Goal: Task Accomplishment & Management: Use online tool/utility

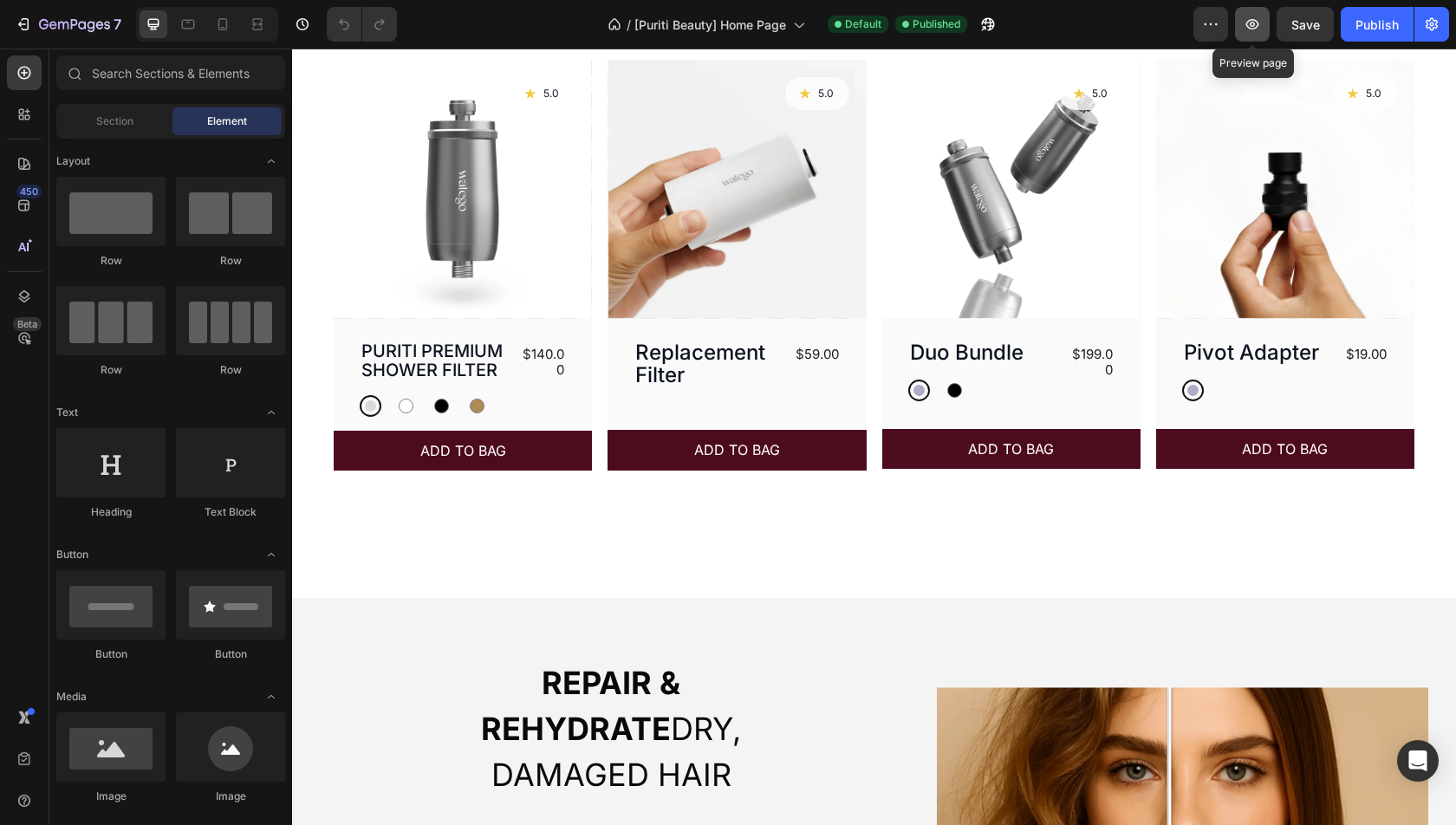
click at [1257, 22] on icon "button" at bounding box center [1252, 24] width 13 height 10
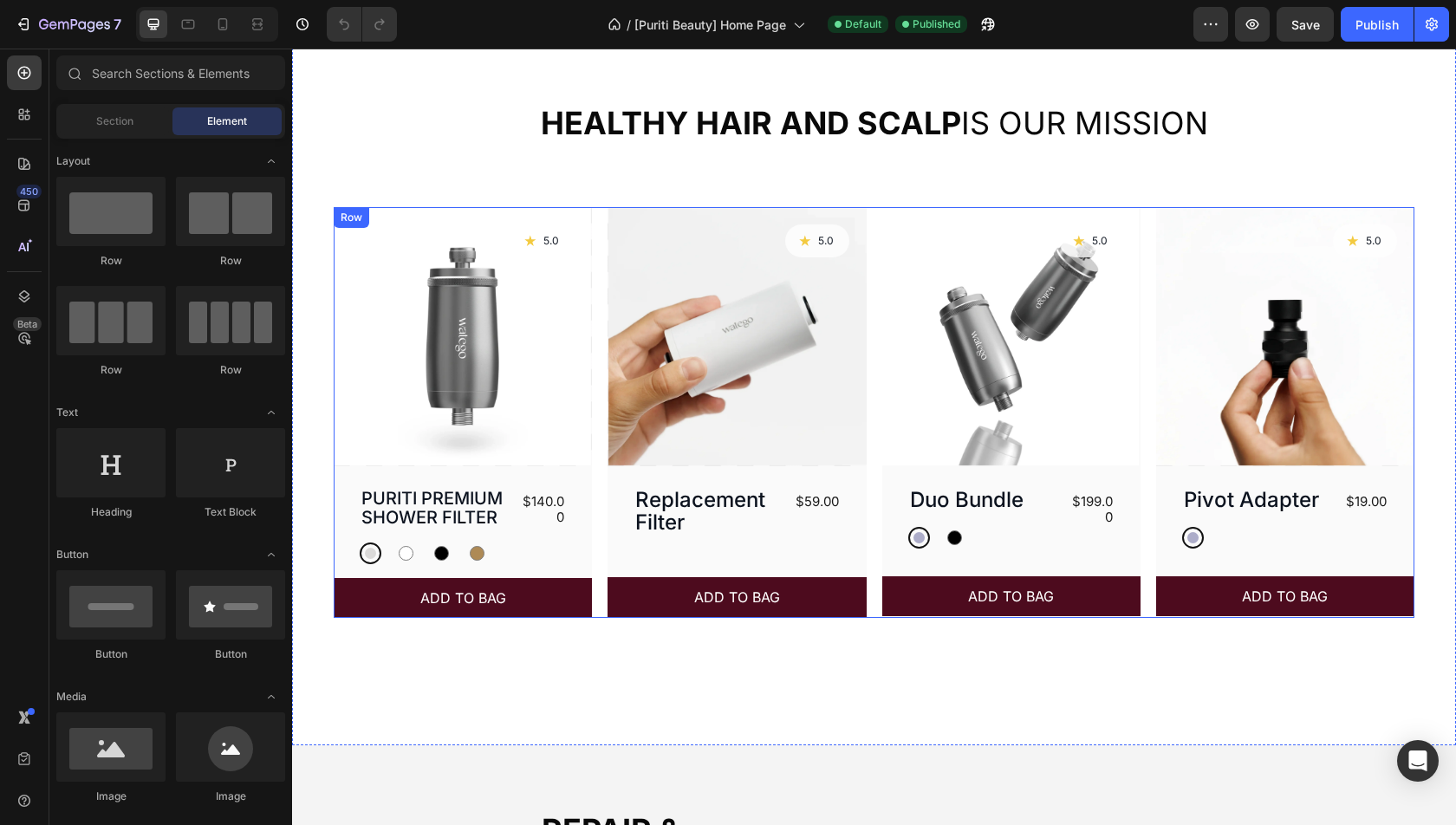
scroll to position [603, 0]
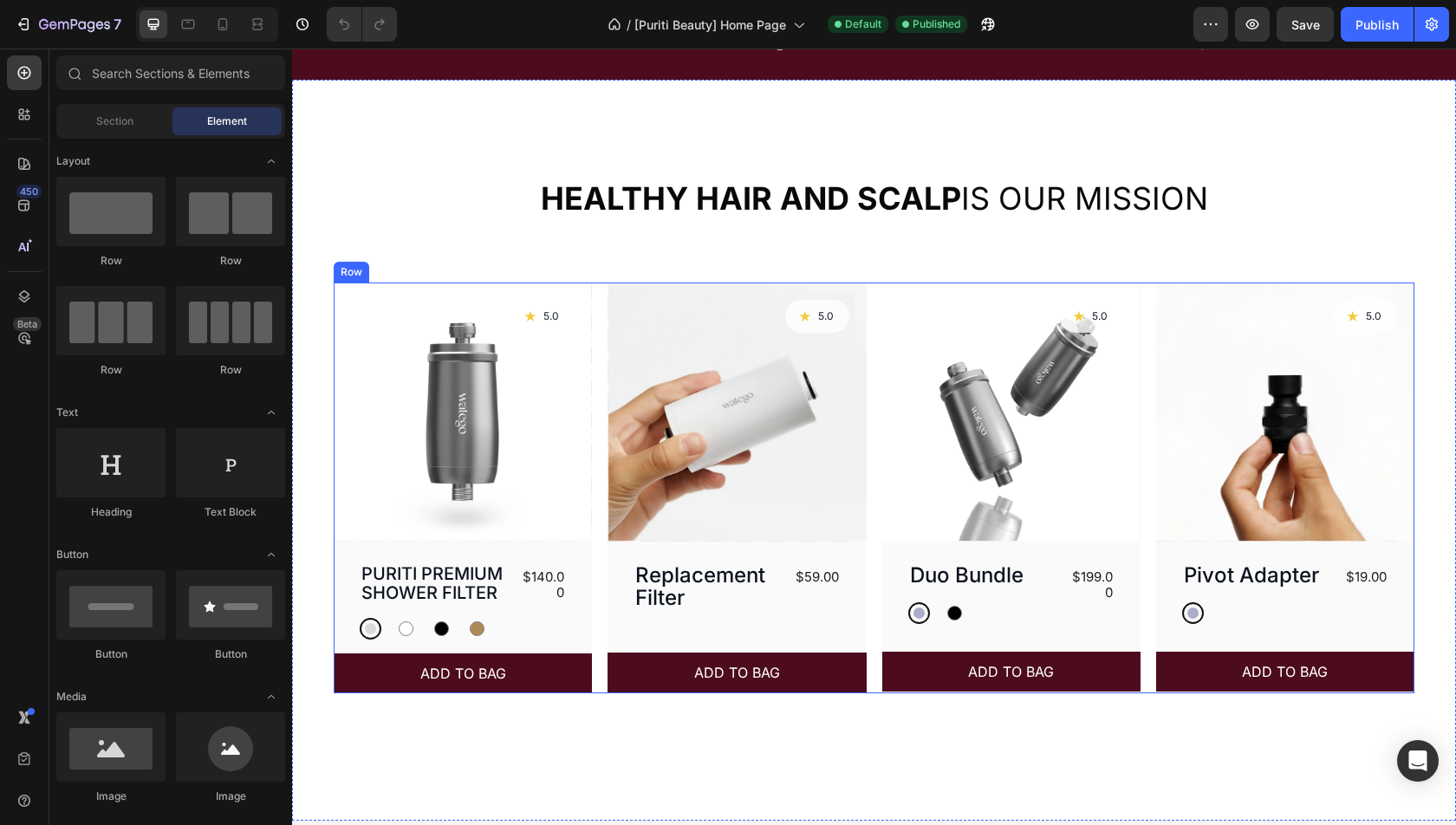
click at [872, 566] on div "Product Images Icon 5.0 Text Block Row Row PURITI PREMIUM SHOWER FILTER Product…" at bounding box center [873, 488] width 1081 height 411
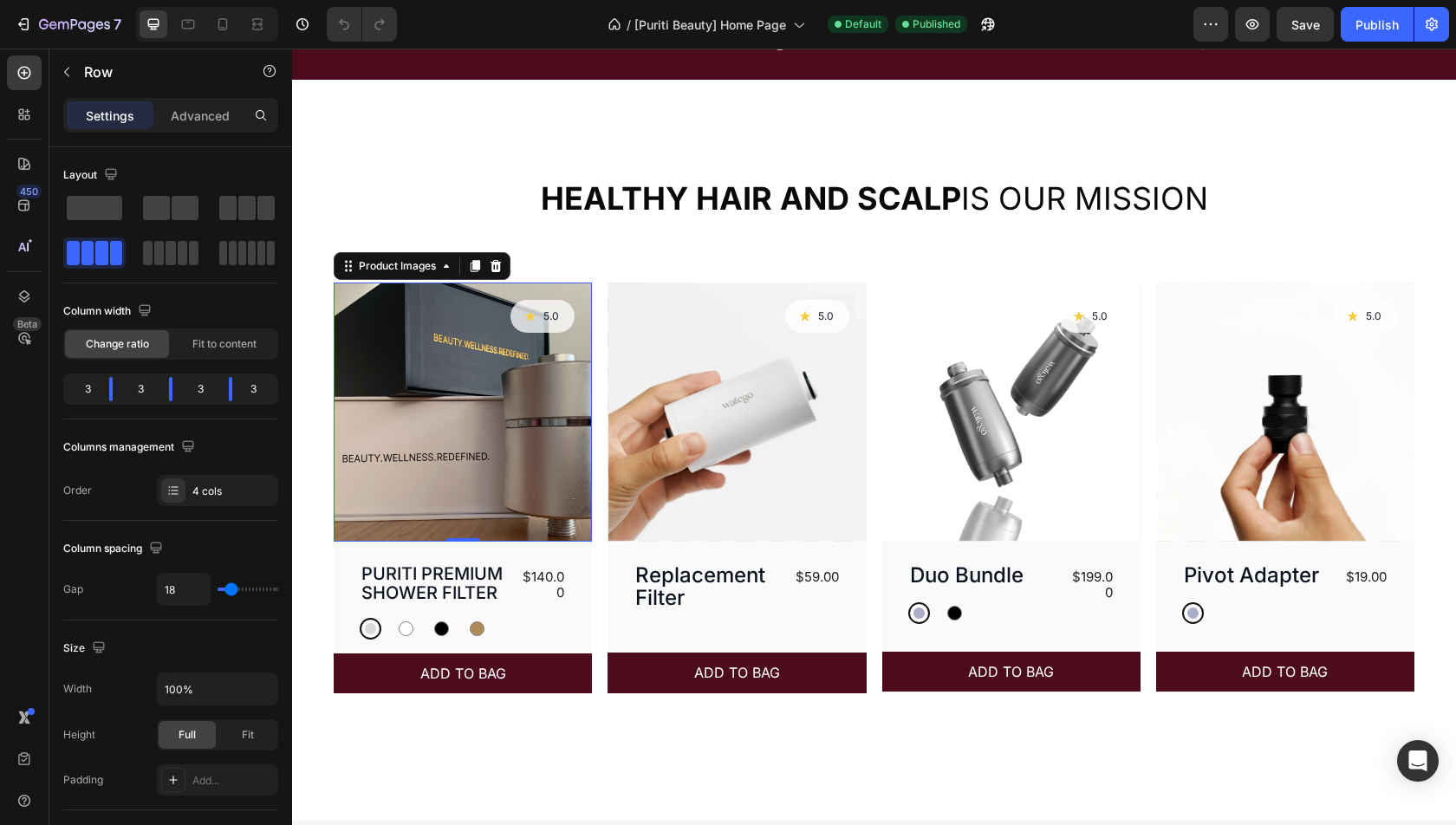
click at [467, 414] on img at bounding box center [462, 411] width 258 height 258
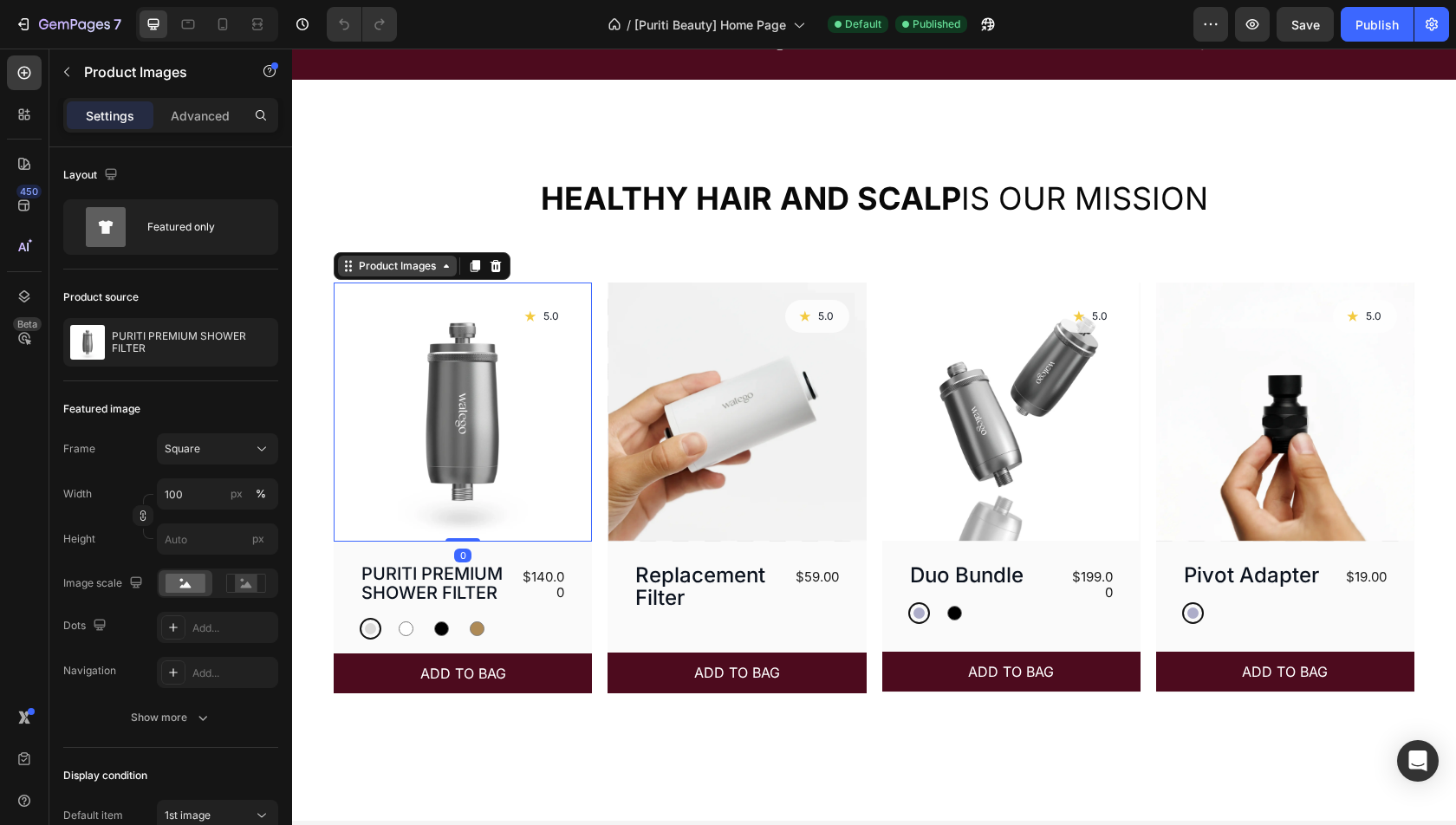
click at [394, 270] on div "Product Images" at bounding box center [397, 266] width 84 height 16
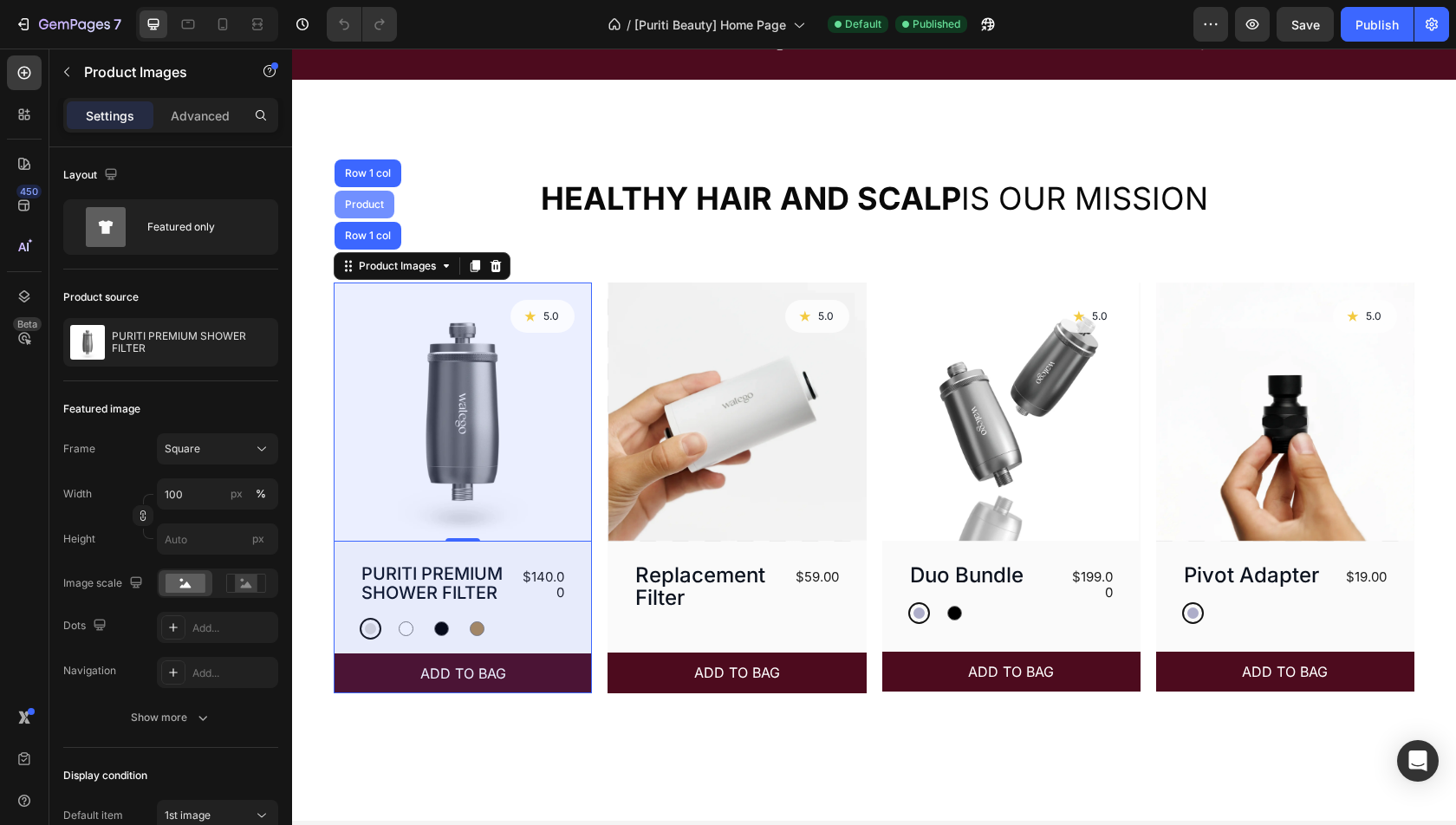
click at [355, 201] on div "Product" at bounding box center [364, 205] width 46 height 10
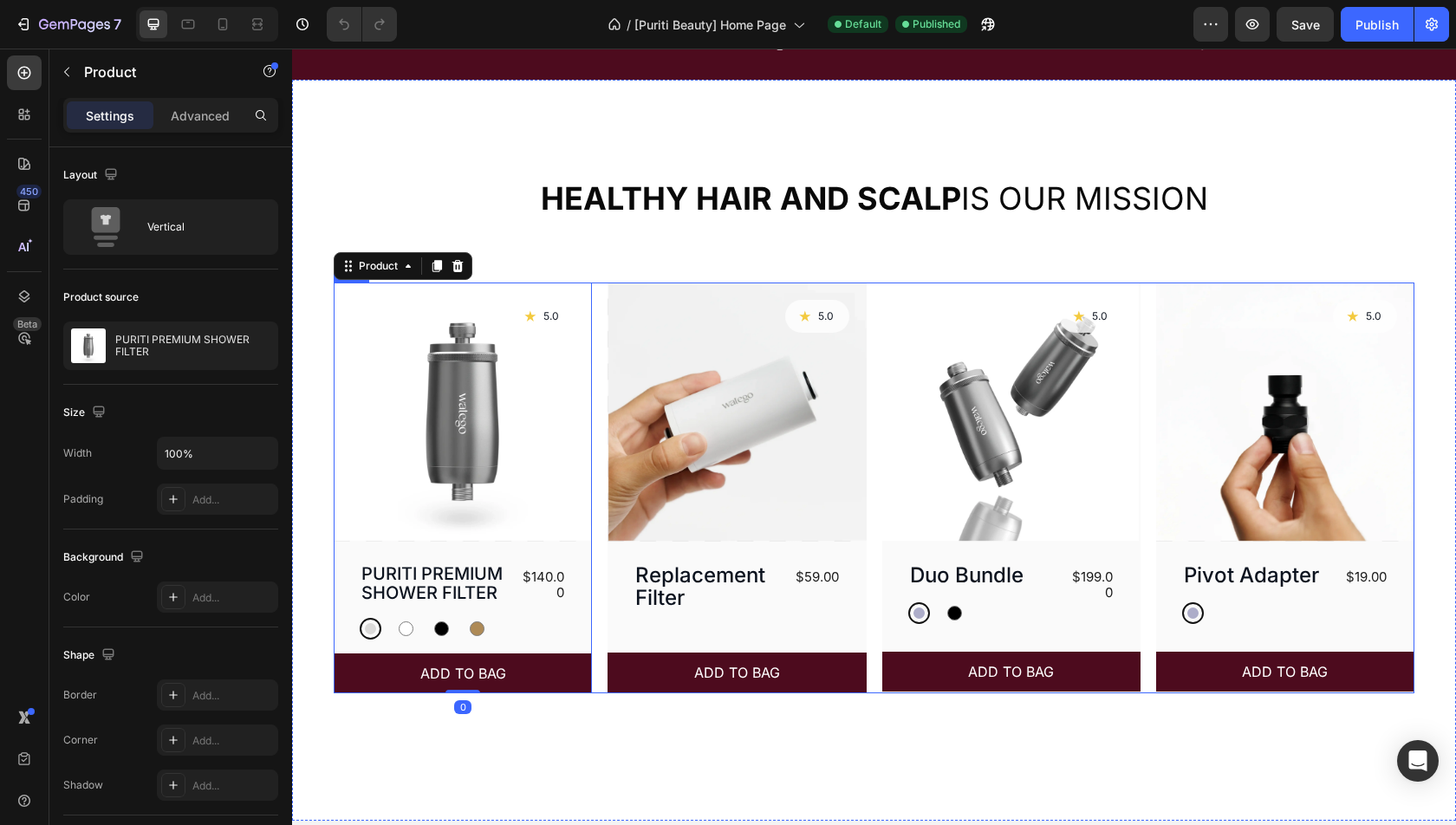
click at [607, 455] on div "Product Images Icon 5.0 Text Block Row Row PURITI PREMIUM SHOWER FILTER Product…" at bounding box center [873, 488] width 1081 height 411
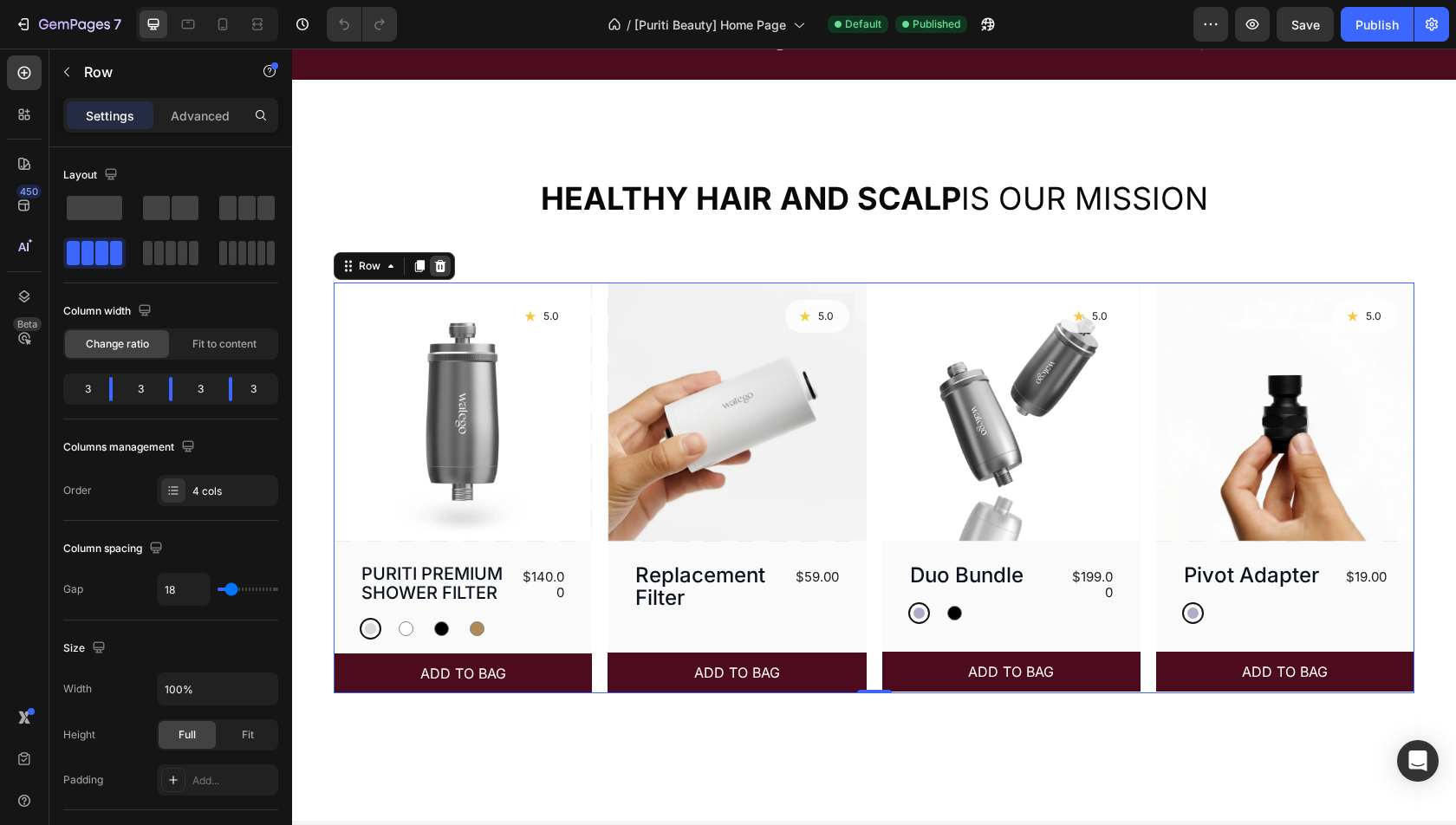
click at [440, 270] on icon at bounding box center [440, 266] width 11 height 12
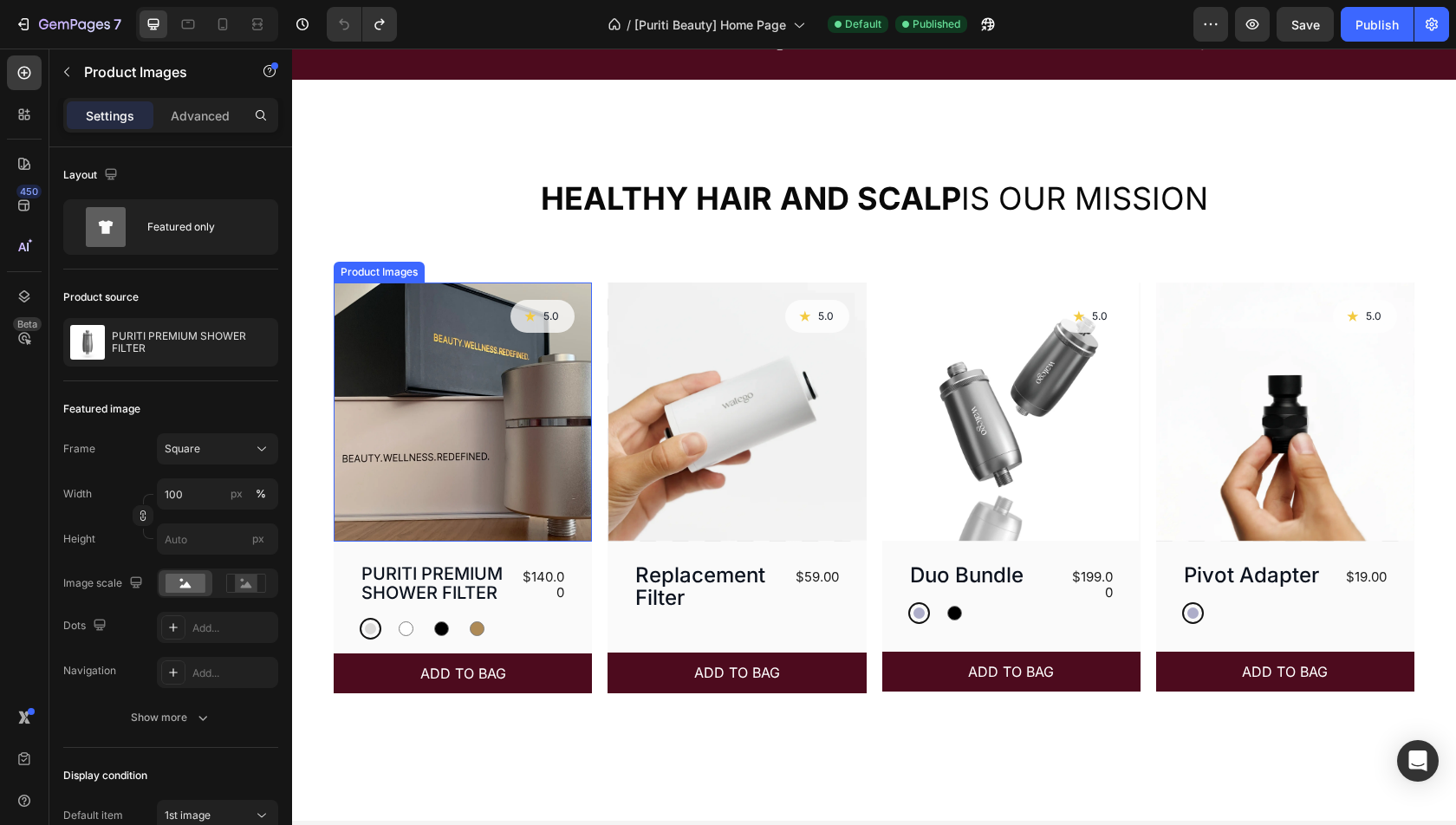
click at [542, 362] on img at bounding box center [462, 411] width 258 height 258
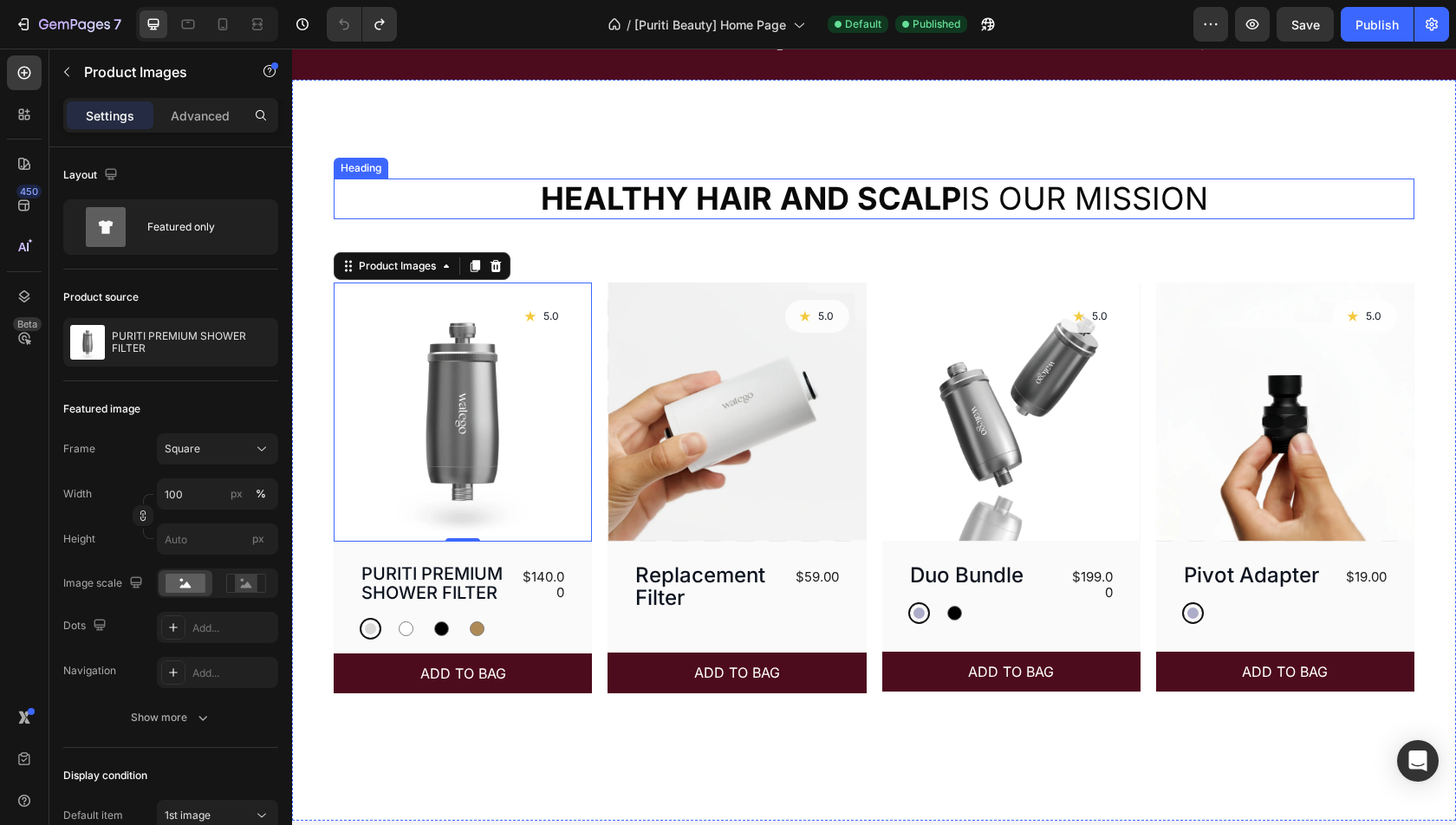
click at [769, 187] on strong "Healthy hair and scalp" at bounding box center [750, 199] width 420 height 38
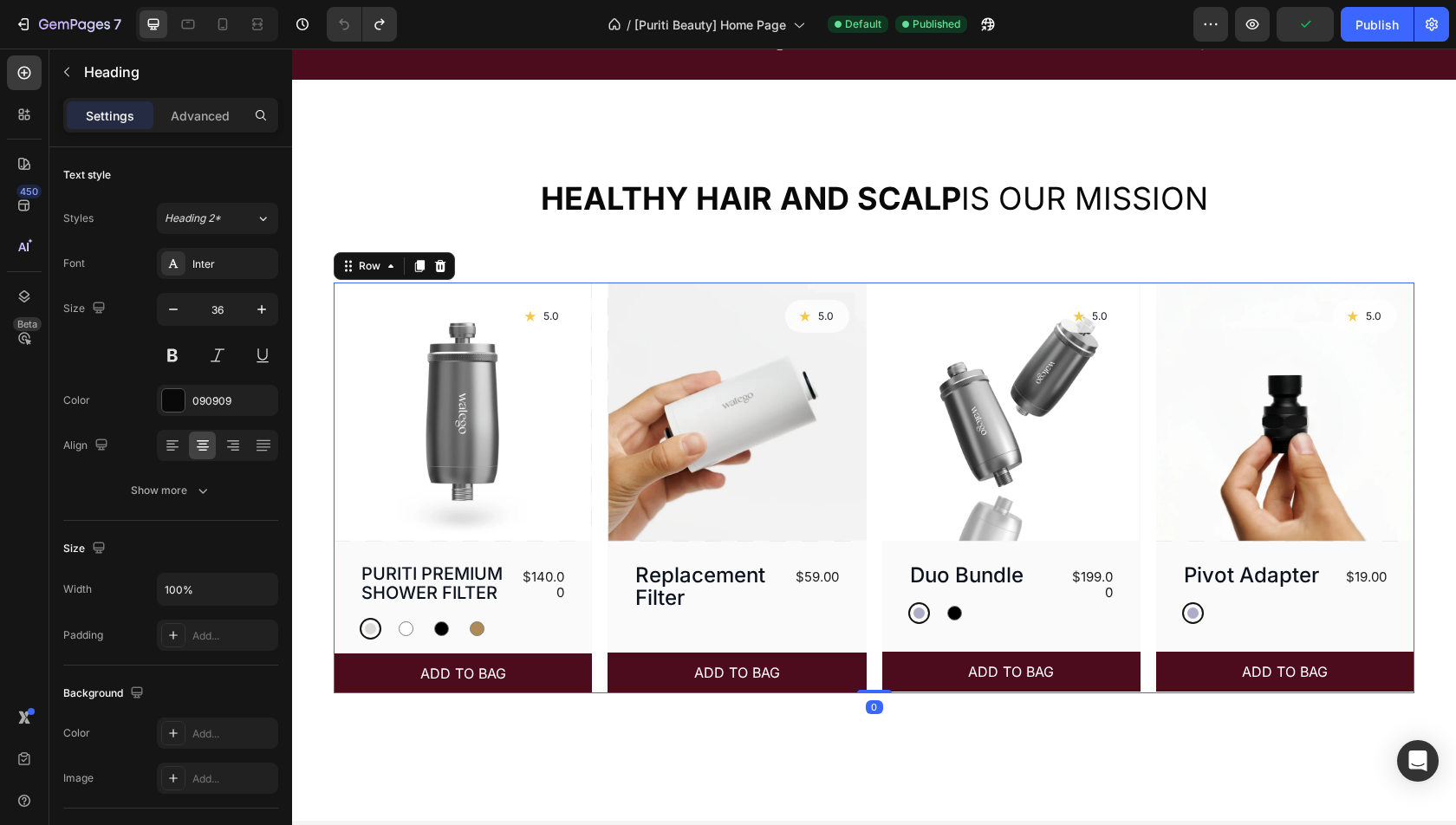
click at [603, 339] on div "Product Images Icon 5.0 Text Block Row Row PURITI PREMIUM SHOWER FILTER Product…" at bounding box center [873, 488] width 1081 height 411
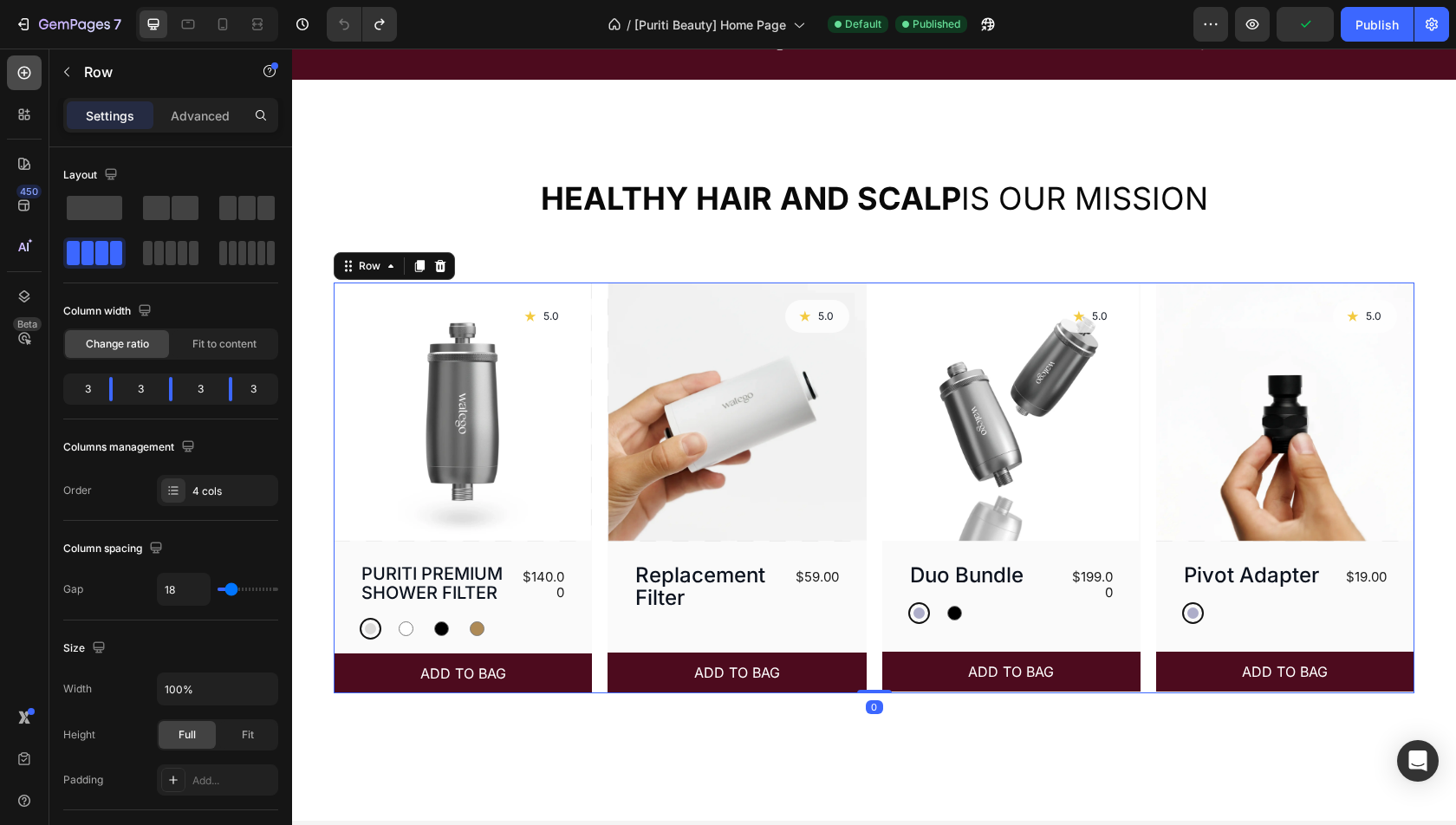
click at [36, 82] on div at bounding box center [24, 73] width 35 height 35
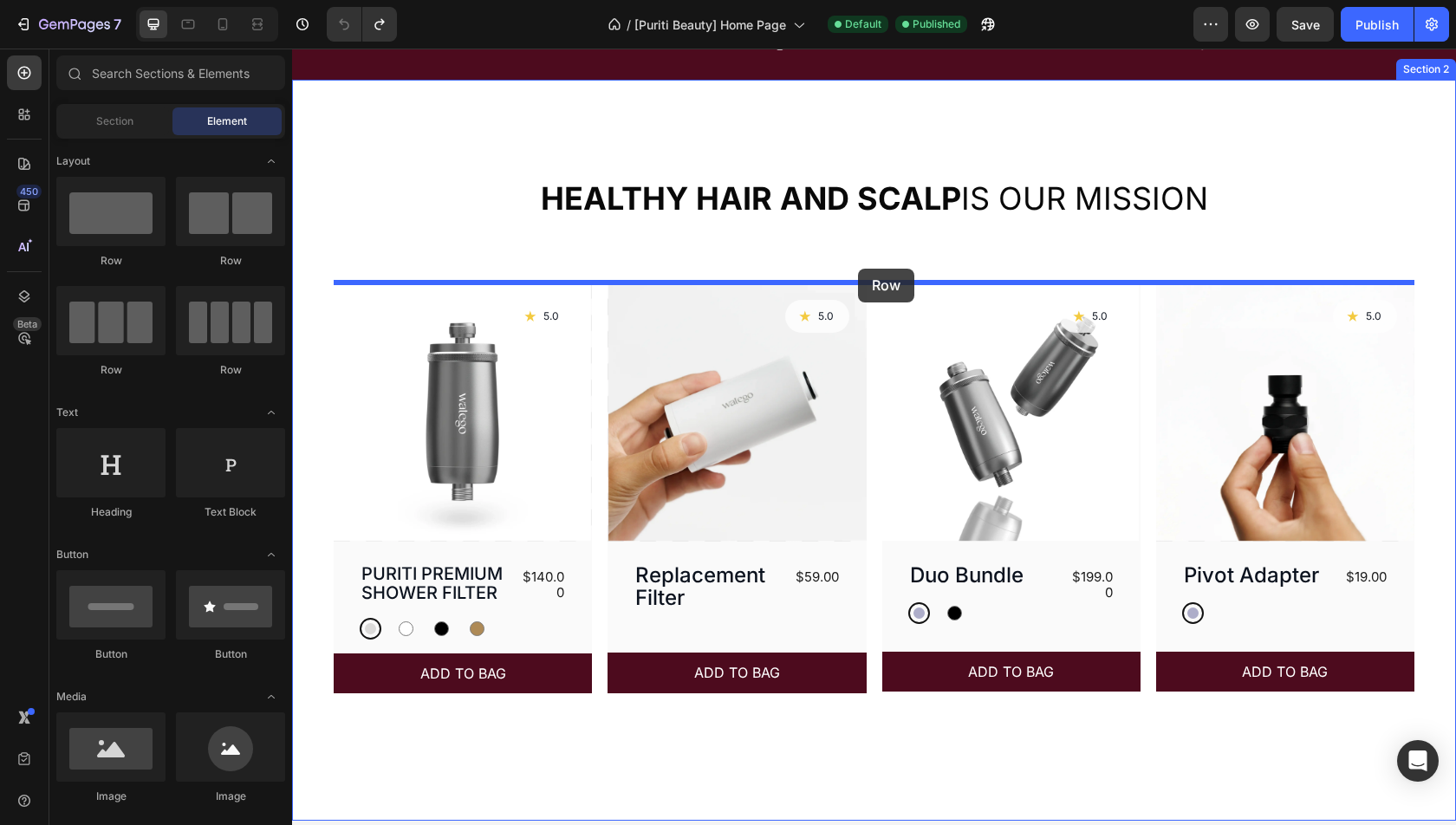
drag, startPoint x: 428, startPoint y: 272, endPoint x: 858, endPoint y: 268, distance: 430.0
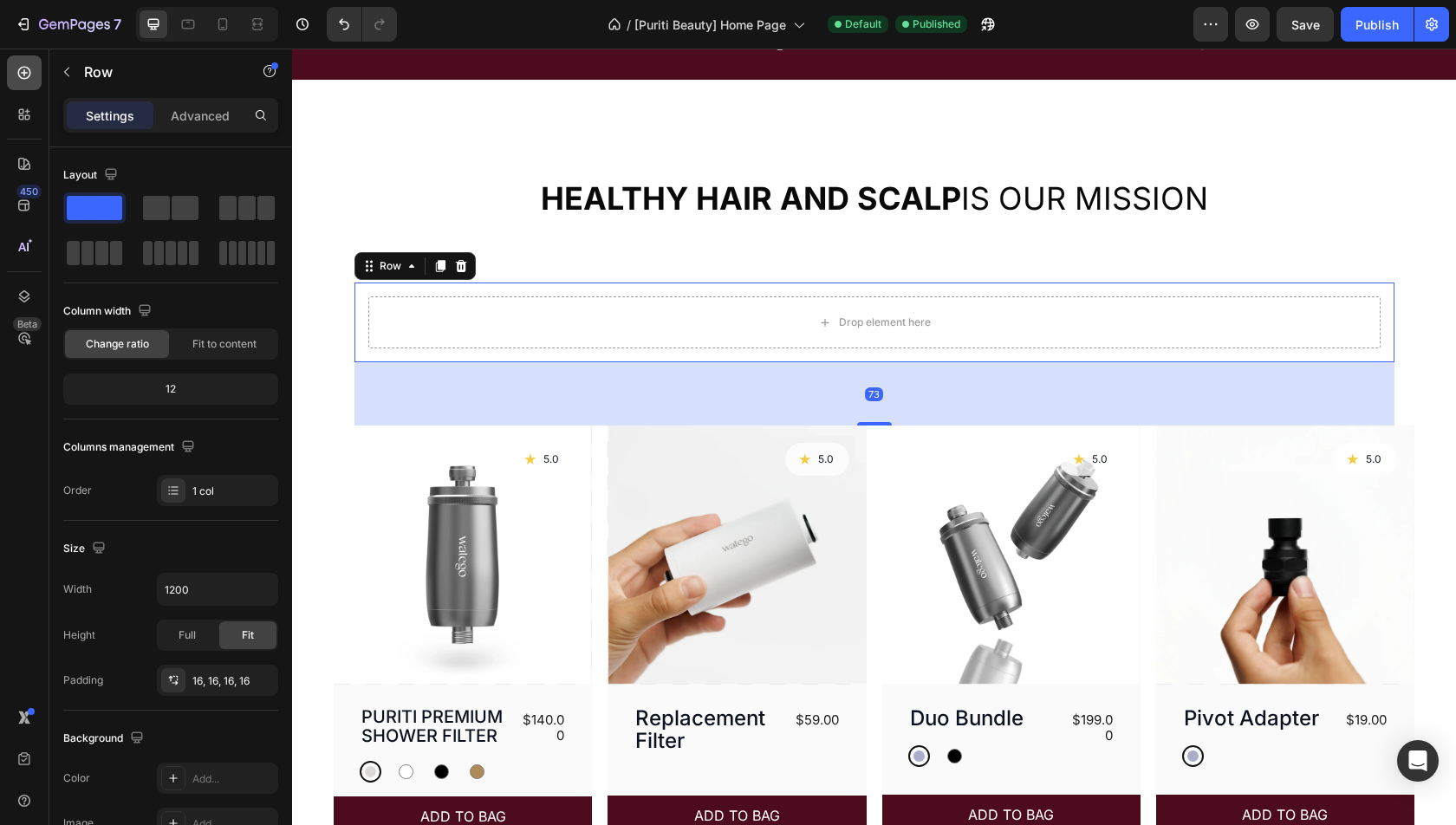
click at [23, 63] on div at bounding box center [24, 73] width 35 height 35
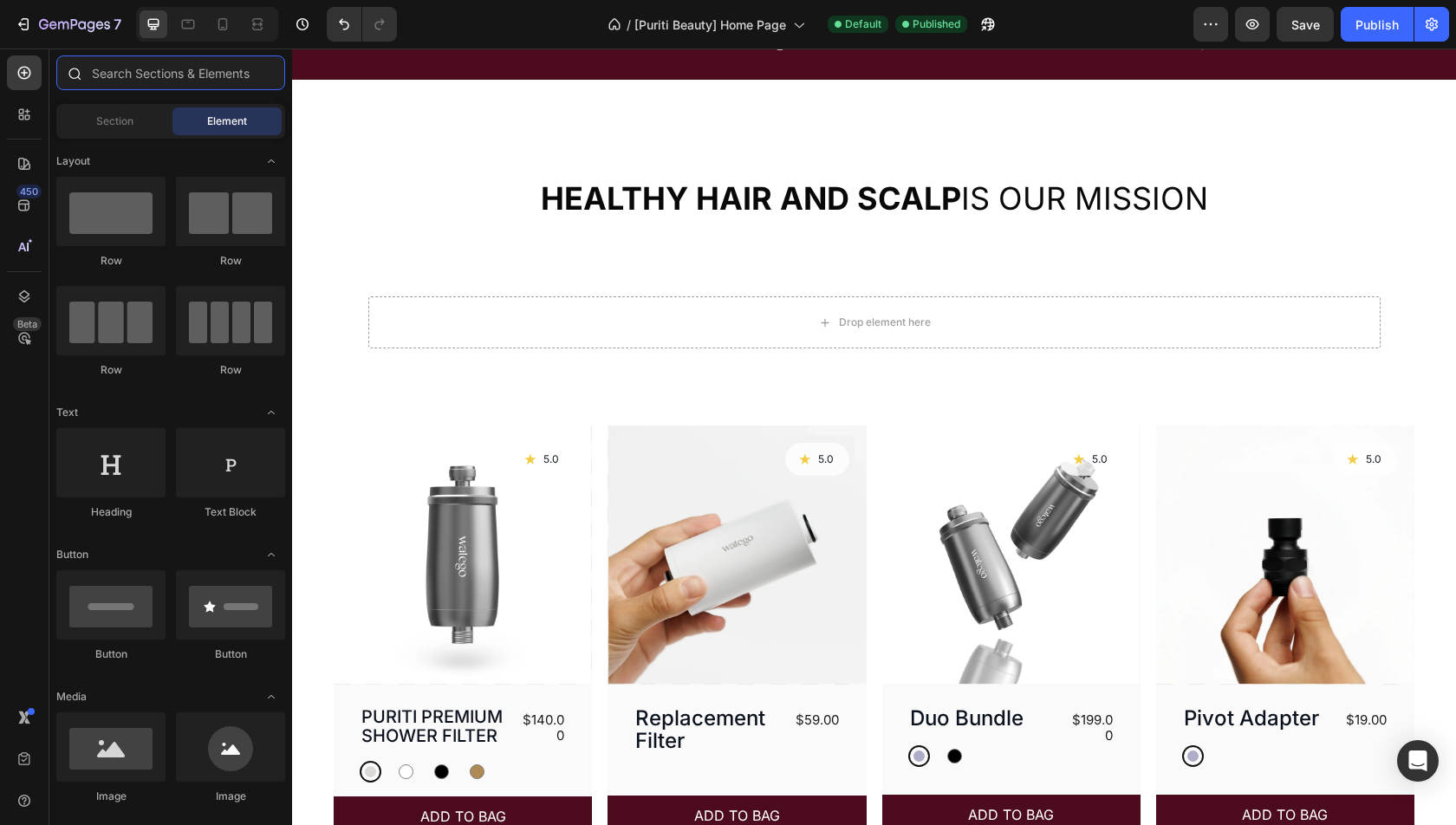
click at [127, 71] on input "text" at bounding box center [170, 73] width 229 height 35
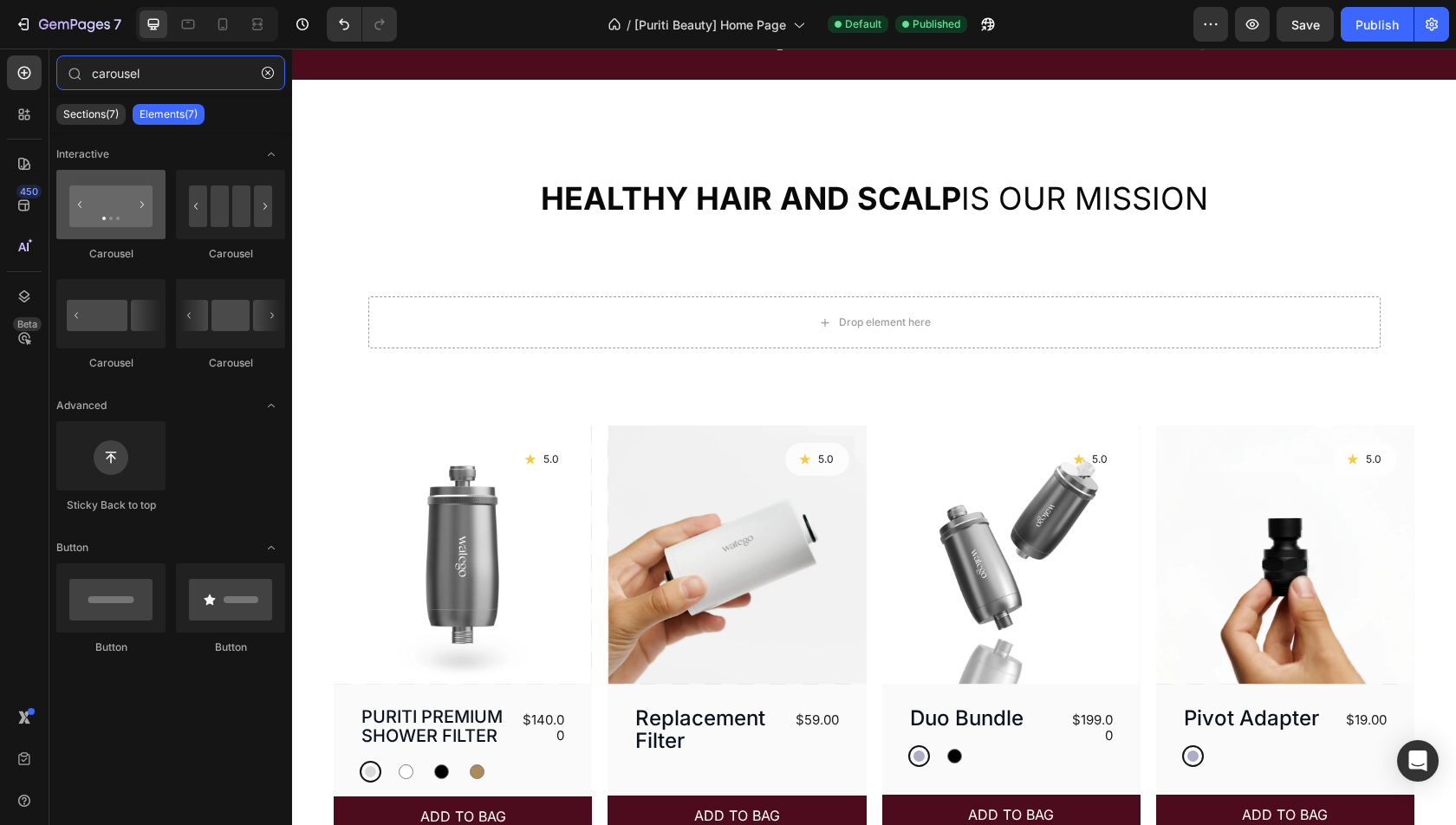
type input "carousel"
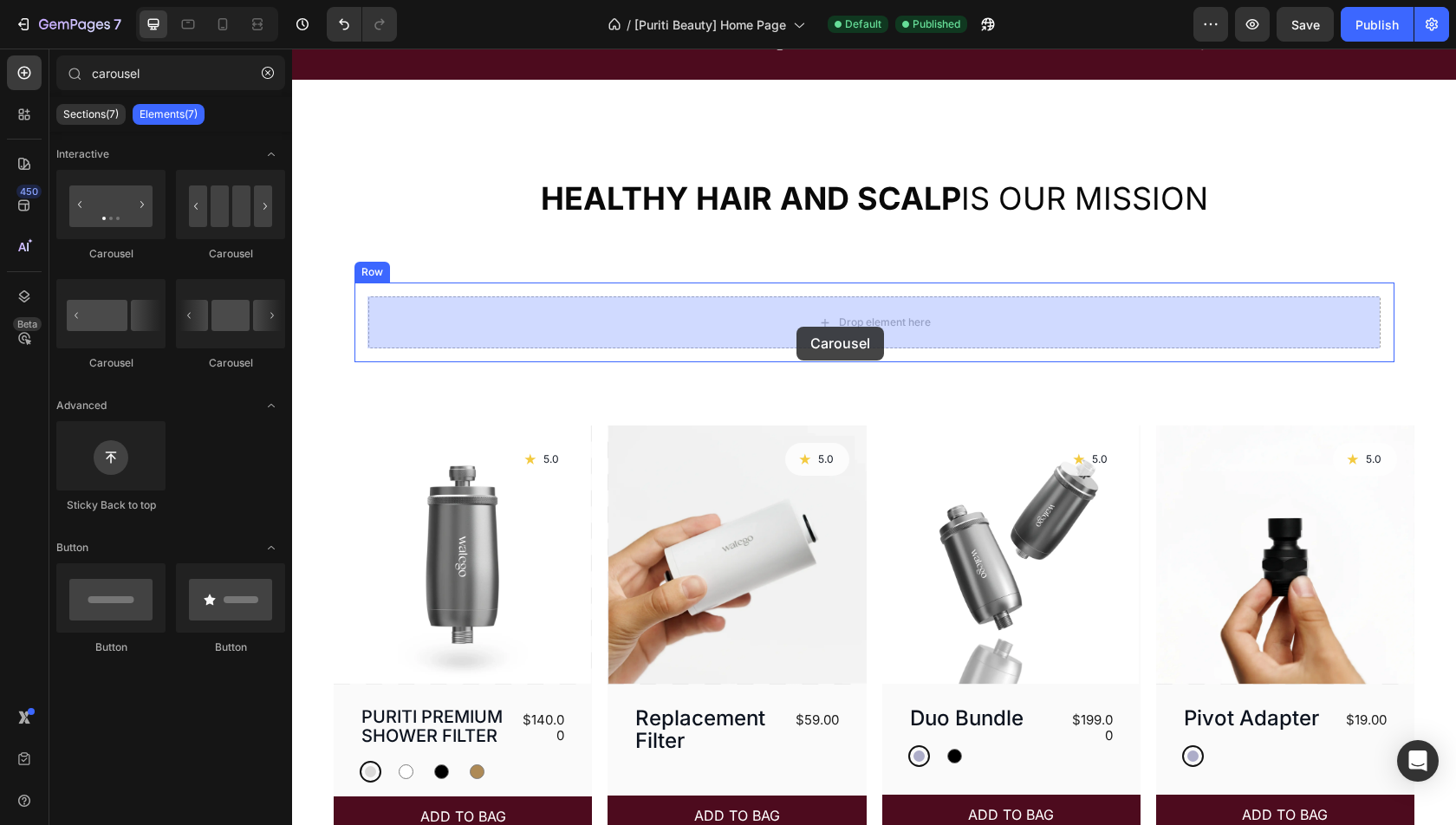
drag, startPoint x: 408, startPoint y: 275, endPoint x: 796, endPoint y: 326, distance: 391.3
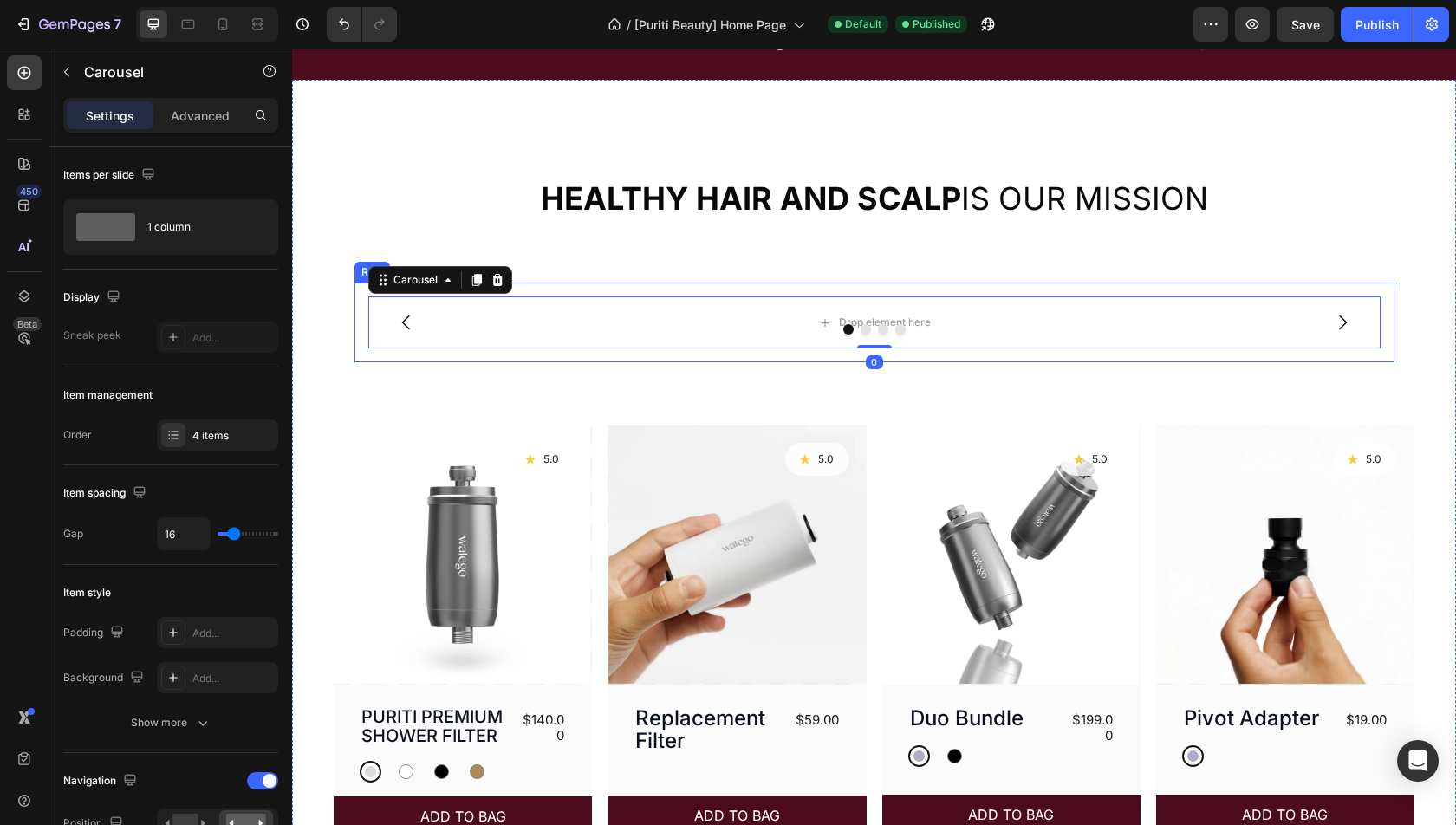
click at [704, 282] on div "Drop element here Drop element here Drop element here Drop element here Carouse…" at bounding box center [874, 322] width 1040 height 80
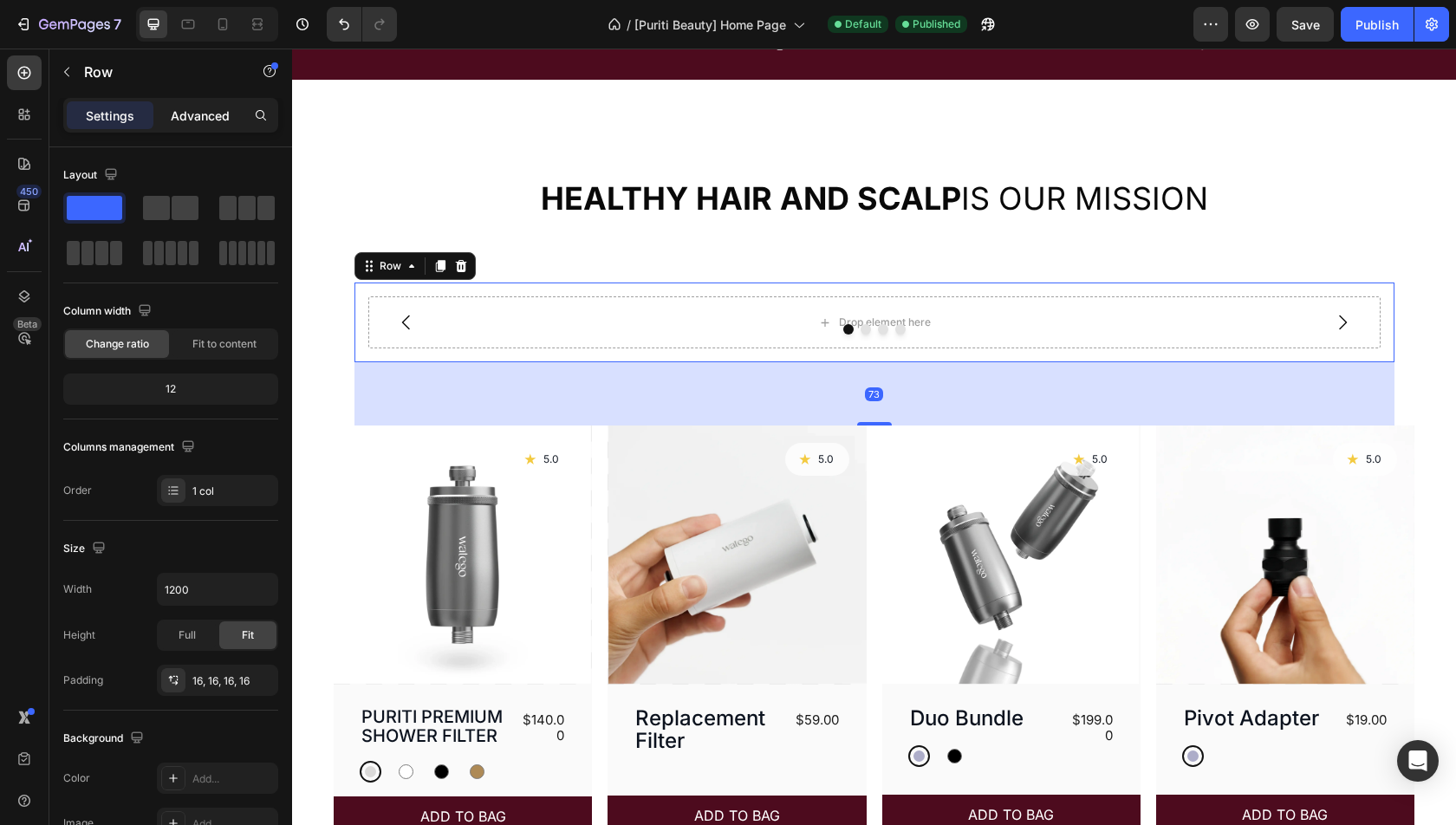
click at [188, 102] on div "Advanced" at bounding box center [200, 116] width 87 height 28
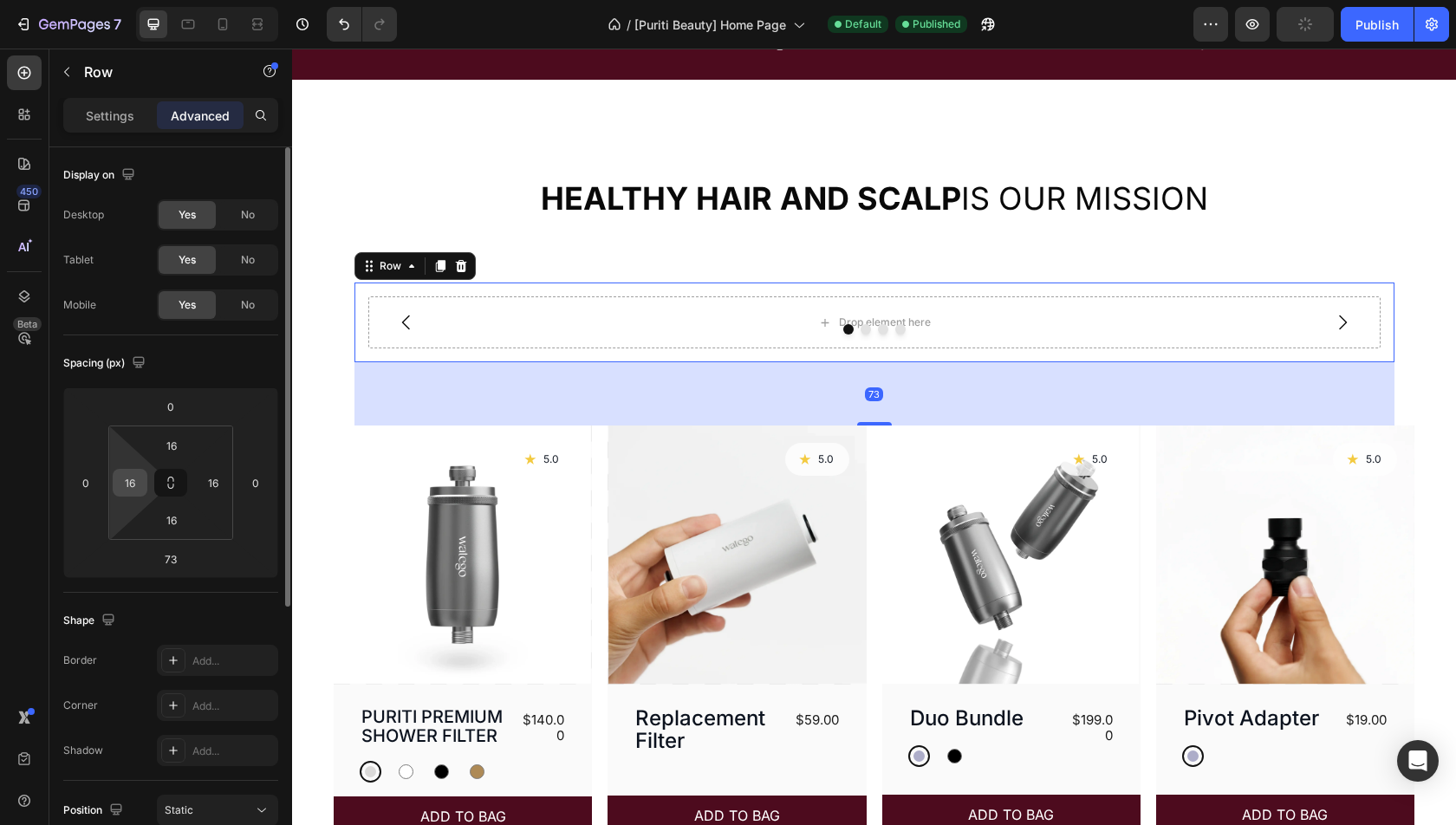
click at [136, 484] on input "16" at bounding box center [130, 483] width 26 height 26
type input "0"
click at [180, 451] on input "16" at bounding box center [172, 445] width 35 height 26
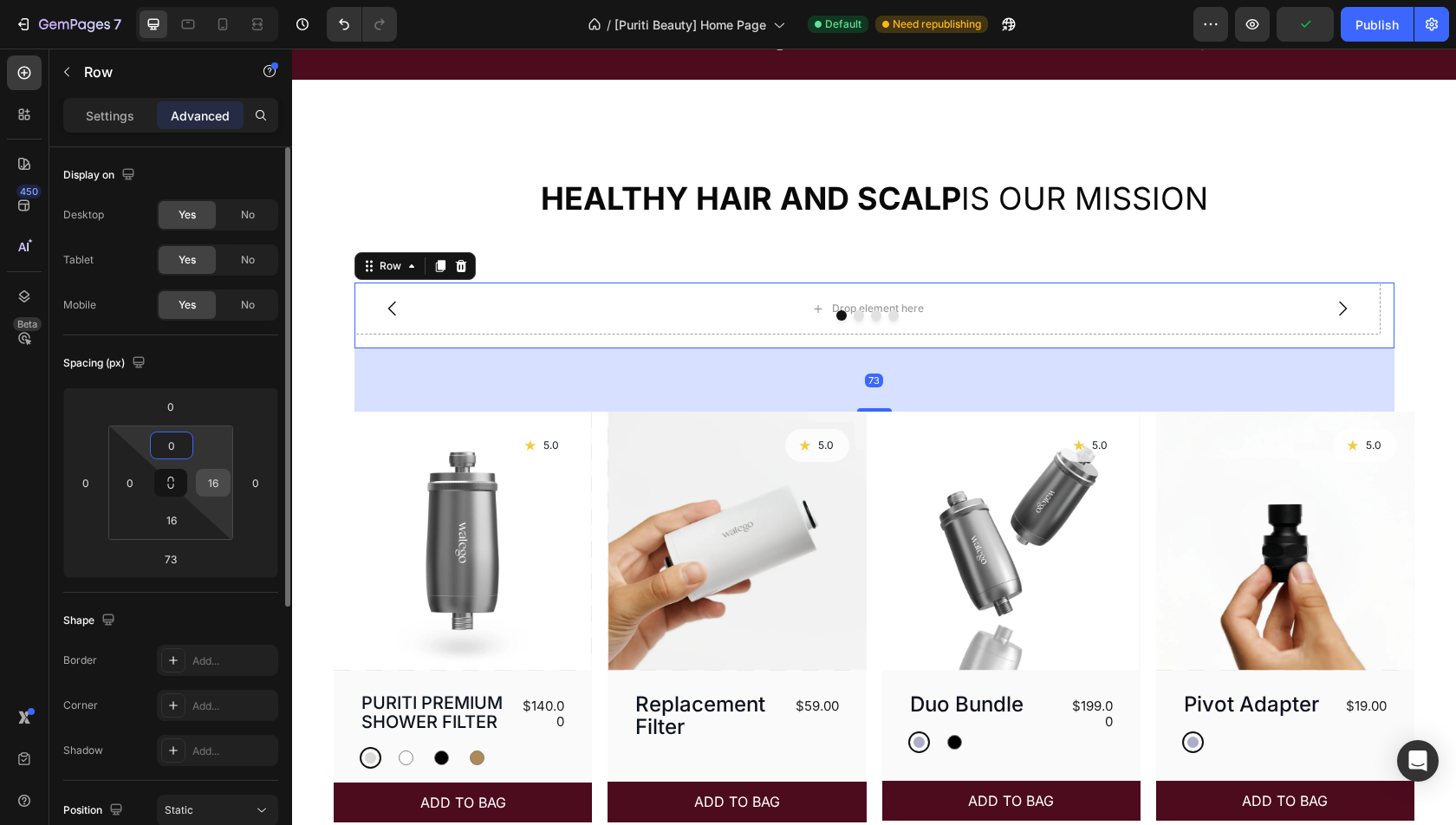
type input "0"
click at [212, 491] on input "16" at bounding box center [214, 483] width 26 height 26
type input "0"
click at [173, 510] on input "16" at bounding box center [172, 520] width 35 height 26
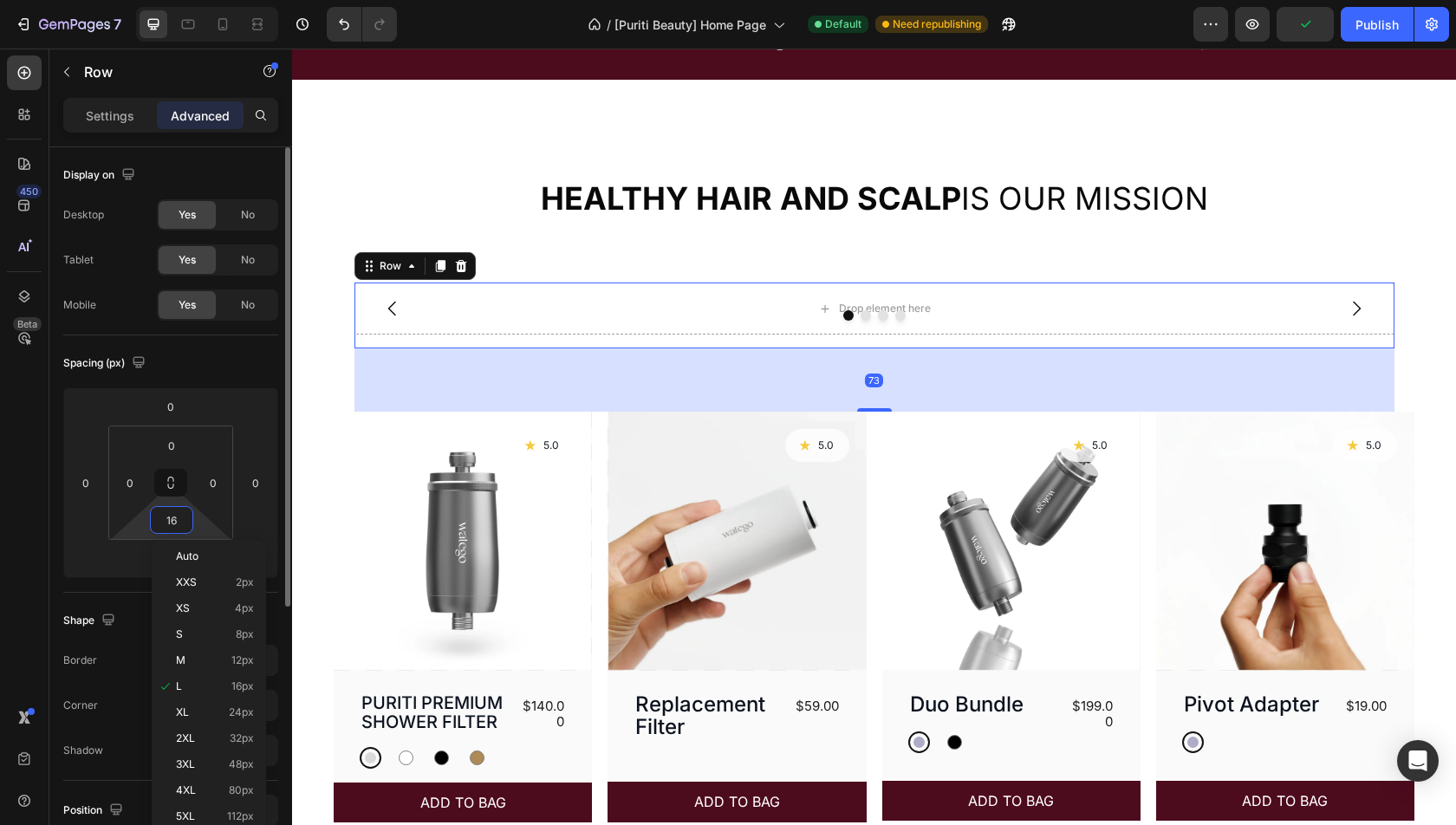
type input "0"
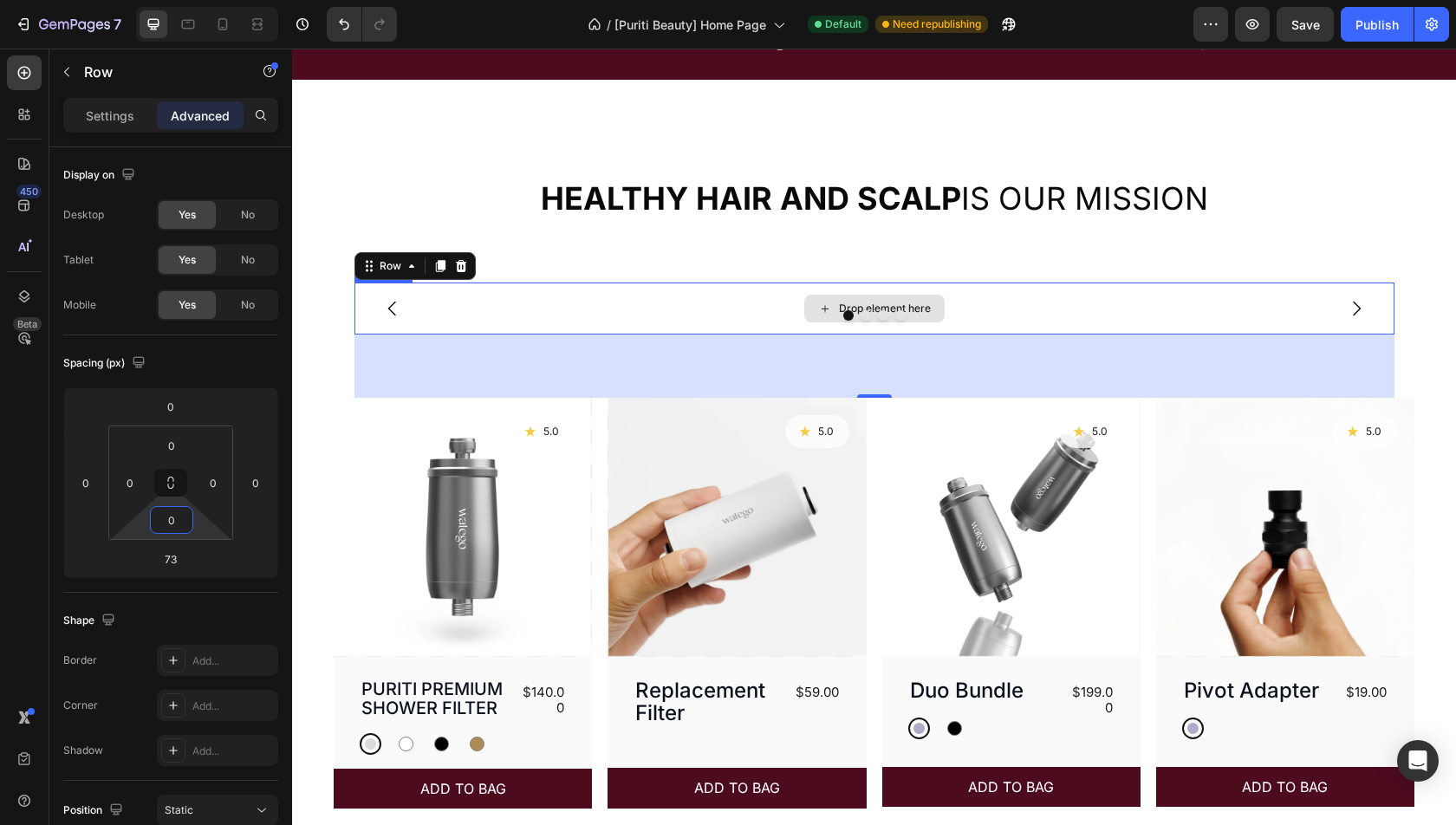
click at [776, 306] on div "Drop element here" at bounding box center [874, 308] width 1040 height 52
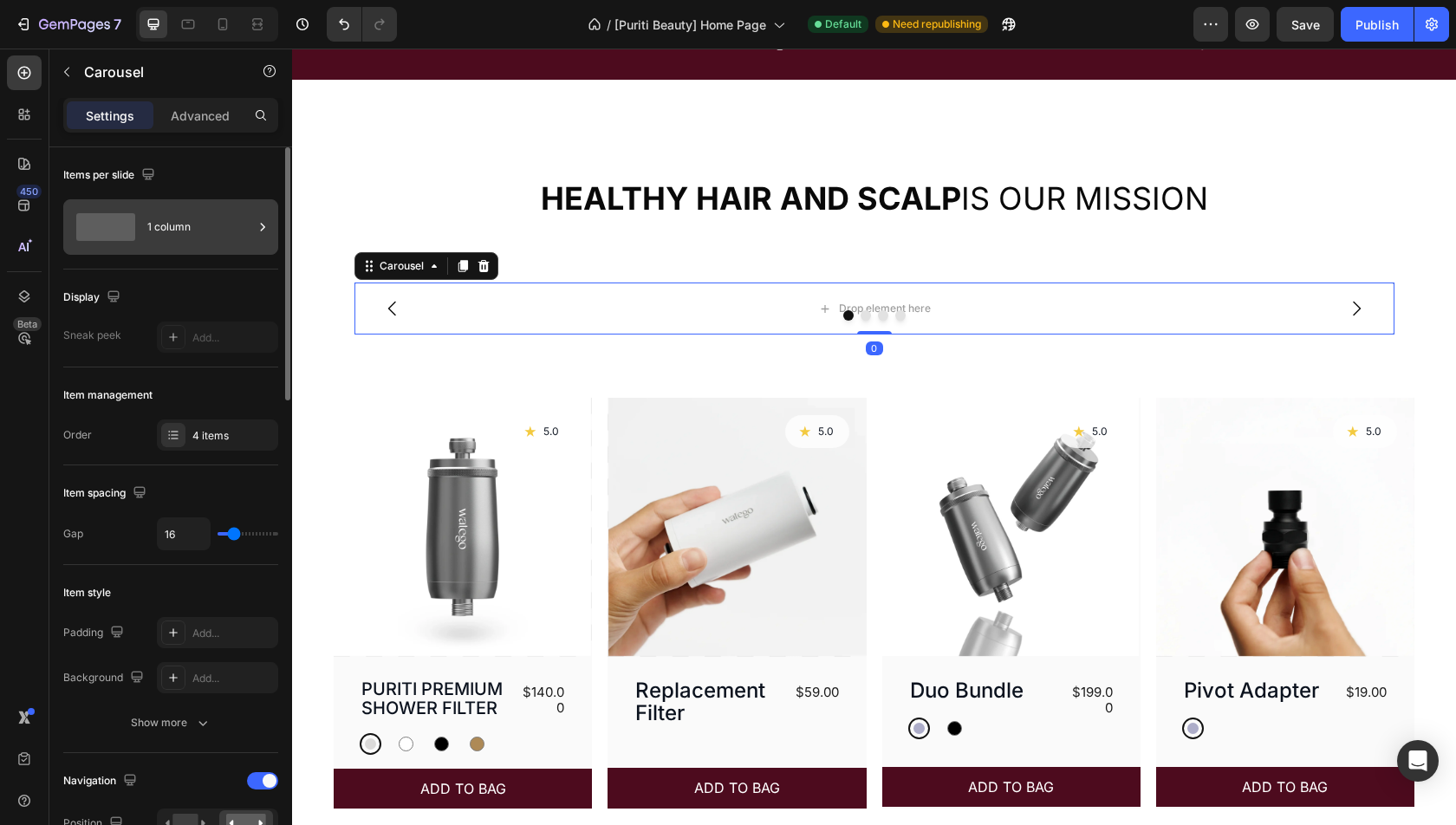
click at [196, 226] on div "1 column" at bounding box center [201, 227] width 106 height 40
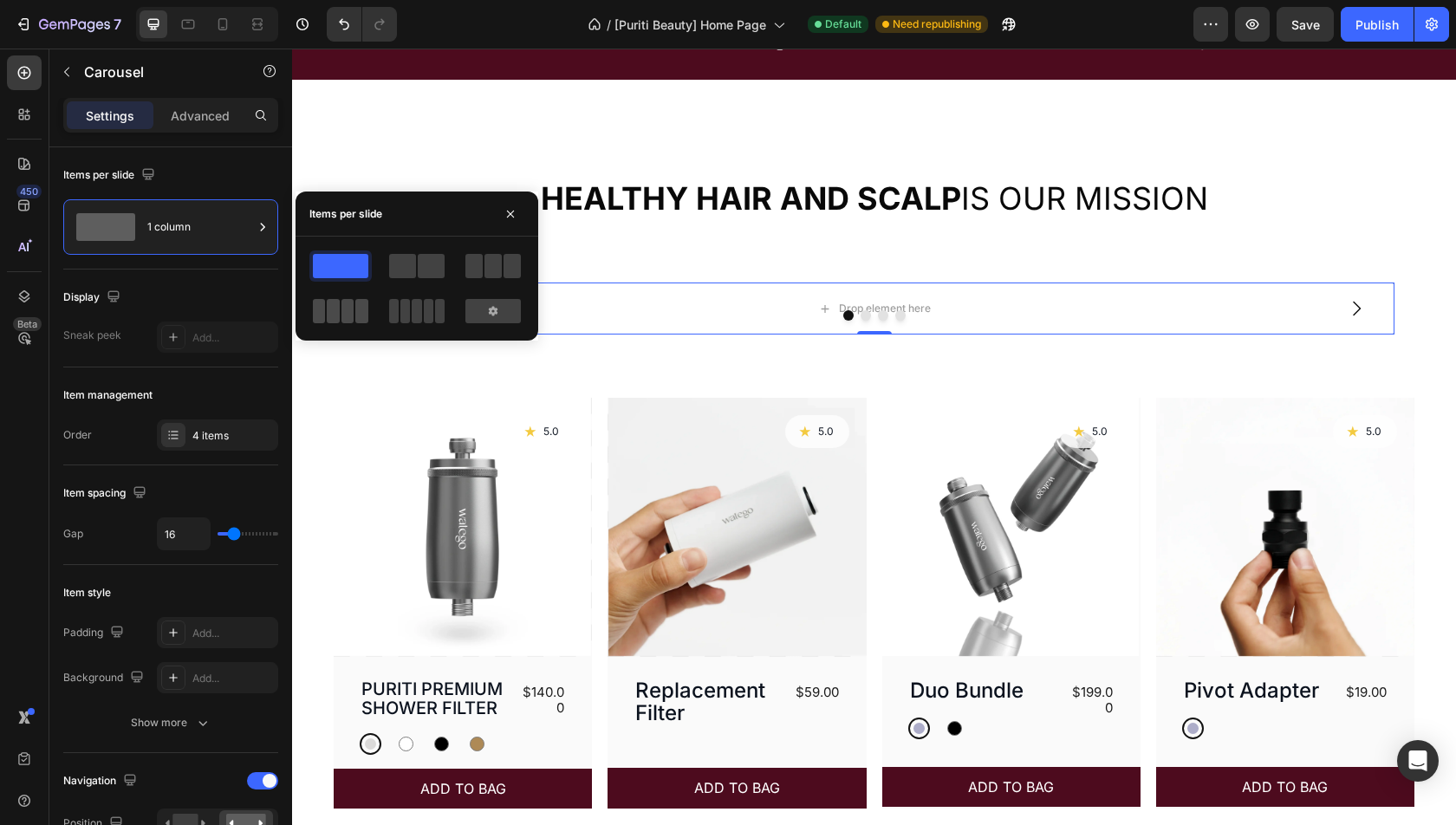
click at [341, 308] on span at bounding box center [347, 311] width 13 height 24
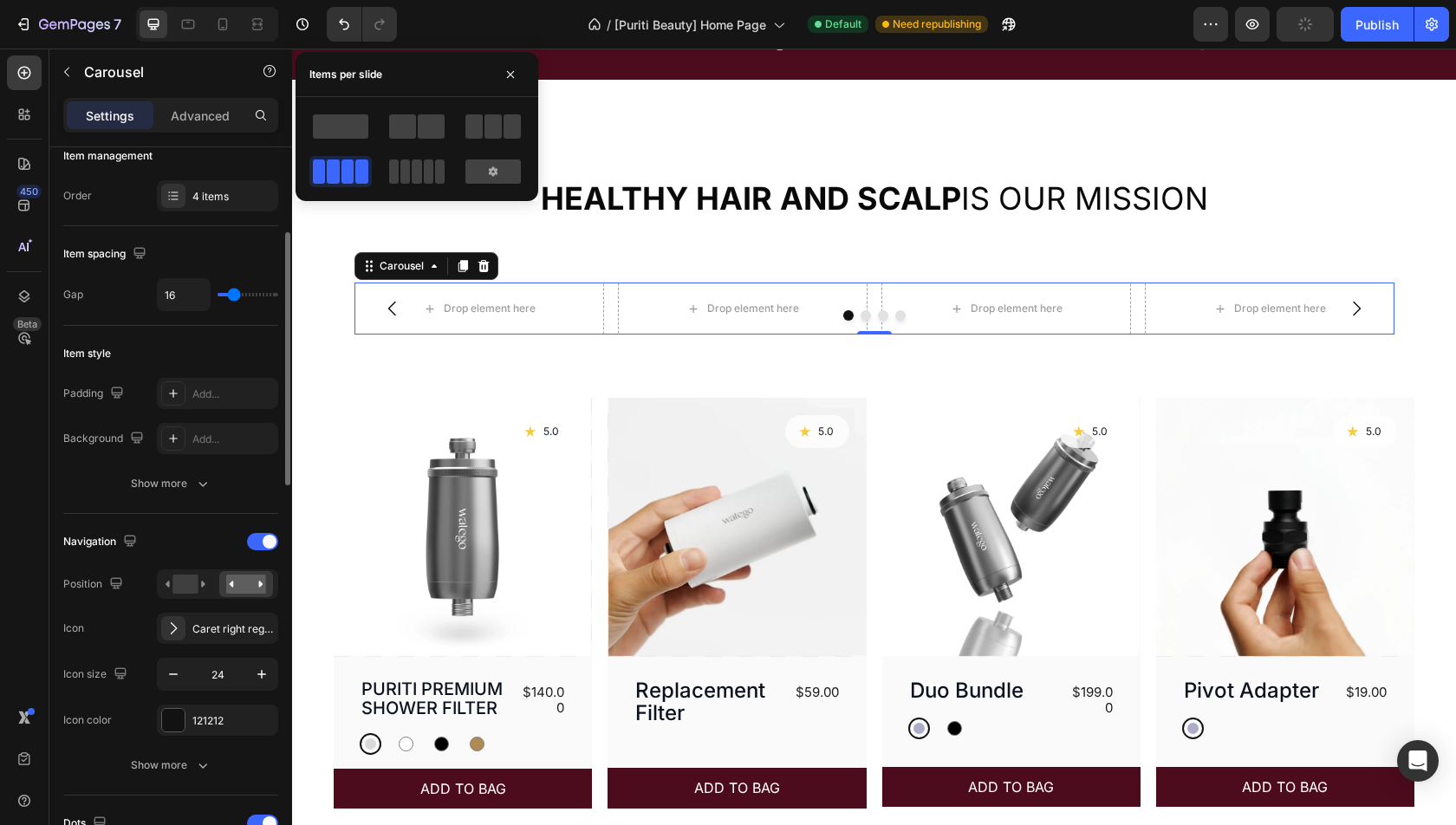
scroll to position [240, 0]
click at [263, 533] on span at bounding box center [269, 540] width 14 height 14
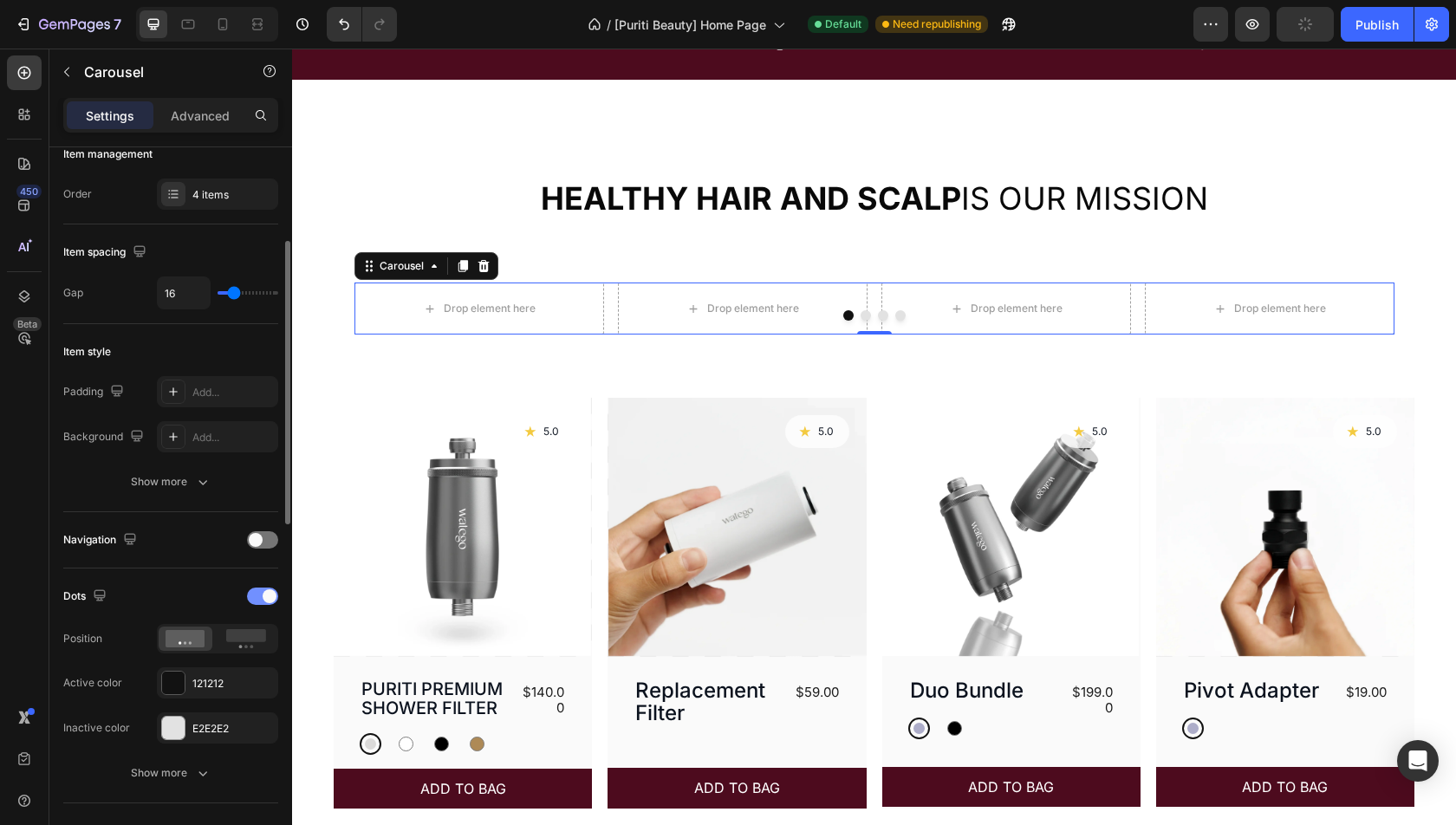
click at [263, 588] on div at bounding box center [262, 596] width 31 height 17
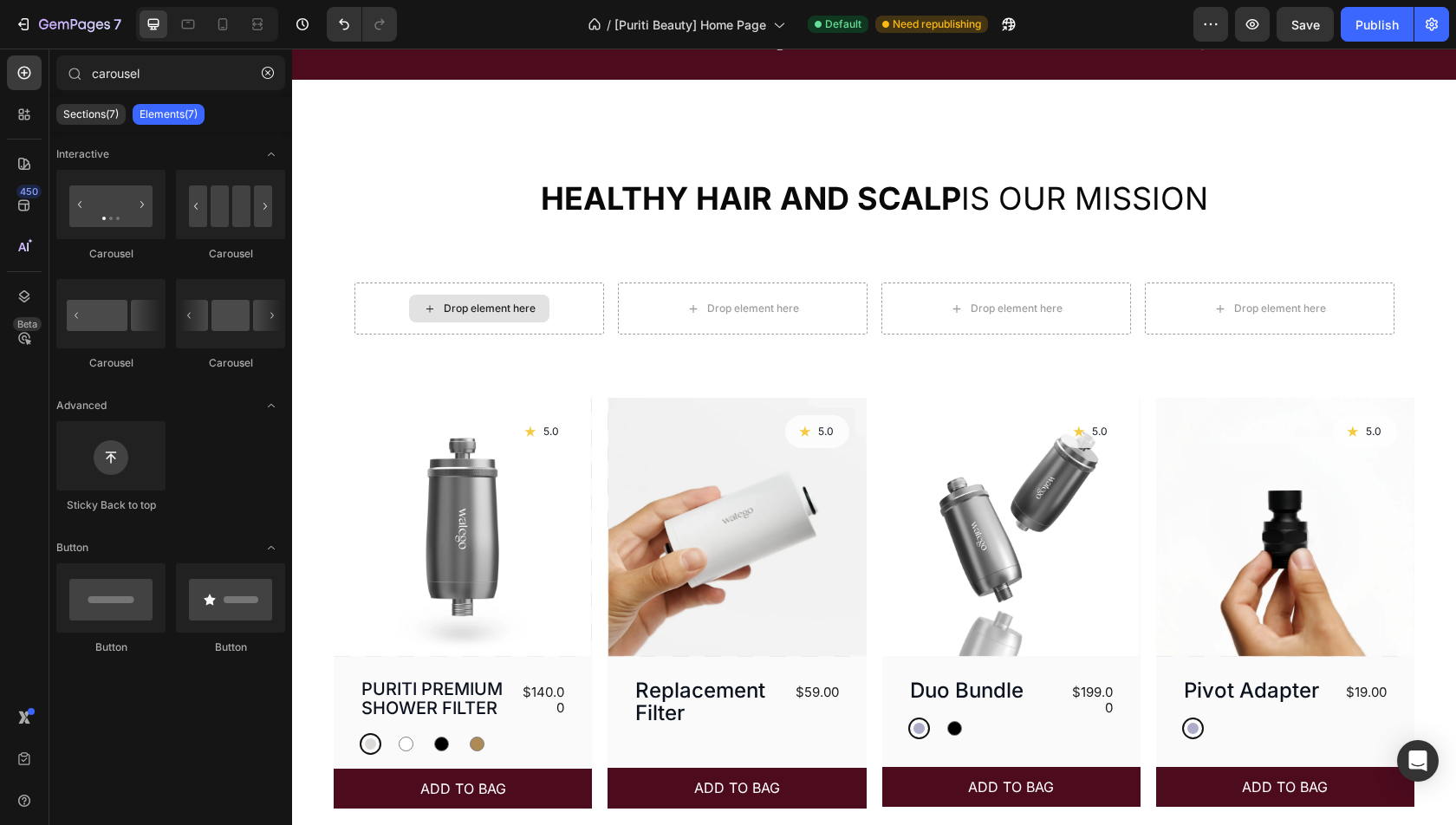
click at [489, 307] on div "Drop element here" at bounding box center [490, 308] width 92 height 14
click at [150, 69] on input "carousel" at bounding box center [170, 73] width 229 height 35
click at [151, 69] on input "carousel" at bounding box center [170, 73] width 229 height 35
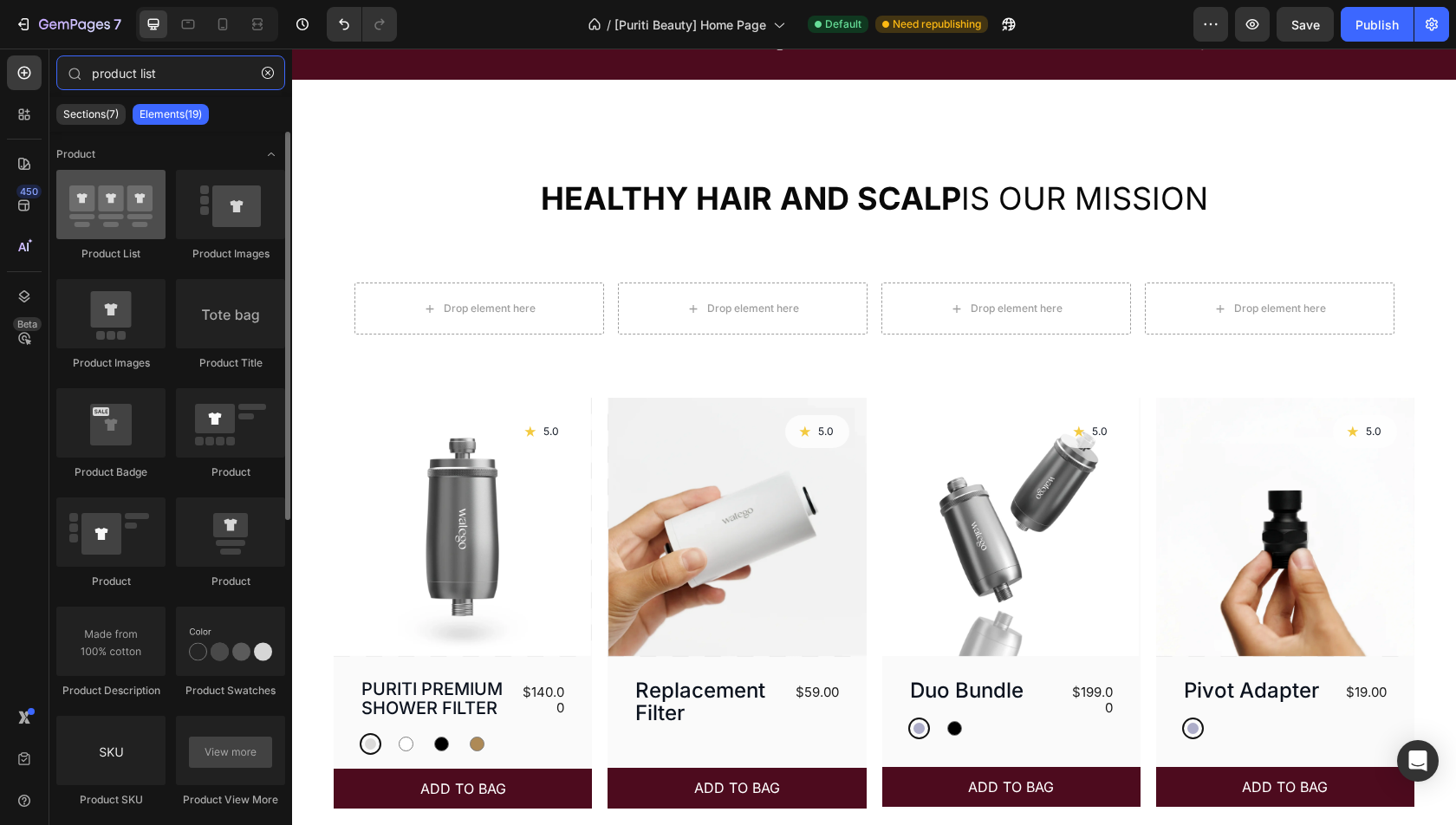
type input "product list"
drag, startPoint x: 119, startPoint y: 206, endPoint x: 152, endPoint y: 233, distance: 42.6
click at [152, 233] on div at bounding box center [110, 204] width 109 height 69
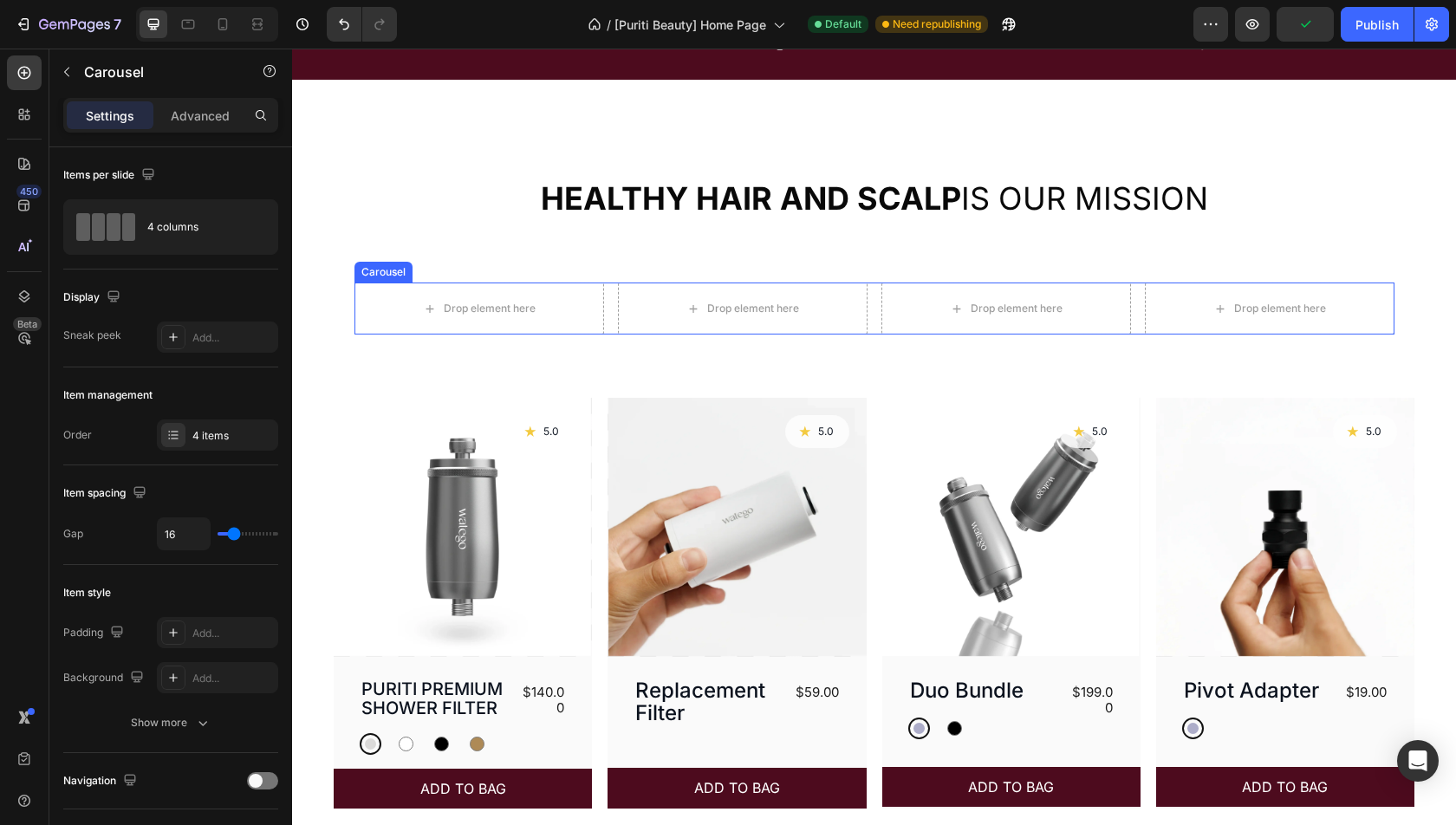
click at [606, 306] on div "Drop element here Drop element here Drop element here Drop element here" at bounding box center [874, 308] width 1040 height 52
click at [482, 260] on icon at bounding box center [483, 266] width 11 height 12
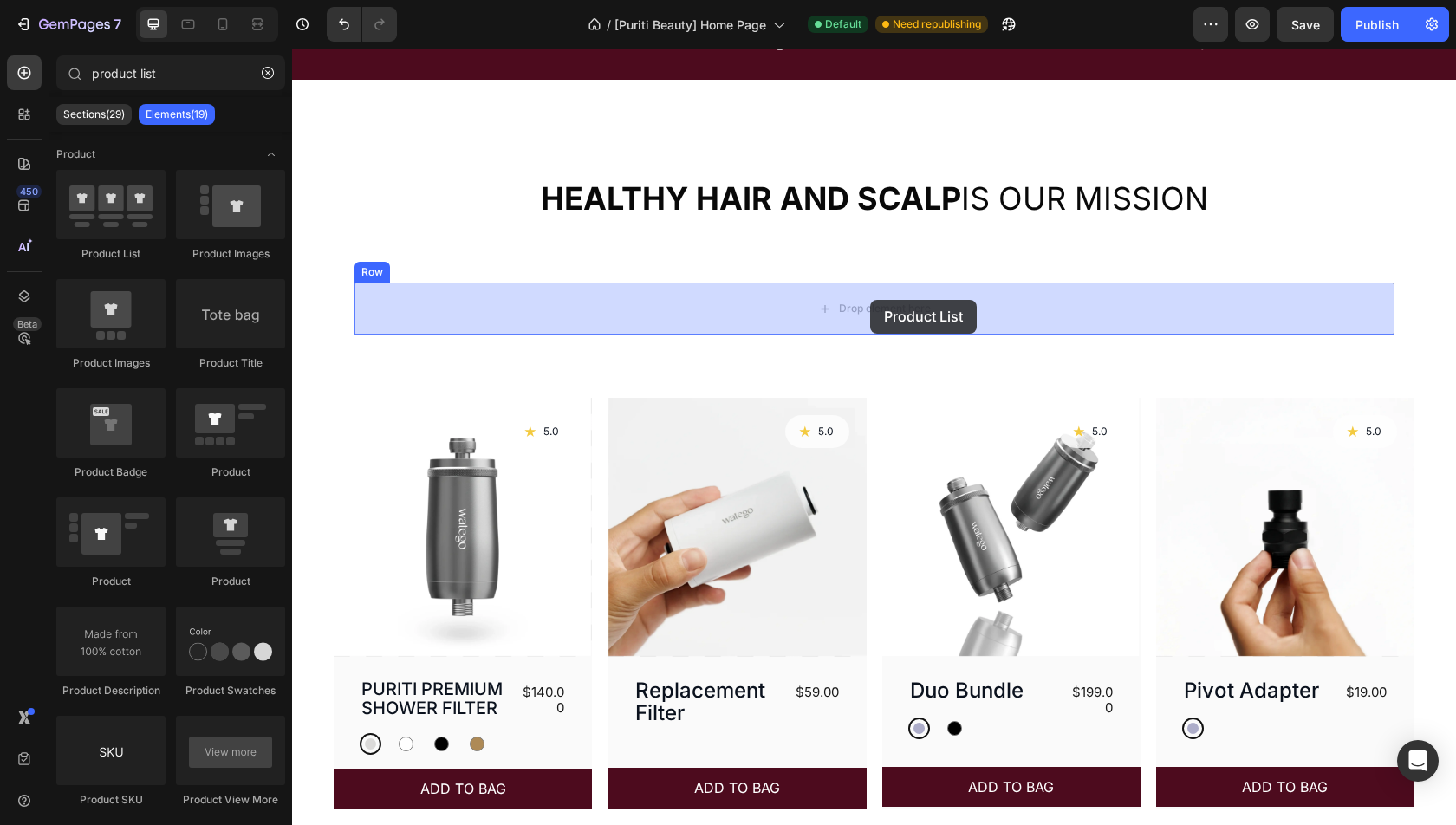
drag, startPoint x: 416, startPoint y: 253, endPoint x: 870, endPoint y: 299, distance: 456.3
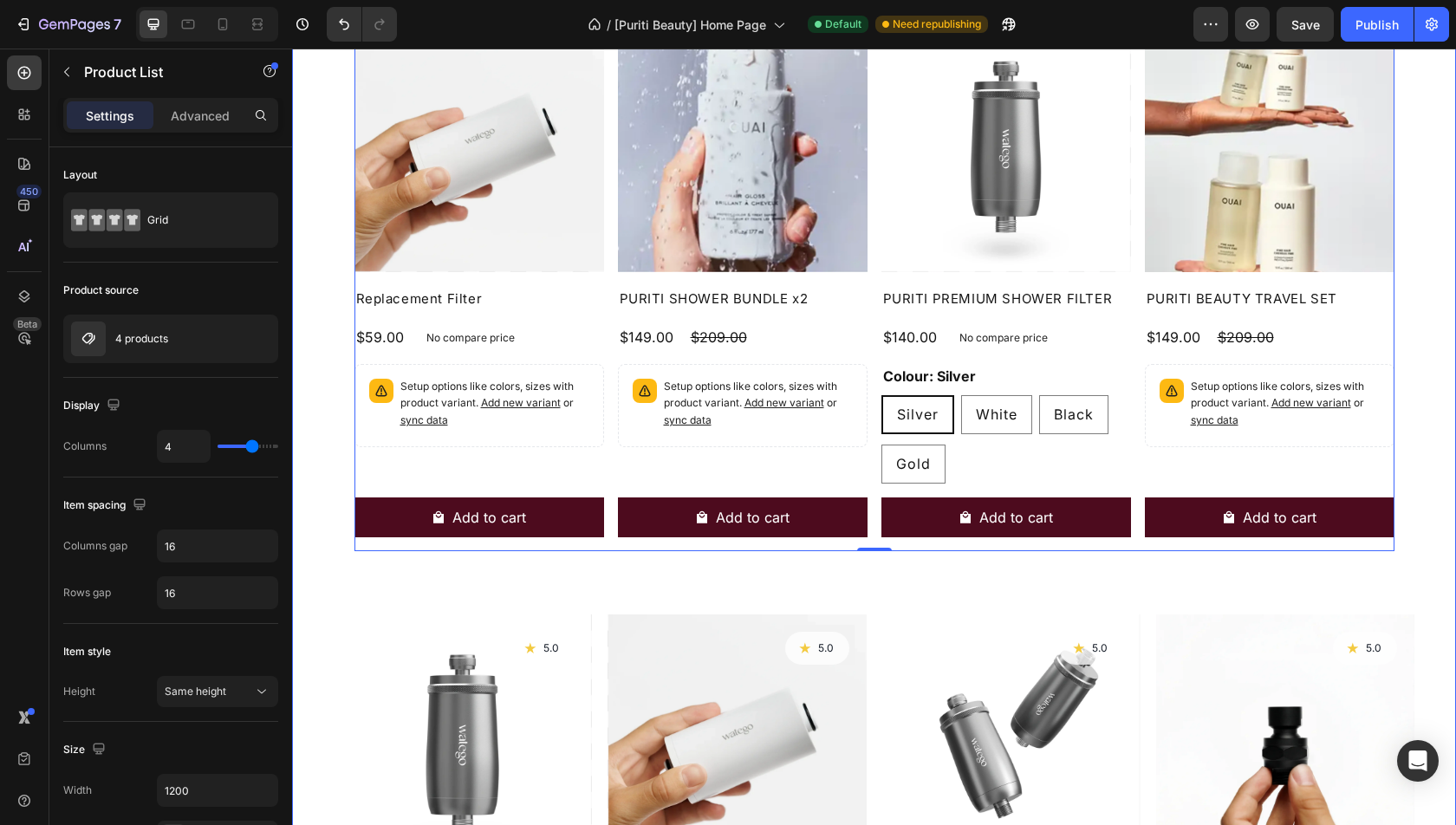
scroll to position [862, 0]
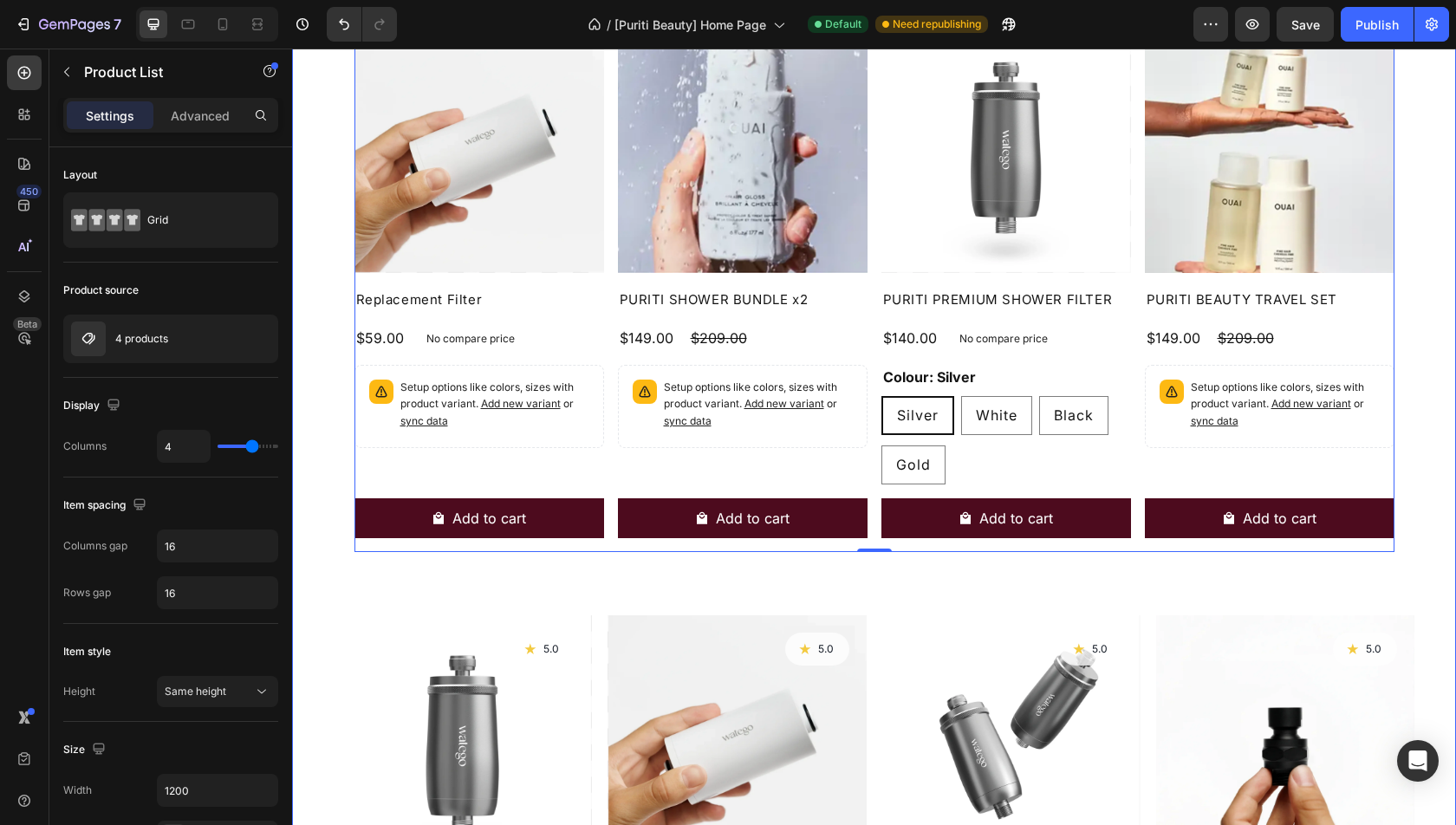
click at [867, 637] on div "Product Images Icon 5.0 Text Block Row Row PURITI PREMIUM SHOWER FILTER Product…" at bounding box center [873, 821] width 1081 height 411
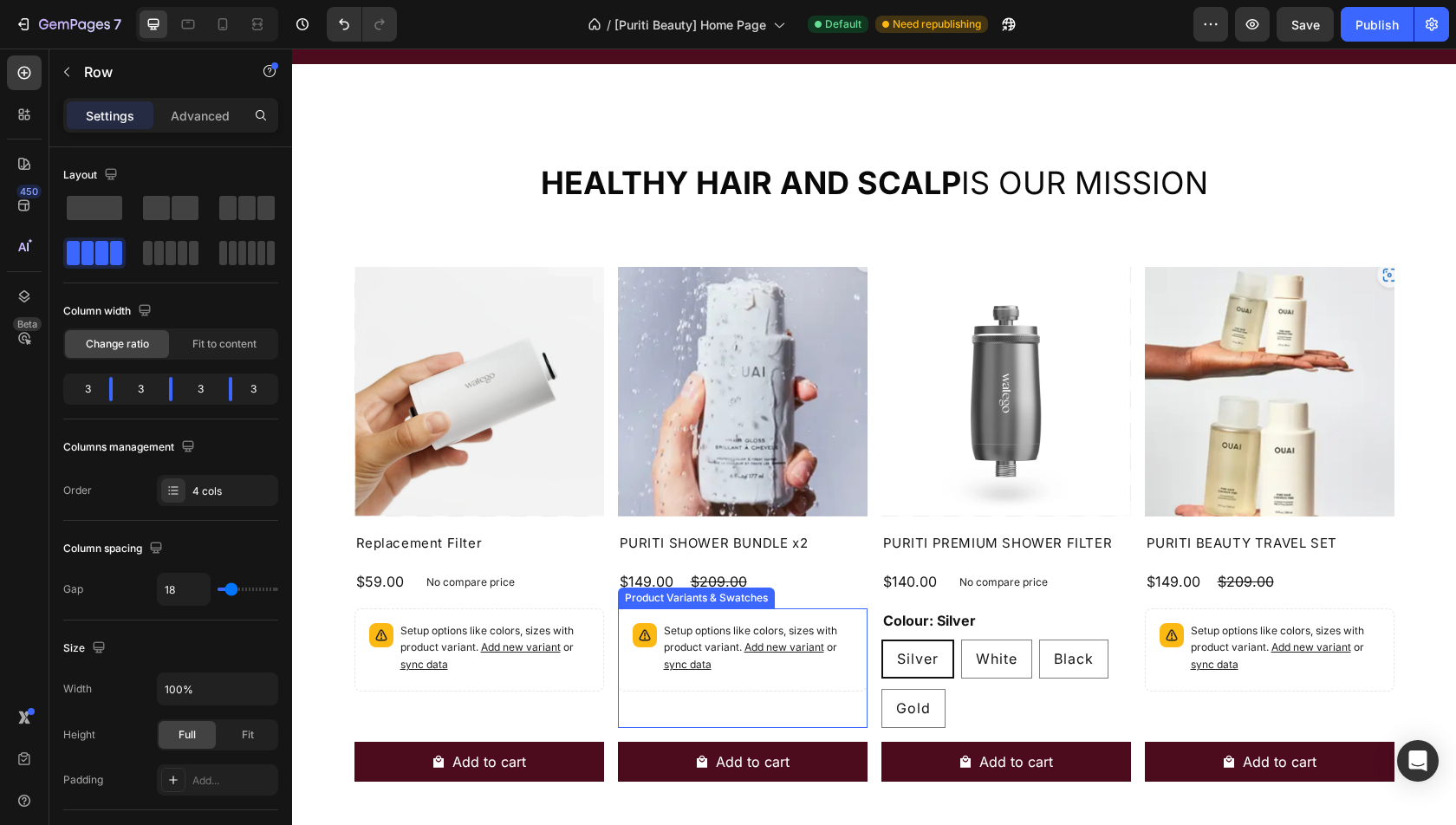
scroll to position [600, 0]
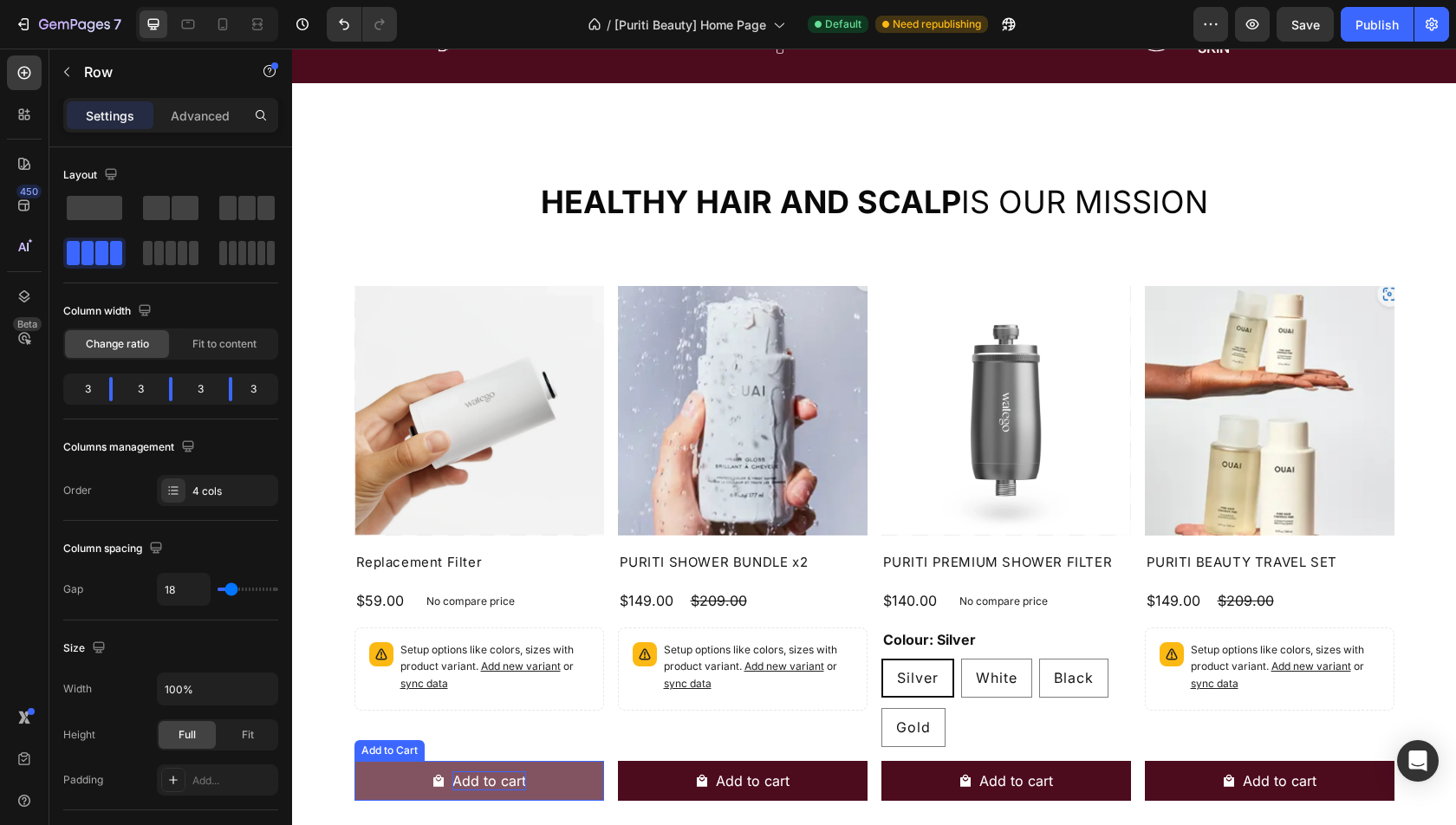
click at [504, 787] on div "Add to cart" at bounding box center [489, 780] width 74 height 19
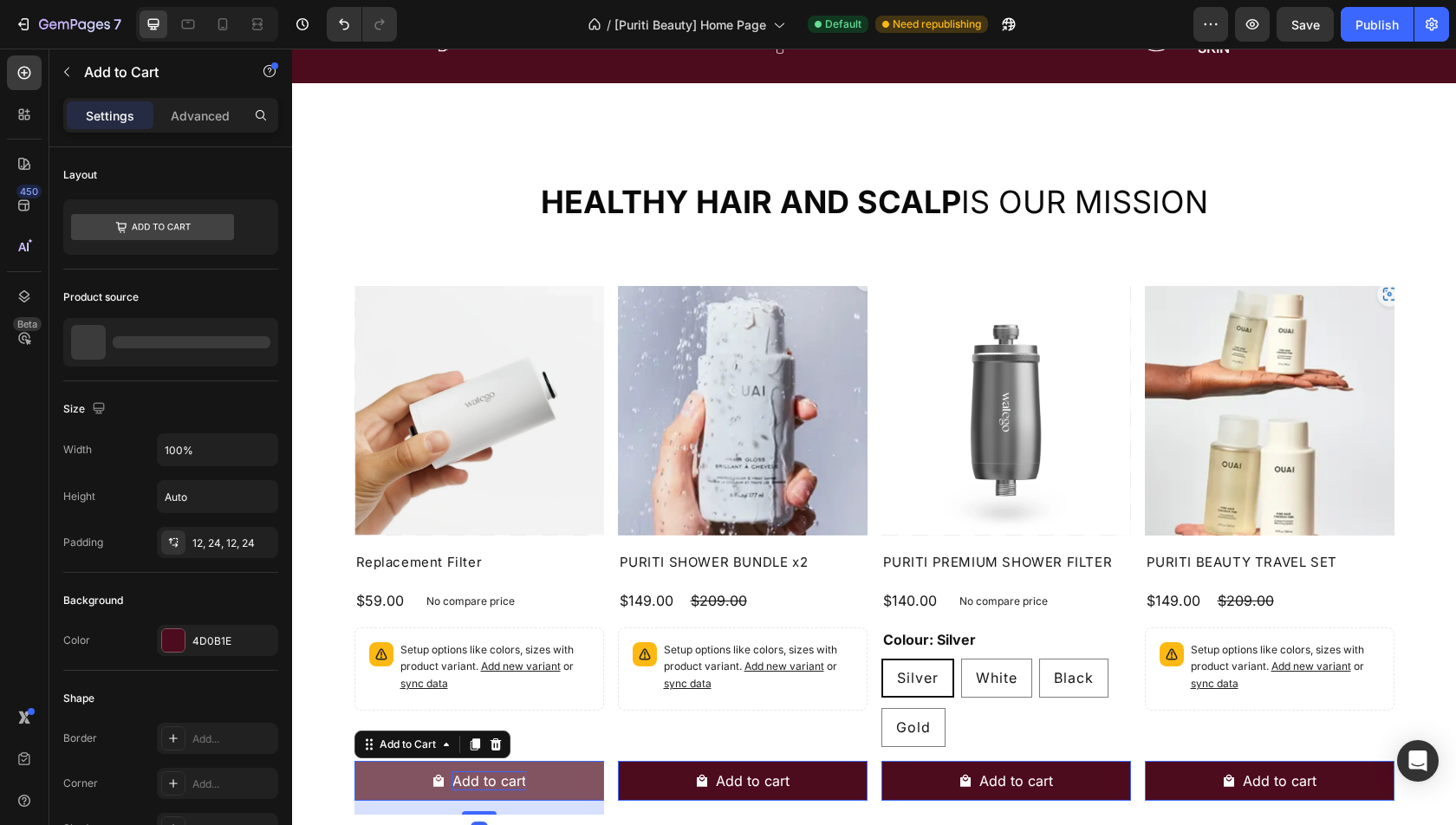
click at [491, 781] on div "Add to cart" at bounding box center [489, 780] width 74 height 19
click at [491, 781] on p "Add to cart" at bounding box center [489, 780] width 74 height 19
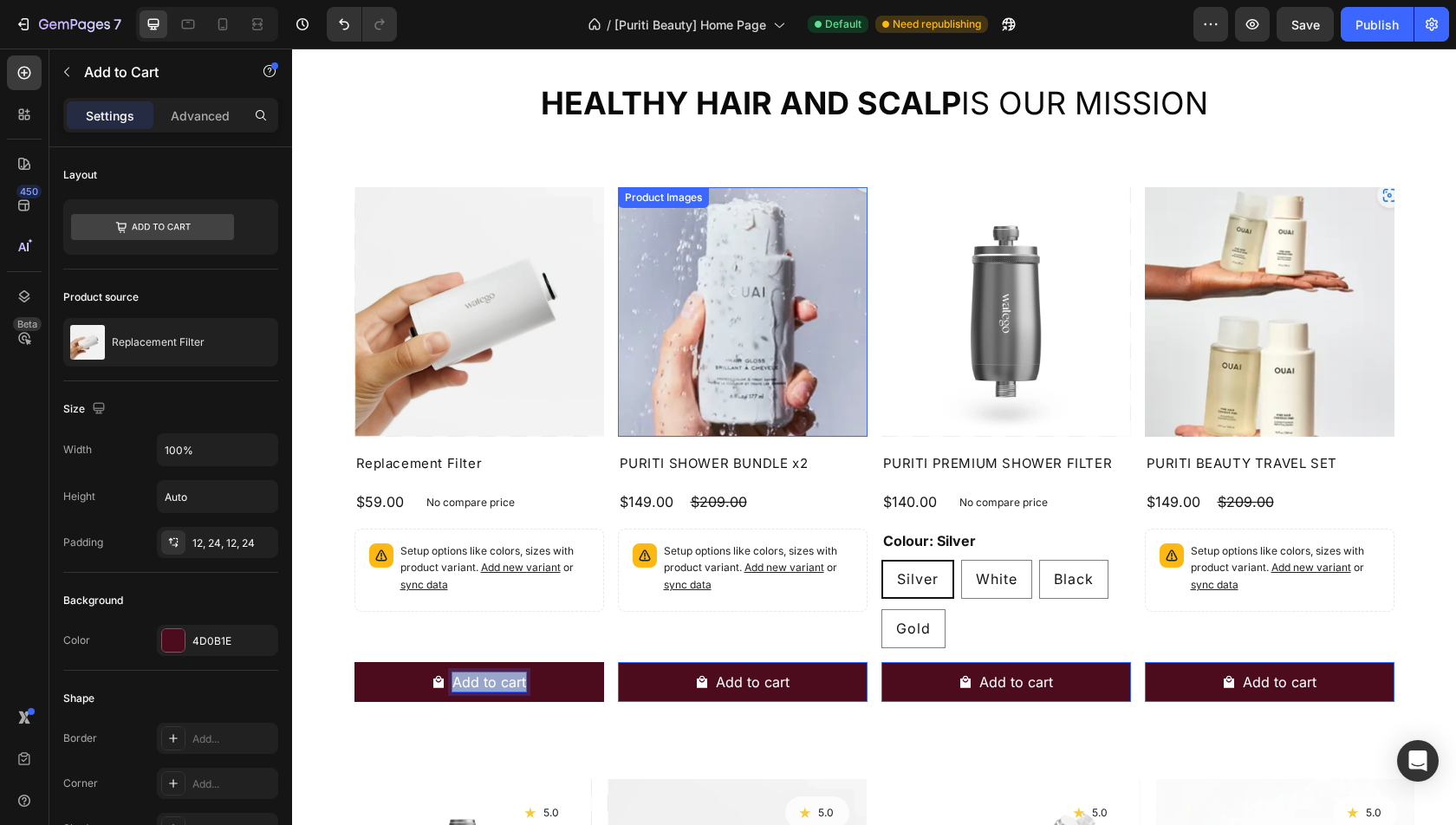
scroll to position [669, 0]
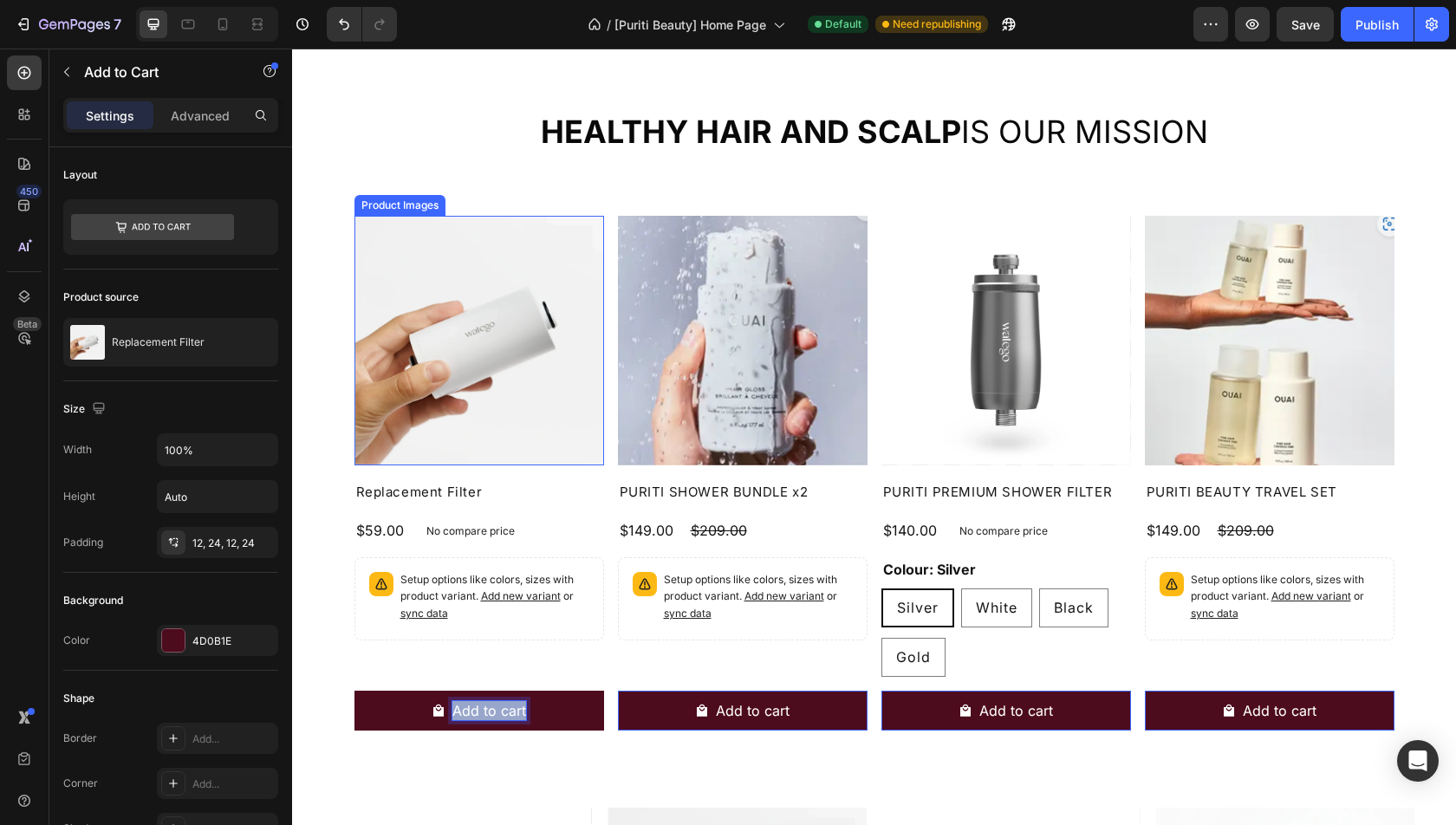
click at [440, 384] on img at bounding box center [479, 340] width 249 height 249
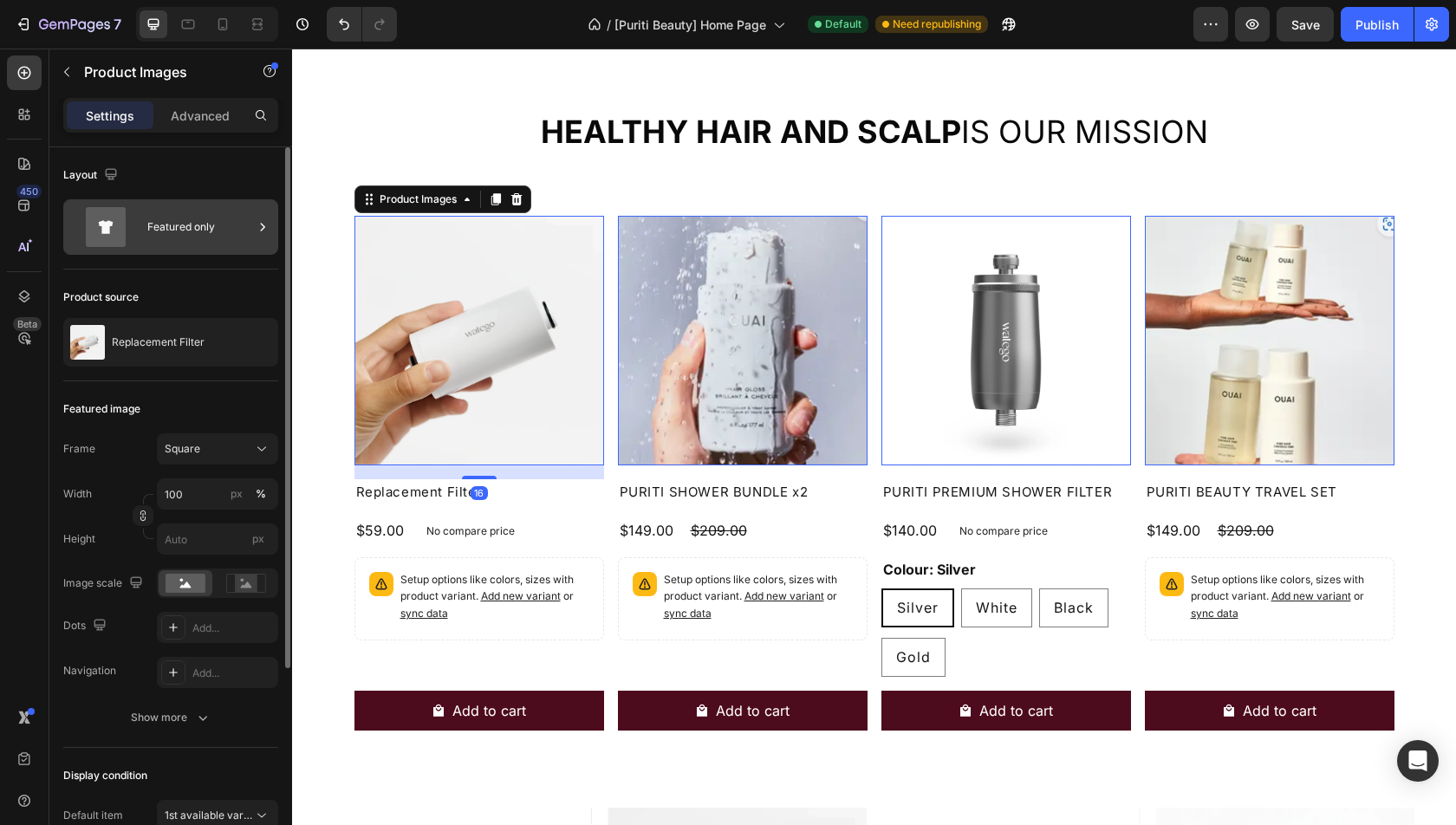
click at [177, 245] on div "Featured only" at bounding box center [201, 227] width 106 height 40
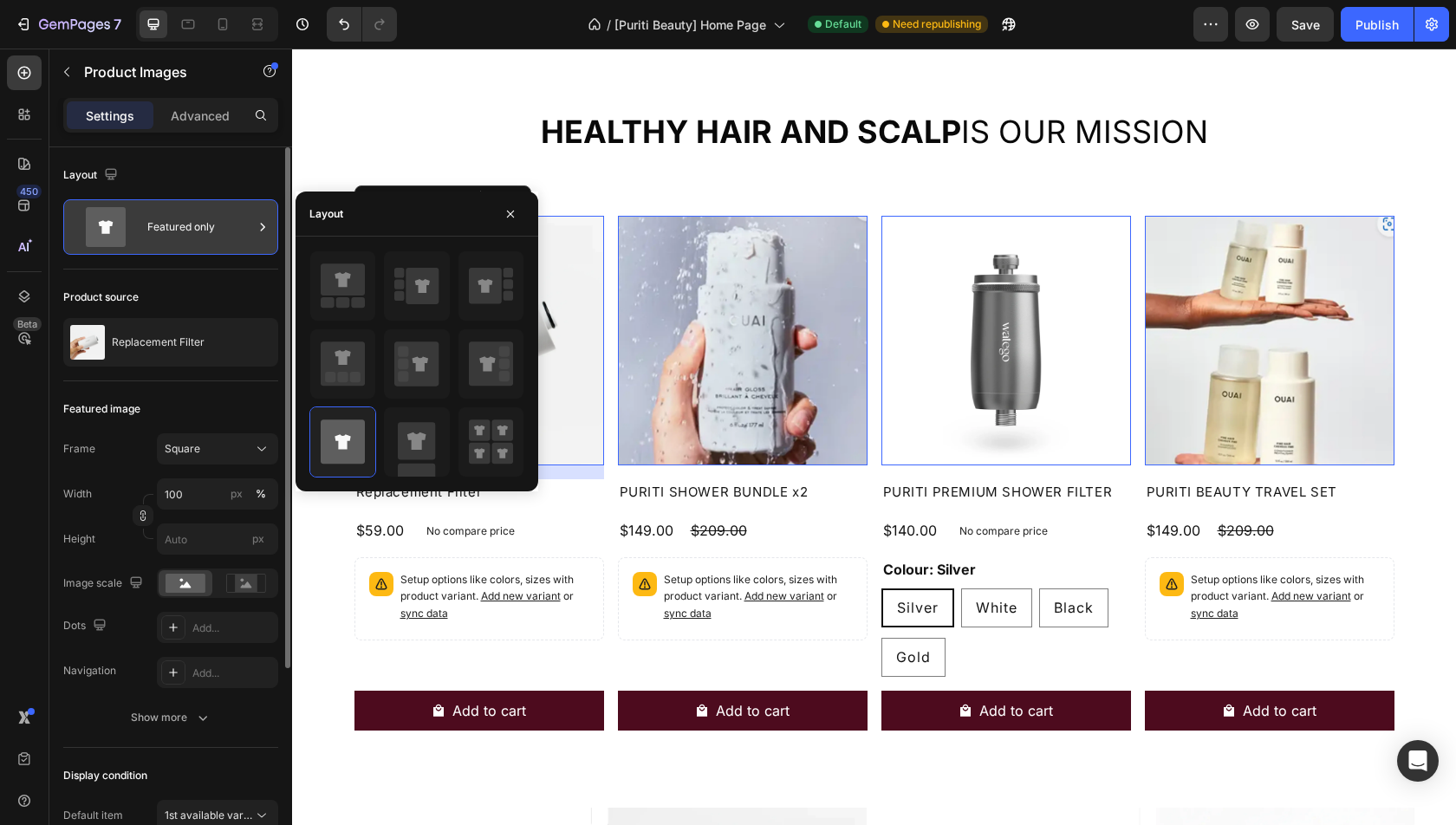
click at [177, 245] on div "Featured only" at bounding box center [201, 227] width 106 height 40
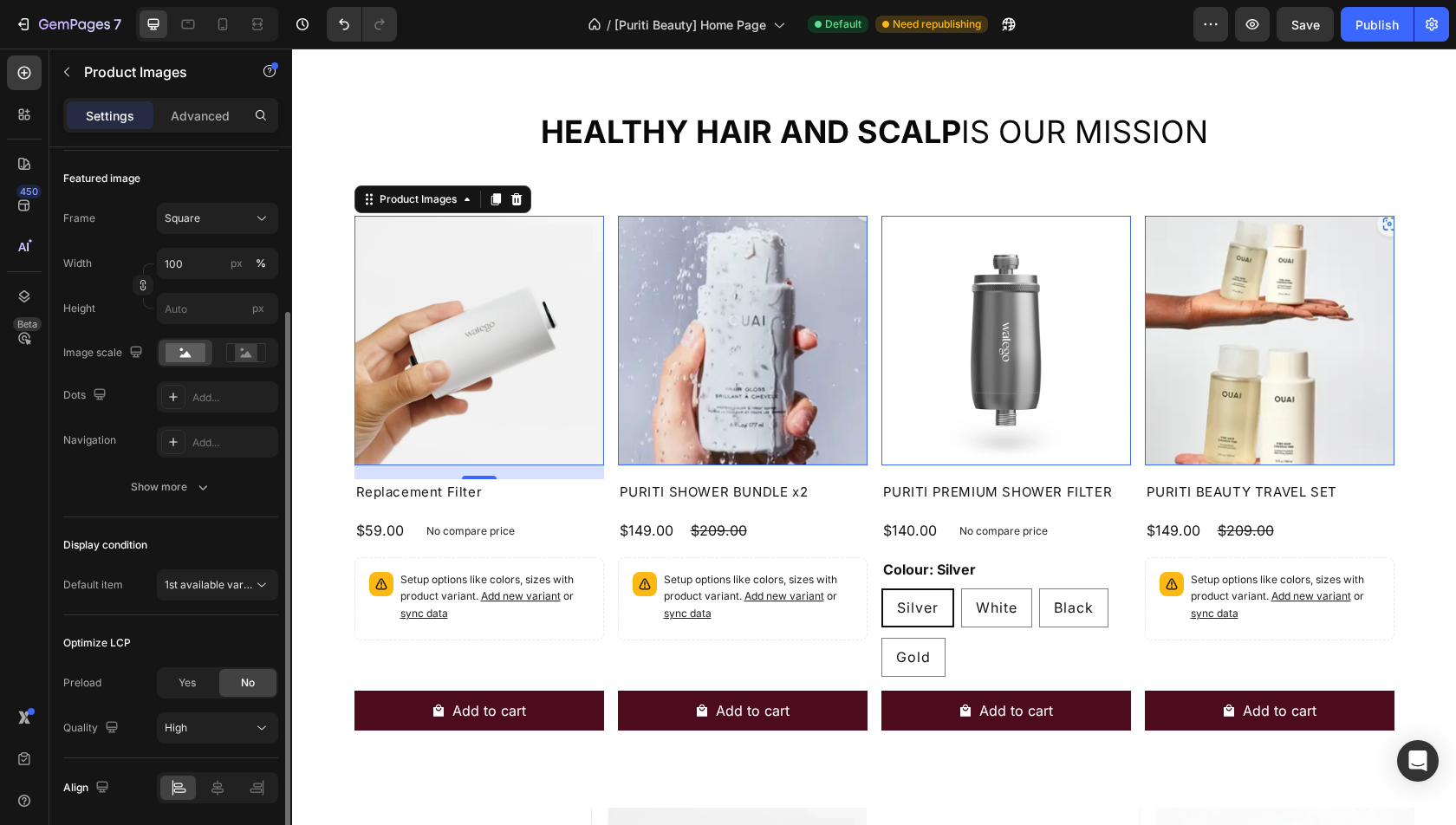
scroll to position [289, 0]
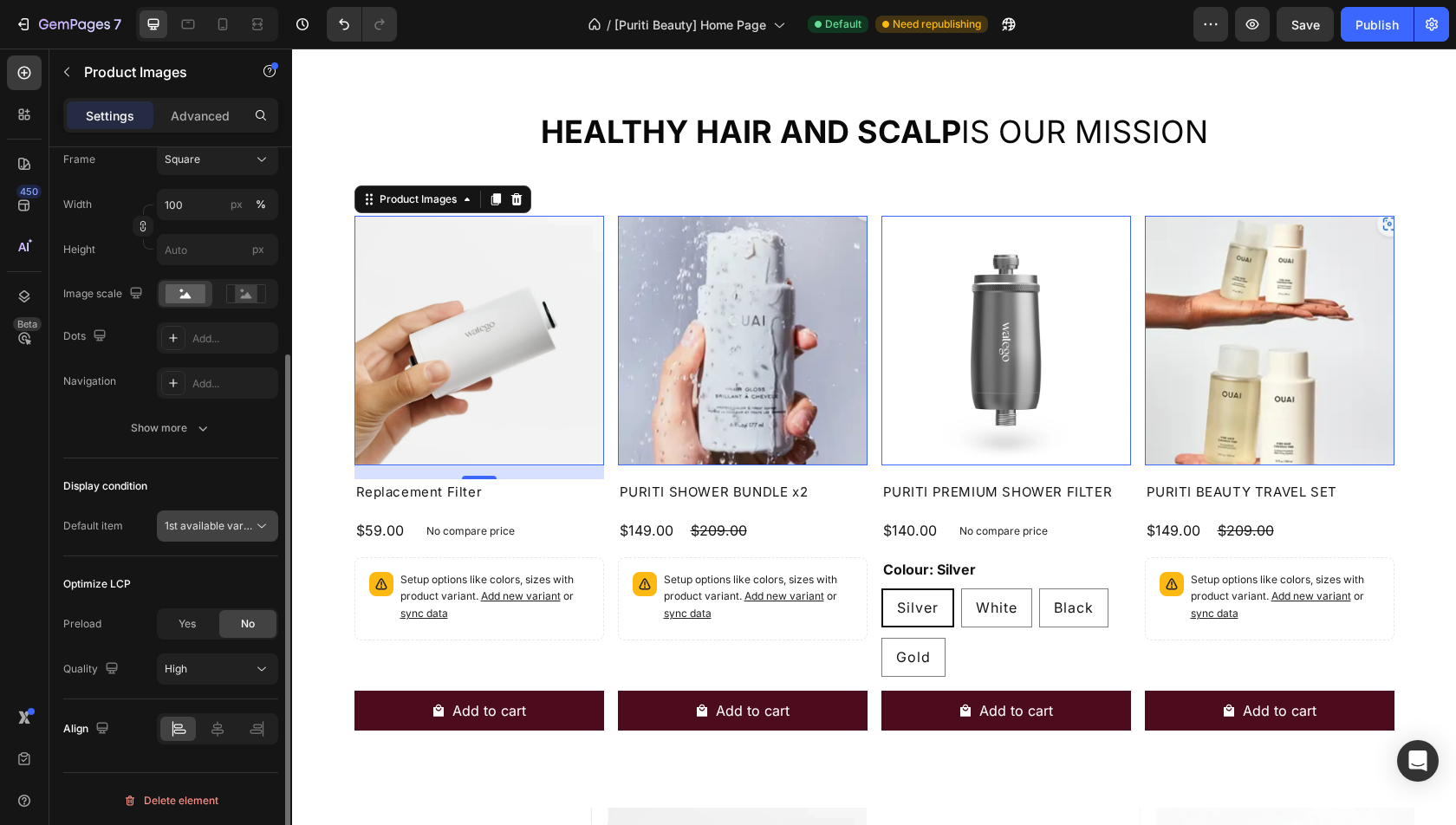
click at [204, 529] on span "1st available variant" at bounding box center [213, 525] width 97 height 13
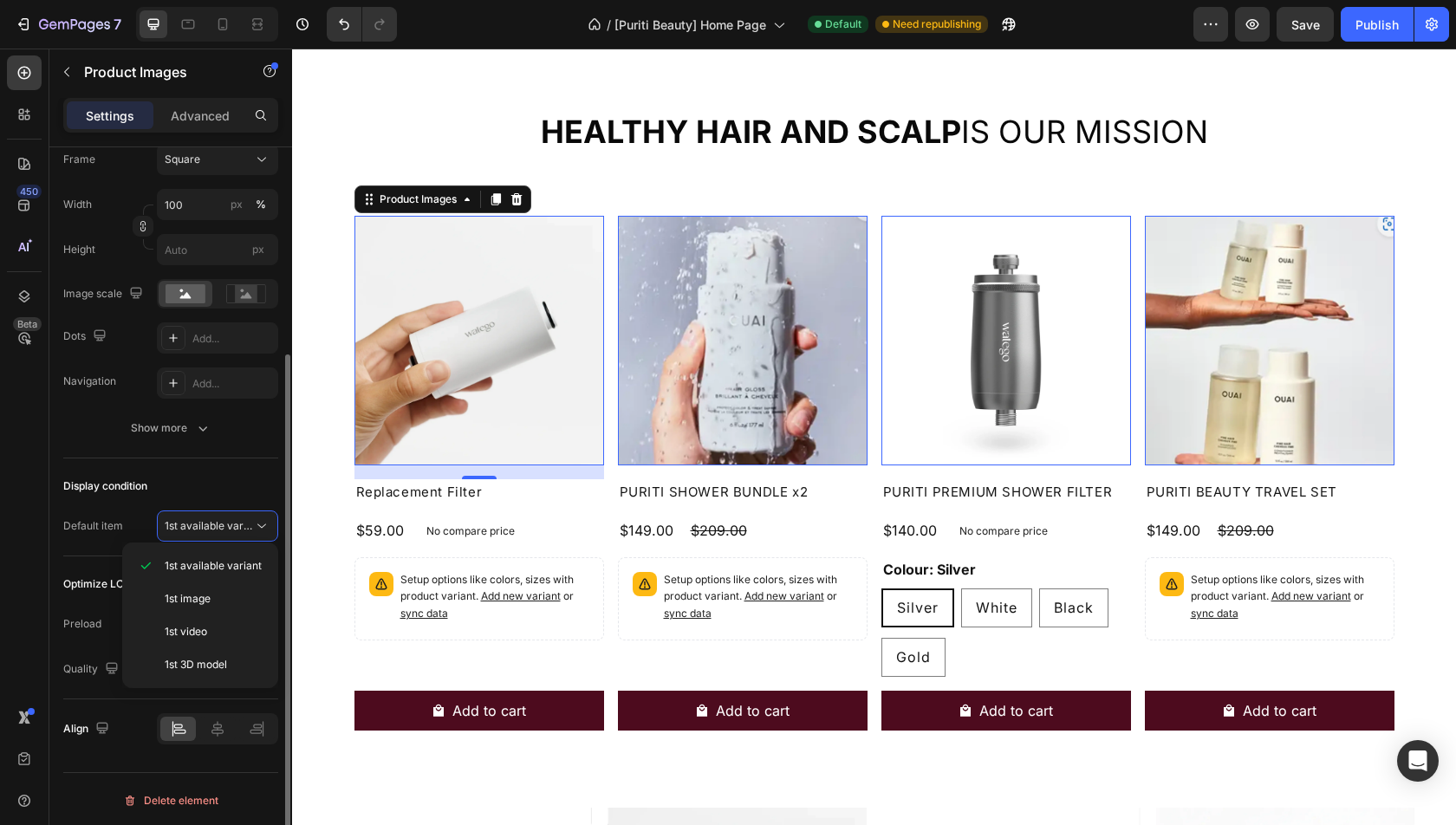
click at [204, 473] on div "Display condition" at bounding box center [170, 486] width 215 height 28
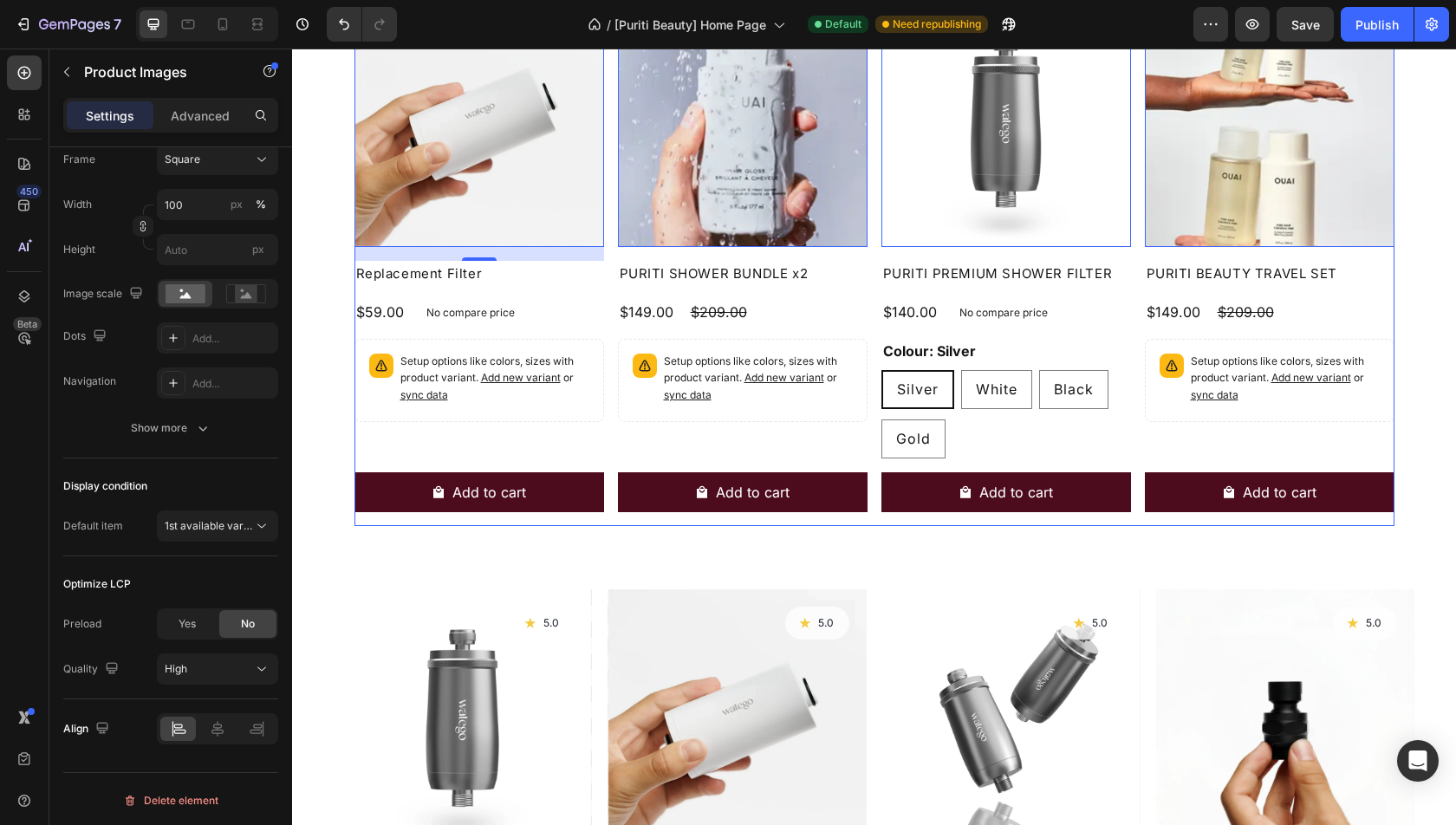
scroll to position [1006, 0]
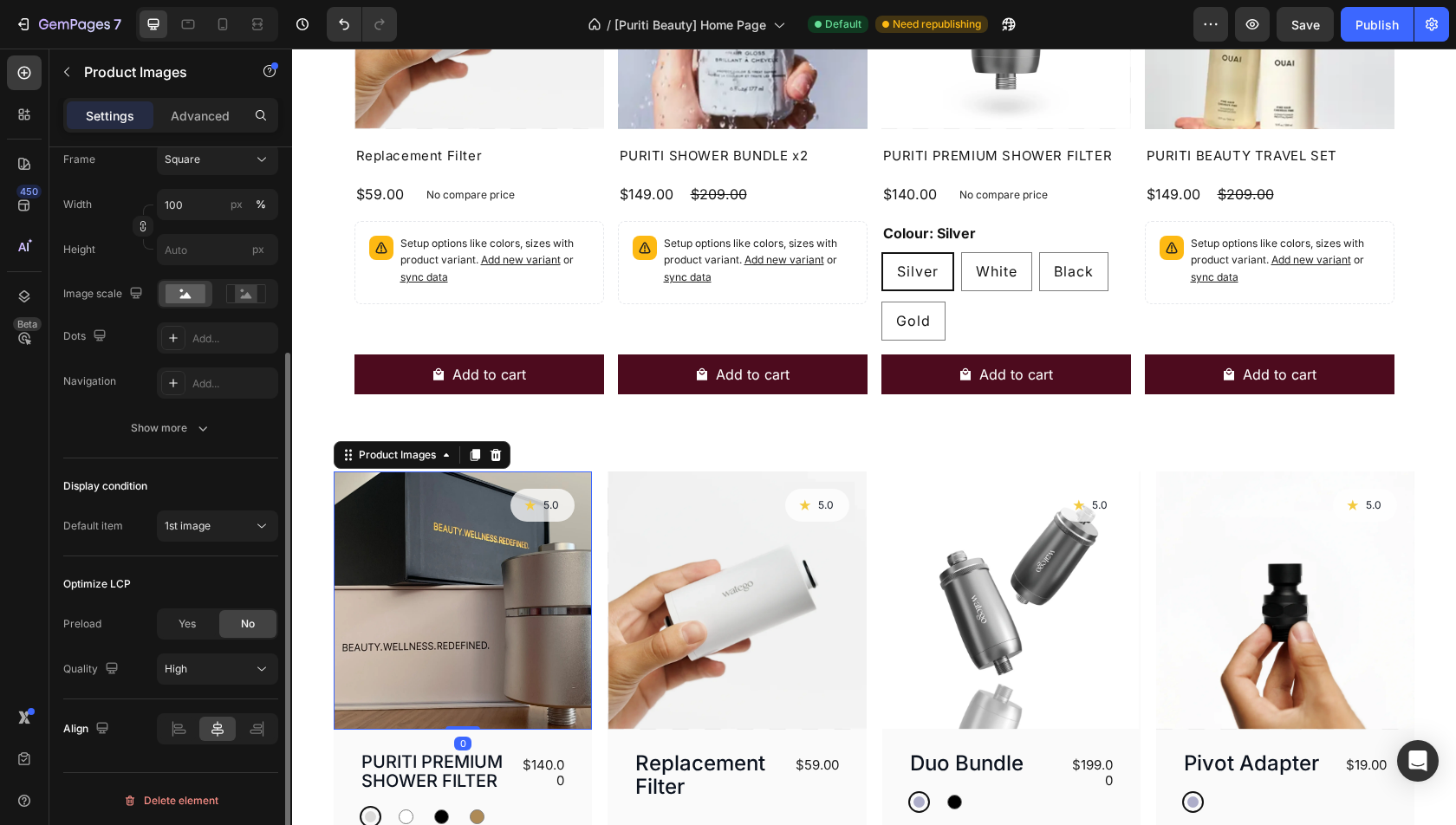
click at [506, 608] on img at bounding box center [462, 600] width 258 height 258
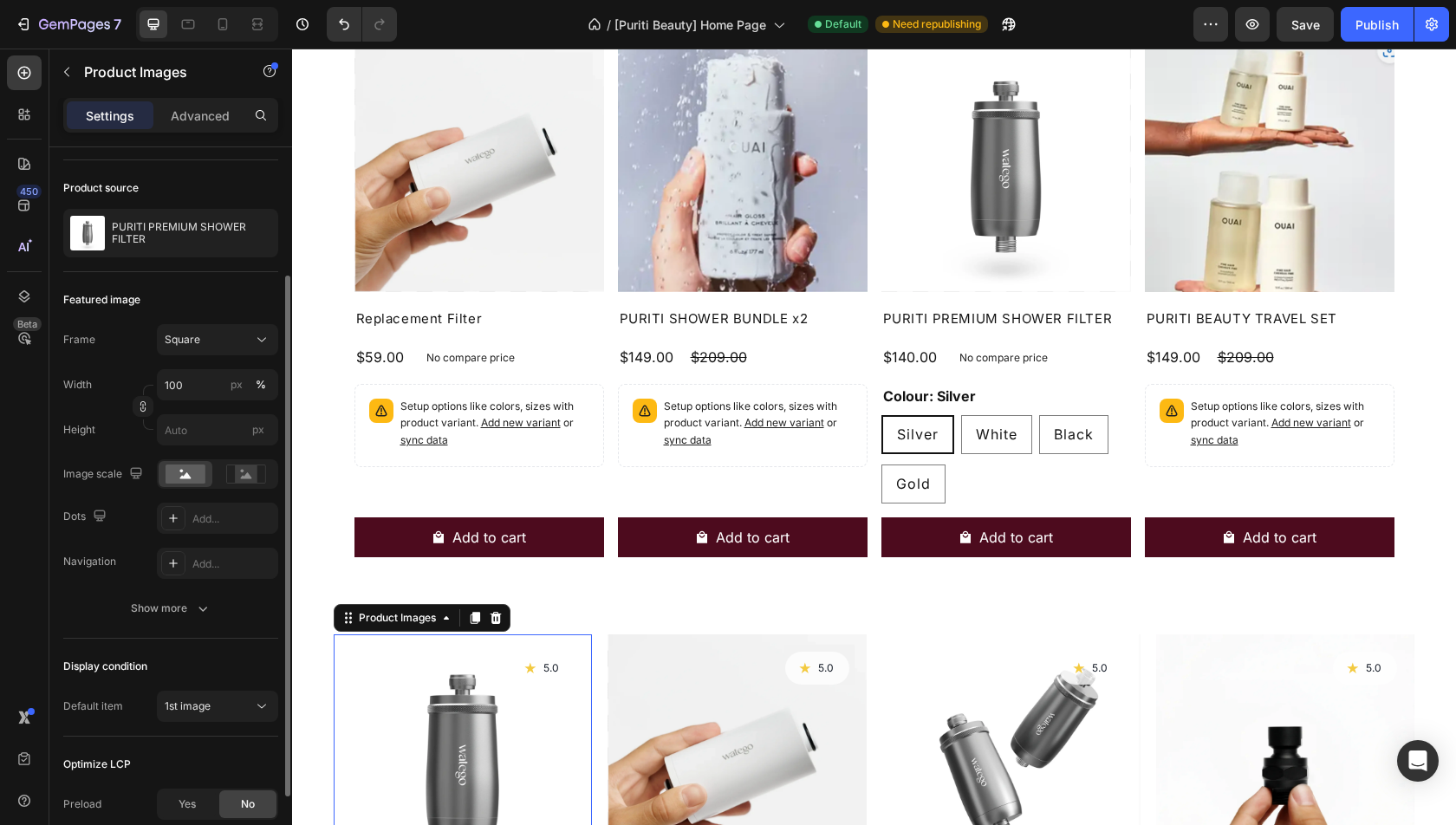
scroll to position [0, 0]
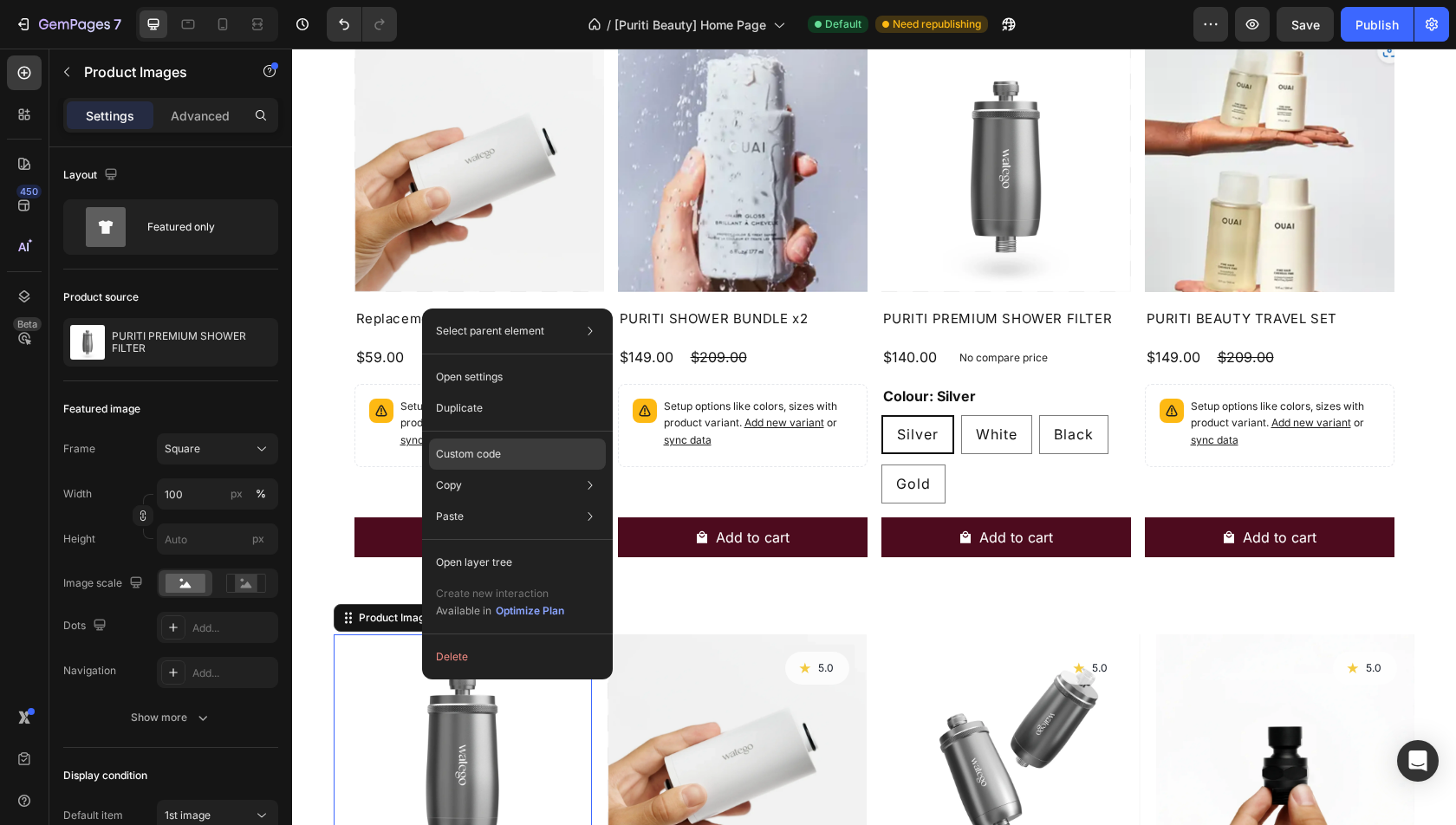
click at [520, 501] on div "Custom code" at bounding box center [517, 516] width 177 height 31
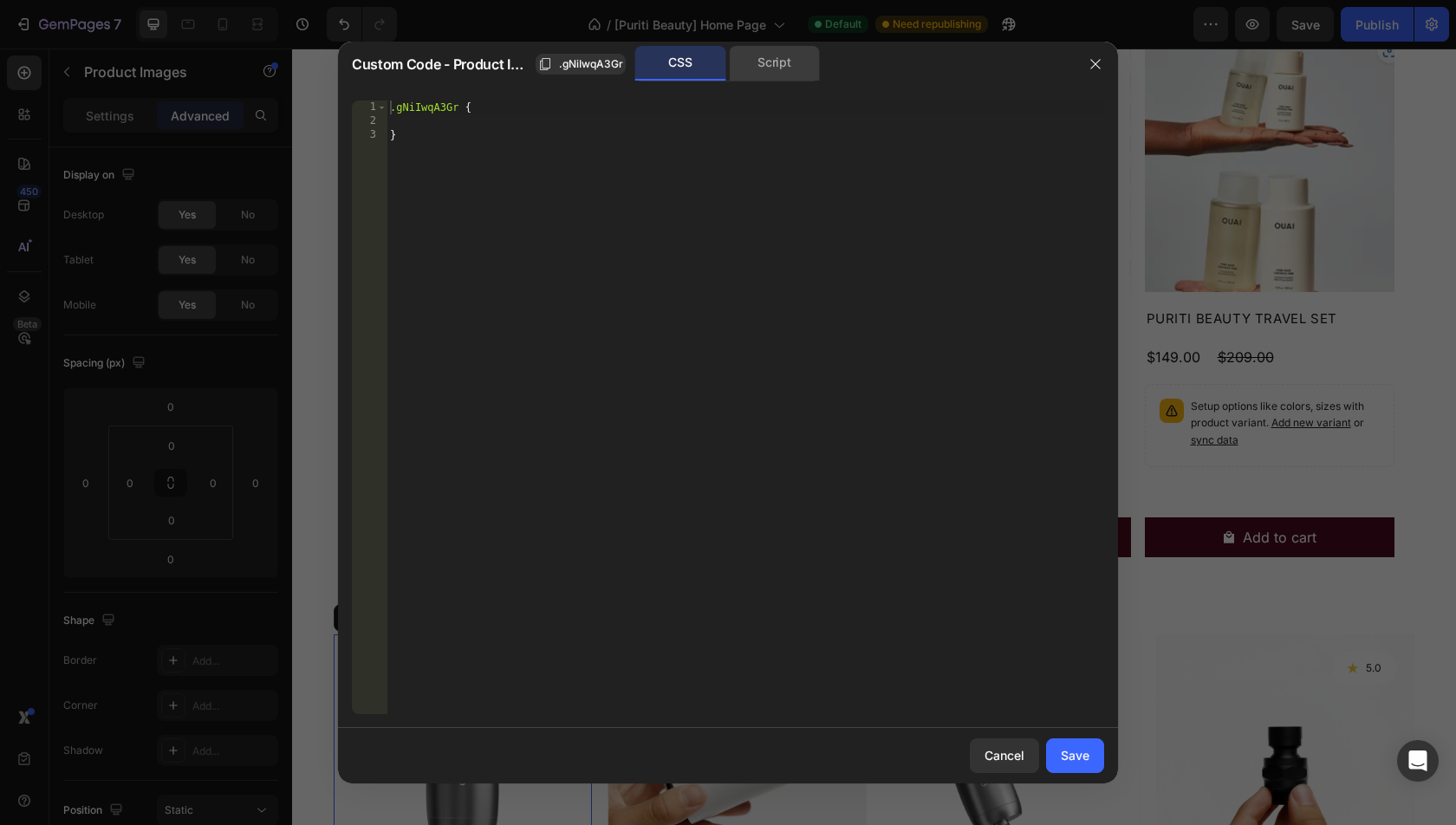
click at [757, 65] on div "Script" at bounding box center [773, 63] width 91 height 35
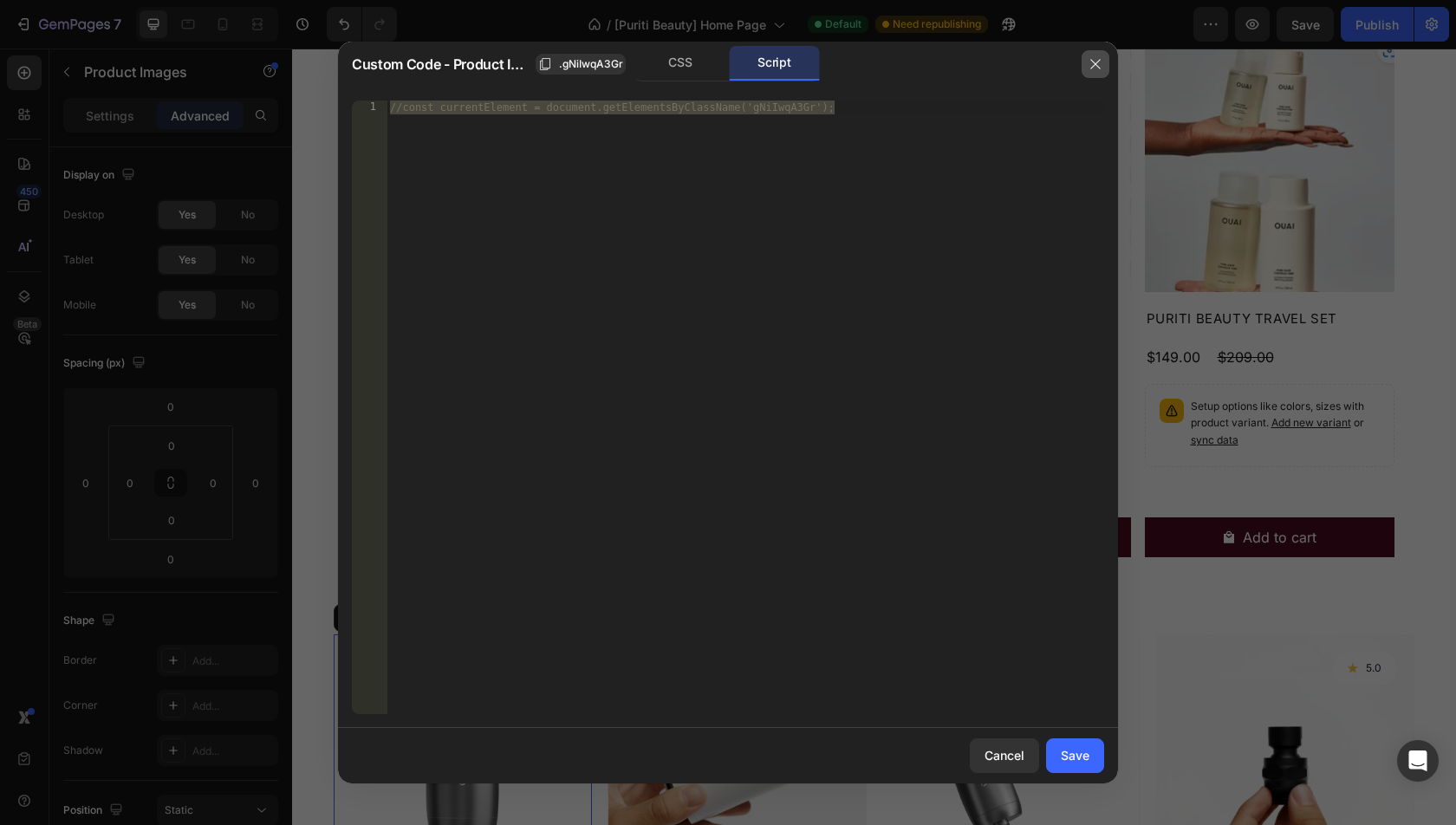
click at [1101, 66] on icon "button" at bounding box center [1096, 64] width 14 height 14
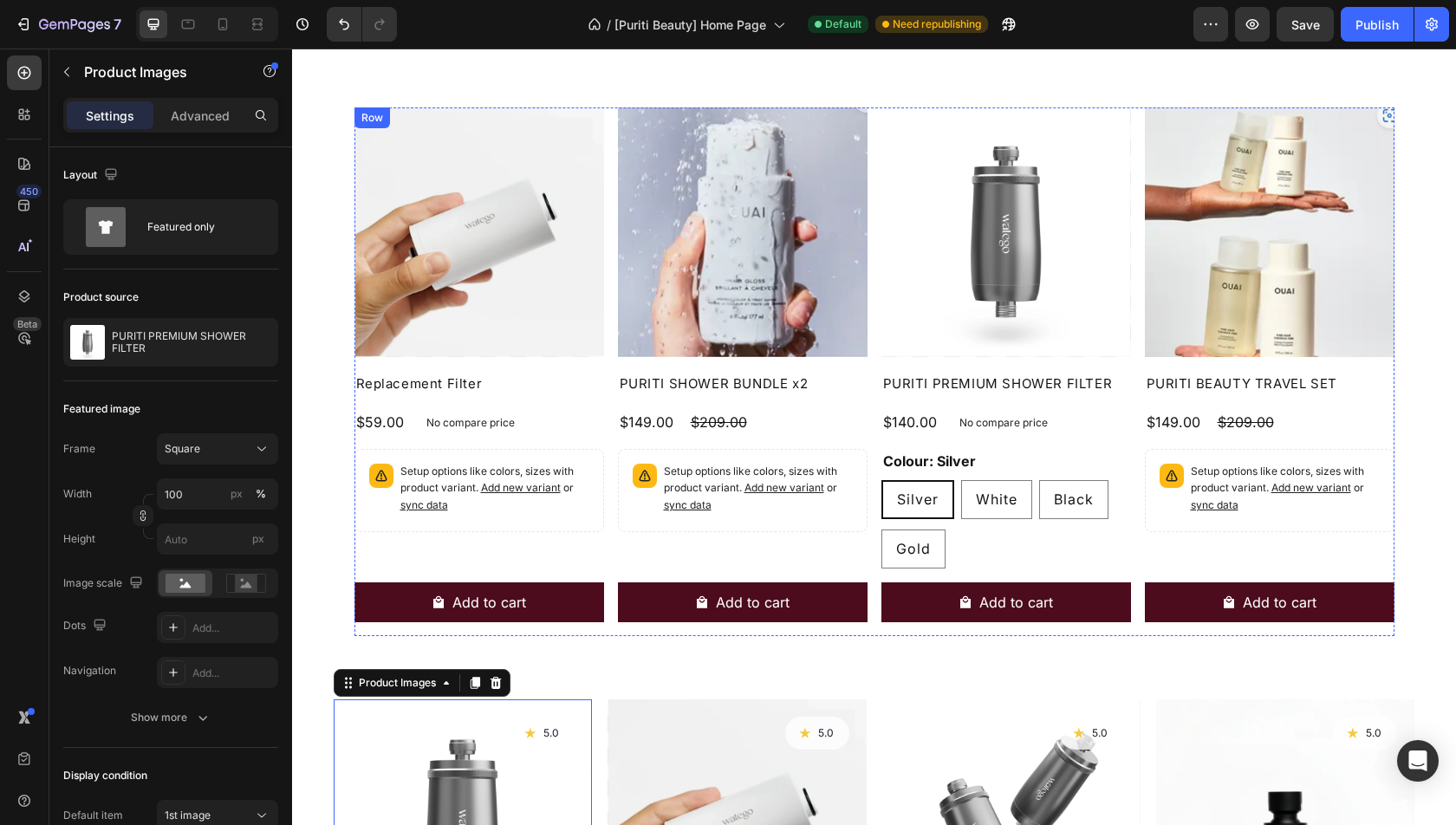
scroll to position [774, 0]
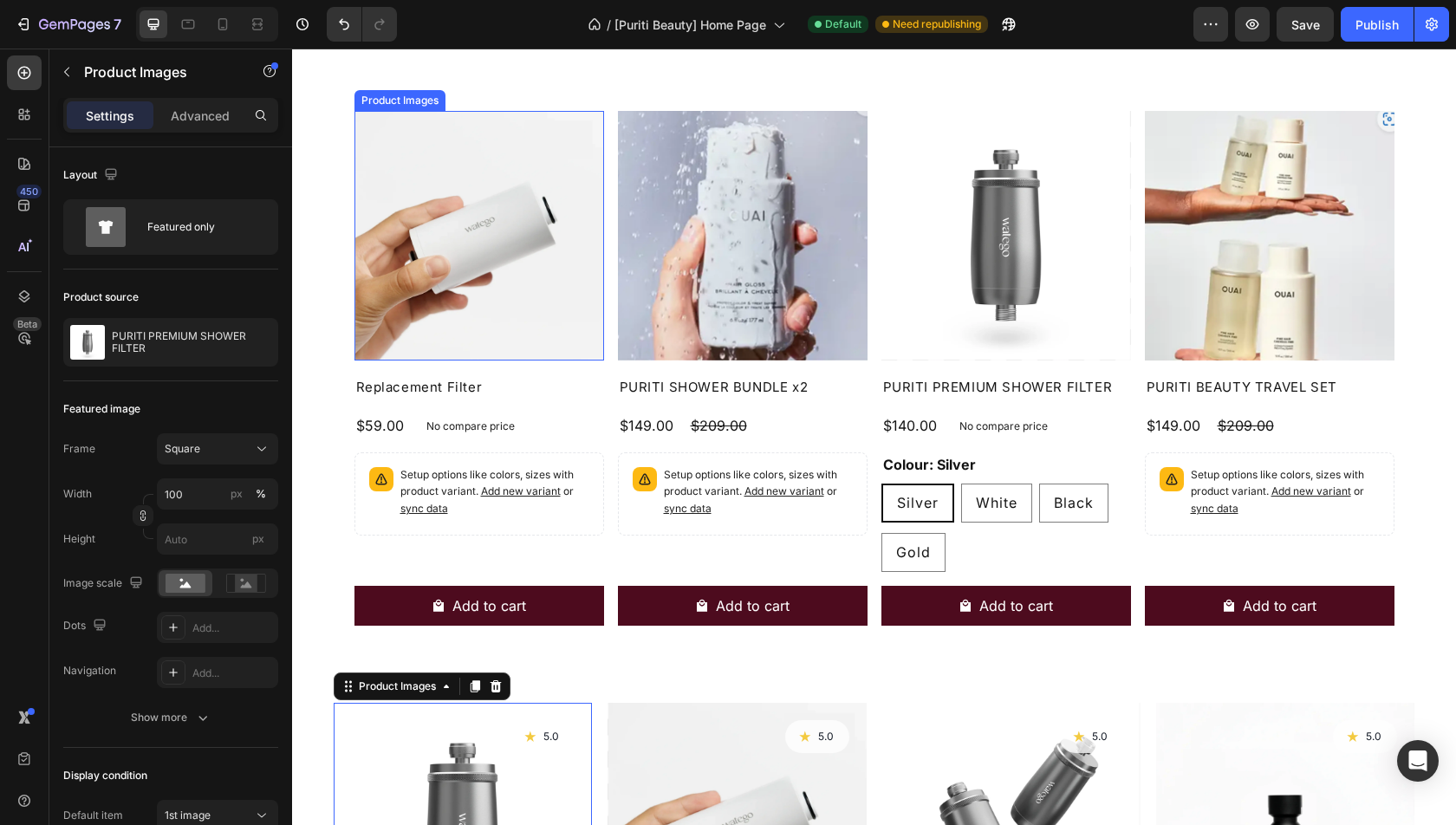
click at [440, 233] on img at bounding box center [479, 235] width 249 height 249
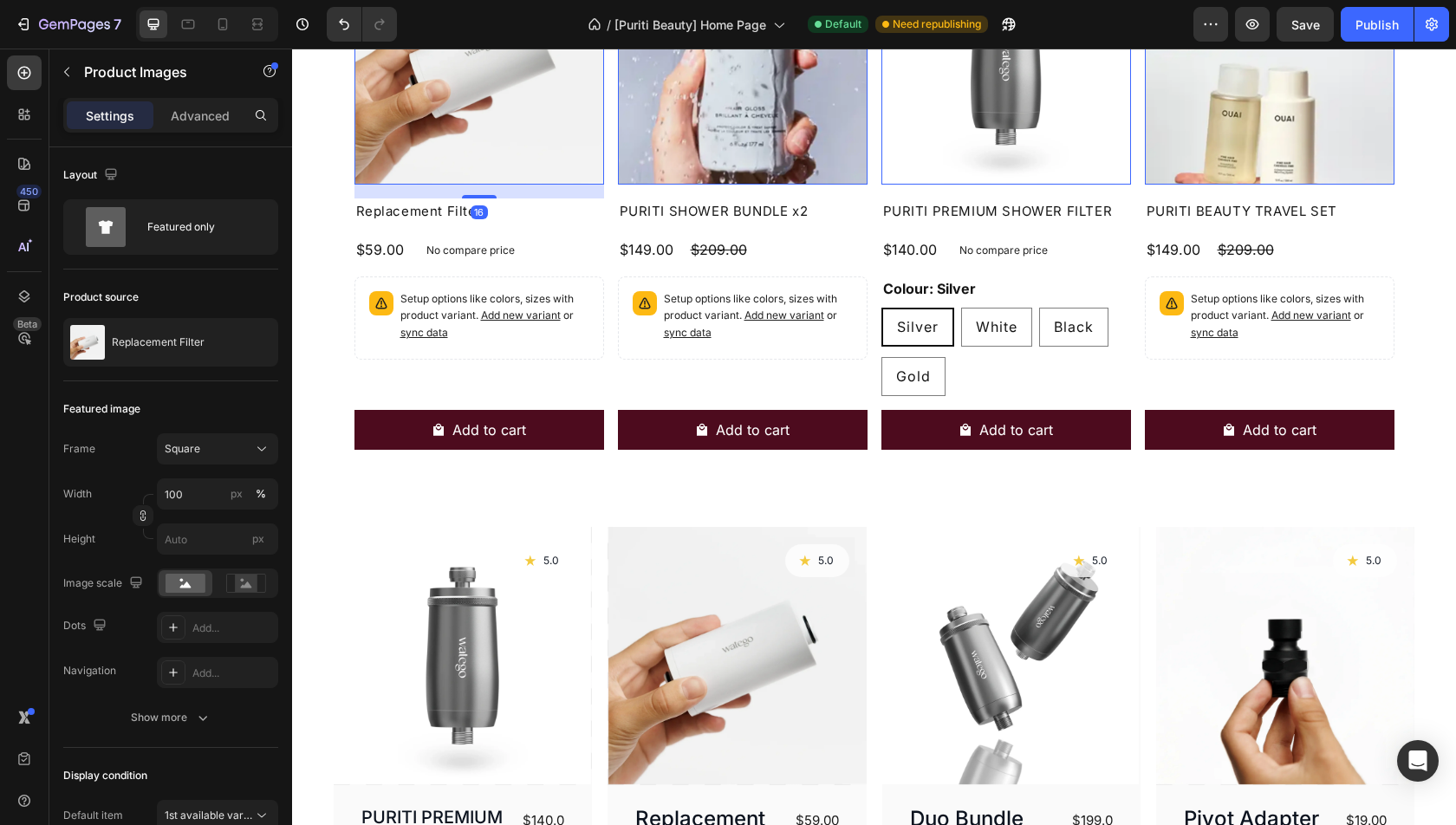
scroll to position [990, 0]
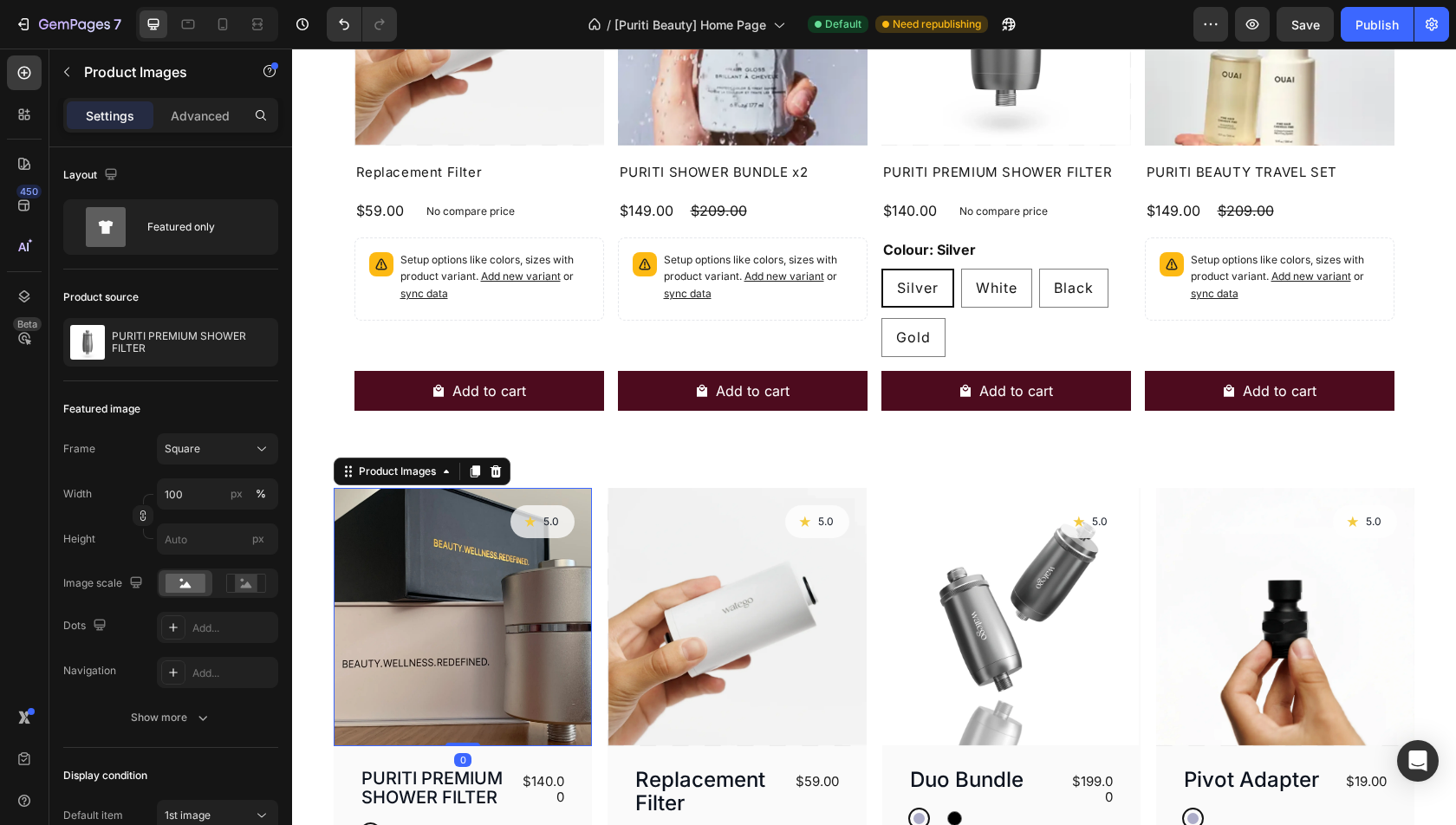
click at [511, 585] on img at bounding box center [462, 617] width 258 height 258
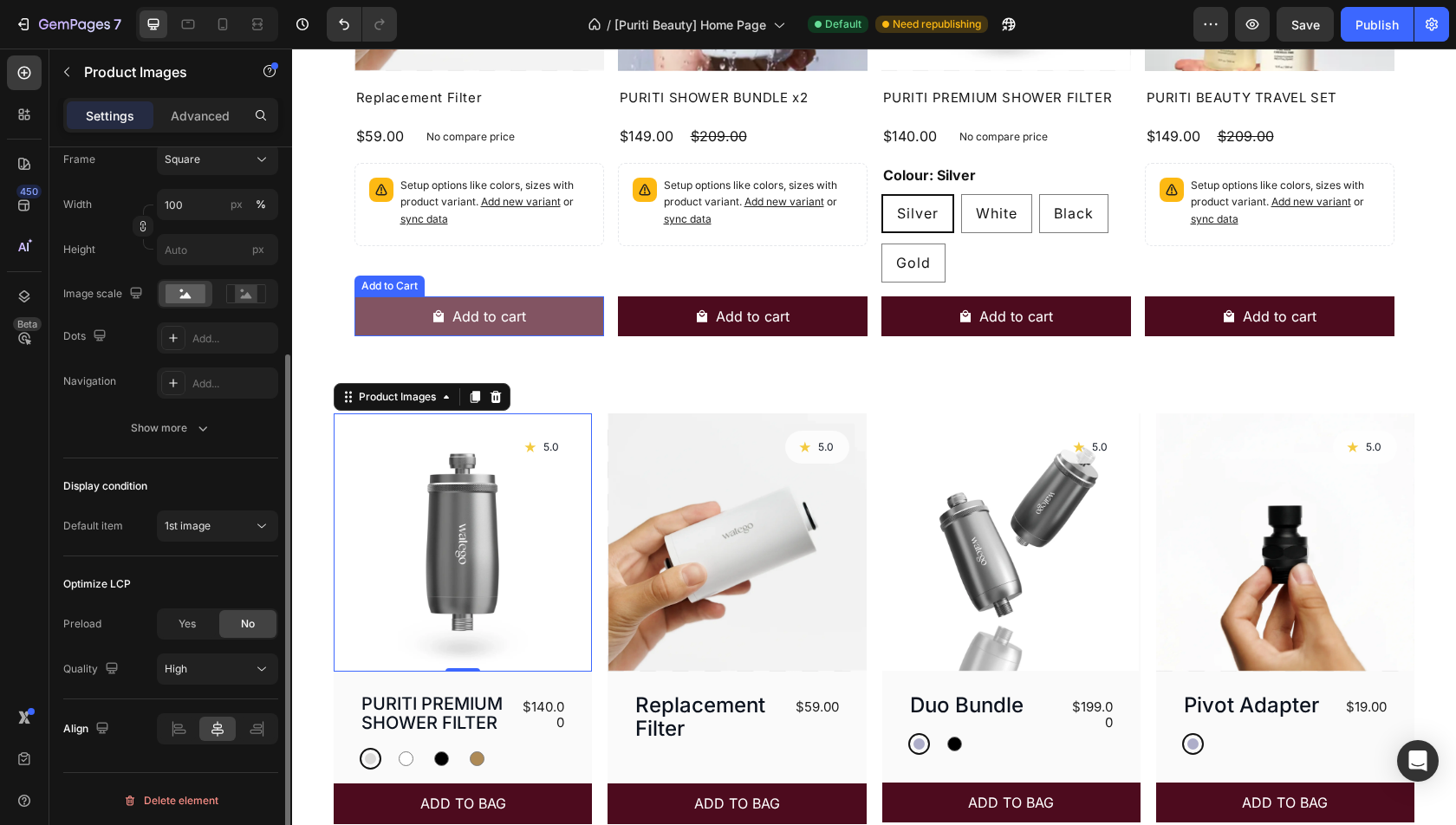
scroll to position [932, 0]
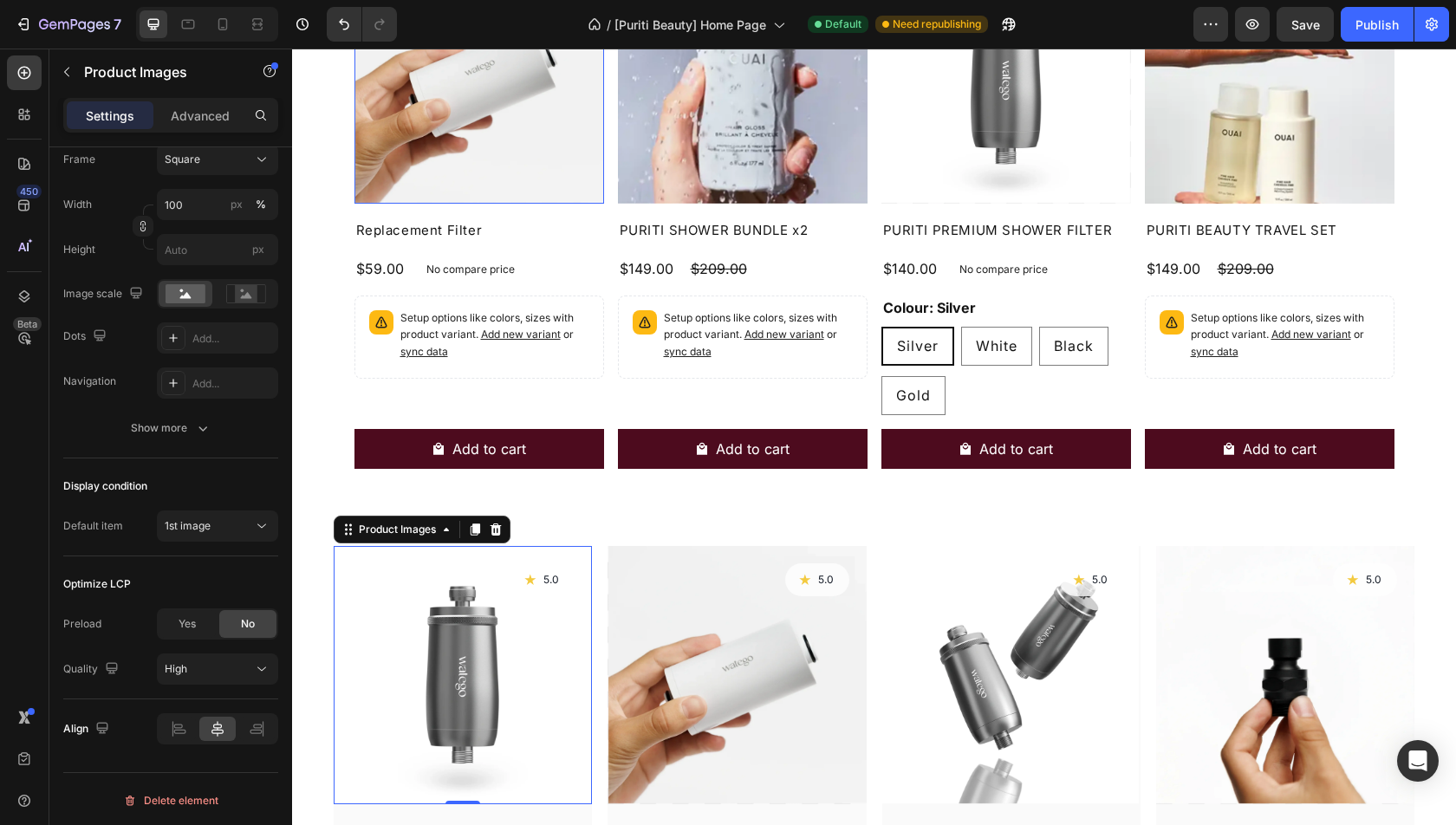
click at [447, 161] on img at bounding box center [479, 79] width 249 height 249
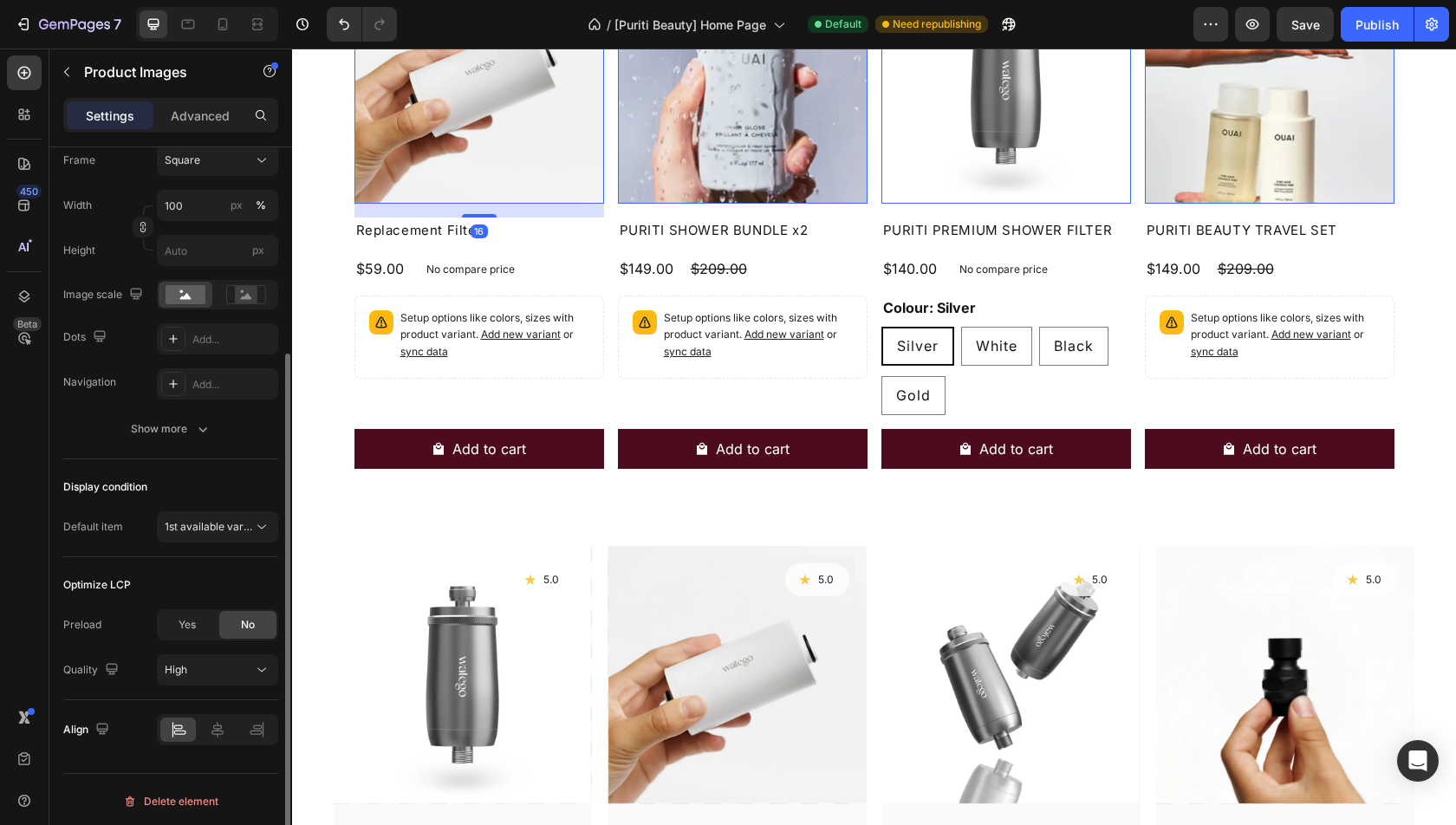
click at [228, 540] on div "Display condition Default item 1st available variant" at bounding box center [170, 508] width 215 height 98
click at [224, 529] on span "1st available variant" at bounding box center [213, 526] width 97 height 13
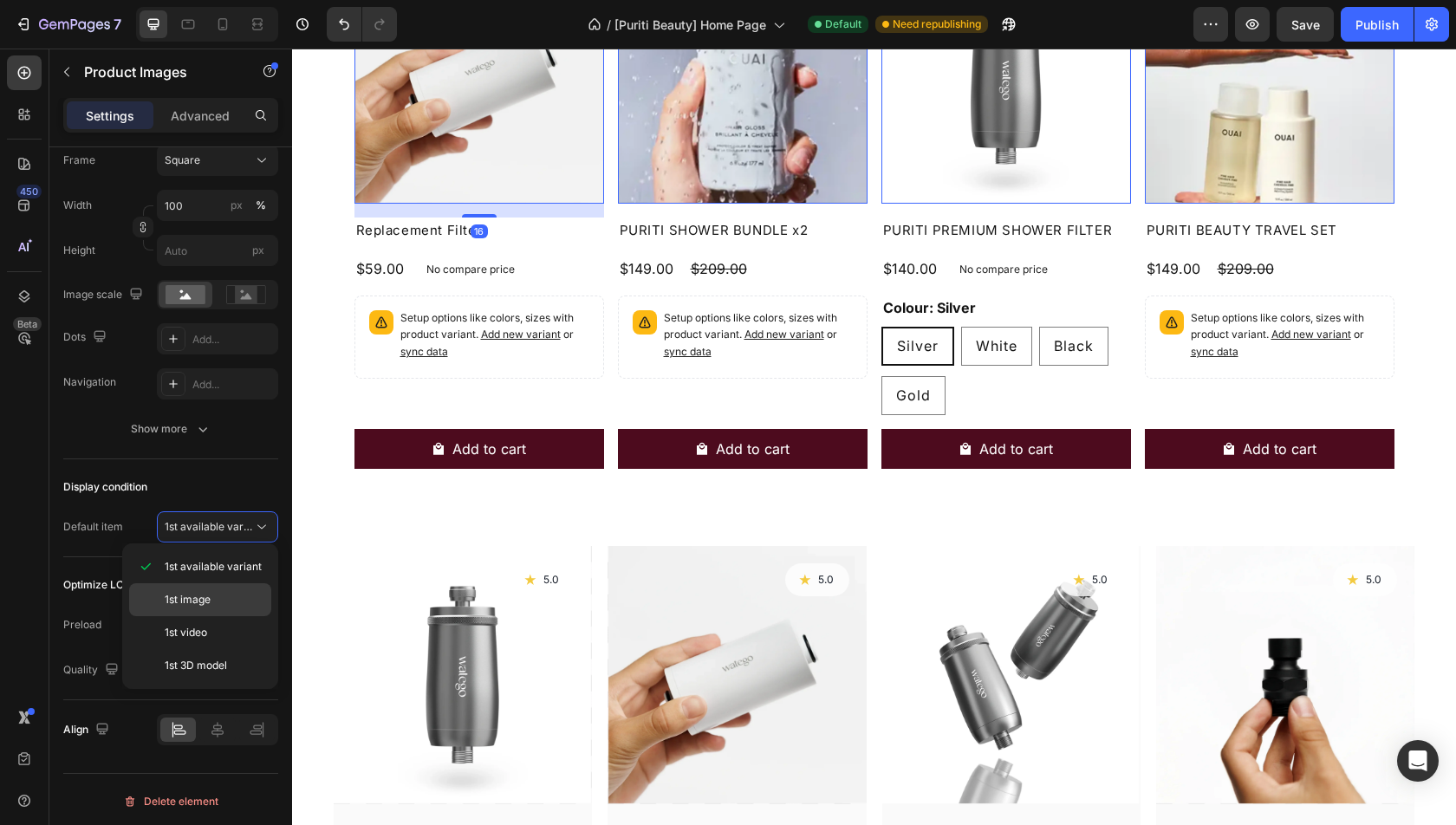
click at [225, 603] on p "1st image" at bounding box center [214, 600] width 99 height 16
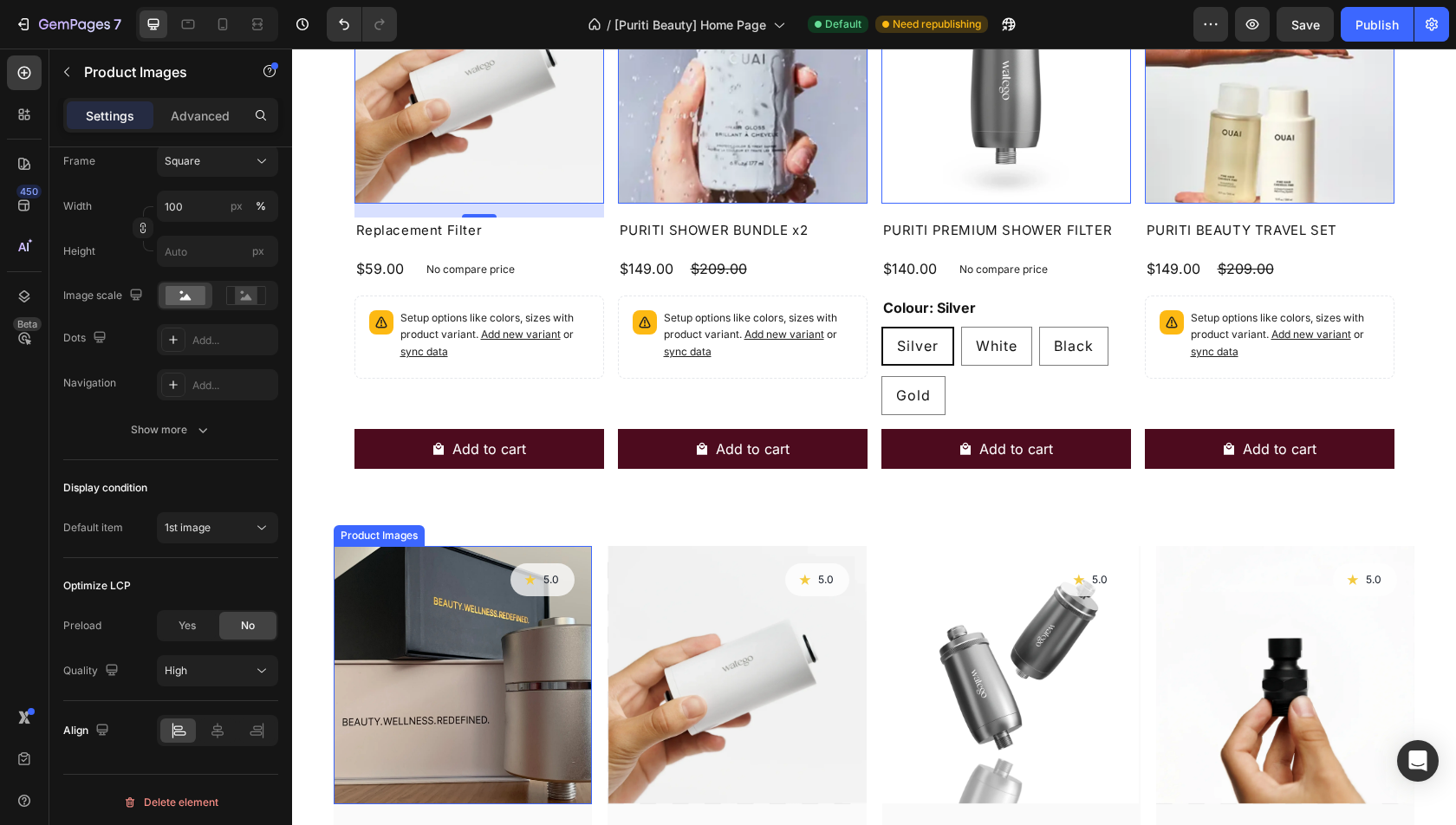
click at [456, 586] on img at bounding box center [462, 674] width 258 height 258
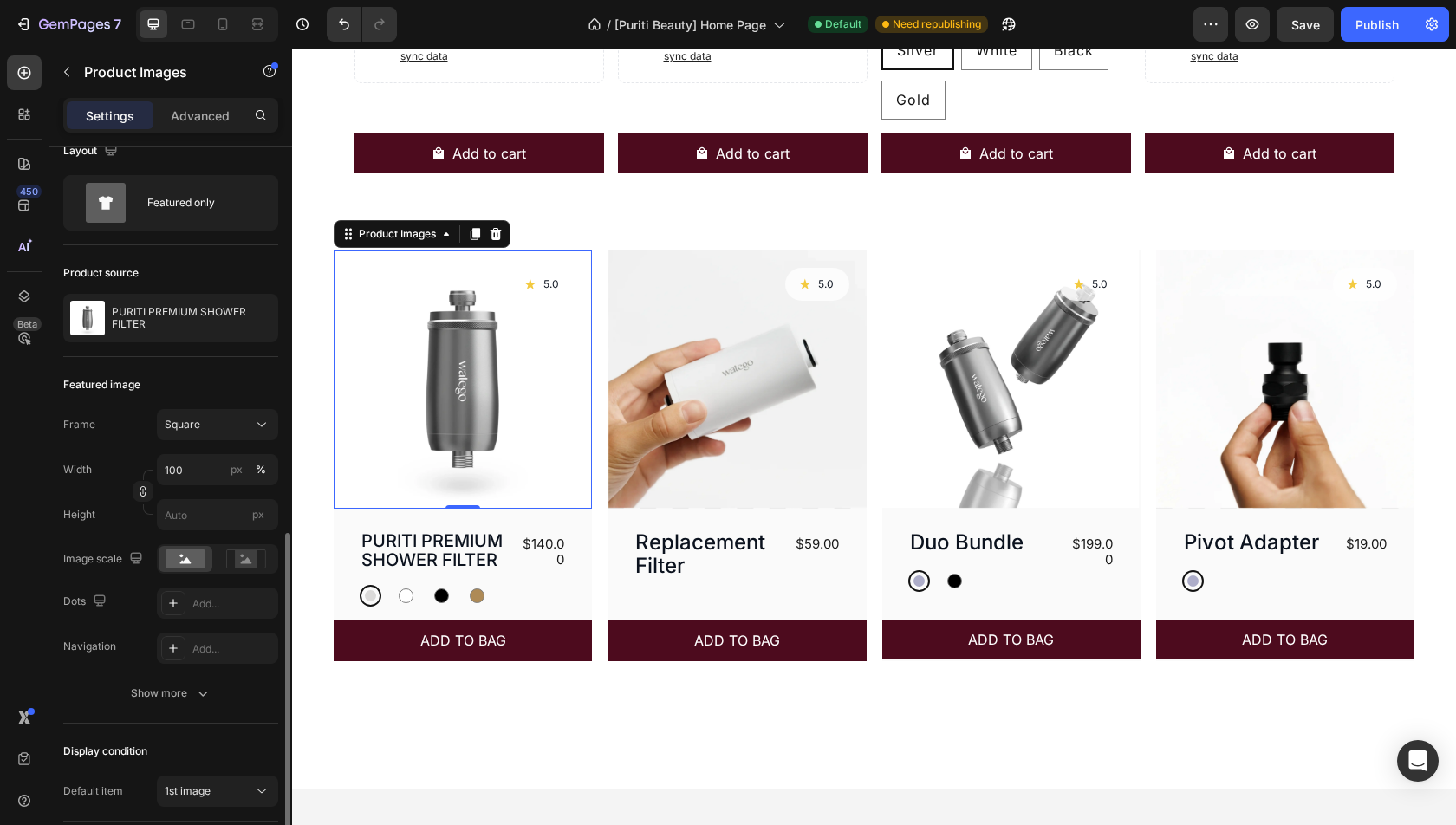
scroll to position [0, 0]
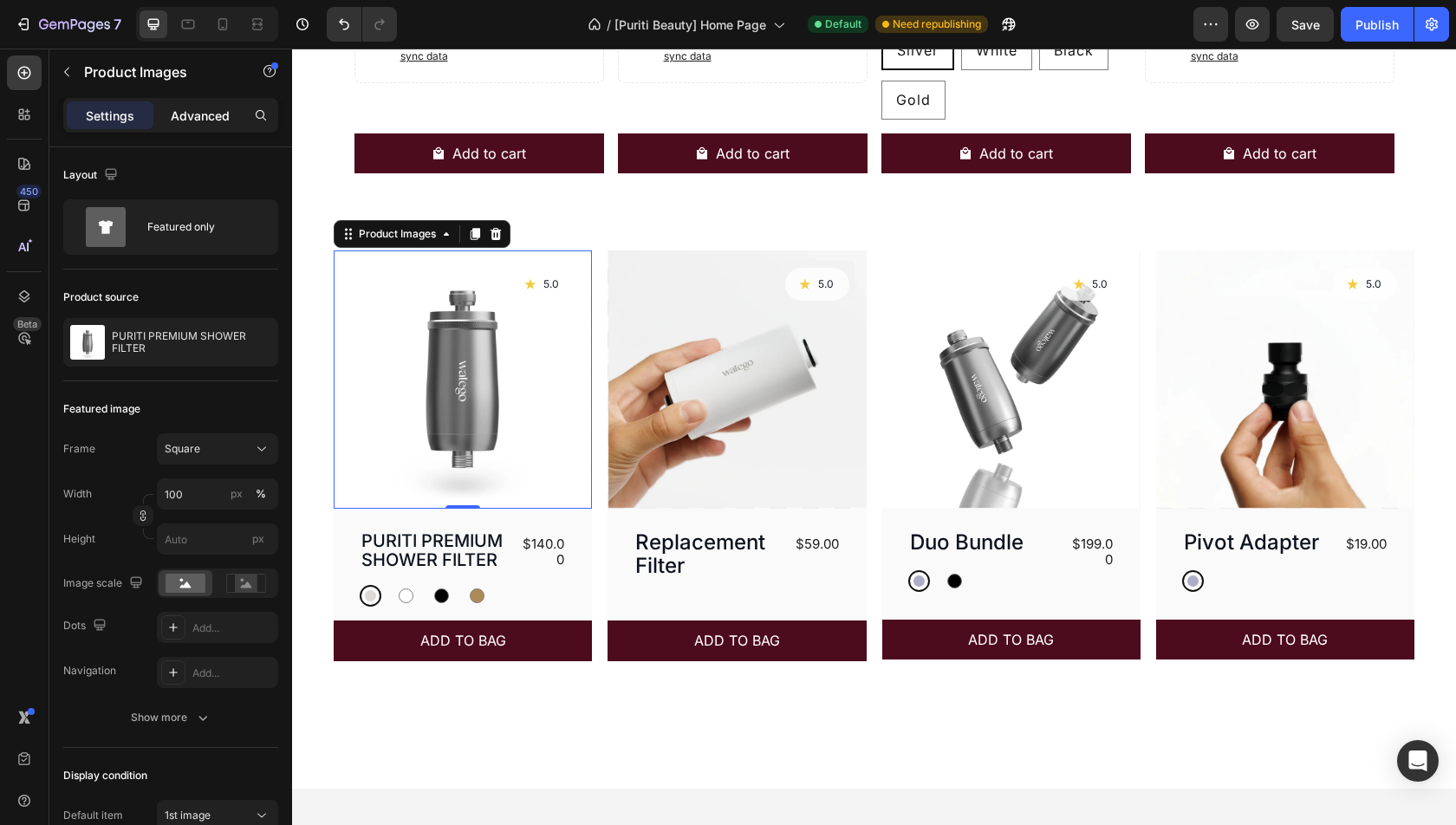
click at [185, 114] on p "Advanced" at bounding box center [200, 116] width 59 height 18
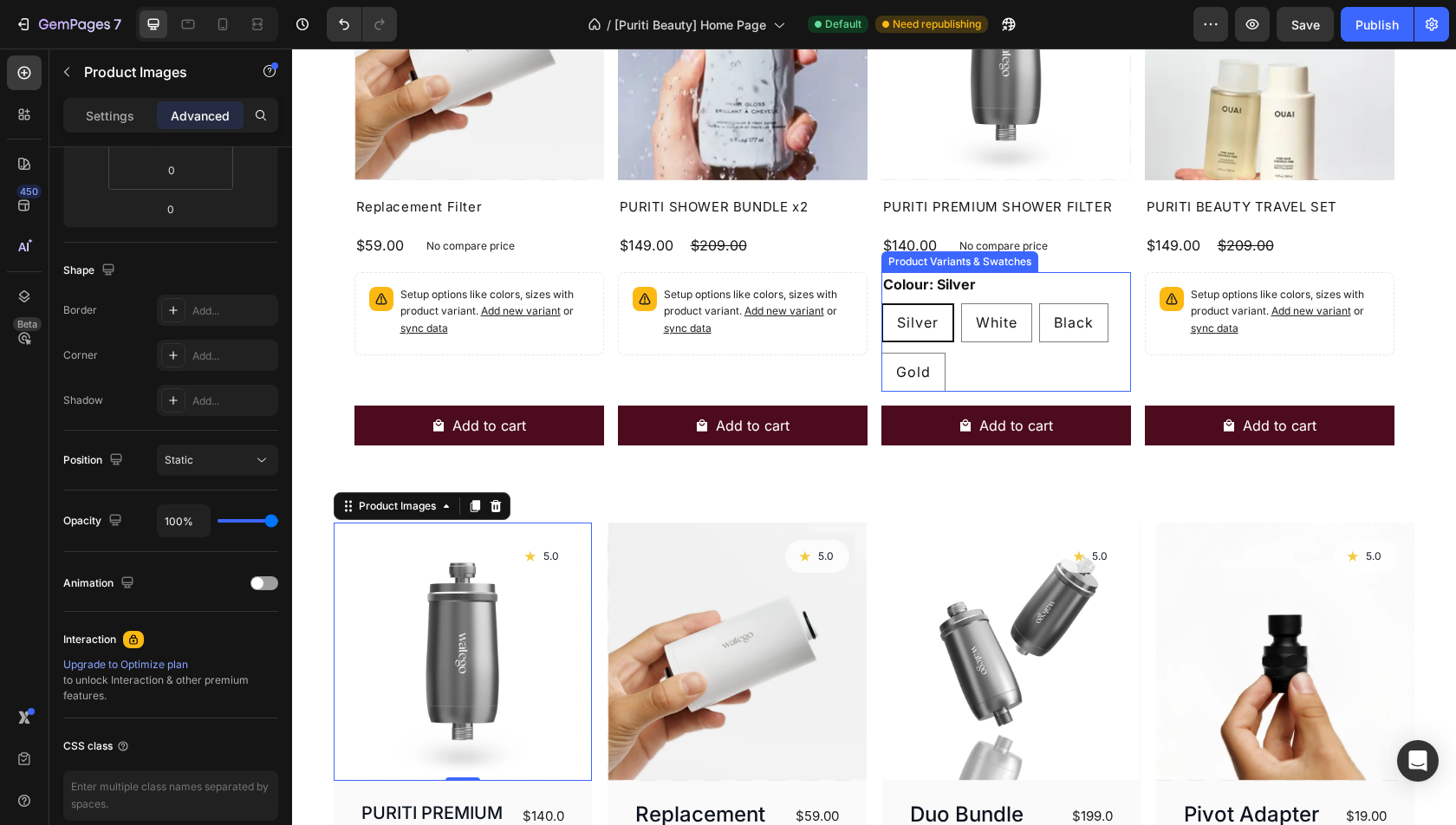
scroll to position [800, 0]
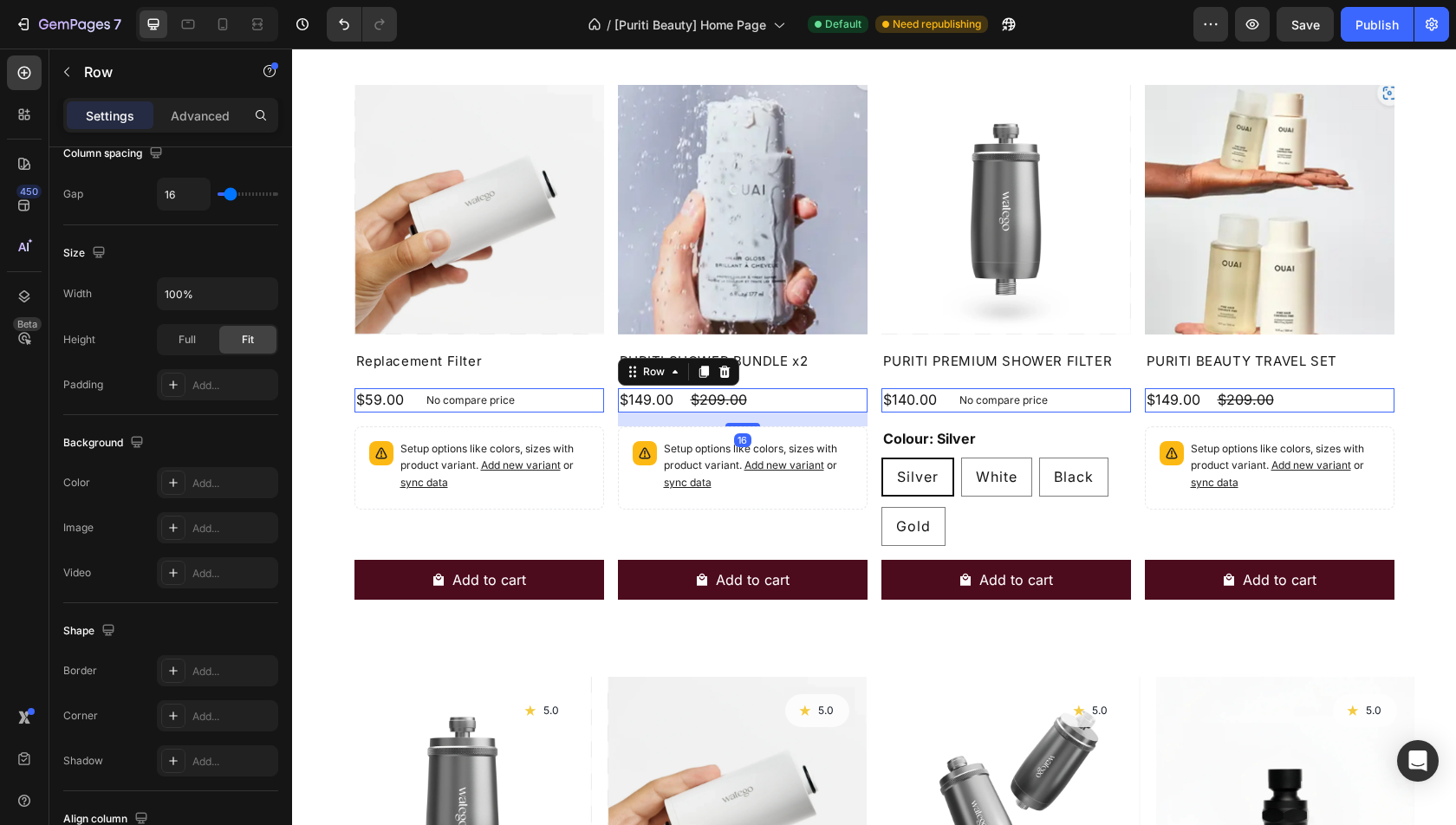
click at [604, 396] on div "$149.00 Product Price Product Price $209.00 Product Price Product Price Row 16" at bounding box center [479, 400] width 249 height 24
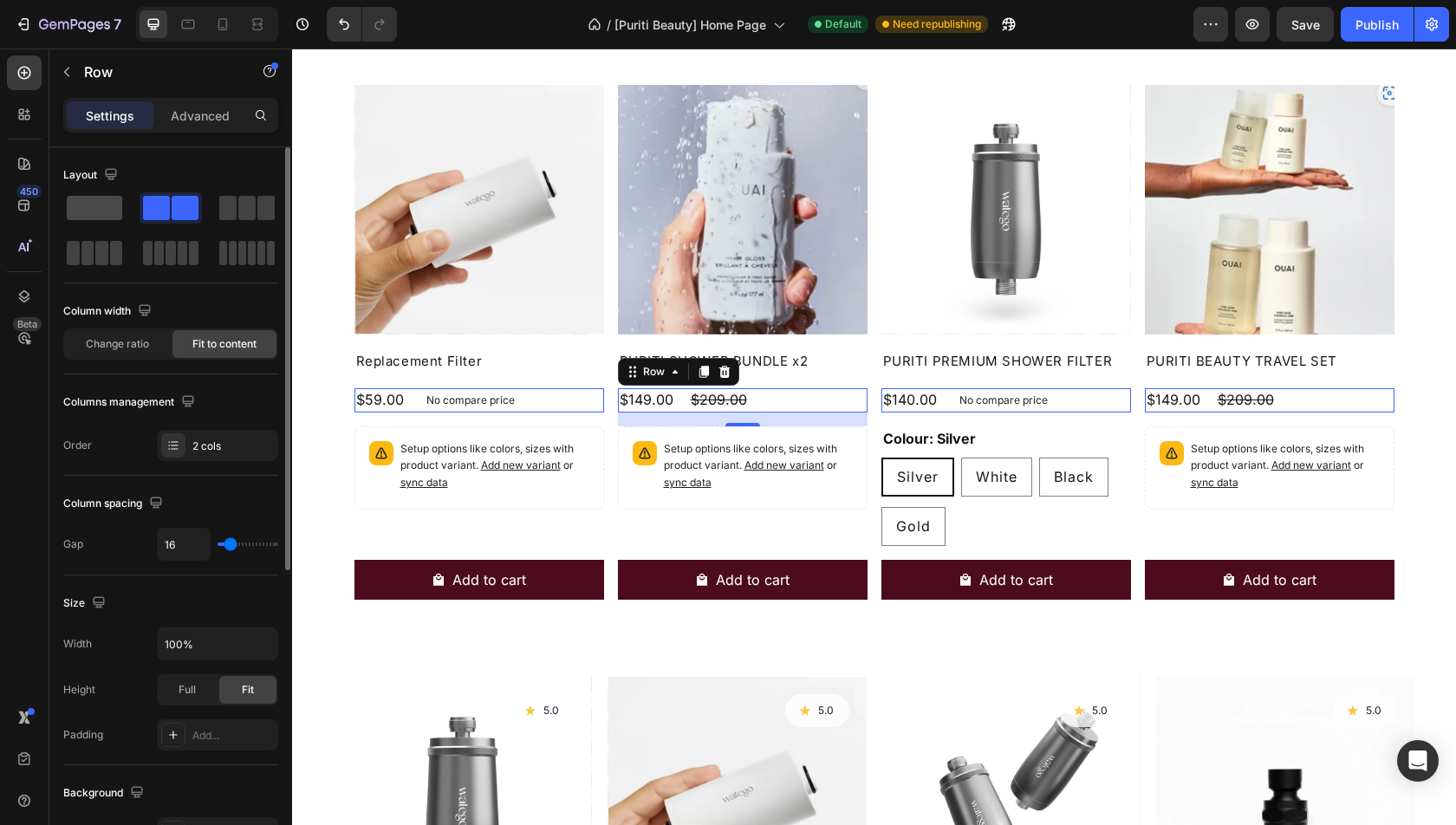
click at [104, 204] on span at bounding box center [95, 207] width 56 height 24
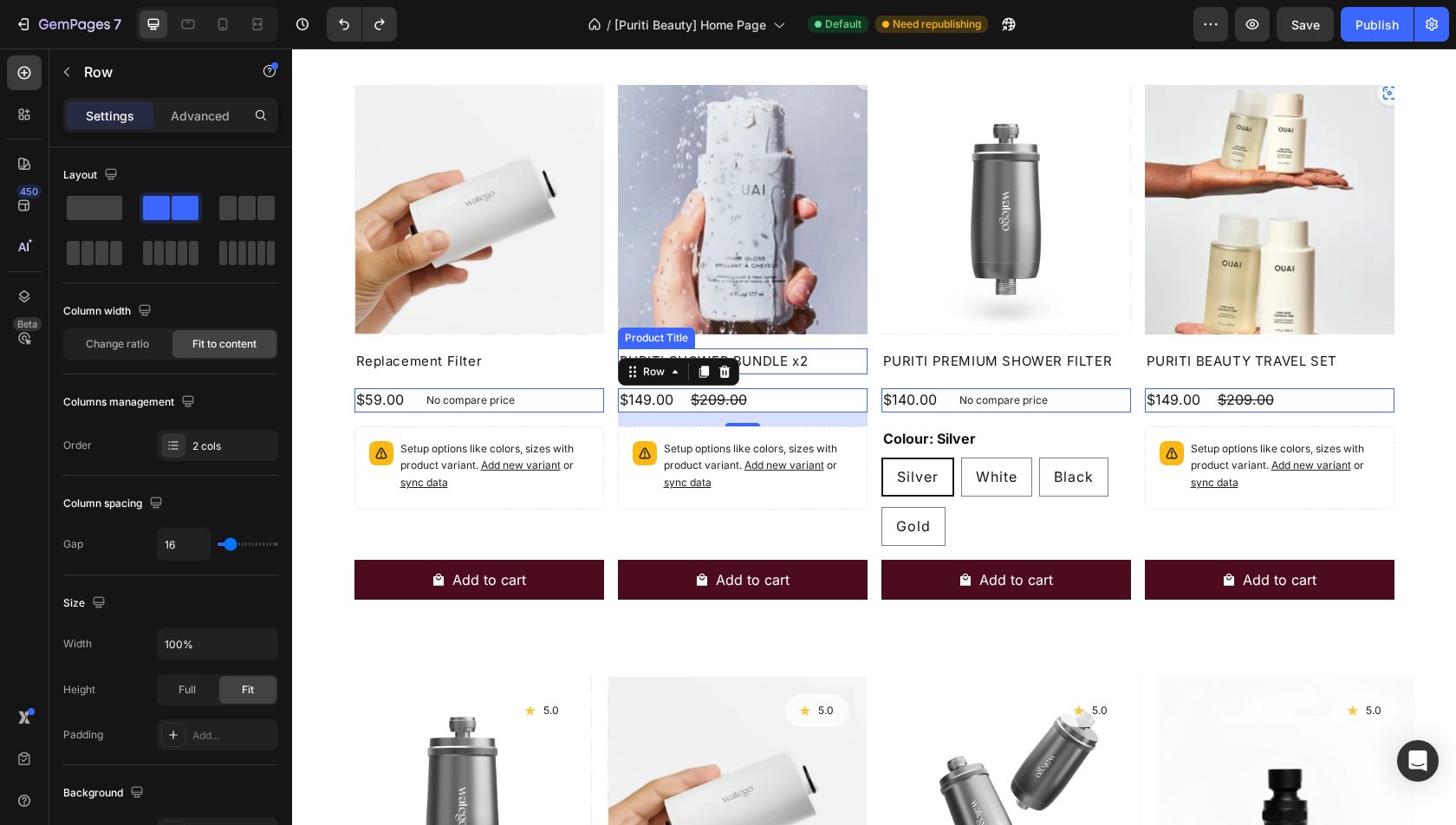
click at [604, 362] on h2 "PURITI SHOWER BUNDLE x2" at bounding box center [479, 361] width 249 height 26
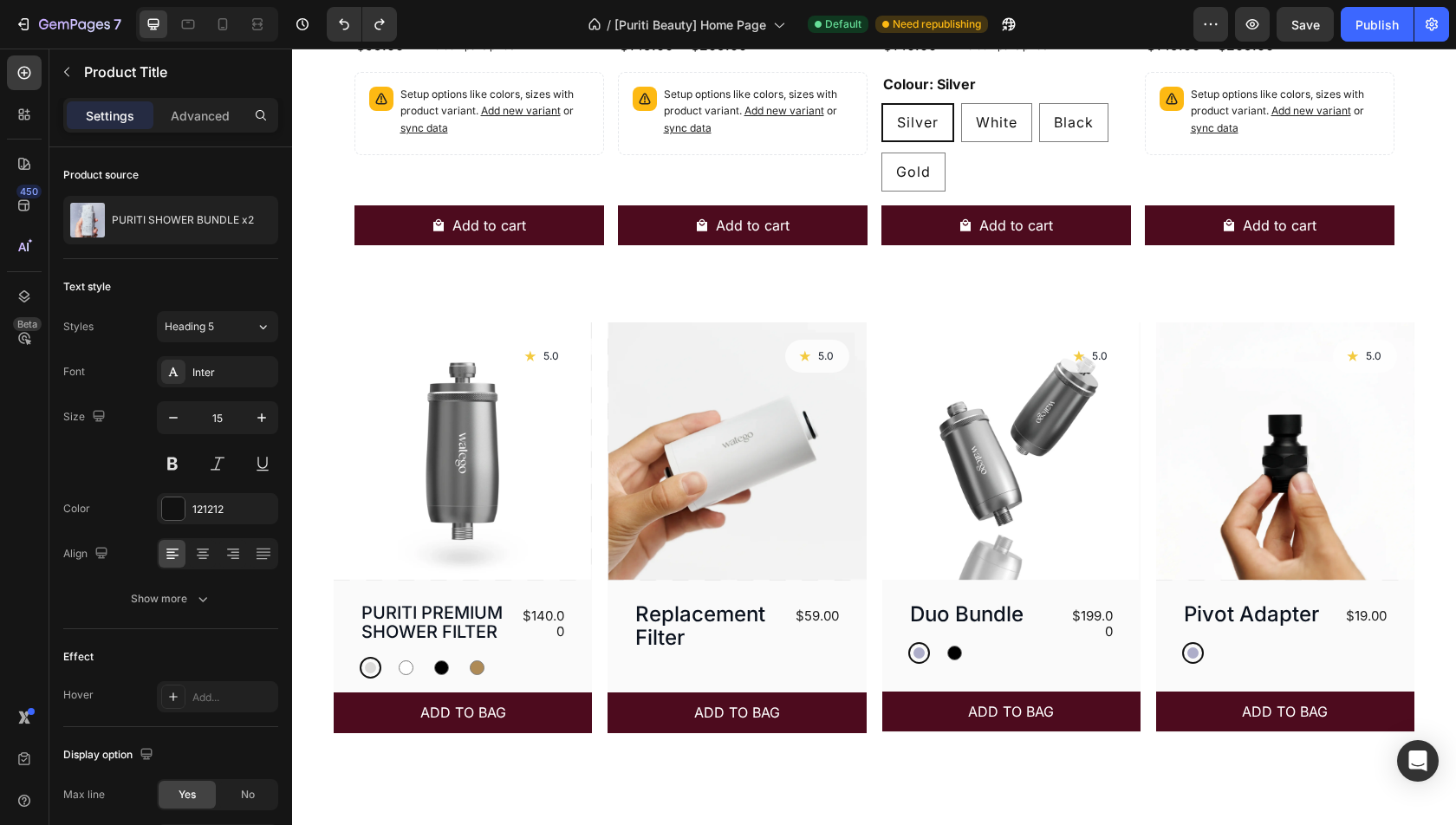
scroll to position [1214, 0]
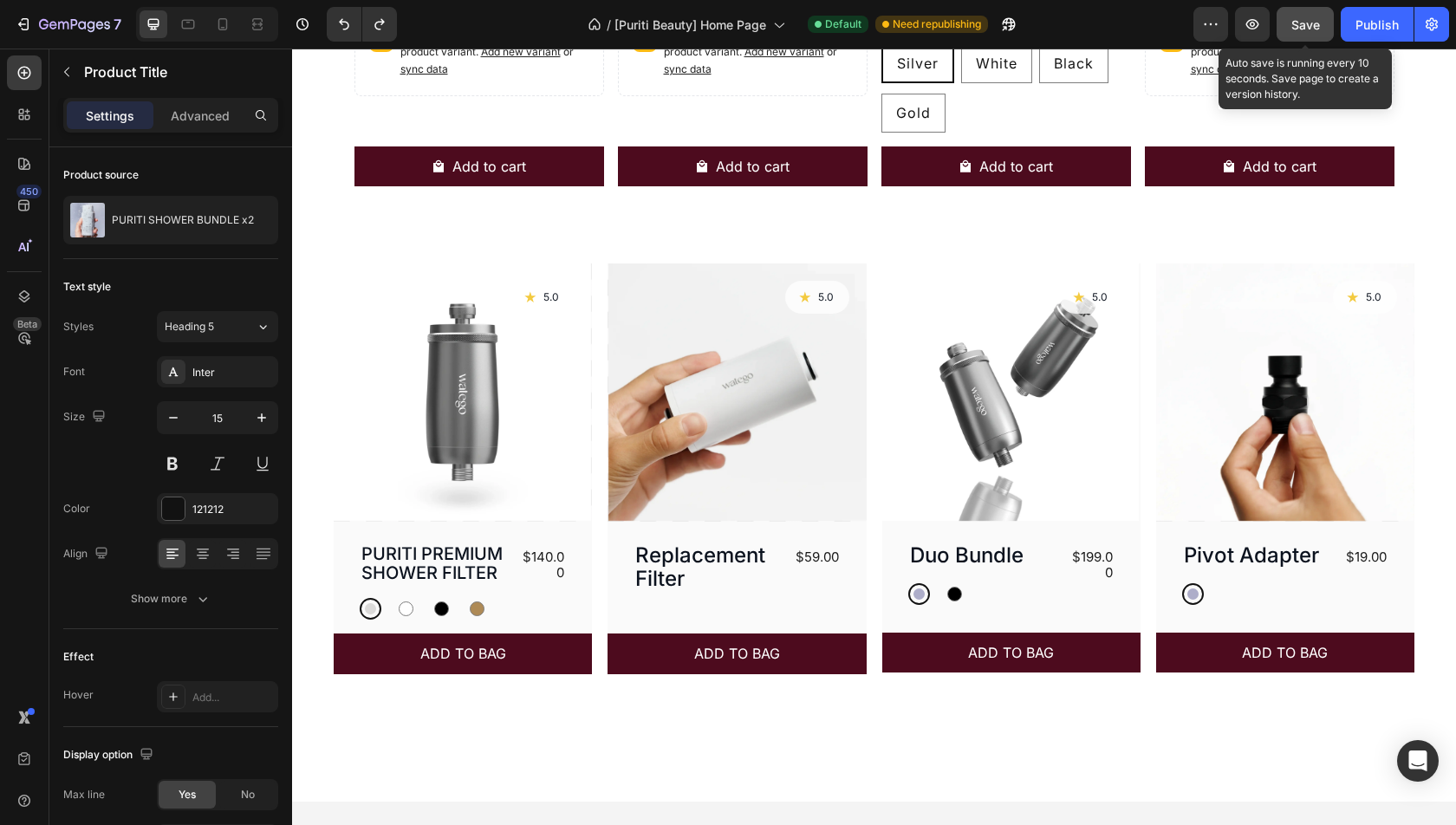
click at [1301, 17] on span "Save" at bounding box center [1305, 24] width 29 height 15
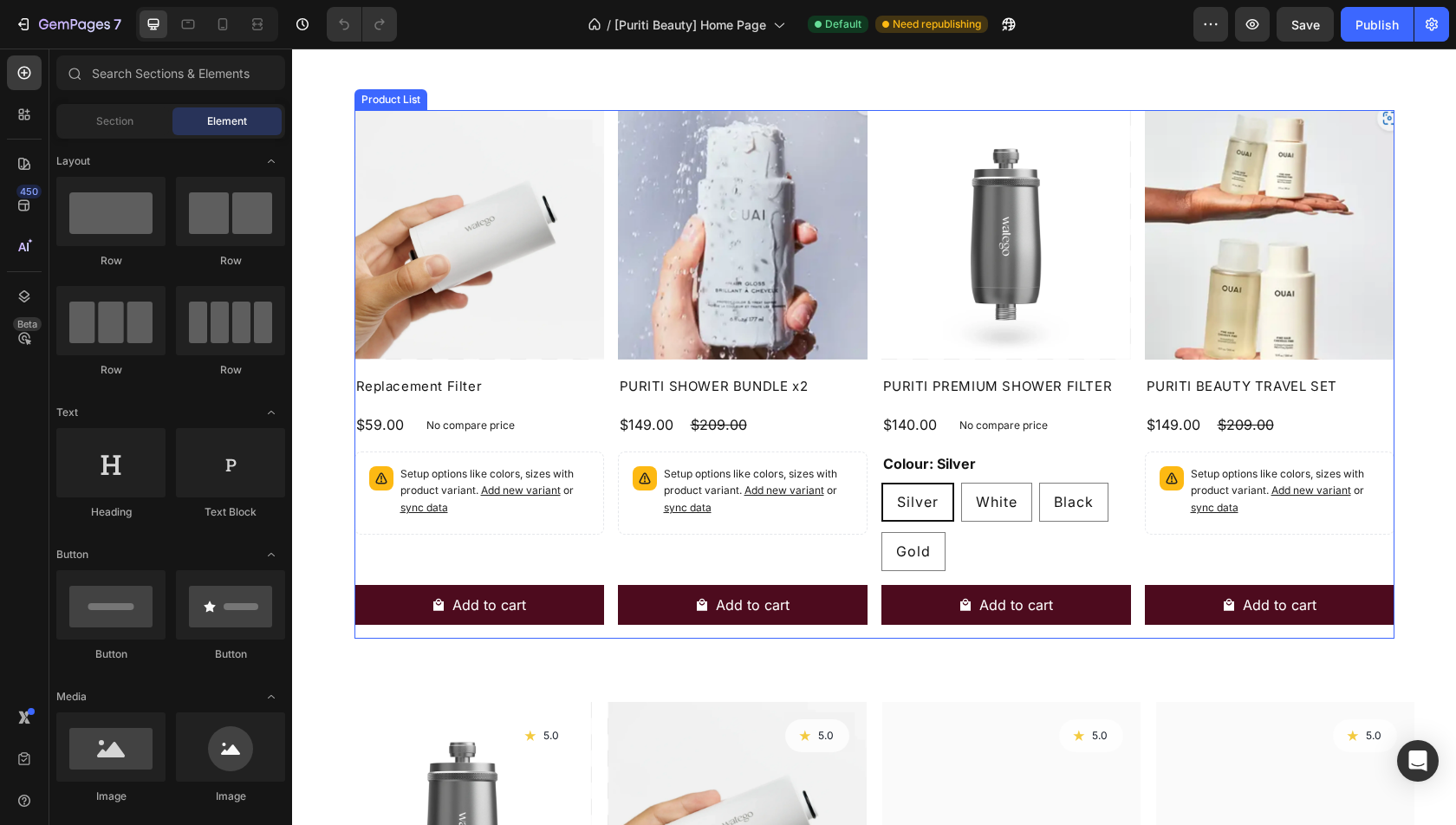
scroll to position [905, 0]
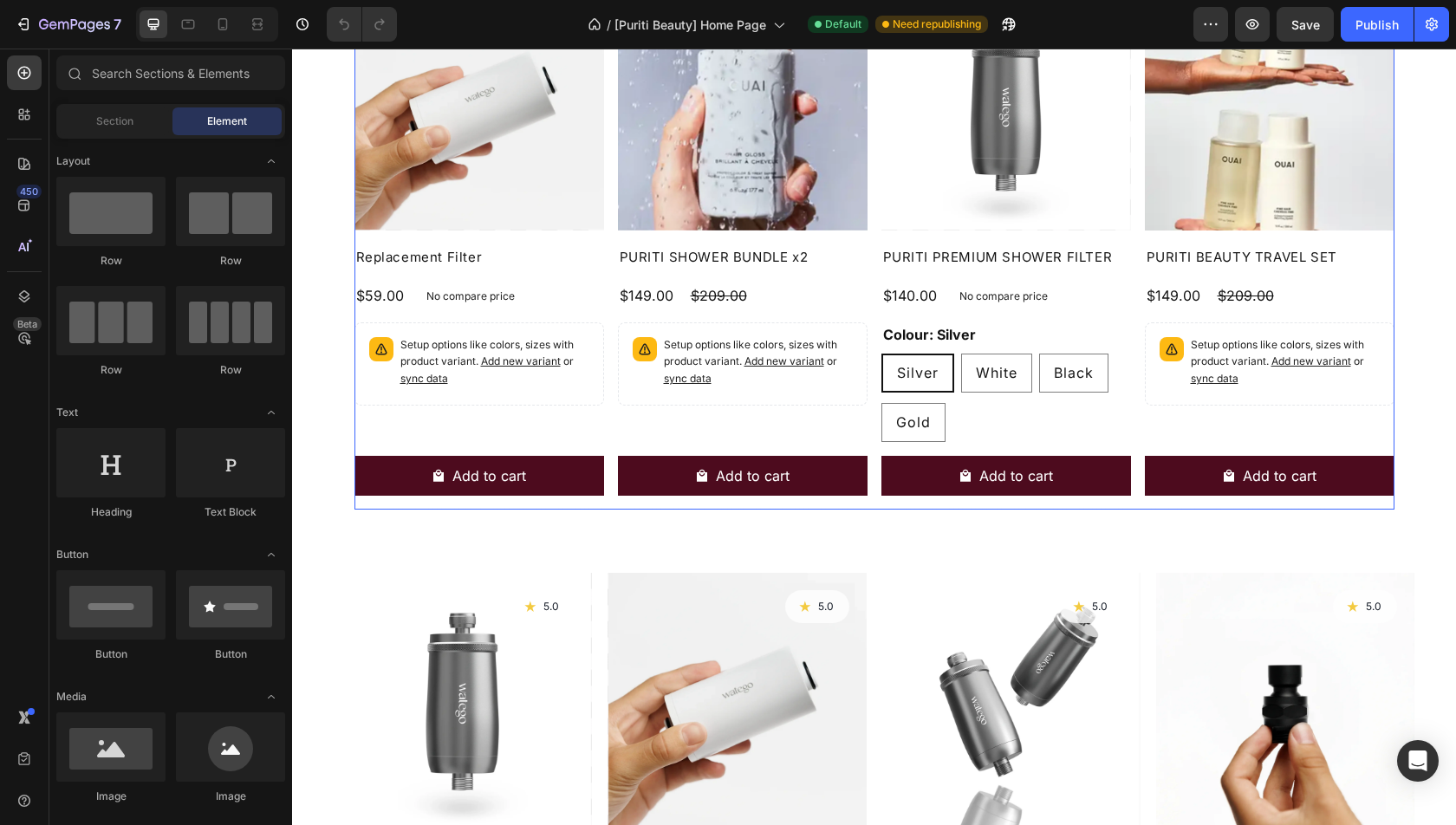
click at [610, 430] on div "Product Images Replacement Filter Product Title $59.00 Product Price Product Pr…" at bounding box center [874, 245] width 1040 height 529
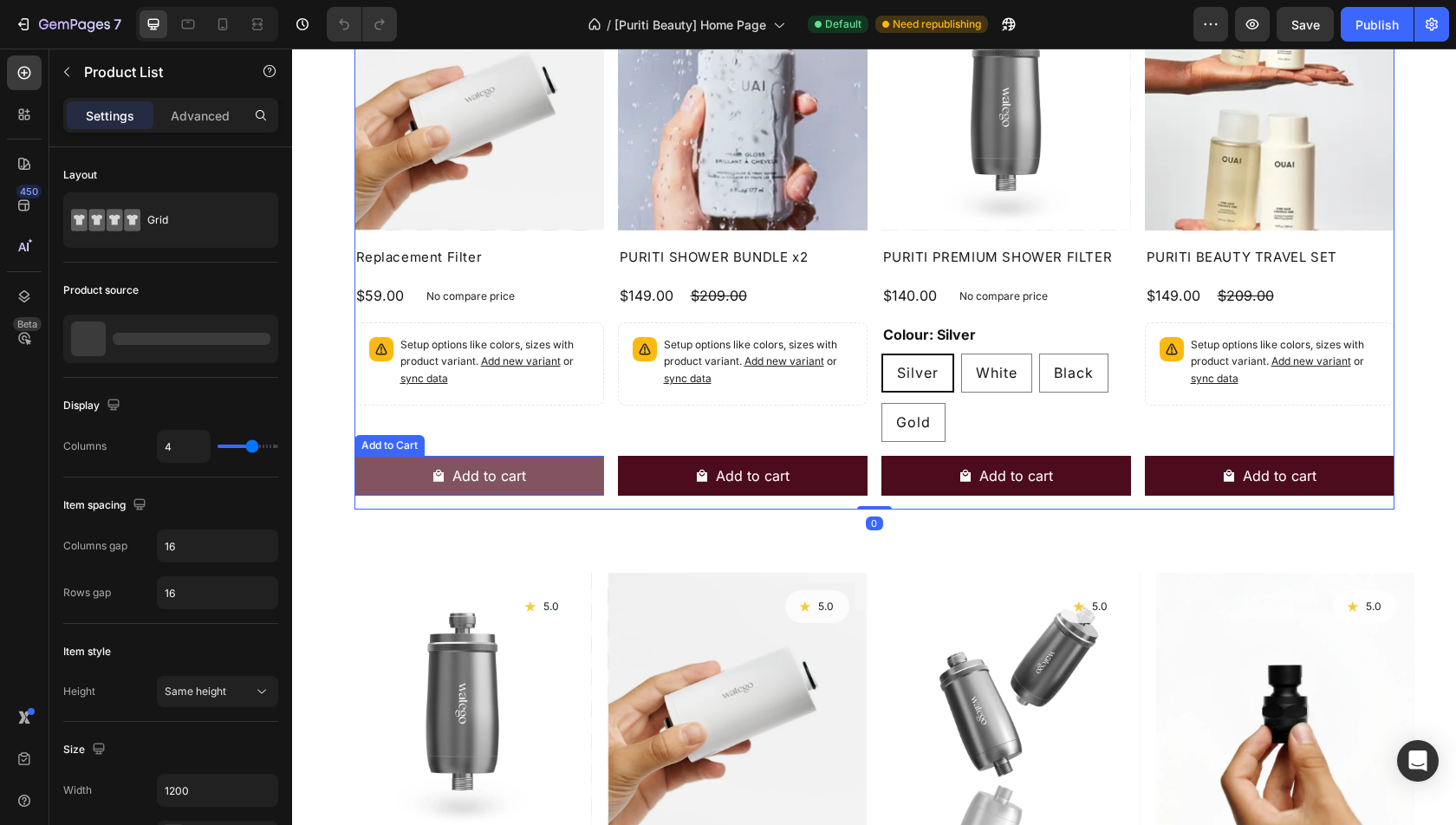
click at [550, 491] on button "Add to cart" at bounding box center [479, 476] width 249 height 40
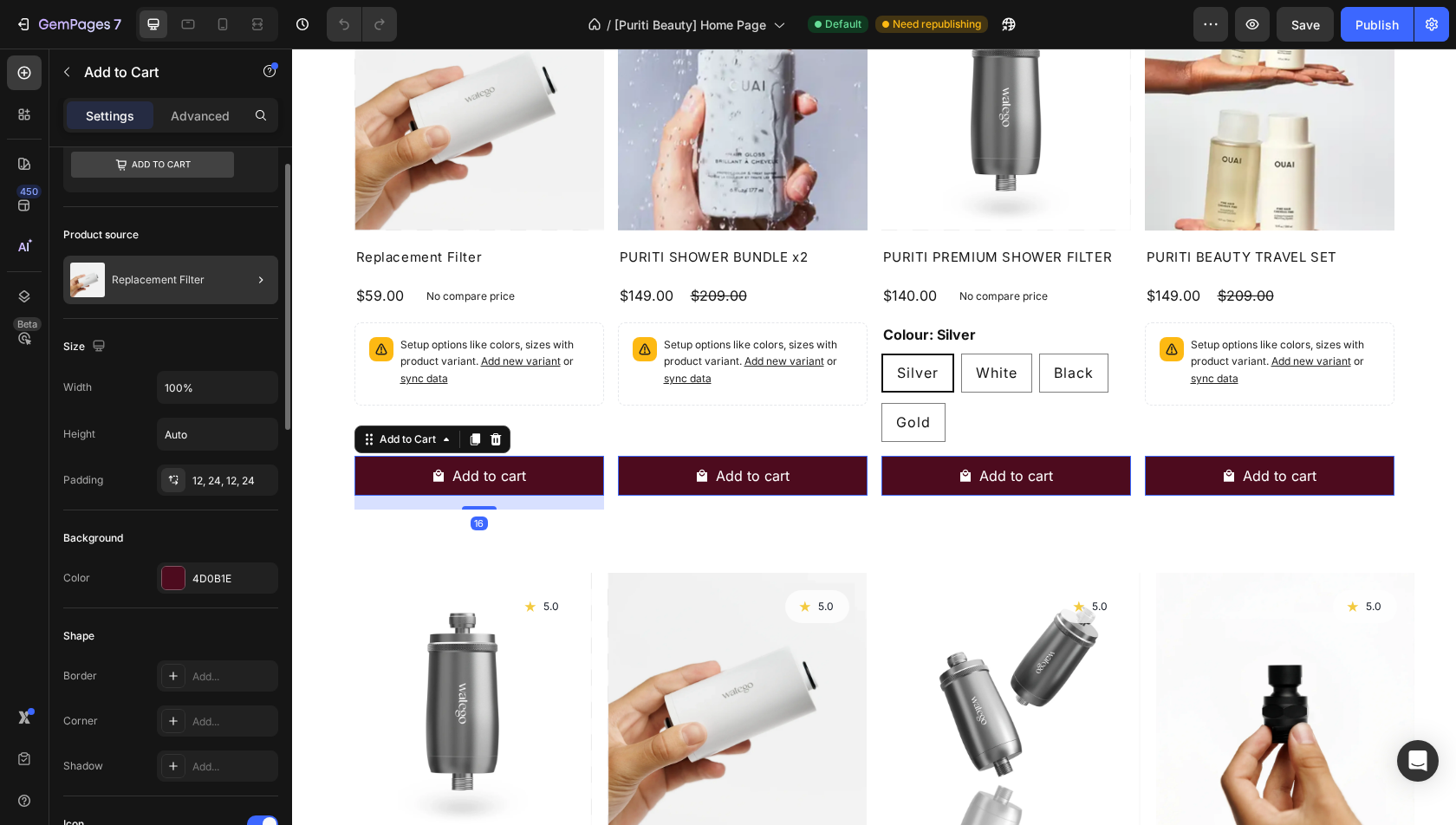
scroll to position [75, 0]
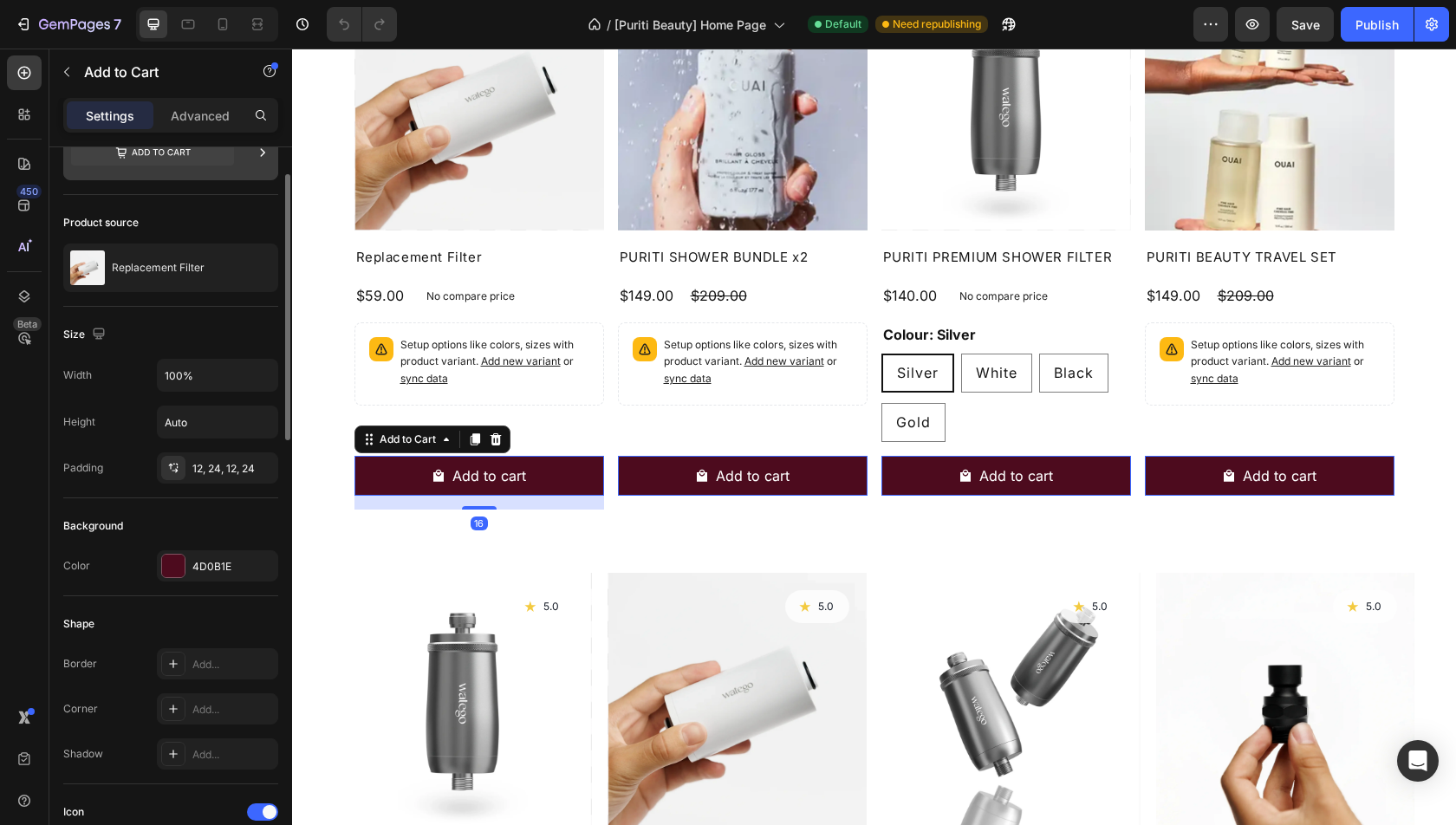
click at [162, 149] on icon at bounding box center [161, 152] width 59 height 7
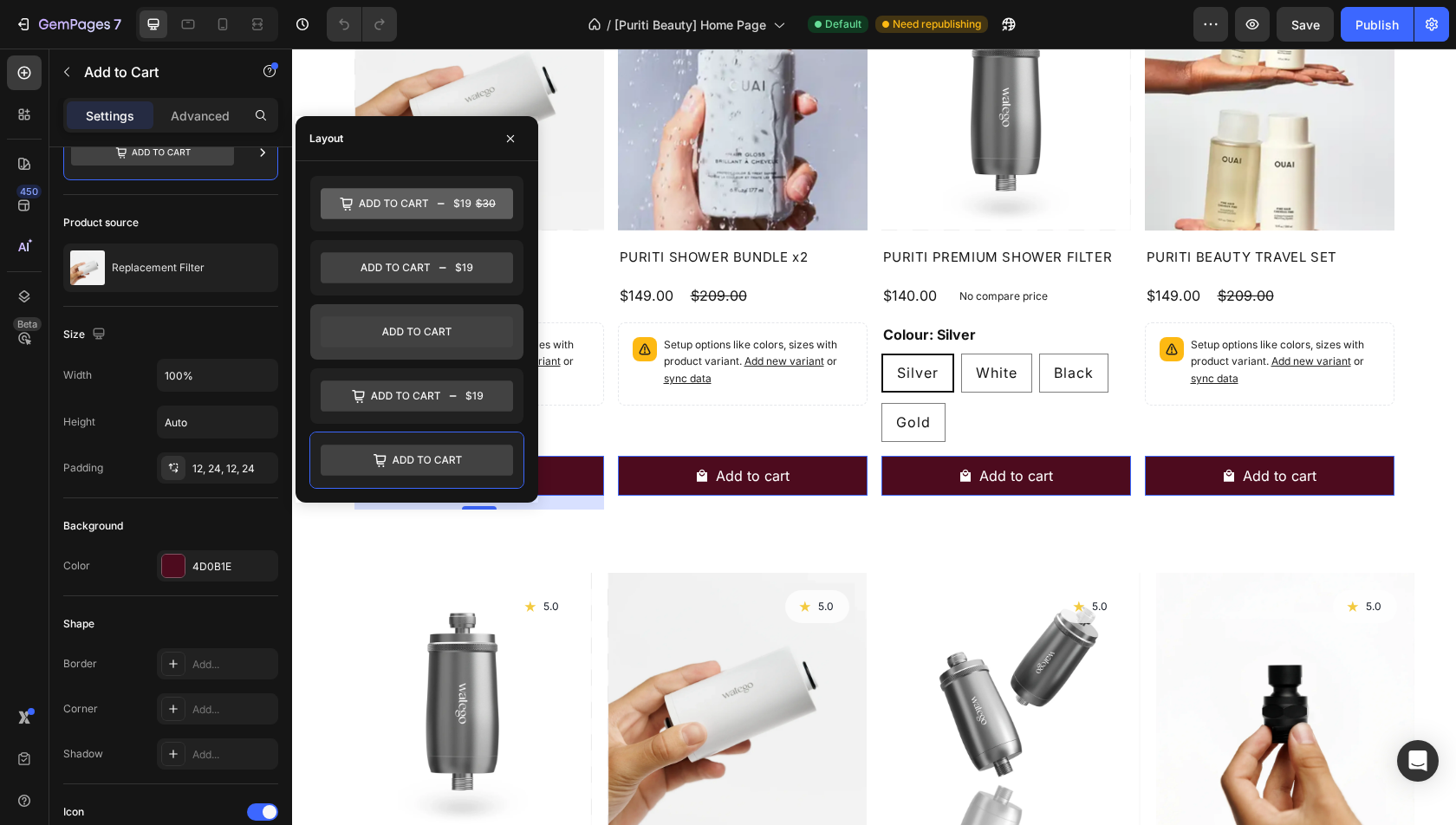
click at [409, 317] on icon at bounding box center [416, 332] width 193 height 31
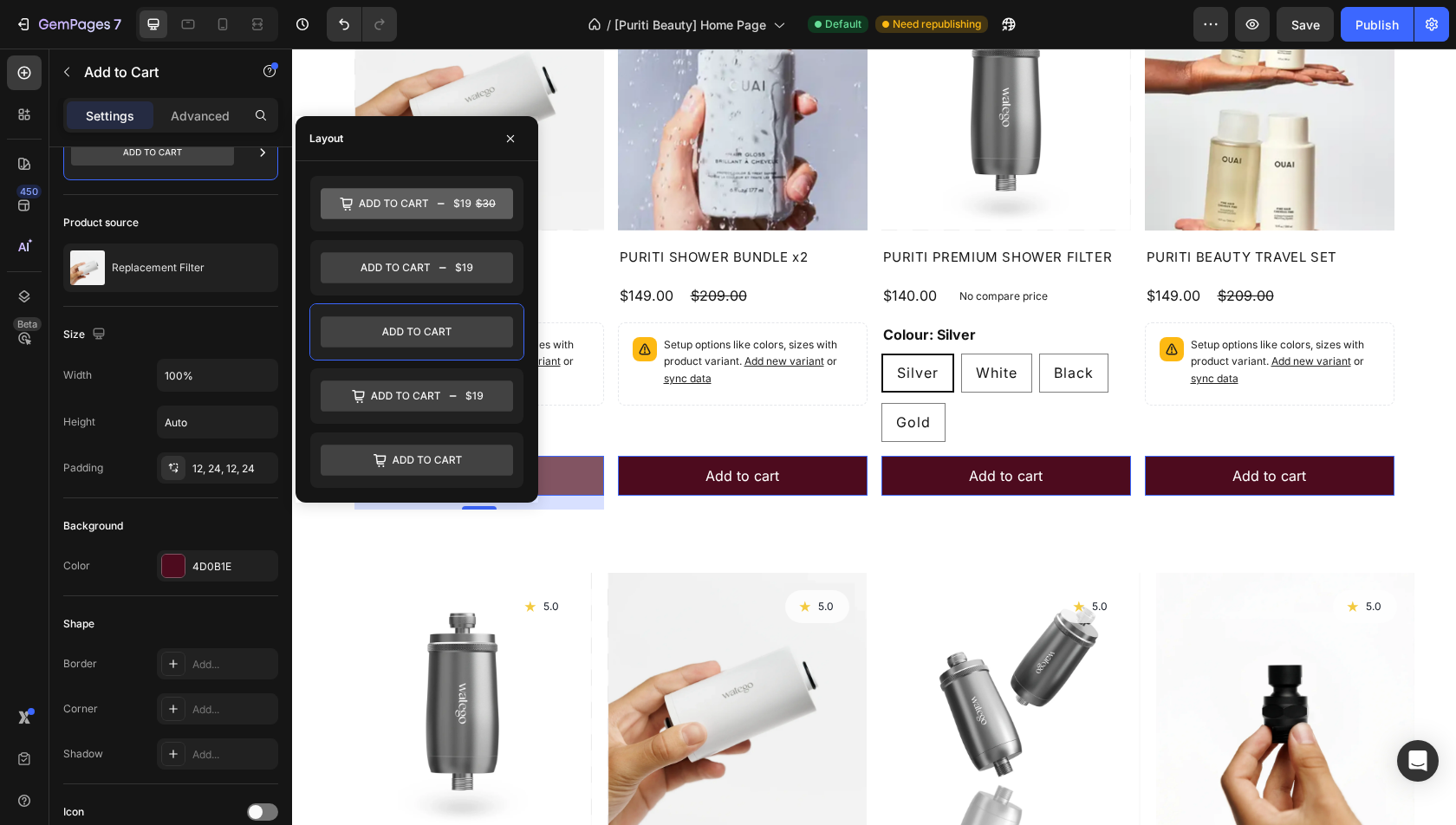
click at [597, 460] on button "Add to cart" at bounding box center [479, 476] width 249 height 40
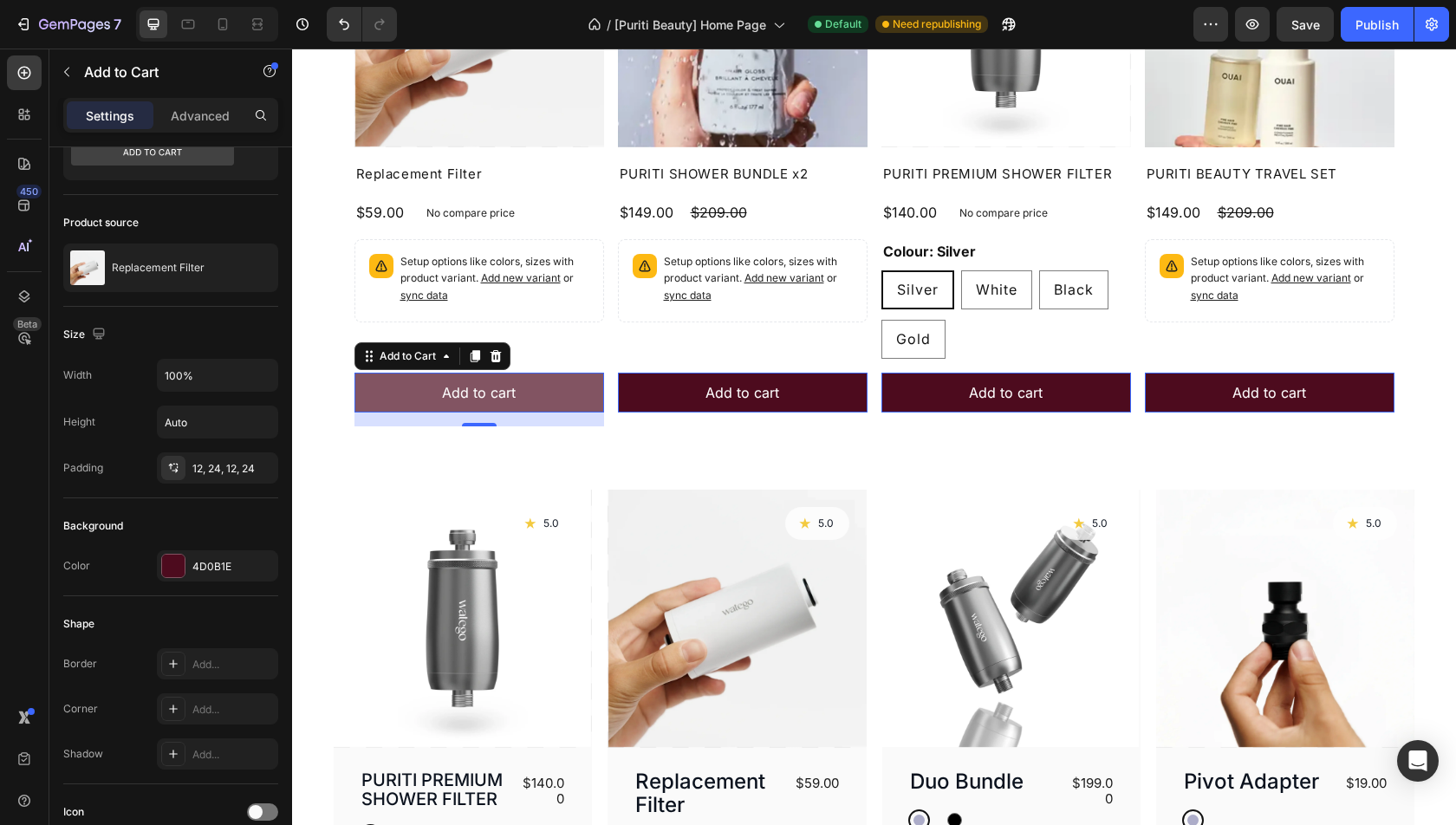
scroll to position [953, 0]
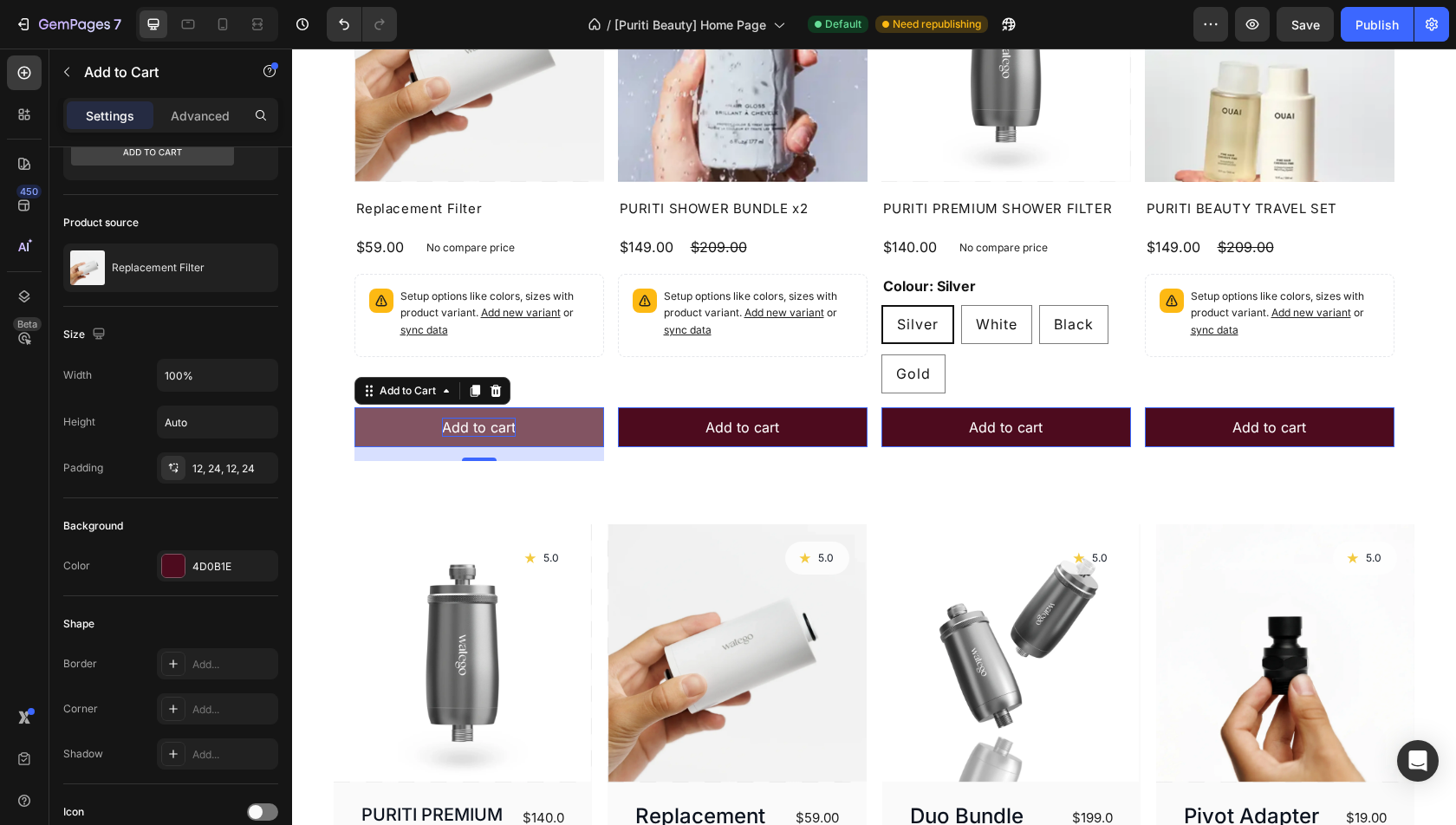
click at [476, 424] on div "Add to cart" at bounding box center [479, 427] width 74 height 19
click at [476, 425] on p "Add to cart" at bounding box center [479, 427] width 74 height 19
click at [354, 407] on button "ADD" at bounding box center [479, 427] width 249 height 40
click at [354, 407] on button "ADD TO B" at bounding box center [479, 427] width 249 height 40
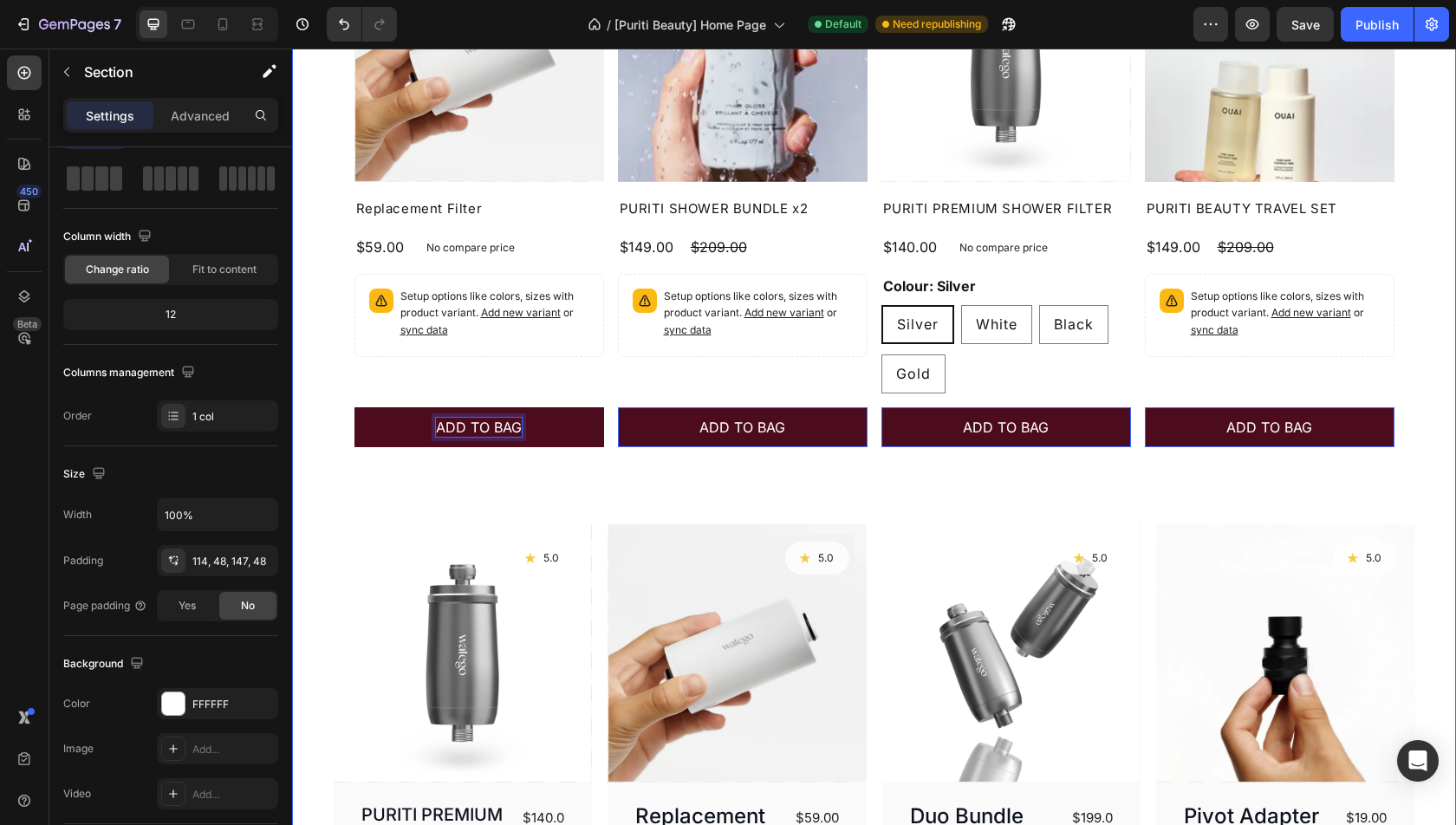
click at [731, 494] on div "Healthy hair and scalp is our mission Heading Product Images Replacement Filter…" at bounding box center [873, 381] width 1081 height 1106
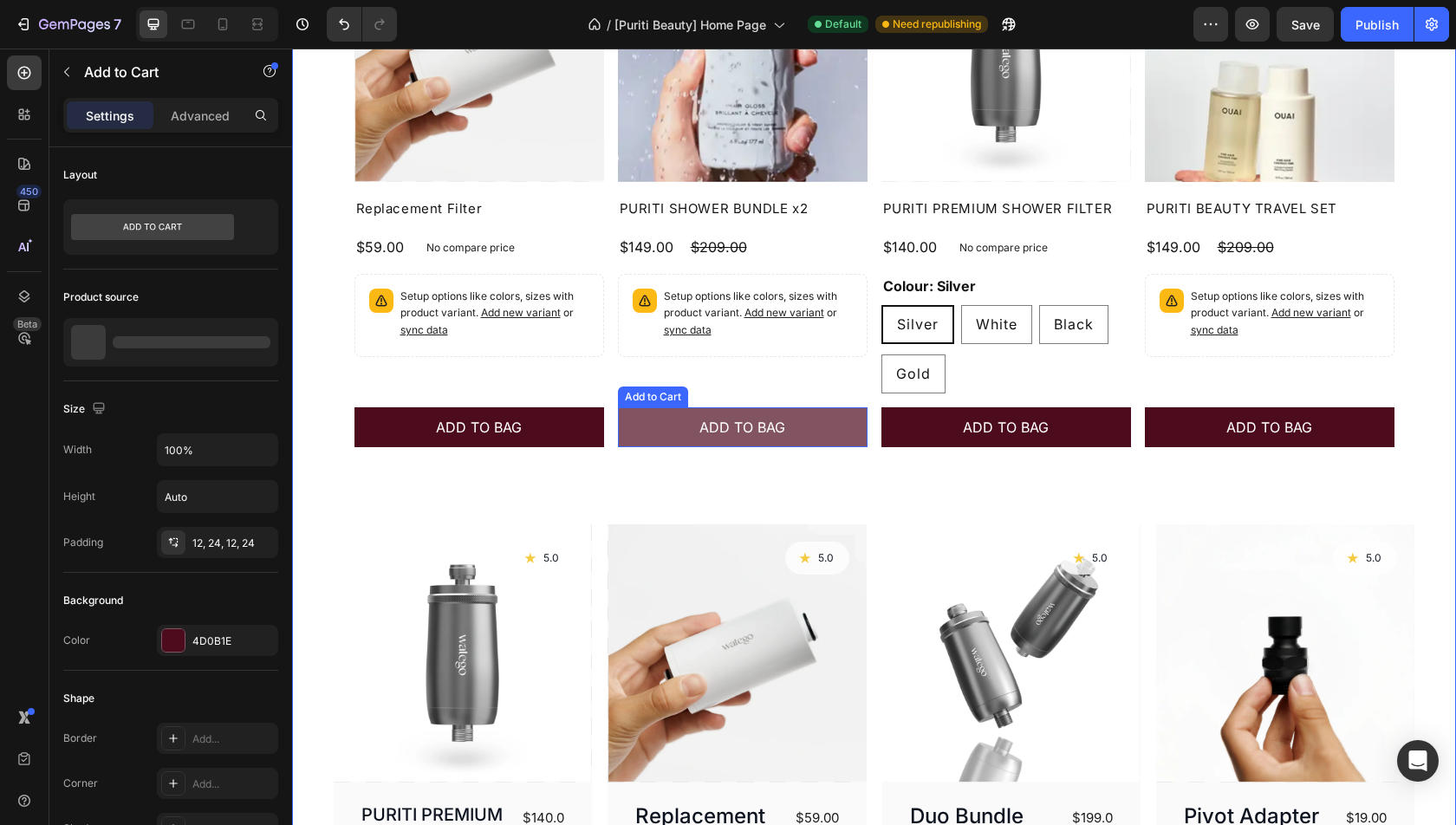
click at [604, 408] on button "ADD TO BAG" at bounding box center [479, 427] width 249 height 40
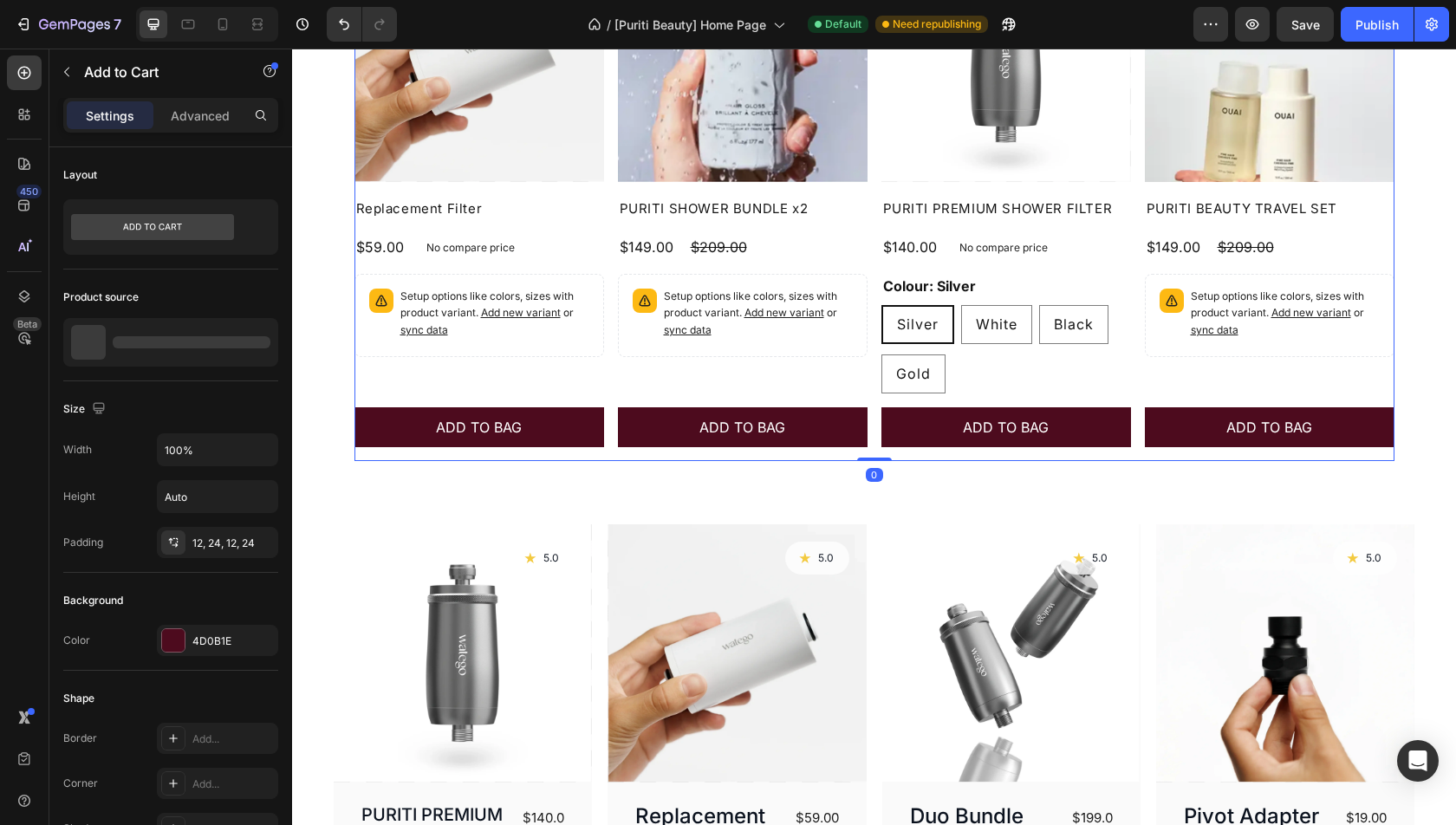
click at [607, 408] on div "Product Images Replacement Filter Product Title $59.00 Product Price Product Pr…" at bounding box center [874, 197] width 1040 height 529
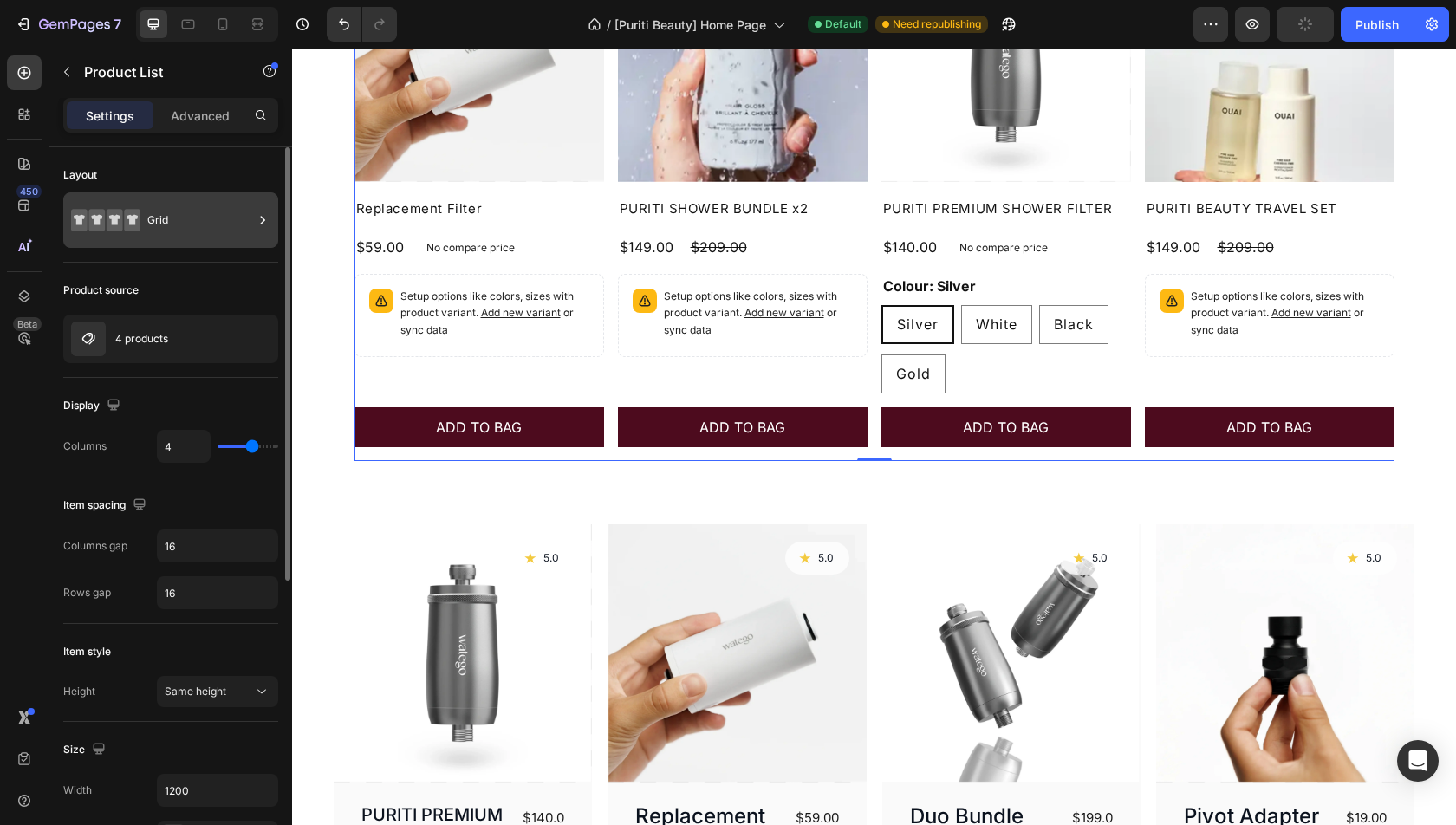
click at [157, 232] on div "Grid" at bounding box center [201, 220] width 106 height 40
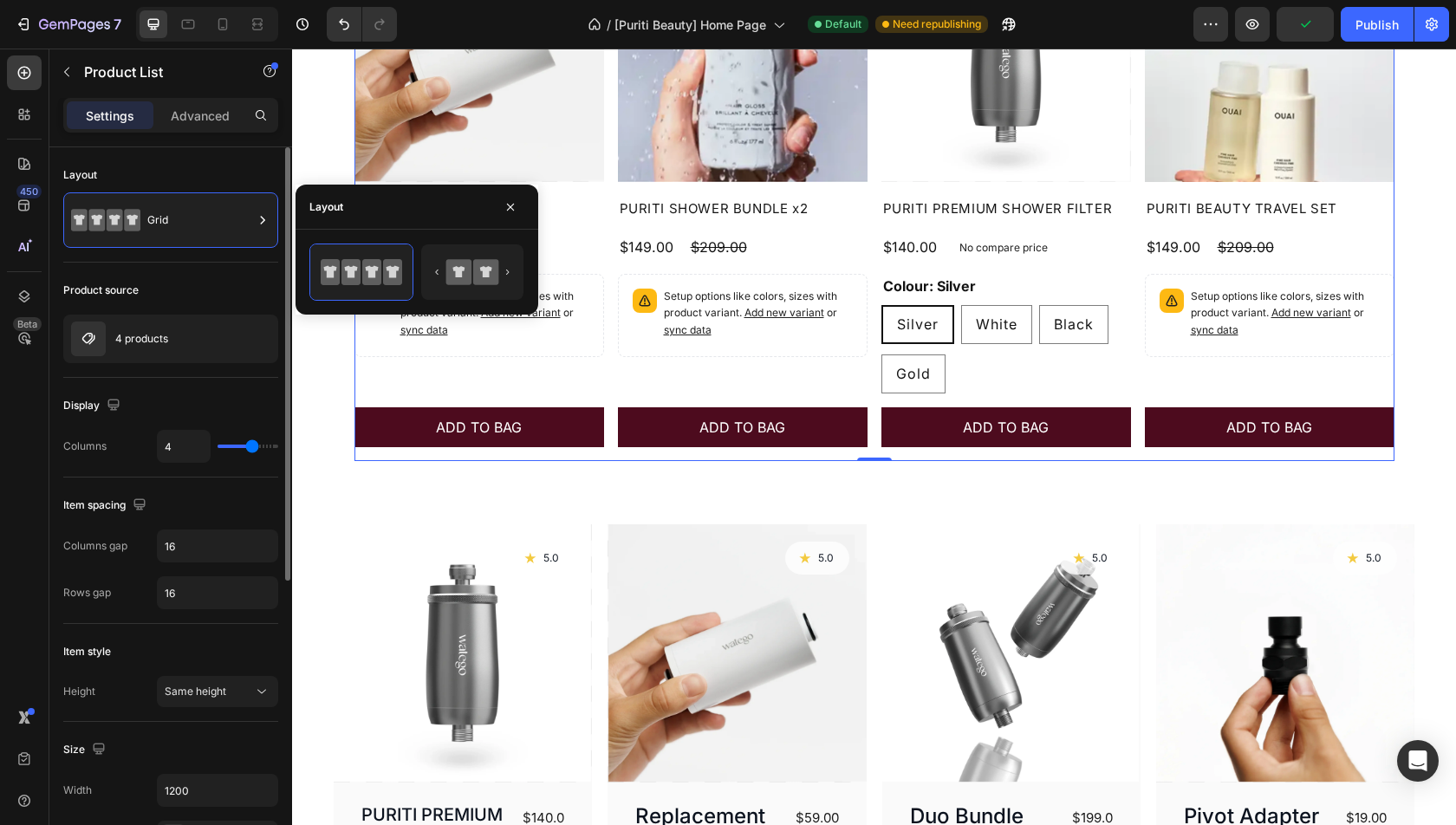
click at [152, 721] on div "Product source 4 products" at bounding box center [170, 793] width 215 height 145
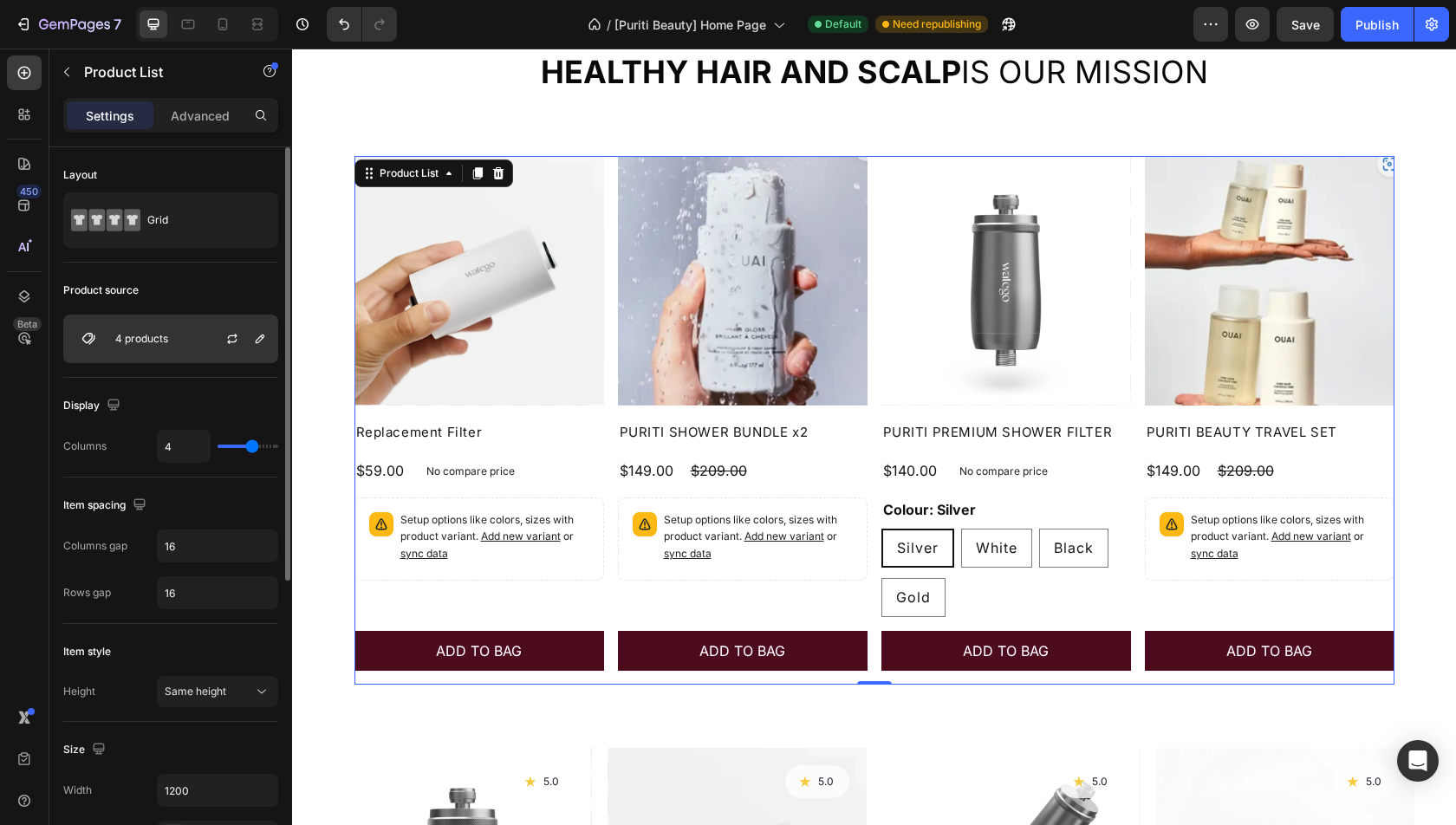
click at [193, 330] on div "4 products" at bounding box center [170, 338] width 215 height 49
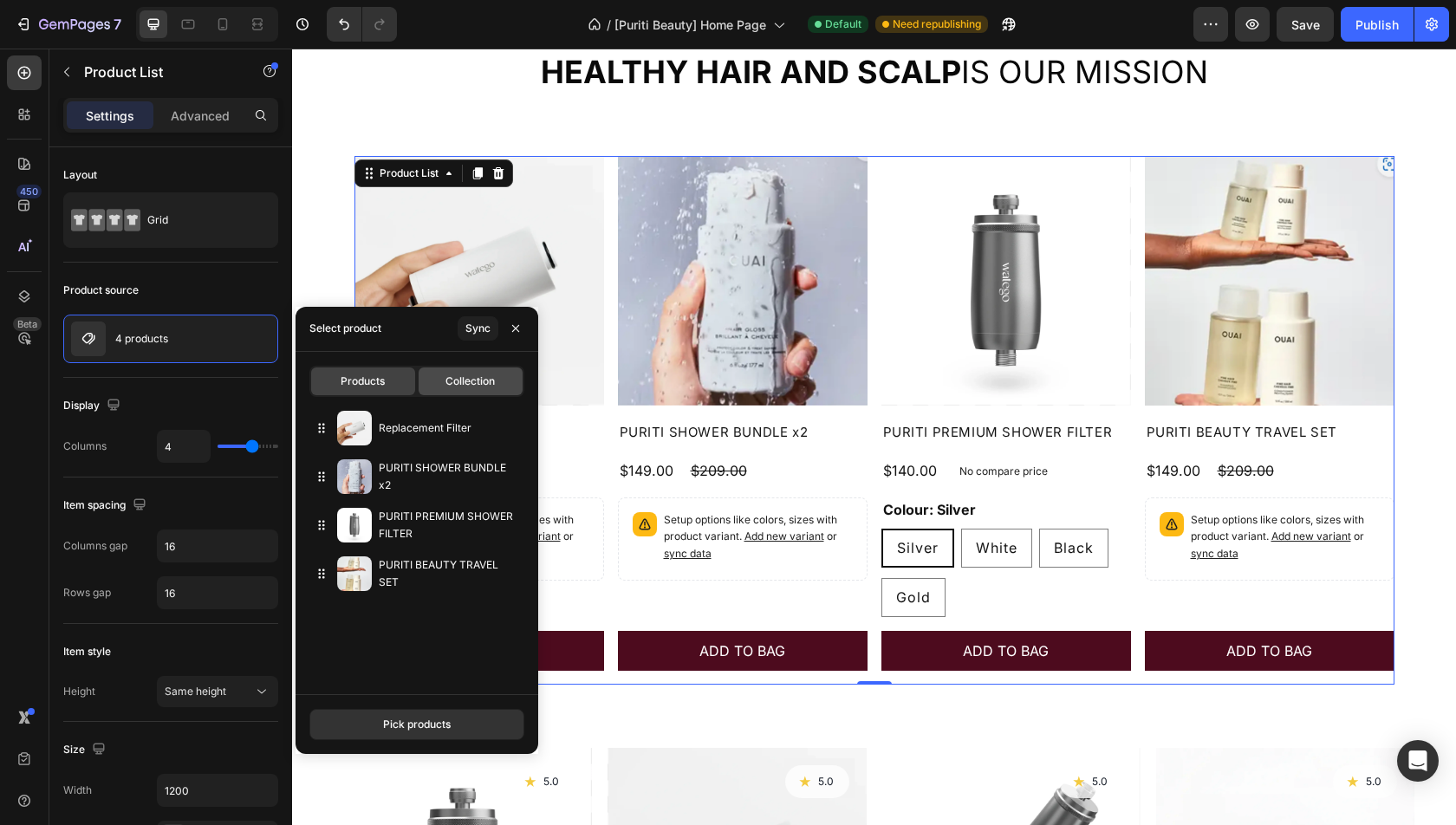
click at [467, 379] on span "Collection" at bounding box center [470, 381] width 50 height 16
type input "10"
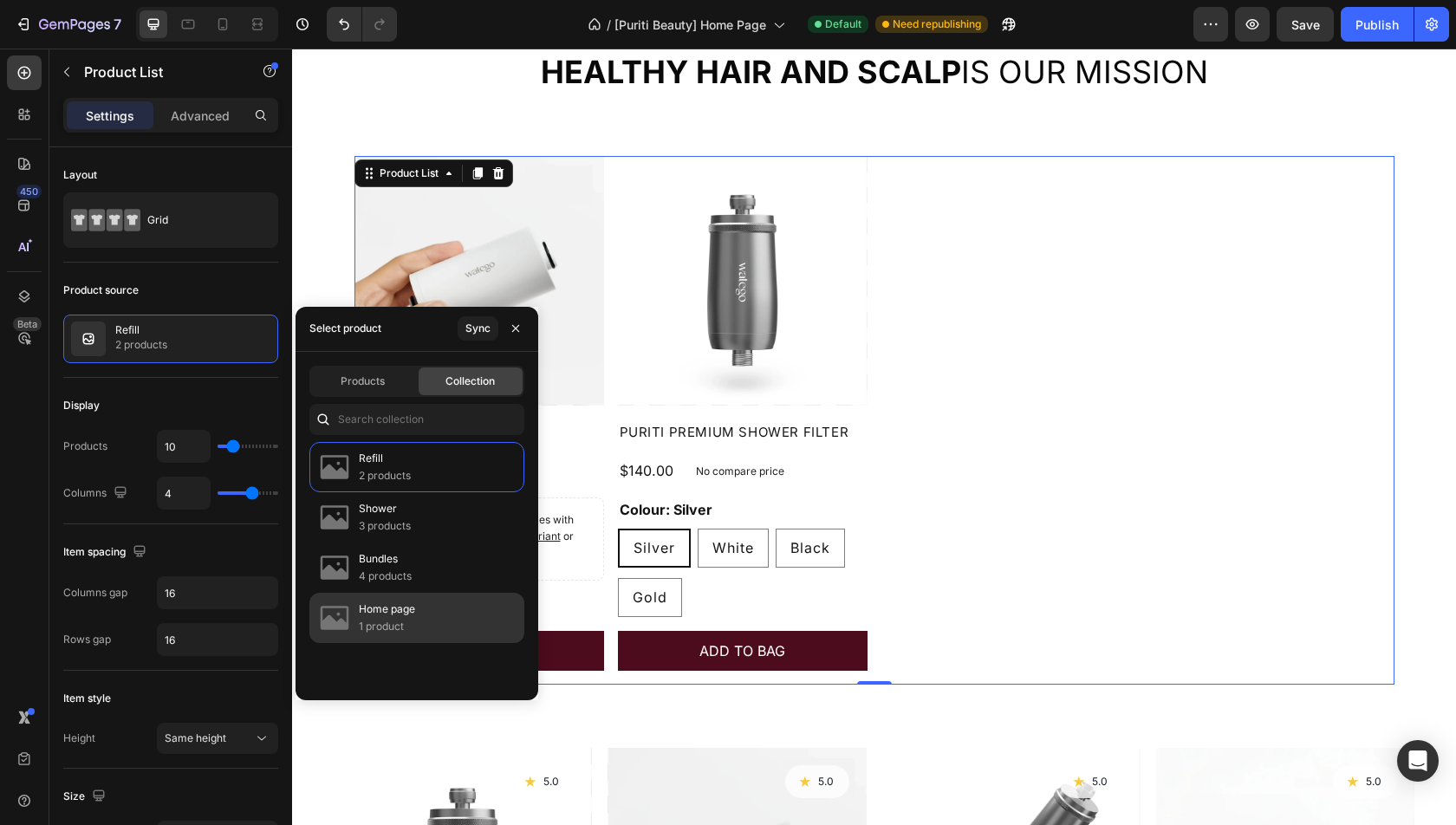
click at [406, 618] on p "1 product" at bounding box center [387, 625] width 56 height 17
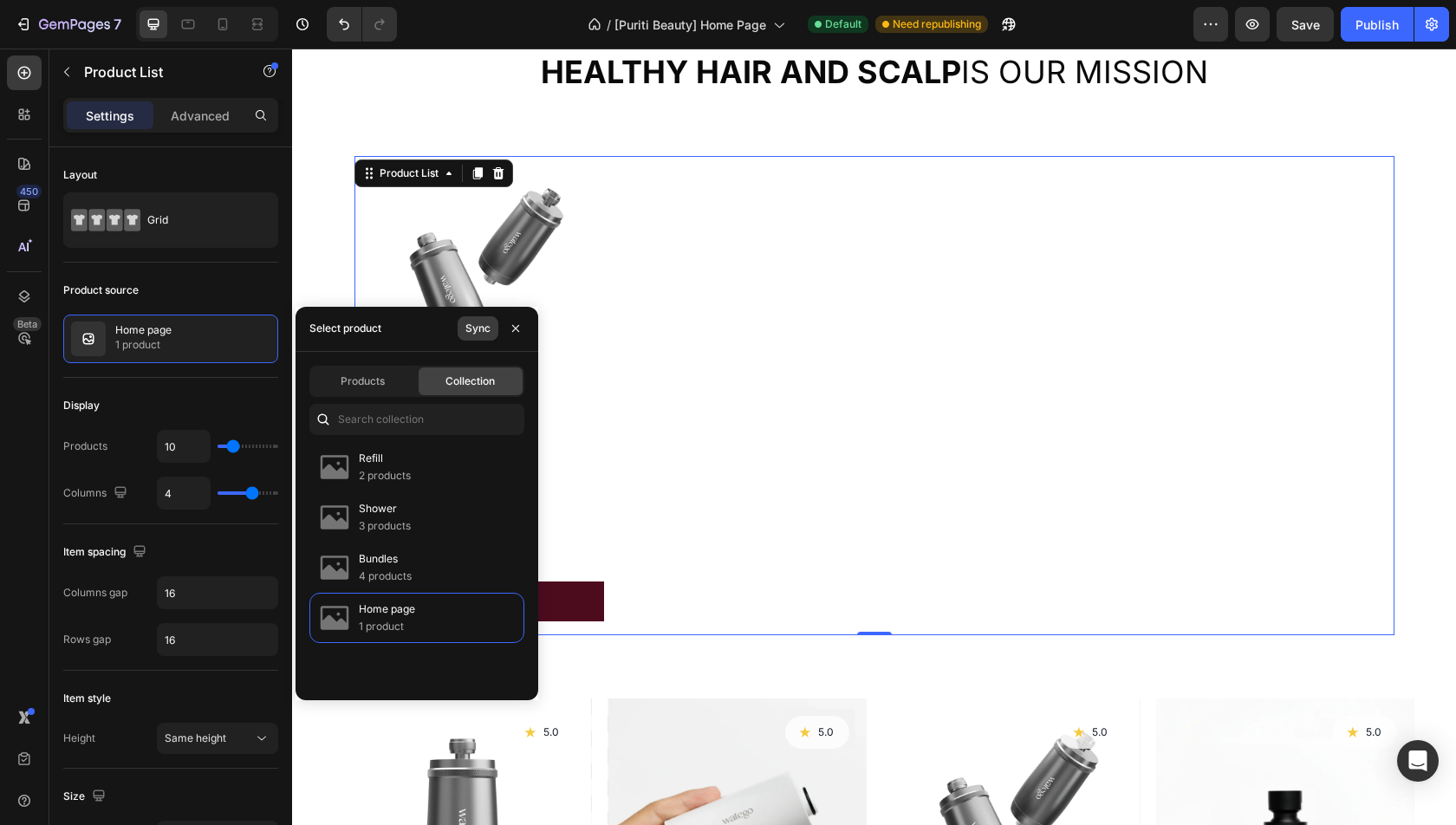
click at [482, 328] on div "Sync" at bounding box center [477, 328] width 25 height 16
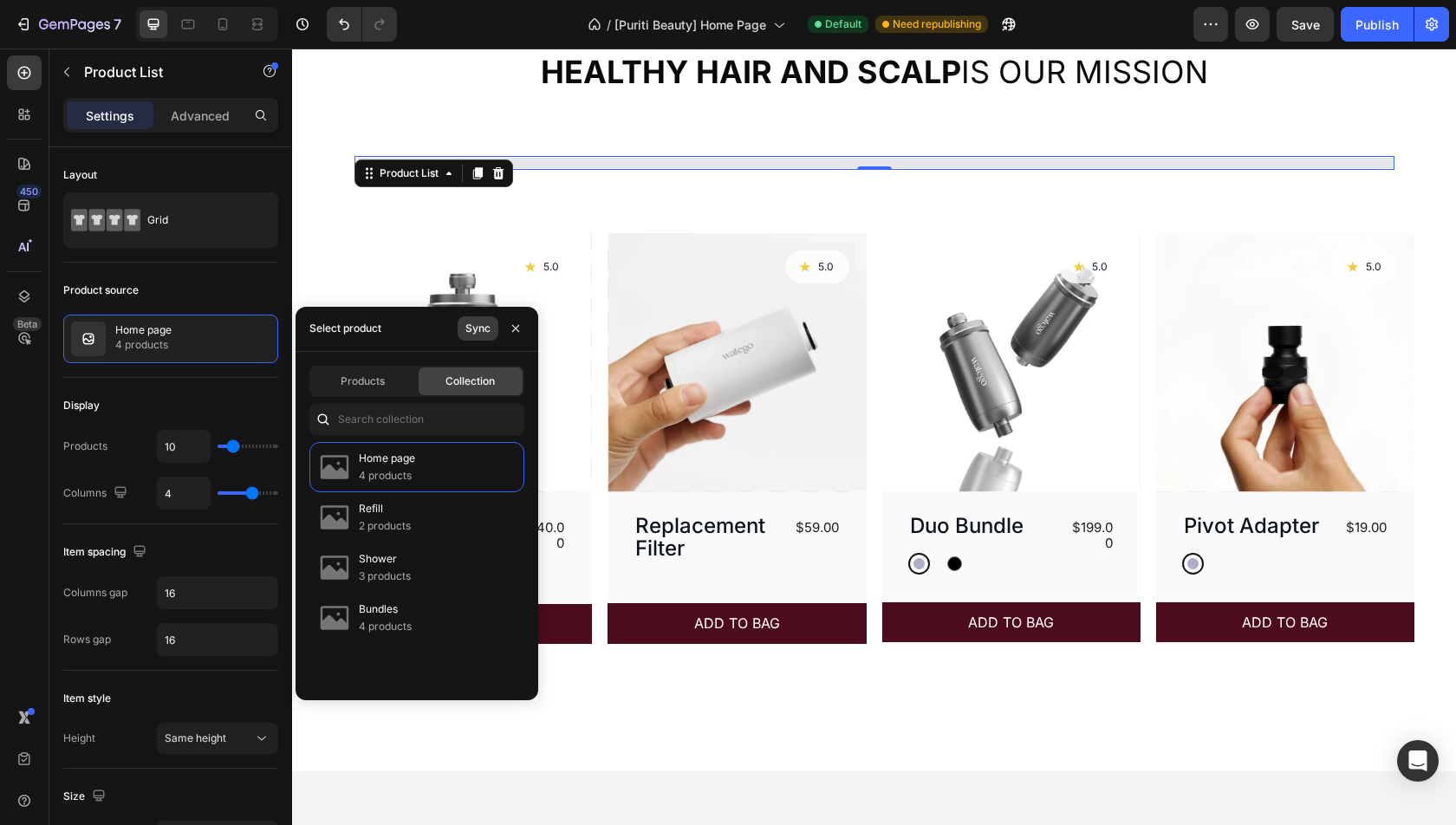
radio input "true"
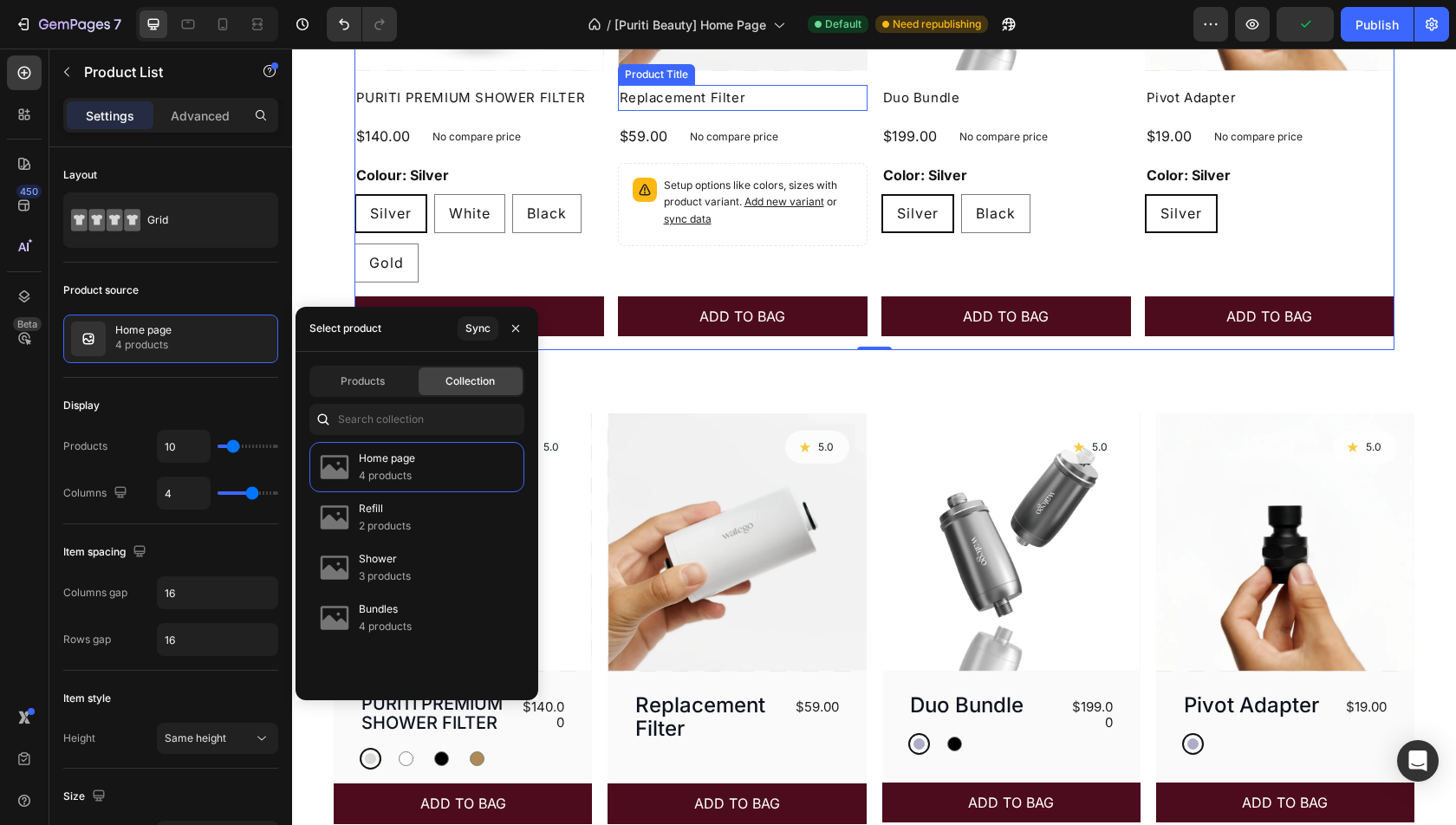
scroll to position [1149, 0]
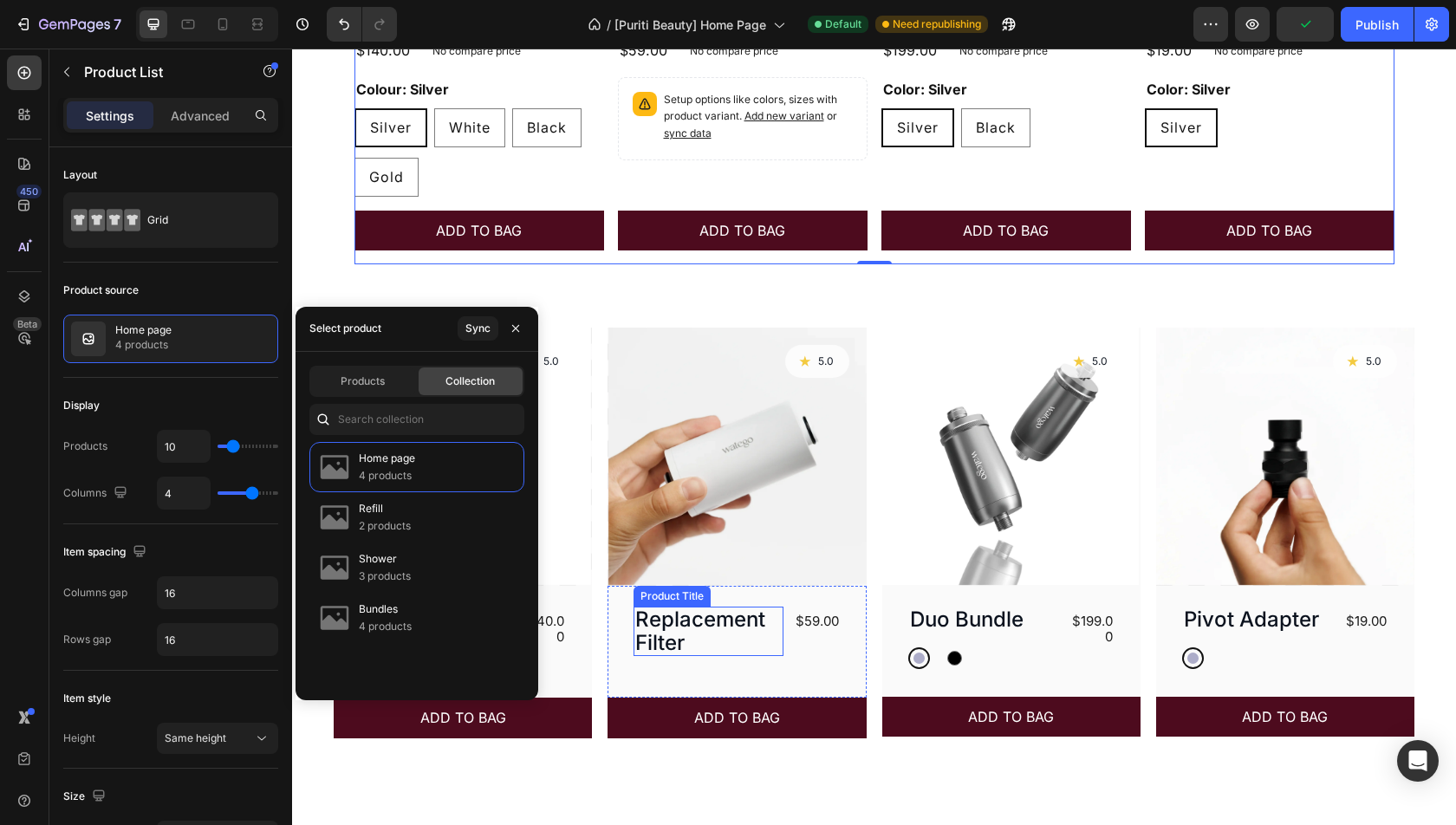
click at [711, 619] on h3 "Replacement Filter" at bounding box center [709, 631] width 150 height 50
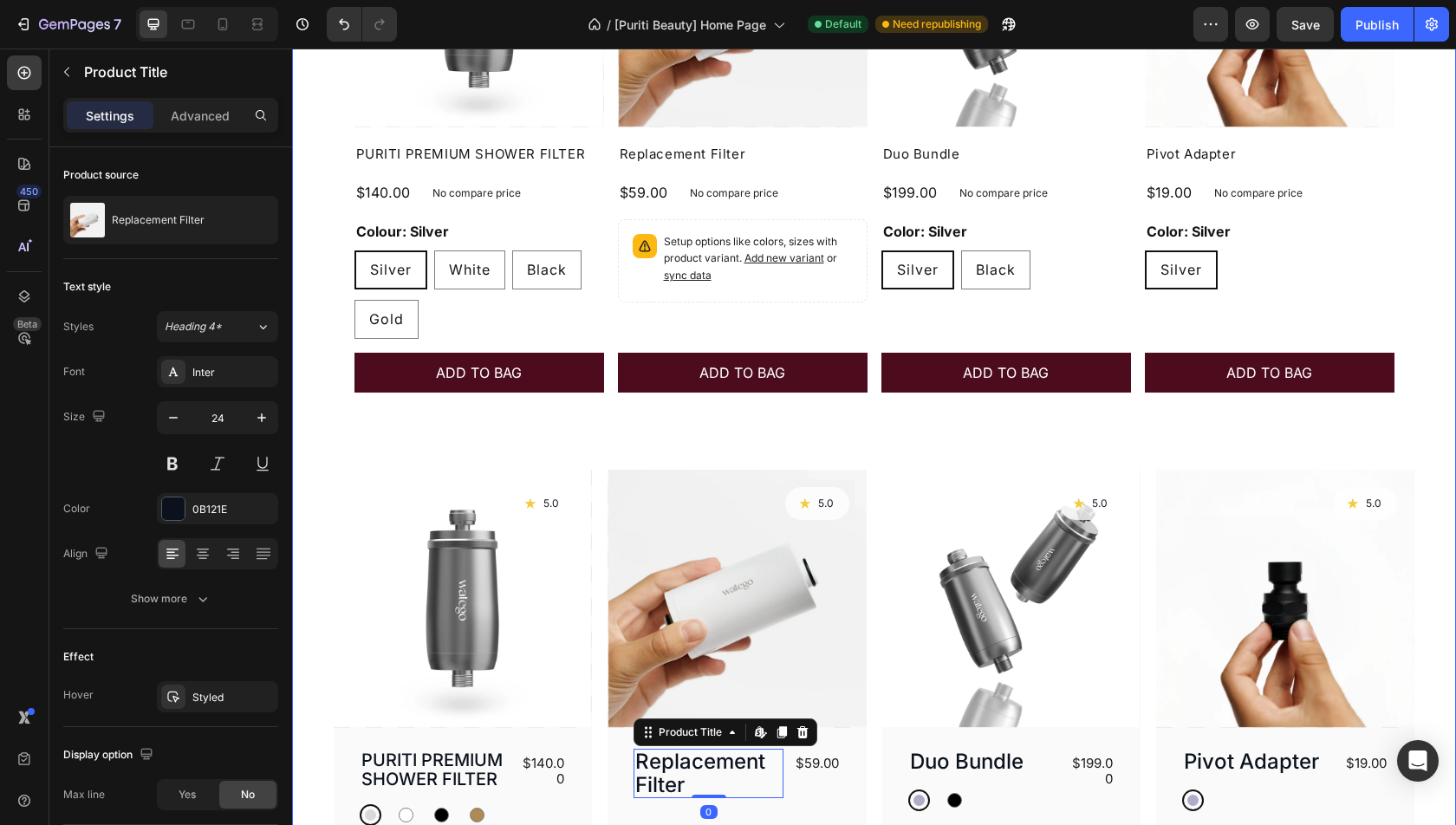
scroll to position [904, 0]
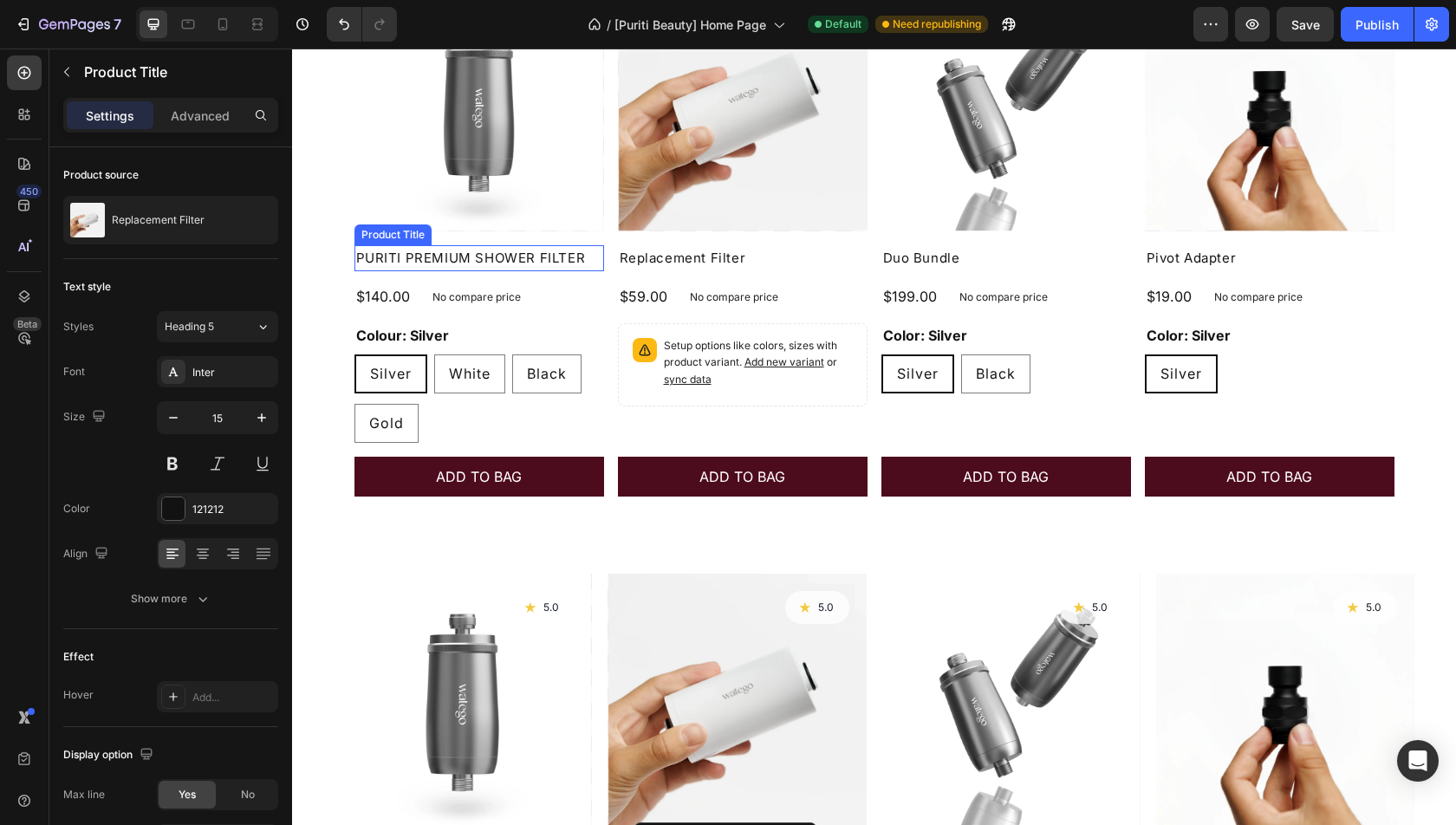
click at [477, 248] on h2 "PURITI PREMIUM SHOWER FILTER" at bounding box center [479, 258] width 249 height 26
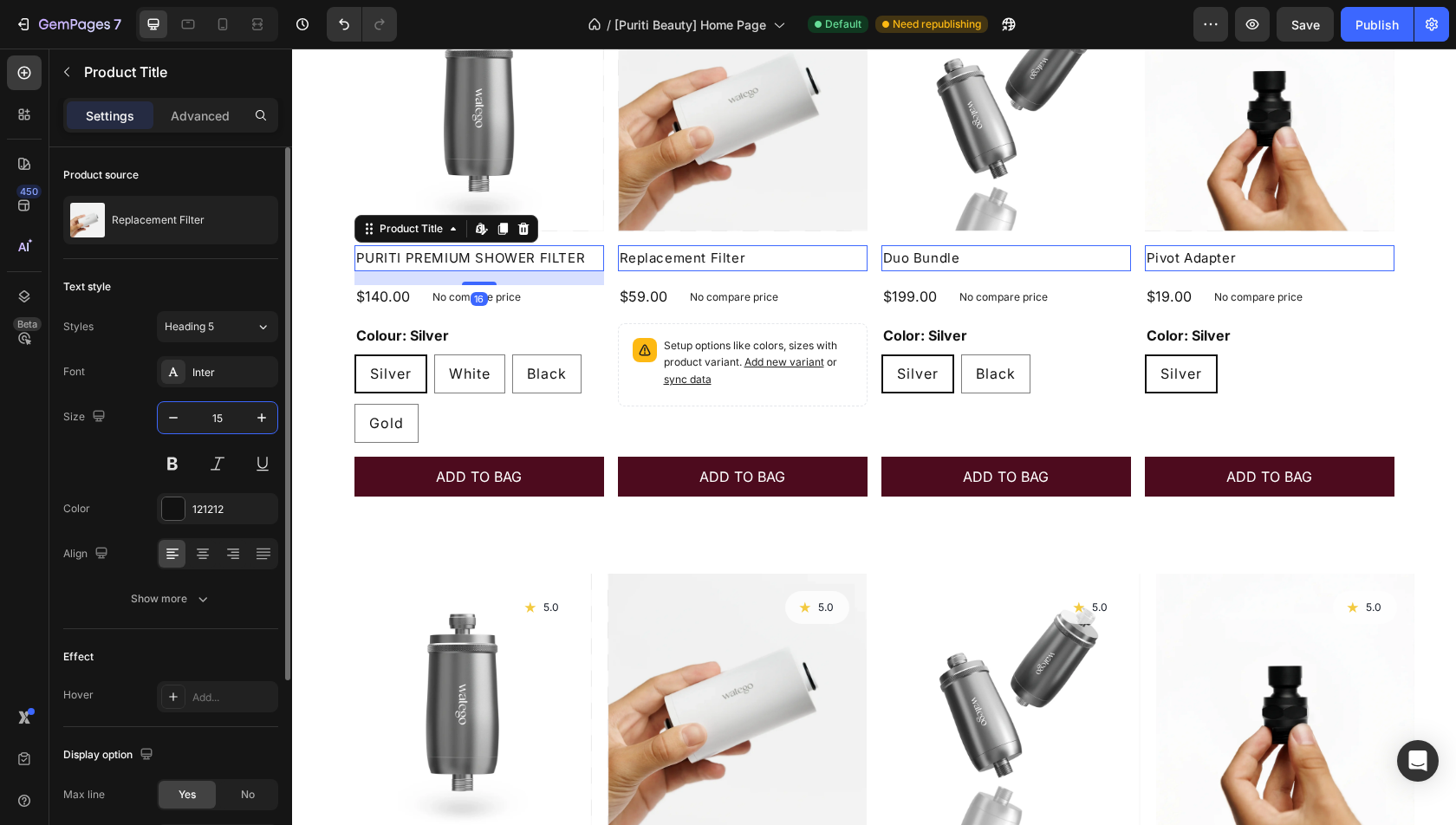
click at [224, 426] on input "15" at bounding box center [217, 417] width 57 height 31
type input "24"
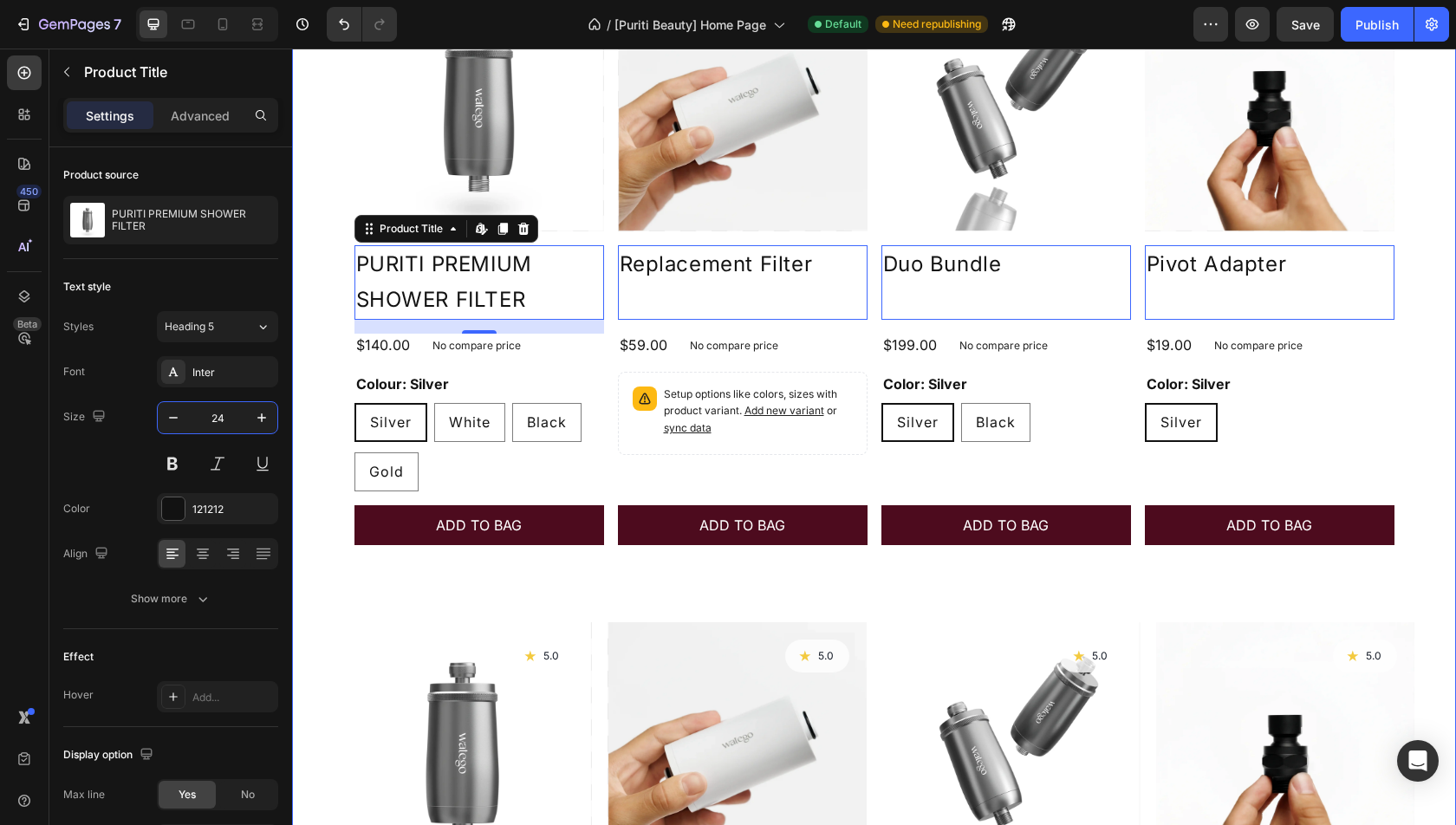
scroll to position [1101, 0]
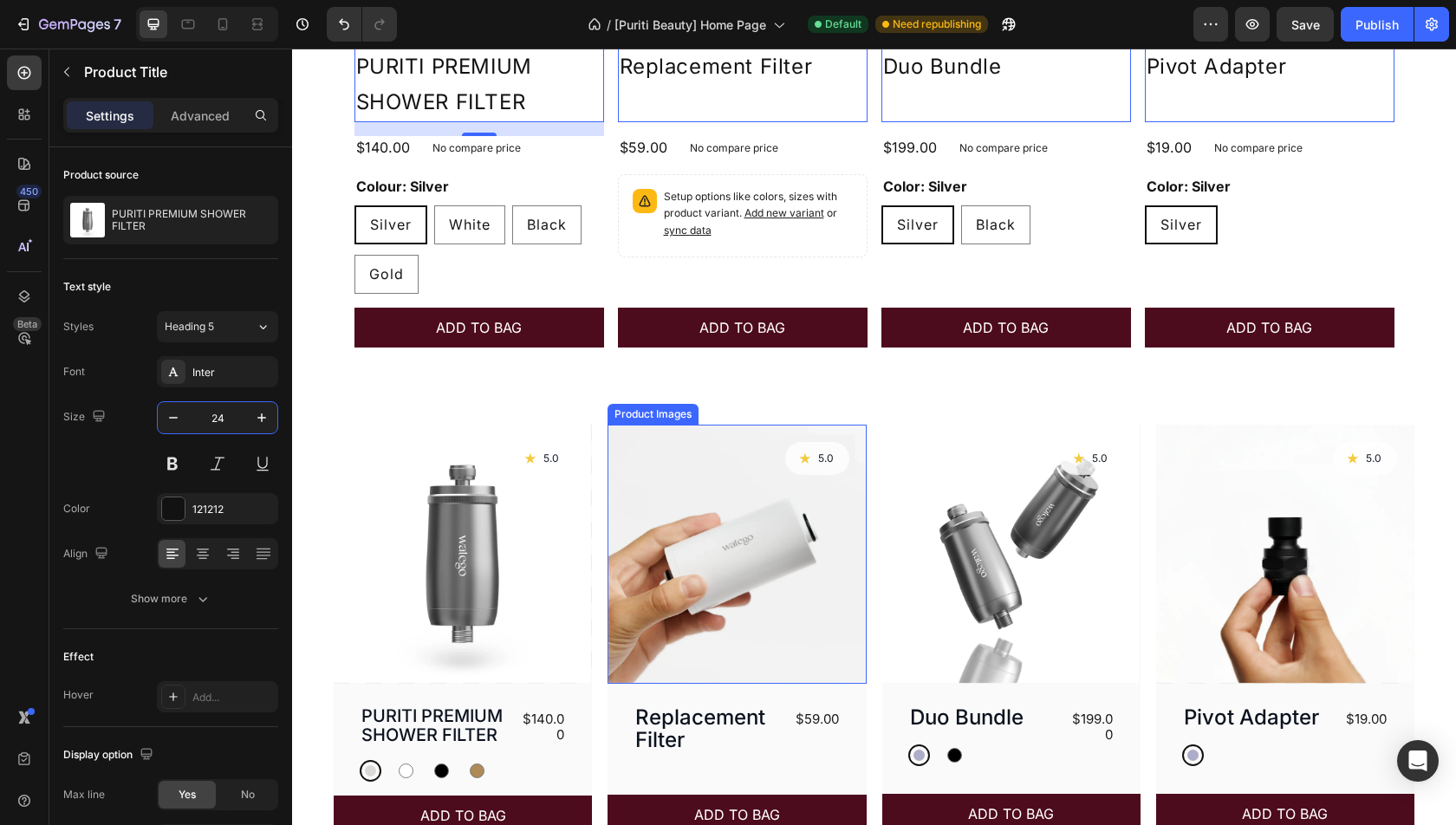
click at [716, 727] on h3 "Replacement Filter" at bounding box center [709, 729] width 150 height 50
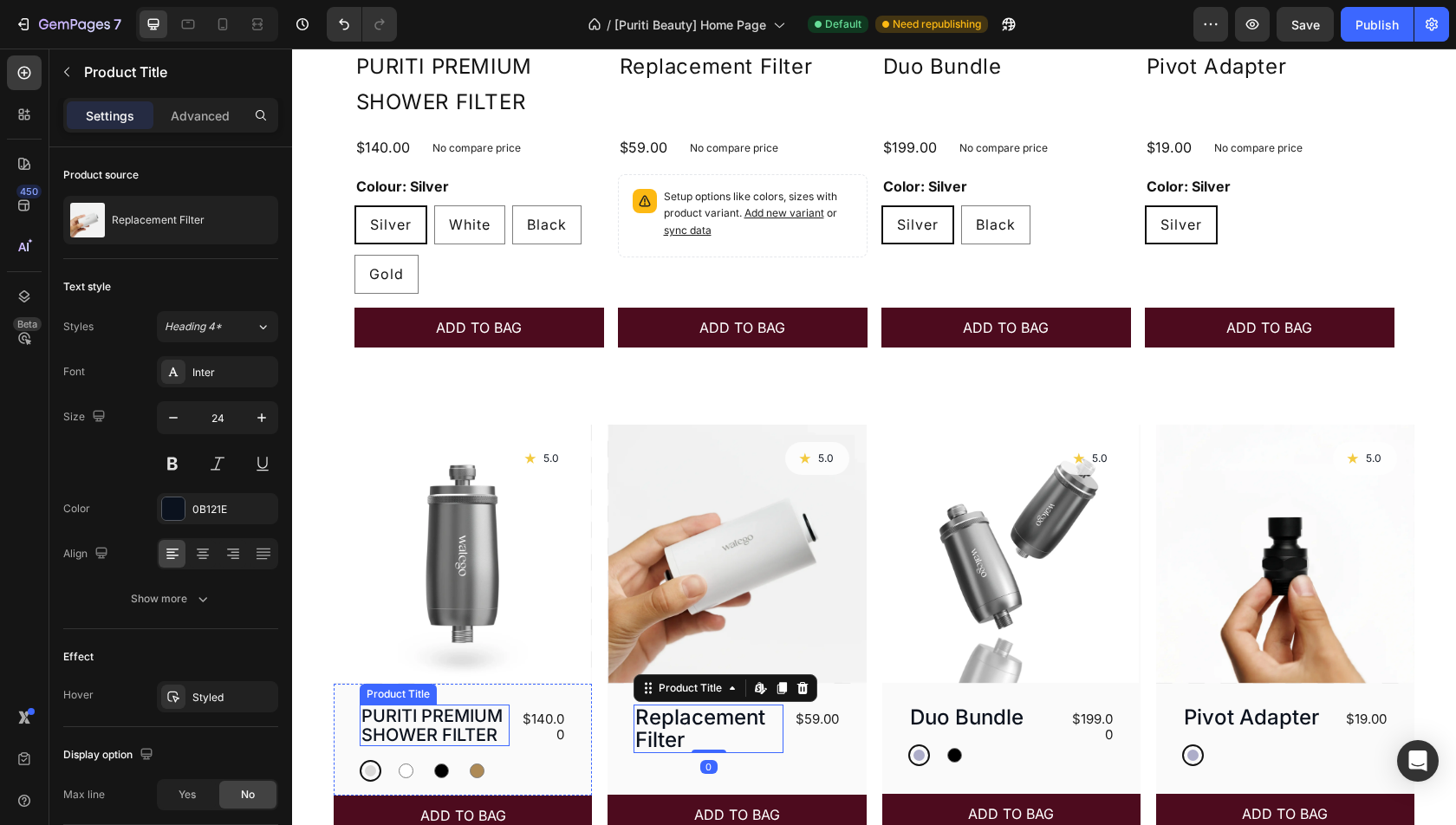
click at [491, 718] on h3 "PURITI PREMIUM SHOWER FILTER" at bounding box center [434, 725] width 150 height 42
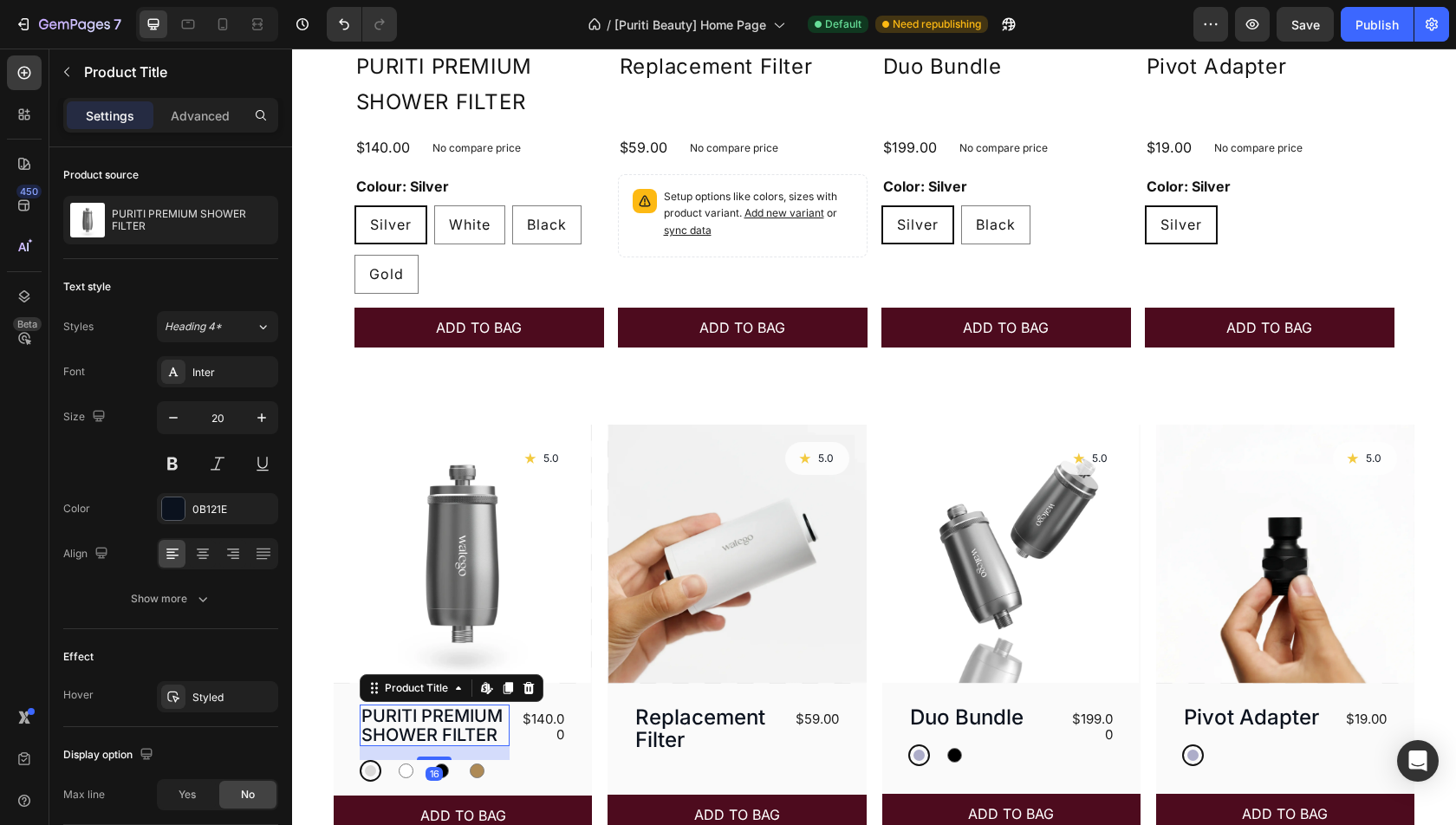
click at [421, 718] on h3 "PURITI PREMIUM SHOWER FILTER" at bounding box center [434, 725] width 150 height 42
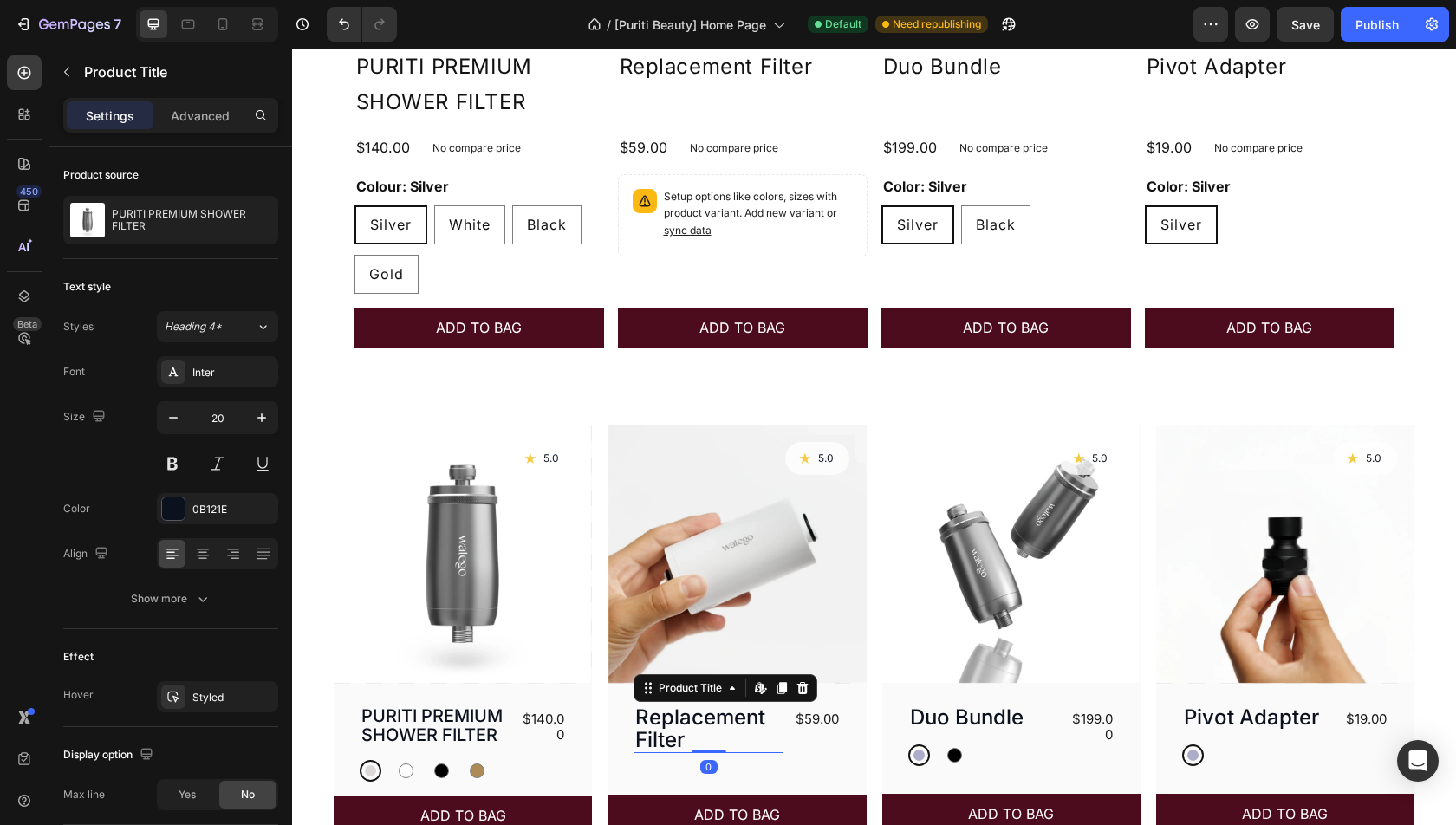
click at [679, 715] on h3 "Replacement Filter" at bounding box center [709, 729] width 150 height 50
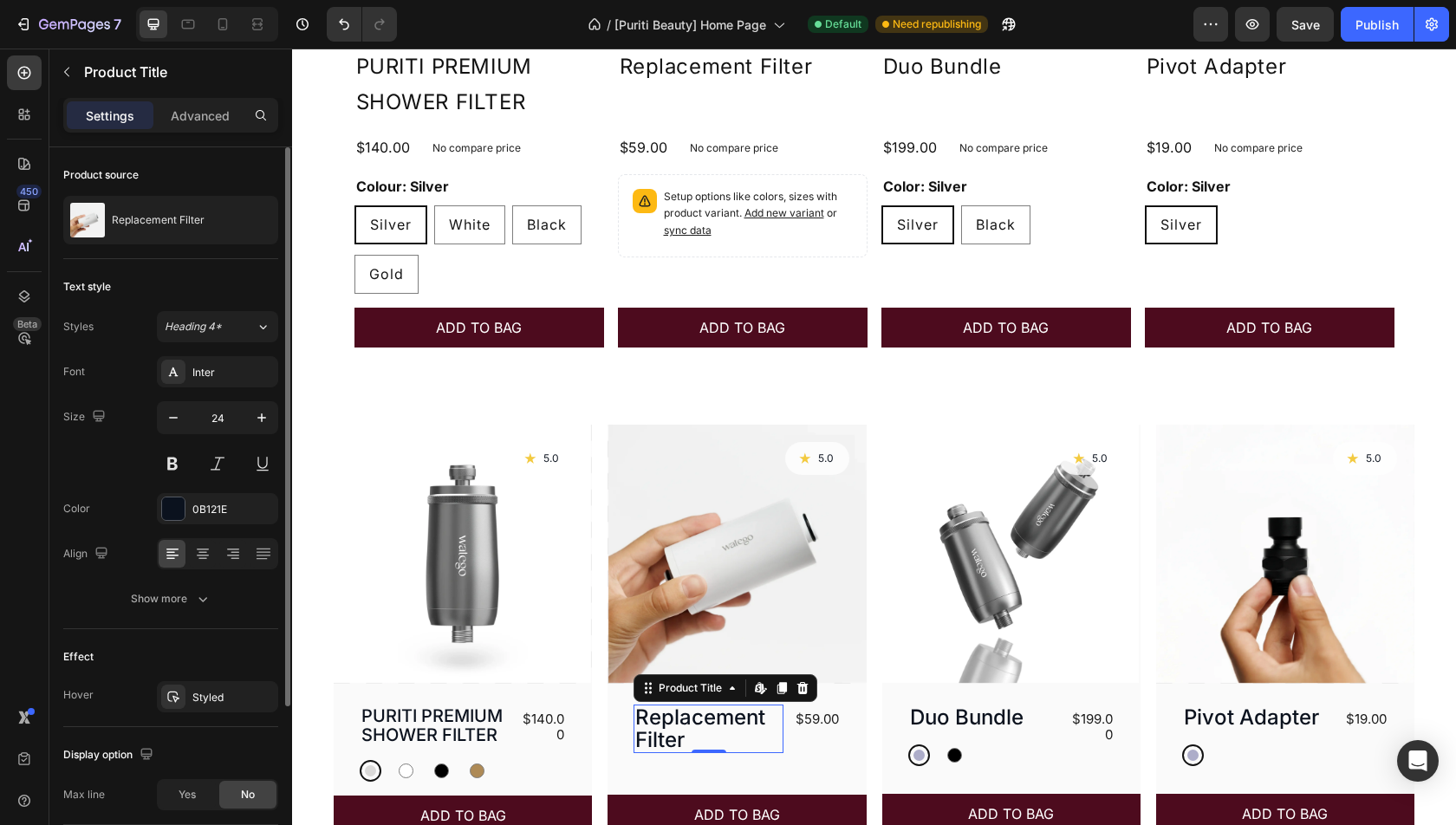
click at [237, 412] on input "24" at bounding box center [217, 417] width 57 height 31
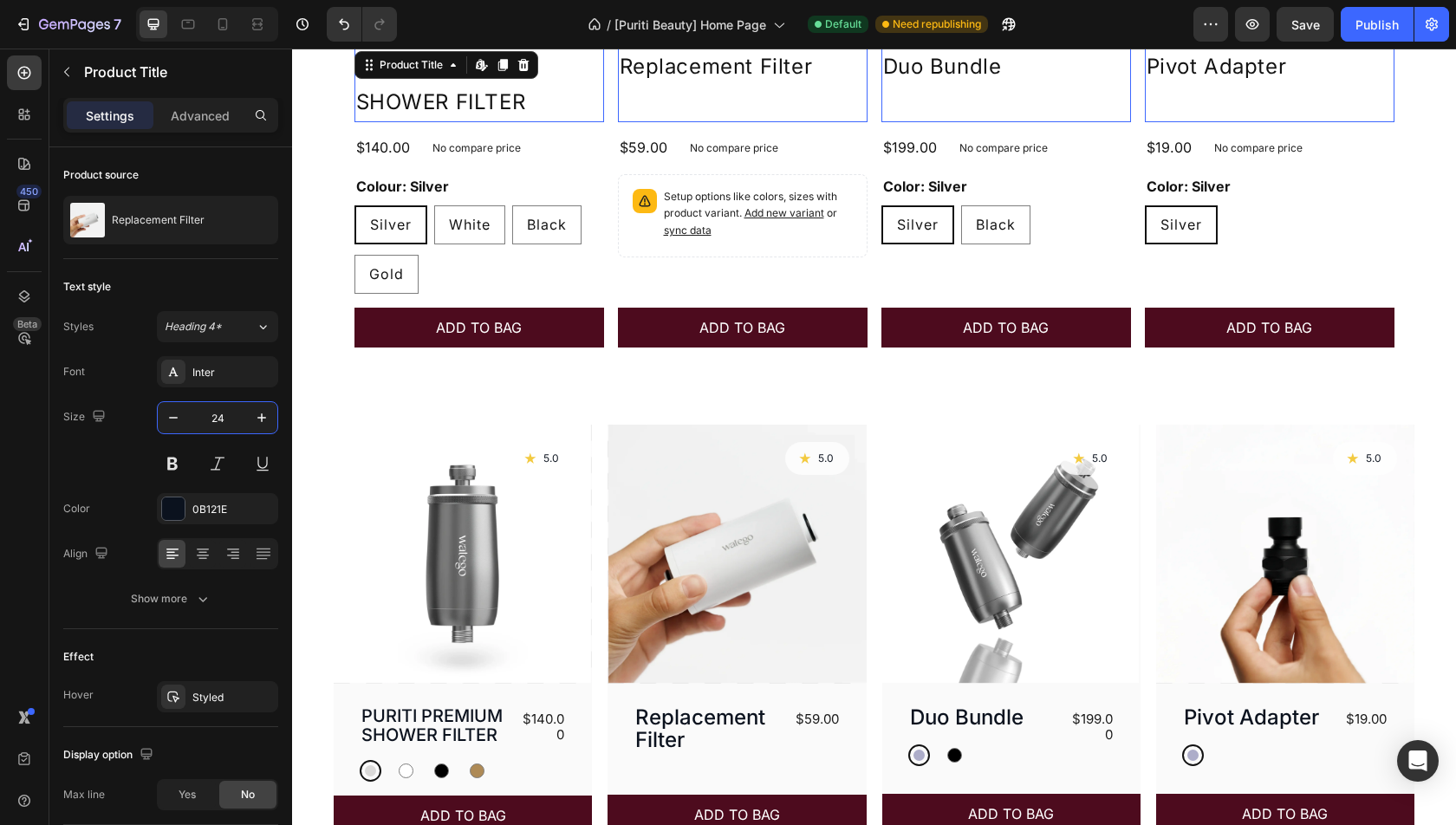
click at [475, 76] on div "PURITI PREMIUM SHOWER FILTER Product Title Edit content in Shopify 0" at bounding box center [479, 85] width 249 height 75
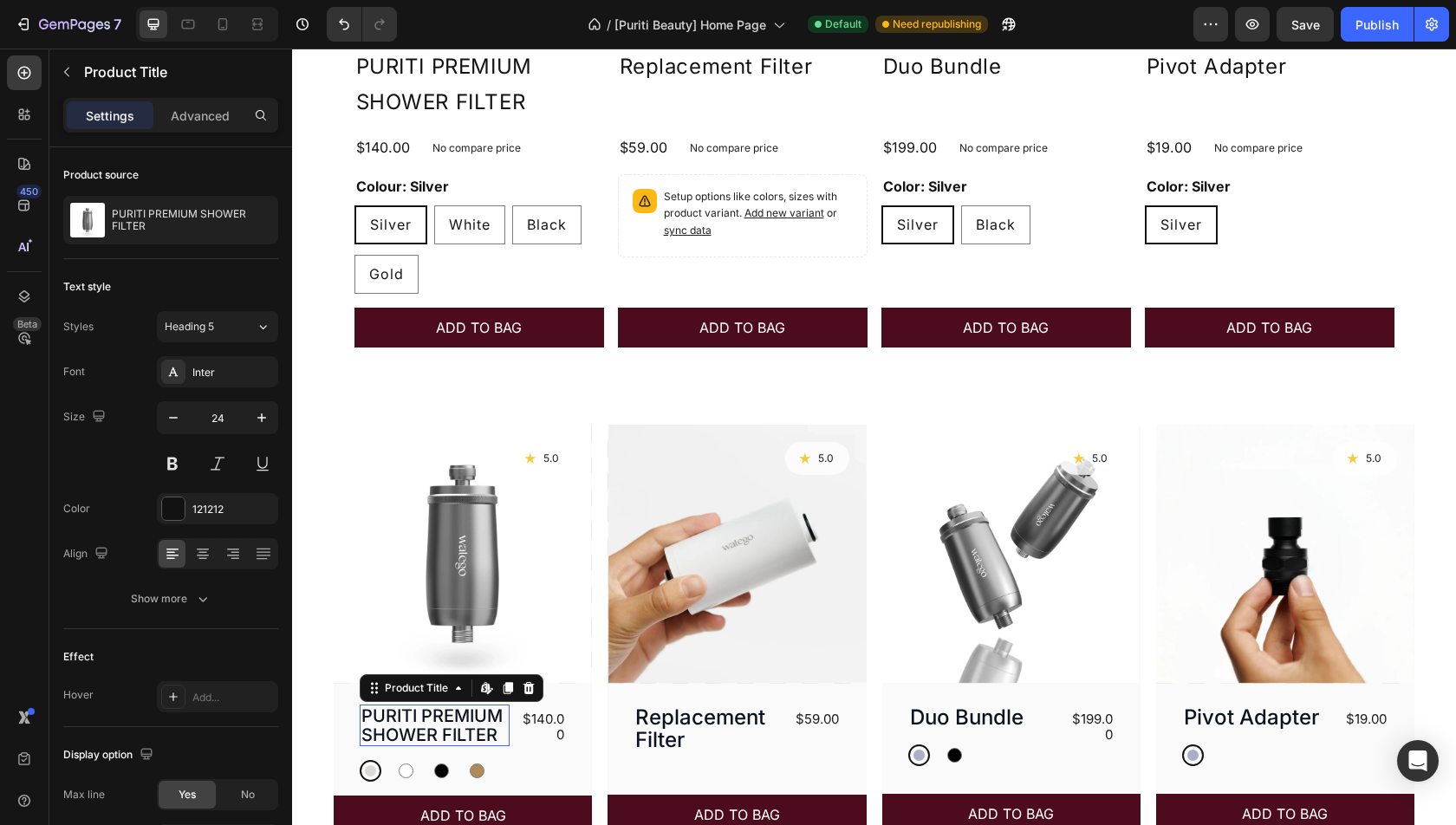
click at [486, 715] on h3 "PURITI PREMIUM SHOWER FILTER" at bounding box center [434, 725] width 150 height 42
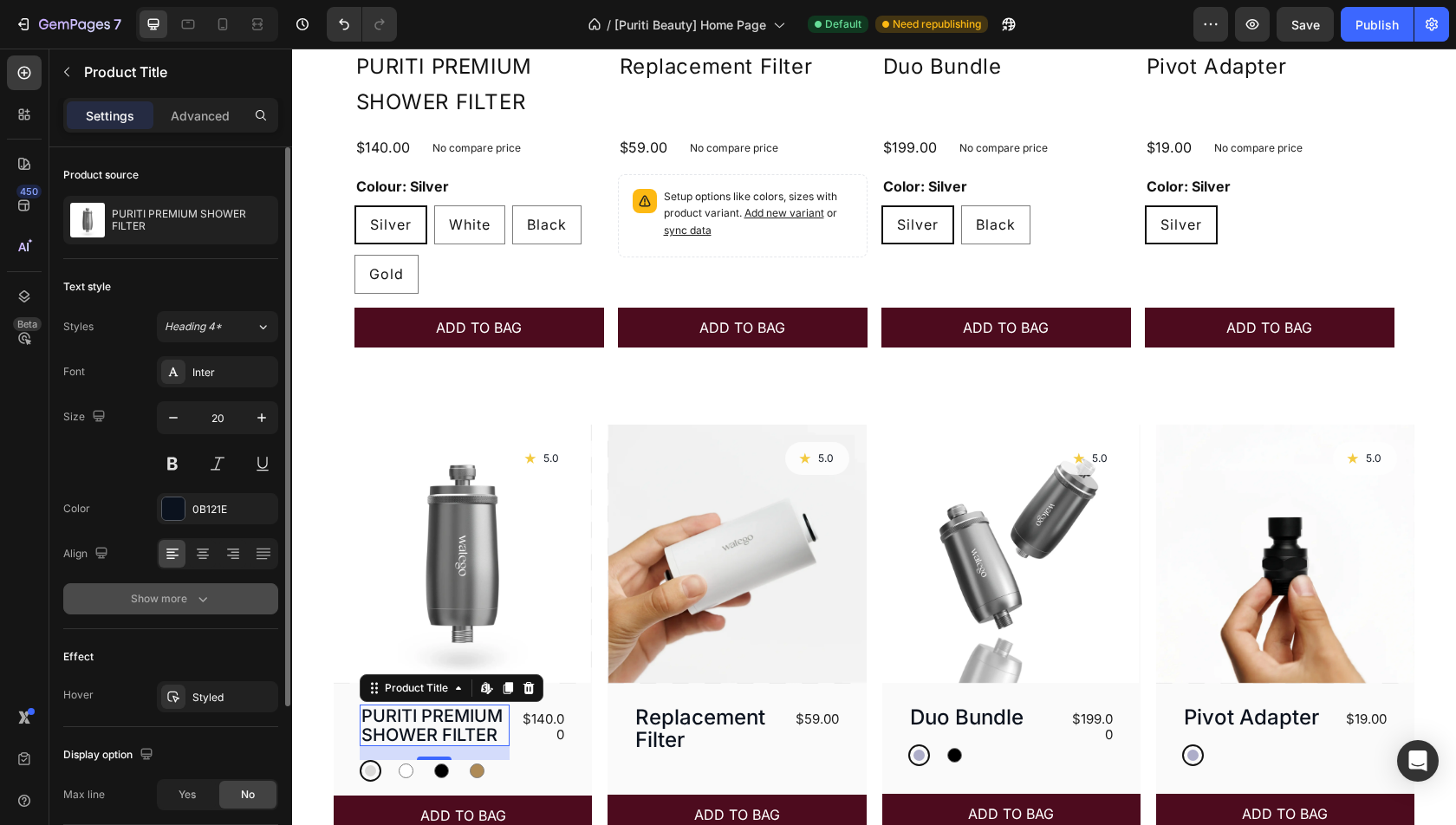
click at [182, 601] on div "Show more" at bounding box center [171, 598] width 81 height 17
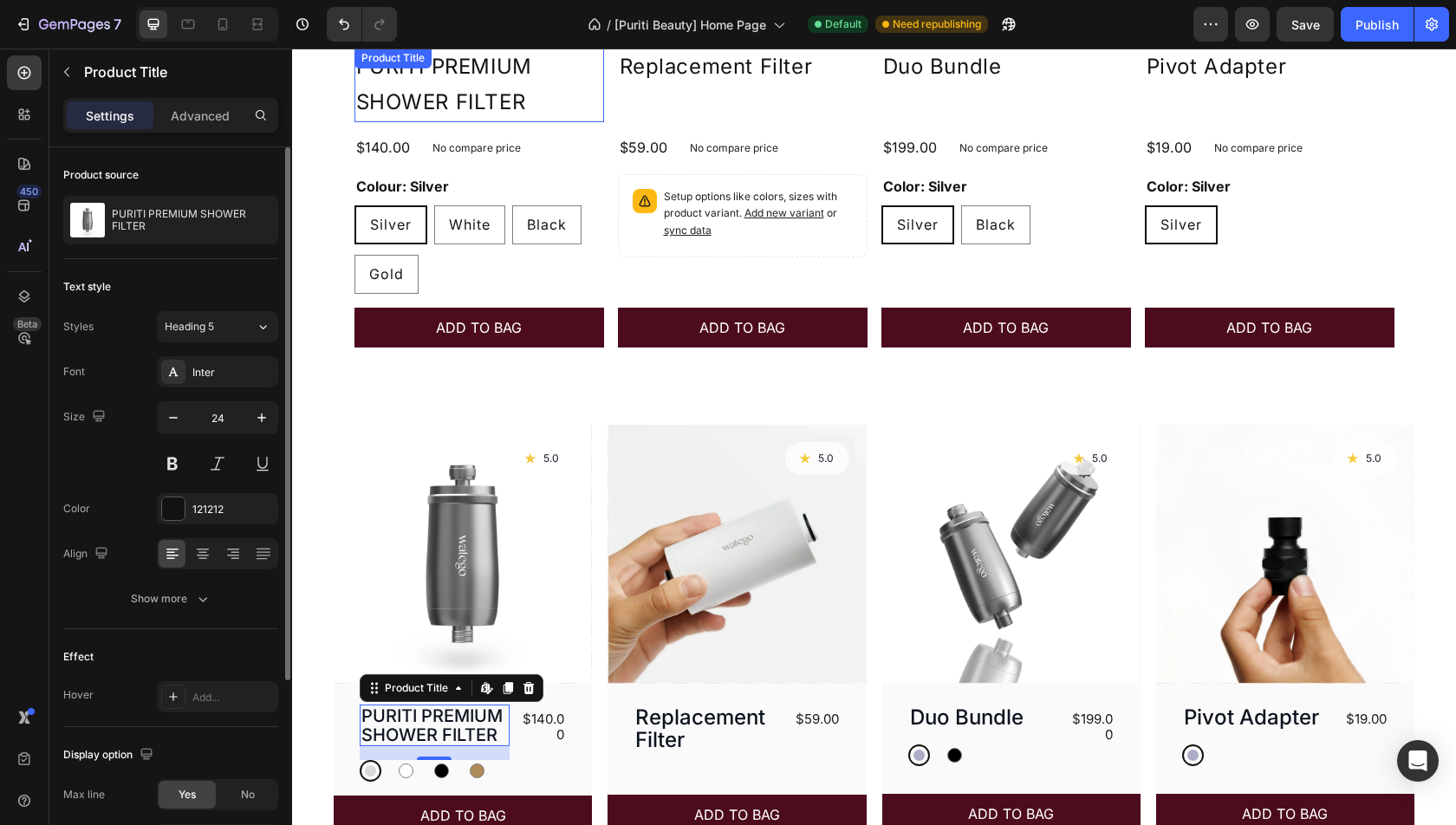
click at [461, 95] on h2 "PURITI PREMIUM SHOWER FILTER" at bounding box center [479, 85] width 249 height 75
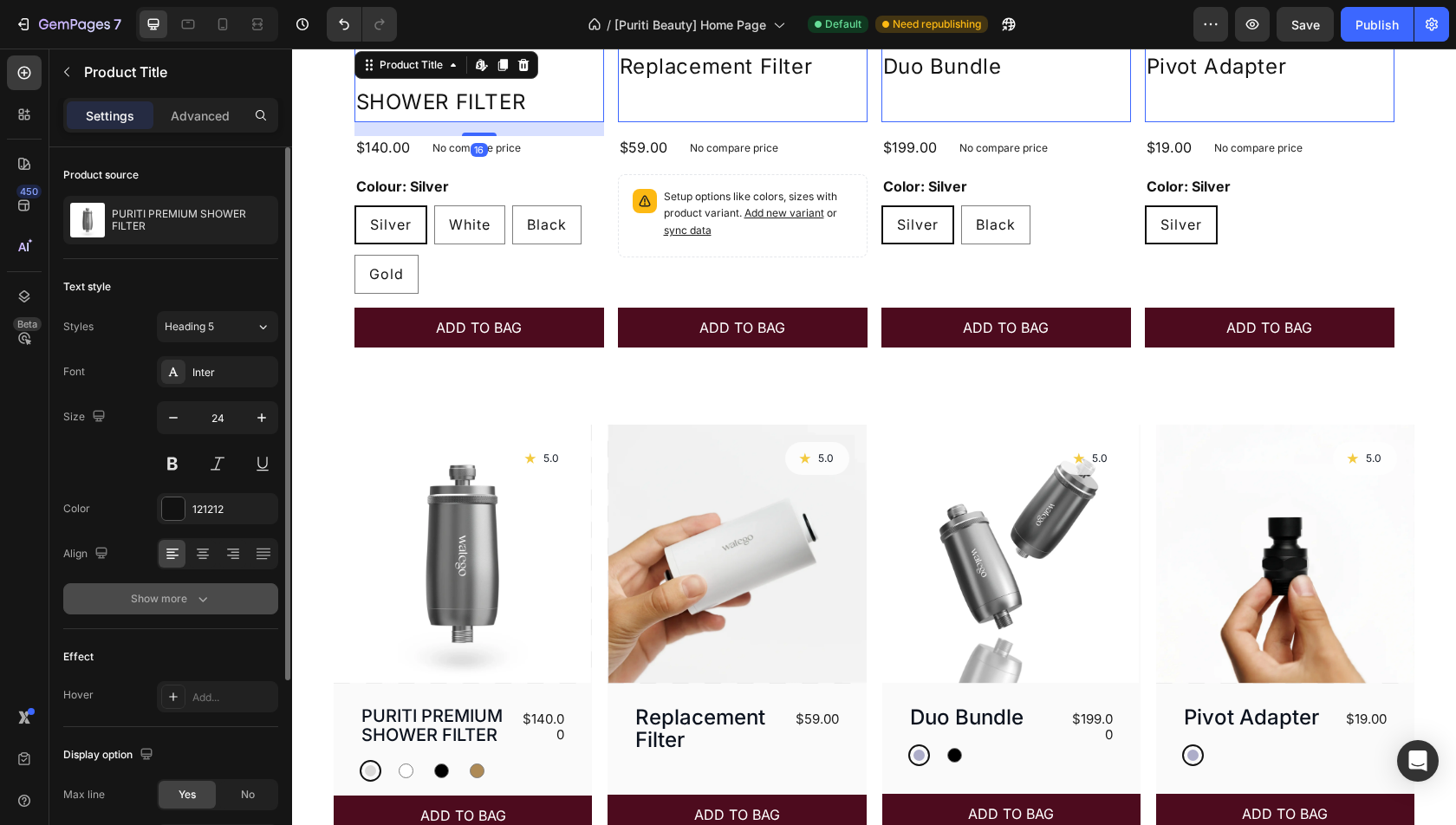
click at [168, 583] on button "Show more" at bounding box center [170, 598] width 215 height 31
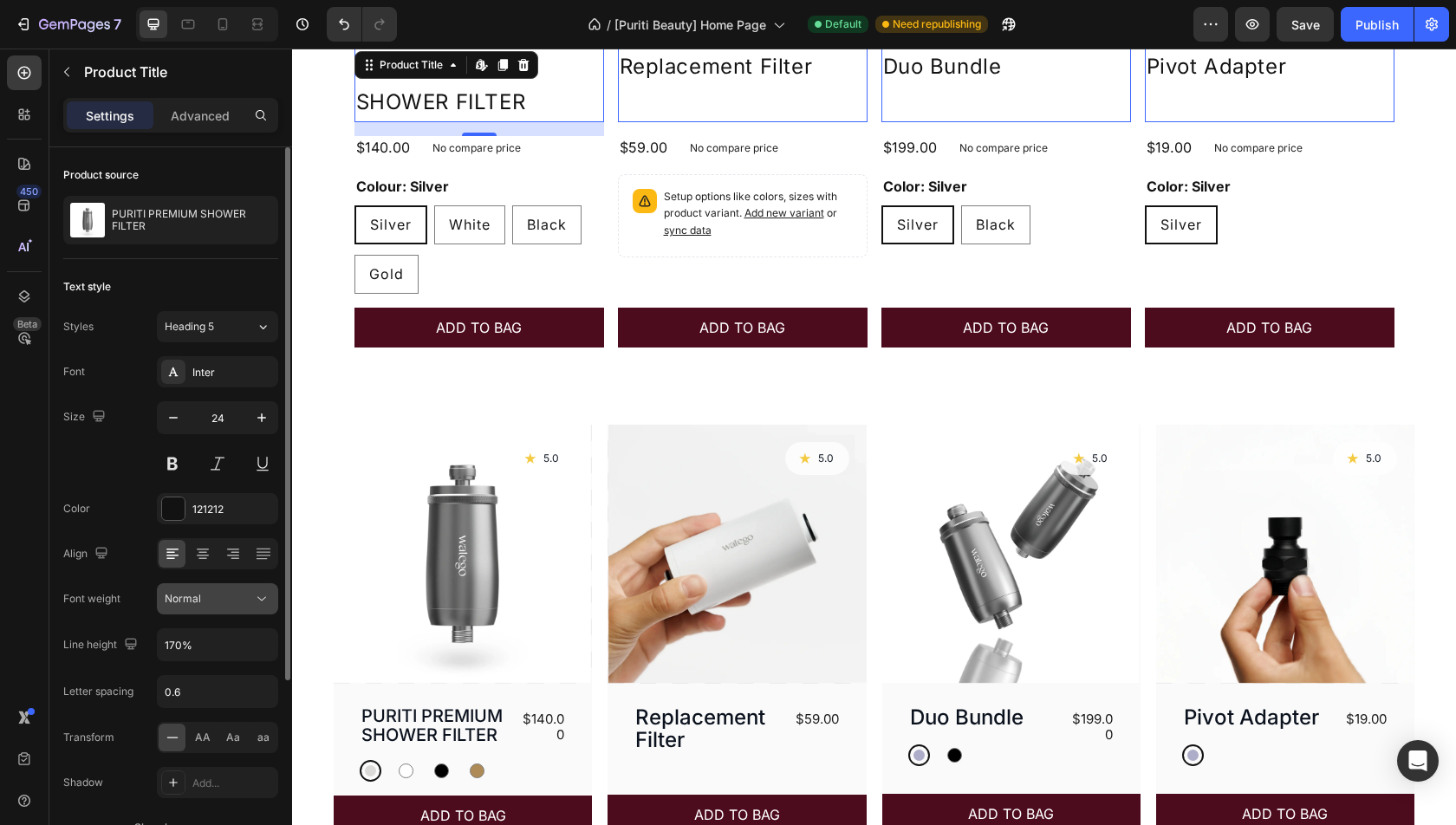
click at [198, 607] on button "Normal" at bounding box center [218, 598] width 122 height 31
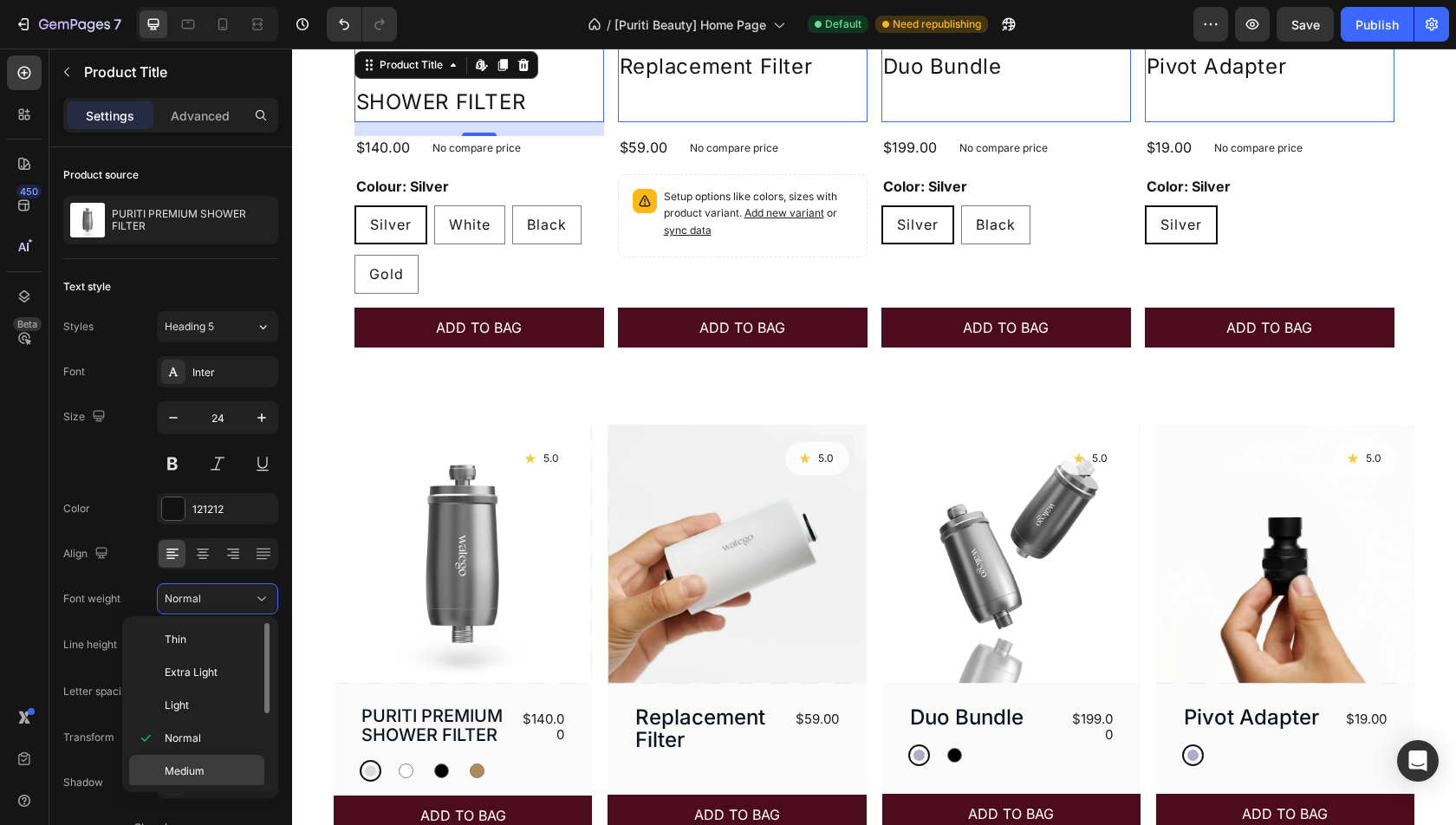
click at [197, 769] on span "Medium" at bounding box center [185, 771] width 40 height 16
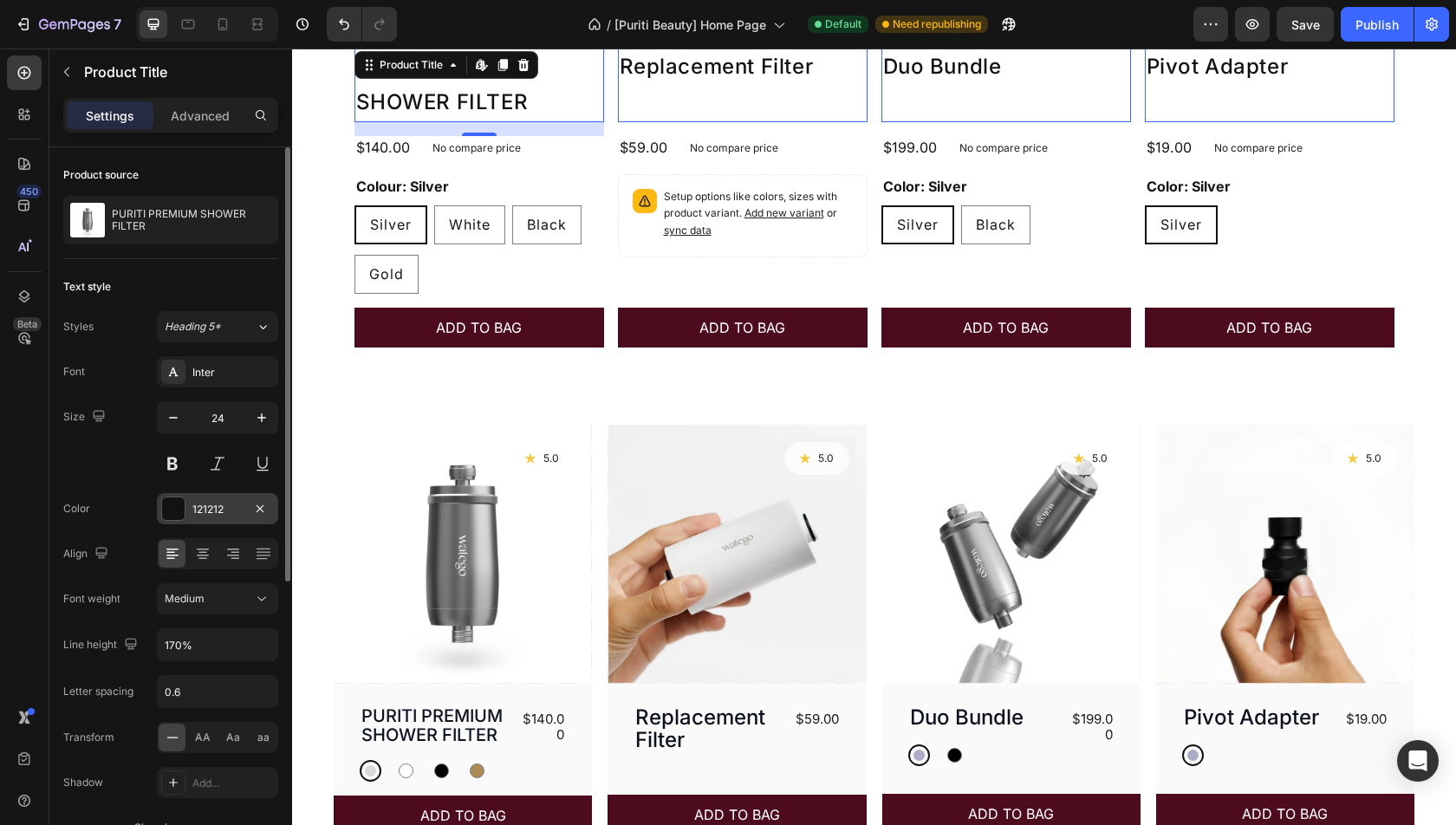
click at [221, 510] on div "121212" at bounding box center [218, 510] width 50 height 16
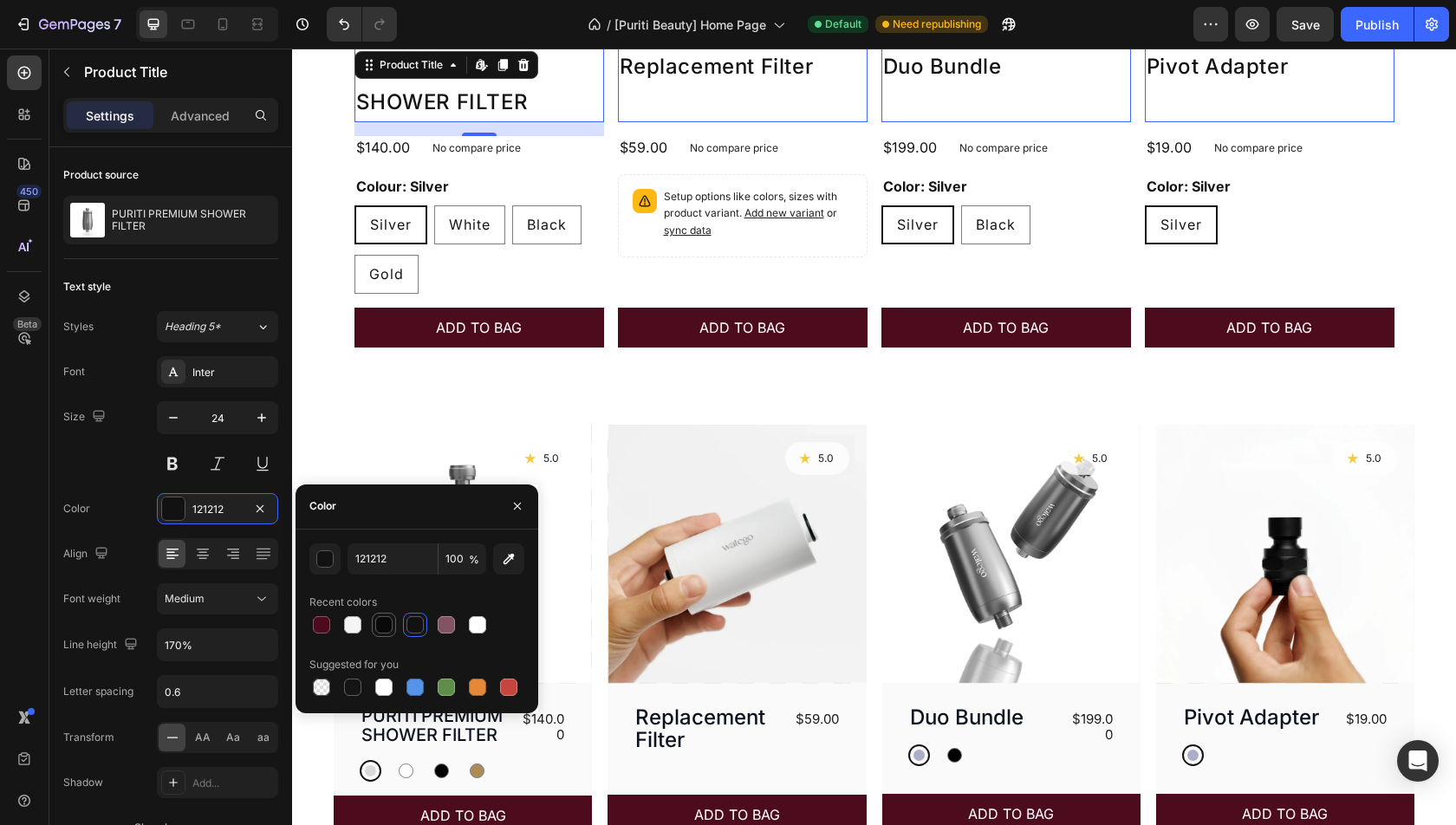
click at [384, 623] on div at bounding box center [383, 623] width 17 height 17
click at [352, 685] on div at bounding box center [352, 686] width 17 height 17
click at [403, 564] on input "151515" at bounding box center [392, 559] width 90 height 31
type input "0B121E"
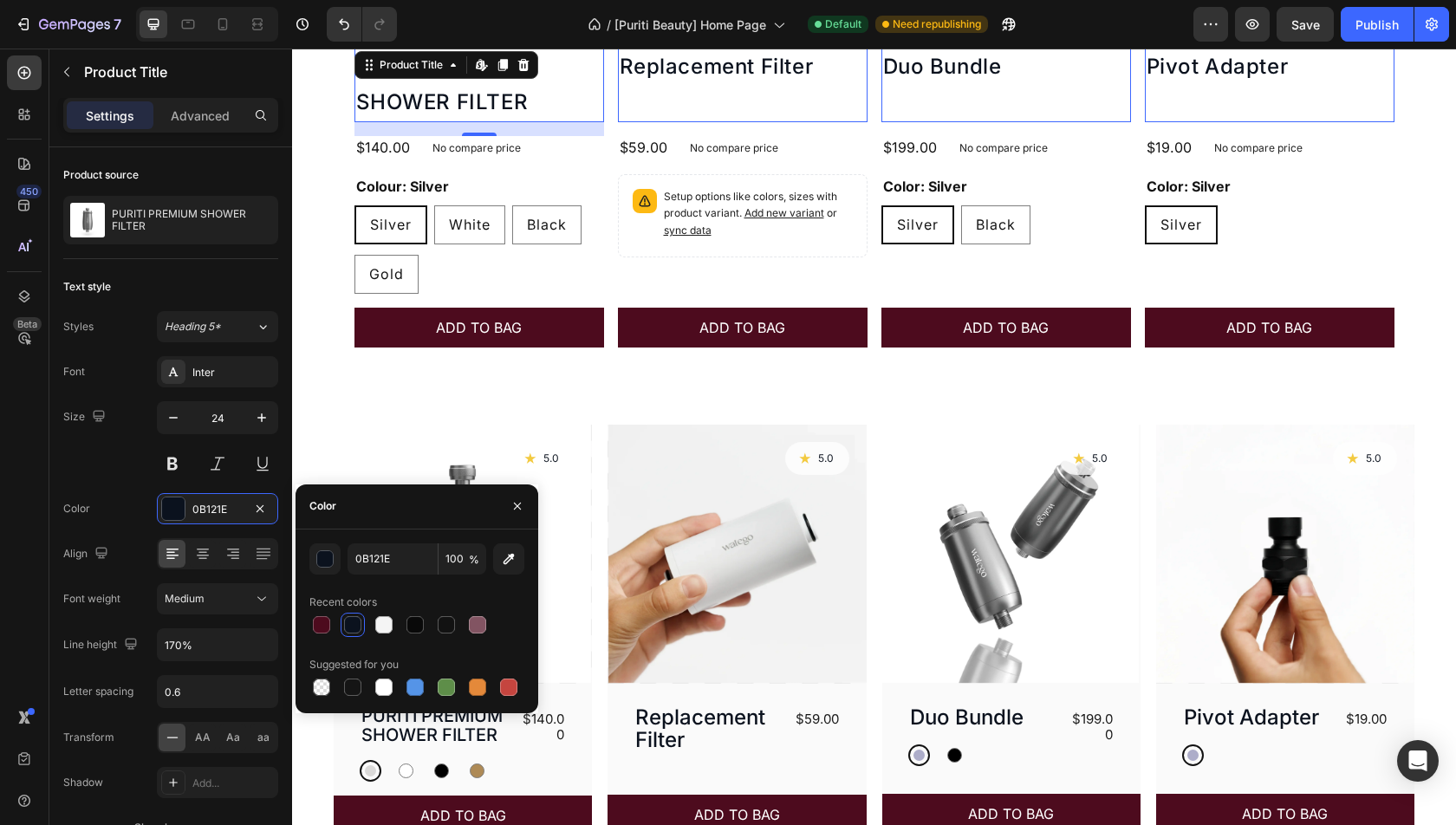
click at [413, 521] on div "Color" at bounding box center [416, 506] width 243 height 45
click at [688, 508] on img at bounding box center [736, 554] width 258 height 258
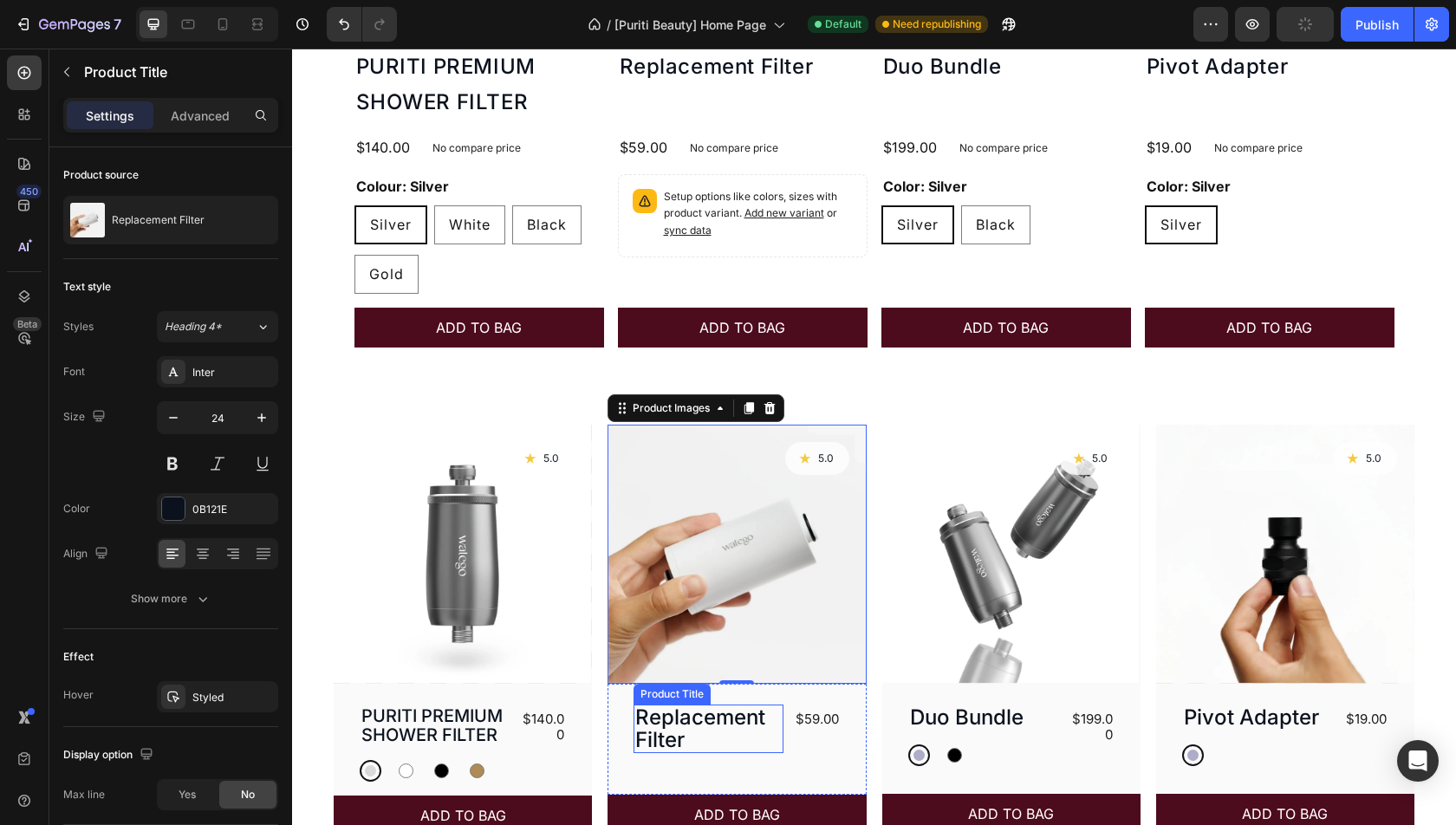
click at [673, 729] on h3 "Replacement Filter" at bounding box center [709, 729] width 150 height 50
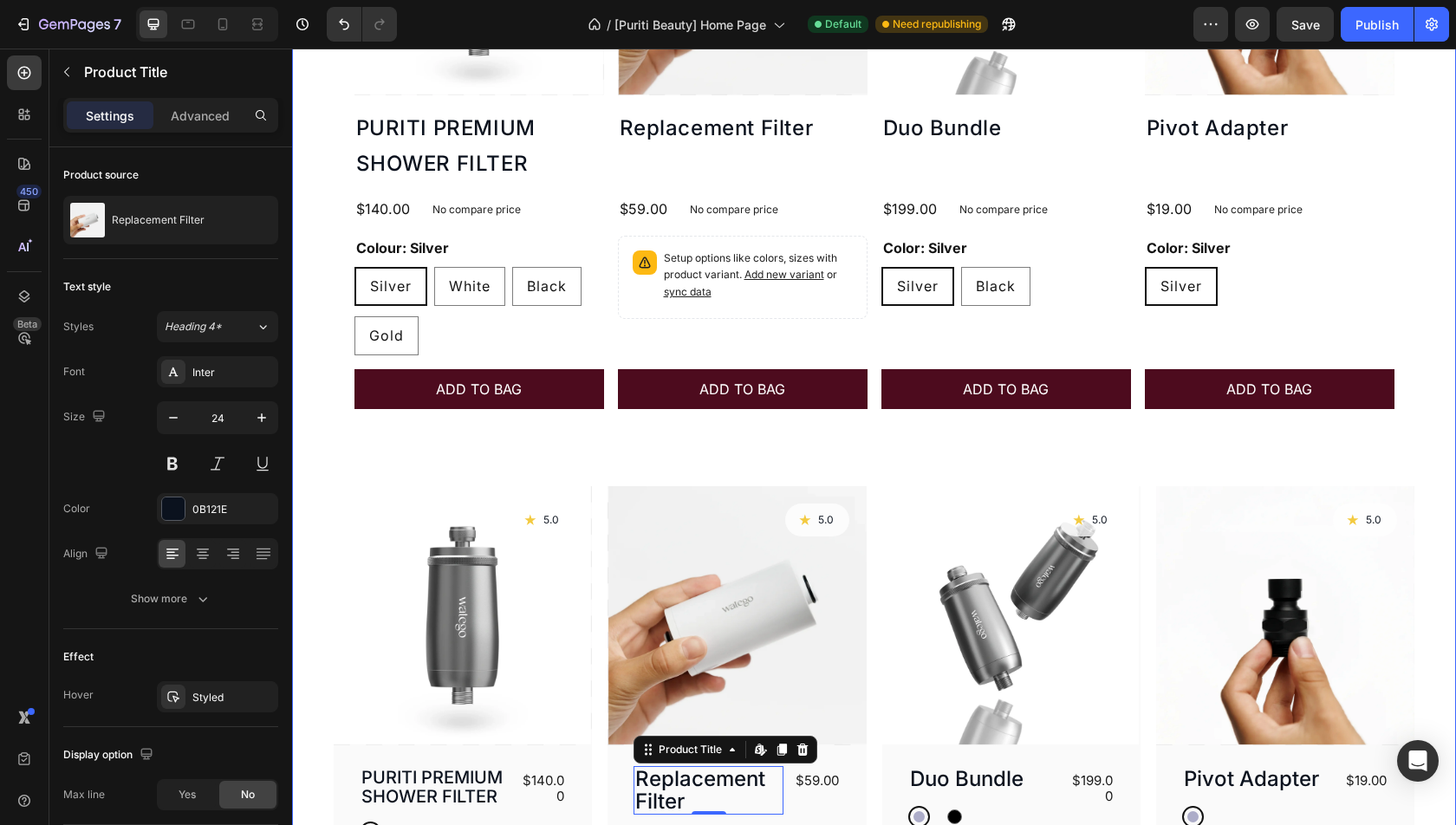
scroll to position [1019, 0]
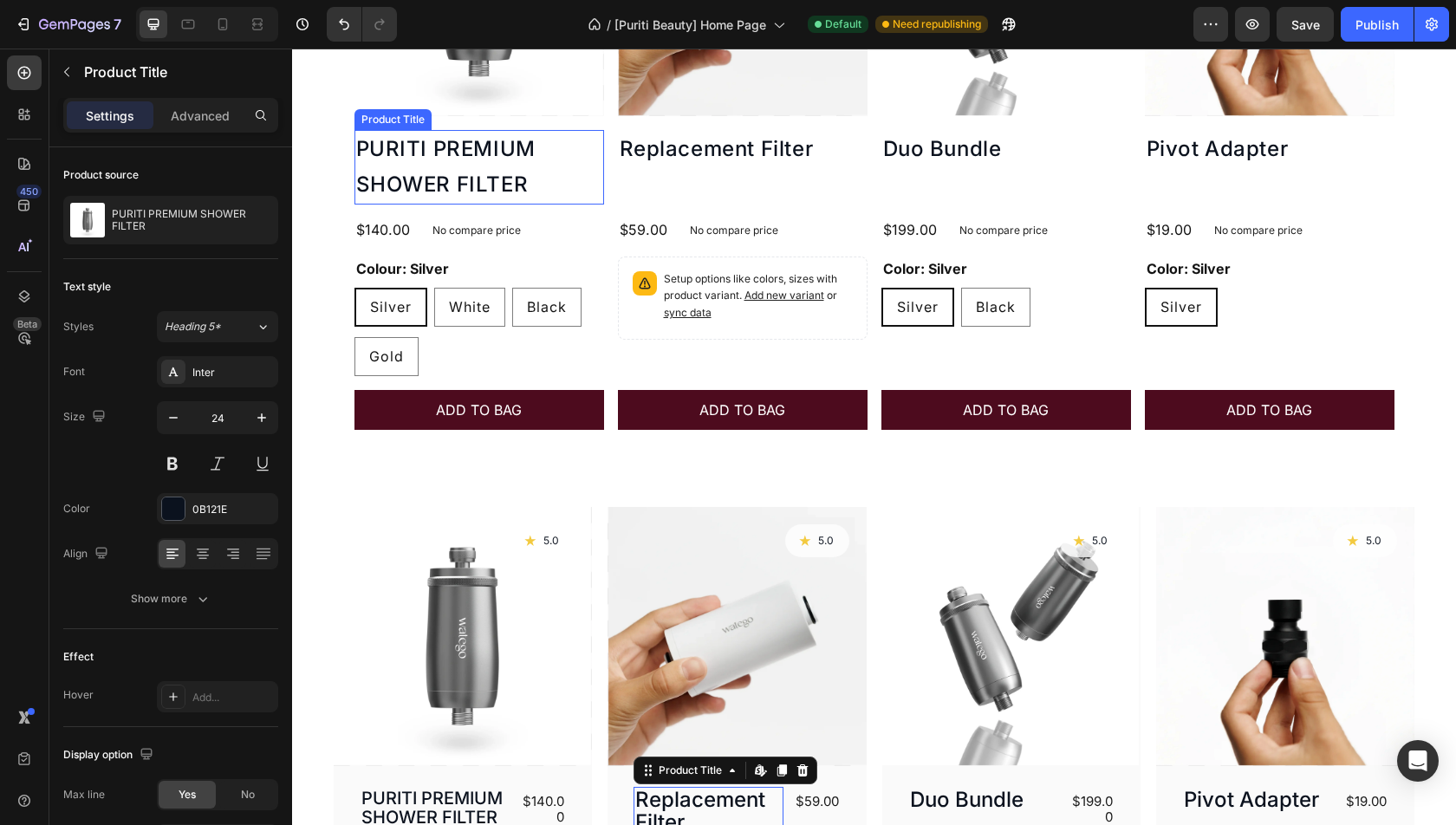
click at [510, 175] on h2 "PURITI PREMIUM SHOWER FILTER" at bounding box center [479, 167] width 249 height 75
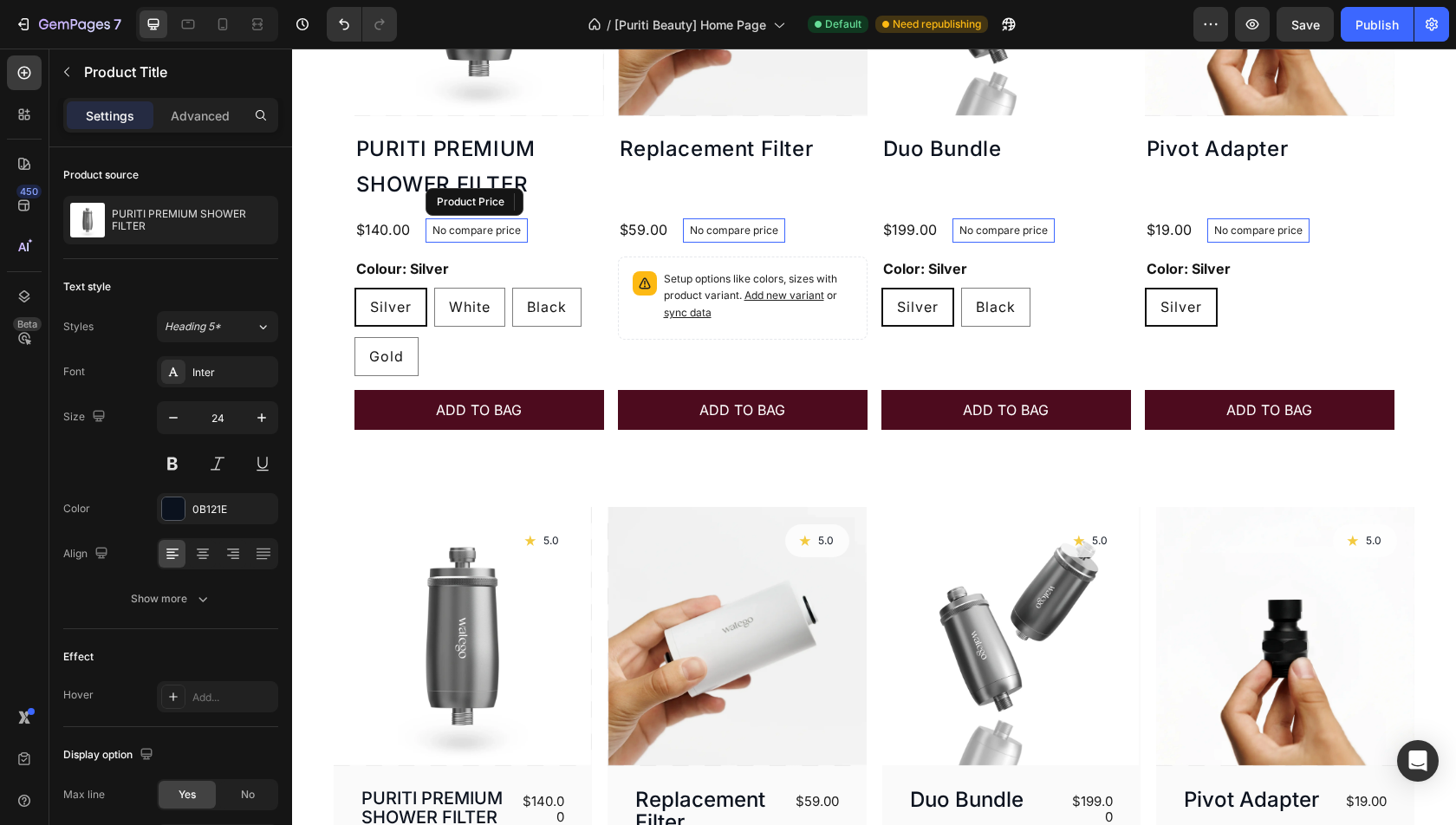
click at [439, 225] on p "No compare price" at bounding box center [476, 230] width 89 height 10
click at [511, 234] on div "No compare price" at bounding box center [476, 230] width 102 height 24
click at [399, 227] on div "$140.00" at bounding box center [382, 229] width 57 height 23
click at [473, 227] on p "No compare price" at bounding box center [476, 230] width 89 height 10
click at [598, 203] on icon at bounding box center [599, 202] width 14 height 14
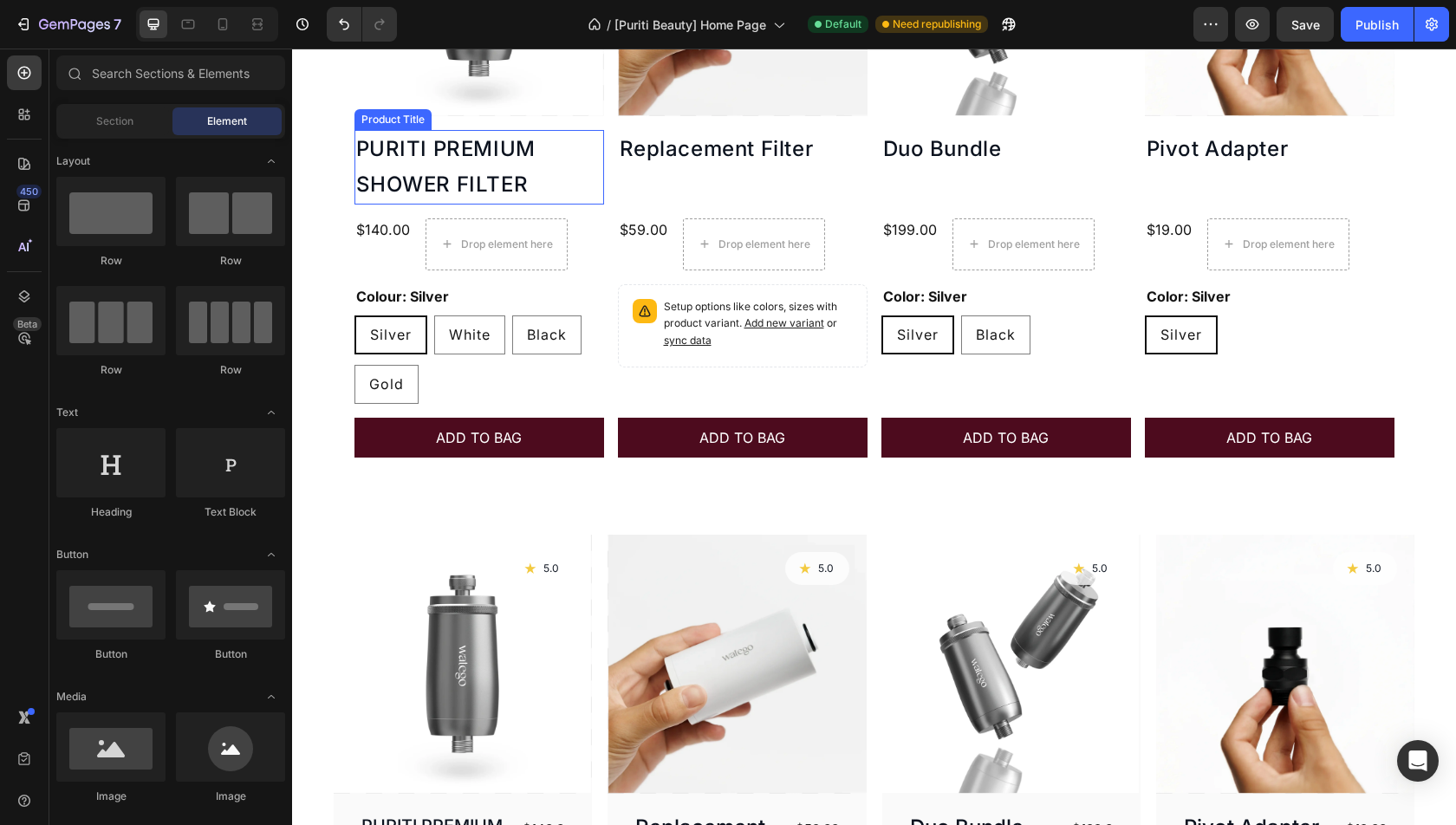
click at [474, 162] on h2 "PURITI PREMIUM SHOWER FILTER" at bounding box center [479, 167] width 249 height 75
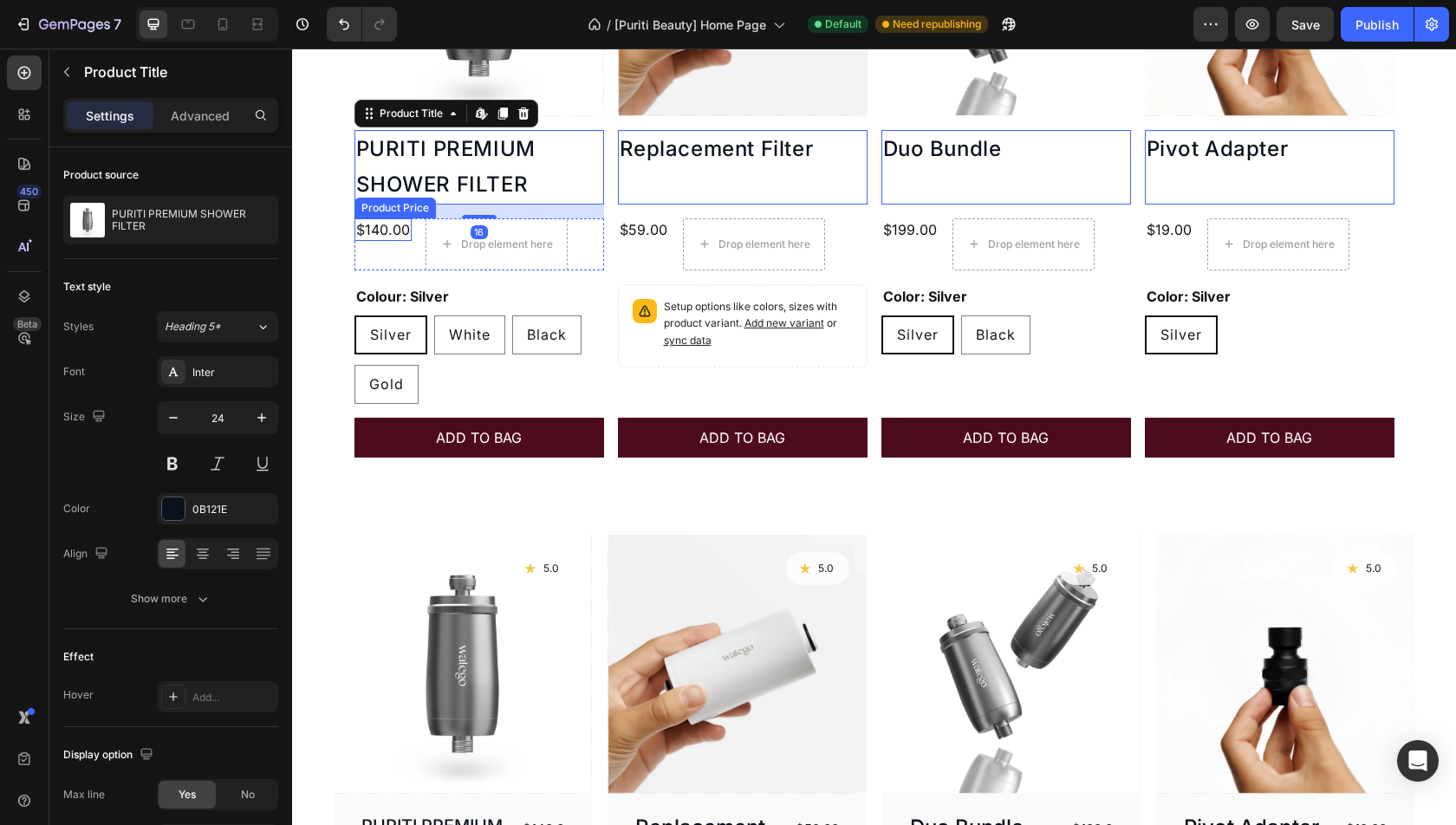
click at [392, 221] on div "$140.00" at bounding box center [382, 229] width 57 height 23
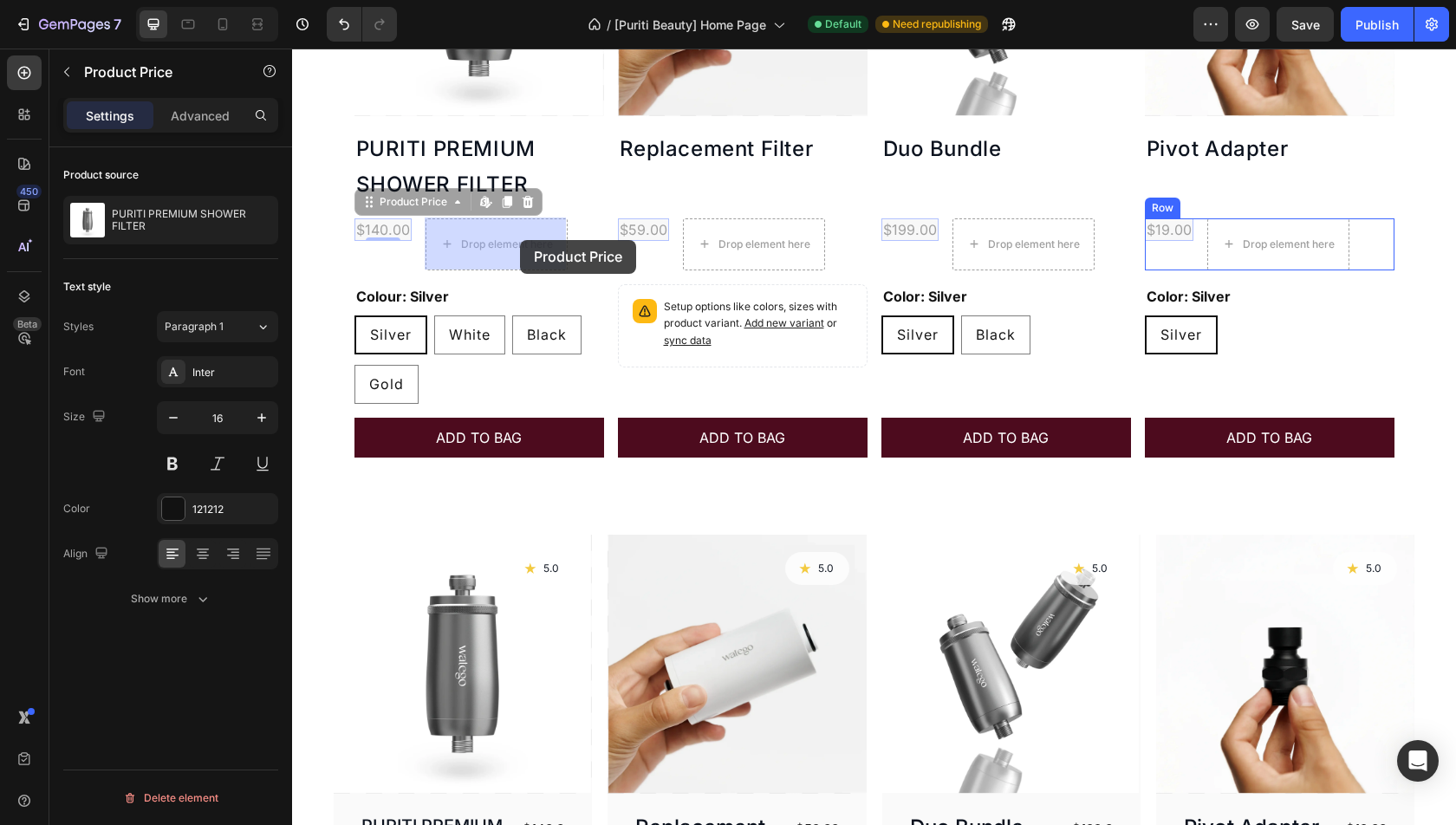
drag, startPoint x: 364, startPoint y: 205, endPoint x: 520, endPoint y: 240, distance: 159.9
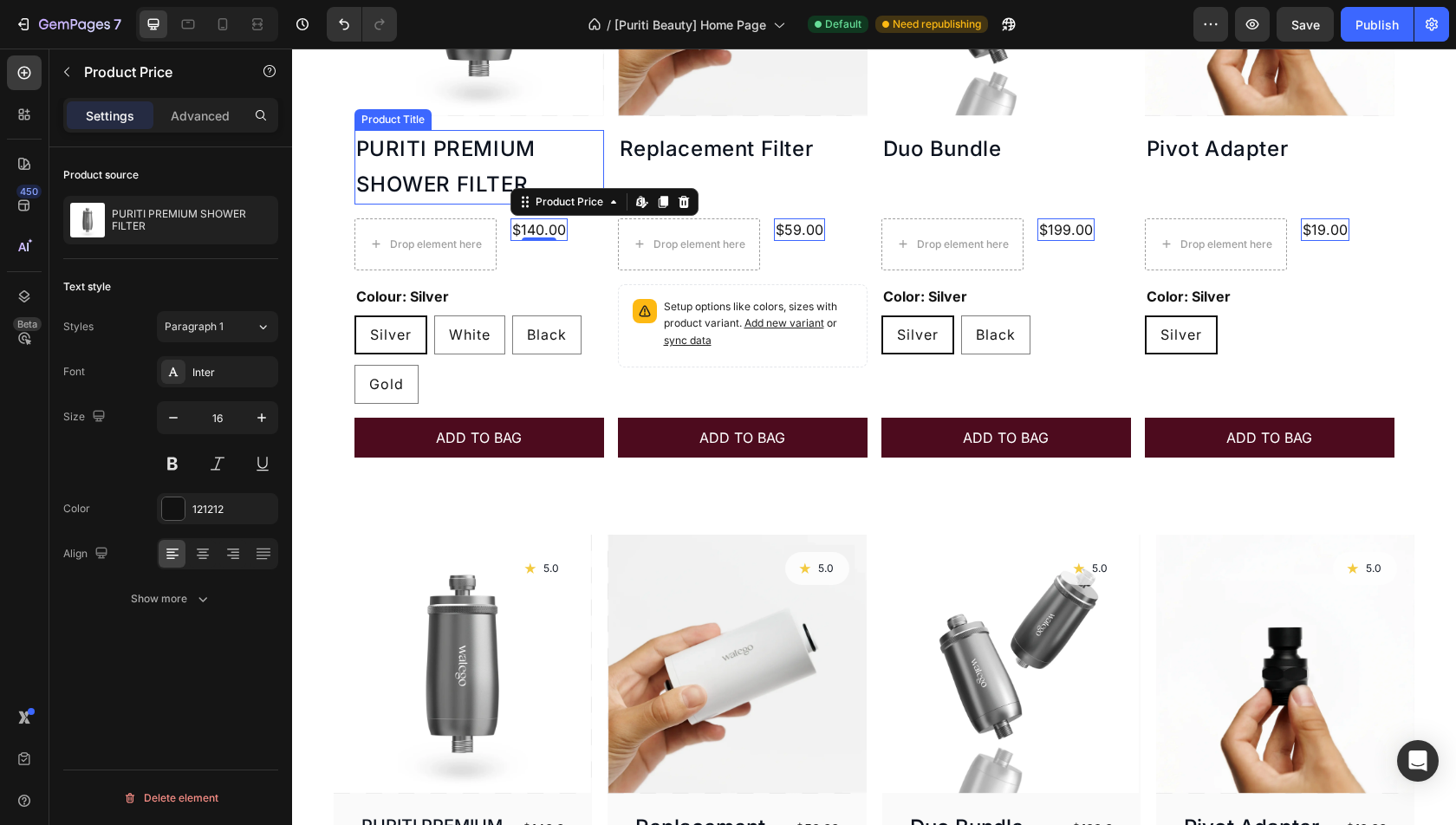
click at [414, 149] on h2 "PURITI PREMIUM SHOWER FILTER" at bounding box center [479, 167] width 249 height 75
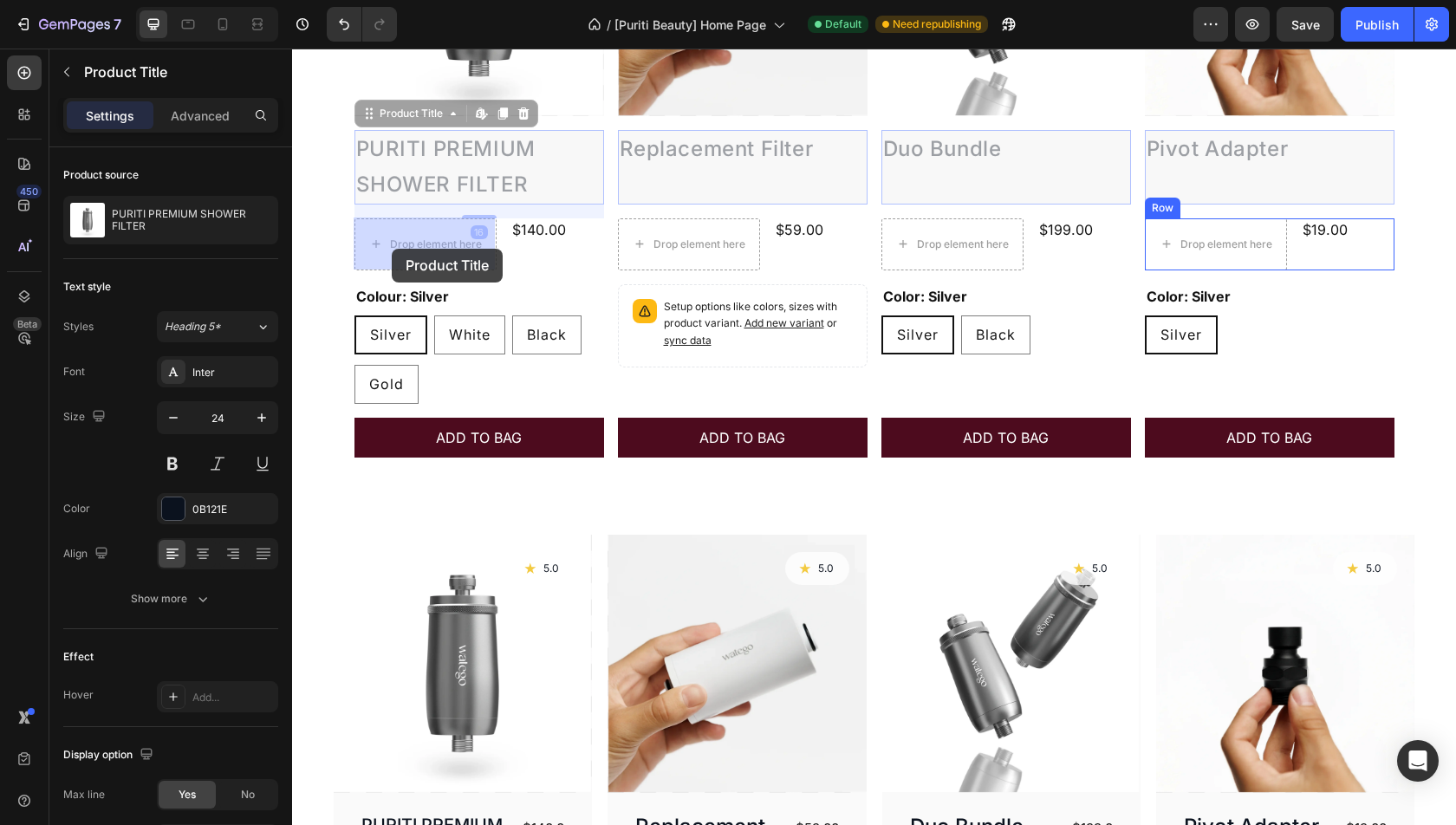
drag, startPoint x: 363, startPoint y: 111, endPoint x: 392, endPoint y: 247, distance: 139.1
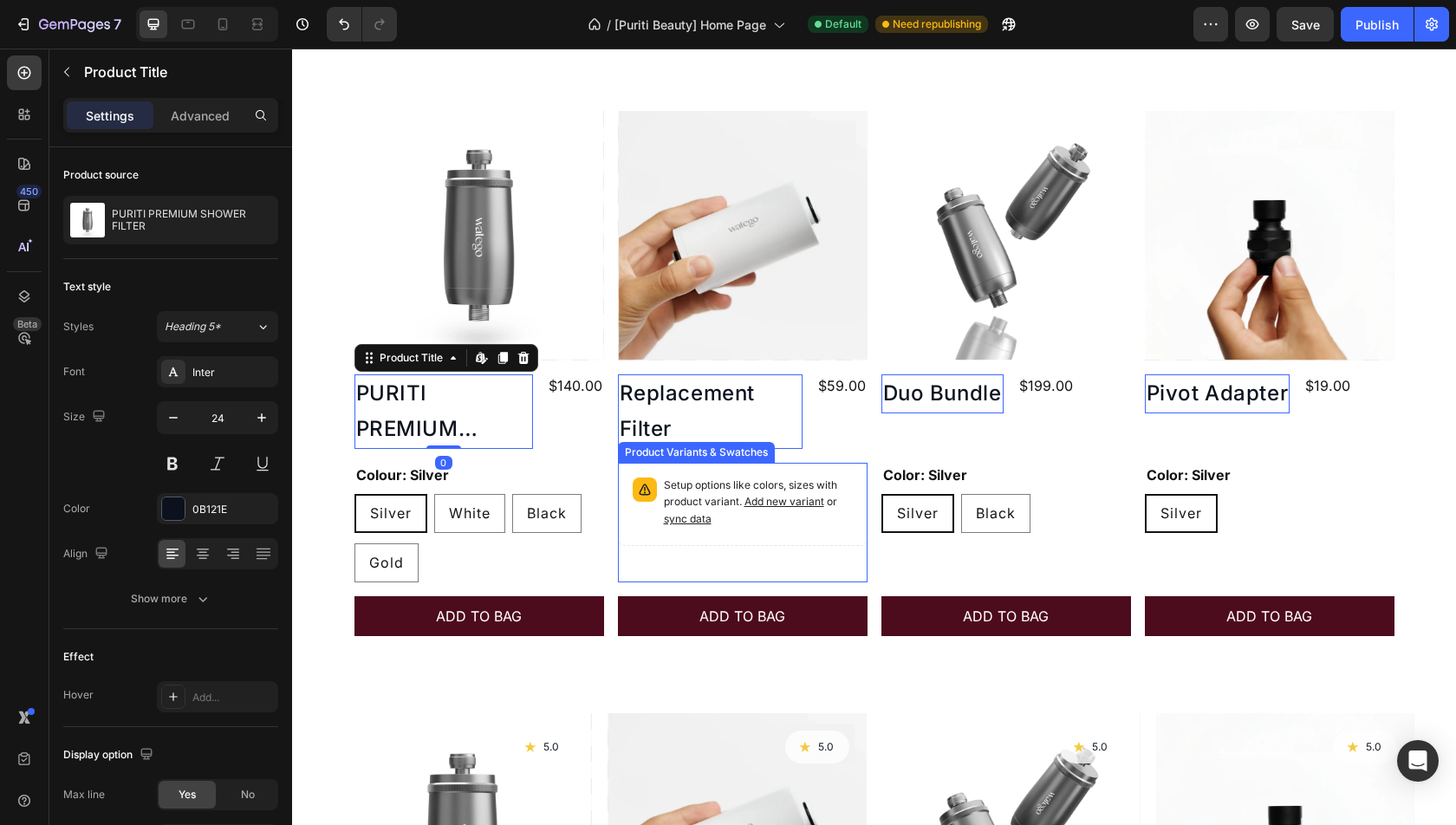
scroll to position [764, 0]
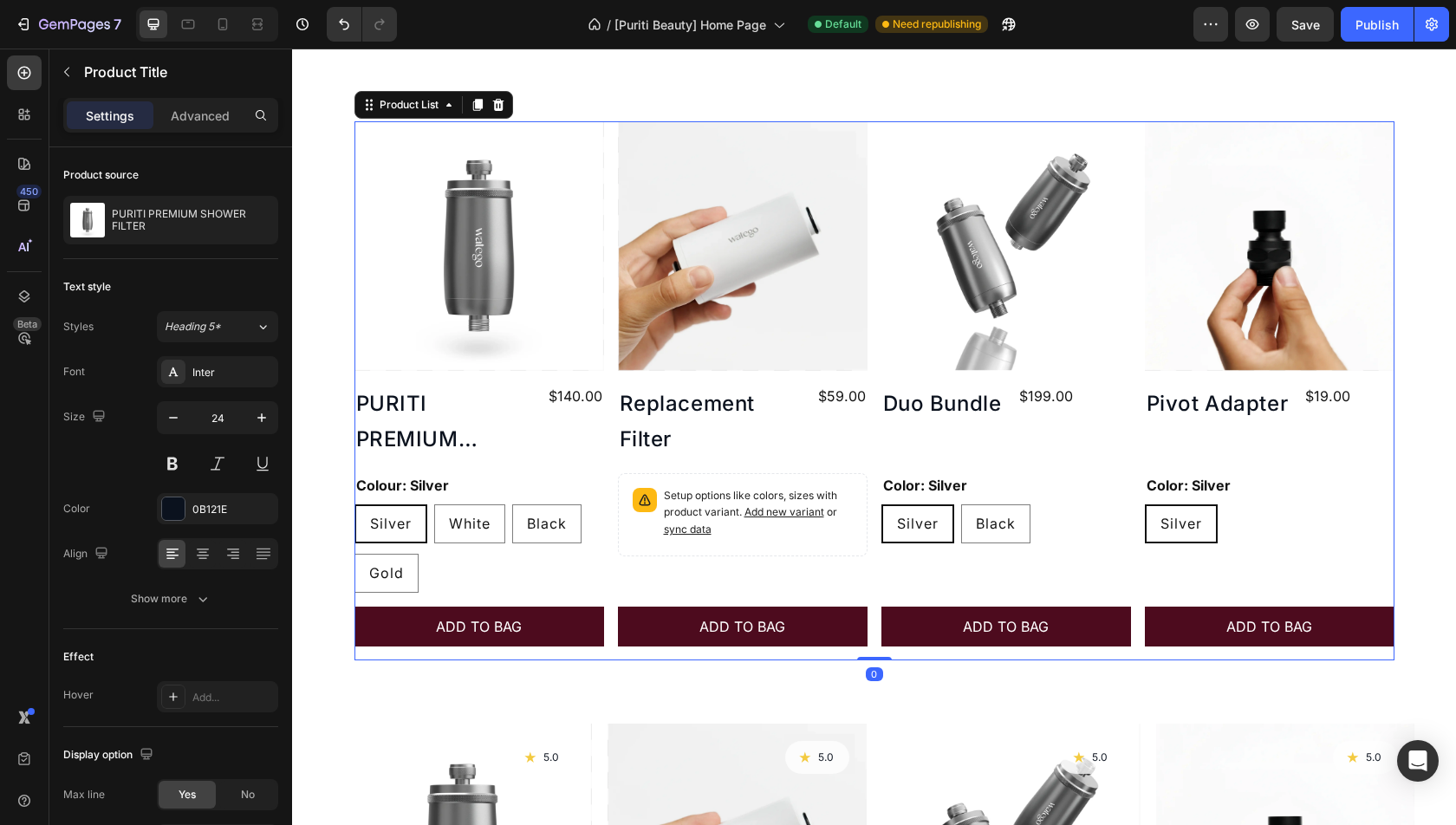
click at [610, 498] on div "Product Images PURITI PREMIUM SHOWER FILTER Product Title $140.00 Product Price…" at bounding box center [874, 391] width 1040 height 539
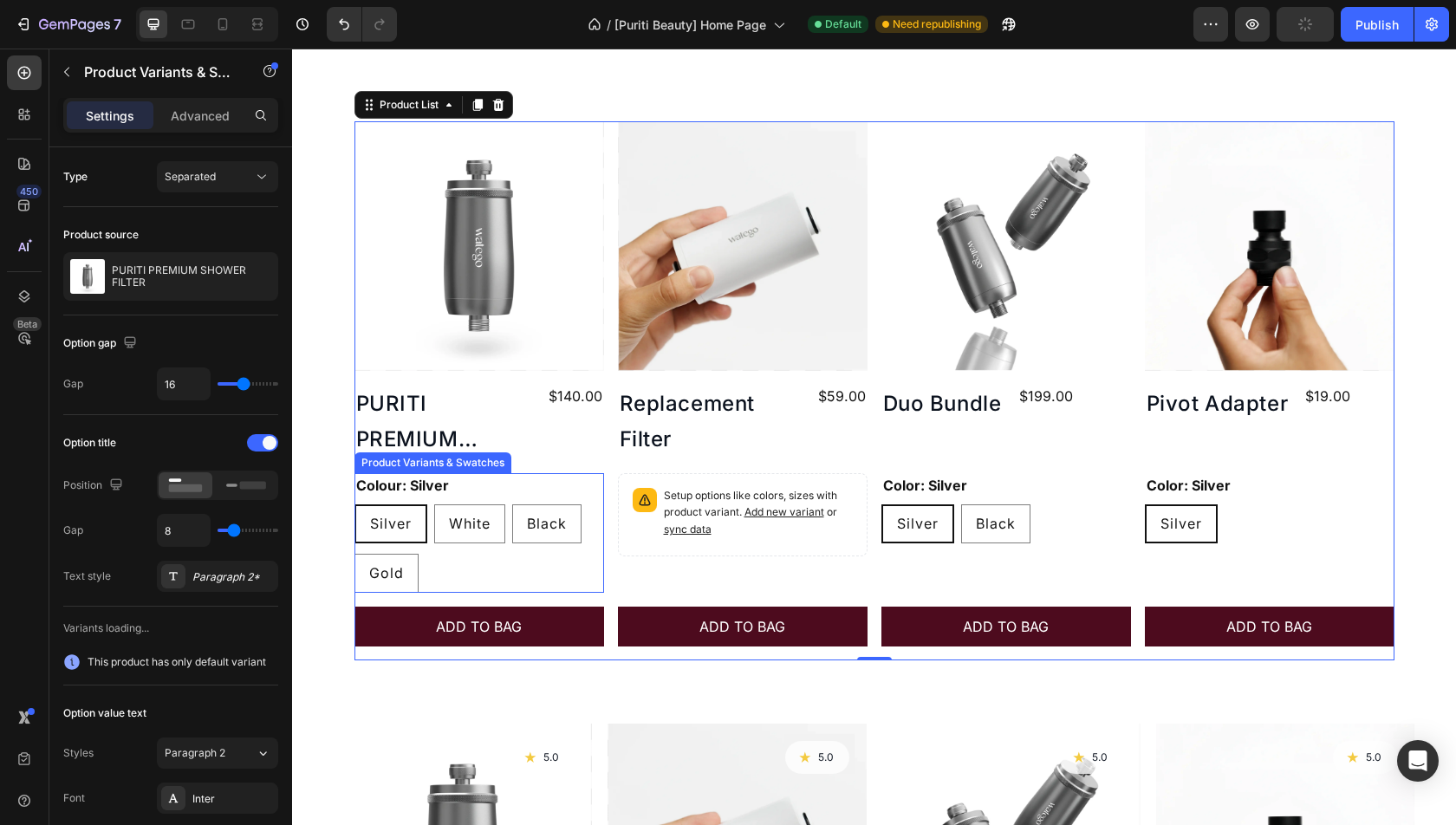
click at [536, 487] on div "Colour: Silver Silver Silver Silver White White White Black Black Black Gold Go…" at bounding box center [479, 533] width 249 height 120
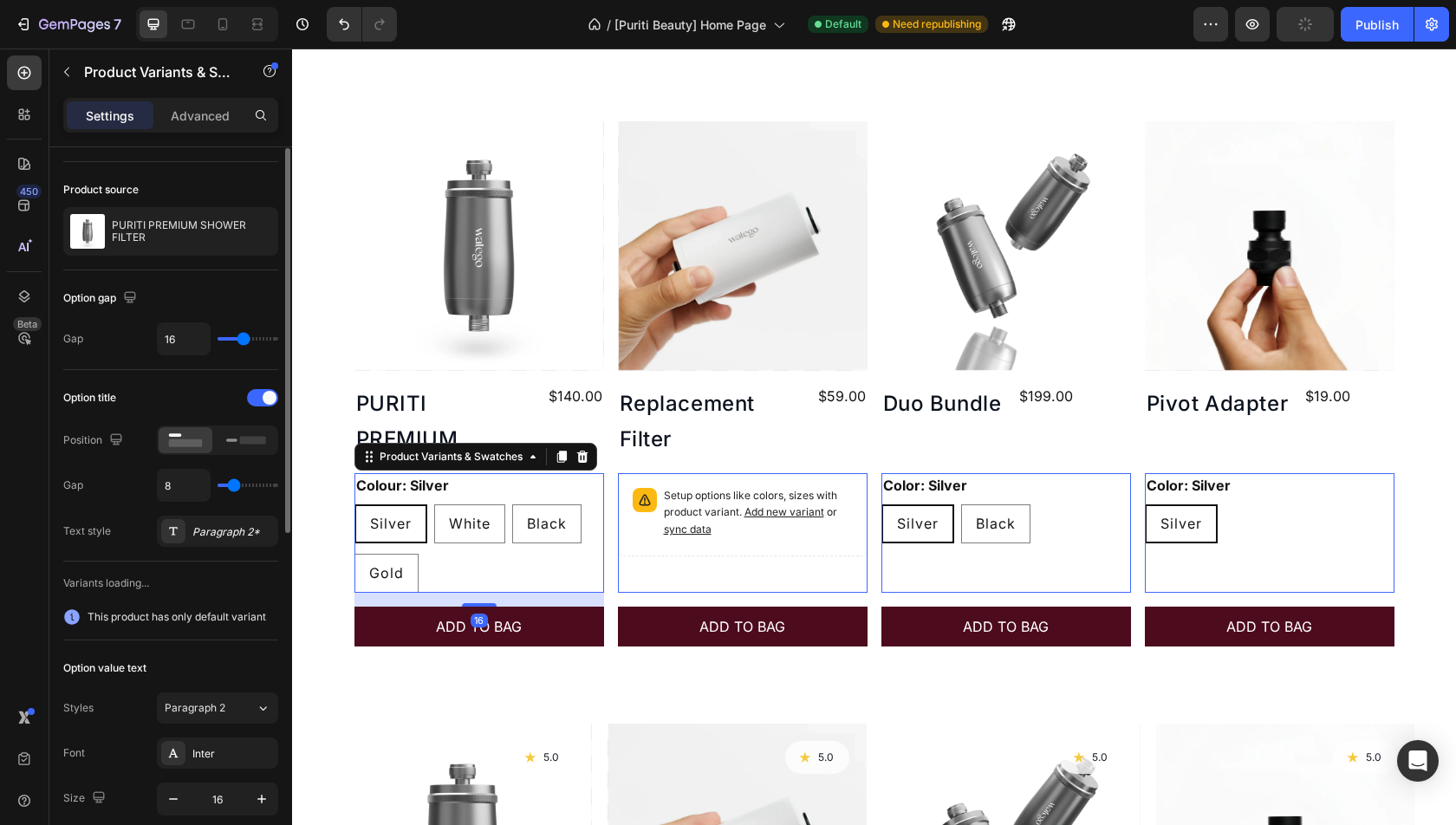
scroll to position [79, 0]
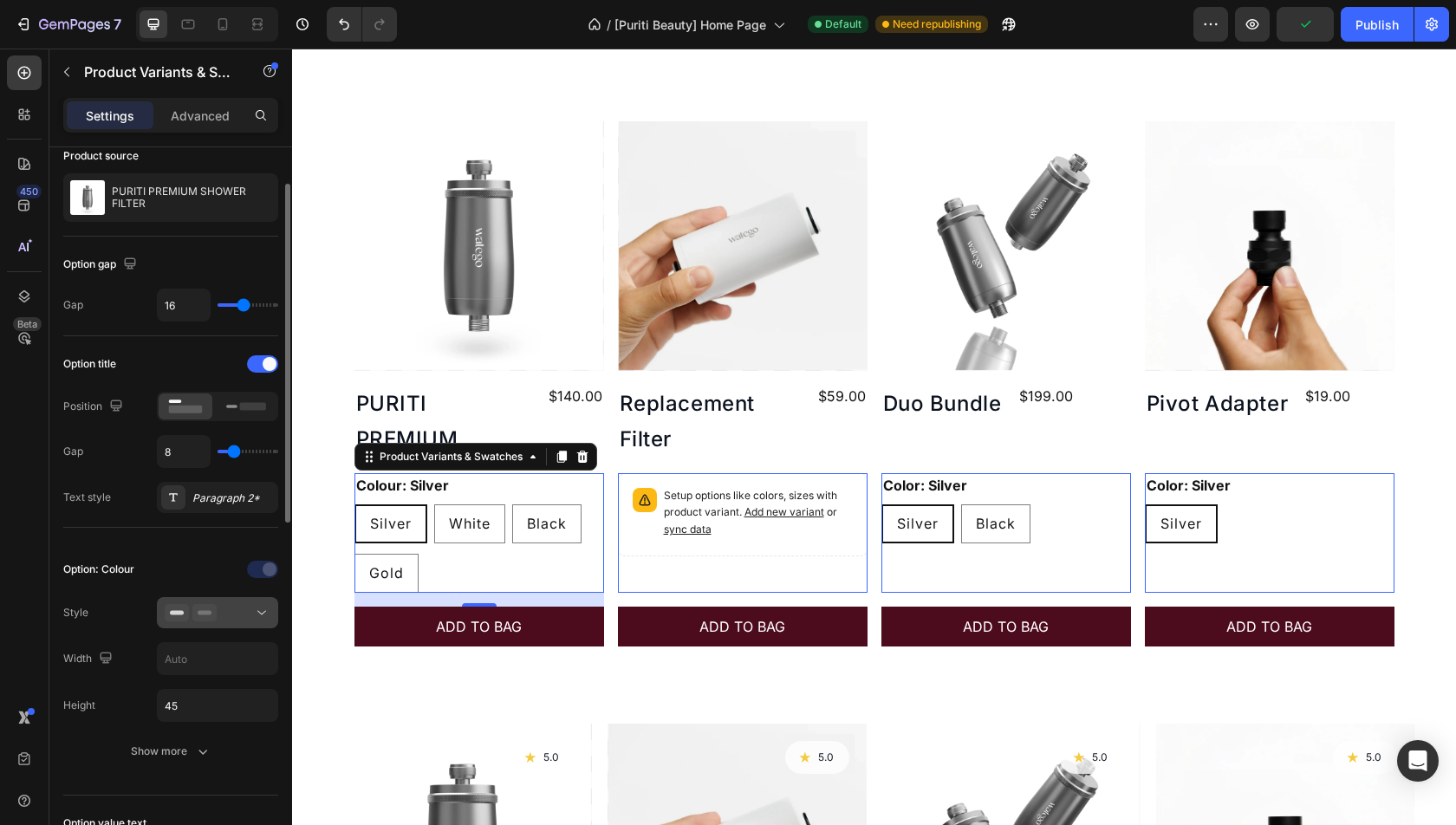
click at [205, 604] on icon at bounding box center [191, 612] width 52 height 17
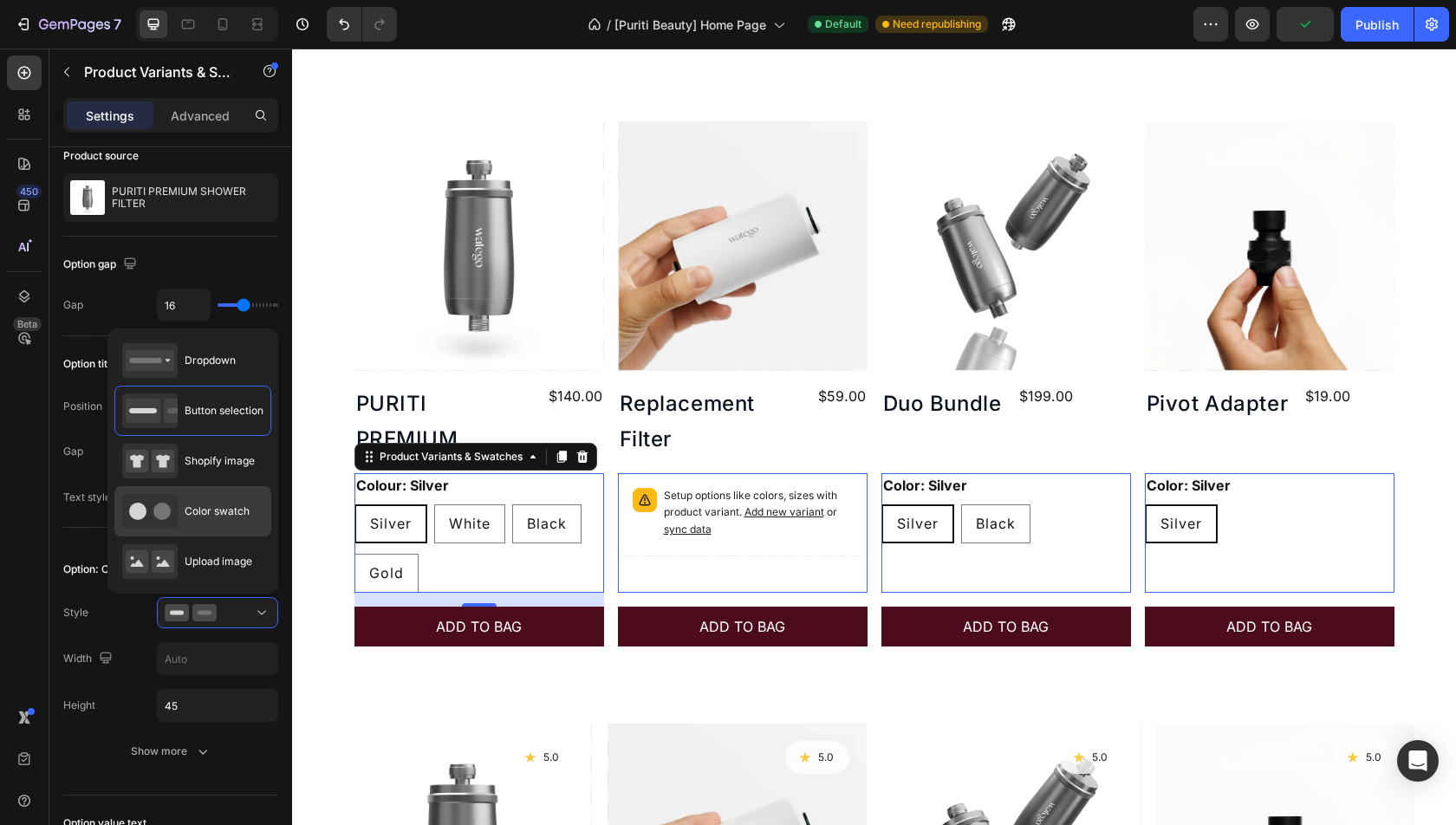
click at [195, 513] on span "Color swatch" at bounding box center [217, 512] width 65 height 16
type input "45"
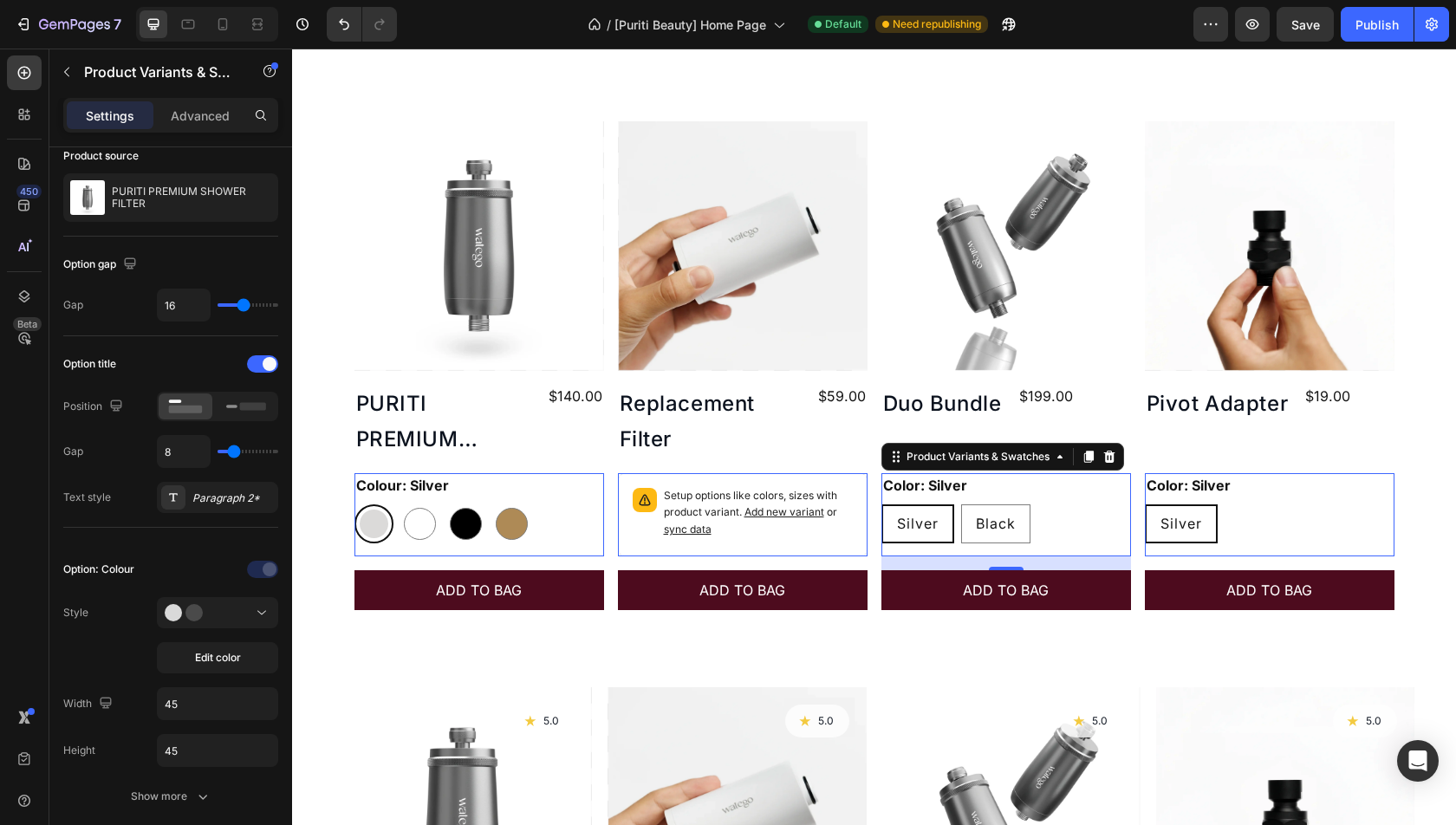
click at [604, 508] on div "Silver Silver Silver Black Black Black" at bounding box center [479, 523] width 249 height 39
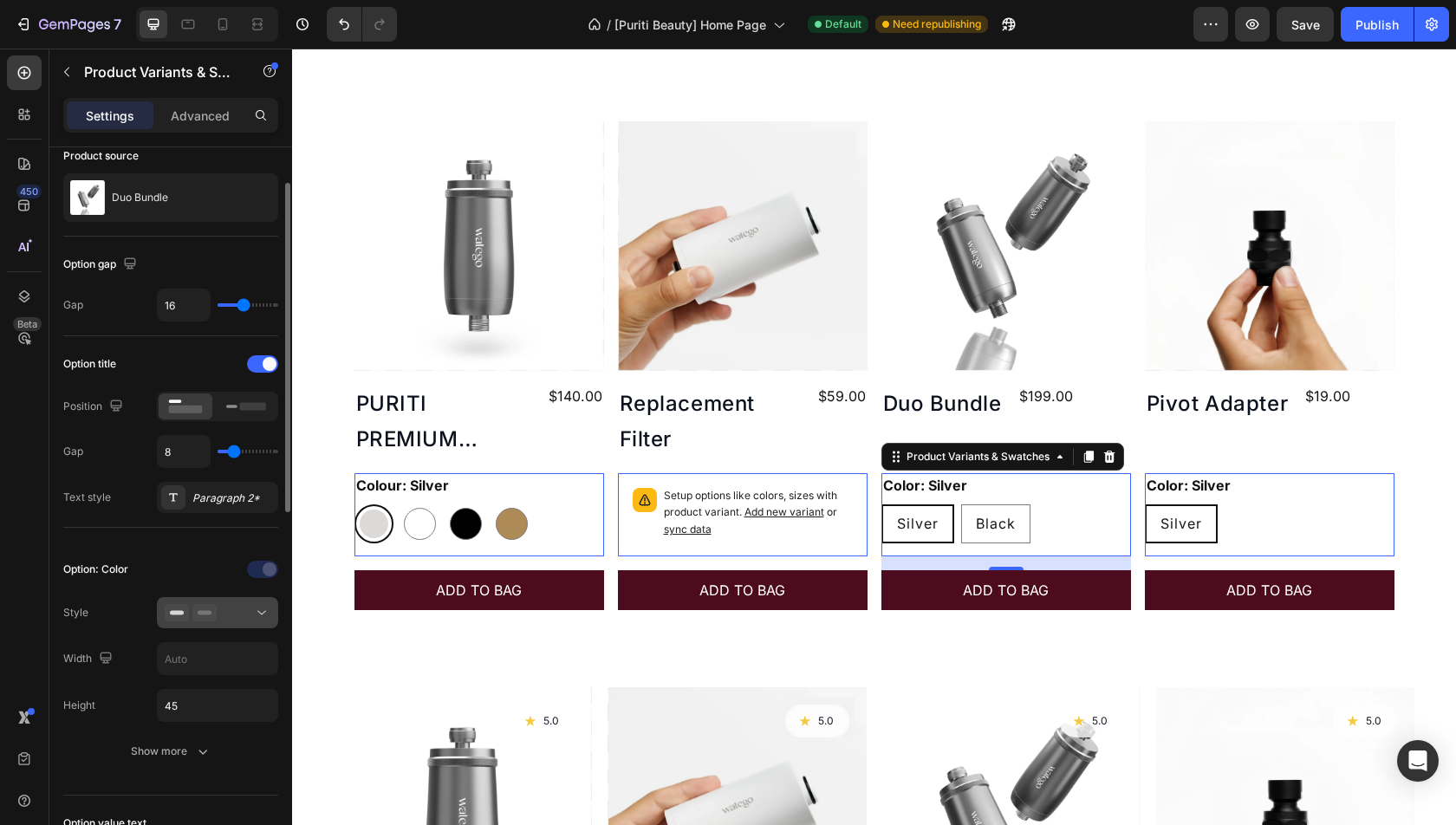
click at [219, 612] on div at bounding box center [218, 612] width 106 height 17
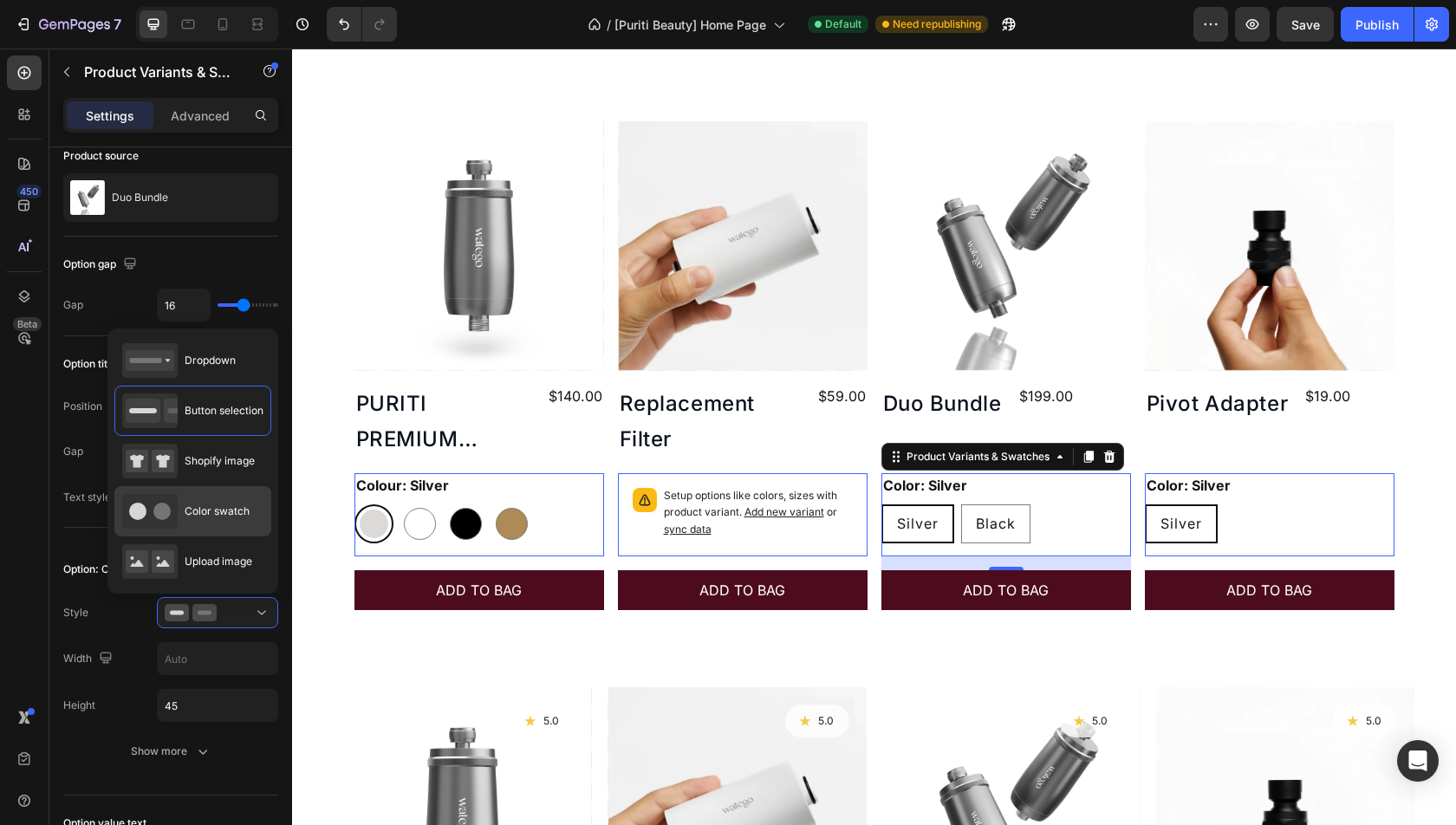
click at [179, 518] on div "Color swatch" at bounding box center [186, 511] width 128 height 35
type input "45"
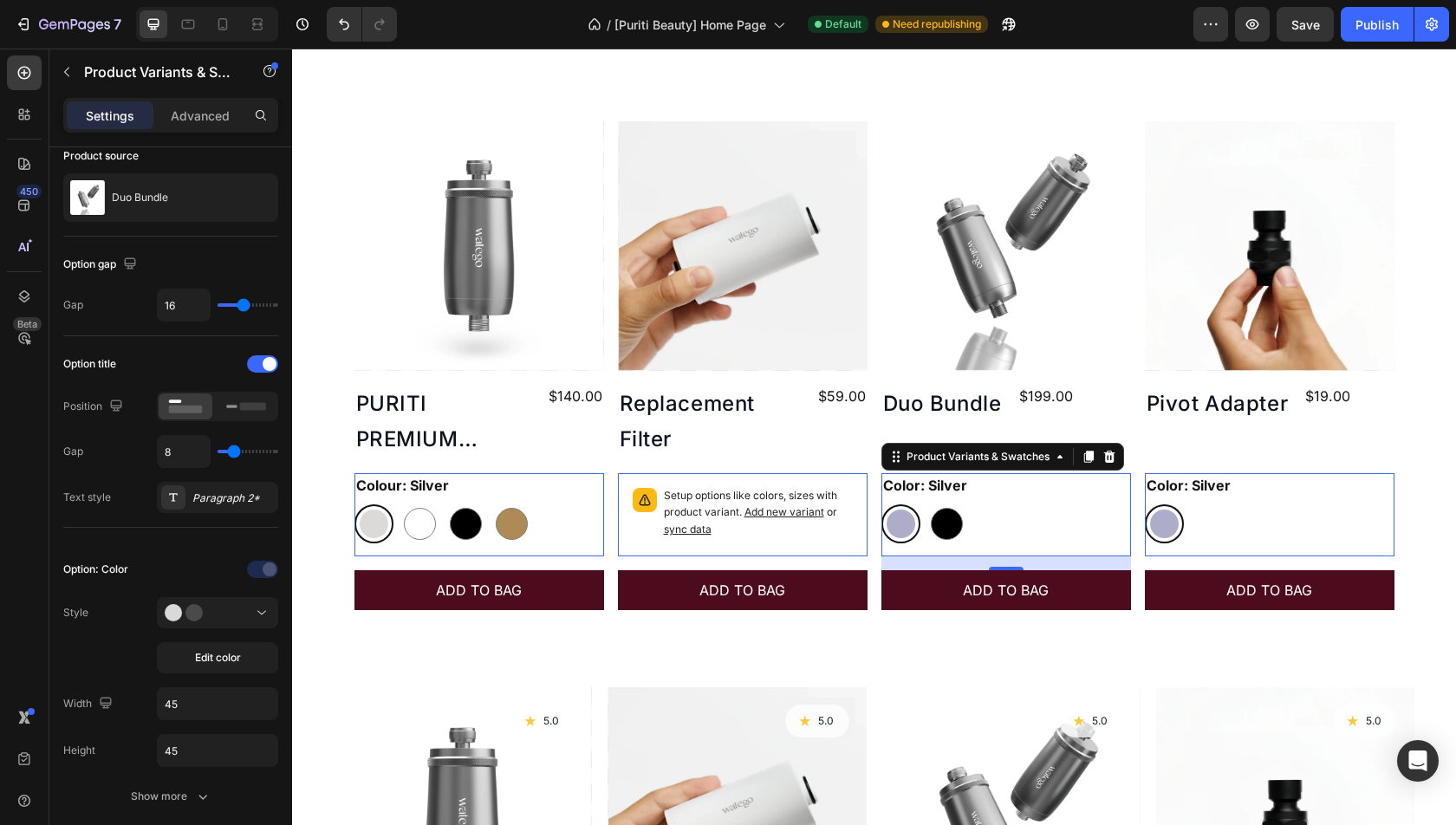
click at [604, 522] on div "Silver Silver" at bounding box center [479, 523] width 249 height 39
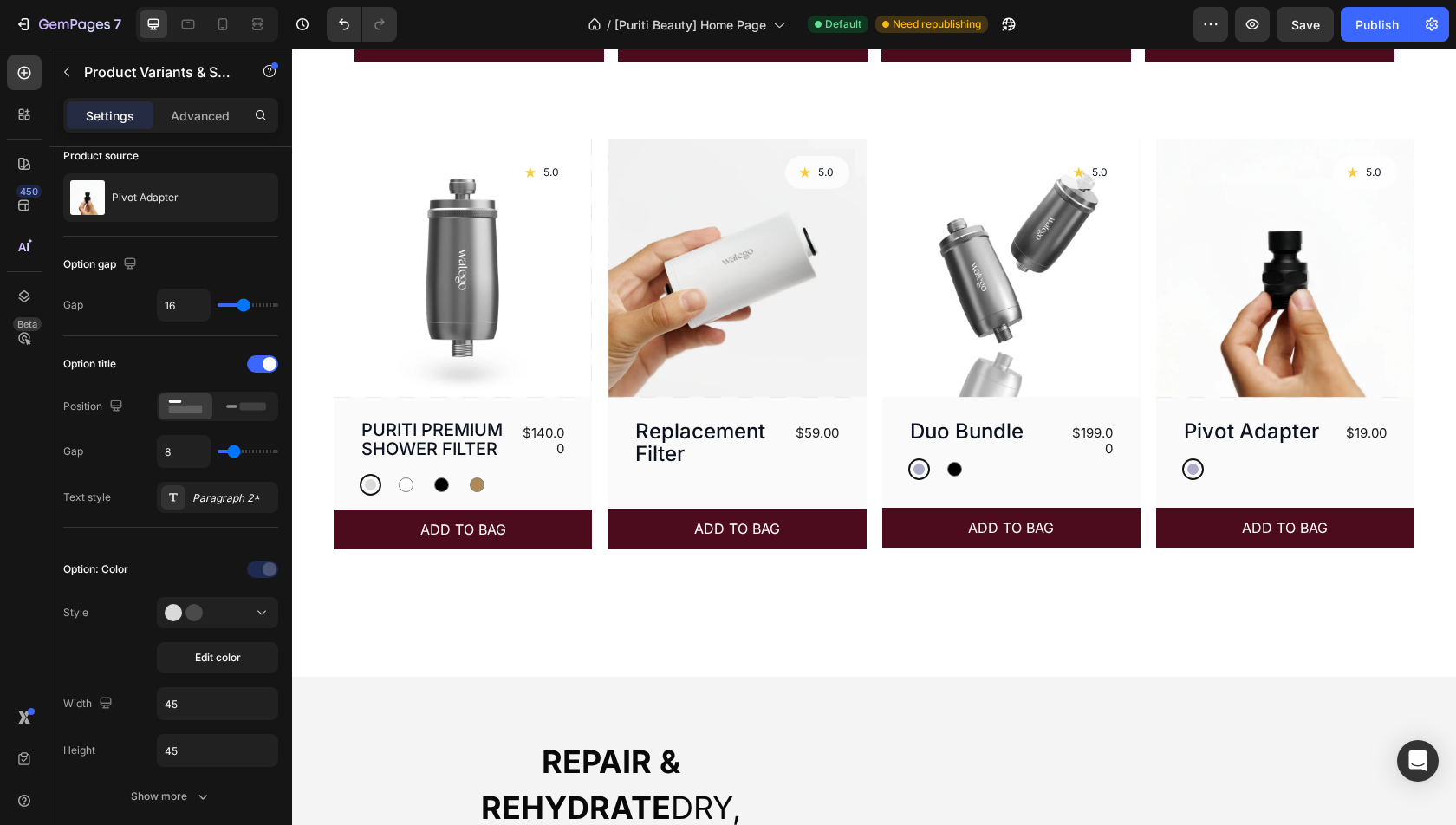
scroll to position [1333, 0]
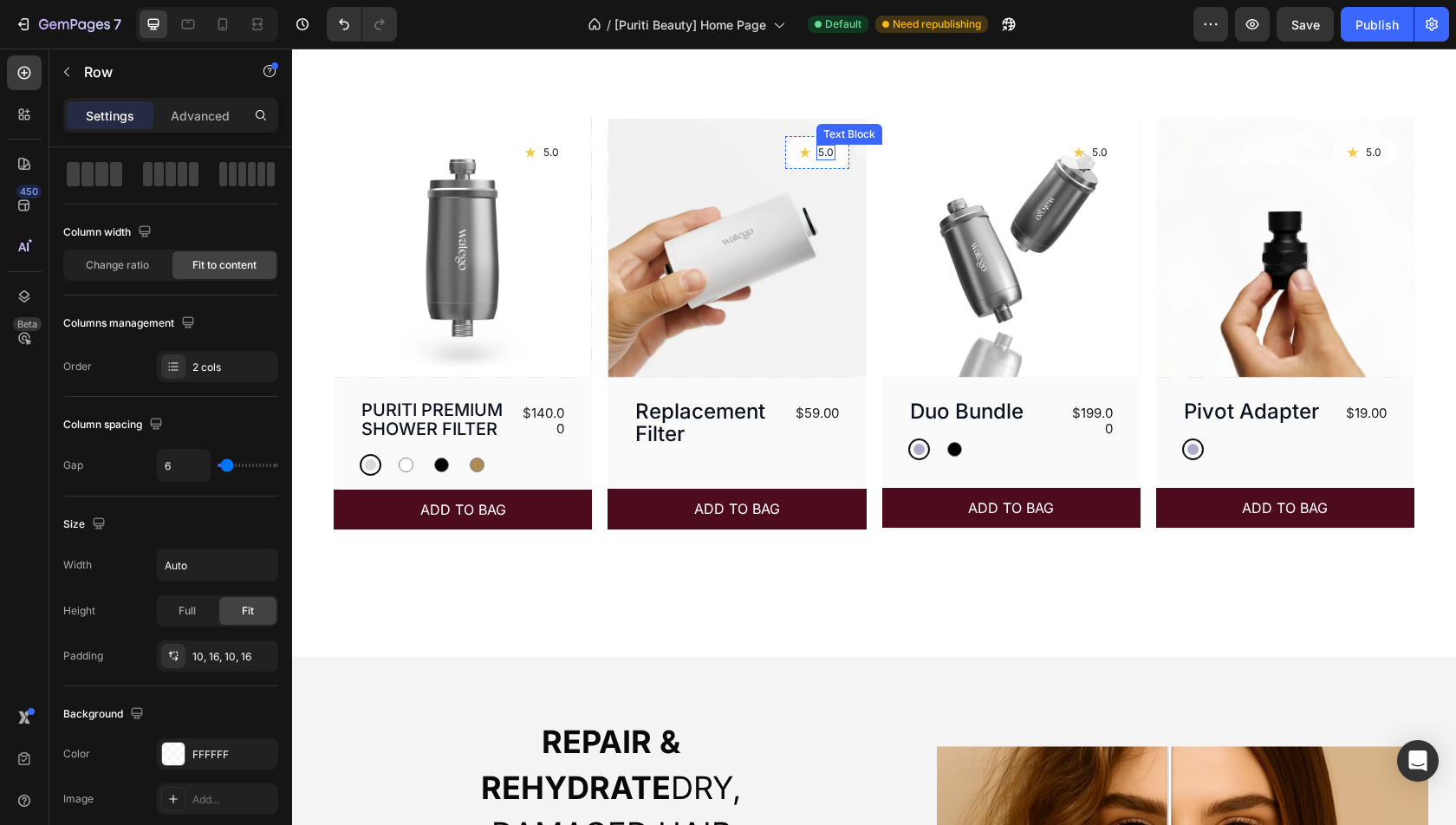
click at [815, 158] on div "Icon 5.0 Text Block Row" at bounding box center [817, 152] width 64 height 33
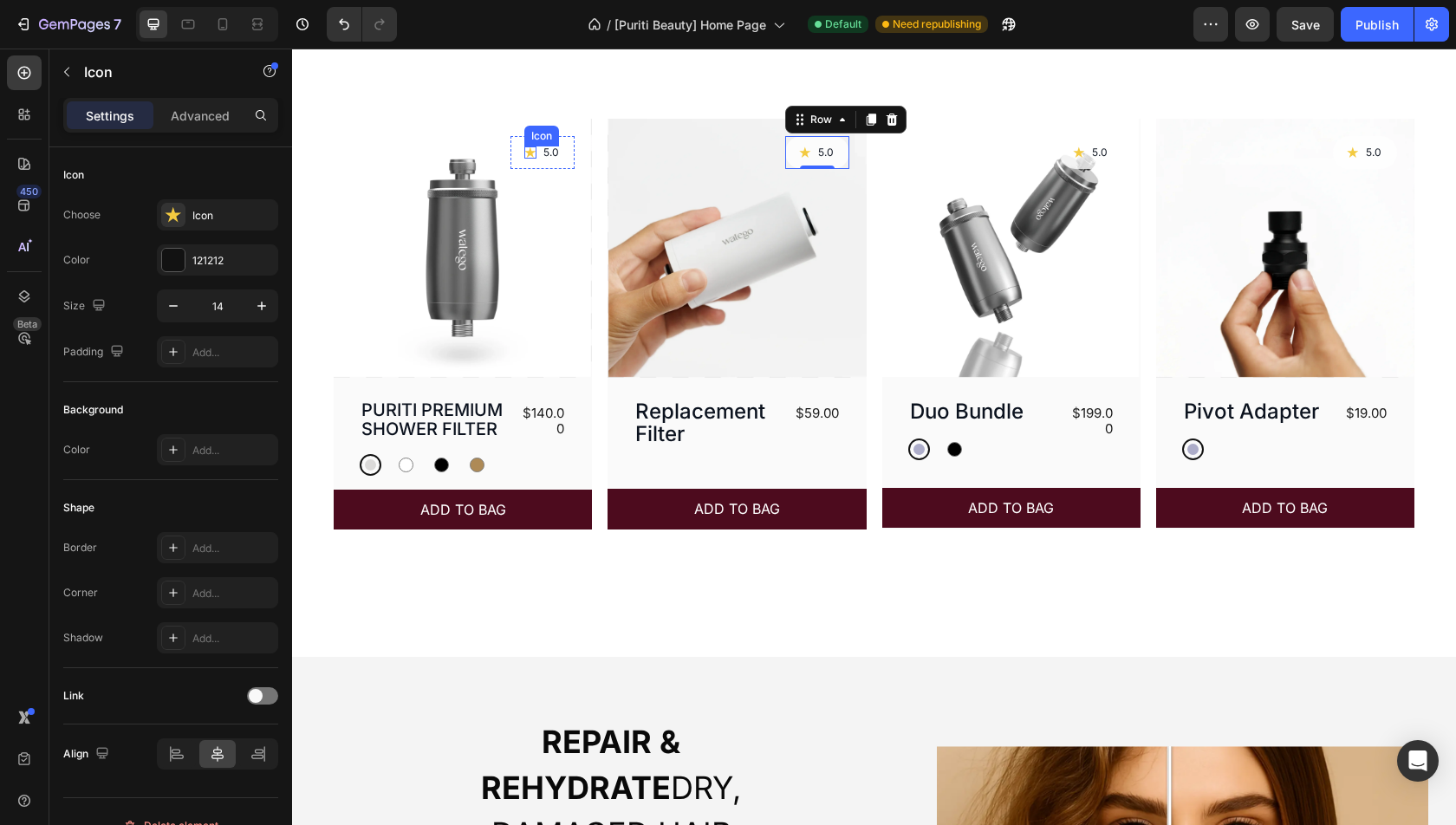
click at [532, 147] on icon at bounding box center [530, 153] width 12 height 12
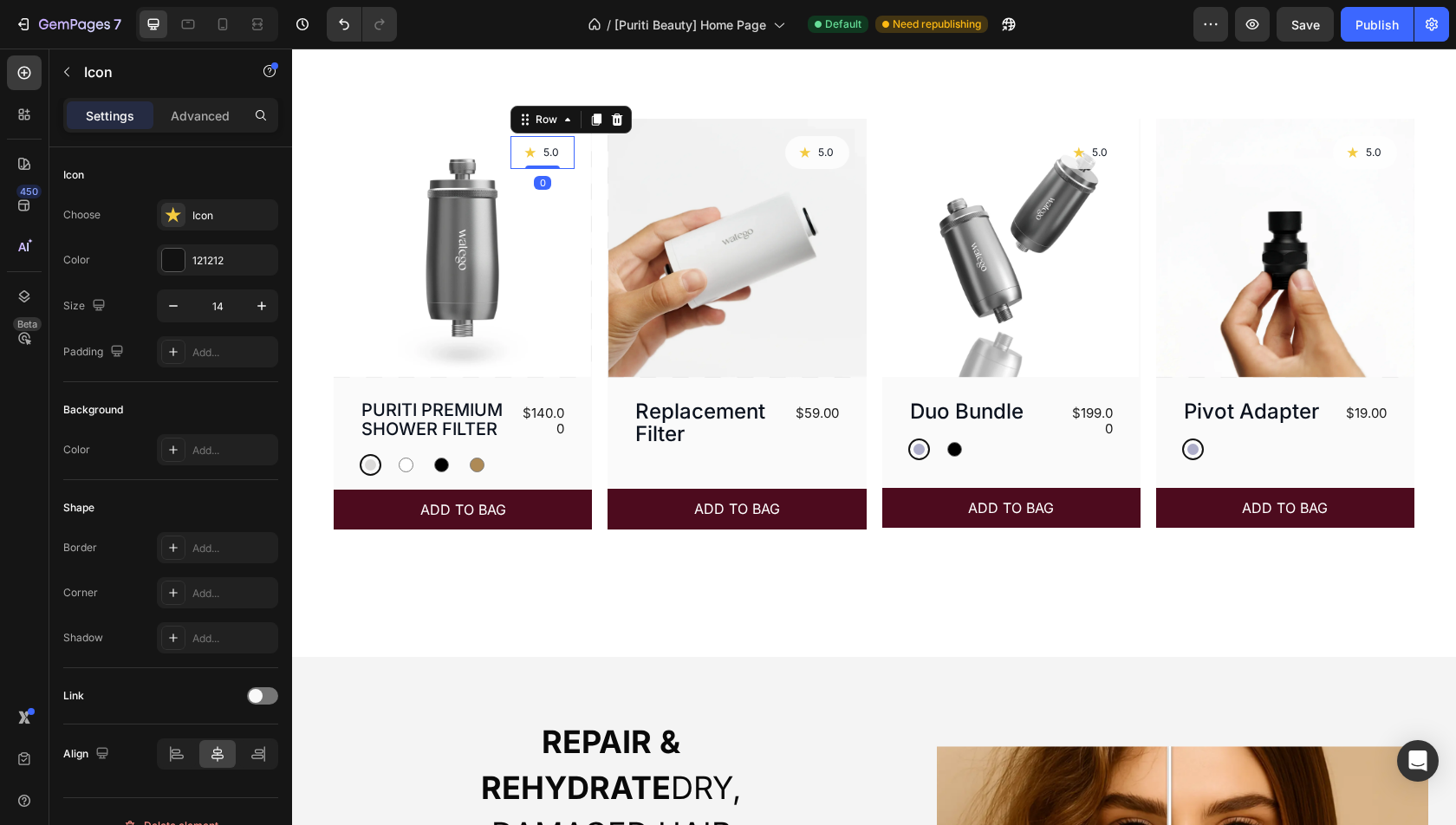
click at [521, 145] on div "Icon 5.0 Text Block Row 0" at bounding box center [543, 152] width 64 height 33
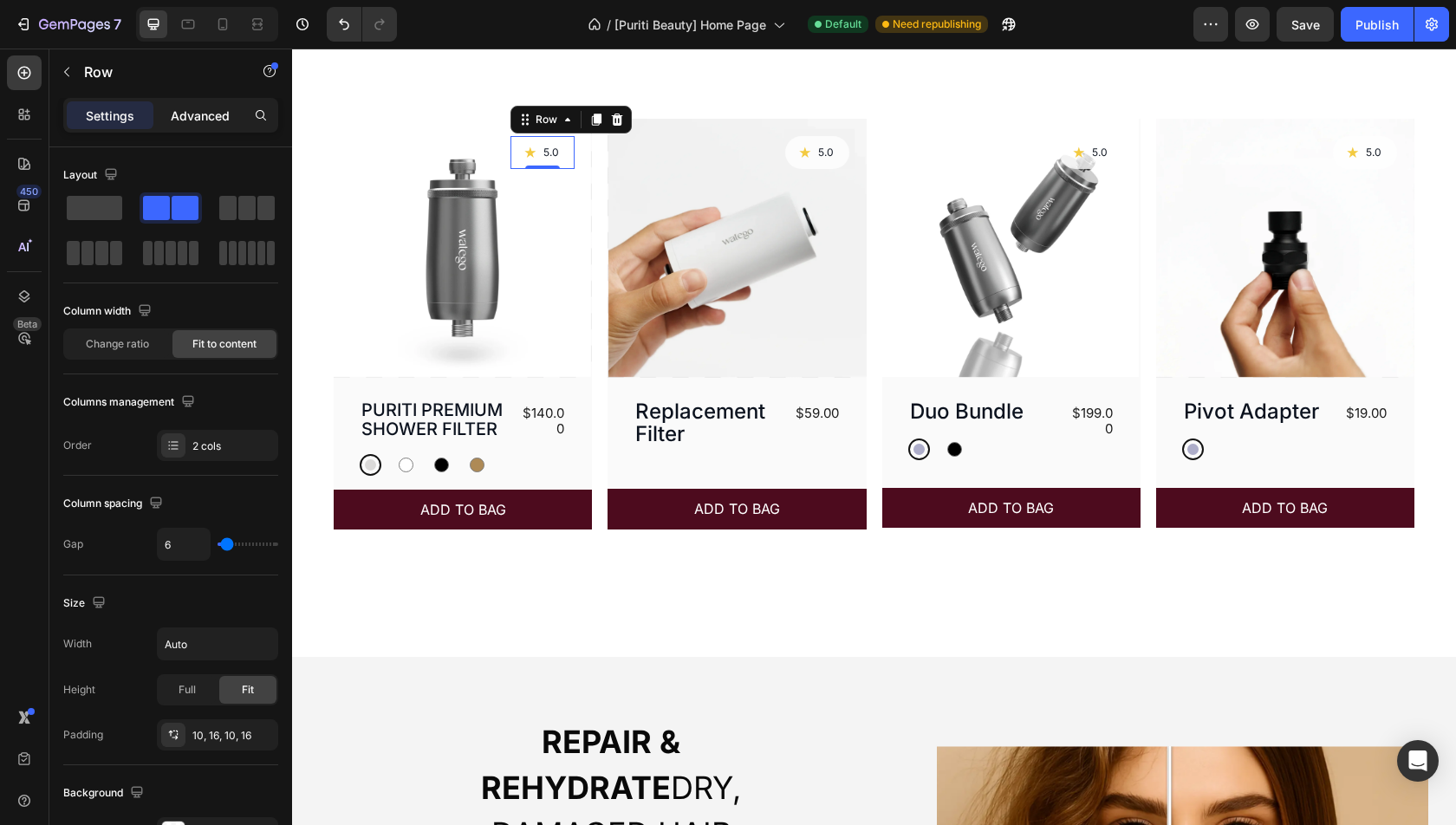
click at [189, 110] on p "Advanced" at bounding box center [200, 116] width 59 height 18
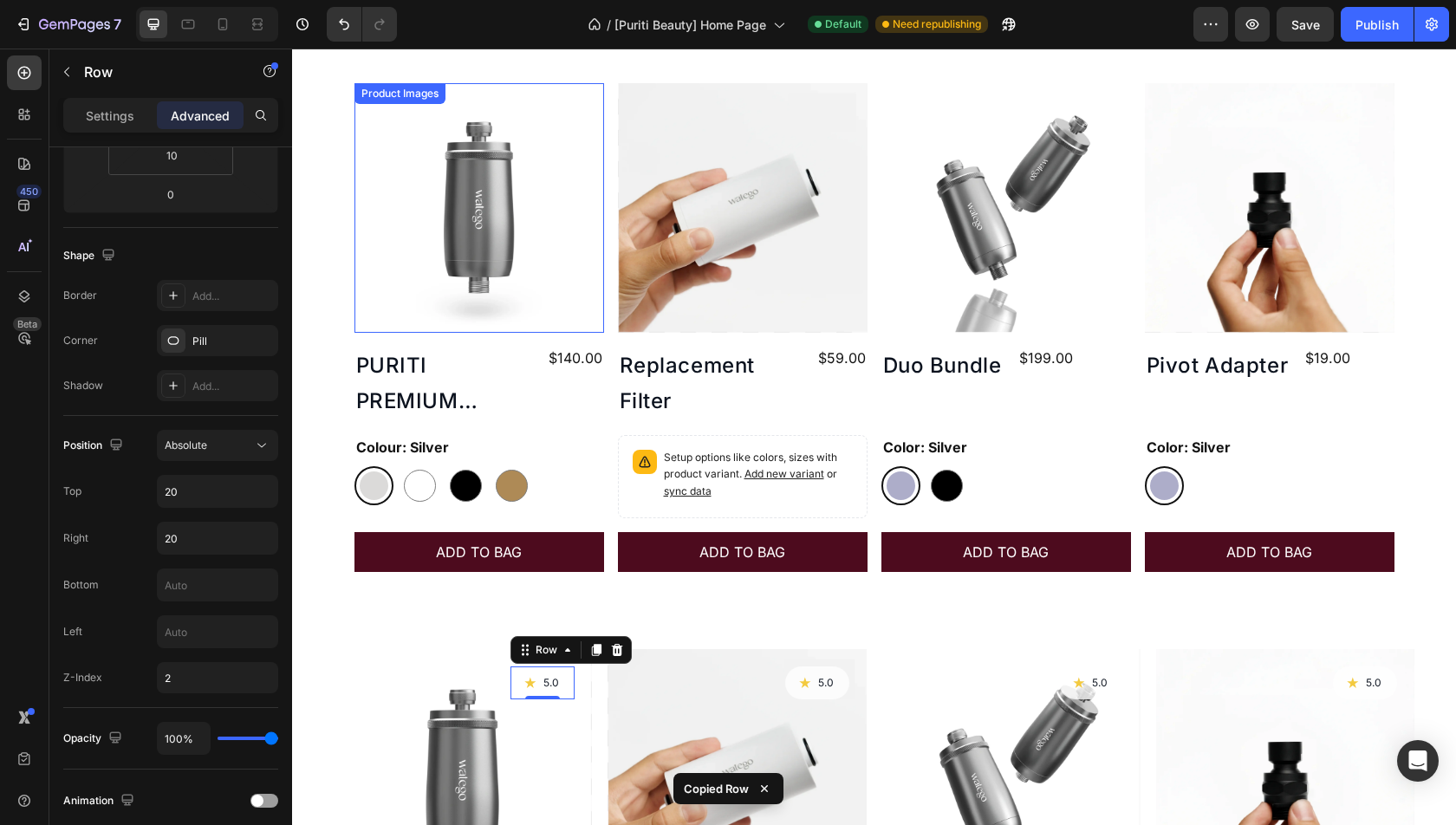
scroll to position [670, 0]
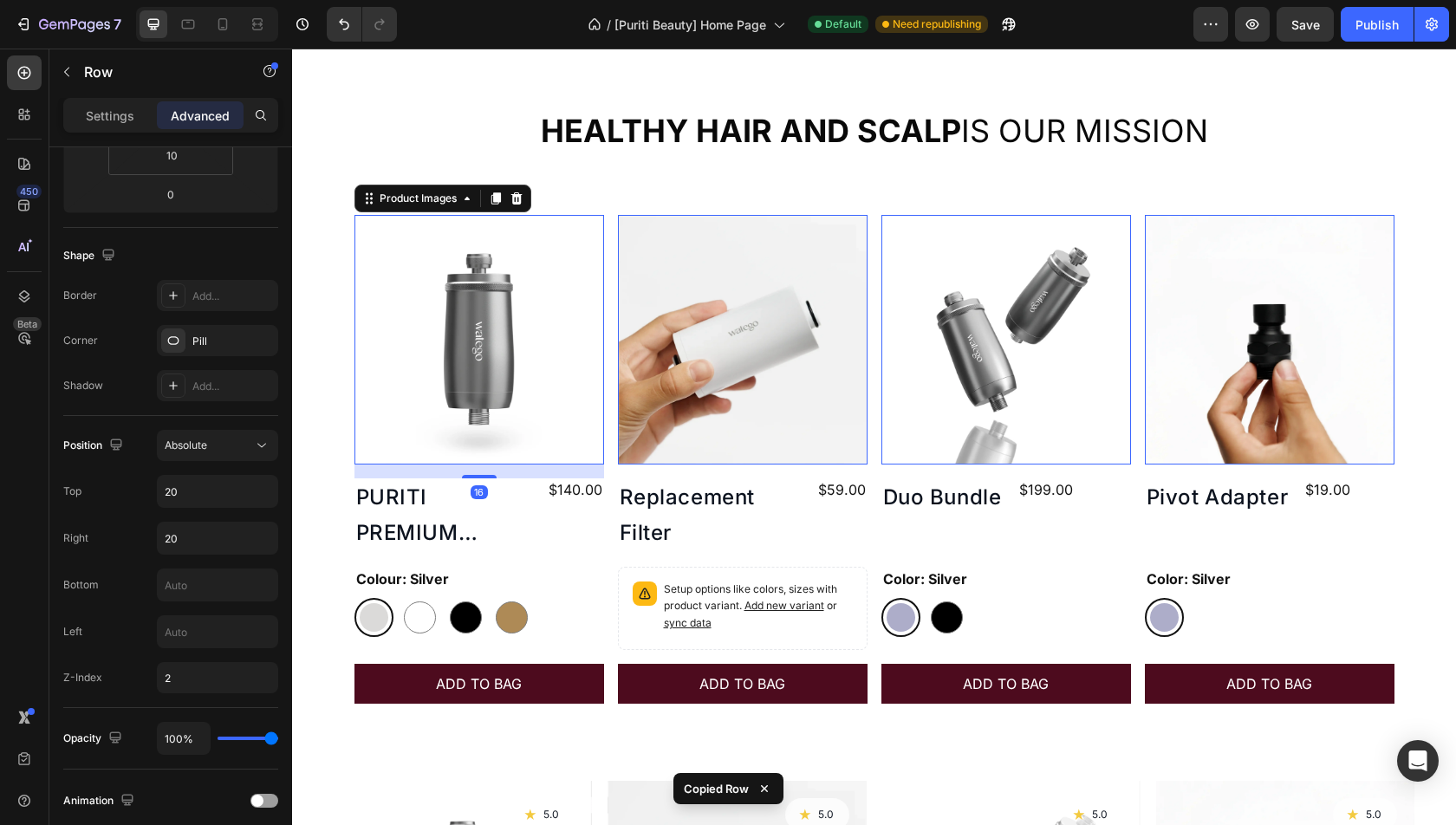
click at [561, 253] on img at bounding box center [479, 339] width 249 height 249
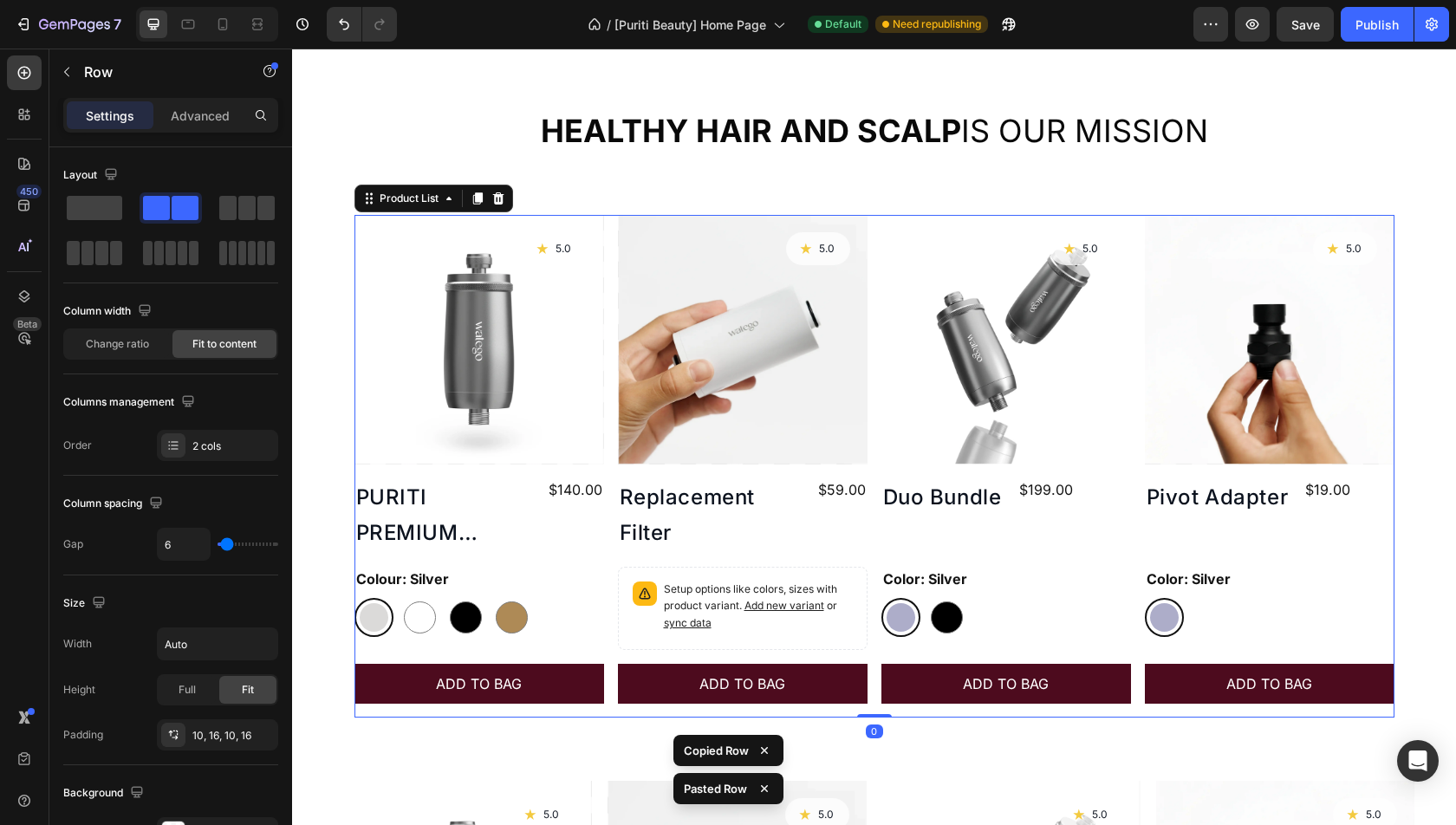
click at [614, 396] on div "Product Images Icon 5.0 Text Block Row PURITI PREMIUM SHOWER FILTER Product Tit…" at bounding box center [874, 466] width 1040 height 503
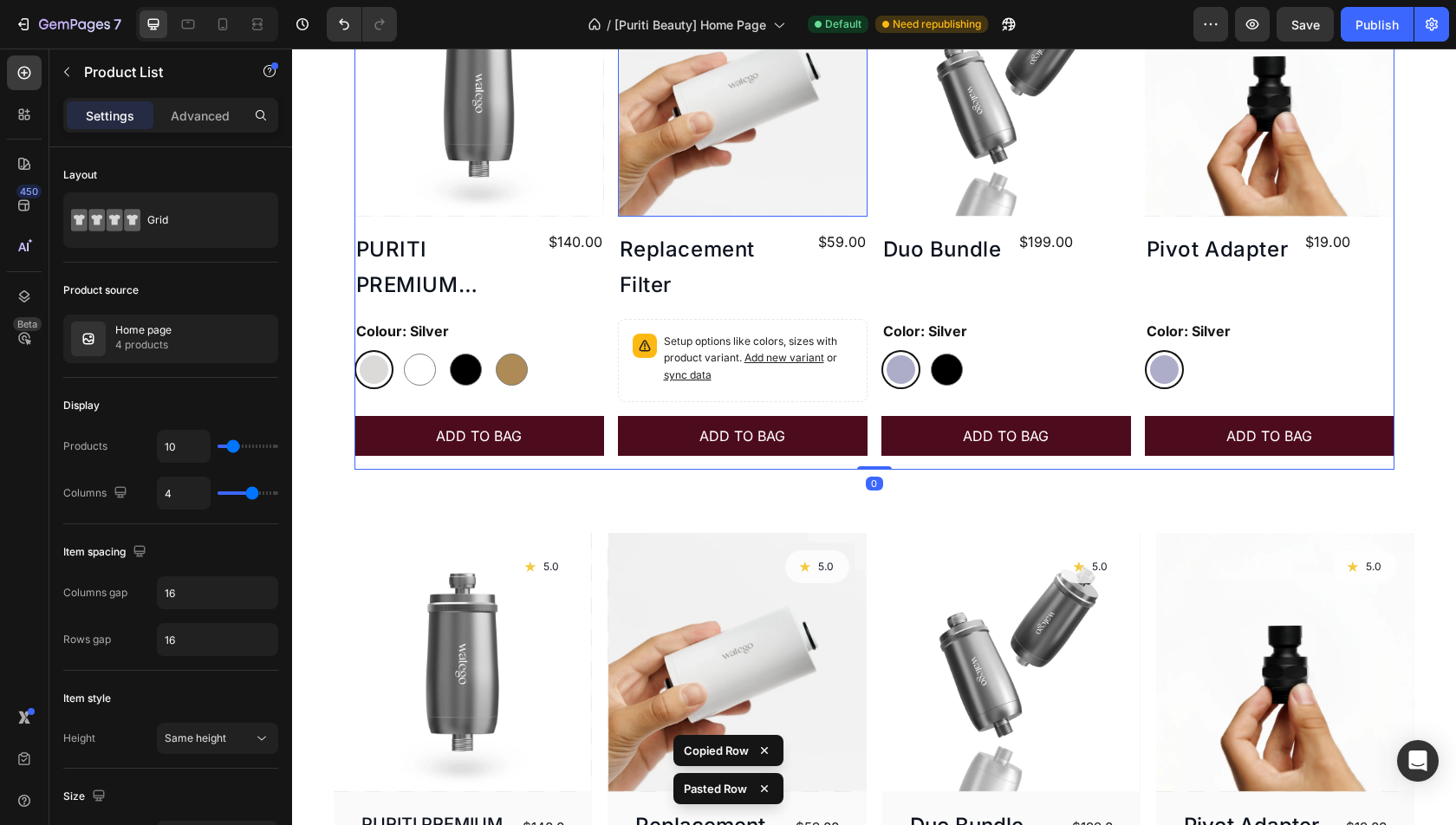
scroll to position [939, 0]
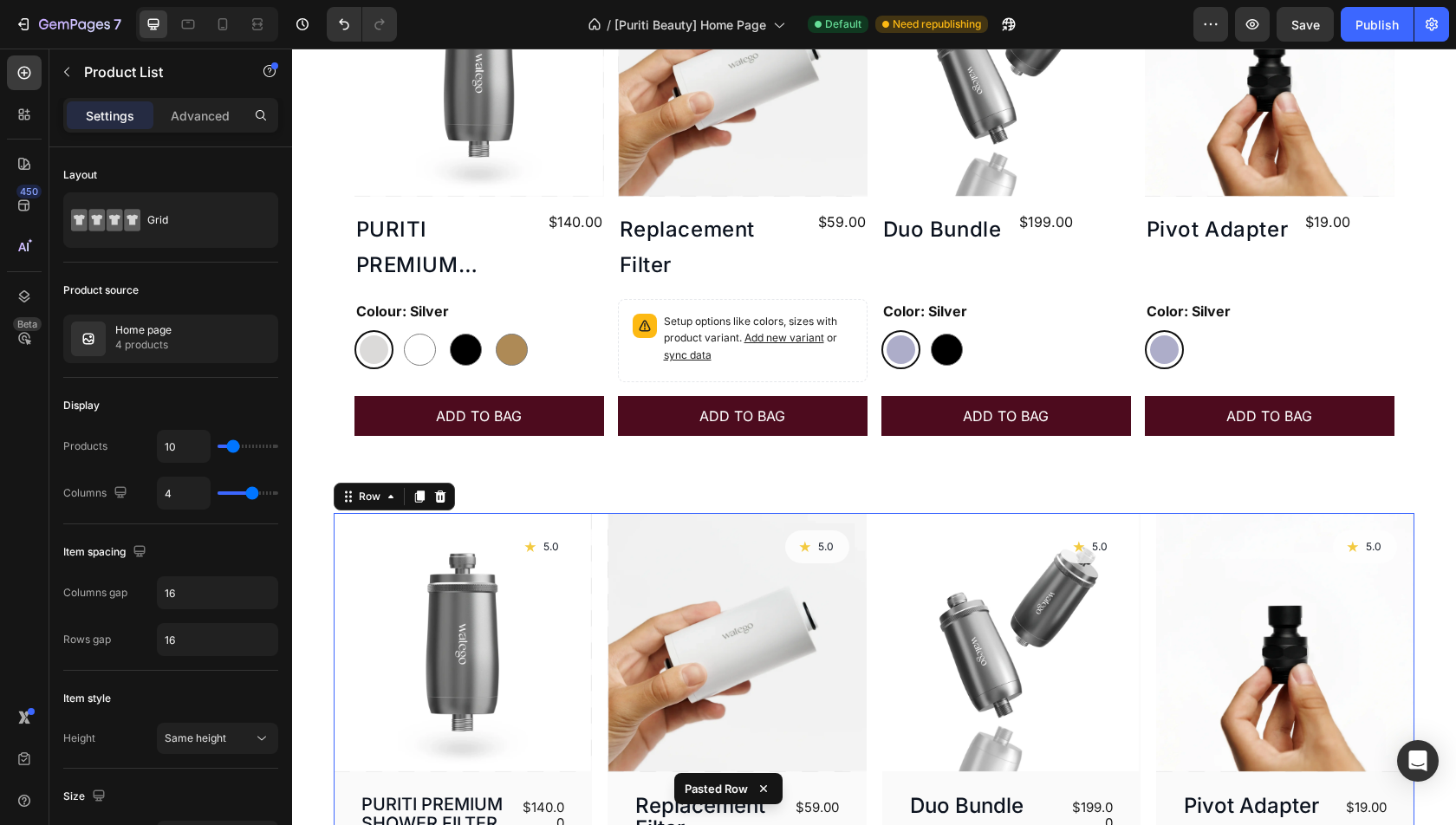
click at [599, 557] on div "Product Images Icon 5.0 Text Block Row Row PURITI PREMIUM SHOWER FILTER Product…" at bounding box center [873, 718] width 1081 height 411
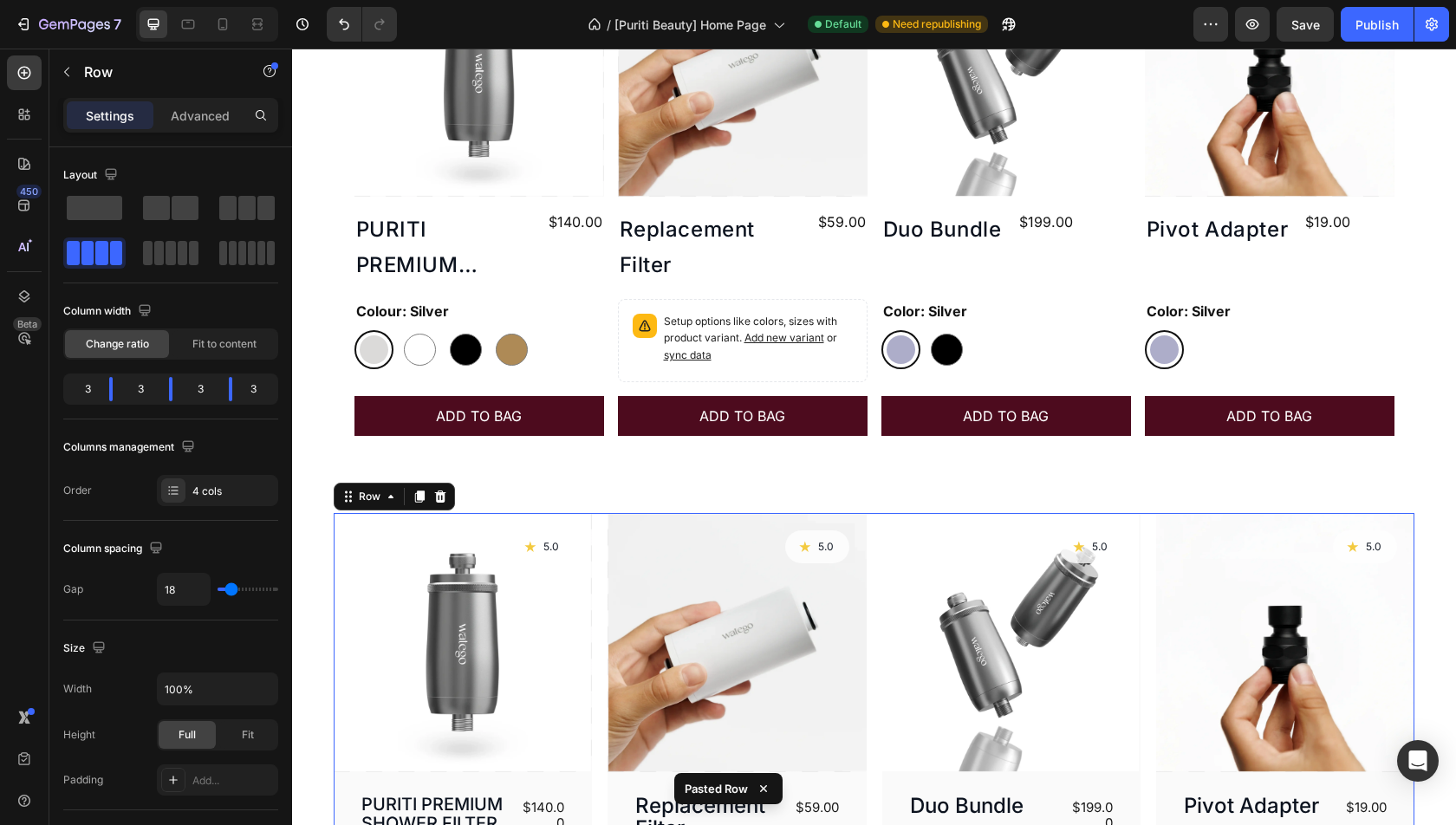
scroll to position [955, 0]
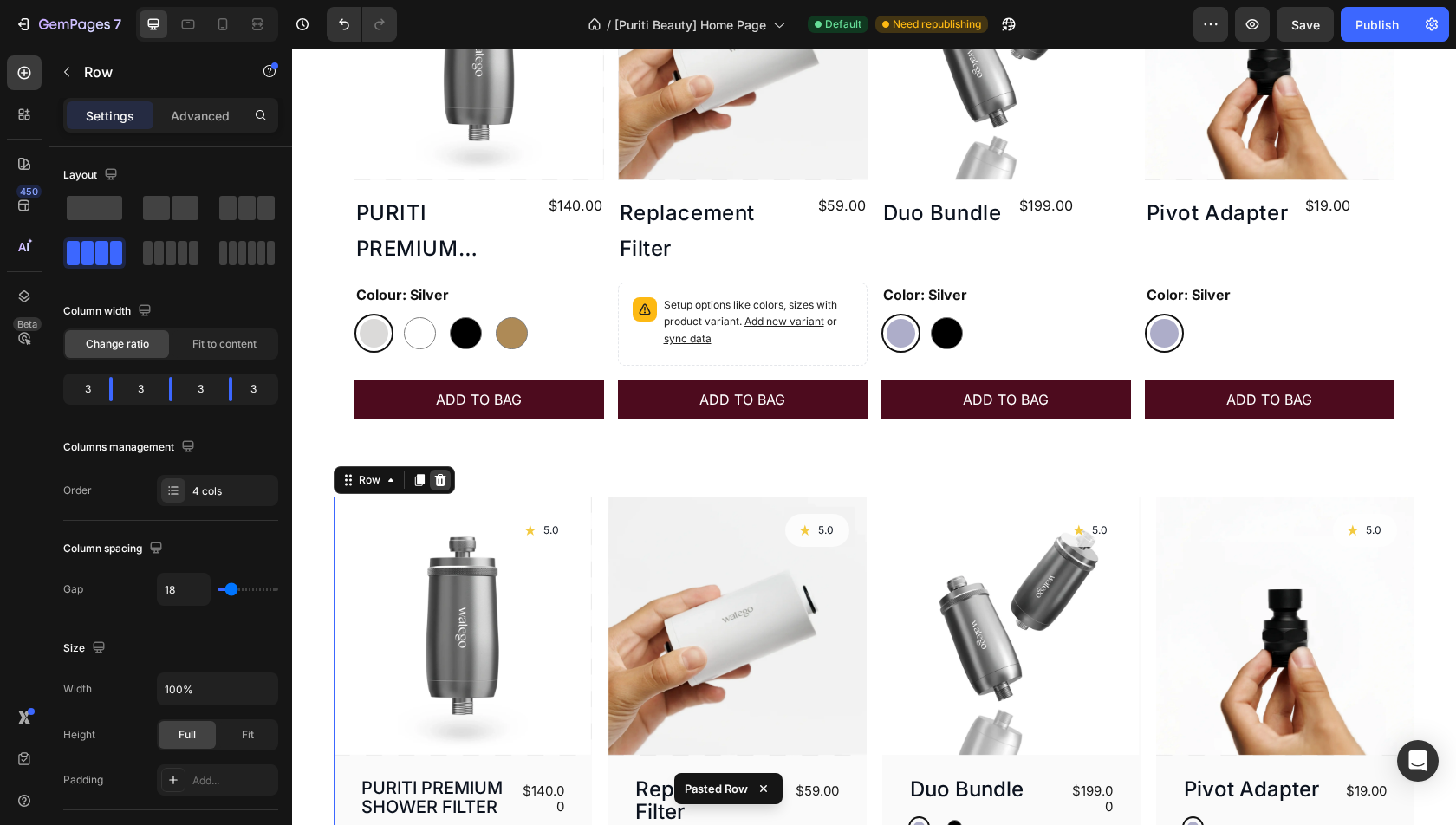
click at [438, 476] on icon at bounding box center [440, 480] width 11 height 12
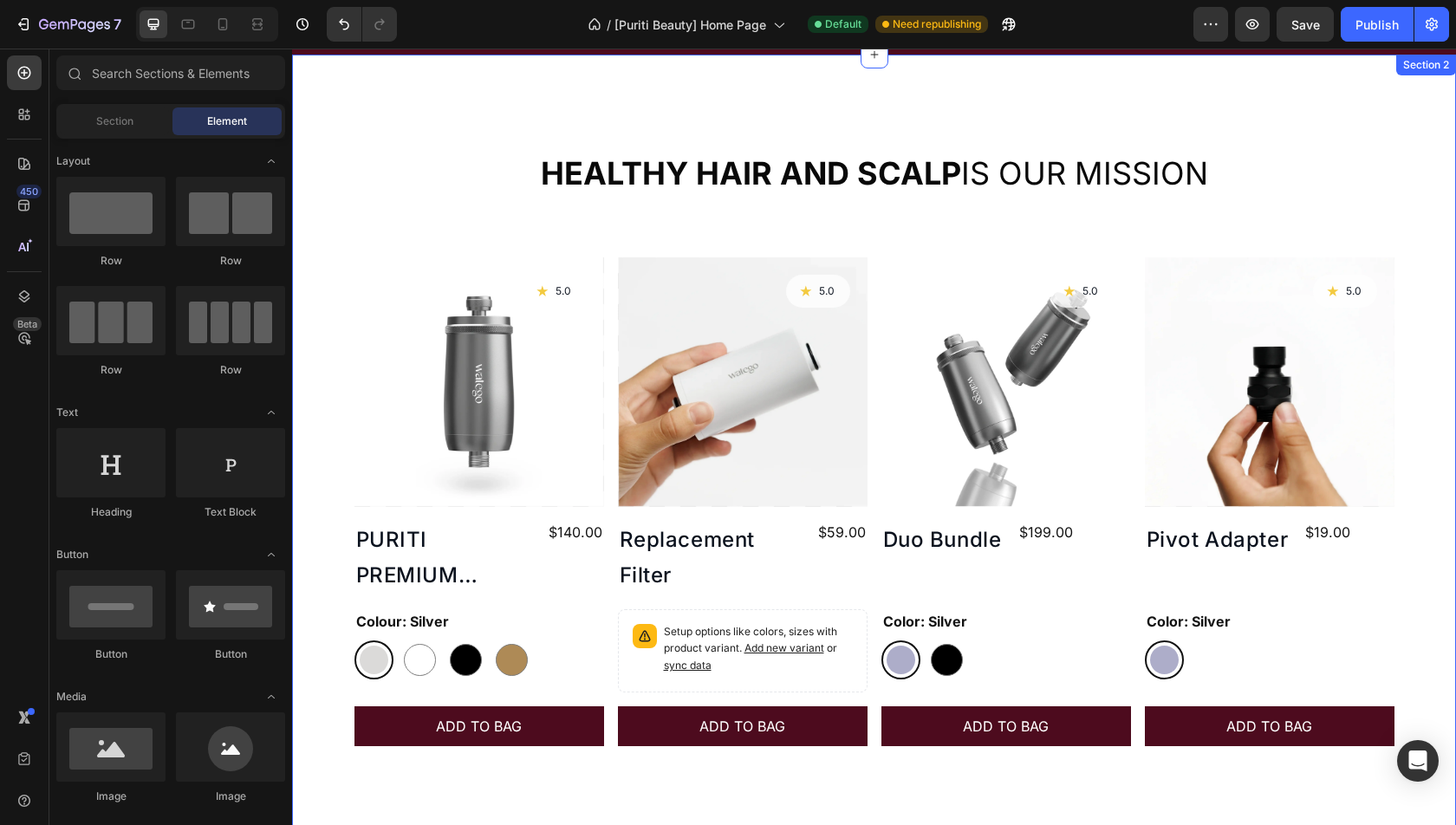
scroll to position [614, 0]
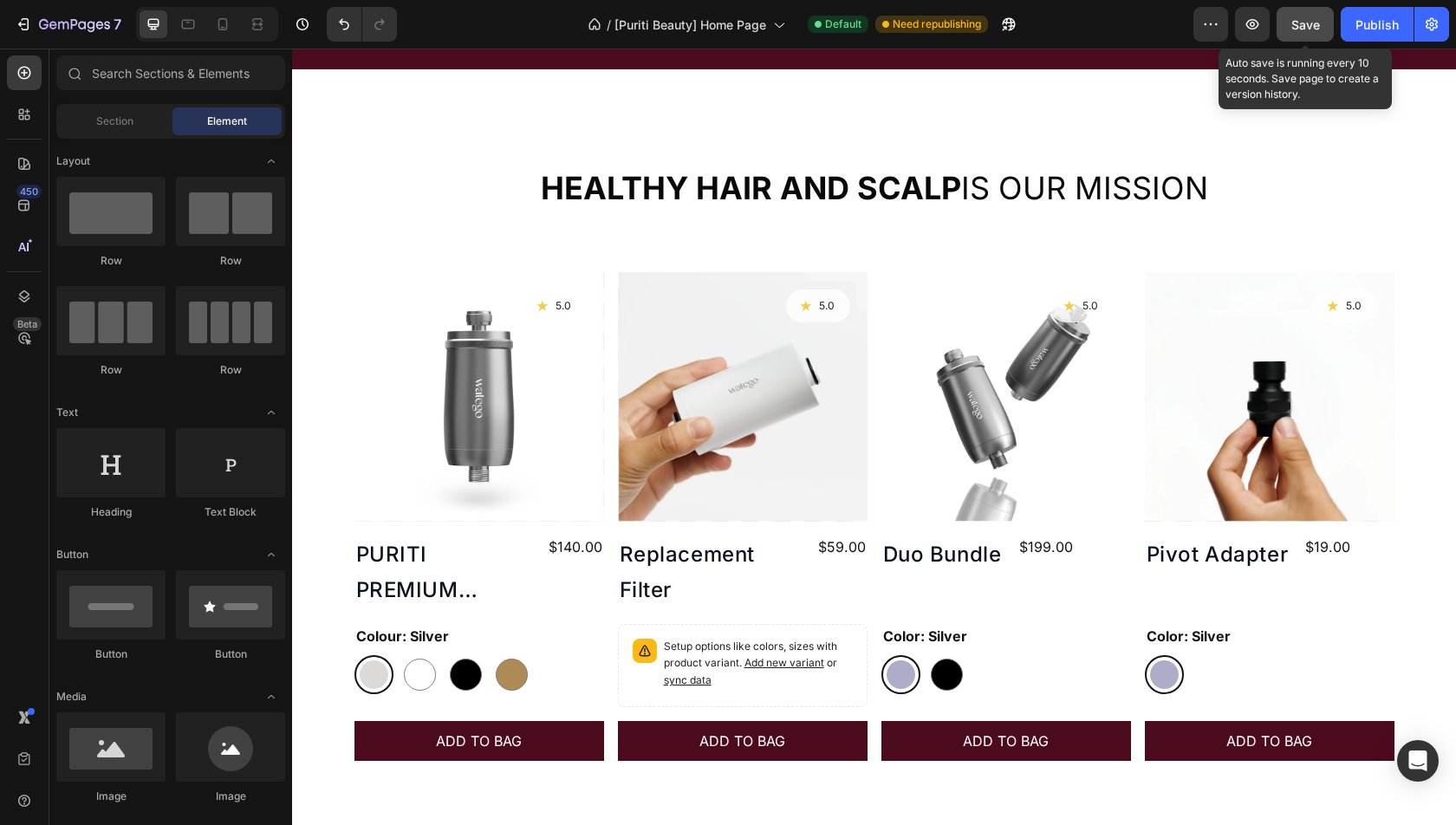
click at [1301, 30] on span "Save" at bounding box center [1305, 24] width 29 height 15
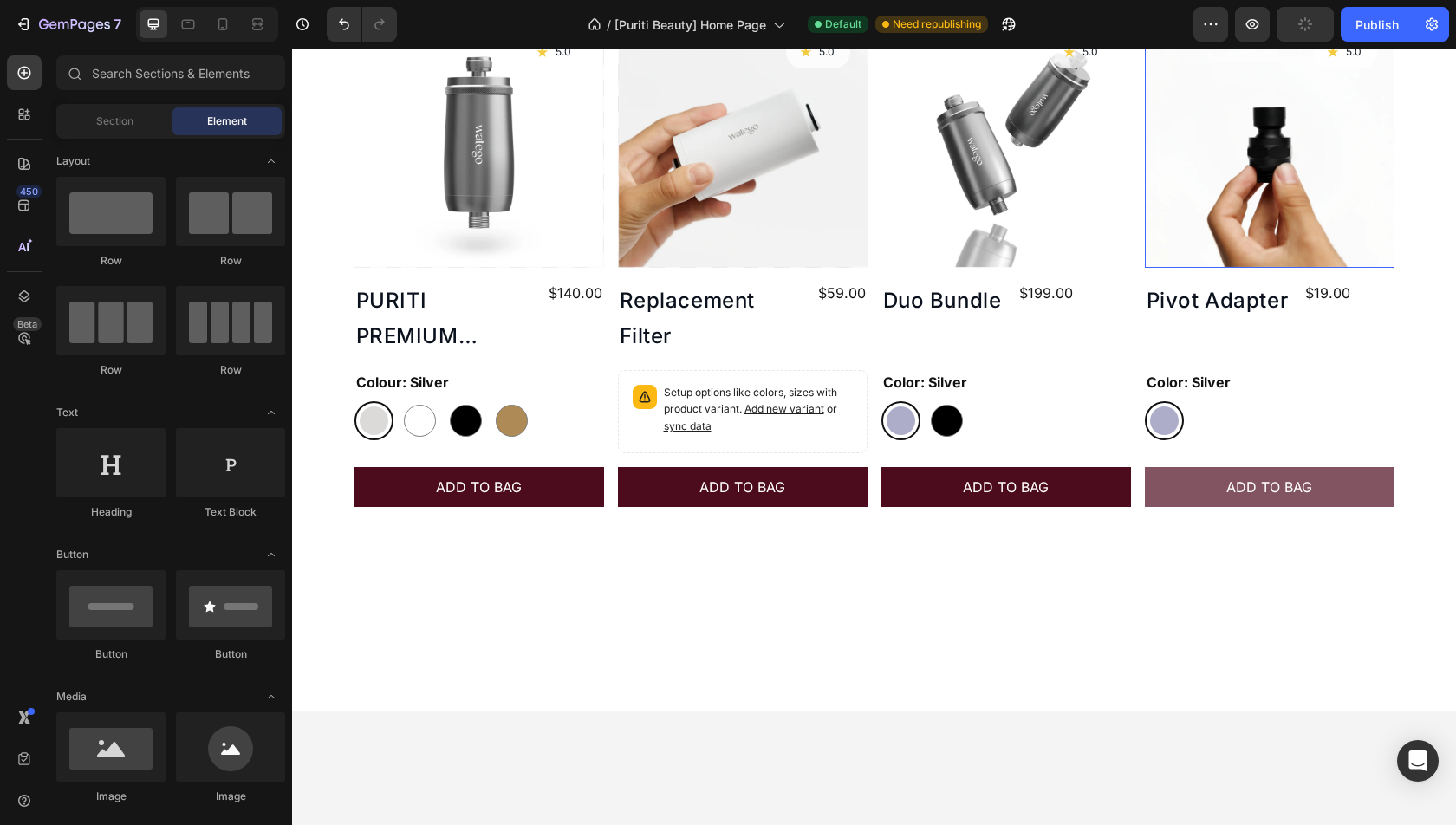
scroll to position [930, 0]
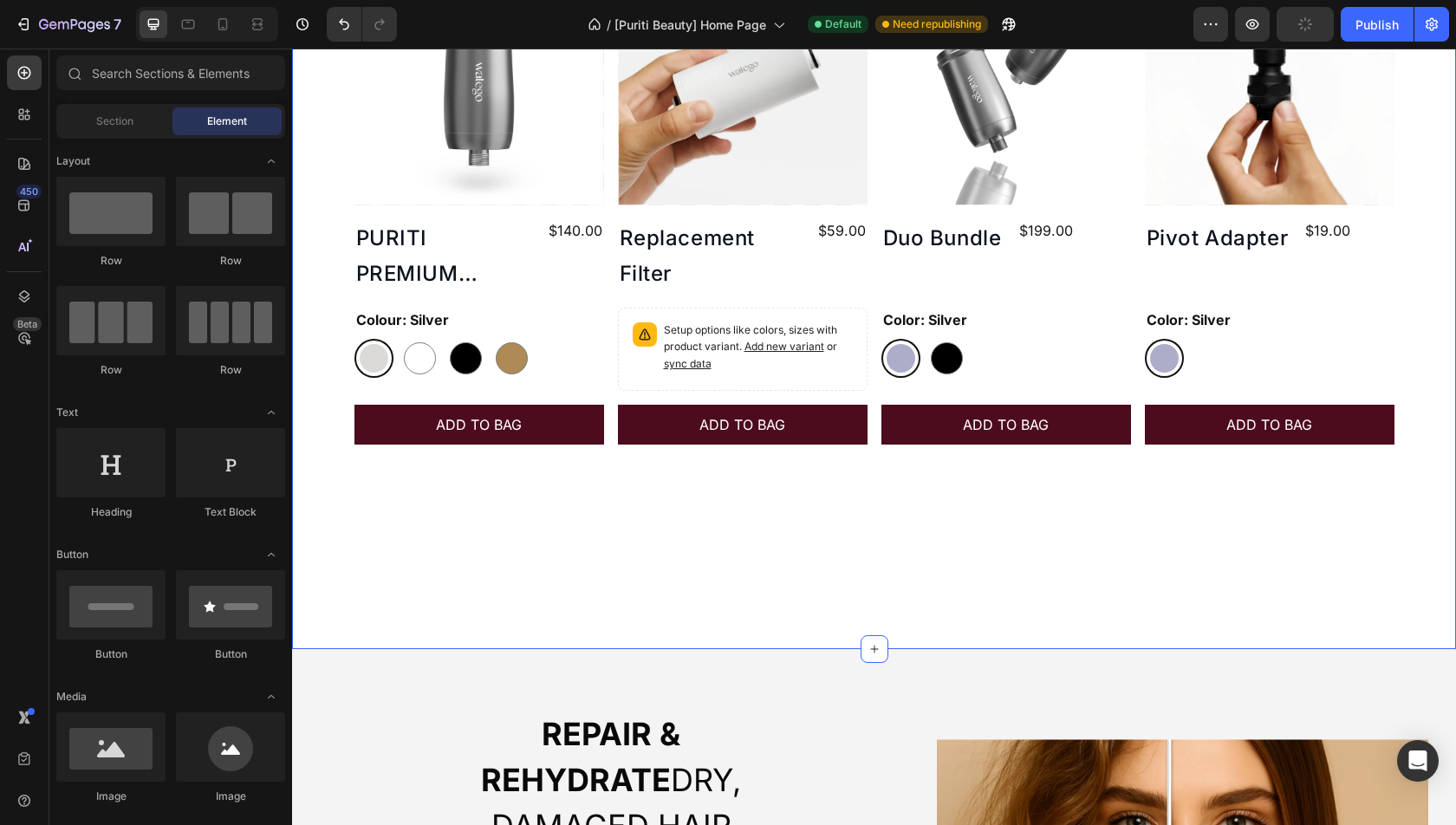
click at [873, 532] on div "Healthy hair and scalp is our mission Heading Product Images Icon 5.0 Text Bloc…" at bounding box center [874, 201] width 1164 height 896
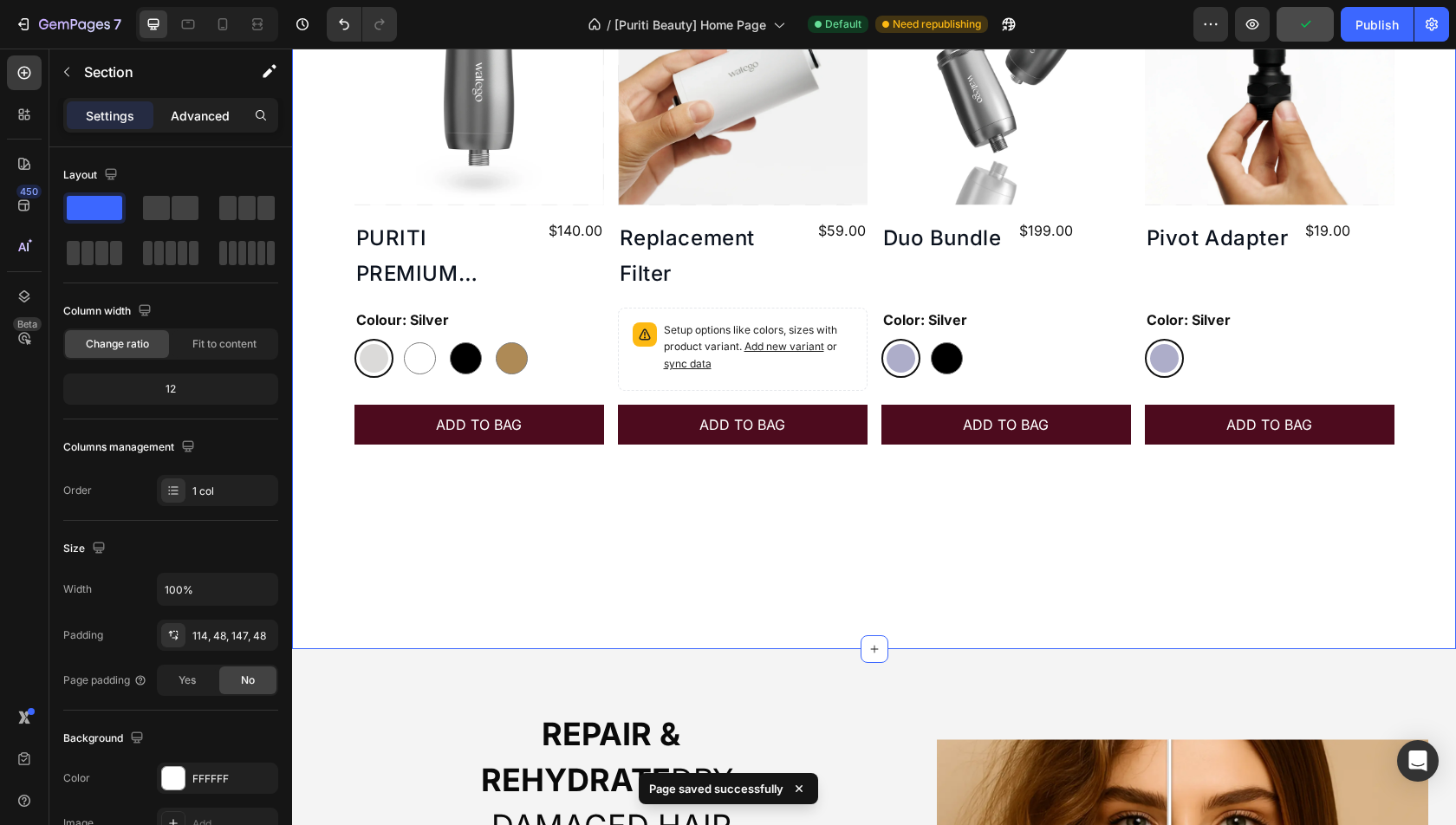
click at [177, 121] on p "Advanced" at bounding box center [200, 116] width 59 height 18
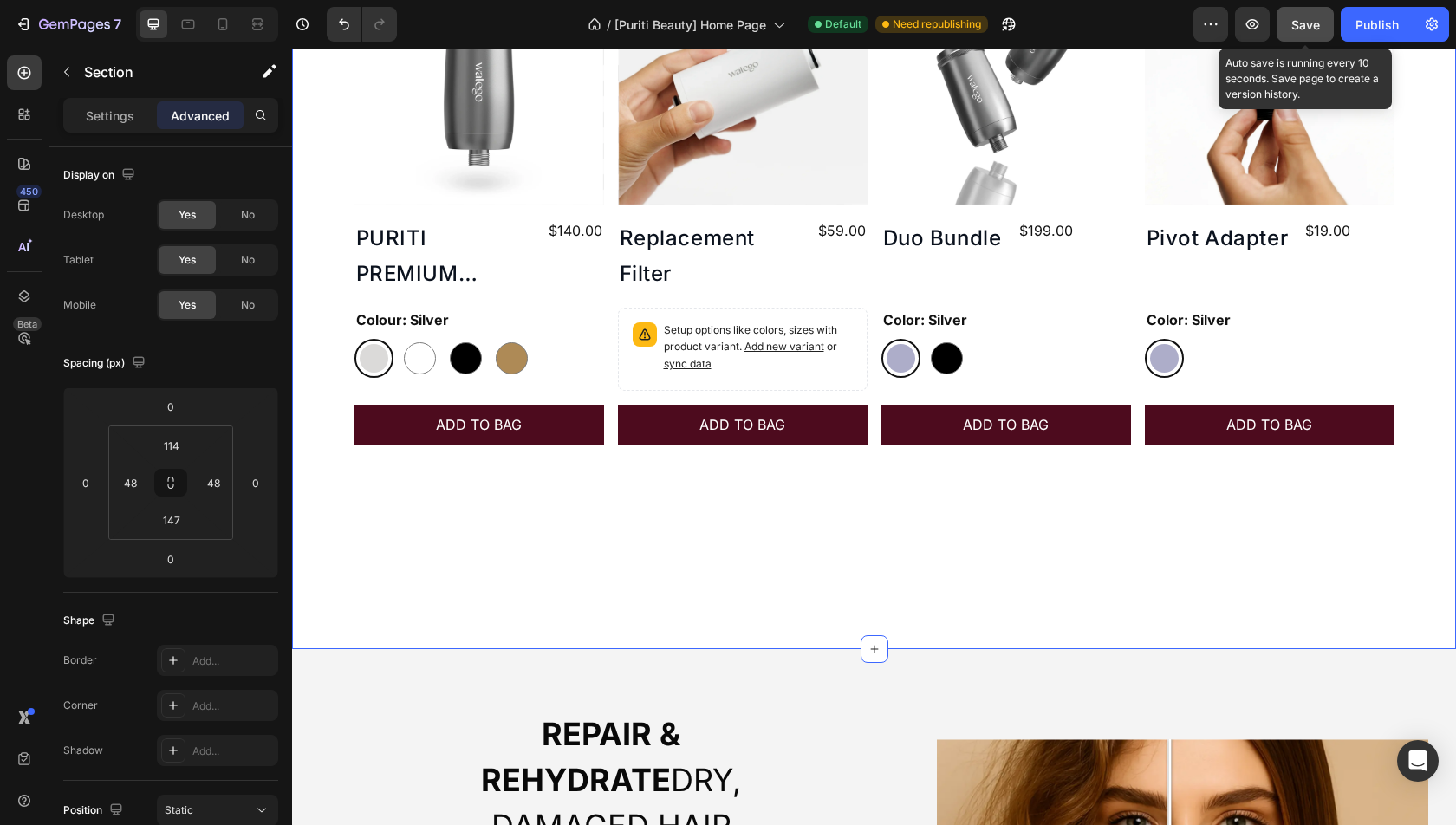
click at [1325, 25] on button "Save" at bounding box center [1304, 24] width 57 height 35
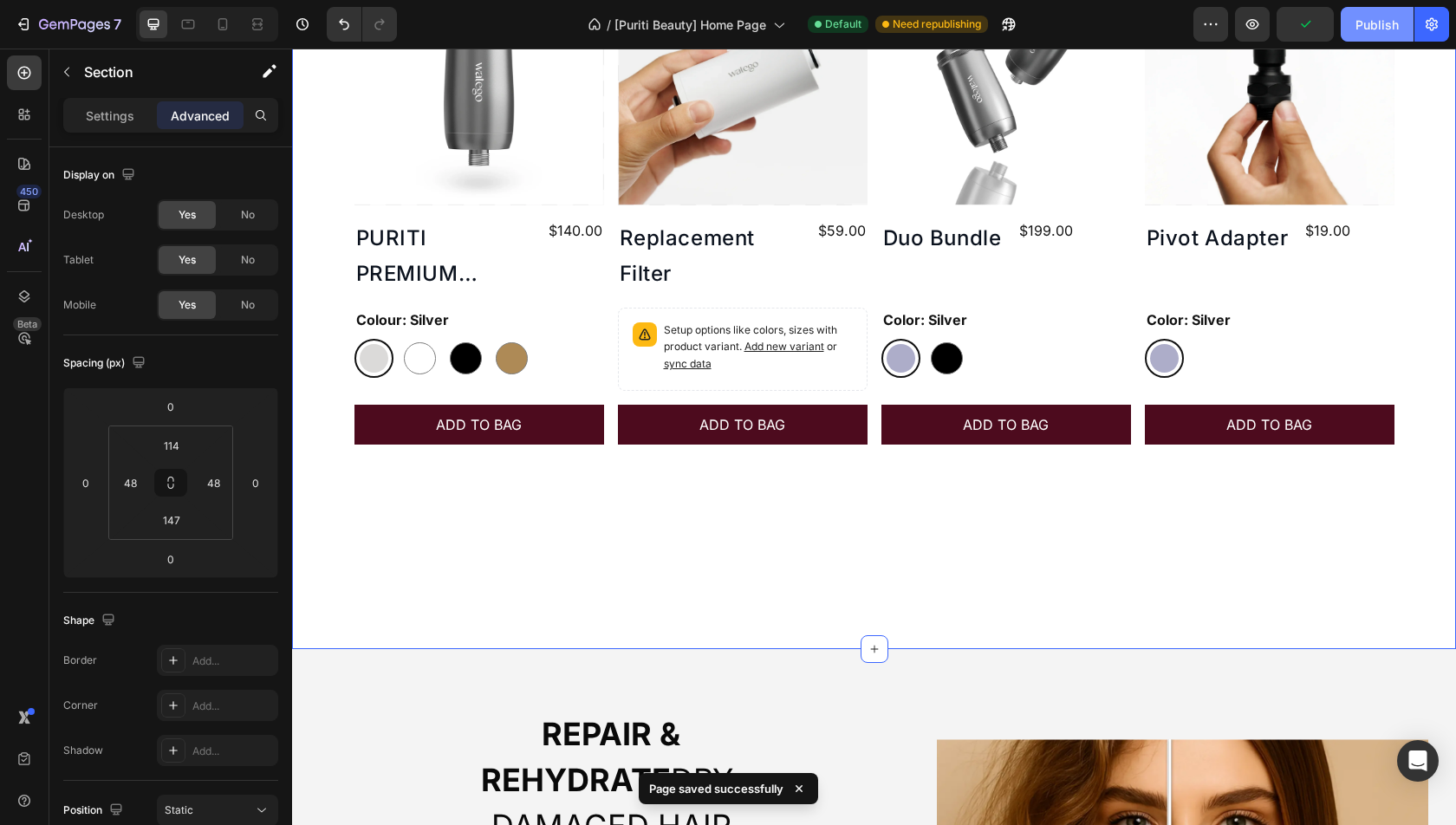
click at [1393, 25] on div "Publish" at bounding box center [1376, 25] width 43 height 18
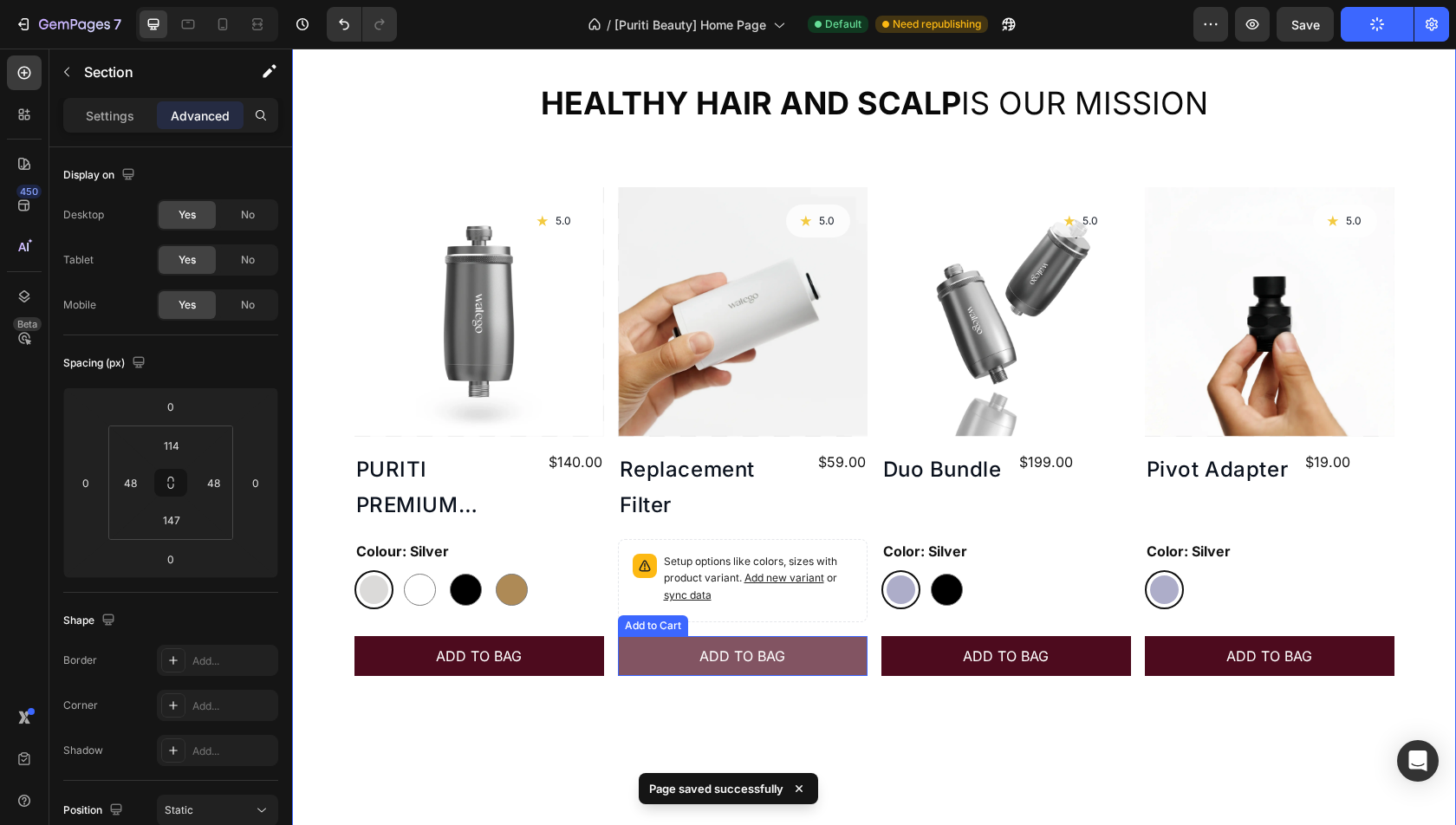
scroll to position [697, 0]
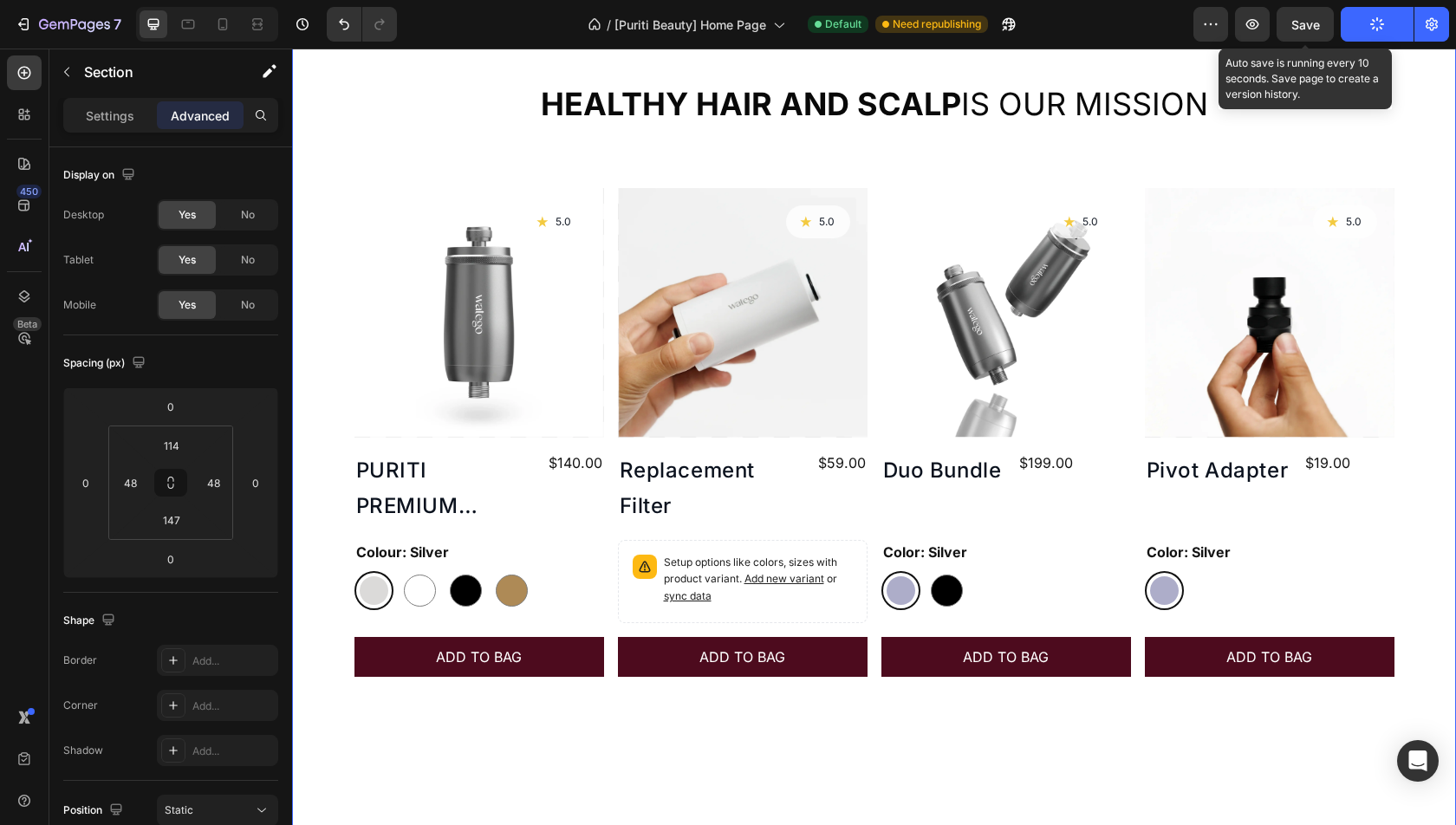
click at [1316, 16] on div "Save" at bounding box center [1305, 25] width 29 height 18
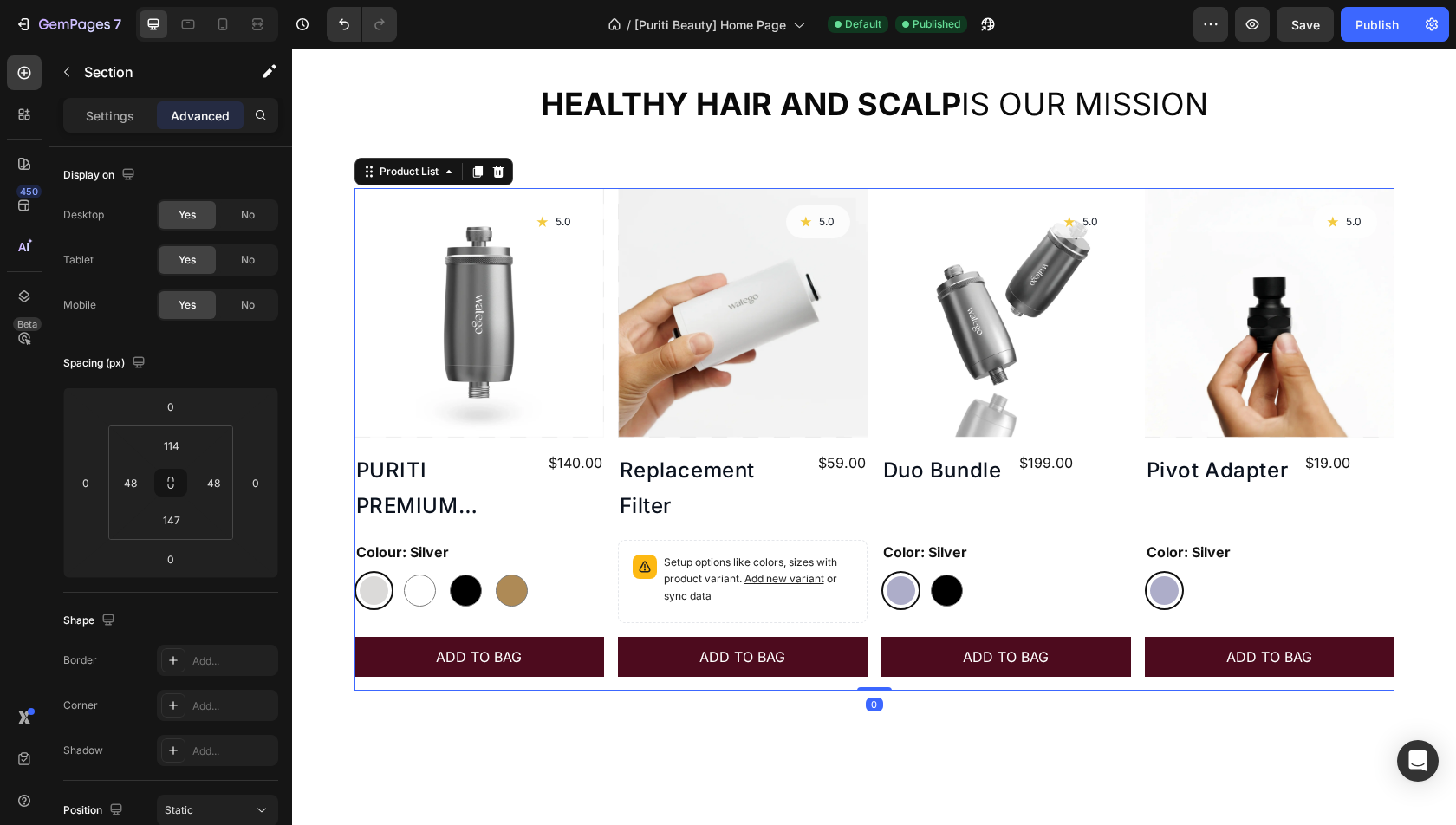
click at [611, 436] on div "Product Images Icon 5.0 Text Block Row PURITI PREMIUM SHOWER FILTER Product Tit…" at bounding box center [874, 439] width 1040 height 503
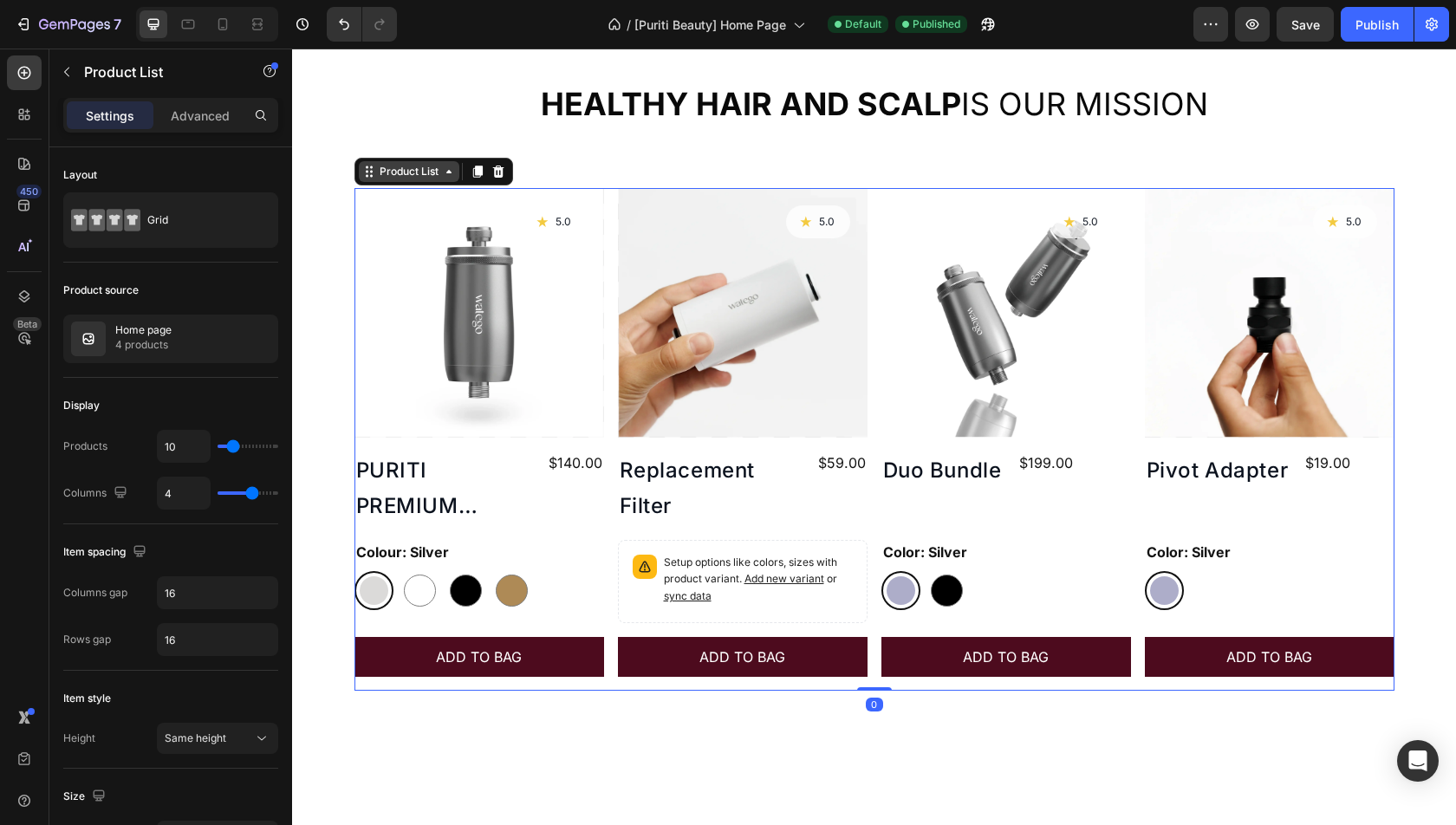
click at [389, 162] on div "Product List" at bounding box center [409, 172] width 101 height 21
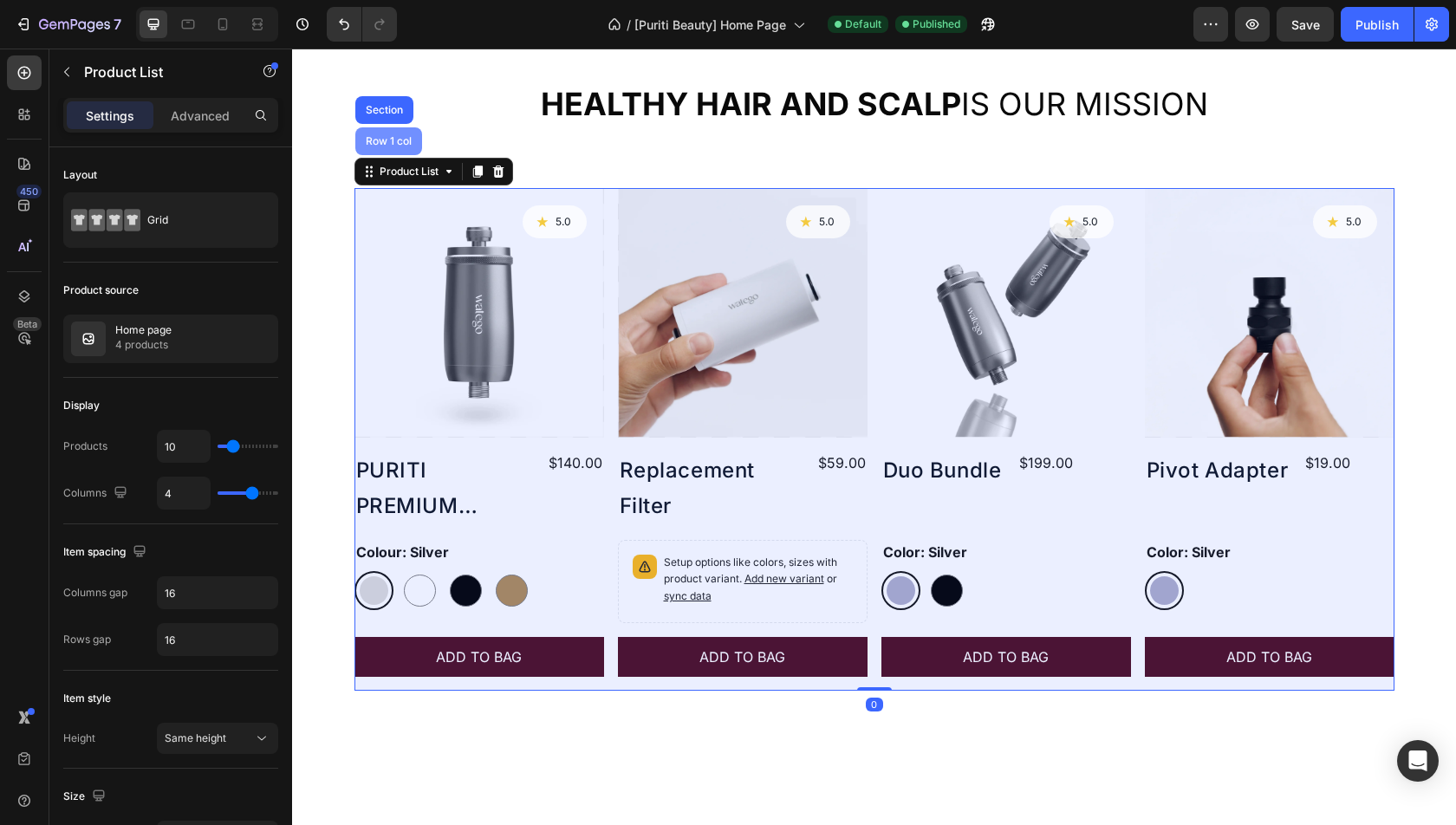
click at [381, 137] on div "Row 1 col" at bounding box center [388, 141] width 53 height 10
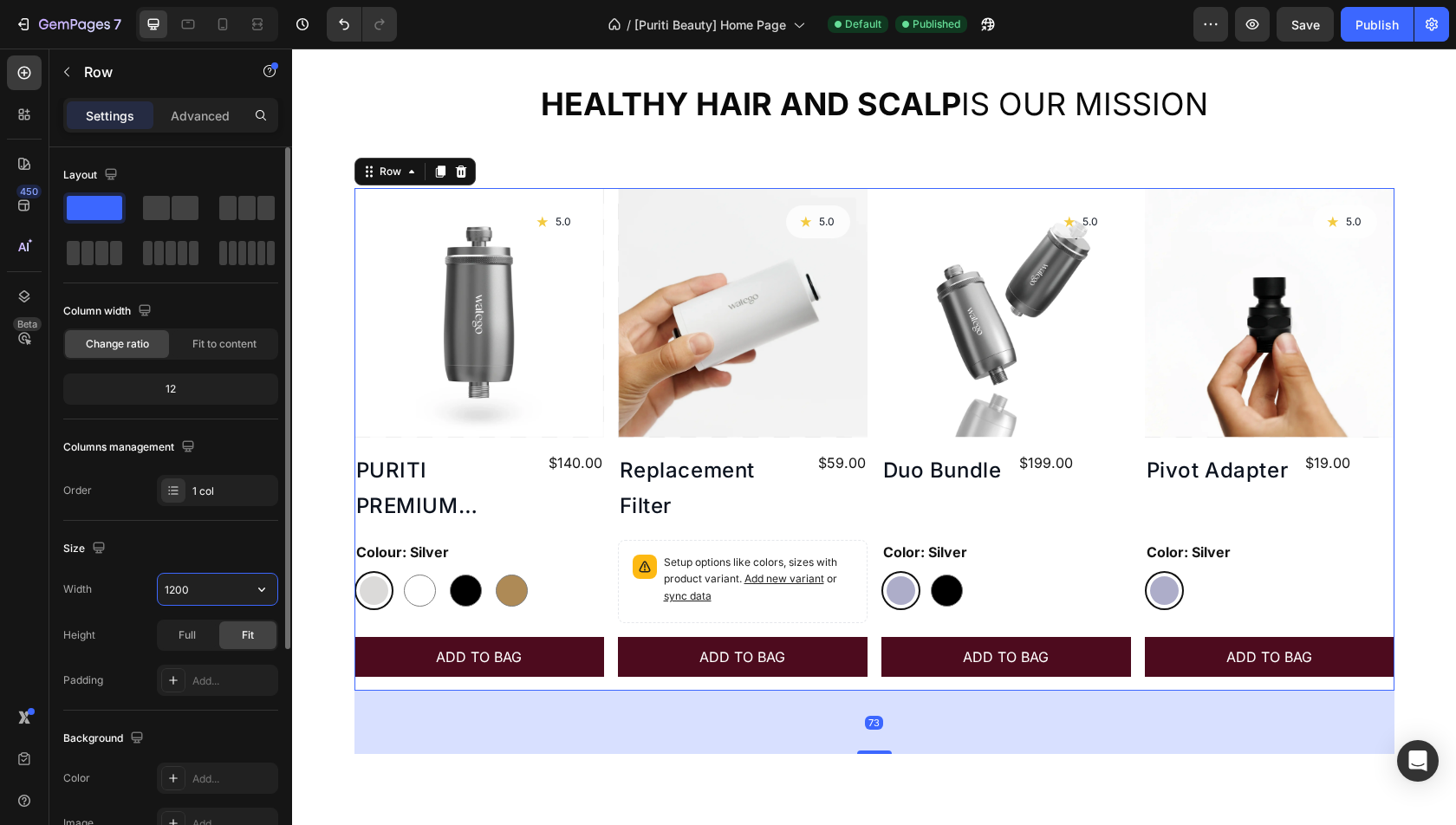
click at [201, 583] on input "1200" at bounding box center [218, 589] width 120 height 31
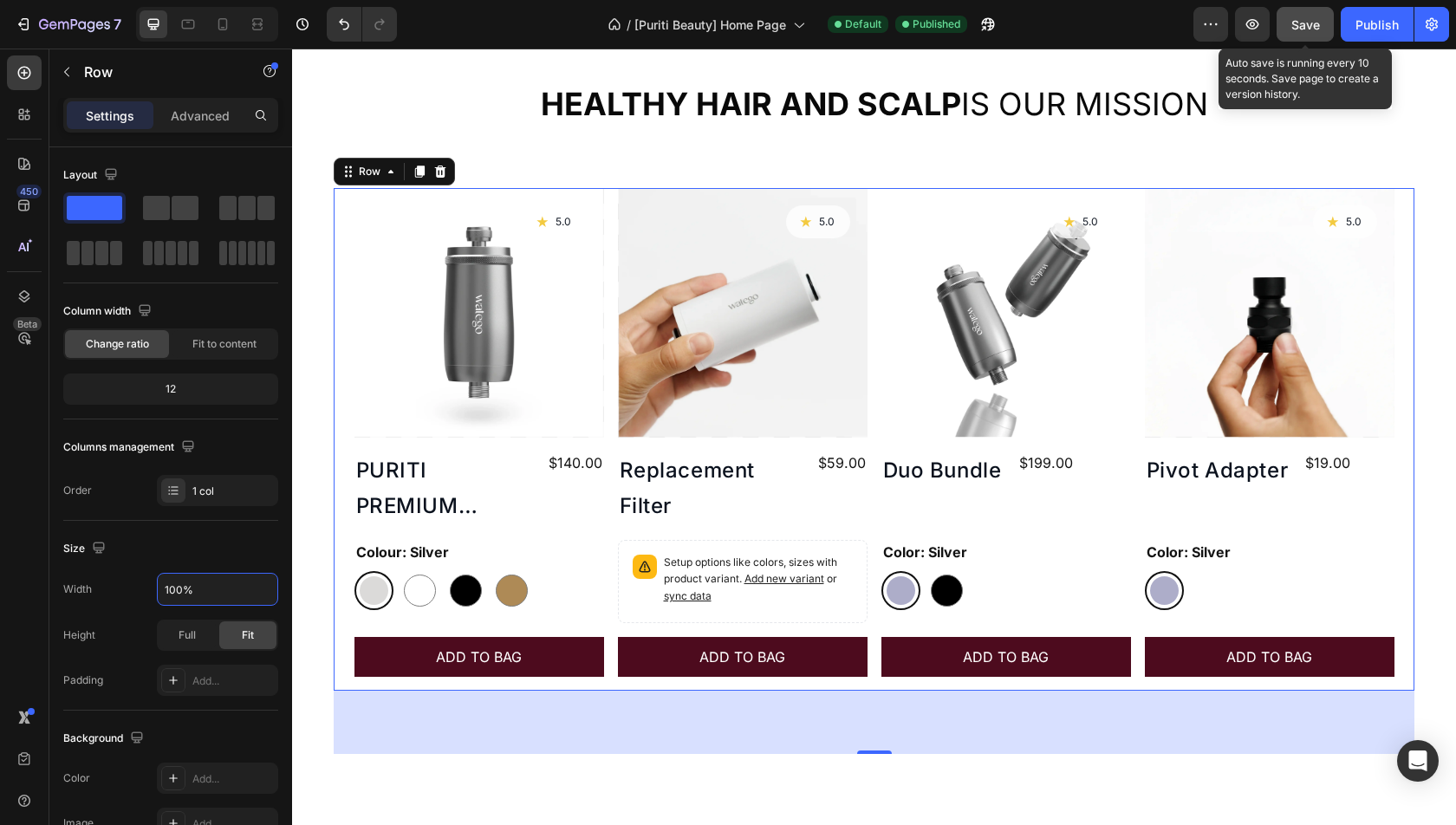
type input "100%"
click at [1295, 10] on button "Save" at bounding box center [1304, 24] width 57 height 35
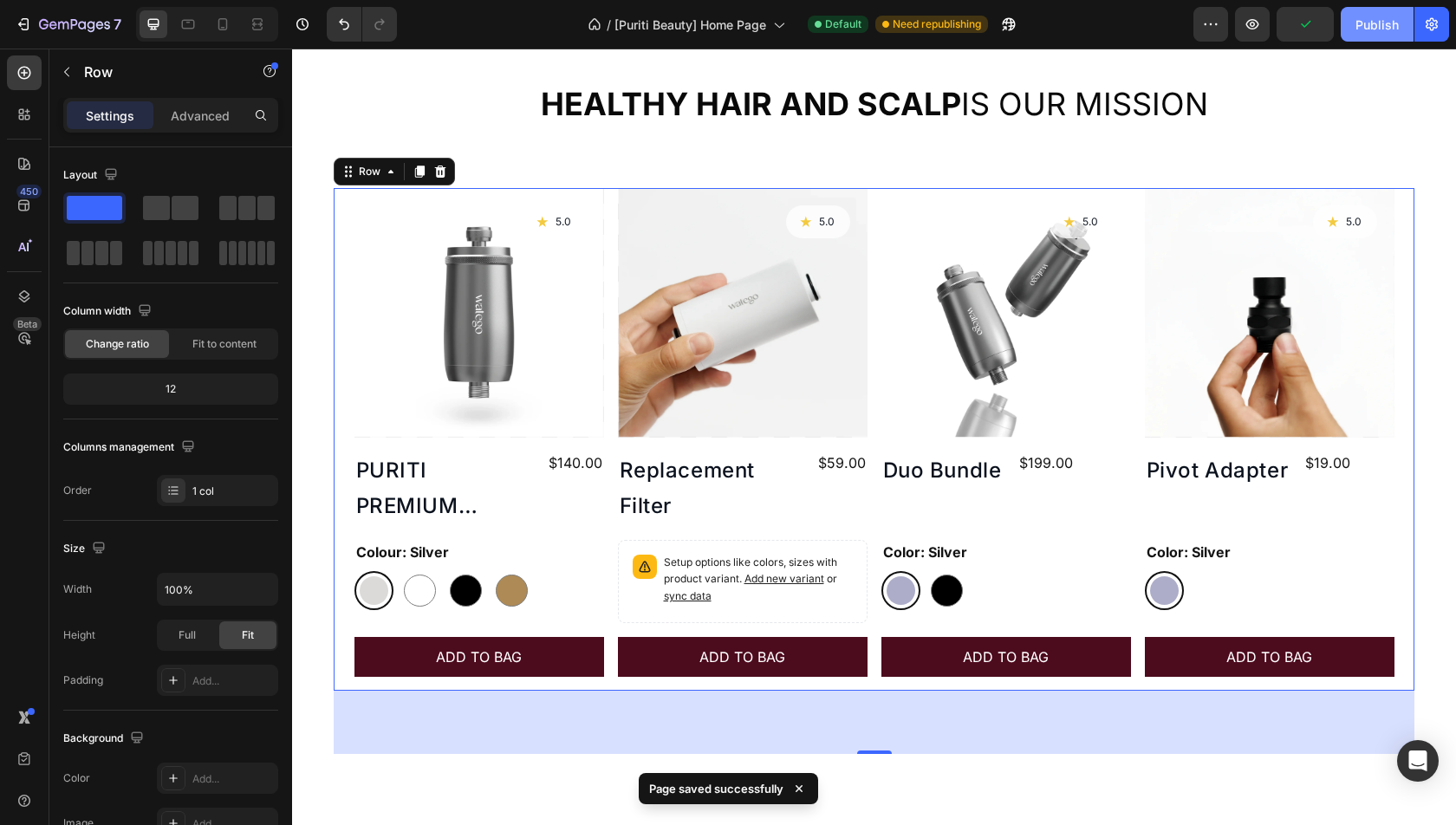
click at [1377, 35] on button "Publish" at bounding box center [1377, 24] width 73 height 35
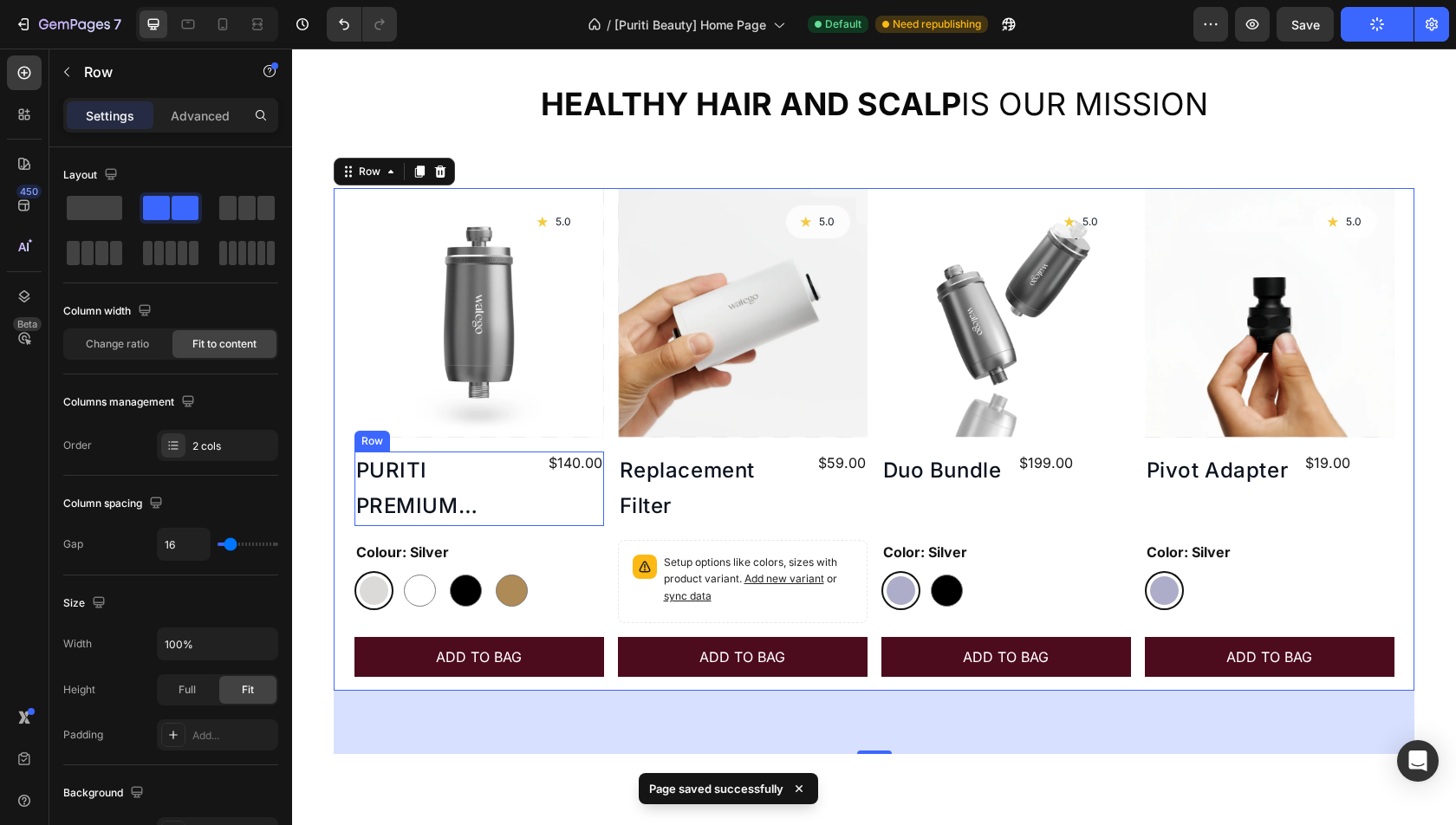
click at [535, 464] on div "PURITI PREMIUM SHOWER FILTER Product Title $140.00 Product Price Product Price …" at bounding box center [479, 488] width 249 height 75
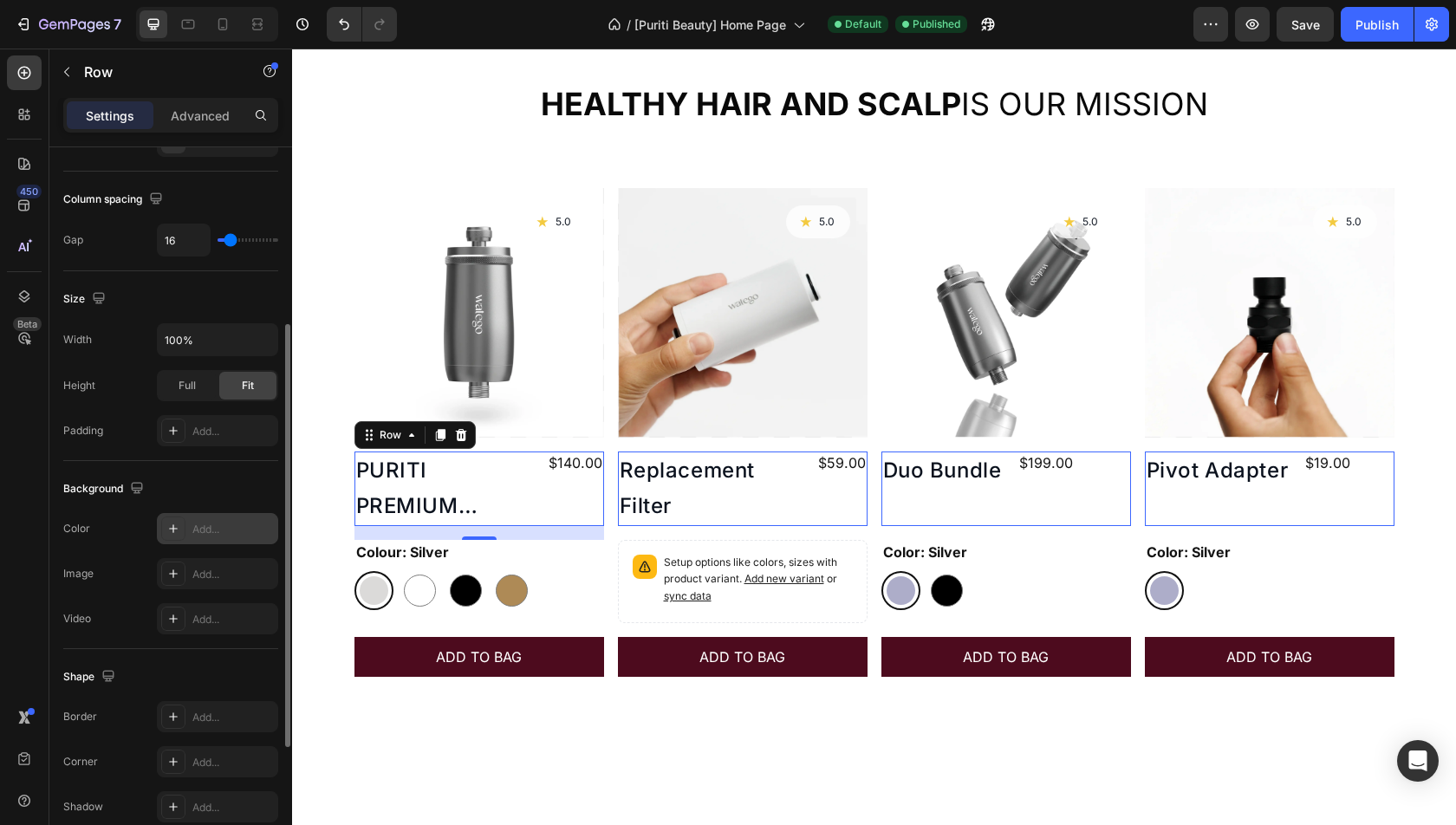
scroll to position [523, 0]
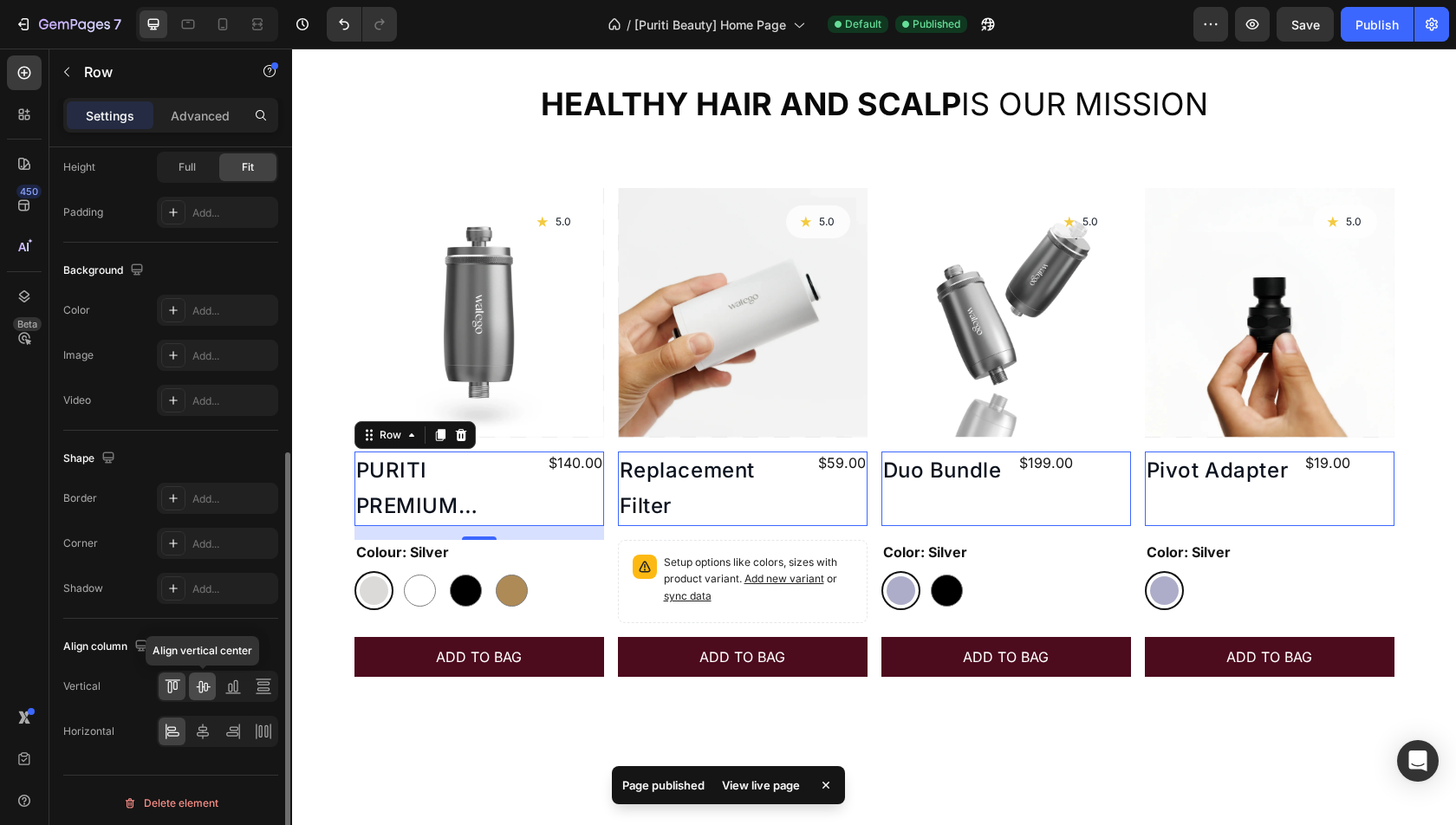
click at [212, 681] on div at bounding box center [202, 686] width 27 height 28
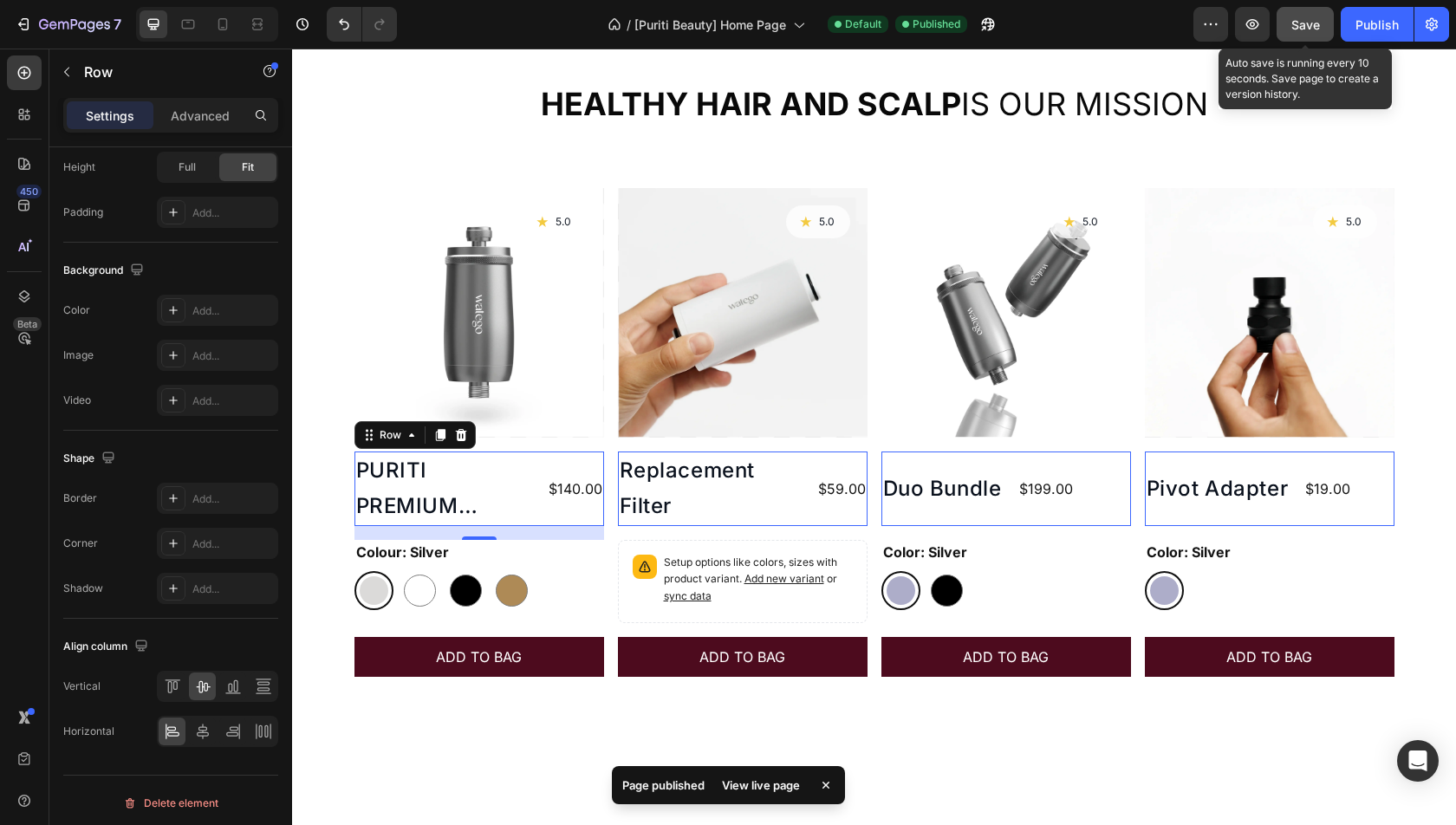
click at [1307, 18] on span "Save" at bounding box center [1305, 24] width 29 height 15
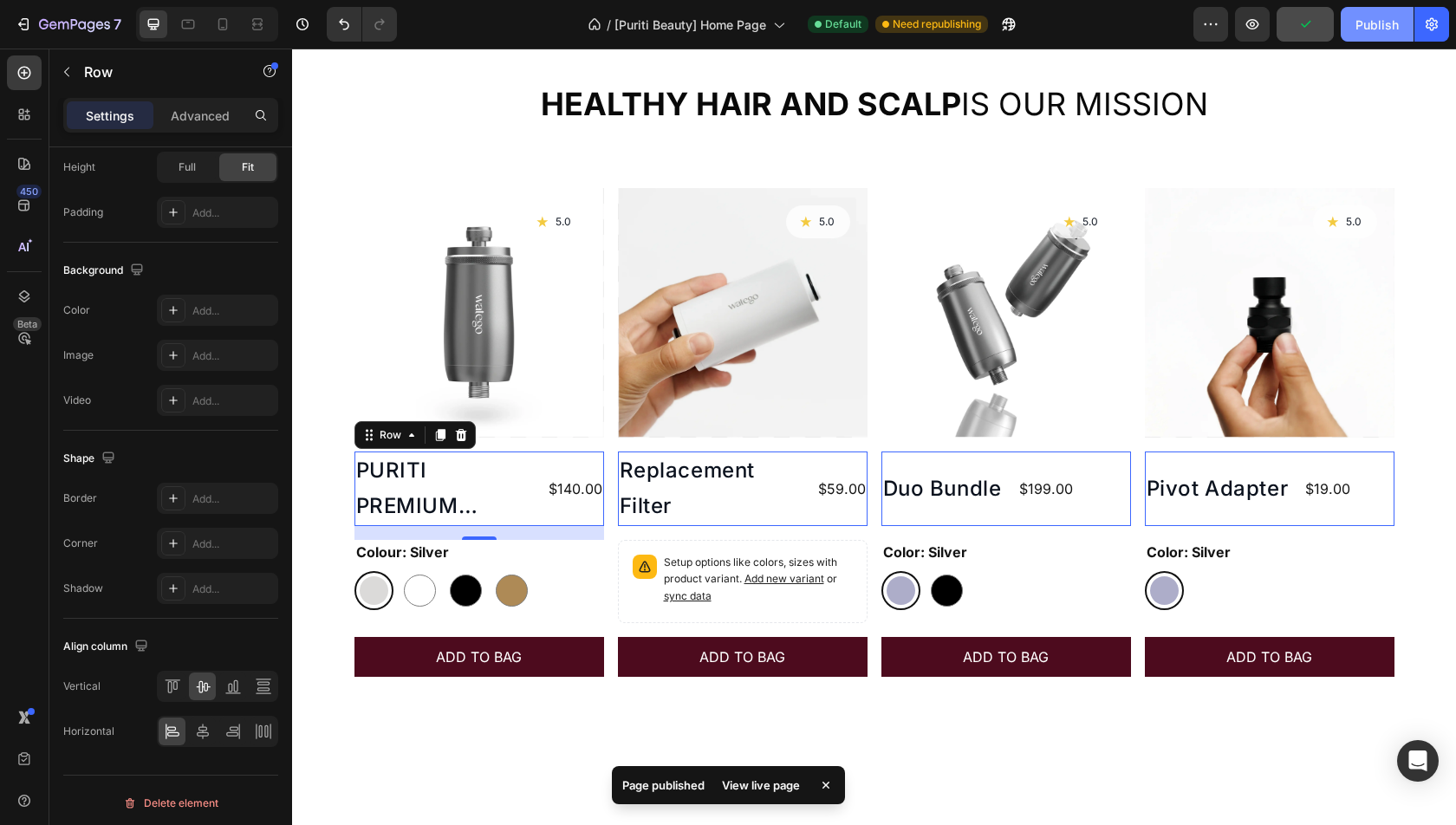
click at [1385, 30] on div "Publish" at bounding box center [1376, 25] width 43 height 18
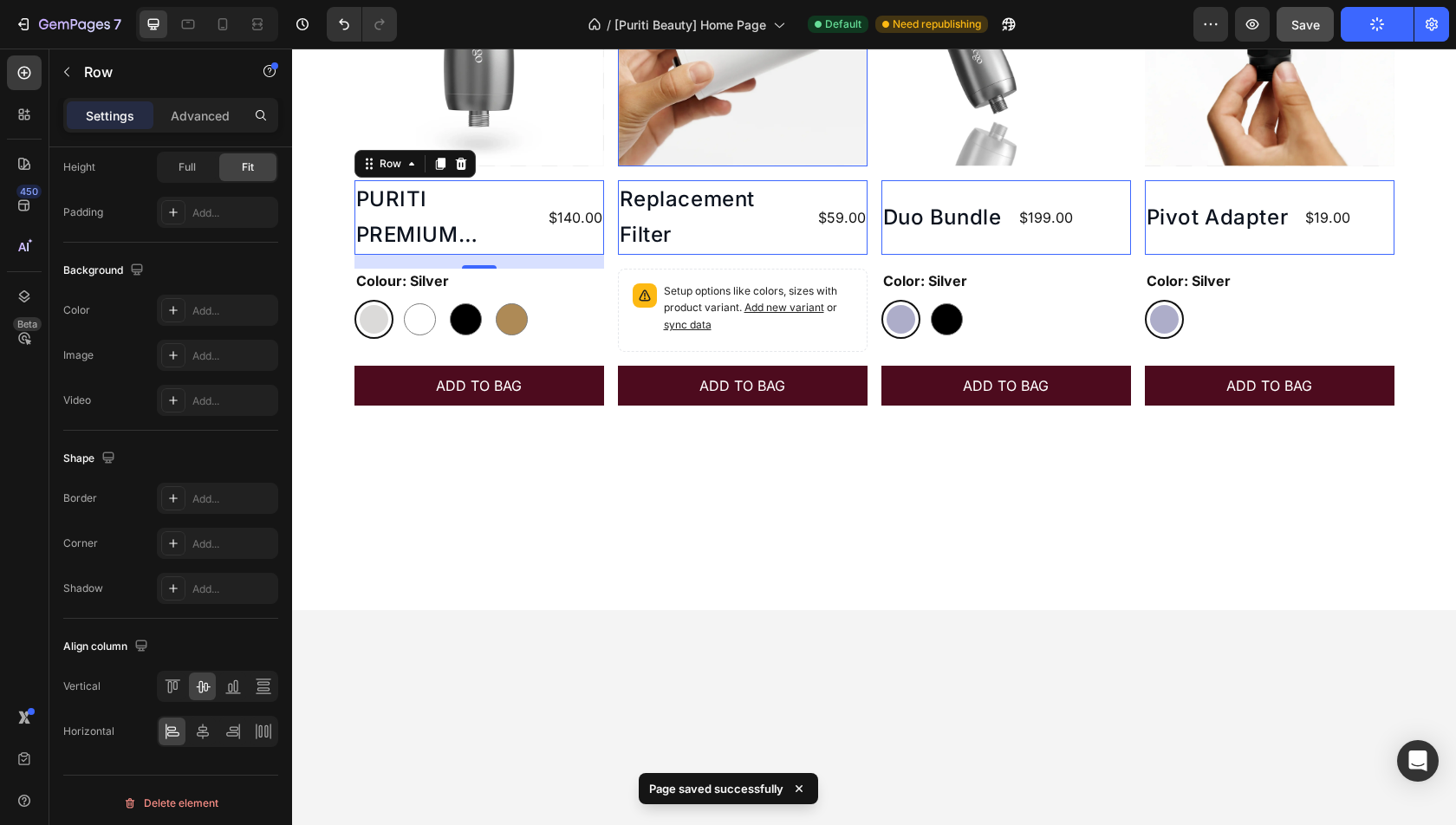
scroll to position [1083, 0]
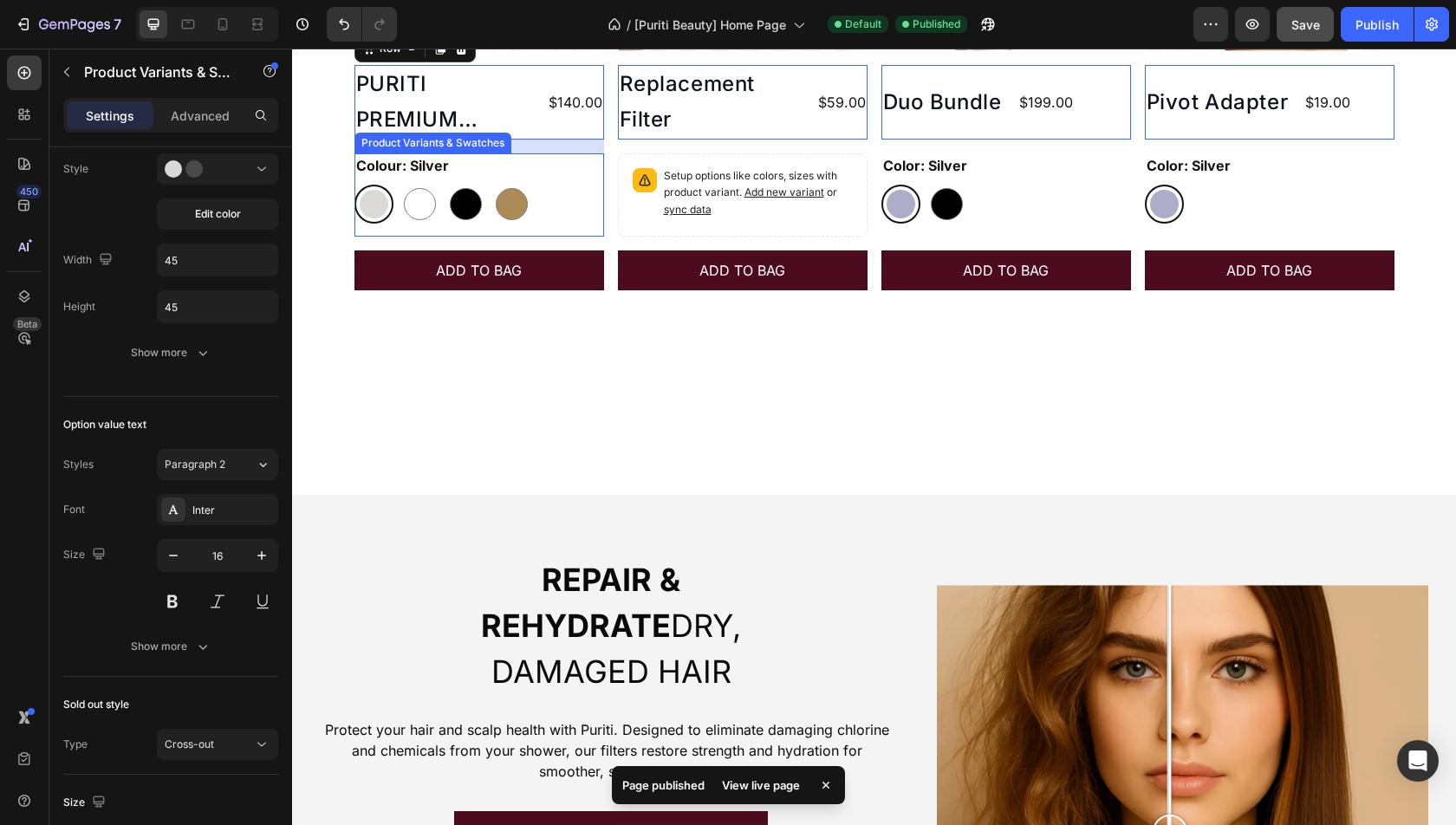
click at [427, 168] on legend "Colour: Silver" at bounding box center [402, 166] width 96 height 24
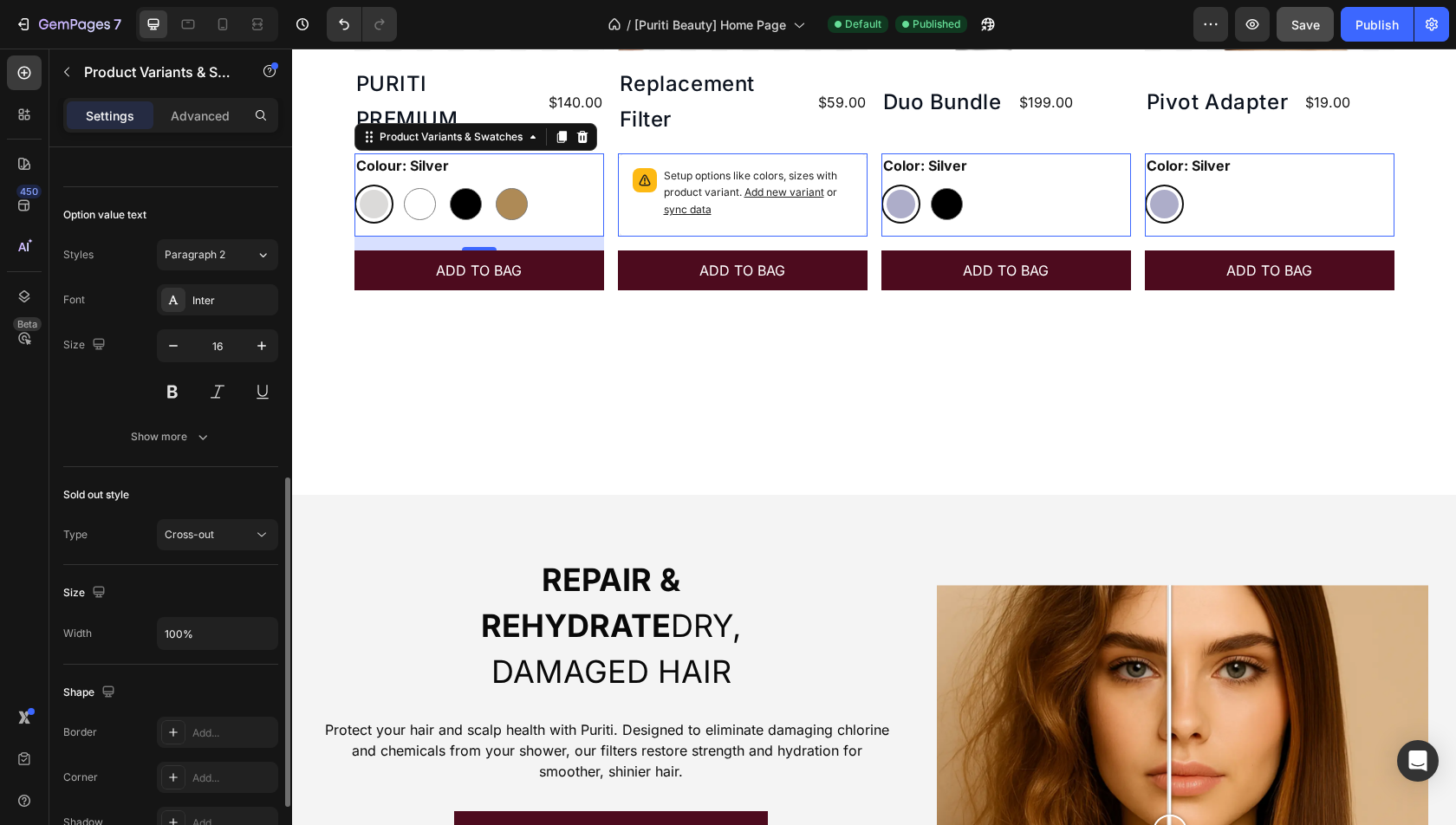
scroll to position [734, 0]
click at [221, 254] on button "Paragraph 2" at bounding box center [218, 252] width 122 height 31
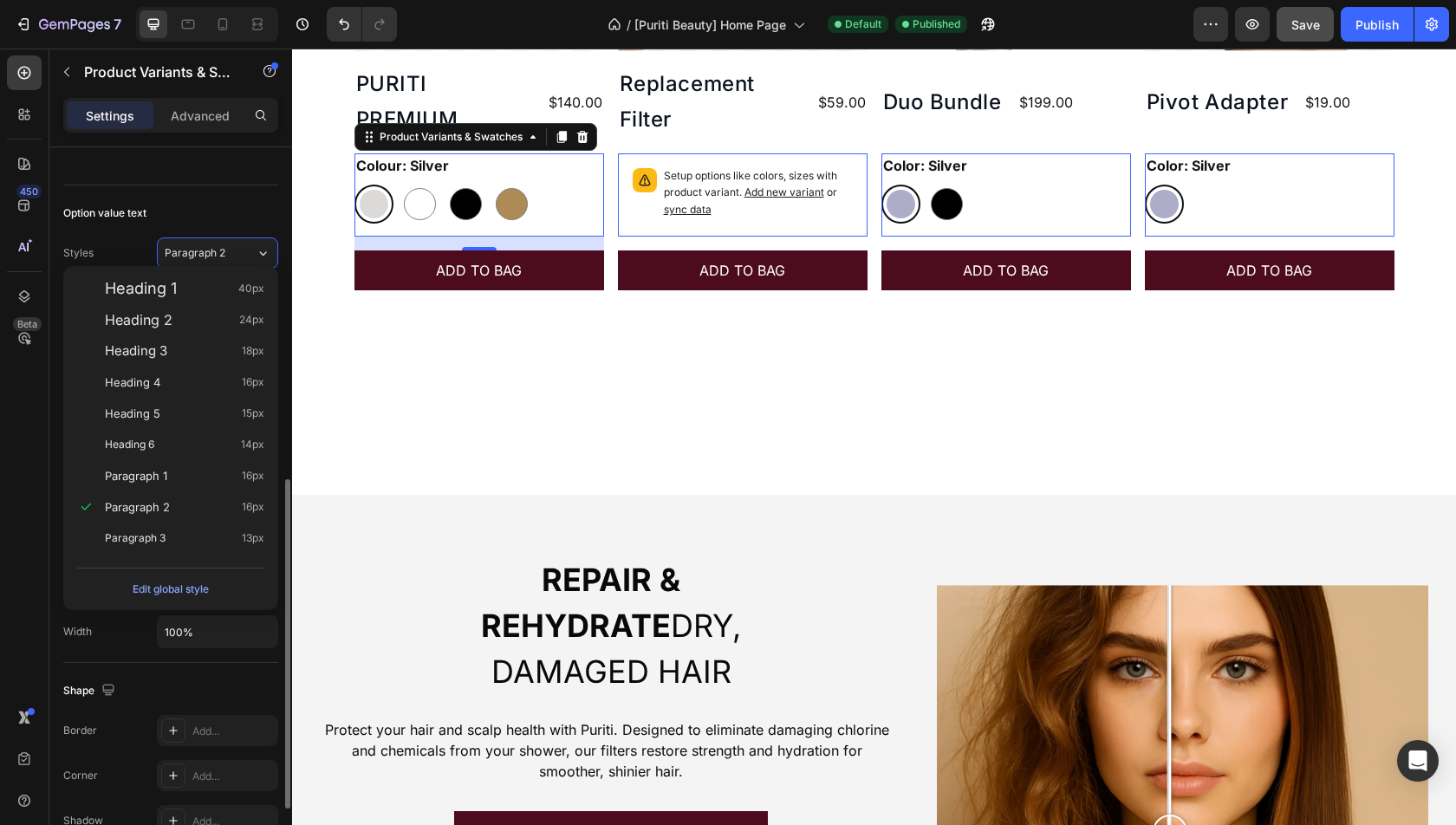
click at [137, 215] on div "Option value text" at bounding box center [170, 213] width 215 height 28
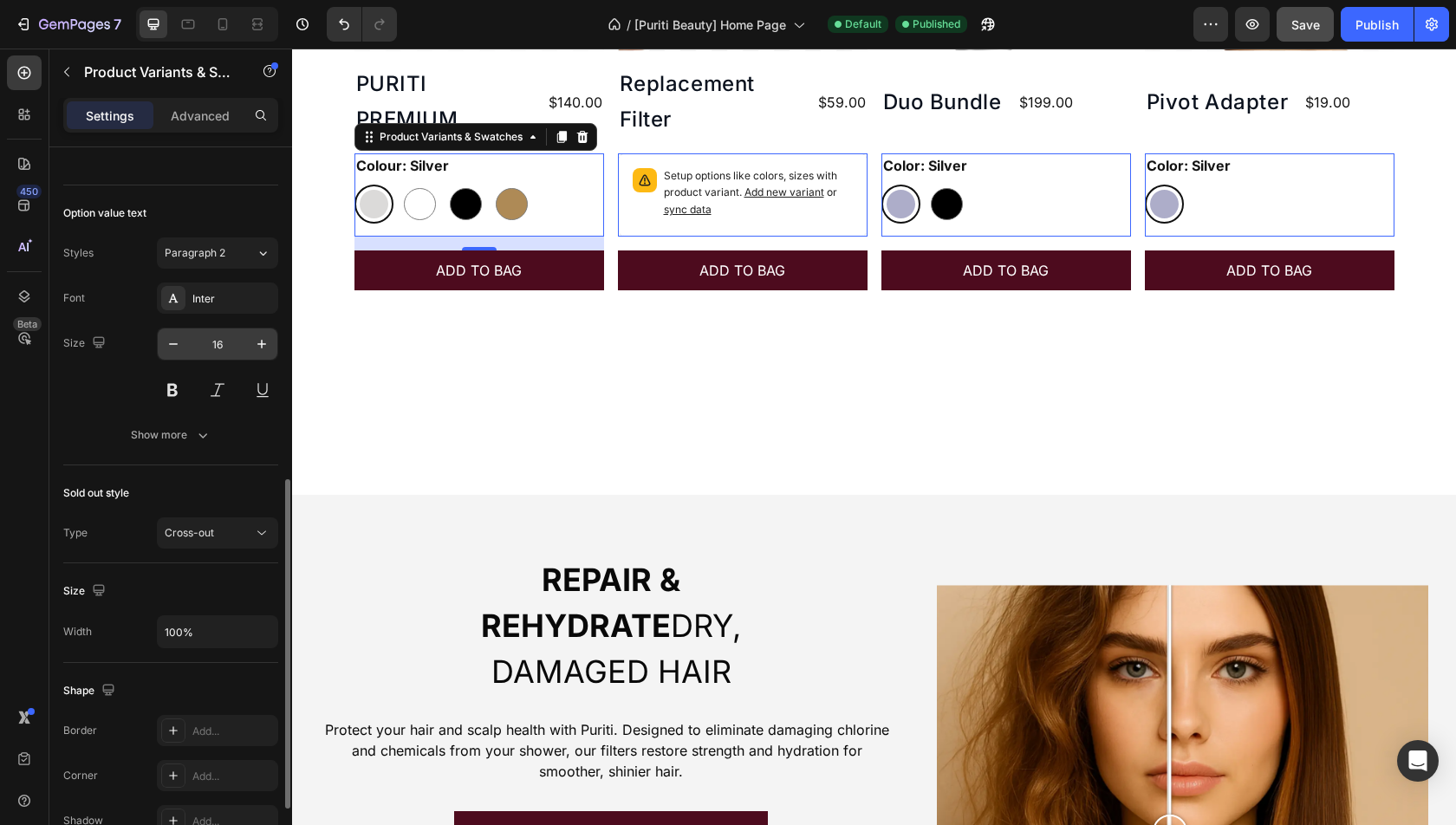
click at [225, 330] on input "16" at bounding box center [217, 343] width 57 height 31
type input "1"
click at [76, 376] on div "Size 1" at bounding box center [170, 366] width 215 height 78
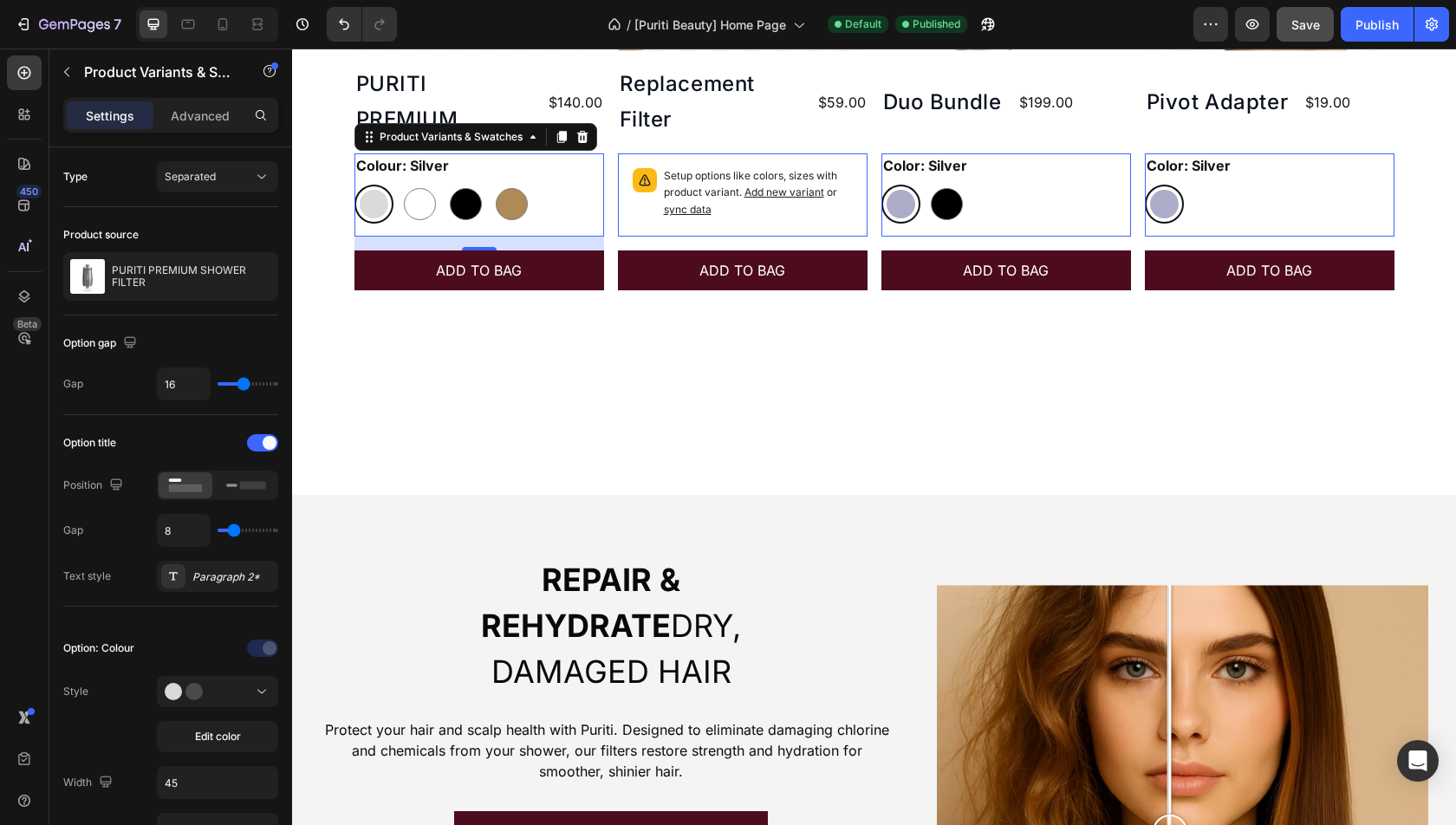
click at [680, 426] on div "Healthy hair and scalp is our mission Heading Product Images Icon 5.0 Text Bloc…" at bounding box center [874, 47] width 1164 height 896
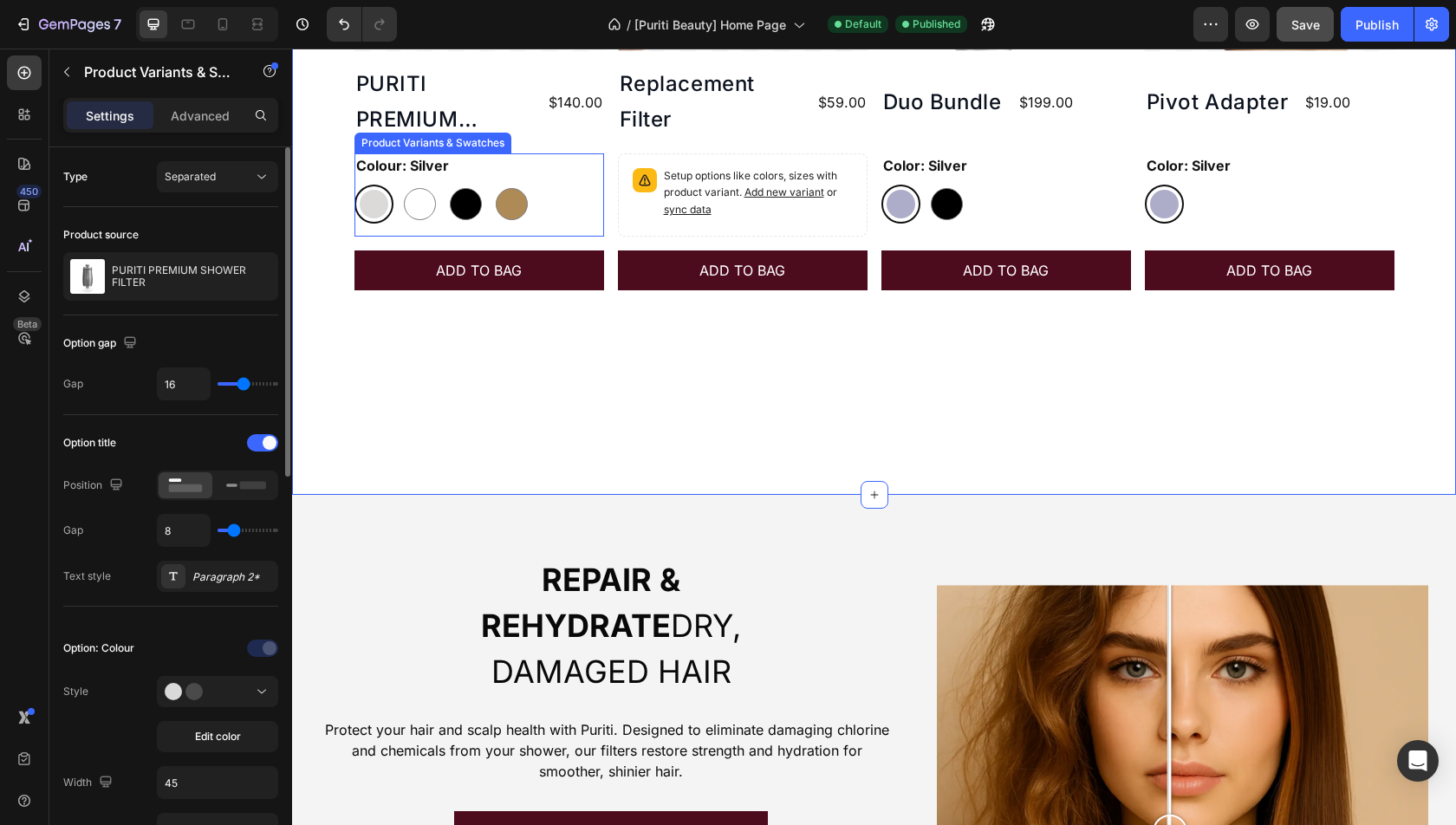
click at [449, 166] on legend "Colour: Silver" at bounding box center [402, 166] width 96 height 24
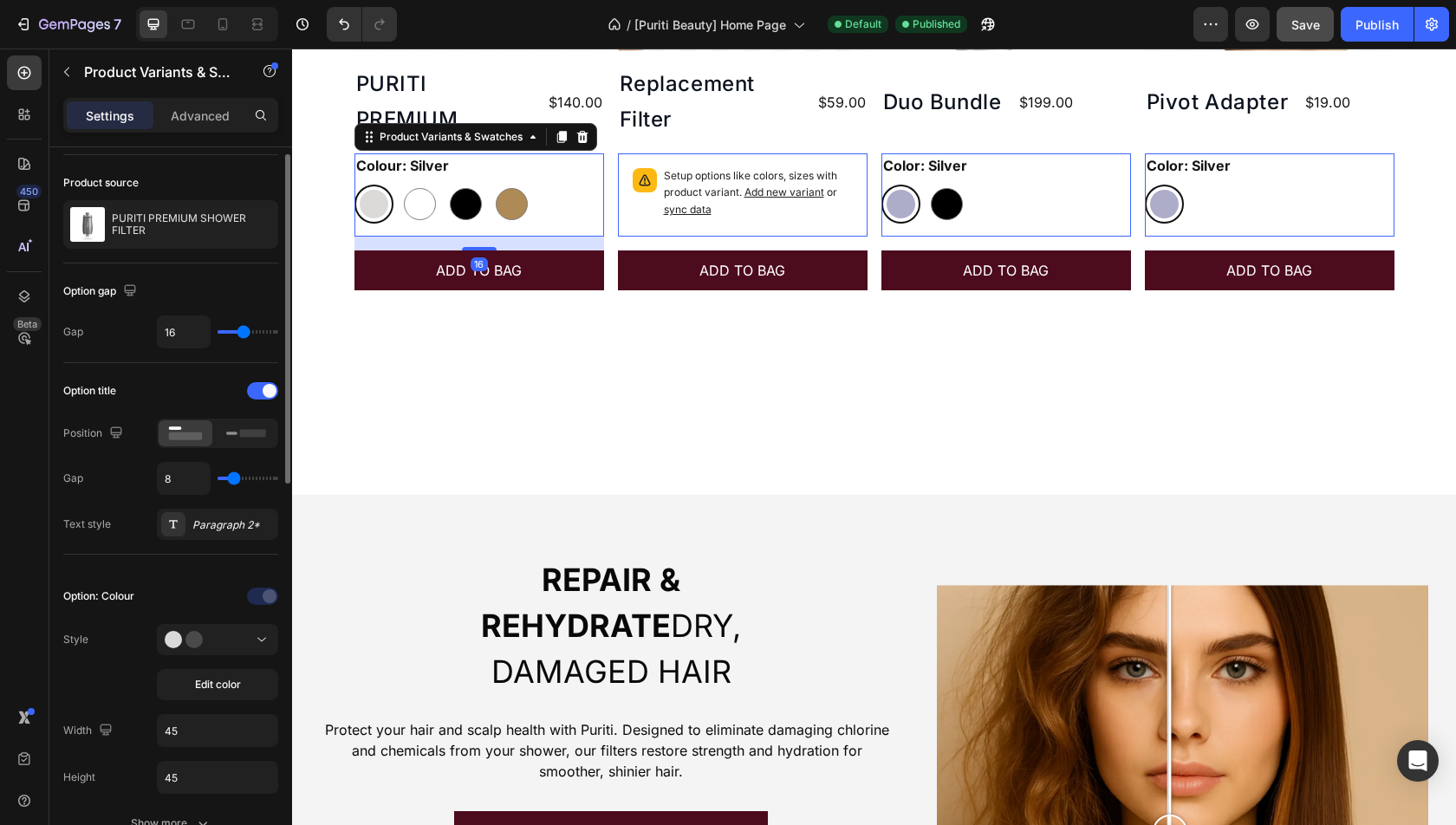
scroll to position [53, 0]
click at [427, 205] on div at bounding box center [420, 204] width 32 height 32
click at [400, 185] on input "White White" at bounding box center [399, 184] width 1 height 1
radio input "true"
click at [478, 205] on div at bounding box center [466, 204] width 32 height 32
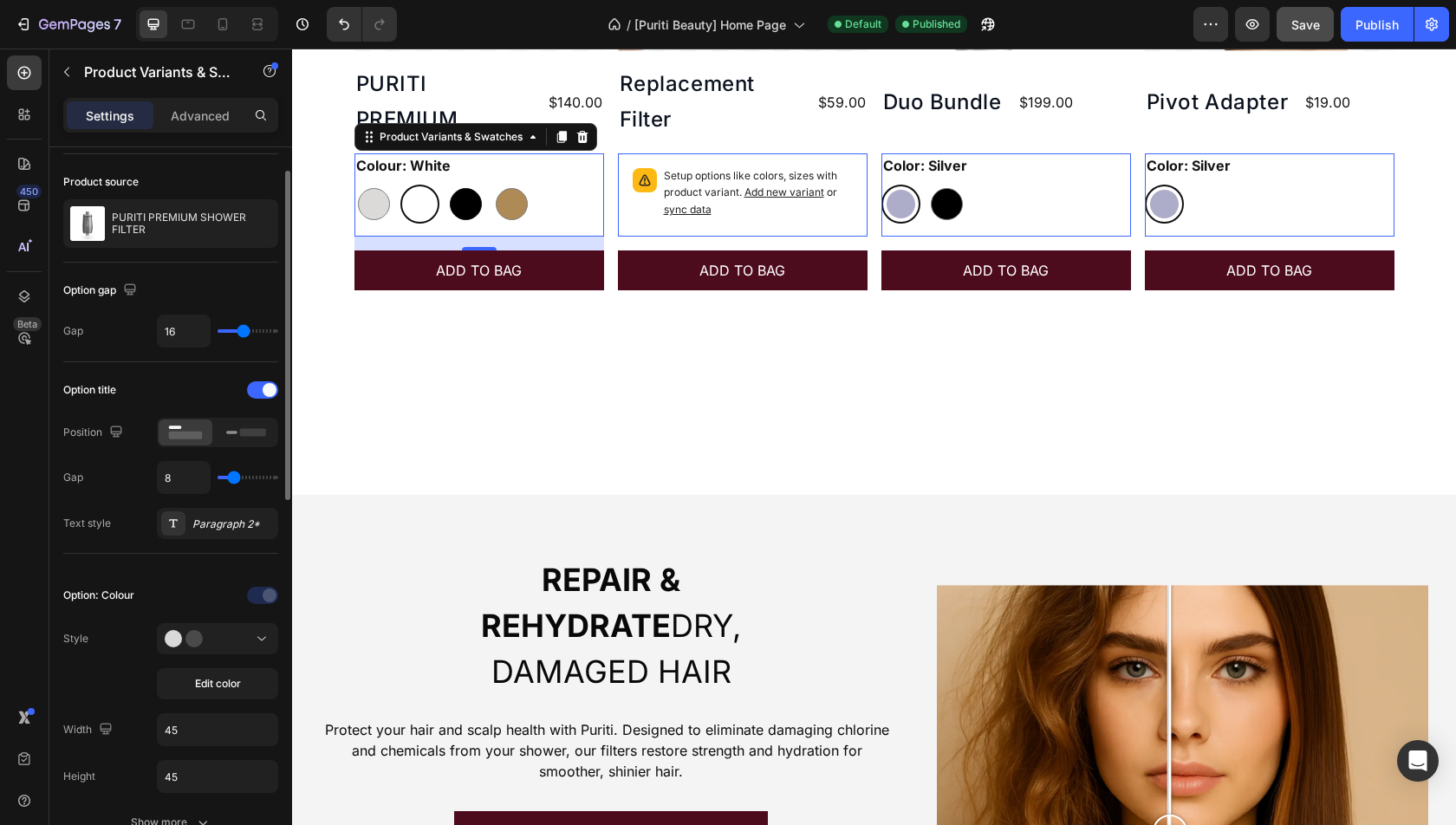
click at [446, 185] on input "Black Black" at bounding box center [445, 184] width 1 height 1
radio input "true"
click at [512, 205] on div at bounding box center [512, 204] width 32 height 32
click at [492, 185] on input "Gold Gold" at bounding box center [491, 184] width 1 height 1
radio input "true"
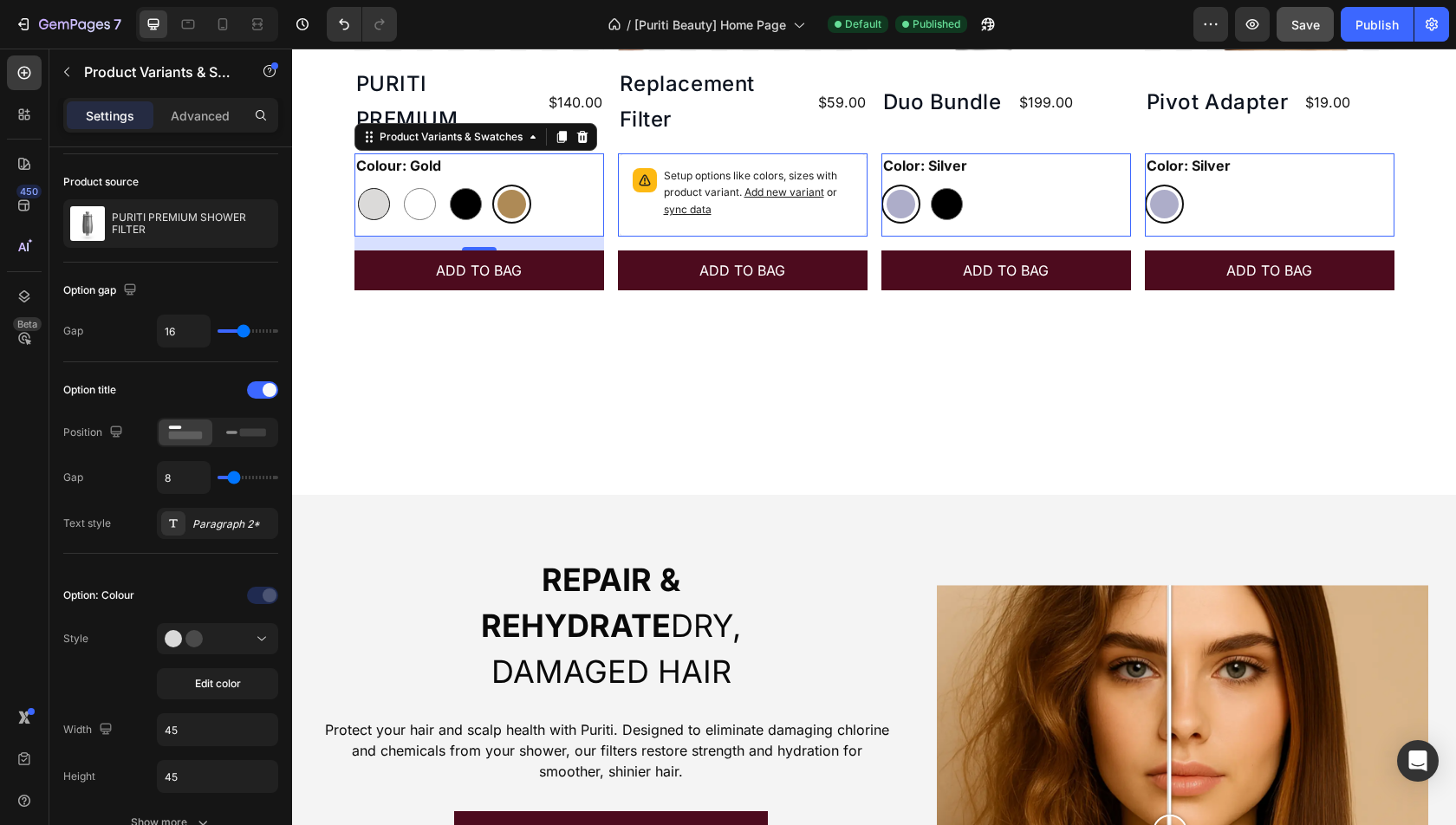
click at [369, 204] on div at bounding box center [374, 204] width 32 height 32
click at [354, 185] on input "Silver Silver" at bounding box center [353, 184] width 1 height 1
radio input "true"
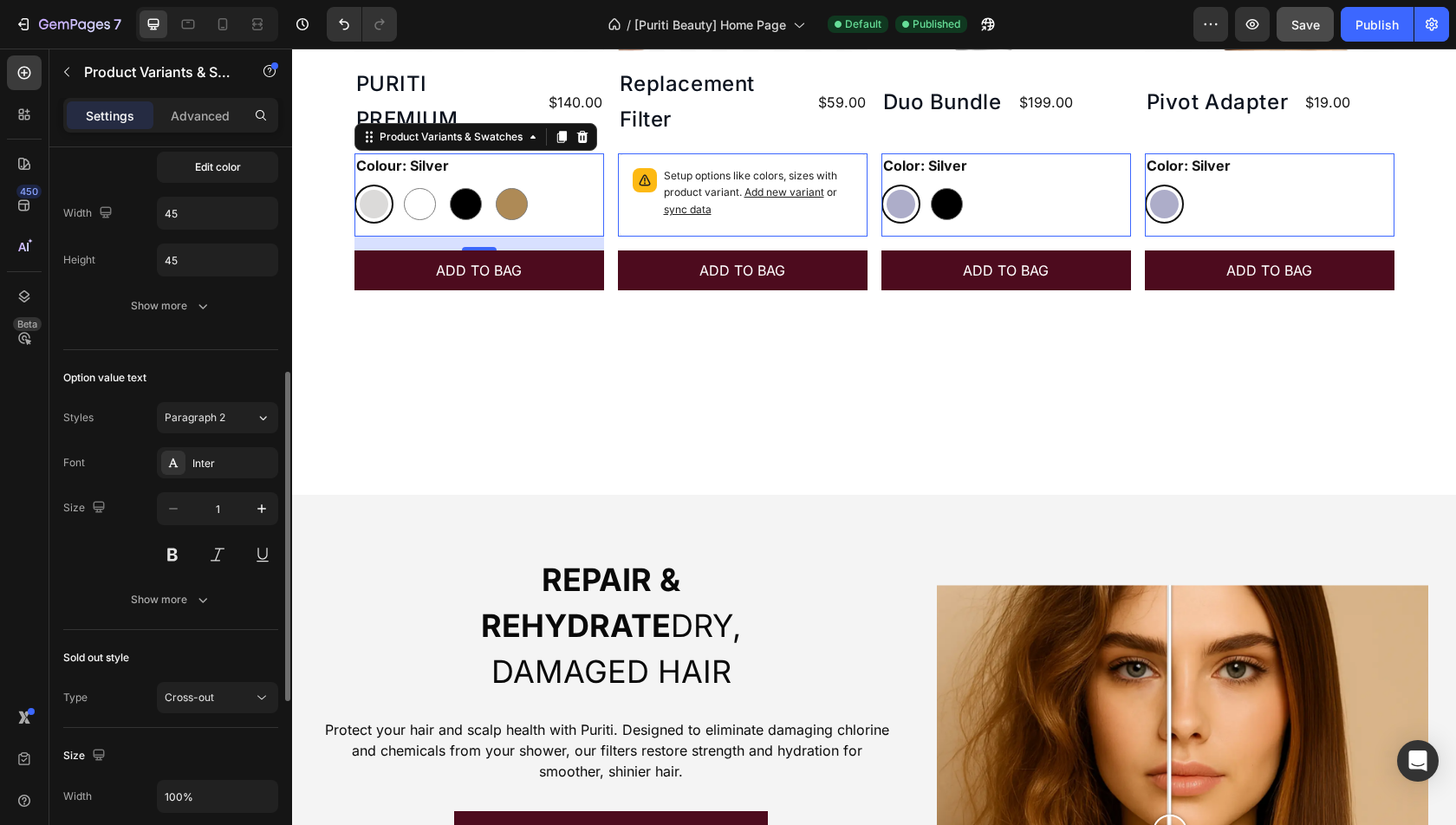
scroll to position [603, 0]
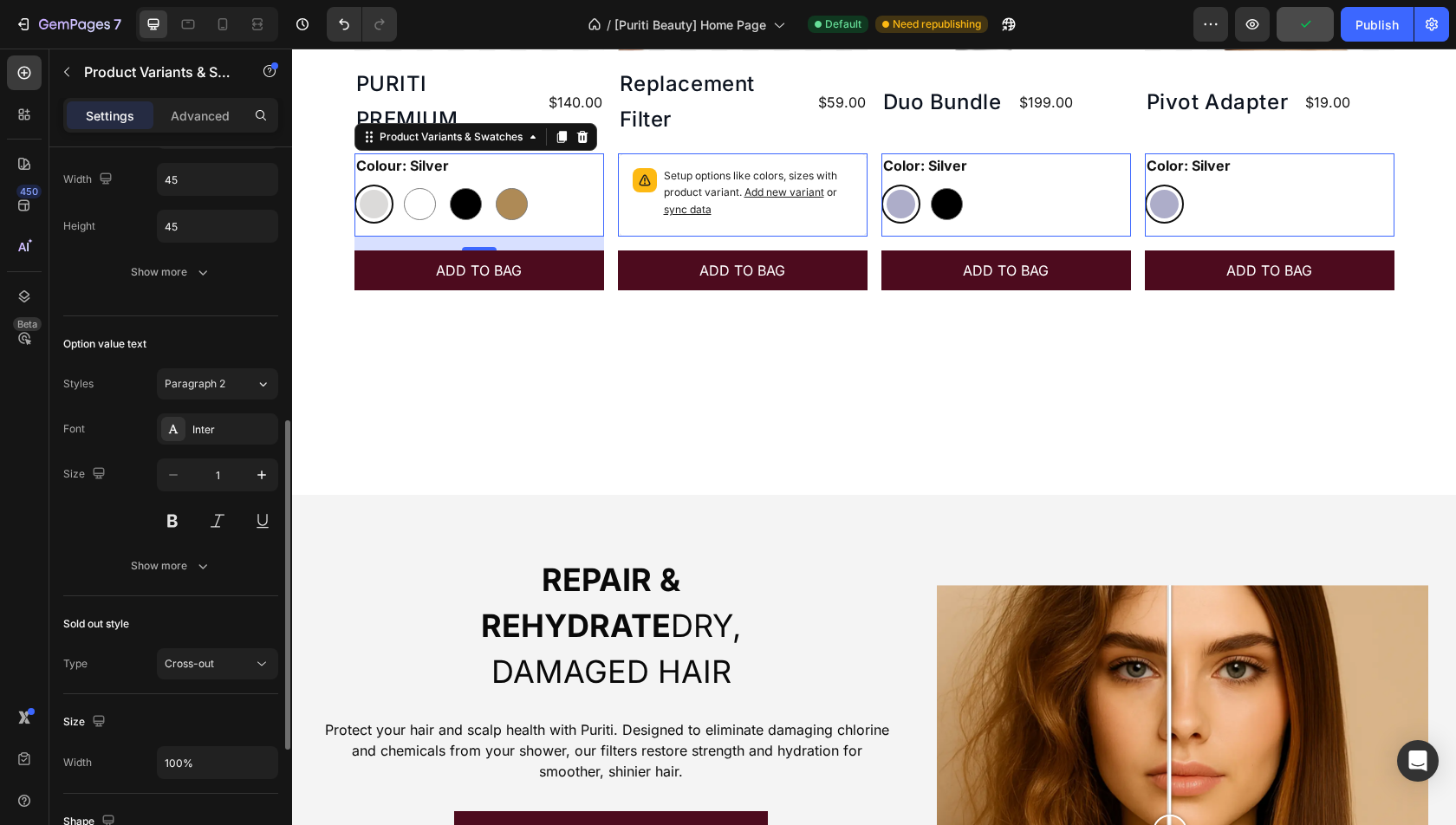
click at [93, 490] on div "Size 1" at bounding box center [170, 497] width 215 height 78
click at [105, 497] on div "Size 1" at bounding box center [170, 497] width 215 height 78
type input "16"
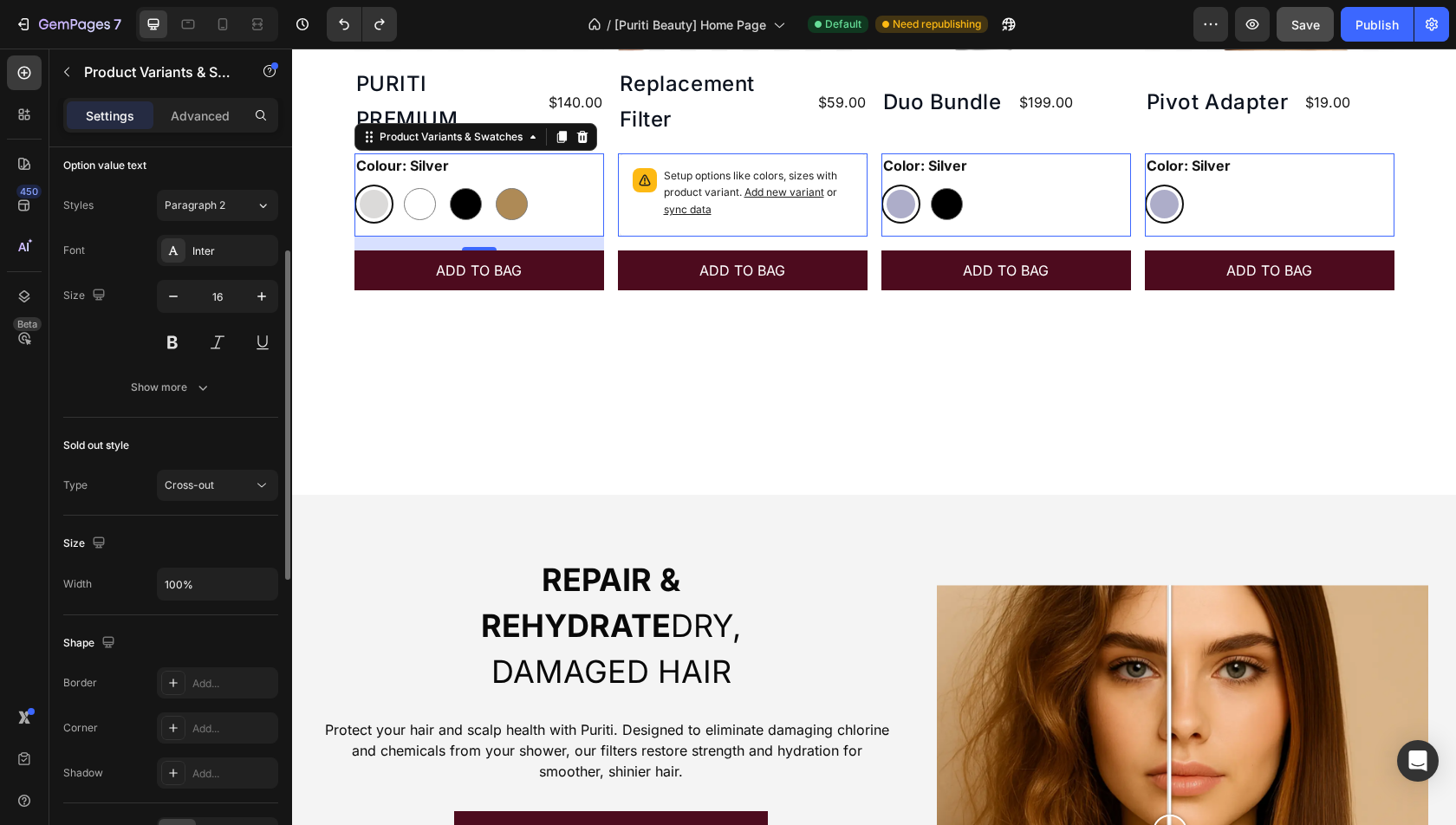
scroll to position [880, 0]
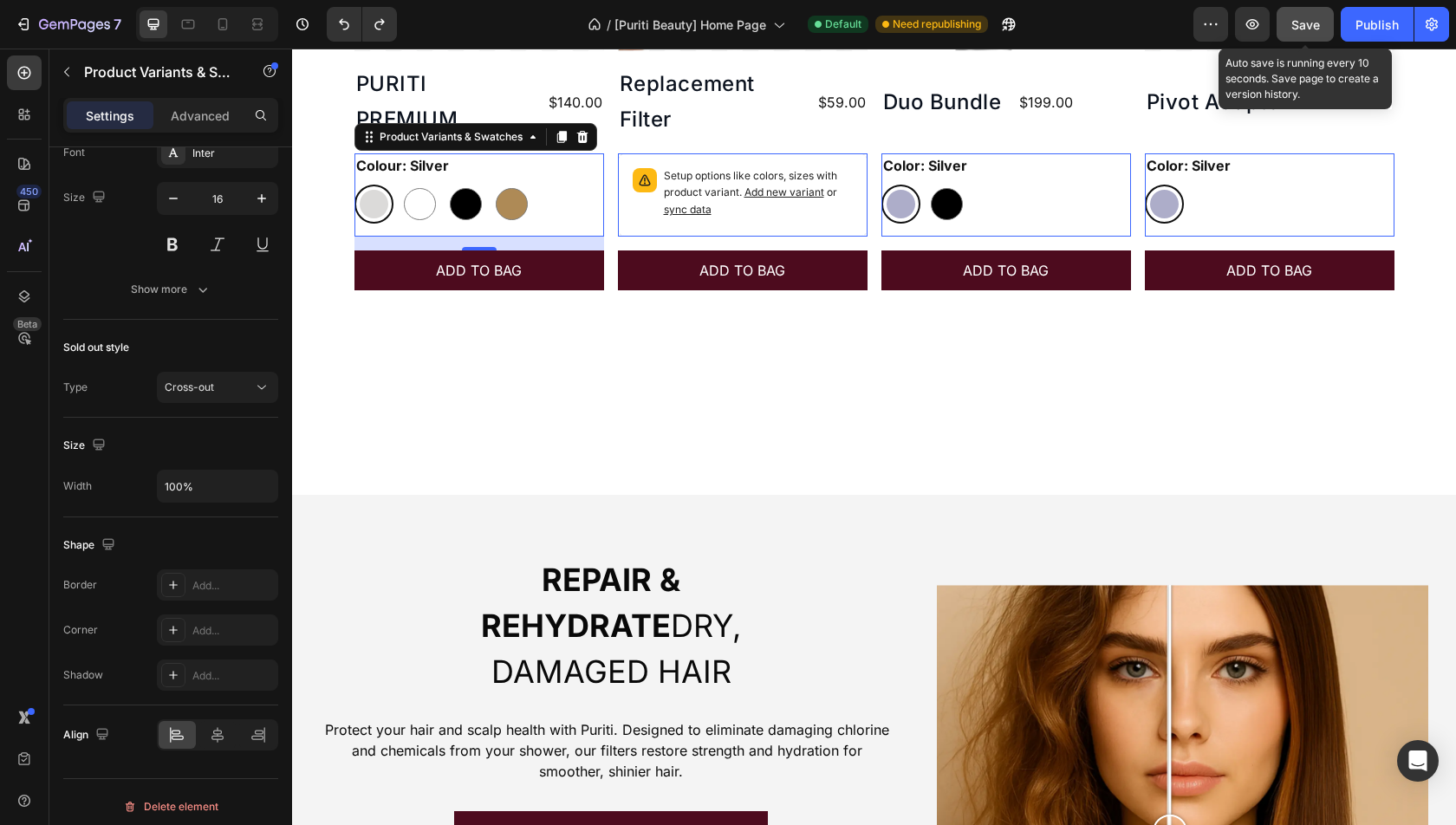
click at [1328, 8] on button "Save" at bounding box center [1304, 24] width 57 height 35
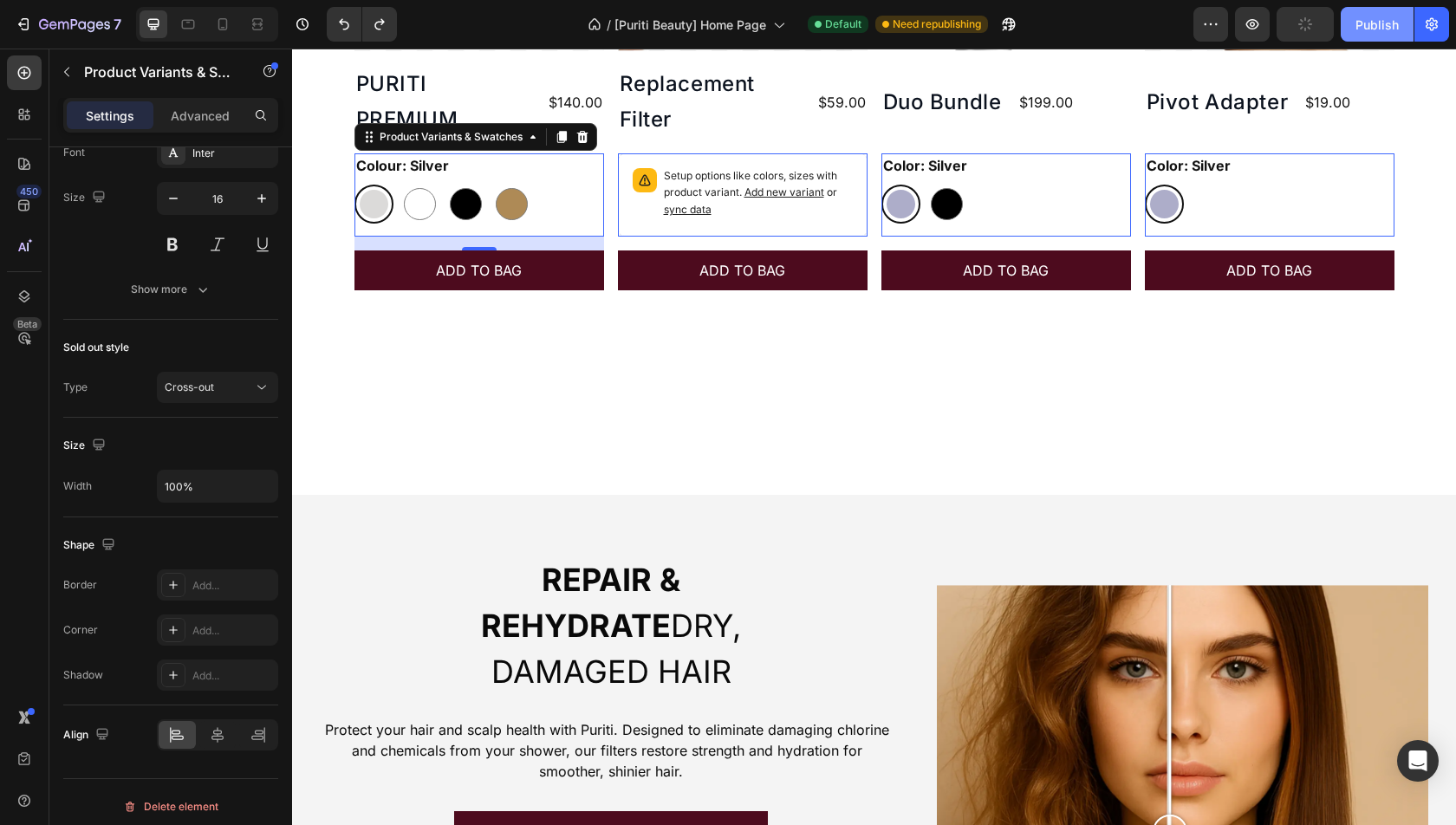
click at [1360, 14] on button "Publish" at bounding box center [1377, 24] width 73 height 35
click at [1249, 30] on icon "button" at bounding box center [1251, 24] width 17 height 17
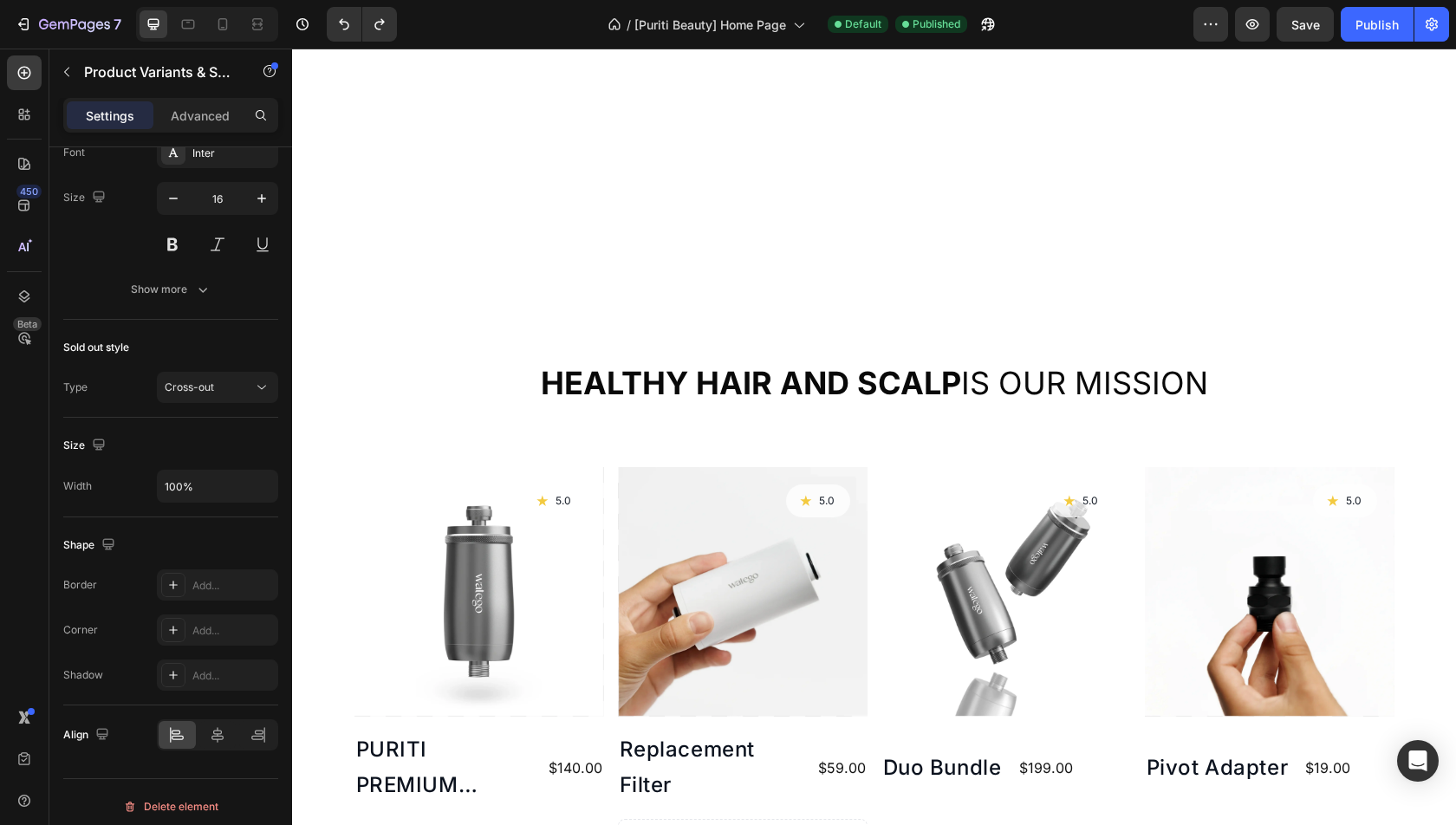
scroll to position [693, 0]
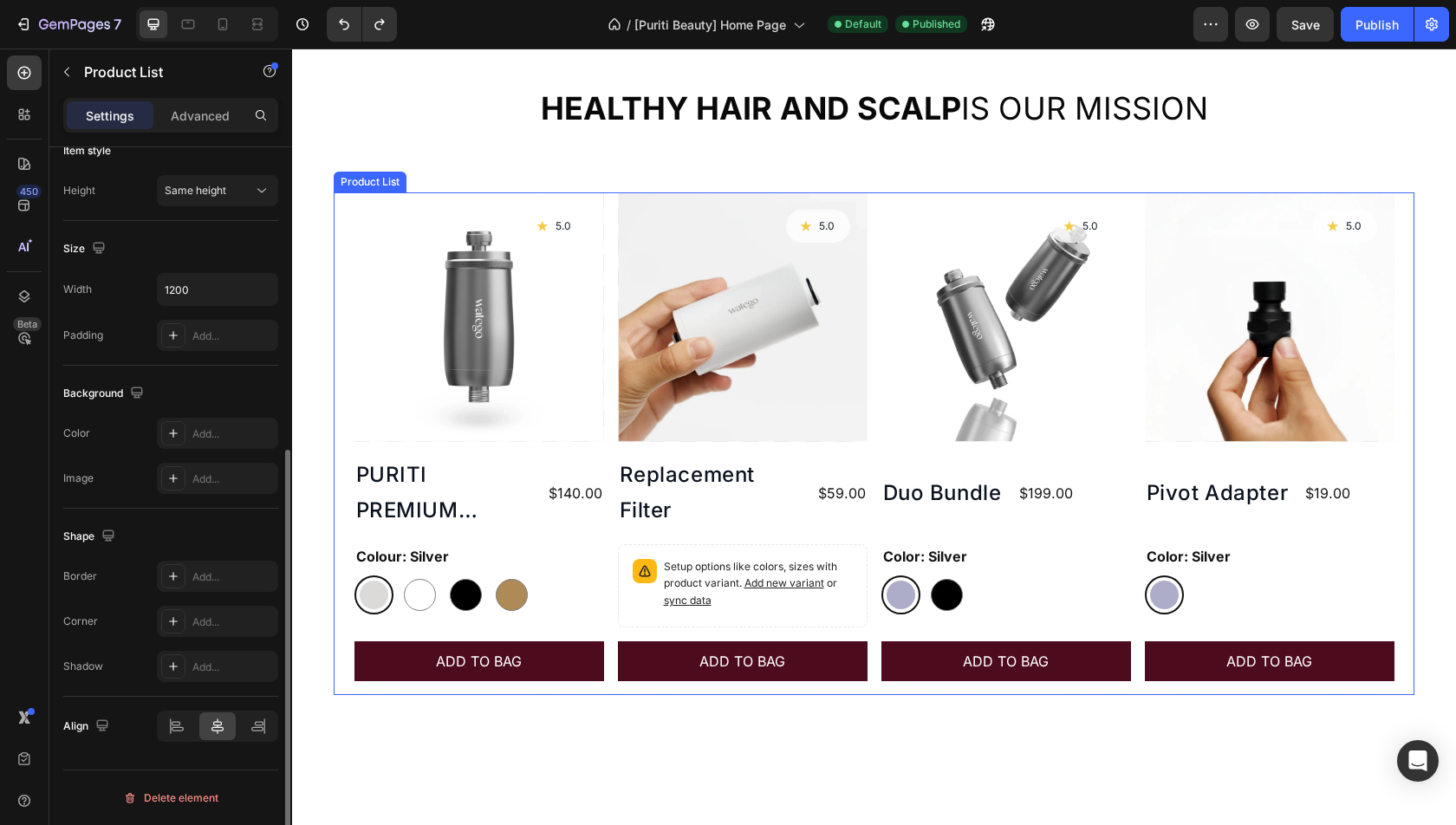
click at [874, 531] on div "Product Images Icon 5.0 Text Block Row PURITI PREMIUM SHOWER FILTER Product Tit…" at bounding box center [874, 444] width 1040 height 503
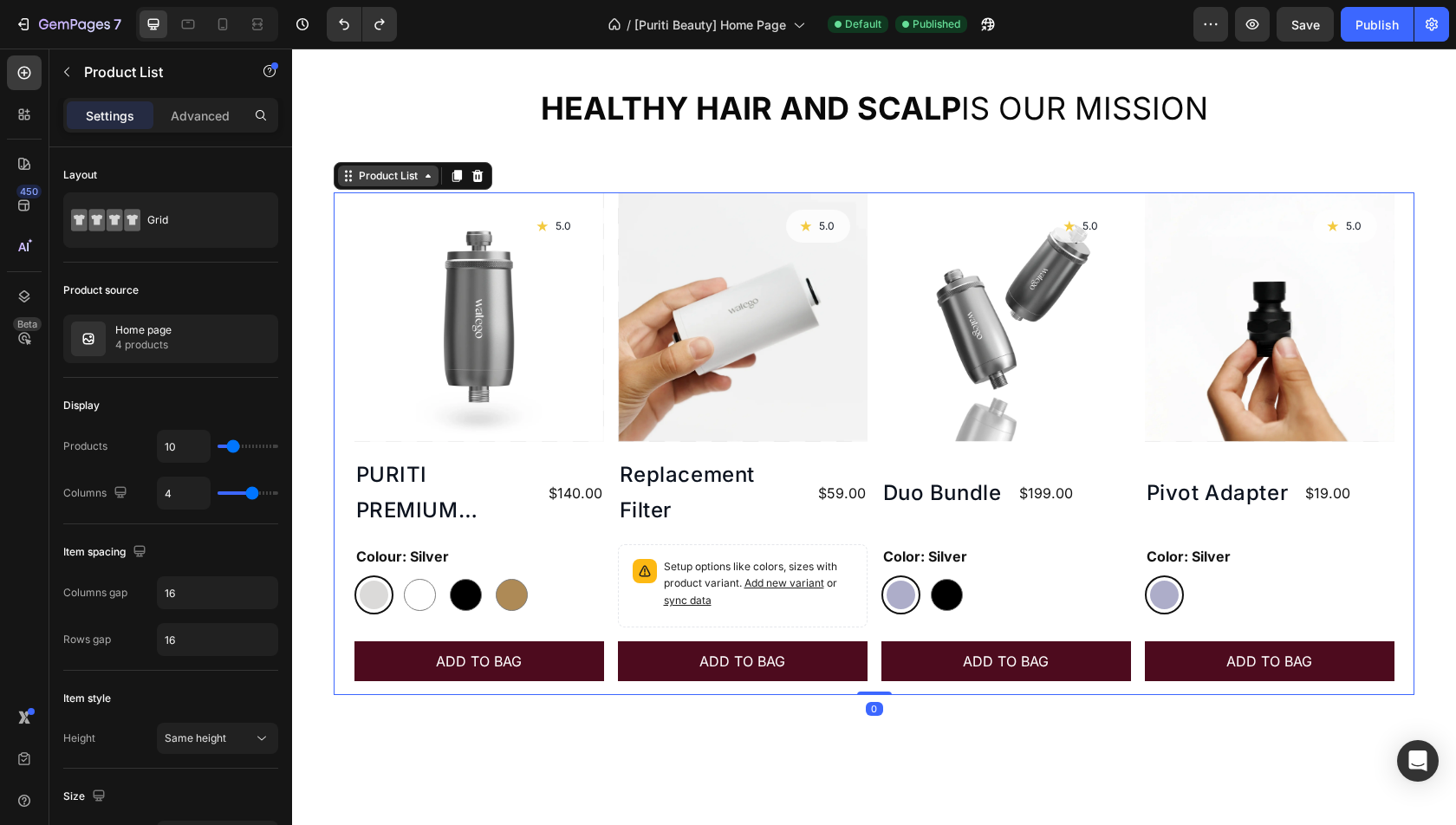
click at [382, 185] on div "Product List" at bounding box center [388, 176] width 101 height 21
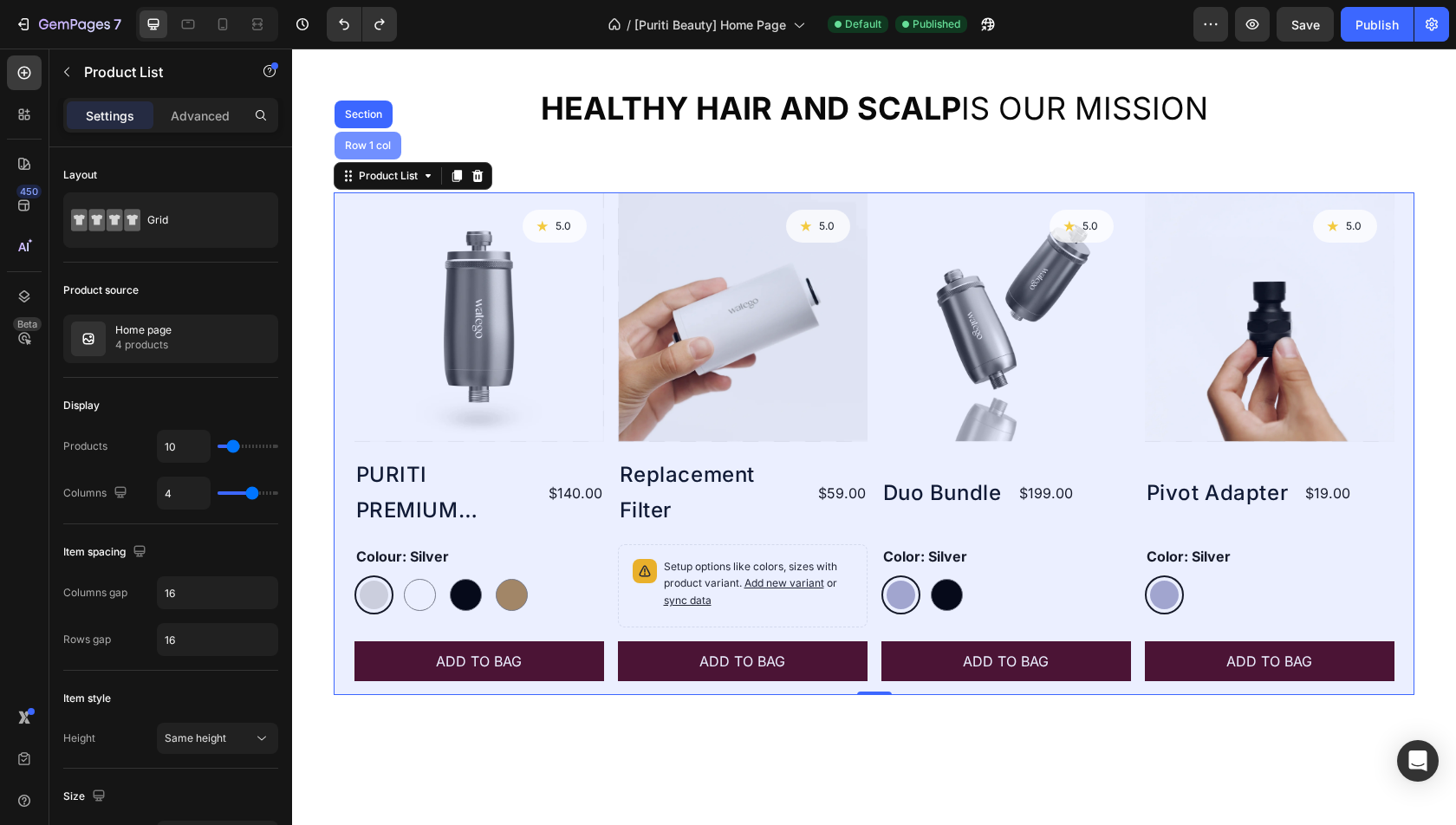
click at [381, 143] on div "Row 1 col" at bounding box center [367, 146] width 53 height 10
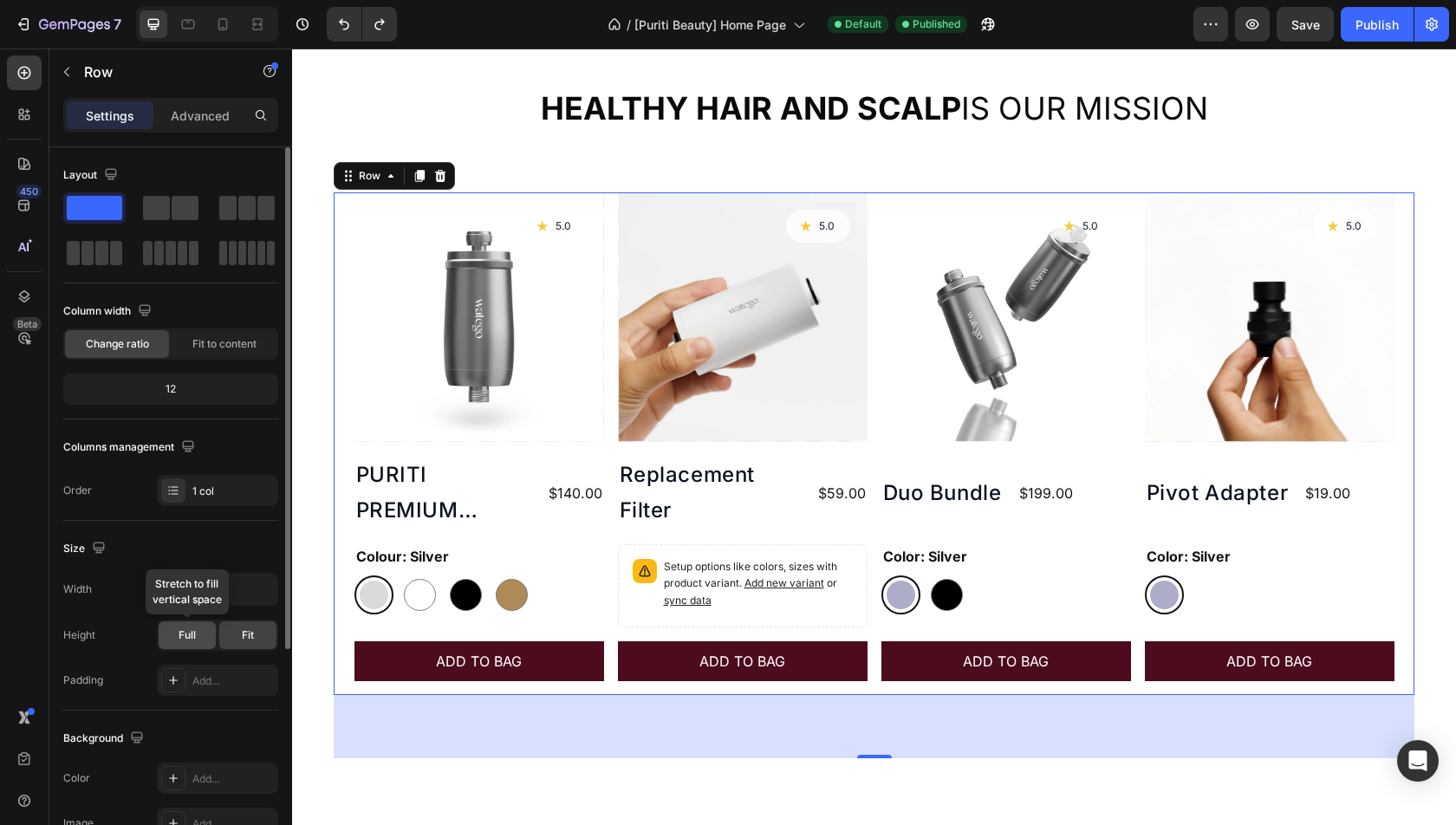
click at [192, 631] on span "Full" at bounding box center [187, 635] width 17 height 16
click at [232, 629] on div "Fit" at bounding box center [247, 635] width 57 height 28
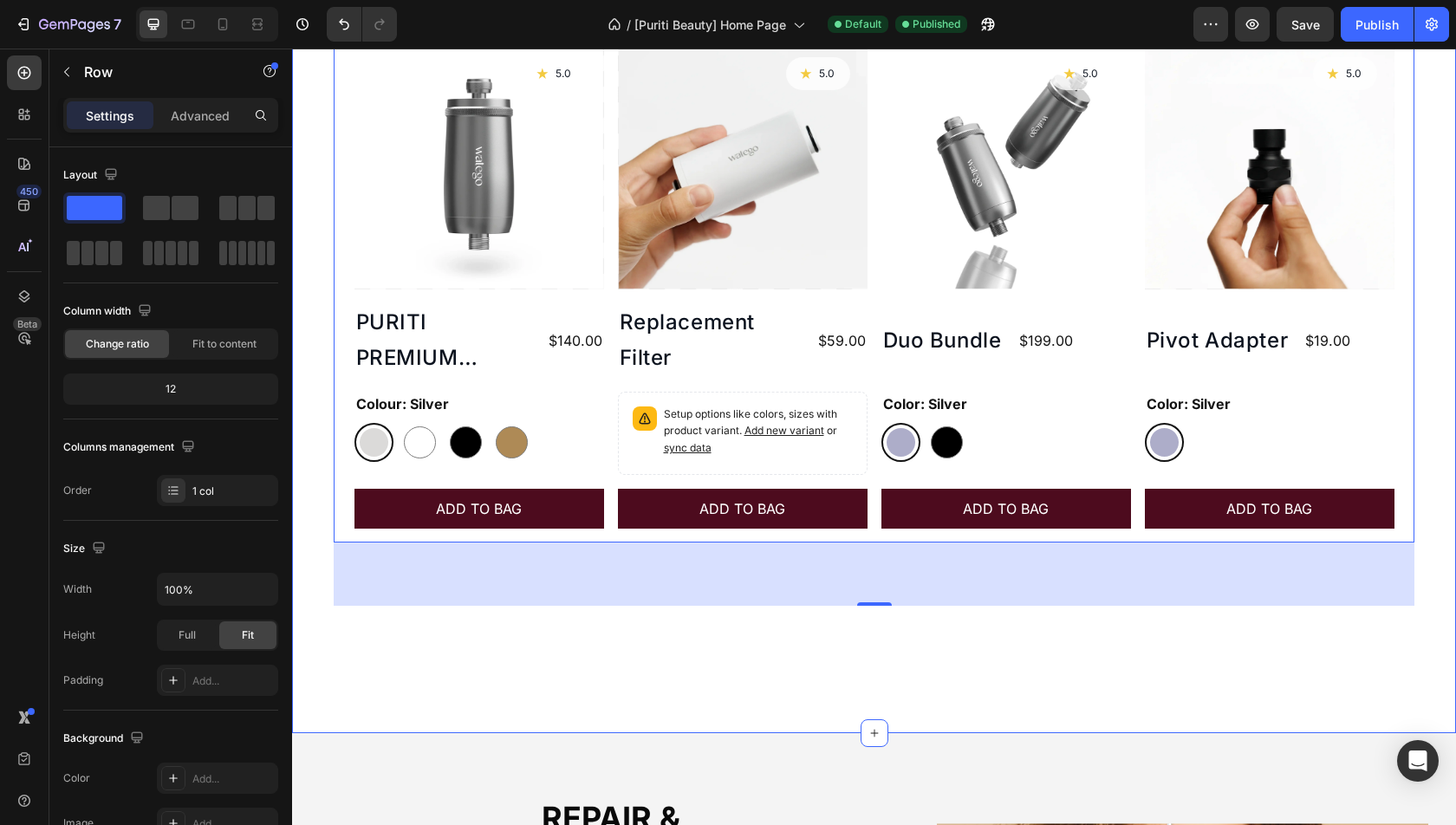
scroll to position [923, 0]
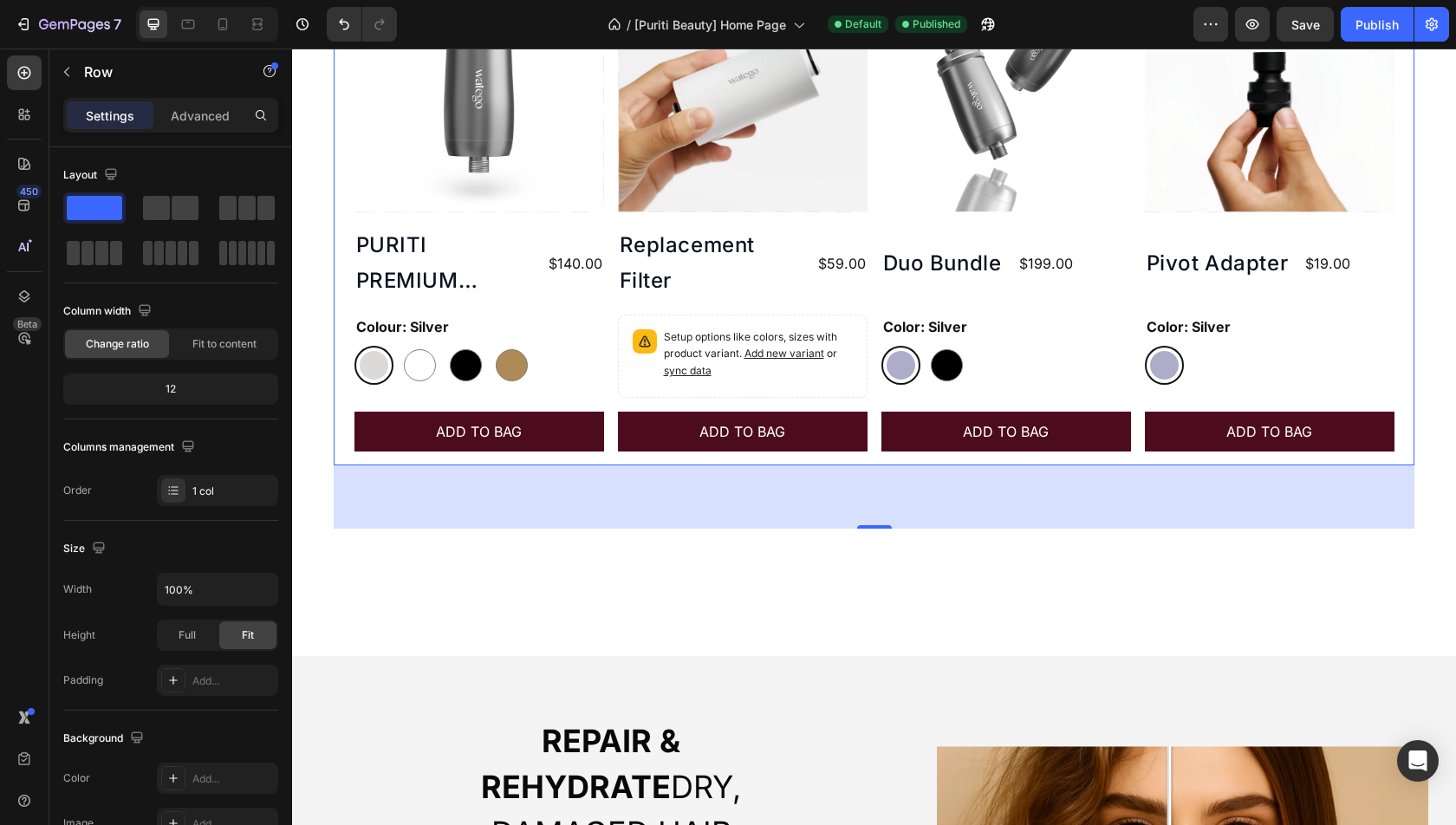
click at [879, 492] on div "73" at bounding box center [874, 498] width 18 height 14
click at [215, 113] on p "Advanced" at bounding box center [200, 116] width 59 height 18
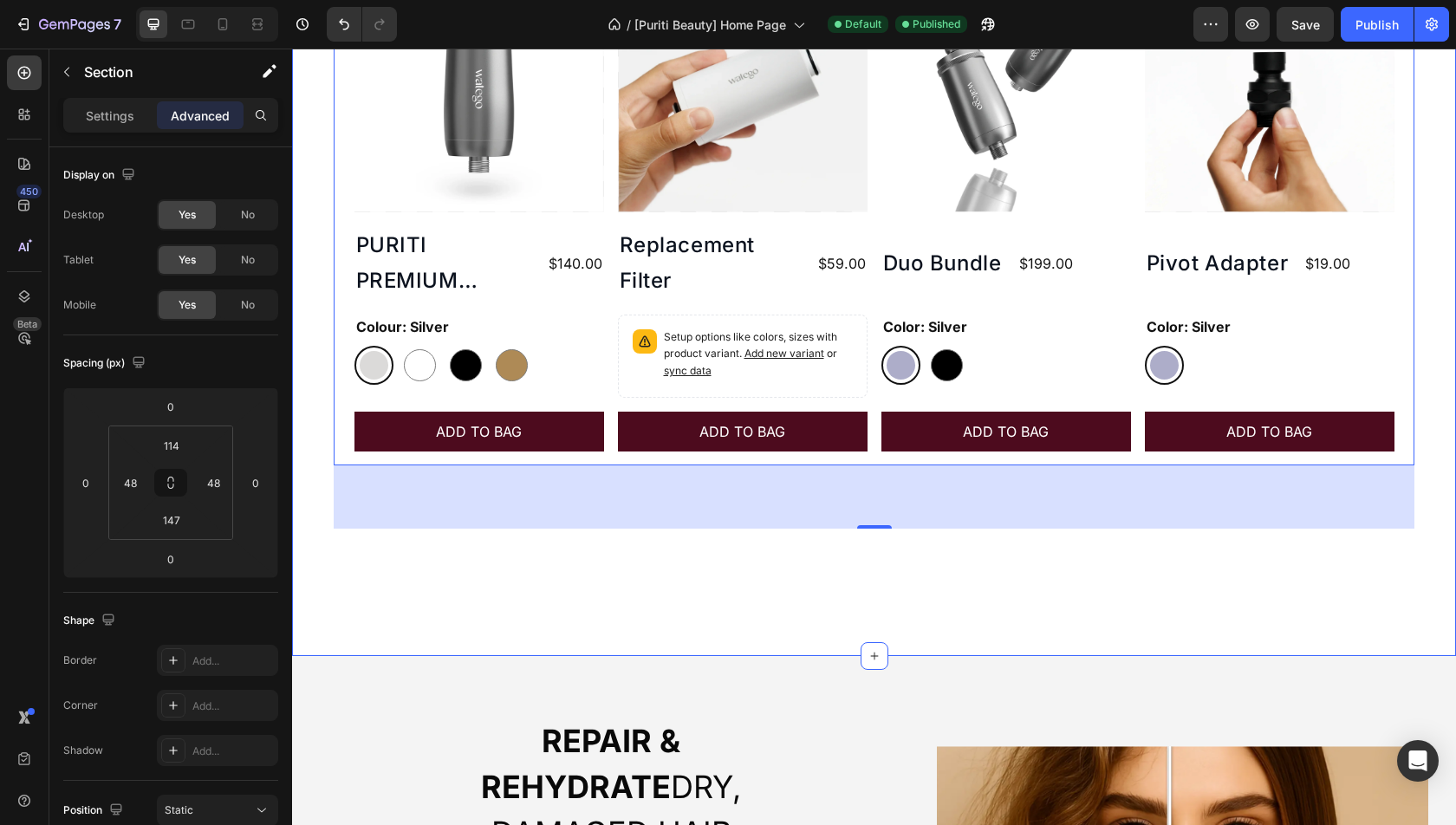
click at [637, 560] on div "Healthy hair and scalp is our mission Heading Product Images Icon 5.0 Text Bloc…" at bounding box center [874, 207] width 1164 height 896
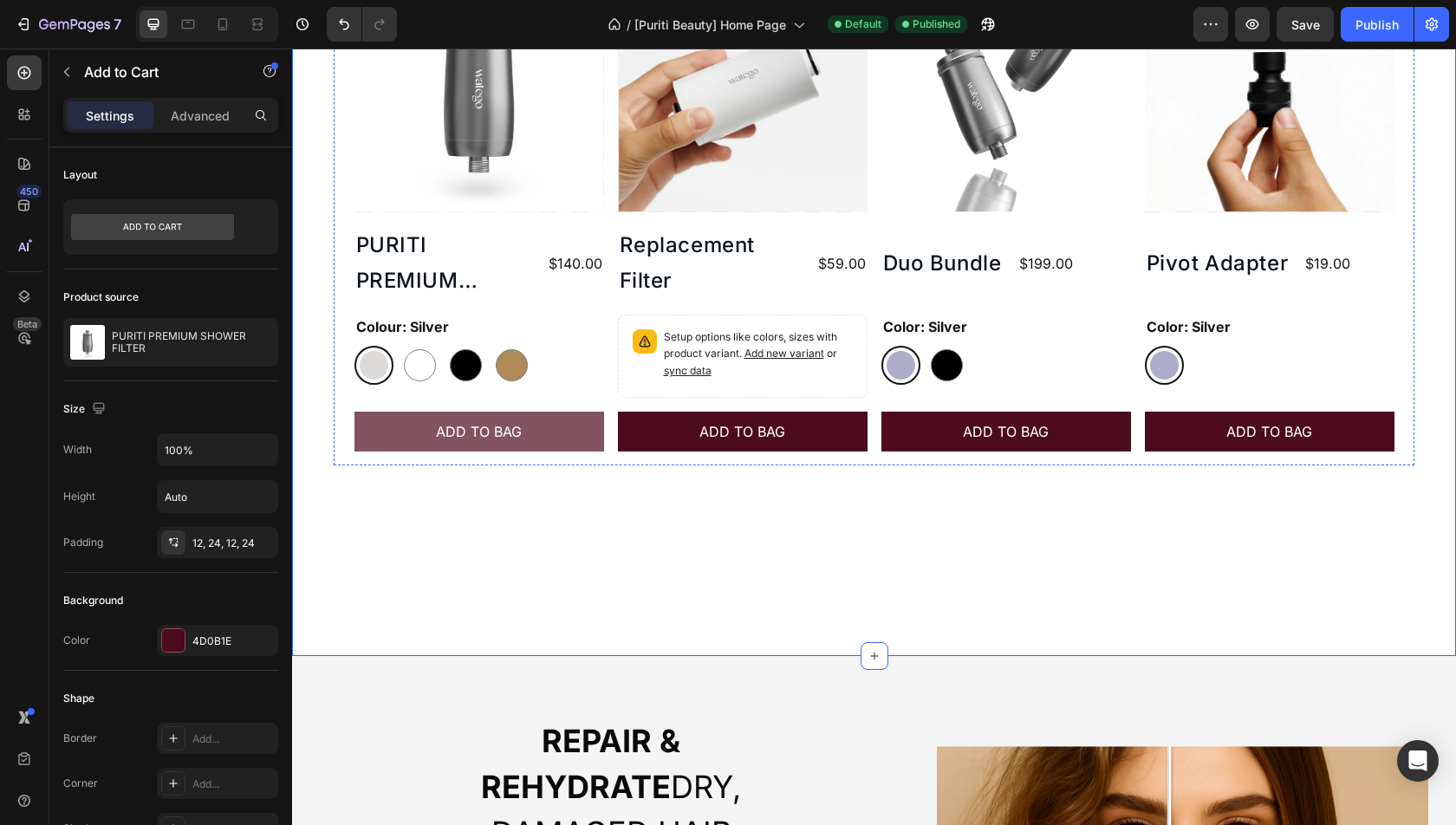
click at [594, 448] on button "ADD TO BAG" at bounding box center [479, 432] width 249 height 40
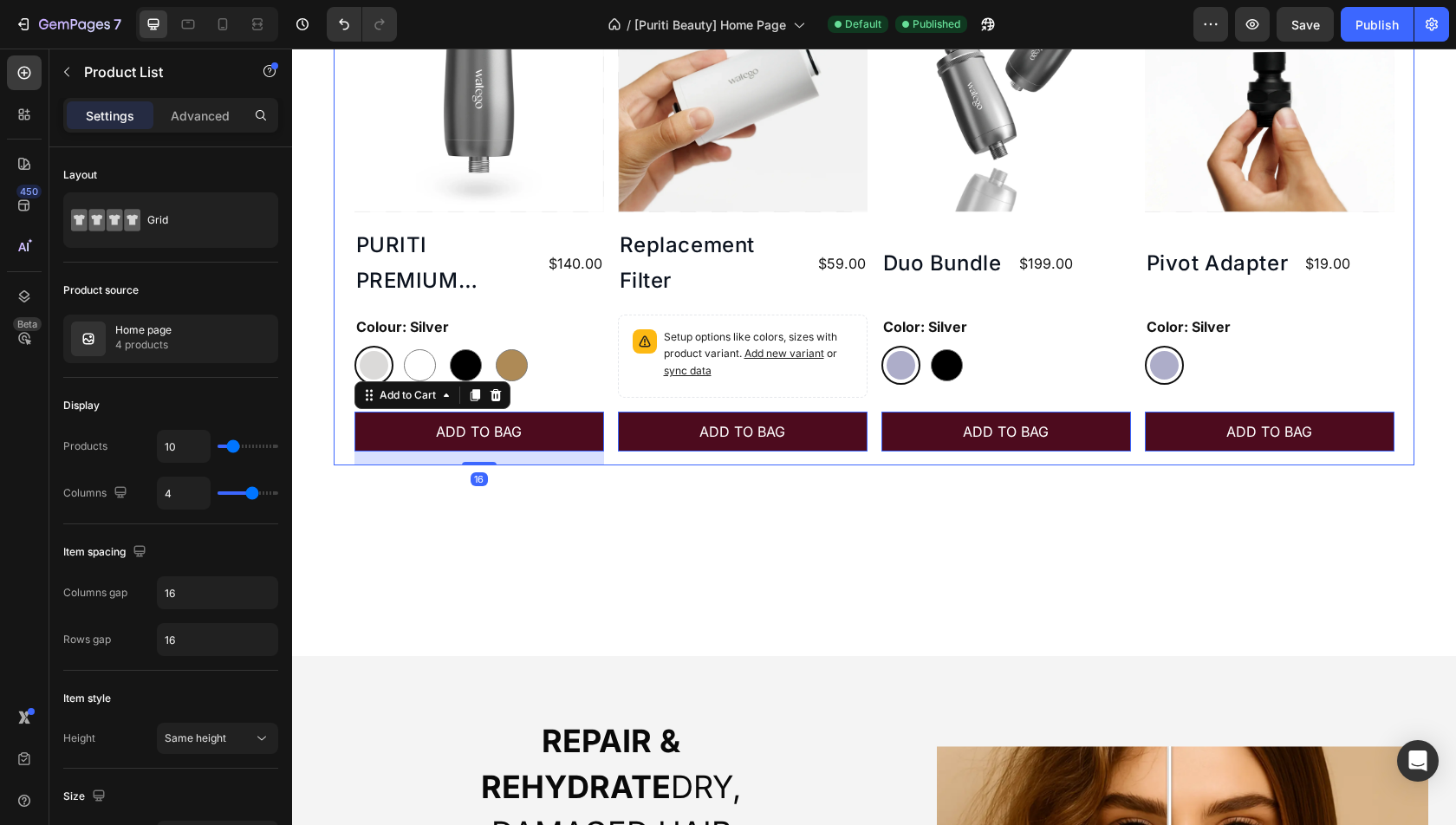
click at [611, 448] on div "Product Images Icon 5.0 Text Block Row PURITI PREMIUM SHOWER FILTER Product Tit…" at bounding box center [874, 214] width 1040 height 503
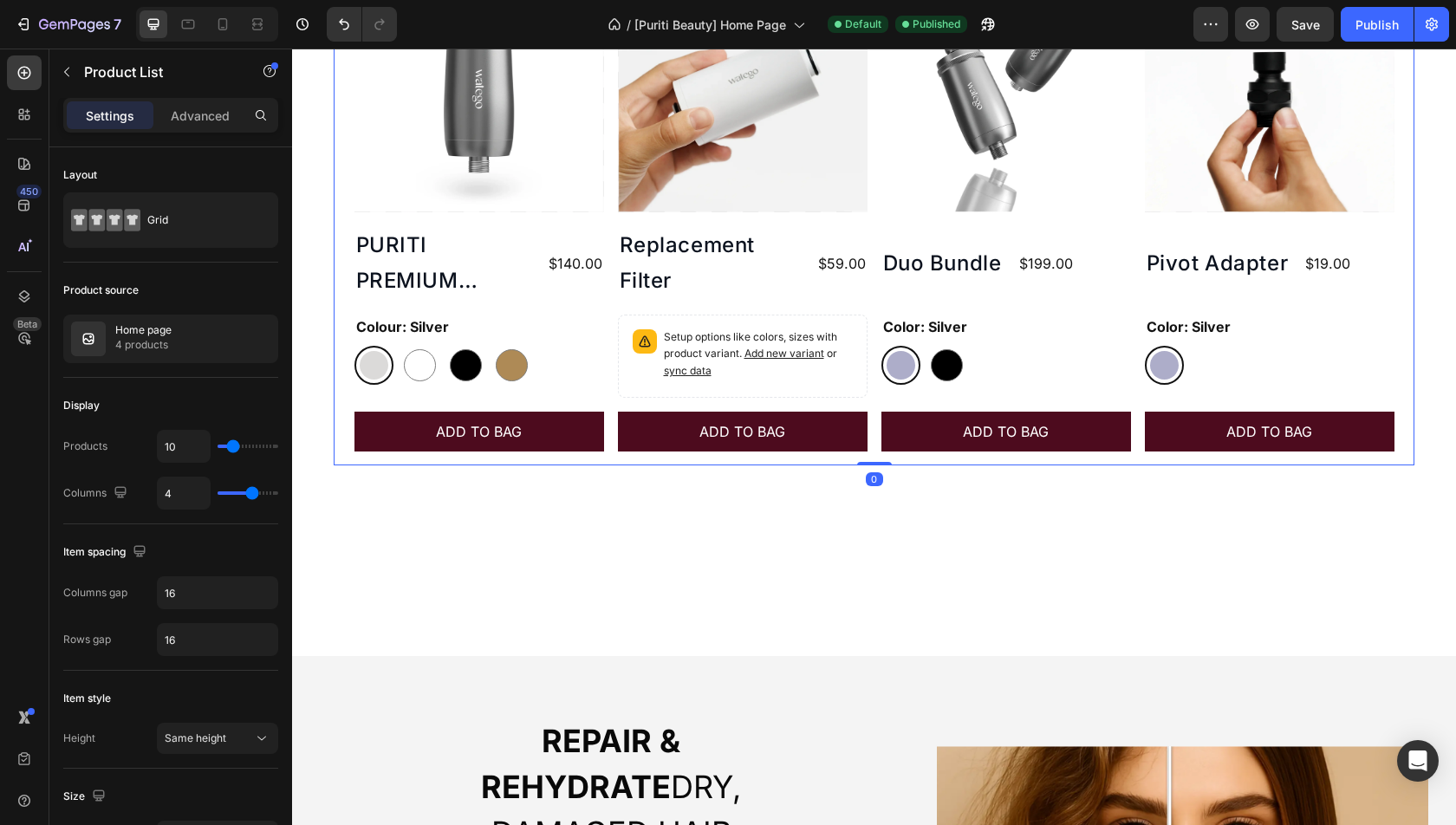
click at [199, 130] on div "Settings Advanced" at bounding box center [170, 115] width 215 height 35
click at [221, 102] on div "Advanced" at bounding box center [200, 116] width 87 height 28
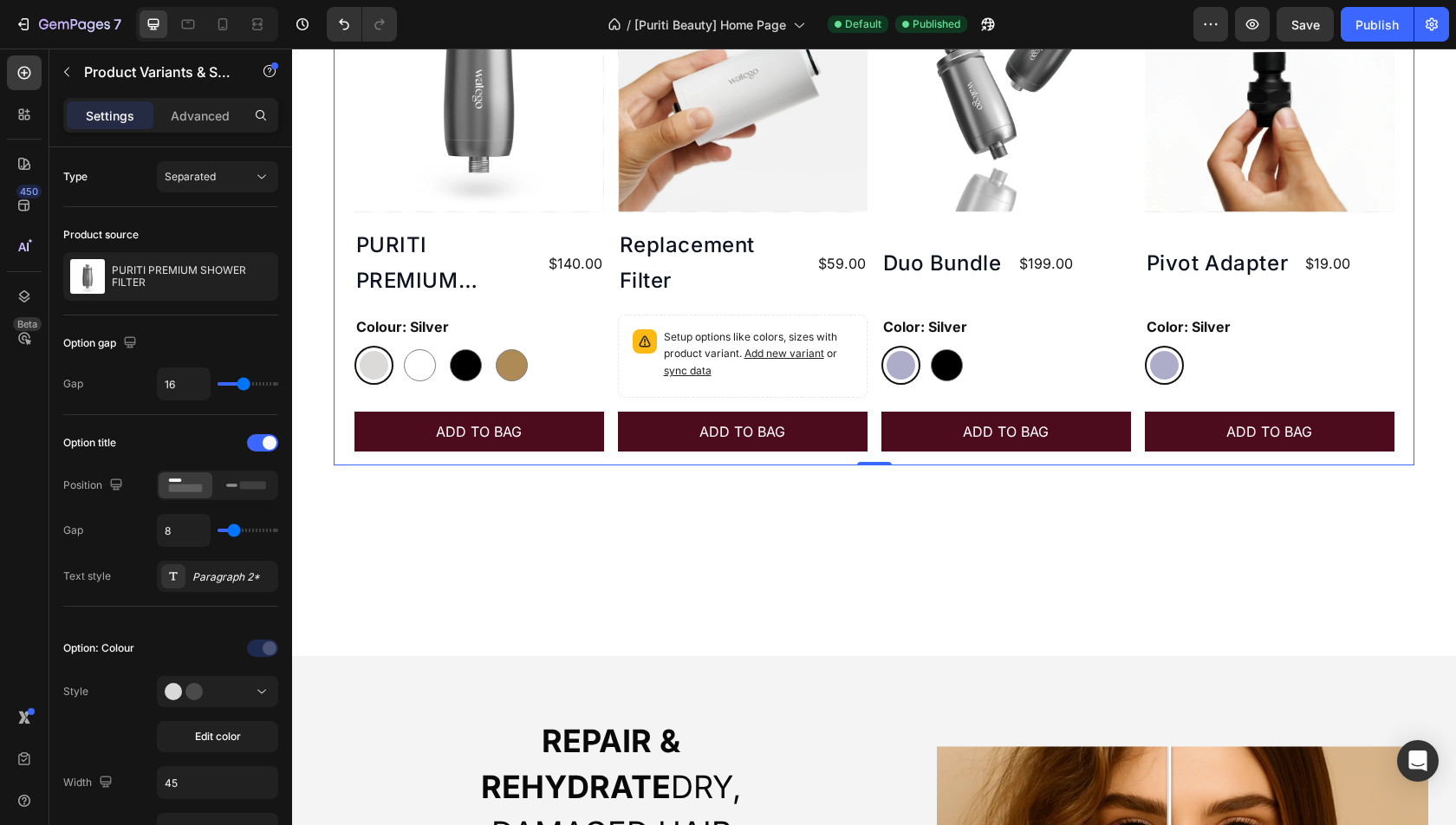
click at [600, 365] on div "Silver Silver White White Black Black Gold Gold" at bounding box center [479, 365] width 249 height 39
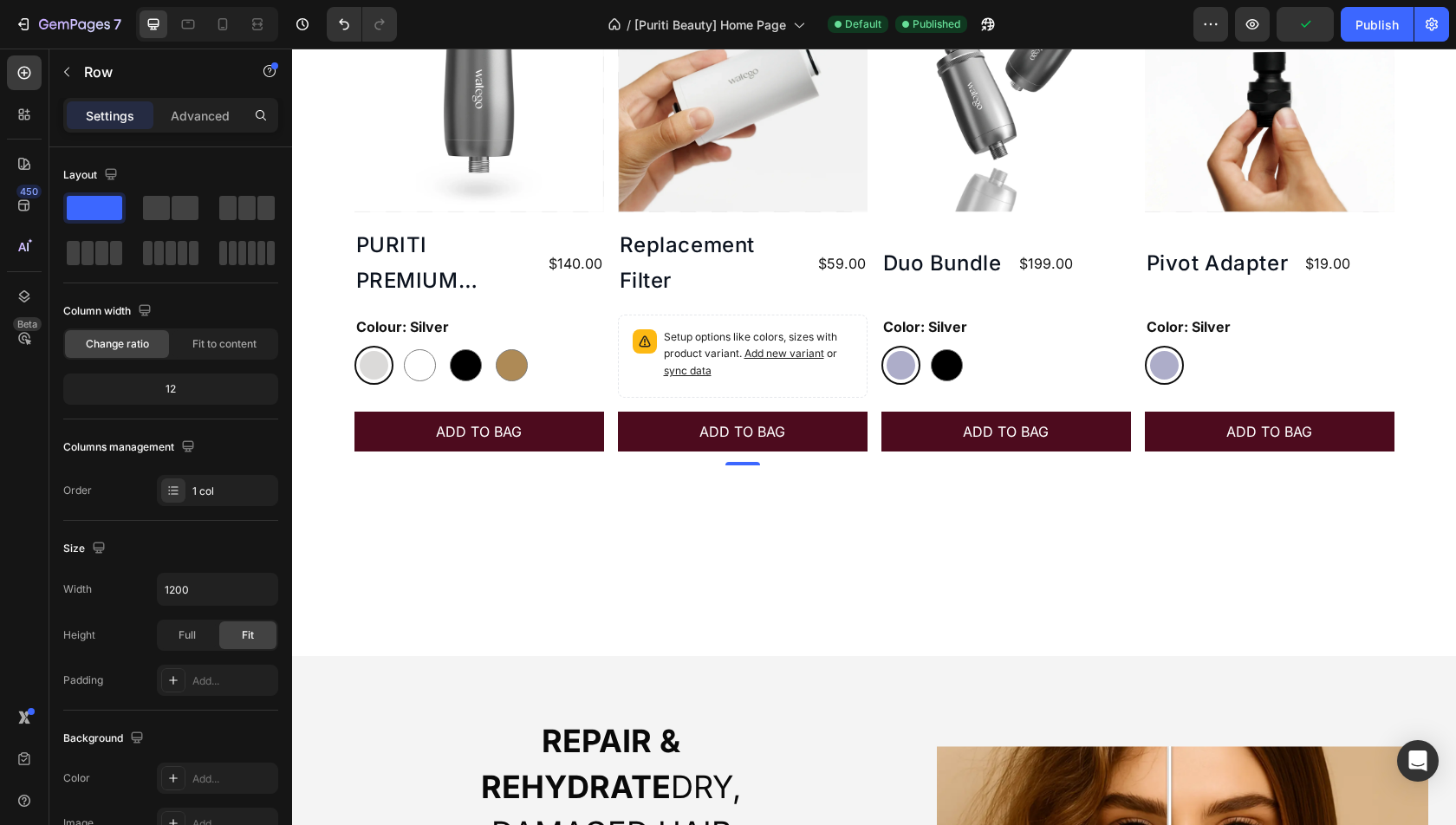
click at [604, 399] on div "Product Images Icon 5.0 Text Block Row Replacement Filter Product Title $59.00 …" at bounding box center [479, 214] width 249 height 503
click at [604, 405] on div "Product Images Icon 5.0 Text Block Row Replacement Filter Product Title $59.00 …" at bounding box center [479, 214] width 249 height 503
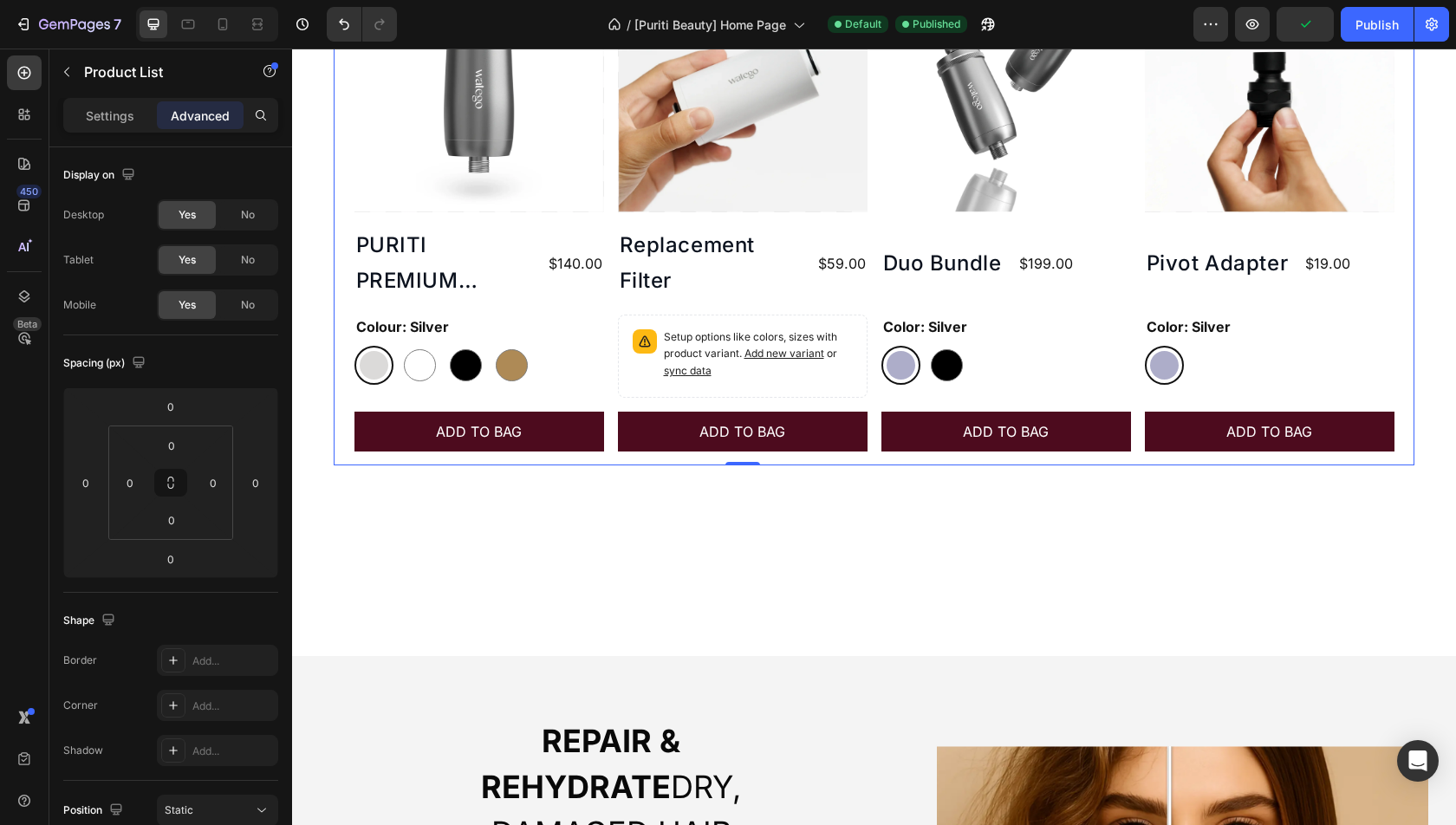
click at [614, 405] on div "Product Images Icon 5.0 Text Block Row PURITI PREMIUM SHOWER FILTER Product Tit…" at bounding box center [874, 214] width 1040 height 503
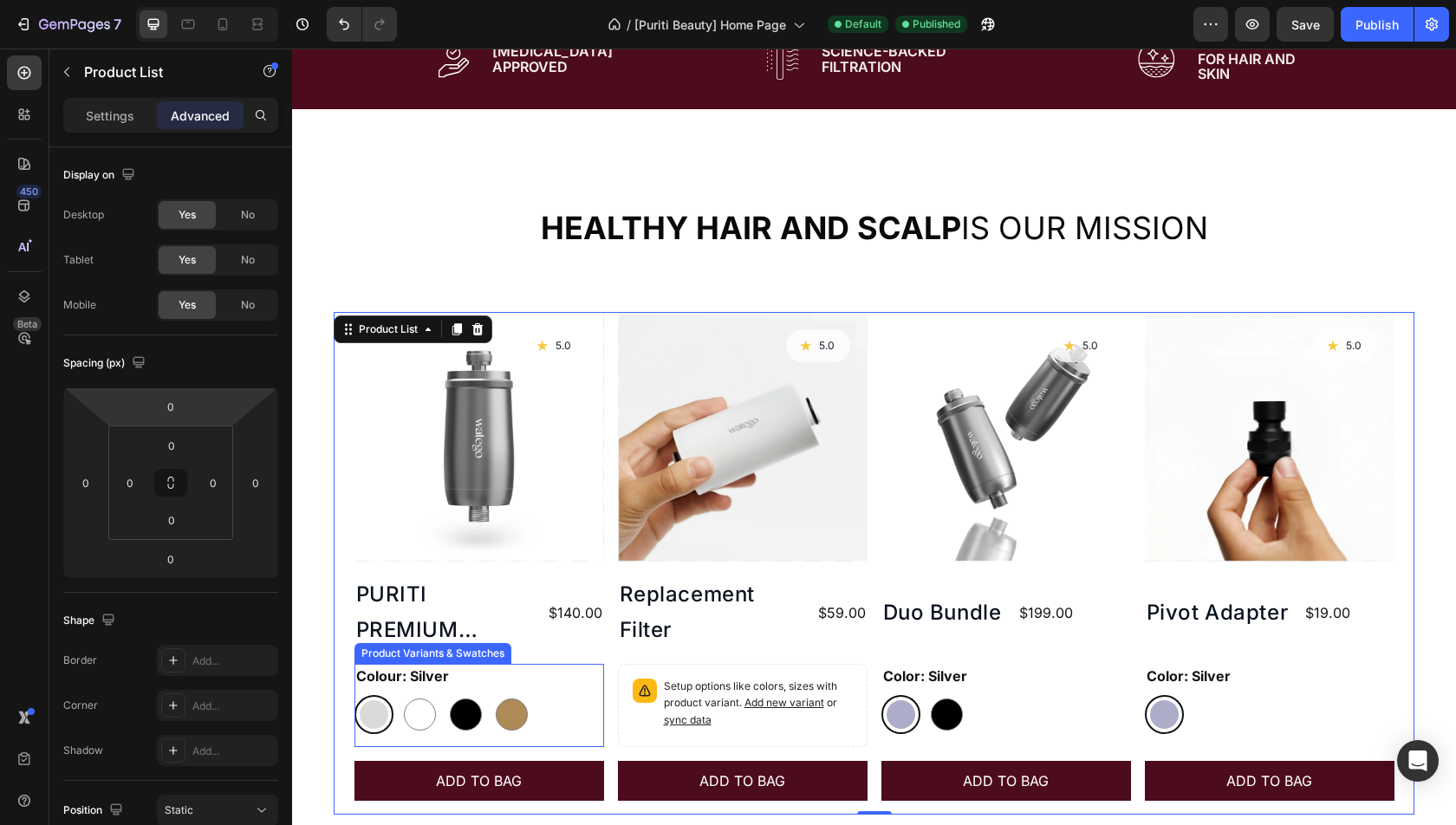
scroll to position [573, 0]
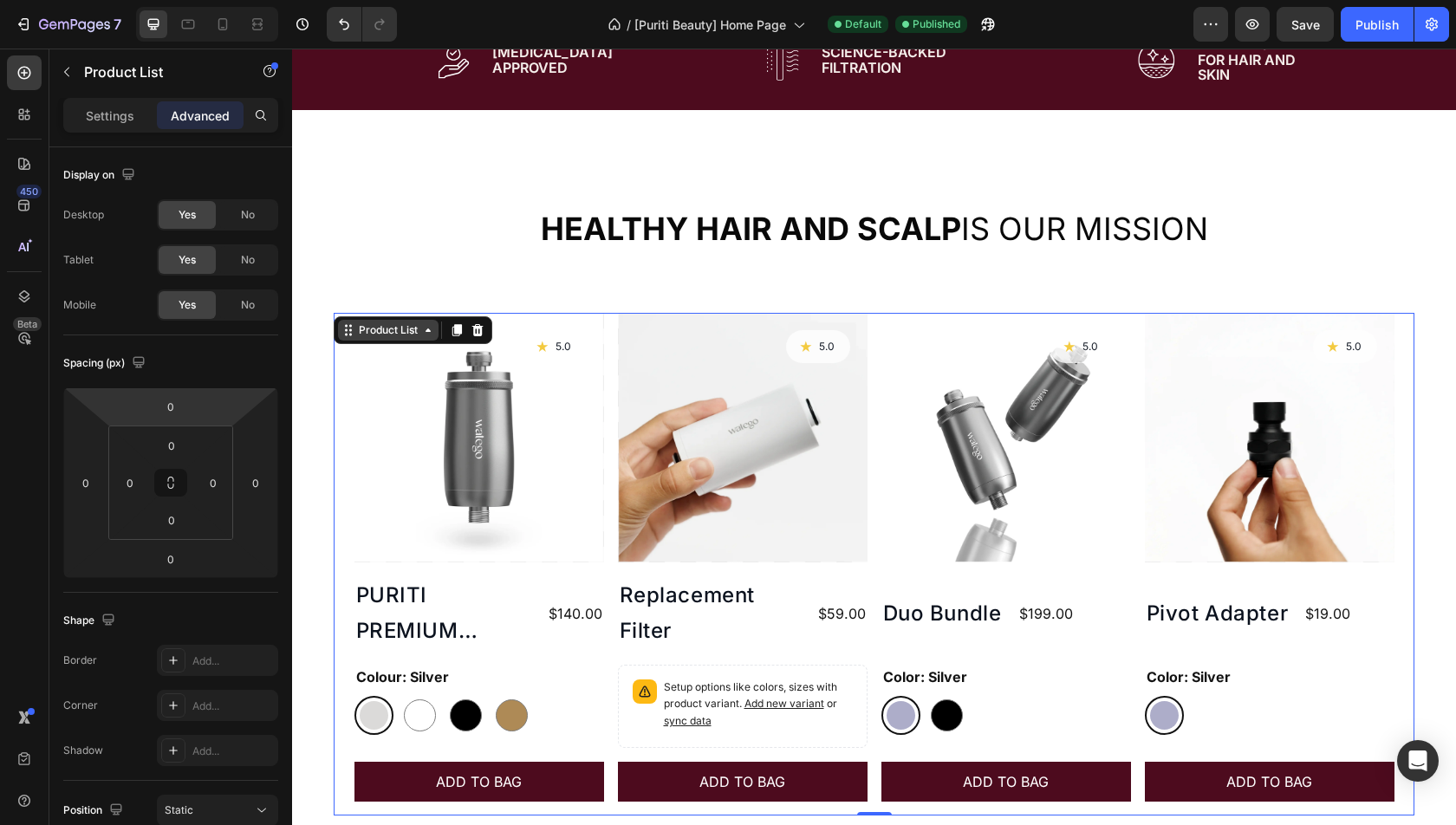
click at [371, 337] on div "Product List" at bounding box center [388, 329] width 101 height 21
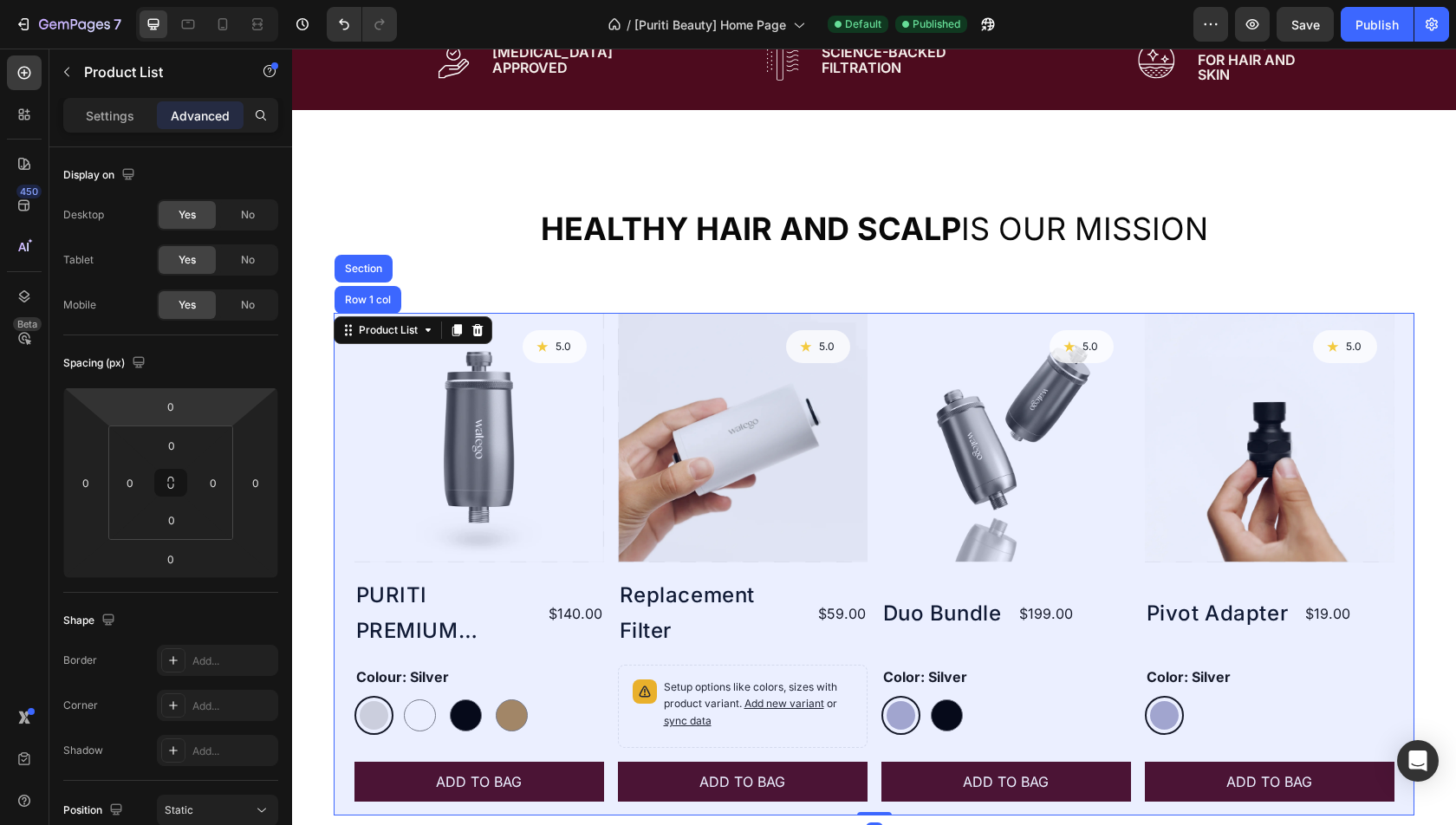
click at [378, 298] on div "Row 1 col" at bounding box center [367, 299] width 53 height 10
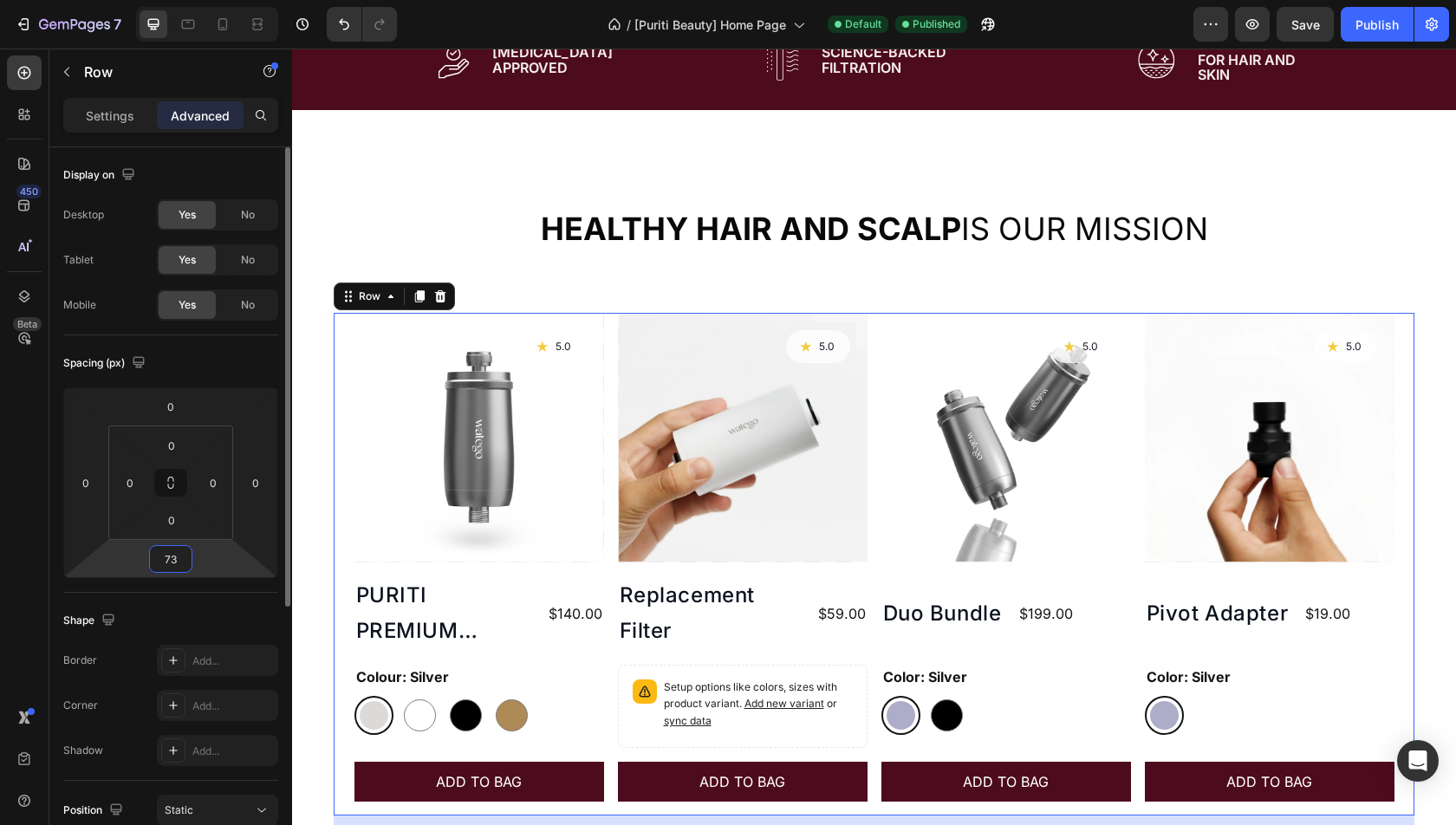
click at [184, 564] on input "73" at bounding box center [171, 559] width 35 height 26
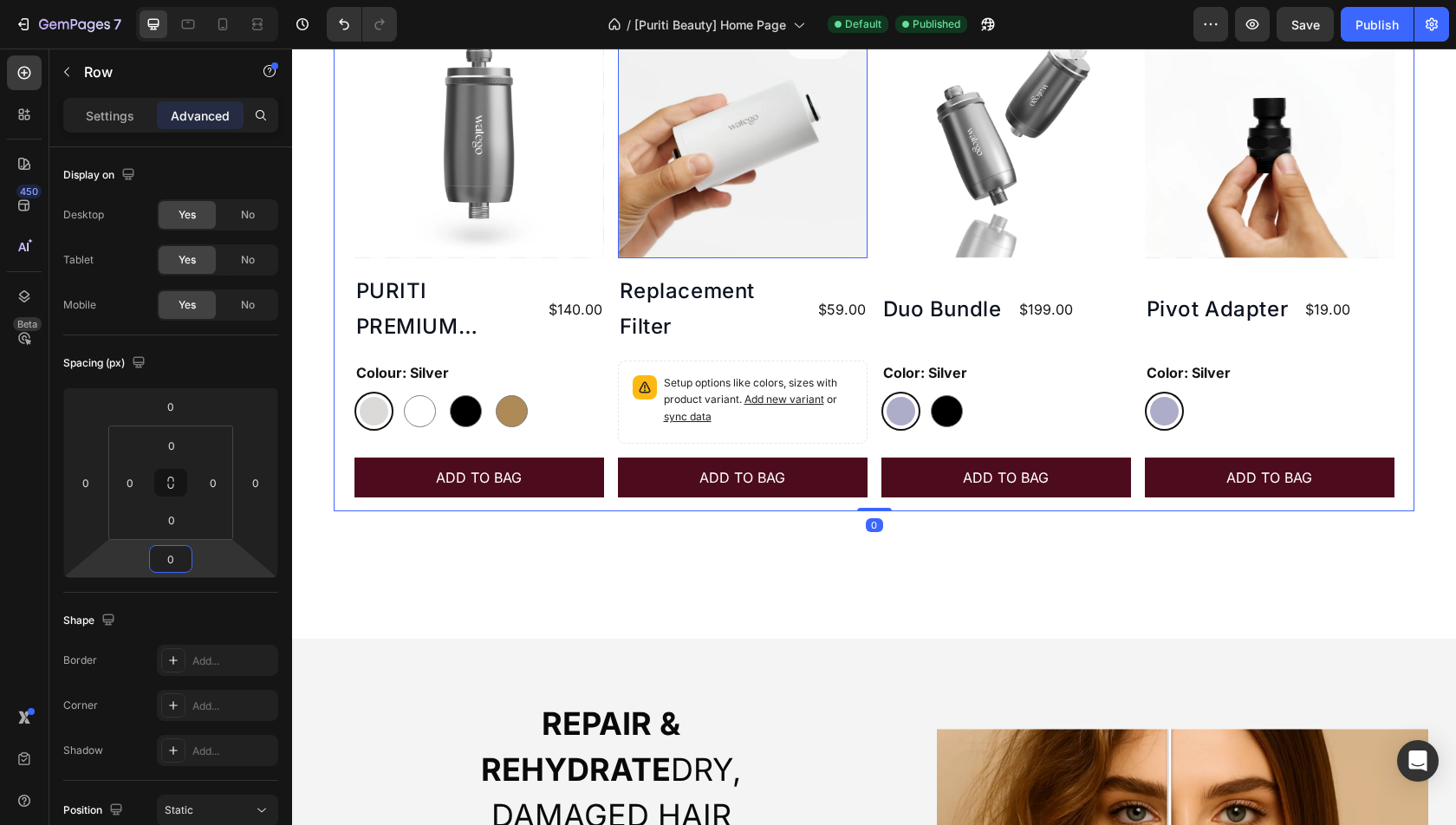
scroll to position [1183, 0]
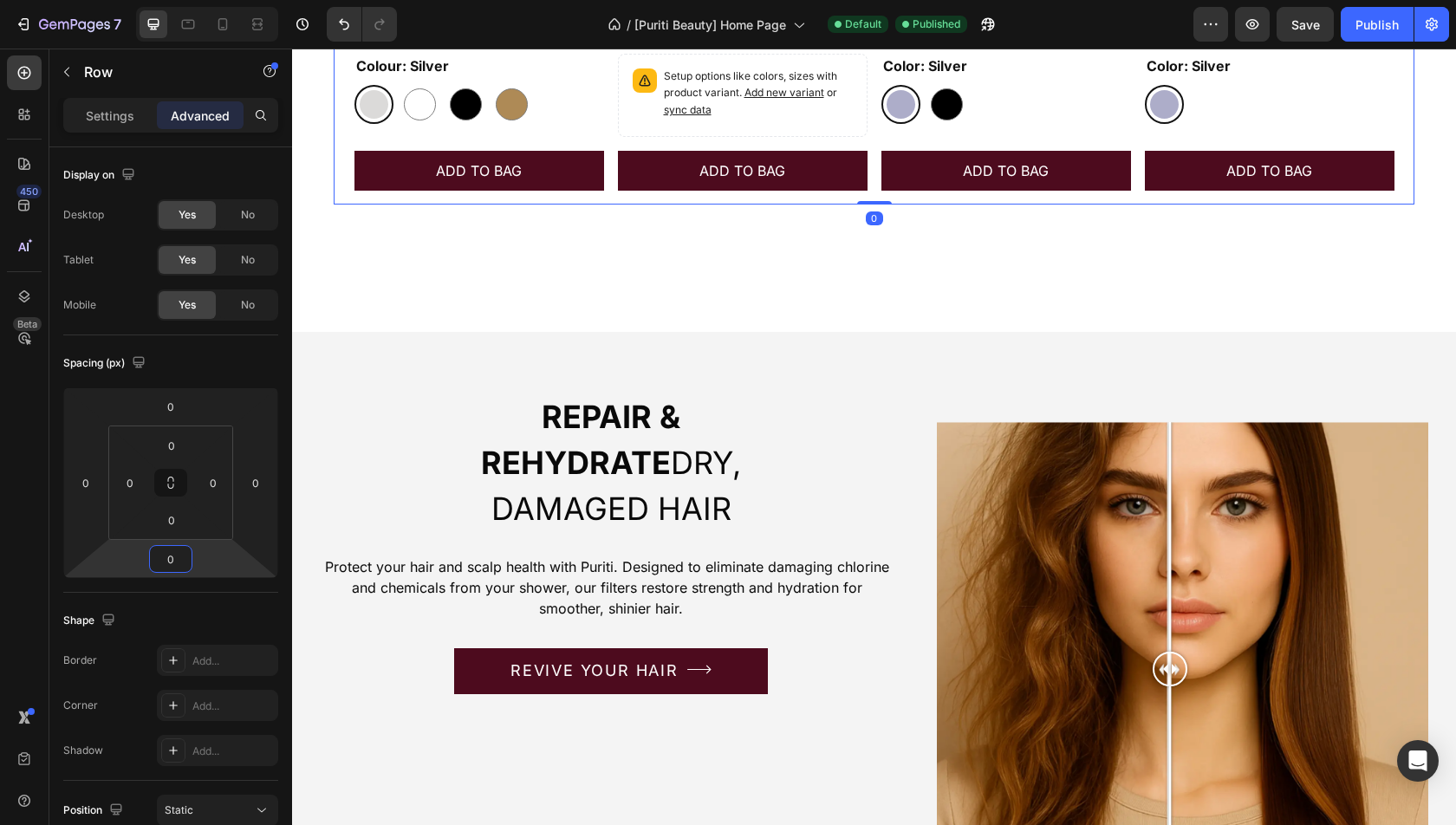
type input "0"
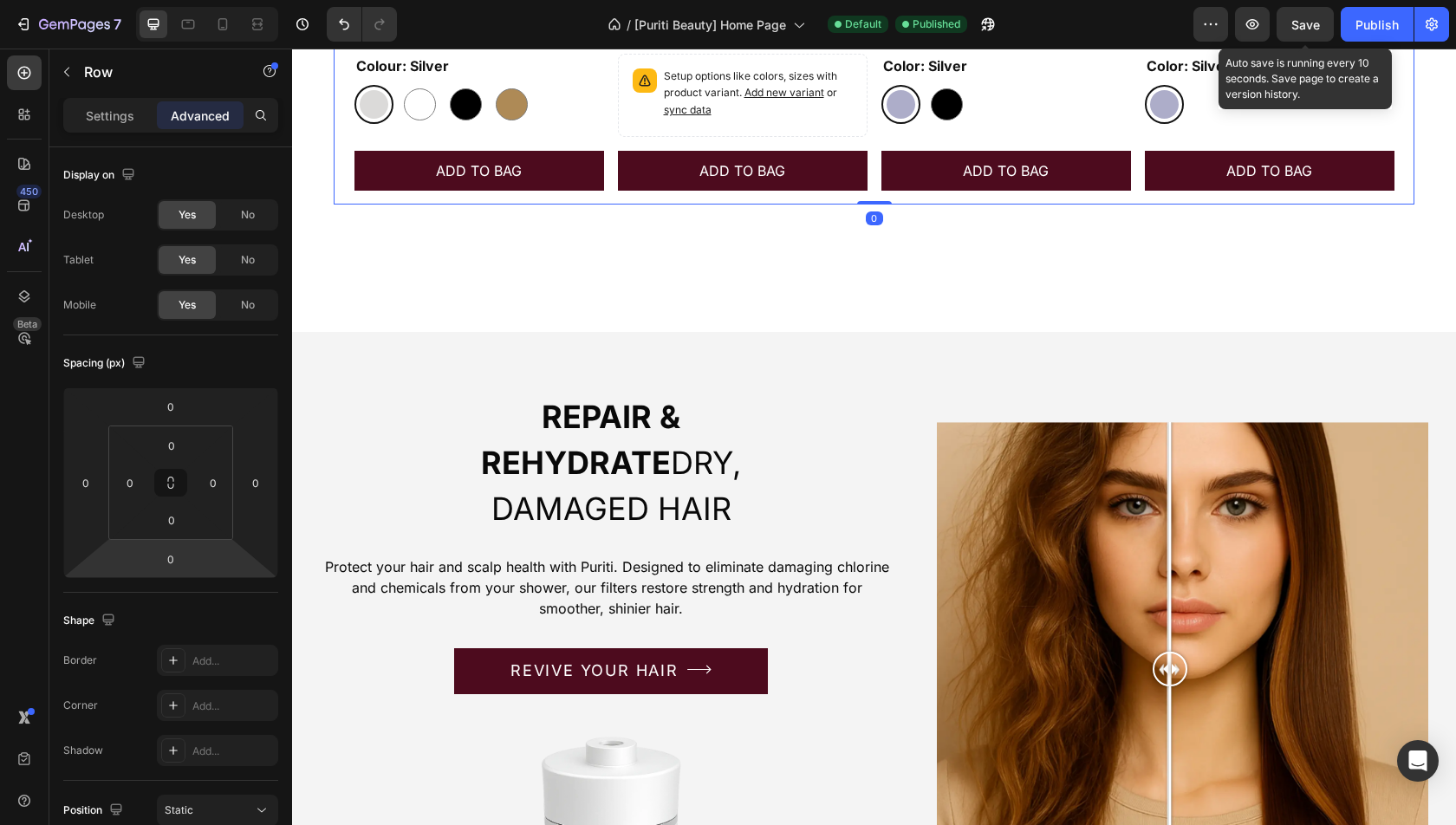
click at [1312, 19] on span "Save" at bounding box center [1305, 24] width 29 height 15
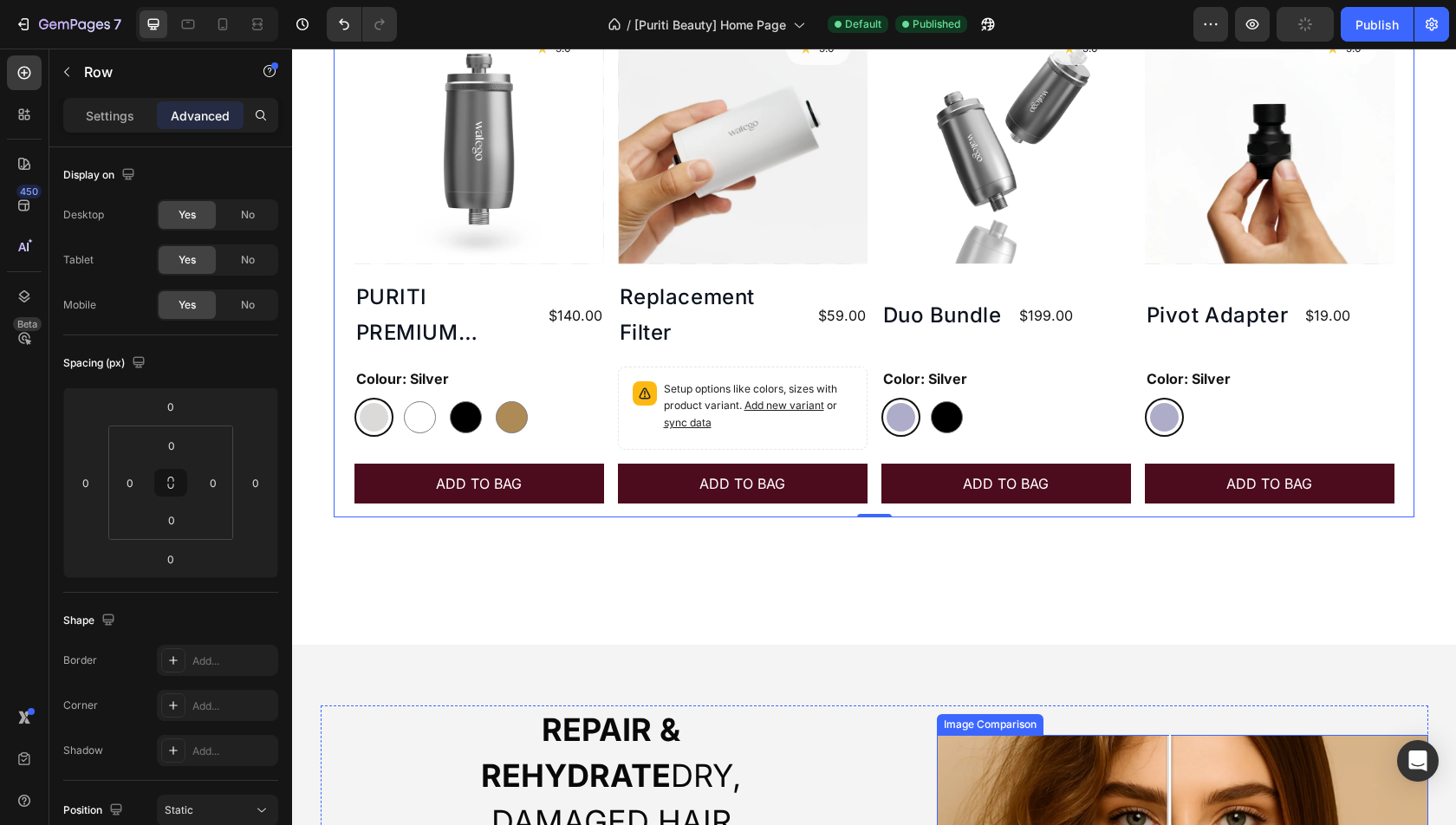
scroll to position [714, 0]
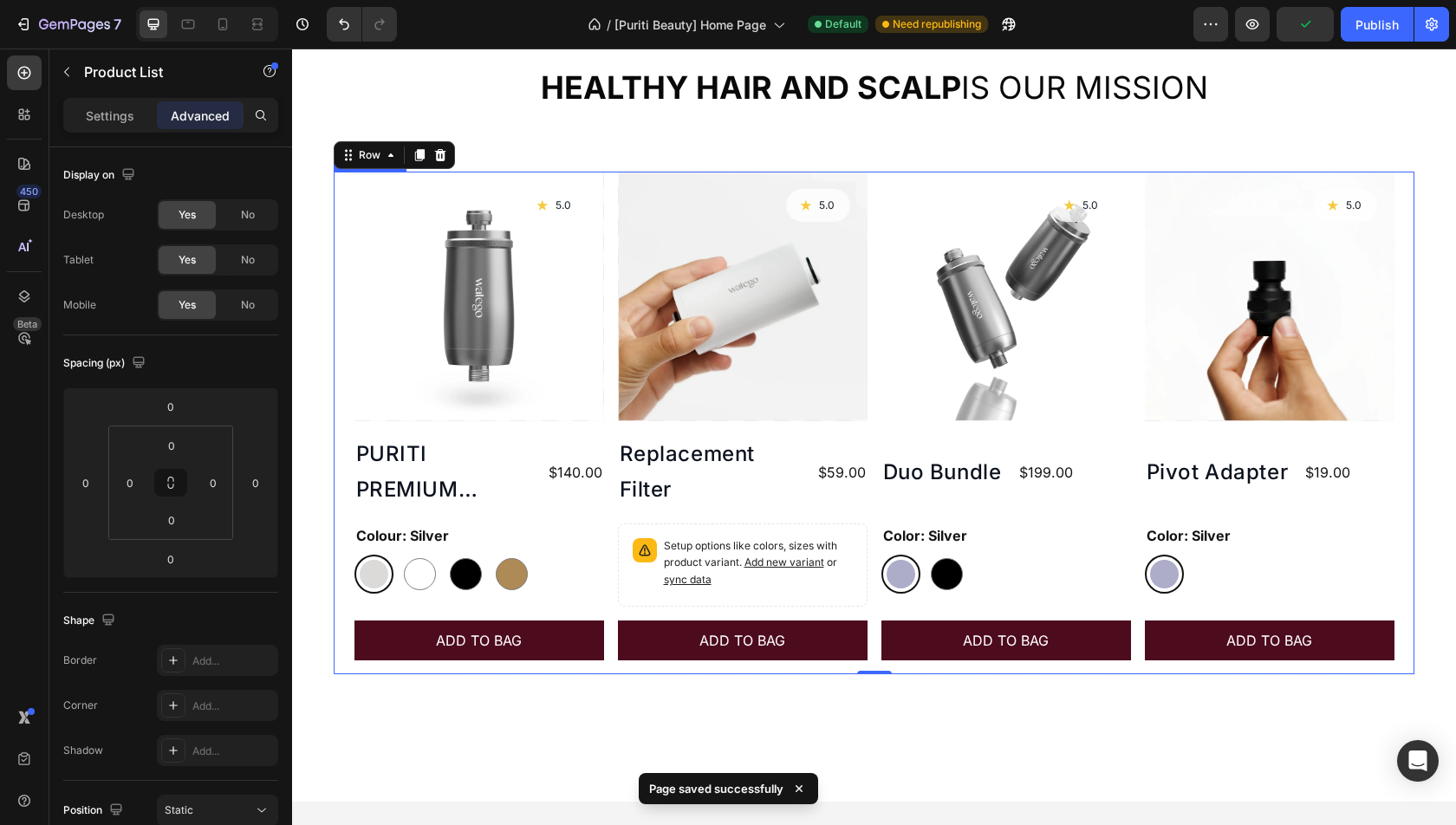
click at [1402, 326] on div "Product Images Icon 5.0 Text Block Row PURITI PREMIUM SHOWER FILTER Product Tit…" at bounding box center [873, 423] width 1081 height 503
click at [1386, 21] on div "Publish" at bounding box center [1376, 25] width 43 height 18
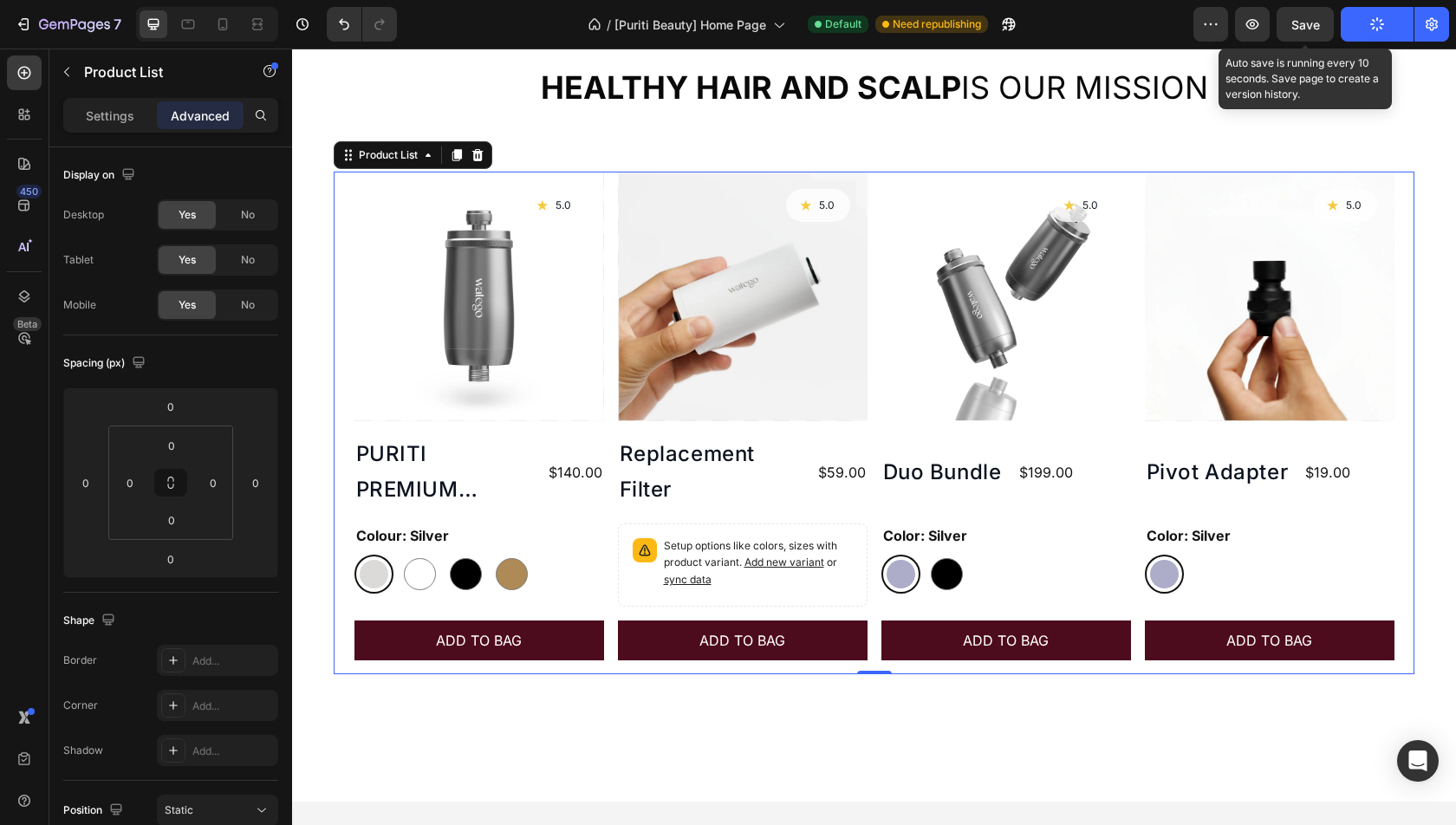
click at [1306, 21] on span "Save" at bounding box center [1305, 24] width 29 height 15
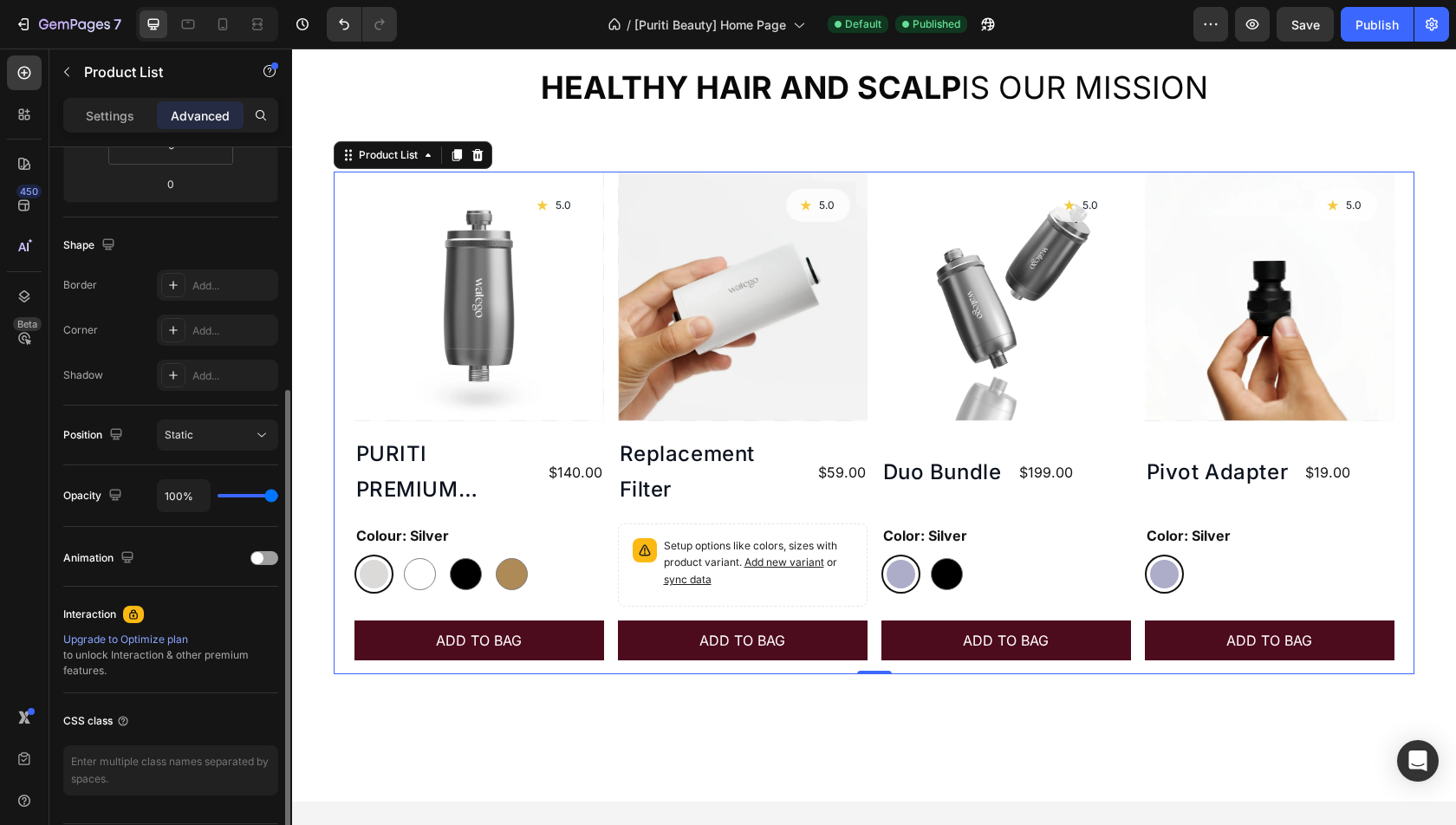
scroll to position [379, 0]
click at [93, 115] on p "Settings" at bounding box center [110, 116] width 49 height 18
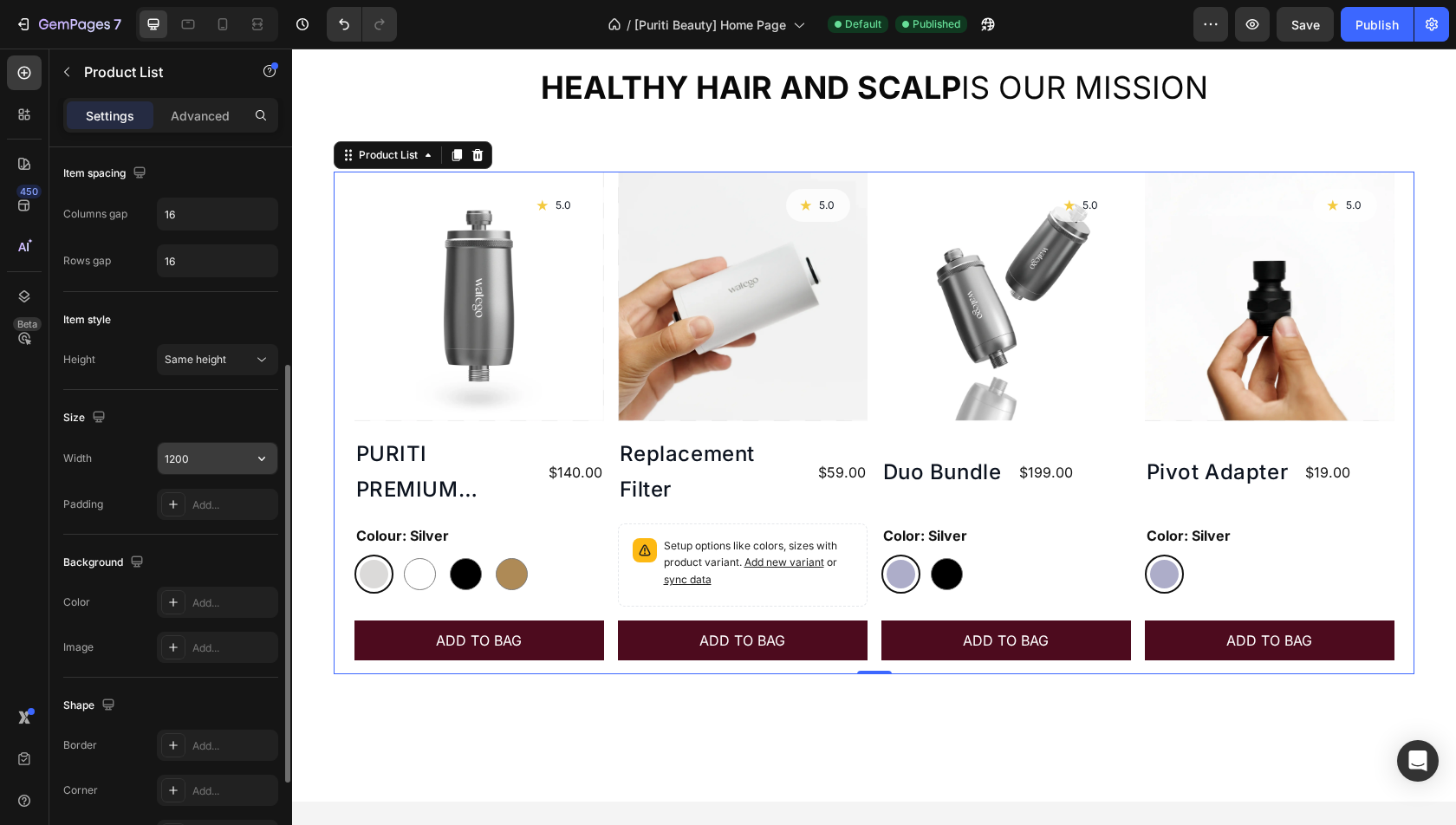
click at [206, 454] on input "1200" at bounding box center [218, 458] width 120 height 31
click at [263, 456] on icon "button" at bounding box center [261, 458] width 17 height 17
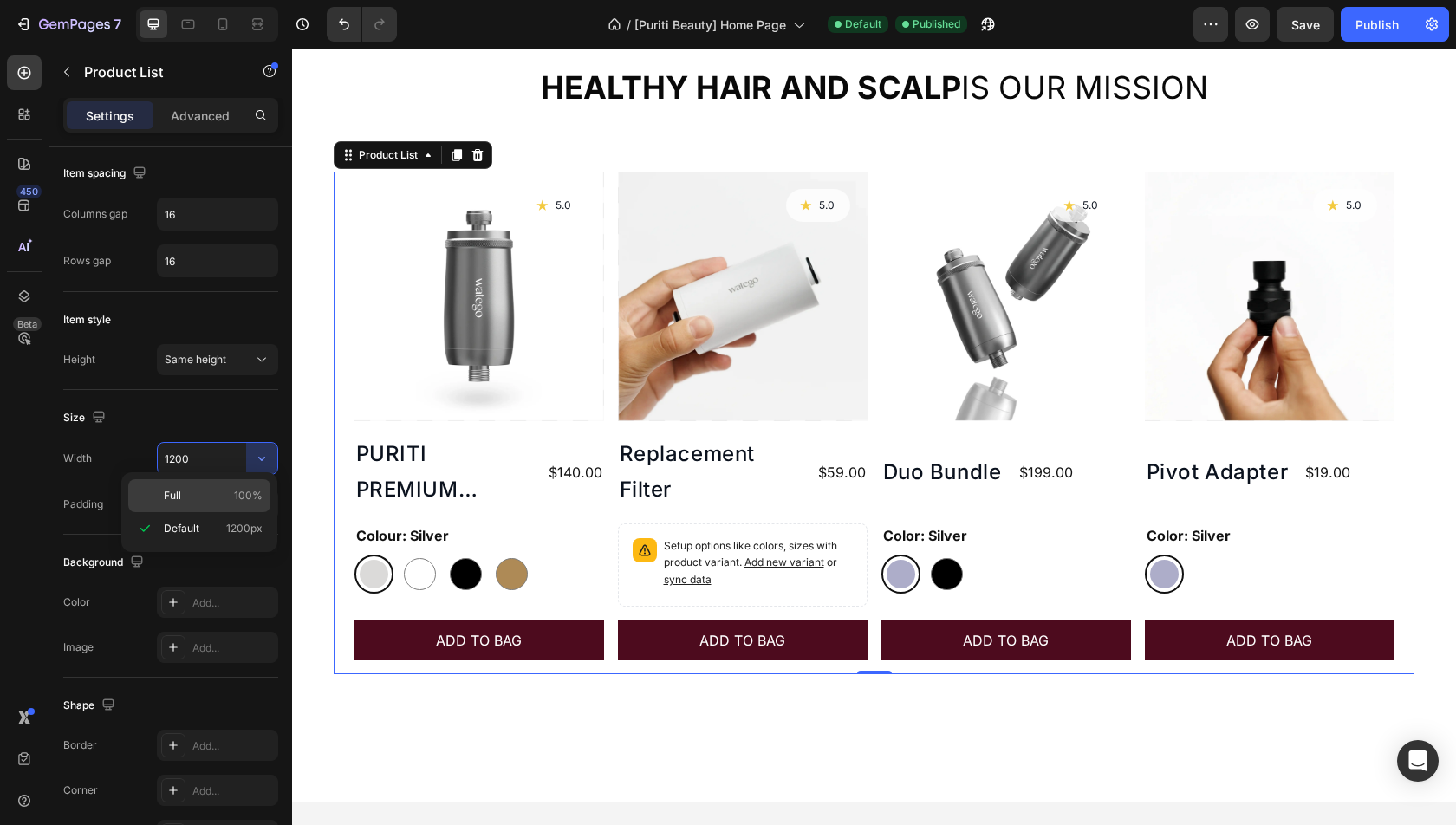
click at [177, 501] on span "Full" at bounding box center [172, 496] width 17 height 16
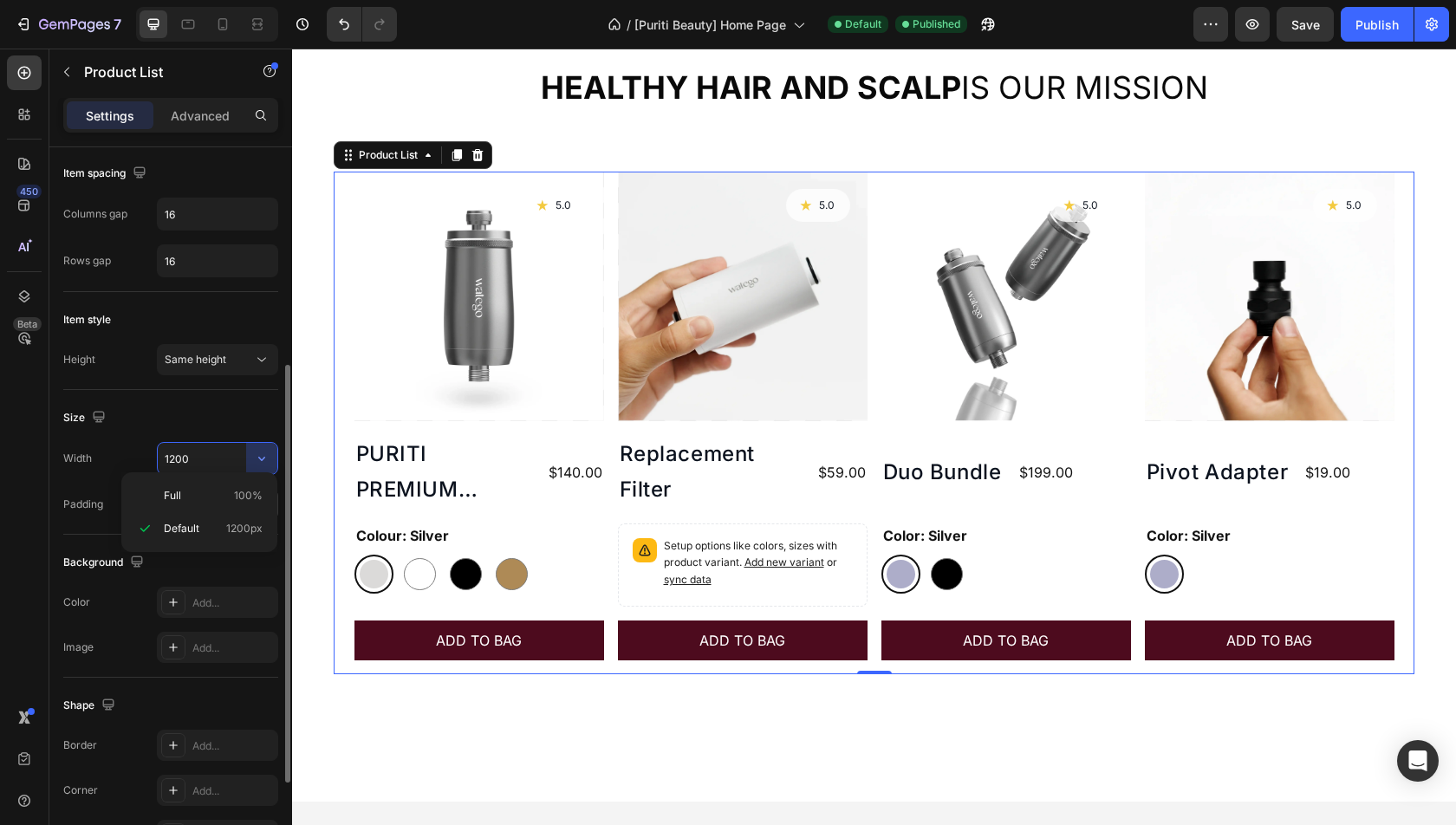
type input "100%"
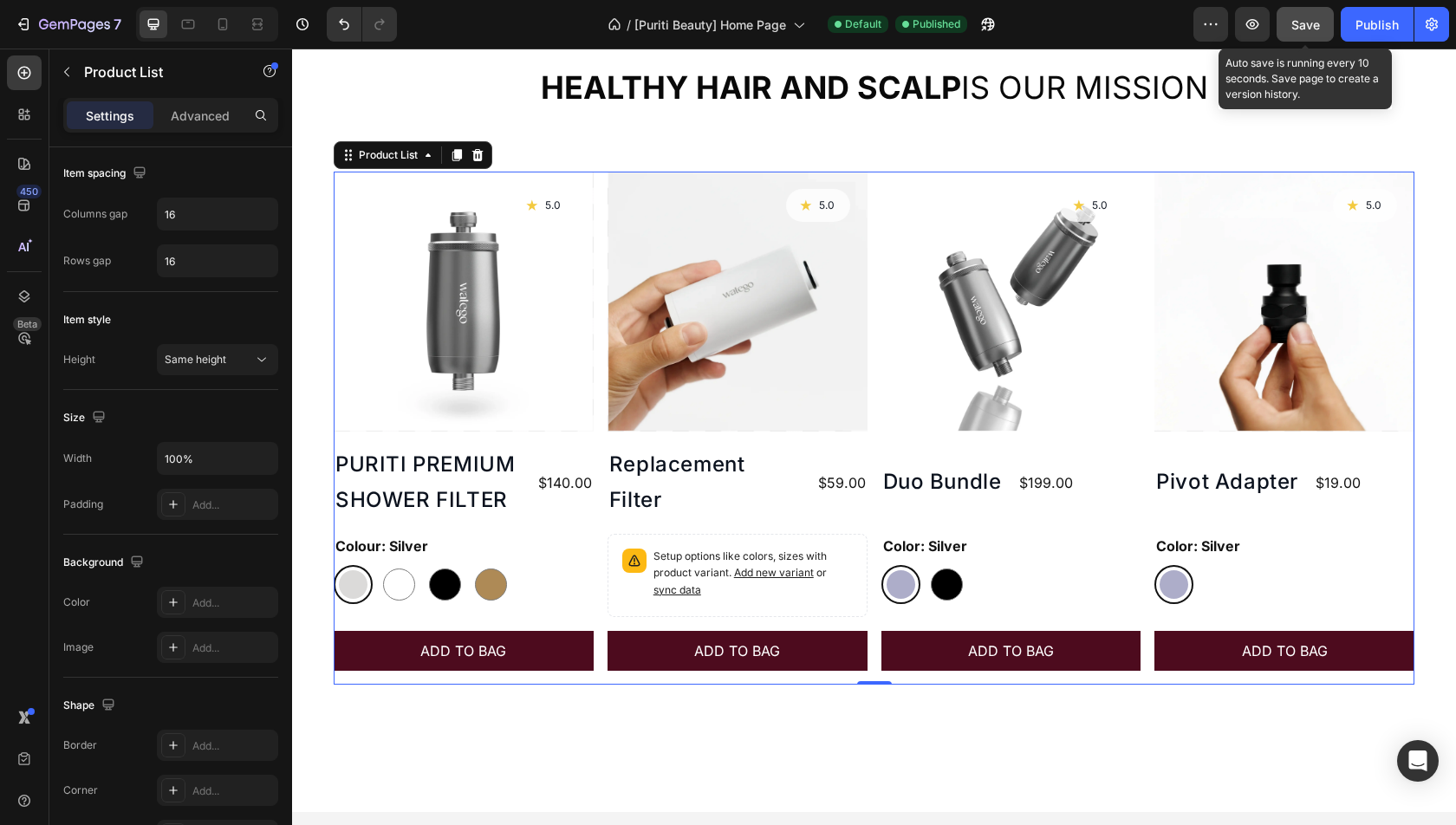
click at [1327, 36] on button "Save" at bounding box center [1304, 24] width 57 height 35
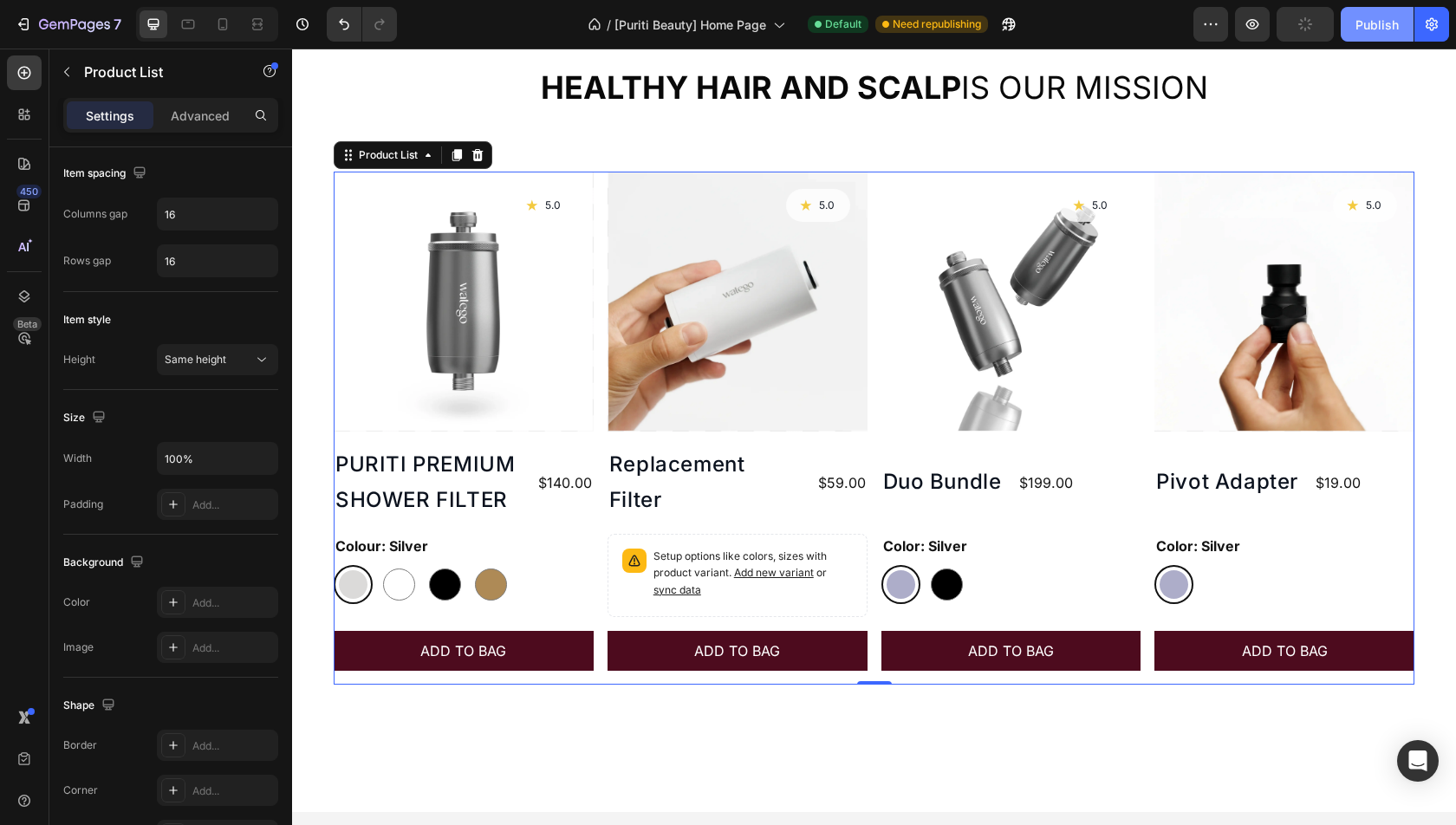
click at [1370, 24] on div "Publish" at bounding box center [1376, 25] width 43 height 18
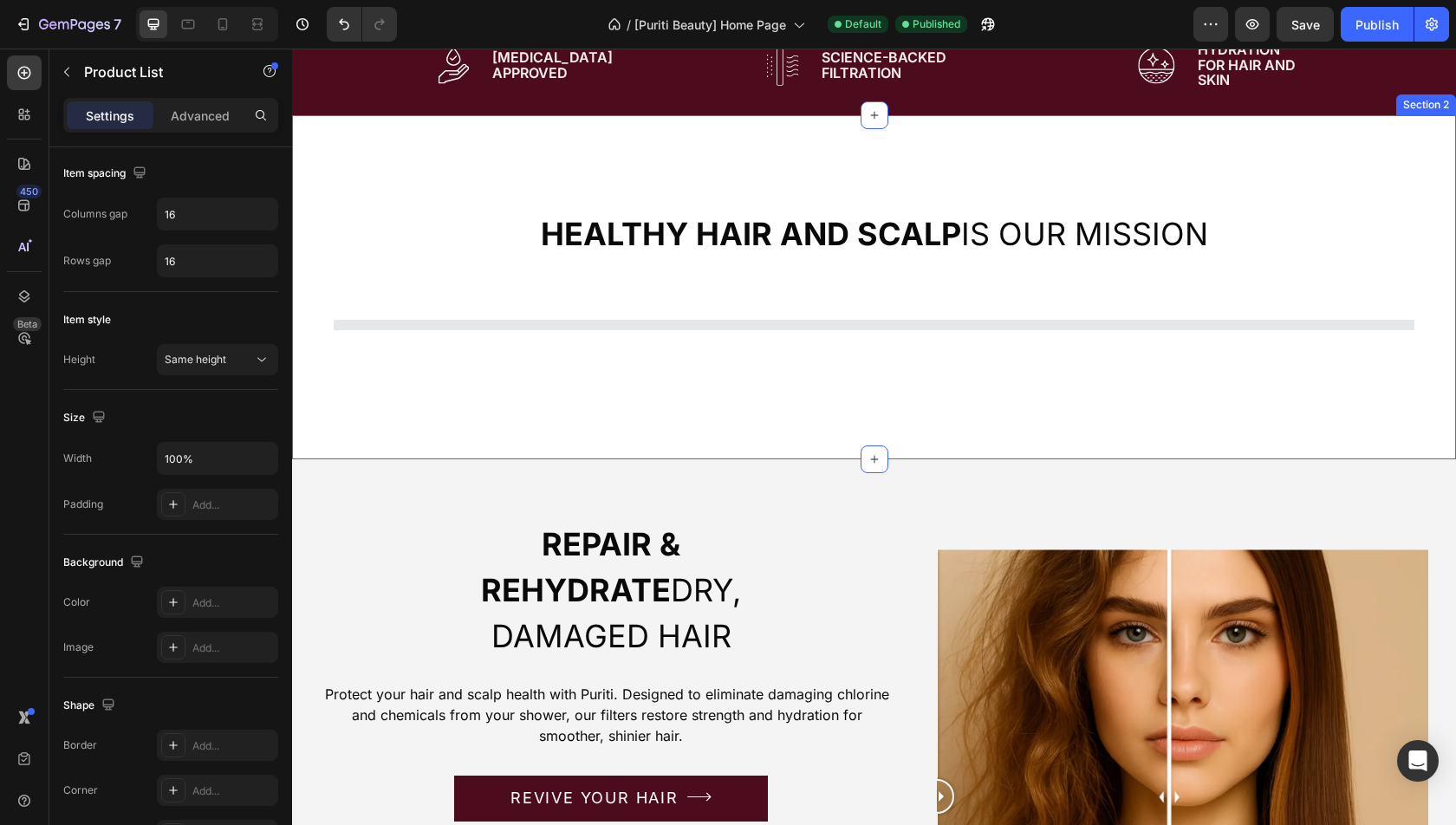
scroll to position [653, 0]
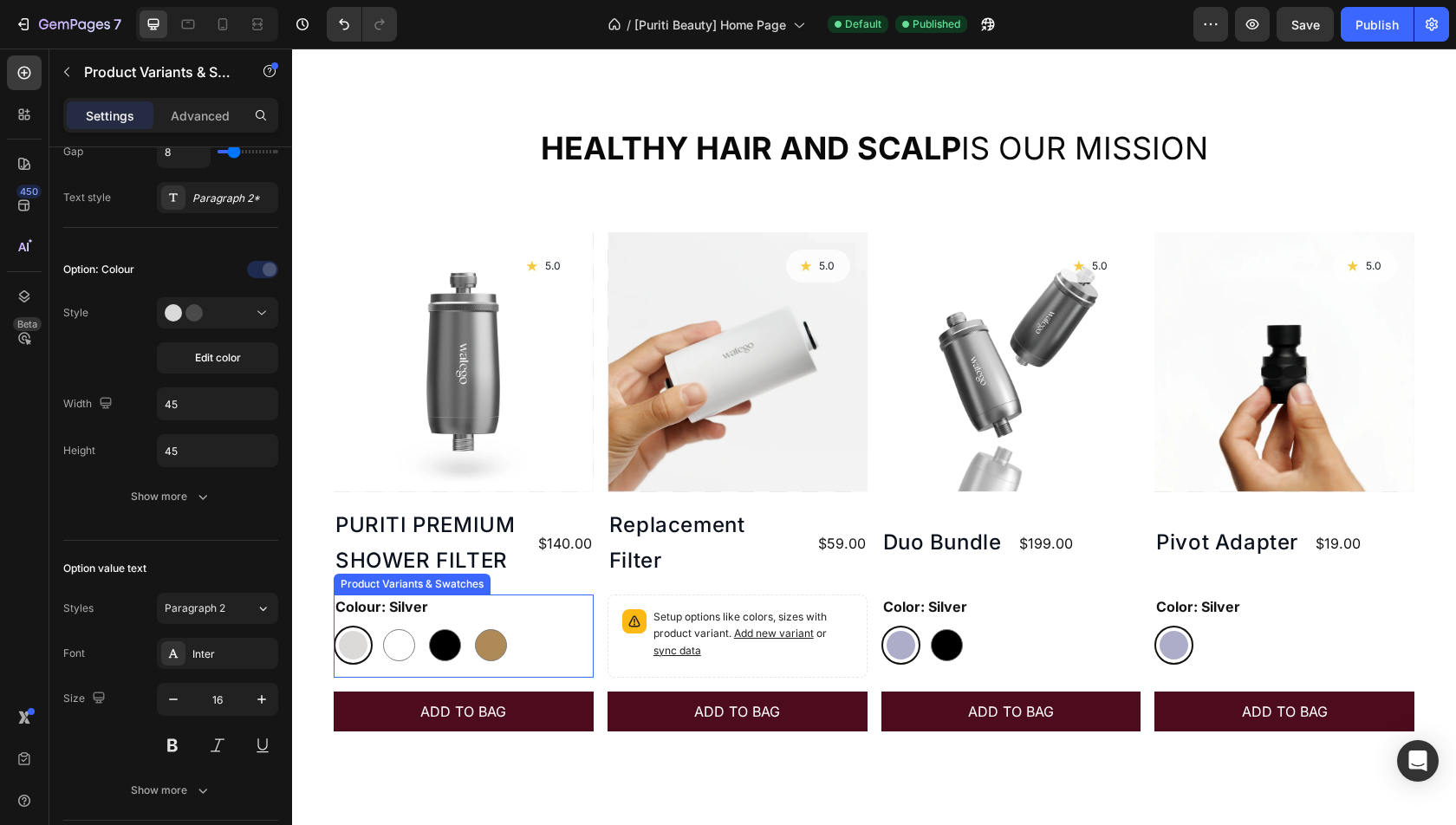
click at [458, 596] on div "Colour: Silver Silver Silver White White Black Black Gold Gold" at bounding box center [463, 629] width 260 height 70
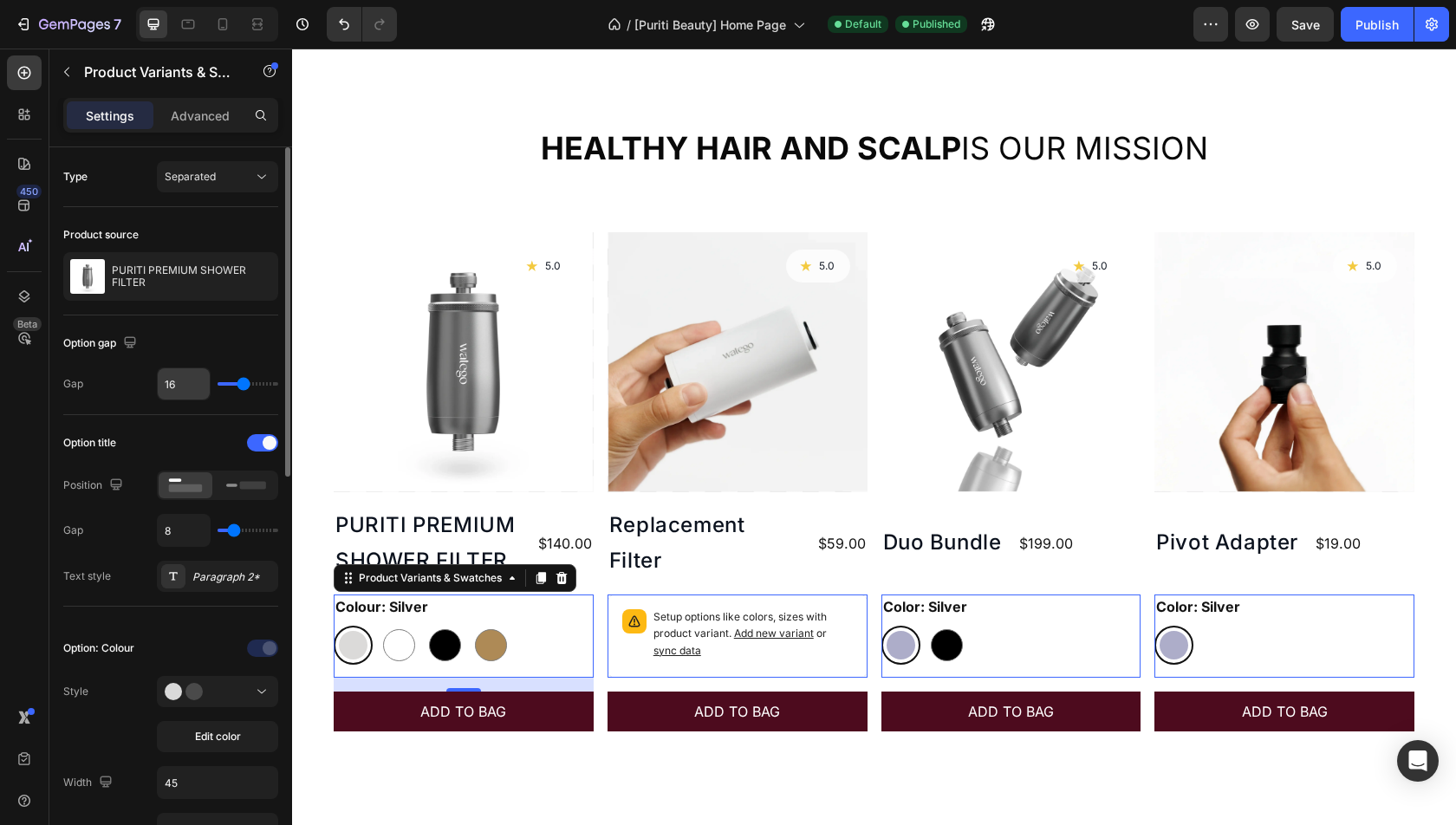
click at [188, 378] on input "16" at bounding box center [184, 383] width 52 height 31
type input "8"
click at [186, 418] on div "Option title Position Gap 8 Text style Paragraph 2*" at bounding box center [170, 511] width 215 height 192
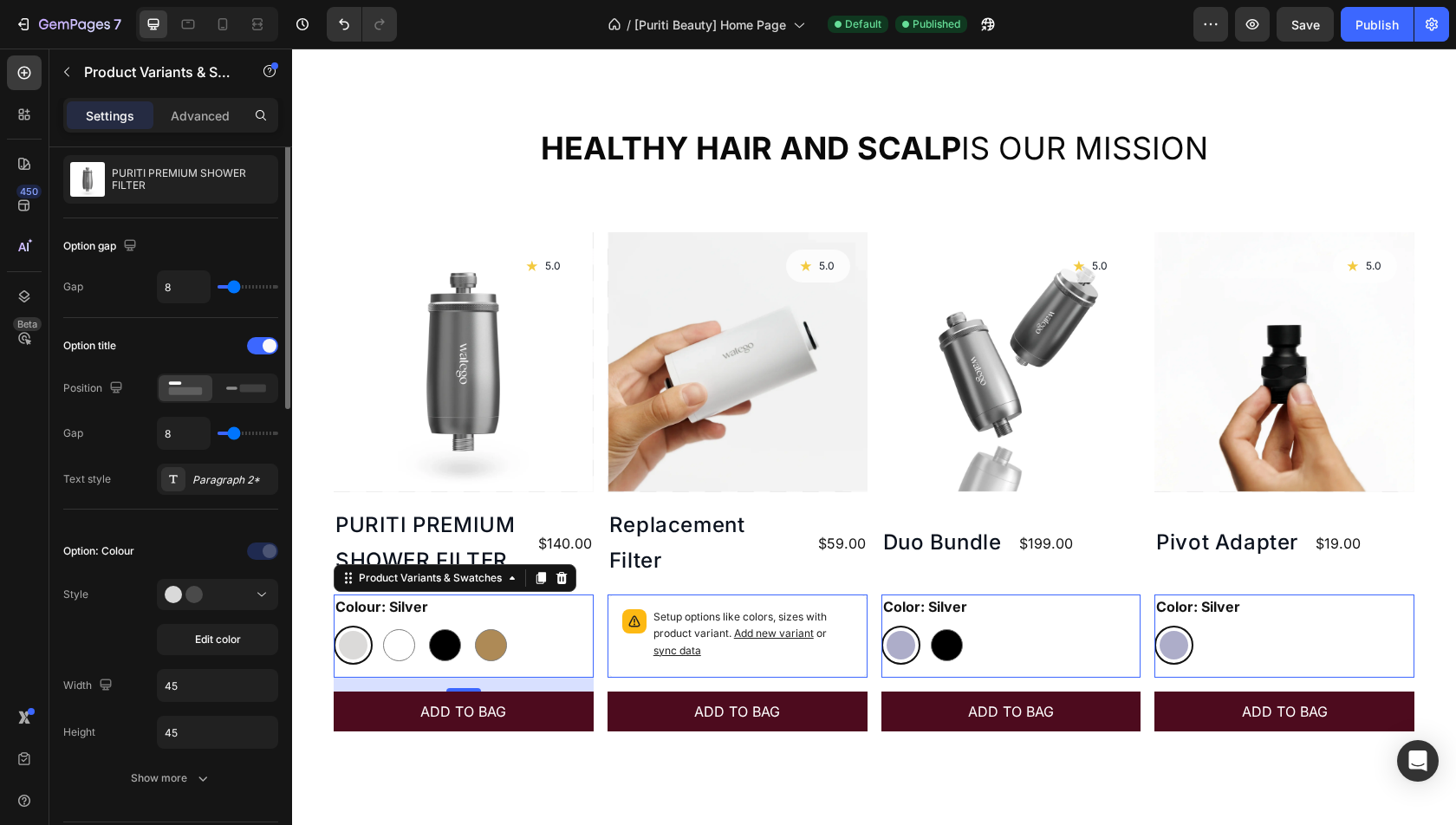
scroll to position [168, 0]
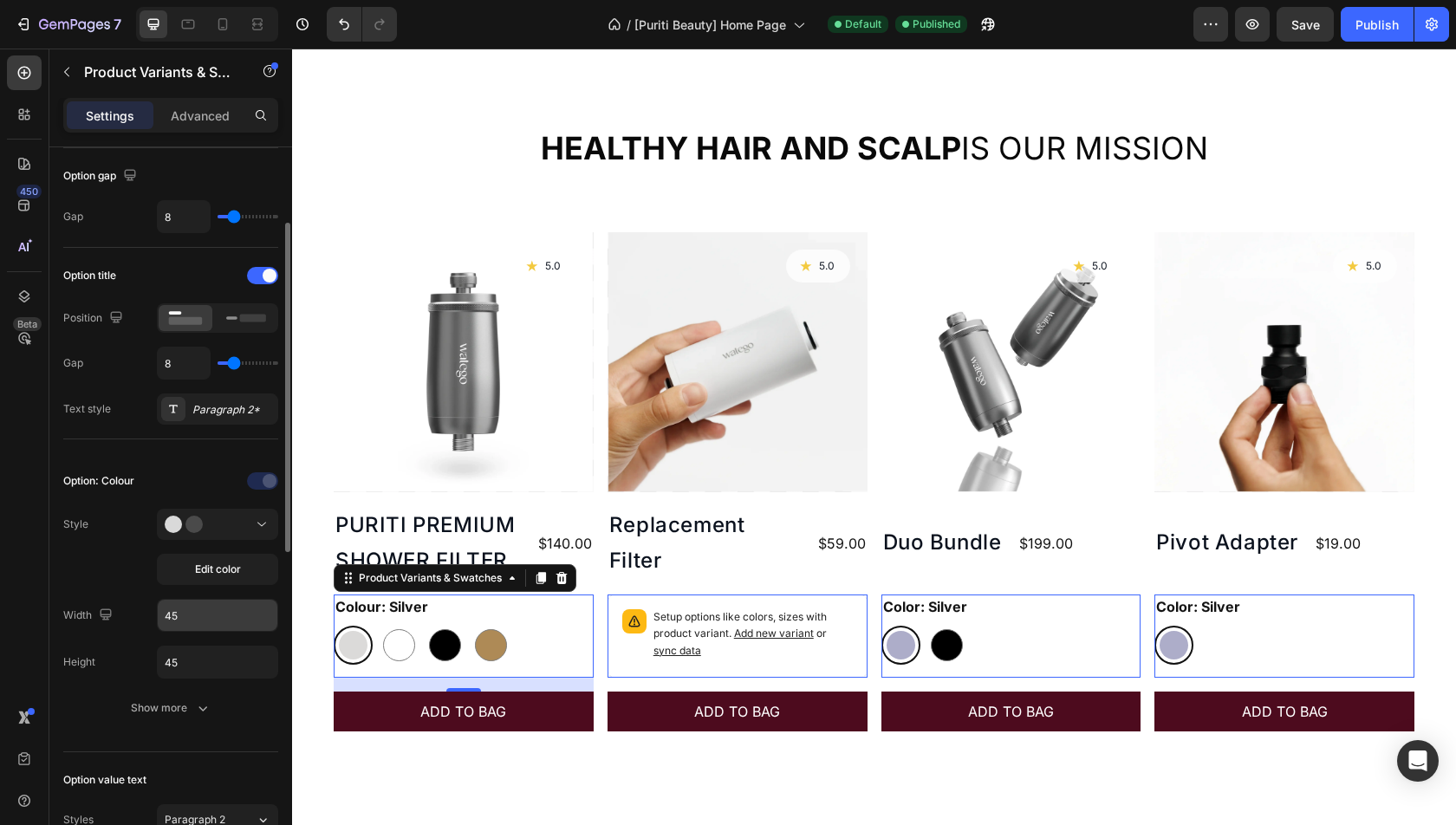
click at [208, 621] on input "45" at bounding box center [218, 615] width 120 height 31
type input "16"
click at [118, 581] on div "Option: Colour Style Edit color Width 16 Height 45 Show more" at bounding box center [170, 595] width 215 height 256
click at [198, 661] on input "45" at bounding box center [218, 661] width 120 height 31
type input "16"
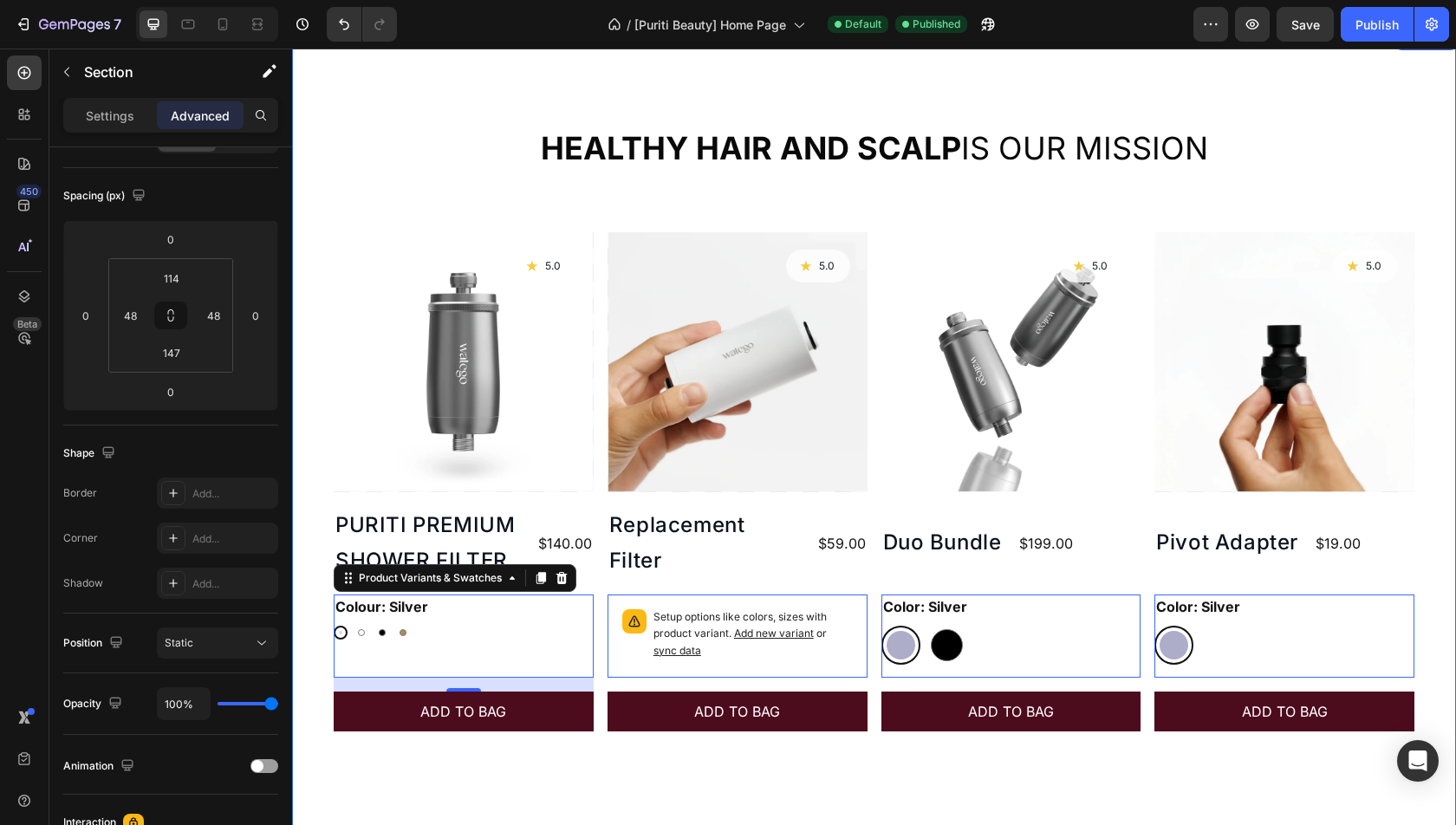
click at [1032, 797] on div "Healthy hair and scalp is our mission Heading Product Images Icon 5.0 Text Bloc…" at bounding box center [874, 451] width 1164 height 843
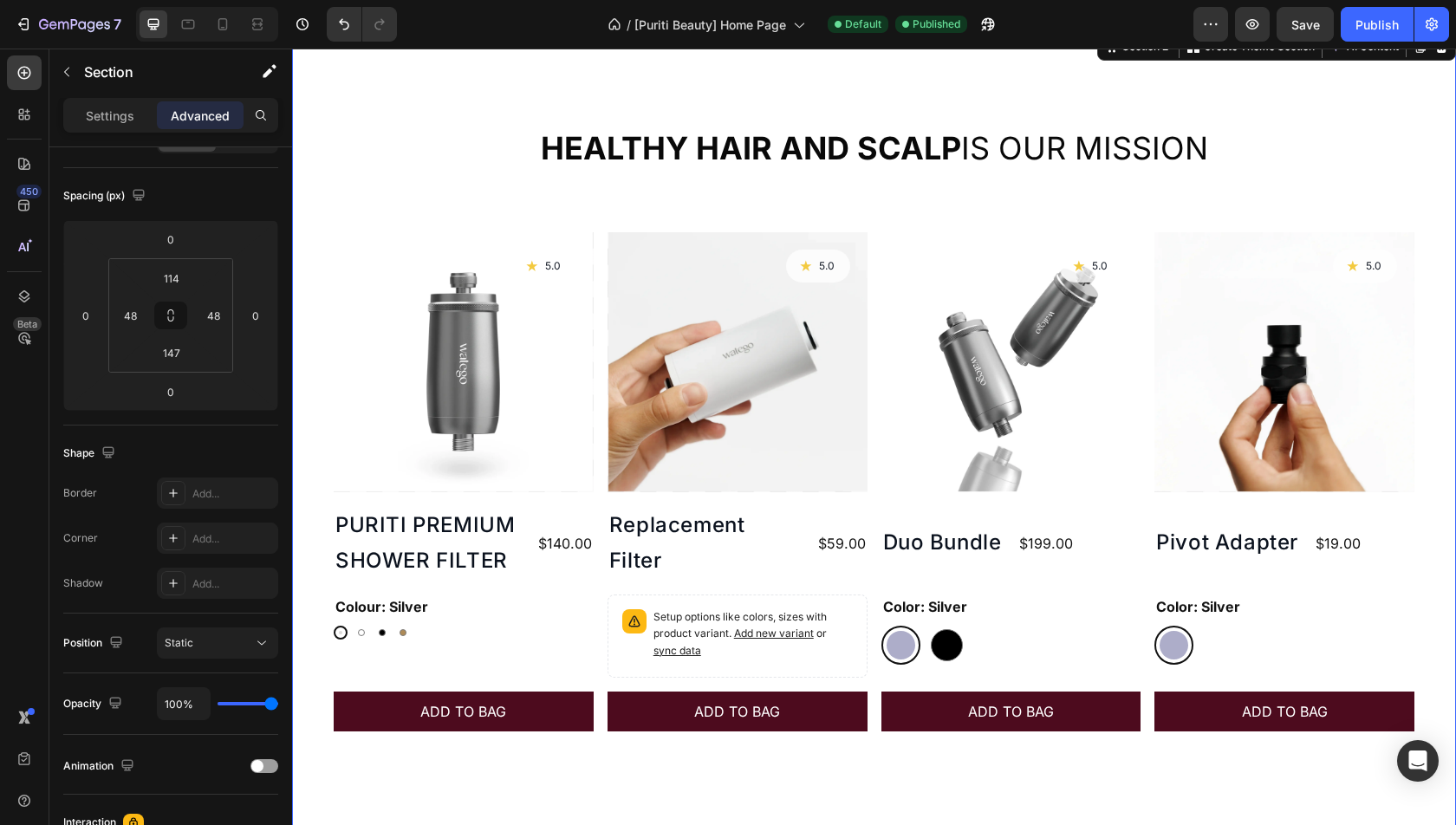
scroll to position [0, 0]
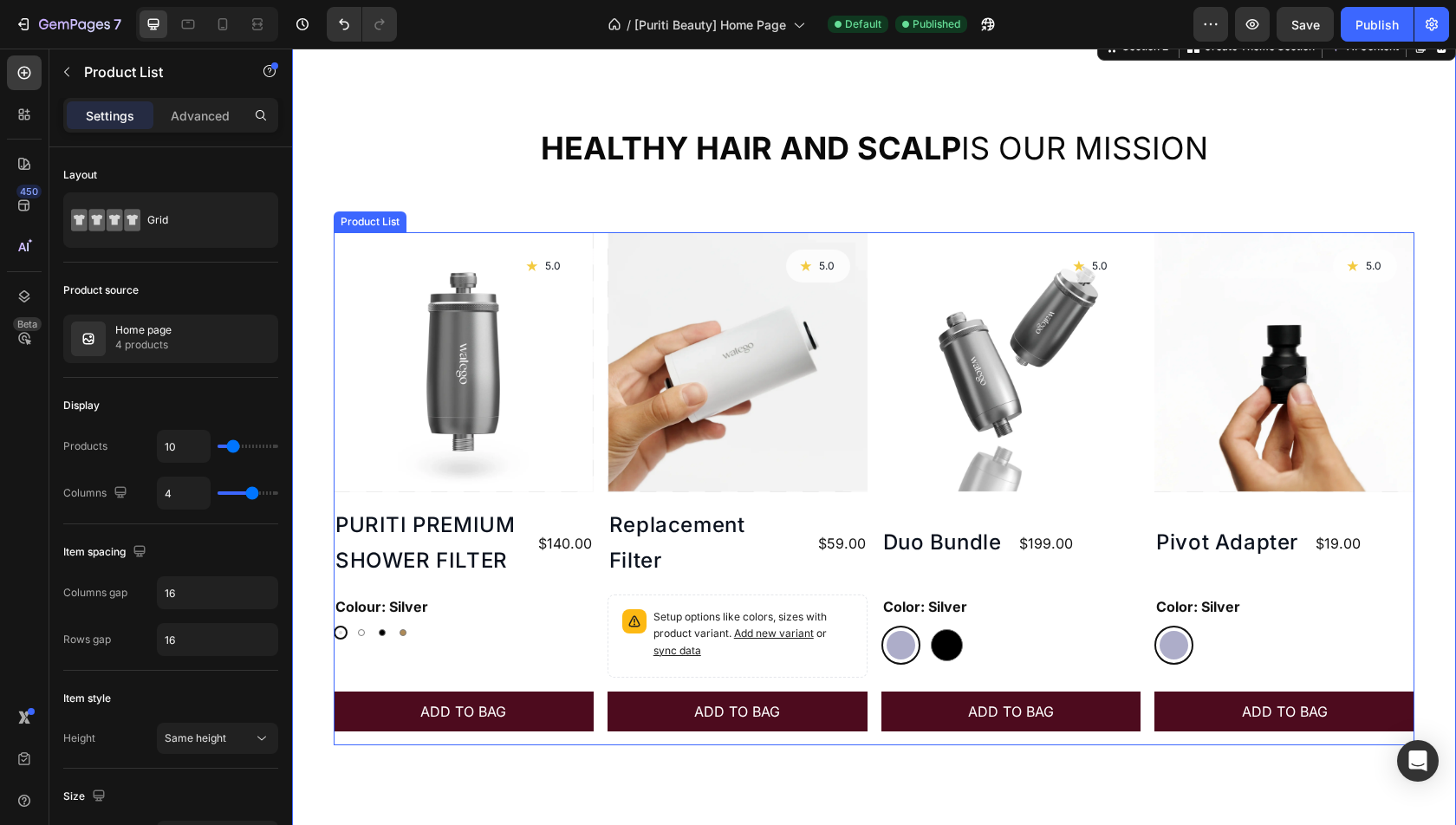
click at [605, 584] on div "Product Images Icon 5.0 Text Block Row PURITI PREMIUM SHOWER FILTER Product Tit…" at bounding box center [873, 489] width 1081 height 513
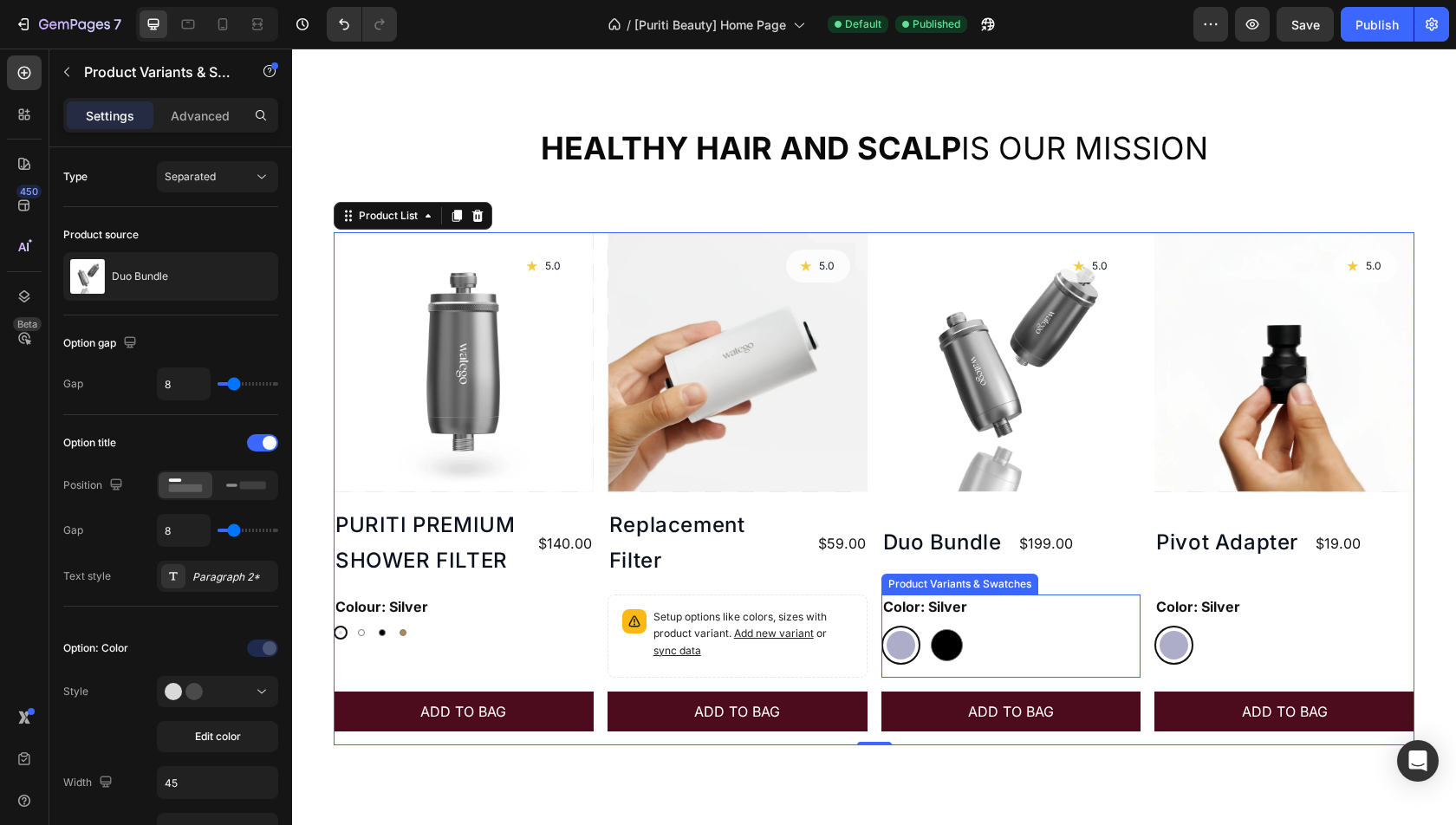
click at [594, 630] on div "Silver Silver Black Black" at bounding box center [463, 632] width 260 height 14
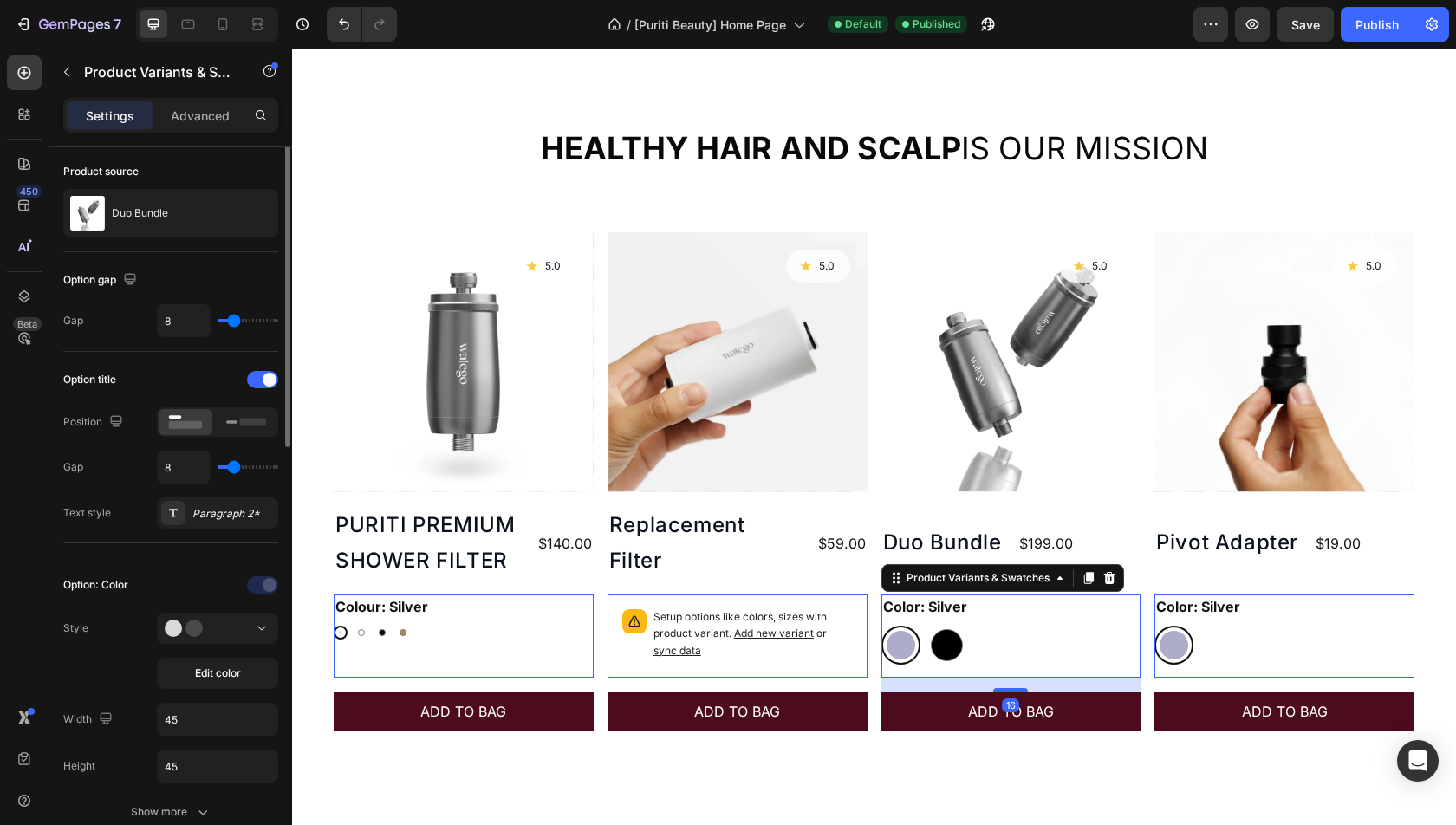
scroll to position [70, 0]
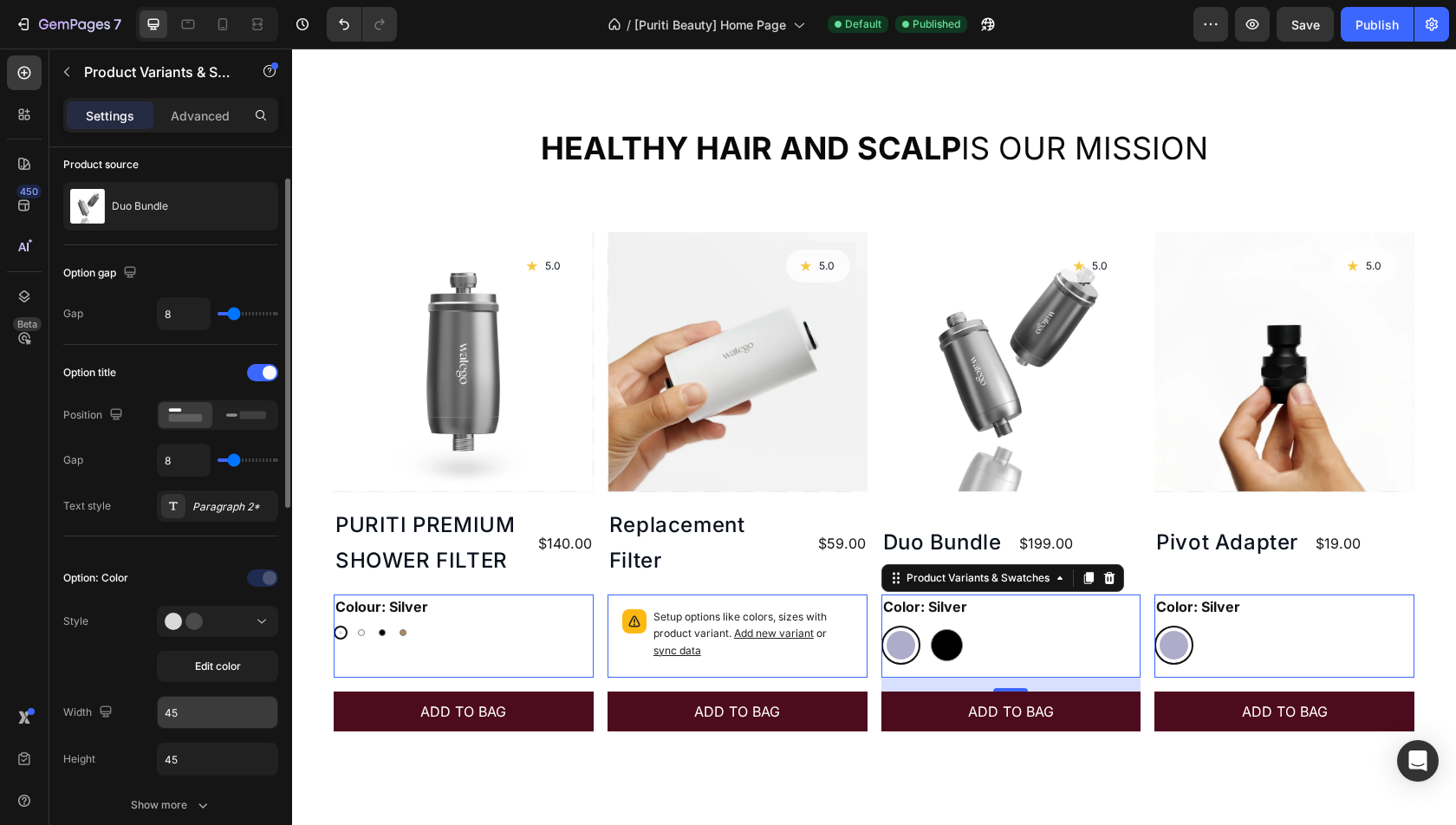
click at [219, 720] on input "45" at bounding box center [218, 711] width 120 height 31
type input "16"
click at [227, 743] on input "45" at bounding box center [218, 758] width 120 height 31
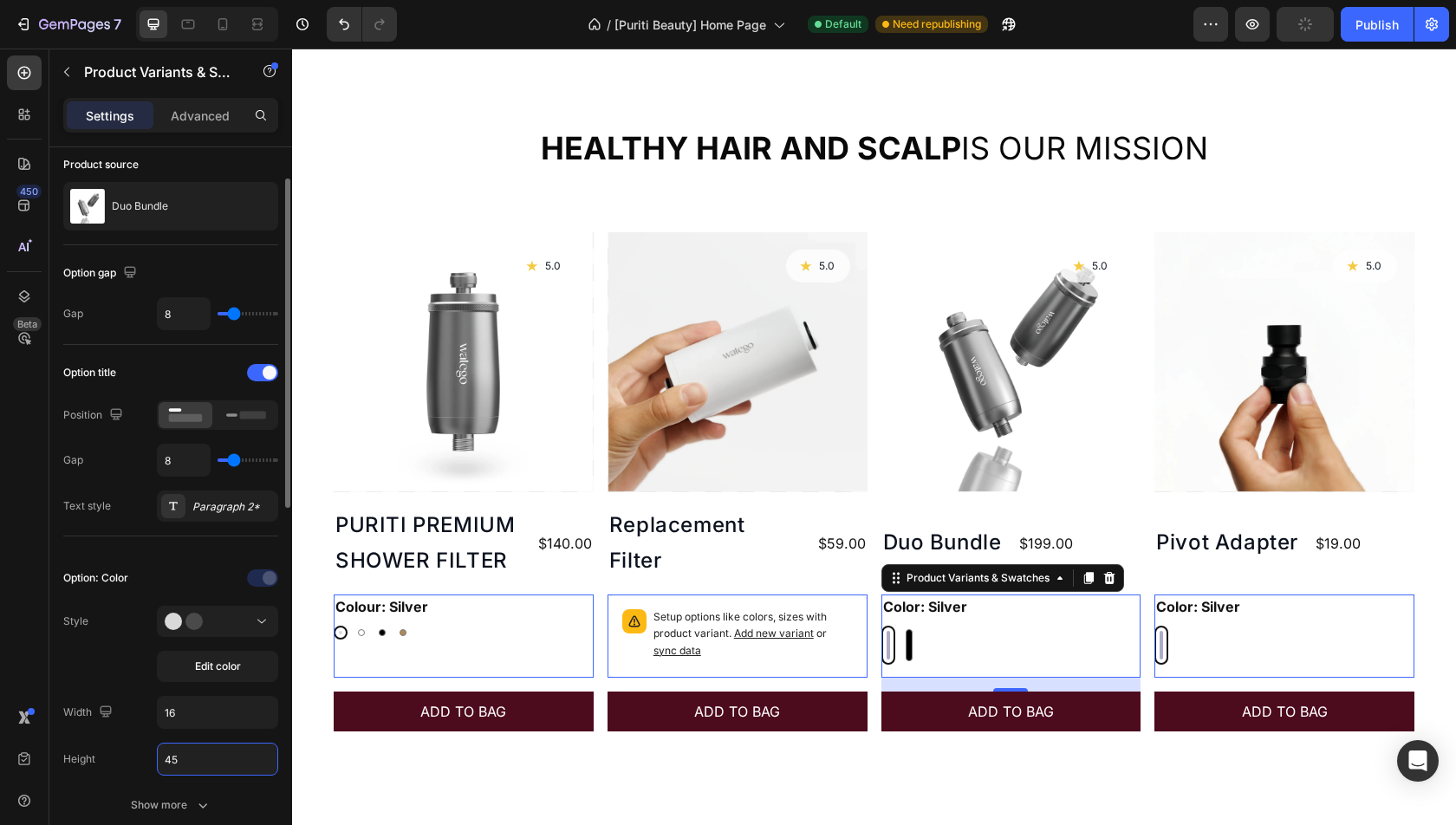
click at [227, 743] on input "45" at bounding box center [218, 758] width 120 height 31
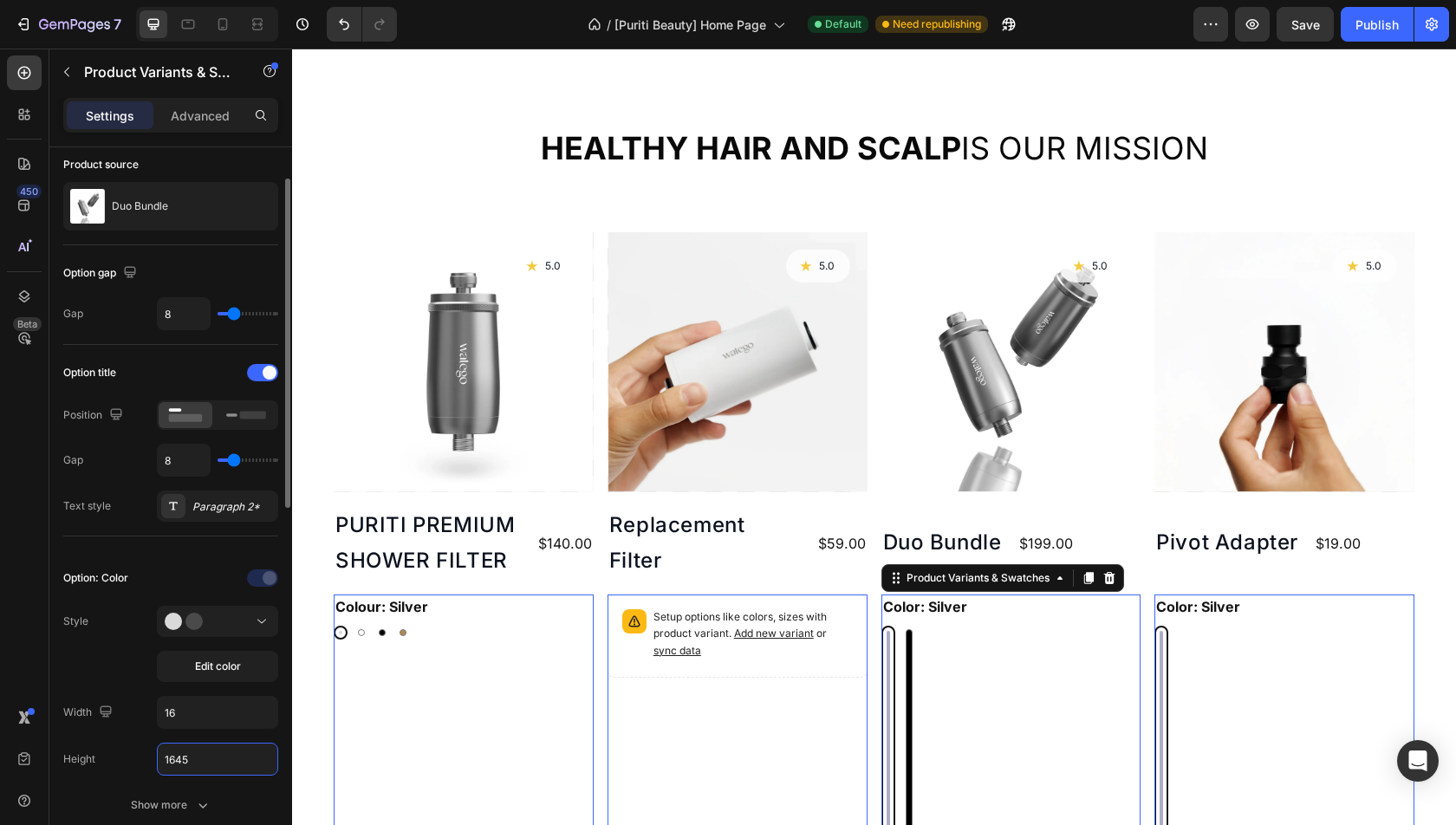
click at [197, 747] on input "1645" at bounding box center [218, 758] width 120 height 31
click at [197, 748] on input "1645" at bounding box center [218, 758] width 120 height 31
type input "16"
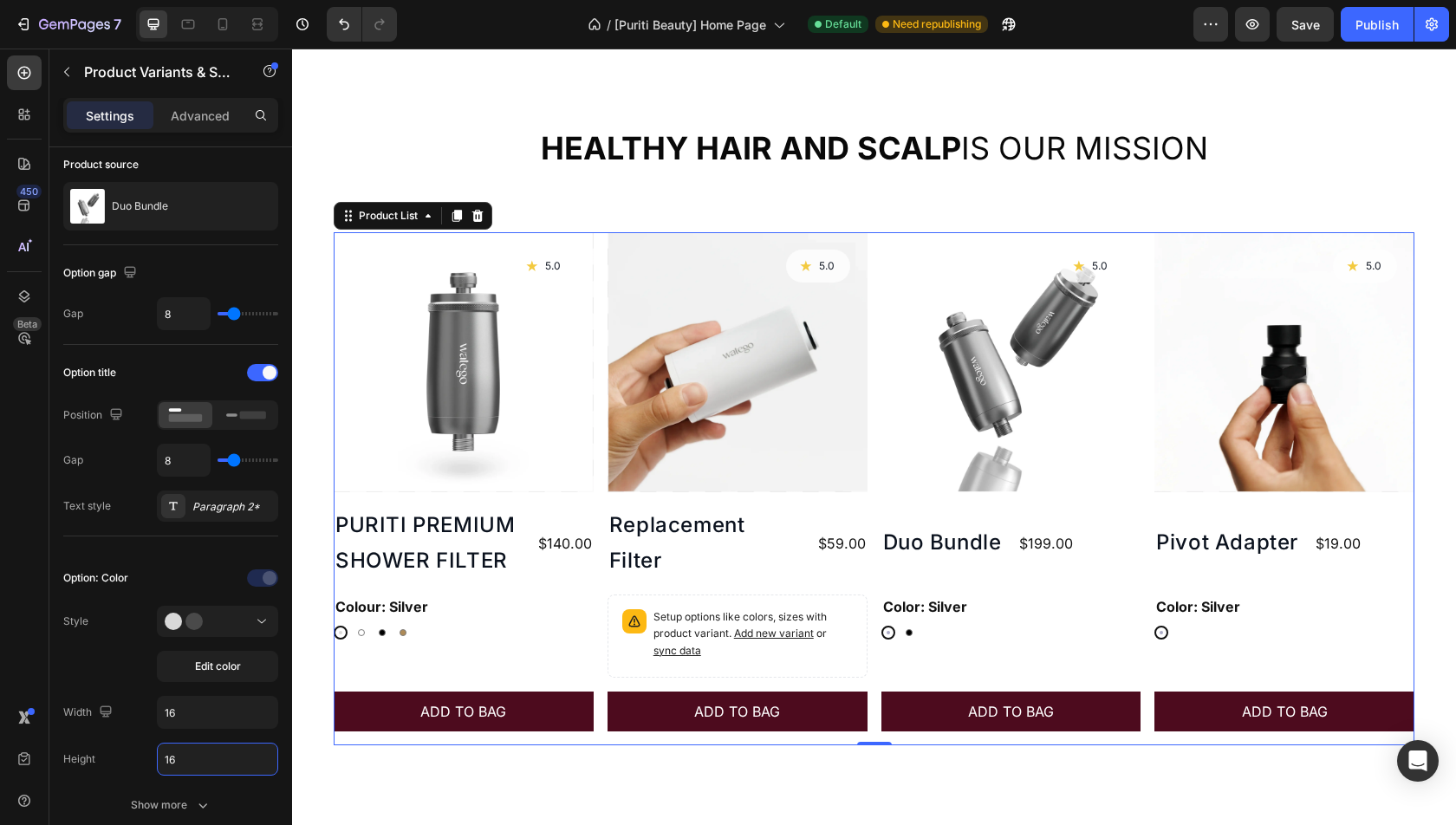
click at [874, 564] on div "Product Images Icon 5.0 Text Block Row PURITI PREMIUM SHOWER FILTER Product Tit…" at bounding box center [873, 489] width 1081 height 513
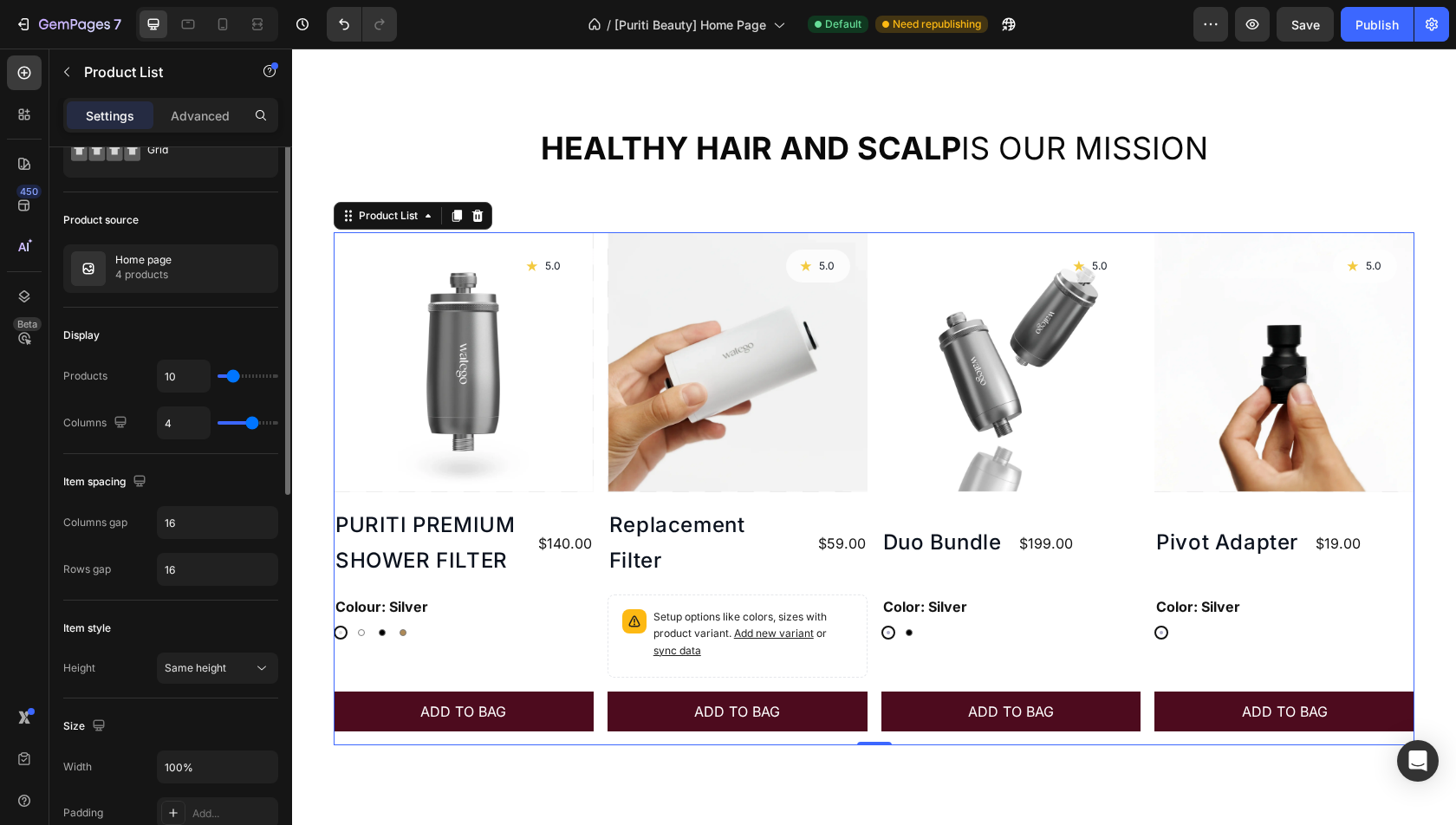
scroll to position [0, 0]
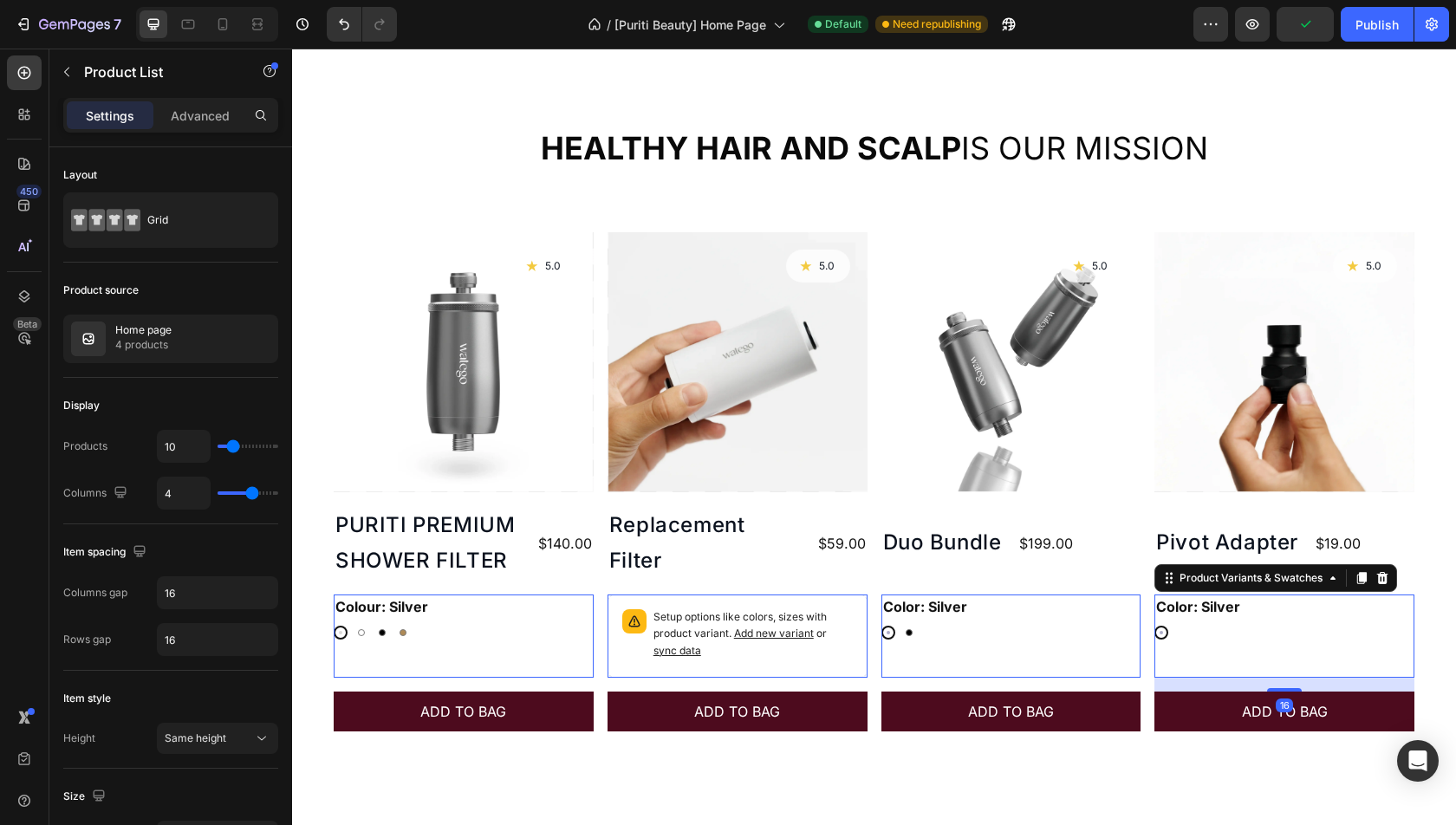
click at [594, 632] on div "Silver Silver" at bounding box center [463, 632] width 260 height 14
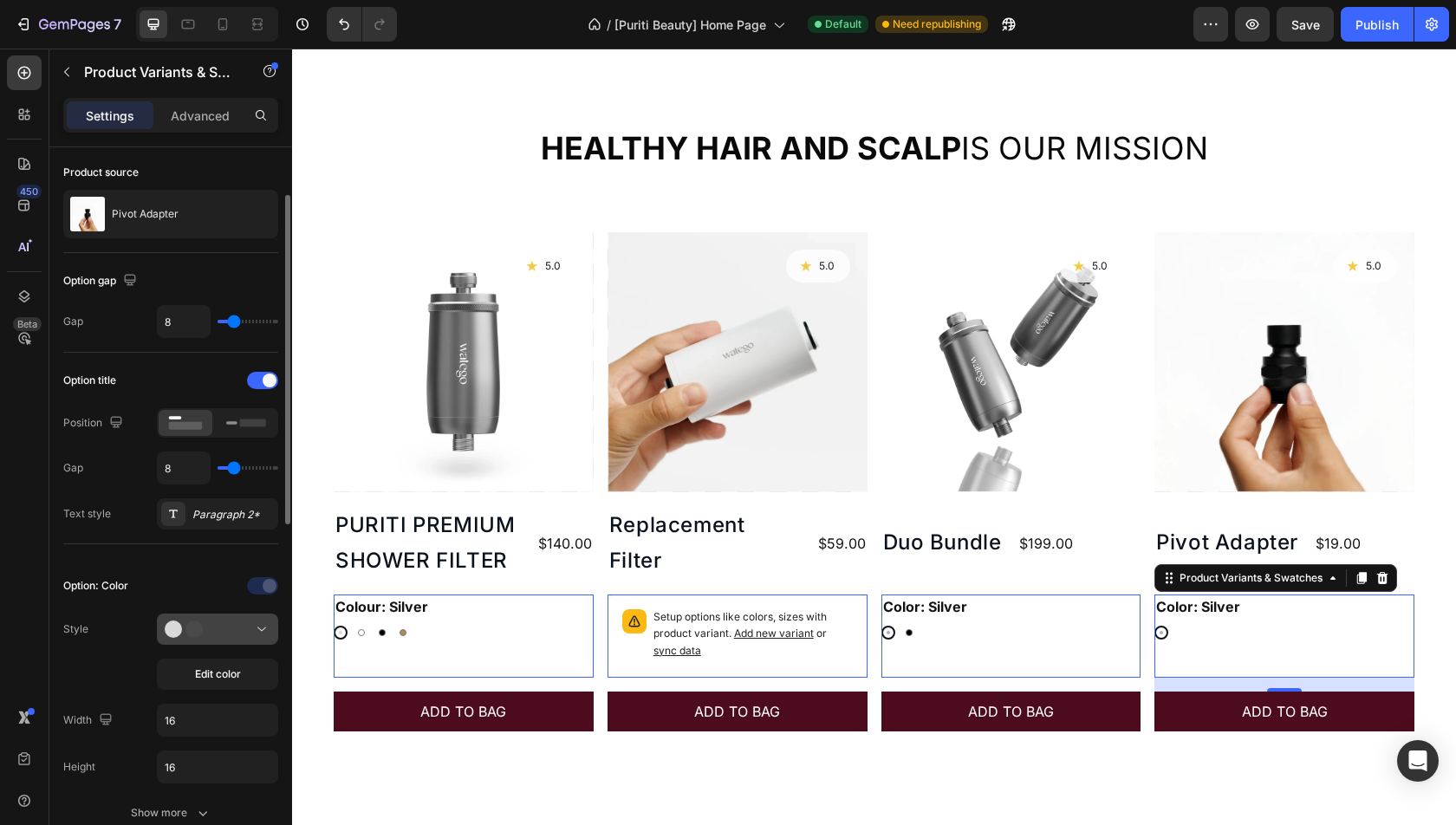
scroll to position [108, 0]
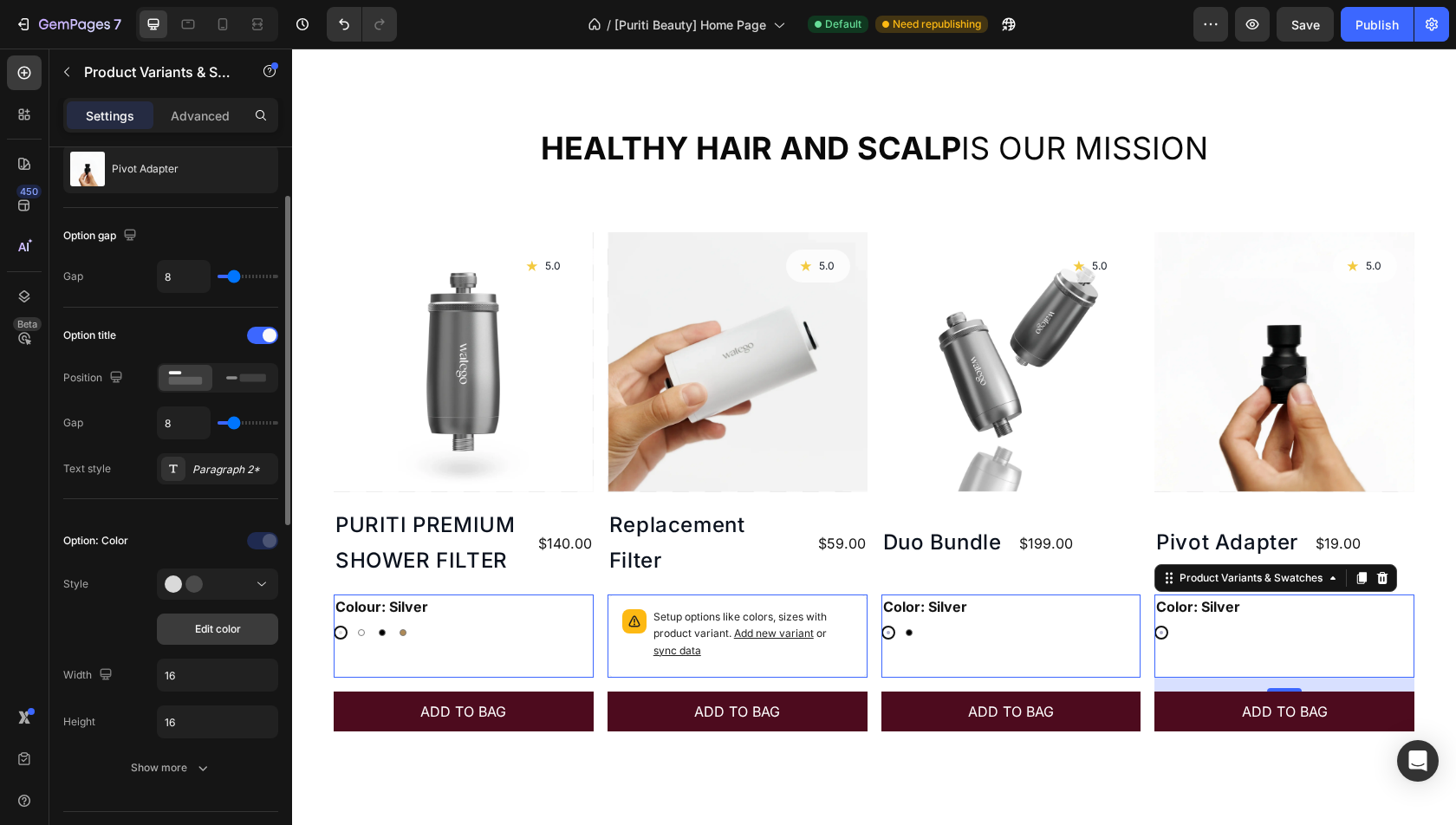
click at [218, 621] on span "Edit color" at bounding box center [218, 629] width 46 height 16
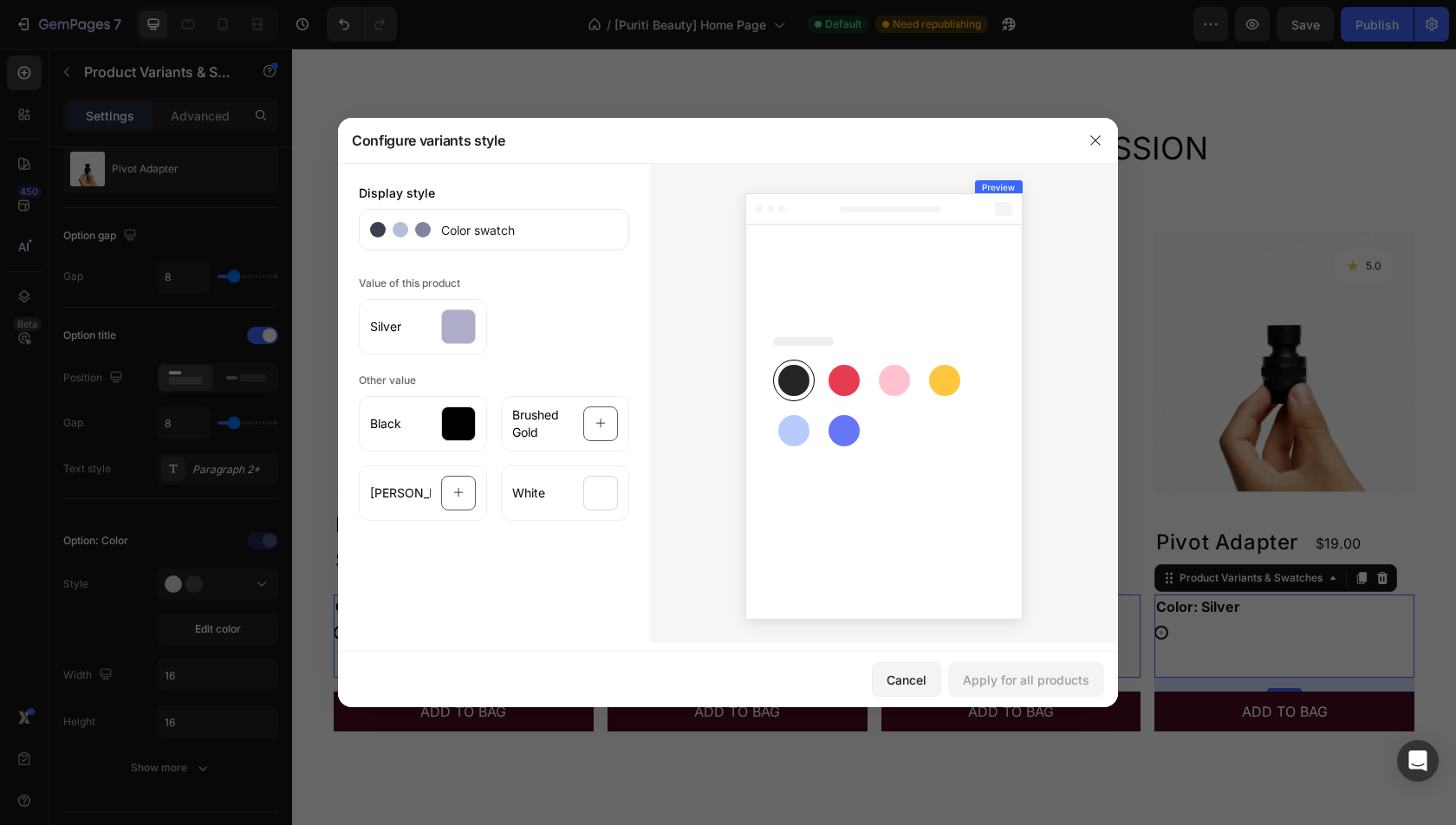
click at [161, 655] on div at bounding box center [728, 412] width 1456 height 825
click at [163, 628] on div at bounding box center [728, 412] width 1456 height 825
click at [916, 688] on button "Cancel" at bounding box center [906, 679] width 69 height 35
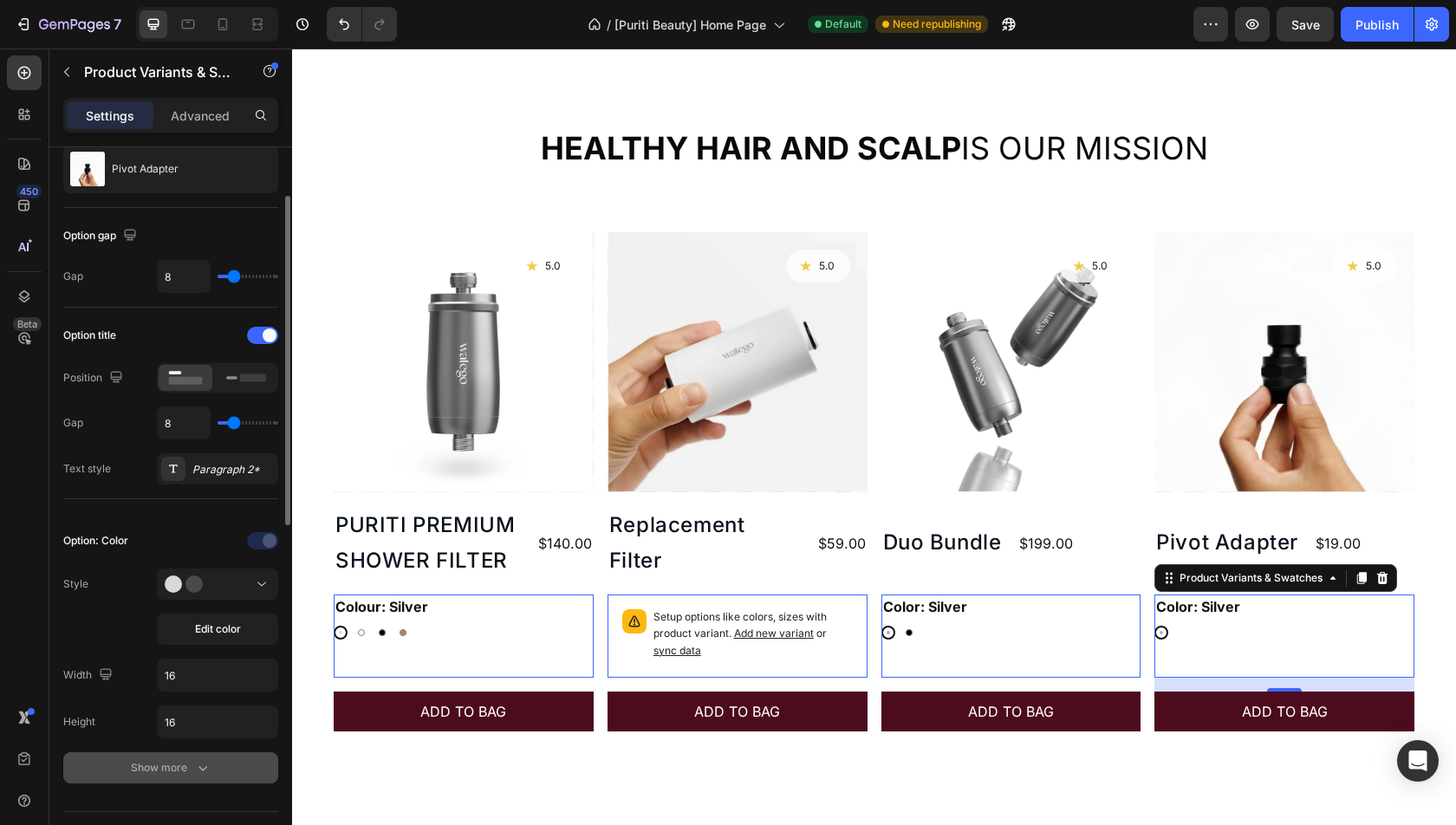
click at [195, 759] on icon "button" at bounding box center [203, 767] width 17 height 17
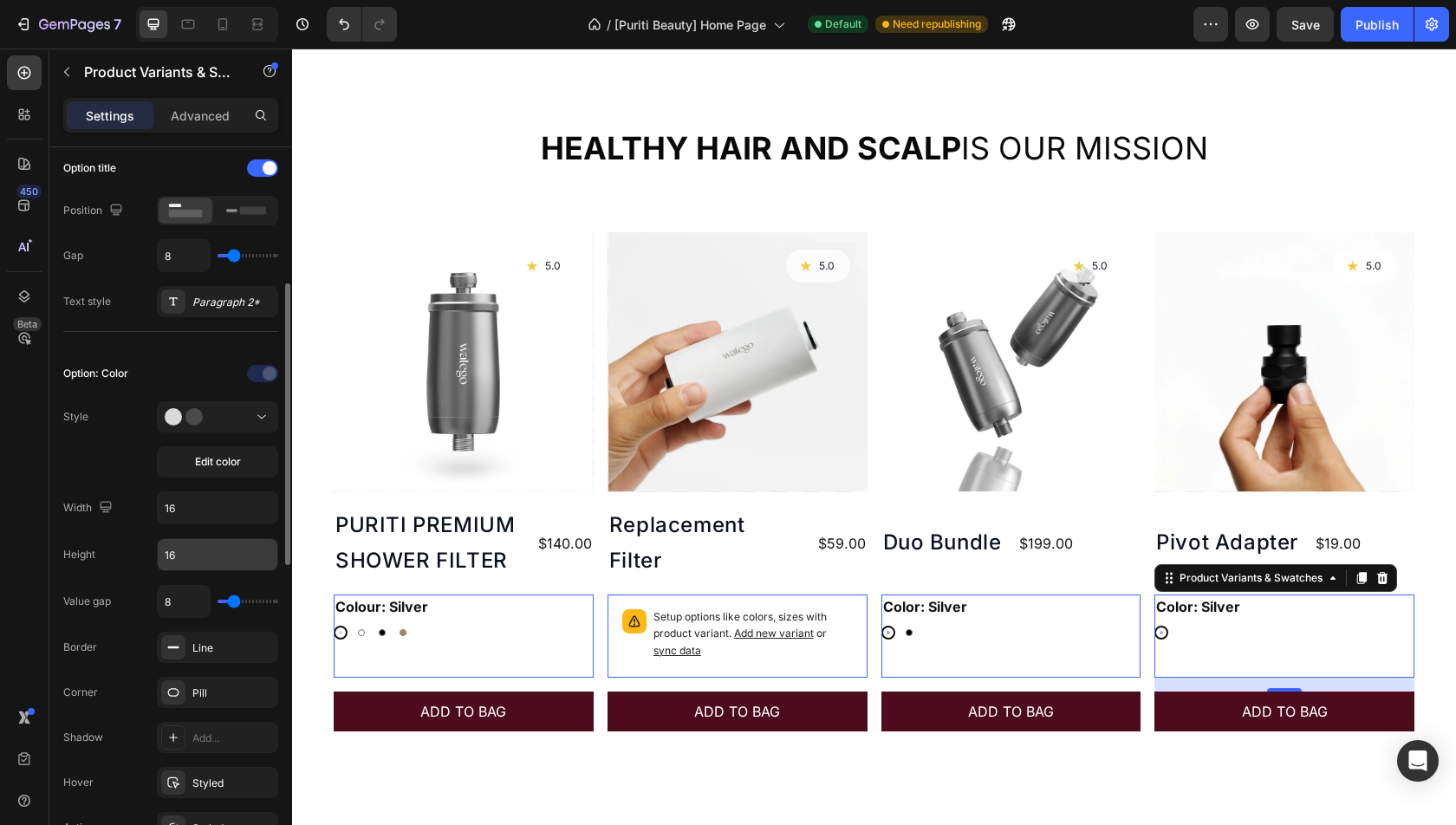
scroll to position [324, 0]
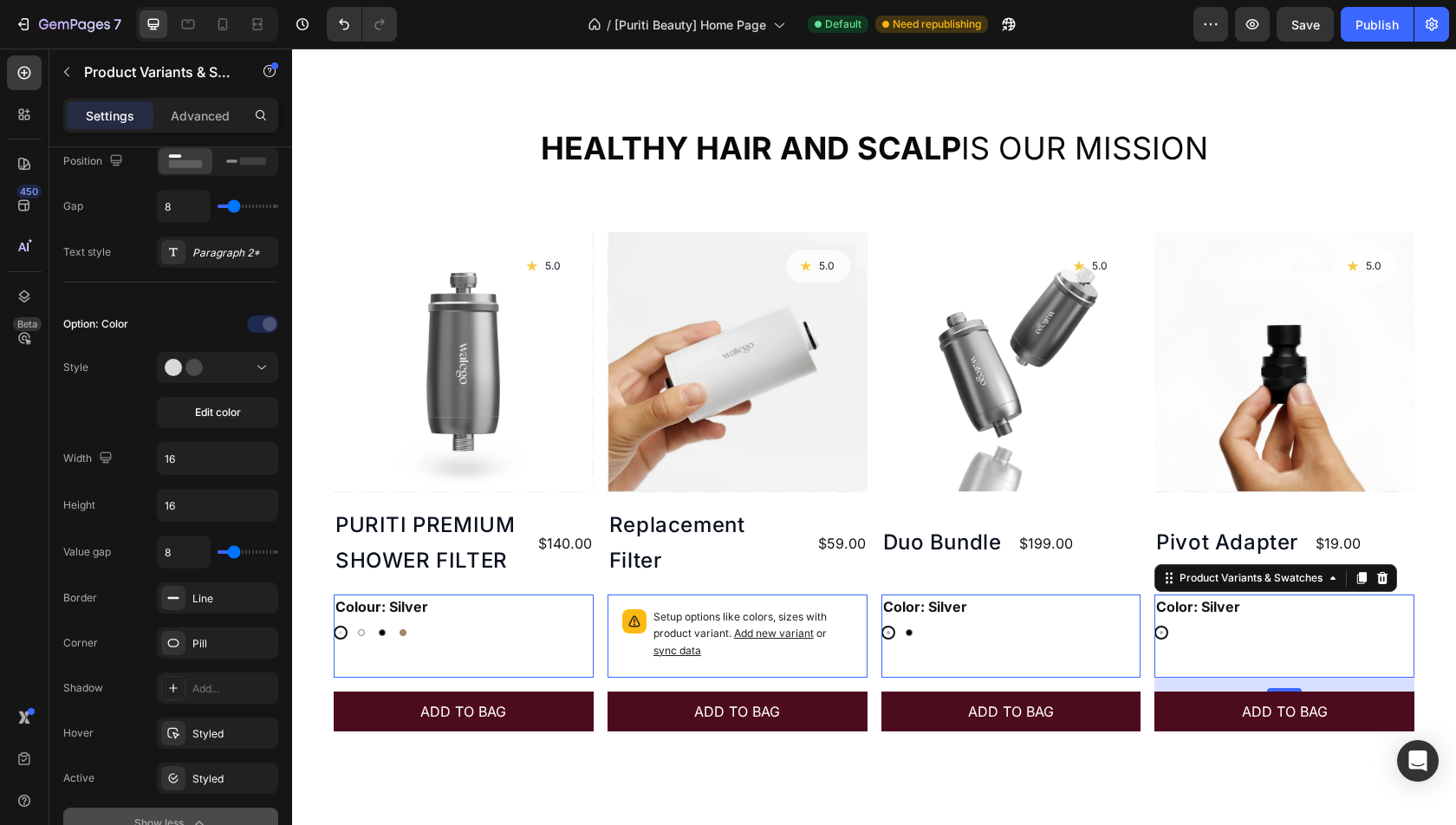
type input "14"
type input "16"
type input "23"
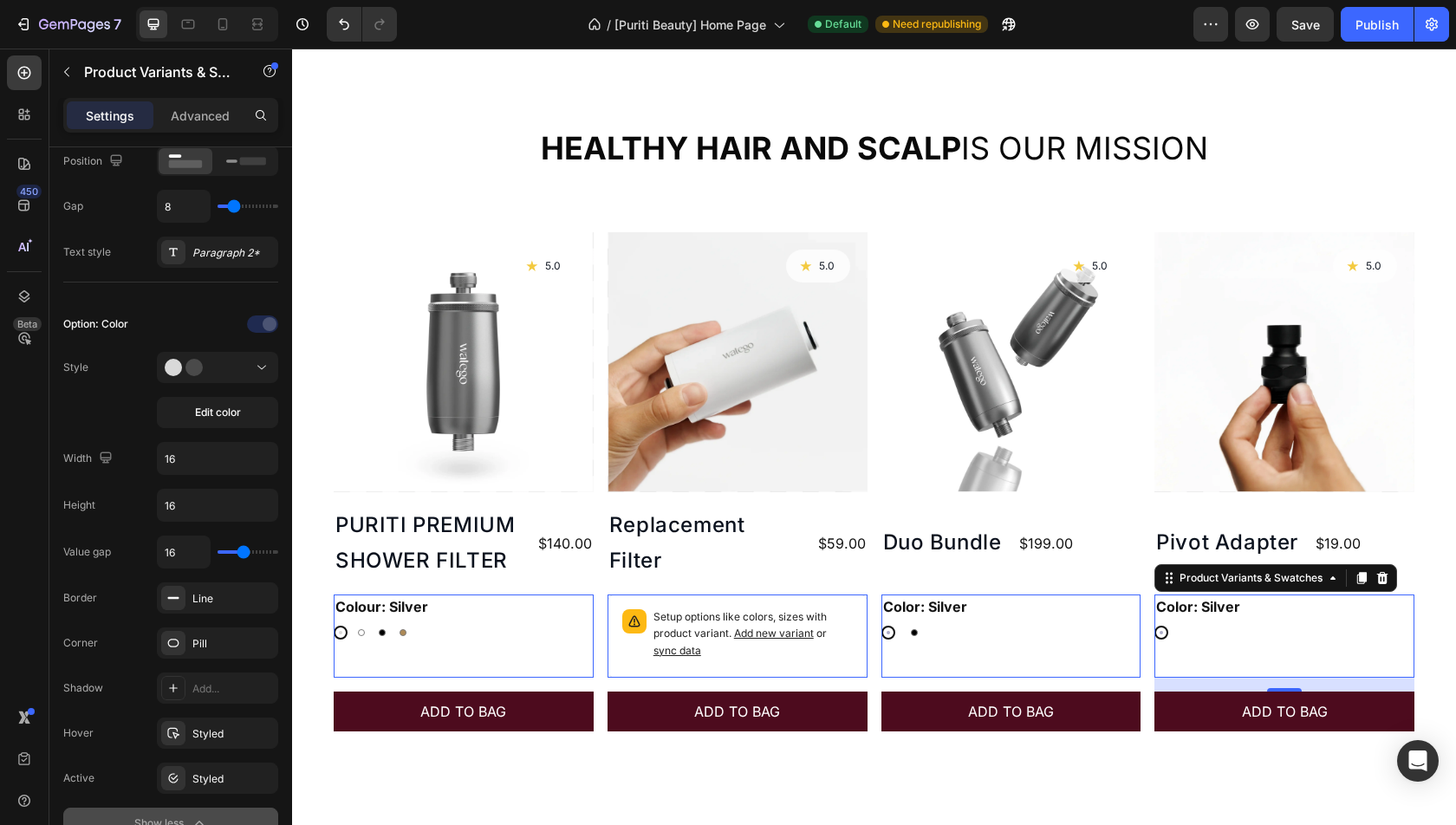
type input "23"
type input "40"
type input "39"
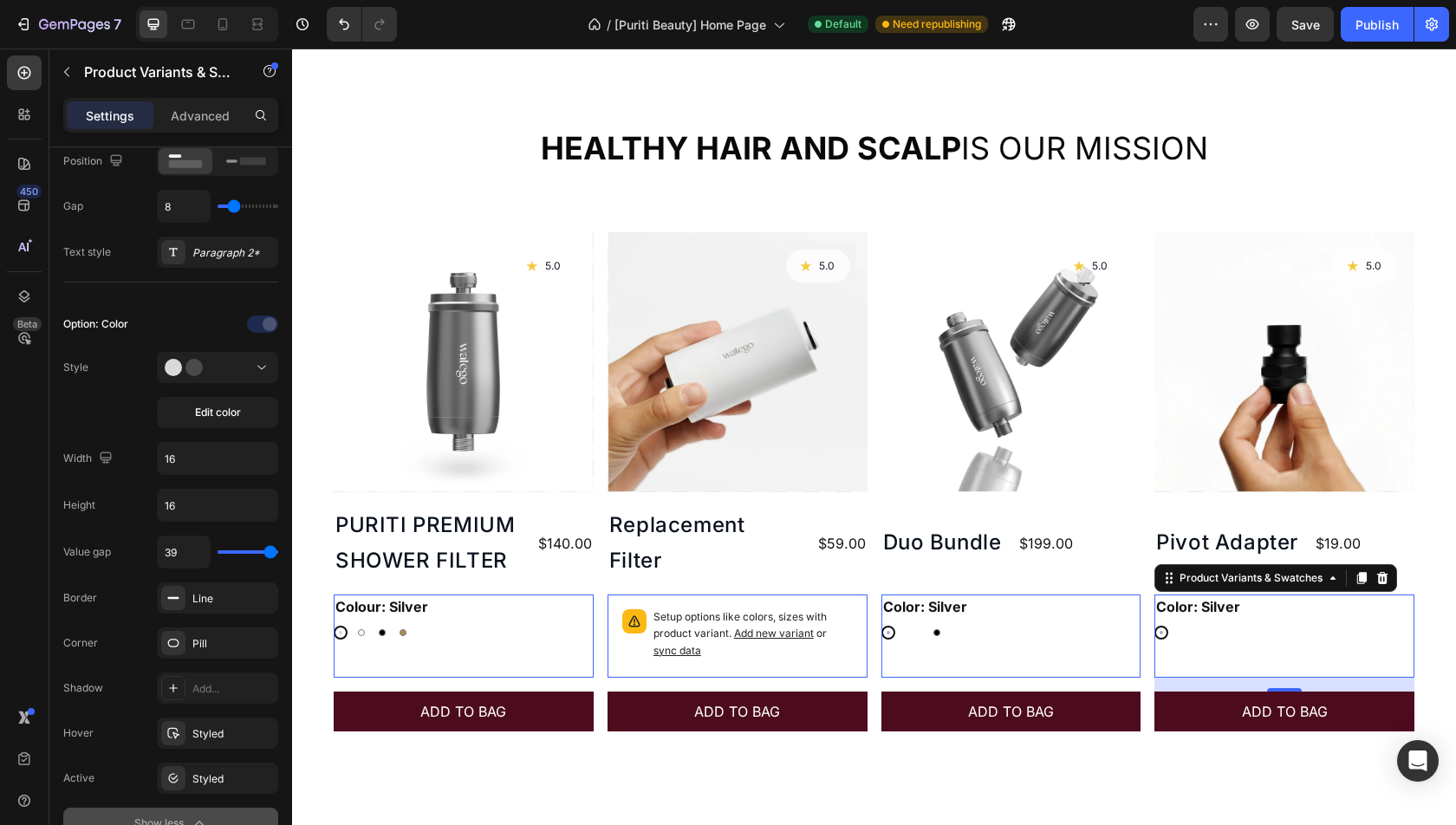
type input "33"
type input "29"
type input "28"
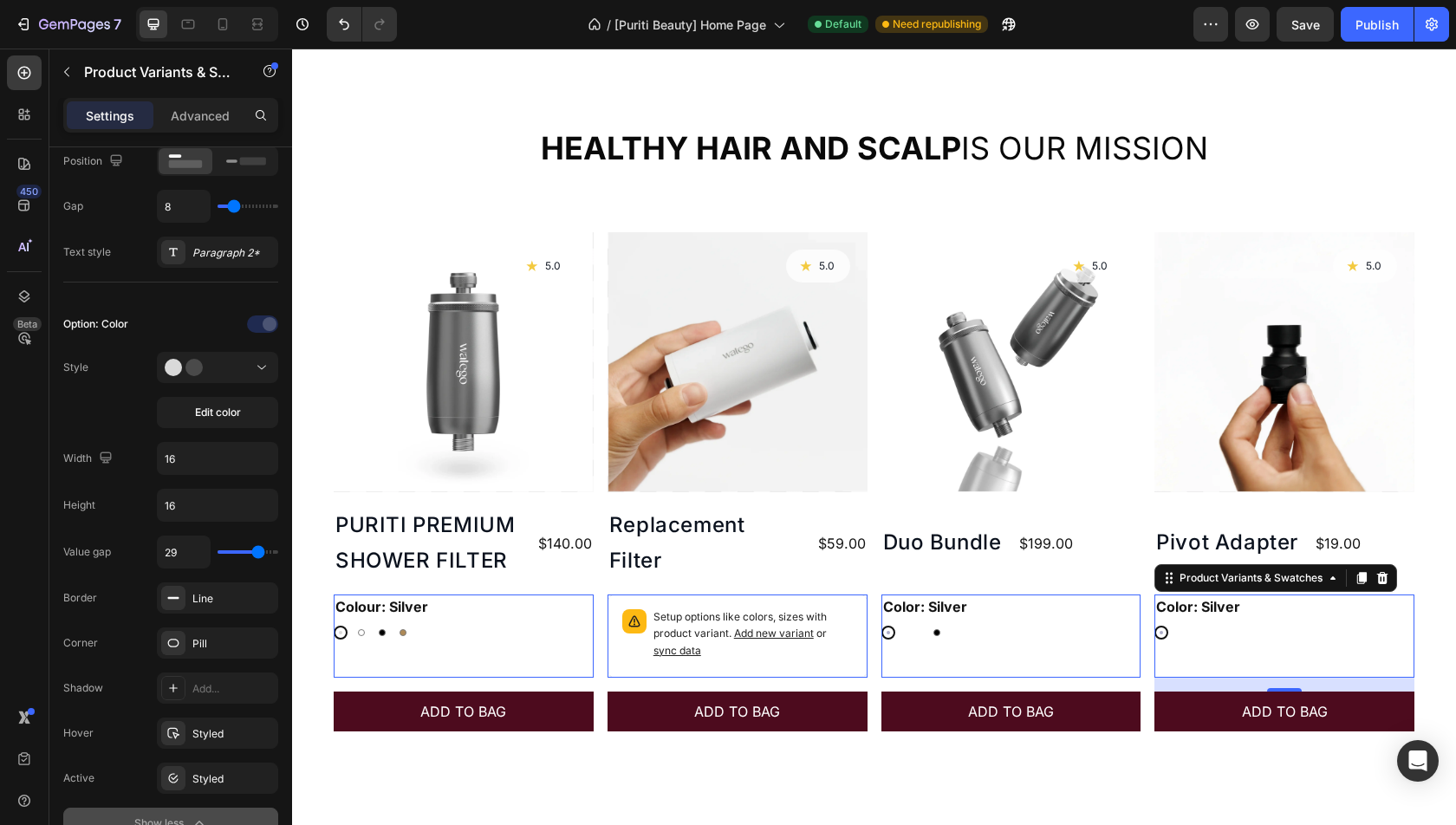
type input "28"
type input "27"
type input "26"
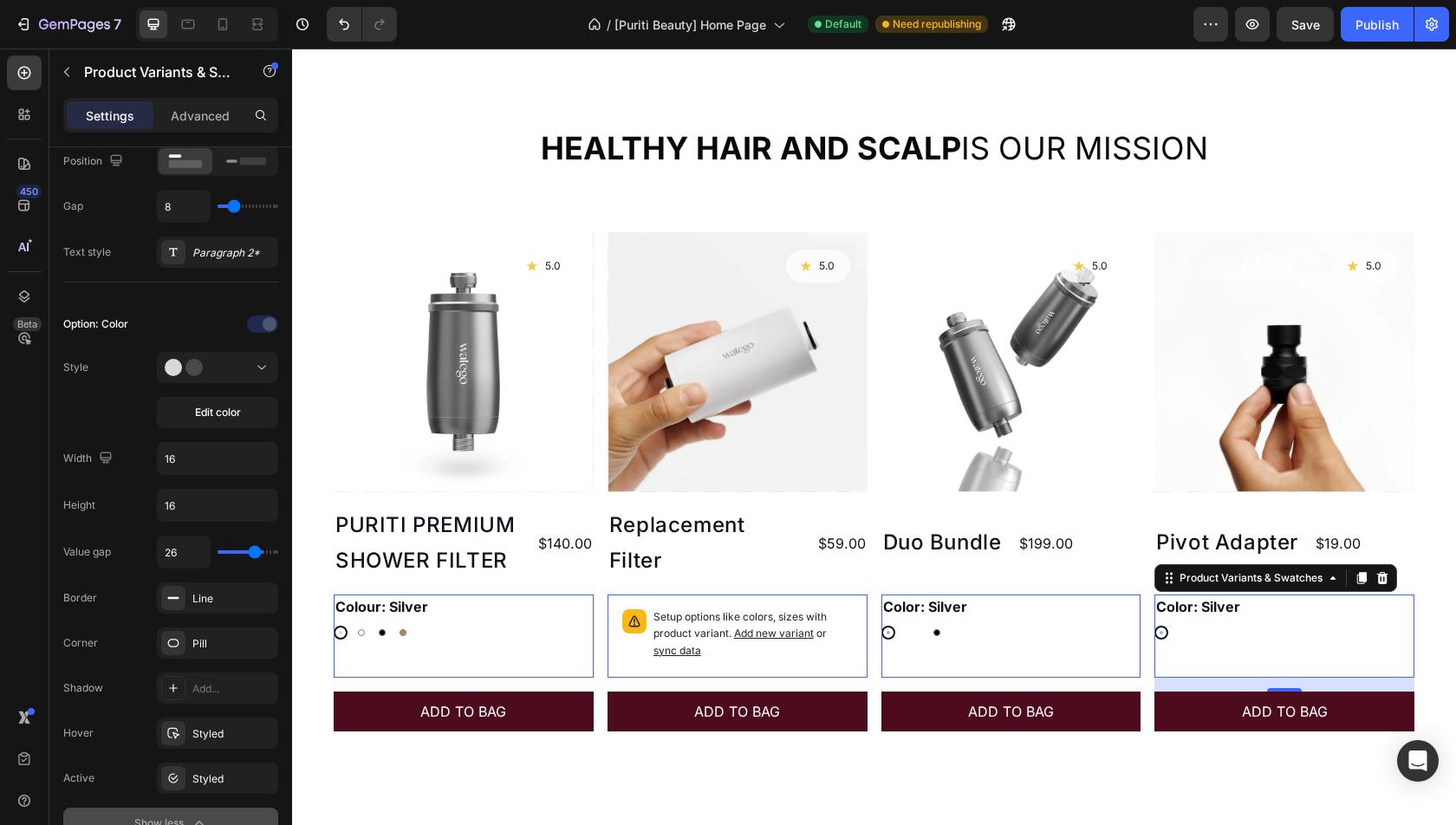
type input "25"
type input "24"
type input "22"
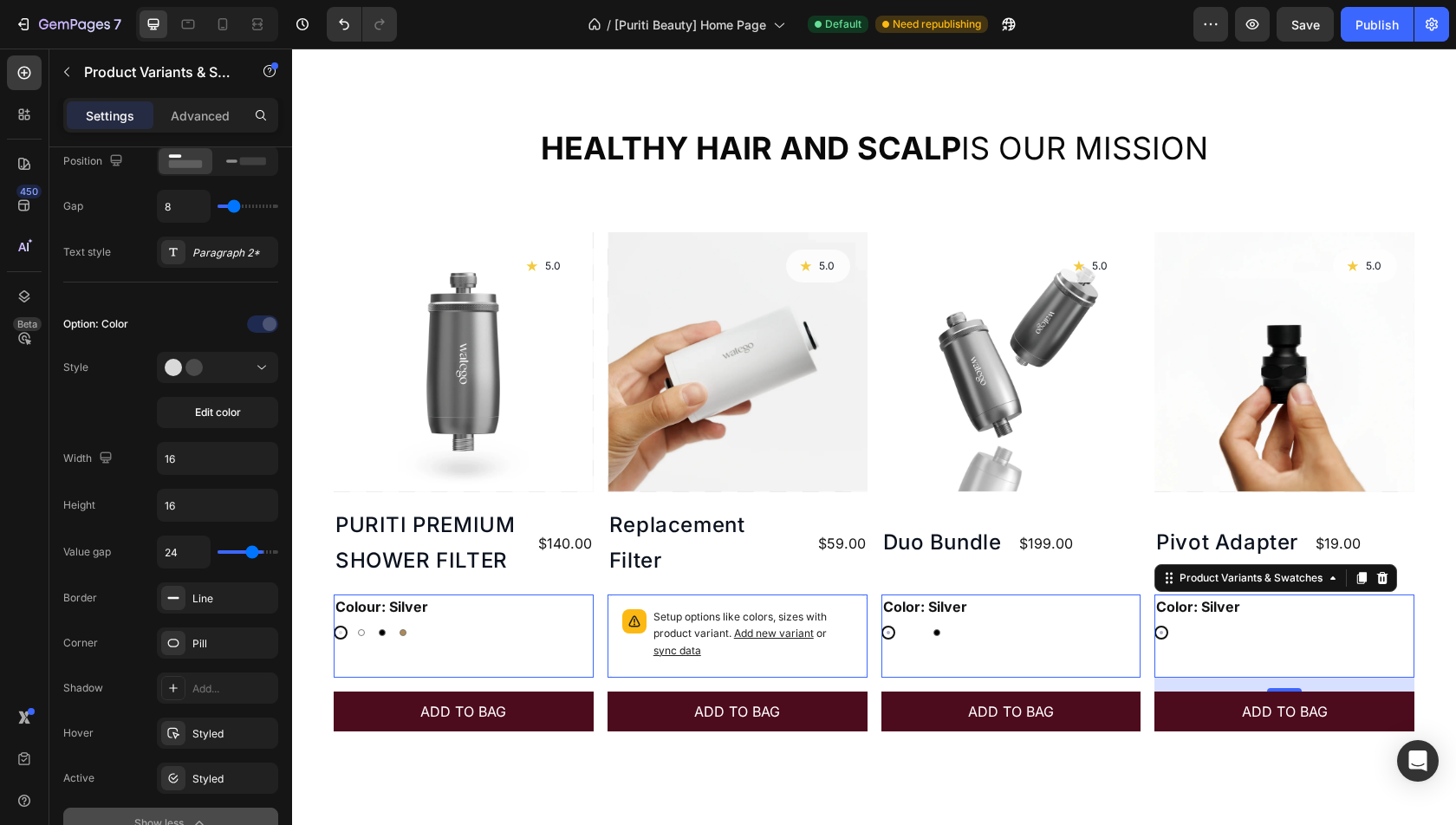
type input "22"
type input "20"
type input "19"
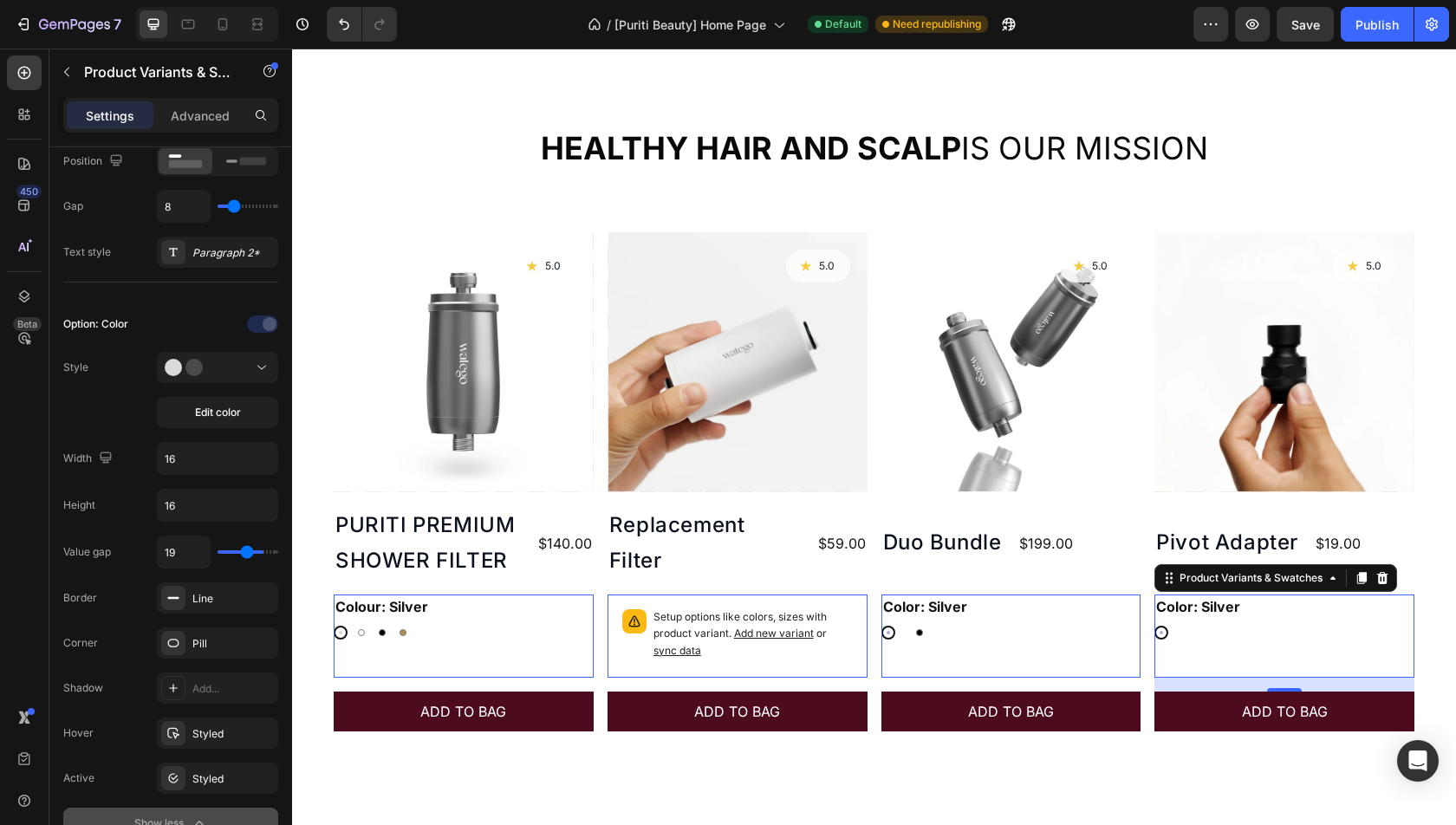
type input "18"
type input "17"
type input "12"
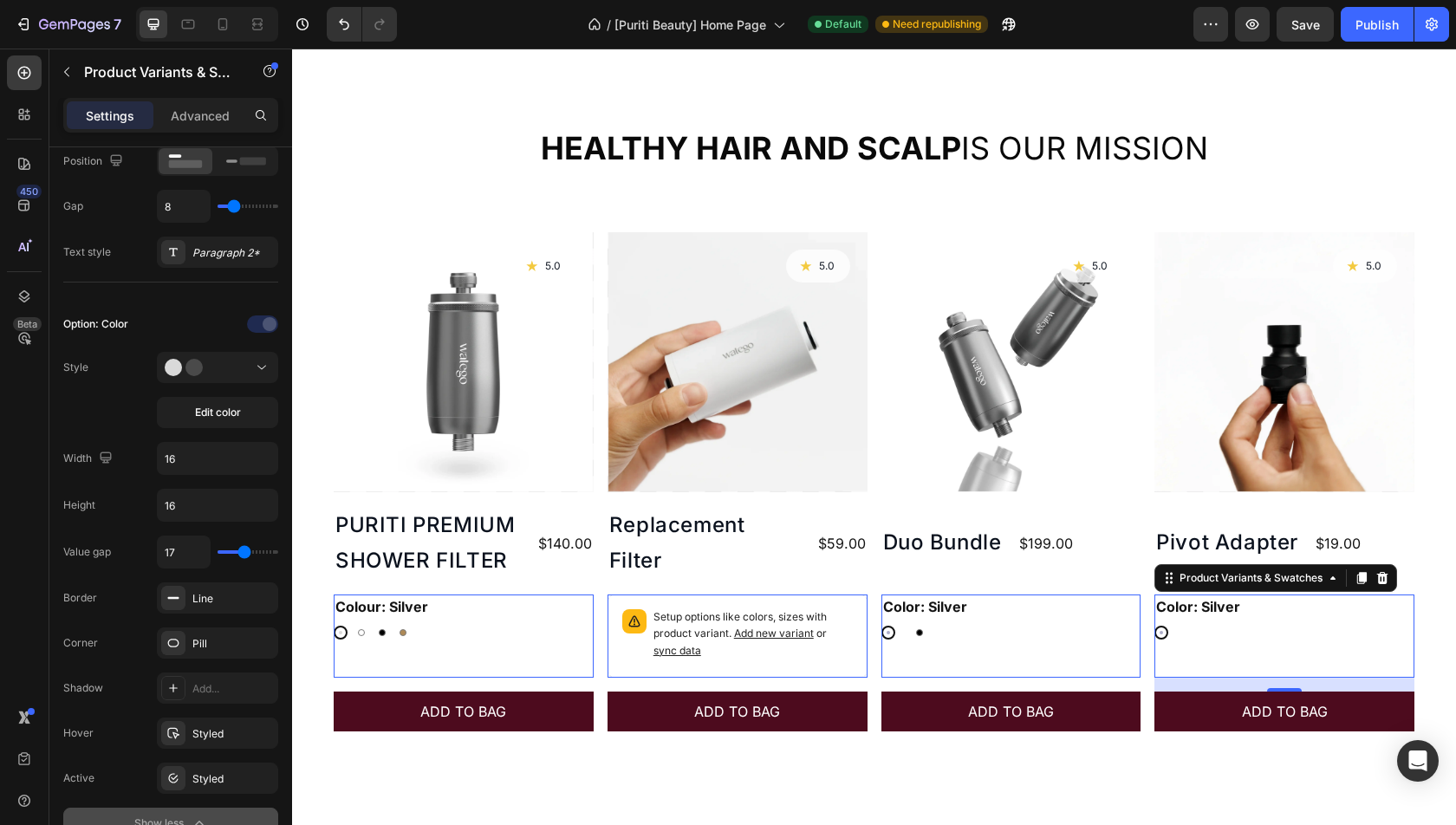
type input "12"
type input "11"
type input "10"
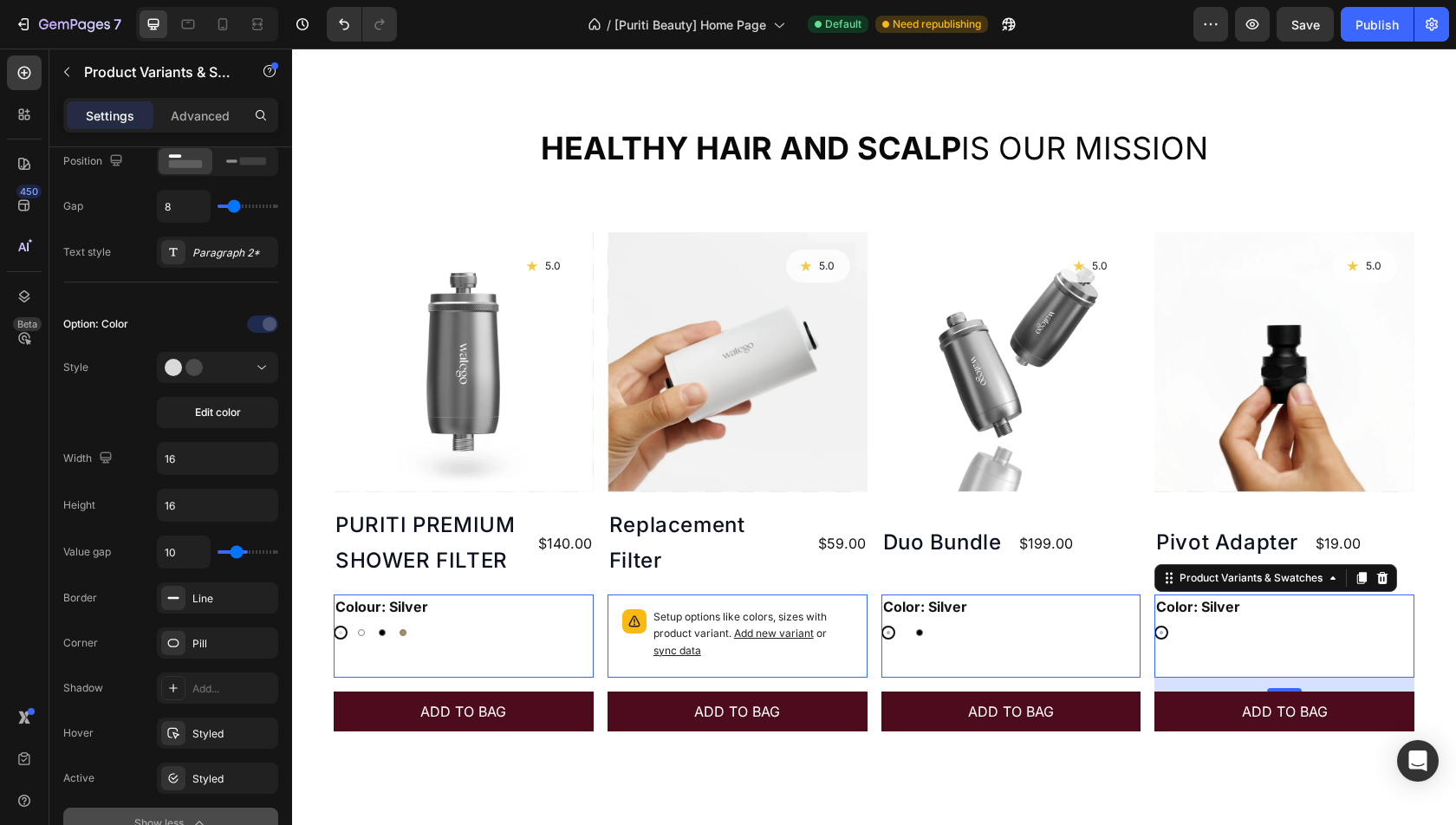
type input "9"
type input "0"
drag, startPoint x: 241, startPoint y: 547, endPoint x: 193, endPoint y: 545, distance: 48.0
type input "0"
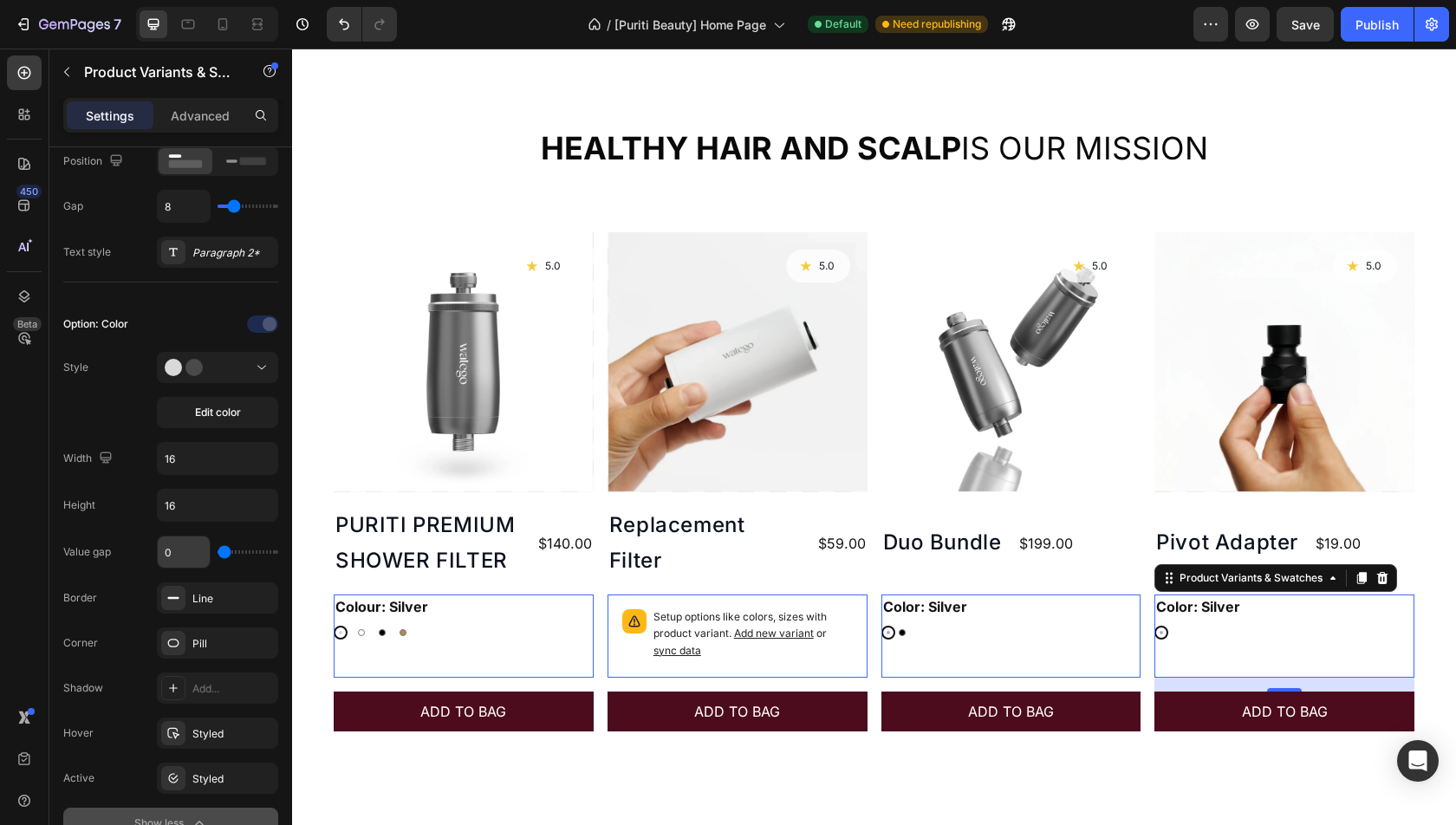
click at [218, 550] on input "range" at bounding box center [247, 551] width 61 height 3
click at [188, 555] on input "0" at bounding box center [184, 552] width 52 height 31
type input "8"
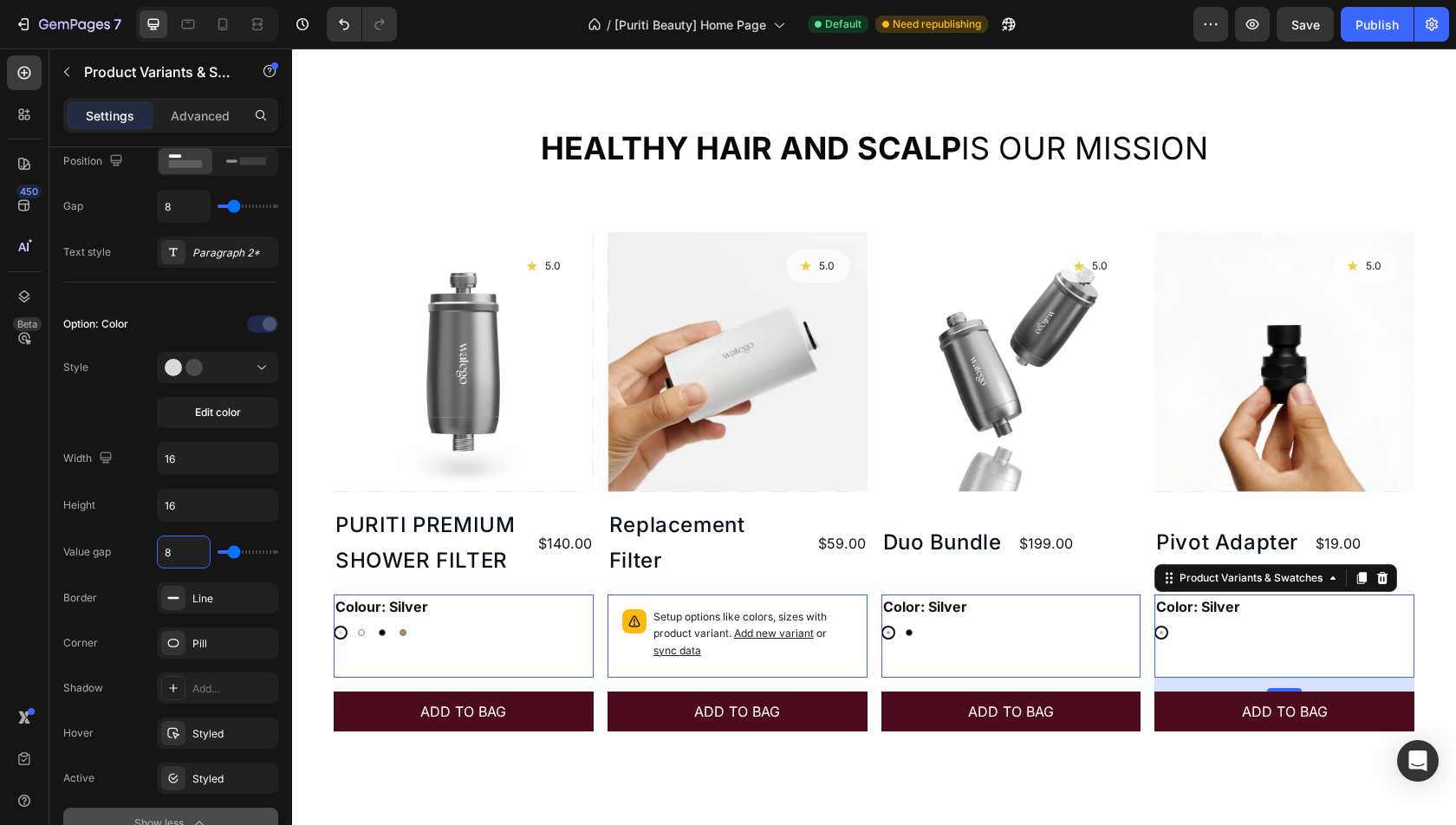
type input "8"
click at [125, 571] on div "Value gap 8 Border Line Corner Pill Shadow Add... Hover Styled Active Styled Sh…" at bounding box center [170, 687] width 215 height 303
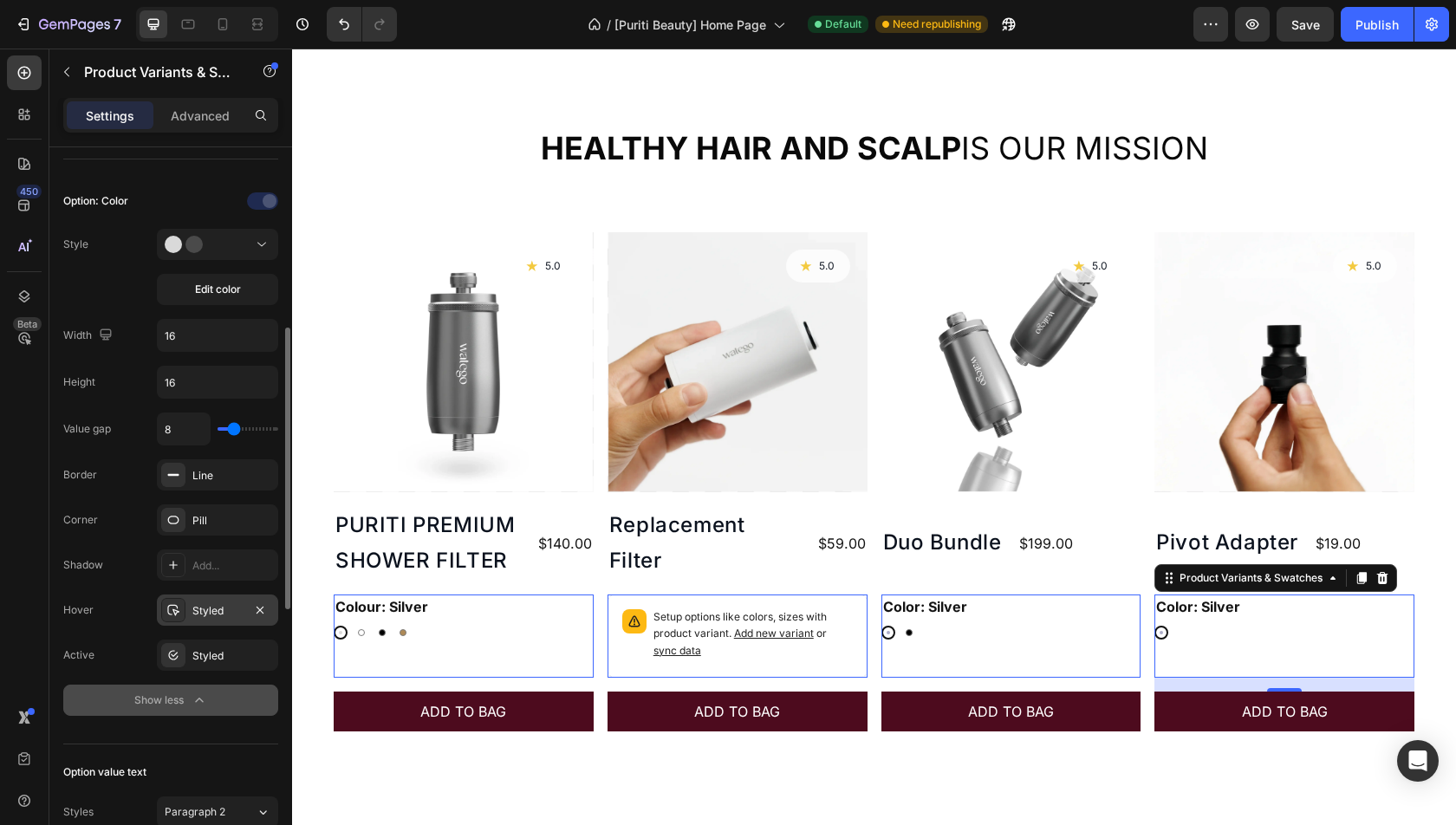
scroll to position [452, 0]
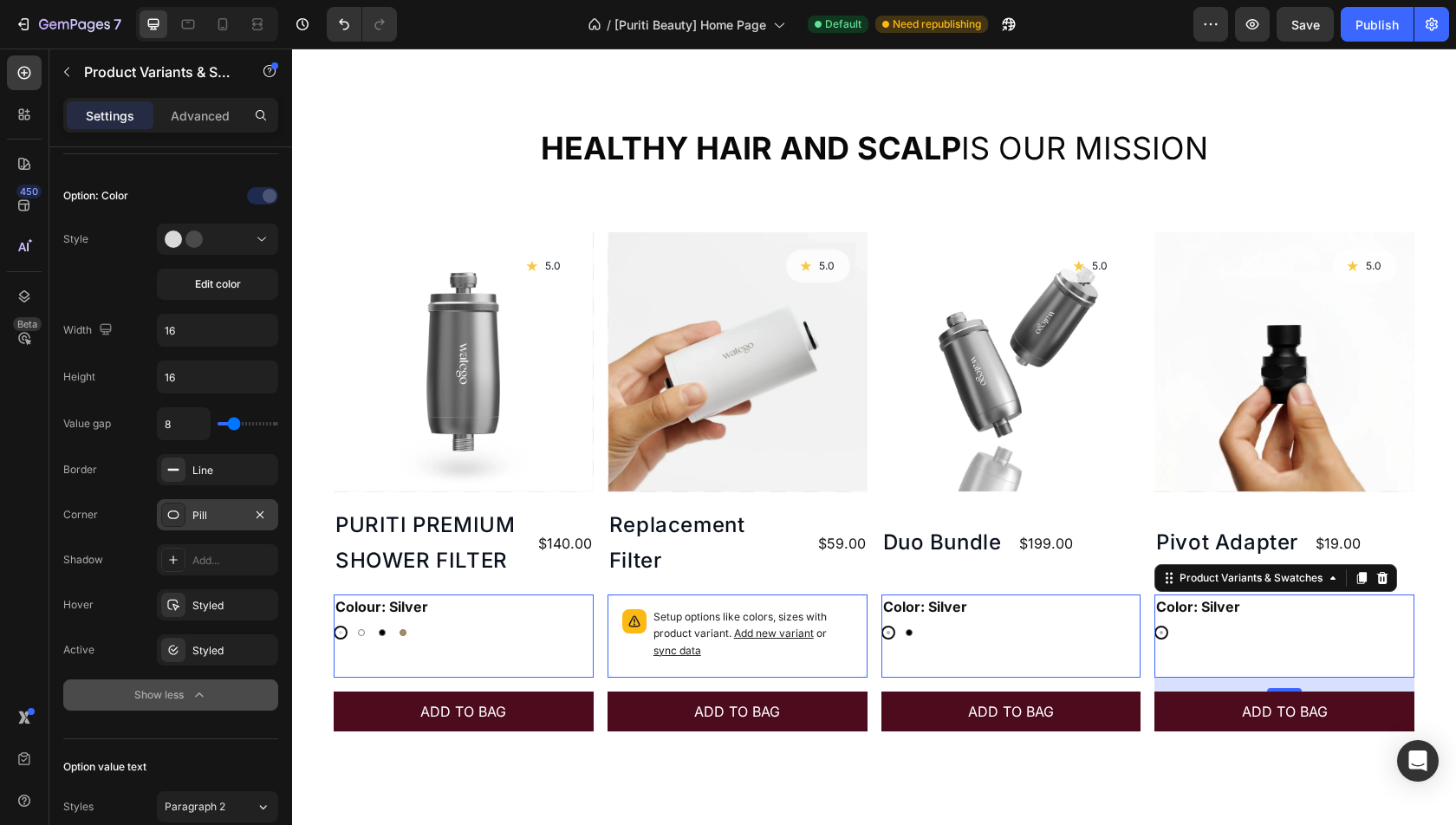
click at [203, 508] on div "Pill" at bounding box center [218, 516] width 50 height 16
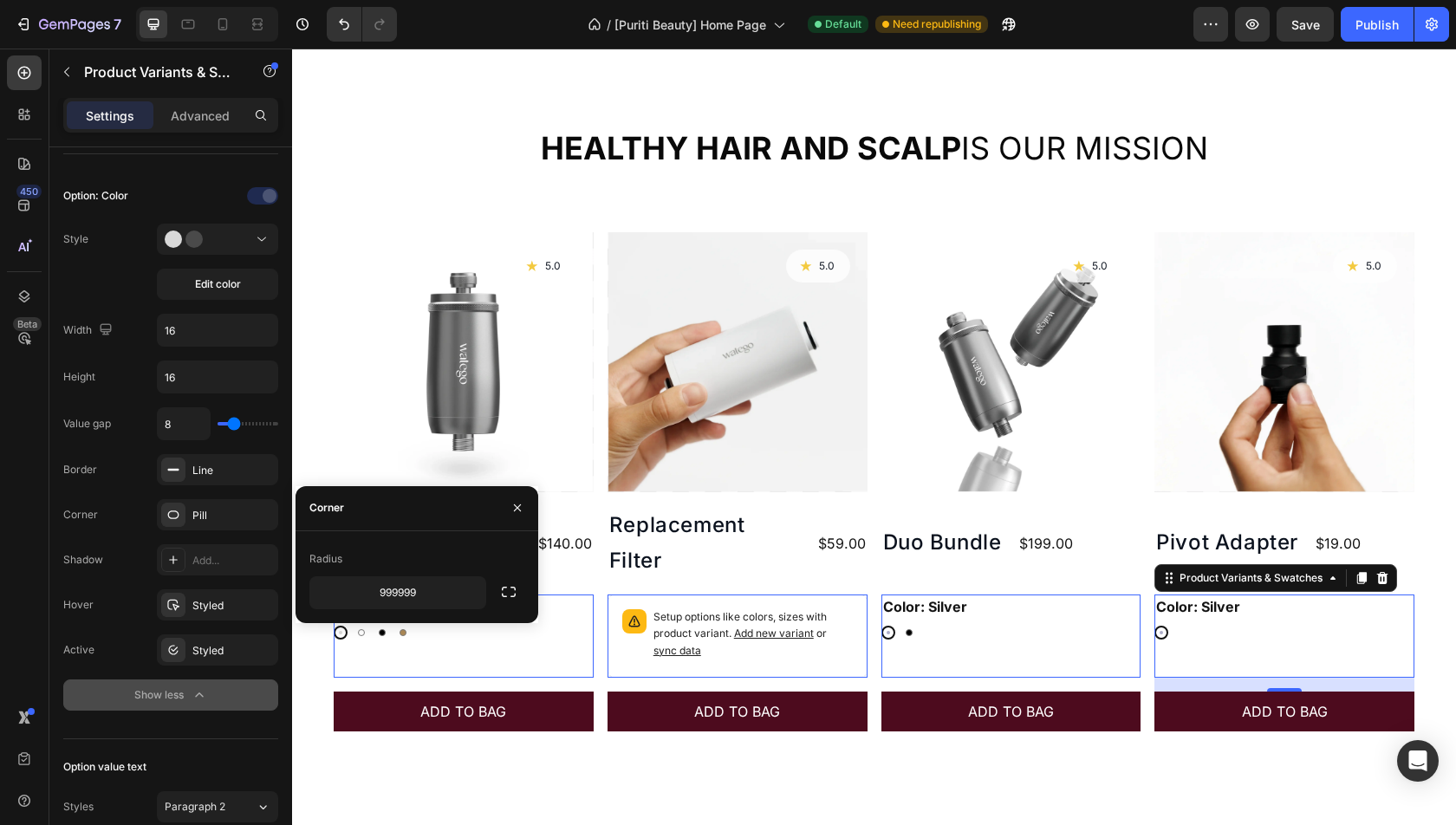
click at [55, 595] on div "Type Separated Product source Pivot Adapter Option gap Gap 8 Option title Posit…" at bounding box center [171, 638] width 243 height 1887
click at [236, 606] on div "Styled" at bounding box center [218, 606] width 50 height 16
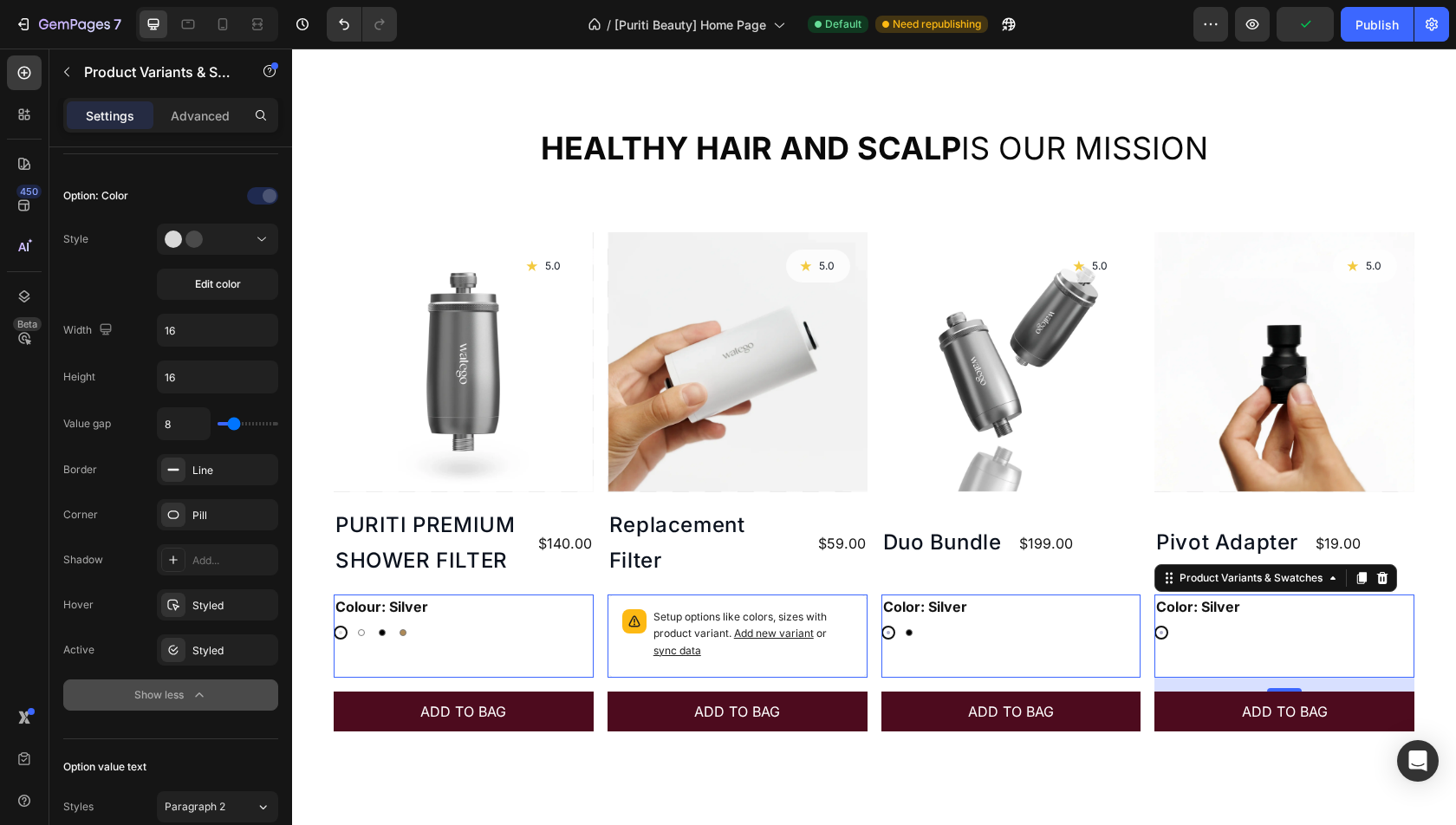
click at [118, 635] on div "Active Styled" at bounding box center [170, 649] width 215 height 31
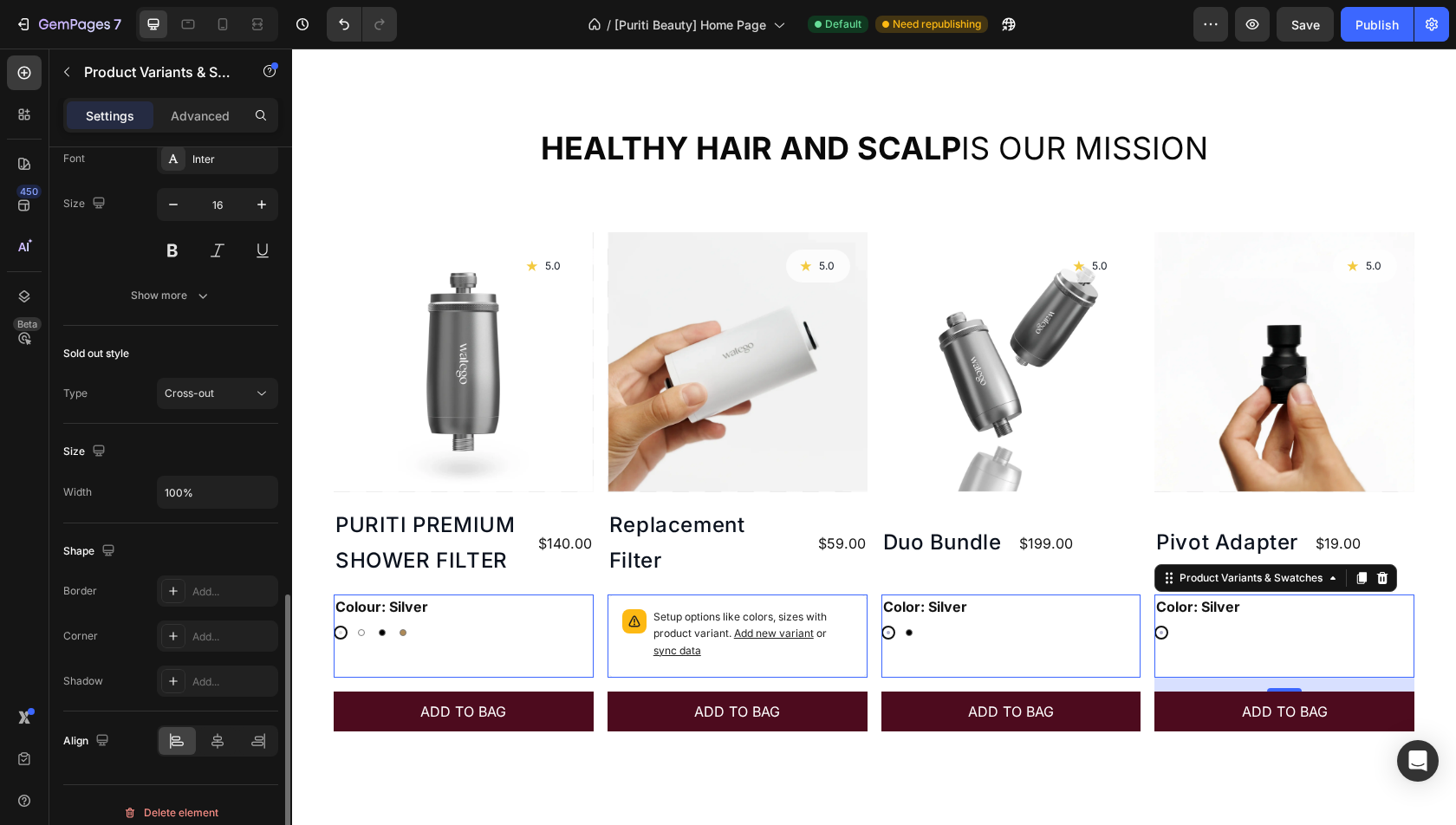
scroll to position [1150, 0]
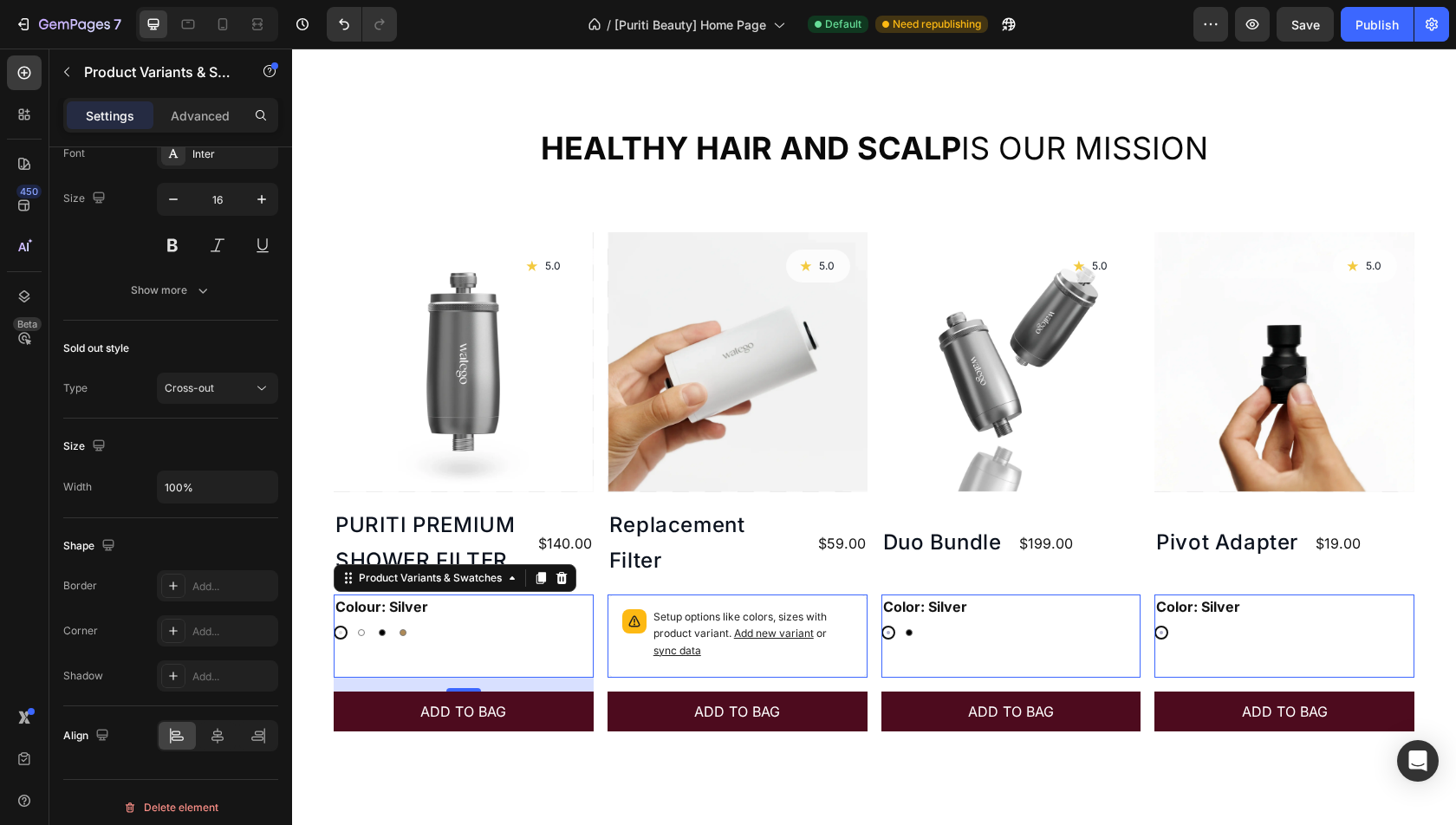
click at [338, 628] on div at bounding box center [340, 632] width 14 height 14
click at [333, 625] on input "Silver Silver" at bounding box center [333, 624] width 1 height 1
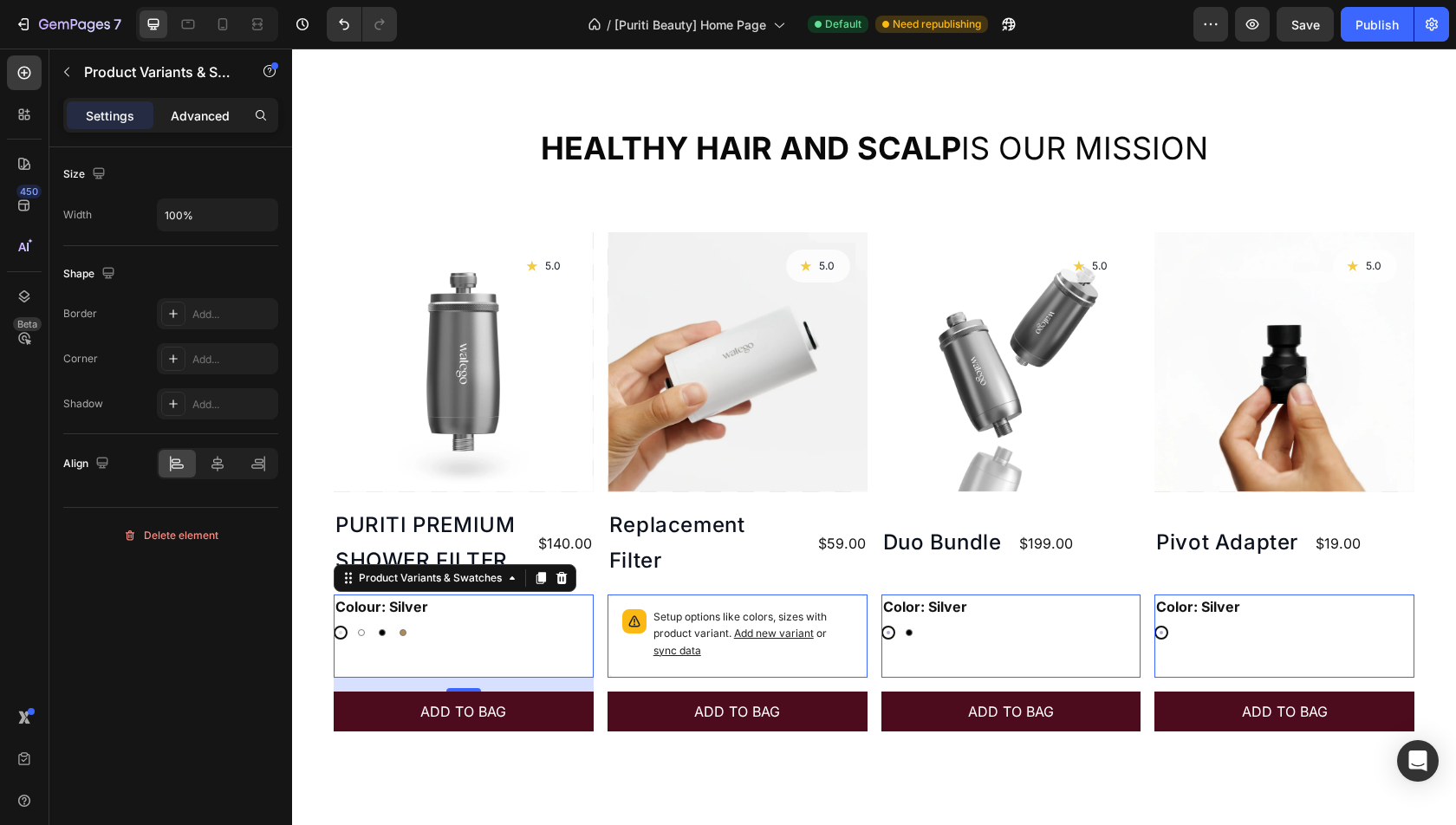
click at [179, 123] on p "Advanced" at bounding box center [200, 116] width 59 height 18
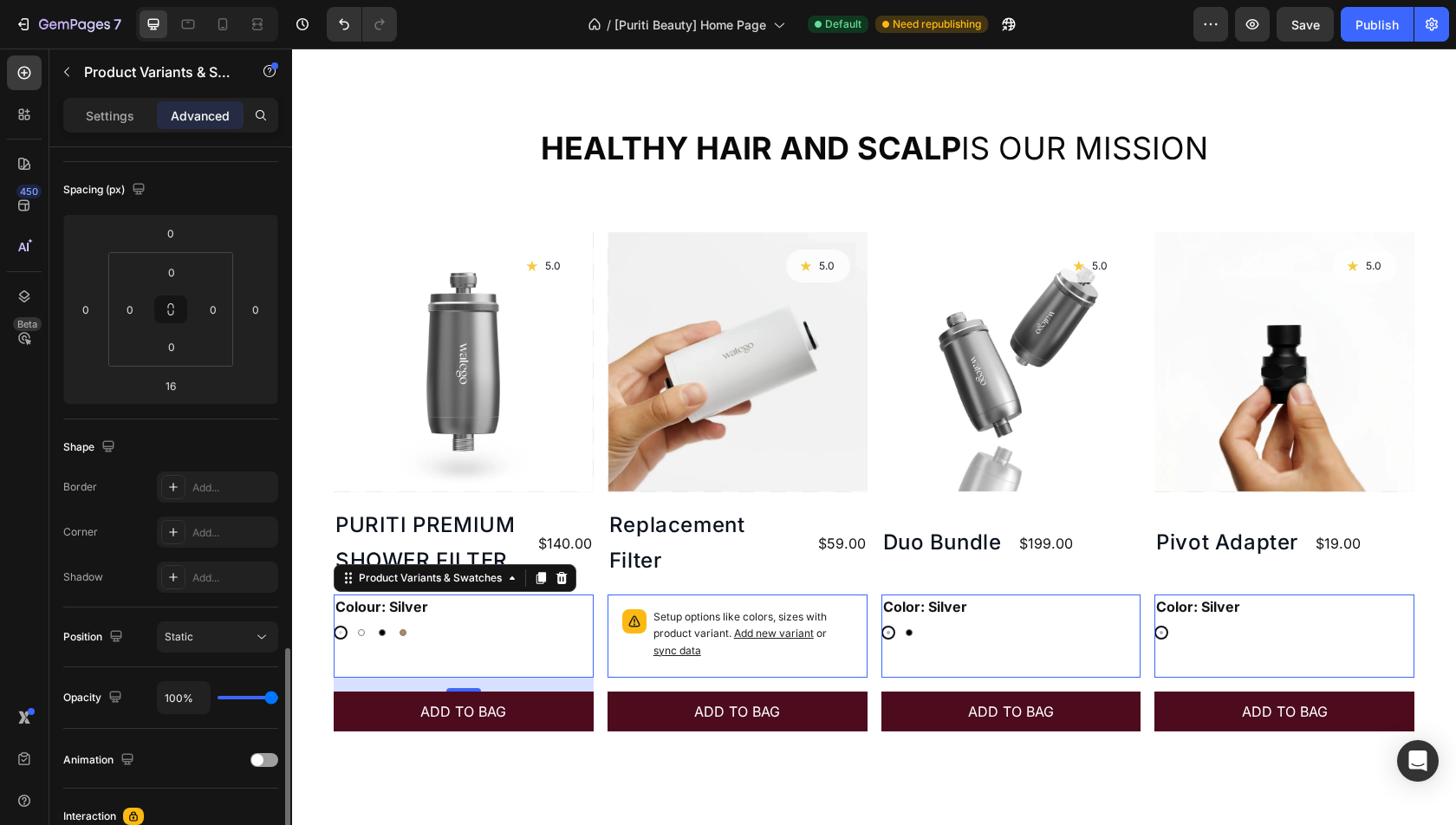
scroll to position [0, 0]
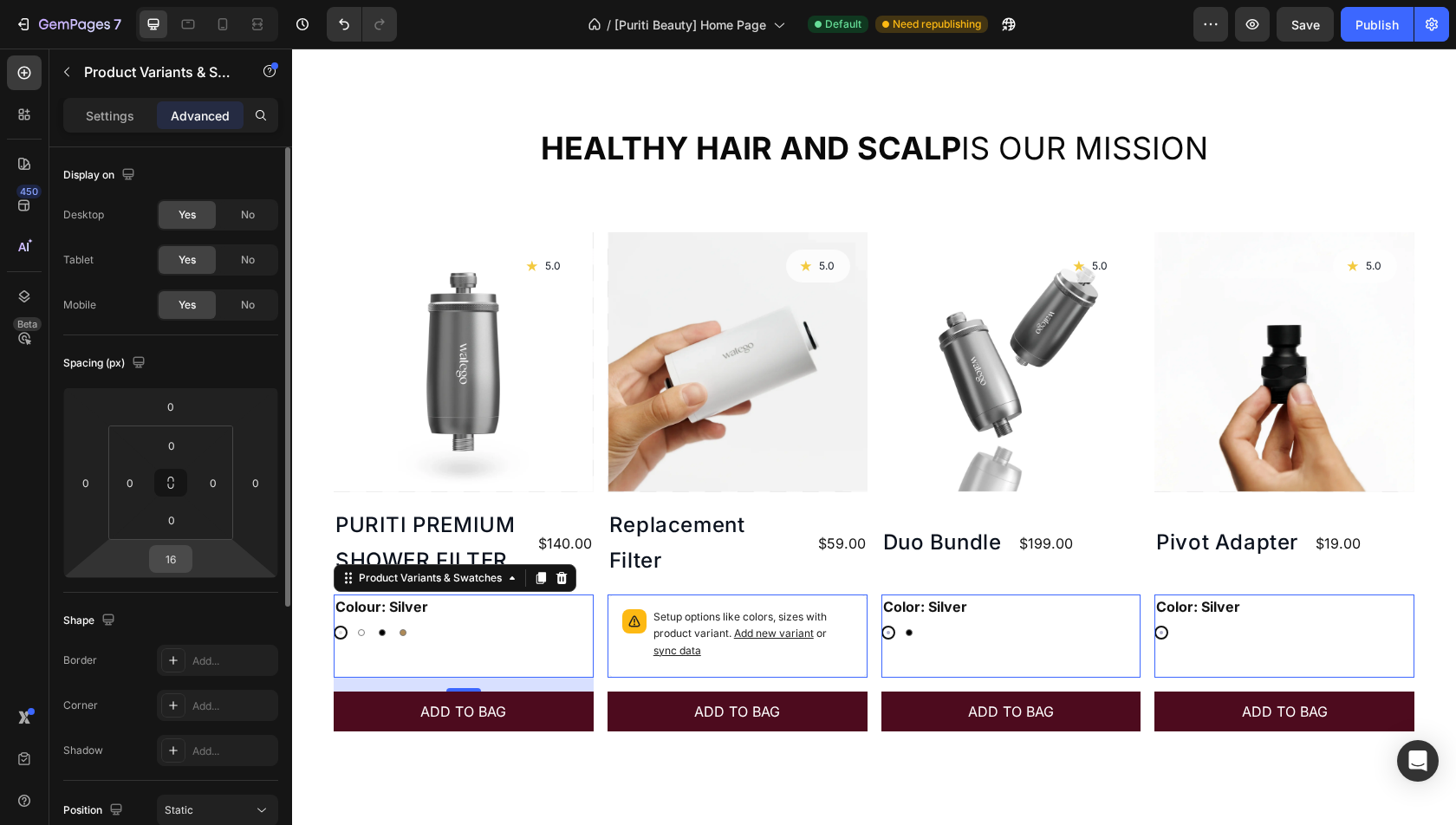
click at [172, 553] on input "16" at bounding box center [171, 559] width 35 height 26
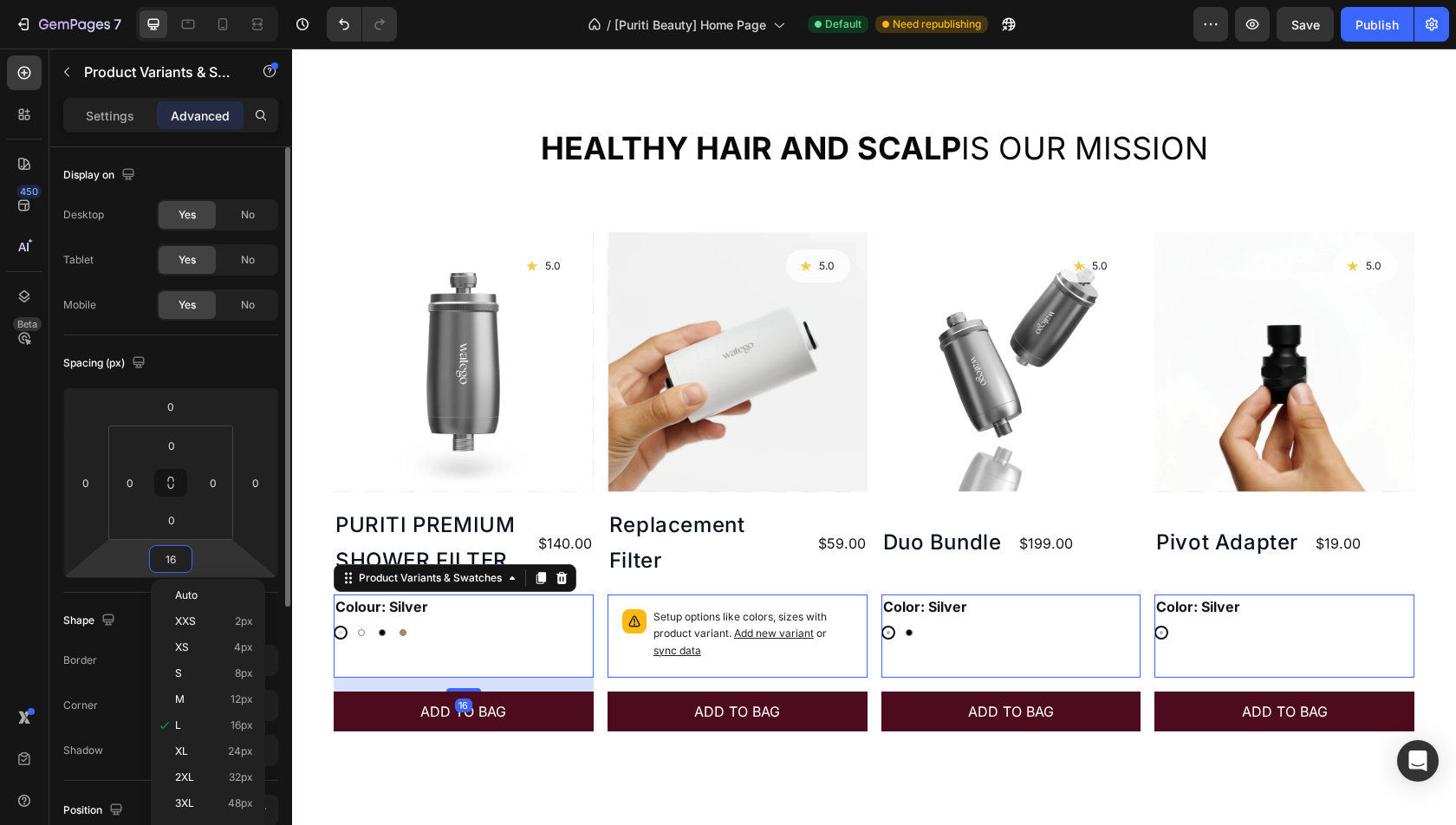
click at [173, 554] on input "16" at bounding box center [171, 559] width 35 height 26
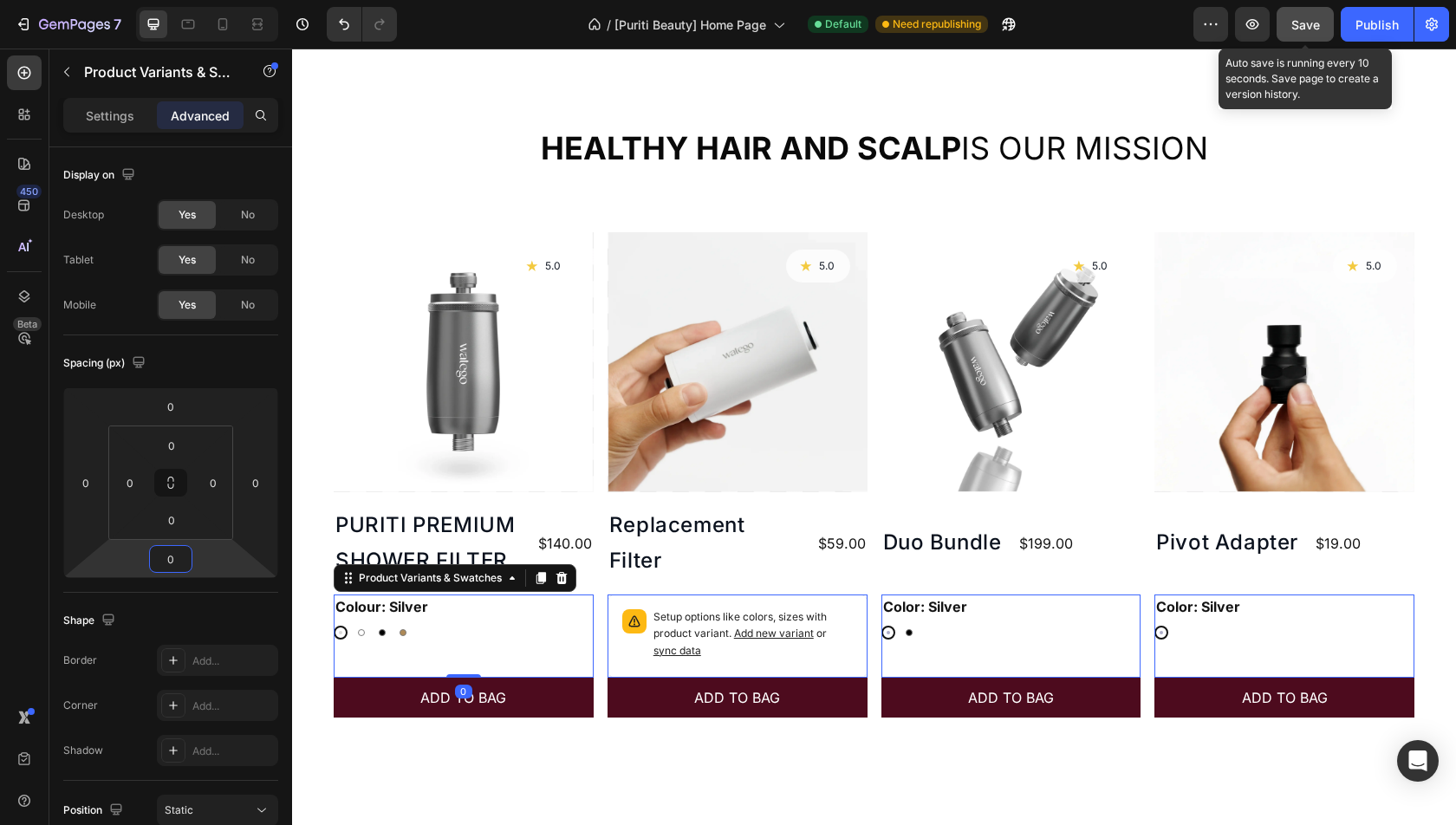
type input "0"
click at [1283, 28] on button "Save" at bounding box center [1304, 24] width 57 height 35
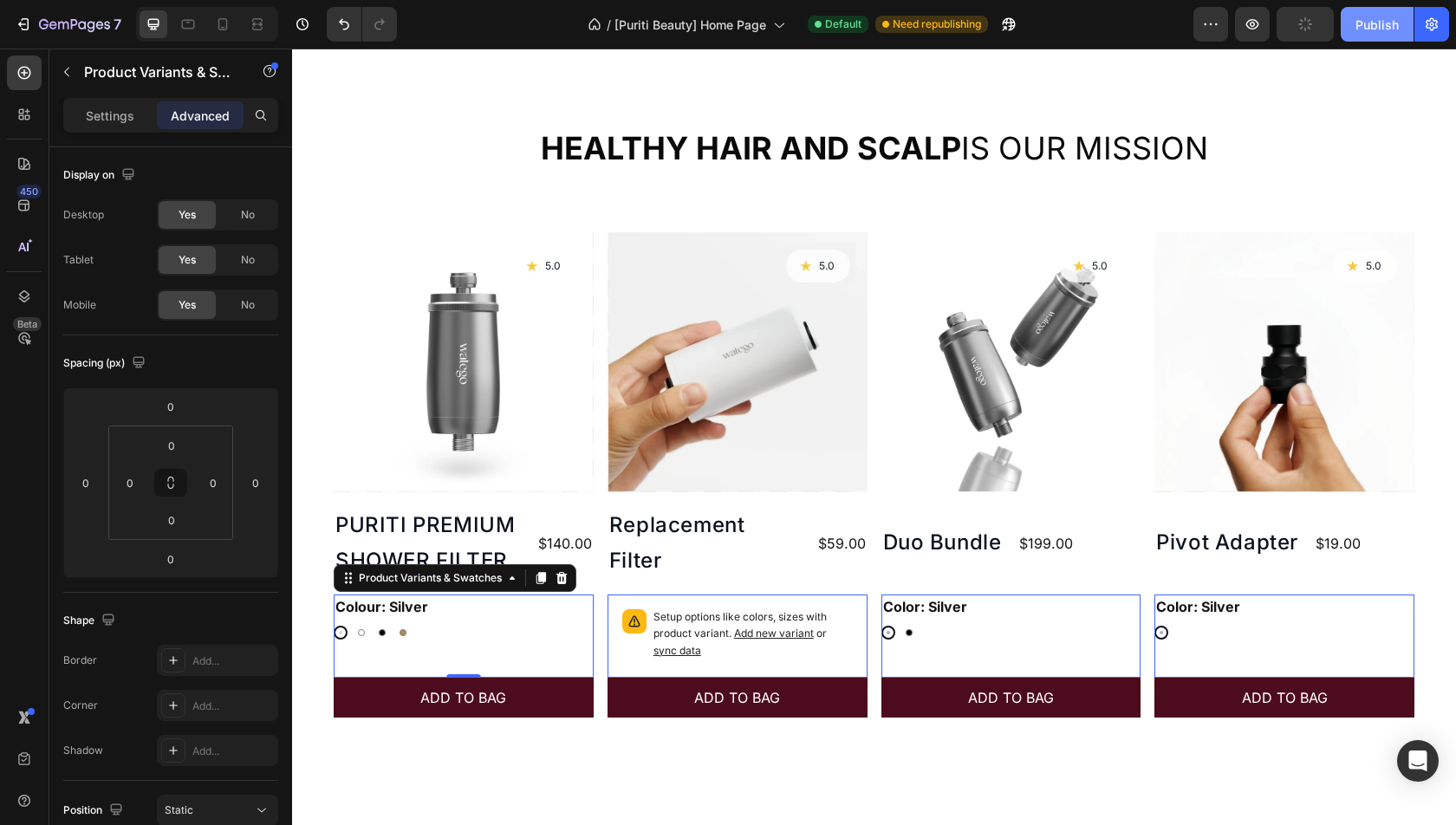
click at [1380, 28] on div "Publish" at bounding box center [1376, 25] width 43 height 18
click at [111, 114] on p "Settings" at bounding box center [110, 116] width 49 height 18
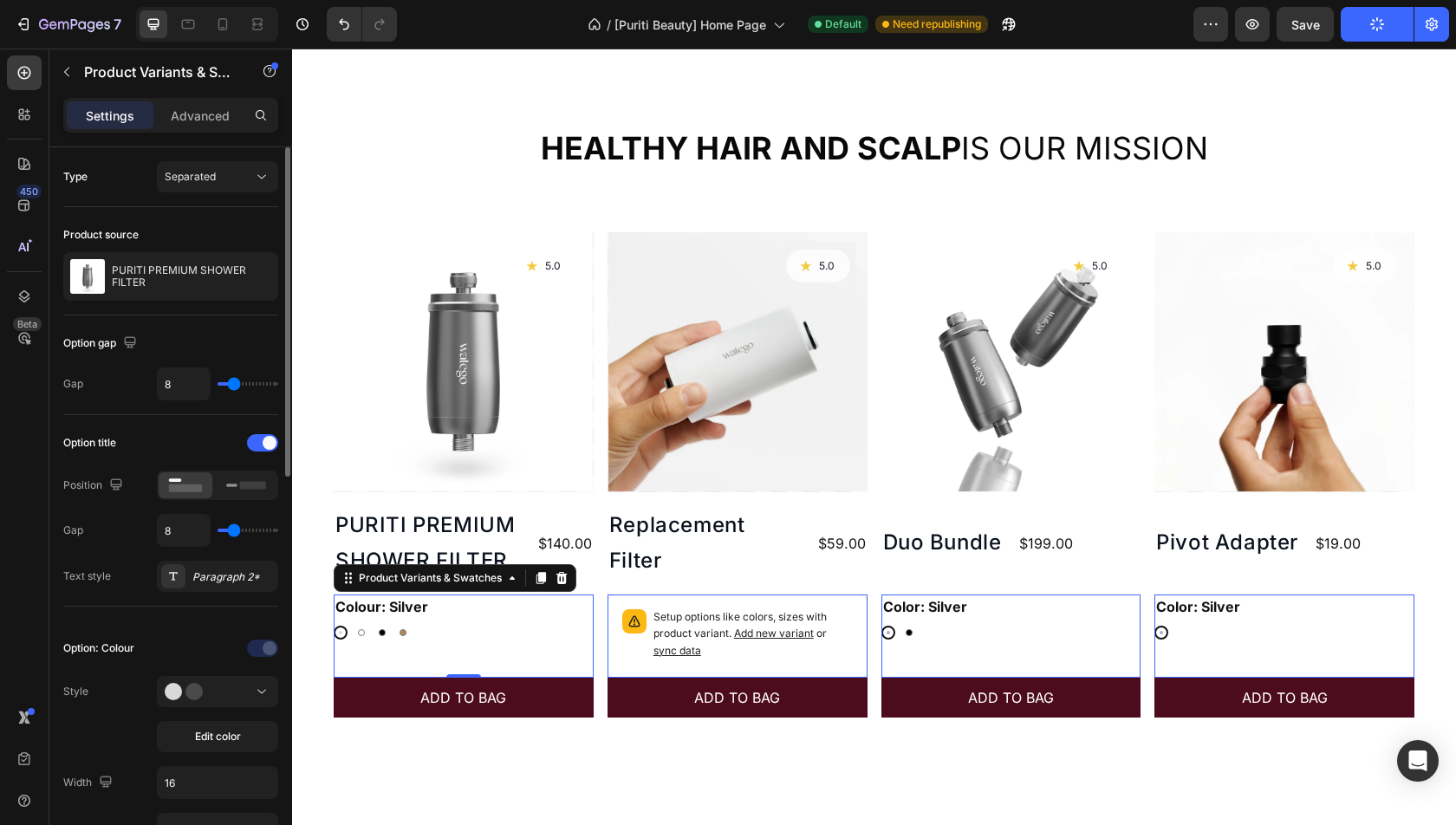
type input "3"
type input "0"
drag, startPoint x: 228, startPoint y: 524, endPoint x: 167, endPoint y: 522, distance: 61.0
type input "0"
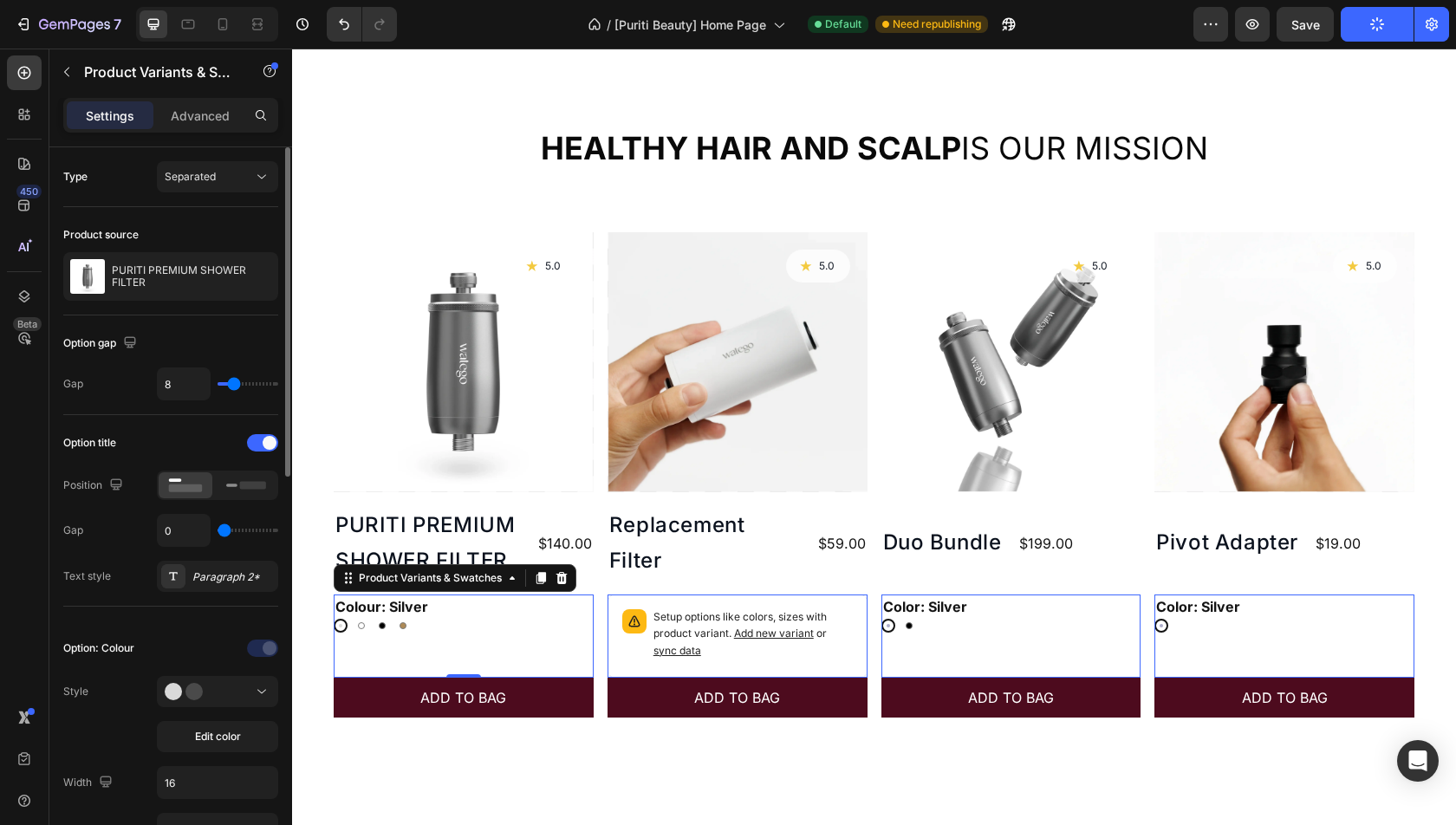
click at [218, 529] on input "range" at bounding box center [247, 530] width 61 height 3
click at [178, 545] on div "Option title Position Gap 0 Text style Paragraph 2*" at bounding box center [170, 510] width 215 height 163
click at [178, 522] on input "0" at bounding box center [184, 530] width 52 height 31
type input "1"
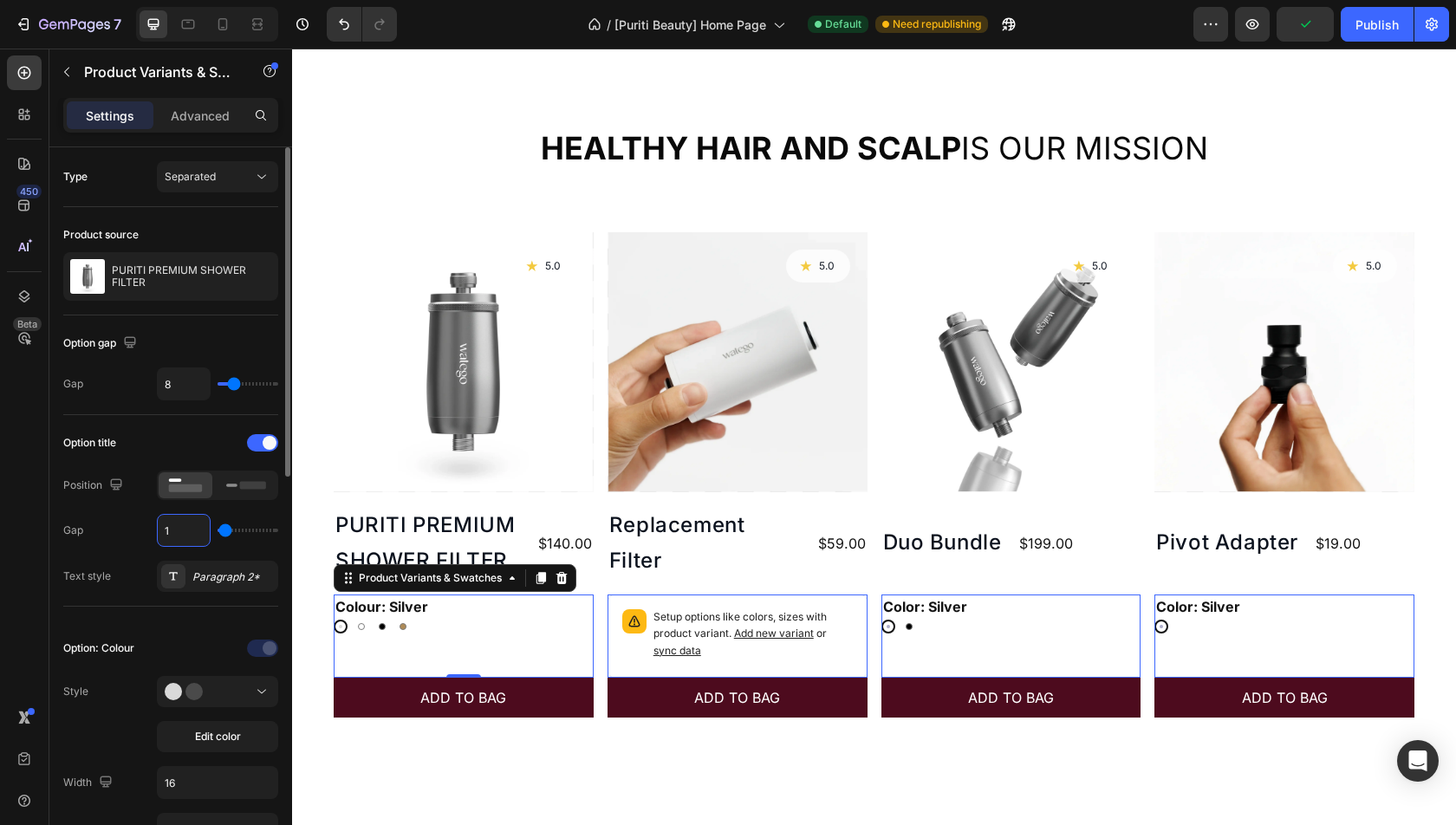
type input "16"
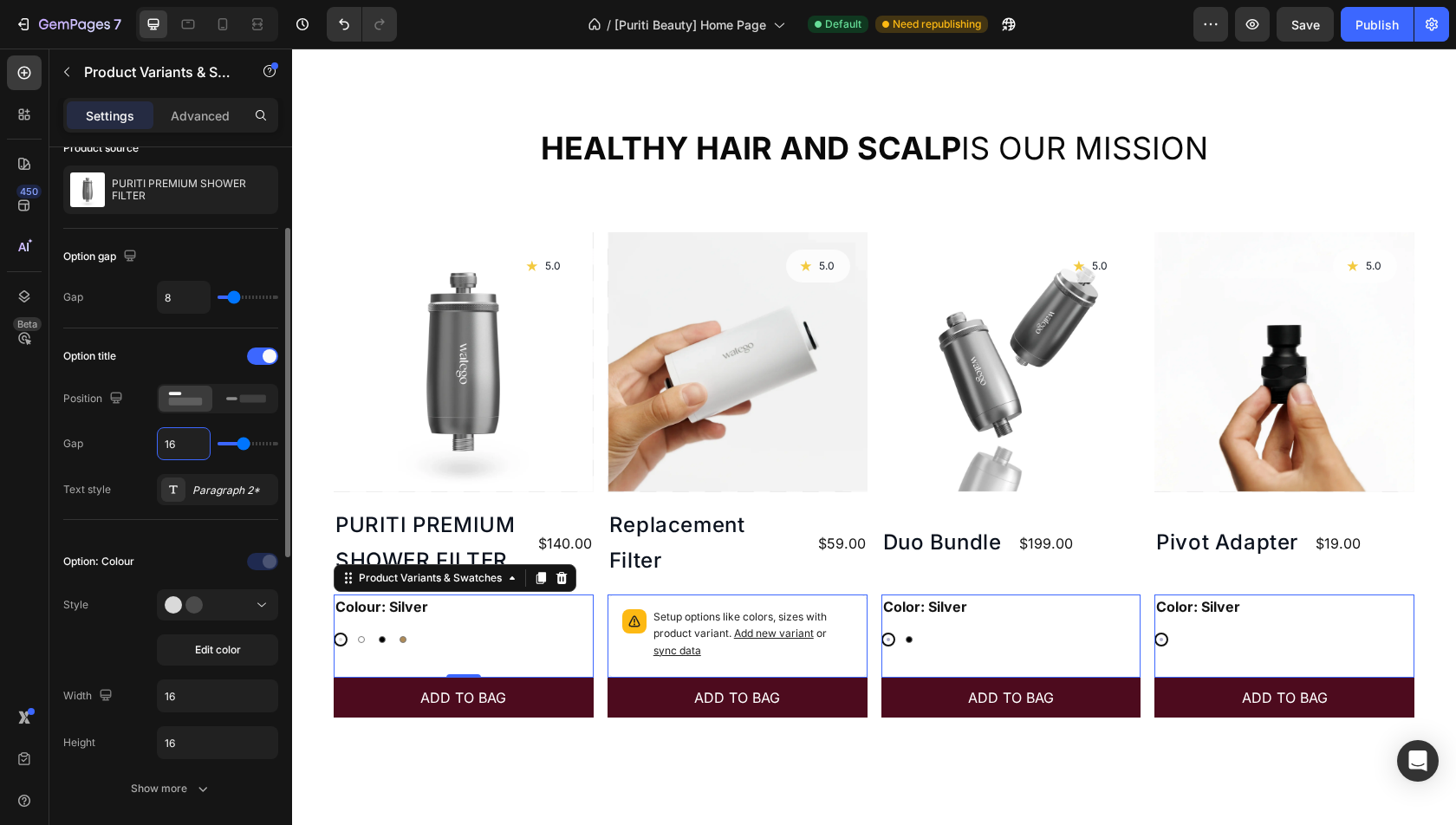
scroll to position [131, 0]
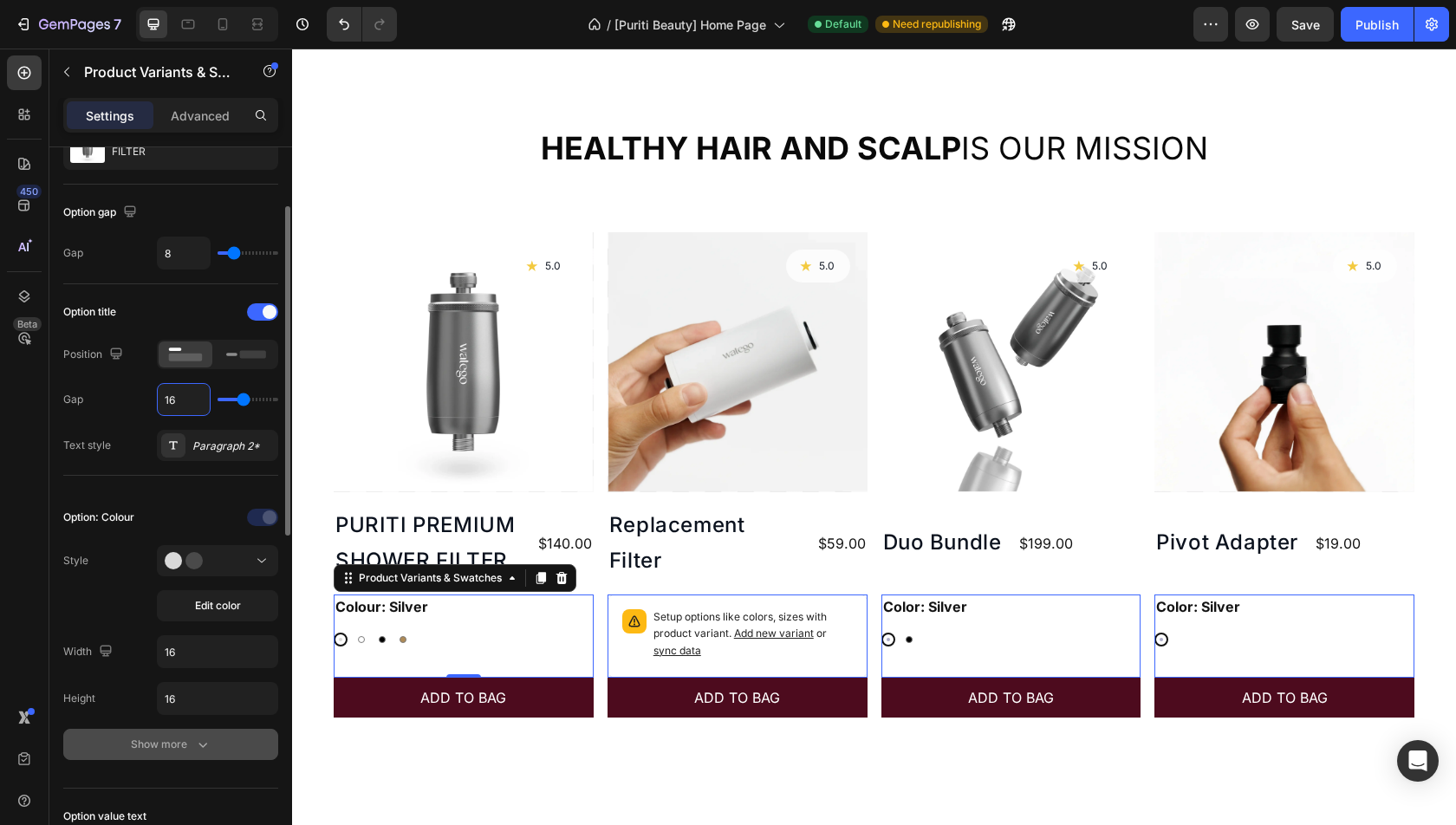
type input "16"
click at [170, 735] on div "Show more" at bounding box center [171, 743] width 81 height 17
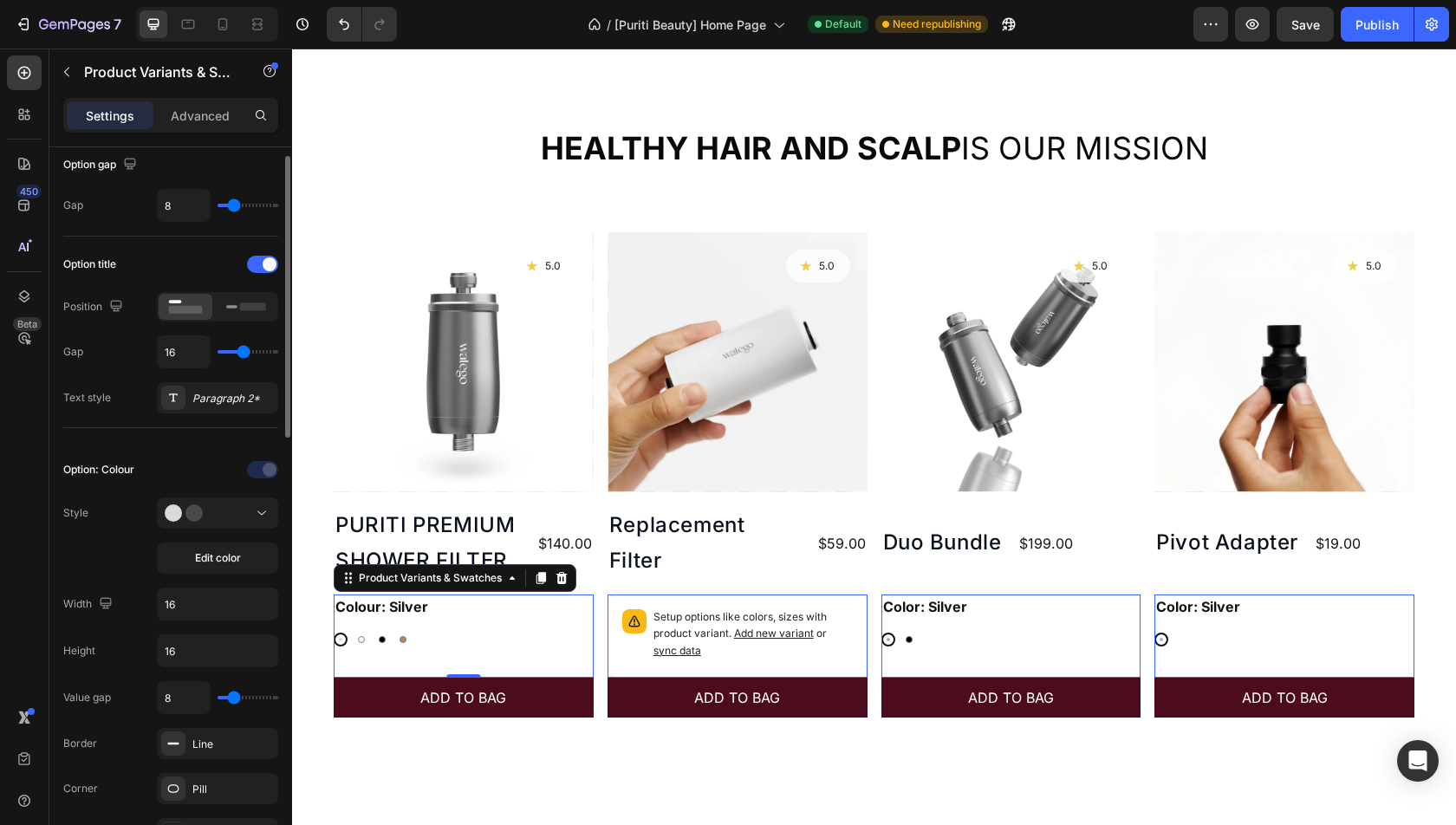
scroll to position [181, 0]
click at [228, 394] on div "Paragraph 2*" at bounding box center [234, 397] width 82 height 16
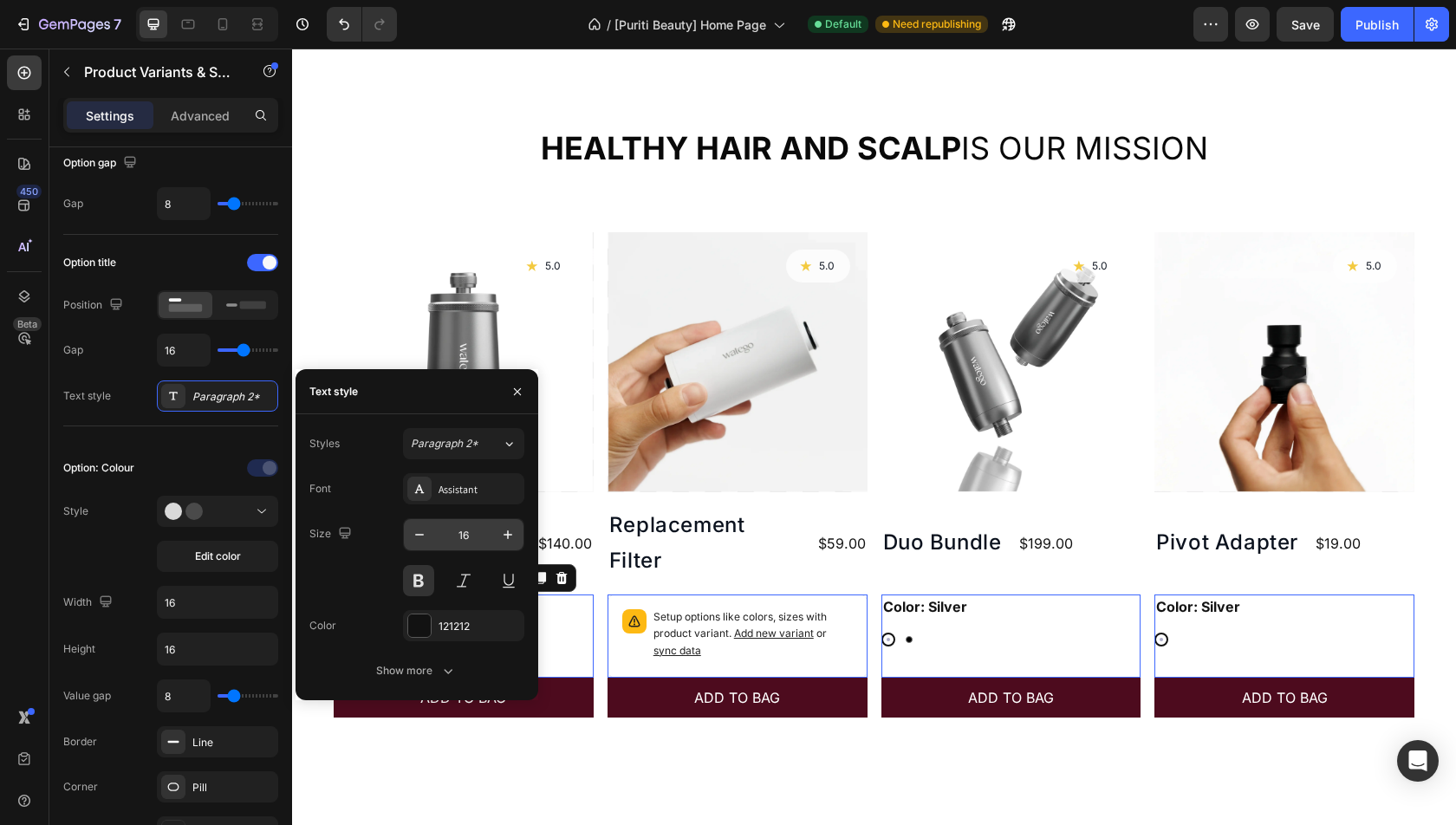
click at [482, 534] on input "16" at bounding box center [463, 534] width 57 height 31
type input "1"
click at [362, 597] on div "Font Assistant Size 1 Color 121212 Show more" at bounding box center [416, 580] width 215 height 213
click at [419, 668] on div "Show more" at bounding box center [416, 670] width 81 height 17
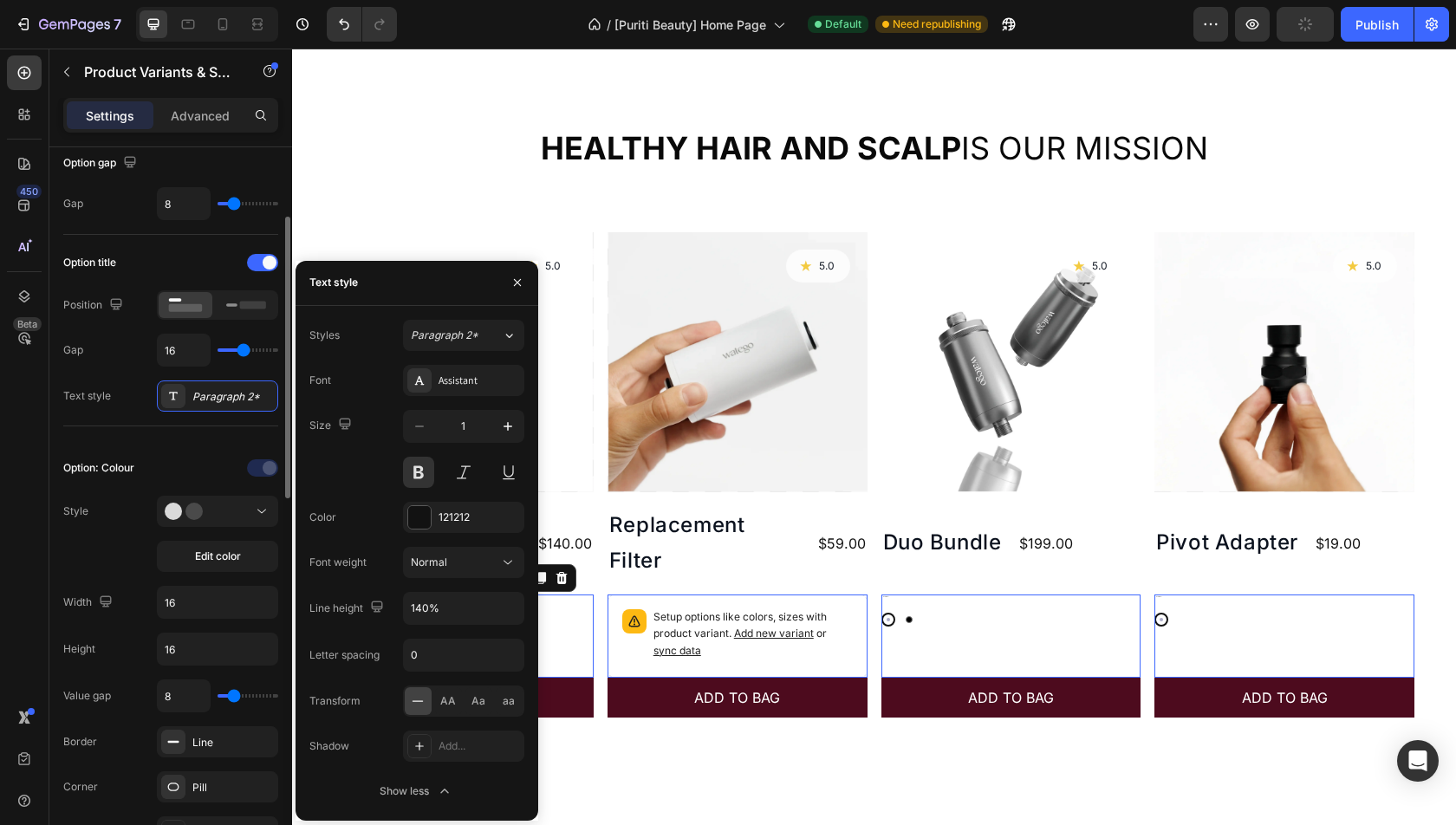
click at [260, 248] on div "Option title" at bounding box center [170, 262] width 215 height 28
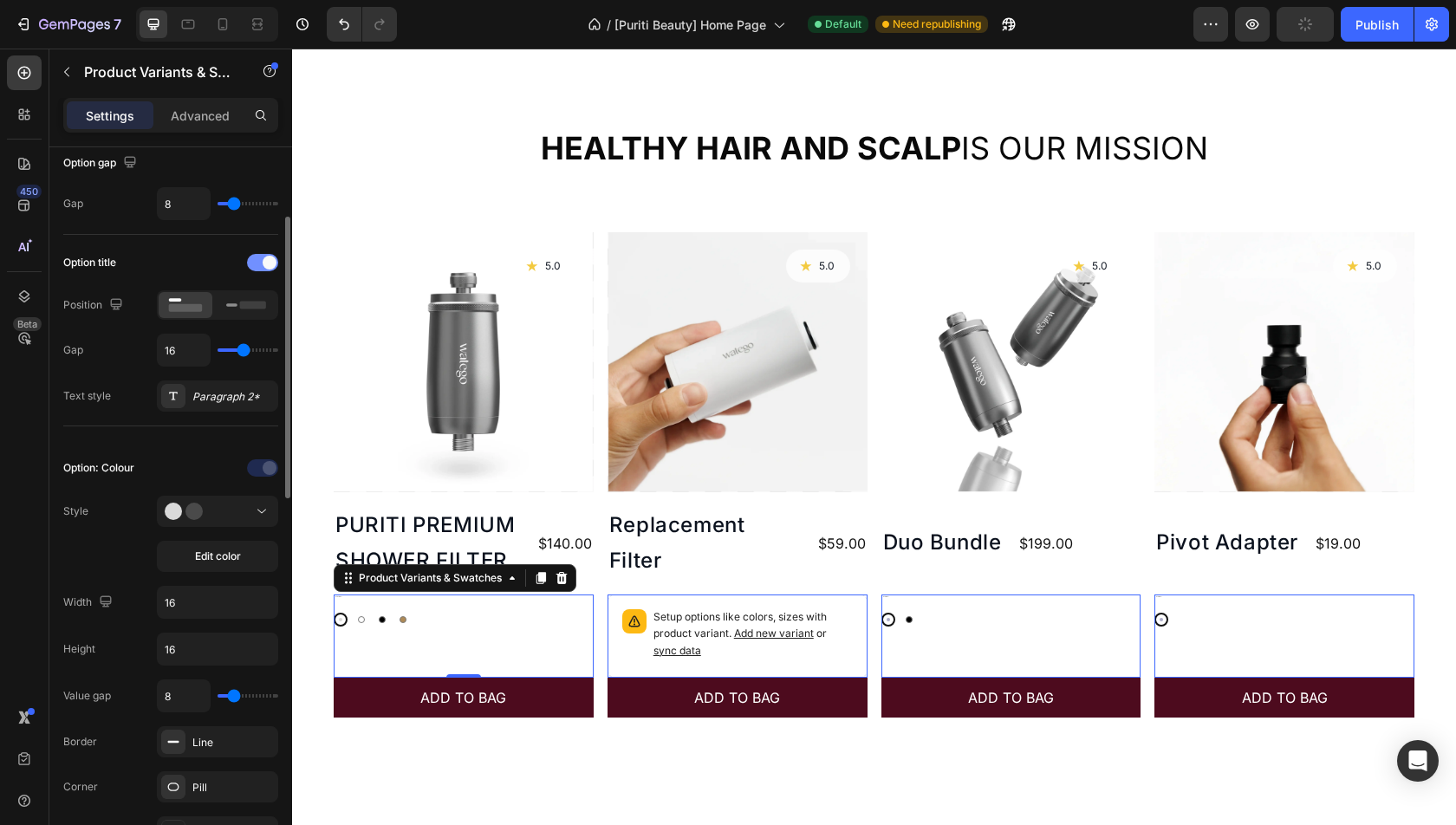
click at [260, 266] on div at bounding box center [262, 261] width 31 height 17
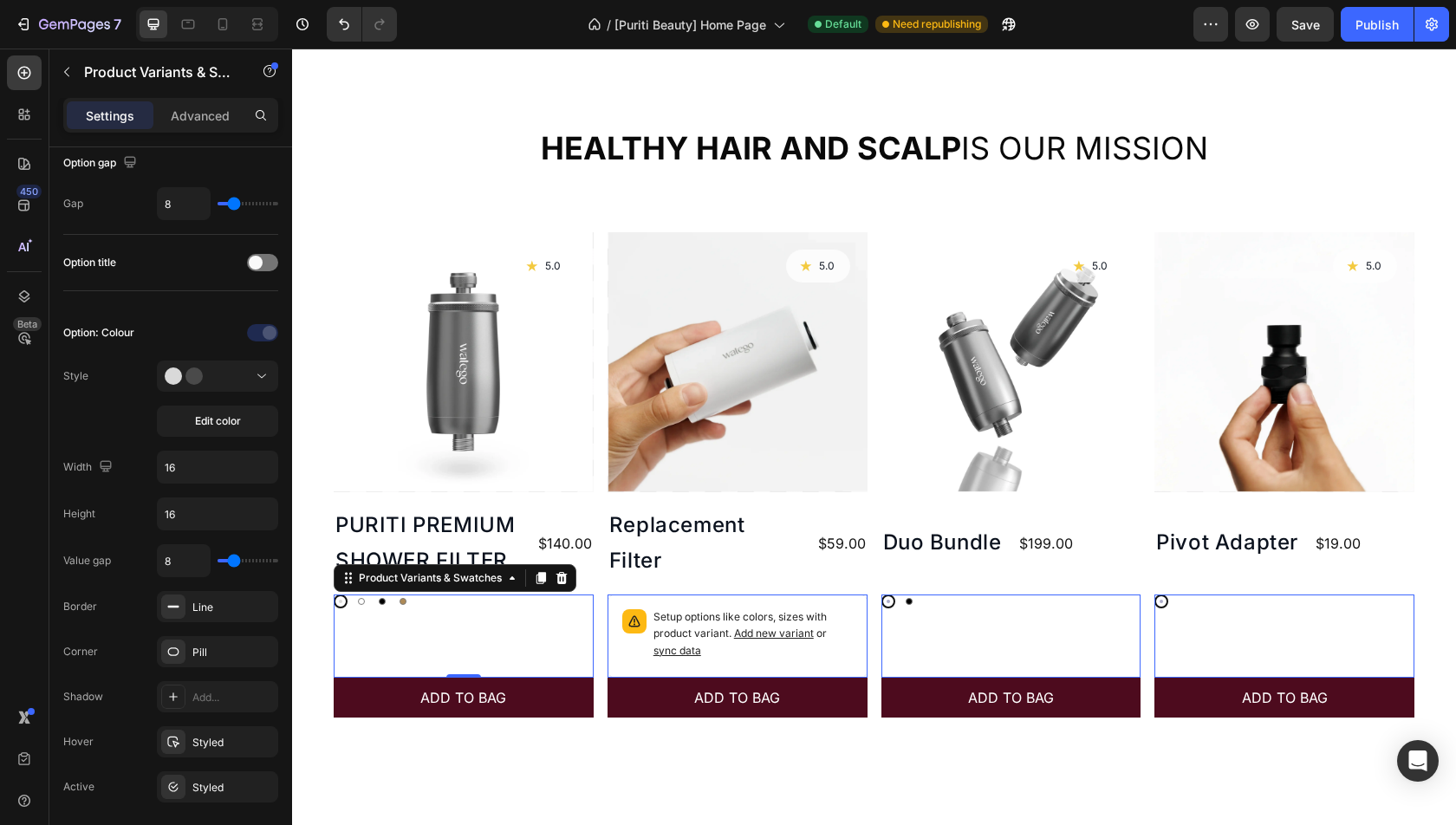
click at [475, 642] on div "Silver Silver White White Black Black Gold Gold Product Variants & Swatches 0" at bounding box center [463, 635] width 260 height 83
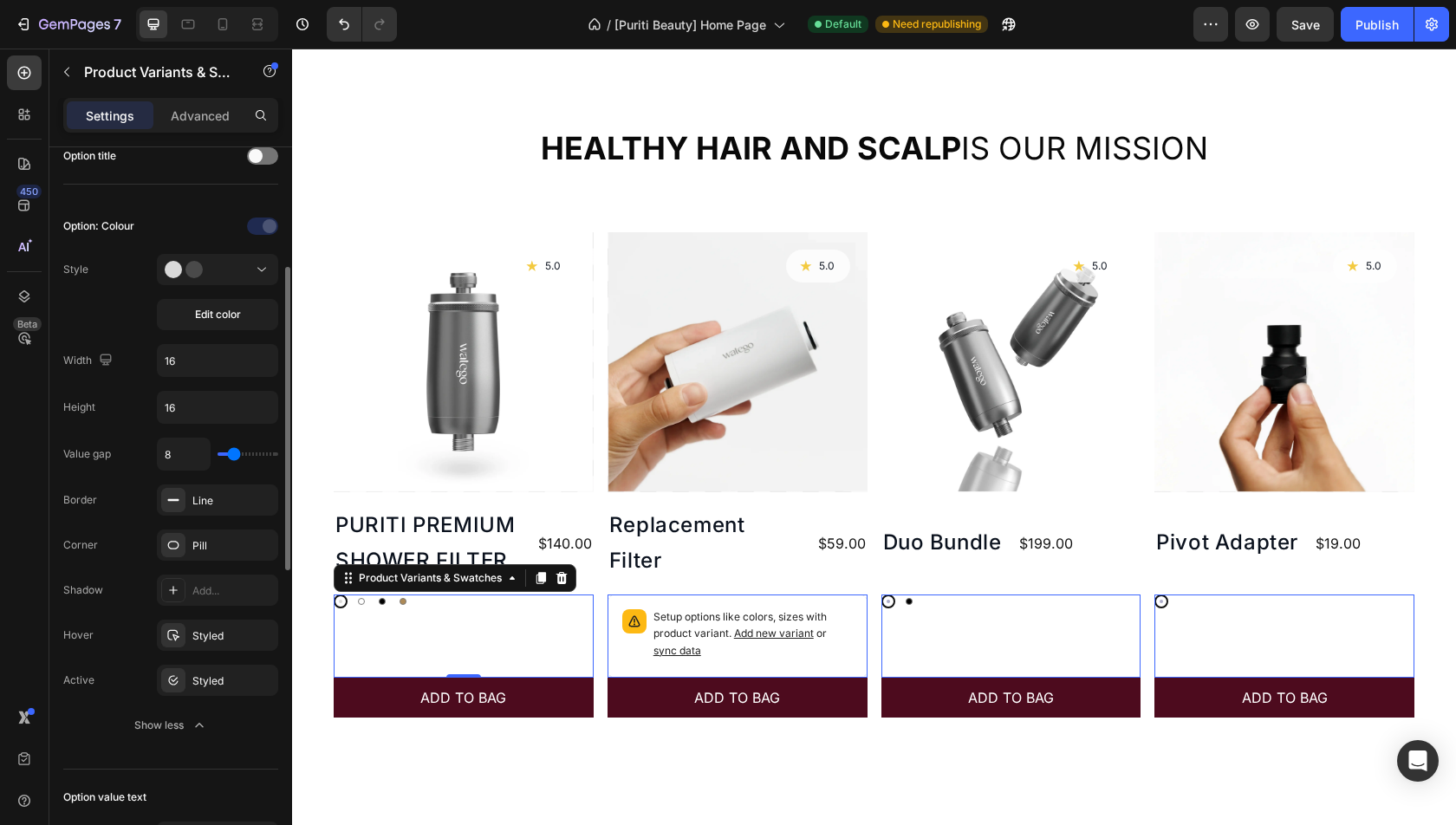
scroll to position [405, 0]
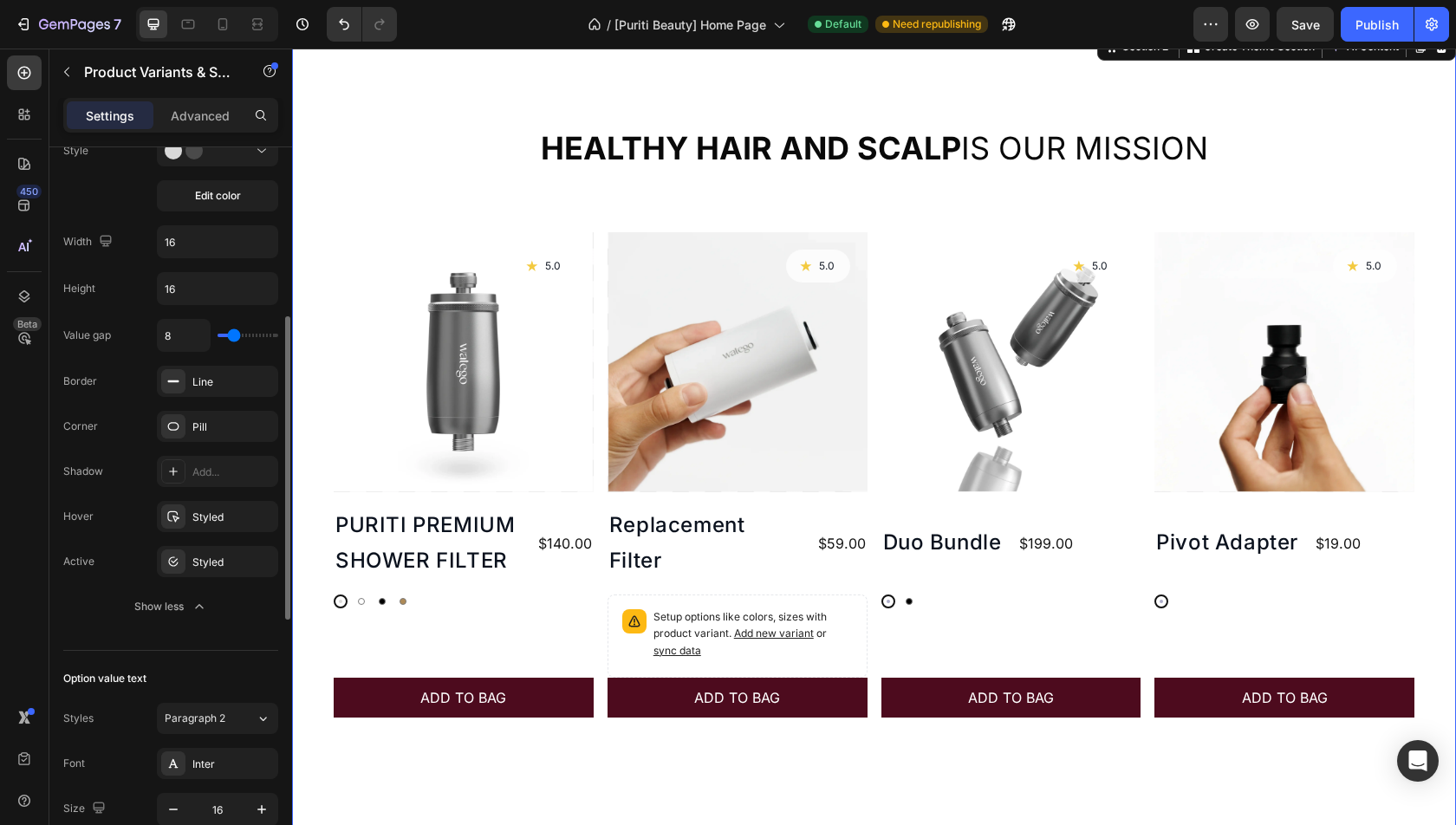
click at [450, 773] on div "Healthy hair and scalp is our mission Heading Product Images Icon 5.0 Text Bloc…" at bounding box center [874, 444] width 1164 height 829
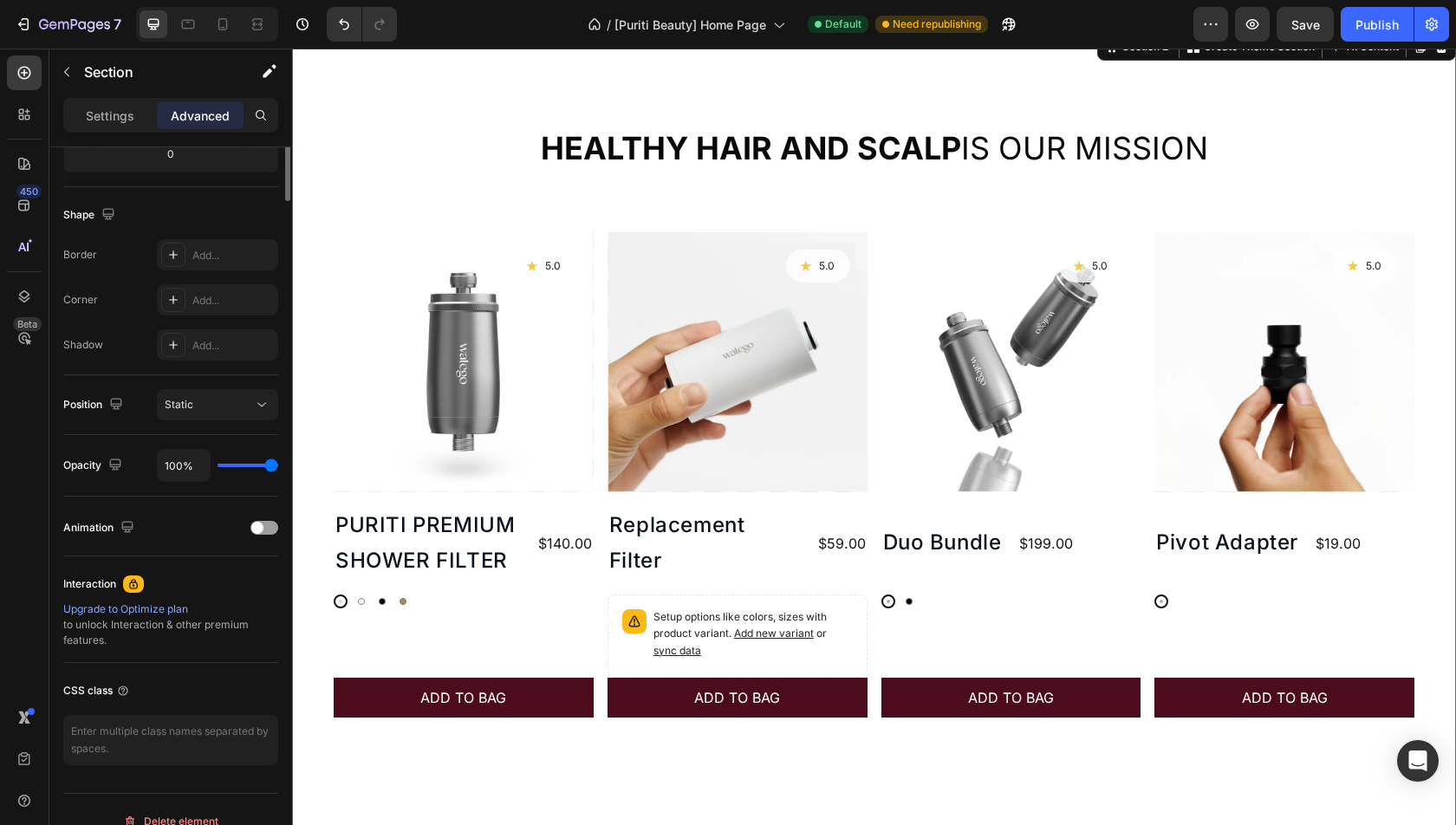
scroll to position [0, 0]
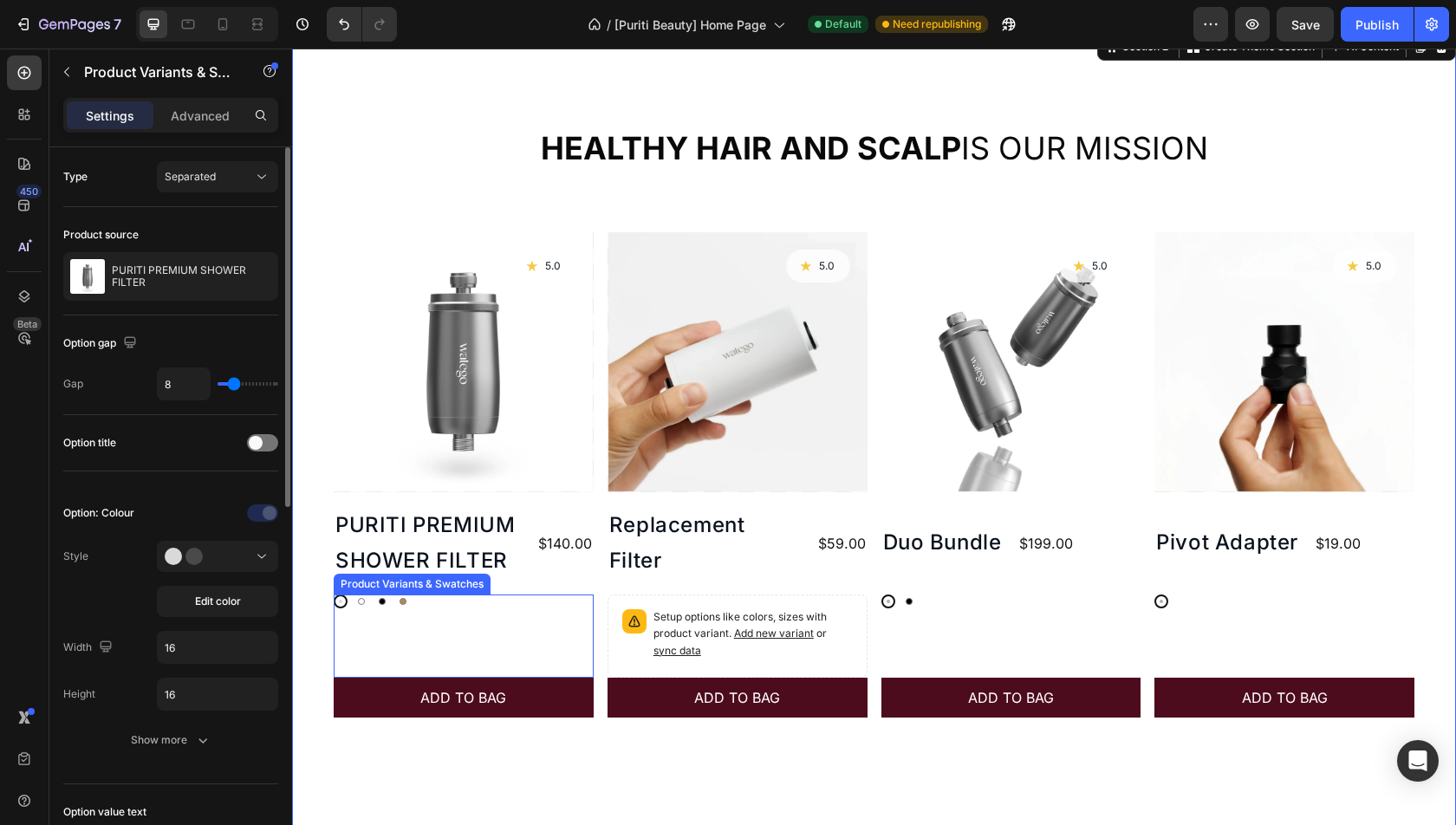
click at [451, 602] on div "Silver Silver White White Black Black Gold Gold" at bounding box center [463, 602] width 260 height 14
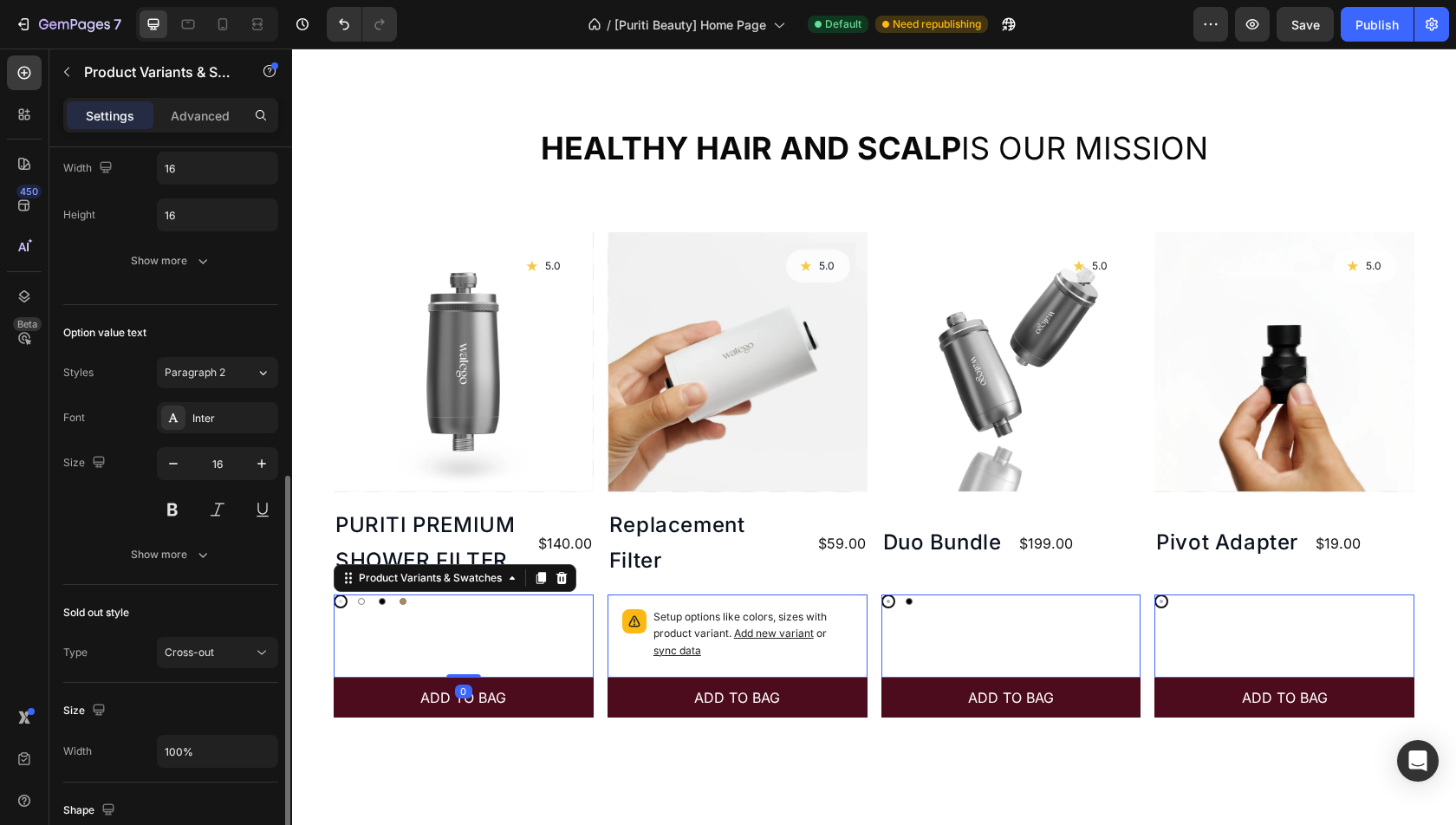
scroll to position [745, 0]
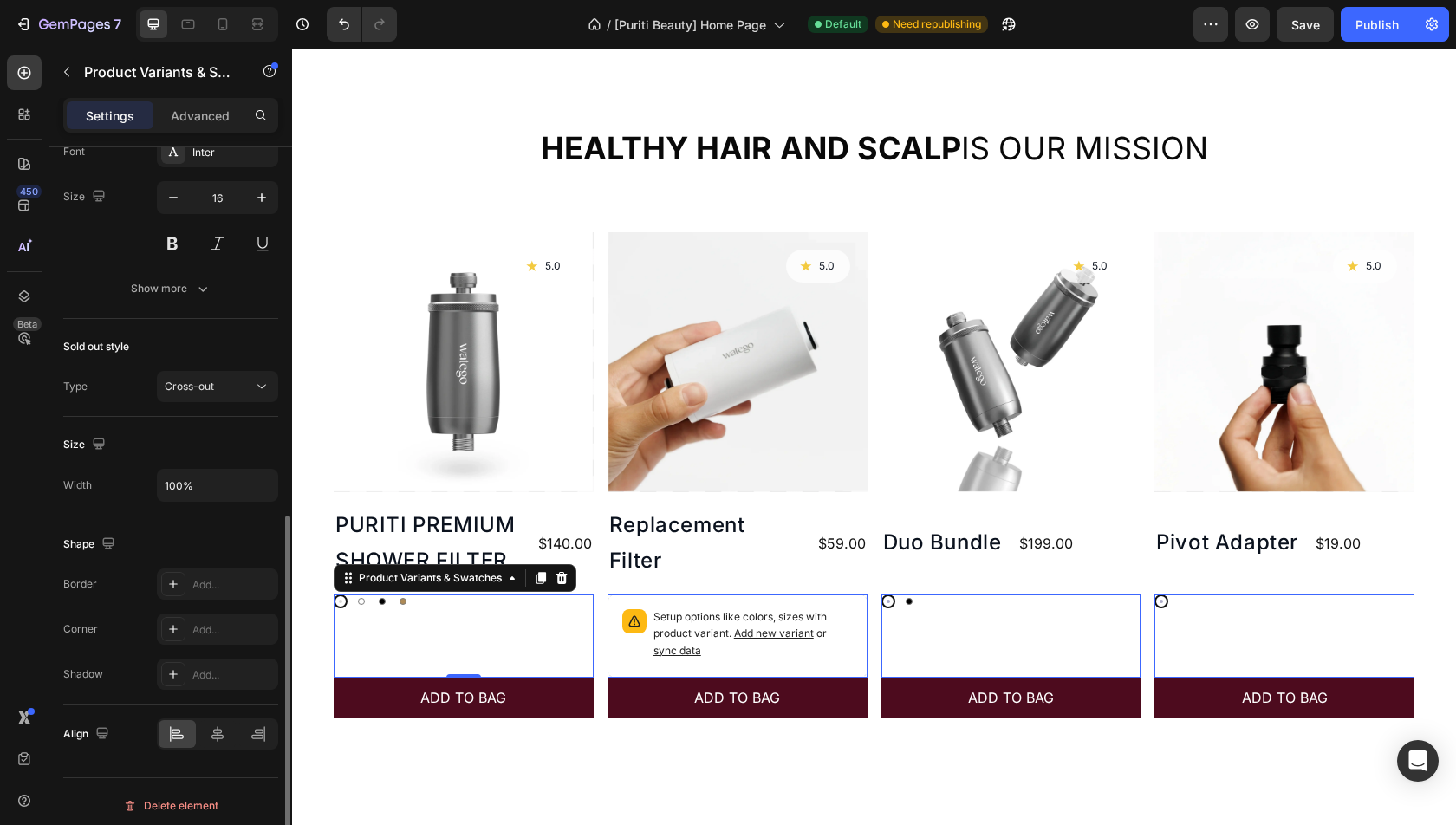
click at [168, 298] on div "Option value text Styles Paragraph 2 Font Inter Size 16 Show more" at bounding box center [170, 179] width 215 height 280
click at [165, 288] on div "Show more" at bounding box center [171, 288] width 81 height 17
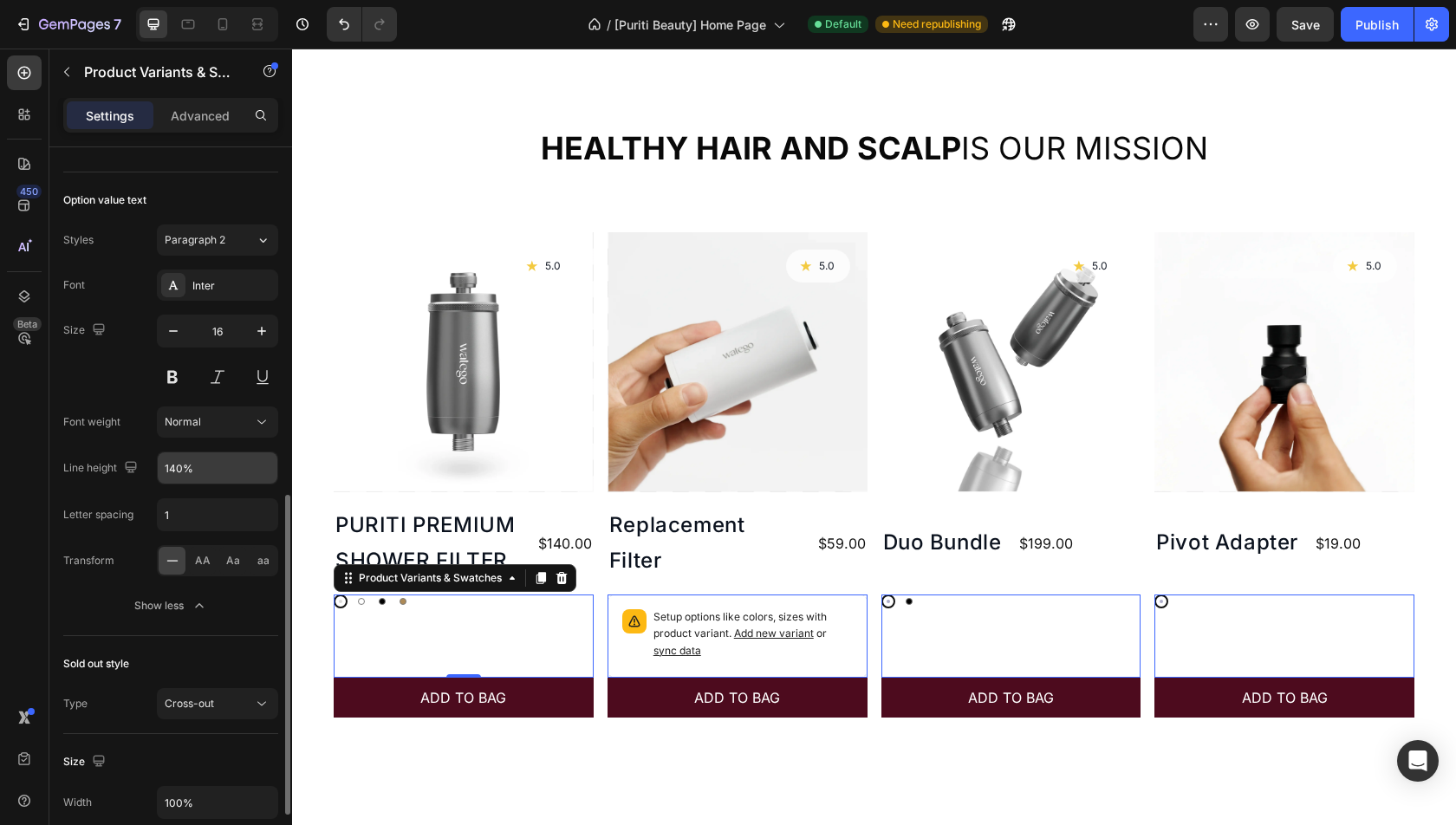
scroll to position [611, 0]
click at [402, 598] on div at bounding box center [402, 601] width 7 height 7
click at [396, 595] on input "Gold Gold" at bounding box center [395, 594] width 1 height 1
radio input "true"
click at [356, 599] on div at bounding box center [361, 602] width 14 height 14
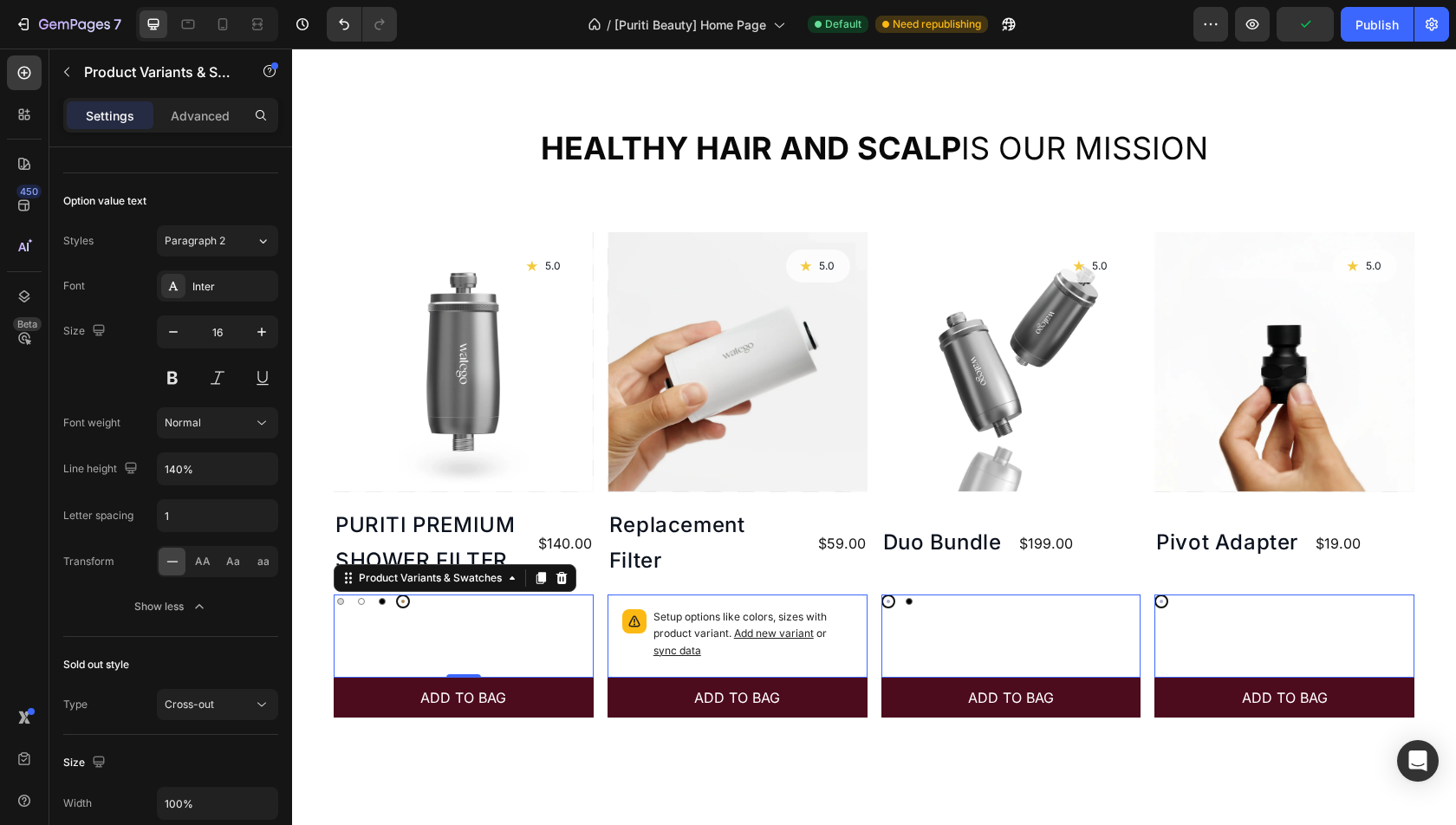
click at [354, 595] on input "White White" at bounding box center [353, 594] width 1 height 1
radio input "true"
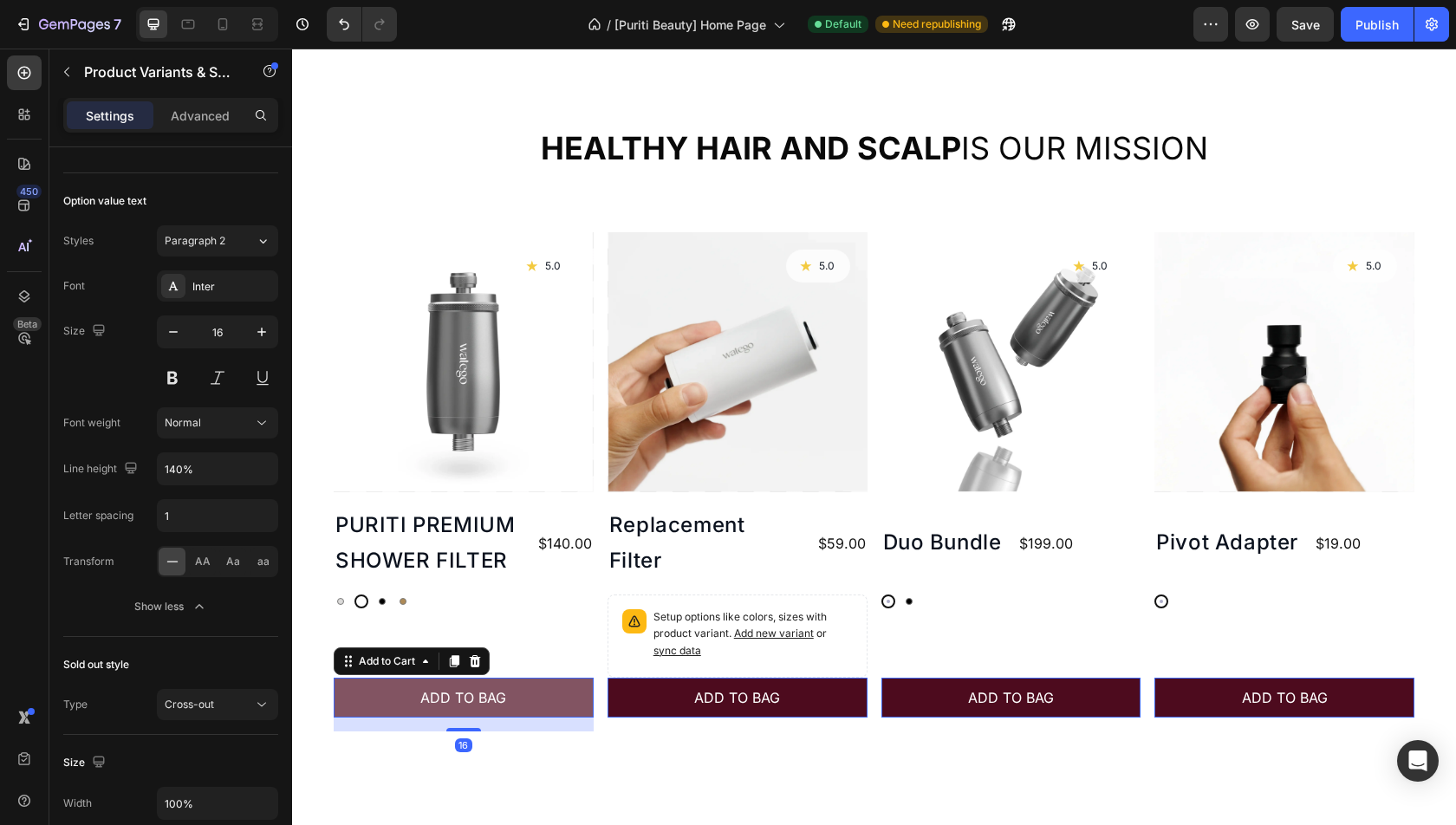
click at [372, 693] on button "ADD TO BAG" at bounding box center [463, 697] width 260 height 40
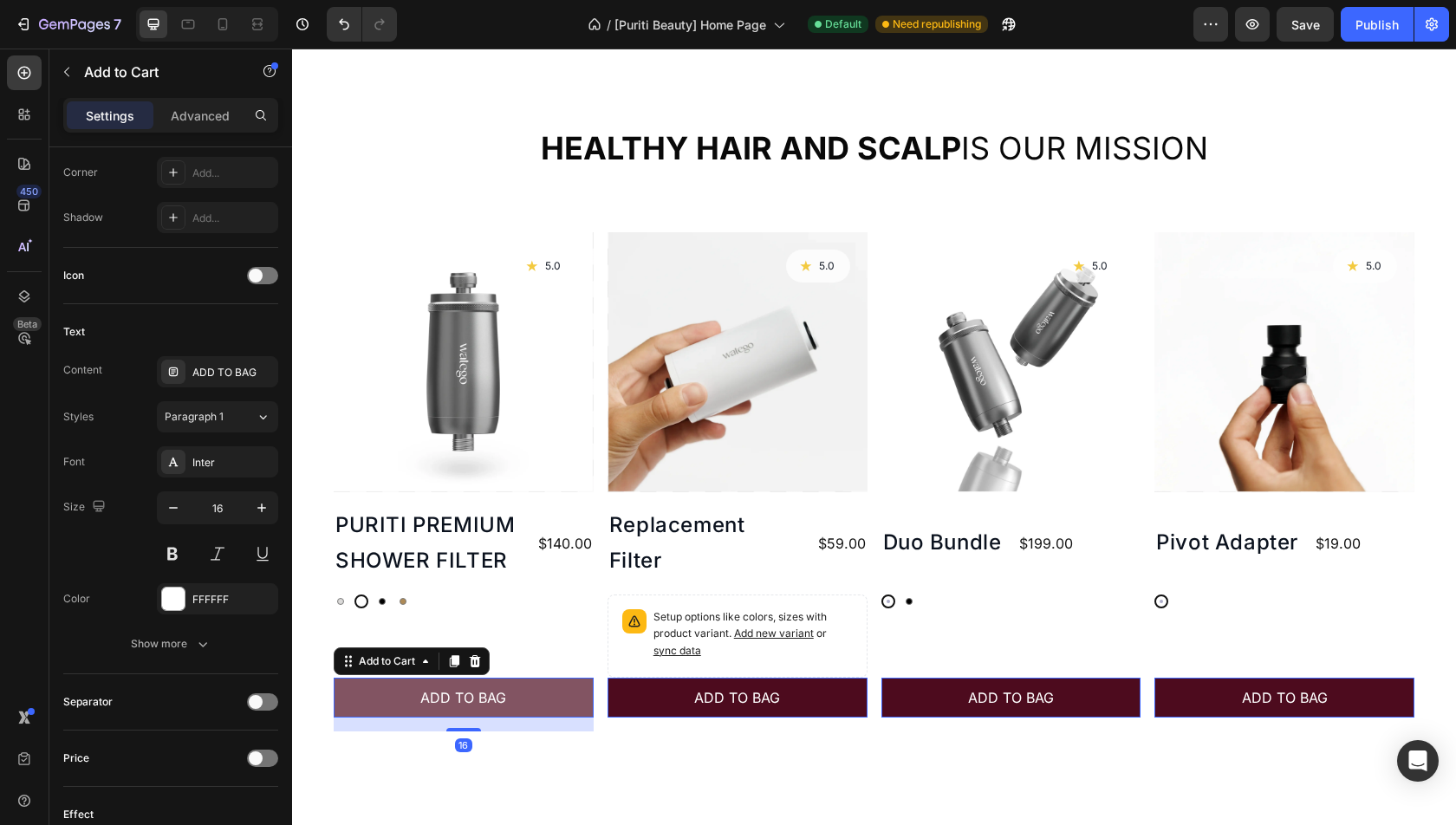
scroll to position [0, 0]
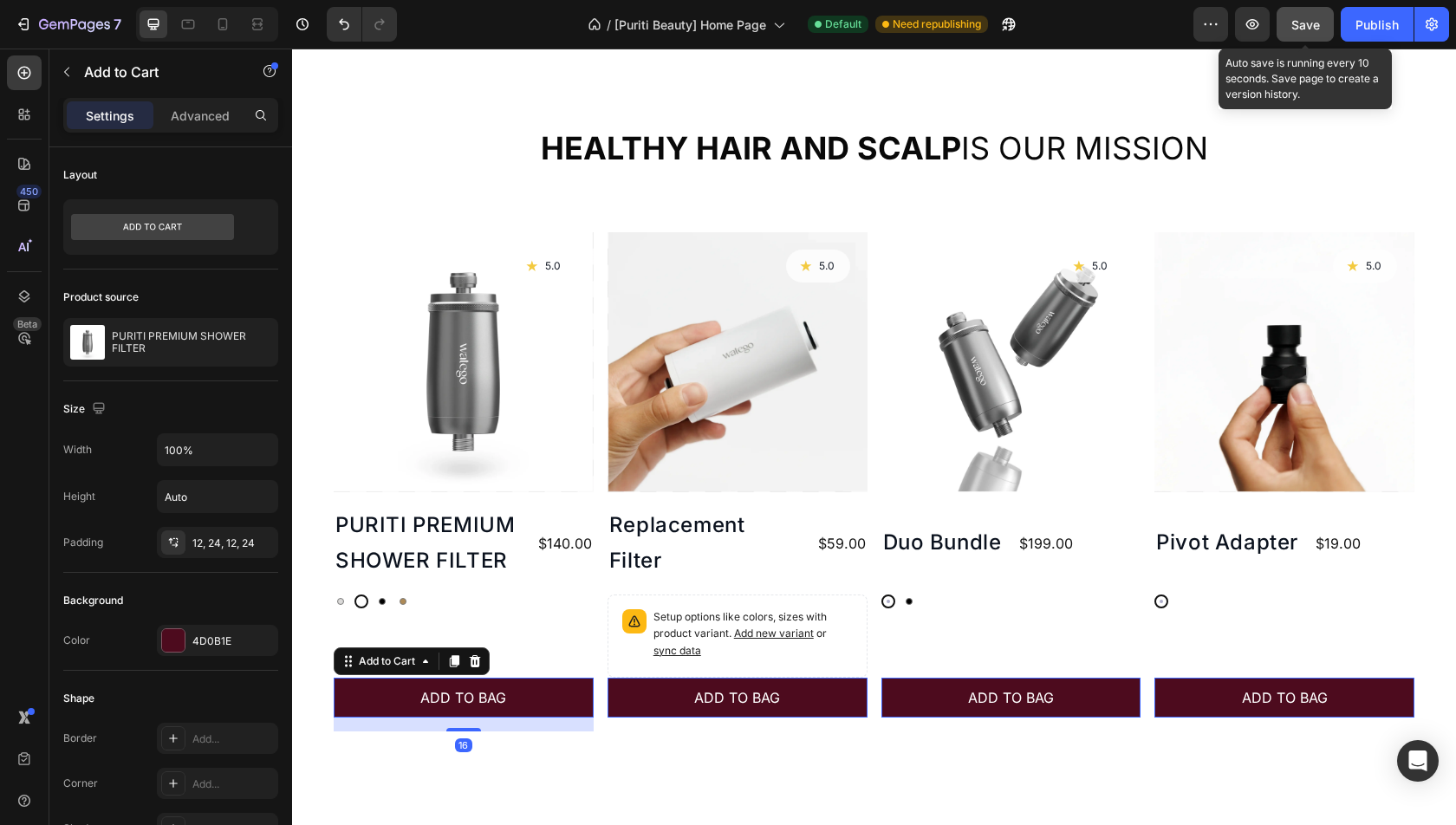
click at [1321, 22] on button "Save" at bounding box center [1304, 24] width 57 height 35
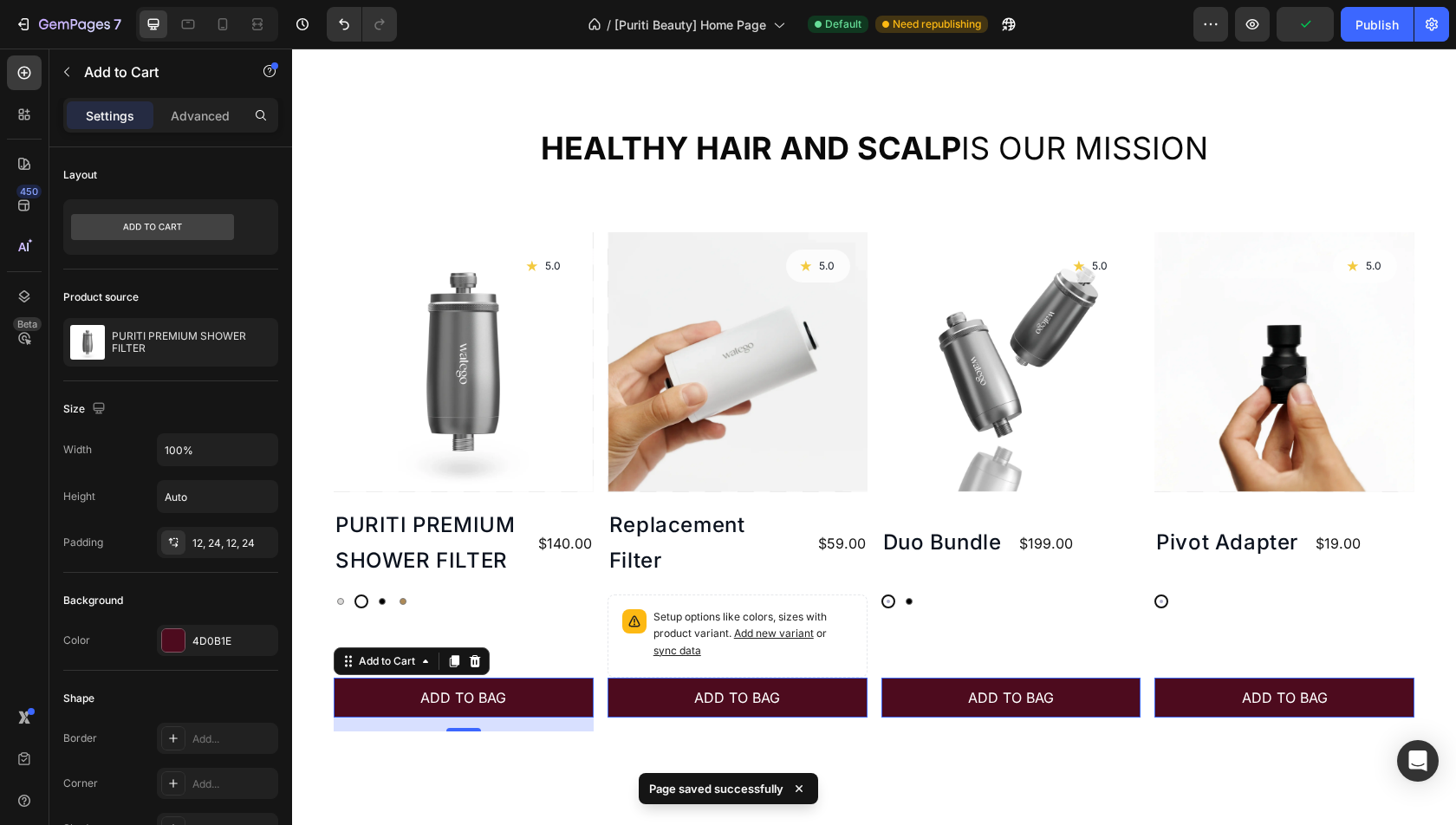
click at [1341, 23] on div "Preview Publish" at bounding box center [1321, 24] width 255 height 35
click at [1348, 23] on button "Publish" at bounding box center [1377, 24] width 73 height 35
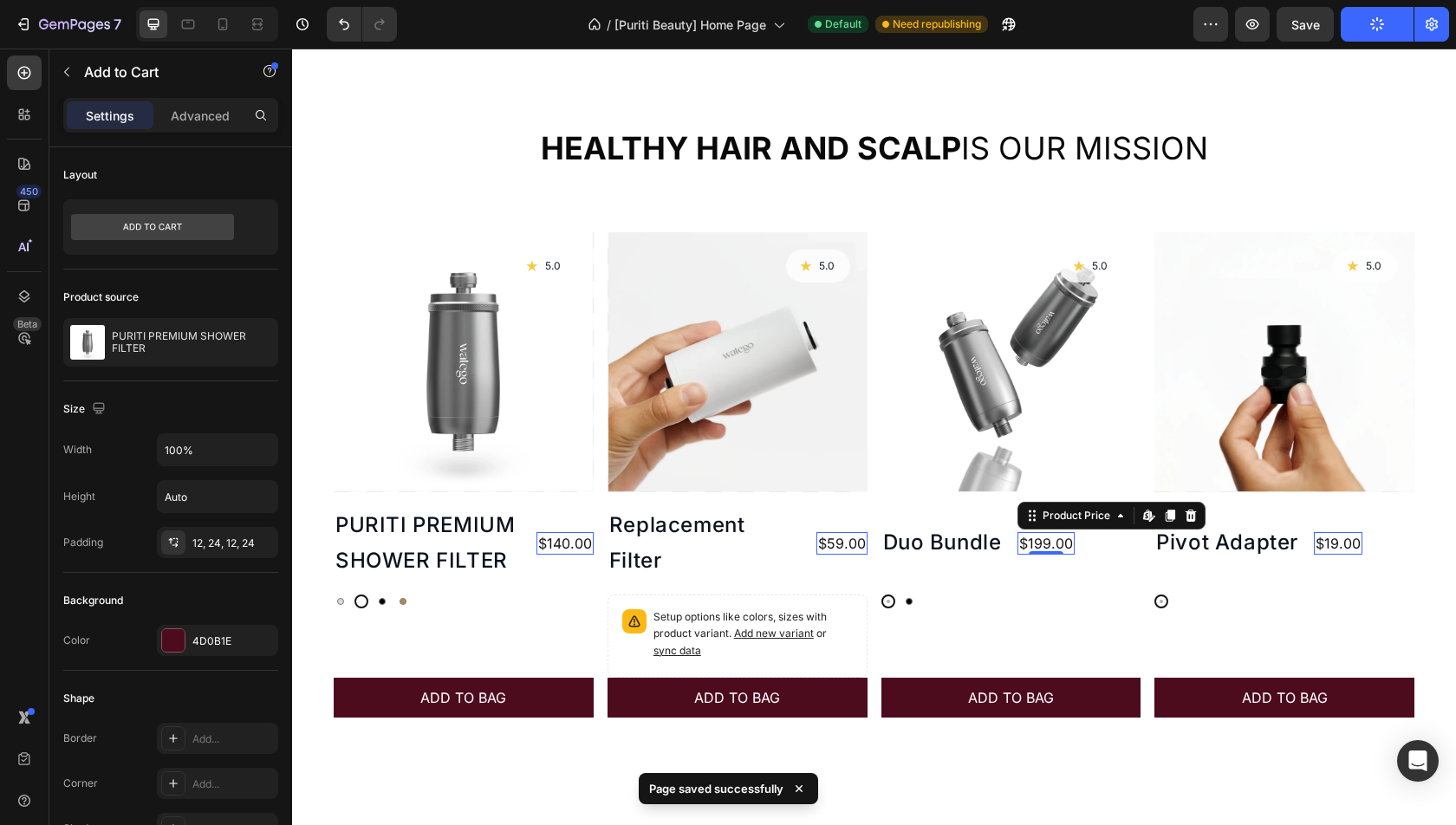
click at [594, 544] on div "$199.00" at bounding box center [565, 543] width 57 height 23
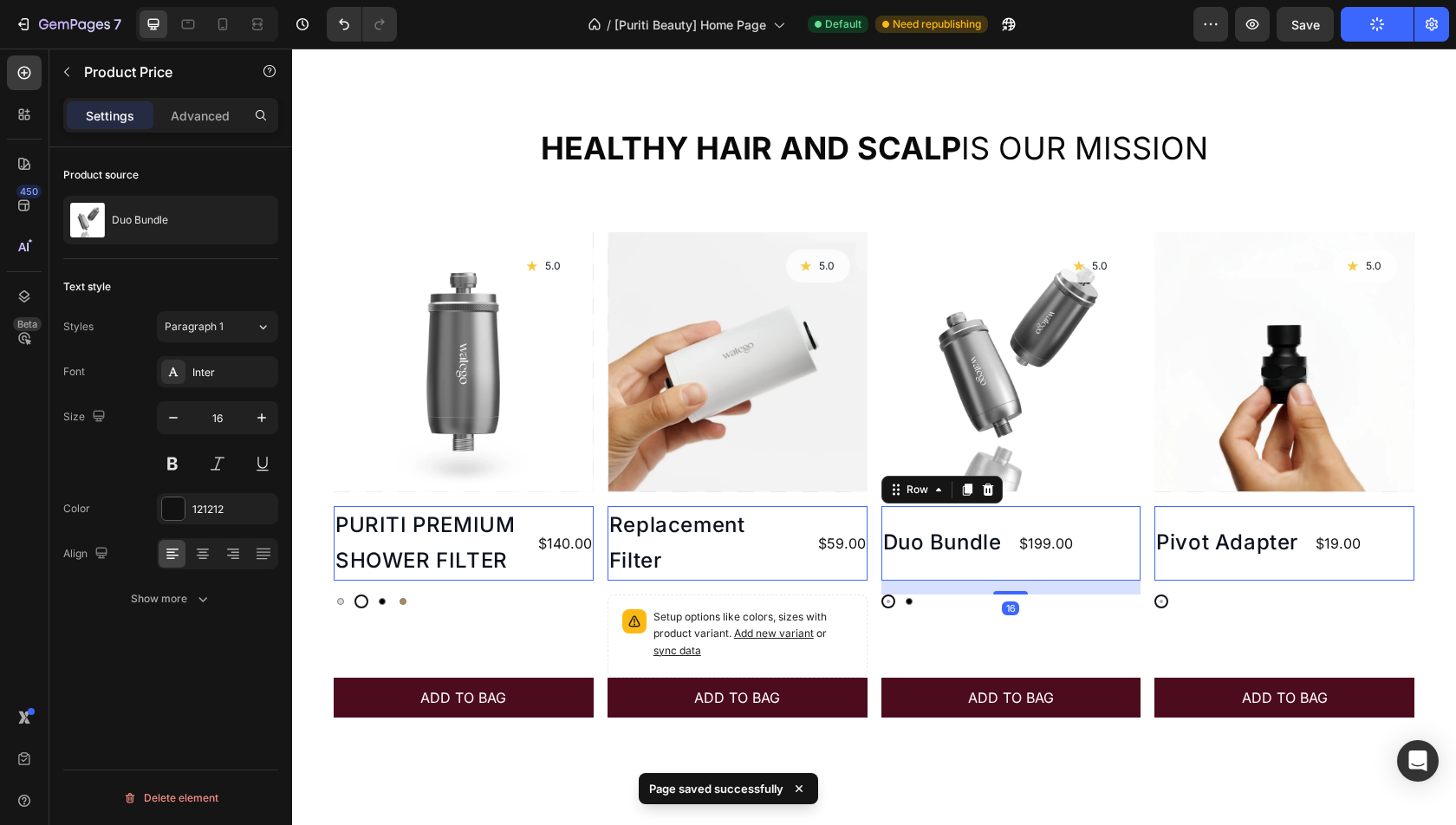
click at [594, 560] on div "$199.00 Product Price Product Price" at bounding box center [565, 543] width 57 height 75
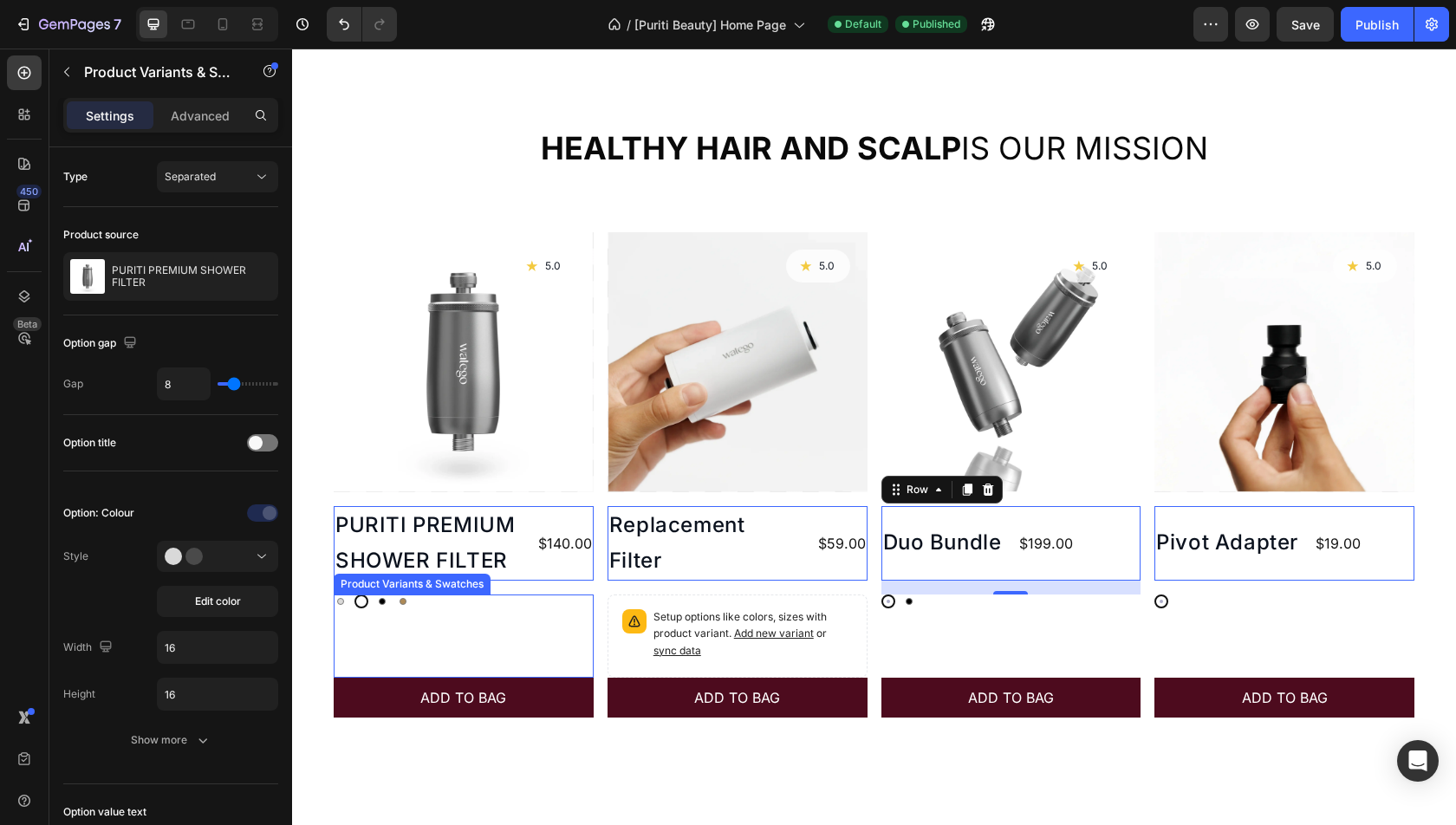
click at [425, 608] on div "Silver Silver White White Black Black Gold Gold Product Variants & Swatches" at bounding box center [463, 635] width 260 height 83
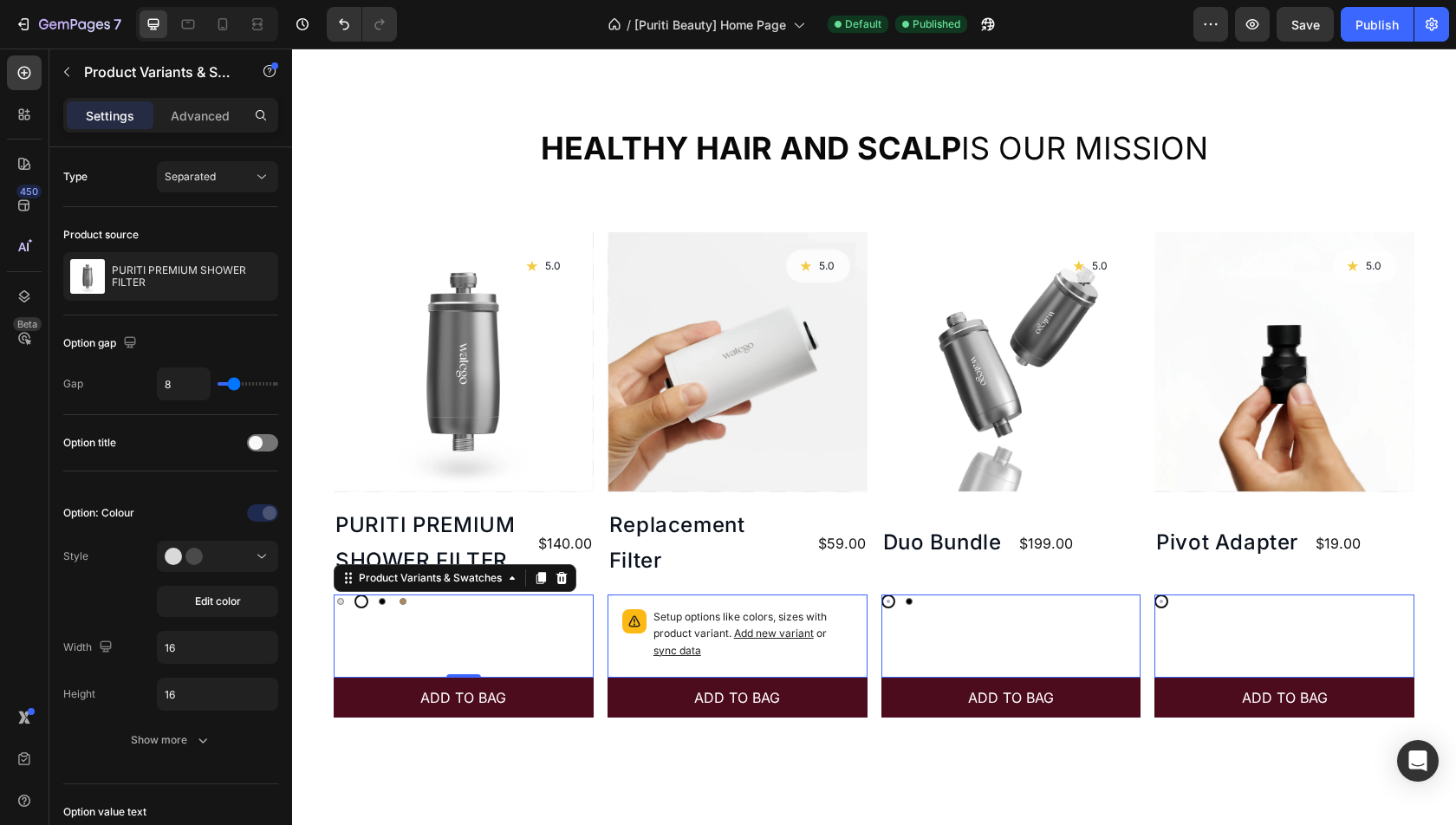
click at [437, 643] on div "Silver Silver White White Black Black Gold Gold Product Variants & Swatches 0" at bounding box center [463, 635] width 260 height 83
click at [195, 113] on p "Advanced" at bounding box center [200, 116] width 59 height 18
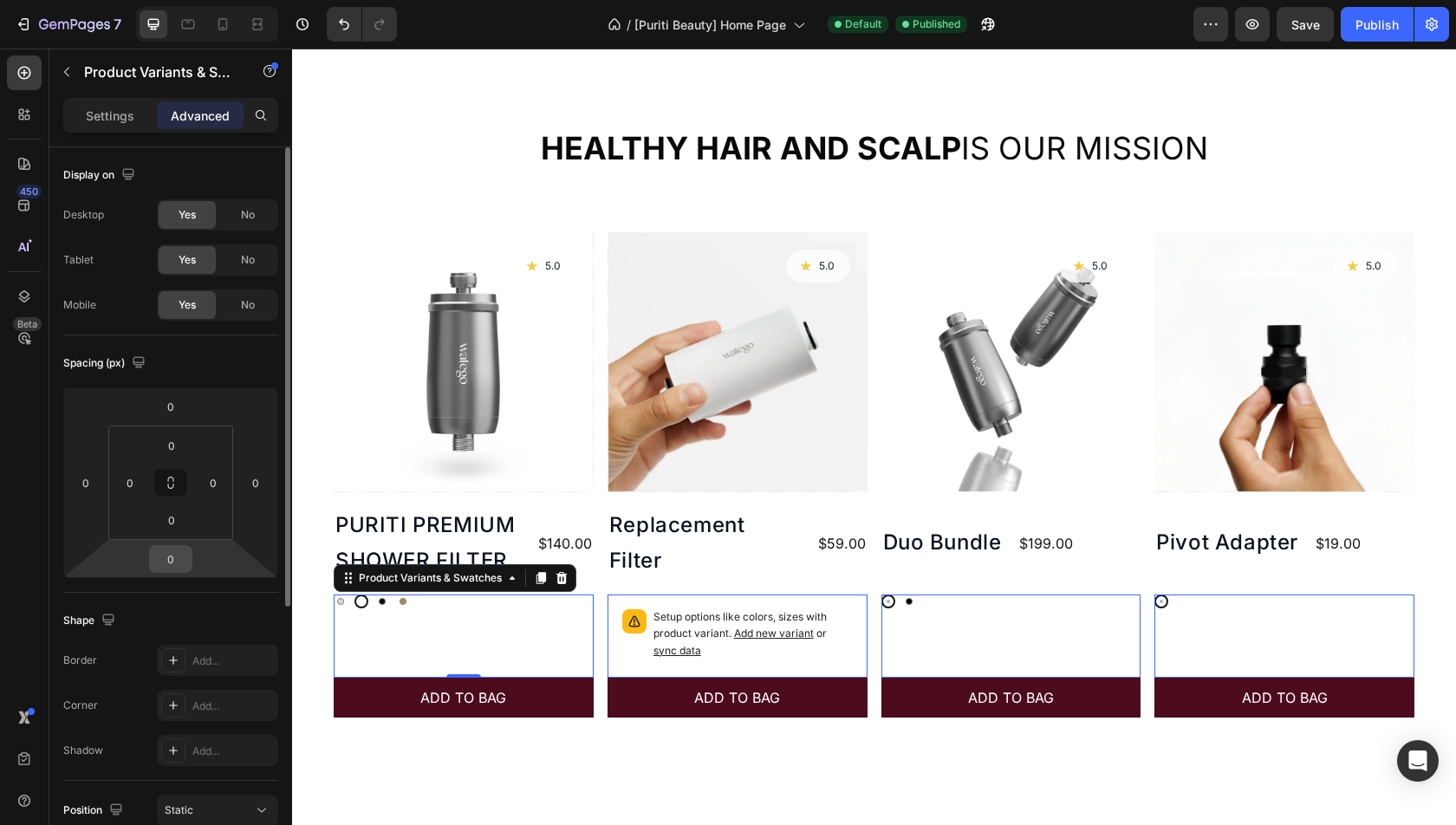
click at [172, 557] on input "0" at bounding box center [171, 559] width 35 height 26
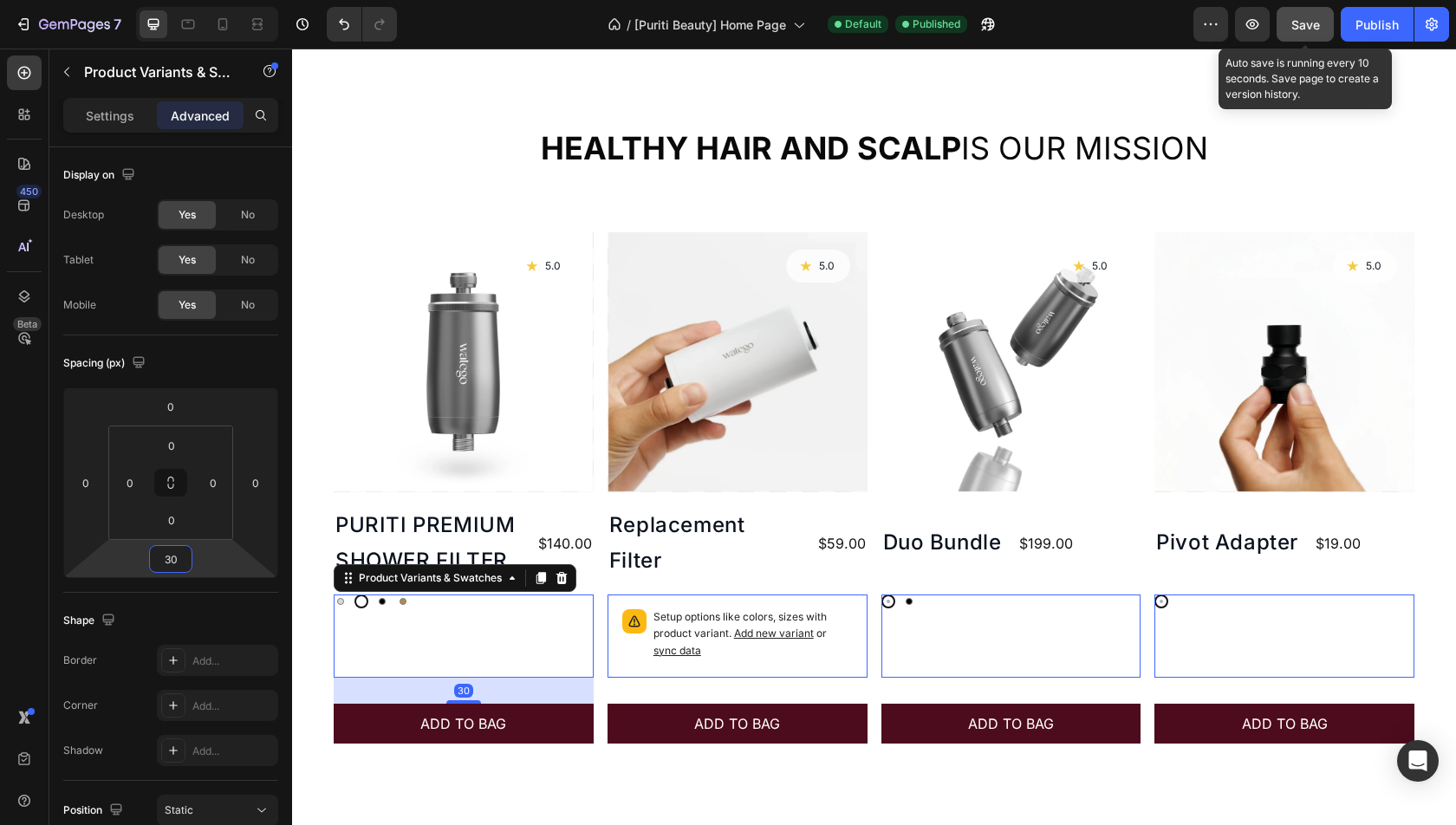
type input "30"
click at [1314, 11] on button "Save" at bounding box center [1304, 24] width 57 height 35
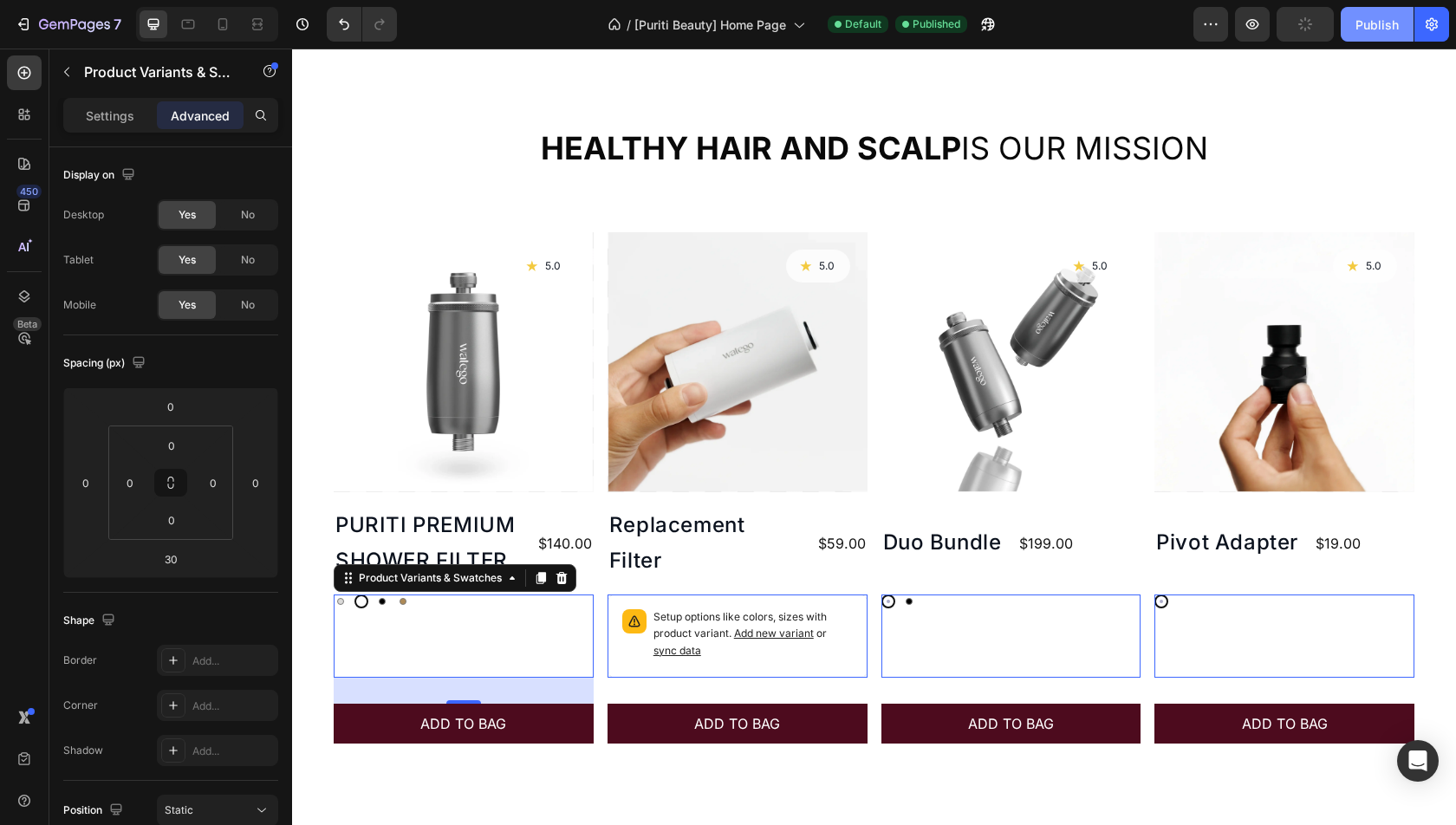
click at [1375, 22] on div "Publish" at bounding box center [1376, 25] width 43 height 18
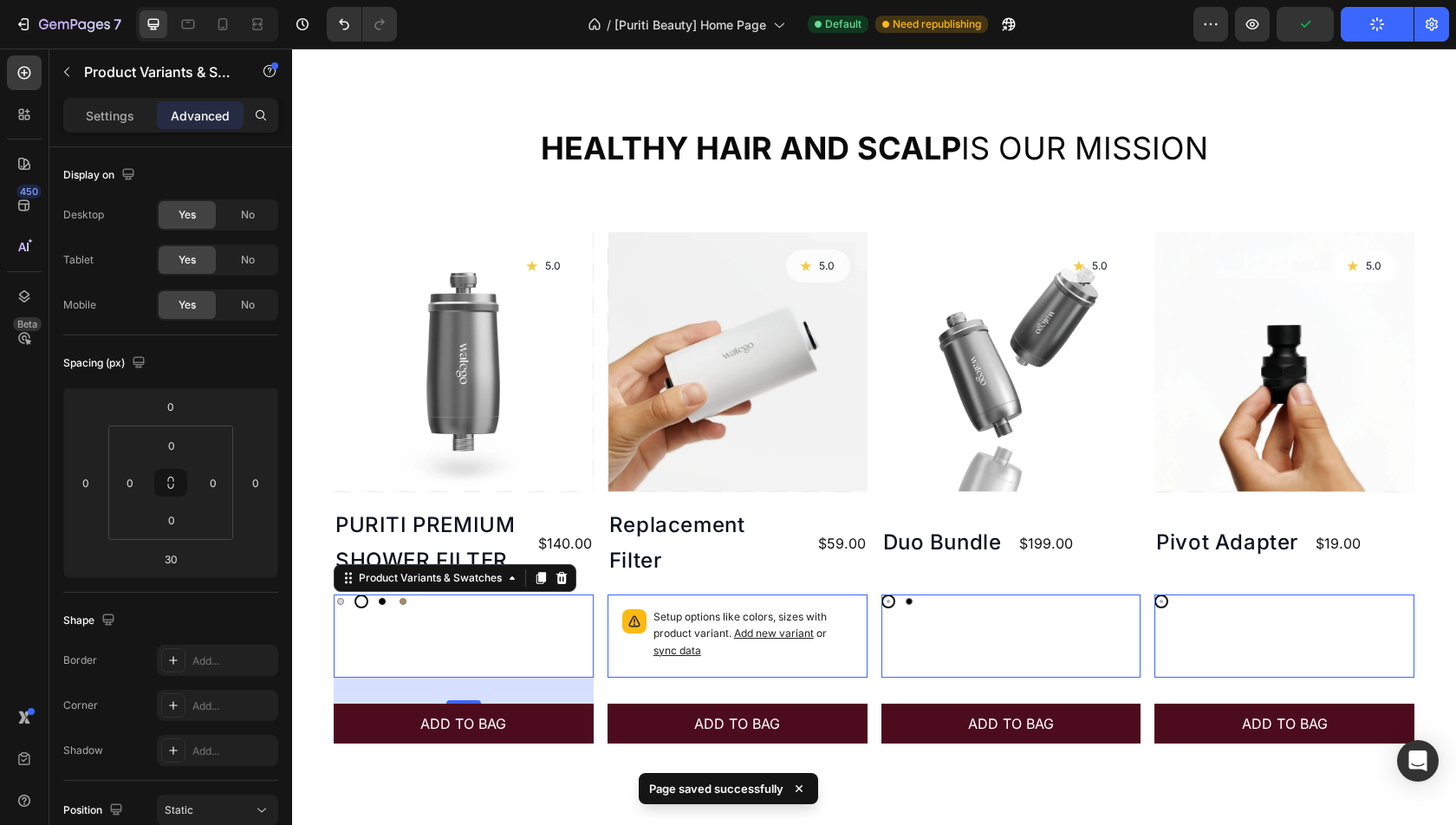
click at [381, 600] on div at bounding box center [382, 601] width 7 height 7
click at [375, 595] on input "Black Black" at bounding box center [374, 594] width 1 height 1
radio input "true"
click at [344, 607] on div at bounding box center [340, 602] width 14 height 14
click at [333, 595] on input "Silver Silver" at bounding box center [333, 594] width 1 height 1
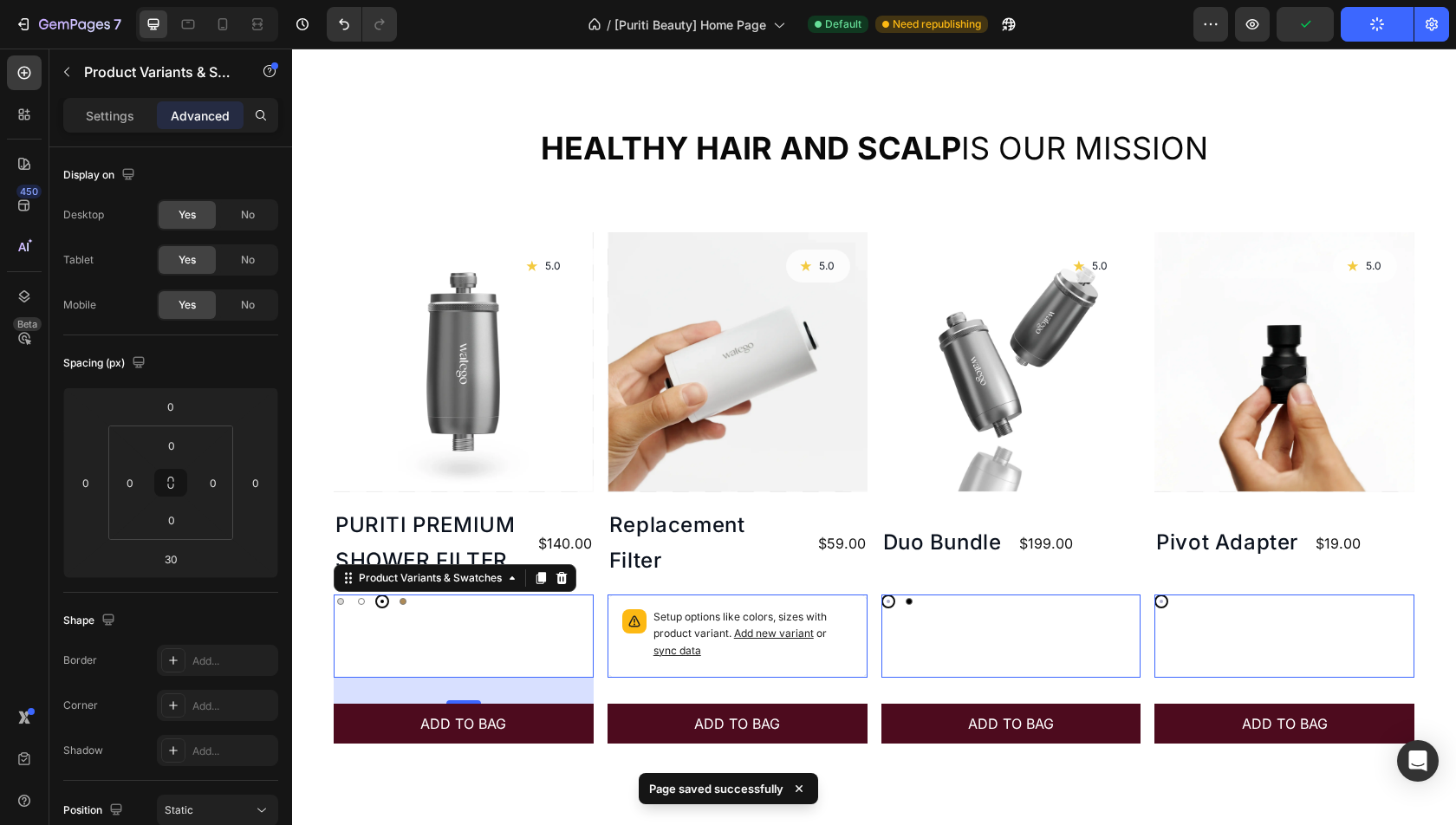
radio input "true"
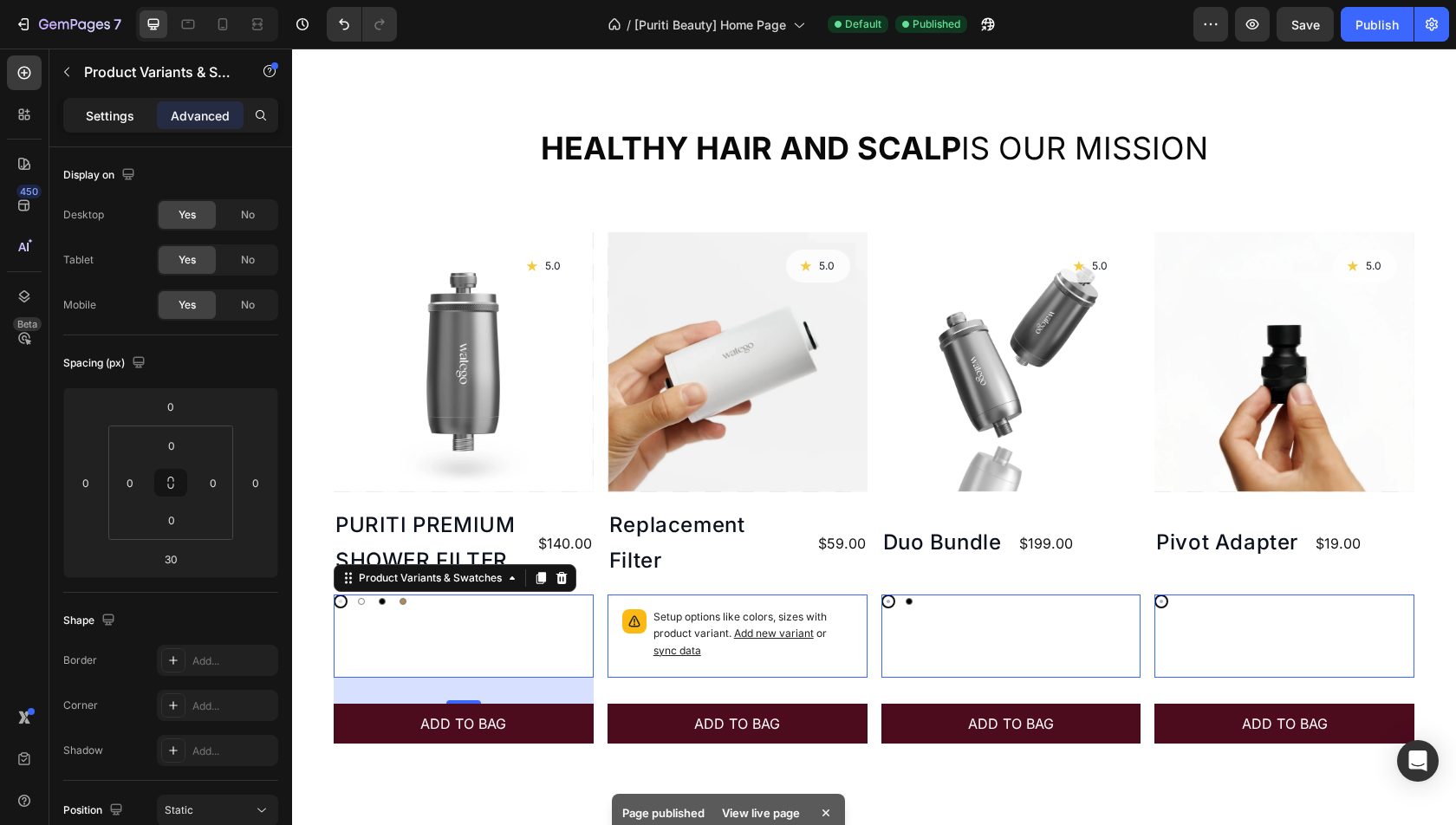
click at [102, 116] on p "Settings" at bounding box center [110, 116] width 49 height 18
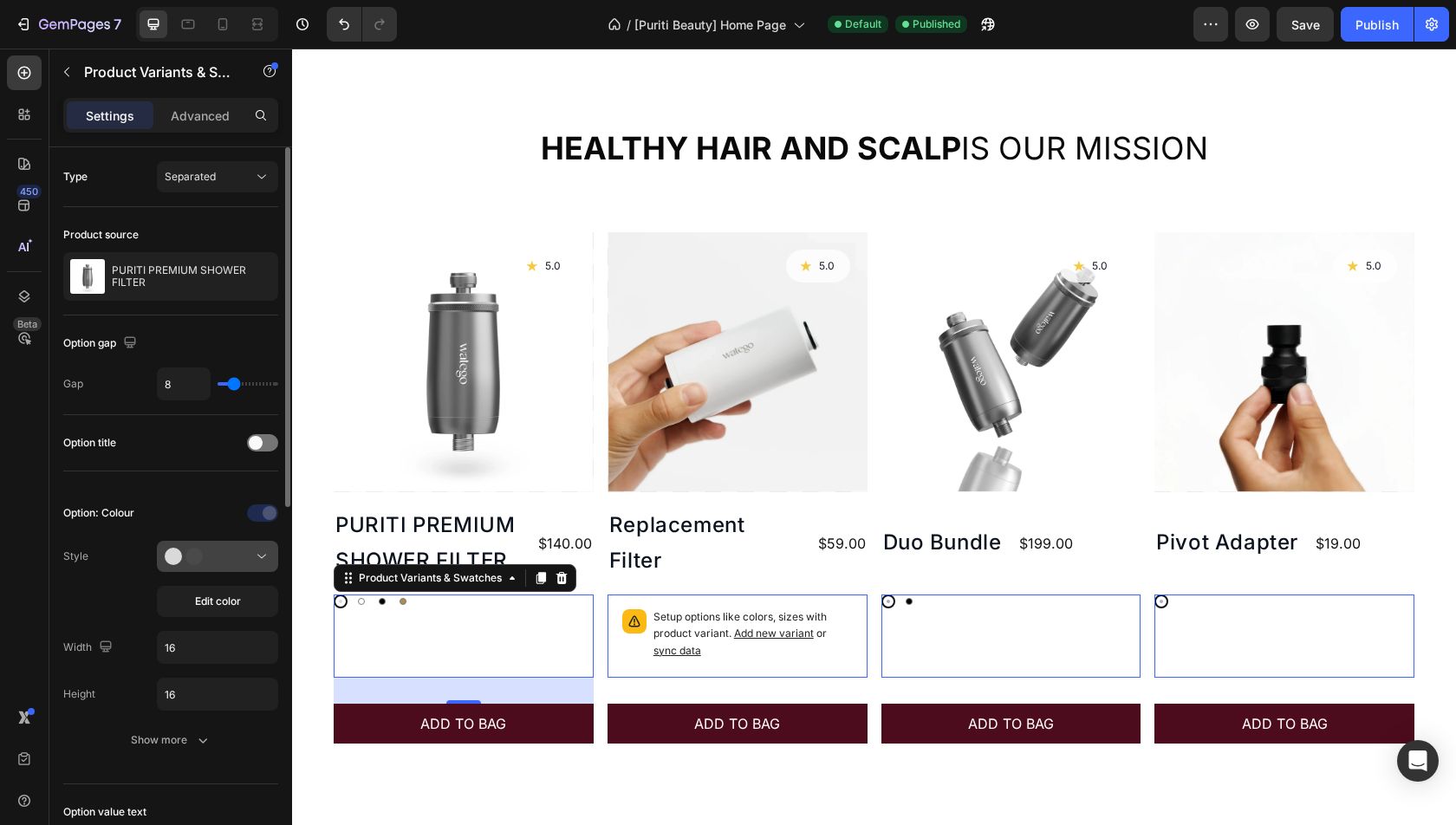
click at [251, 560] on div at bounding box center [218, 556] width 106 height 17
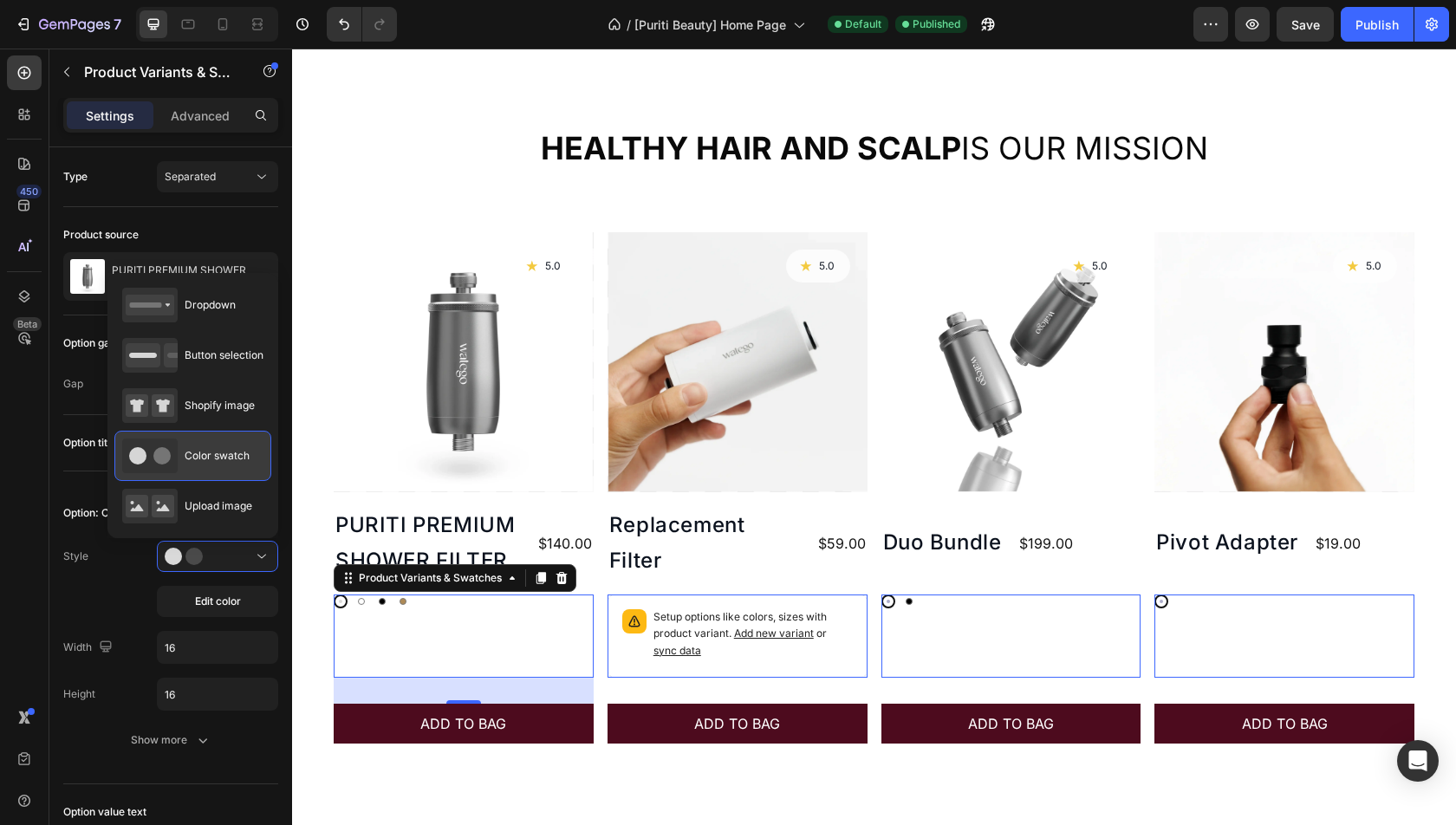
click at [207, 469] on div "Color swatch" at bounding box center [186, 455] width 128 height 35
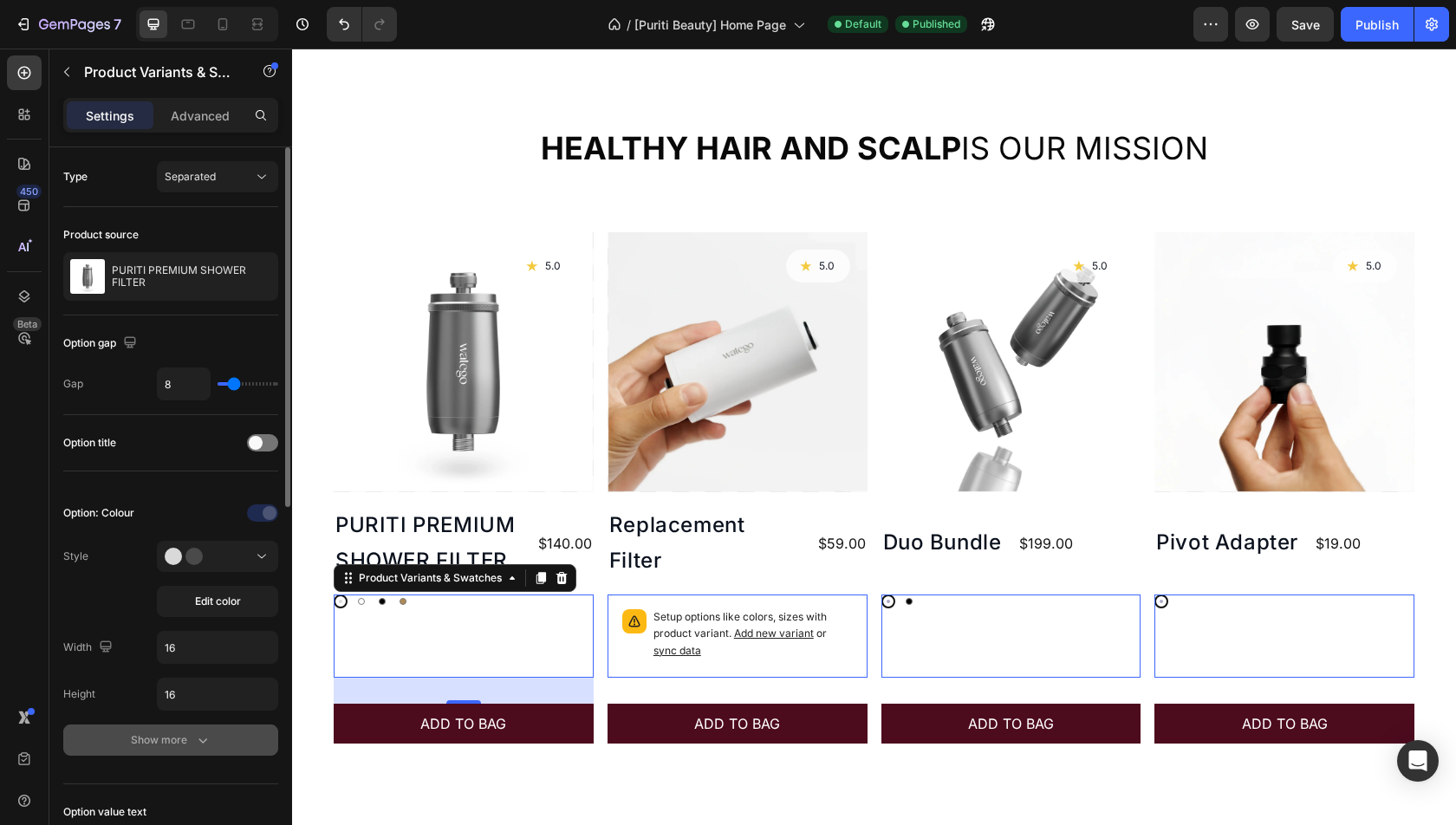
click at [153, 744] on button "Show more" at bounding box center [170, 739] width 215 height 31
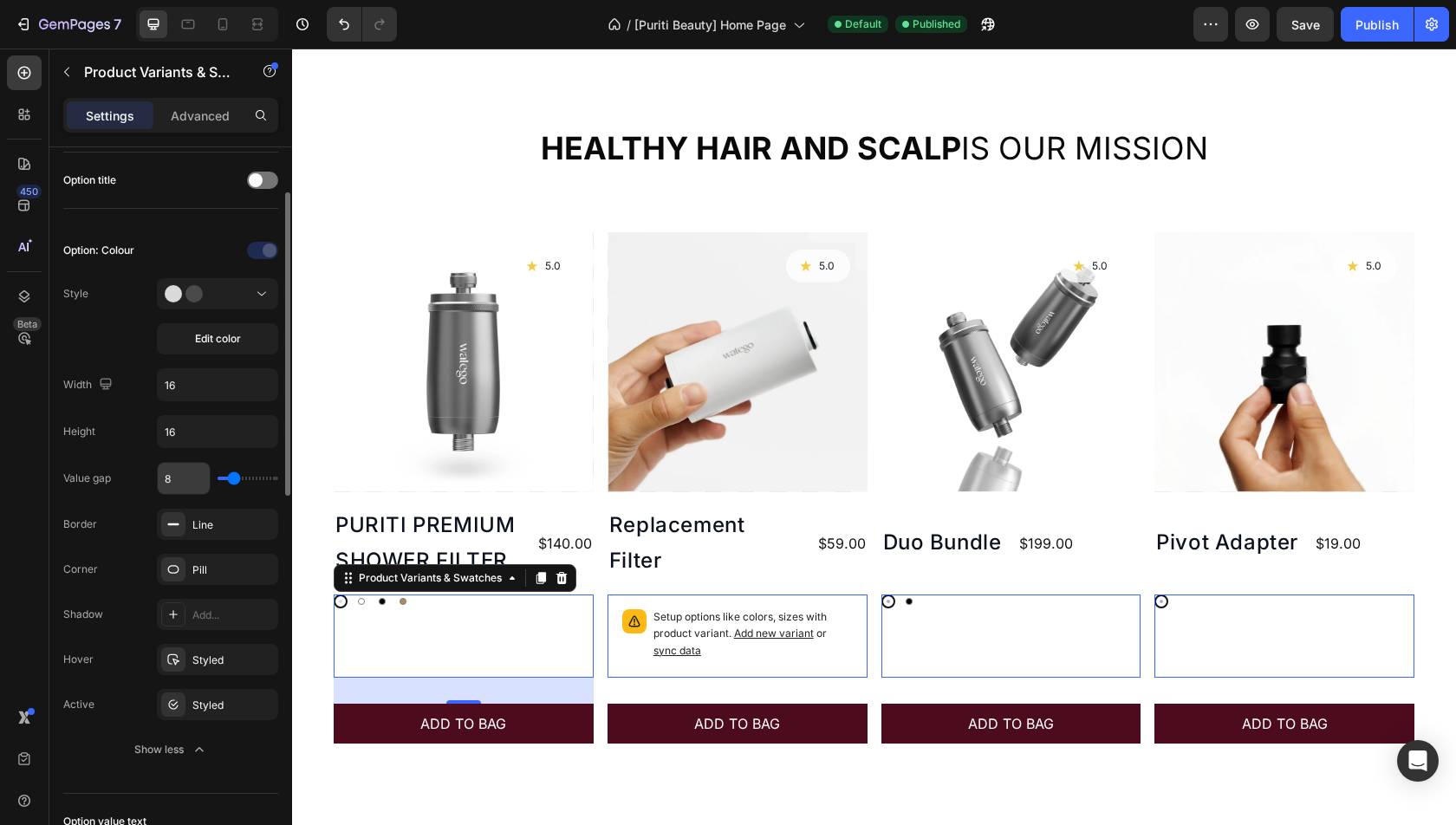
scroll to position [313, 0]
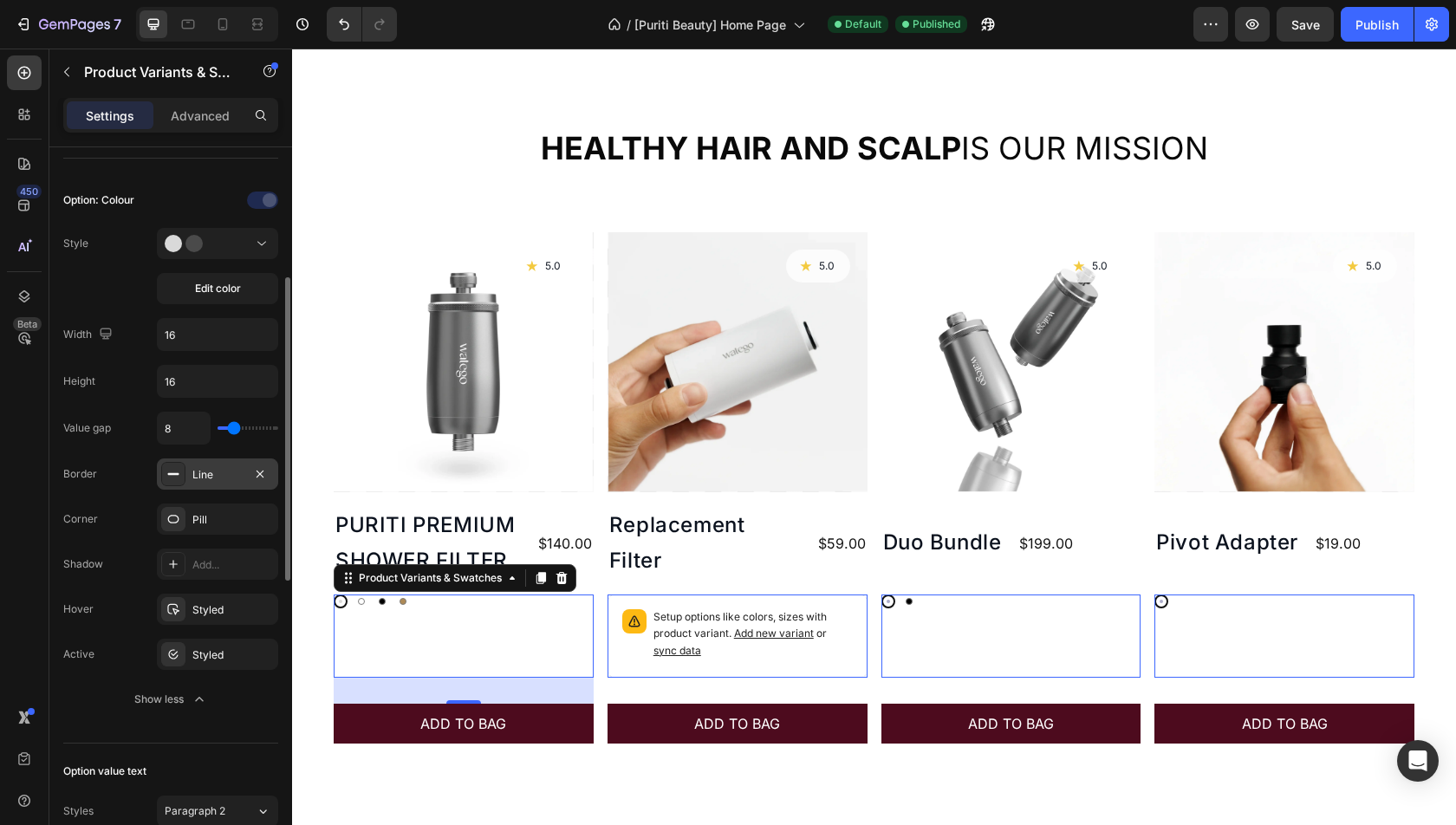
click at [196, 478] on div "Line" at bounding box center [218, 473] width 122 height 31
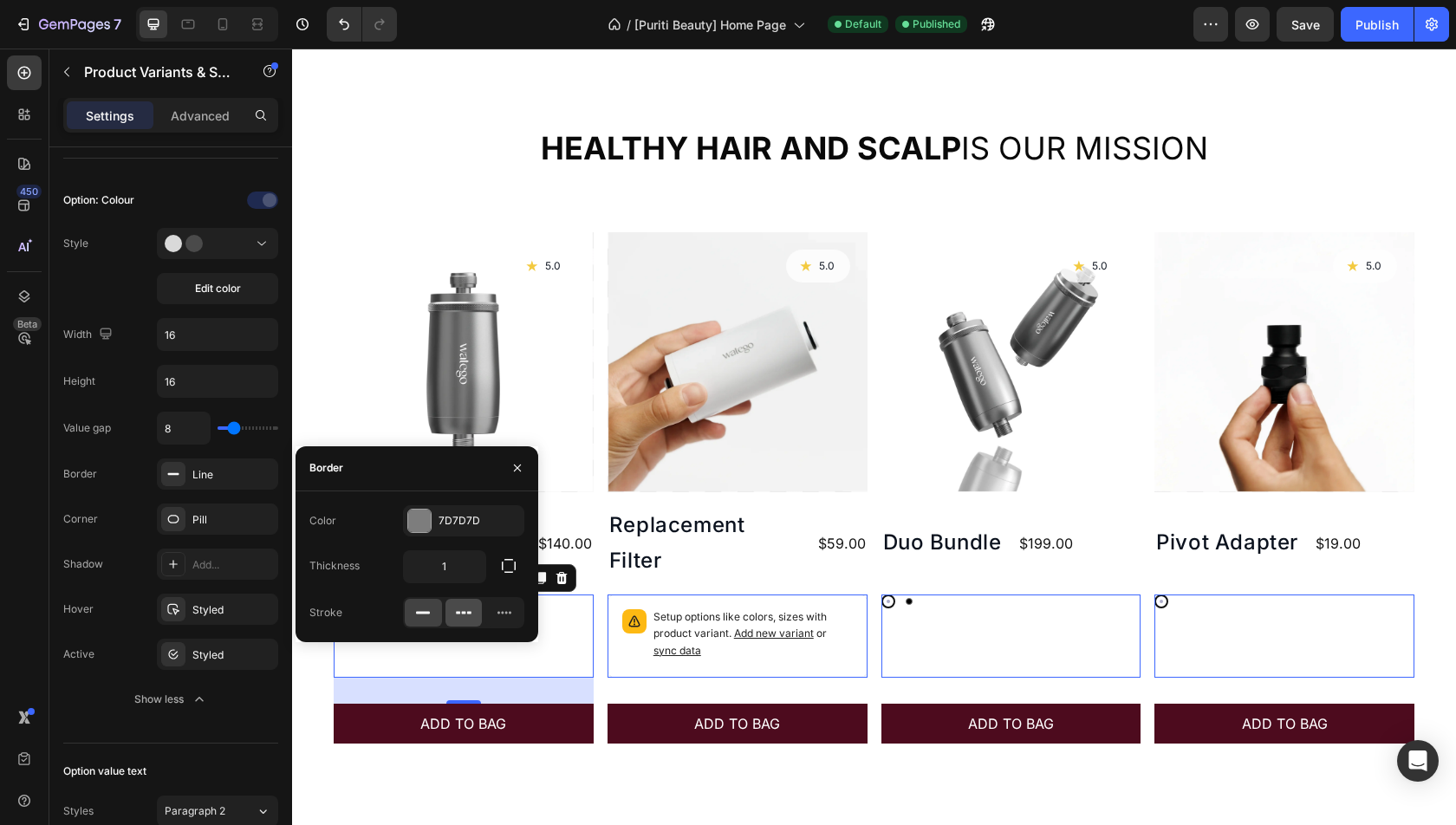
click at [457, 609] on icon at bounding box center [463, 612] width 17 height 17
click at [503, 614] on icon at bounding box center [504, 612] width 17 height 17
click at [405, 614] on div at bounding box center [423, 613] width 37 height 28
click at [87, 534] on div "Value gap 8 Border Line Corner Pill Shadow Add... Hover Styled Active Styled Sh…" at bounding box center [170, 564] width 215 height 303
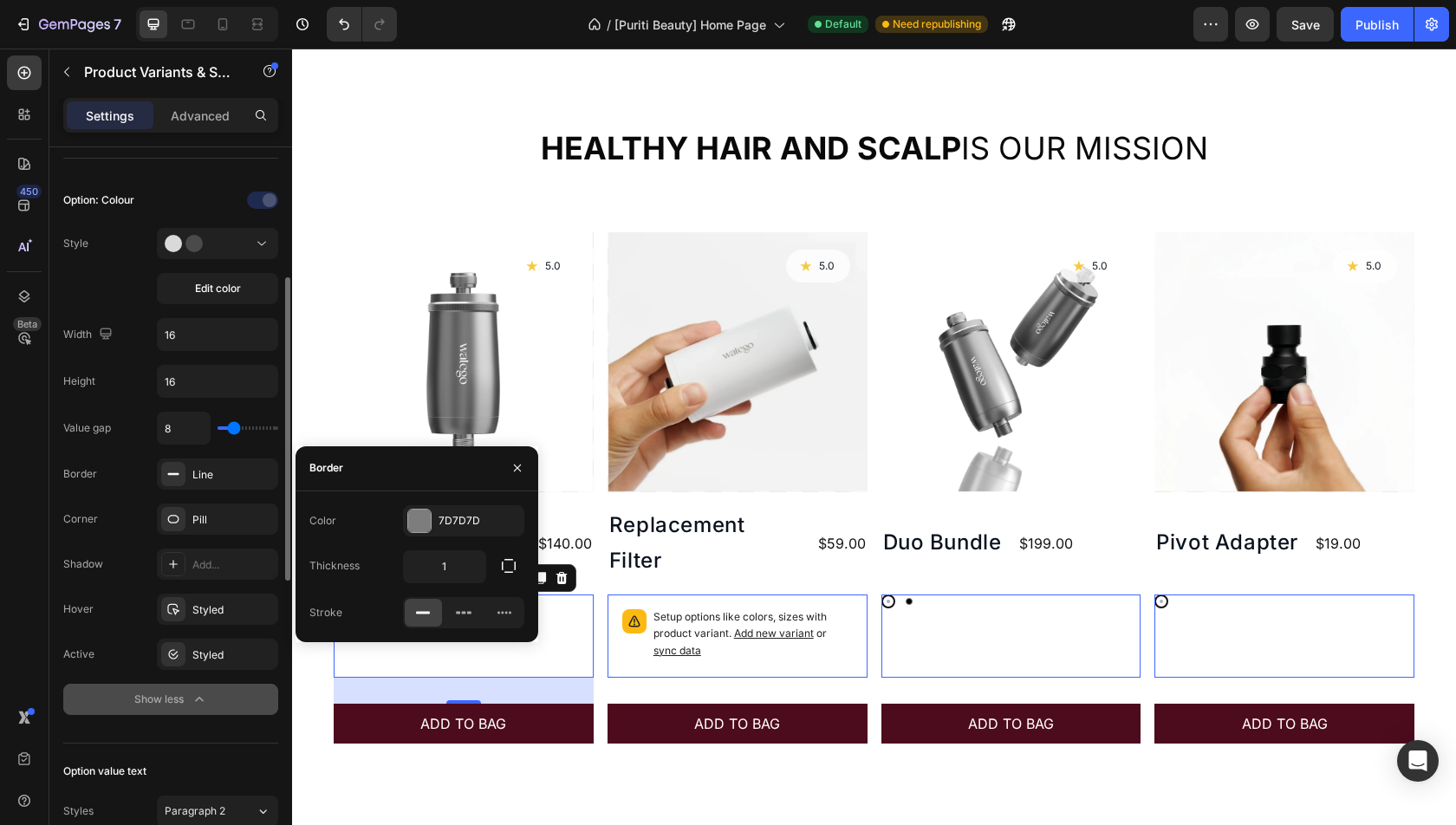
click at [184, 690] on div "Show less" at bounding box center [172, 698] width 74 height 17
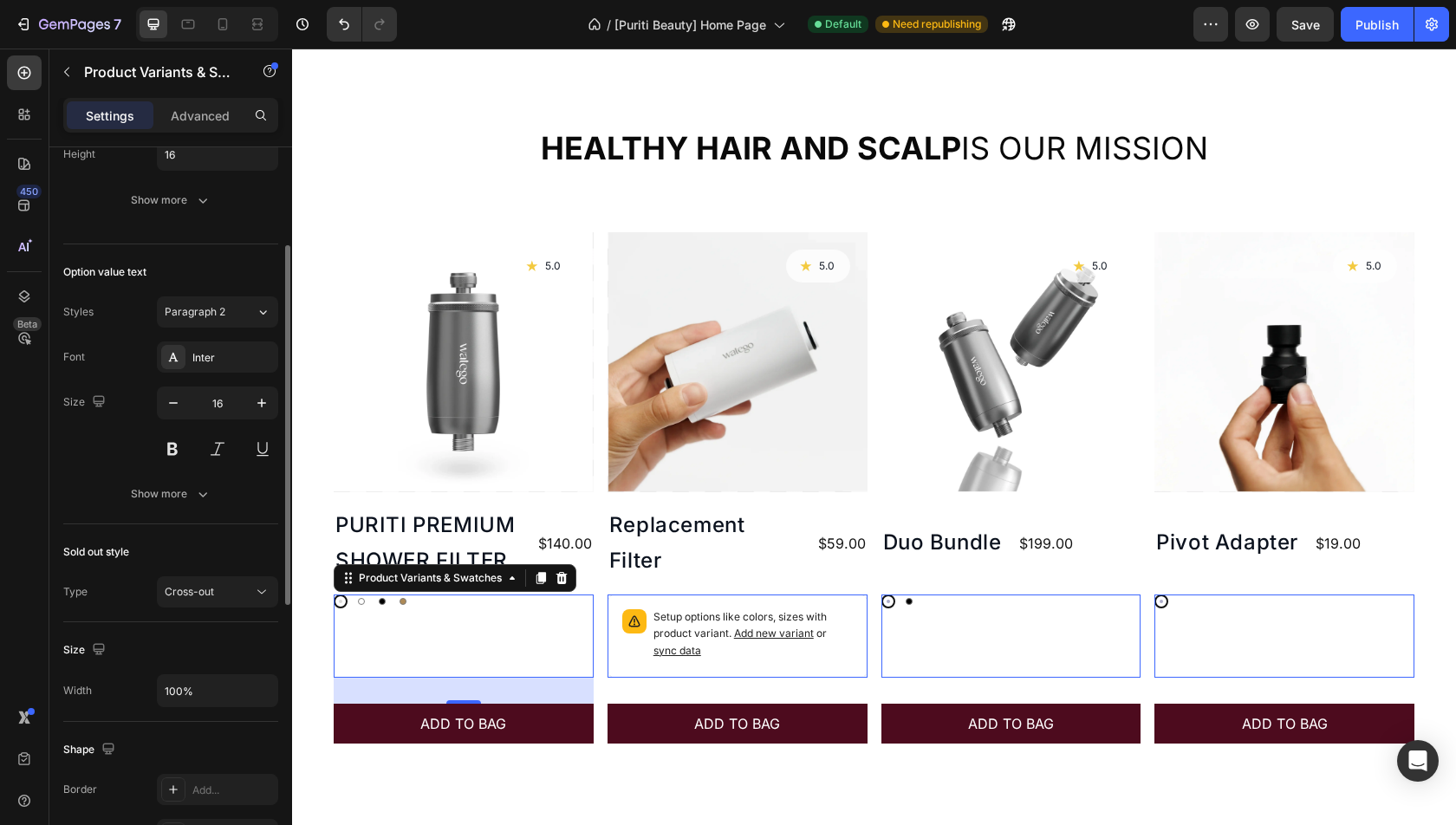
scroll to position [577, 0]
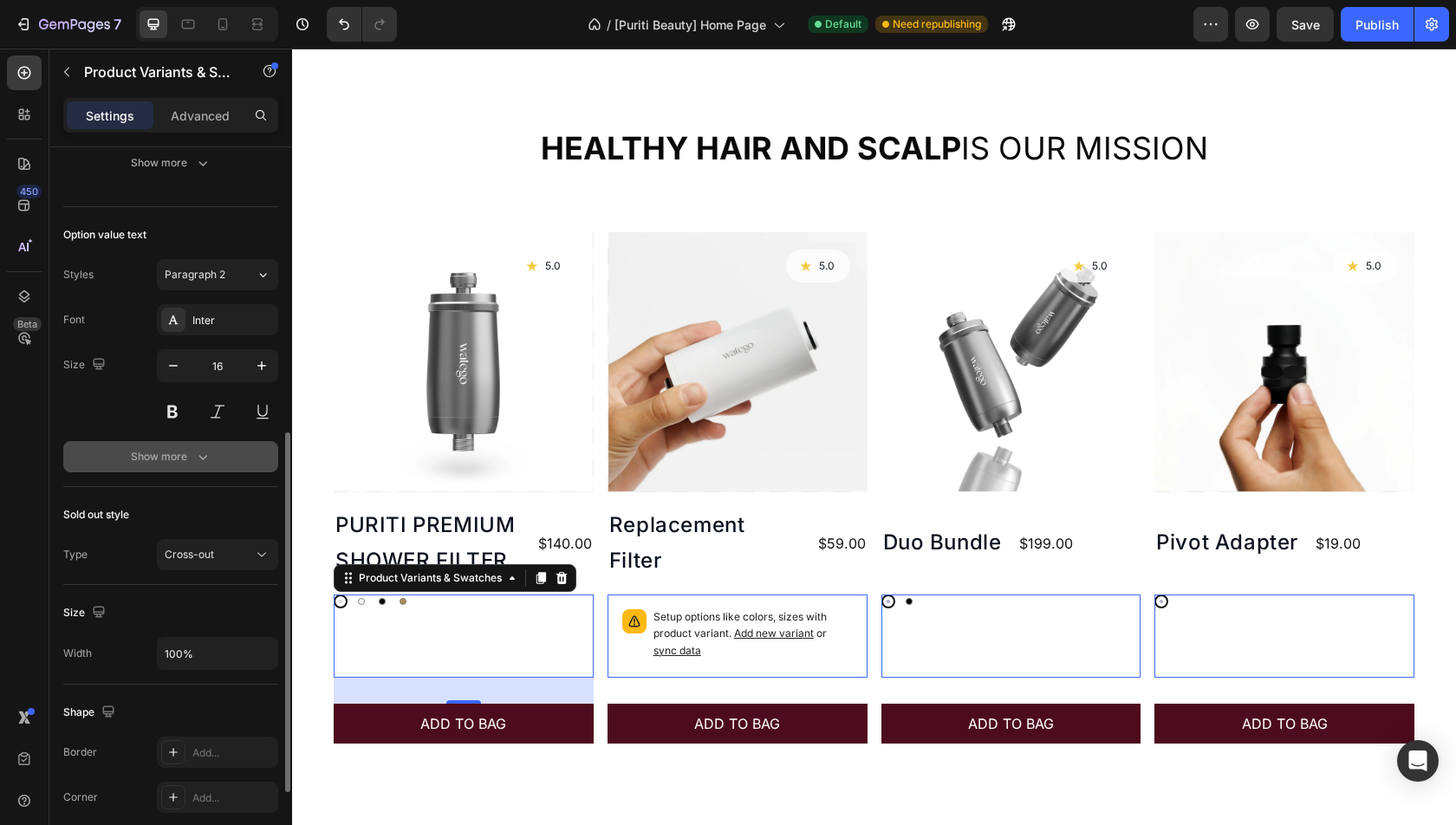
click at [185, 462] on button "Show more" at bounding box center [170, 456] width 215 height 31
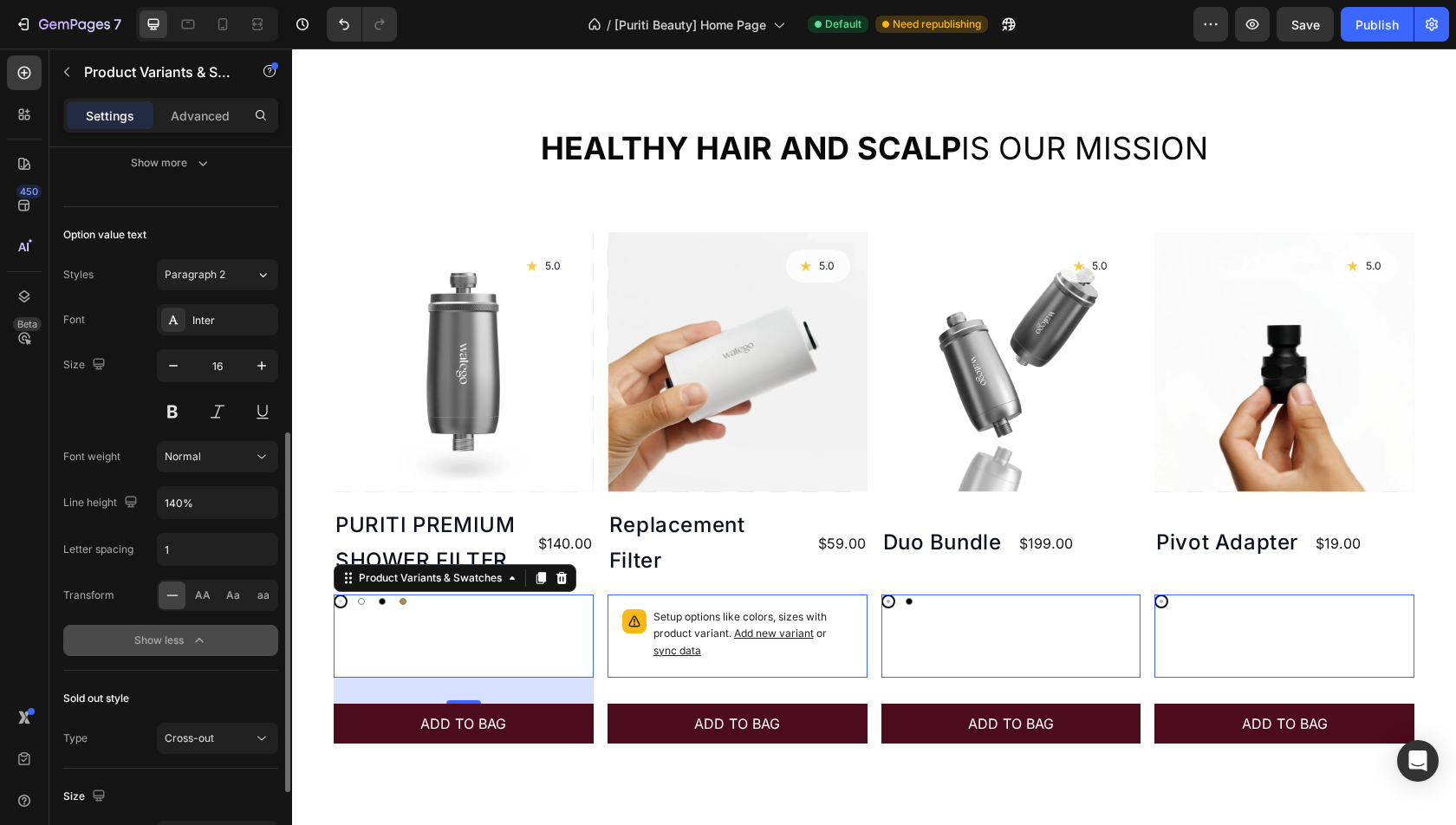
click at [180, 631] on div "Show less" at bounding box center [172, 639] width 74 height 17
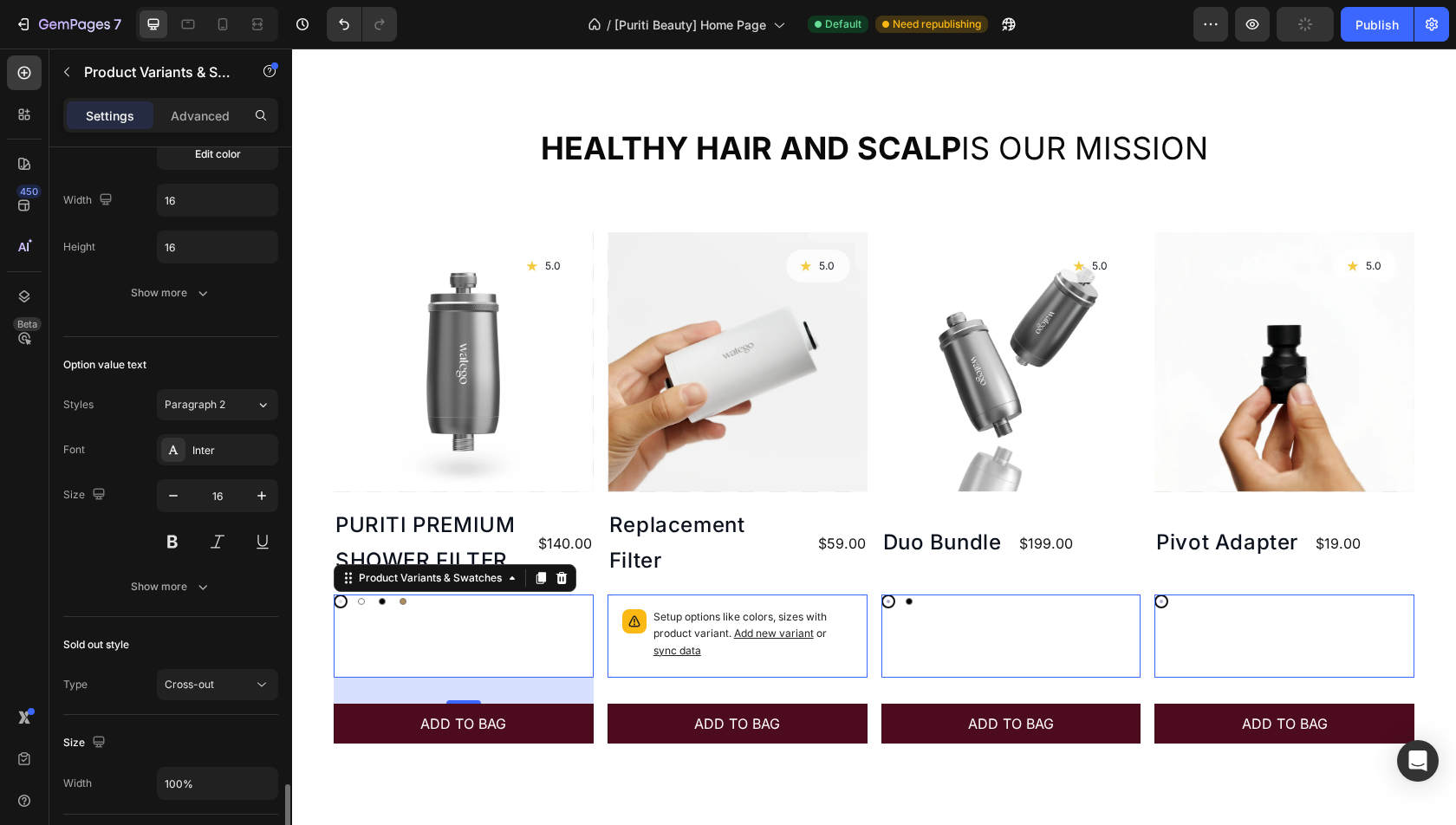
scroll to position [247, 0]
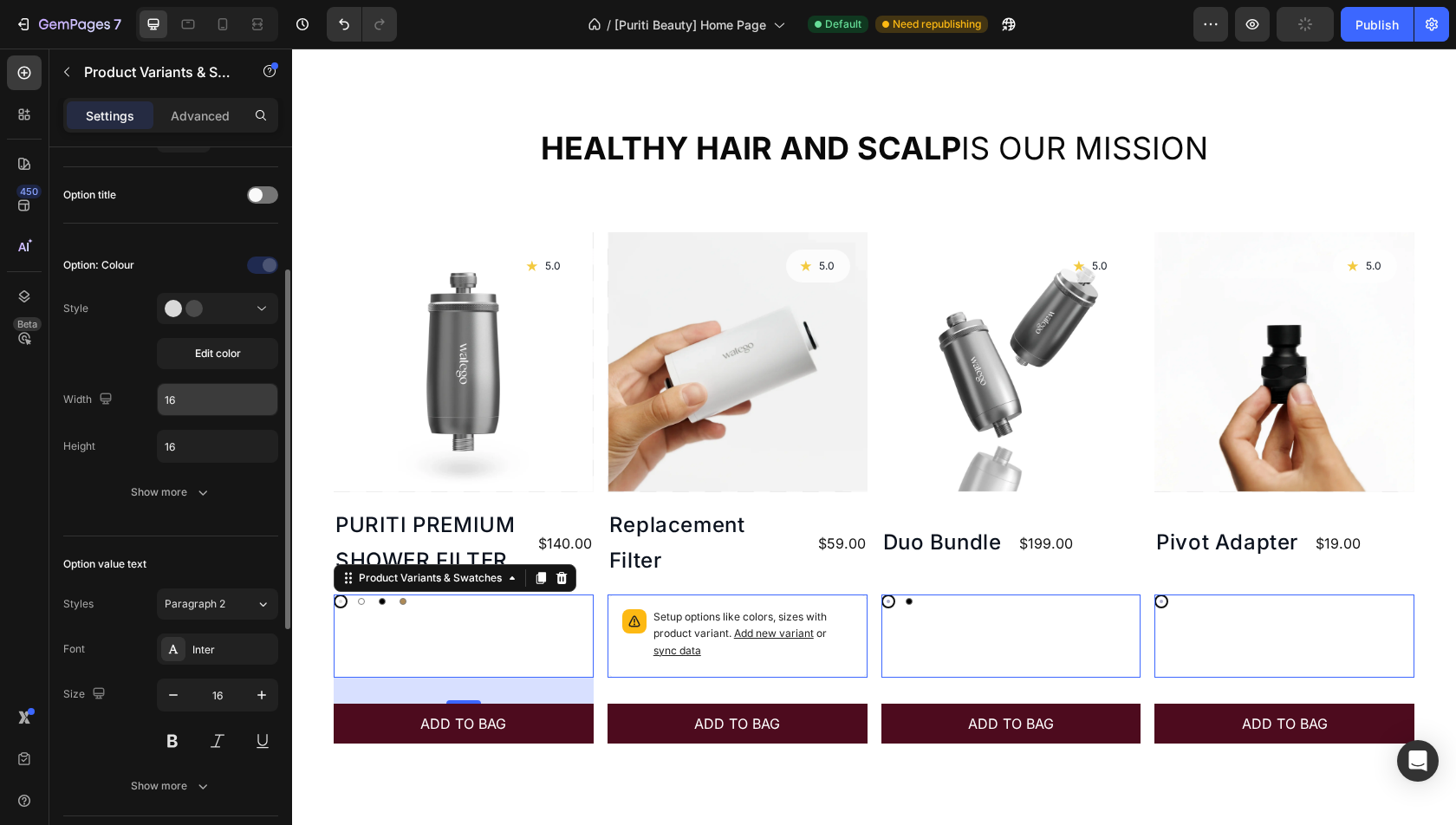
click at [192, 403] on input "16" at bounding box center [218, 399] width 120 height 31
type input "24"
click at [195, 438] on input "16" at bounding box center [218, 446] width 120 height 31
type input "24"
click at [107, 503] on div "Option: Colour Style Edit color Width 24 Height 24 Show more" at bounding box center [170, 379] width 215 height 284
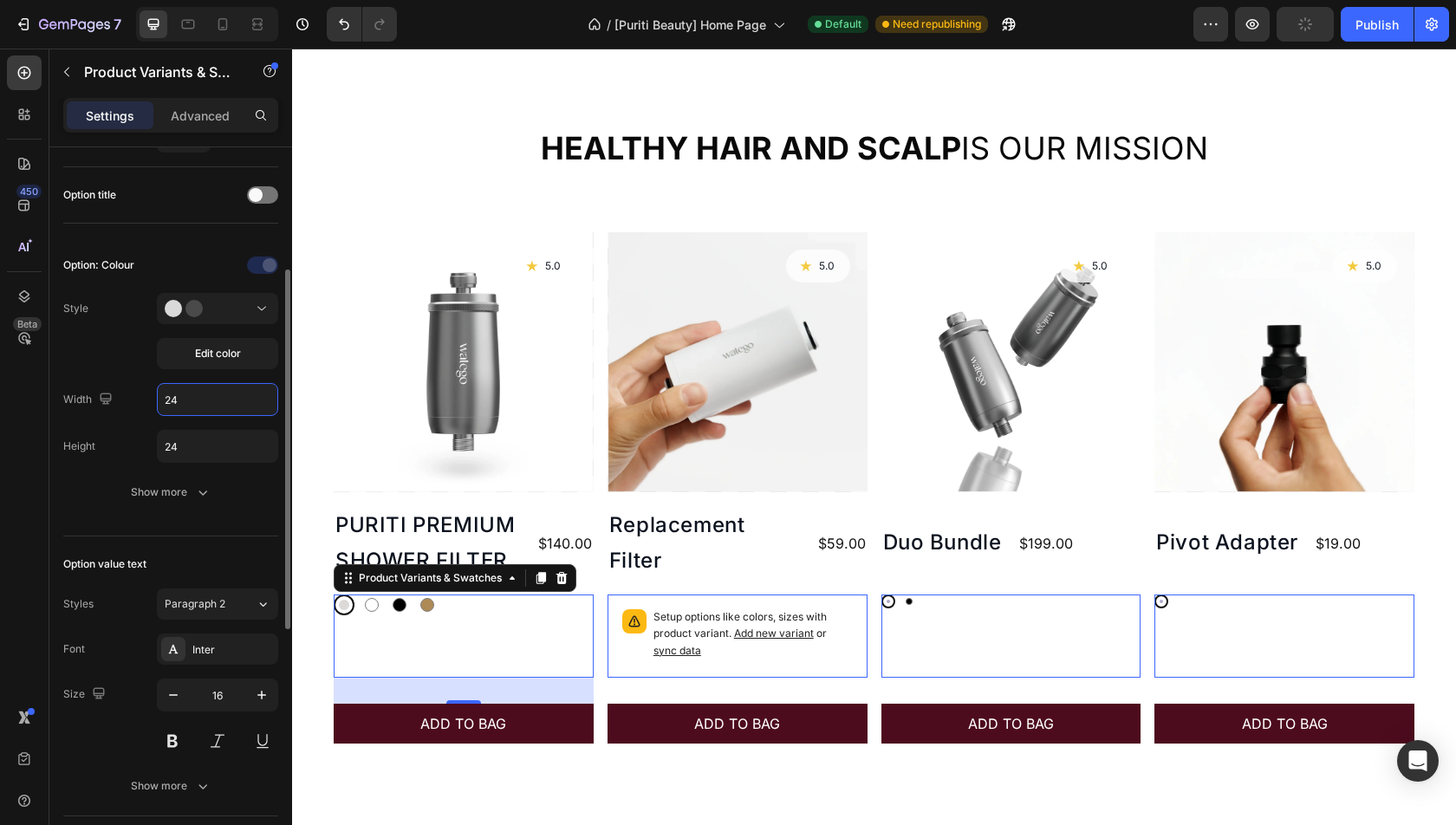
click at [219, 410] on input "24" at bounding box center [218, 399] width 120 height 31
type input "32"
click at [227, 458] on div "Option: Colour Style Edit color Width 32 Height 24 Show more" at bounding box center [170, 379] width 215 height 256
click at [209, 431] on input "24" at bounding box center [218, 446] width 120 height 31
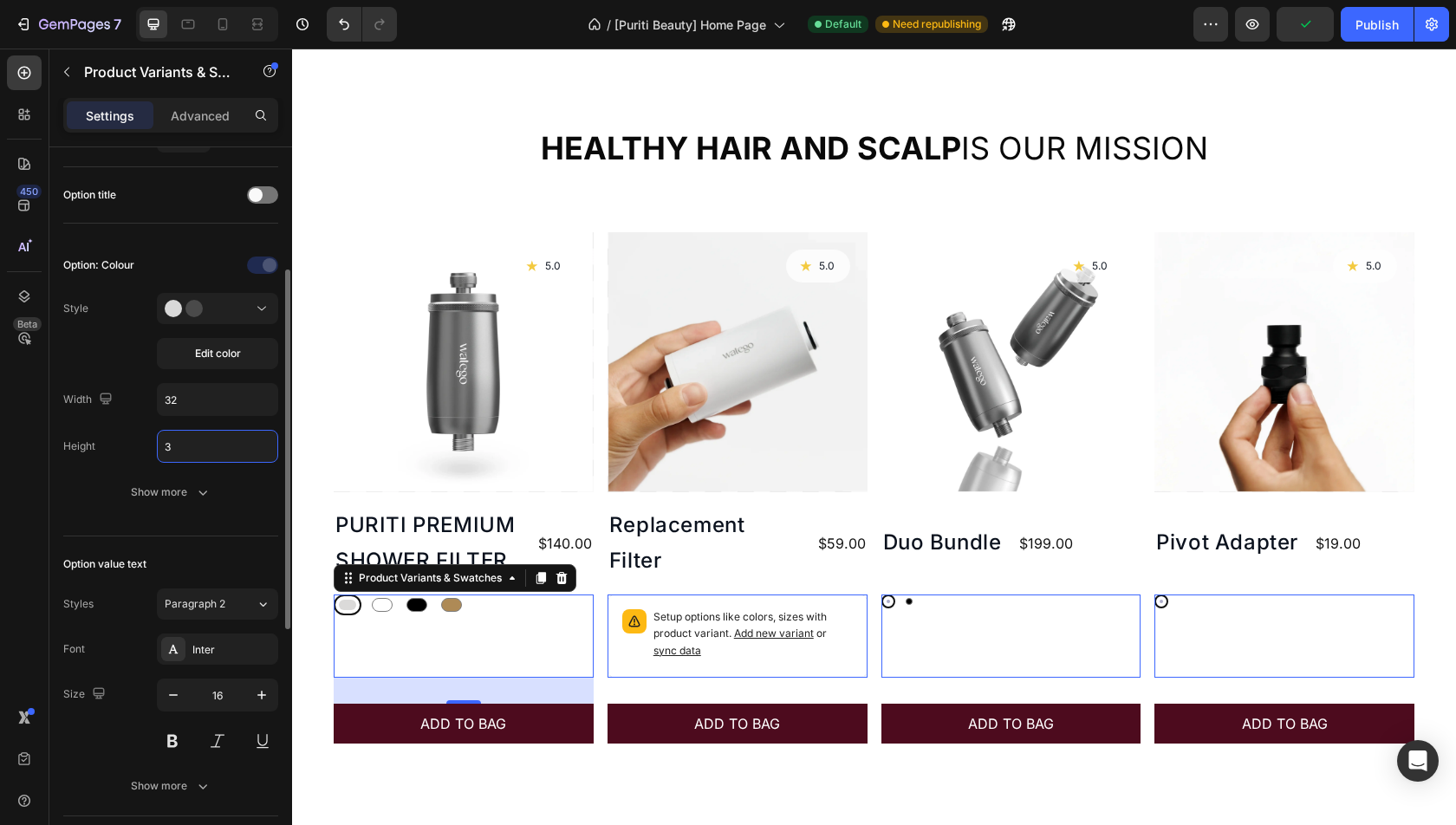
type input "32"
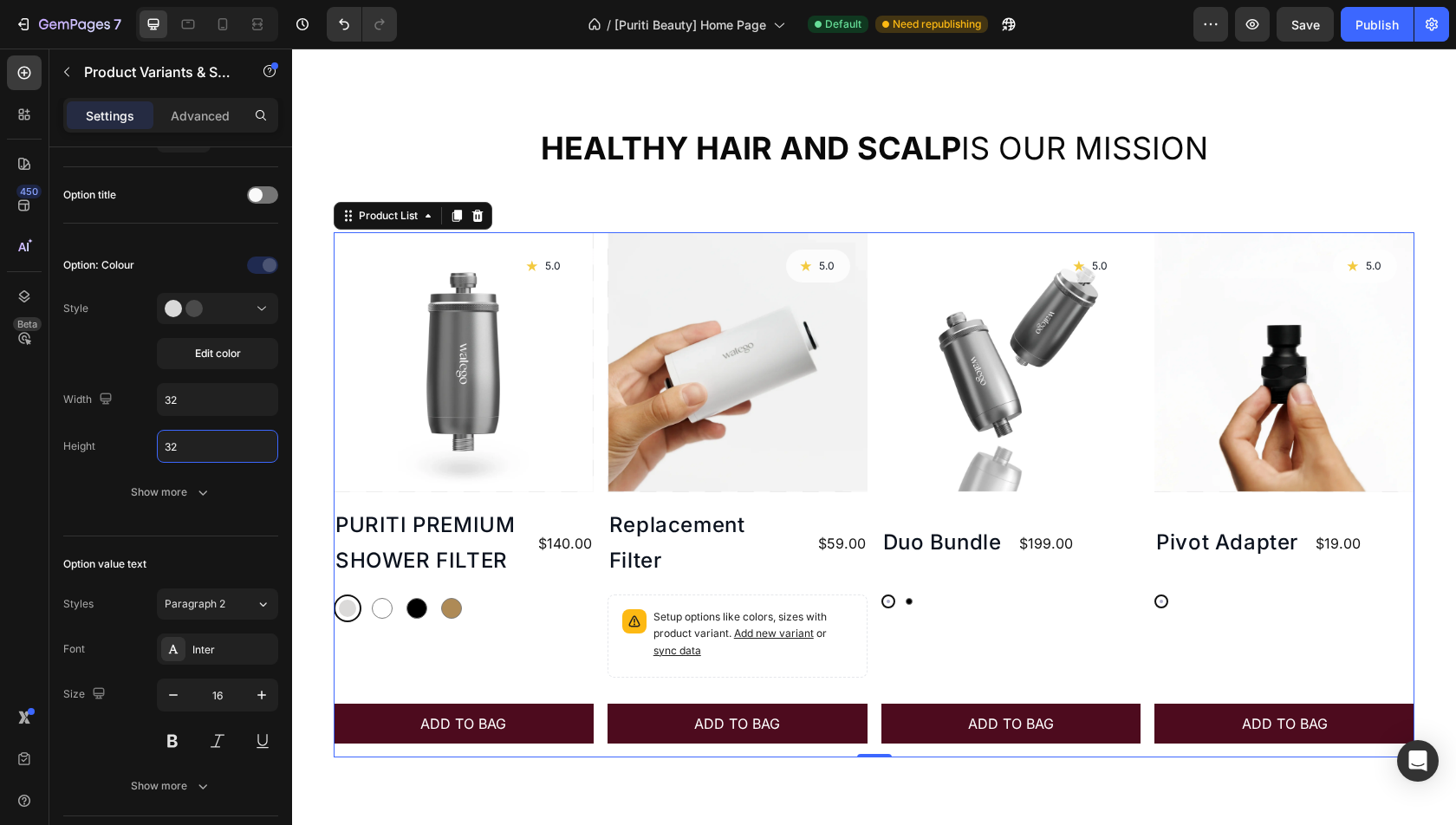
click at [1150, 603] on div "Product Images Icon 5.0 Text Block Row PURITI PREMIUM SHOWER FILTER Product Tit…" at bounding box center [873, 495] width 1081 height 525
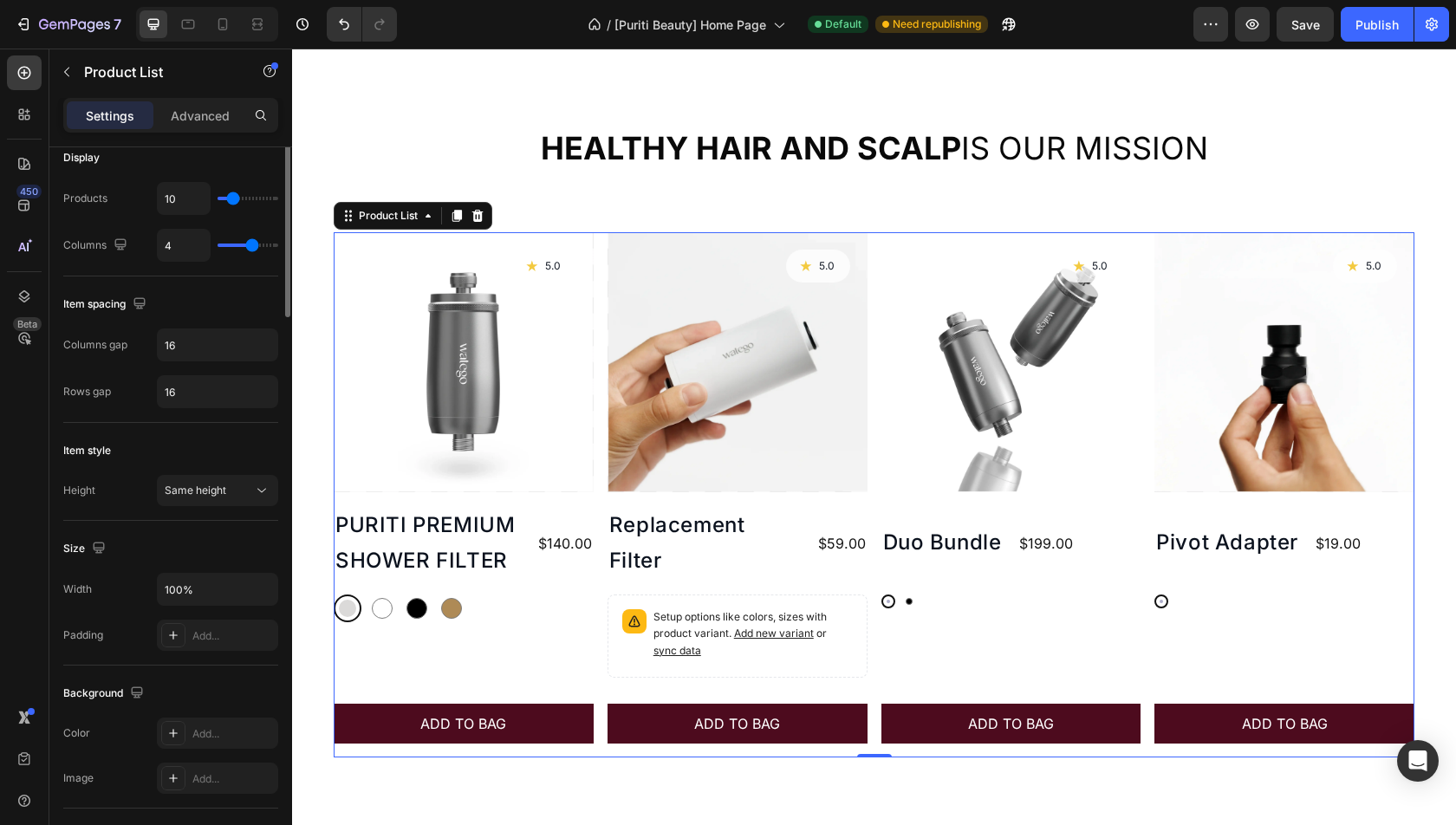
scroll to position [0, 0]
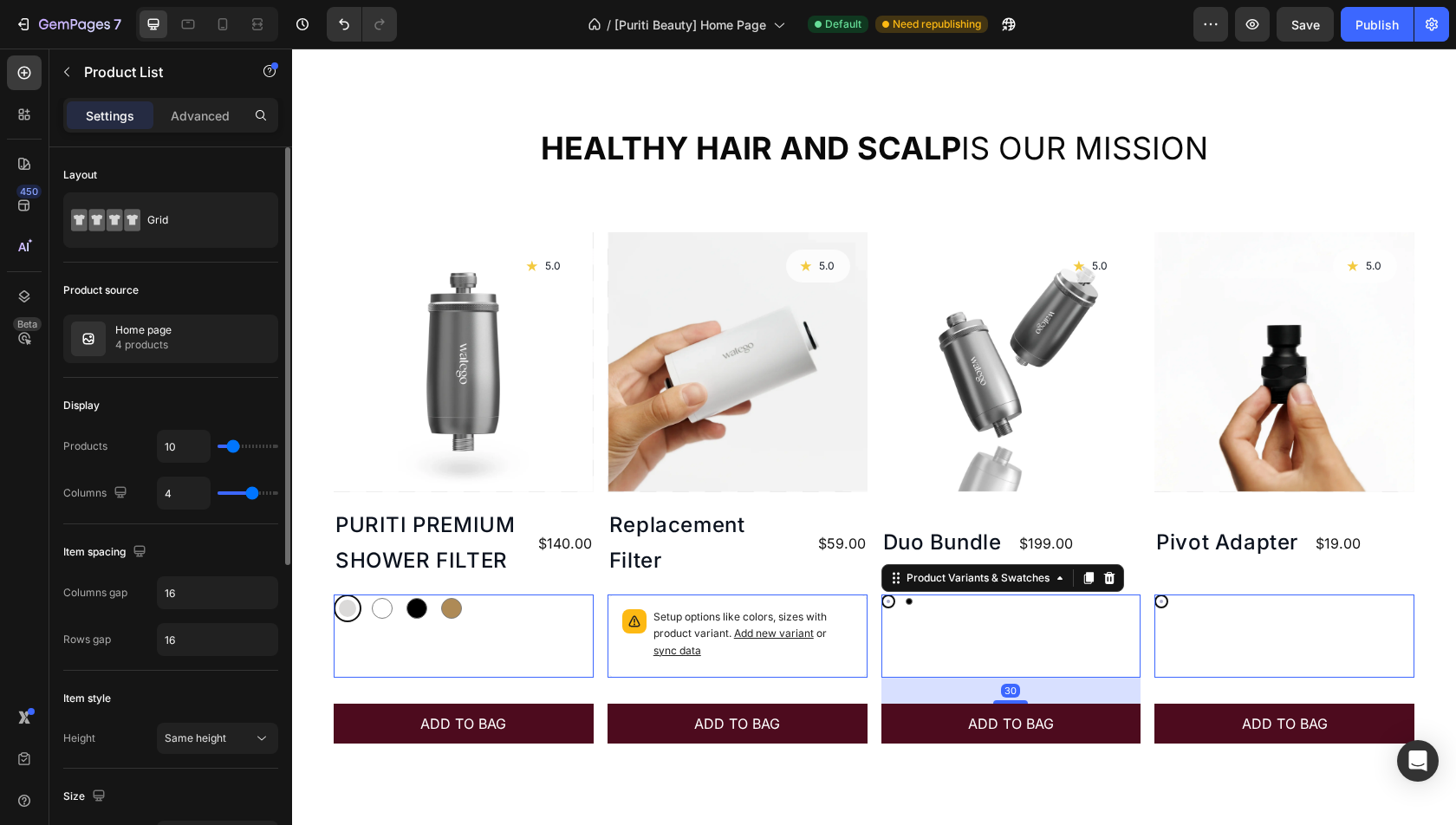
click at [594, 617] on div "Silver Silver Black Black Product Variants & Swatches 30" at bounding box center [463, 635] width 260 height 83
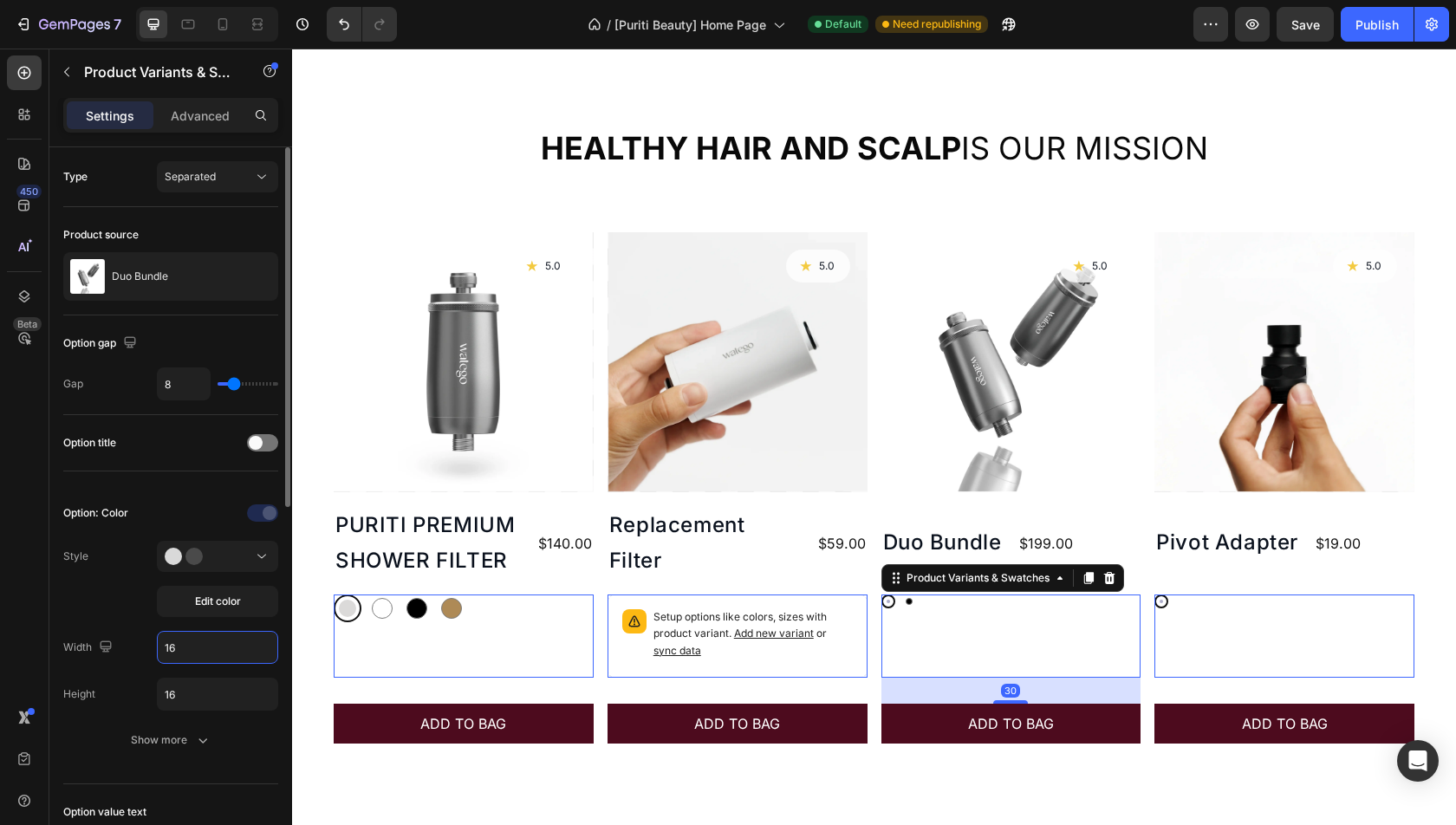
click at [206, 641] on input "16" at bounding box center [218, 646] width 120 height 31
type input "32"
click at [202, 702] on input "16" at bounding box center [218, 693] width 120 height 31
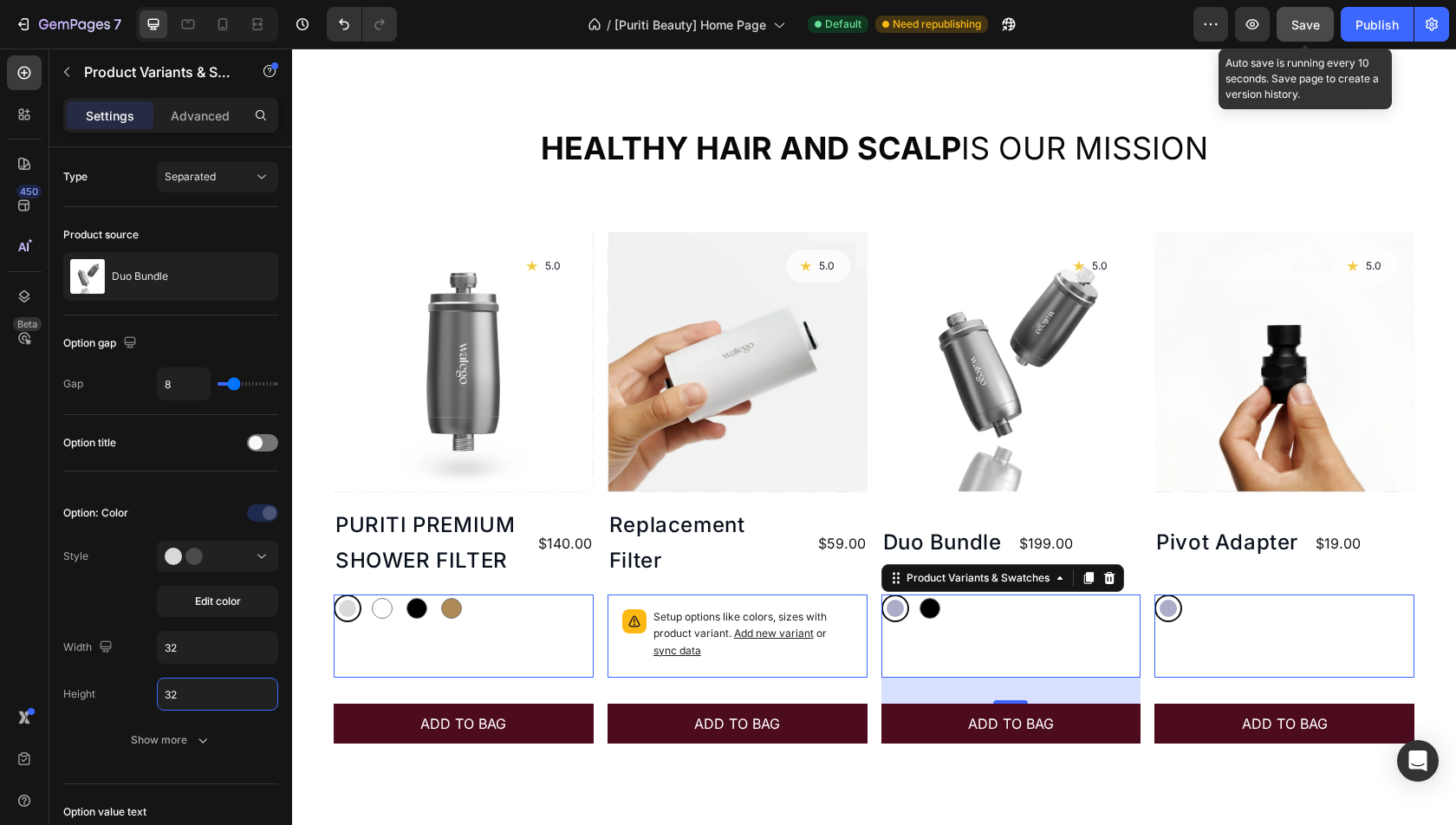
type input "32"
click at [1301, 13] on button "Save" at bounding box center [1304, 24] width 57 height 35
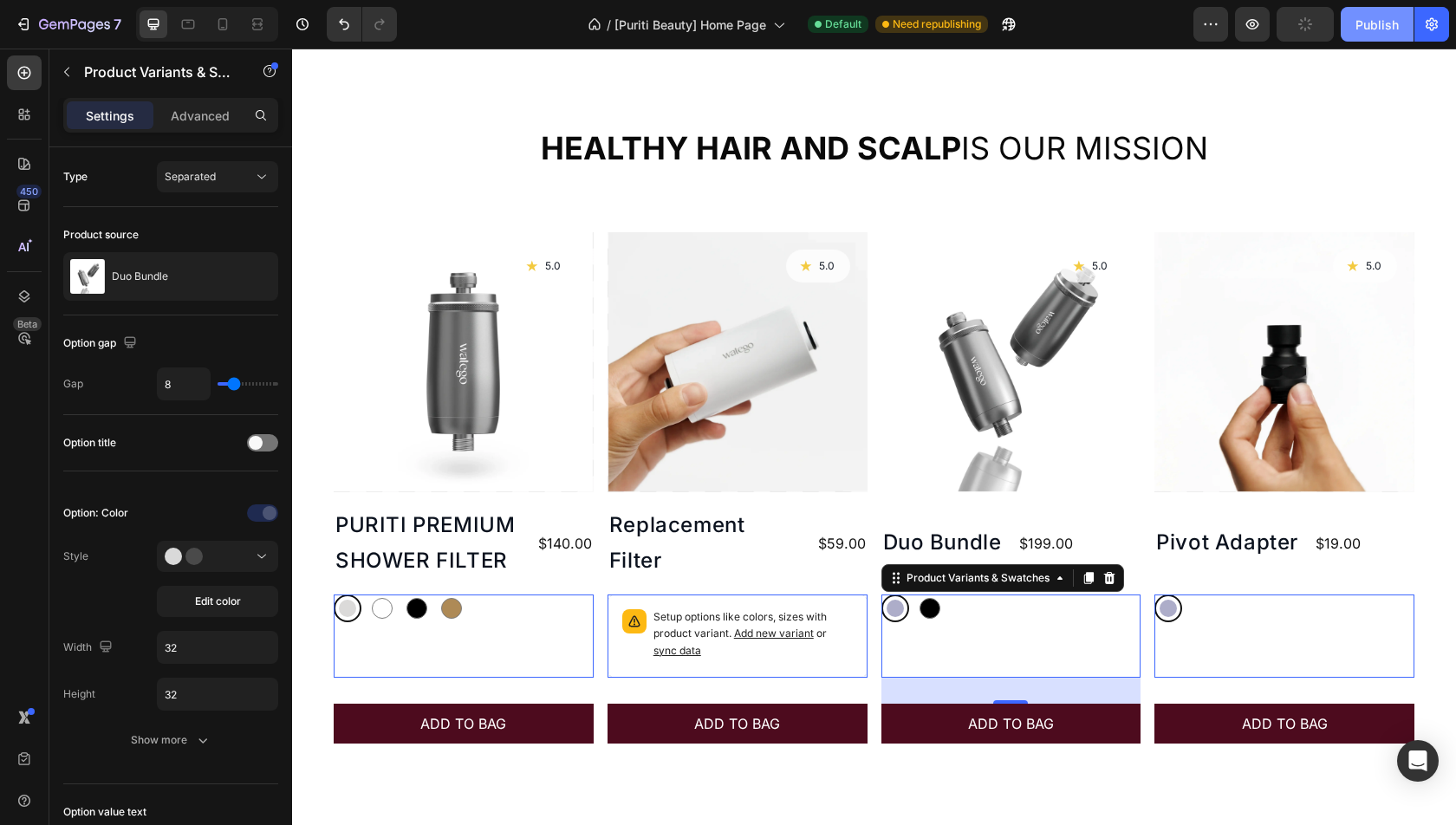
click at [1374, 29] on div "Publish" at bounding box center [1376, 25] width 43 height 18
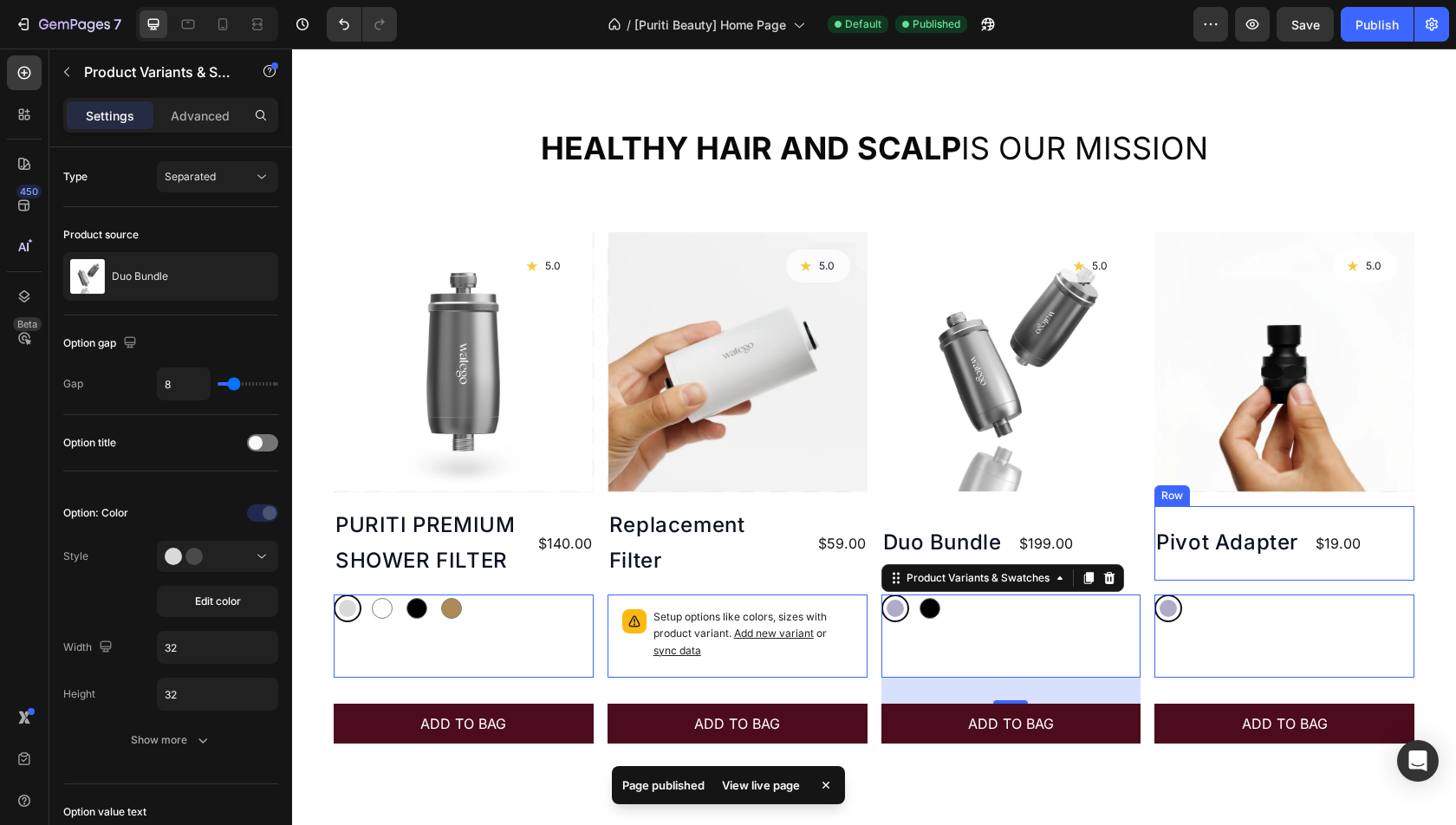
click at [594, 544] on div "Pivot Adapter Product Title $19.00 Product Price Product Price Row" at bounding box center [463, 543] width 260 height 75
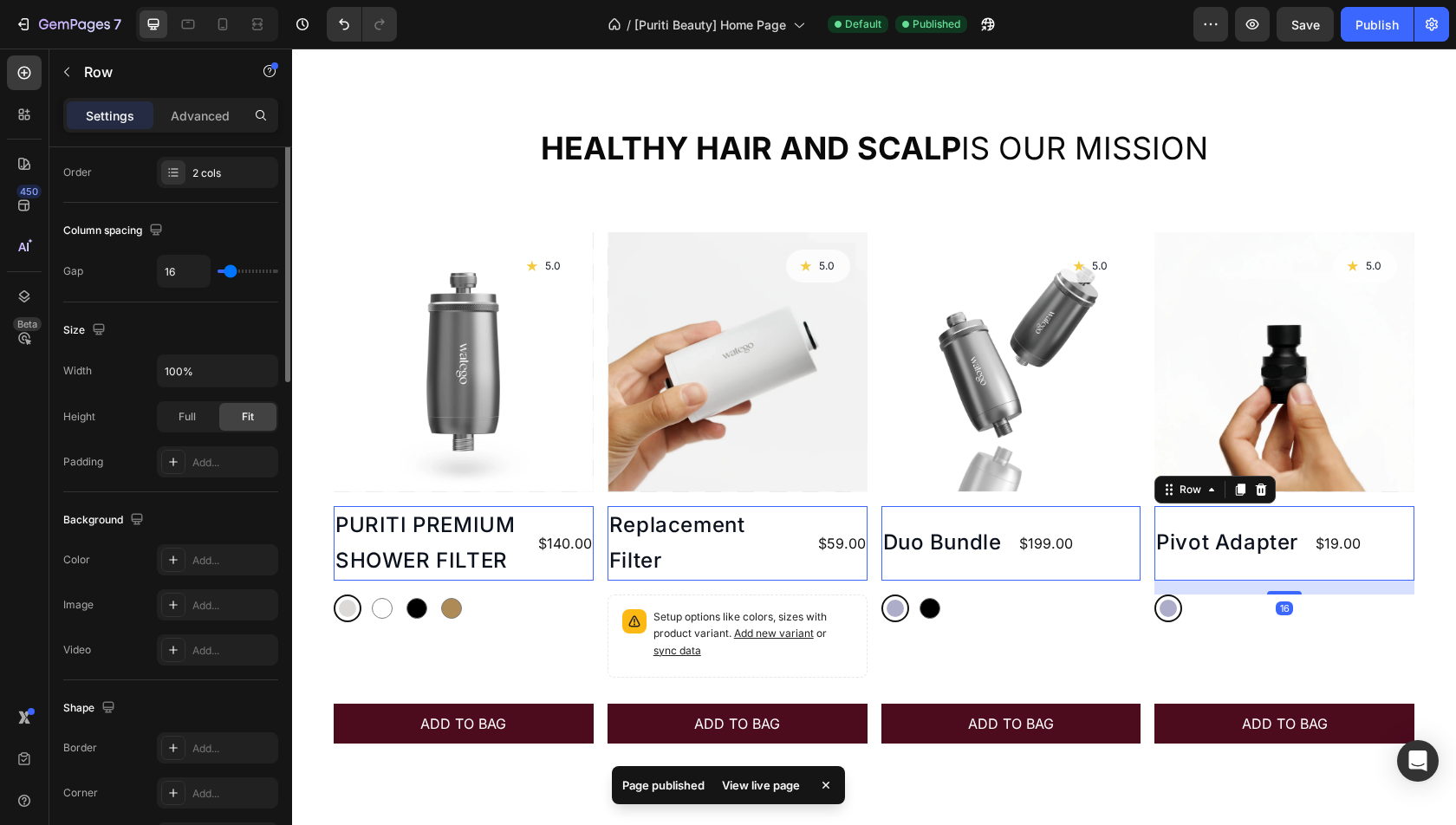
scroll to position [523, 0]
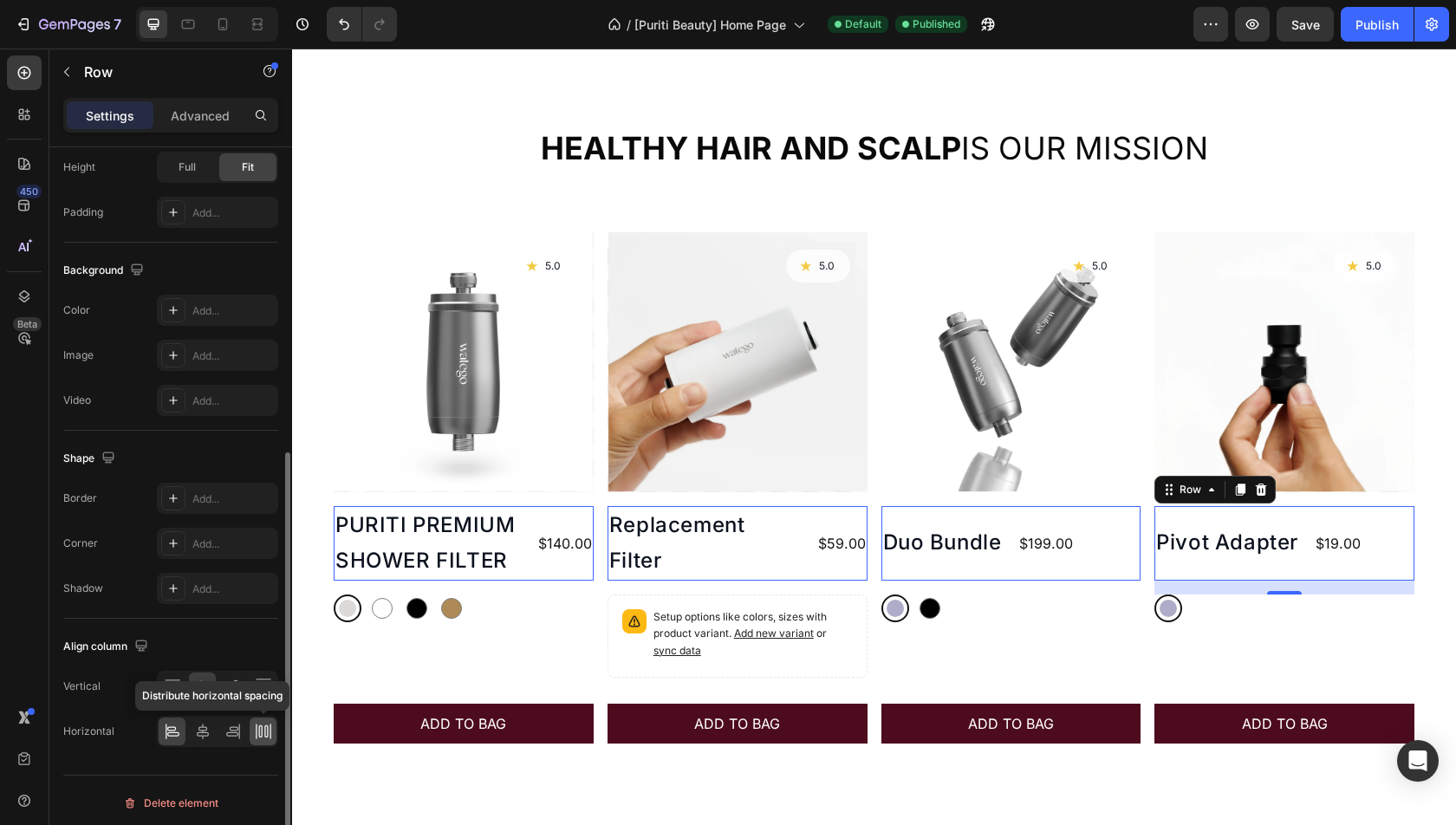
click at [266, 722] on icon at bounding box center [262, 730] width 17 height 17
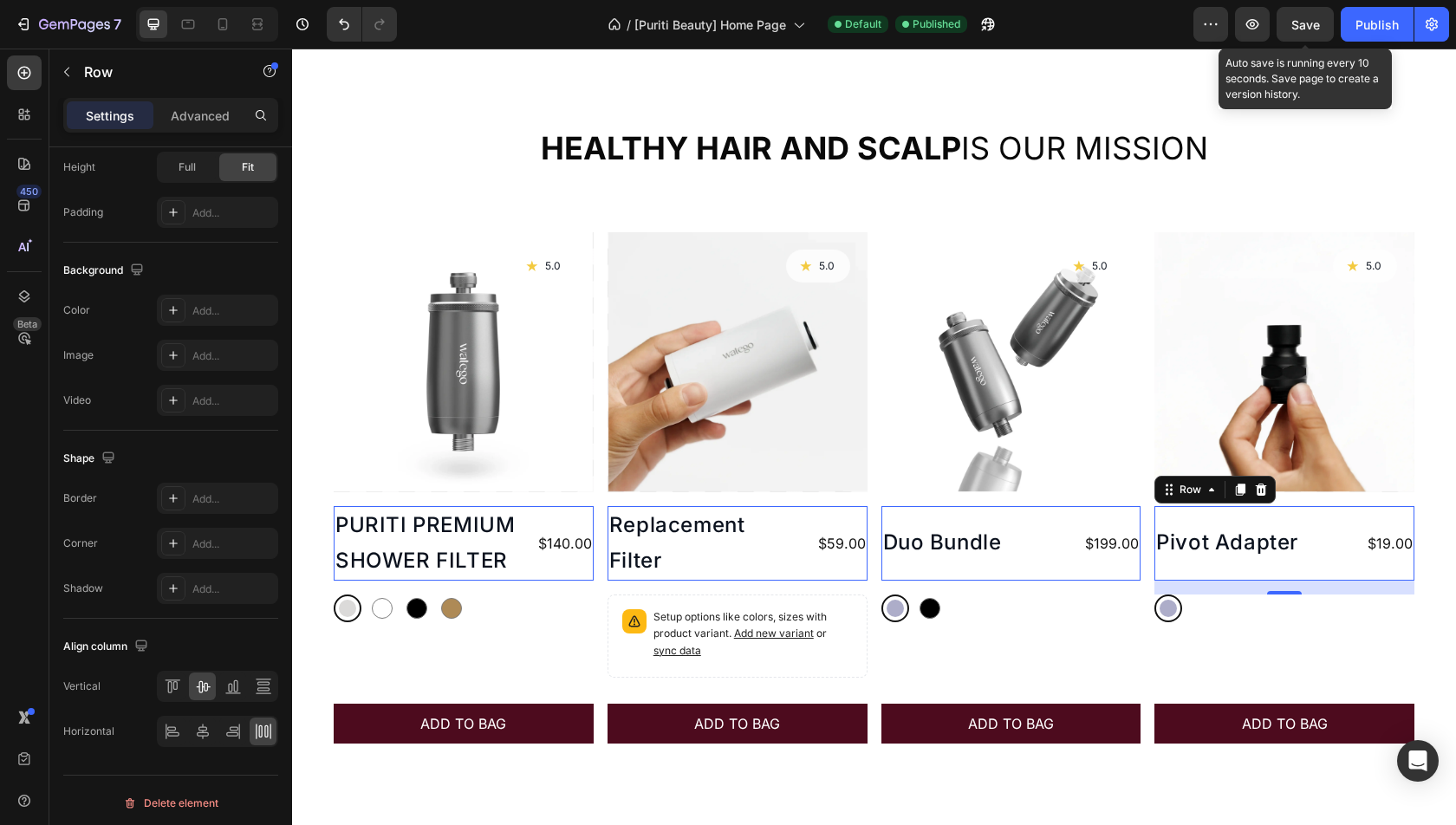
click at [1301, 31] on div "Save" at bounding box center [1305, 25] width 29 height 18
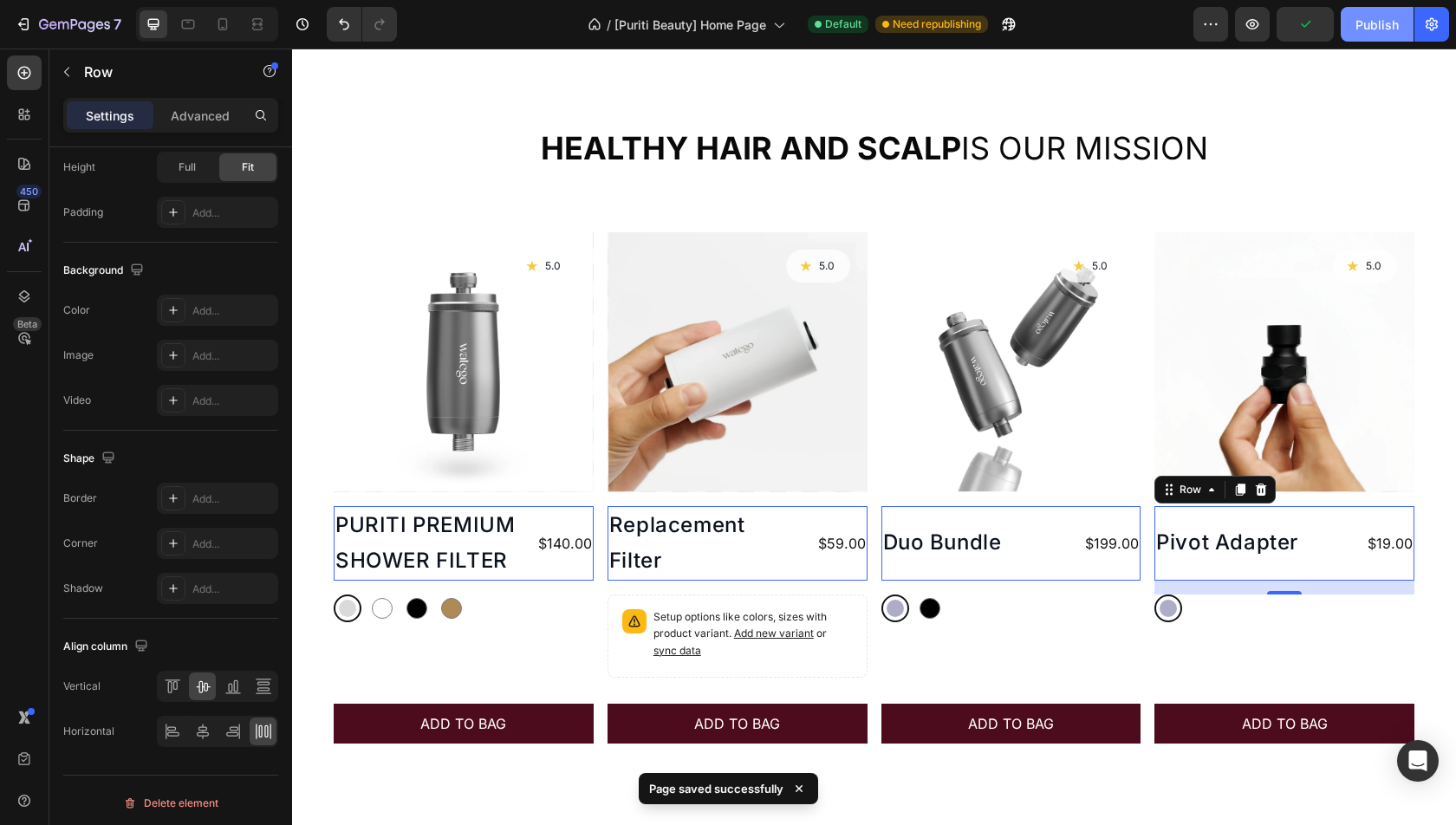
click at [1383, 31] on div "Publish" at bounding box center [1376, 25] width 43 height 18
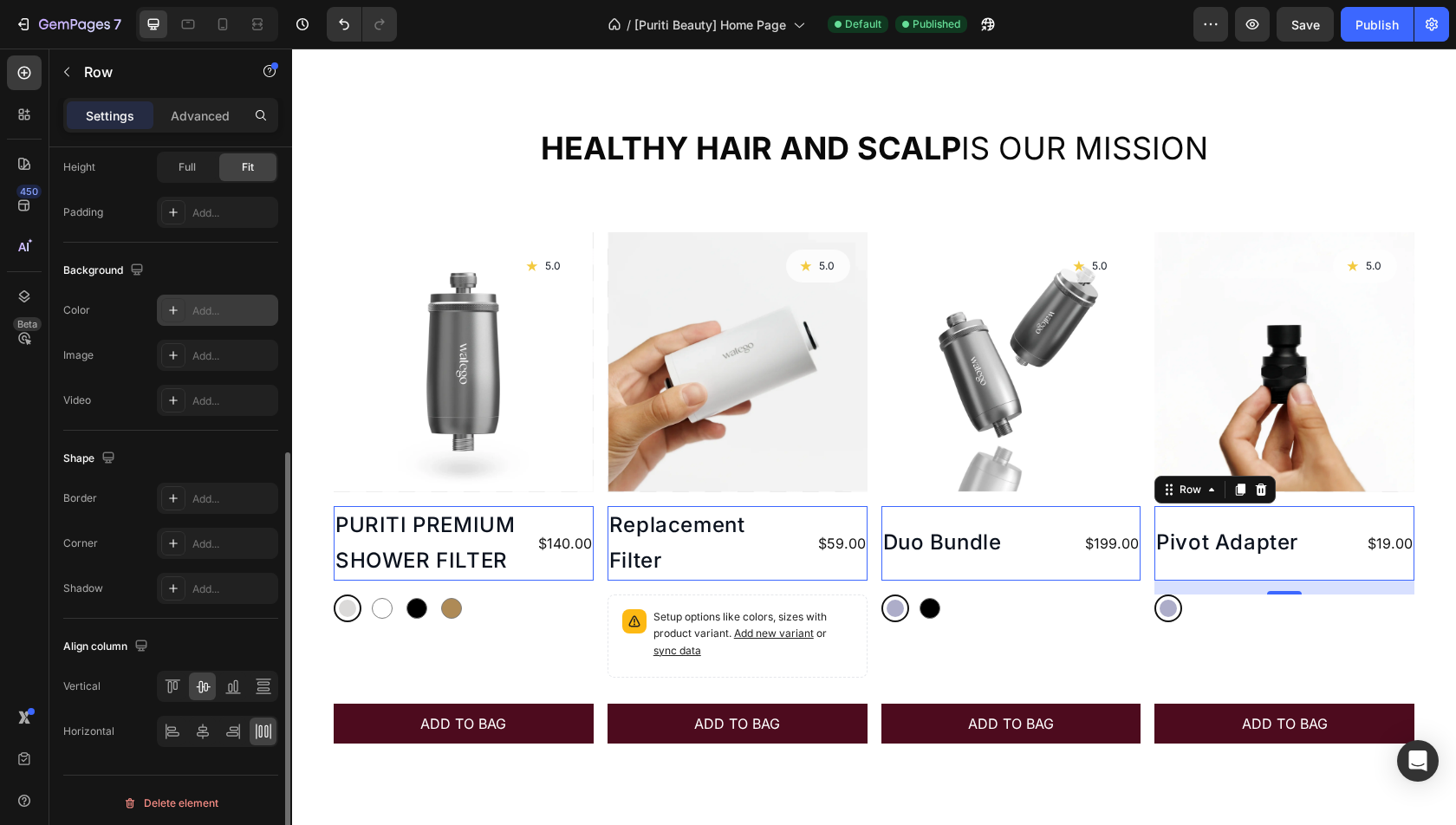
click at [212, 311] on div "Add..." at bounding box center [234, 311] width 82 height 16
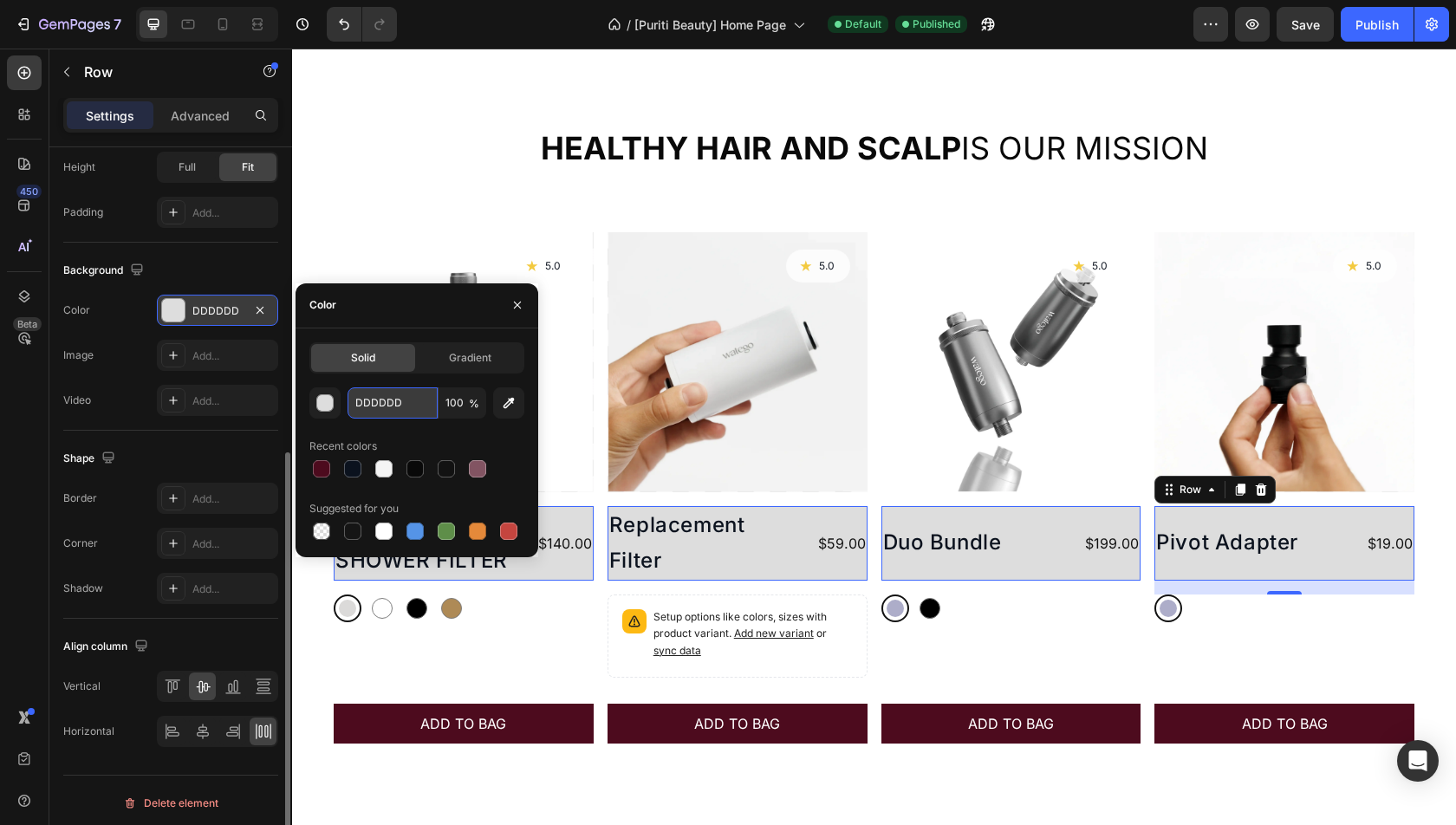
click at [393, 403] on input "DDDDDD" at bounding box center [392, 402] width 90 height 31
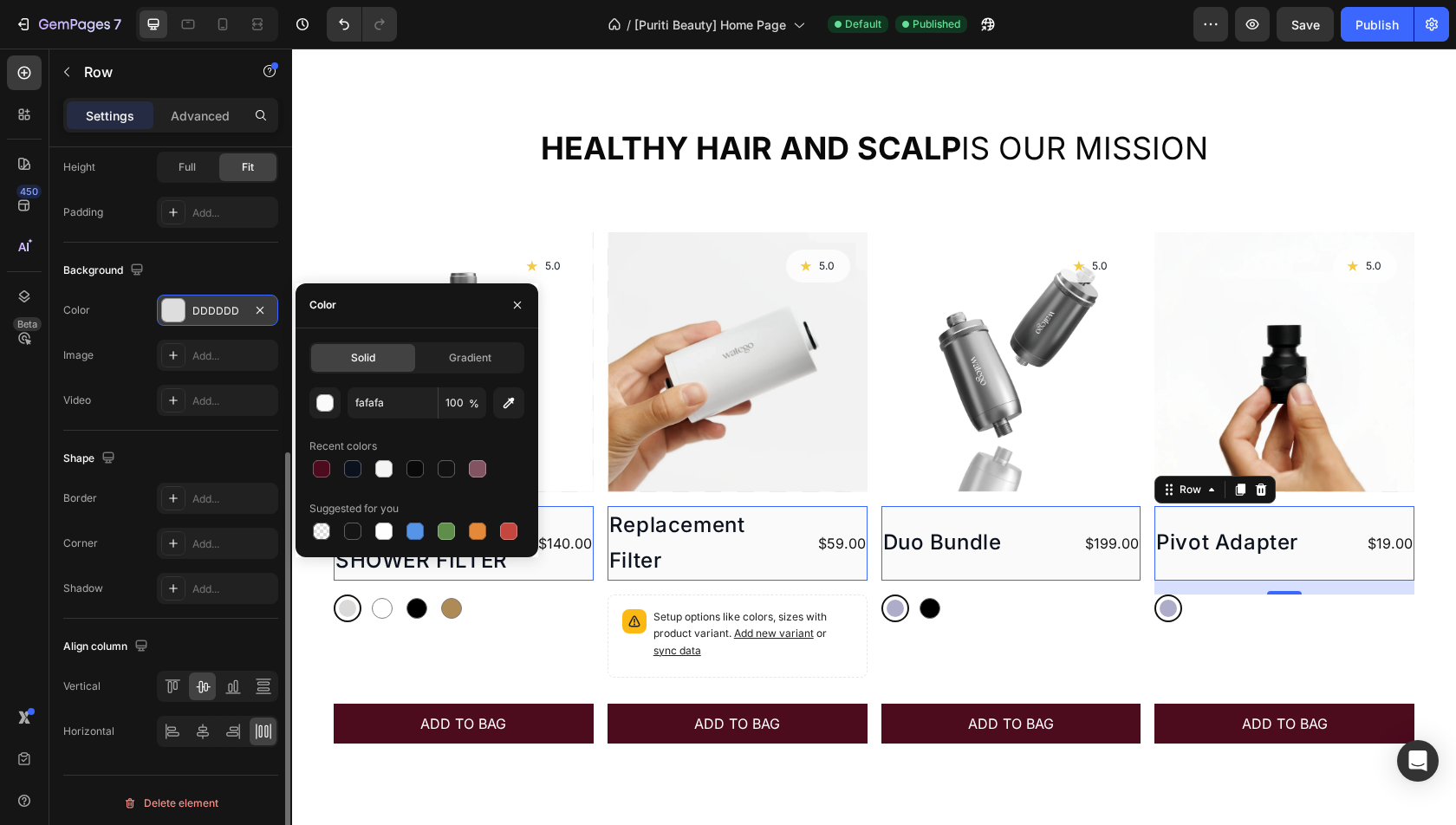
type input "FAFAFA"
click at [459, 306] on div "Color" at bounding box center [416, 305] width 243 height 45
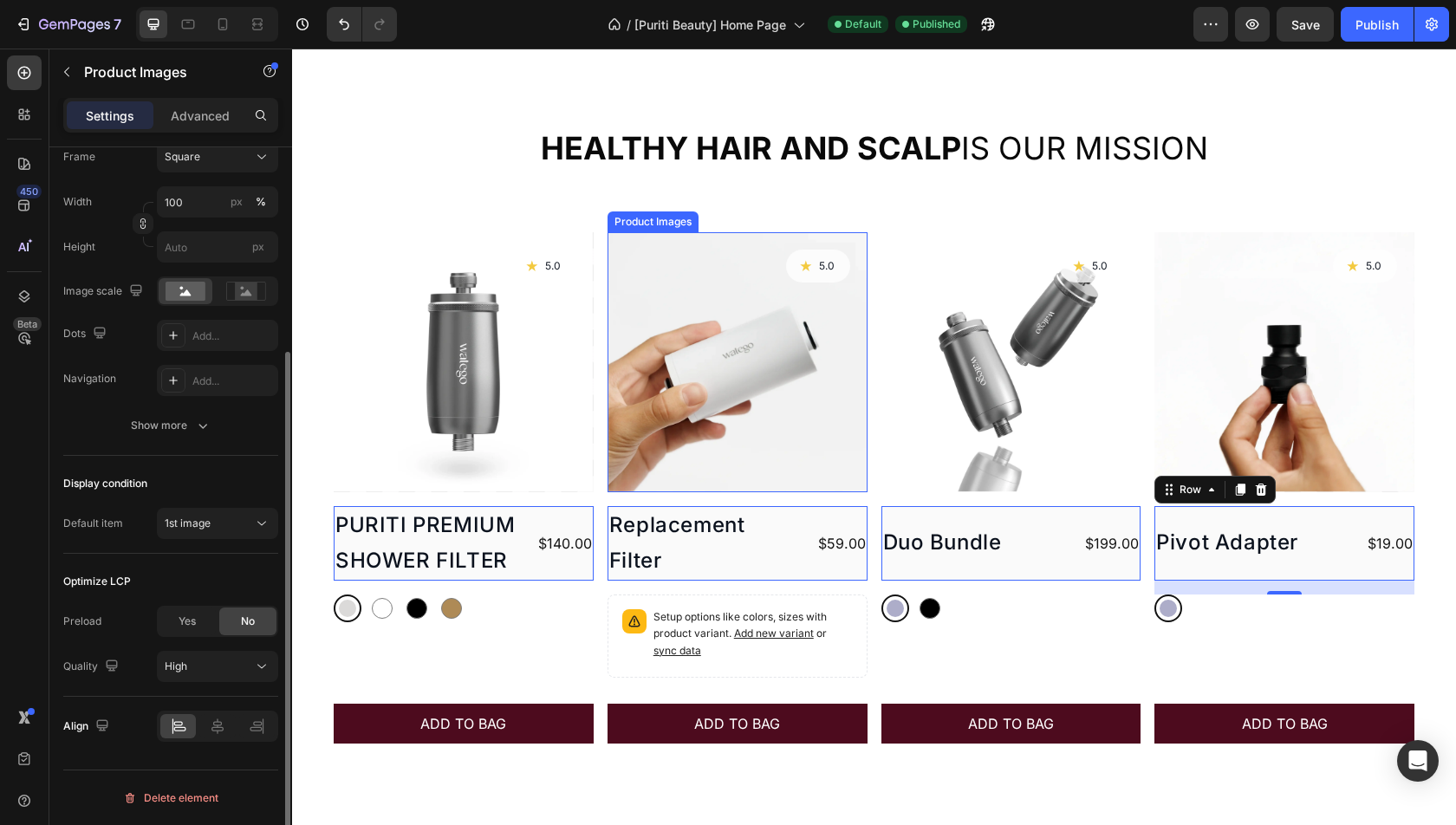
click at [756, 451] on img at bounding box center [737, 362] width 260 height 260
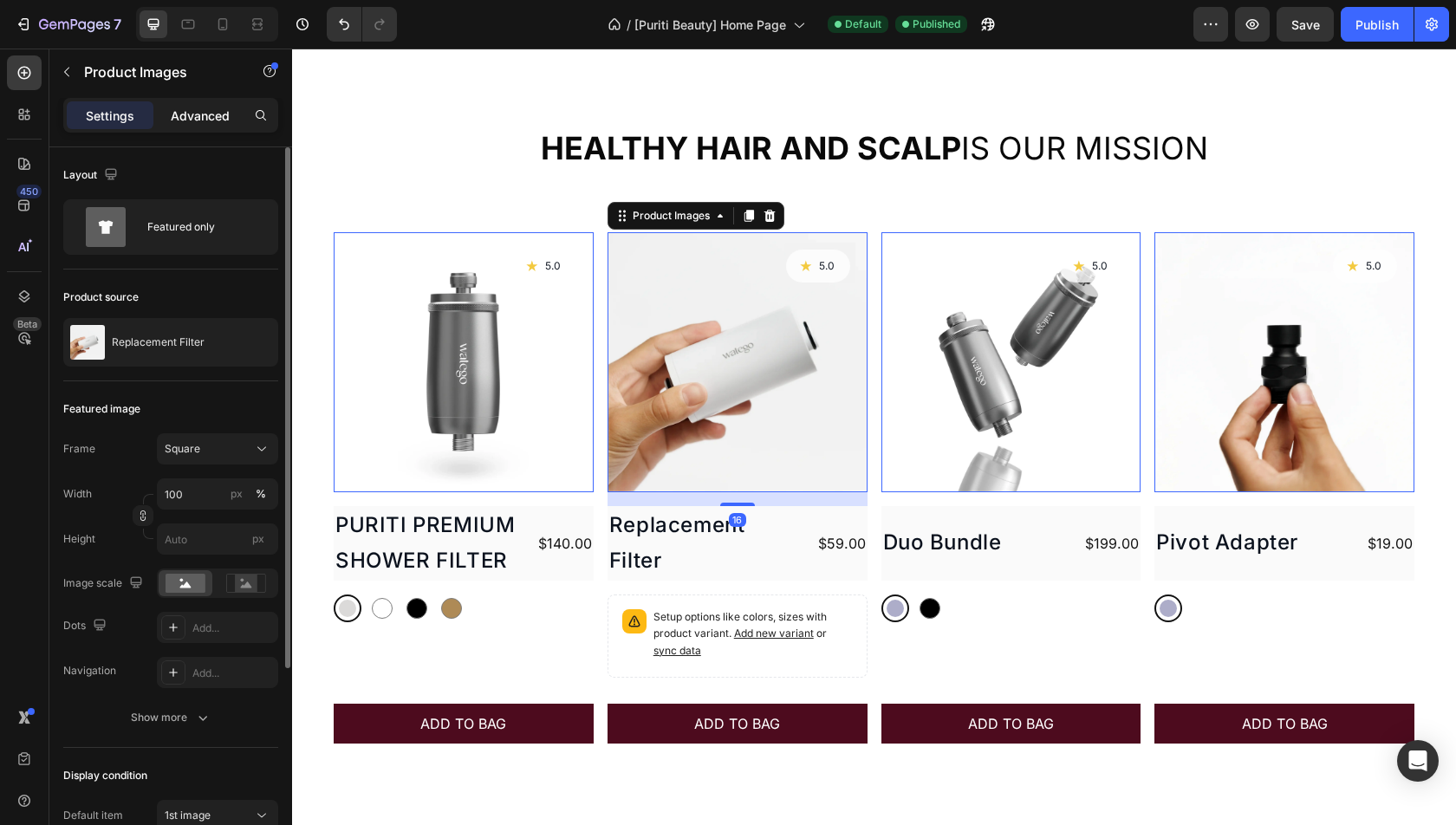
click at [161, 116] on div "Advanced" at bounding box center [200, 116] width 87 height 28
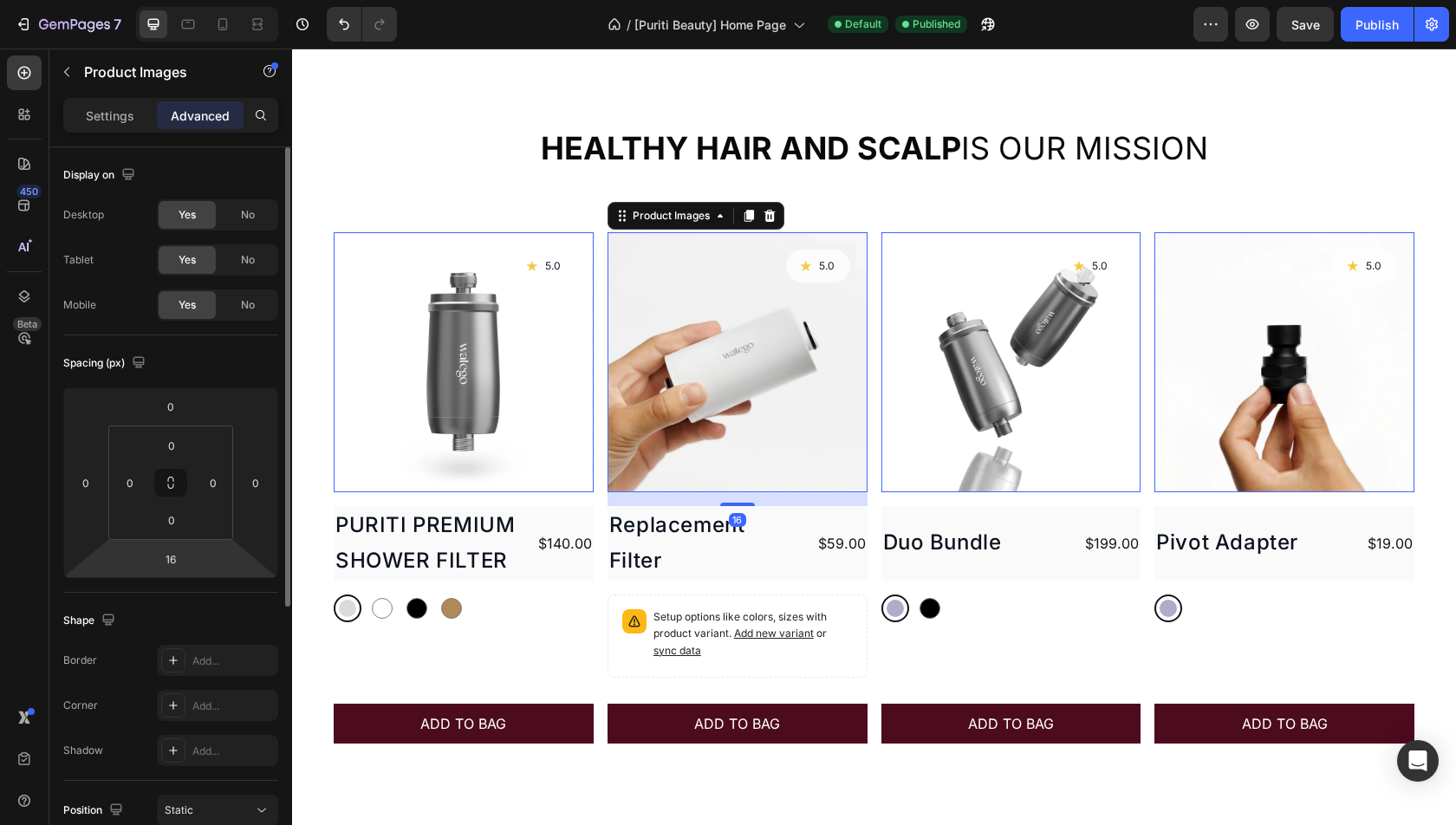
click at [195, 0] on html "7 Version history / [Puriti Beauty] Home Page Default Published Preview Save Pu…" at bounding box center [728, 0] width 1456 height 0
type input "0"
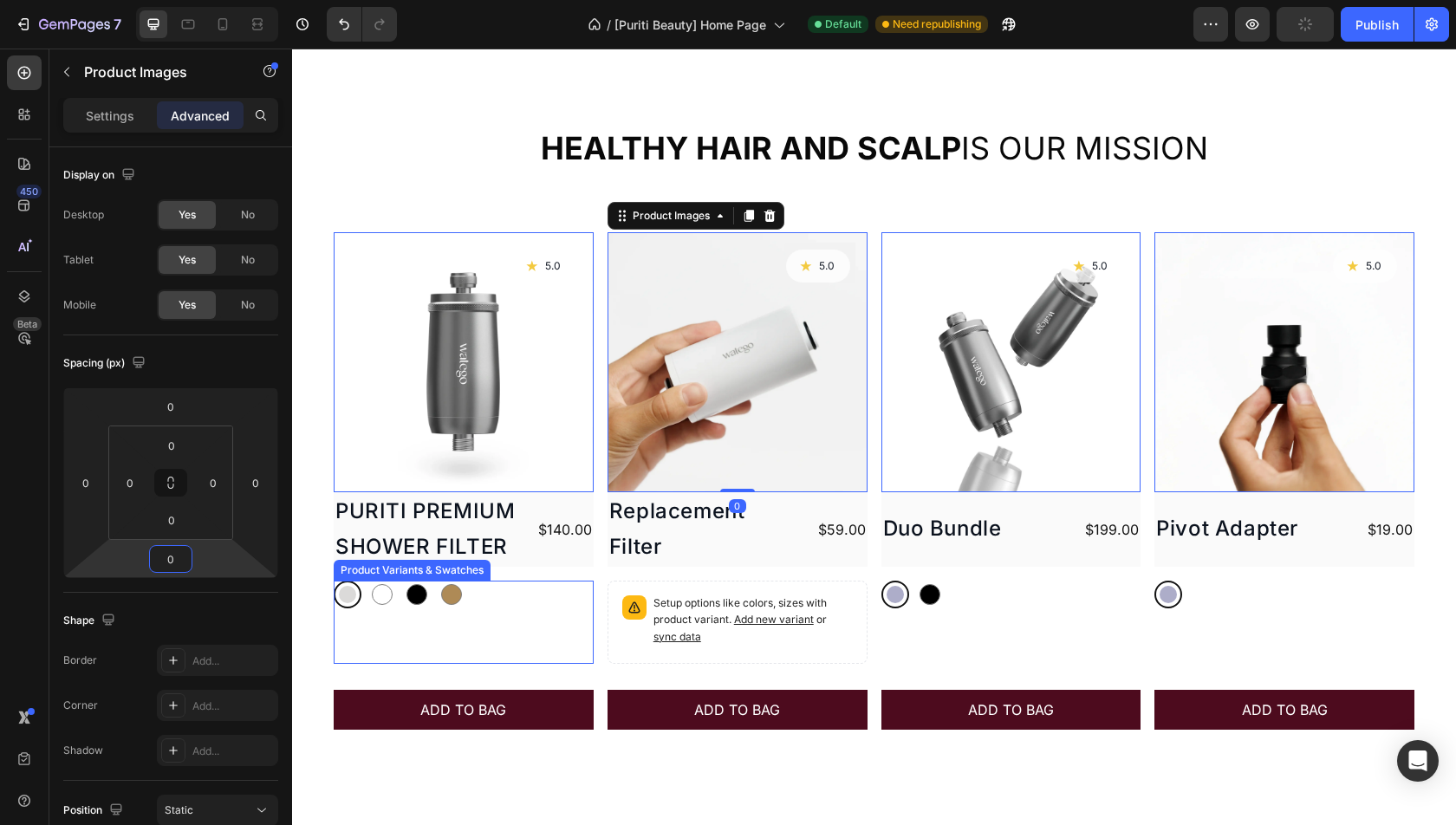
click at [543, 642] on div "Silver Silver White White Black Black Gold Gold Product Variants & Swatches" at bounding box center [463, 621] width 260 height 83
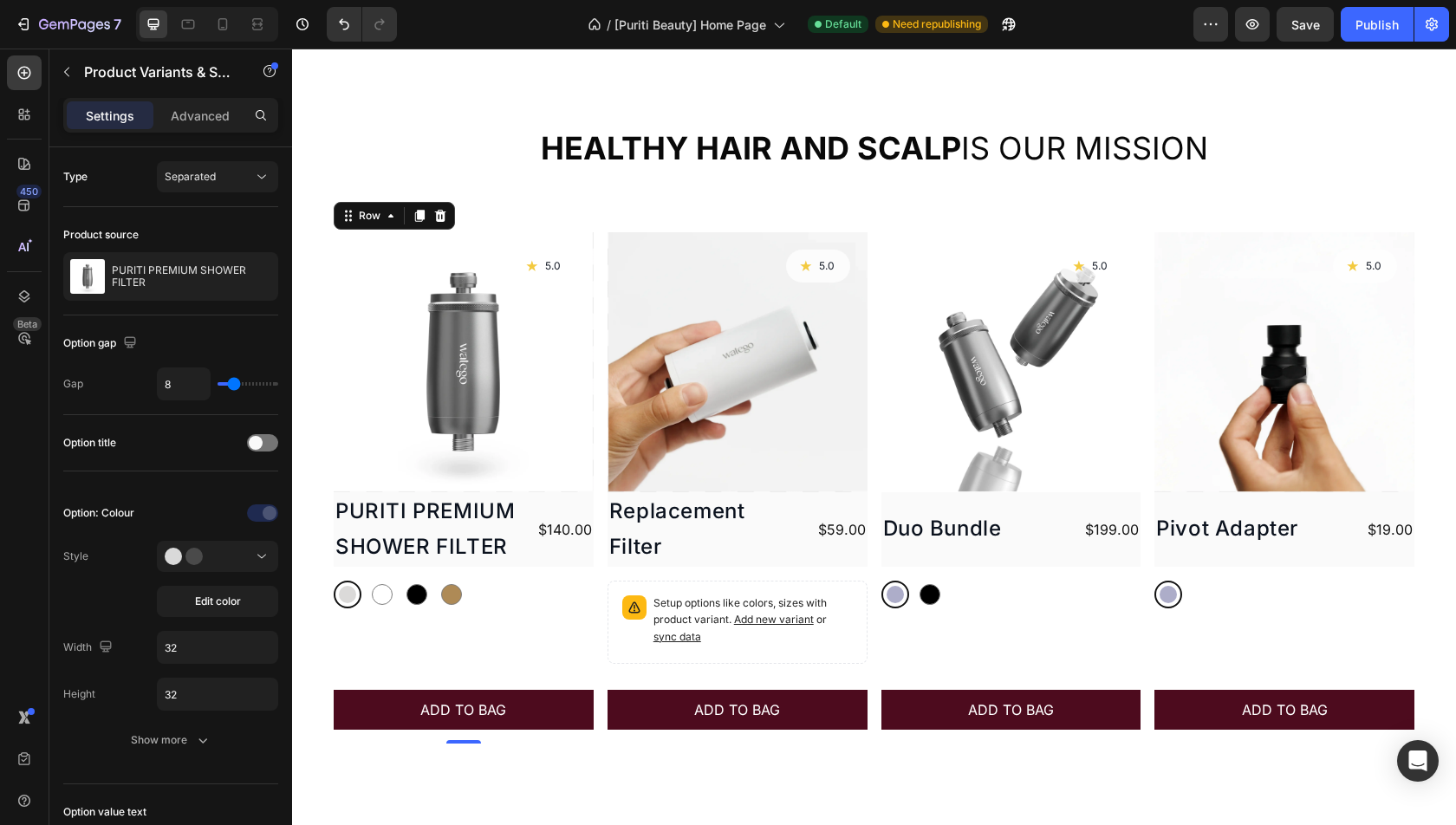
click at [577, 574] on div "Product Images Icon 5.0 Text Block Row PURITI PREMIUM SHOWER FILTER Product Tit…" at bounding box center [463, 488] width 260 height 511
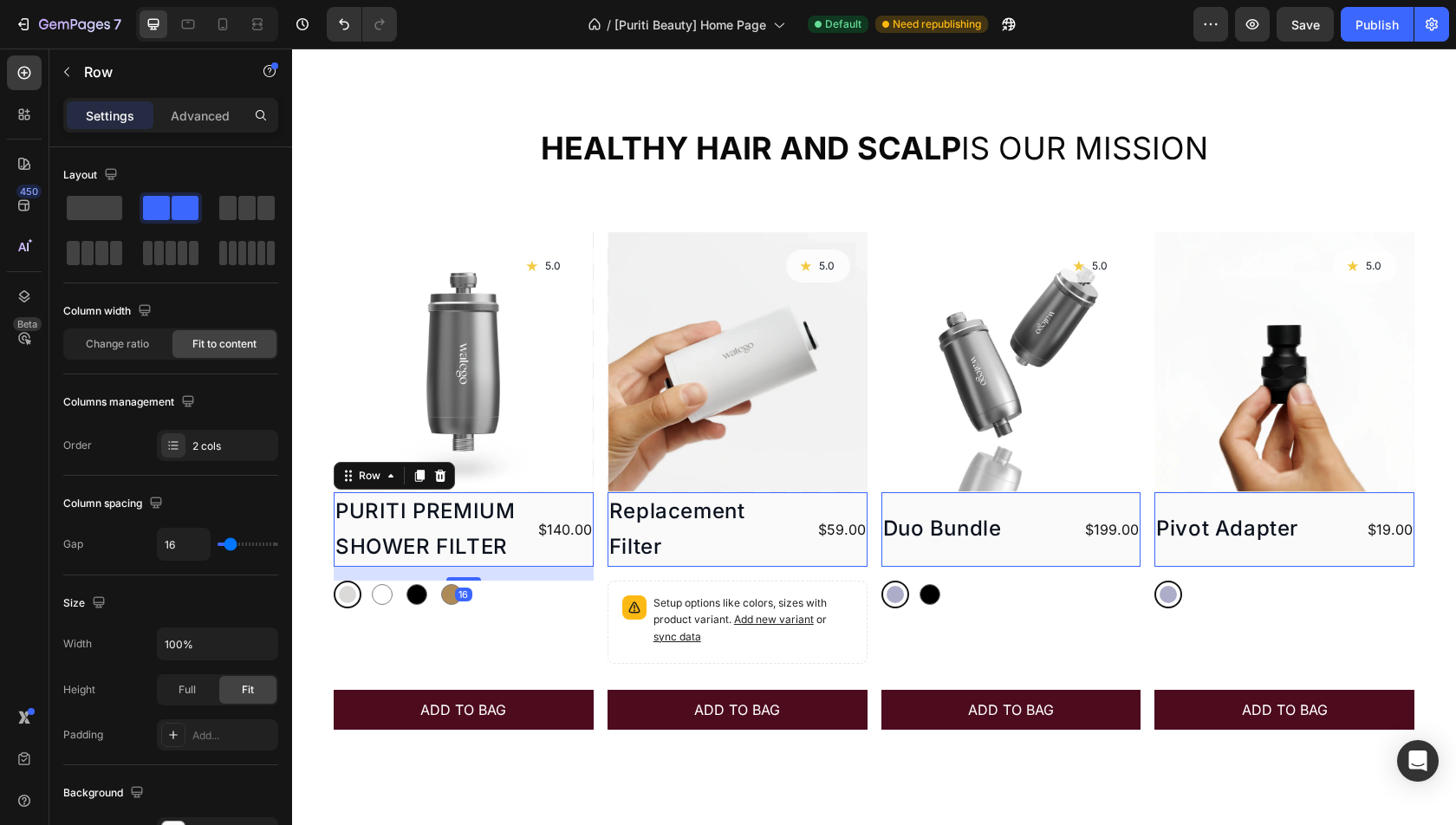
click at [524, 559] on div "PURITI PREMIUM SHOWER FILTER Product Title $140.00 Product Price Product Price …" at bounding box center [463, 529] width 260 height 75
click at [552, 614] on div "Silver Silver White White Black Black Gold Gold Product Variants & Swatches" at bounding box center [463, 621] width 260 height 83
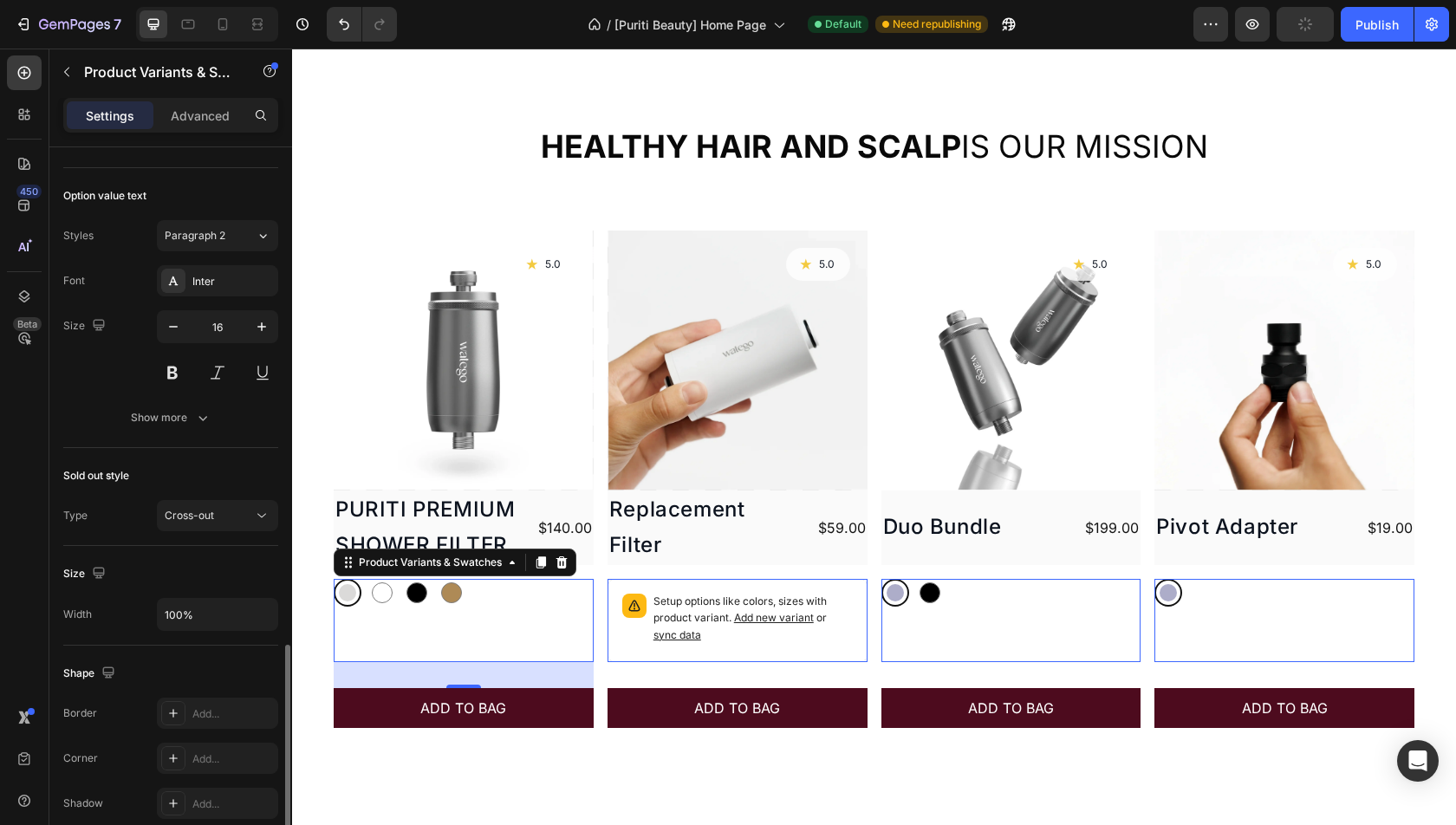
scroll to position [745, 0]
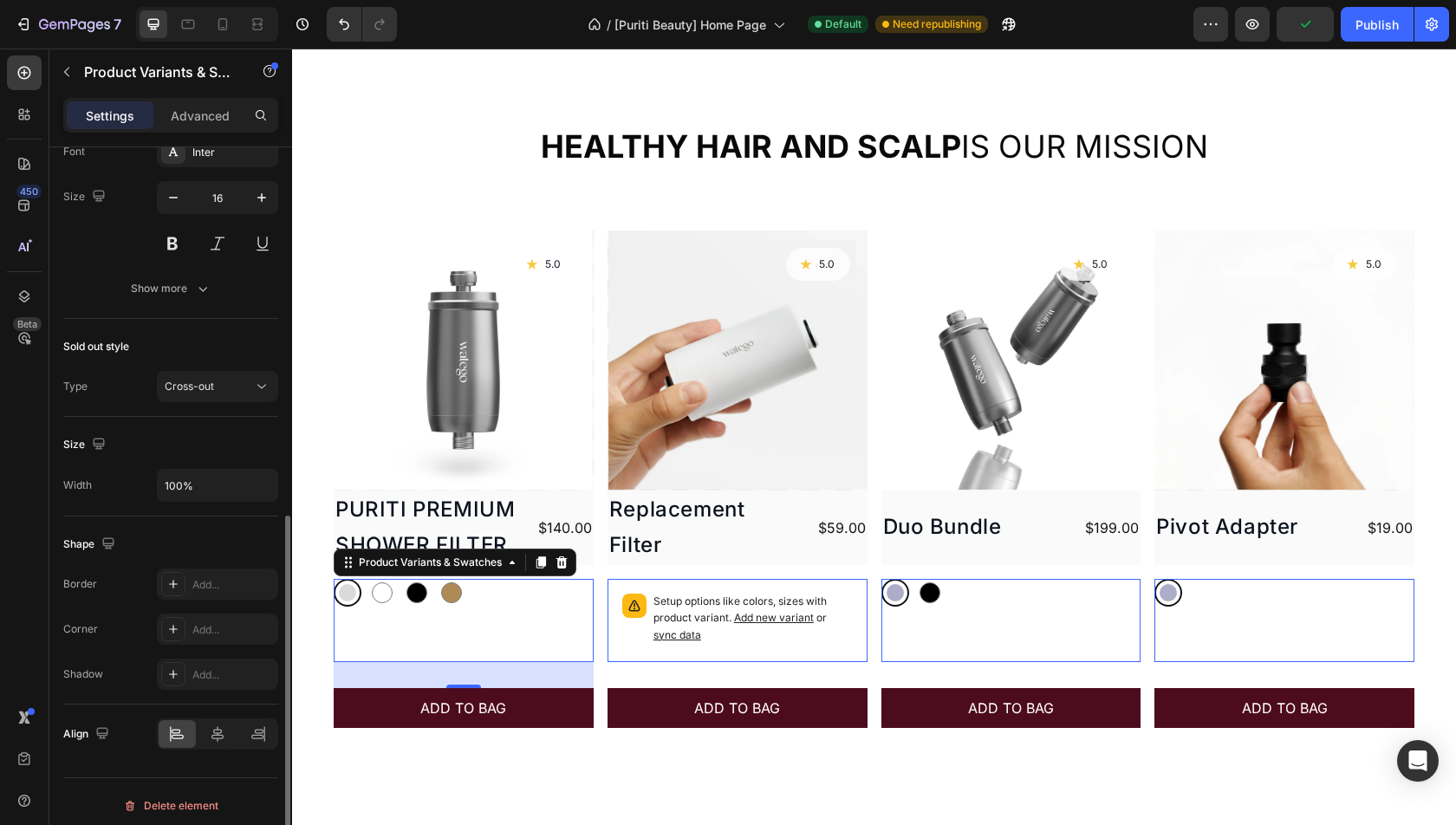
click at [420, 571] on div "Product Variants & Swatches" at bounding box center [454, 563] width 243 height 28
click at [425, 564] on div "Product Variants & Swatches" at bounding box center [430, 563] width 150 height 16
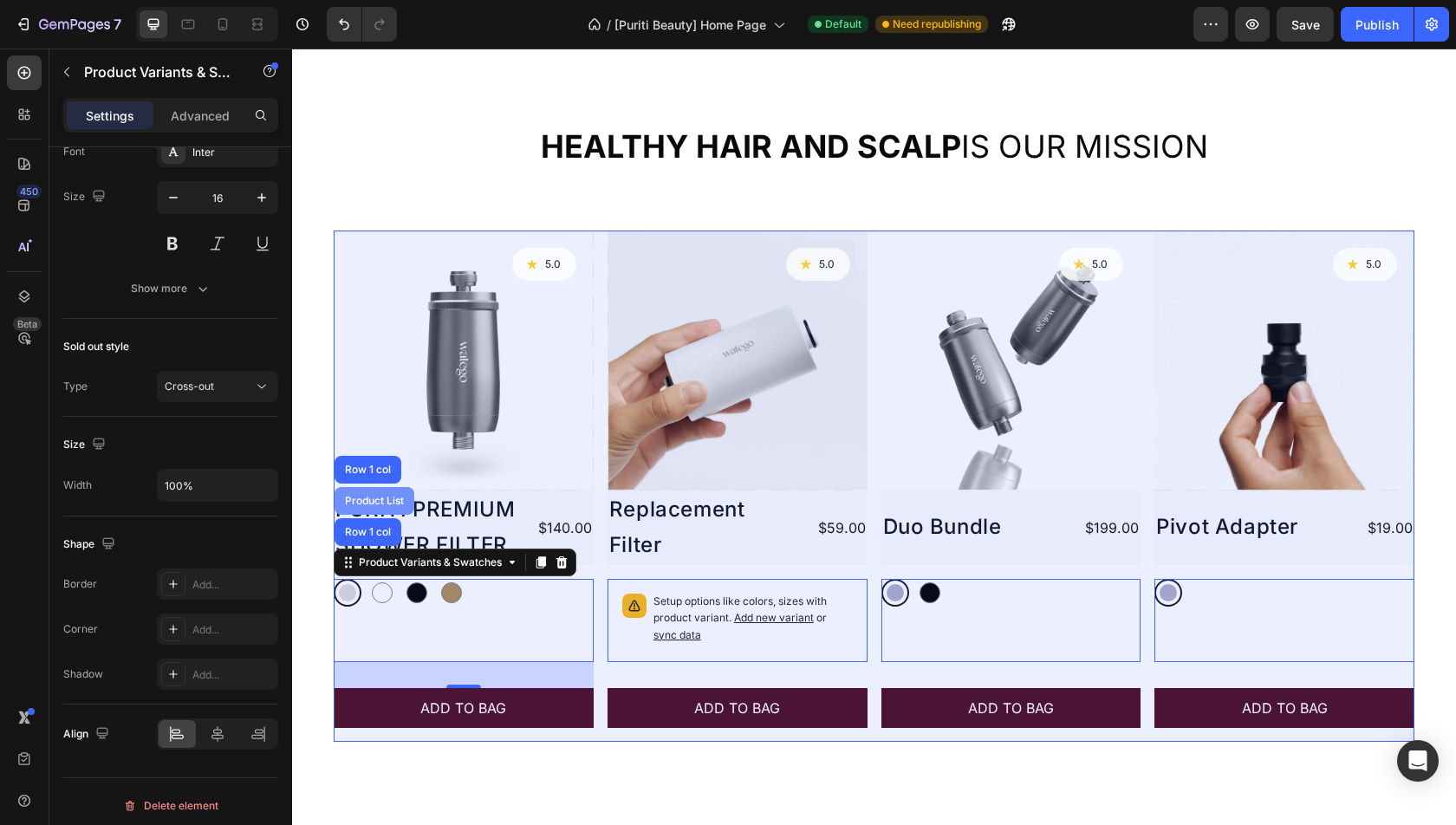
click at [367, 507] on div "Product List" at bounding box center [374, 501] width 80 height 28
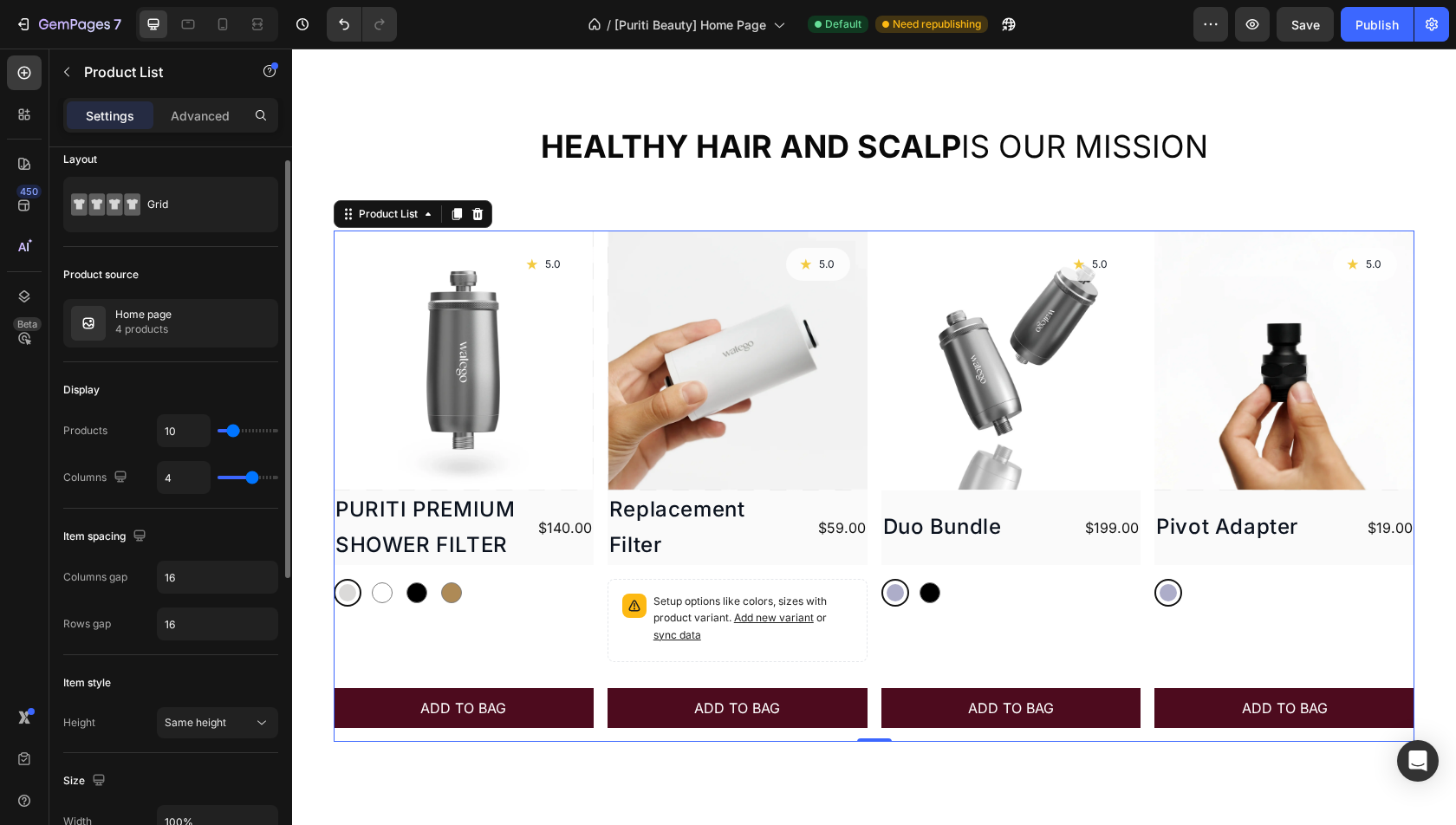
scroll to position [18, 0]
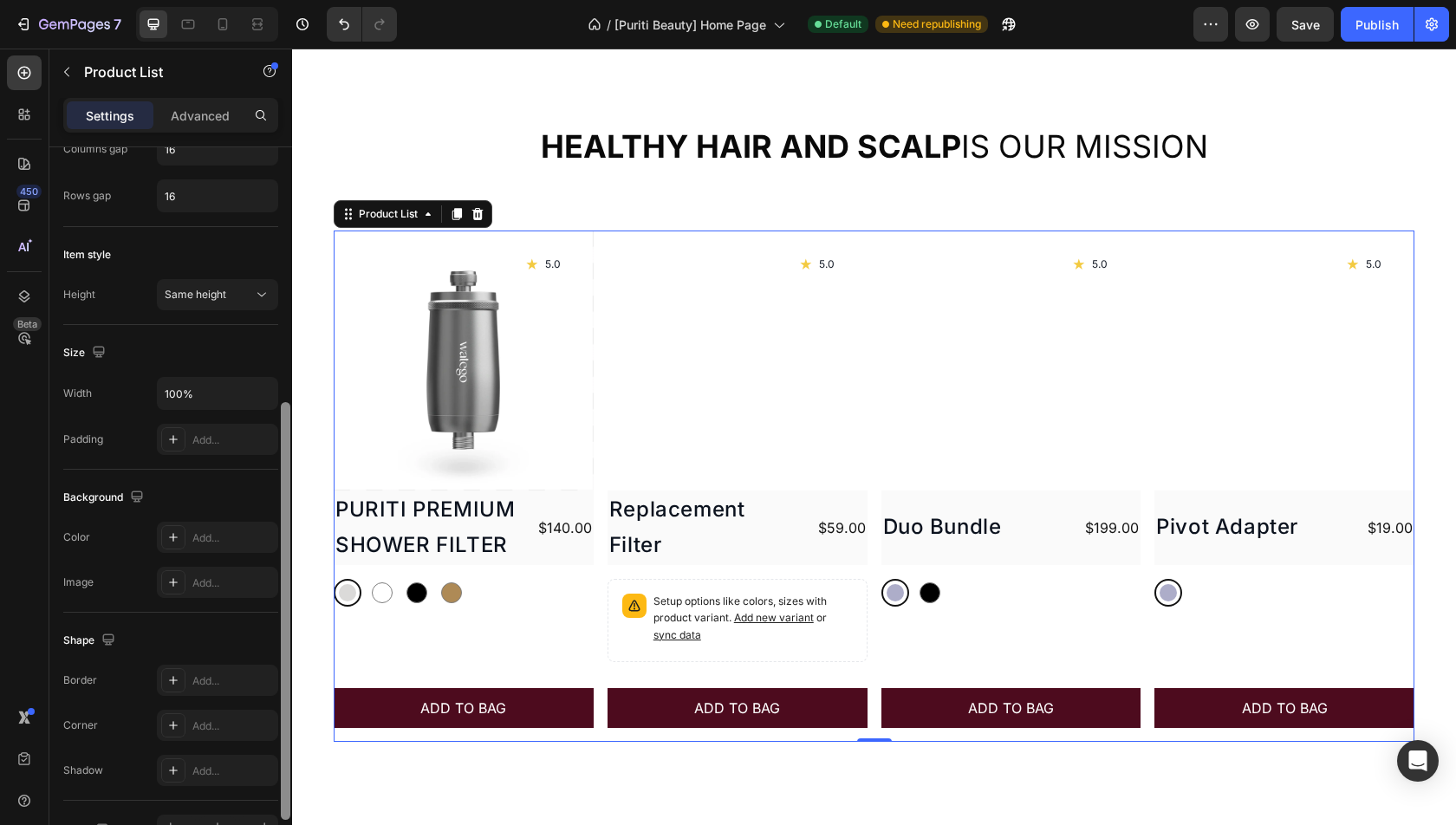
scroll to position [448, 0]
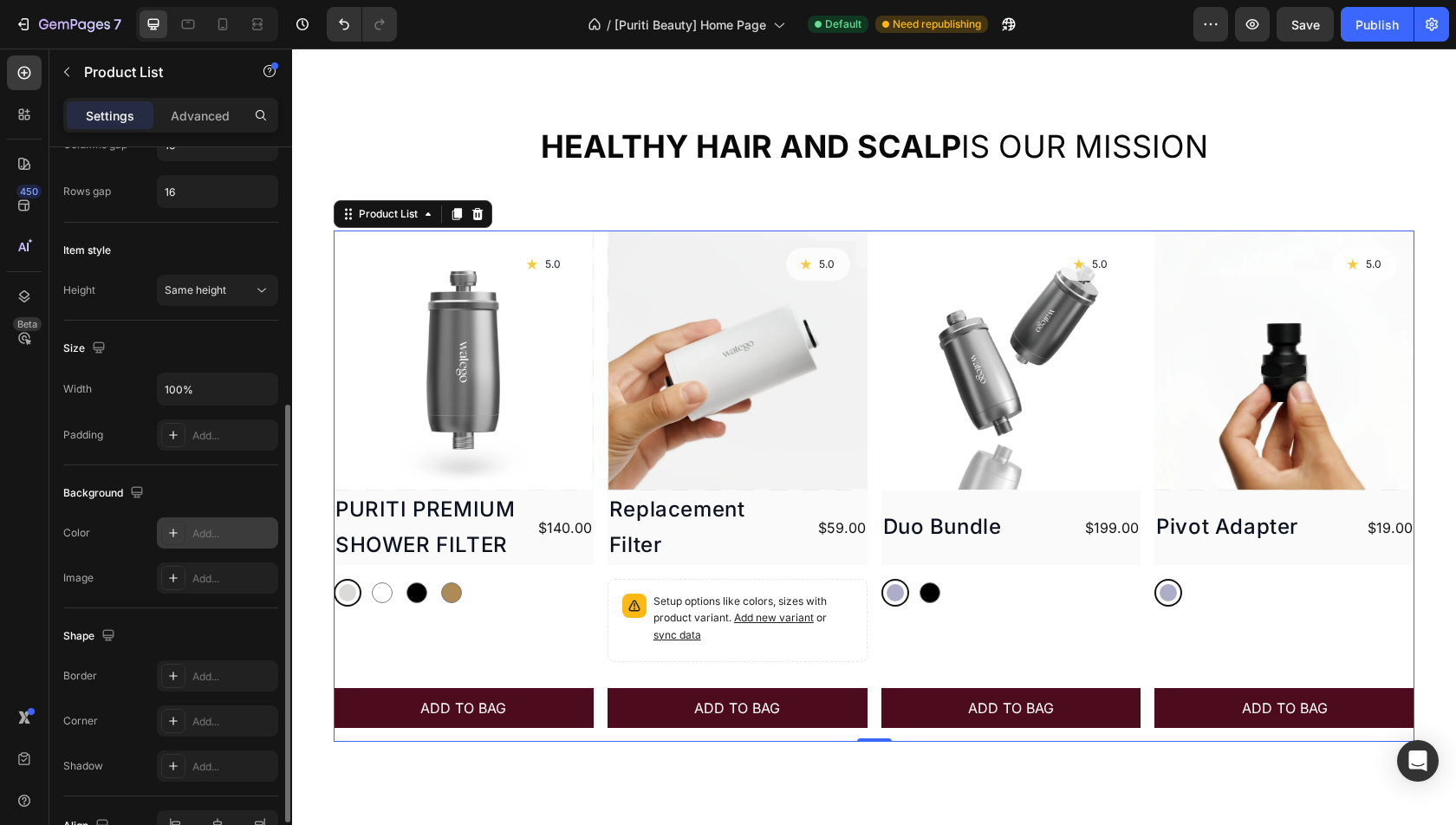
click at [238, 526] on div "Add..." at bounding box center [234, 534] width 82 height 16
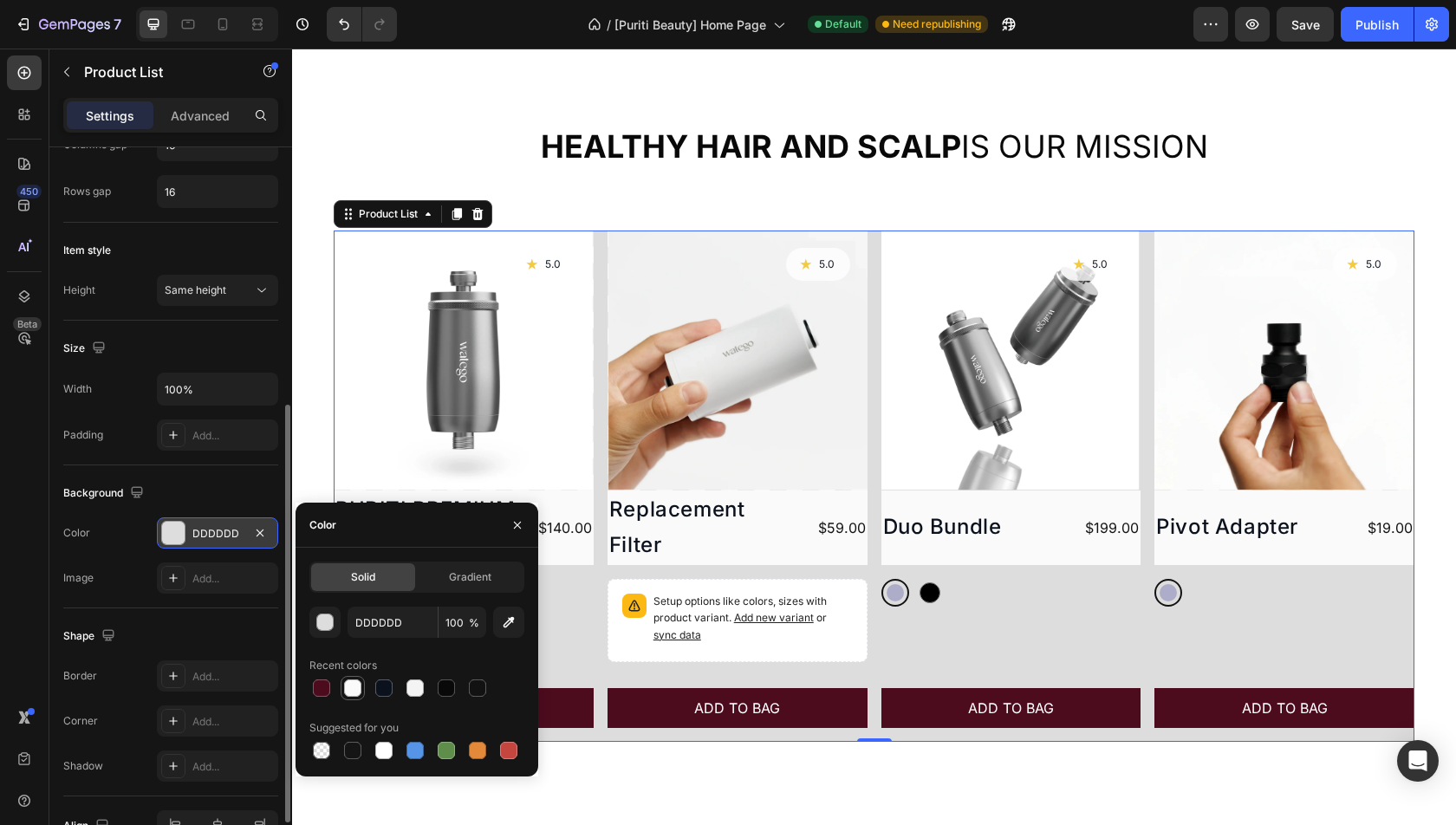
click at [352, 695] on div at bounding box center [352, 687] width 17 height 17
type input "FAFAFA"
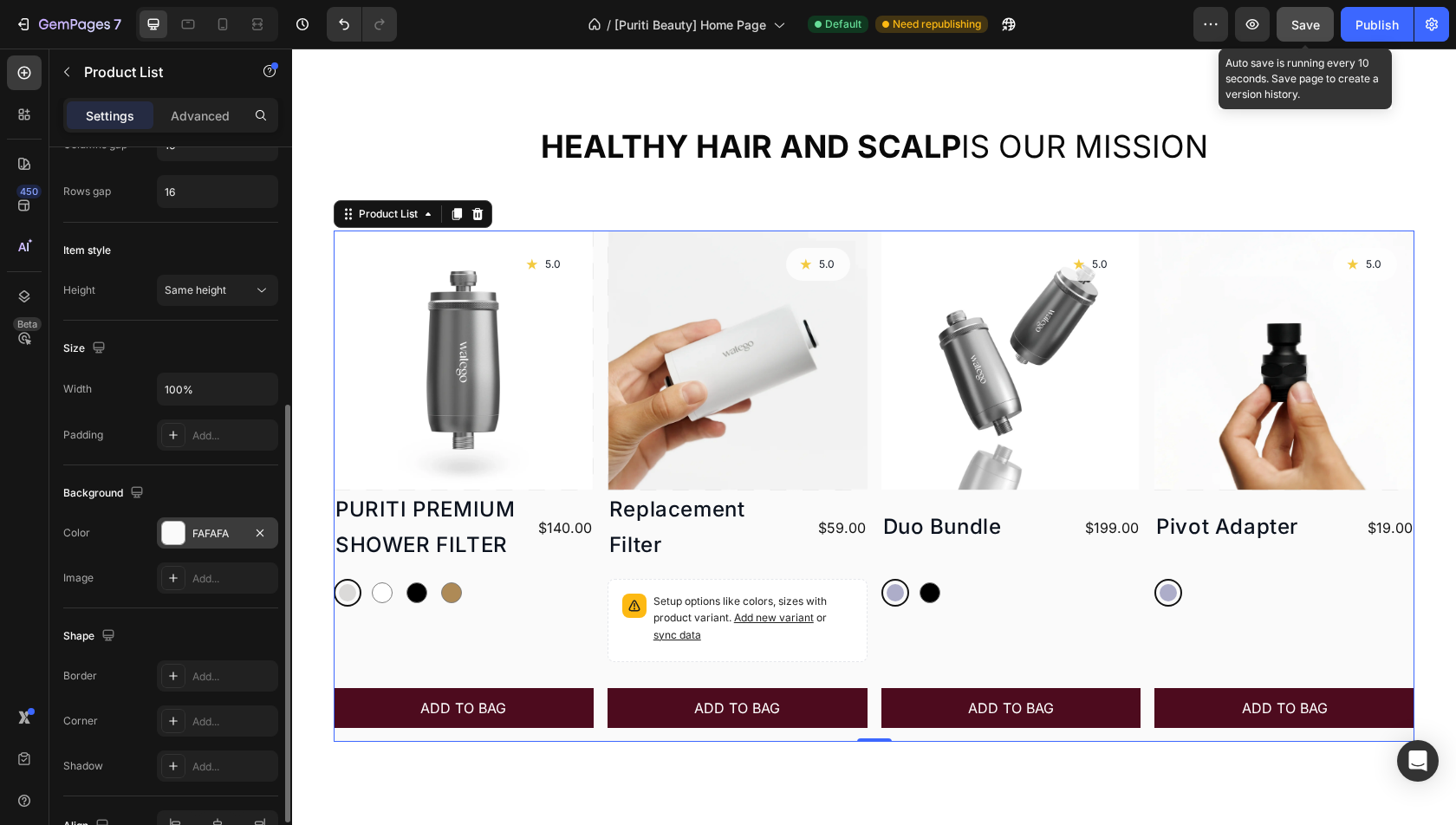
click at [1314, 37] on button "Save" at bounding box center [1304, 24] width 57 height 35
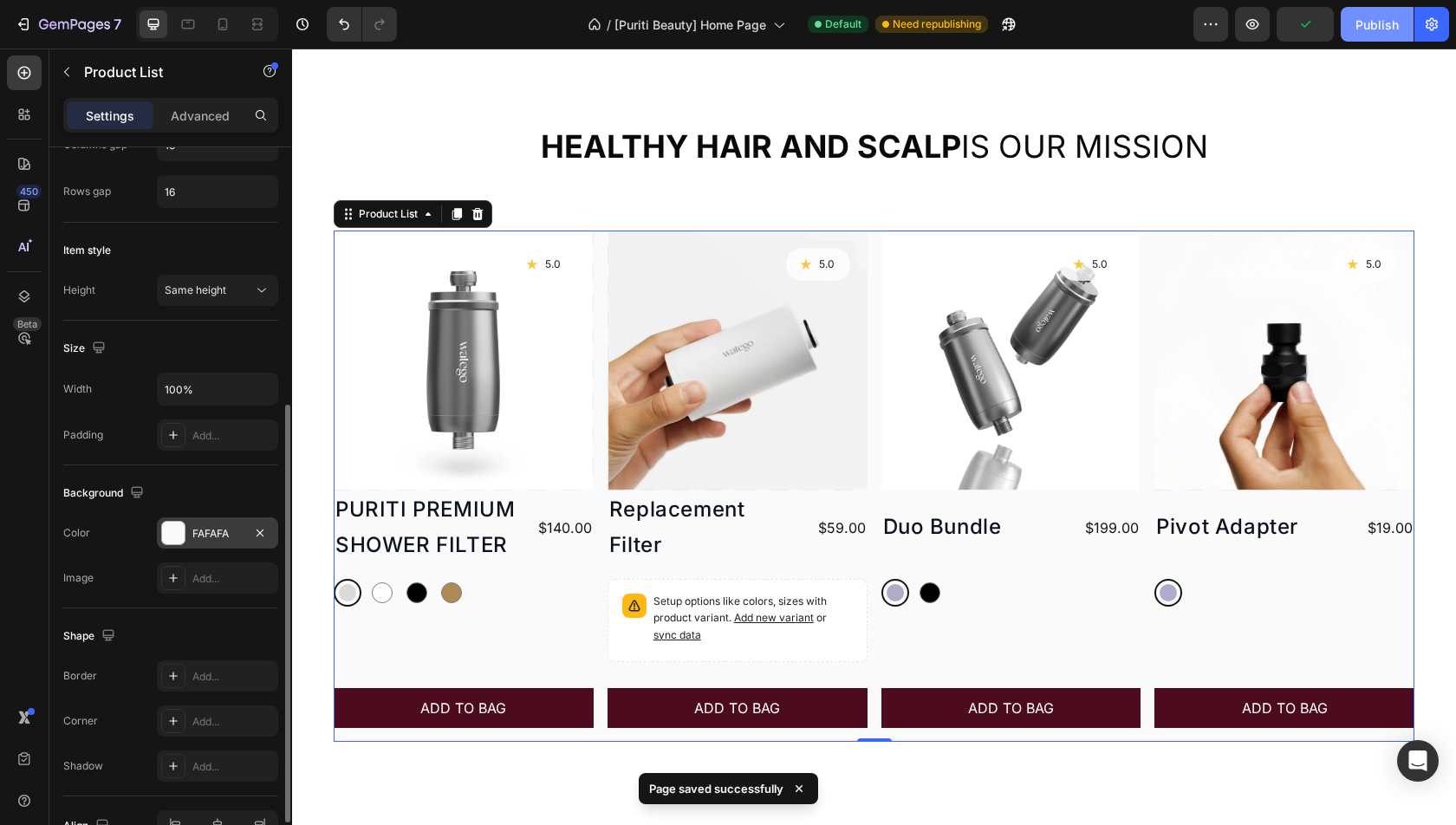
click at [1387, 34] on button "Publish" at bounding box center [1377, 24] width 73 height 35
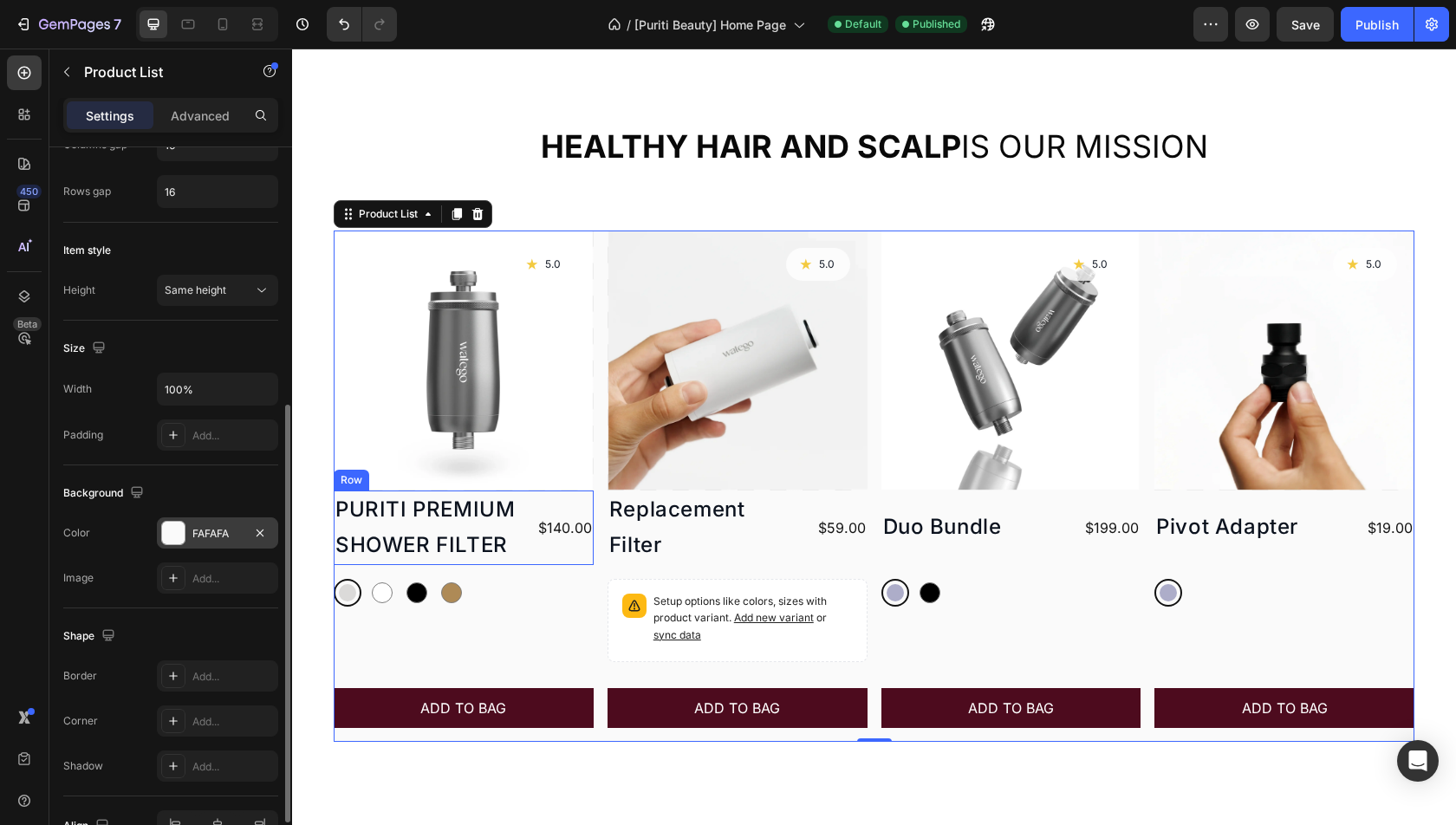
click at [530, 520] on div "PURITI PREMIUM SHOWER FILTER Product Title $140.00 Product Price Product Price …" at bounding box center [463, 528] width 260 height 75
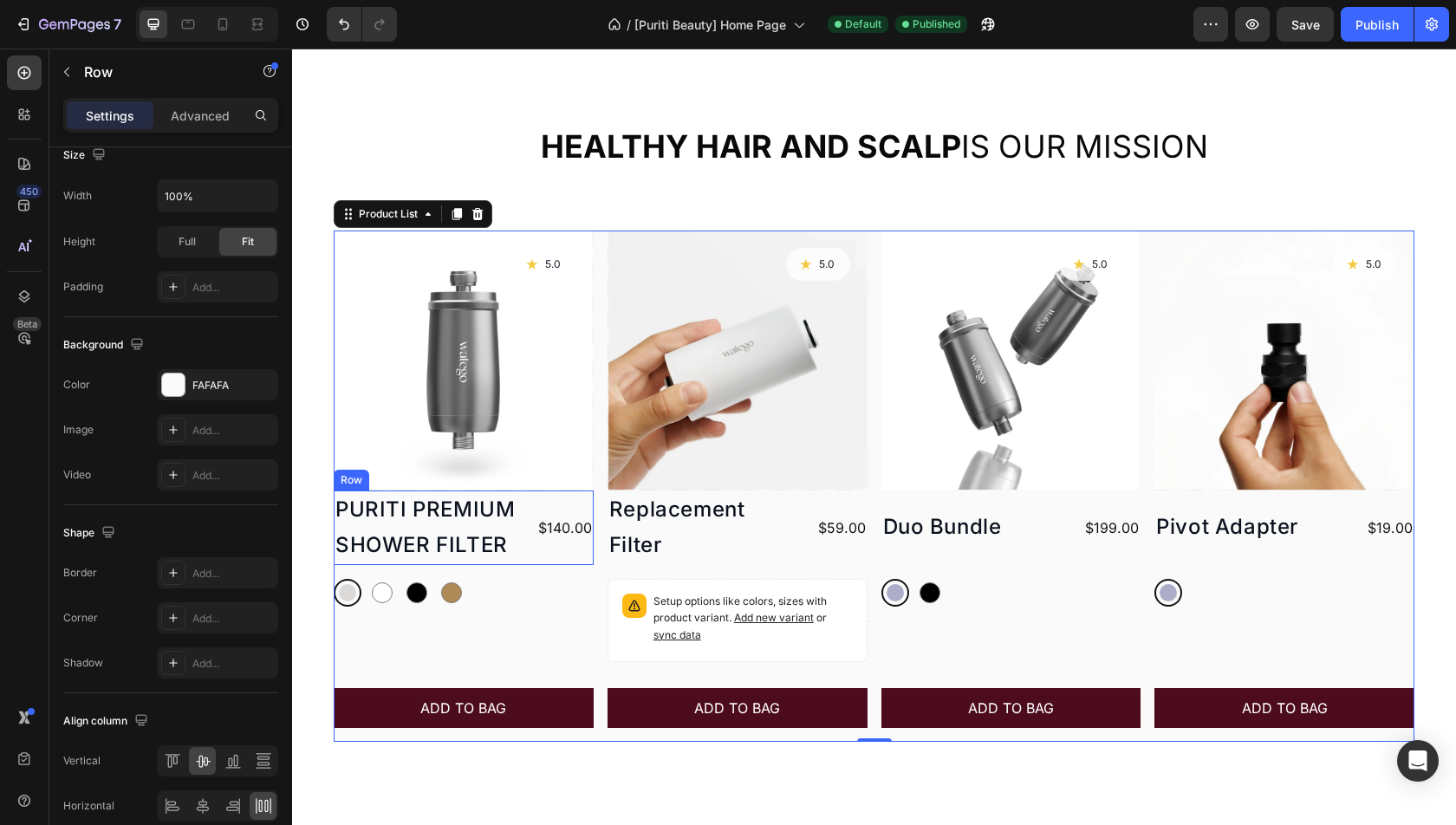
scroll to position [0, 0]
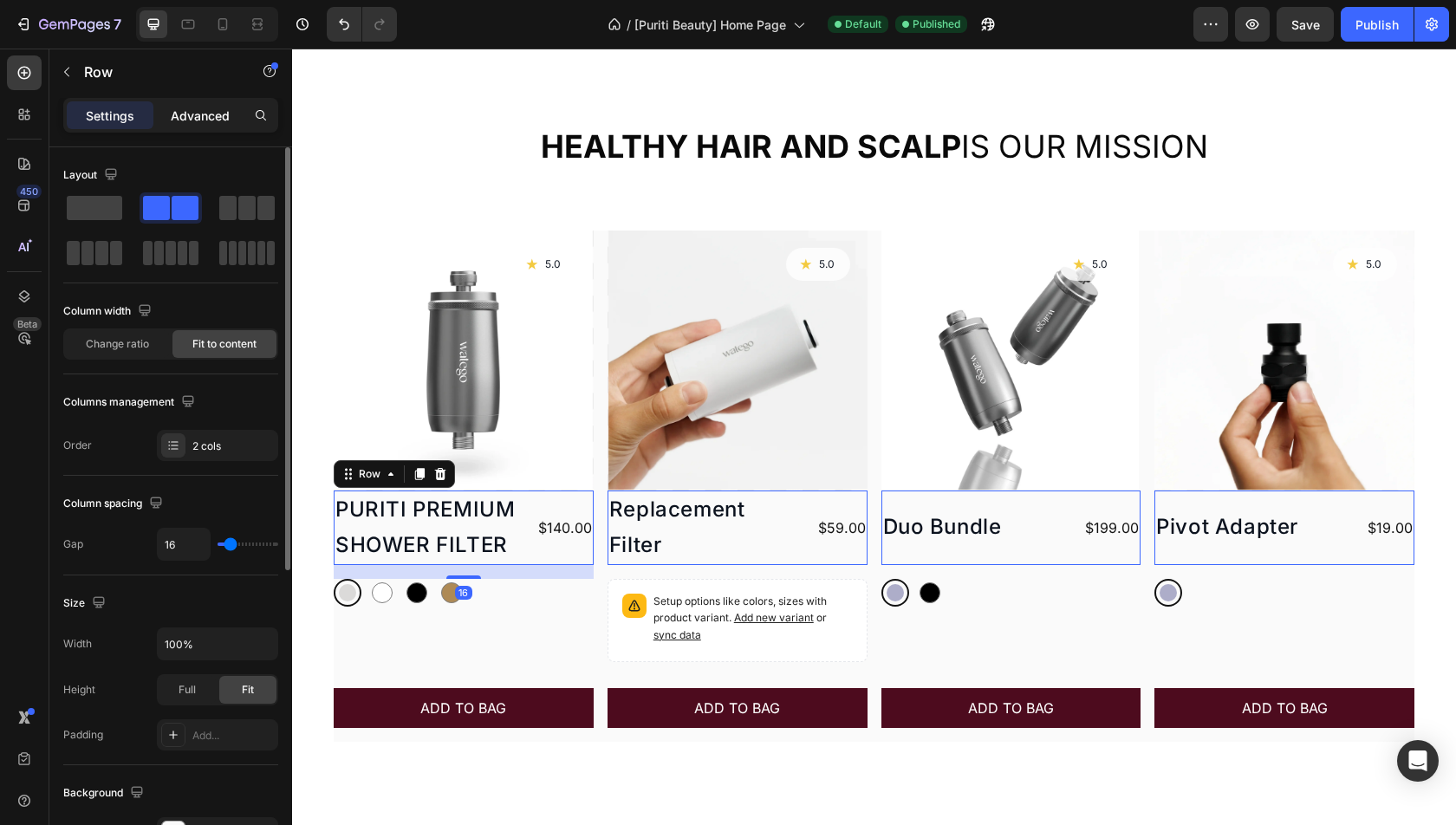
click at [222, 122] on p "Advanced" at bounding box center [200, 116] width 59 height 18
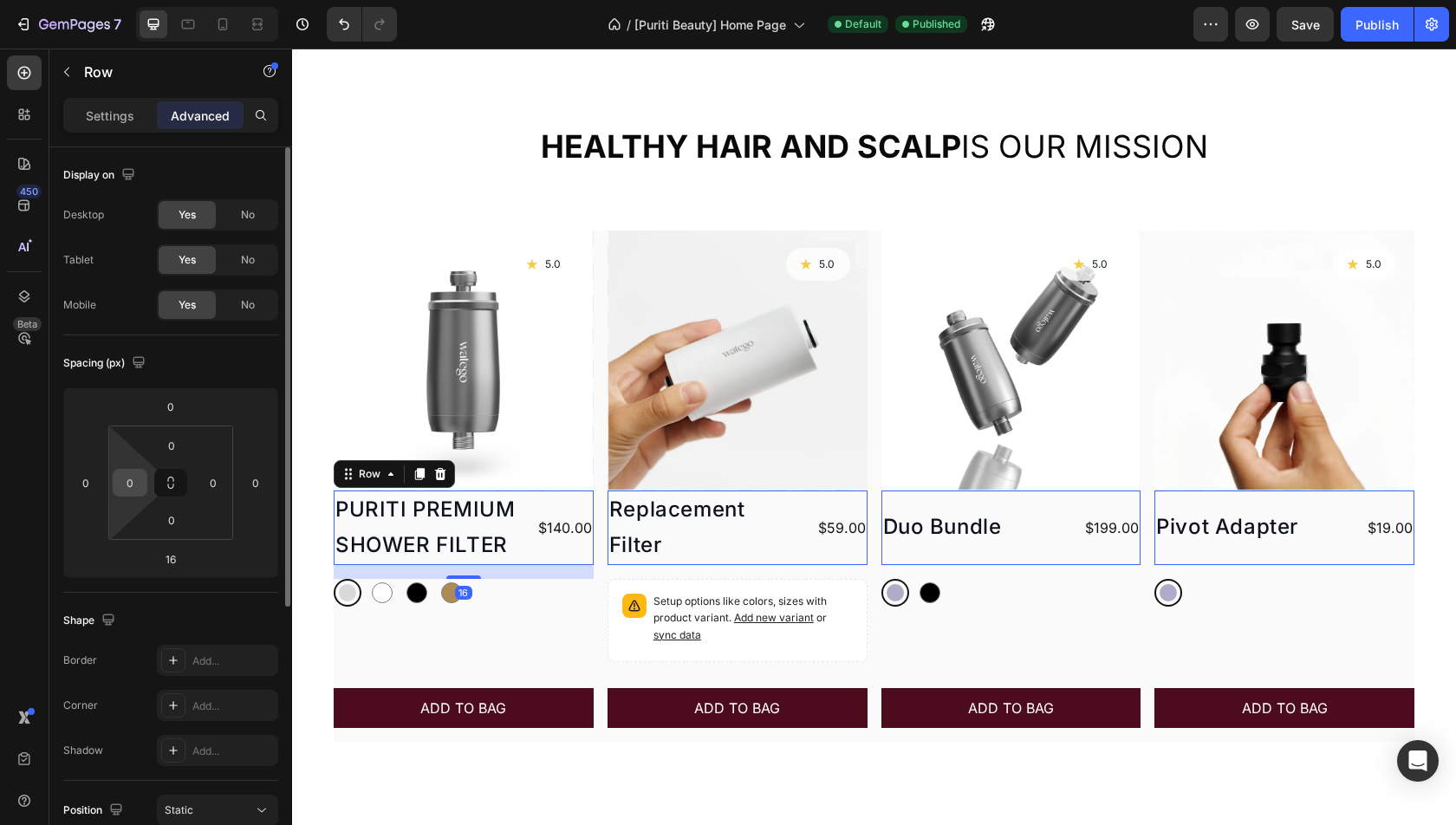
click at [129, 486] on input "0" at bounding box center [130, 483] width 26 height 26
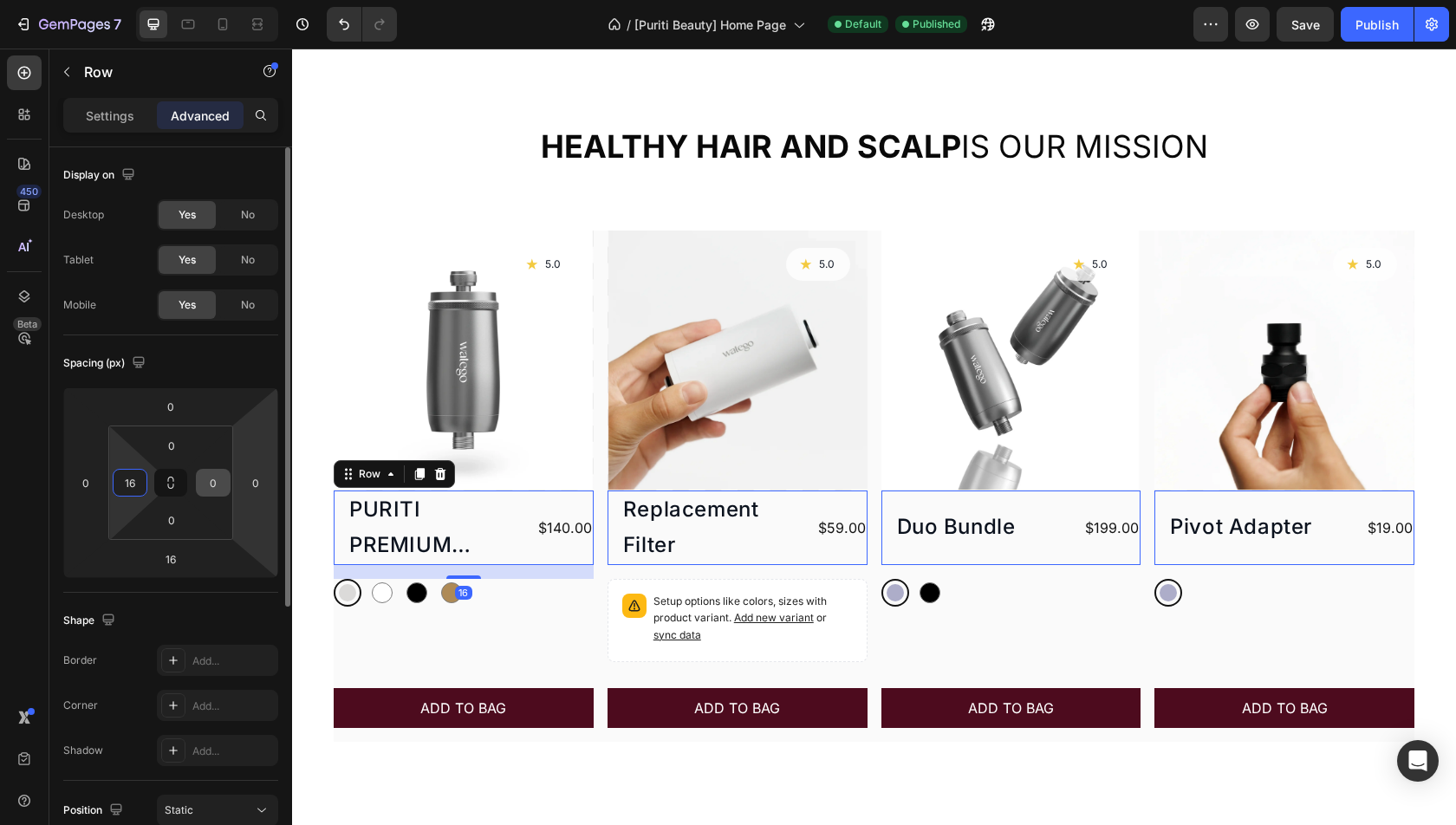
type input "16"
click at [224, 484] on input "0" at bounding box center [214, 483] width 26 height 26
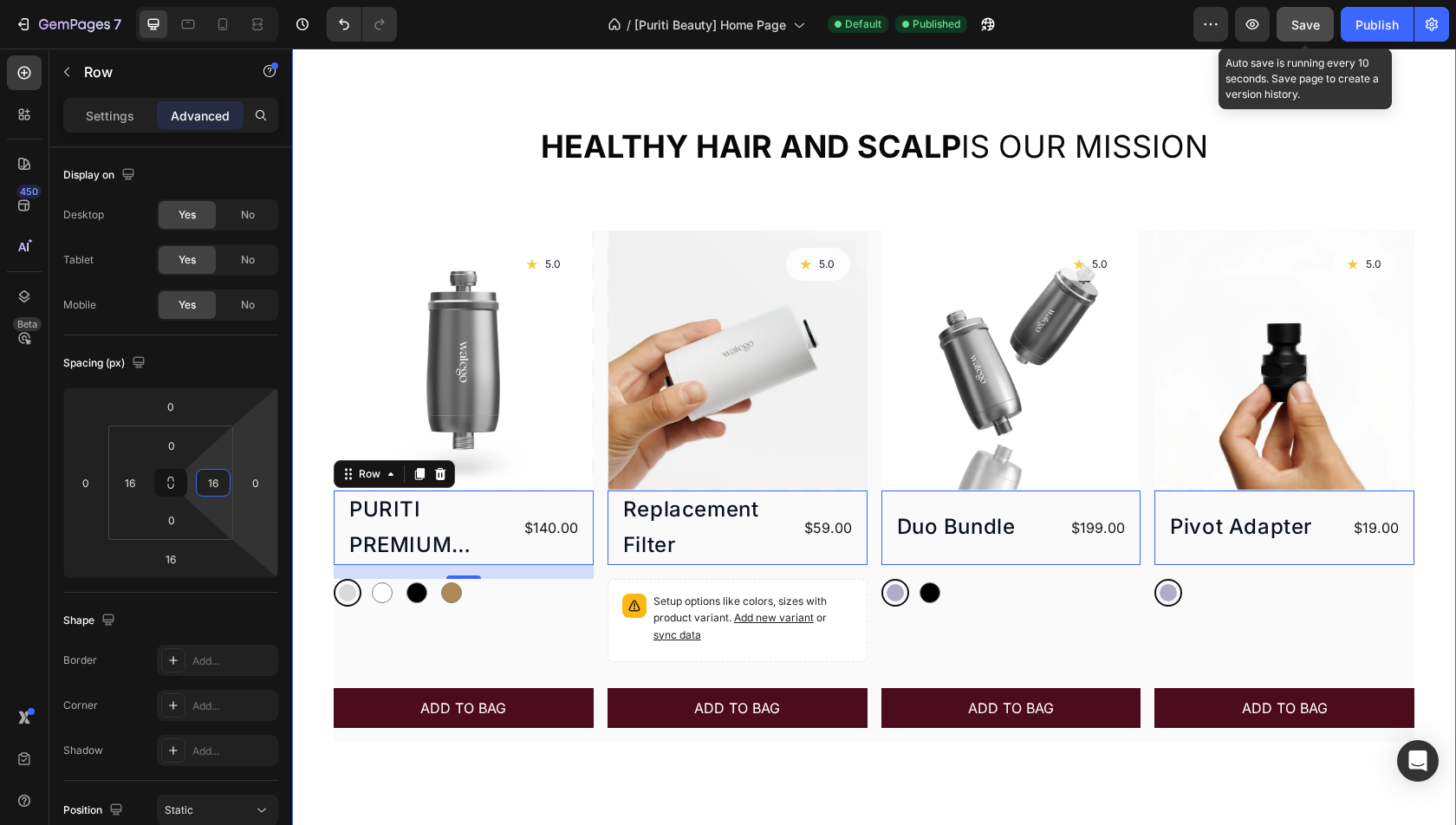
type input "16"
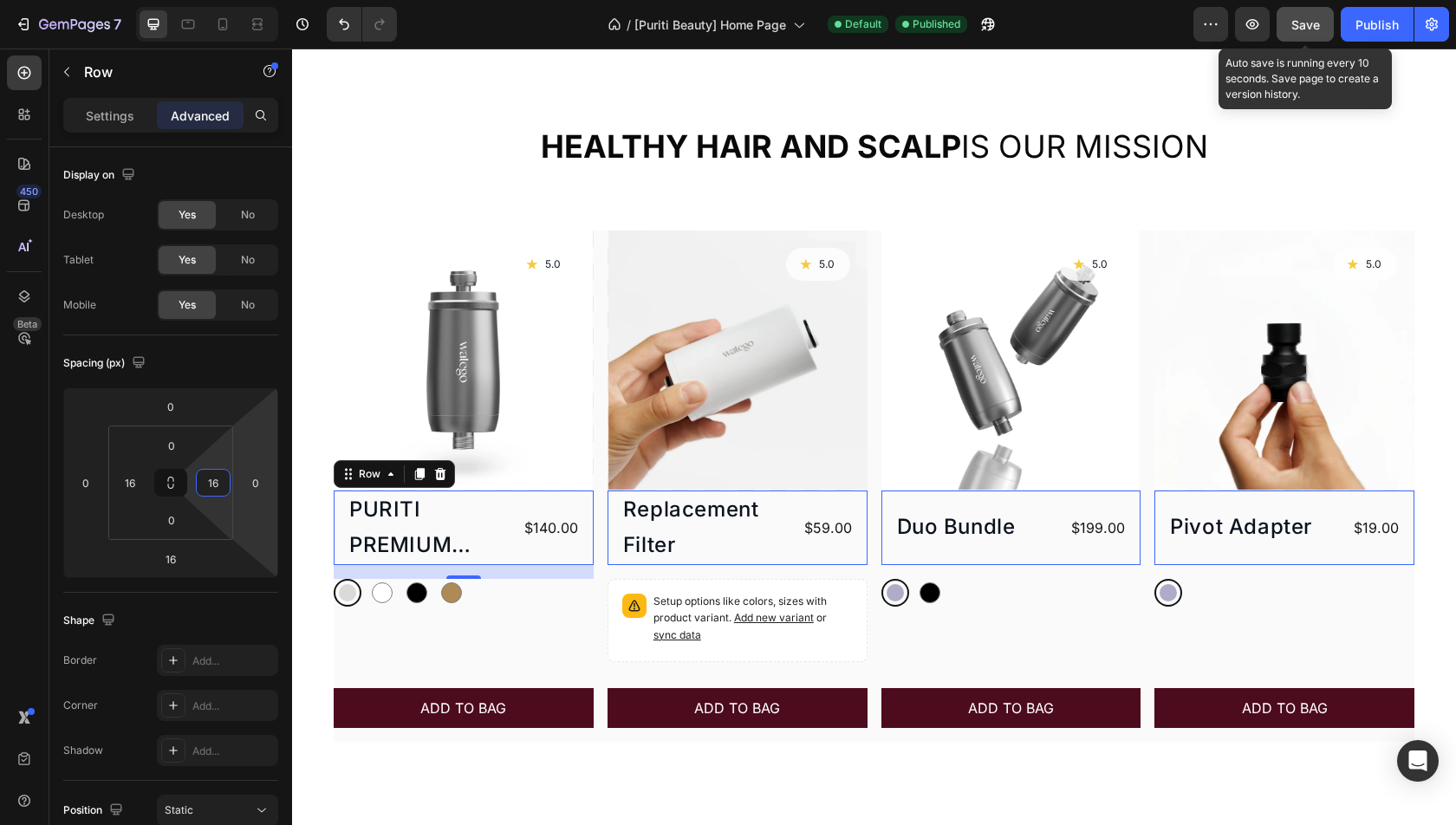
click at [1315, 25] on span "Save" at bounding box center [1305, 24] width 29 height 15
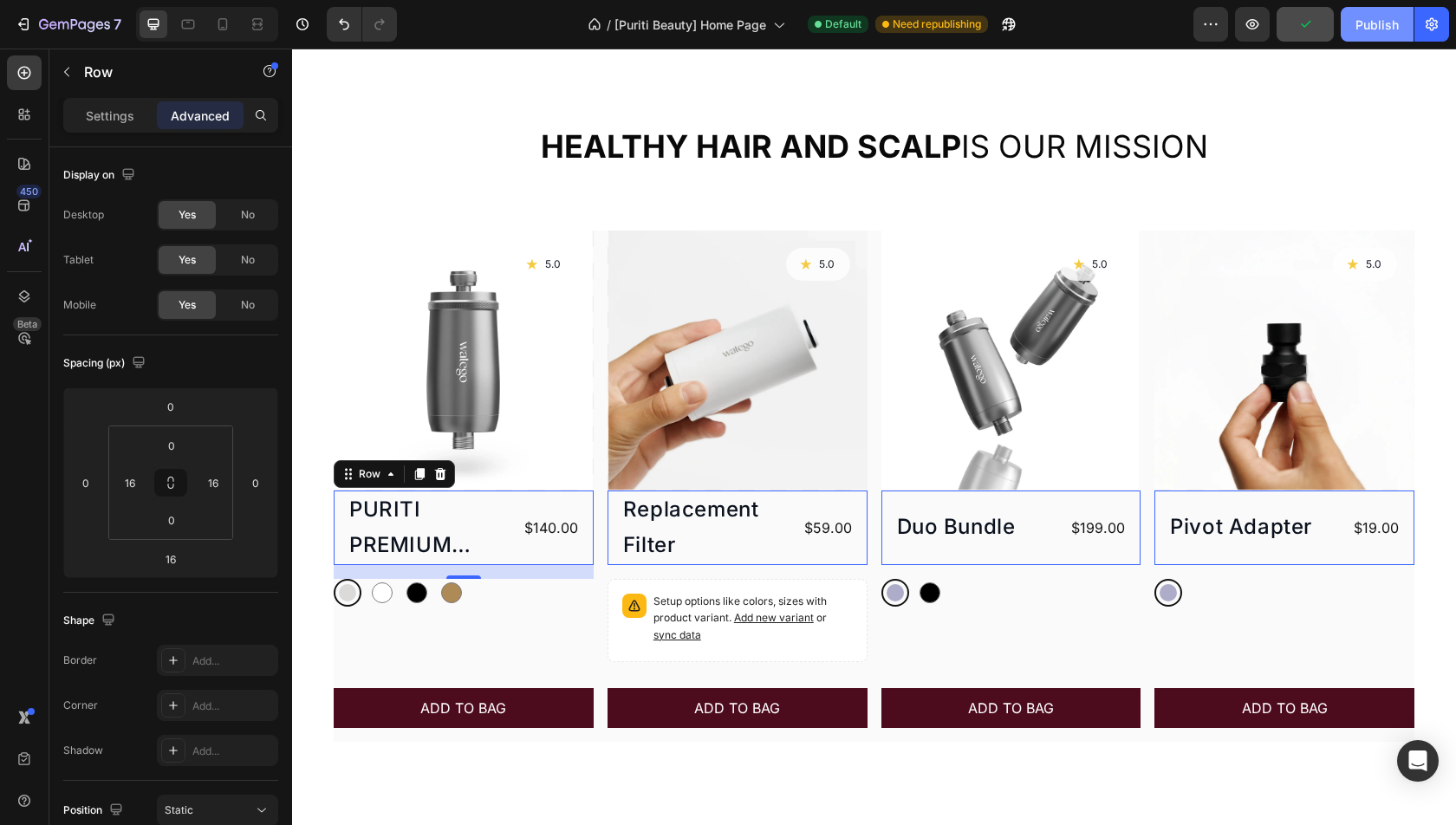
click at [1370, 26] on div "Publish" at bounding box center [1376, 25] width 43 height 18
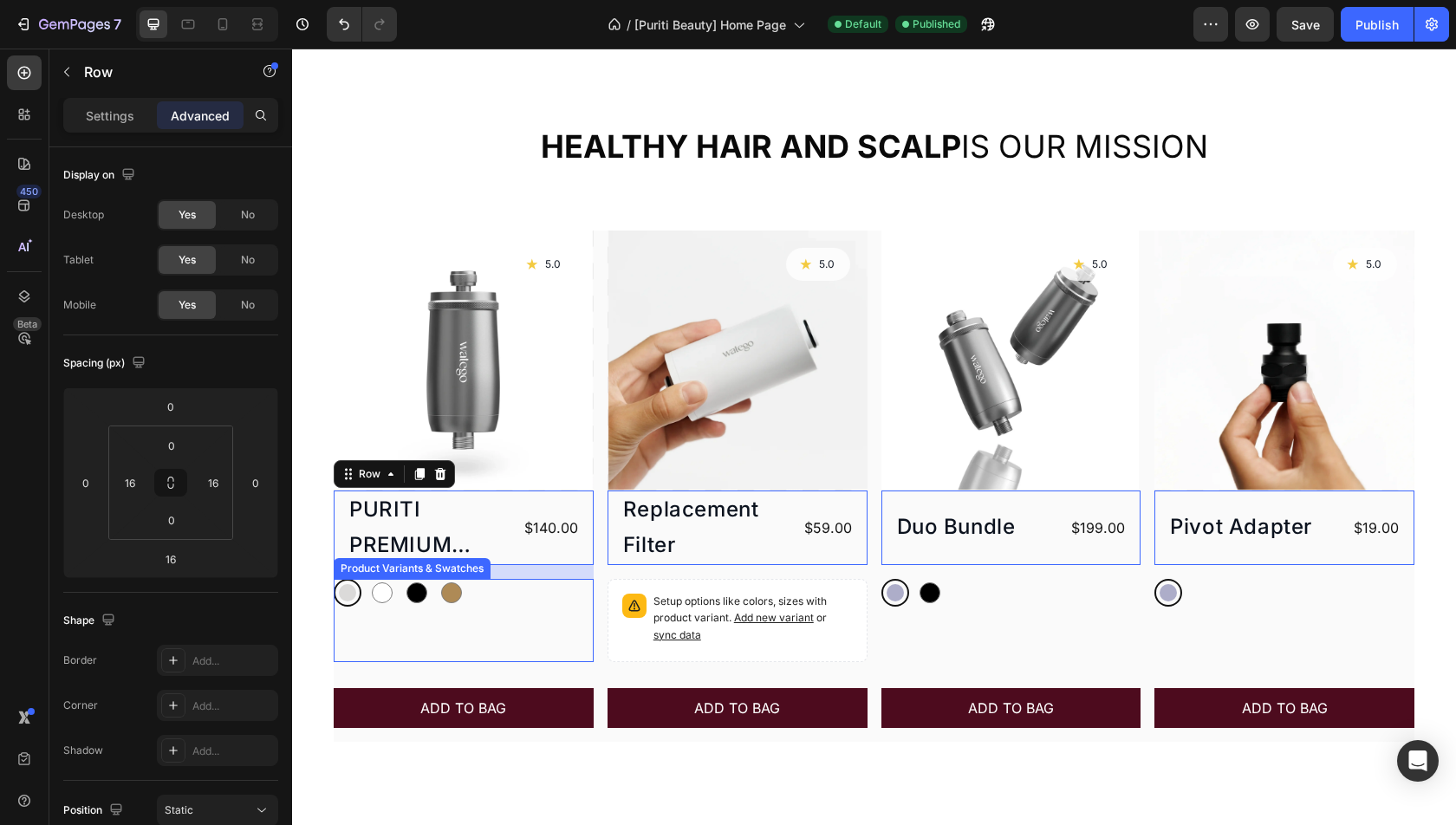
click at [471, 586] on div "Silver Silver White White Black Black Gold Gold" at bounding box center [463, 593] width 260 height 28
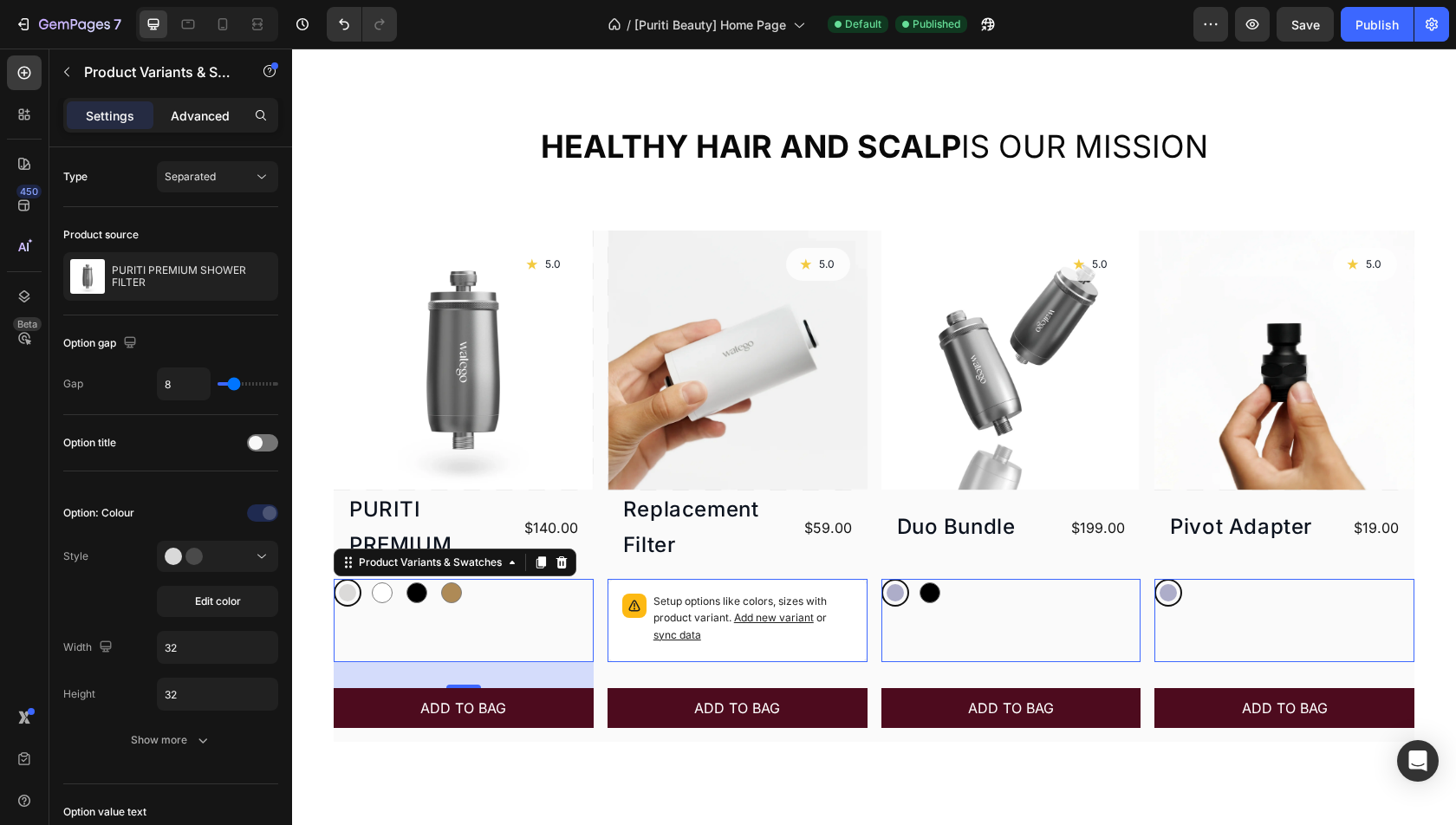
click at [189, 116] on p "Advanced" at bounding box center [200, 116] width 59 height 18
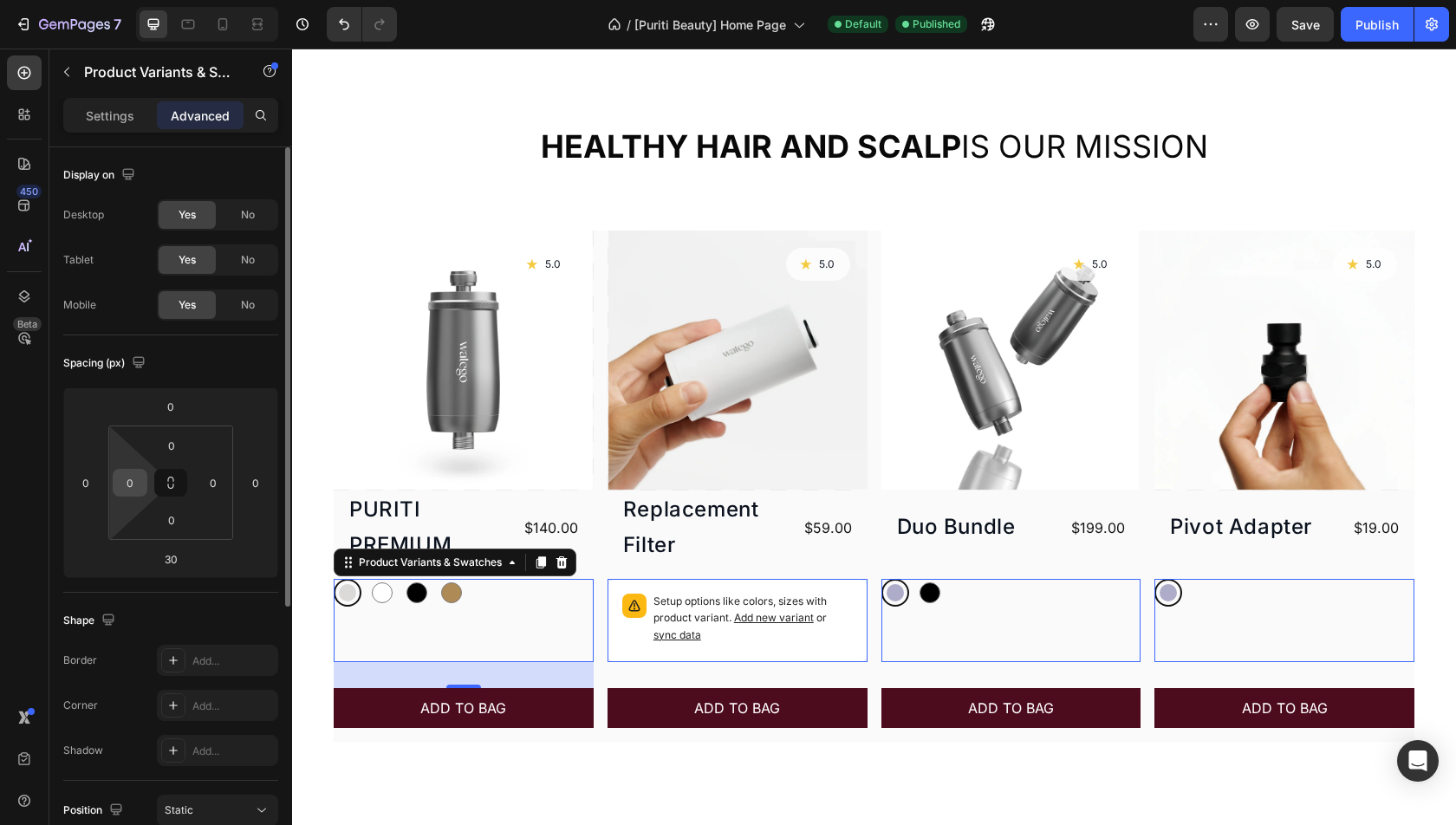
click at [125, 486] on input "0" at bounding box center [130, 483] width 26 height 26
type input "16"
click at [222, 488] on input "0" at bounding box center [214, 483] width 26 height 26
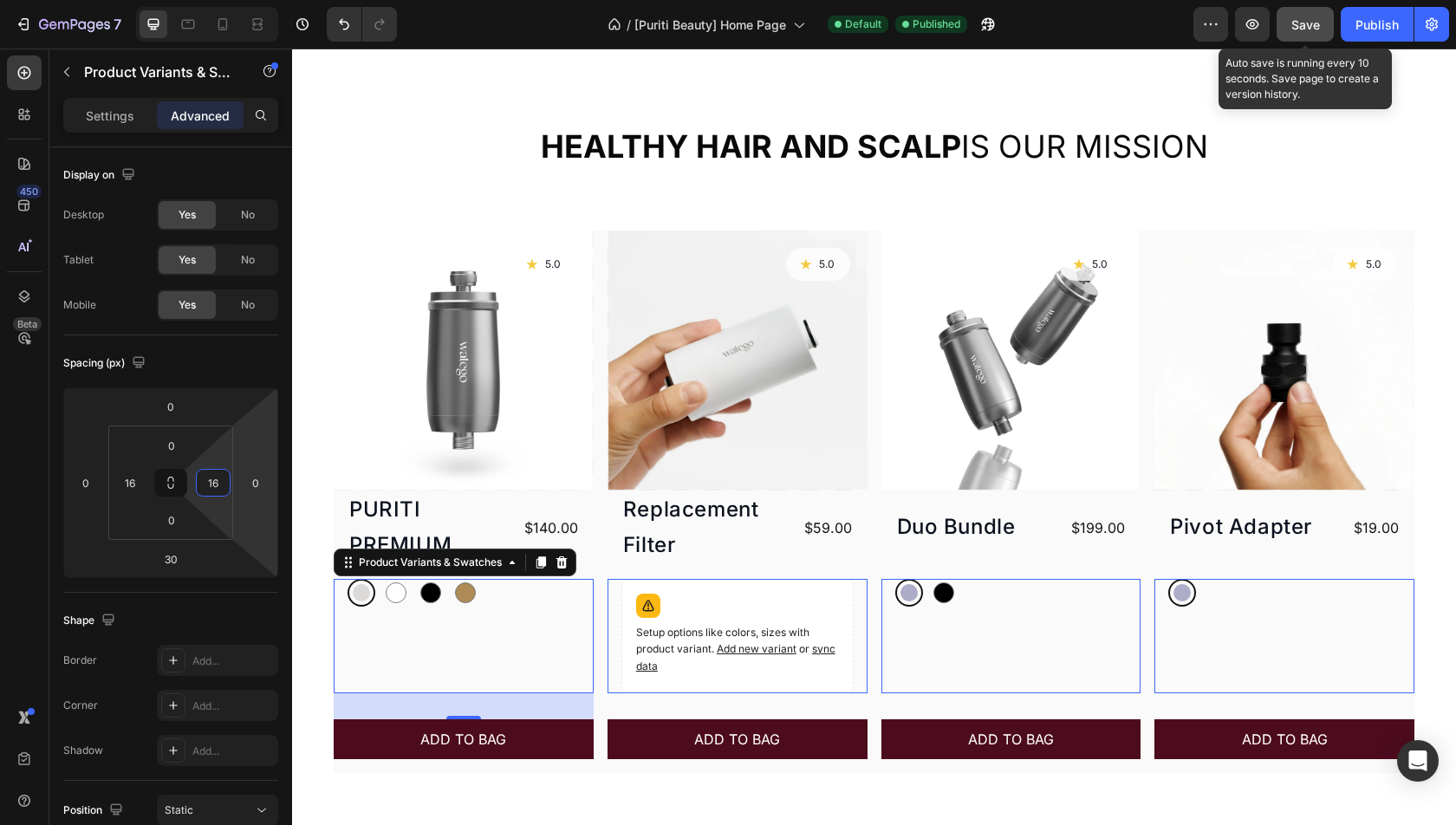
type input "16"
click at [1321, 19] on button "Save" at bounding box center [1304, 24] width 57 height 35
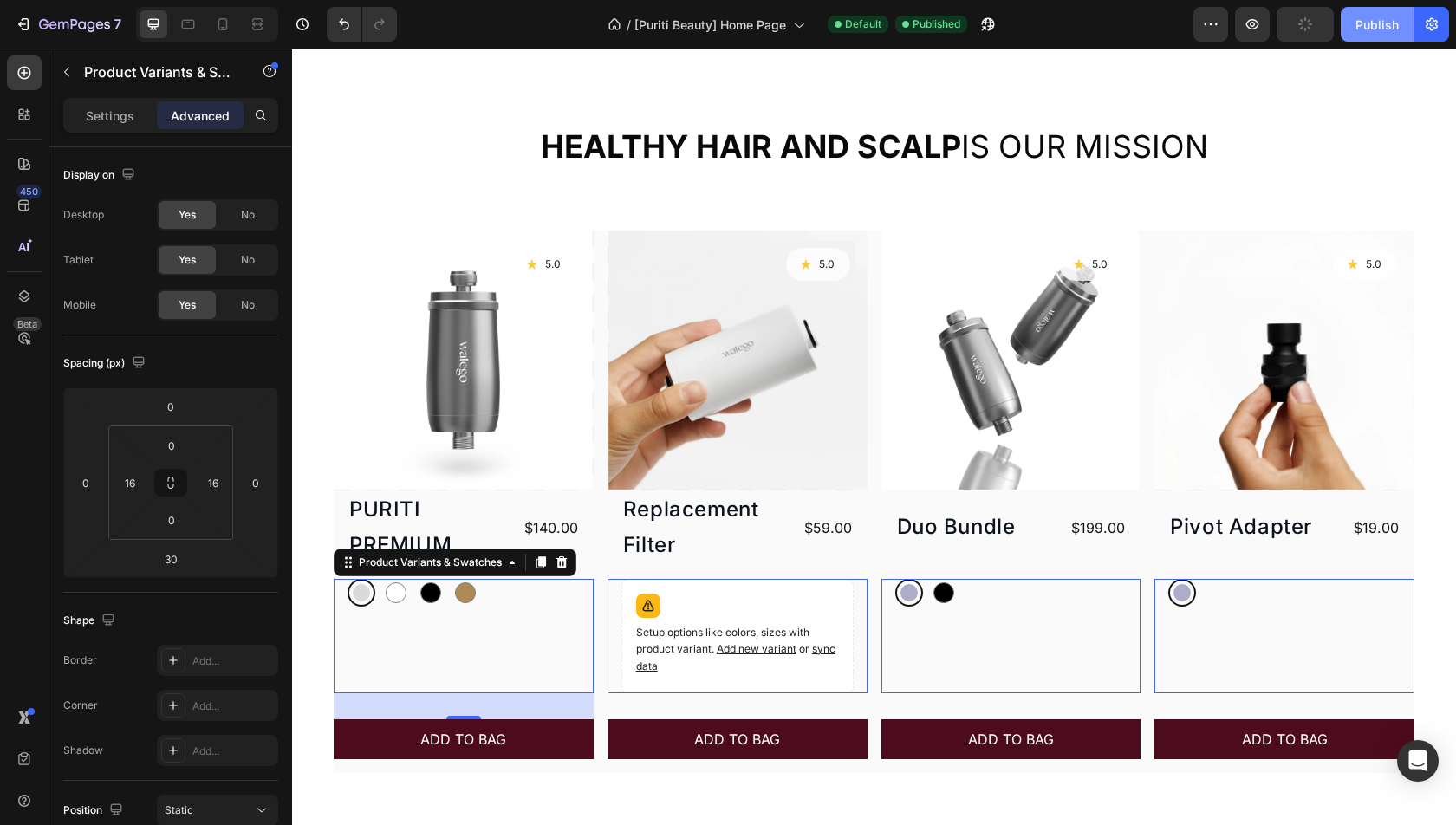
click at [1368, 21] on div "Publish" at bounding box center [1376, 25] width 43 height 18
click at [501, 640] on div "Silver Silver White White Black Black Gold Gold Product Variants & Swatches 30" at bounding box center [463, 635] width 260 height 115
click at [184, 19] on icon at bounding box center [188, 24] width 17 height 17
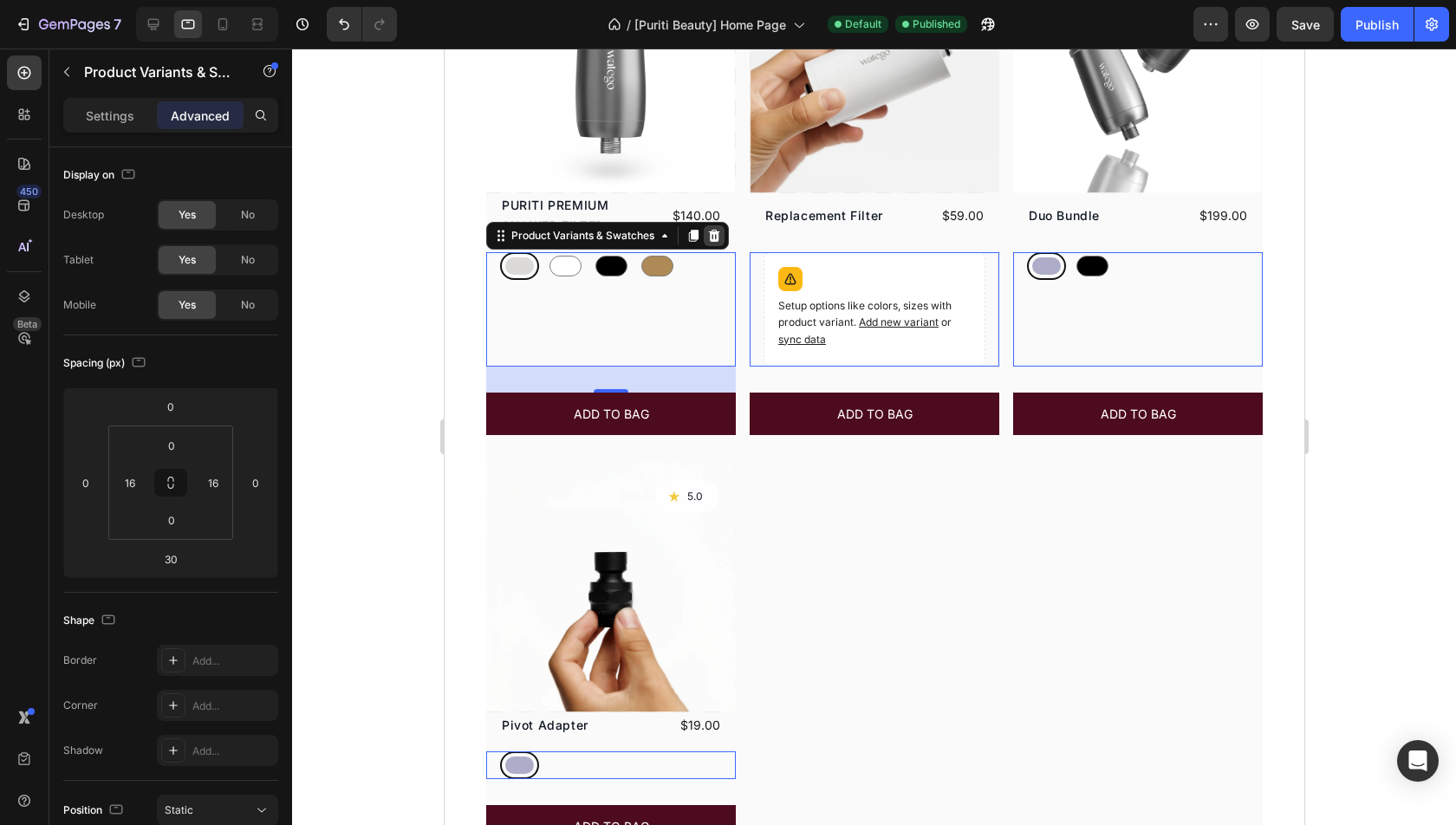
scroll to position [856, 0]
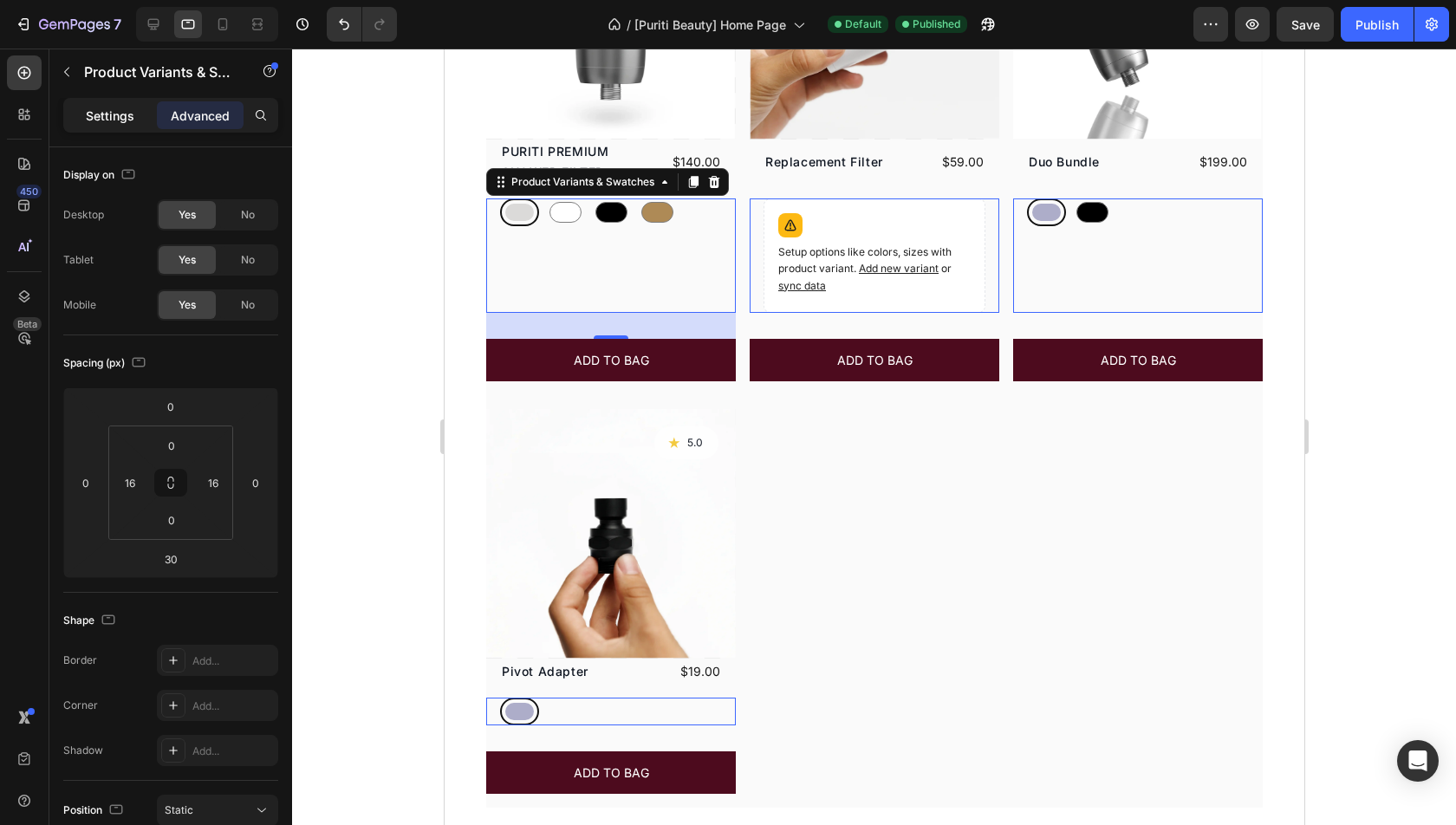
click at [108, 122] on p "Settings" at bounding box center [110, 116] width 49 height 18
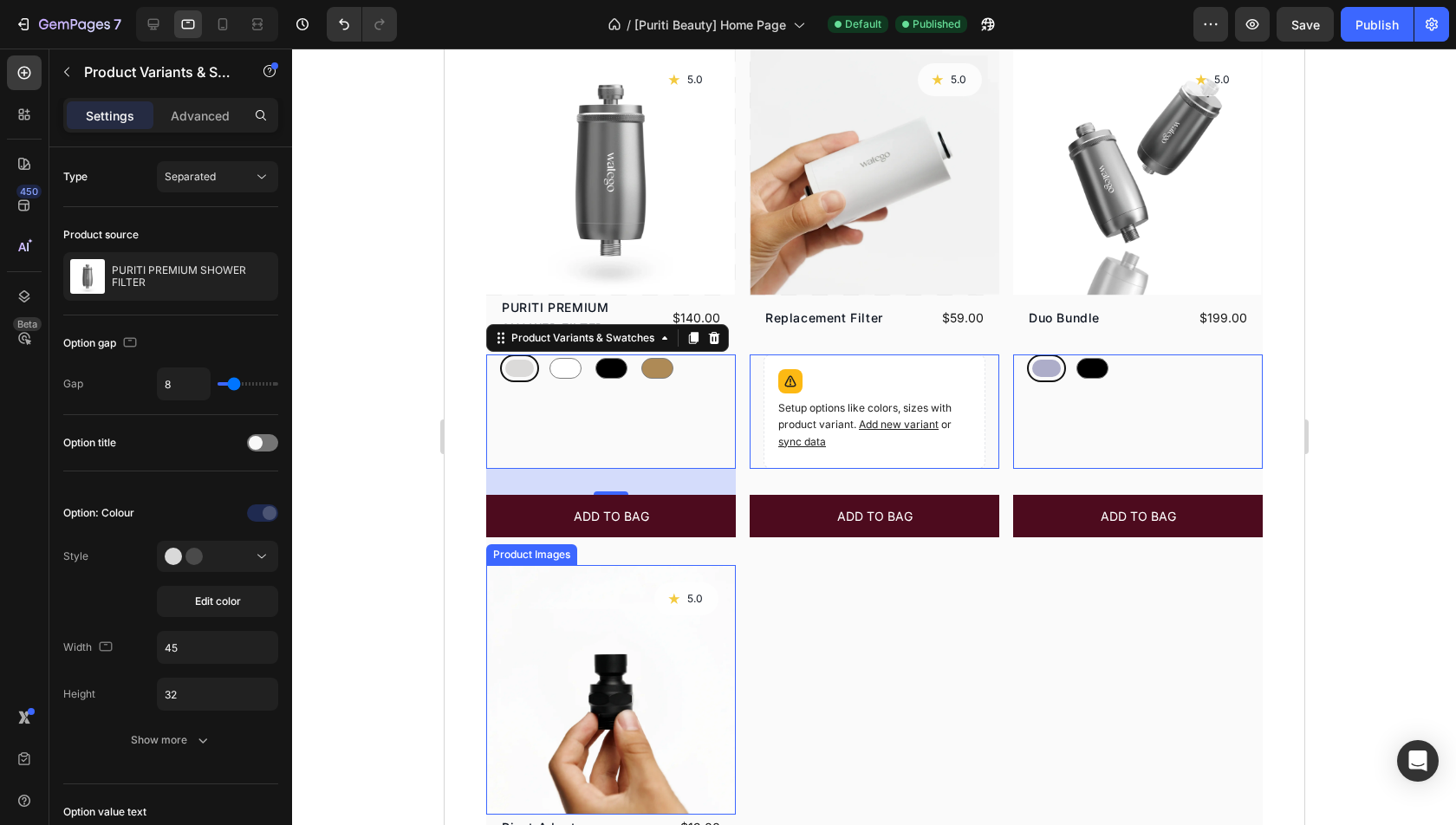
scroll to position [631, 0]
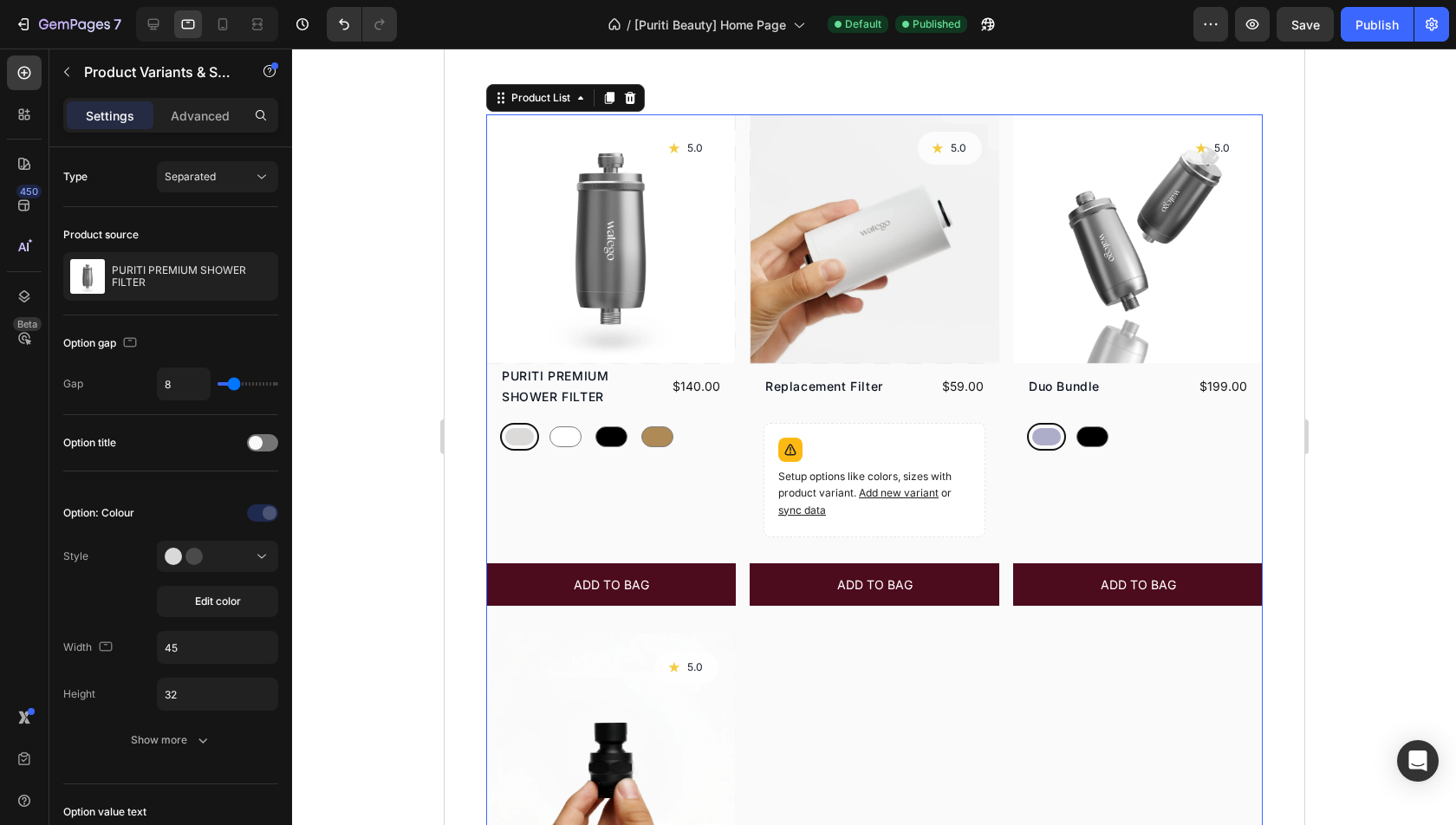
click at [740, 287] on div "Product Images Icon 5.0 Text Block Row PURITI PREMIUM SHOWER FILTER Product Tit…" at bounding box center [873, 574] width 776 height 918
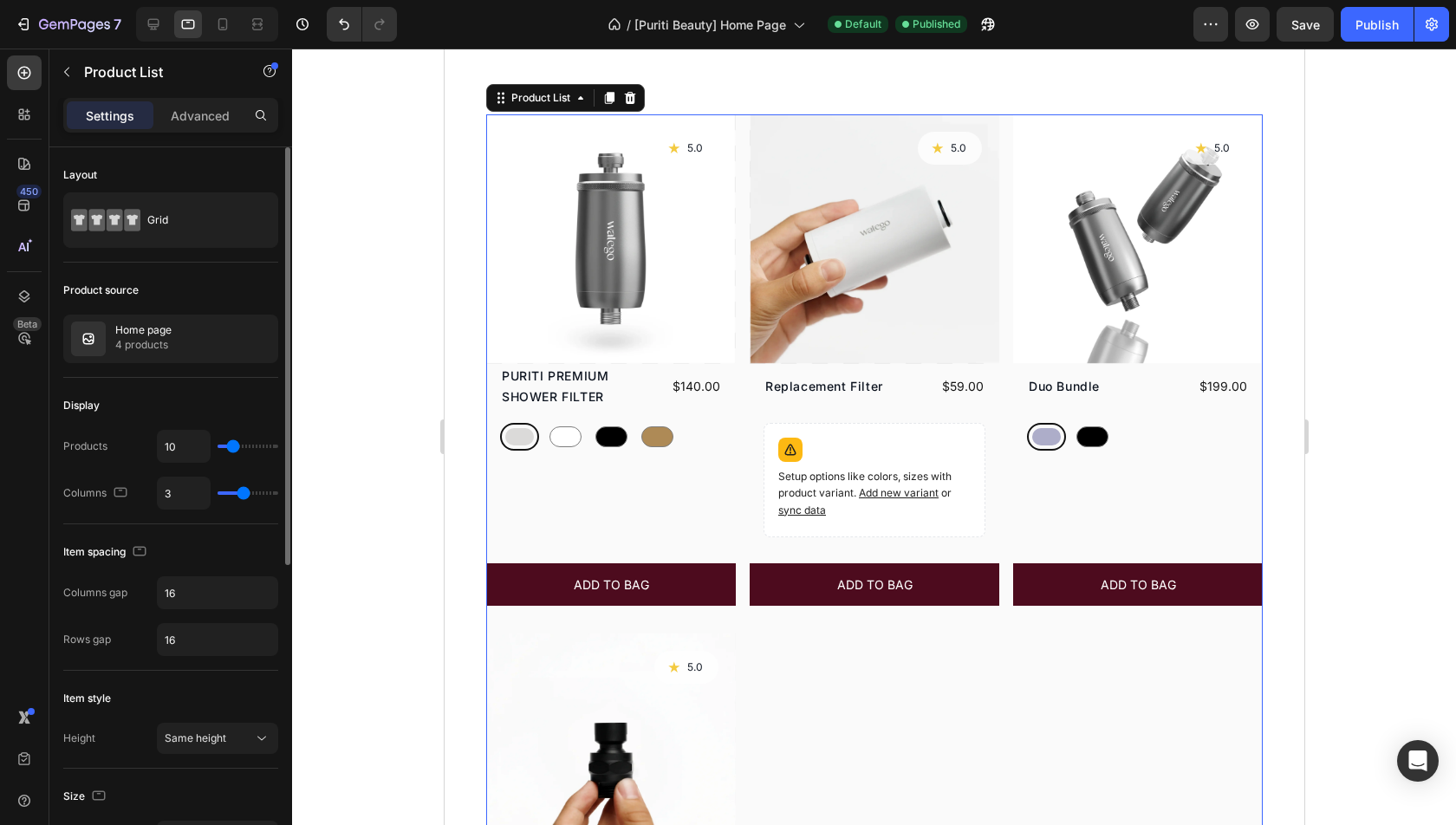
click at [256, 497] on div "3" at bounding box center [218, 493] width 122 height 33
type input "4"
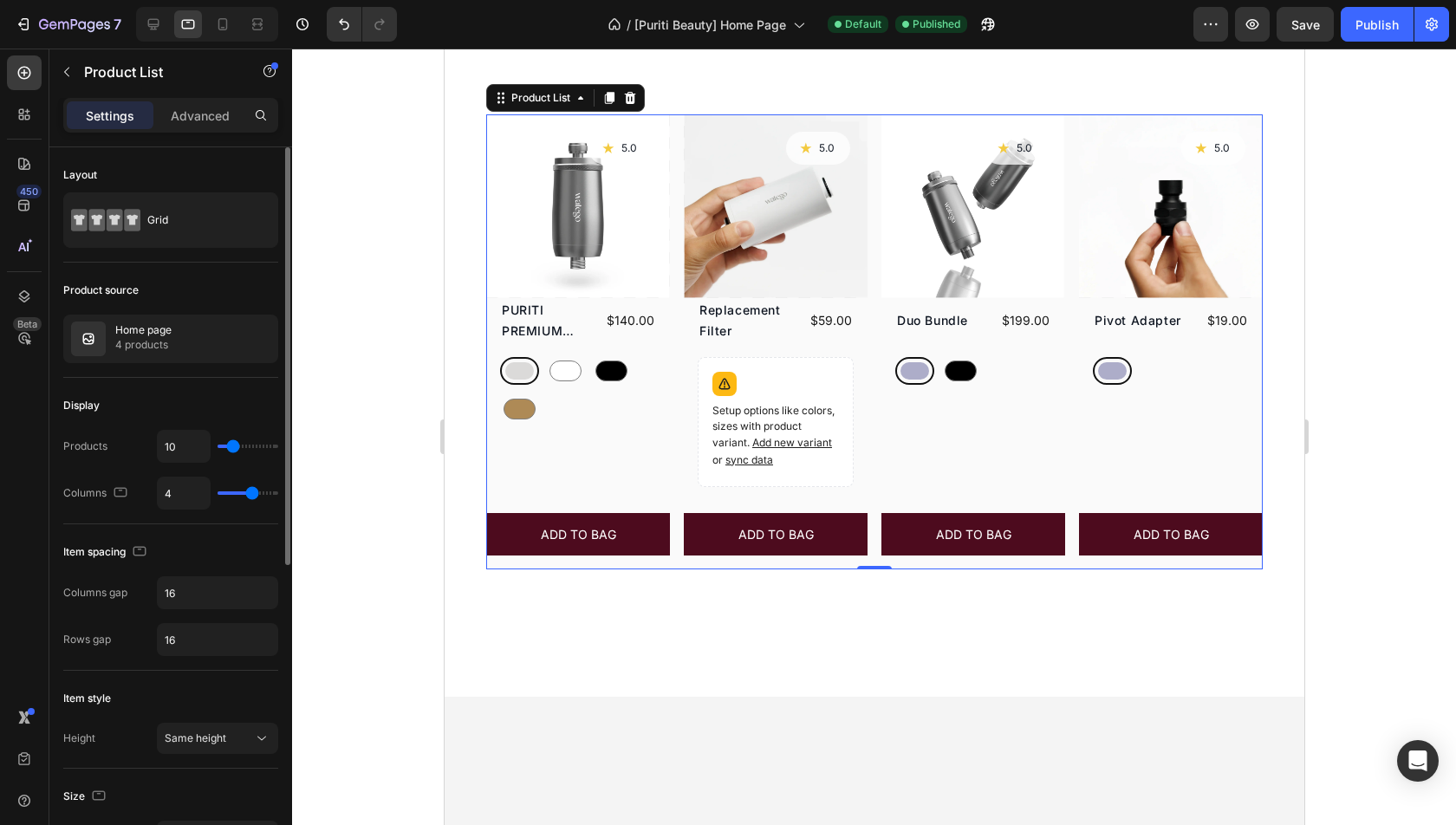
type input "5"
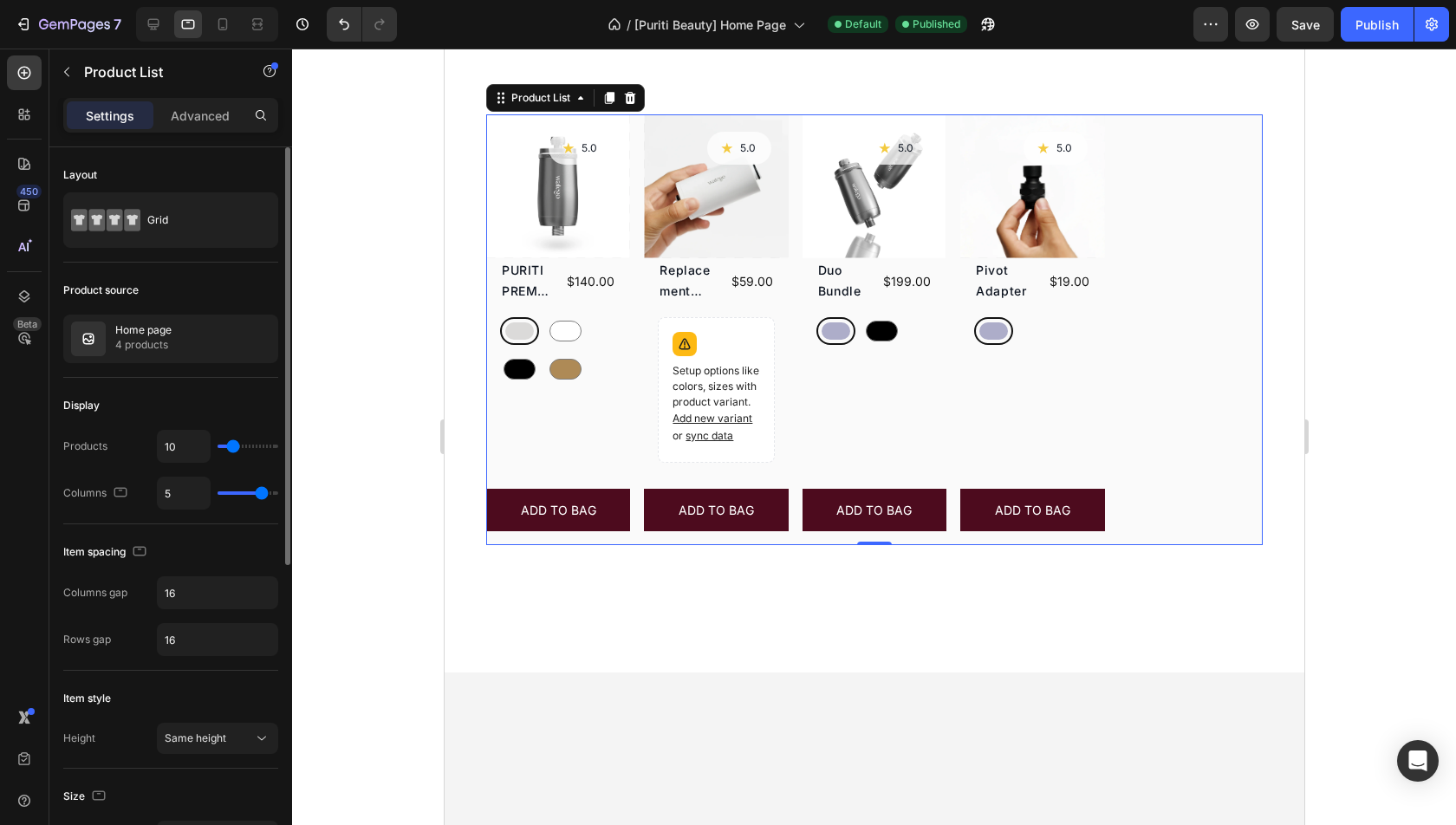
type input "4"
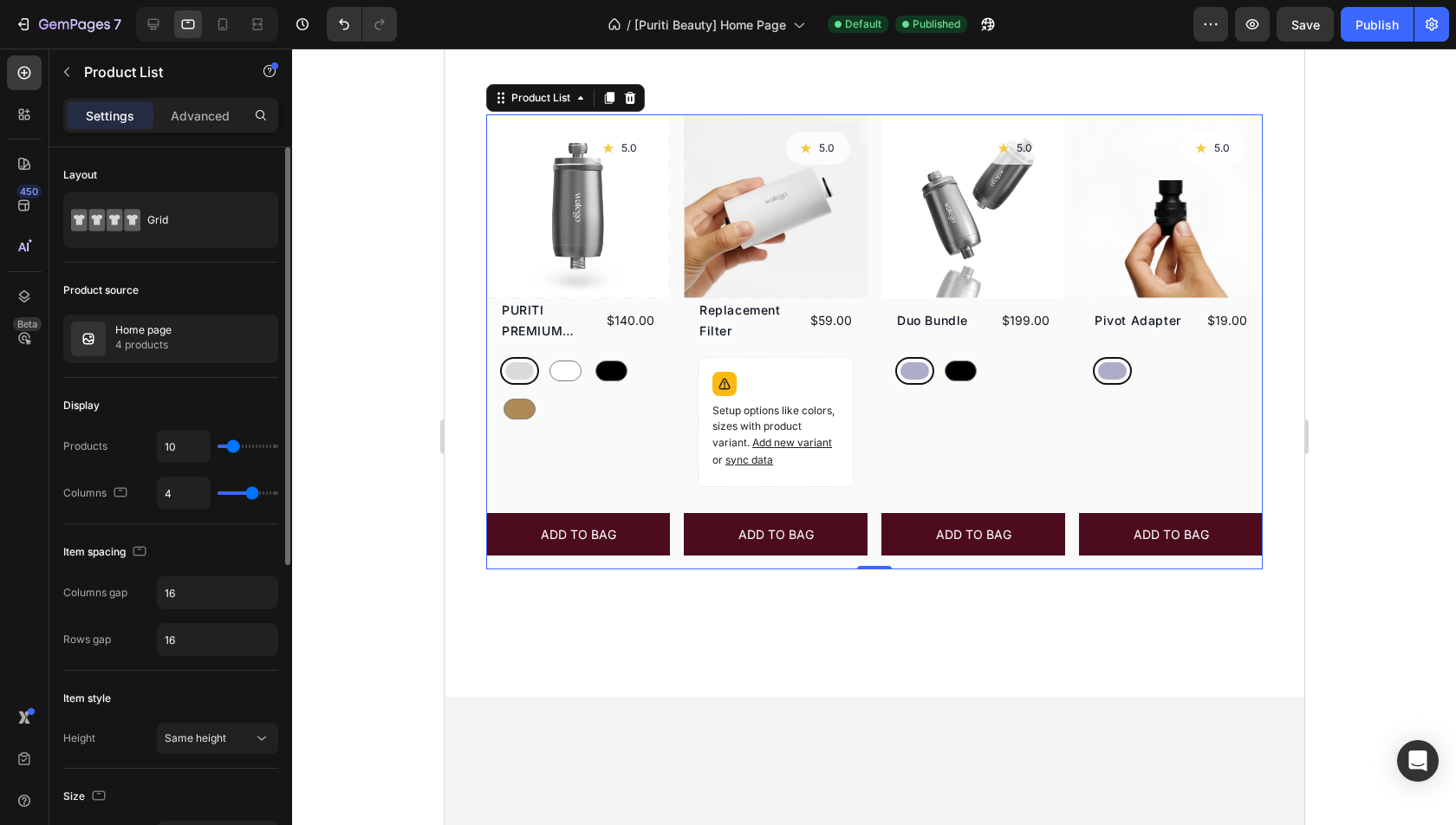
drag, startPoint x: 241, startPoint y: 487, endPoint x: 249, endPoint y: 485, distance: 8.2
type input "4"
click at [249, 491] on input "range" at bounding box center [247, 492] width 61 height 3
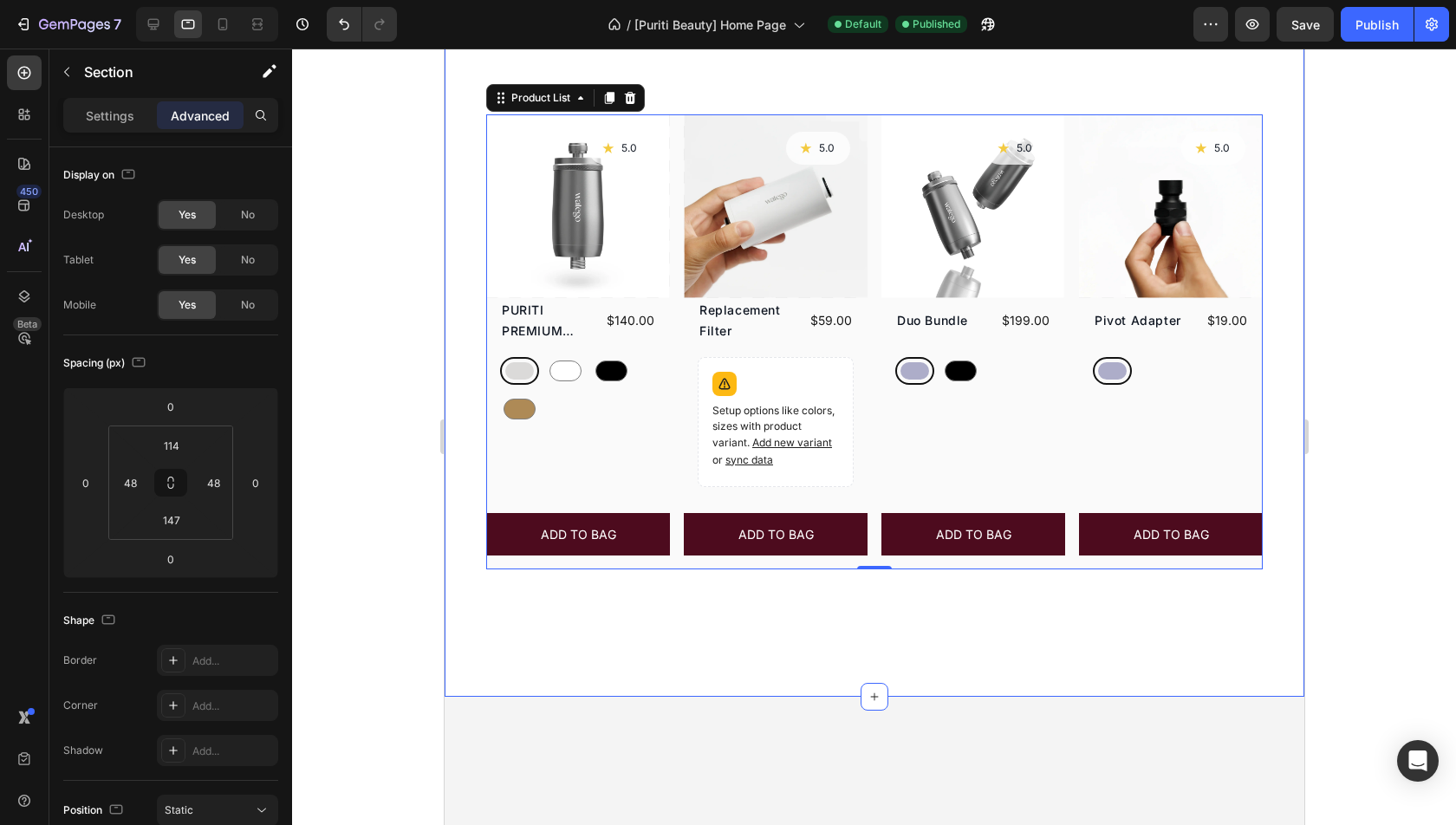
click at [876, 602] on div "Healthy hair and scalp is our mission Heading Product Images Icon 5.0 Text Bloc…" at bounding box center [874, 303] width 860 height 785
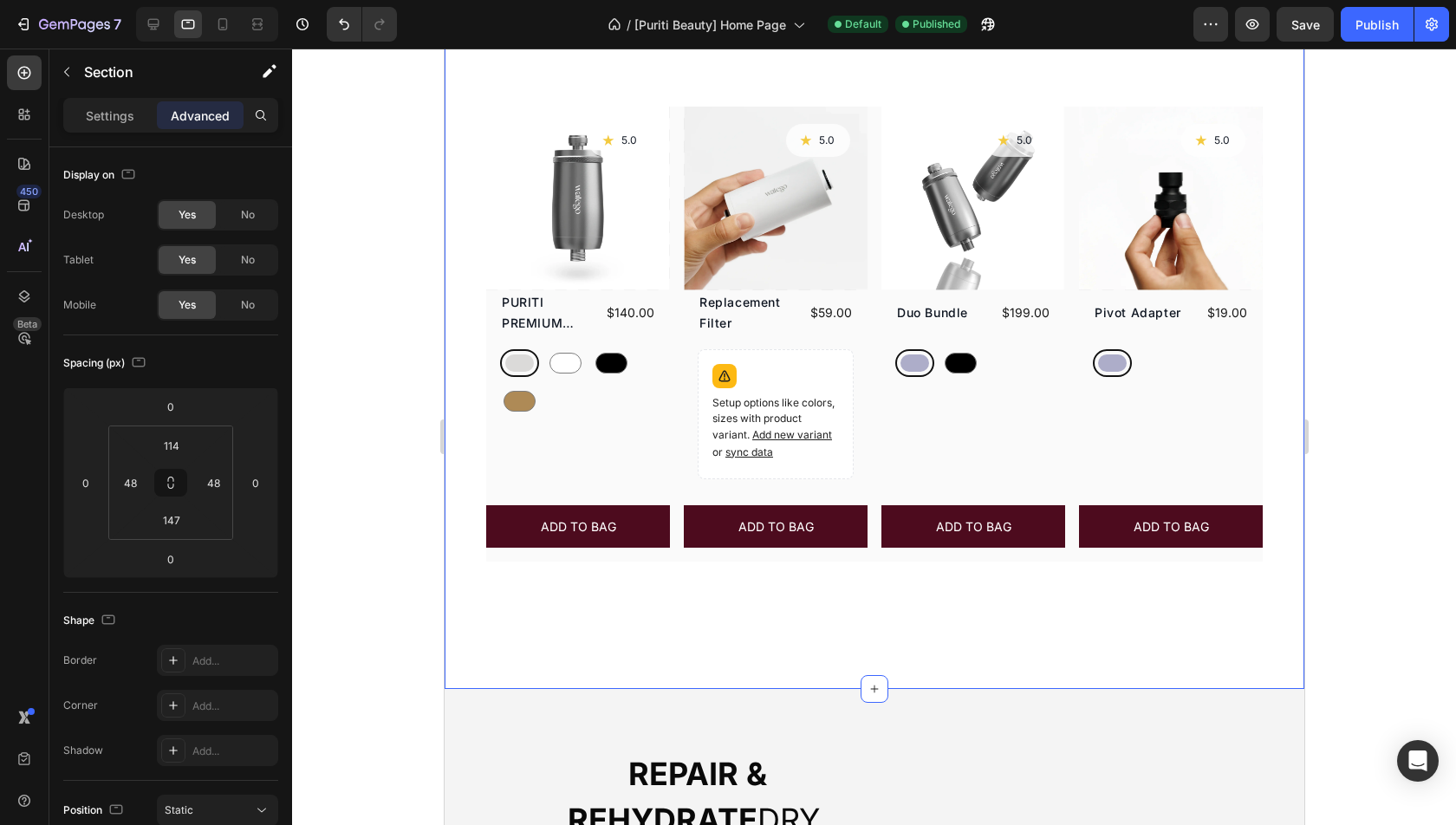
scroll to position [625, 0]
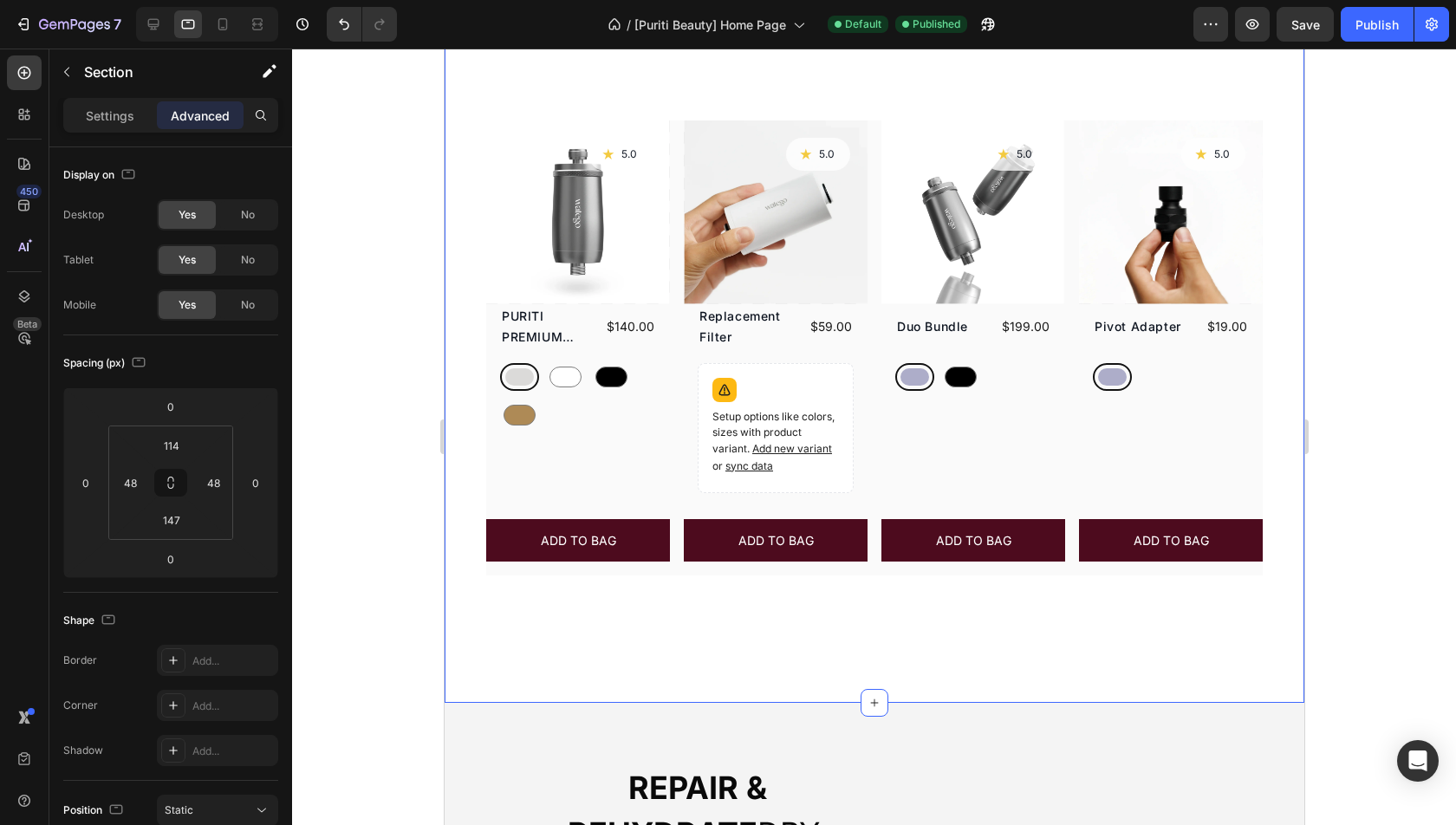
click at [589, 614] on div "Healthy hair and scalp is our mission Heading Product Images Icon 5.0 Text Bloc…" at bounding box center [874, 309] width 860 height 785
click at [84, 113] on div "Settings" at bounding box center [110, 116] width 87 height 28
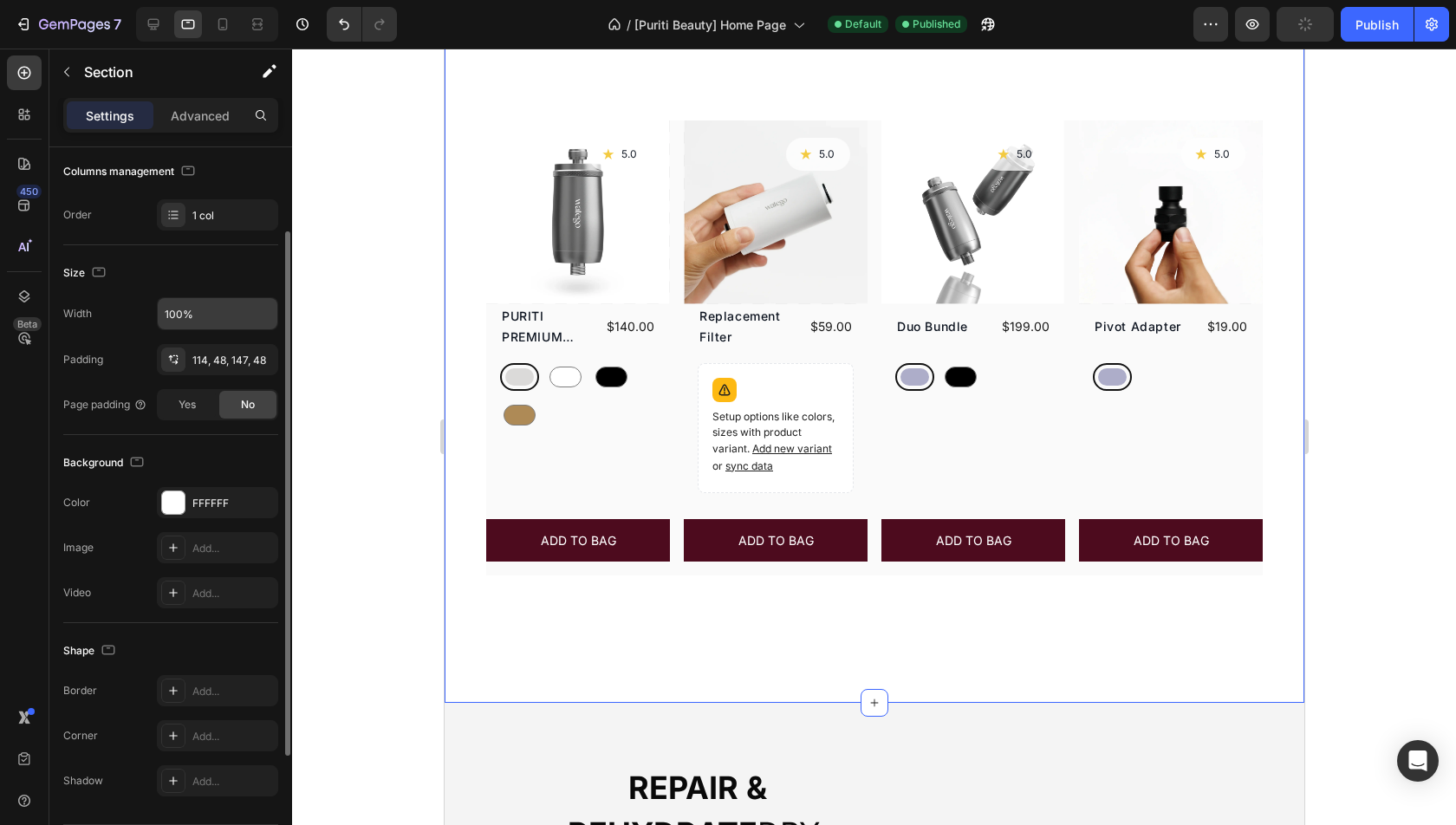
scroll to position [281, 0]
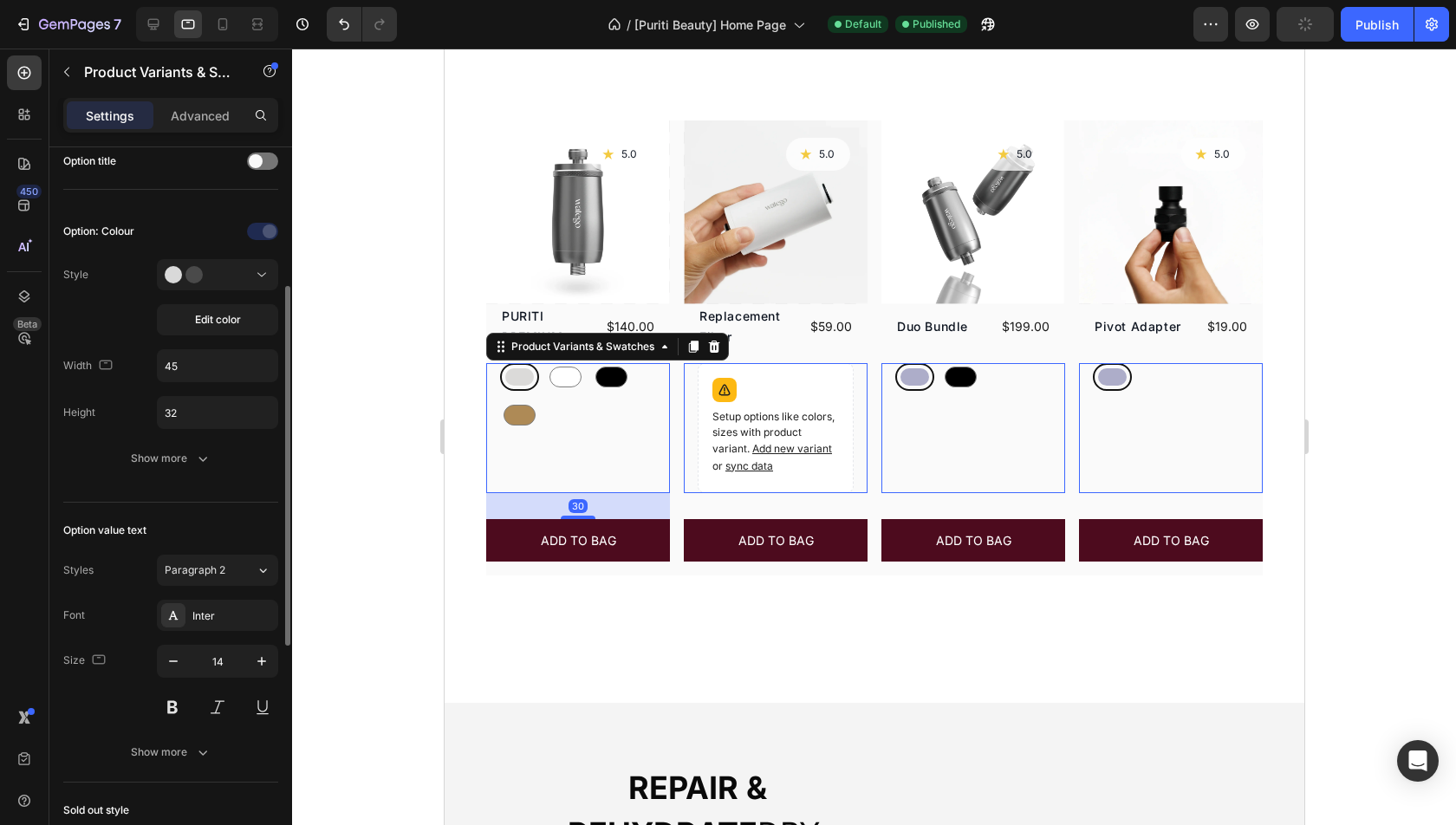
click at [557, 395] on div "Silver Silver White White Black Black Gold Gold" at bounding box center [577, 396] width 156 height 66
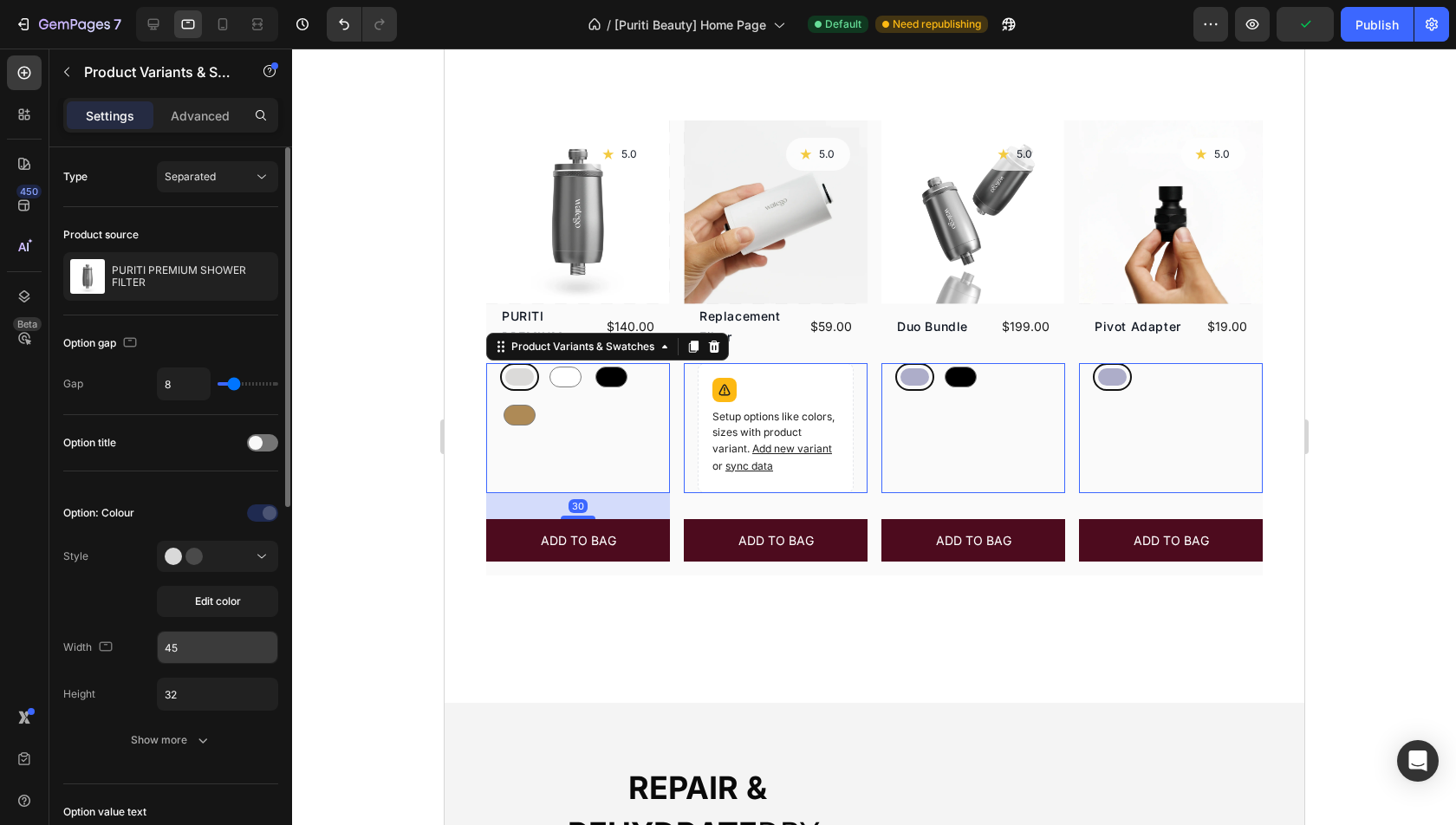
click at [200, 642] on input "45" at bounding box center [218, 646] width 120 height 31
type input "24"
click at [207, 700] on input "32" at bounding box center [218, 693] width 120 height 31
type input "24"
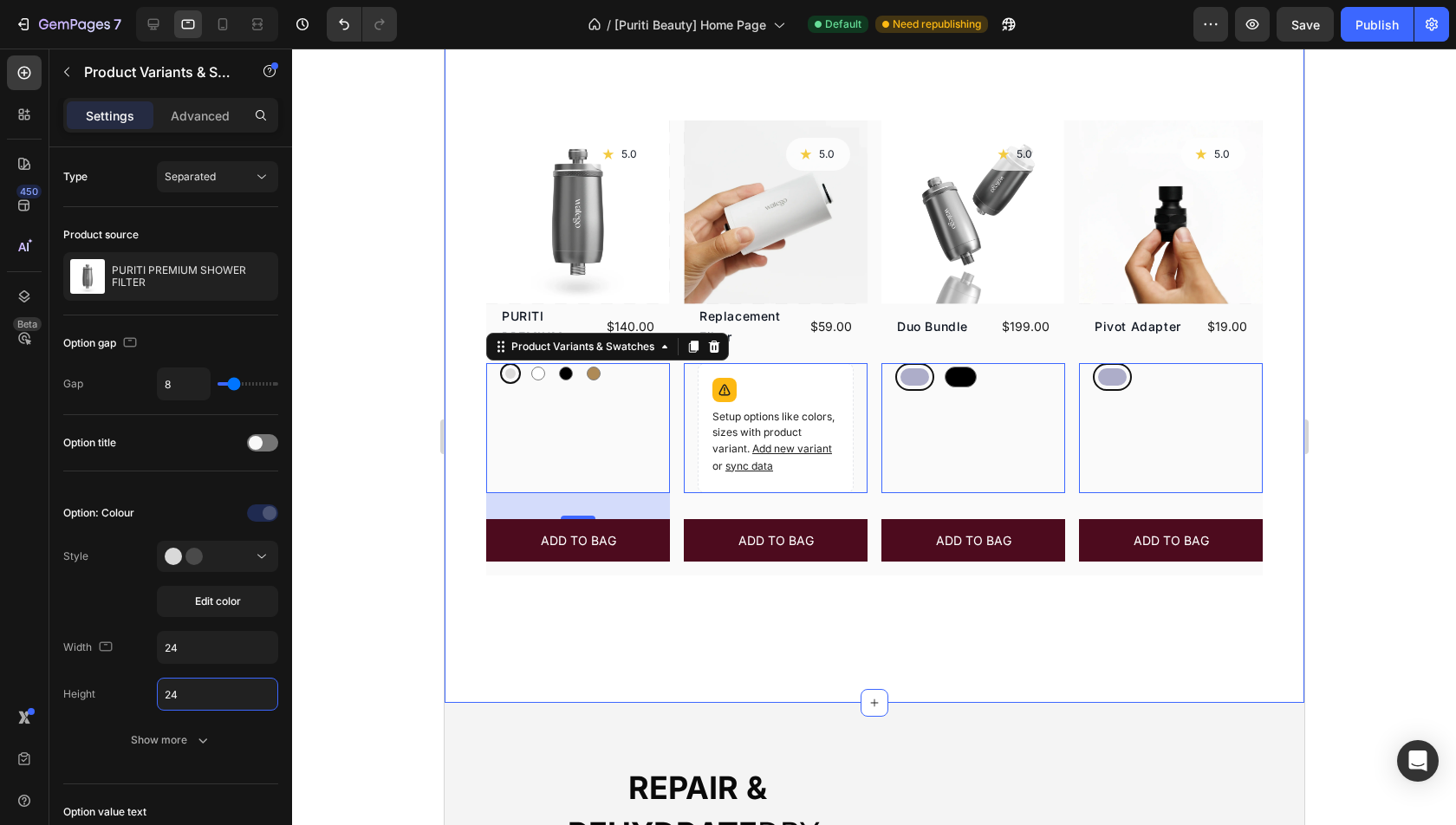
click at [835, 608] on div "Healthy hair and scalp is our mission Heading Product Images Icon 5.0 Text Bloc…" at bounding box center [874, 309] width 860 height 785
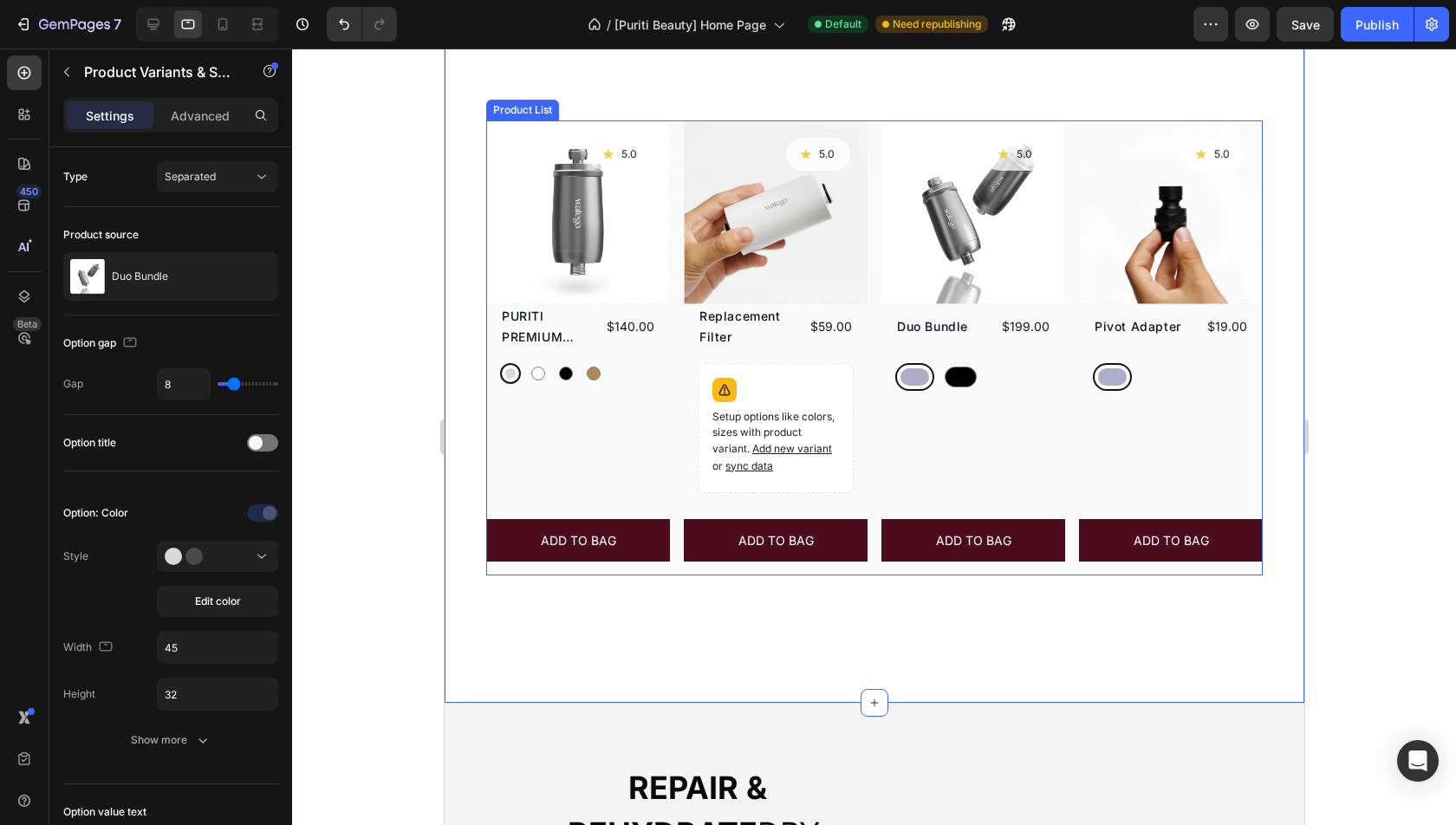
click at [669, 425] on div "Silver Silver Black Black Product Variants & Swatches" at bounding box center [577, 428] width 184 height 130
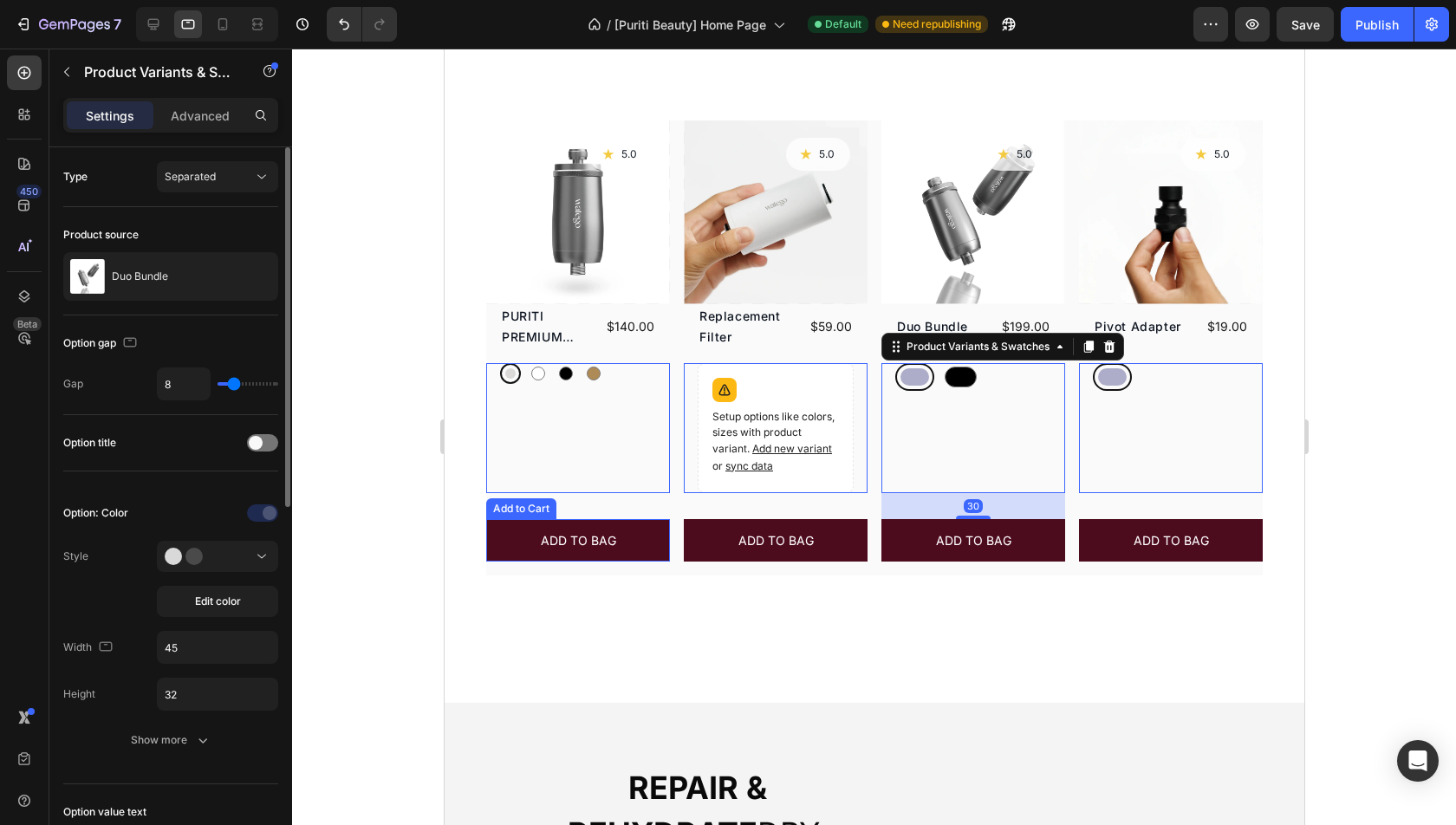
click at [194, 666] on div "Option: Color Style Edit color Width 45 Height 32 Show more" at bounding box center [170, 626] width 215 height 256
click at [198, 646] on input "45" at bounding box center [218, 646] width 120 height 31
type input "24"
click at [206, 704] on input "32" at bounding box center [218, 693] width 120 height 31
type input "24"
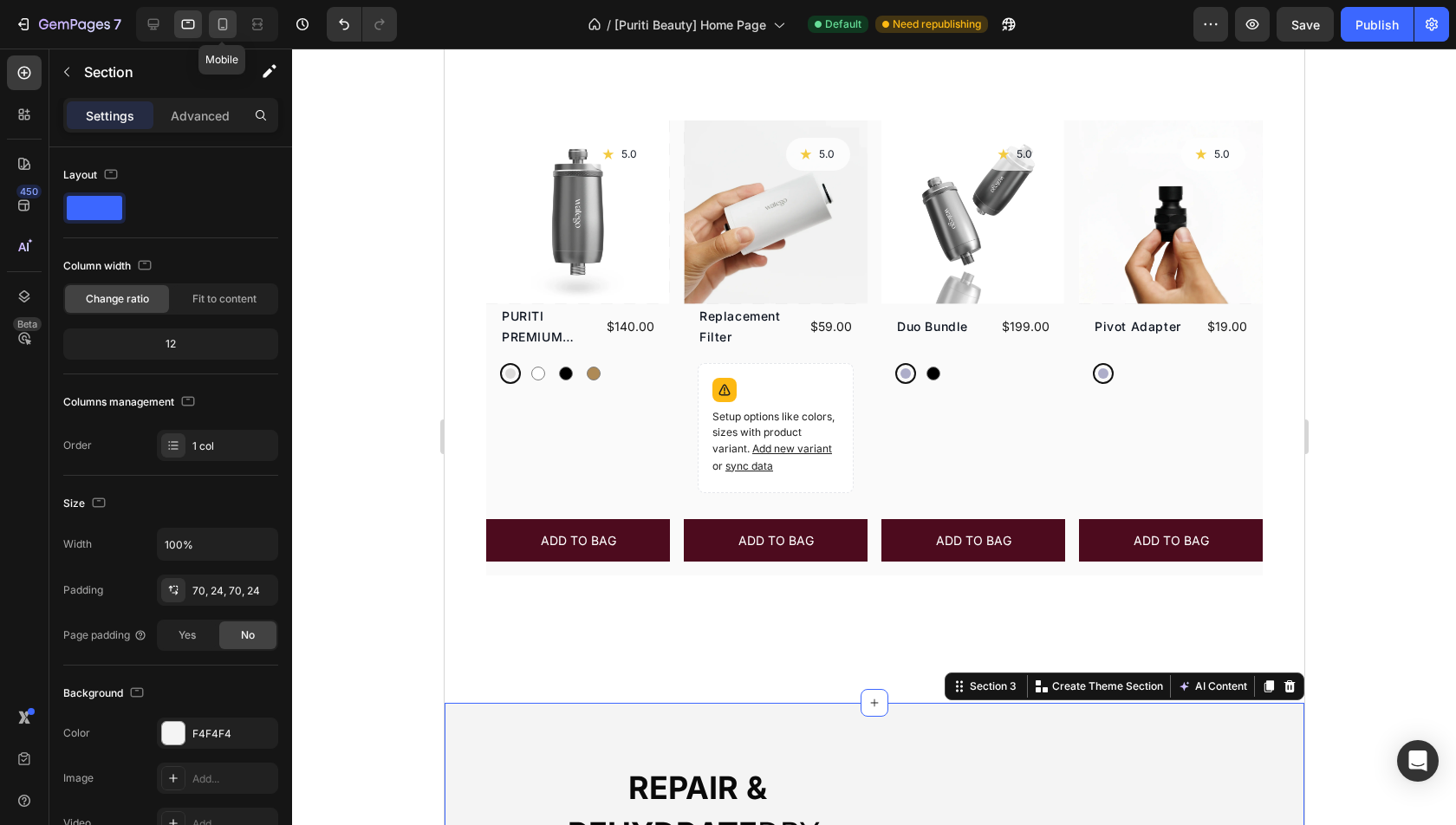
click at [222, 22] on icon at bounding box center [223, 24] width 17 height 17
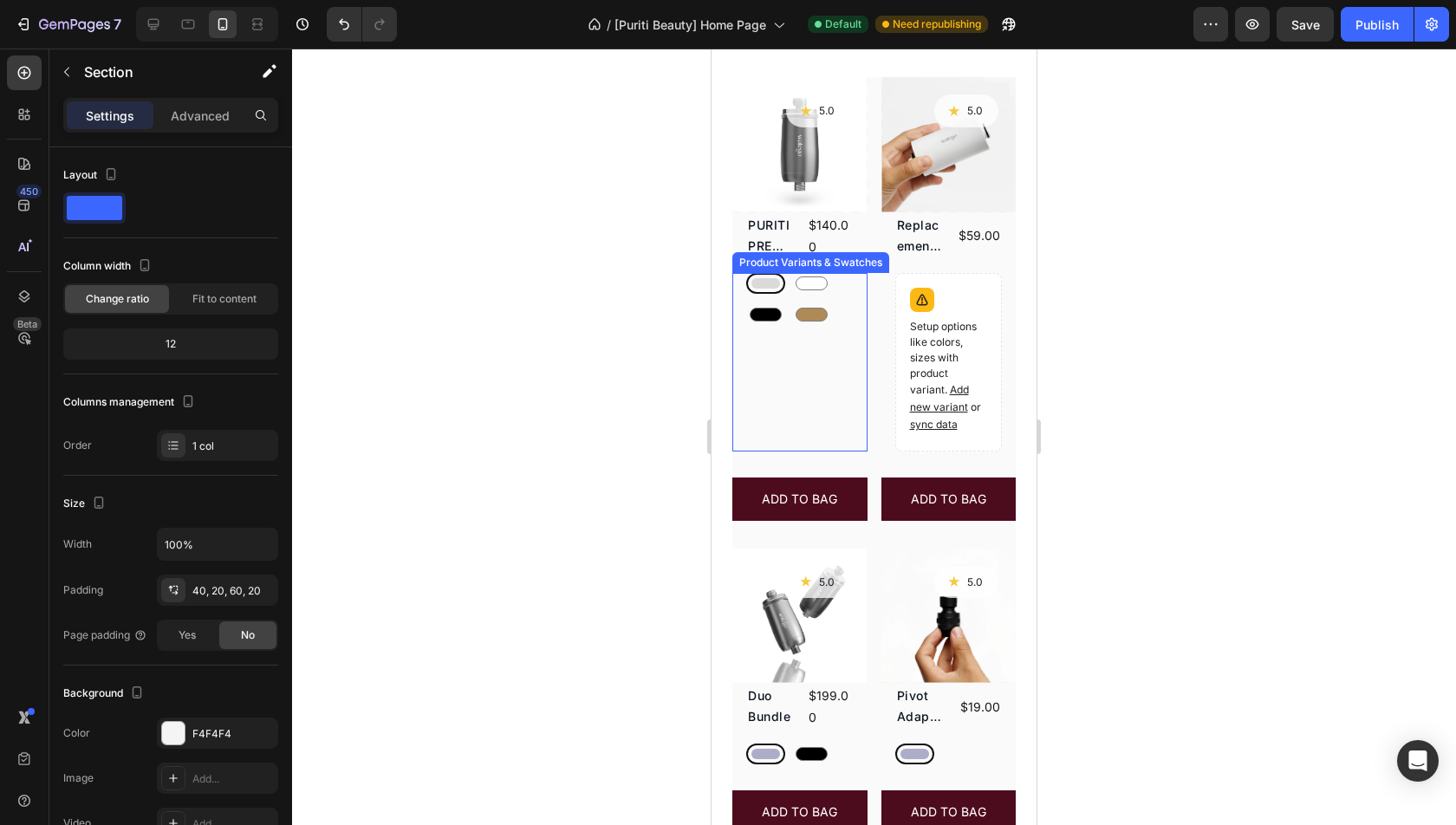
scroll to position [588, 0]
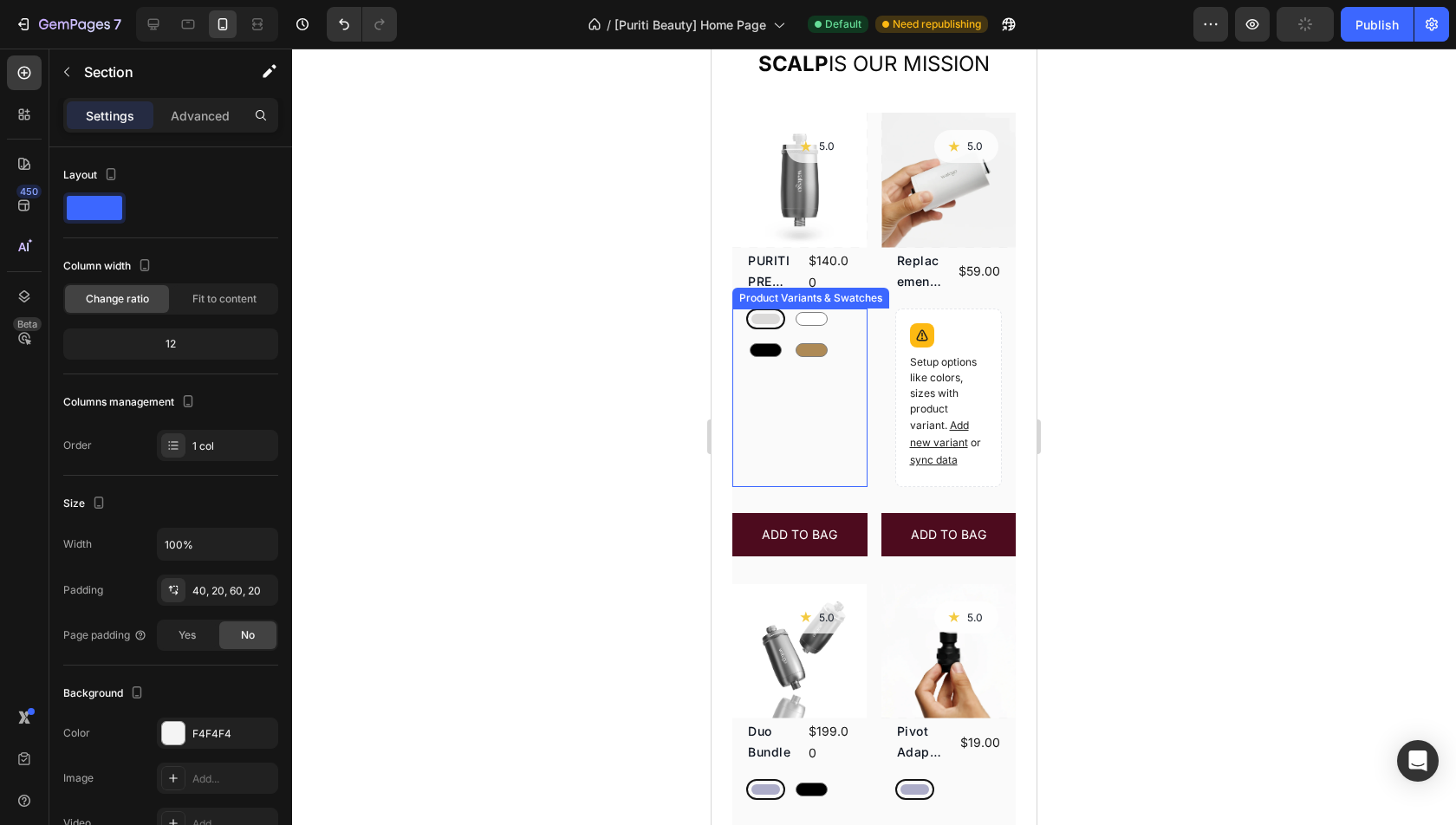
click at [824, 473] on div "Silver Silver White White Black Black Gold Gold Product Variants & Swatches" at bounding box center [799, 397] width 135 height 179
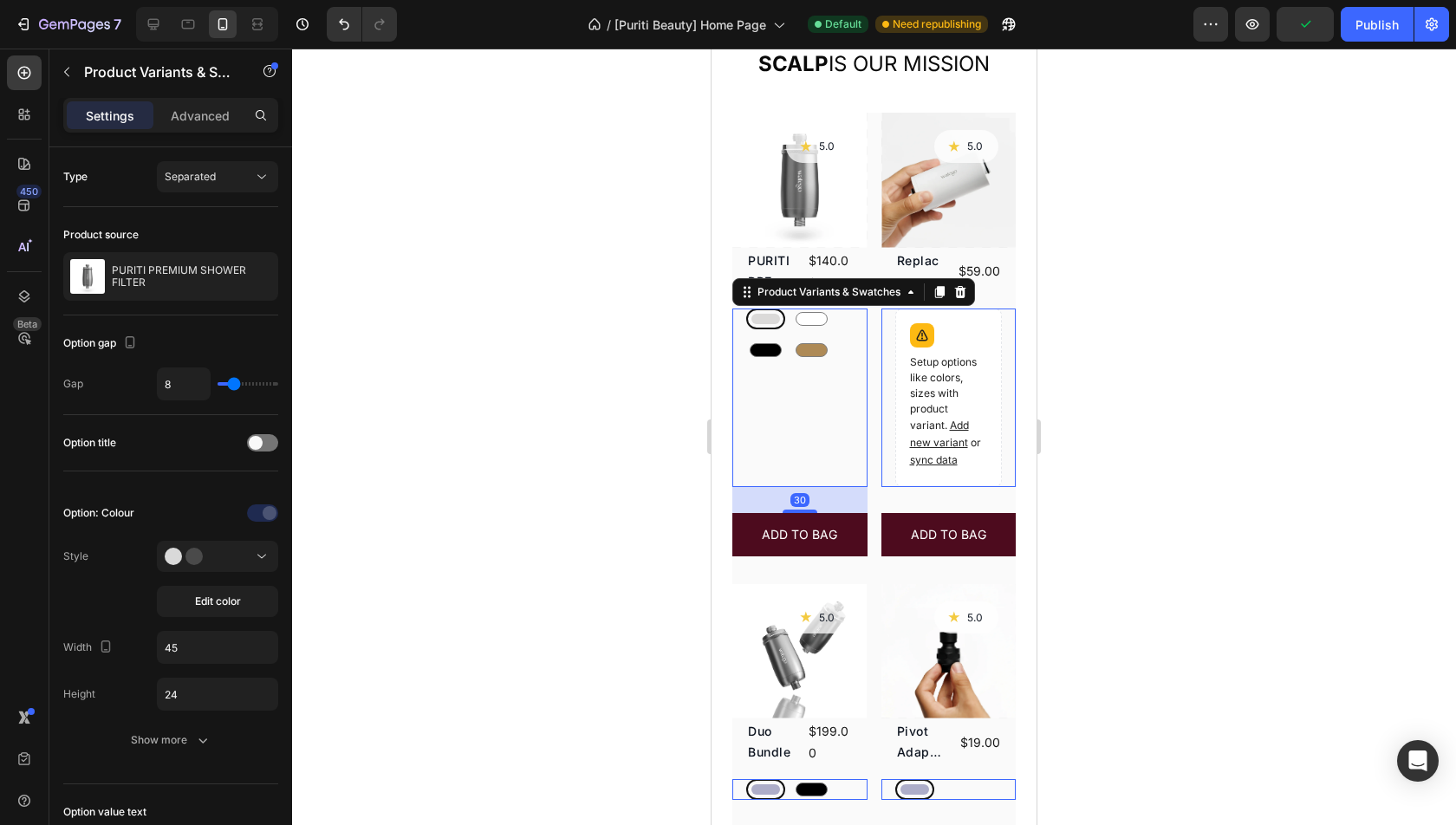
click at [778, 323] on div at bounding box center [765, 318] width 39 height 21
click at [746, 308] on input "Silver Silver" at bounding box center [745, 307] width 1 height 1
click at [209, 653] on input "45" at bounding box center [218, 646] width 120 height 31
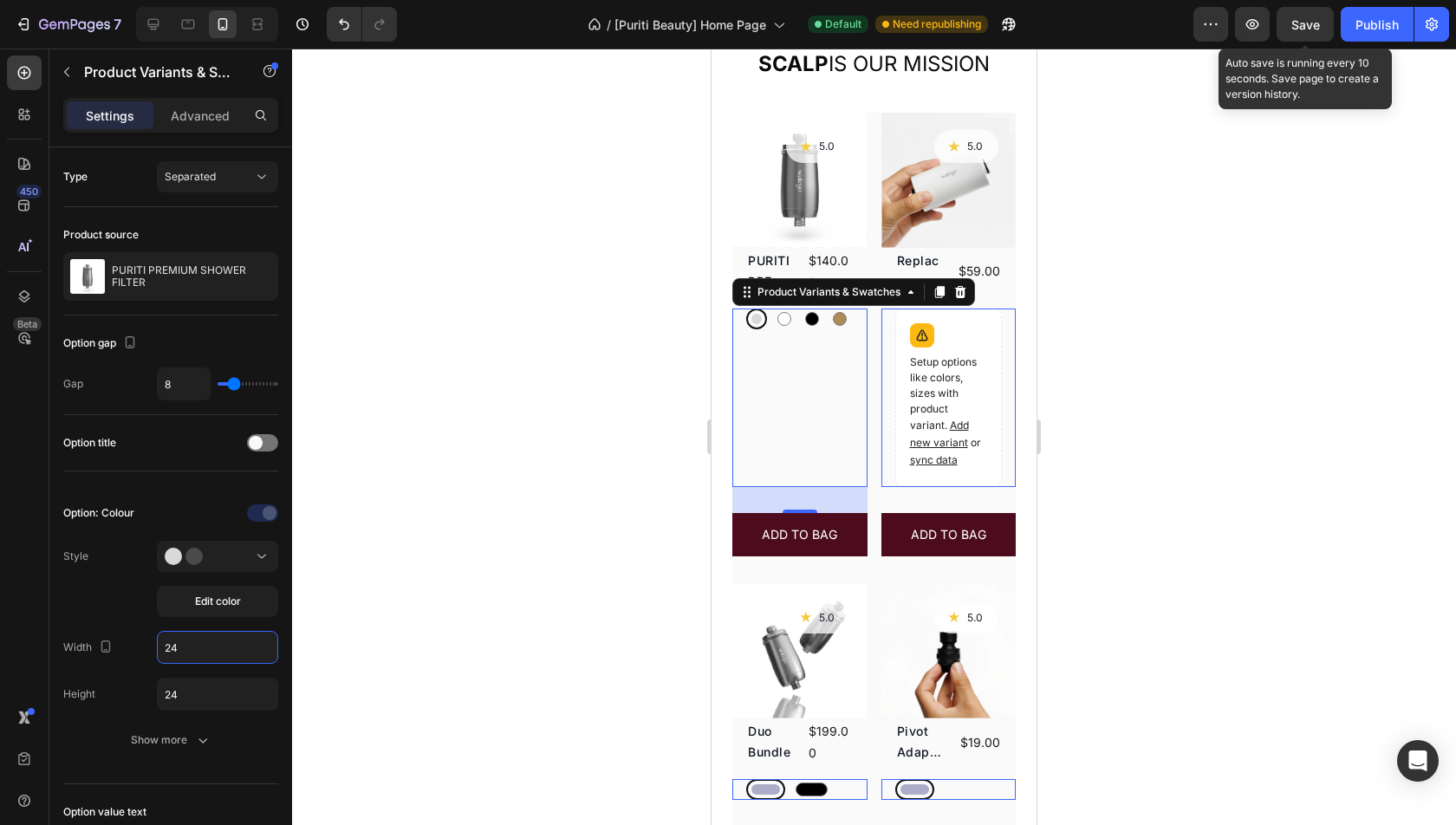
type input "24"
click at [1313, 23] on span "Save" at bounding box center [1305, 24] width 29 height 15
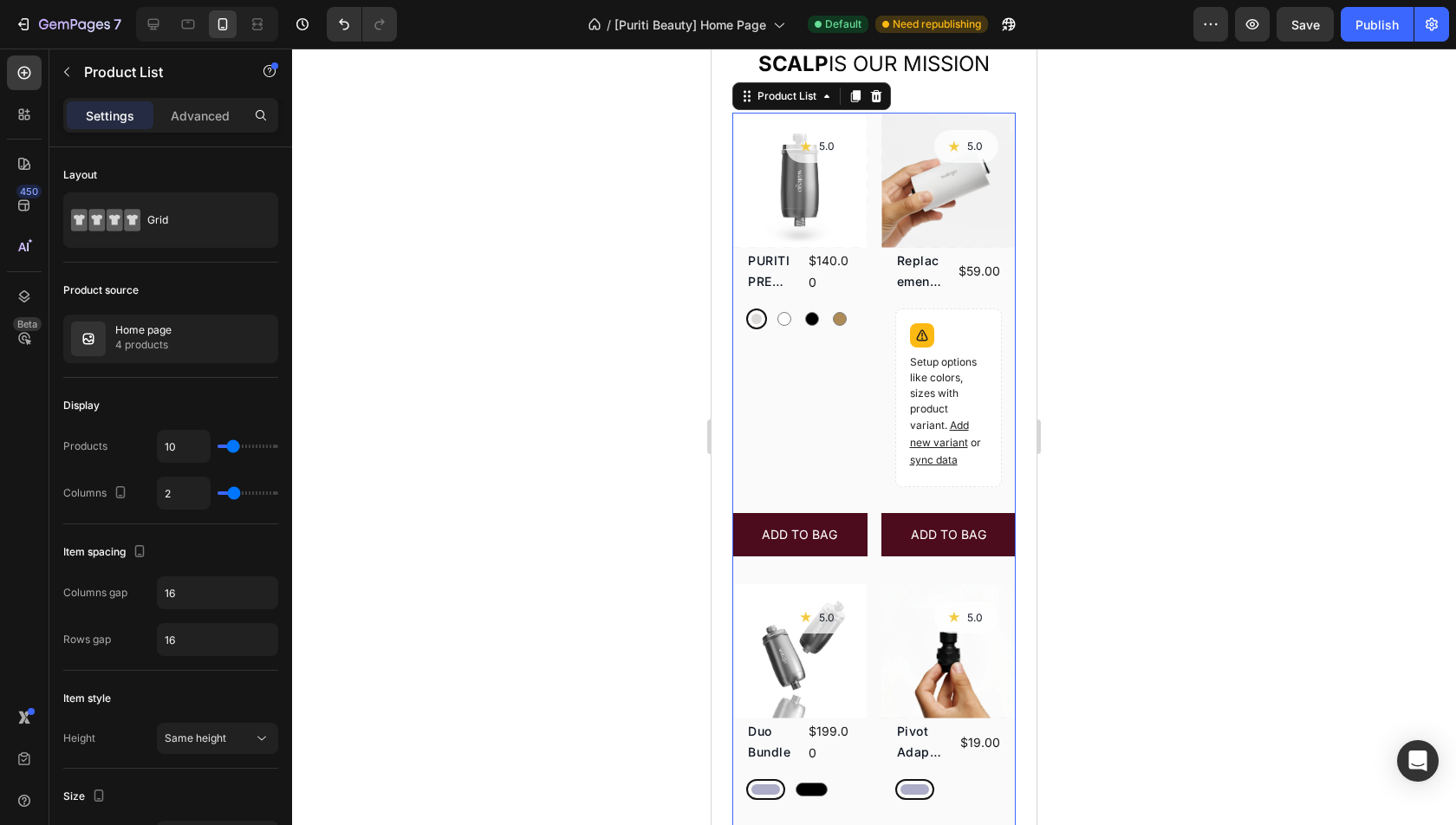
click at [873, 471] on div "Product Images Icon 5.0 Text Block Row PURITI PREMIUM SHOWER FILTER Product Tit…" at bounding box center [874, 497] width 283 height 769
click at [183, 491] on input "2" at bounding box center [184, 493] width 52 height 31
type input "1"
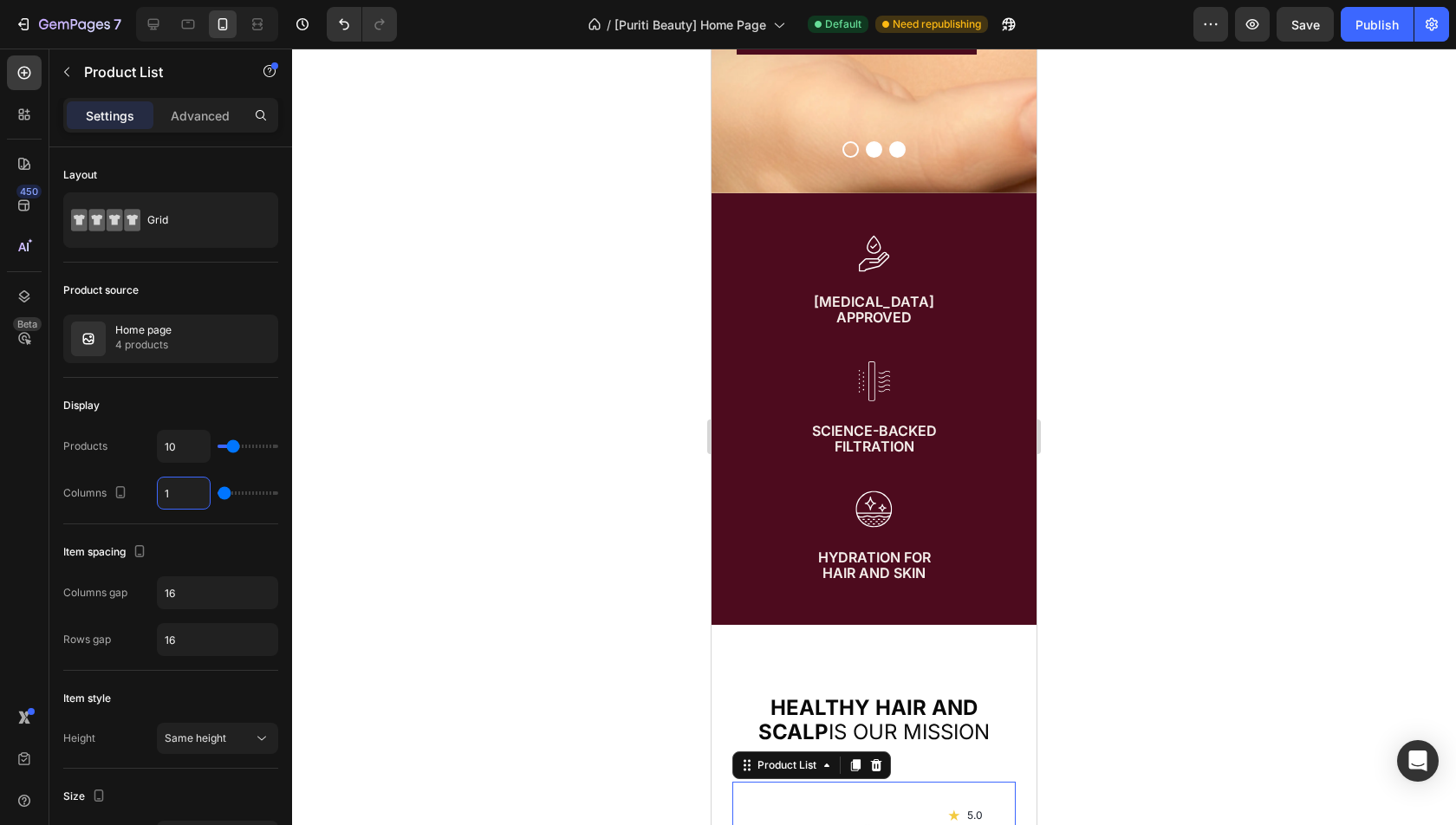
click at [1217, 503] on div at bounding box center [874, 437] width 1164 height 776
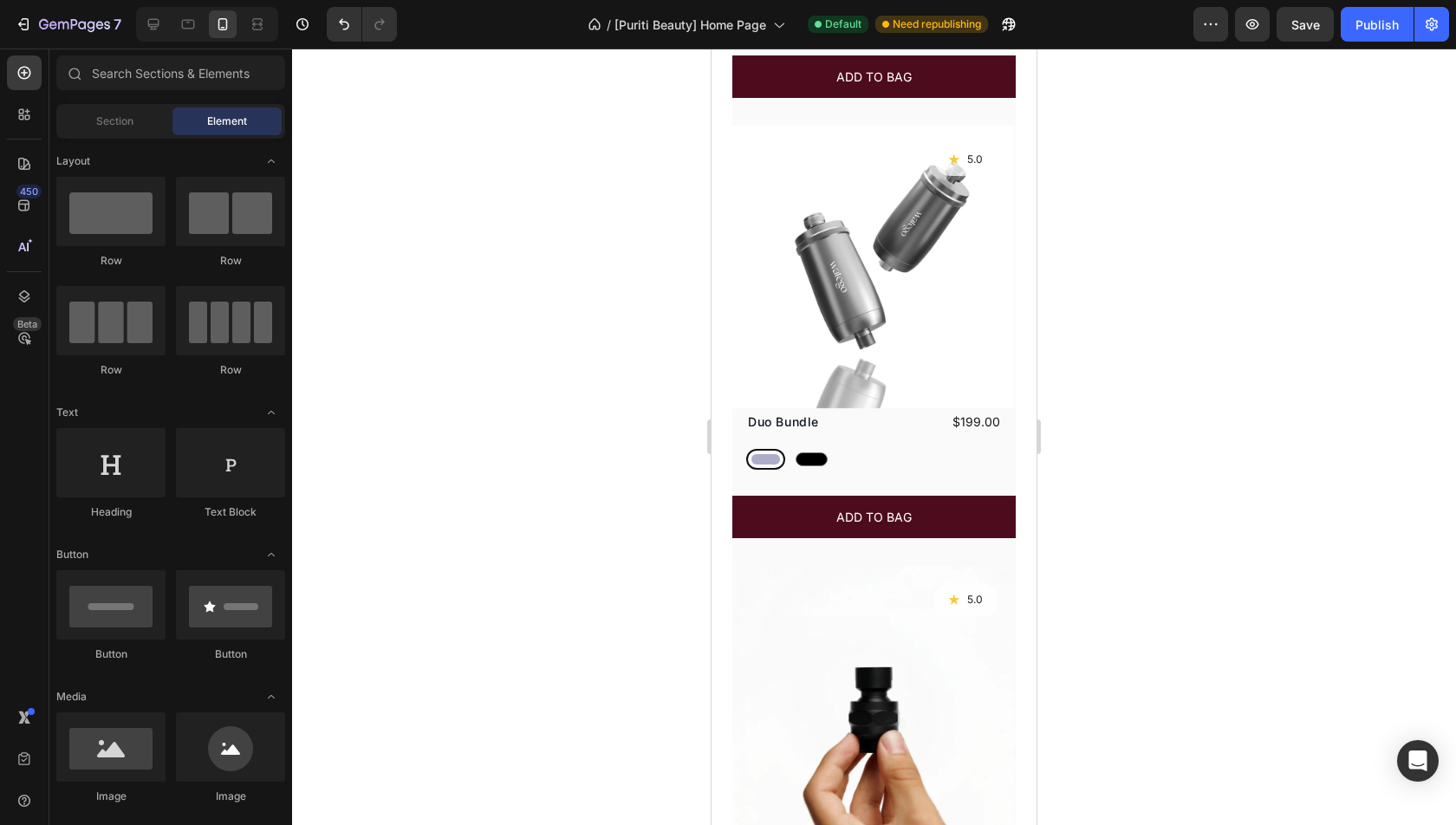
scroll to position [1885, 0]
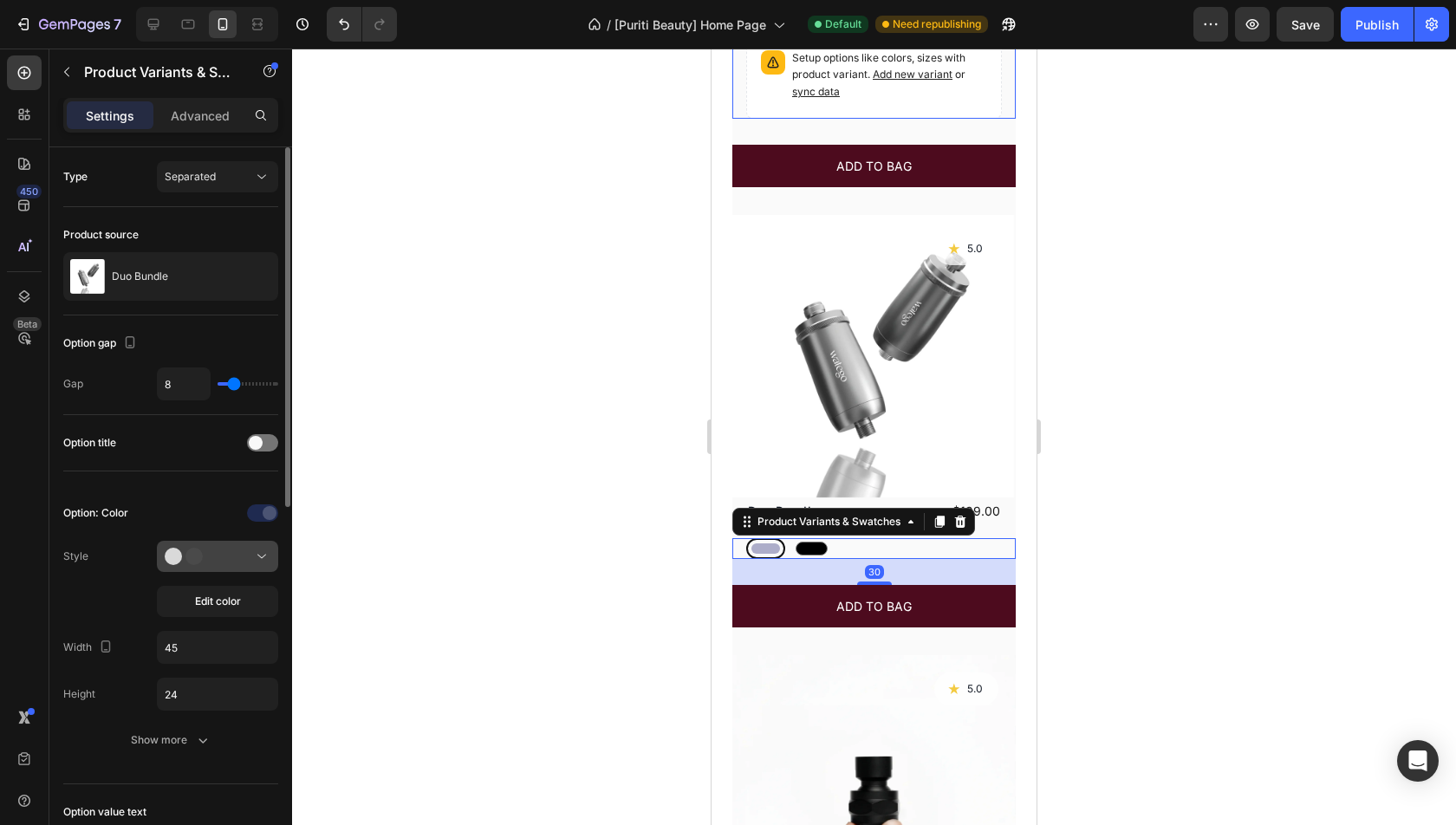
click at [200, 541] on button at bounding box center [218, 556] width 122 height 31
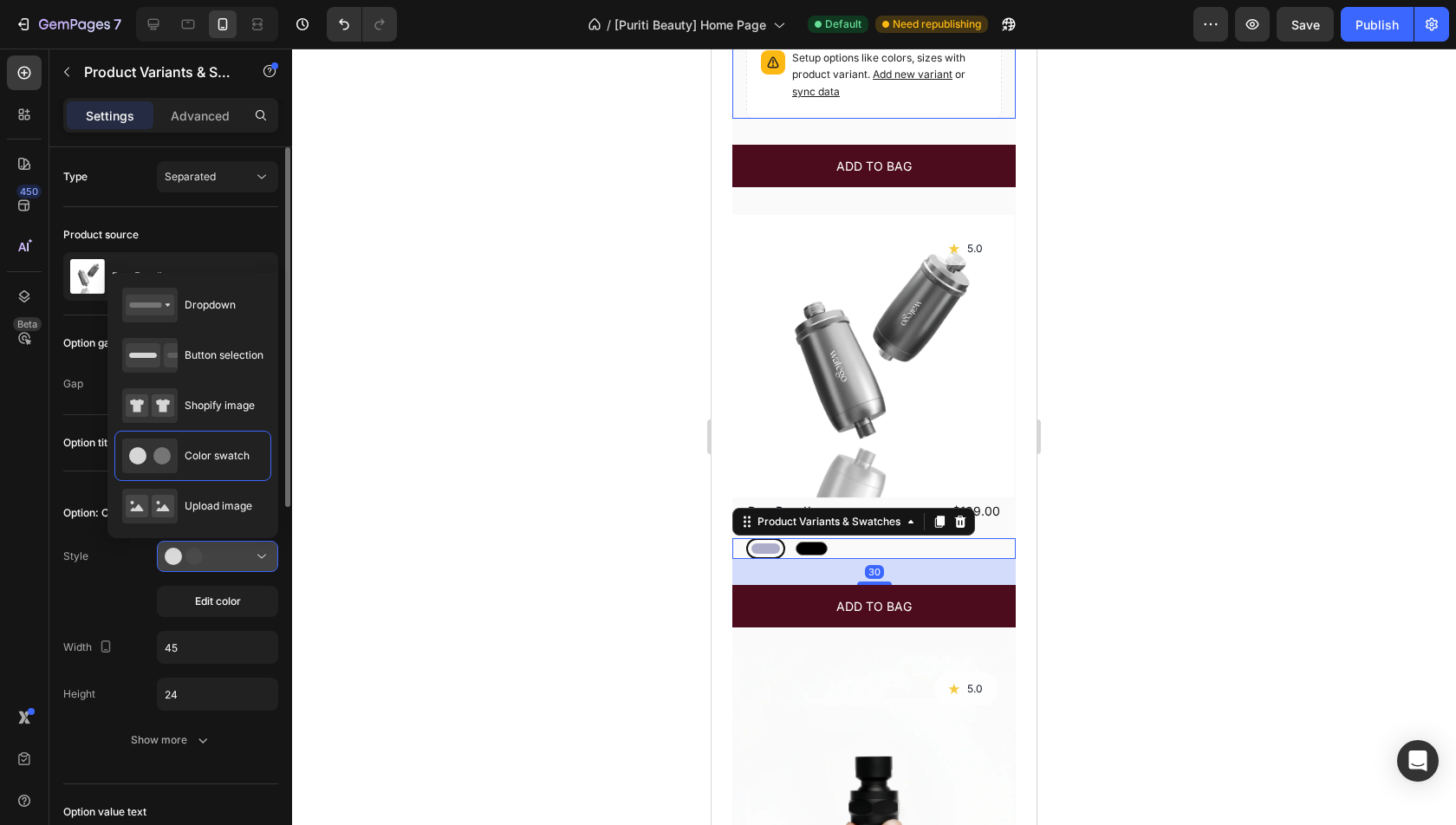
click at [200, 548] on icon at bounding box center [191, 556] width 52 height 17
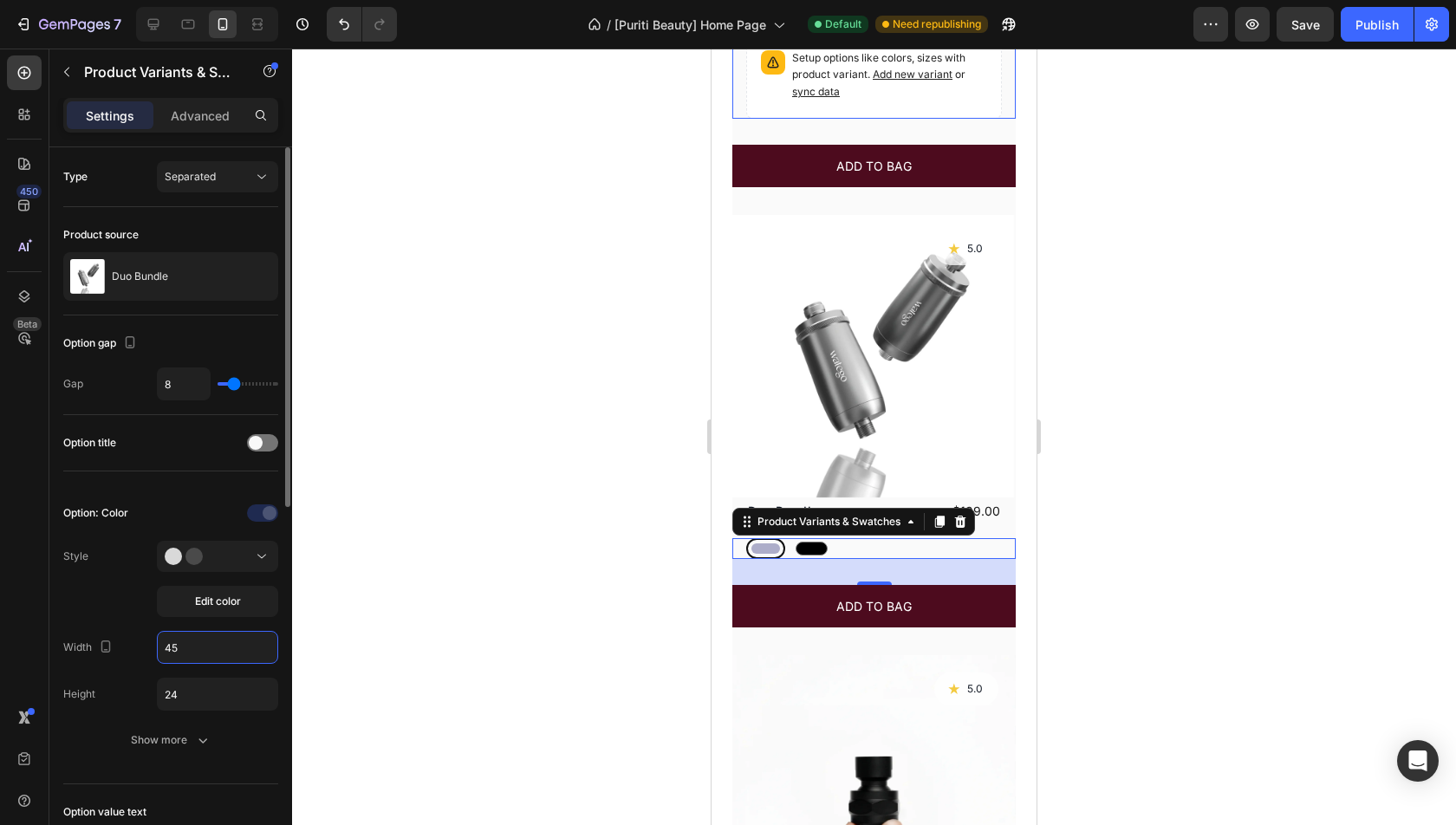
click at [195, 635] on input "45" at bounding box center [218, 646] width 120 height 31
type input "24"
click at [1235, 476] on div at bounding box center [874, 437] width 1164 height 776
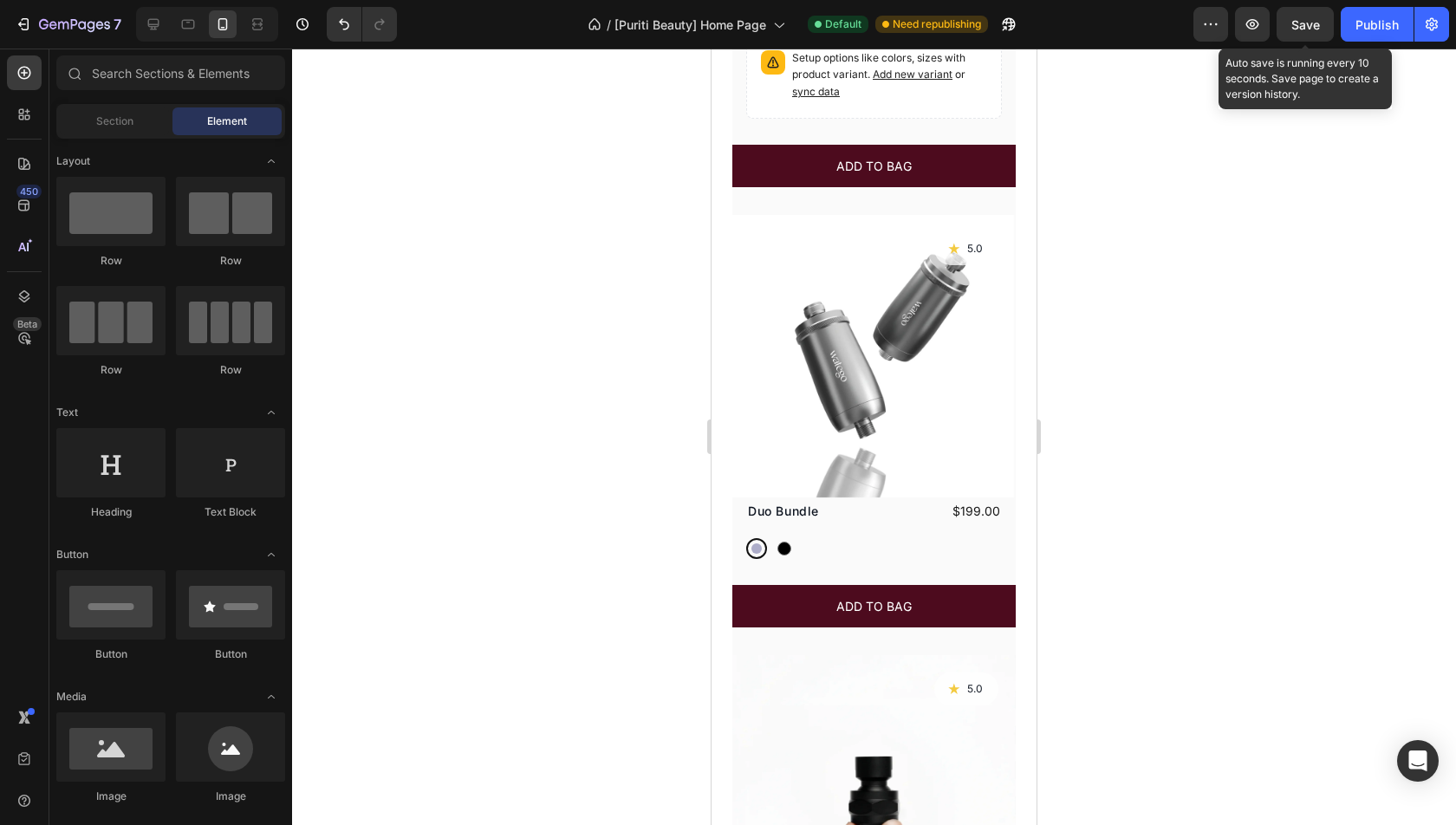
click at [1311, 26] on span "Save" at bounding box center [1305, 24] width 29 height 15
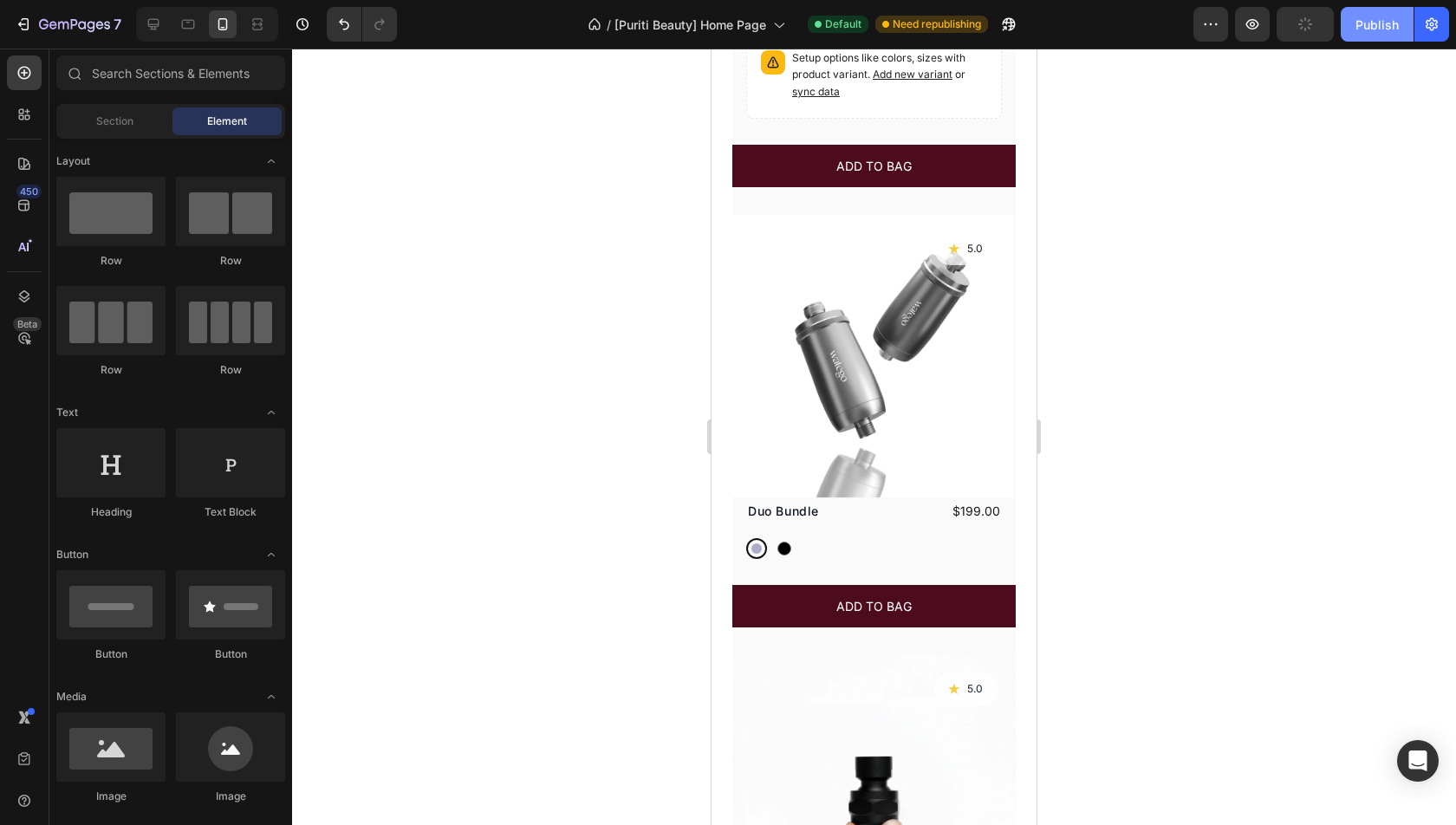
click at [1345, 26] on button "Publish" at bounding box center [1377, 24] width 73 height 35
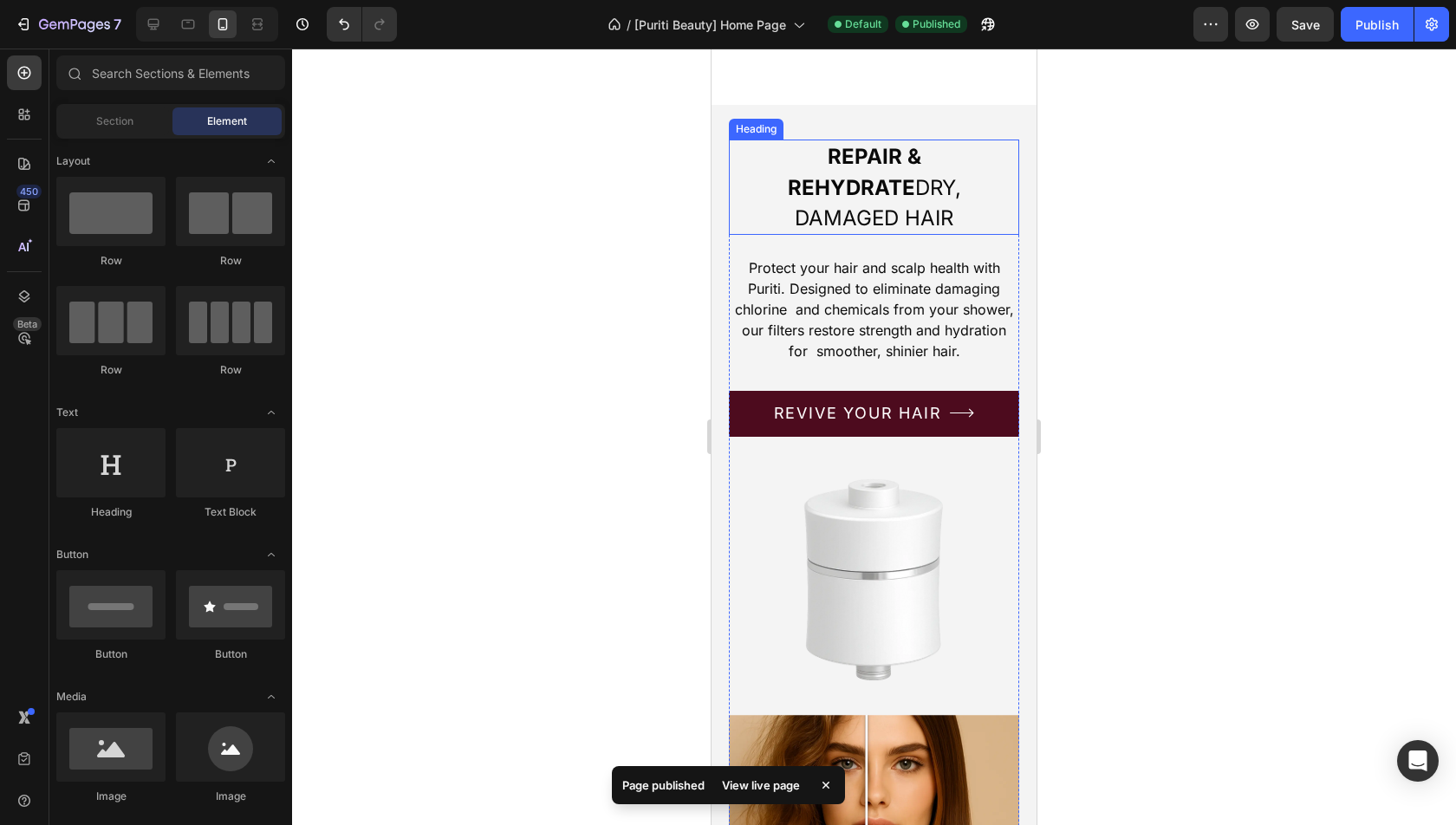
scroll to position [3364, 0]
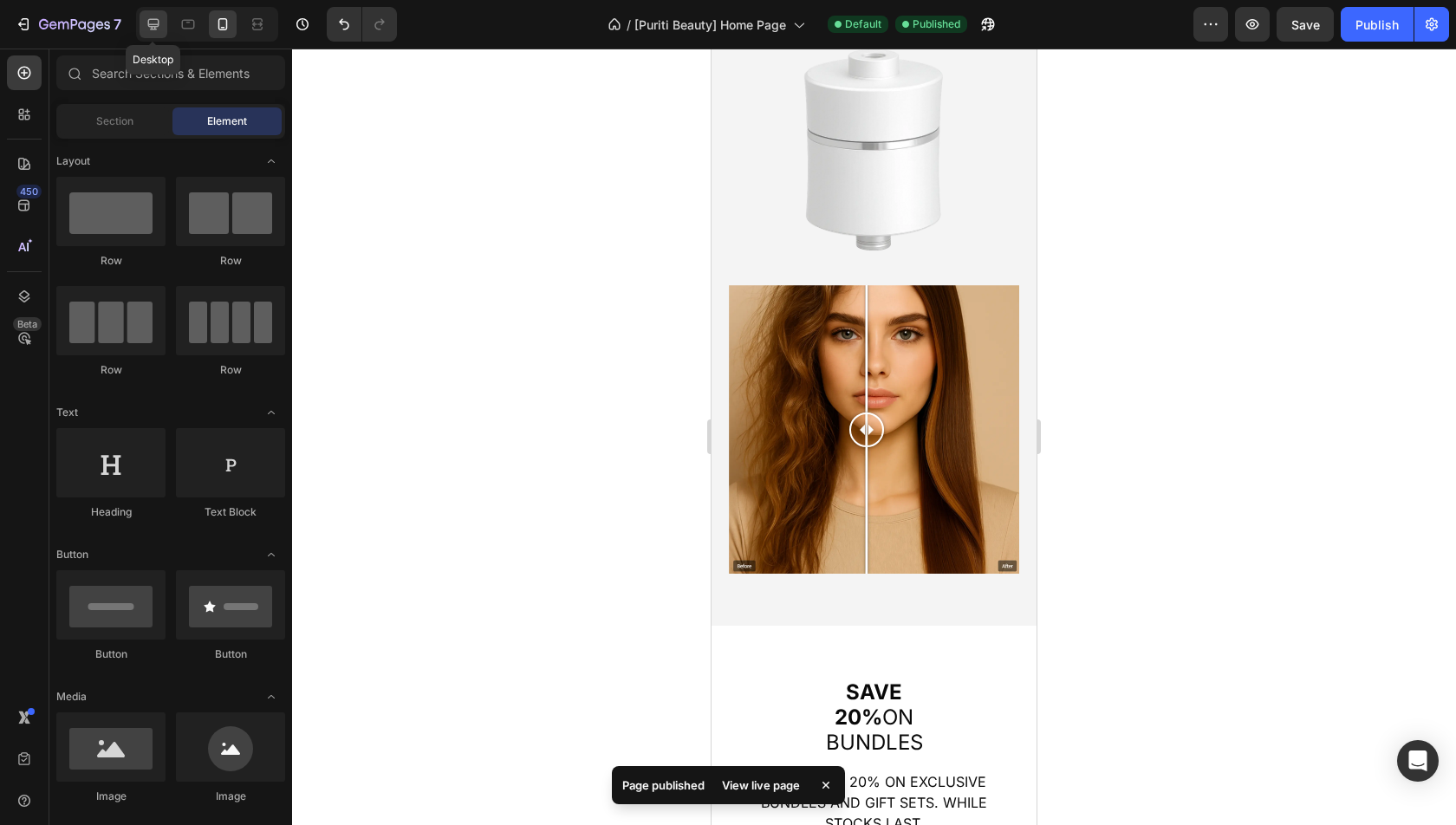
click at [158, 26] on icon at bounding box center [153, 24] width 17 height 17
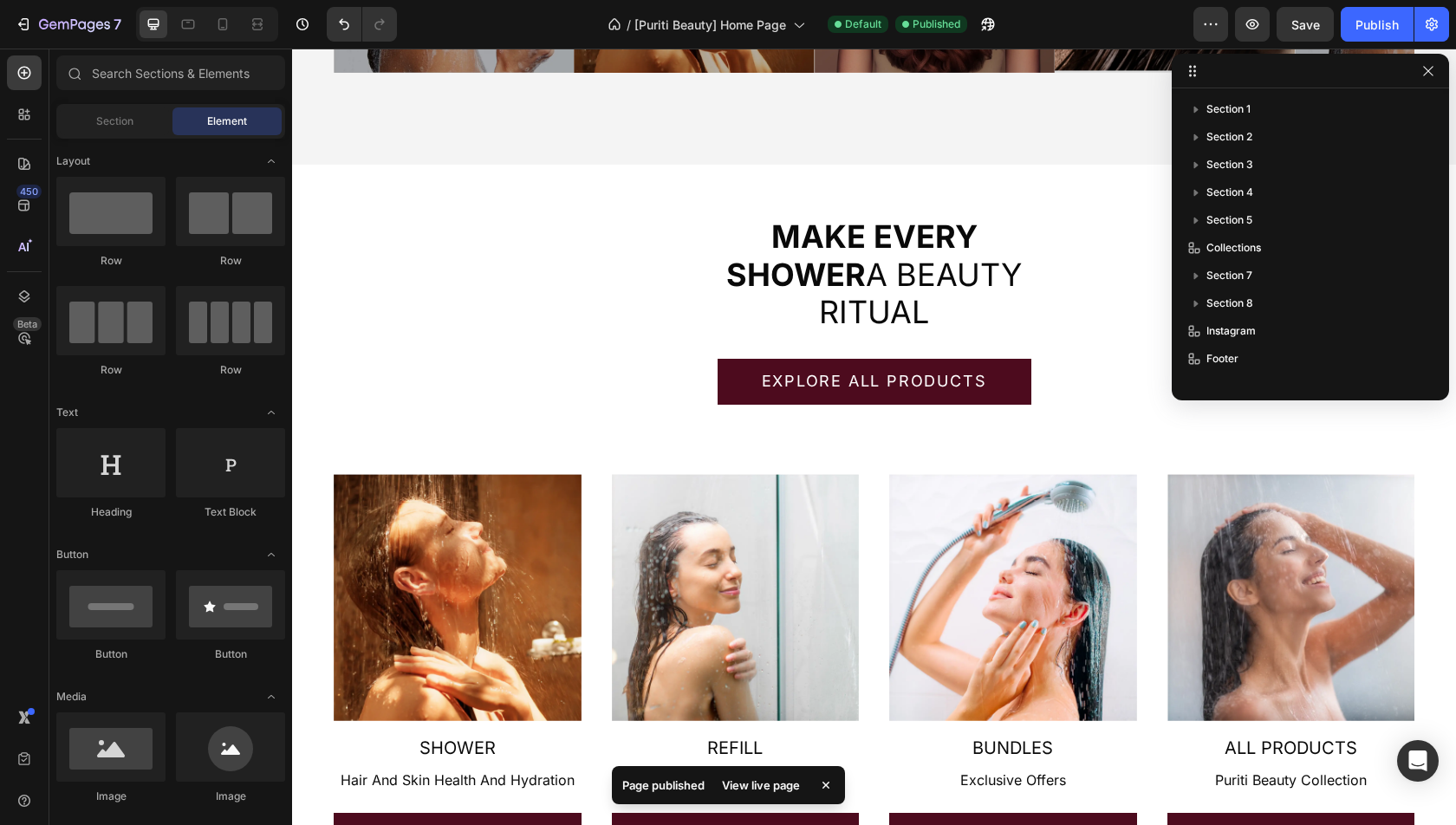
scroll to position [2435, 0]
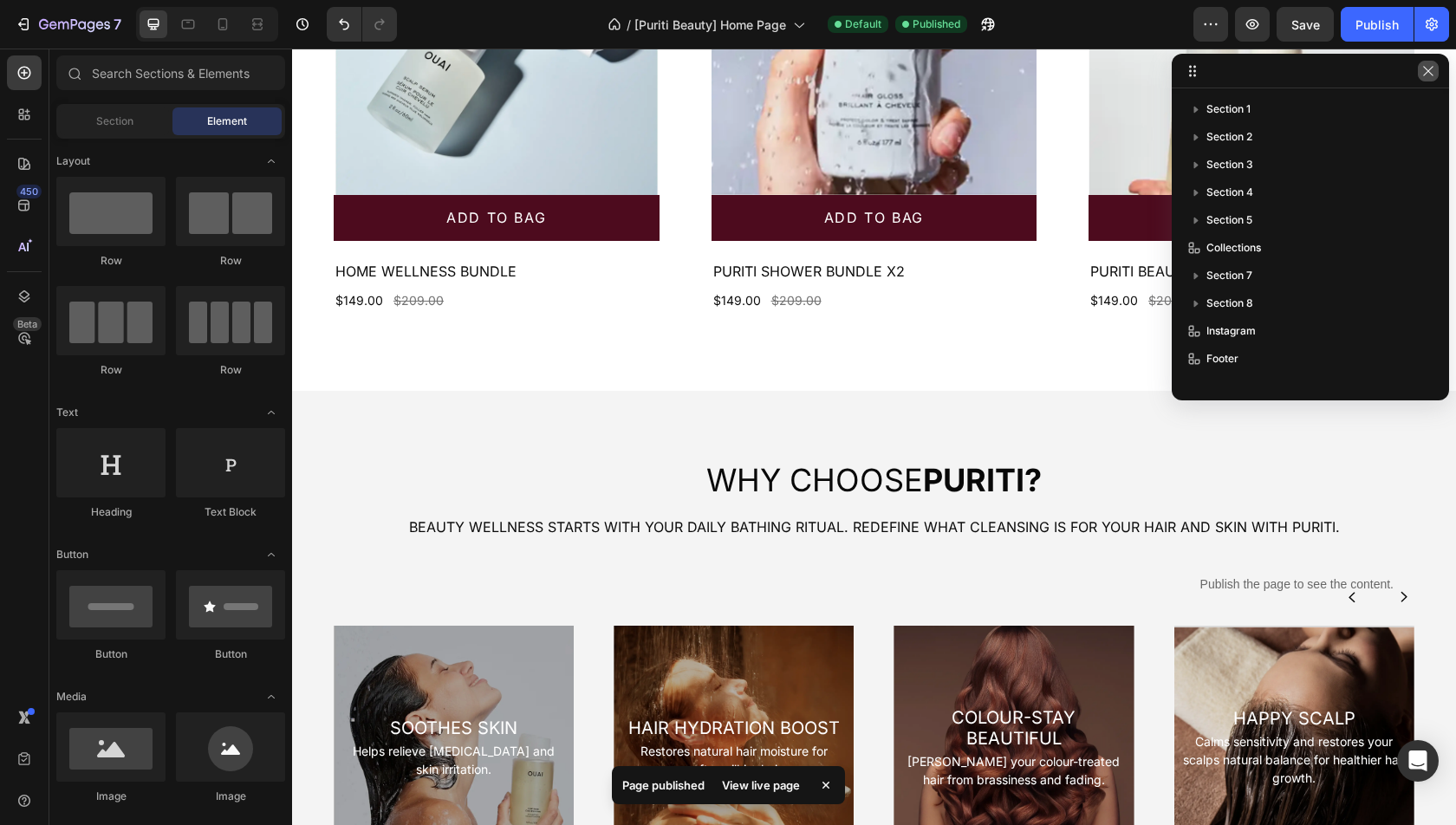
click at [1433, 73] on icon "button" at bounding box center [1428, 71] width 14 height 14
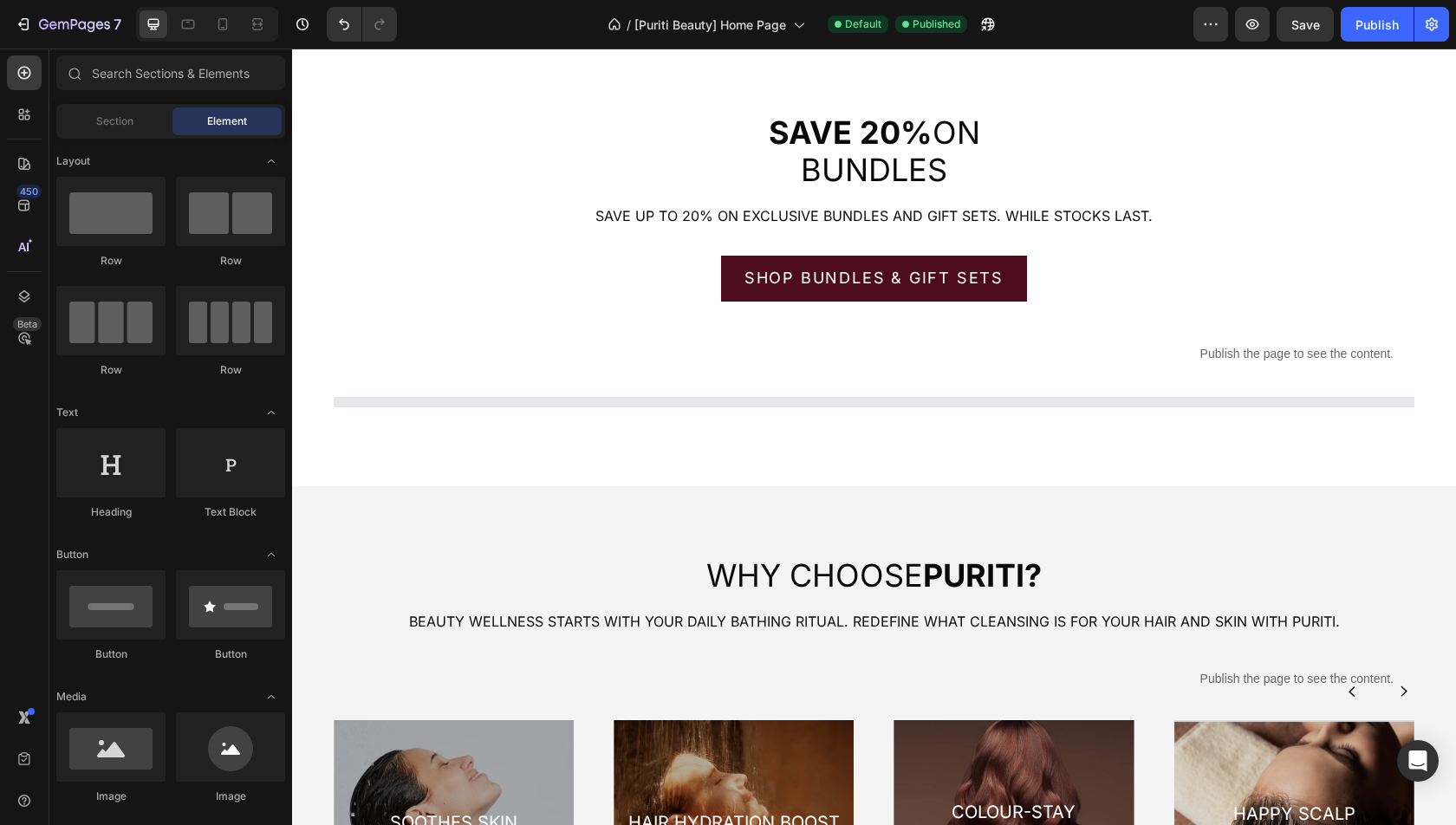
scroll to position [2230, 0]
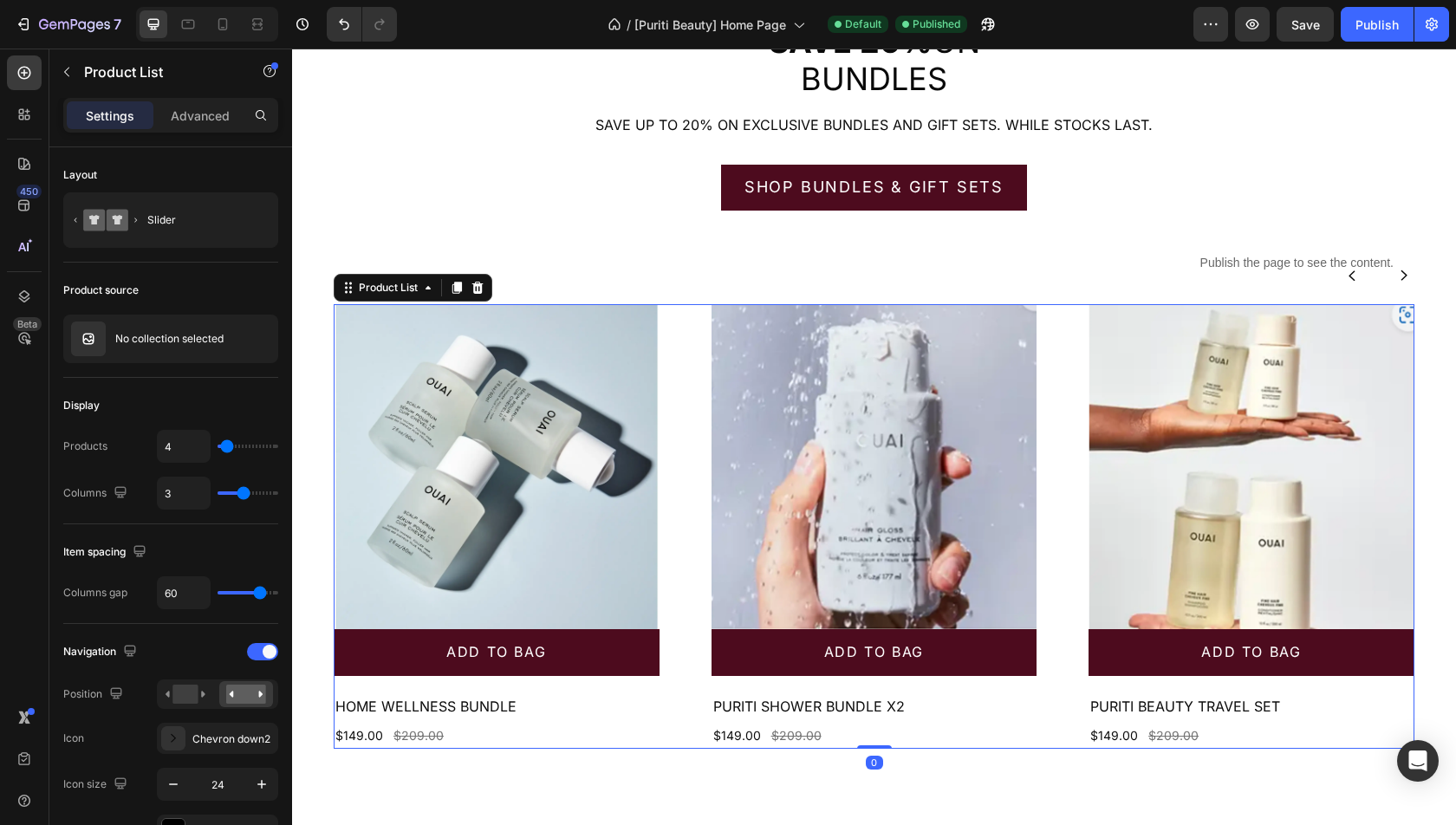
click at [668, 418] on div "Product Images add to bag Add to Cart Home Wellness Bundle Product Title $149.0…" at bounding box center [873, 527] width 1081 height 445
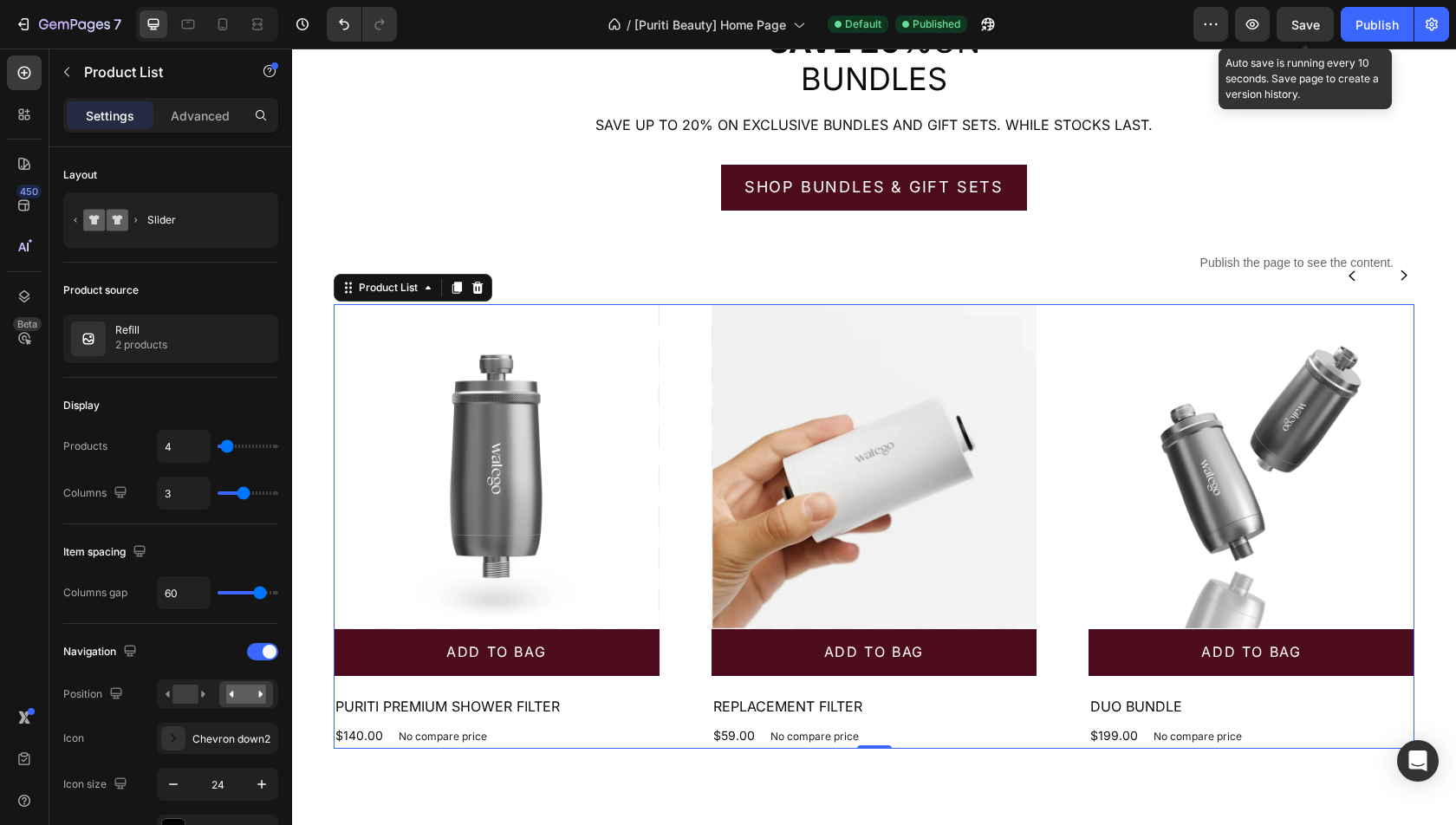
click at [1301, 30] on span "Save" at bounding box center [1305, 24] width 29 height 15
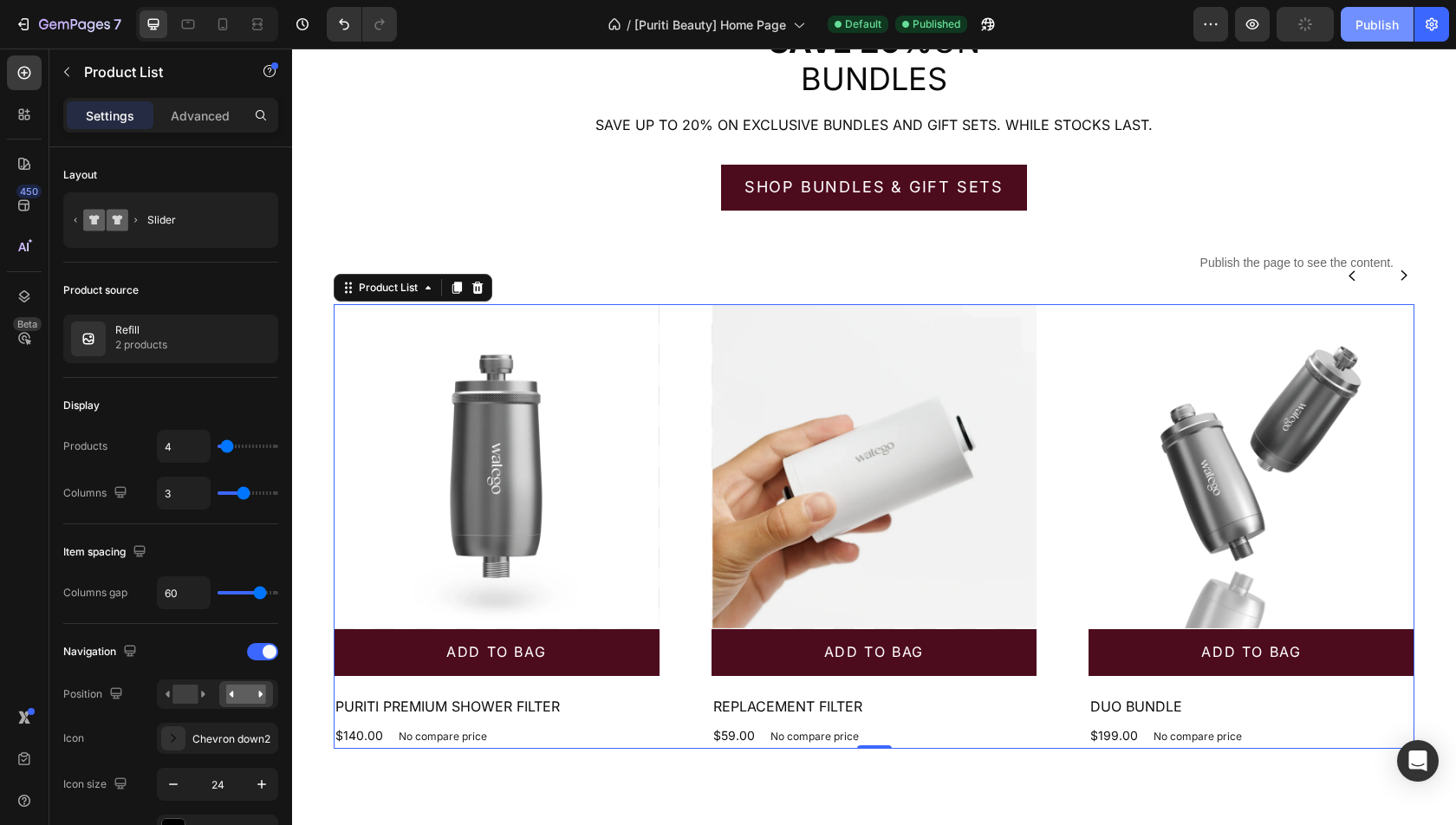
click at [1366, 30] on div "Publish" at bounding box center [1376, 25] width 43 height 18
click at [382, 298] on div "Product List" at bounding box center [412, 287] width 159 height 28
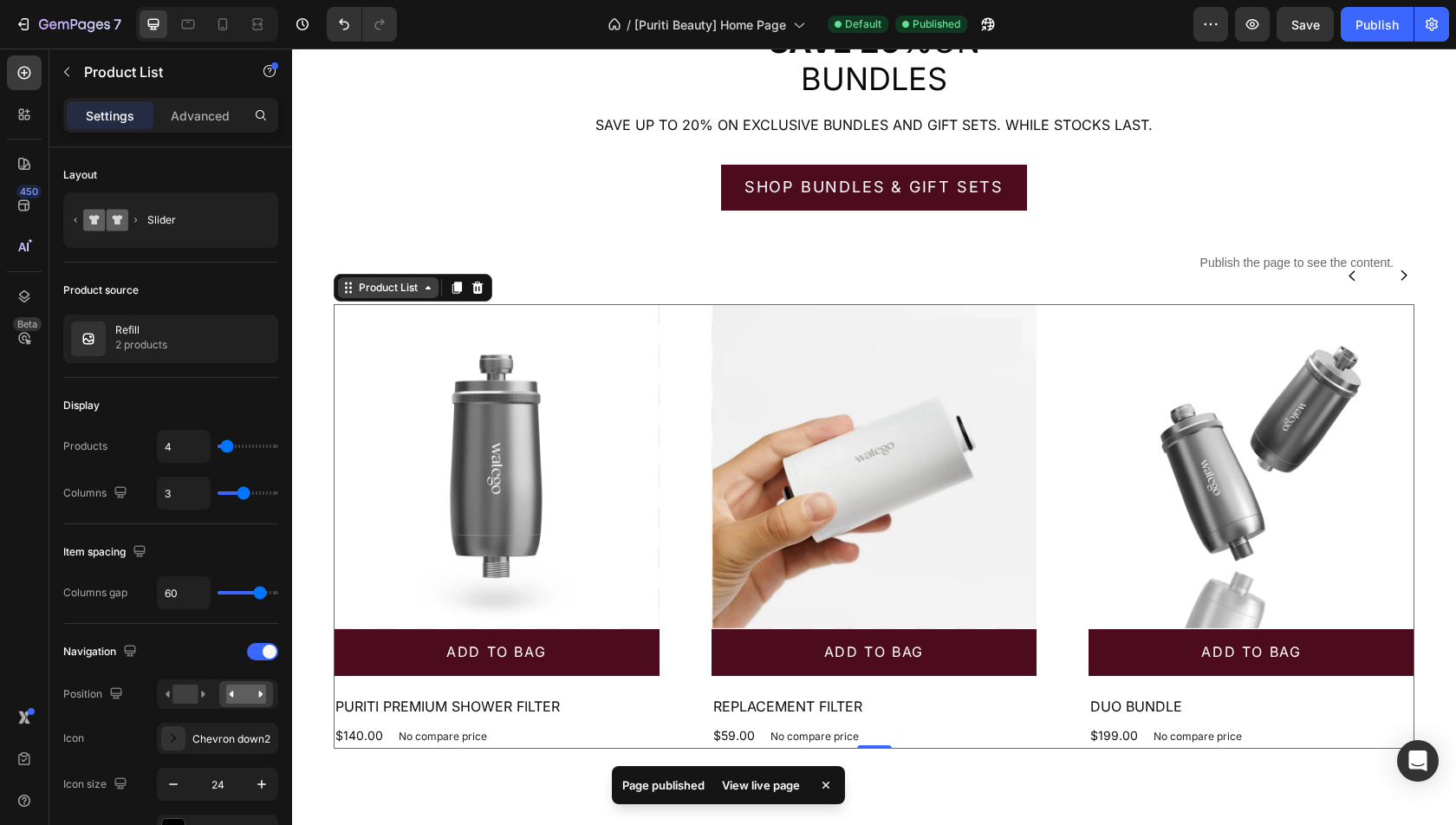
click at [389, 277] on div "Product List" at bounding box center [388, 287] width 101 height 21
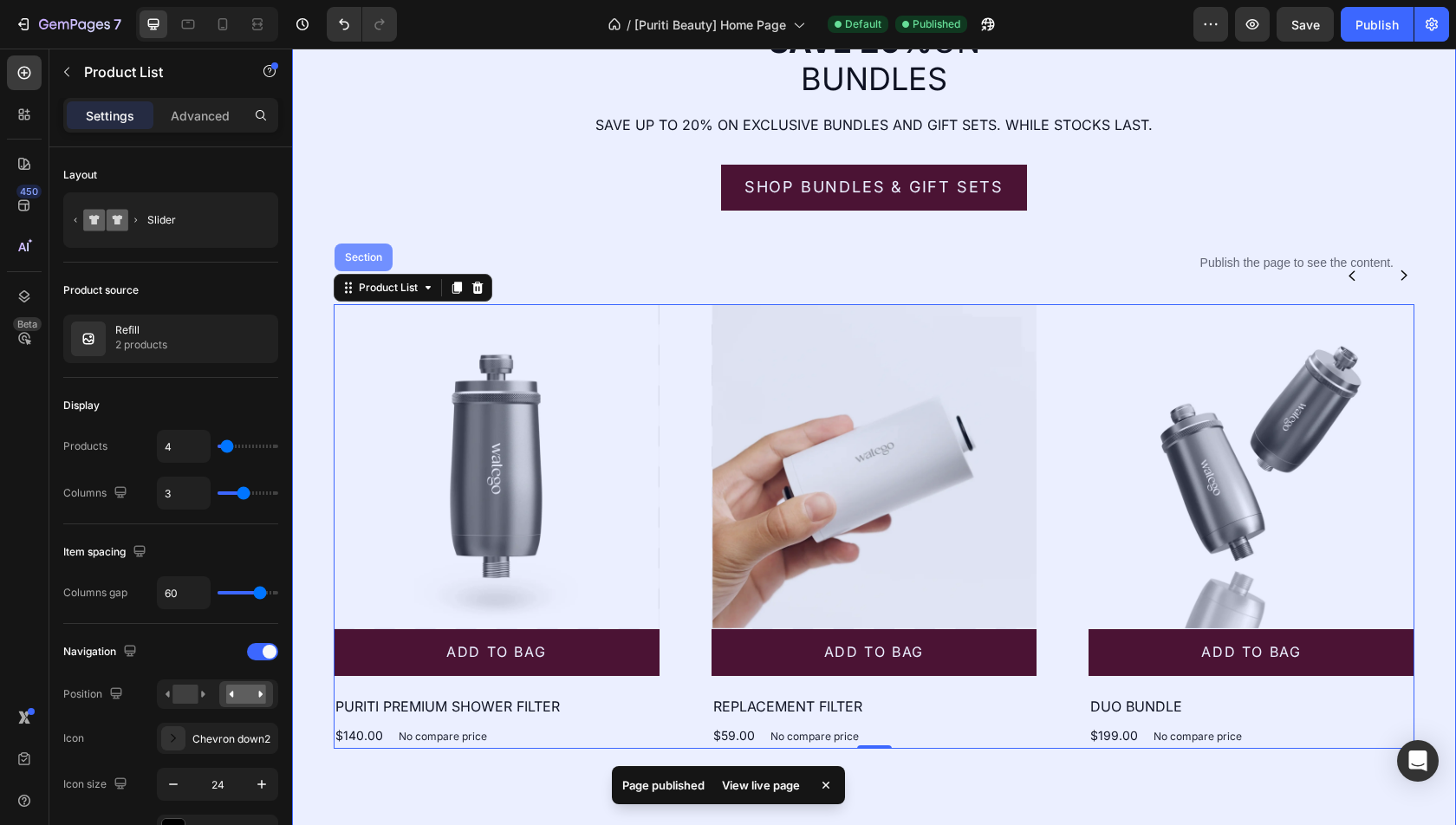
click at [359, 268] on div "Section" at bounding box center [363, 257] width 58 height 28
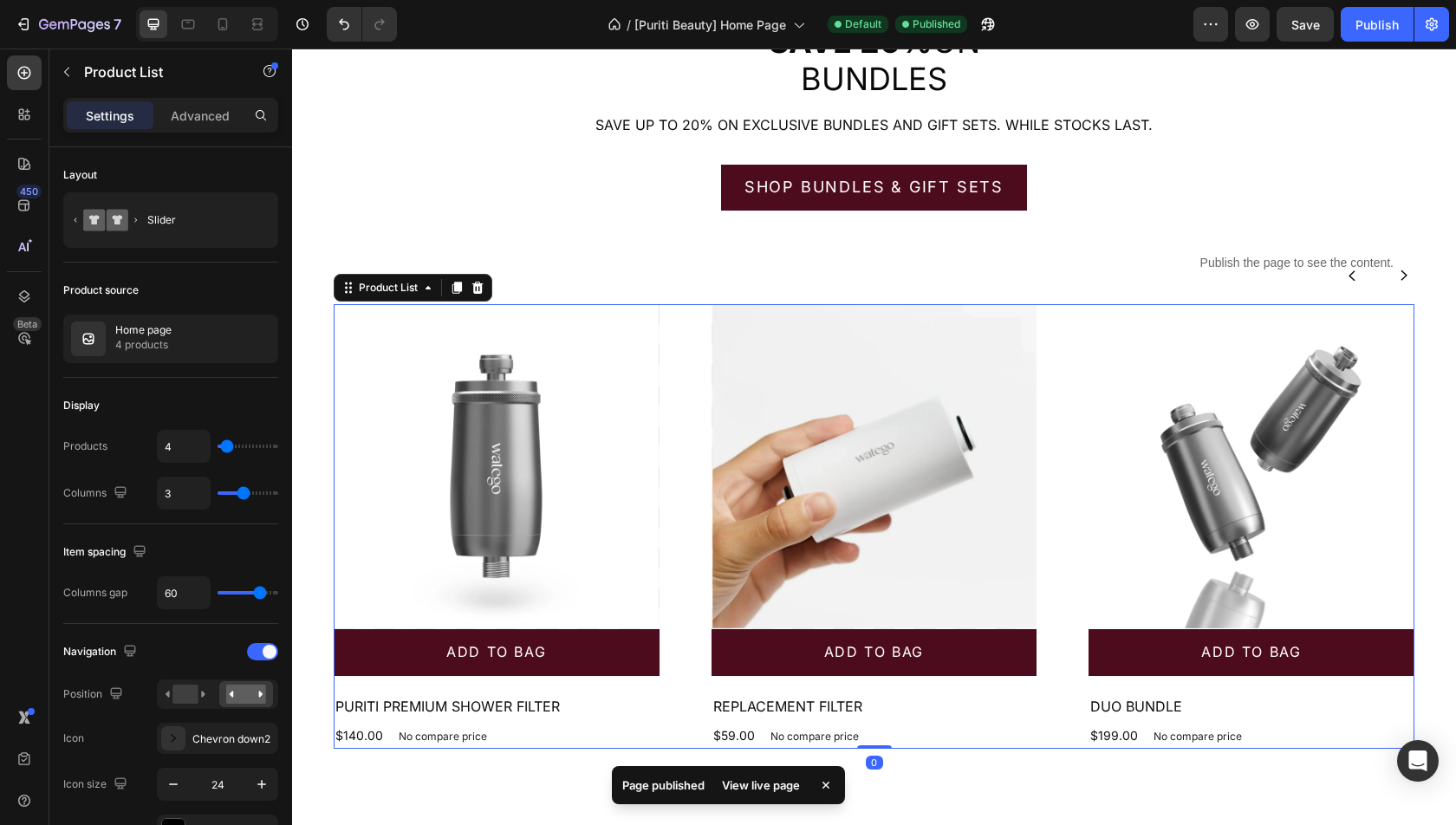
click at [674, 465] on div "Product Images add to bag Add to Cart PURITI PREMIUM SHOWER FILTER Product Titl…" at bounding box center [873, 527] width 1081 height 445
click at [148, 338] on p "4 products" at bounding box center [144, 344] width 56 height 17
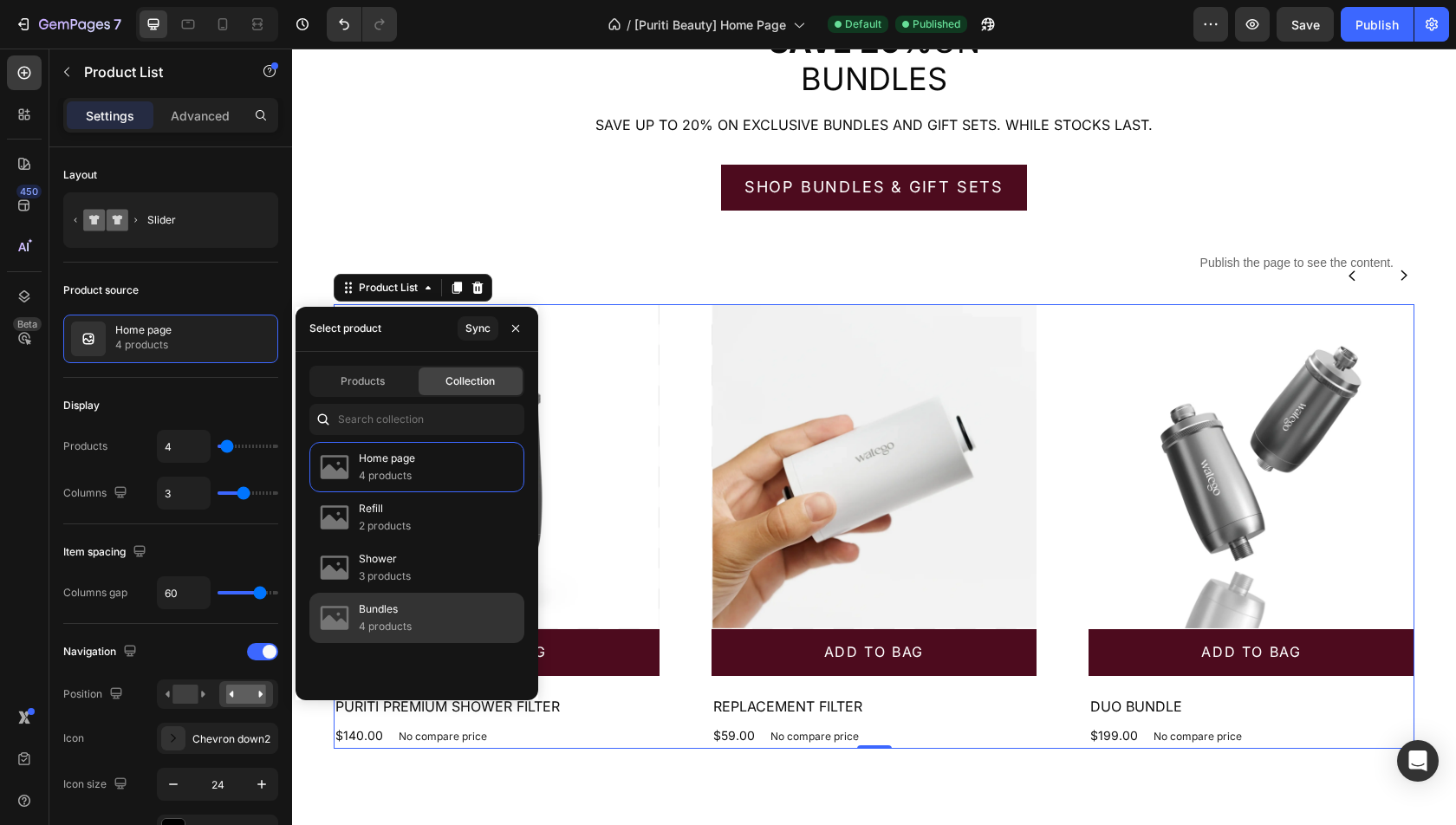
click at [418, 626] on div "Bundles 4 products" at bounding box center [416, 618] width 215 height 50
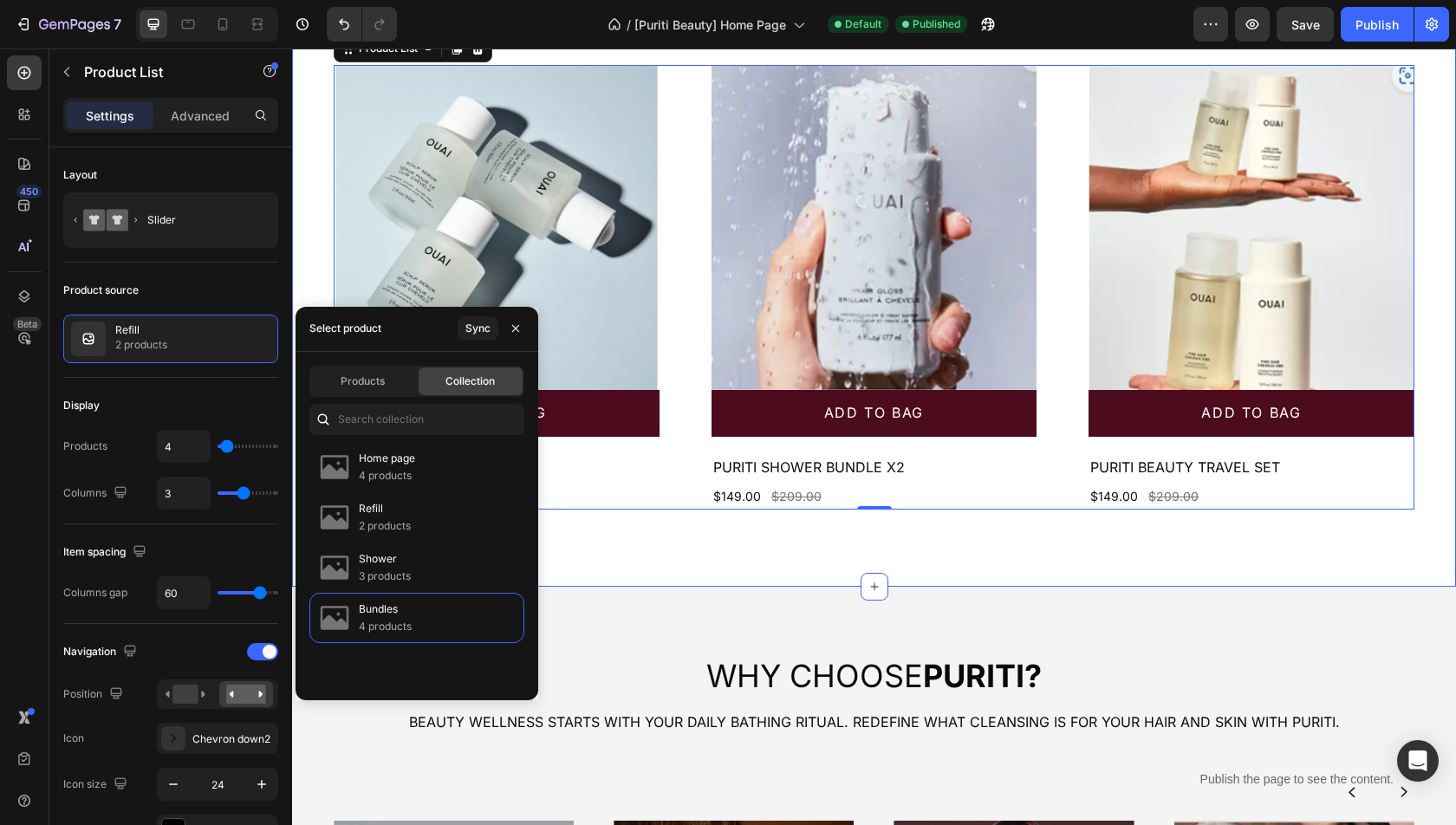
scroll to position [2524, 0]
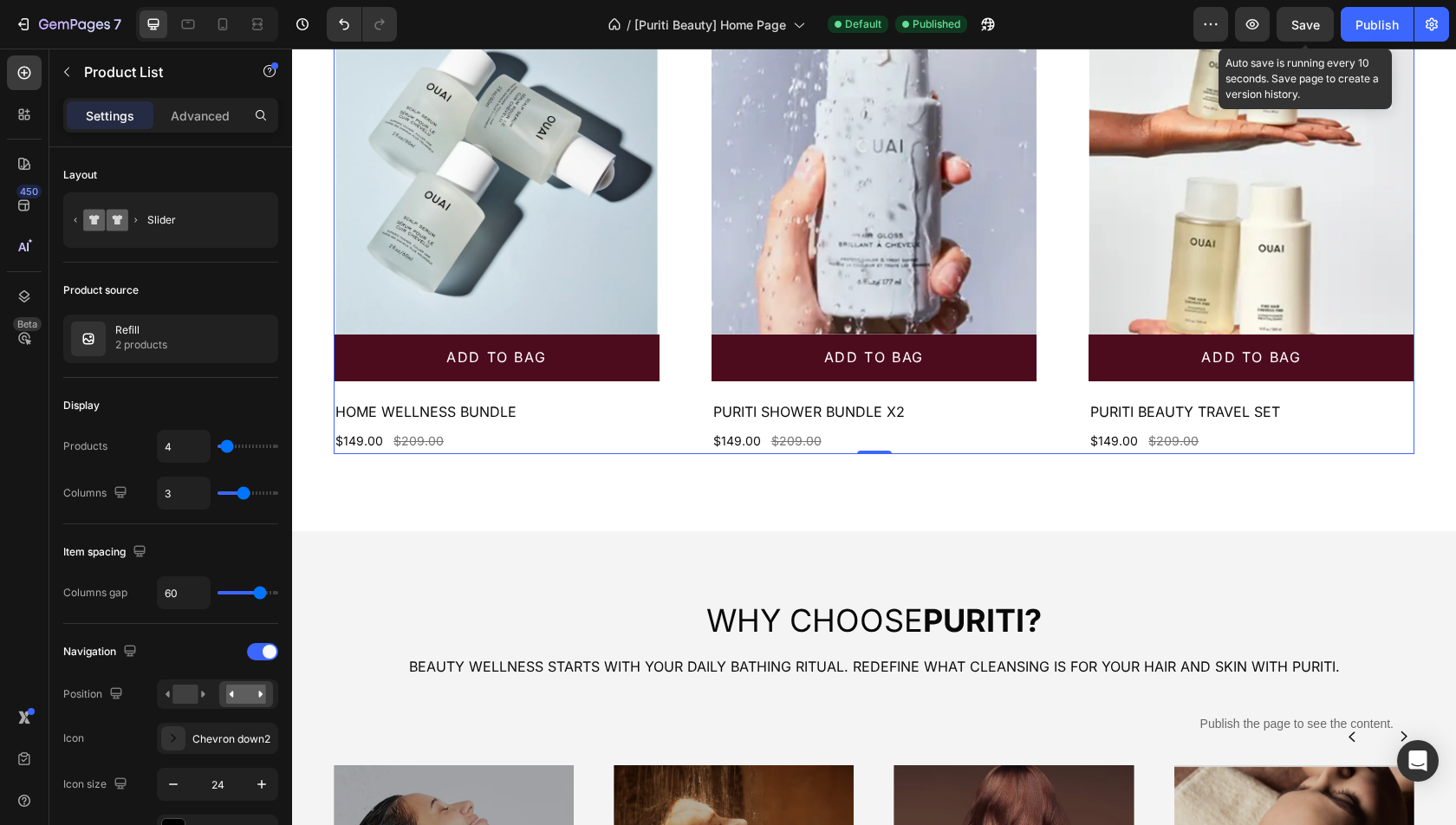
click at [1299, 32] on div "Save" at bounding box center [1305, 25] width 29 height 18
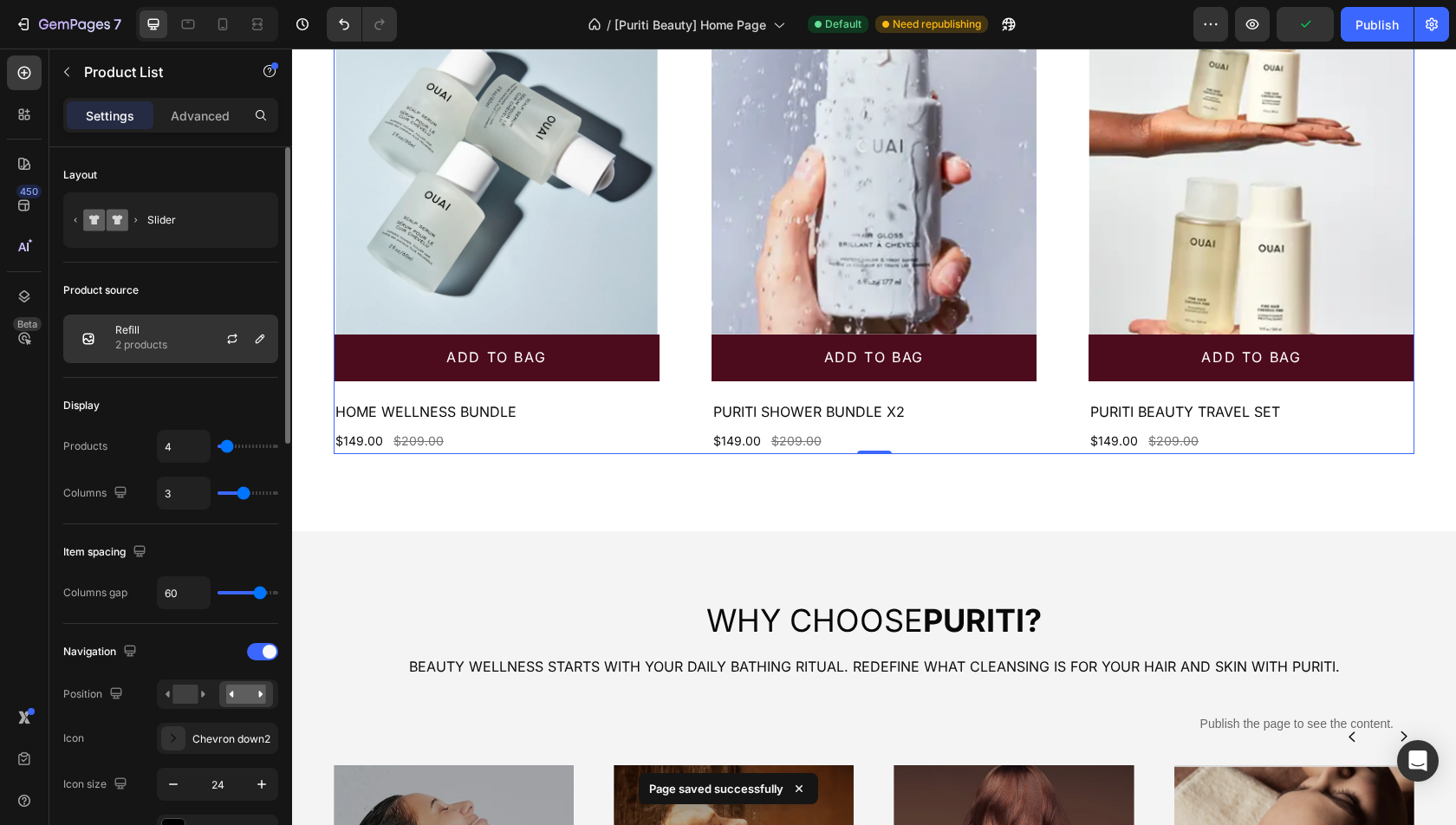
click at [162, 339] on p "2 products" at bounding box center [142, 344] width 52 height 17
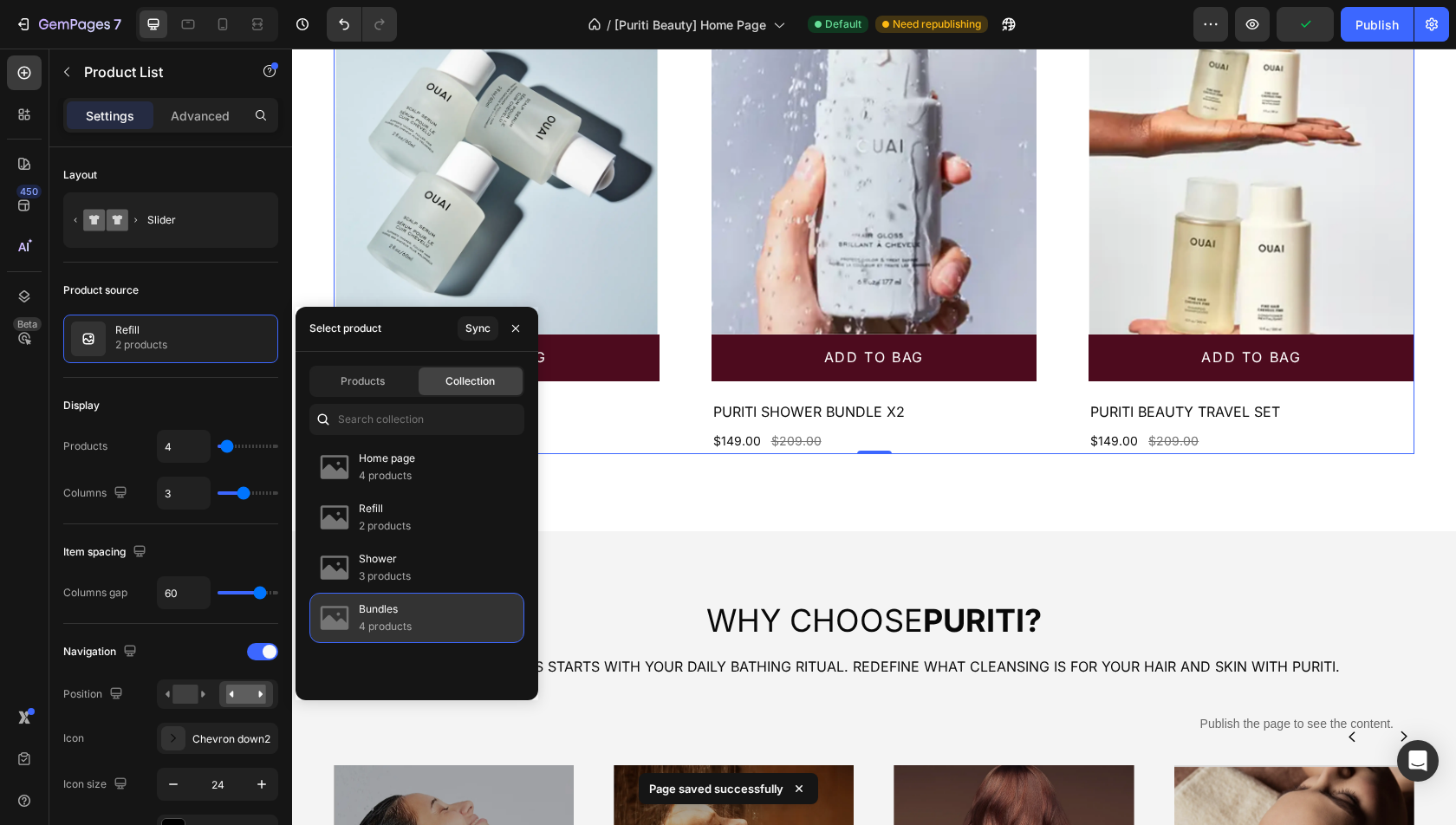
click at [412, 603] on div "Bundles 4 products" at bounding box center [416, 618] width 215 height 50
click at [473, 333] on div "Sync" at bounding box center [477, 328] width 25 height 16
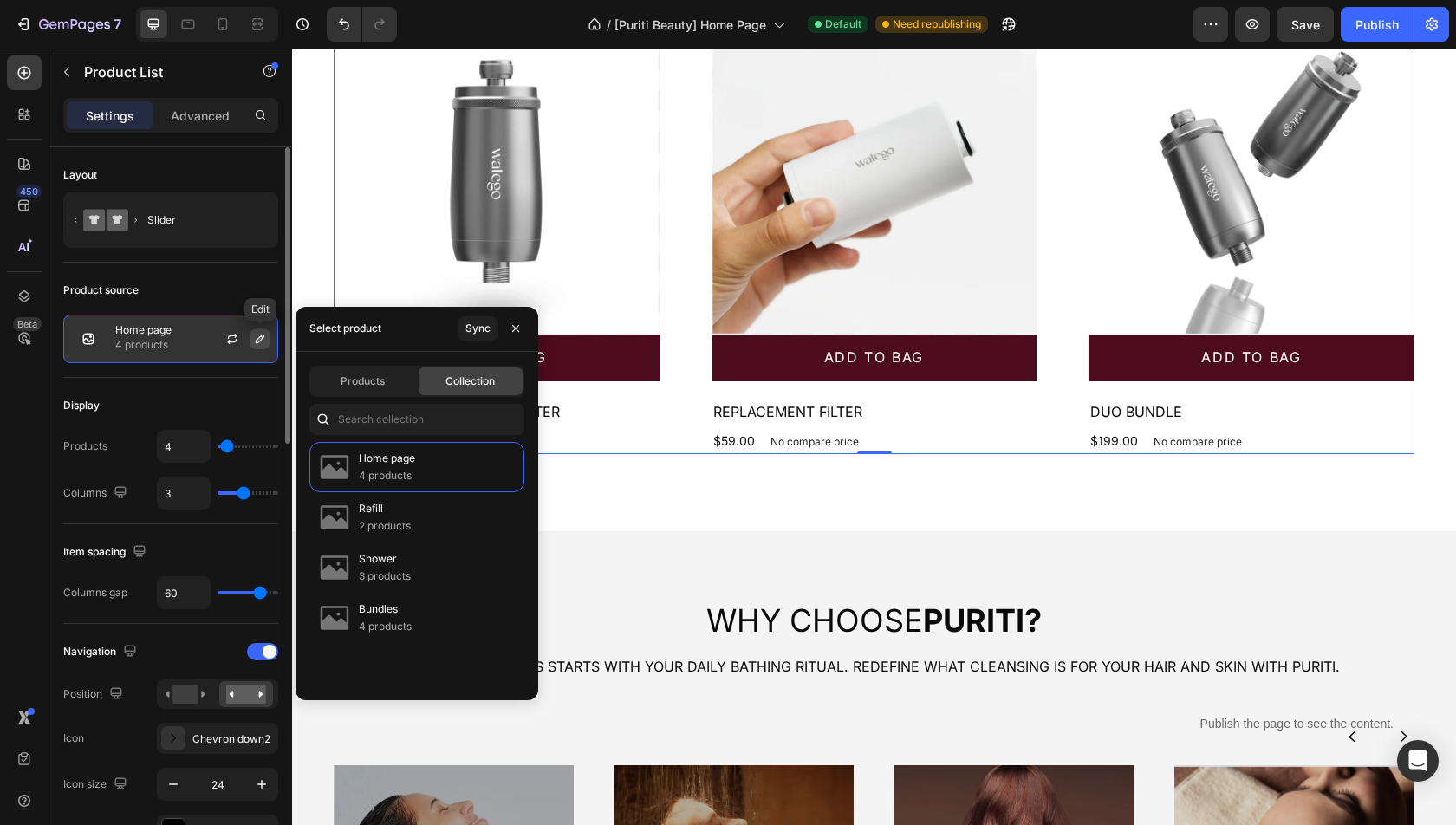
click at [252, 343] on button "button" at bounding box center [259, 338] width 21 height 21
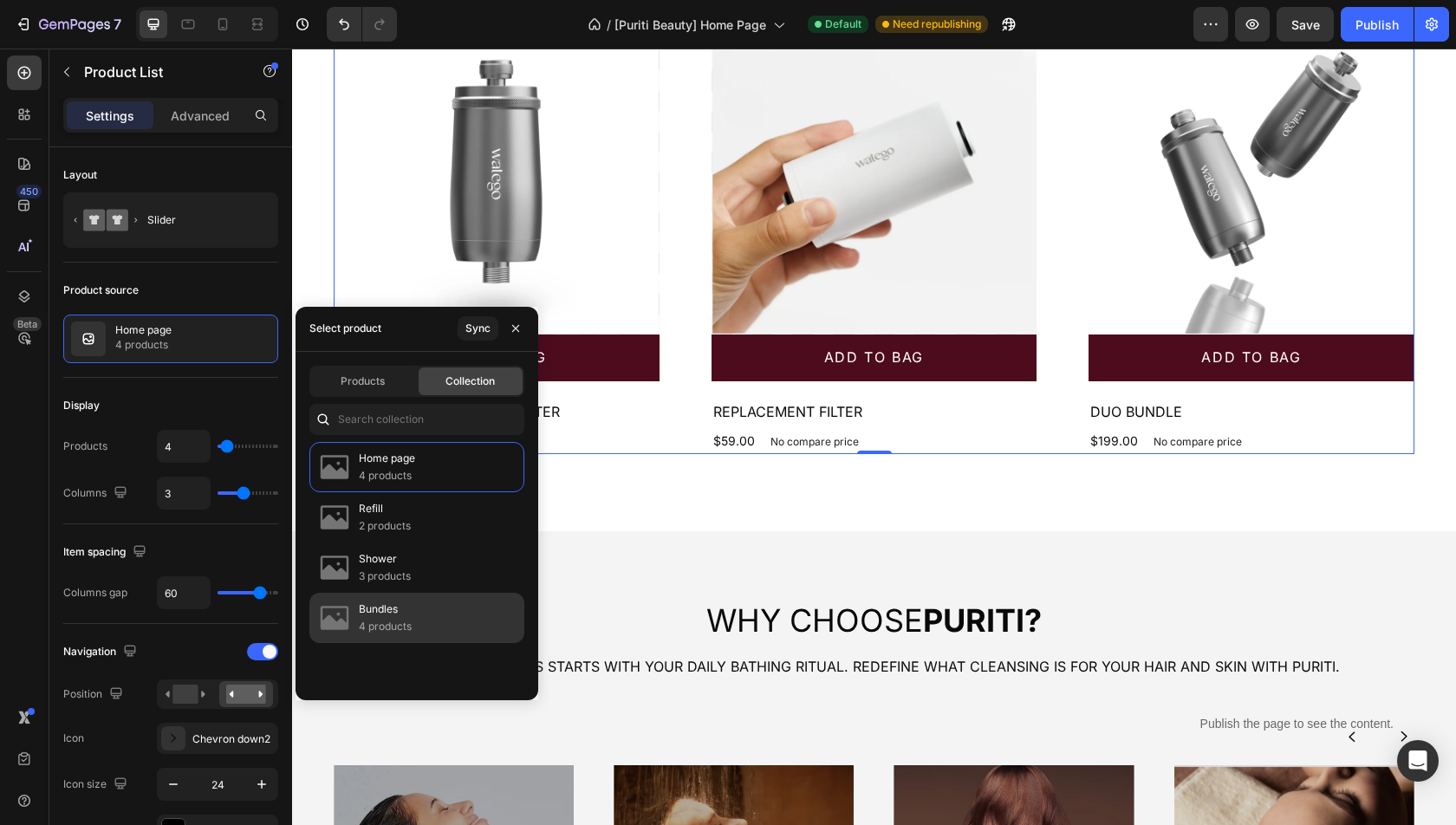
click at [418, 629] on div "Bundles 4 products" at bounding box center [416, 618] width 215 height 50
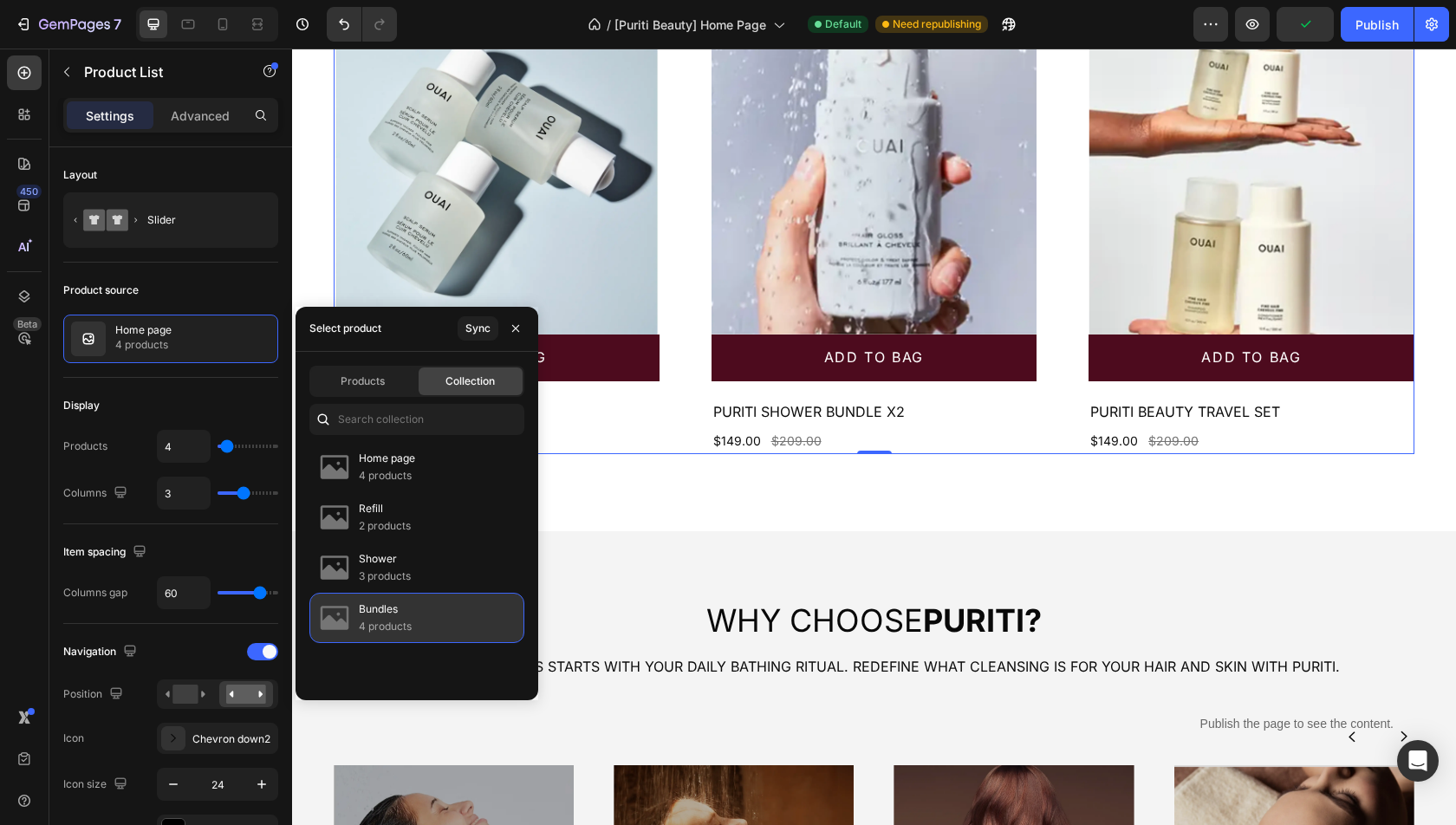
click at [423, 610] on div "Bundles 4 products" at bounding box center [416, 618] width 215 height 50
click at [385, 614] on p "Bundles" at bounding box center [385, 609] width 53 height 17
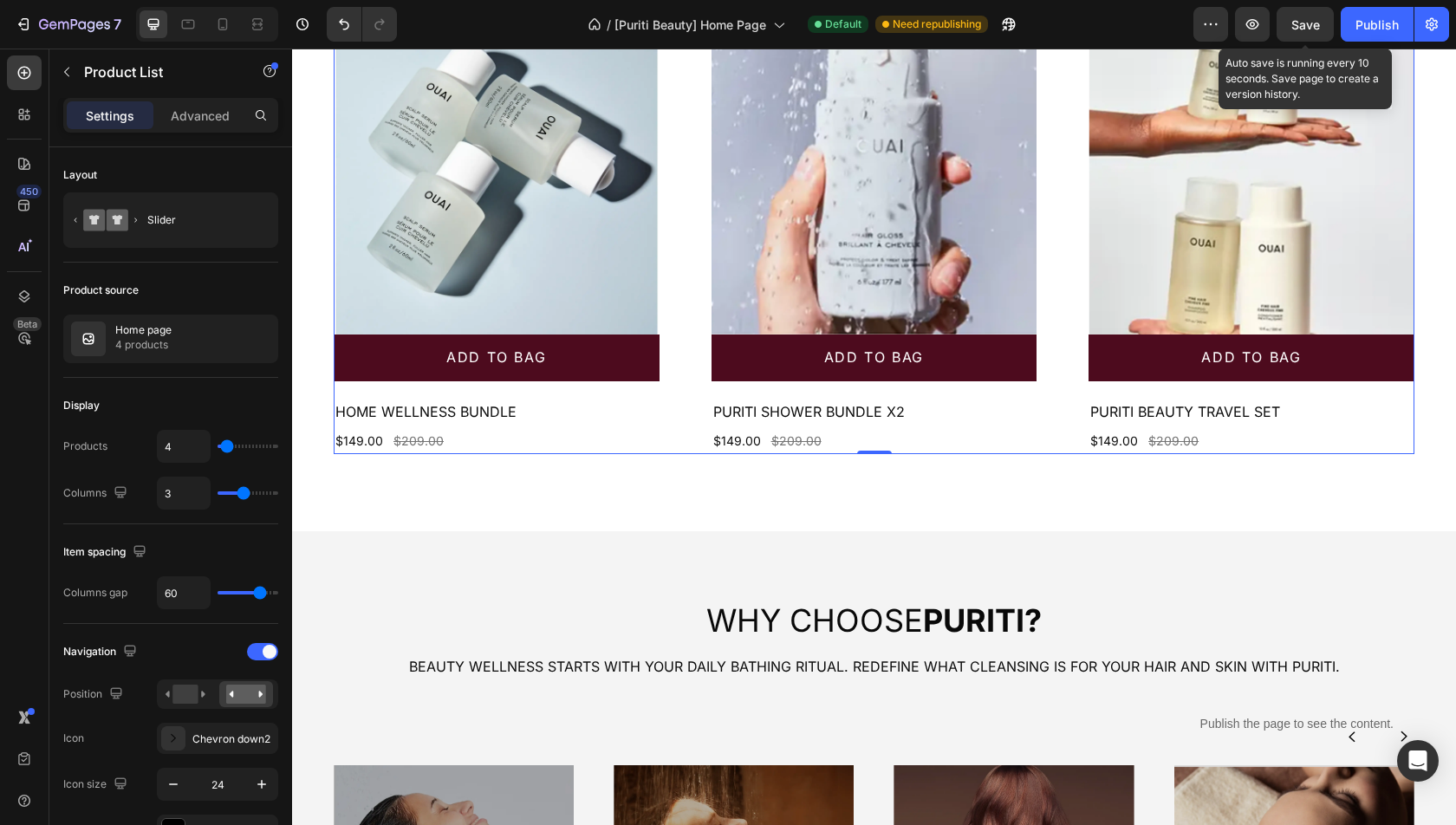
click at [1303, 21] on span "Save" at bounding box center [1305, 24] width 29 height 15
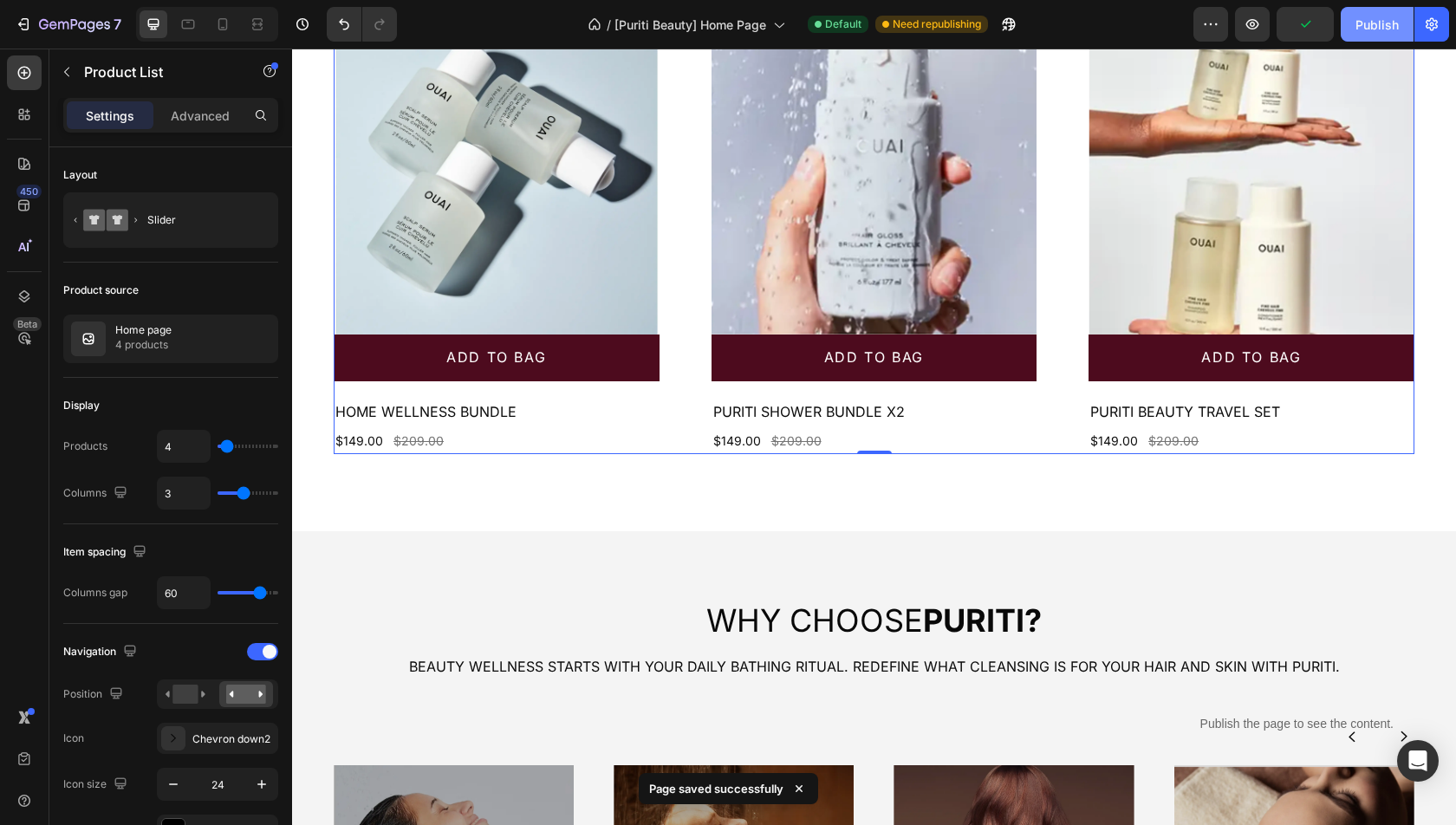
click at [1364, 22] on div "Publish" at bounding box center [1376, 25] width 43 height 18
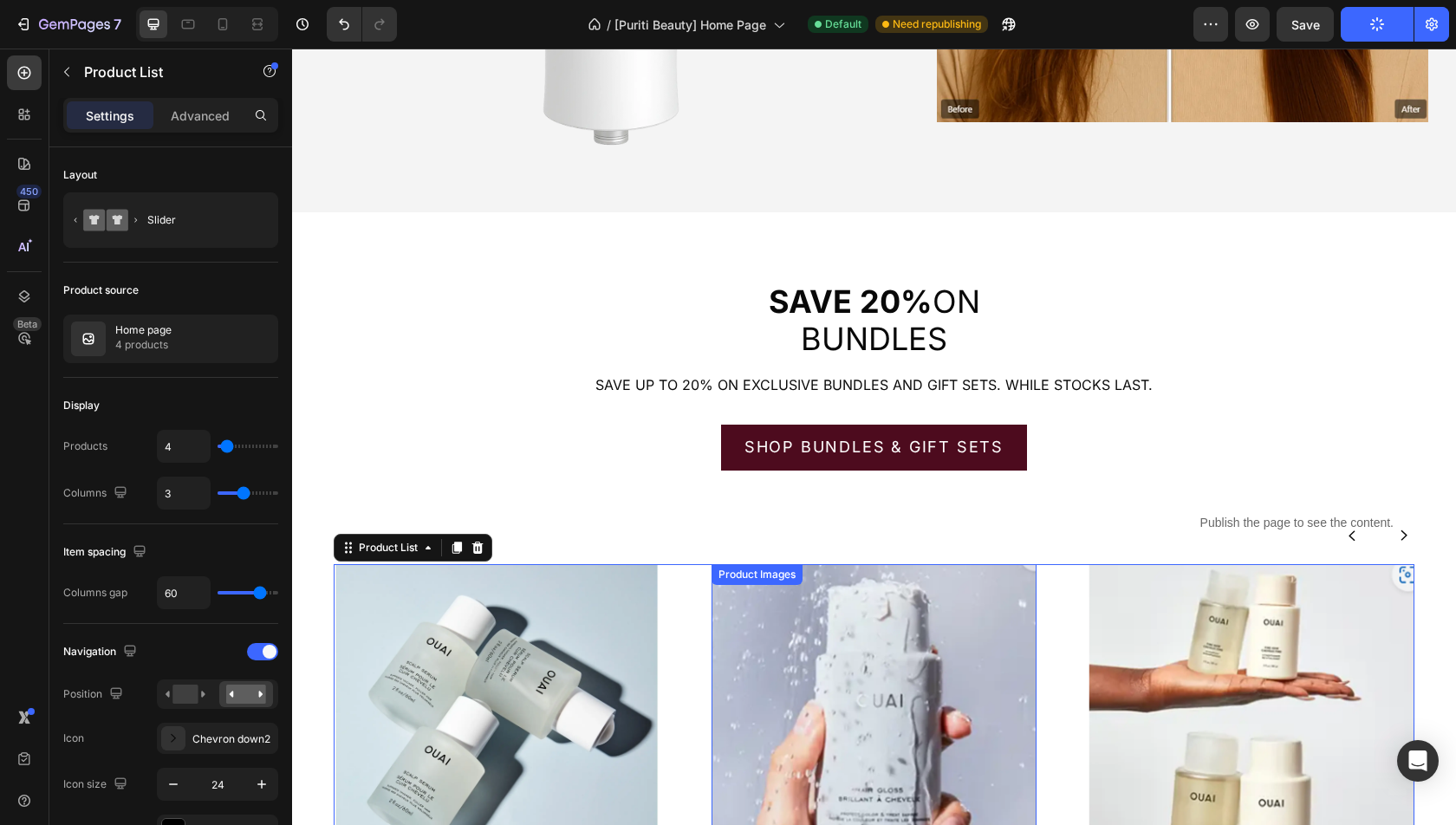
scroll to position [1901, 0]
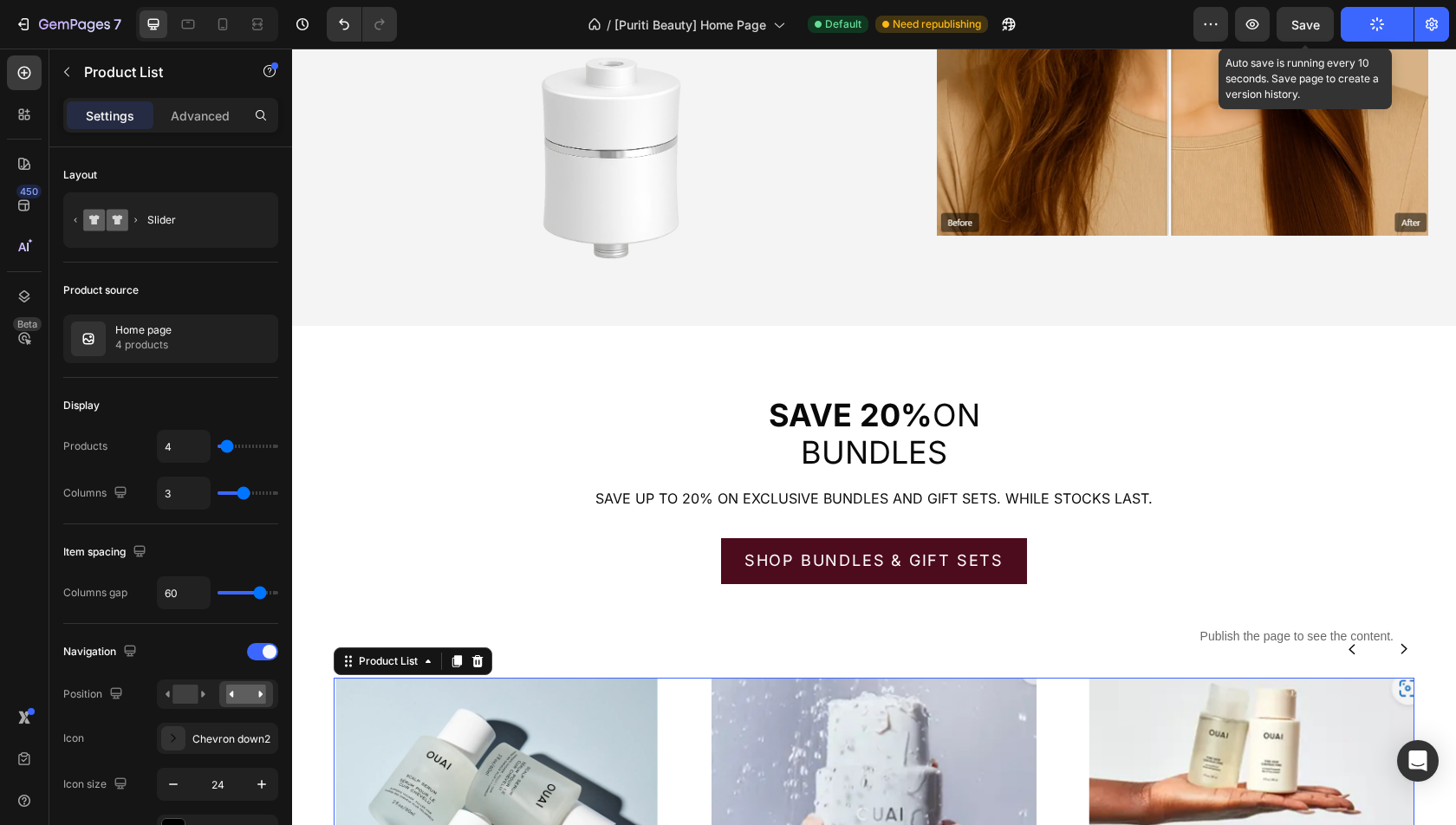
click at [1308, 30] on span "Save" at bounding box center [1305, 24] width 29 height 15
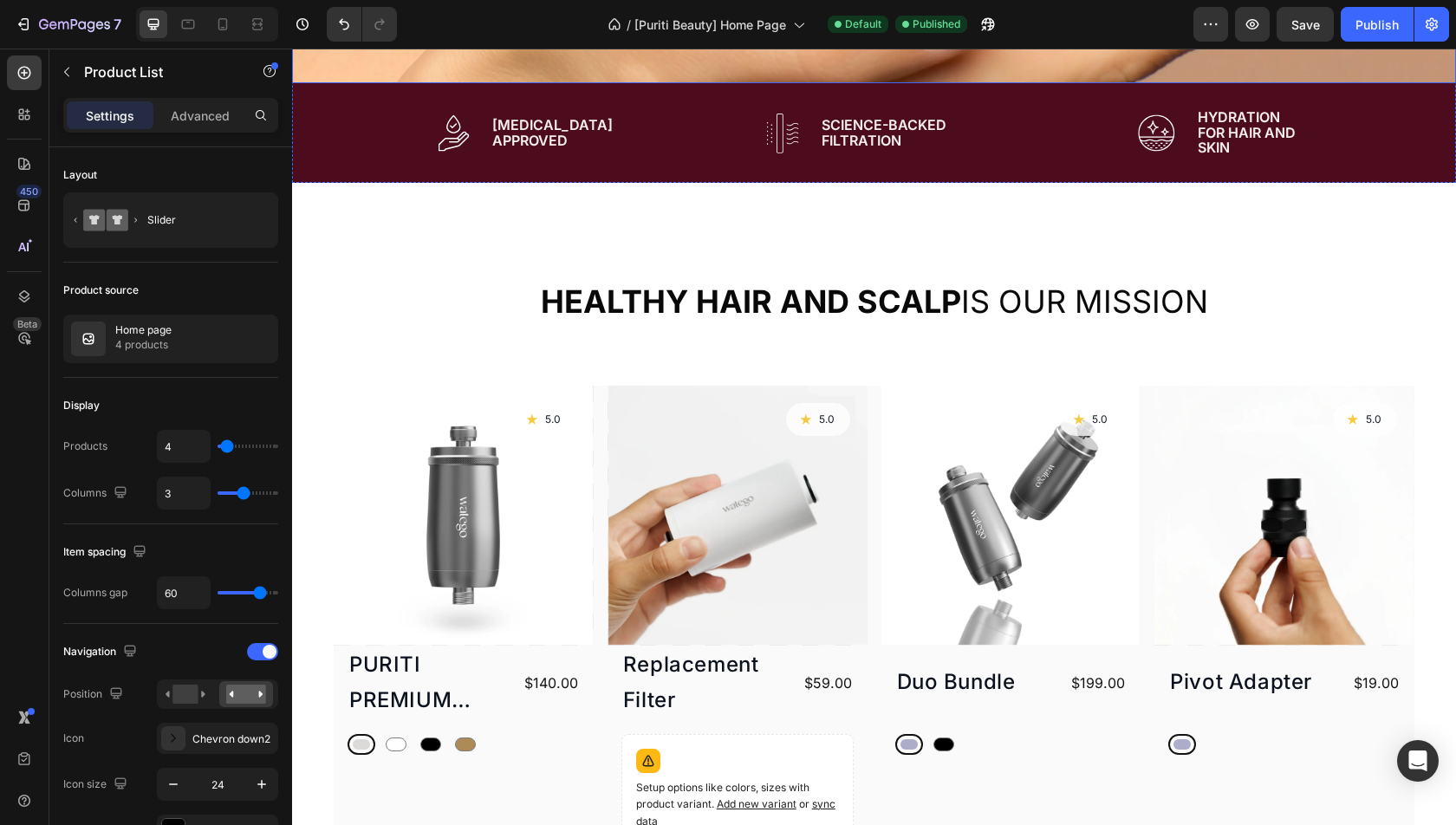
scroll to position [582, 0]
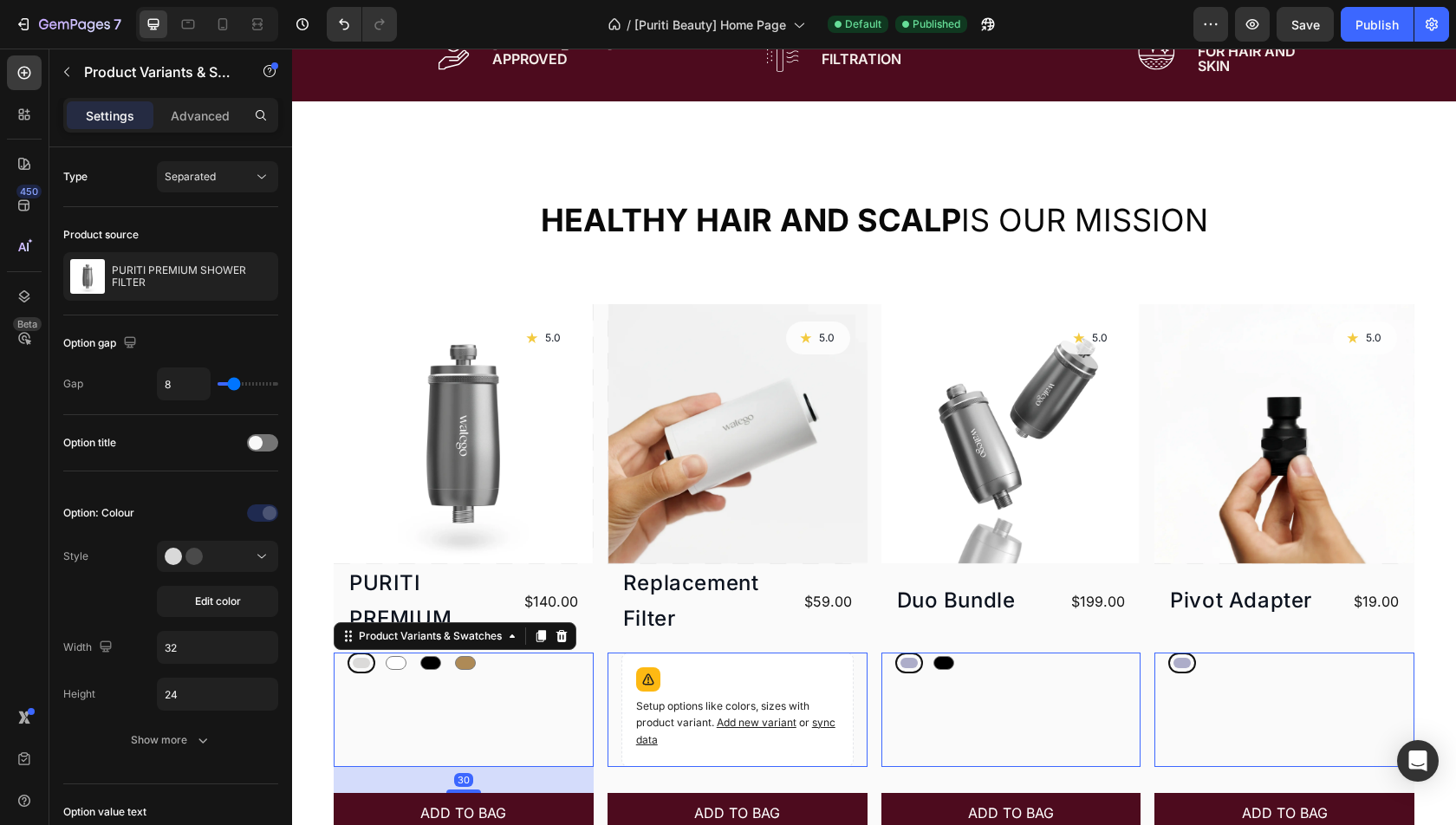
click at [493, 655] on div "Silver Silver White White Black Black Gold Gold" at bounding box center [463, 662] width 233 height 21
click at [107, 684] on div "Height 24" at bounding box center [170, 693] width 215 height 33
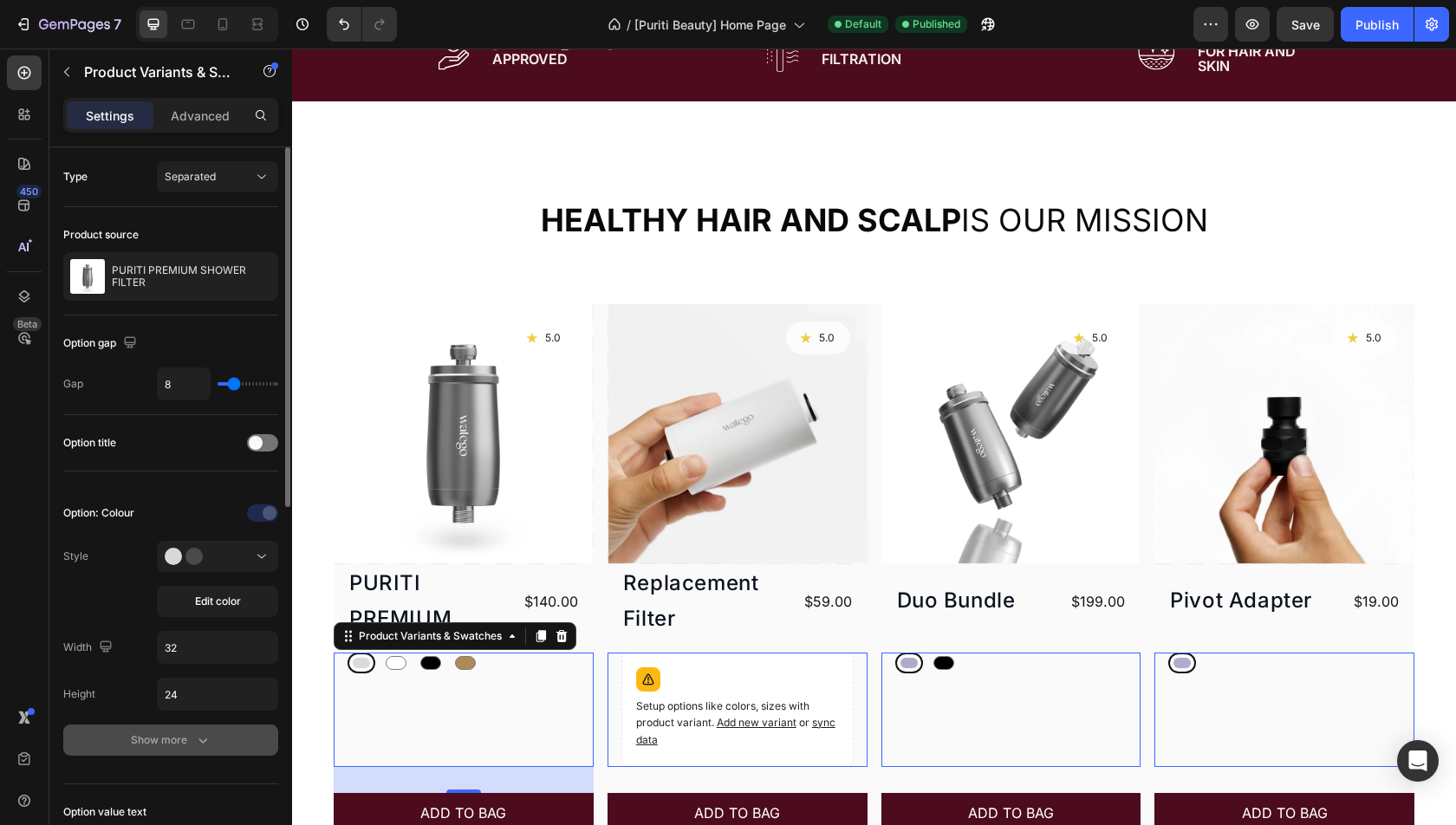
click at [173, 733] on div "Show more" at bounding box center [171, 739] width 81 height 17
click at [95, 689] on div "Height" at bounding box center [79, 694] width 32 height 16
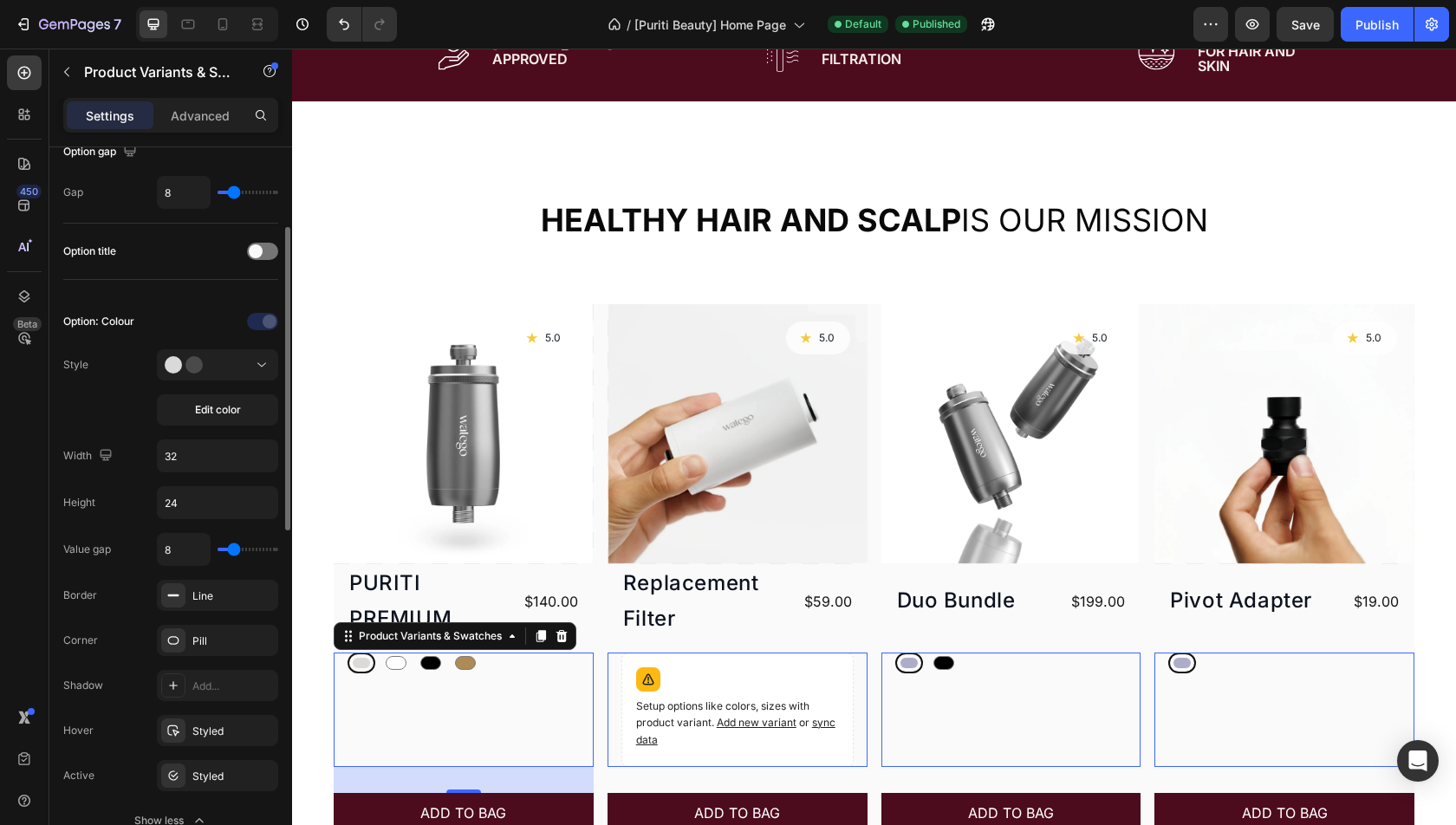
scroll to position [203, 0]
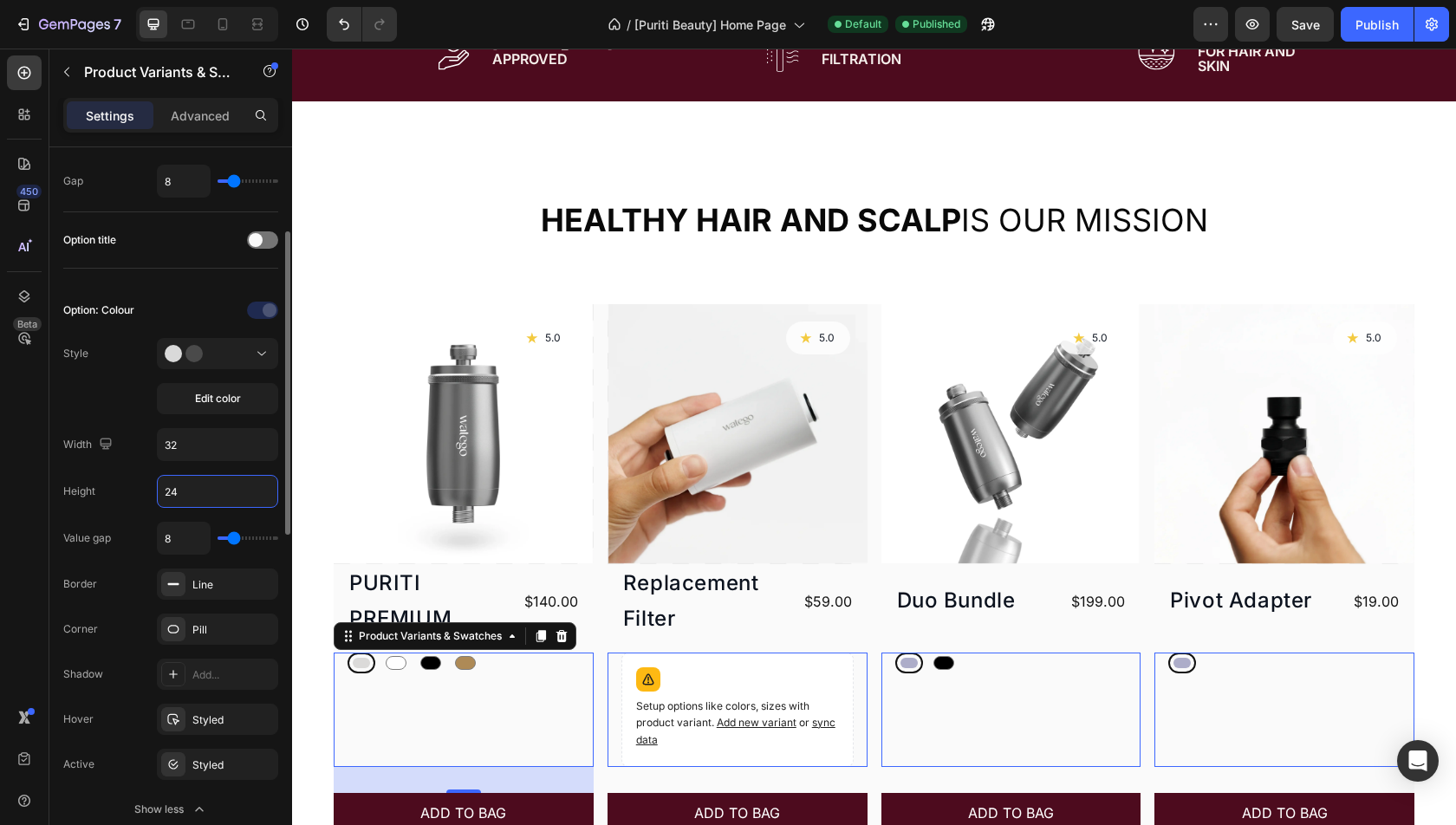
click at [190, 492] on input "24" at bounding box center [218, 491] width 120 height 31
type input "32"
click at [189, 20] on icon at bounding box center [188, 25] width 13 height 10
type input "24"
type input "14"
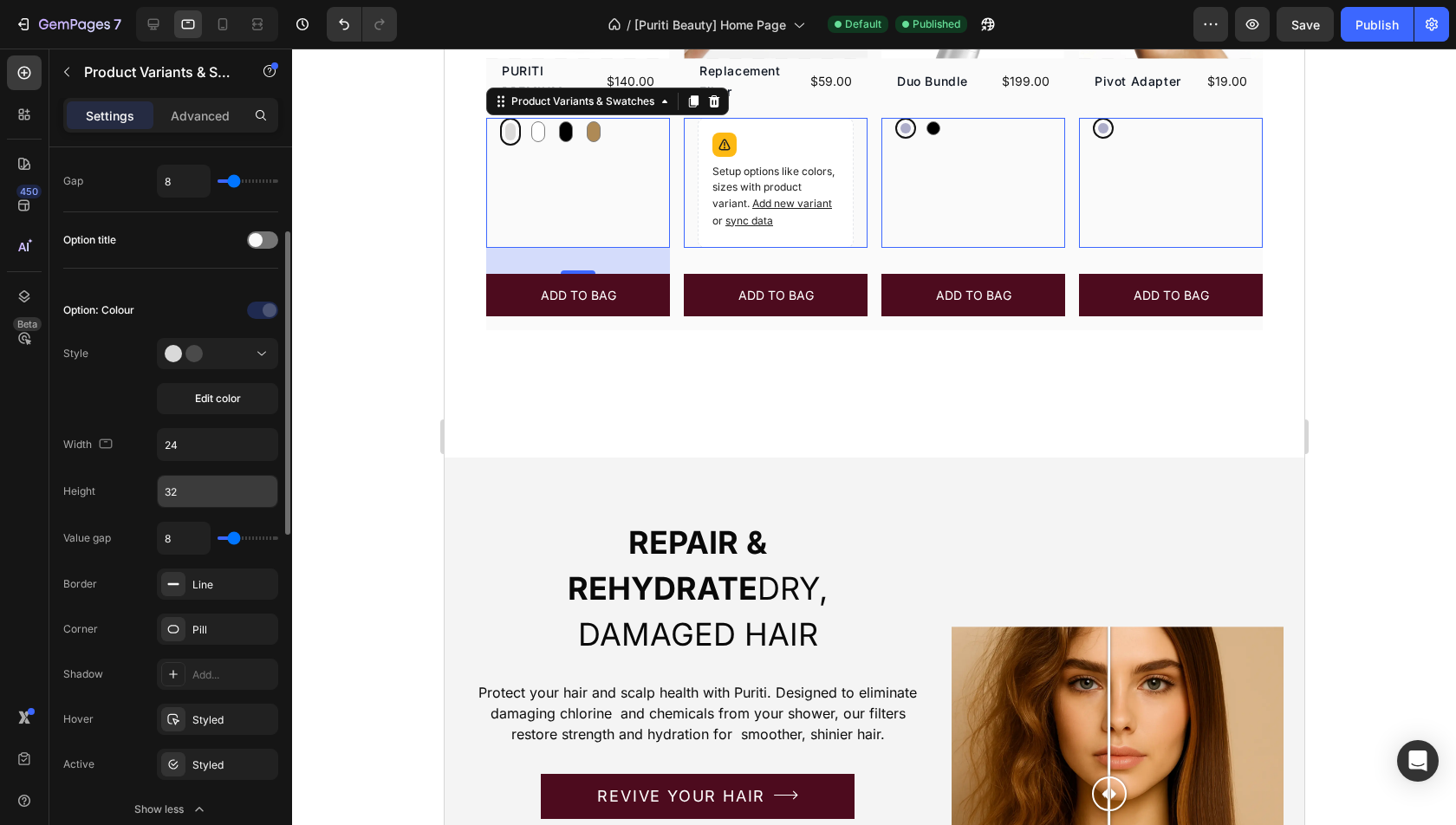
scroll to position [879, 0]
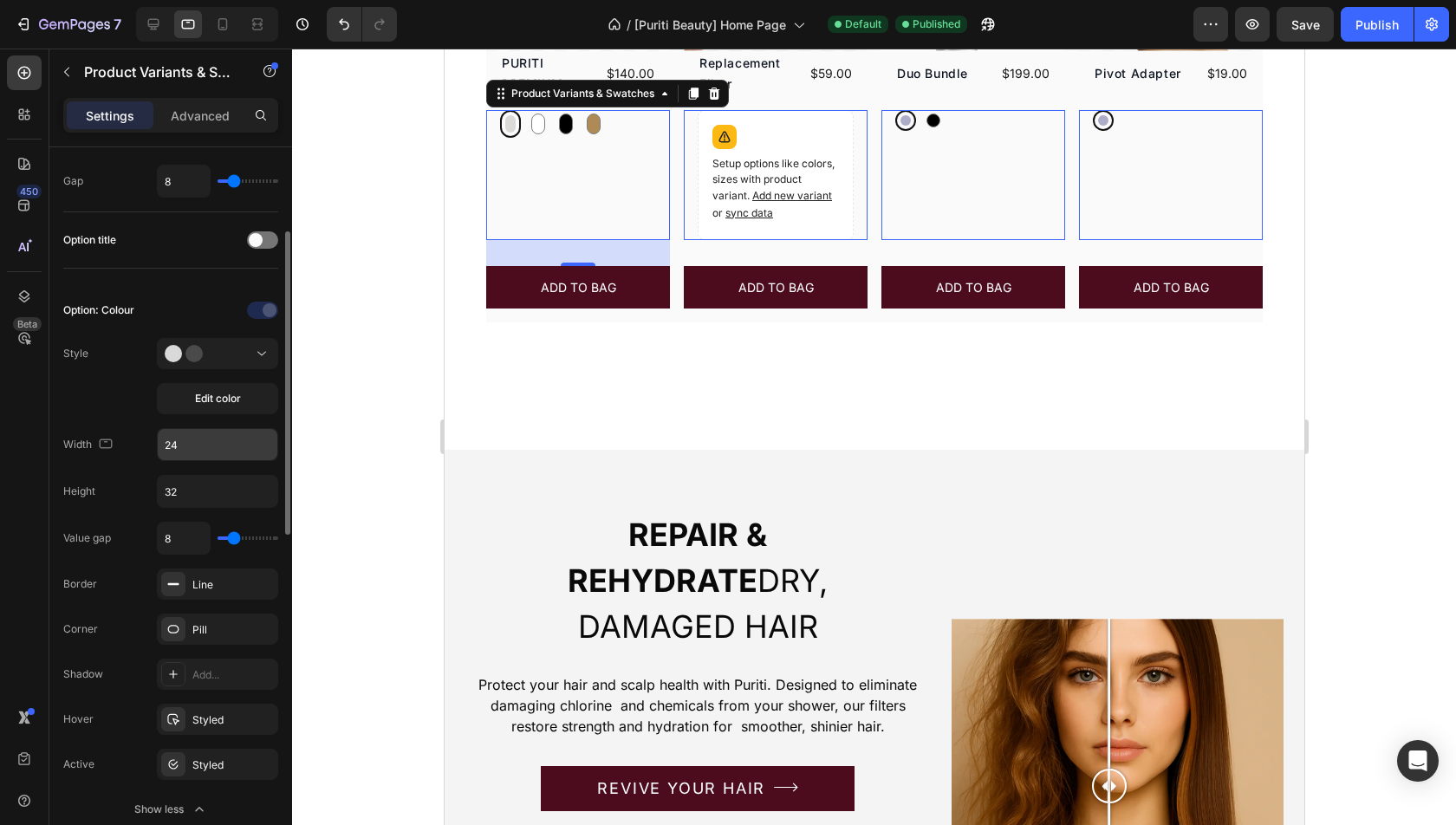
click at [197, 441] on input "24" at bounding box center [218, 444] width 120 height 31
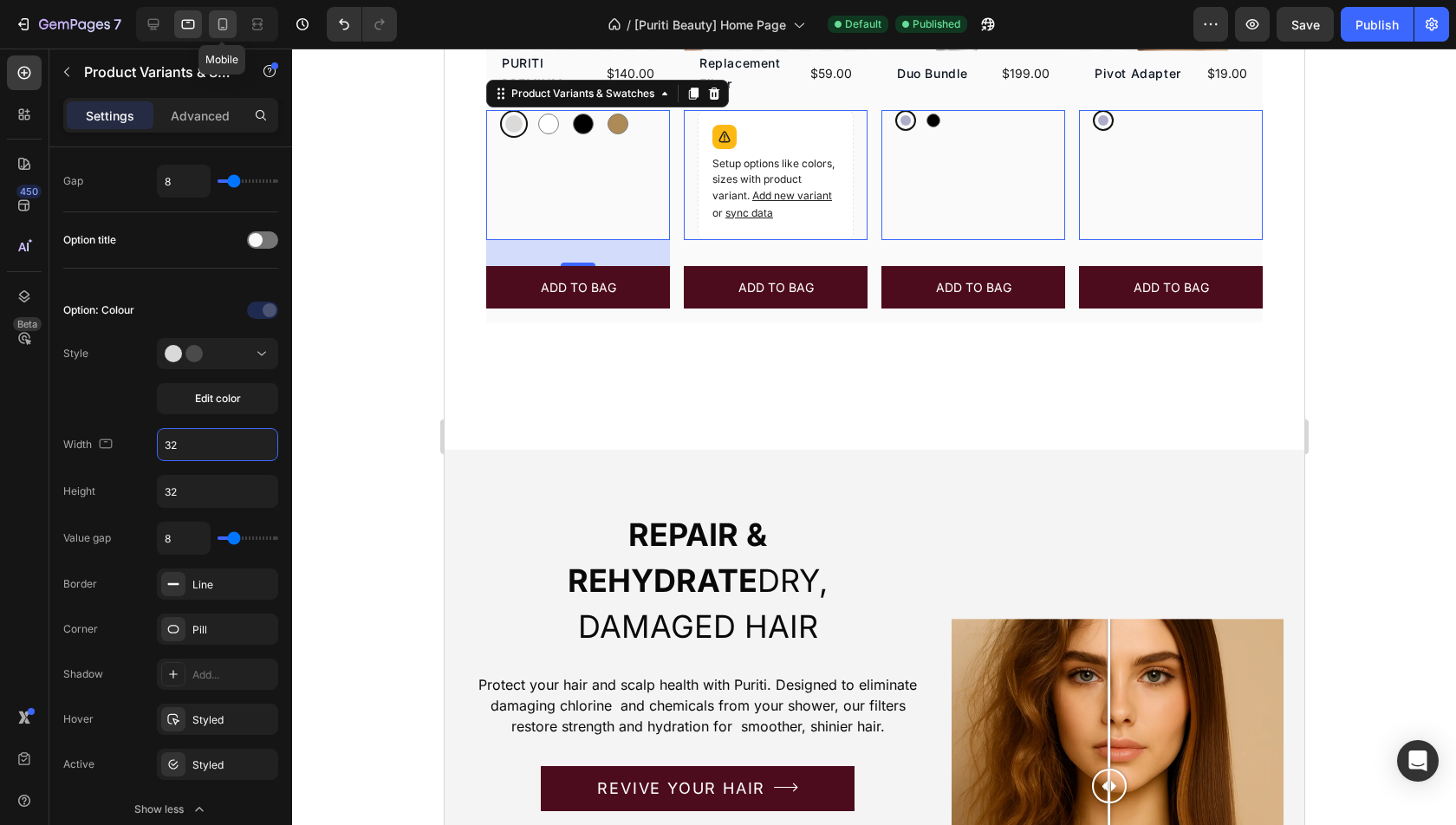
click at [217, 34] on div at bounding box center [223, 24] width 28 height 28
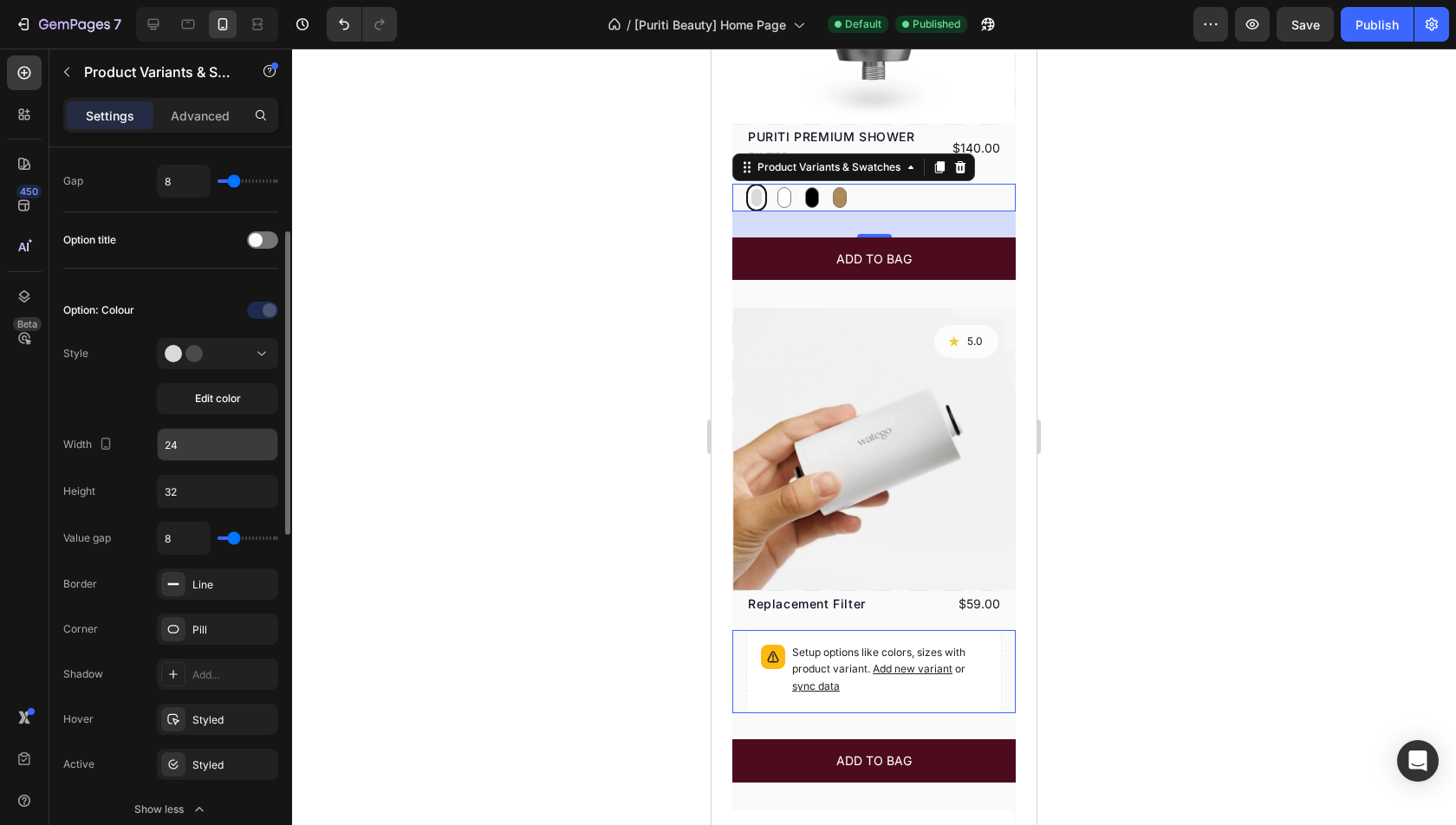
scroll to position [841, 0]
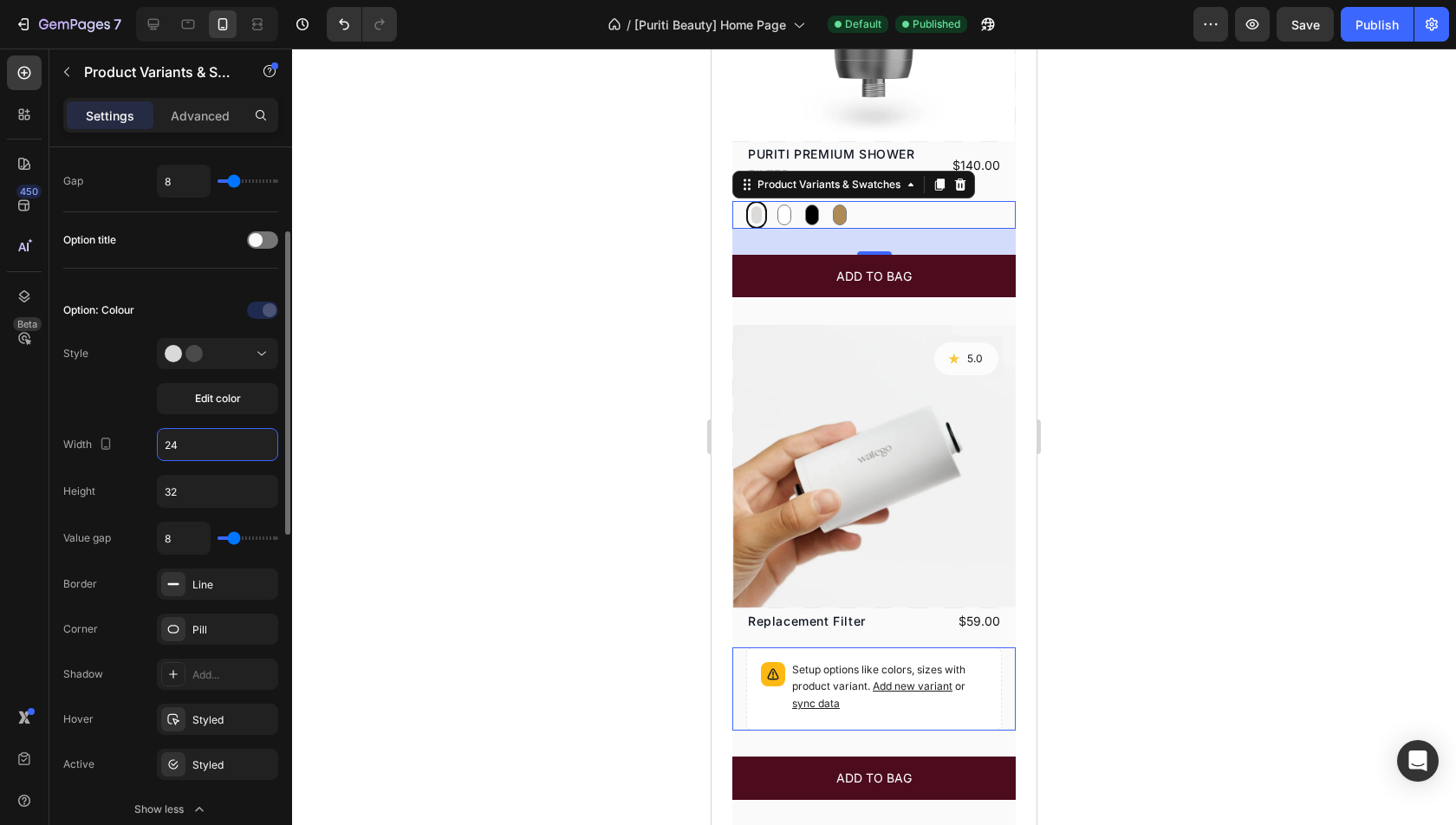
click at [221, 434] on input "24" at bounding box center [218, 444] width 120 height 31
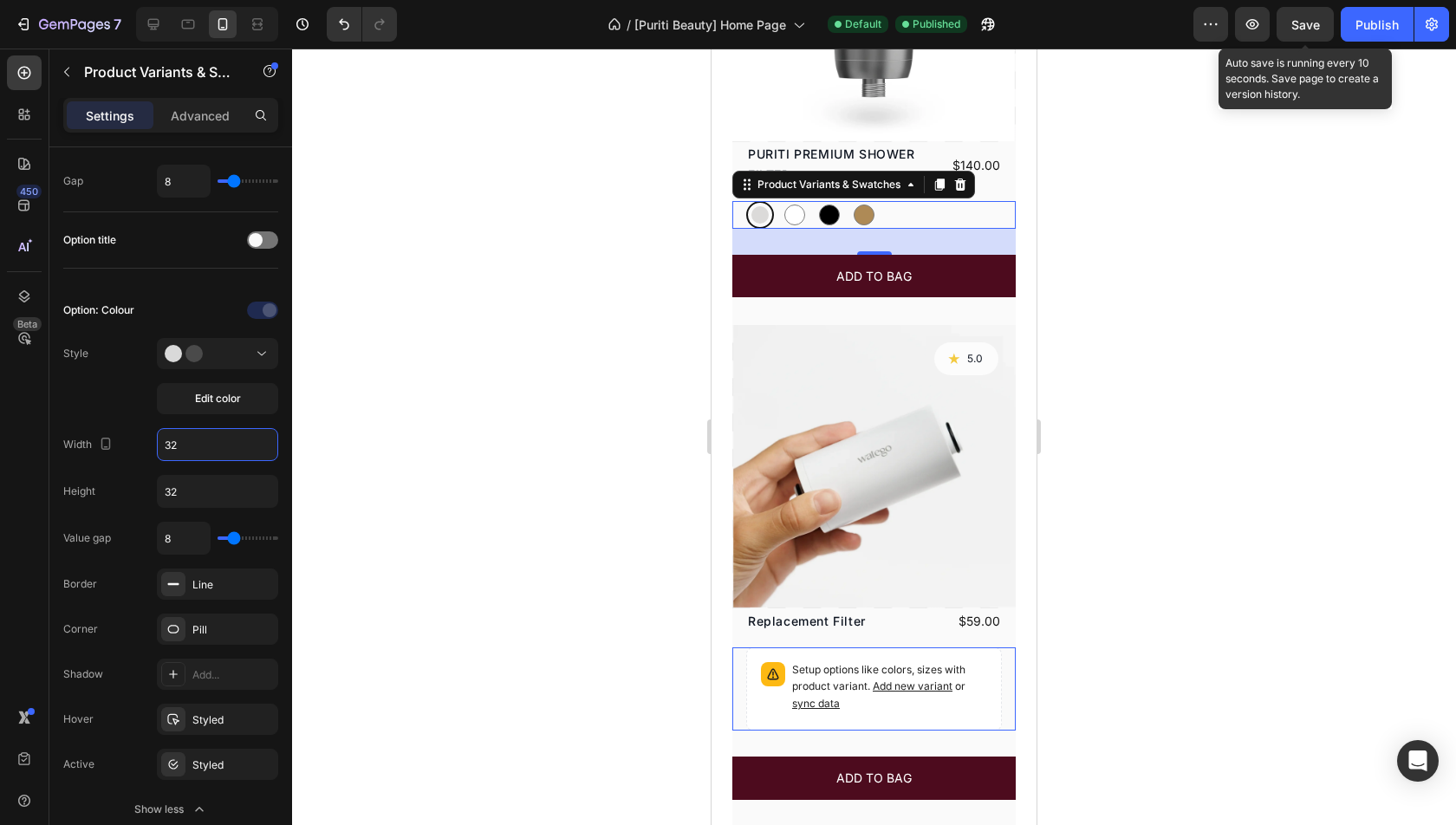
type input "32"
click at [1295, 23] on span "Save" at bounding box center [1305, 24] width 29 height 15
click at [1298, 10] on button "Save" at bounding box center [1304, 24] width 57 height 35
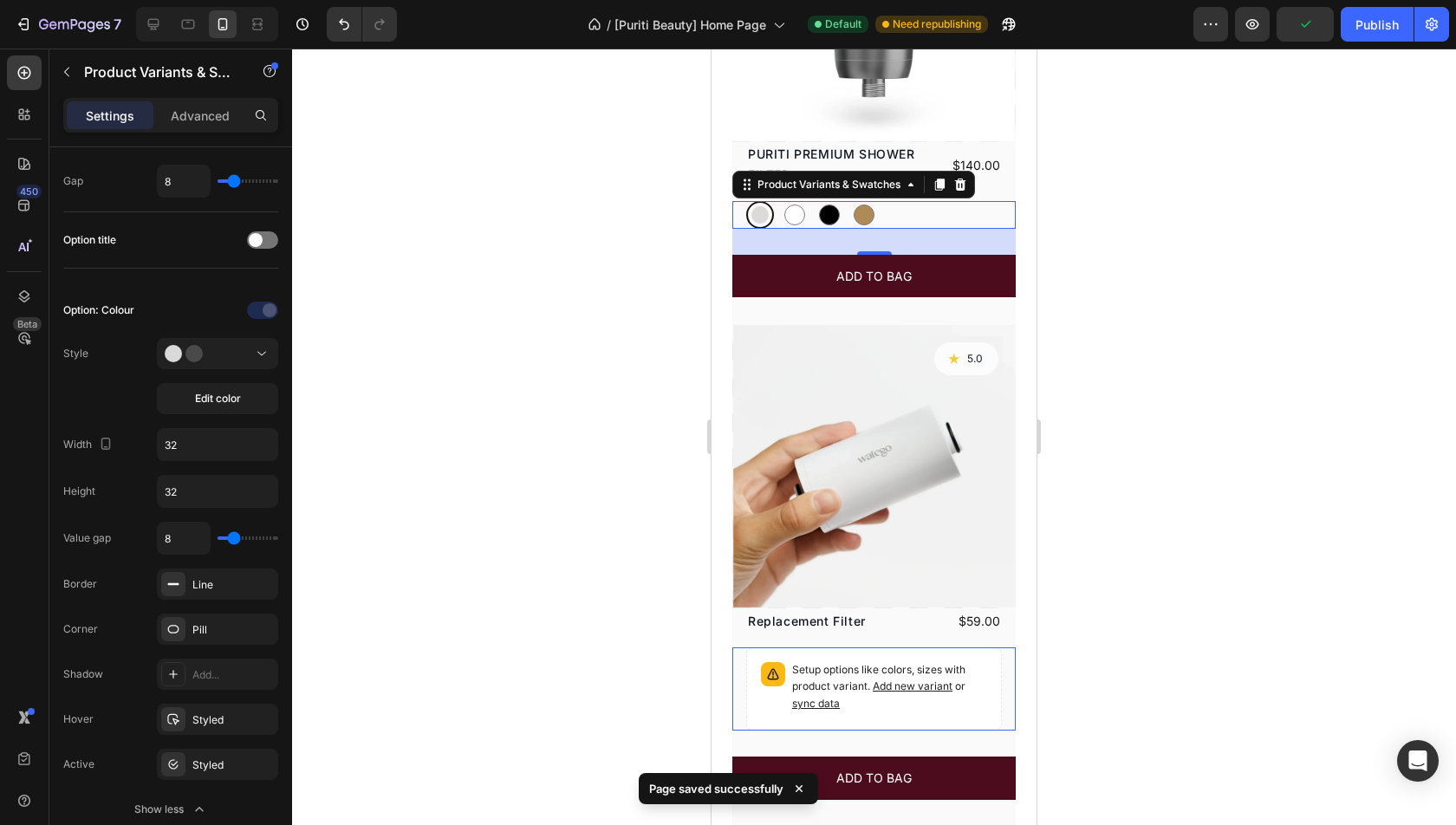
click at [1363, 54] on div at bounding box center [874, 437] width 1164 height 776
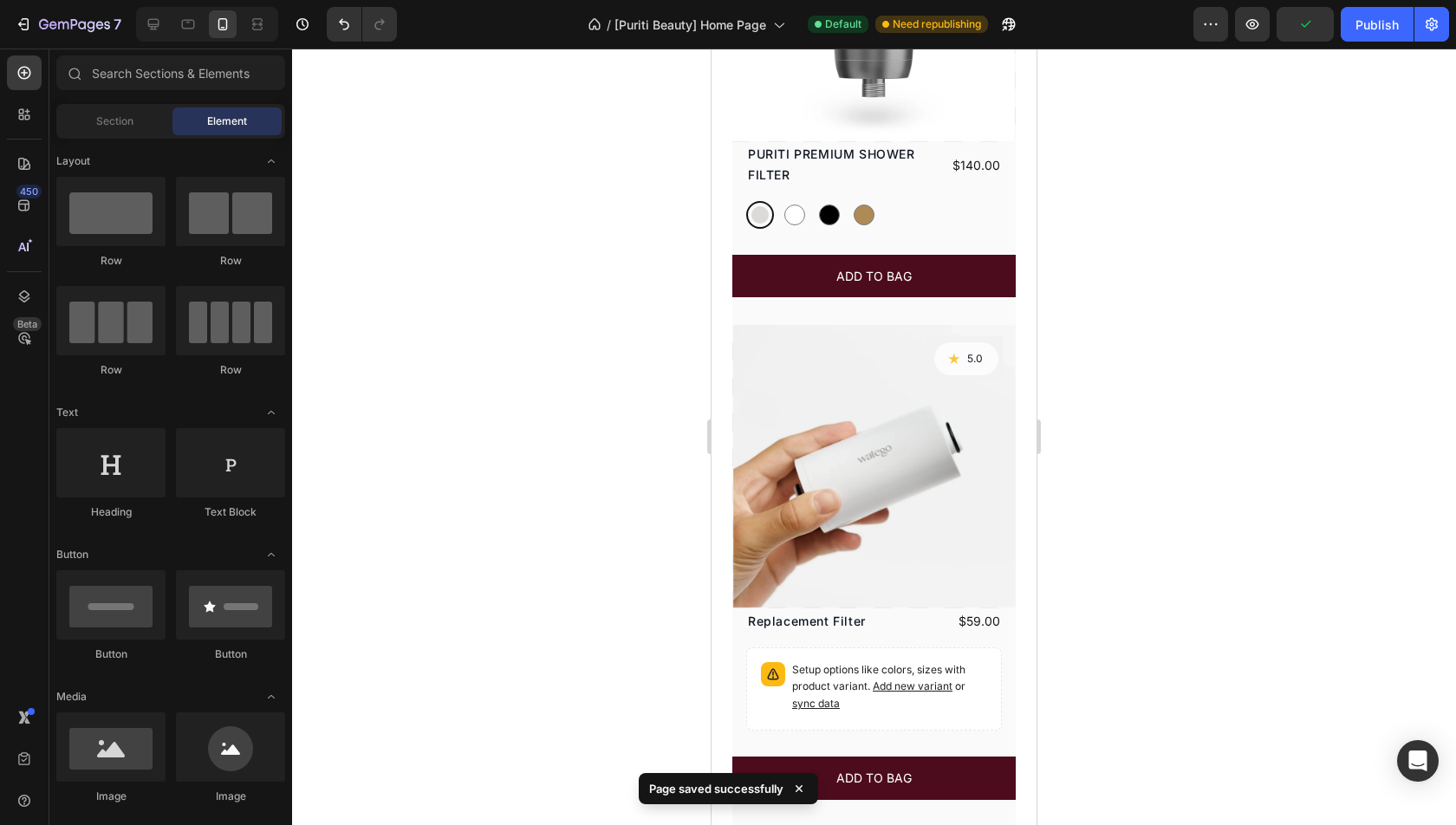
click at [1359, 43] on div "7 Version history / [Puriti Beauty] Home Page Default Need republishing Preview…" at bounding box center [728, 25] width 1456 height 50
click at [1356, 35] on button "Publish" at bounding box center [1377, 24] width 73 height 35
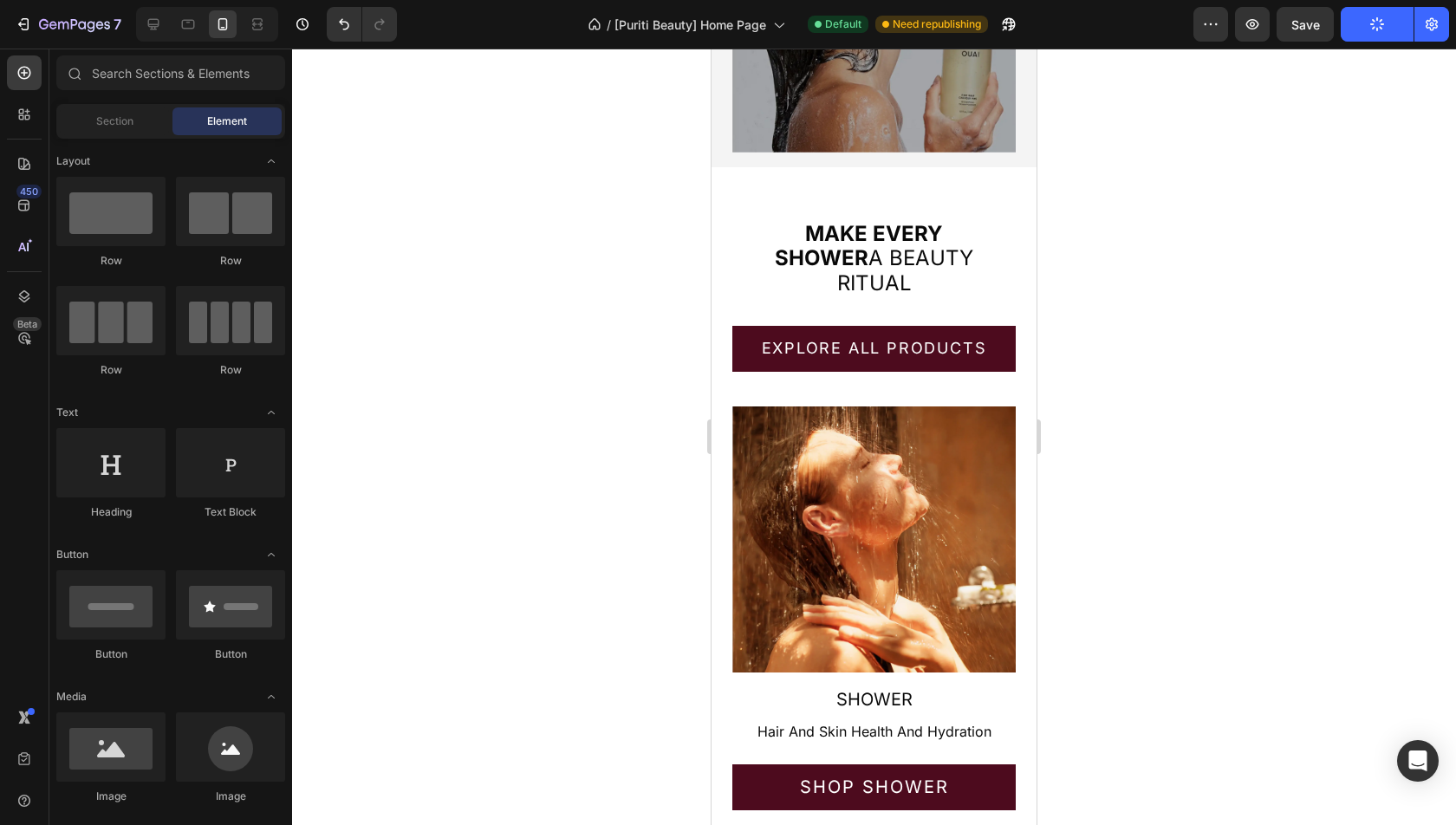
scroll to position [4725, 0]
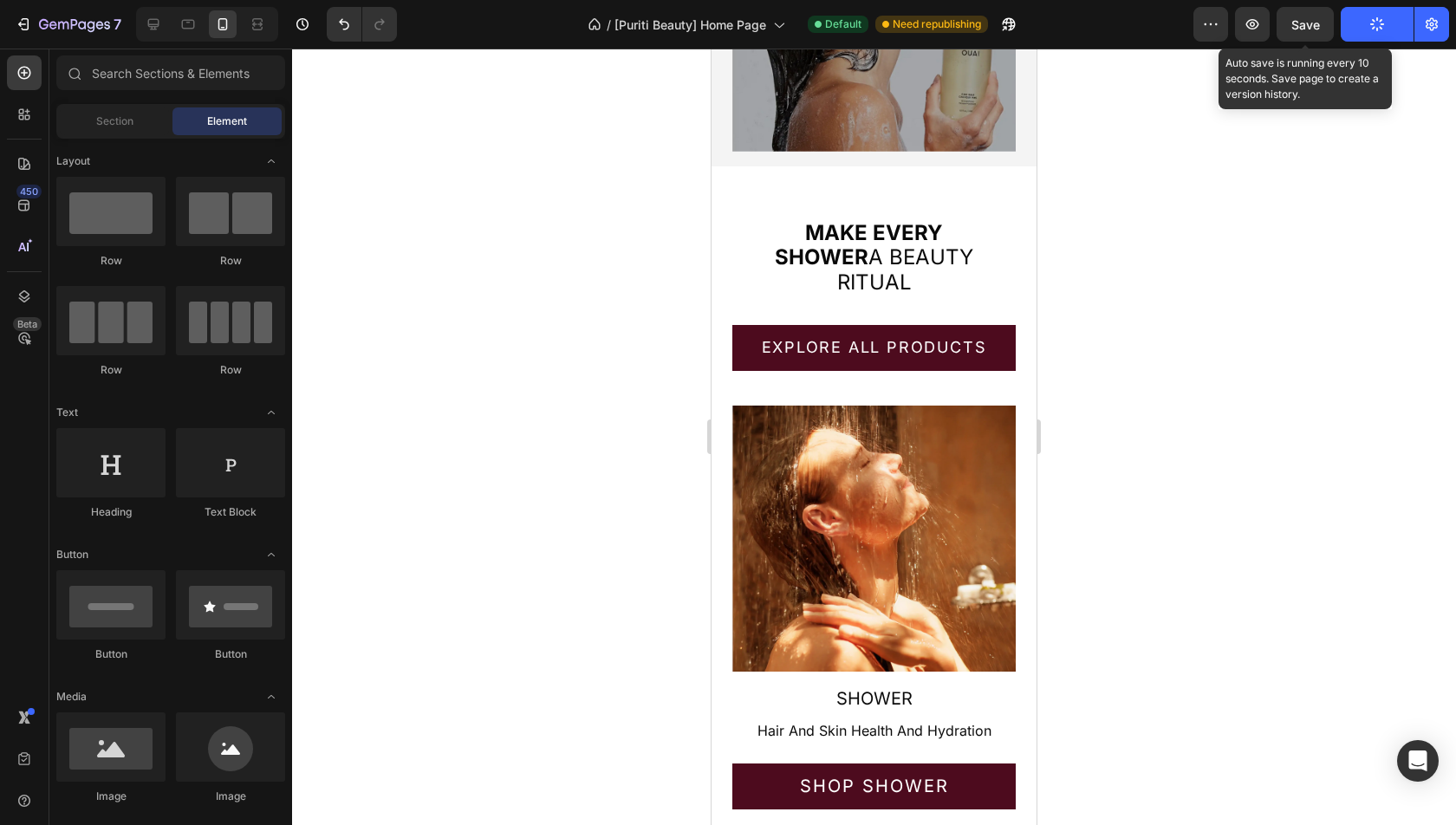
click at [1302, 27] on span "Save" at bounding box center [1305, 24] width 29 height 15
click at [1306, 32] on div "Save" at bounding box center [1305, 25] width 29 height 18
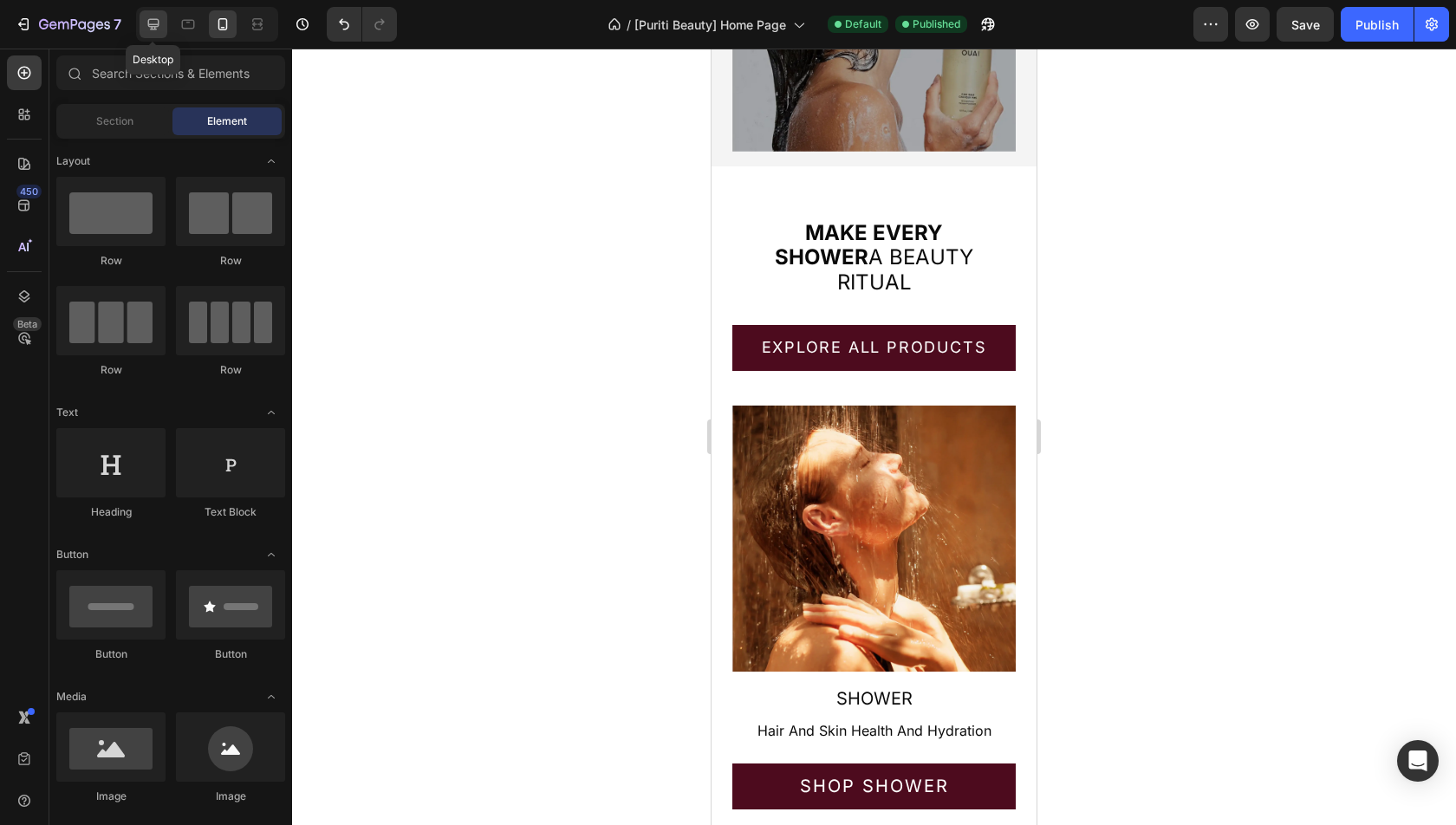
click at [140, 21] on div at bounding box center [154, 24] width 28 height 28
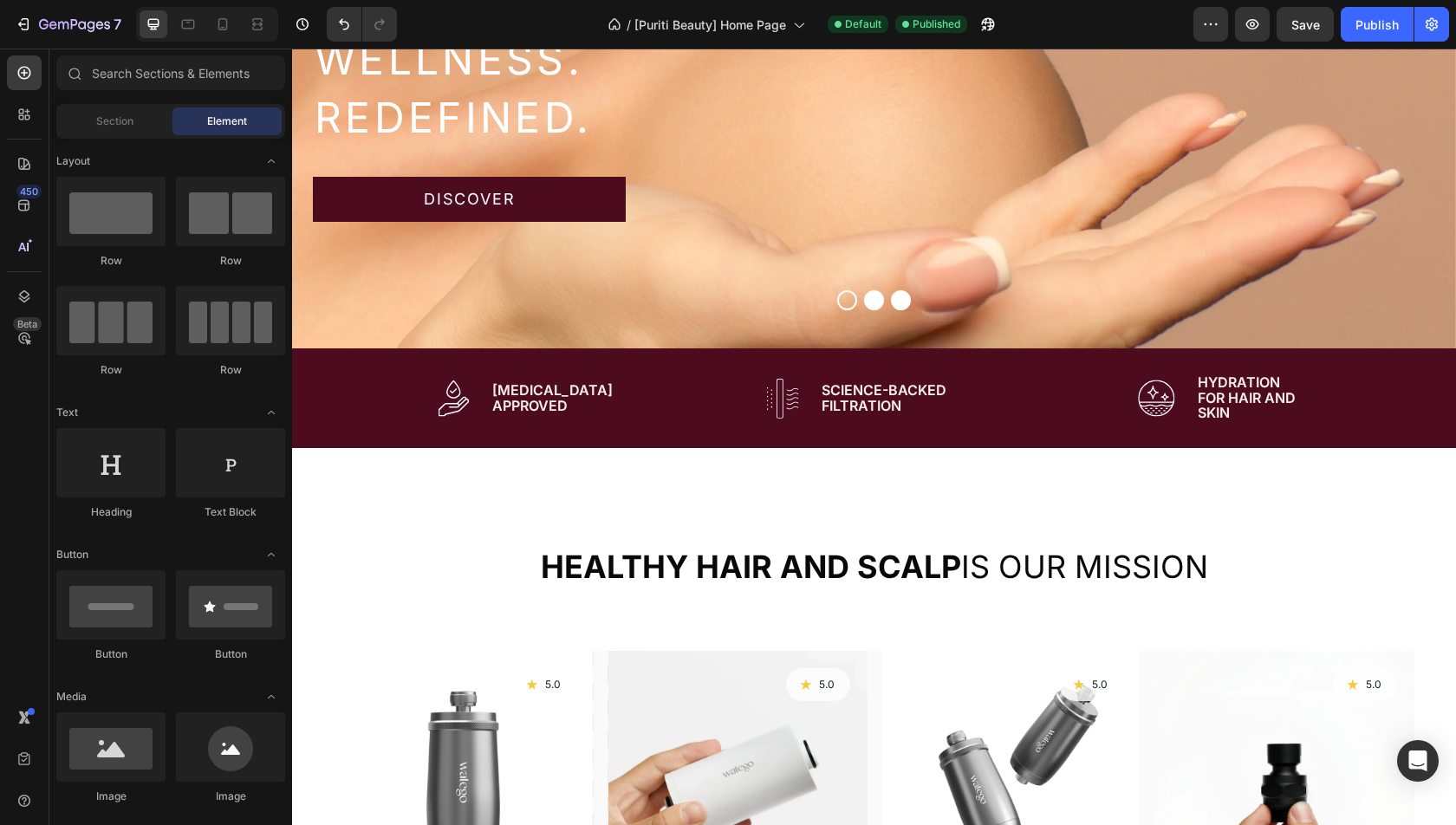
scroll to position [615, 0]
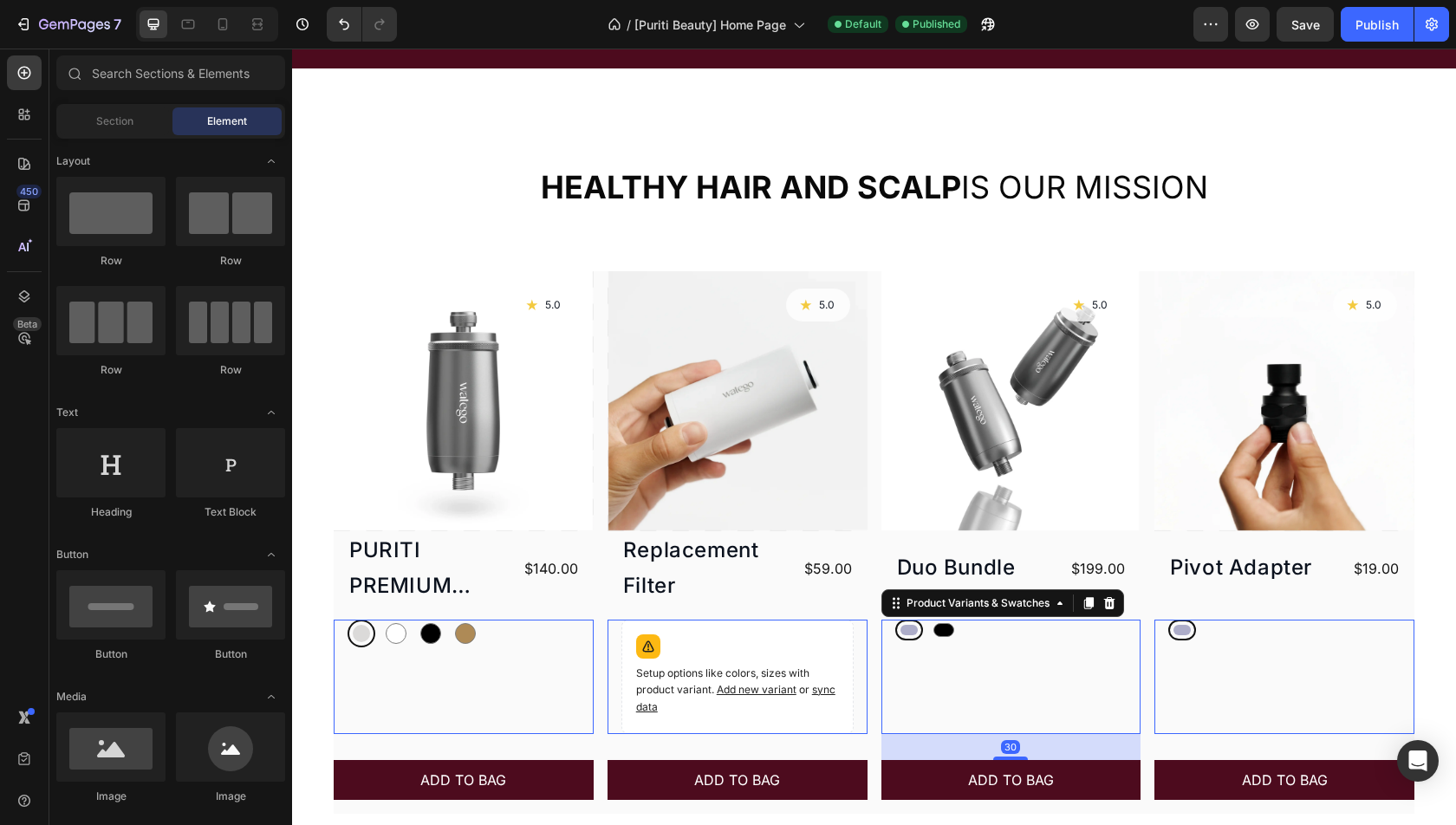
click at [594, 662] on div "Silver Silver Black Black Product Variants & Swatches 30" at bounding box center [463, 676] width 260 height 115
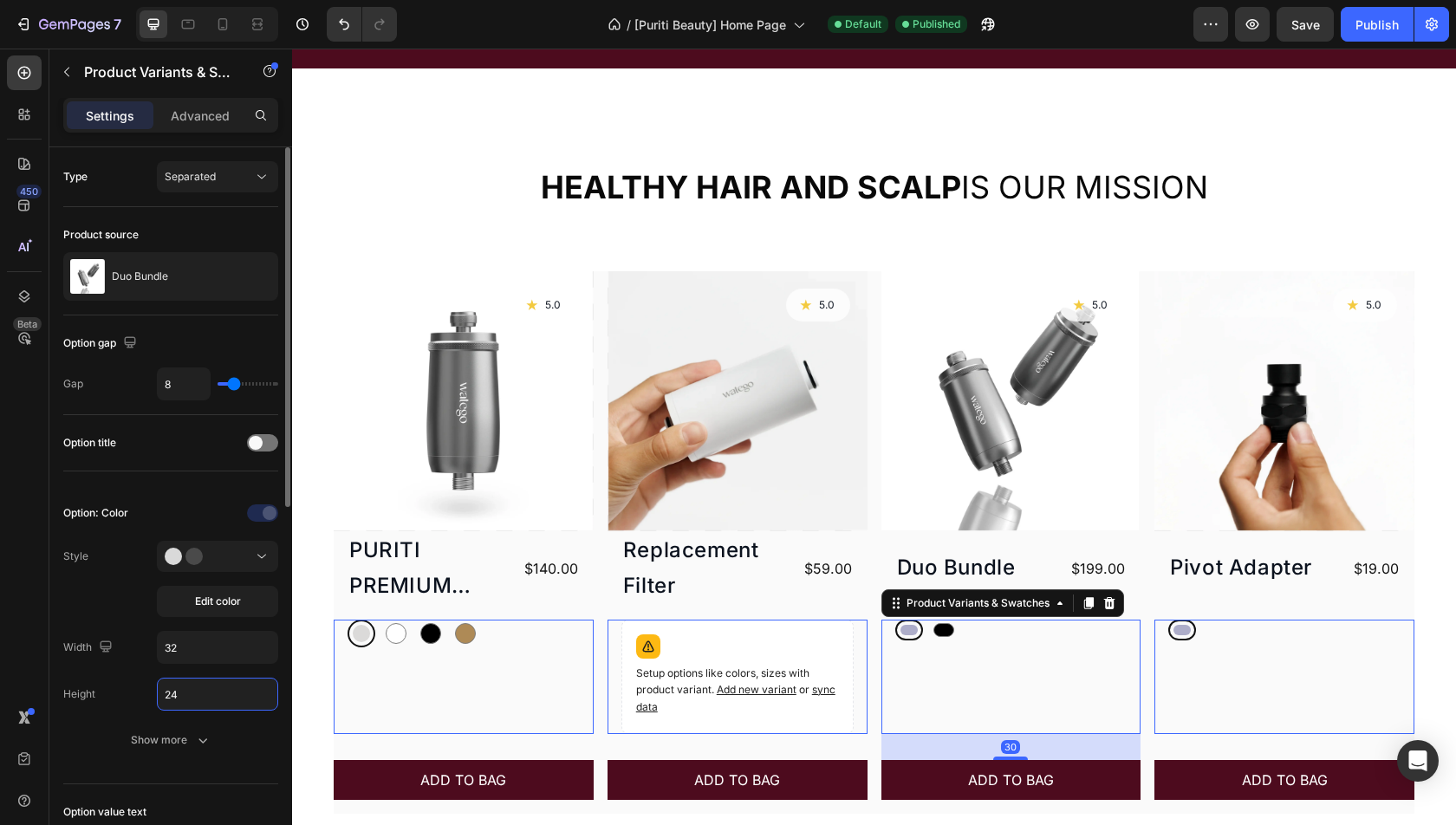
click at [228, 691] on input "24" at bounding box center [218, 693] width 120 height 31
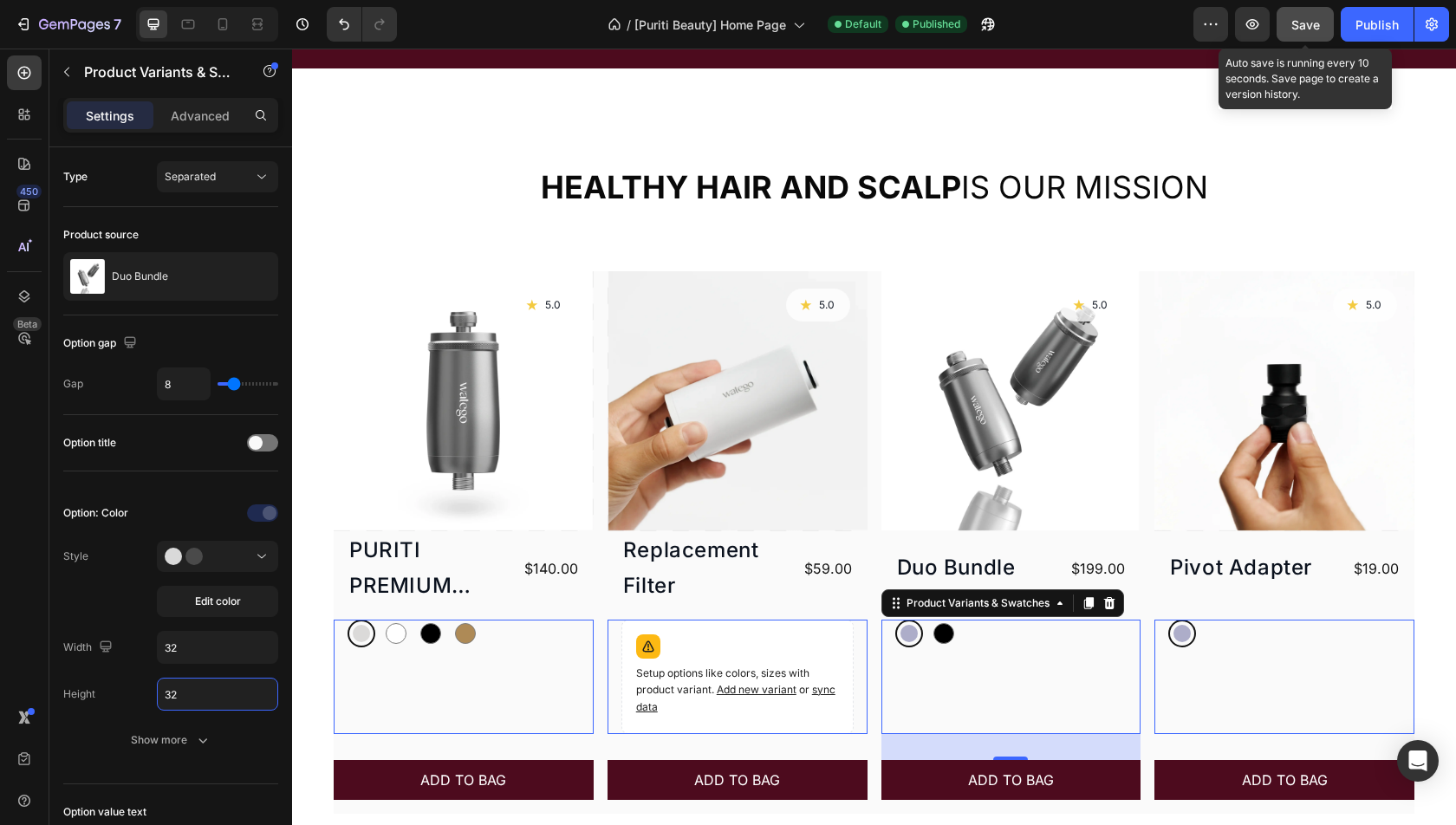
type input "32"
click at [1298, 23] on span "Save" at bounding box center [1305, 24] width 29 height 15
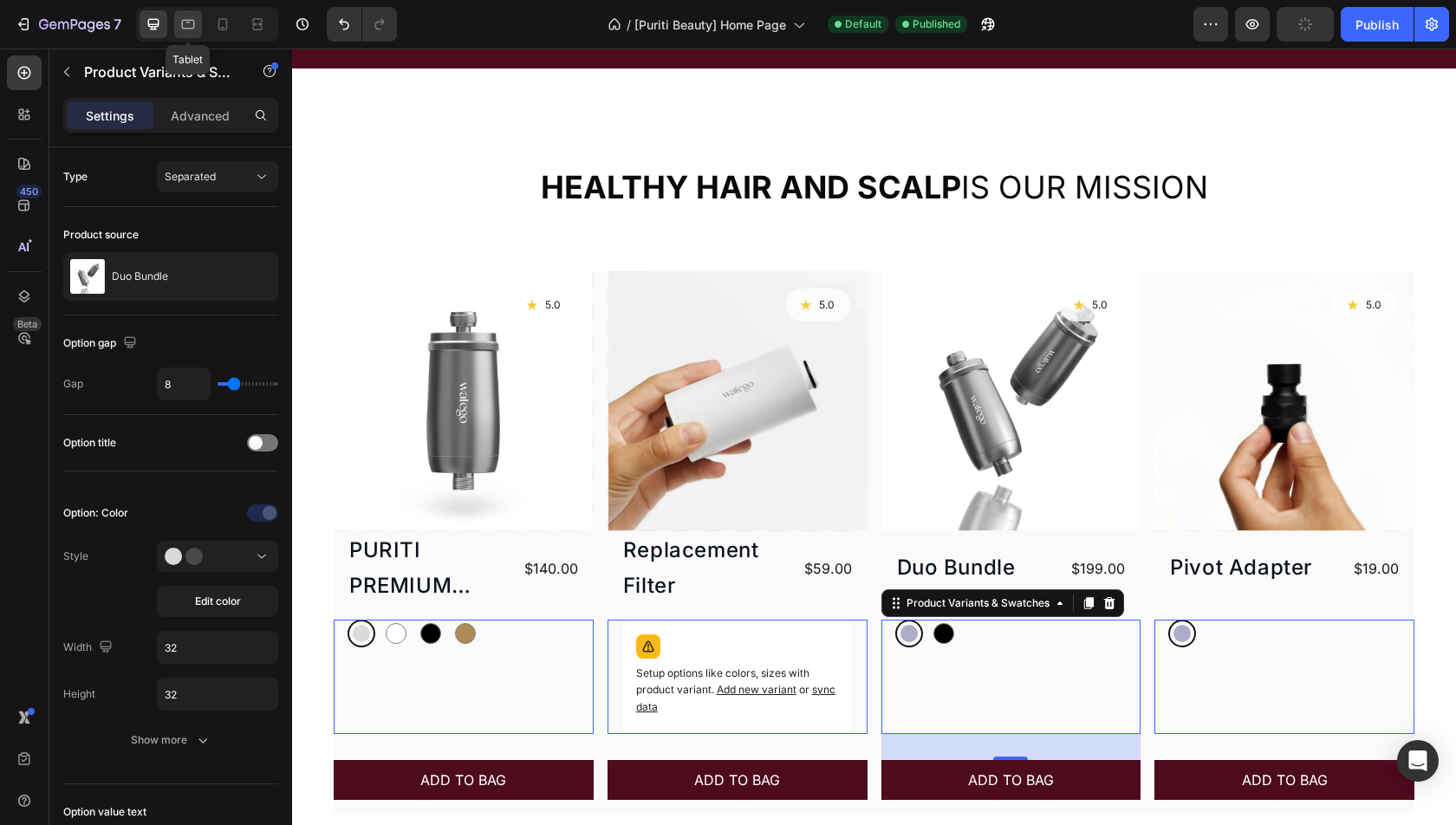
click at [183, 28] on icon at bounding box center [188, 24] width 17 height 17
type input "24"
type input "14"
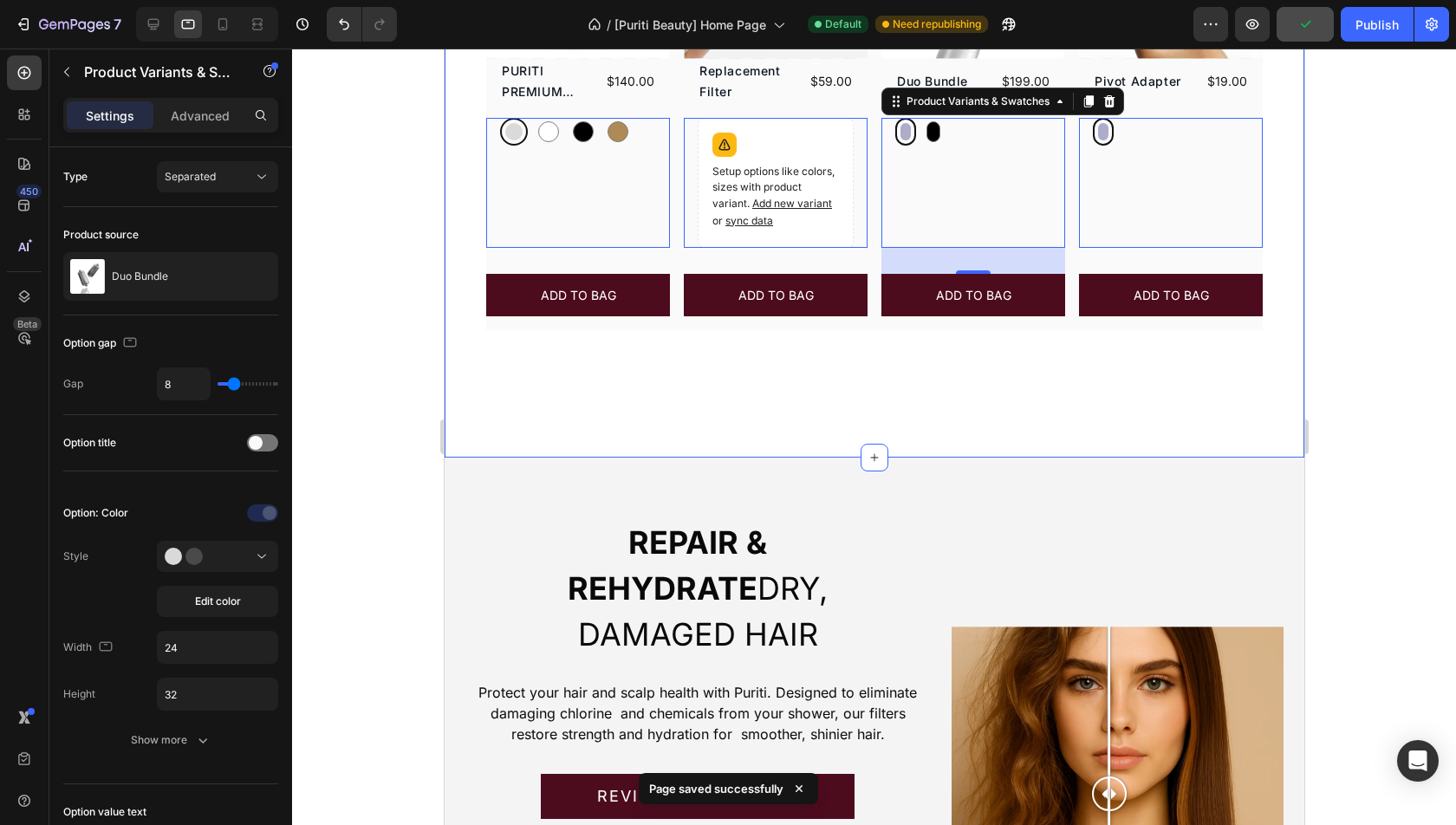
scroll to position [879, 0]
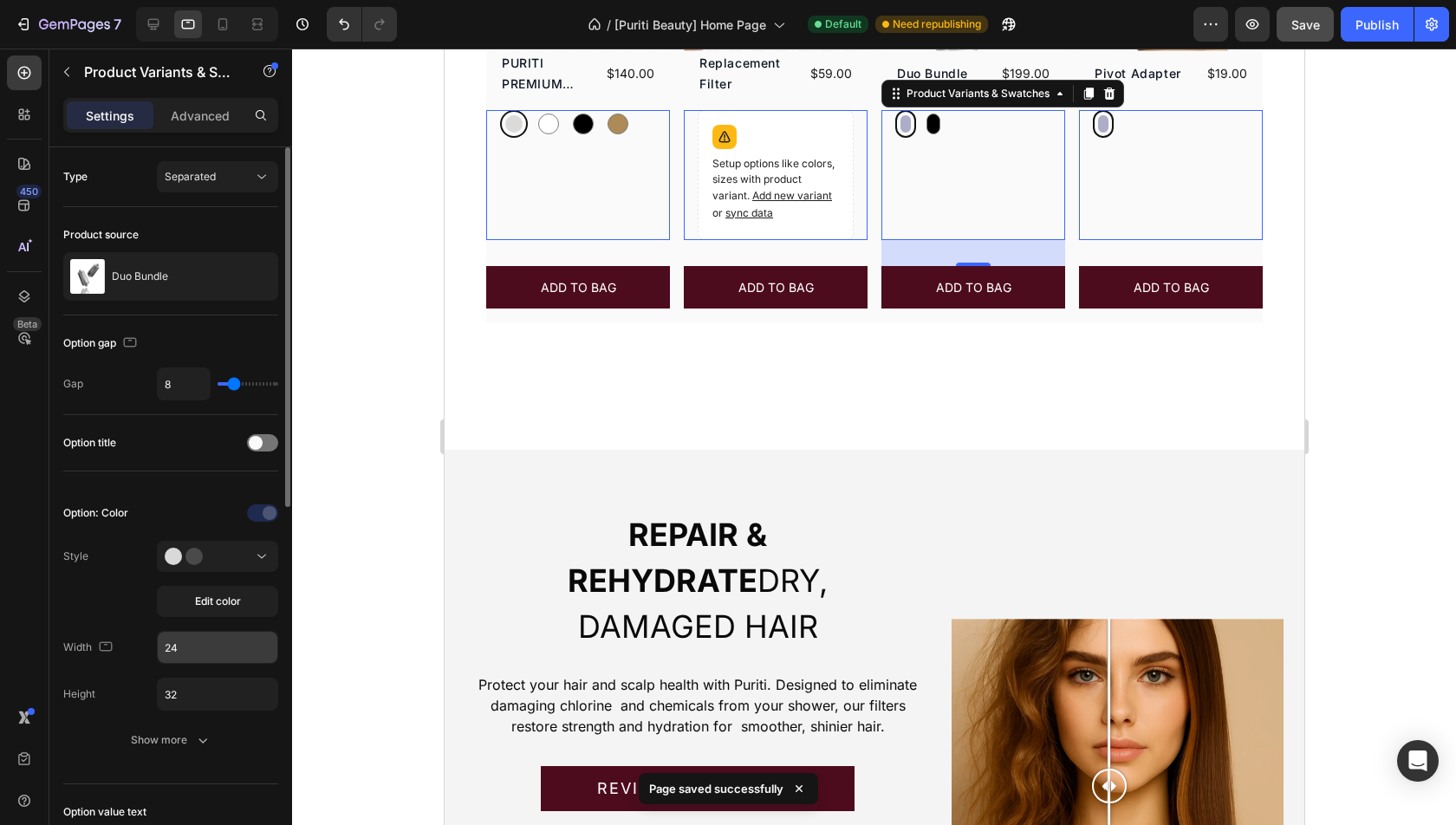
click at [213, 643] on input "24" at bounding box center [218, 646] width 120 height 31
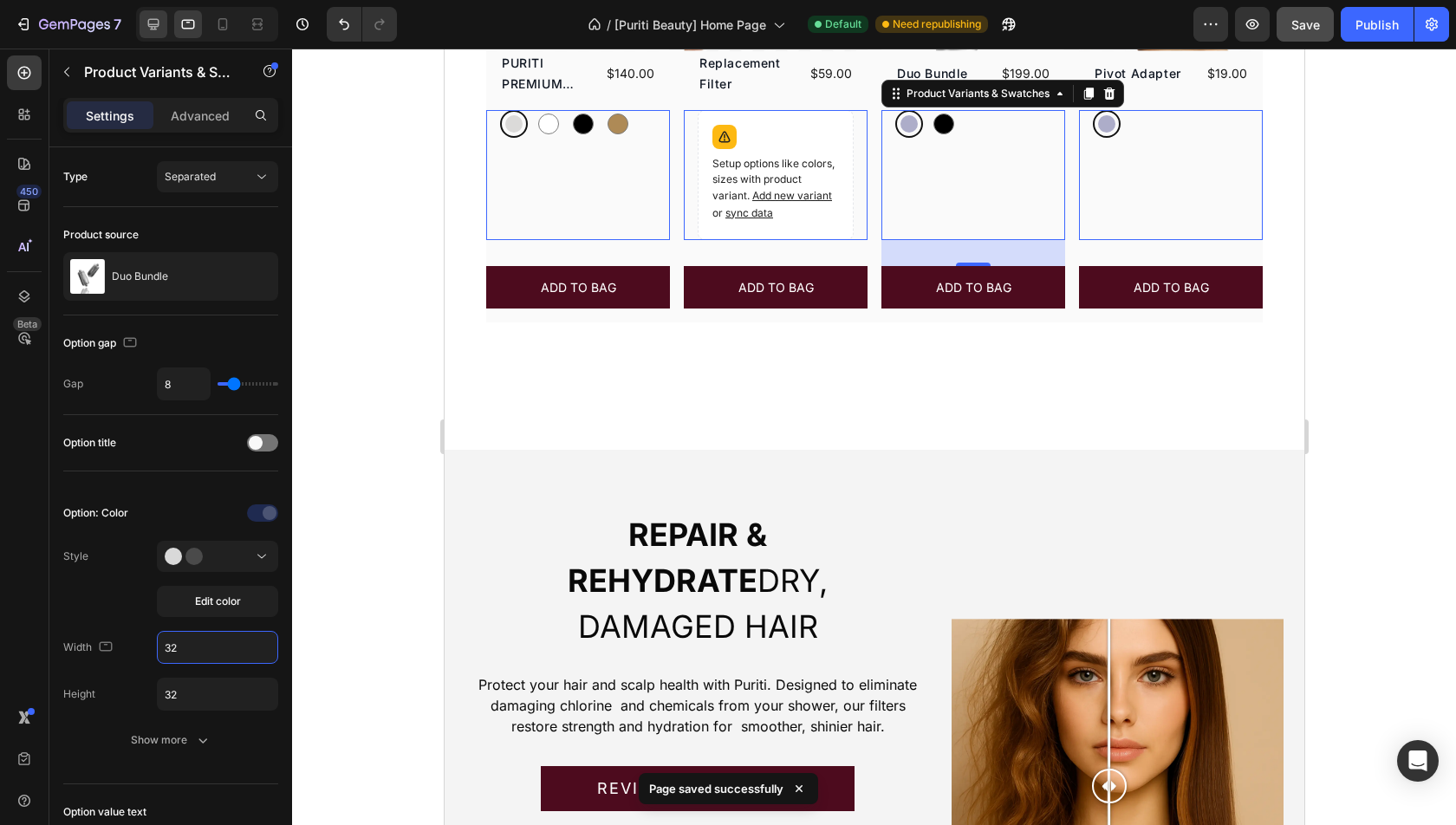
type input "32"
click at [149, 25] on icon at bounding box center [154, 24] width 11 height 11
type input "16"
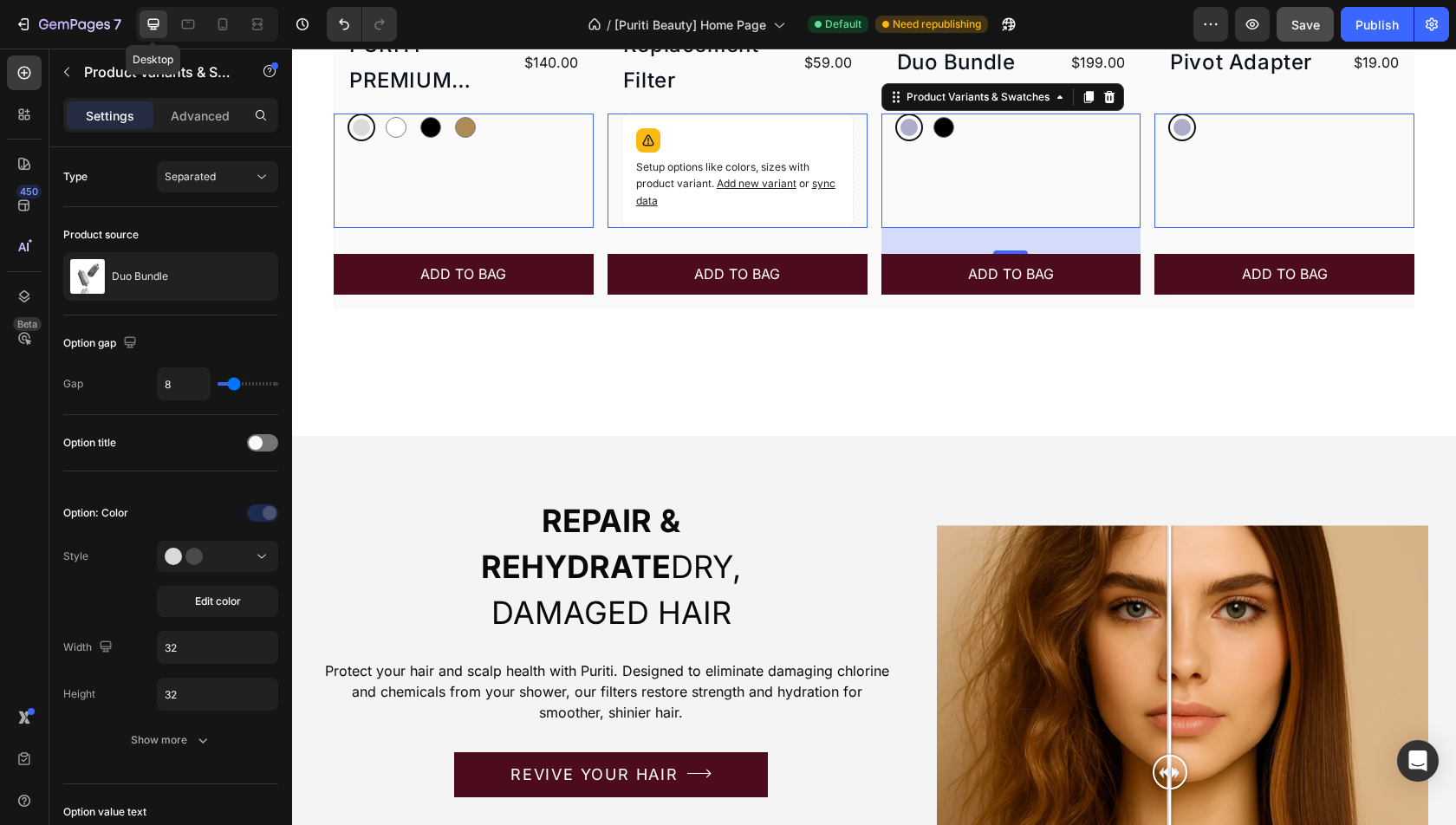
scroll to position [985, 0]
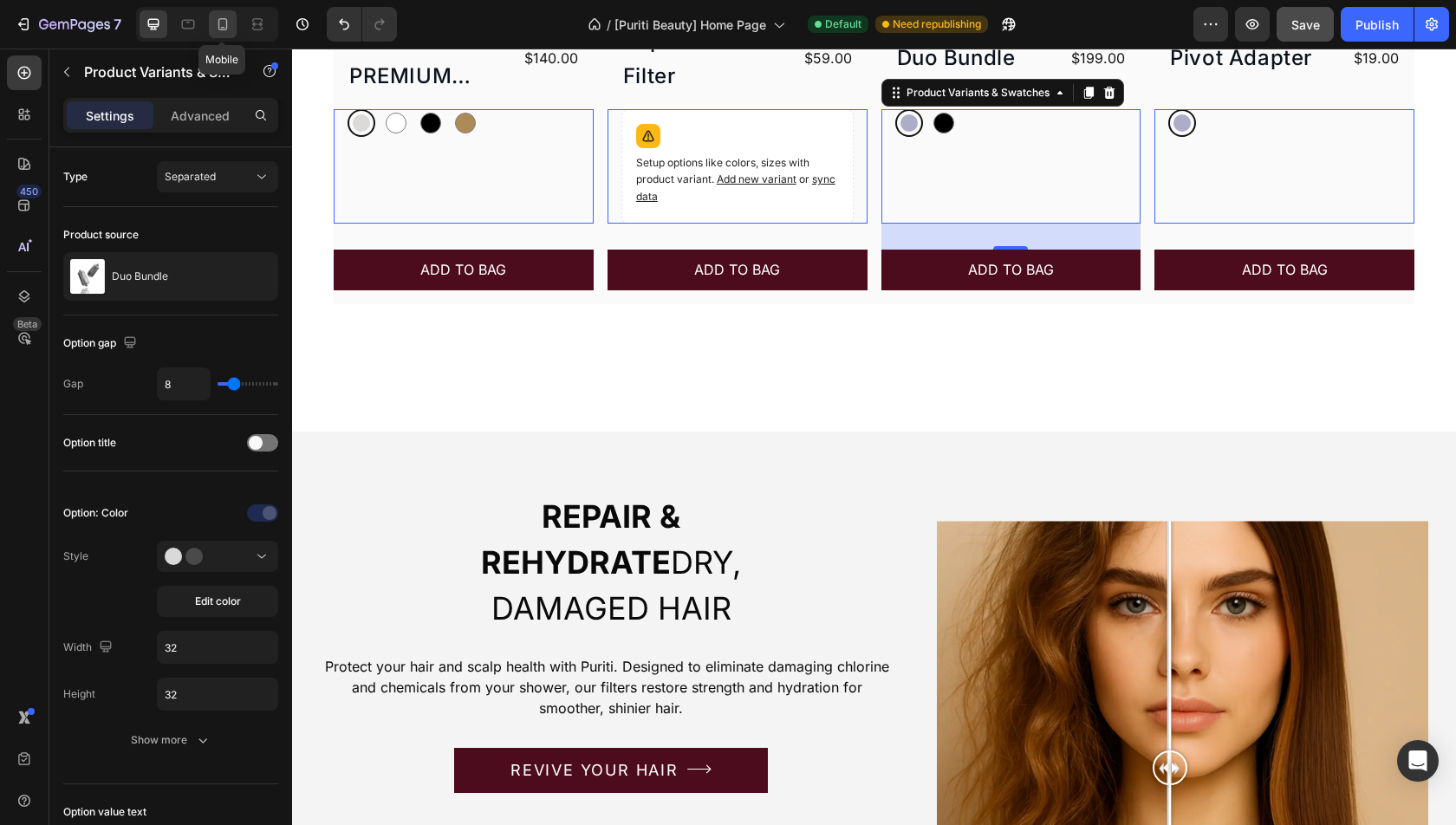
click at [219, 24] on icon at bounding box center [224, 24] width 10 height 12
type input "24"
type input "14"
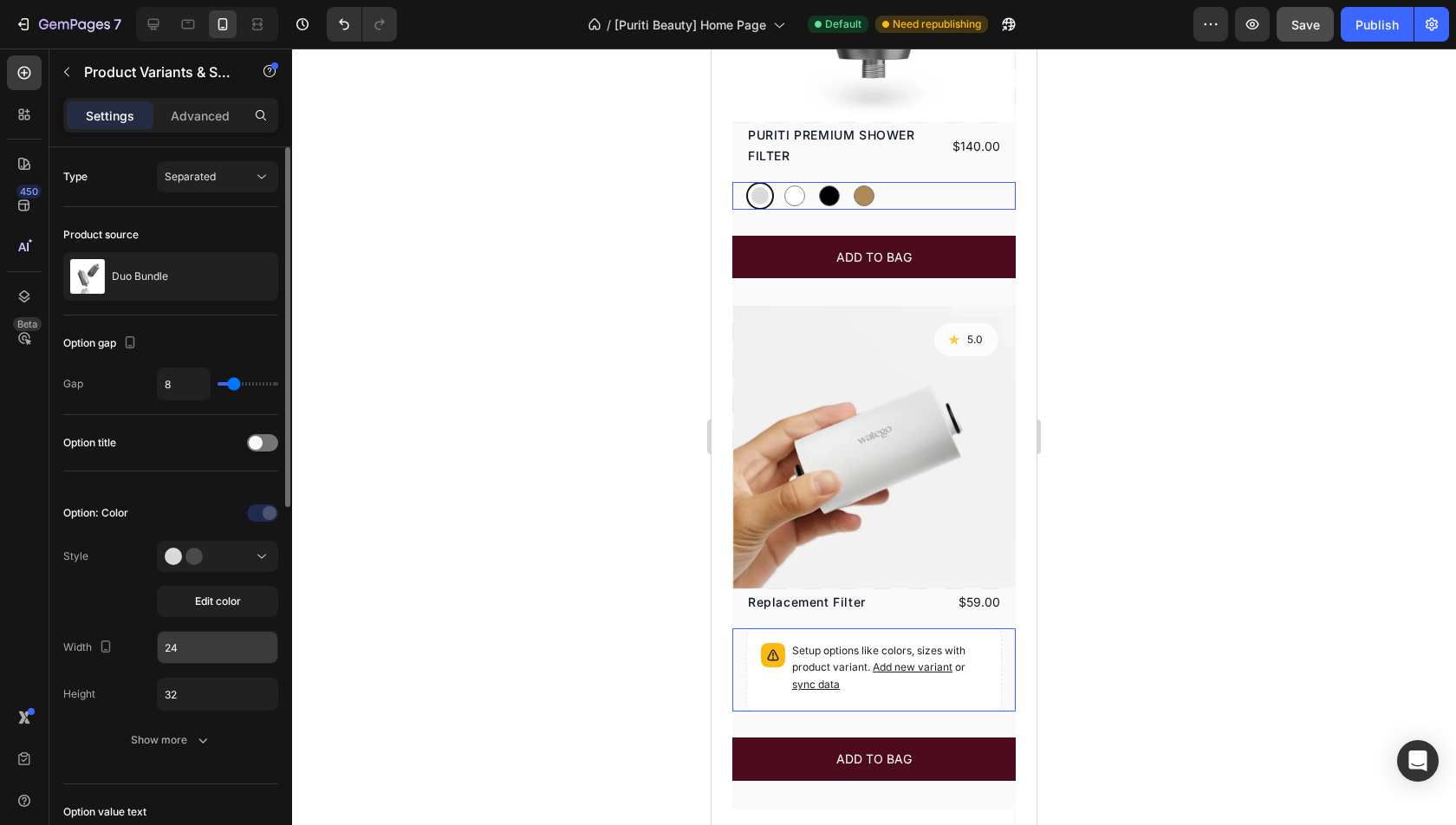
scroll to position [841, 0]
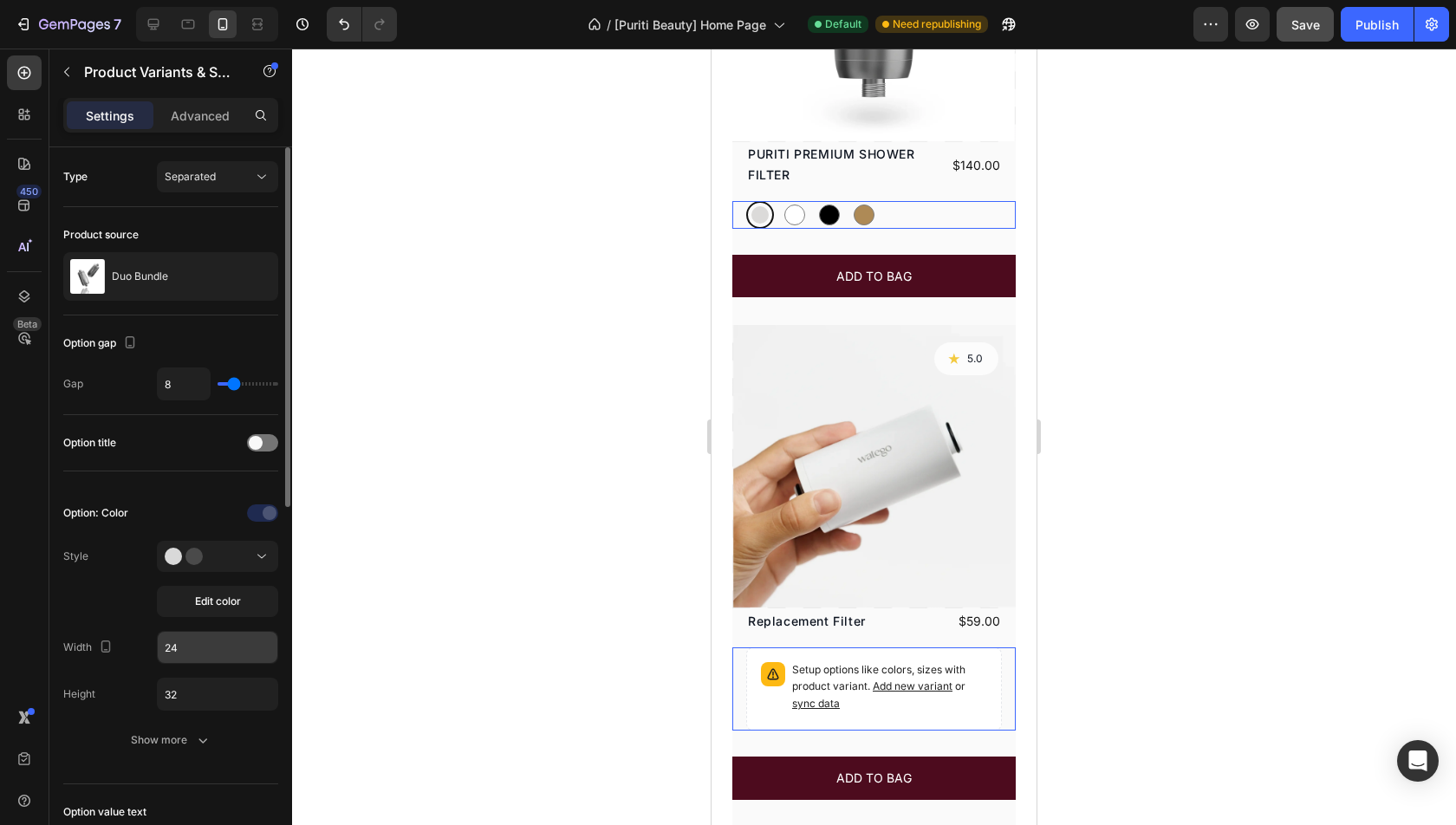
click at [216, 650] on input "24" at bounding box center [218, 646] width 120 height 31
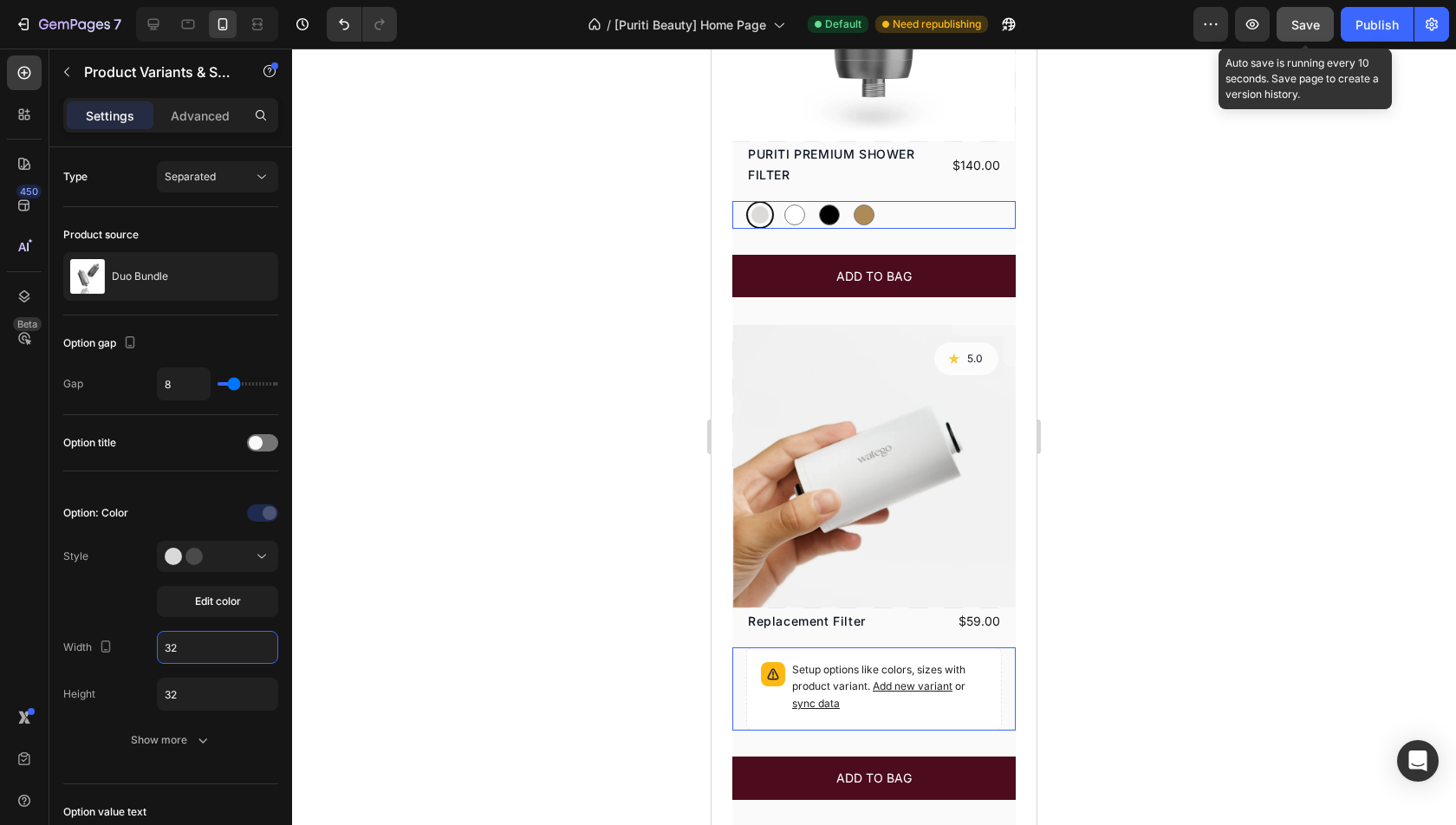
type input "32"
click at [1318, 29] on span "Save" at bounding box center [1305, 24] width 29 height 15
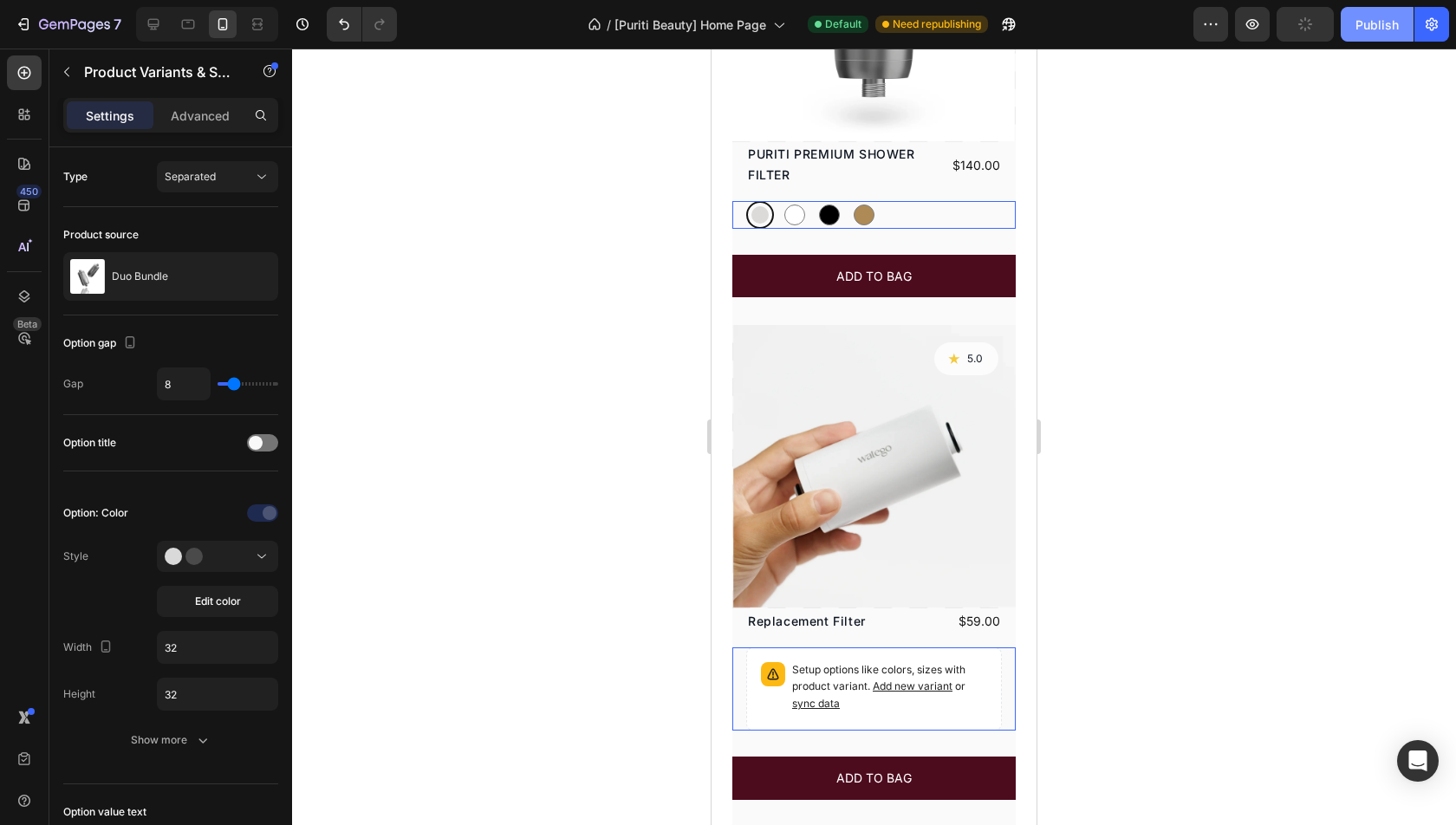
click at [1364, 29] on div "Publish" at bounding box center [1376, 25] width 43 height 18
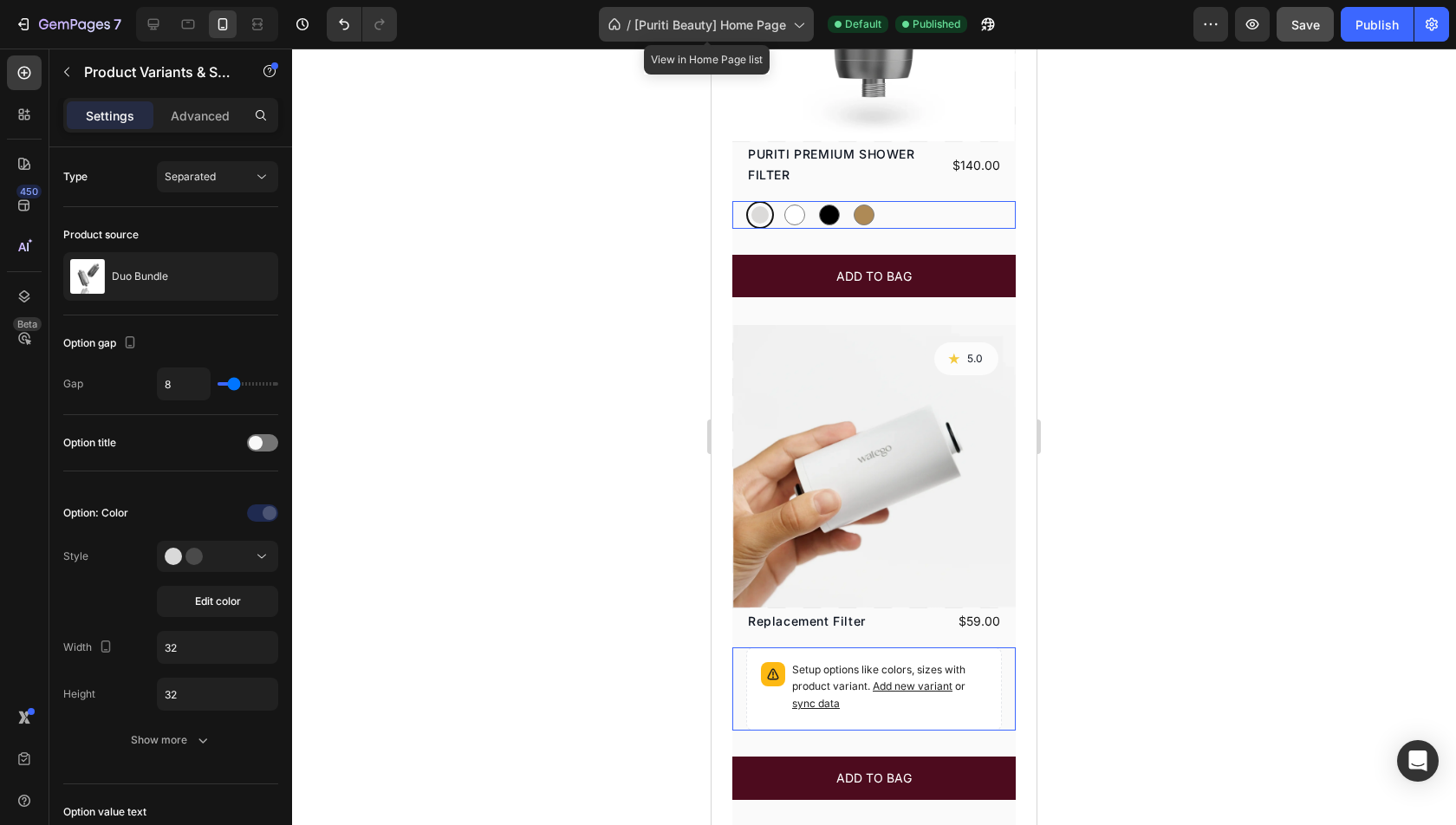
click at [751, 24] on span "[Puriti Beauty] Home Page" at bounding box center [711, 25] width 152 height 18
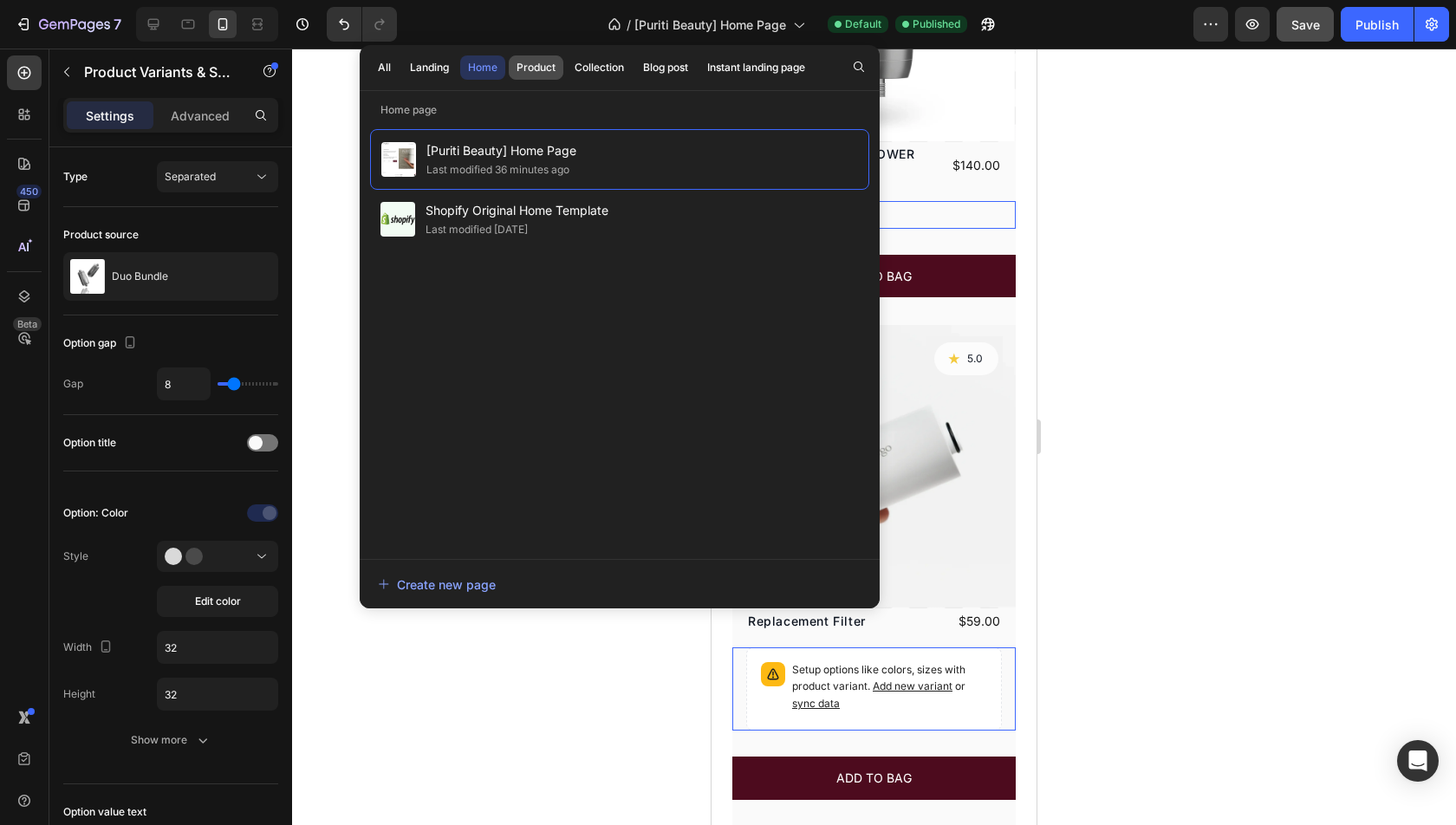
click at [537, 72] on div "Product" at bounding box center [536, 68] width 39 height 16
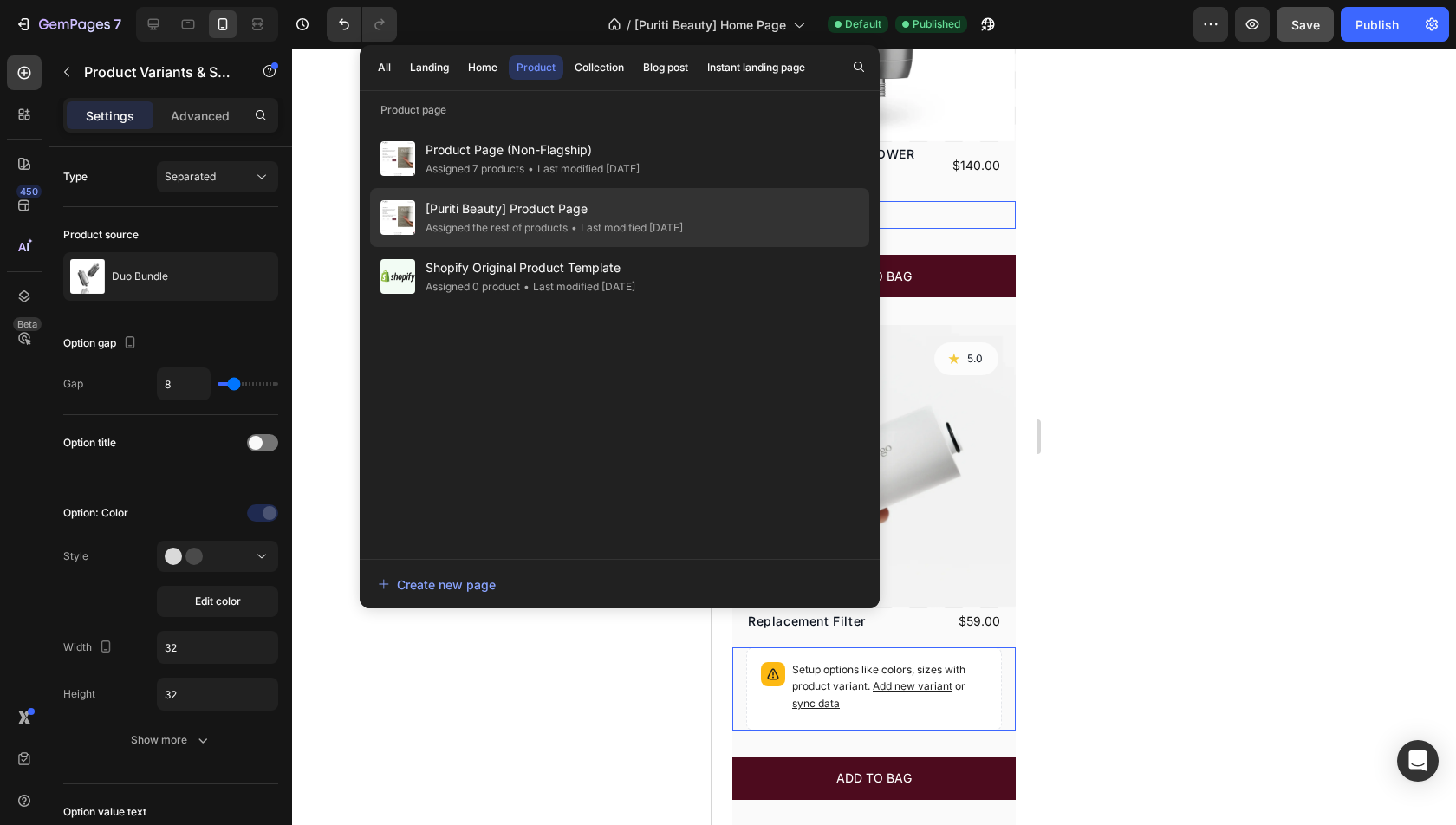
click at [574, 207] on span "[Puriti Beauty] Product Page" at bounding box center [554, 208] width 257 height 21
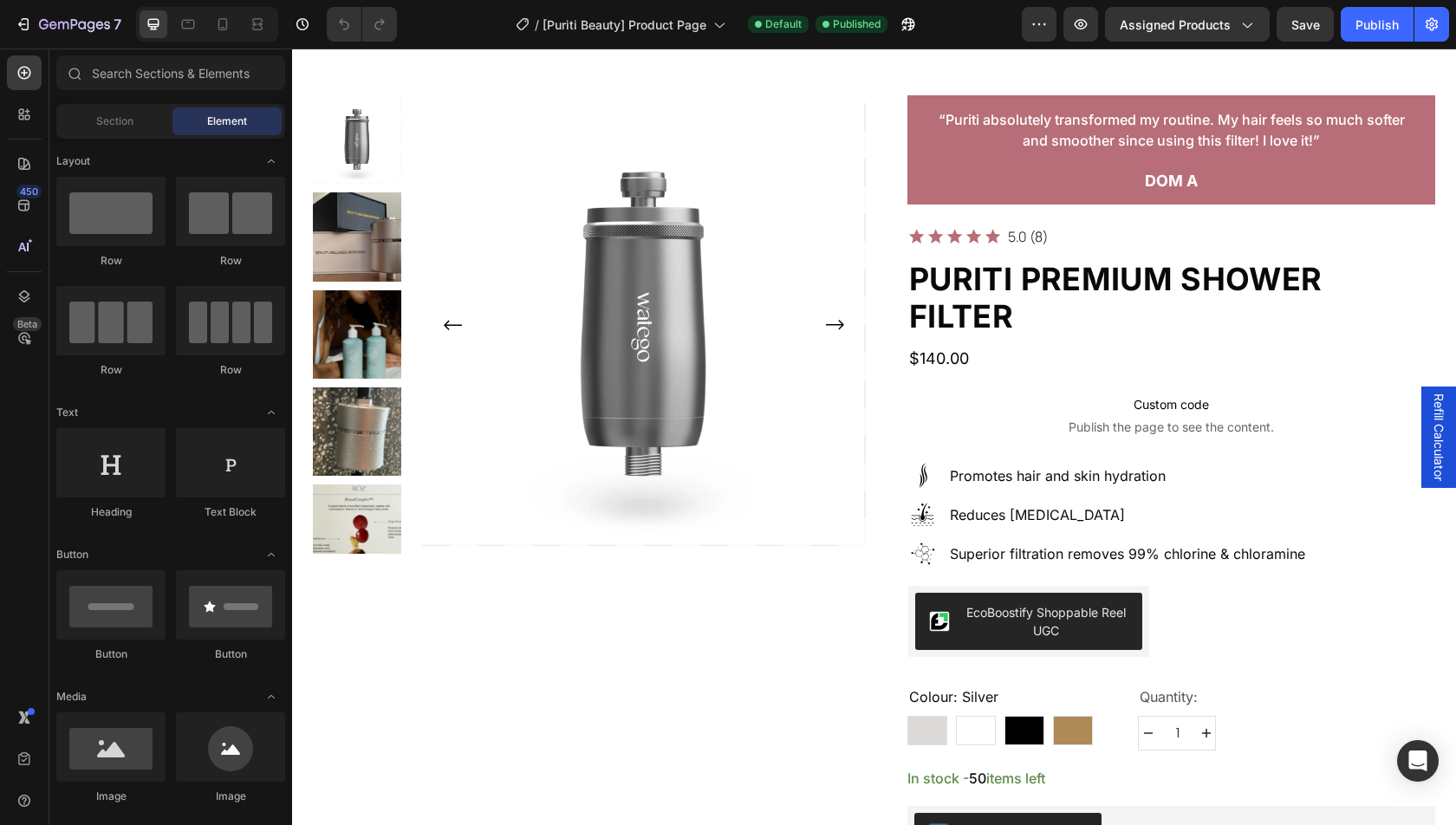
scroll to position [145, 0]
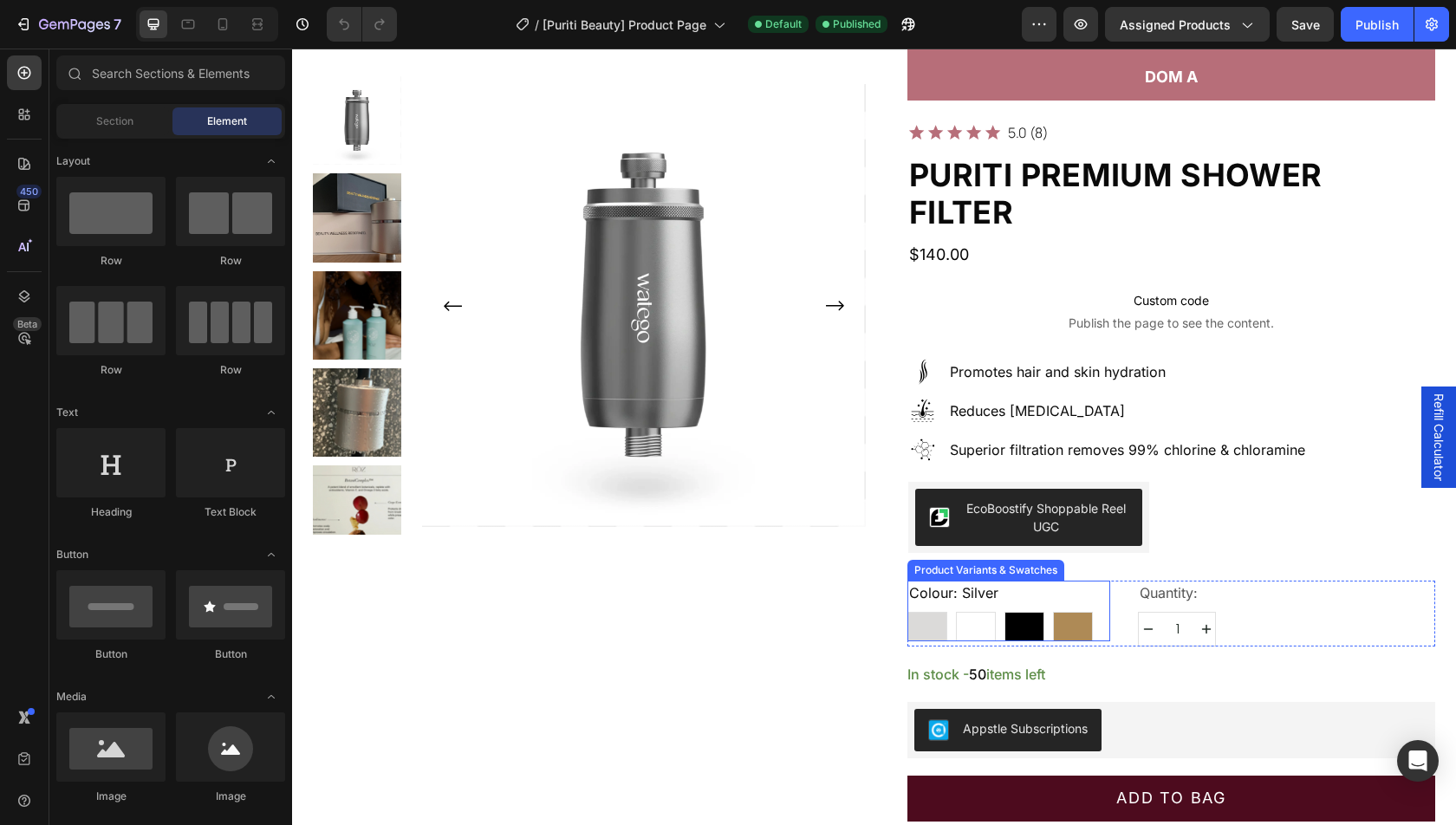
click at [945, 613] on div at bounding box center [927, 626] width 38 height 28
click at [907, 611] on input "Silver Silver" at bounding box center [906, 611] width 1 height 1
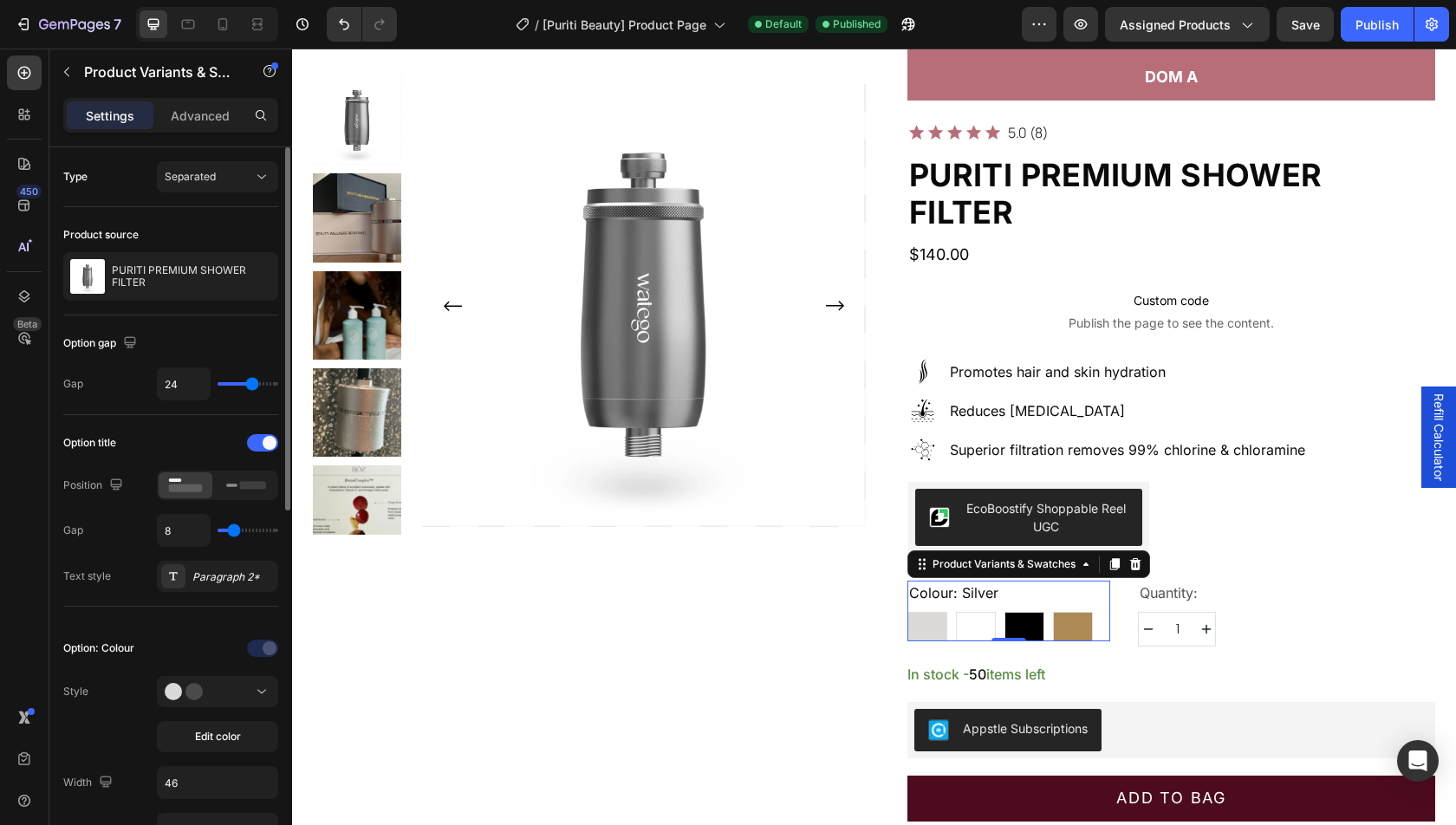
click at [202, 705] on div "Edit color" at bounding box center [218, 713] width 122 height 76
click at [194, 701] on button at bounding box center [218, 690] width 122 height 31
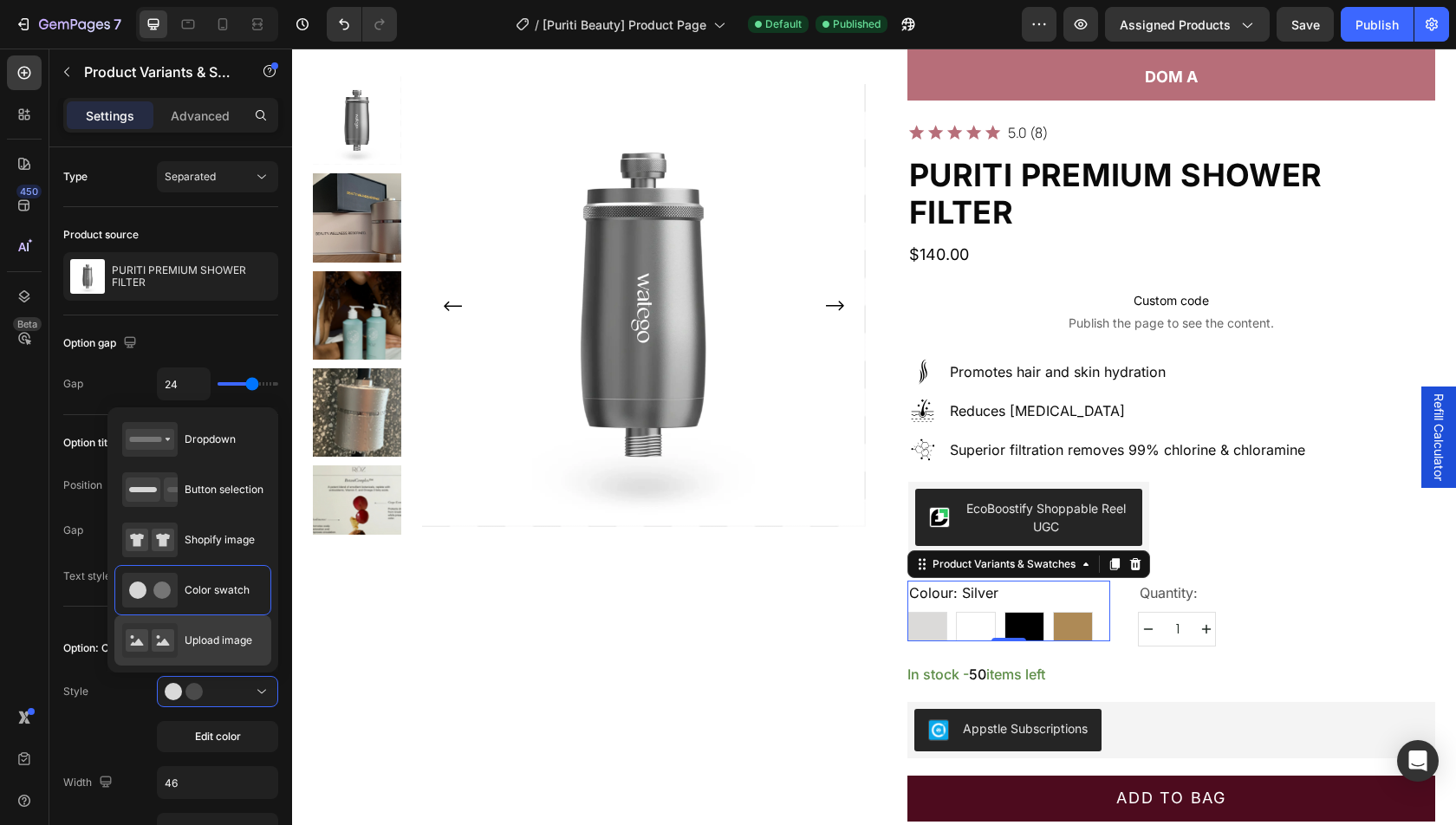
click at [192, 646] on div "Upload image" at bounding box center [187, 639] width 130 height 35
type input "64"
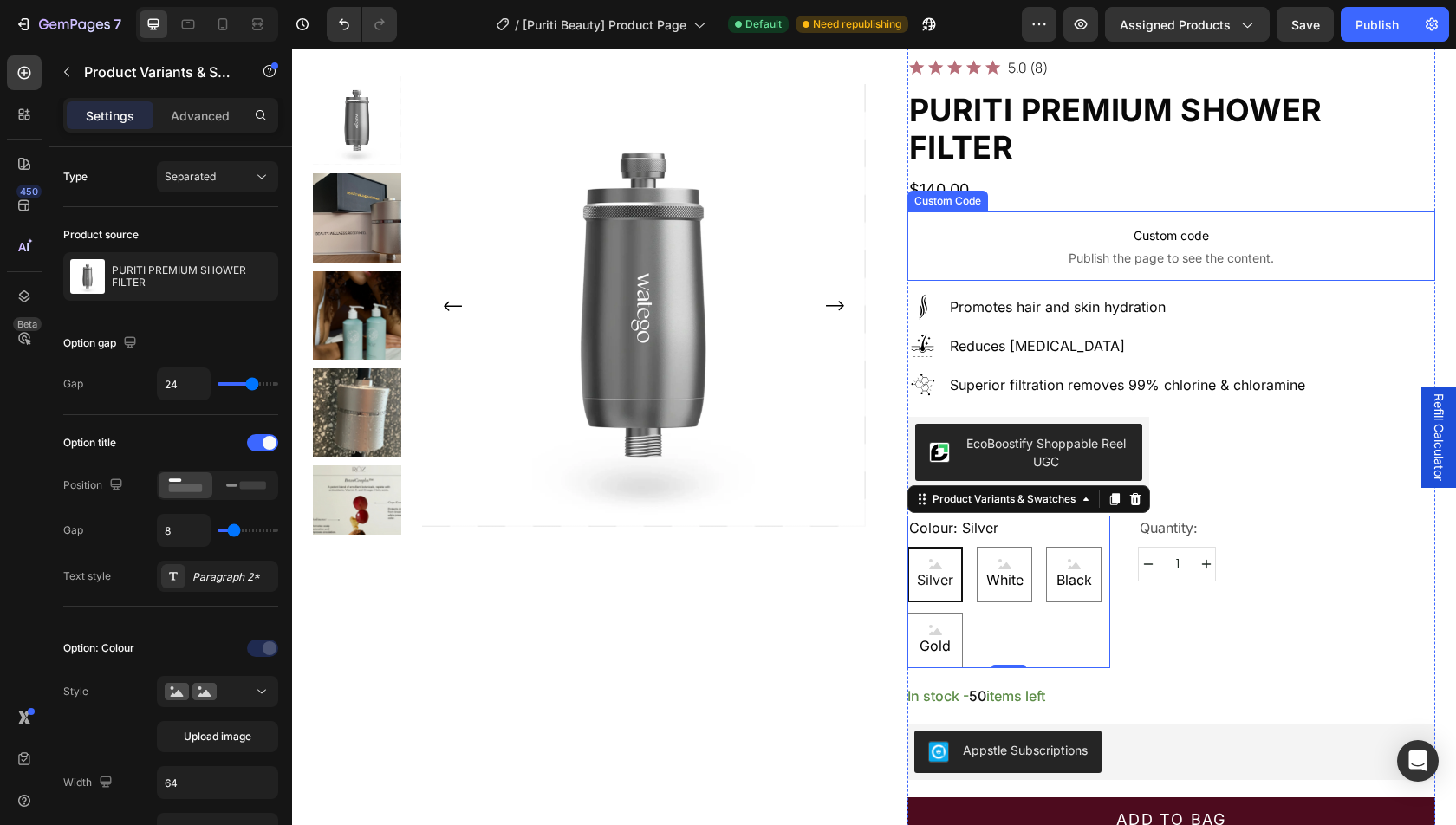
scroll to position [307, 0]
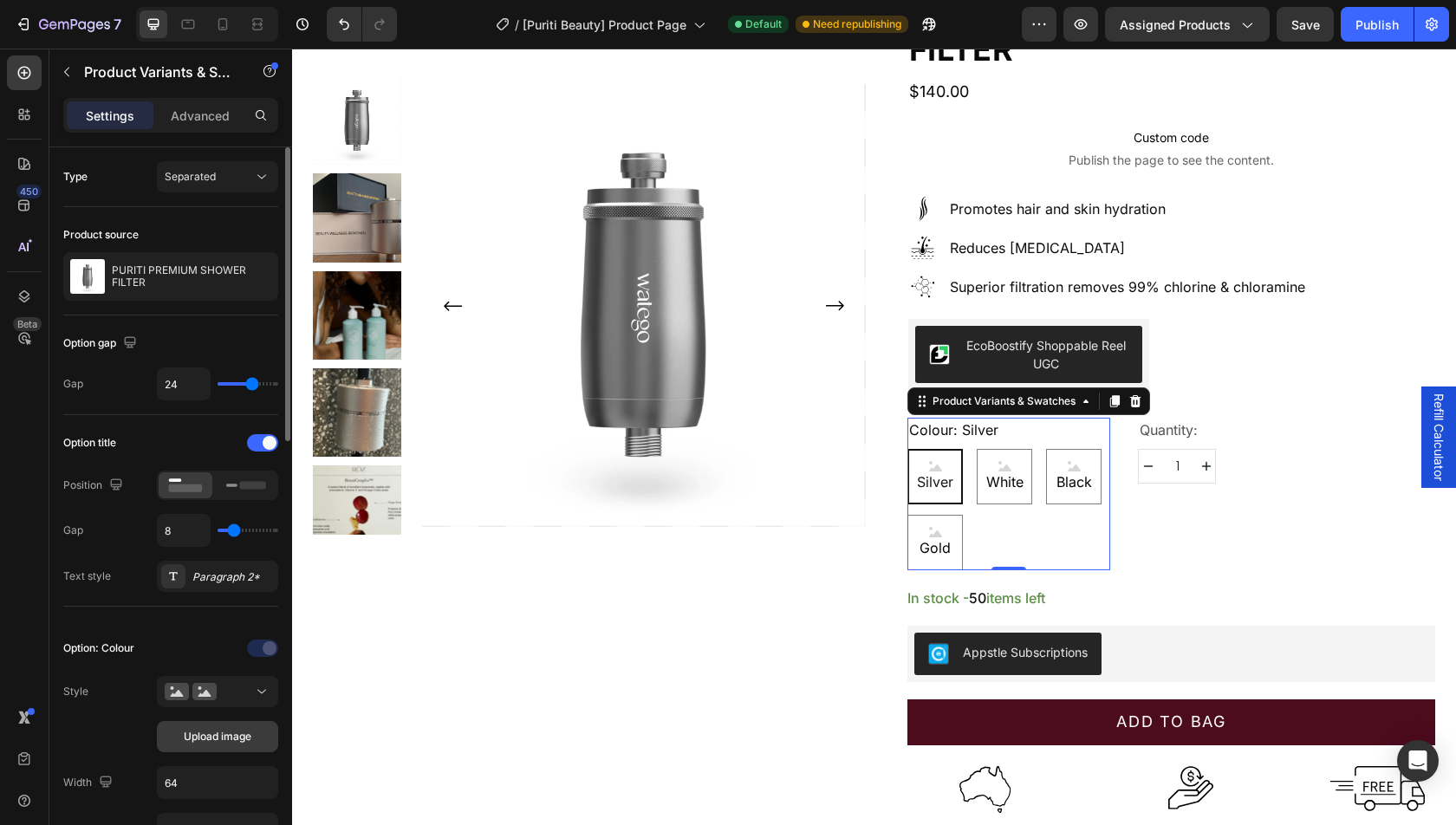
click at [223, 731] on span "Upload image" at bounding box center [218, 736] width 68 height 16
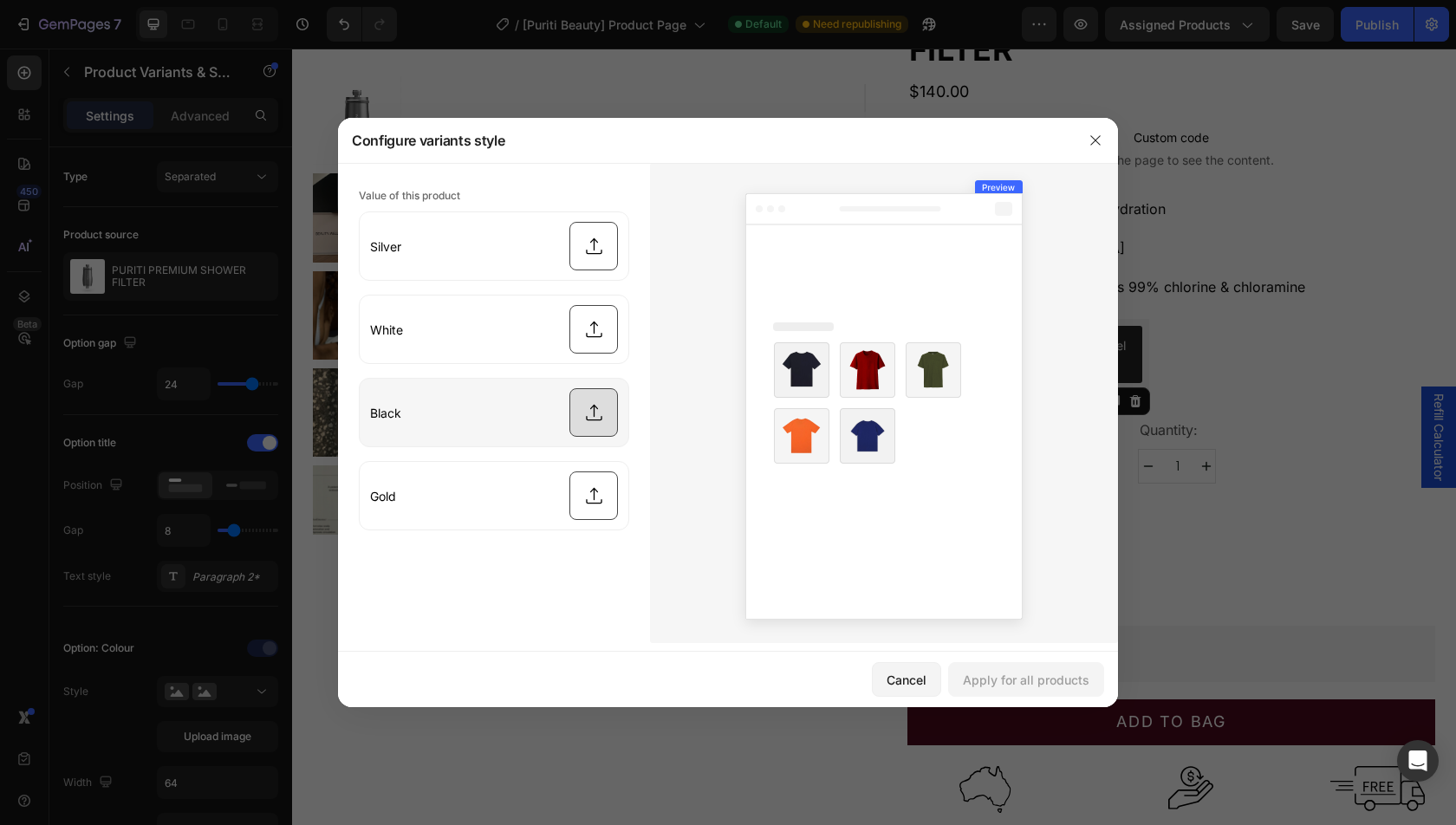
click at [587, 413] on input "file" at bounding box center [493, 413] width 268 height 68
type input "C:\fakepath\black.png"
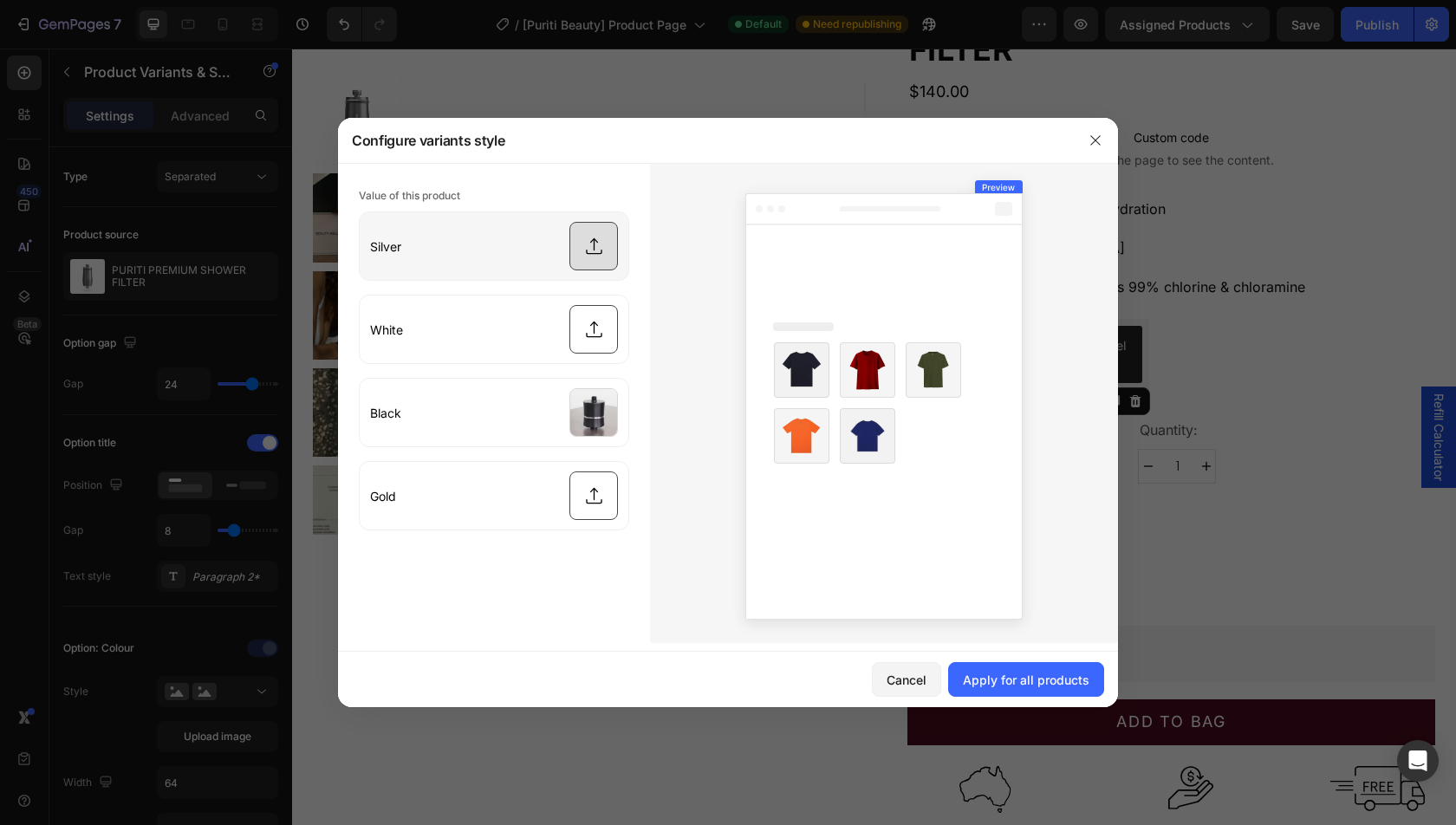
click at [596, 266] on input "file" at bounding box center [493, 246] width 268 height 68
type input "C:\fakepath\silver.png"
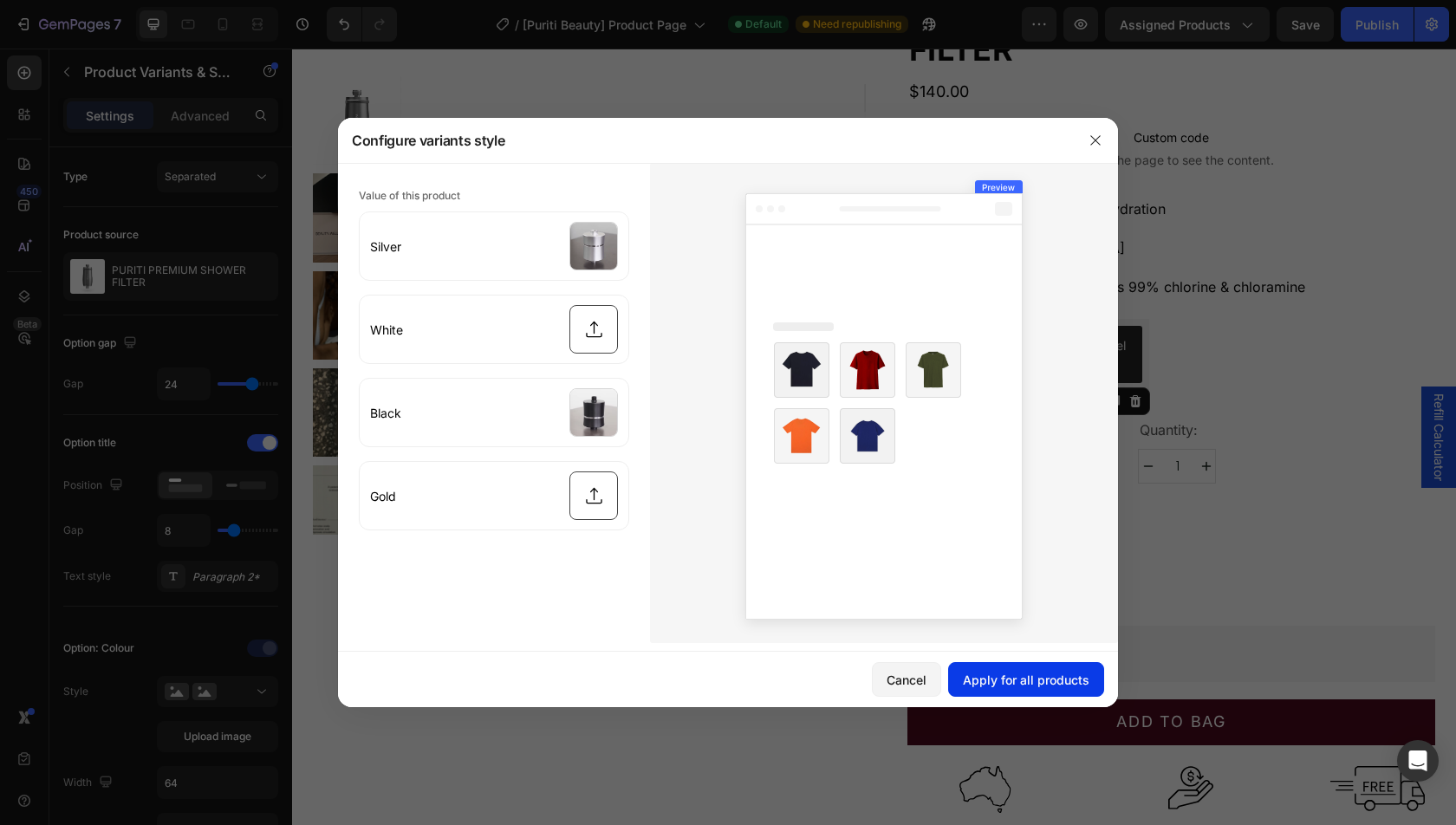
click at [1055, 673] on div "Apply for all products" at bounding box center [1026, 679] width 127 height 18
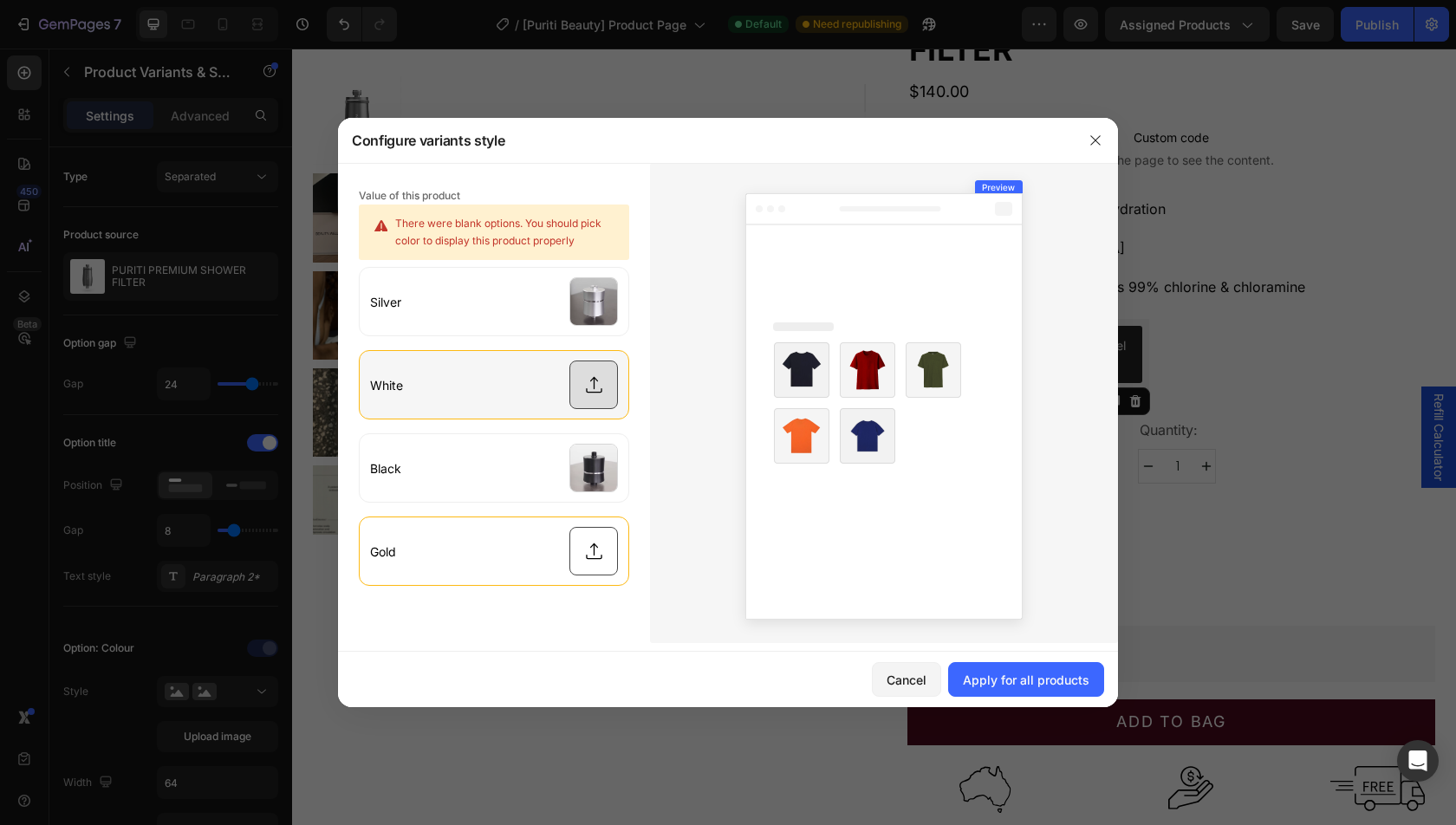
click at [590, 373] on input "file" at bounding box center [493, 385] width 268 height 68
type input "C:\fakepath\white.png"
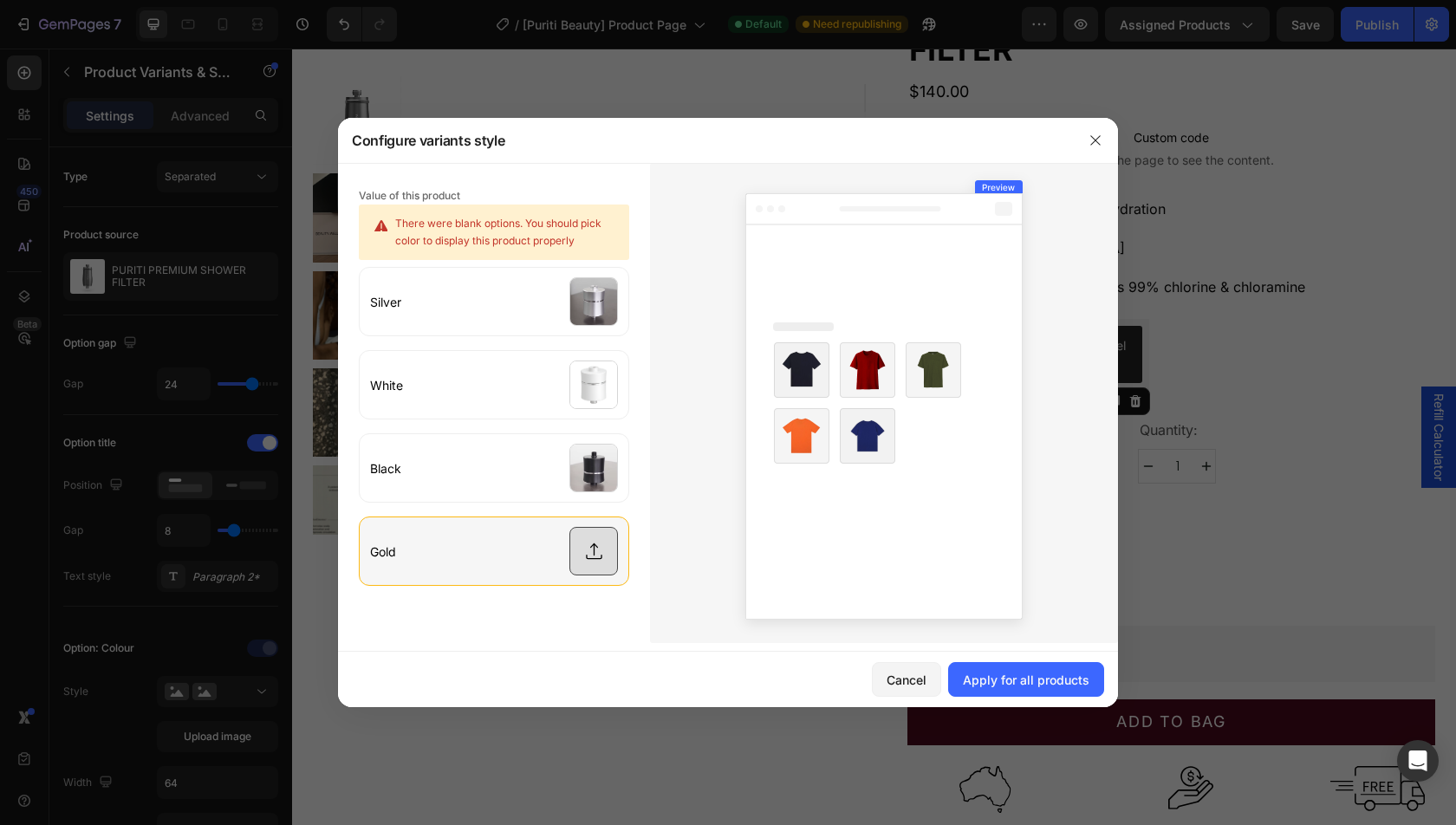
click at [604, 533] on input "file" at bounding box center [493, 551] width 268 height 68
type input "C:\fakepath\ad3c50ca390c909762ca9226cad3f9e4a6e62491.png"
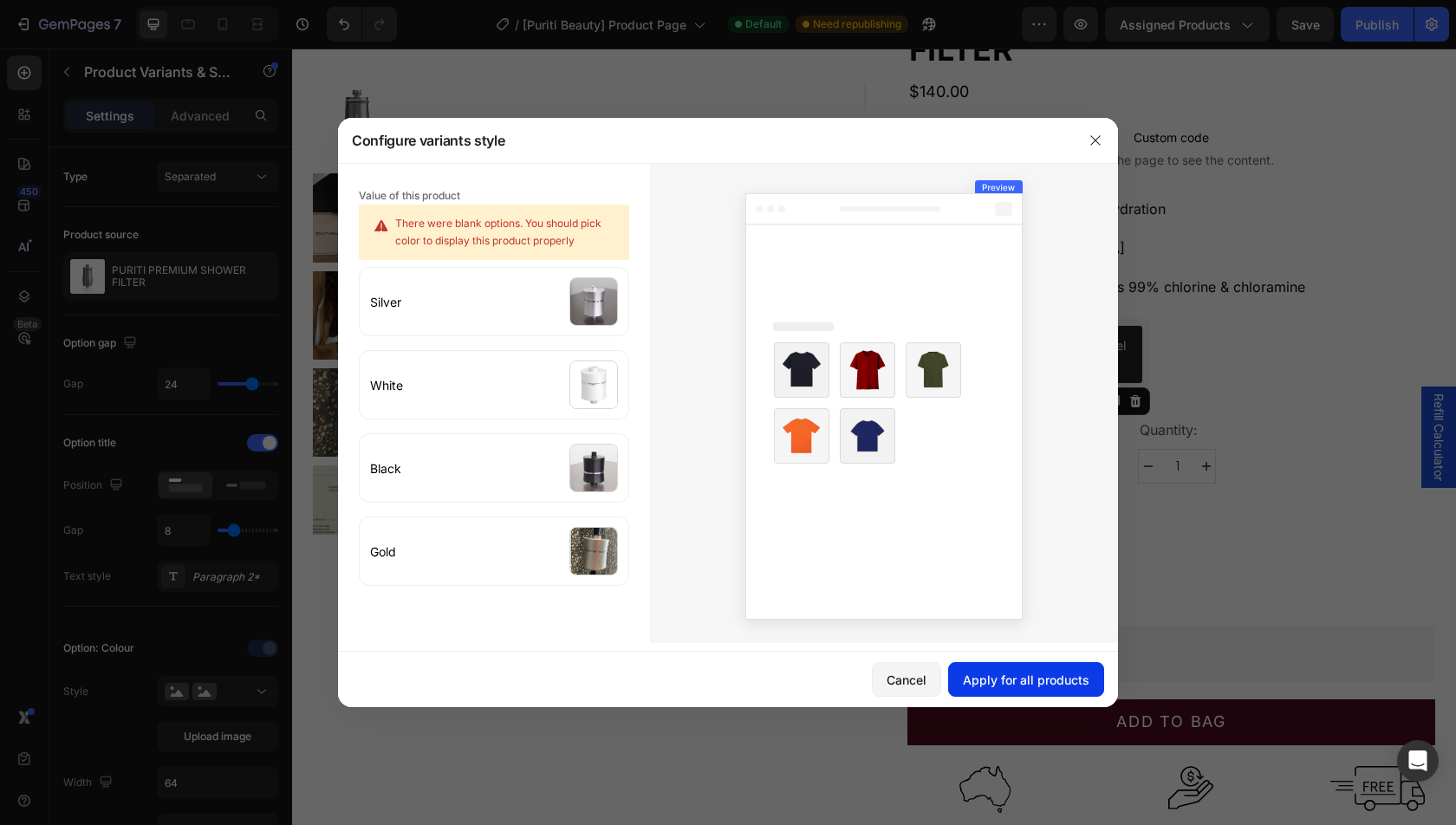
click at [1003, 680] on div "Apply for all products" at bounding box center [1026, 679] width 127 height 18
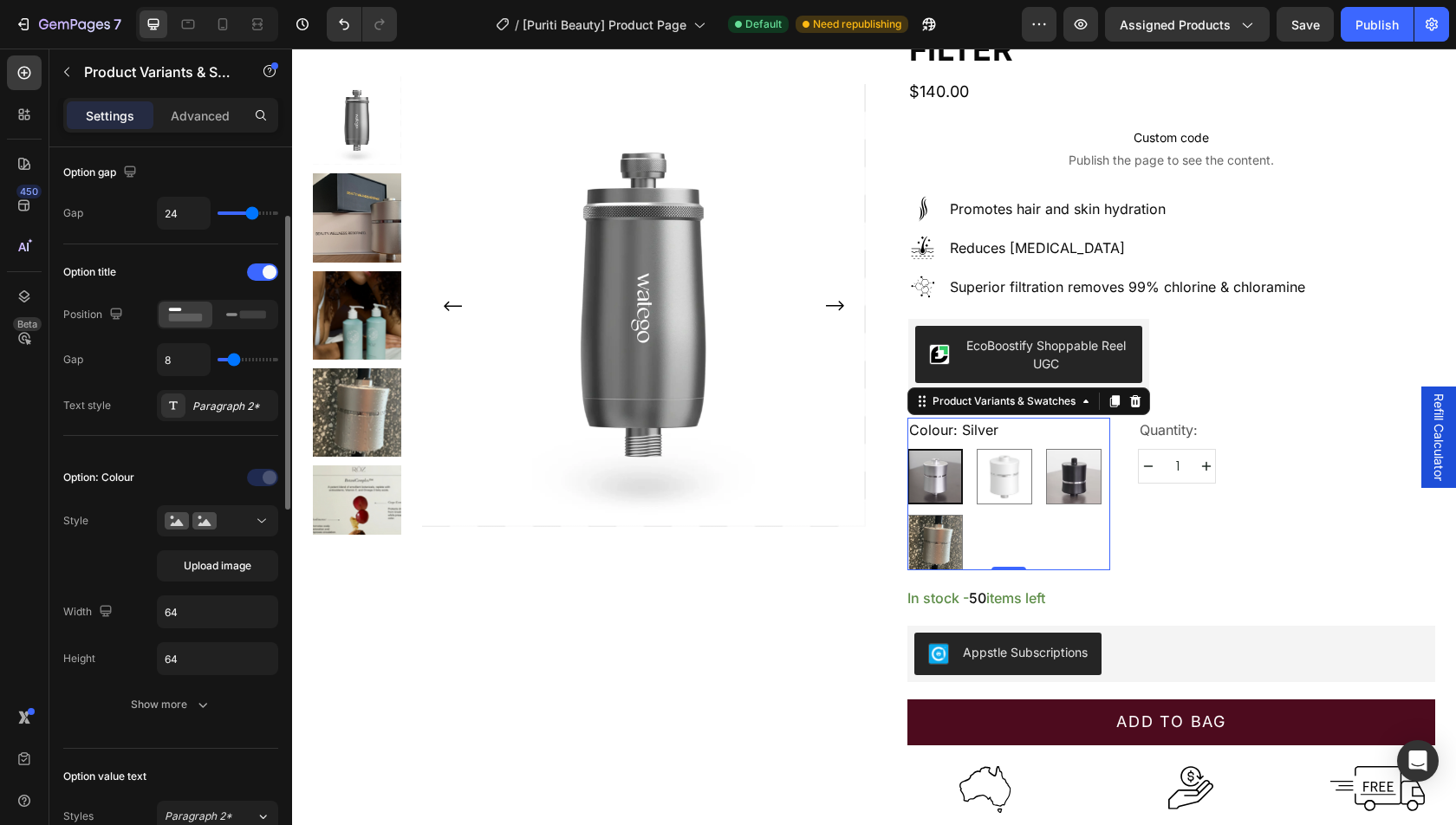
scroll to position [212, 0]
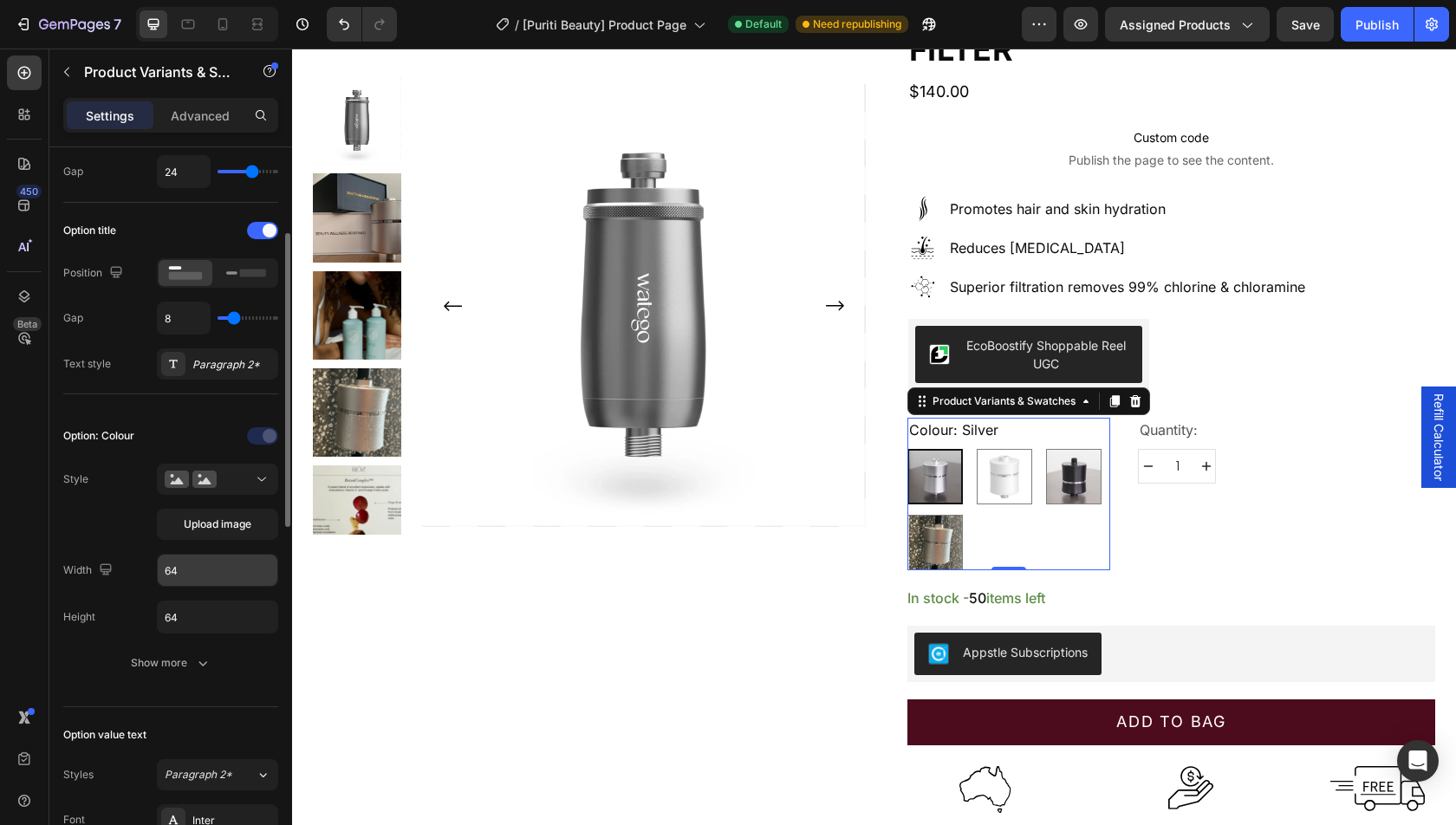
click at [205, 573] on input "64" at bounding box center [218, 570] width 120 height 31
type input "48"
click at [212, 630] on div "Option: Colour Style Upload image Width 48 Height 64 Show more" at bounding box center [170, 550] width 215 height 256
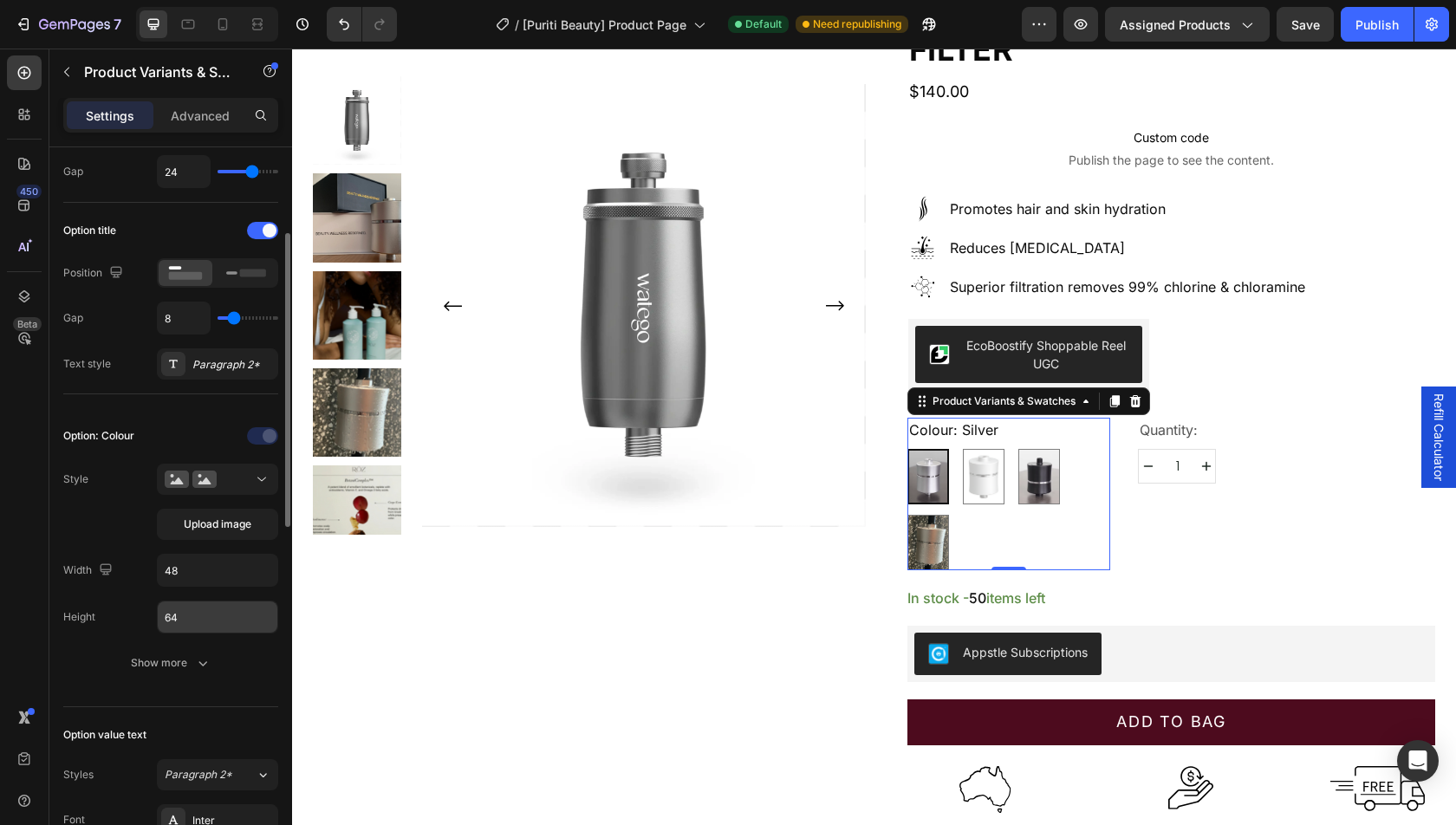
click at [212, 607] on input "64" at bounding box center [218, 617] width 120 height 31
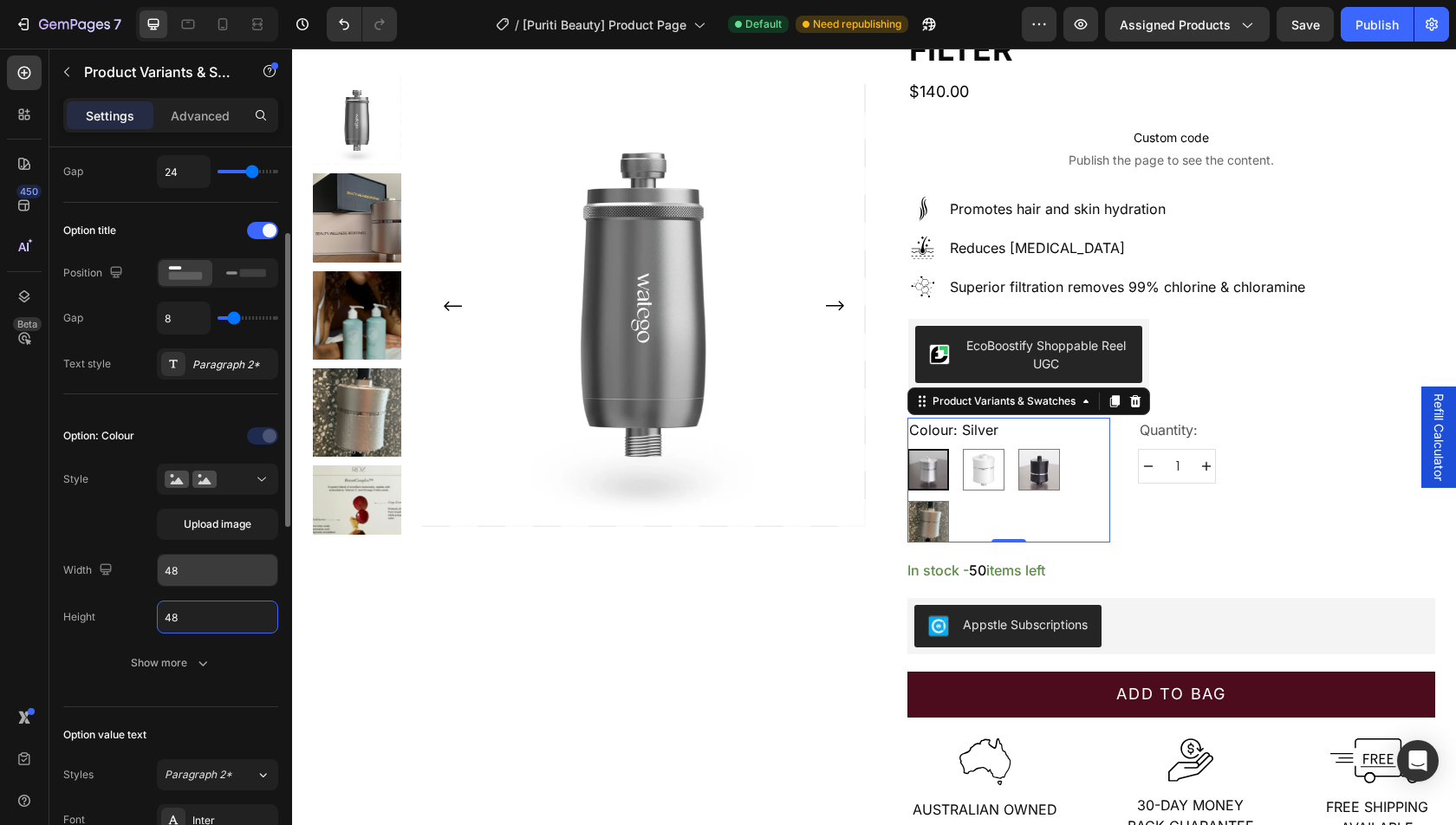
type input "48"
click at [212, 565] on input "48" at bounding box center [218, 570] width 120 height 31
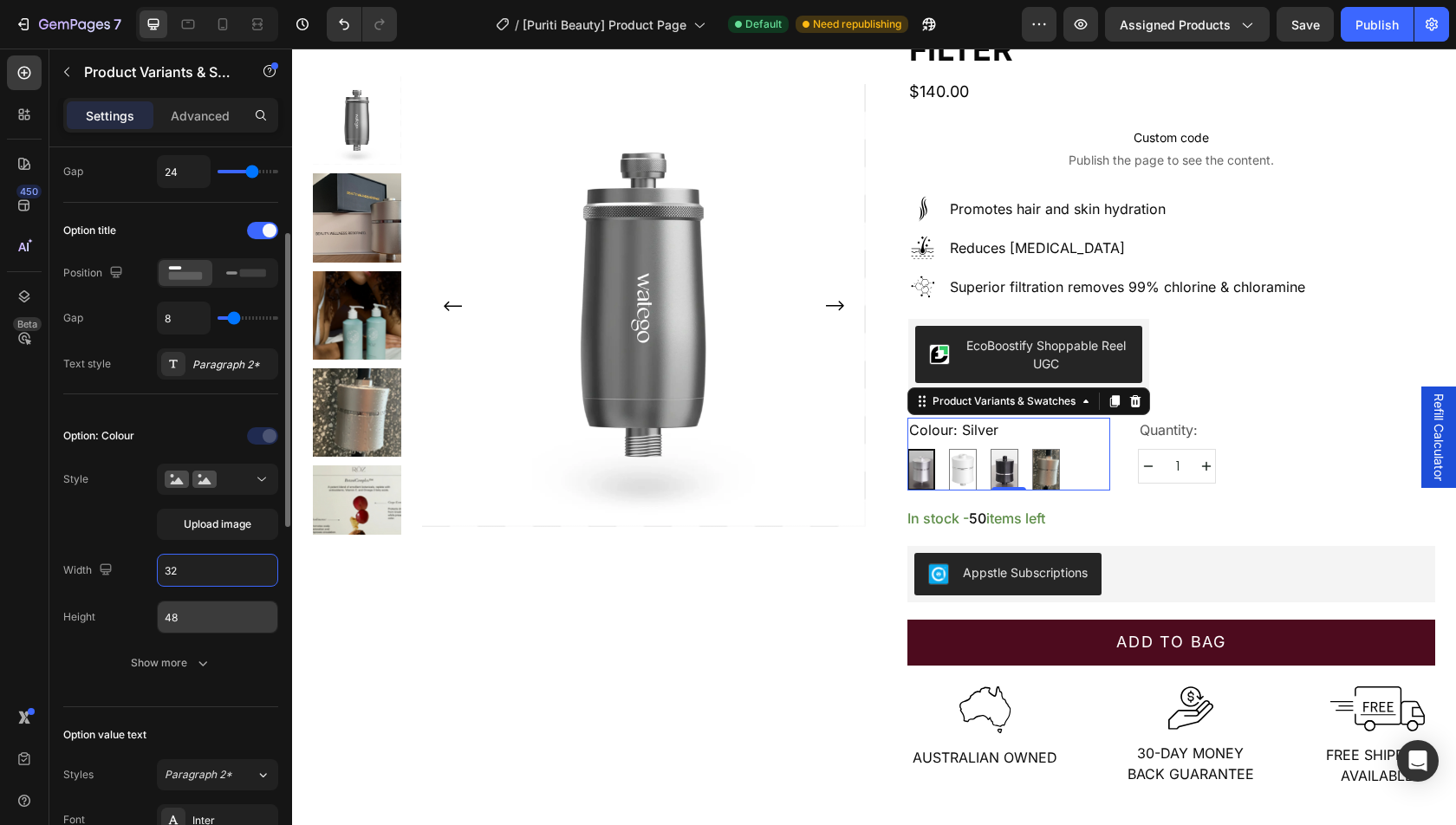
type input "32"
click at [214, 602] on input "48" at bounding box center [218, 617] width 120 height 31
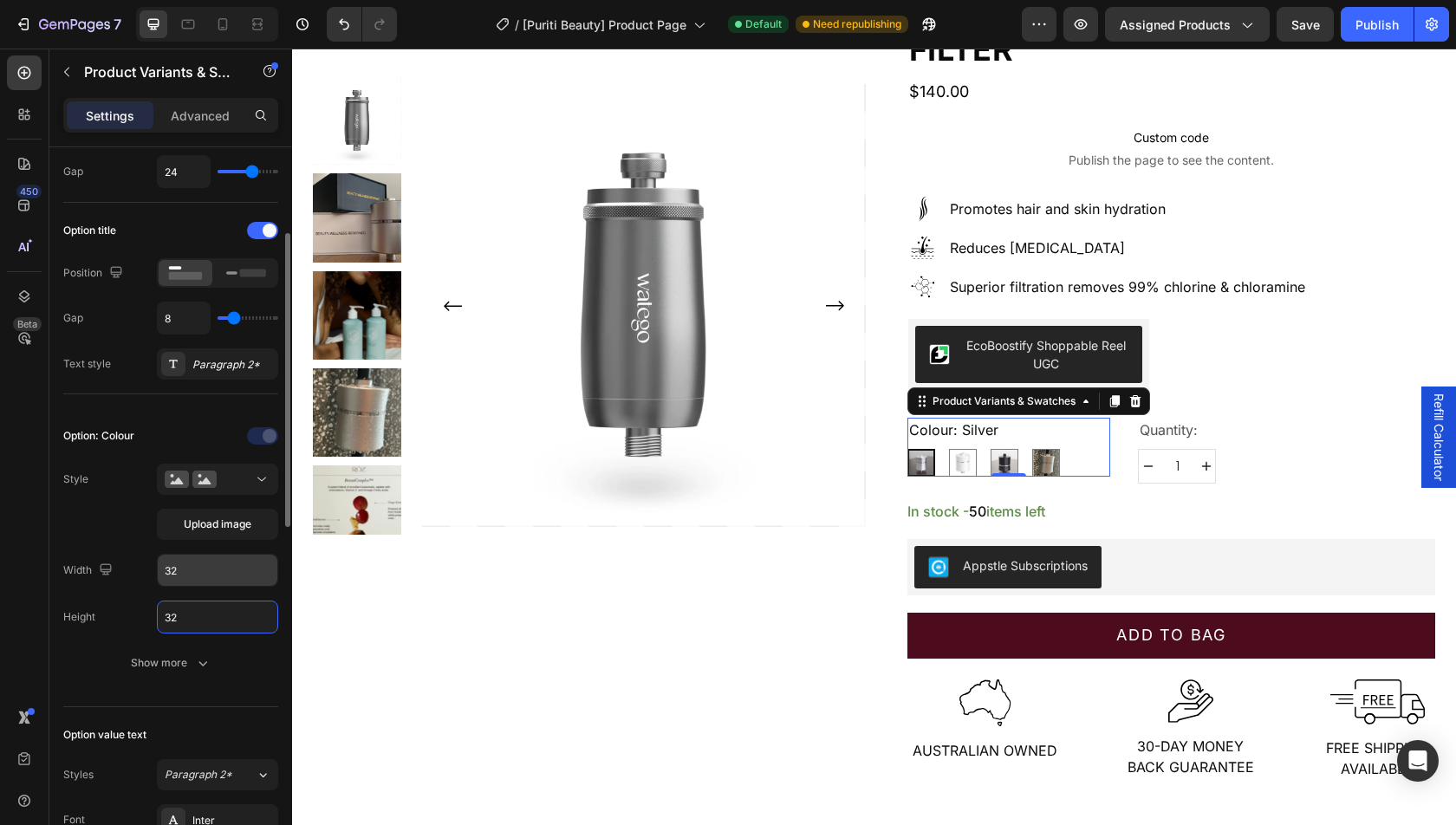
type input "32"
click at [223, 561] on input "32" at bounding box center [218, 570] width 120 height 31
type input "40"
click at [228, 615] on input "32" at bounding box center [218, 617] width 120 height 31
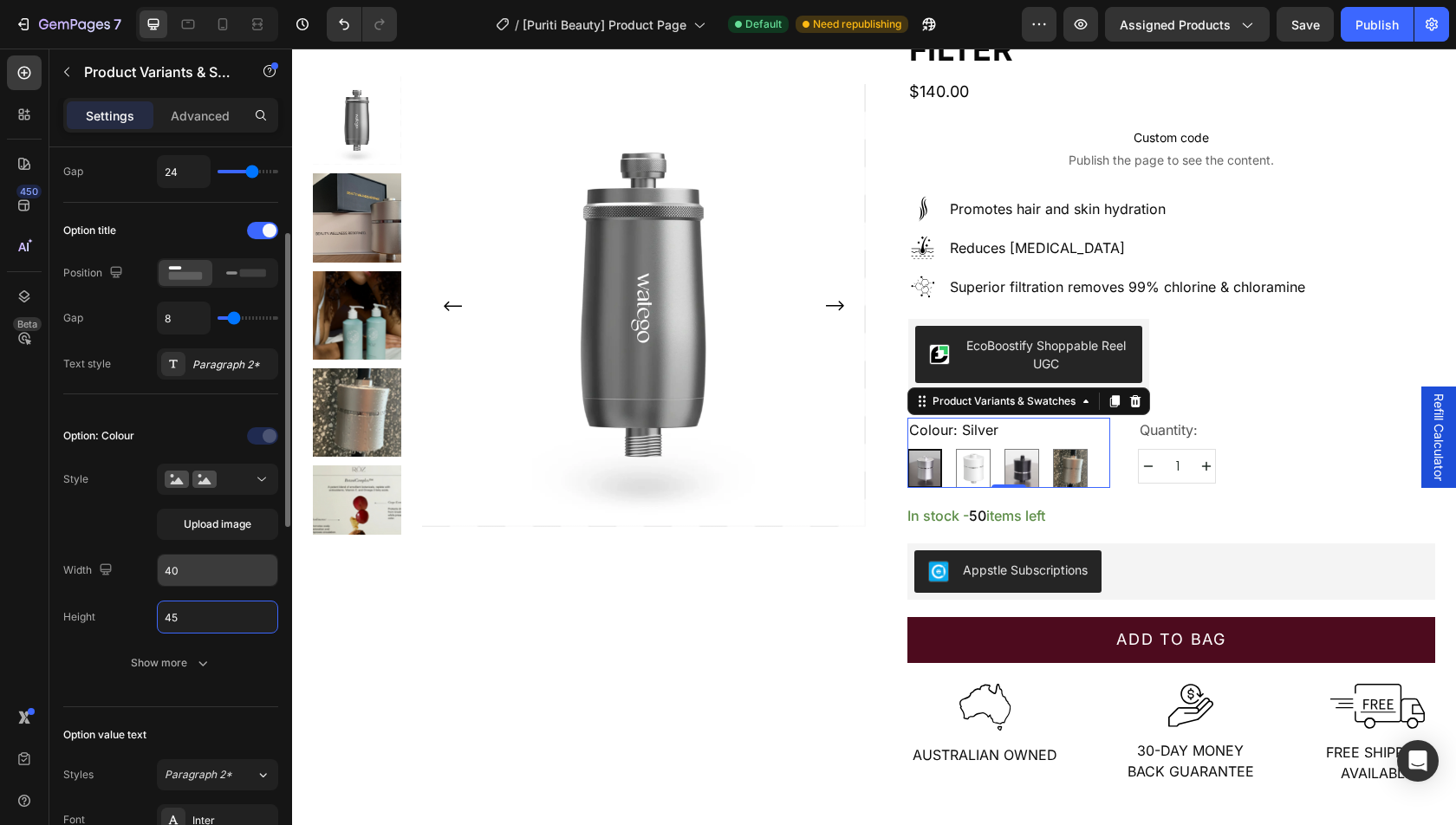
type input "45"
click at [241, 577] on input "40" at bounding box center [218, 570] width 120 height 31
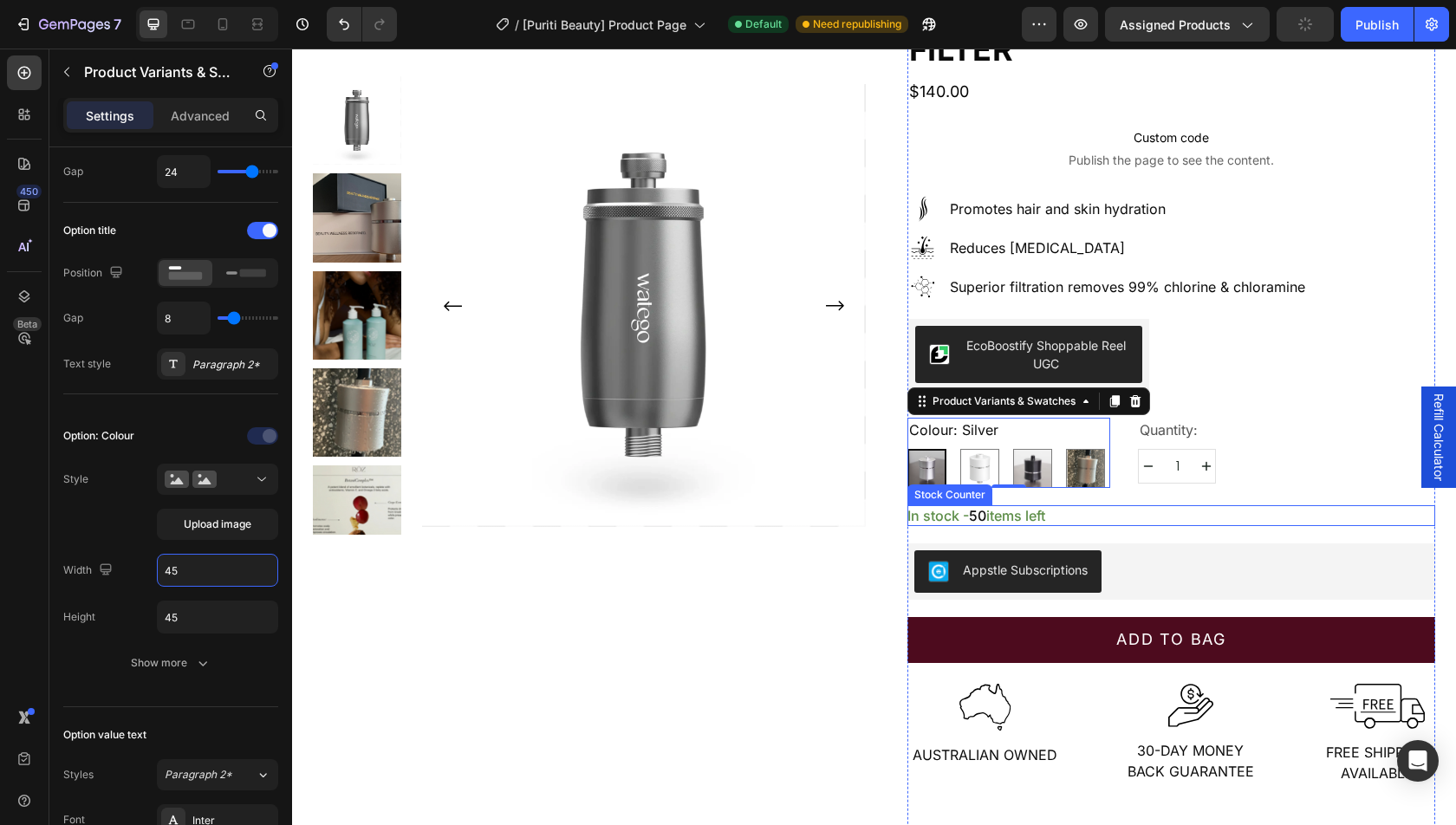
type input "4"
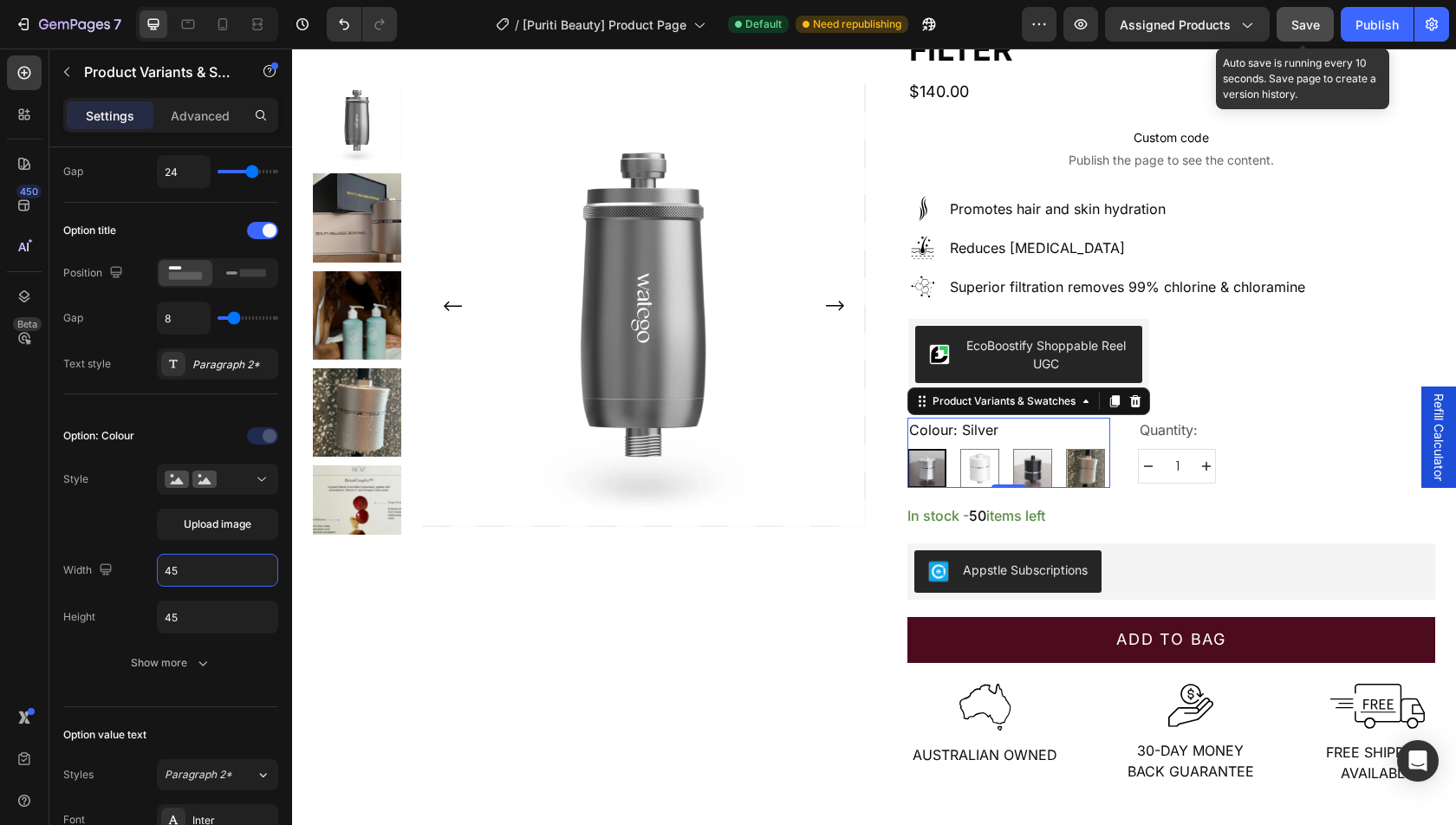
type input "45"
click at [1308, 36] on button "Save" at bounding box center [1304, 24] width 57 height 35
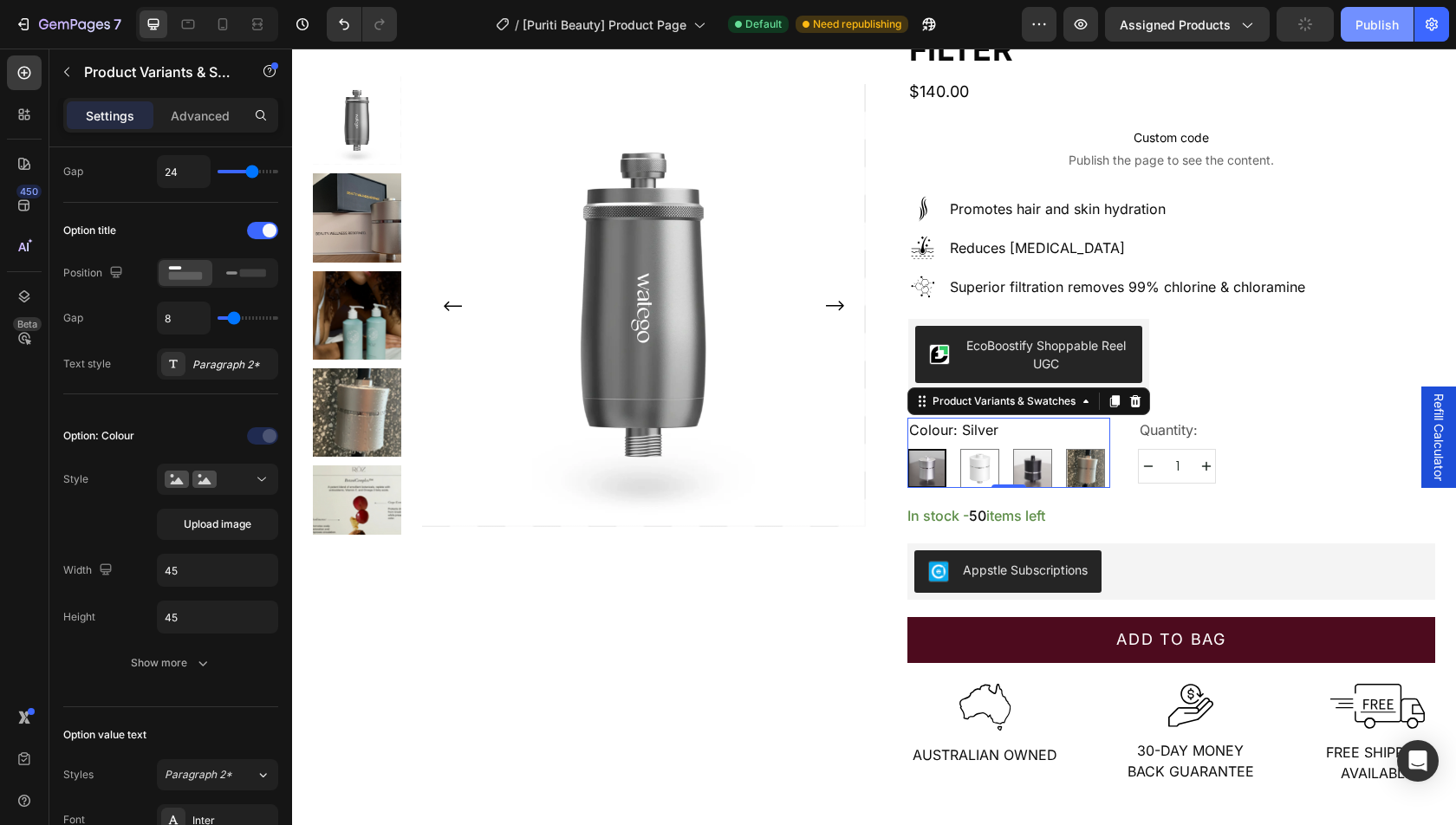
click at [1355, 35] on button "Publish" at bounding box center [1377, 24] width 73 height 35
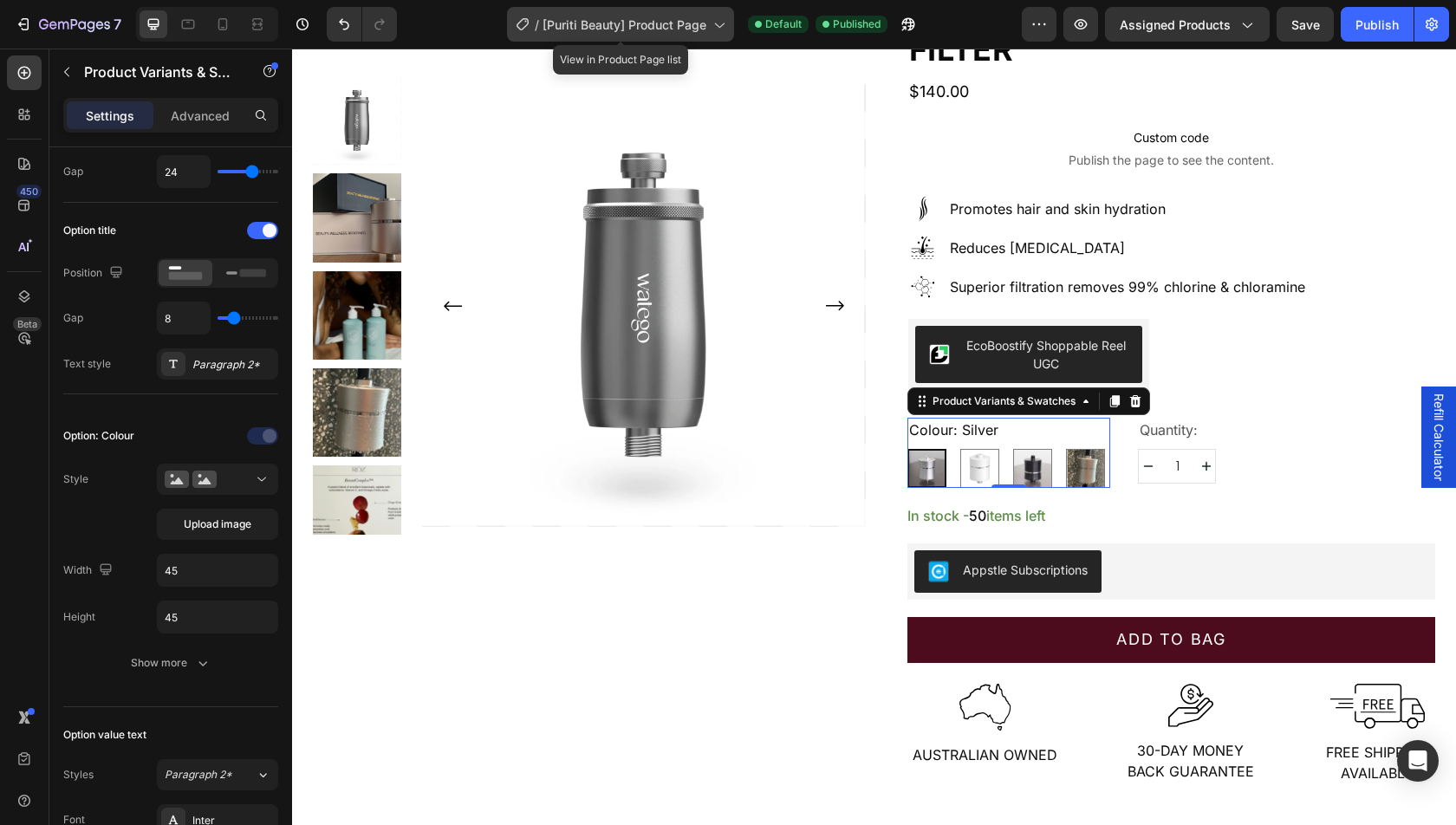
click at [640, 19] on span "[Puriti Beauty] Product Page" at bounding box center [625, 25] width 164 height 18
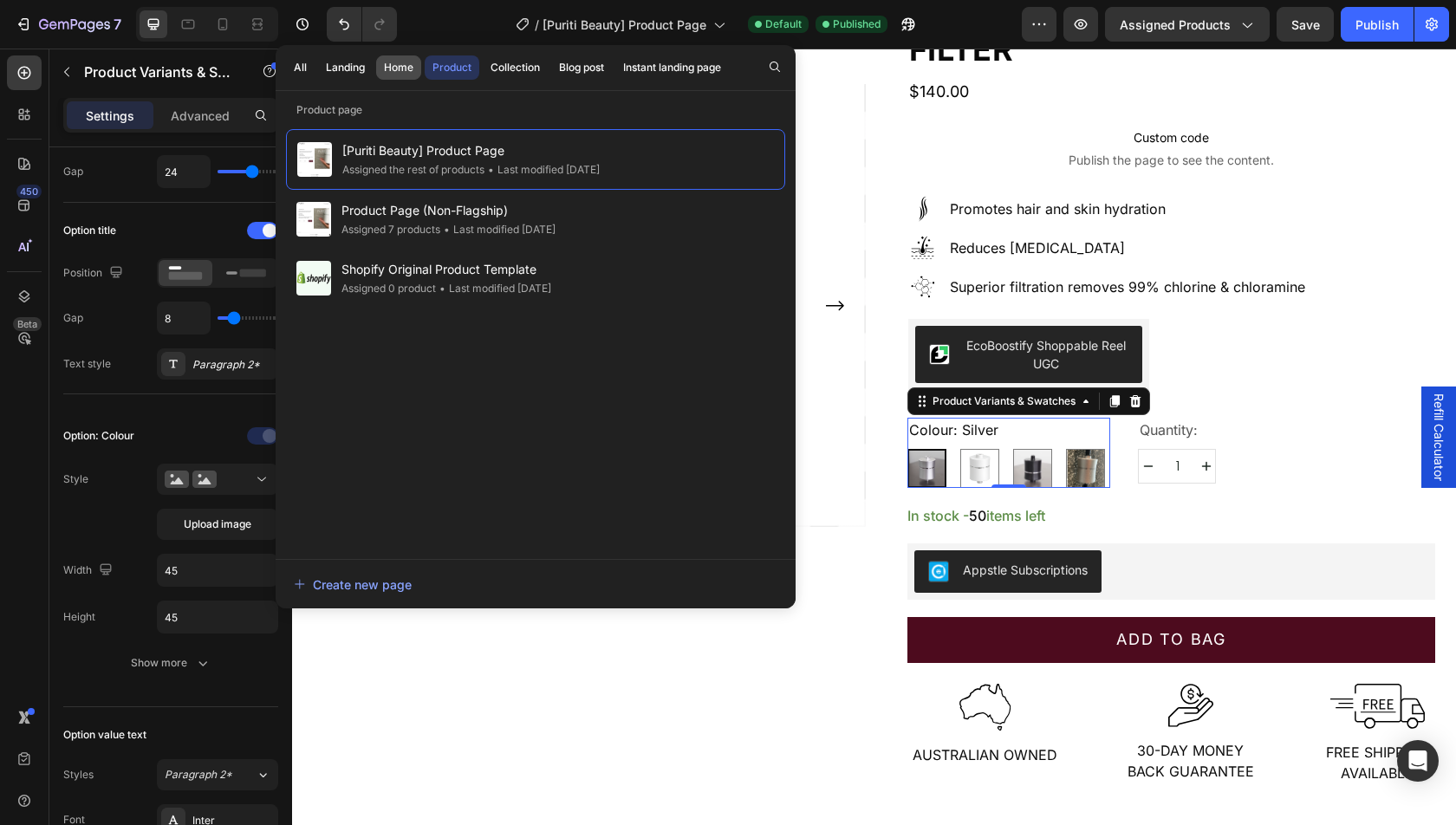
click at [400, 79] on div "All Landing Home Product Collection Blog post Instant landing page" at bounding box center [507, 67] width 464 height 45
click at [392, 63] on div "Home" at bounding box center [399, 68] width 30 height 16
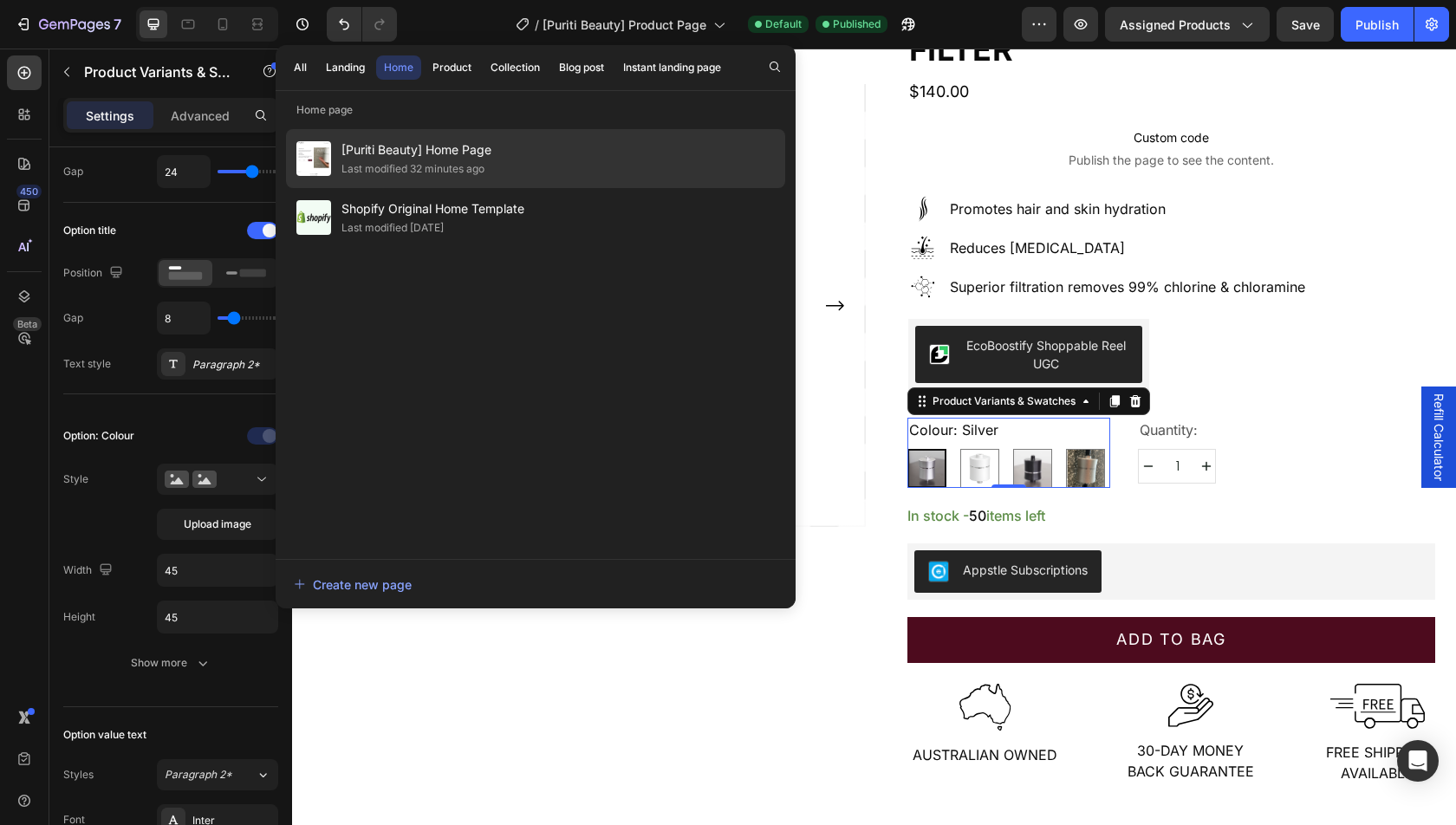
click at [424, 162] on div "Last modified 32 minutes ago" at bounding box center [412, 169] width 143 height 17
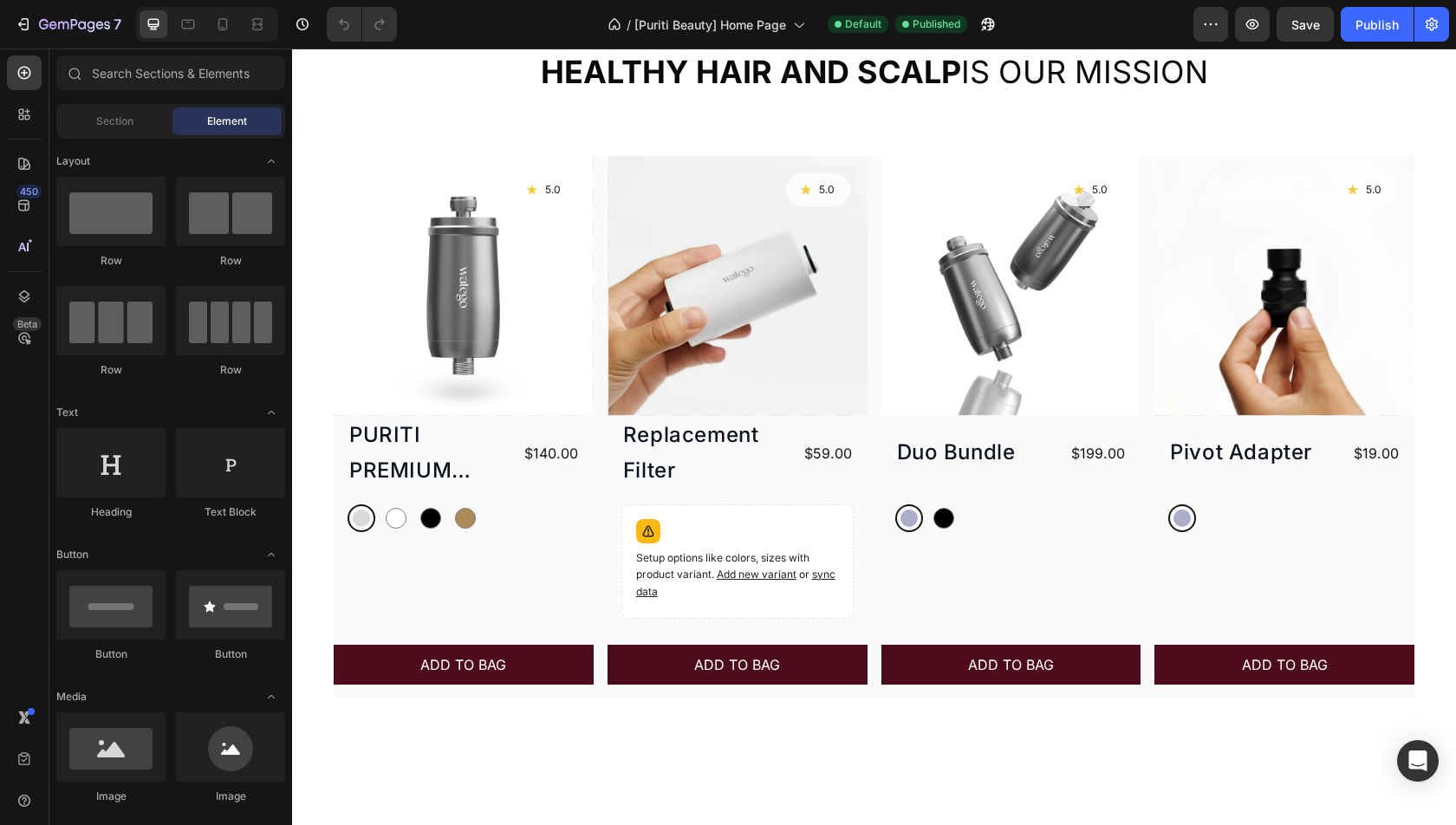
scroll to position [742, 0]
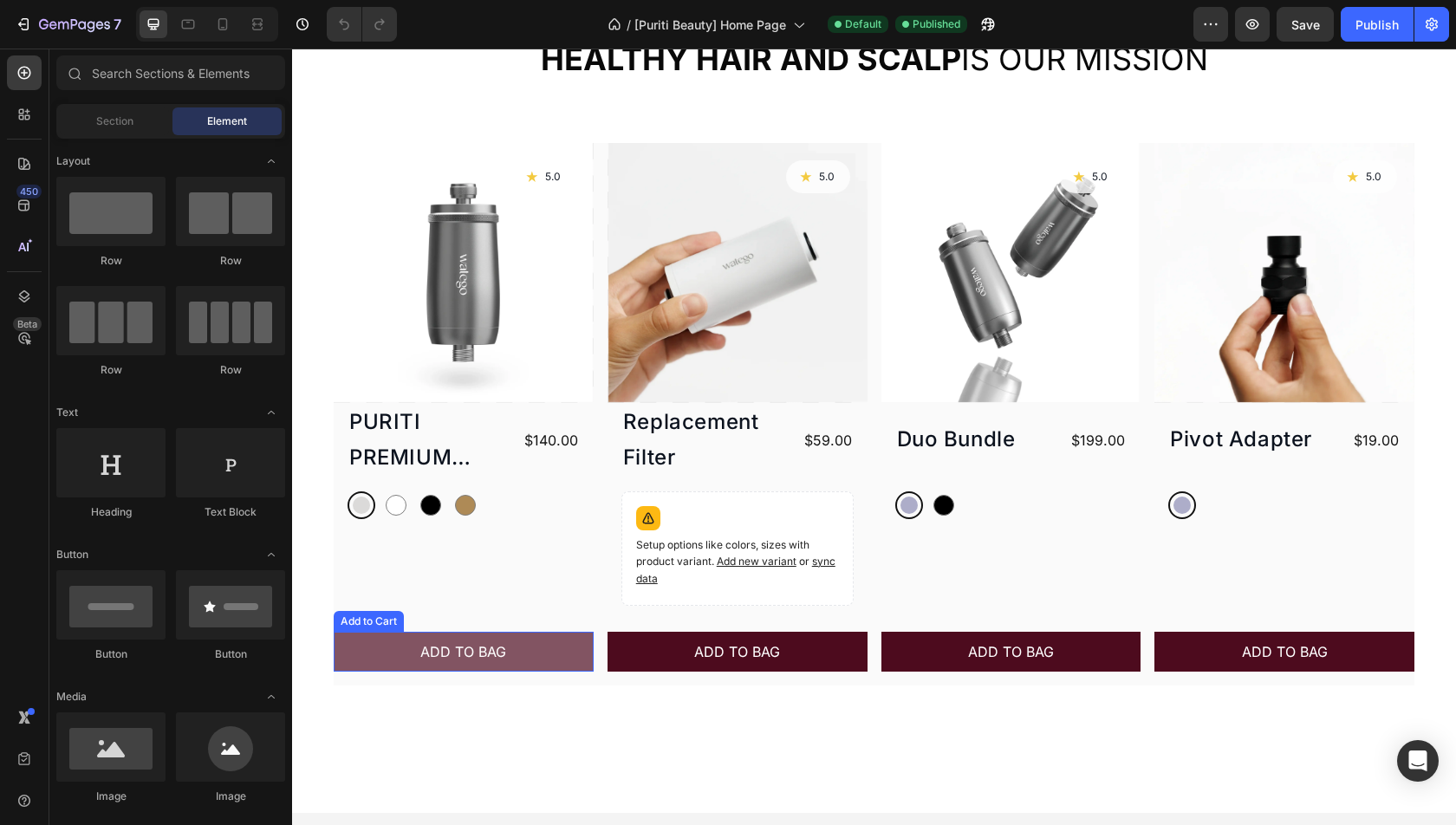
click at [544, 643] on button "ADD TO BAG" at bounding box center [463, 651] width 260 height 40
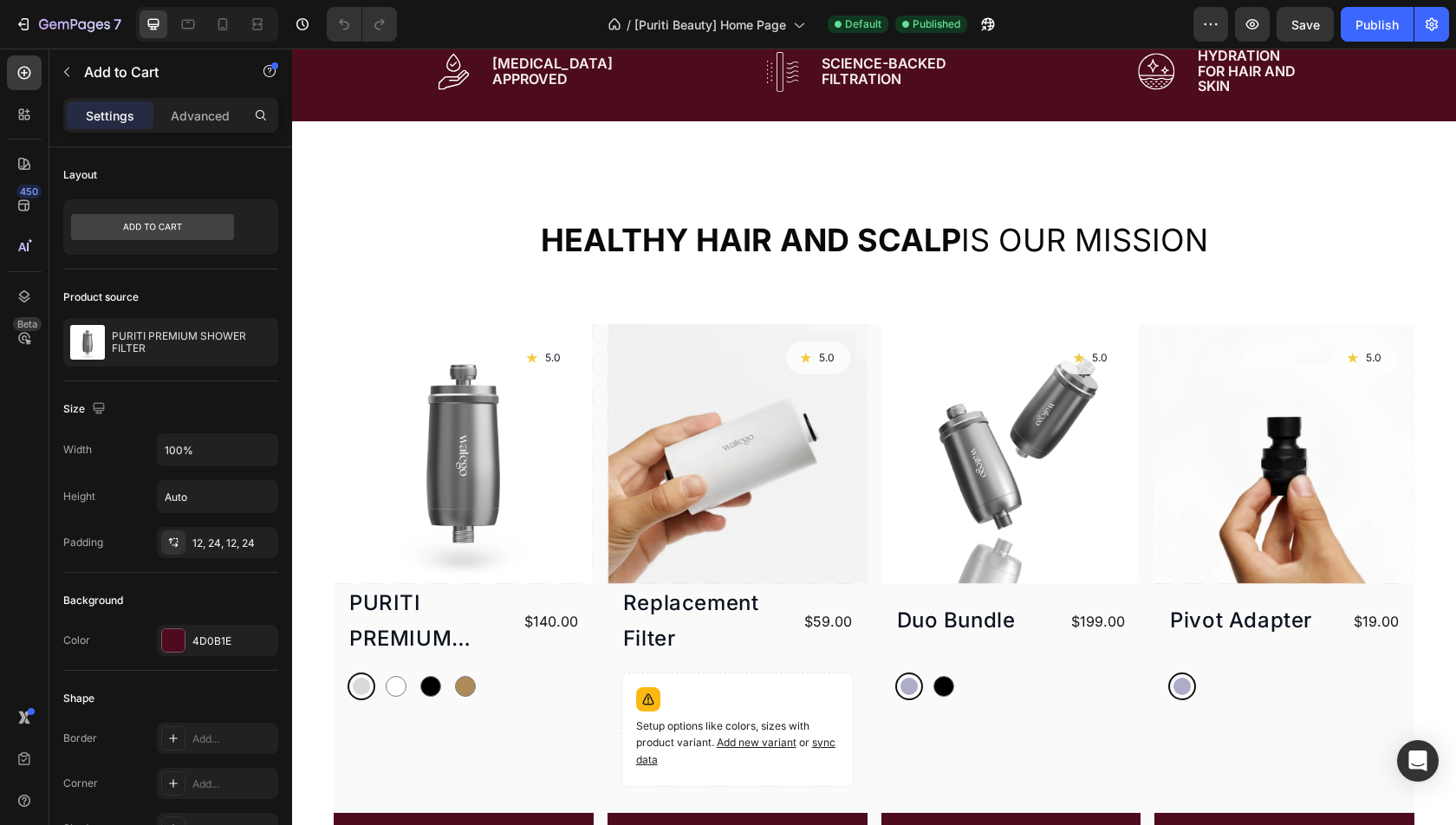
scroll to position [658, 0]
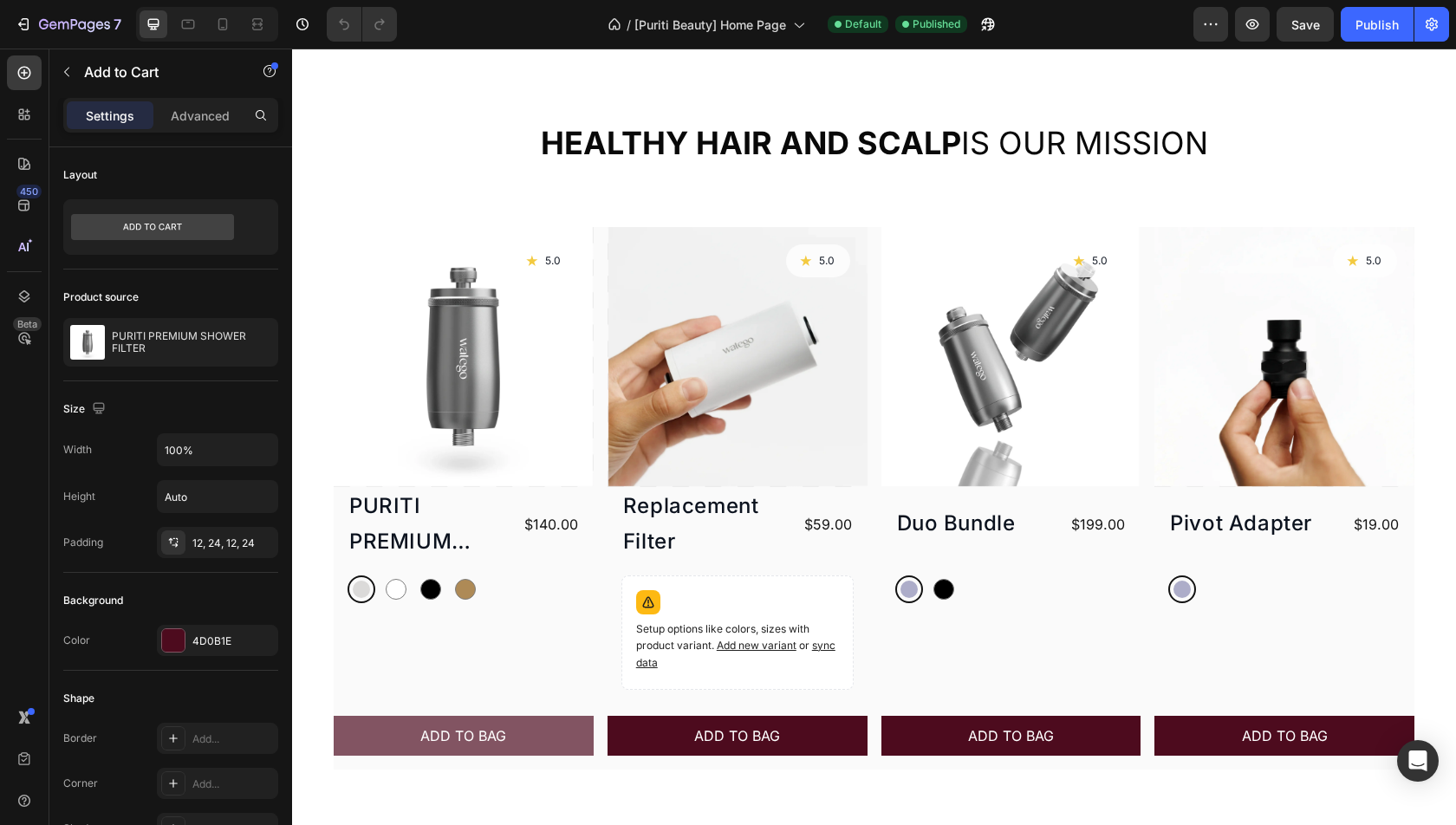
click at [554, 745] on button "ADD TO BAG" at bounding box center [463, 735] width 260 height 40
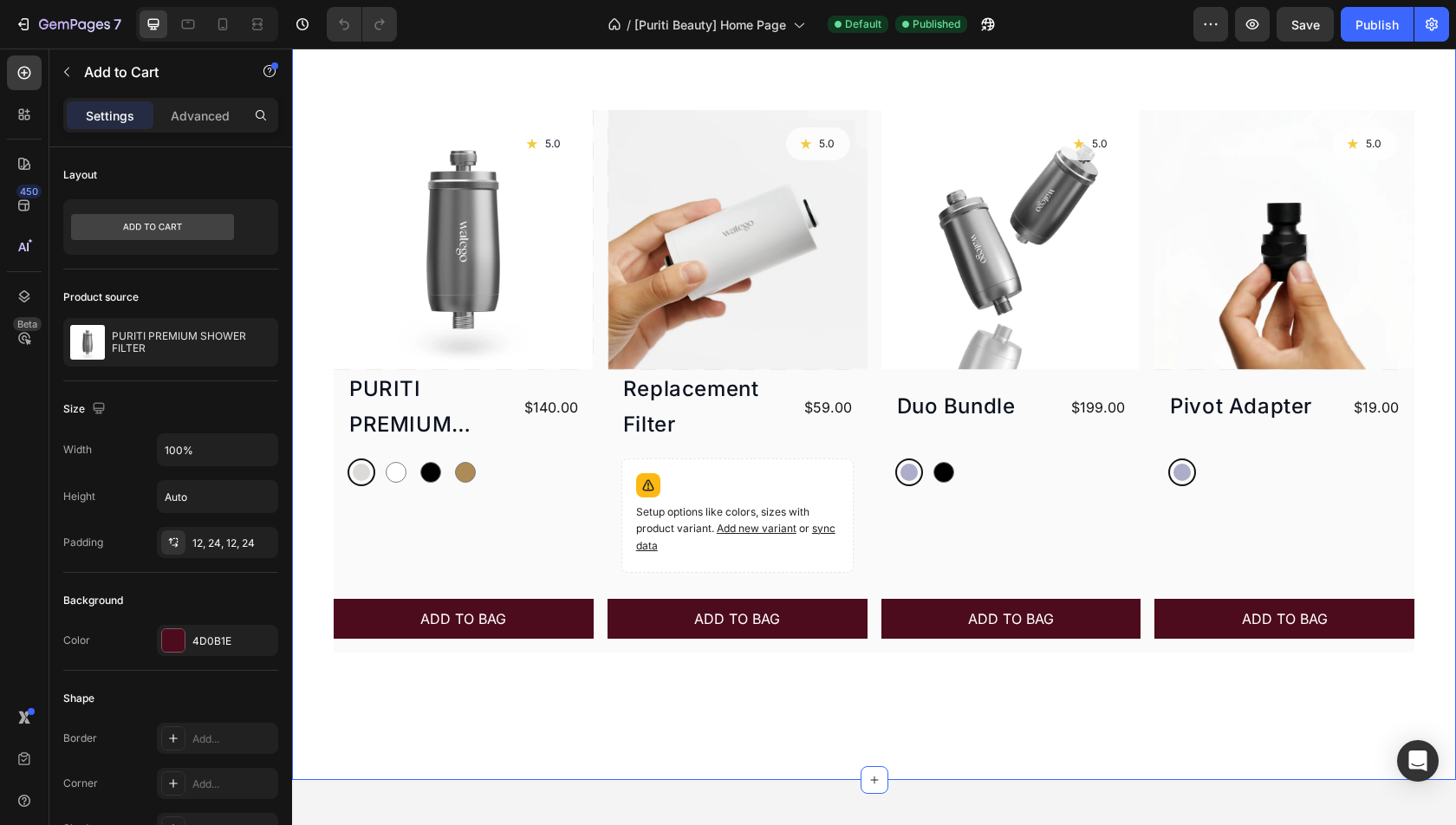
scroll to position [841, 0]
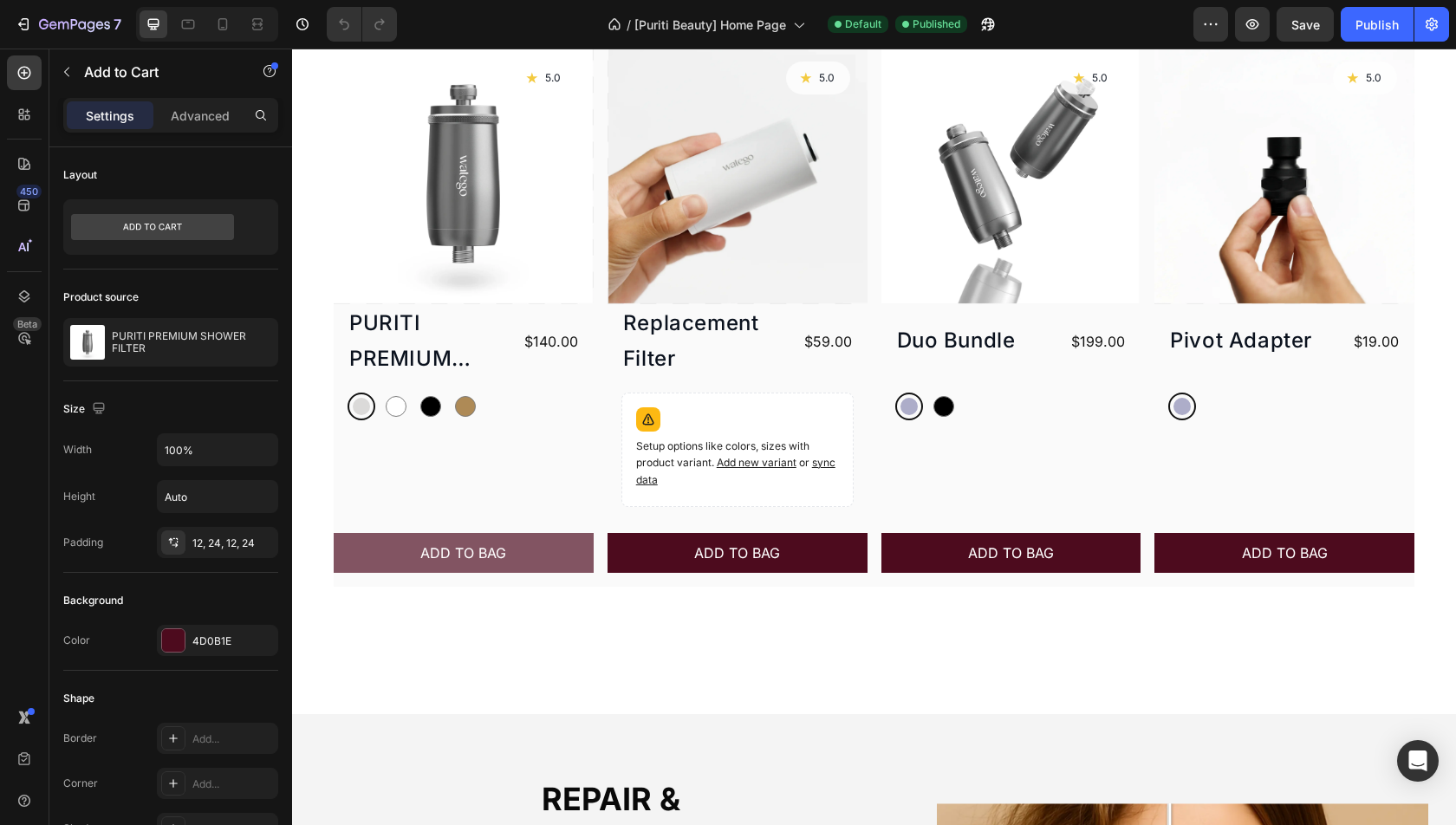
click at [372, 545] on button "ADD TO BAG" at bounding box center [463, 553] width 260 height 40
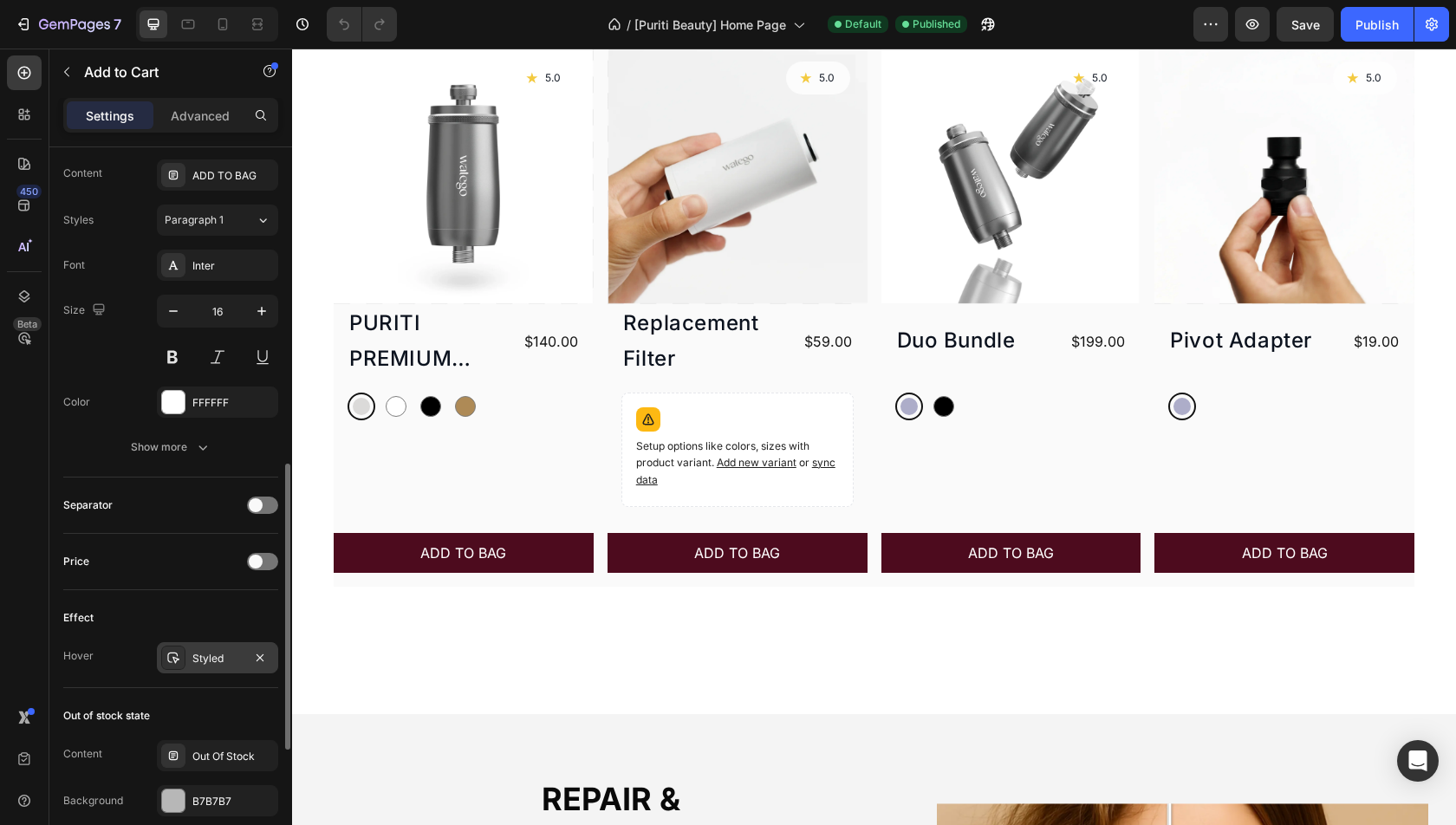
scroll to position [806, 0]
click at [200, 643] on div "Styled" at bounding box center [218, 658] width 122 height 31
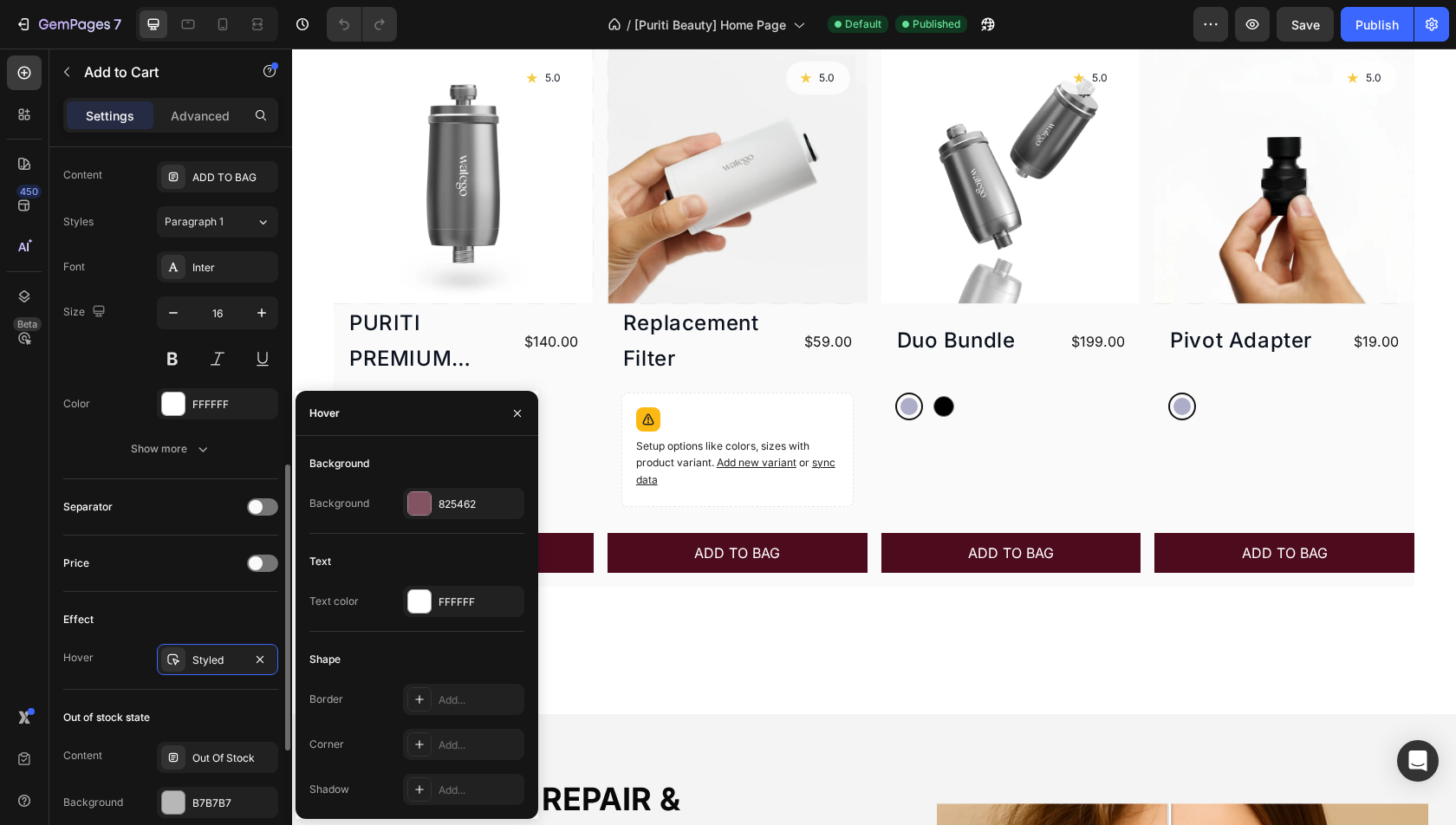
click at [162, 562] on div "Price" at bounding box center [170, 564] width 215 height 28
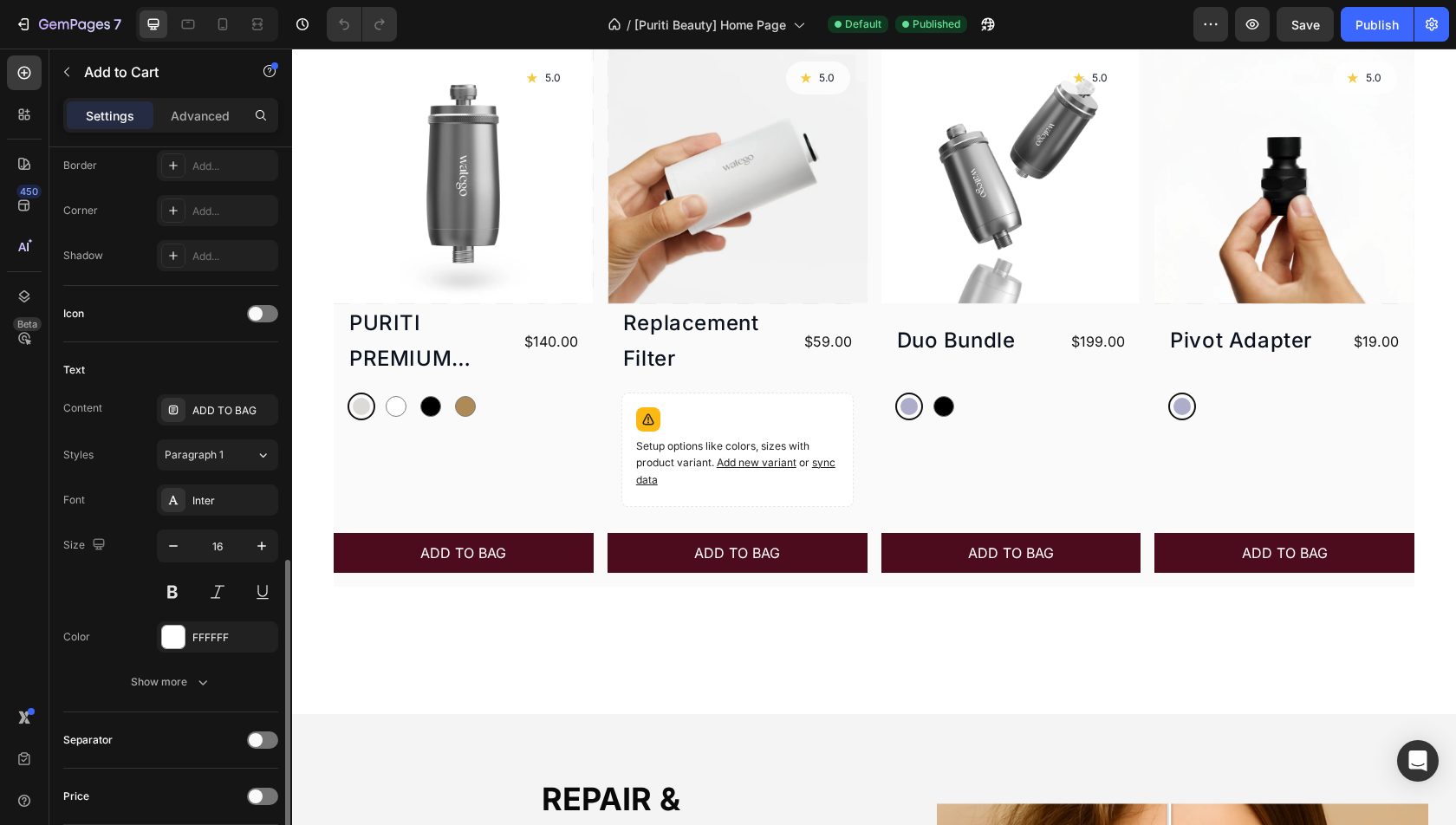
scroll to position [451, 0]
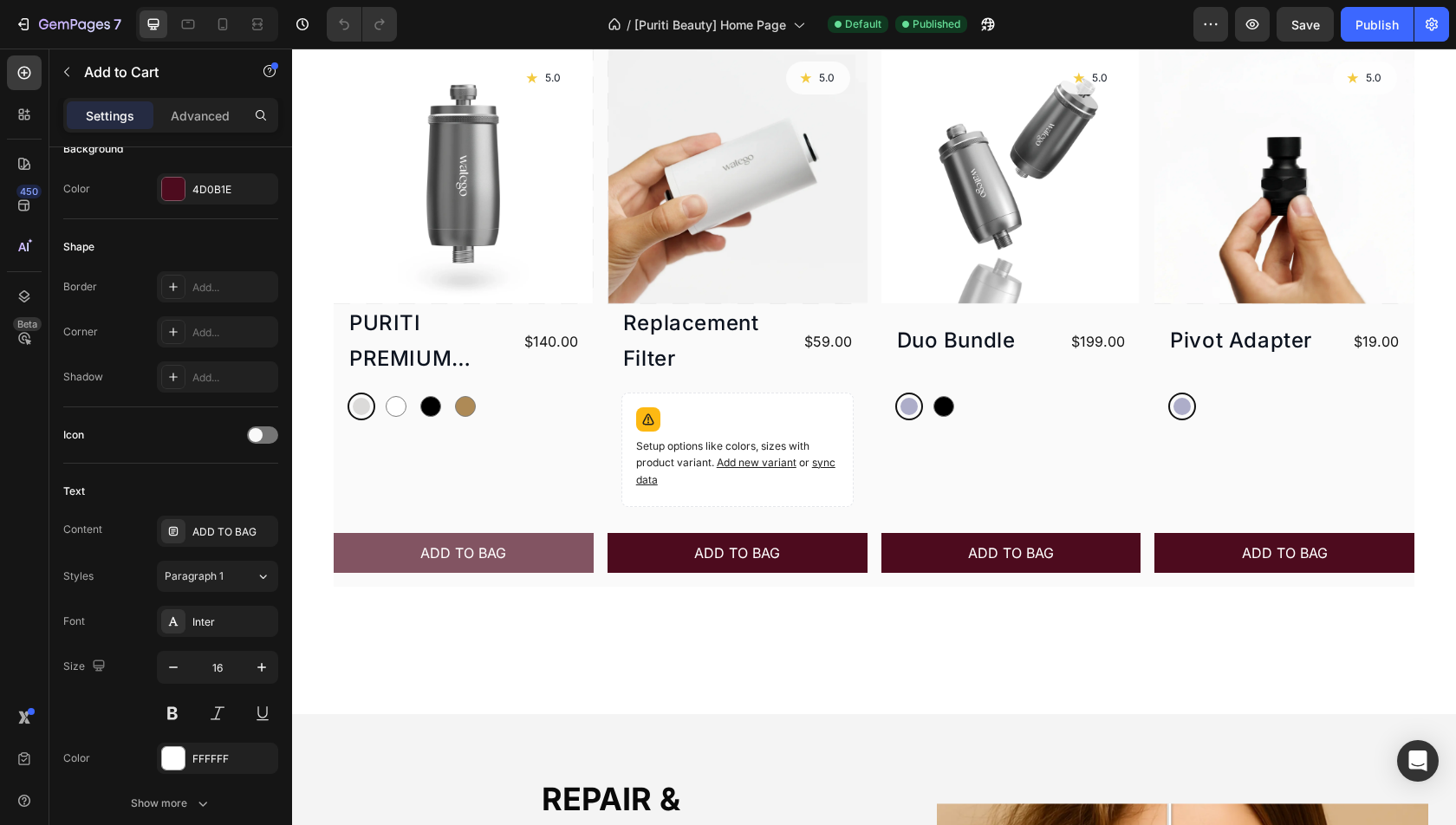
click at [366, 542] on button "ADD TO BAG" at bounding box center [463, 553] width 260 height 40
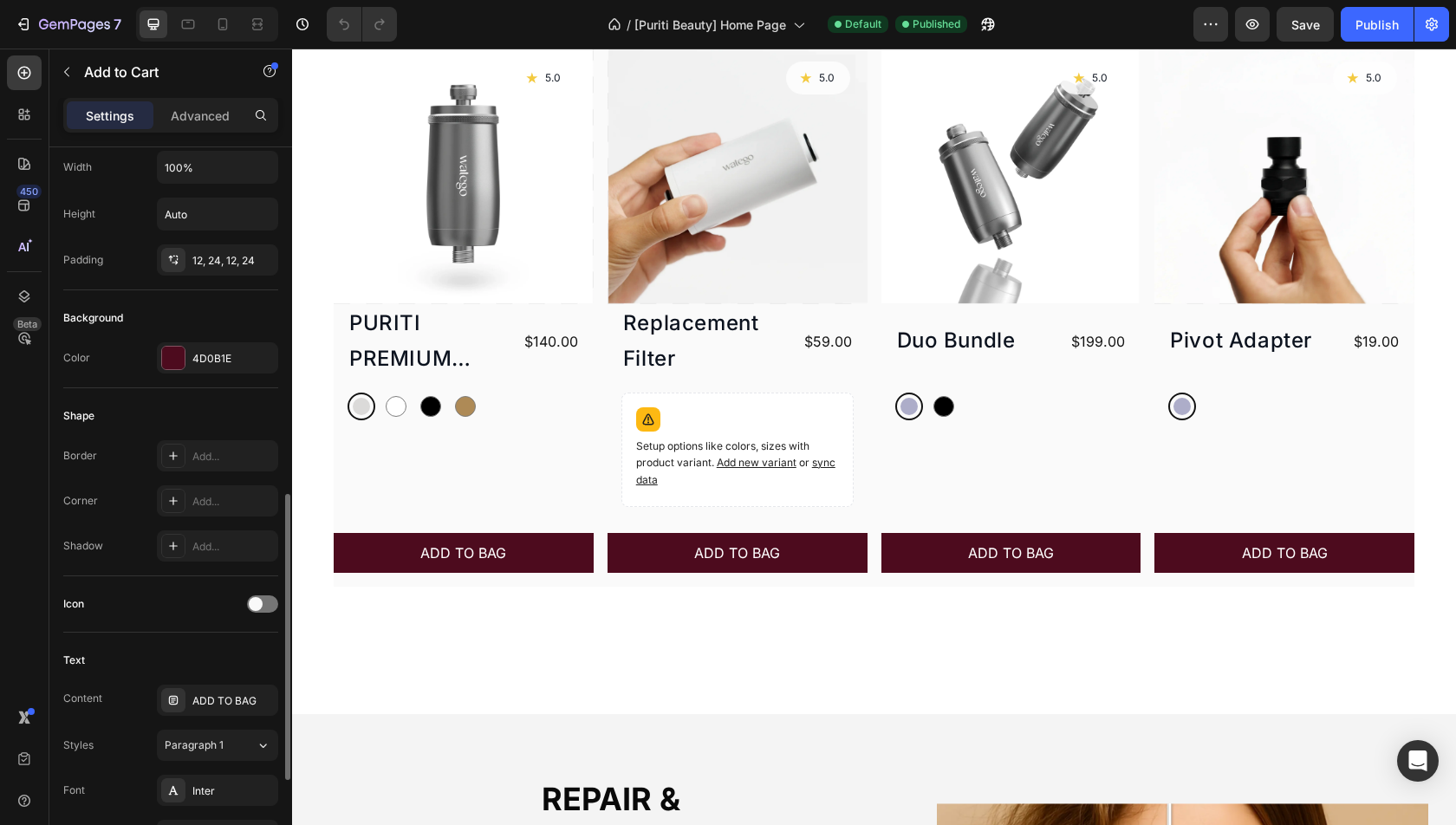
scroll to position [239, 0]
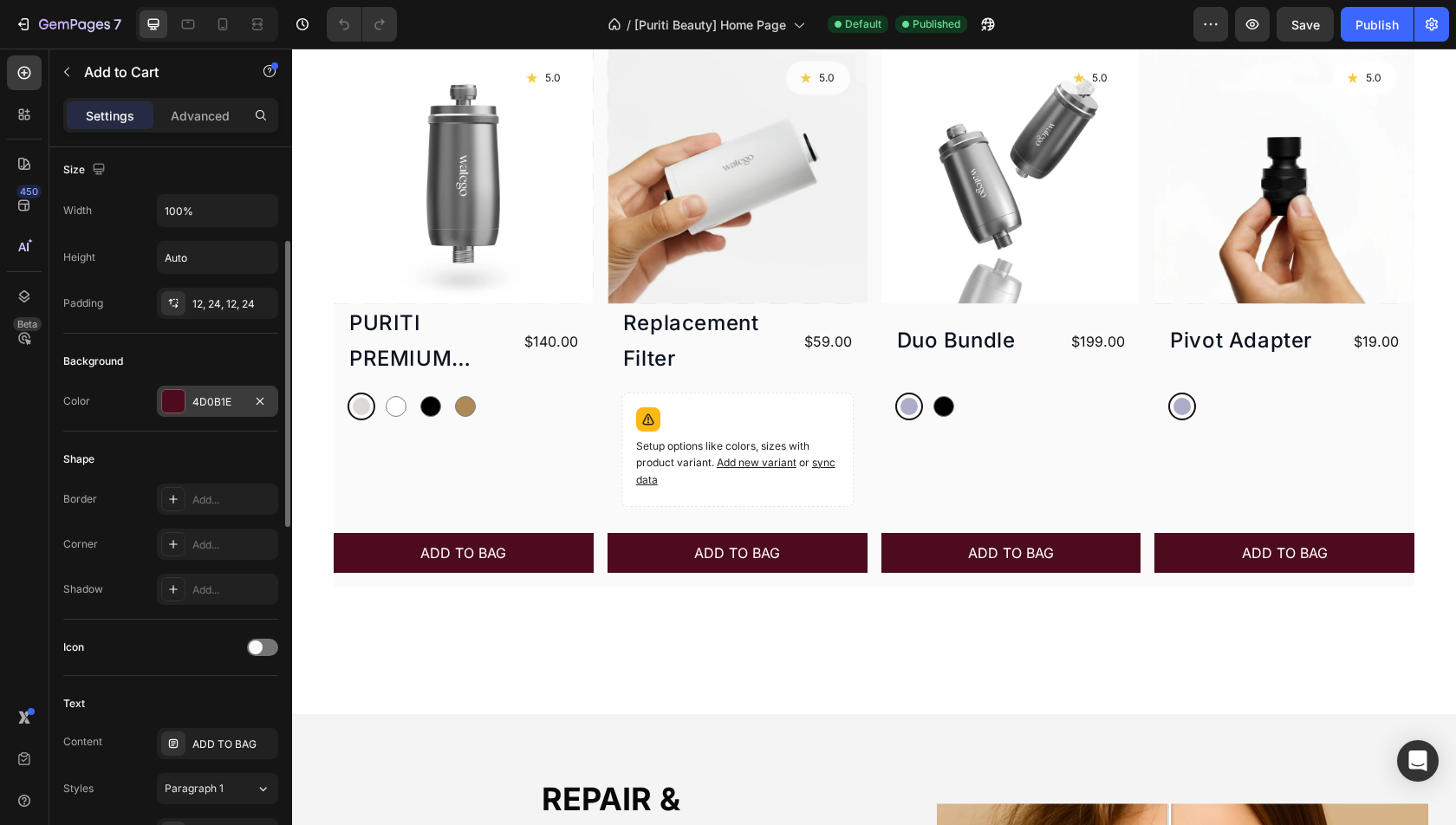
click at [220, 385] on div "4D0B1E" at bounding box center [218, 400] width 122 height 31
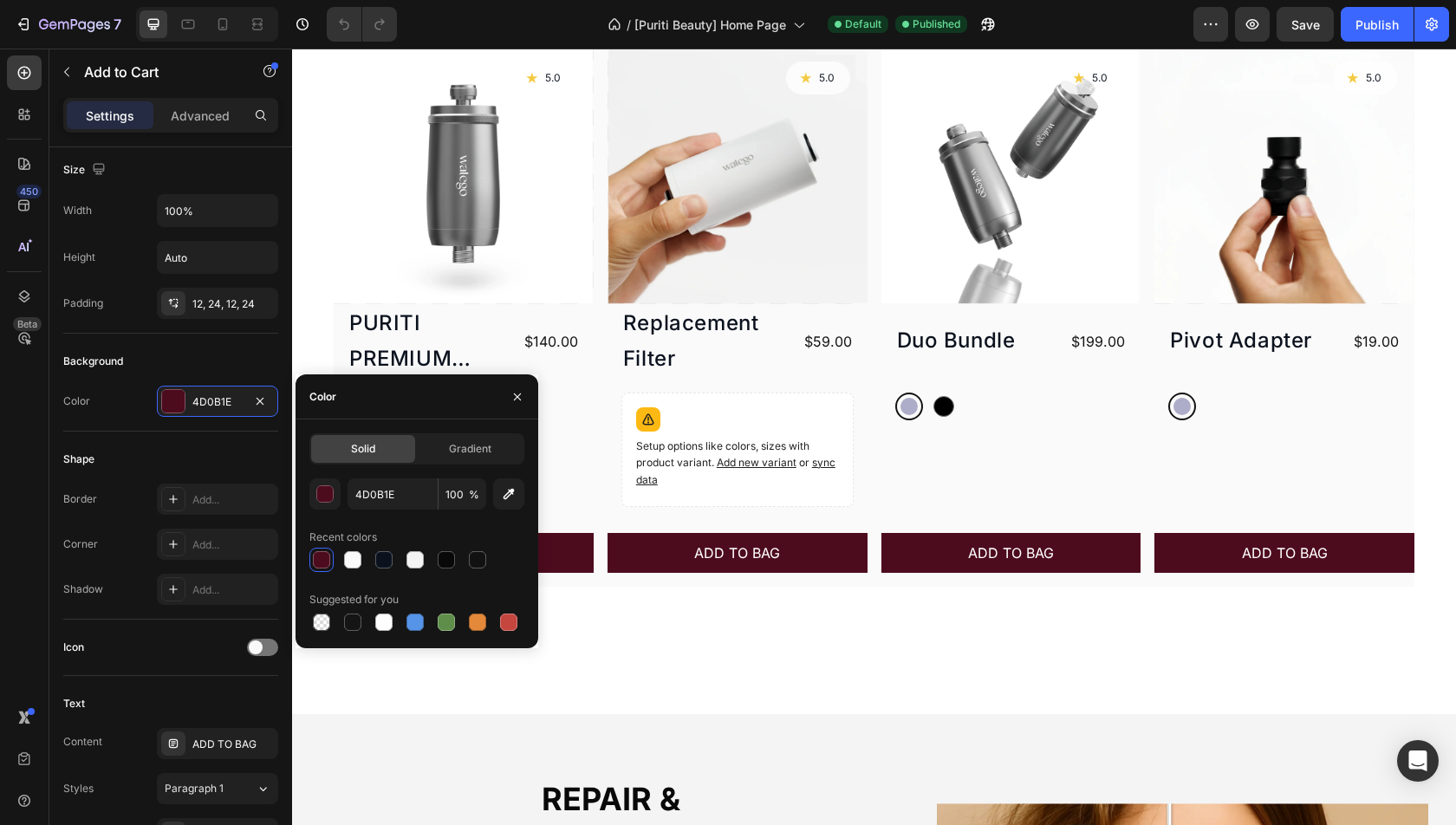
click at [336, 551] on div at bounding box center [416, 560] width 215 height 24
click at [340, 551] on div at bounding box center [352, 560] width 24 height 24
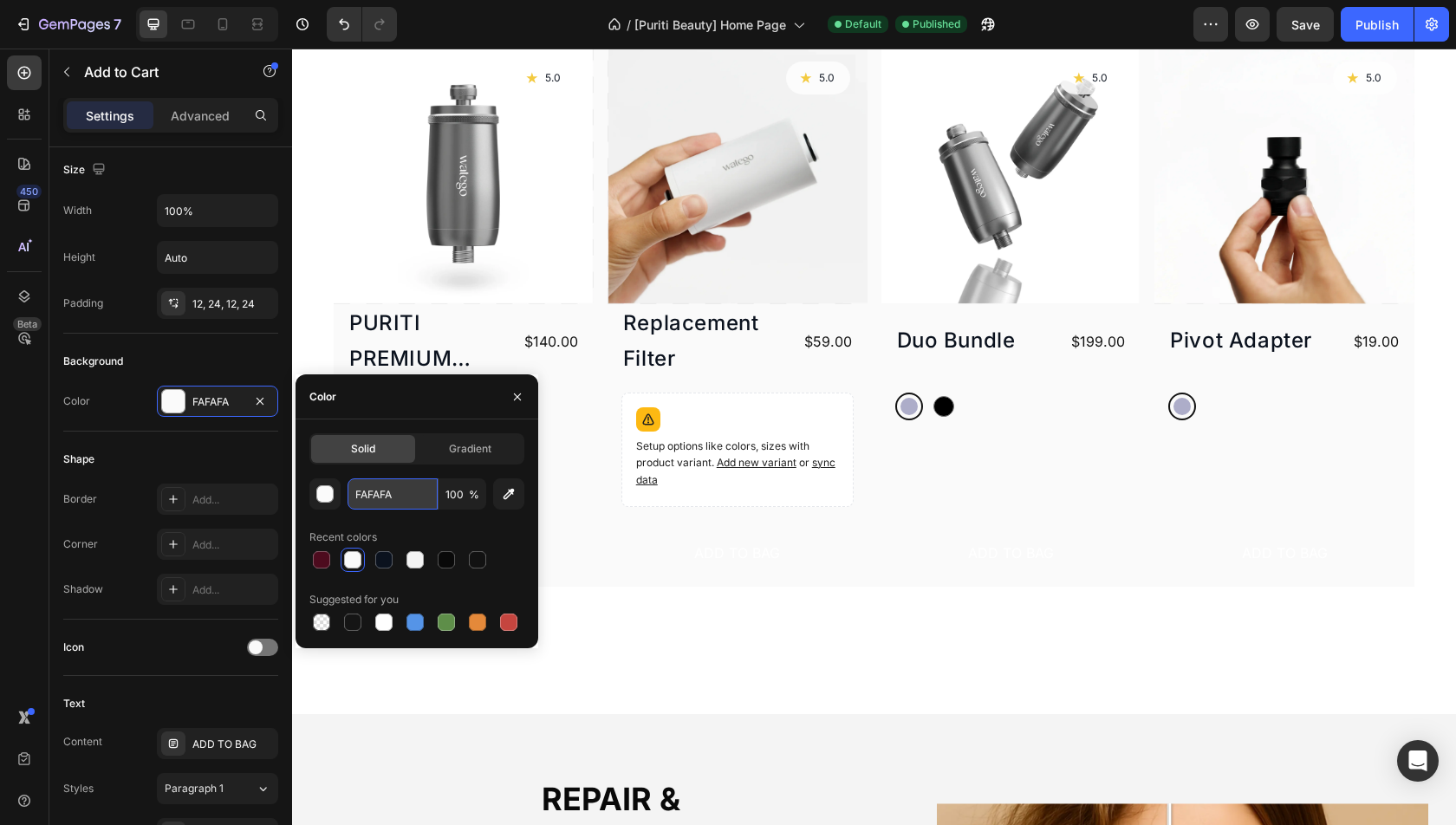
click at [386, 503] on input "FAFAFA" at bounding box center [392, 493] width 90 height 31
type input "ffffff"
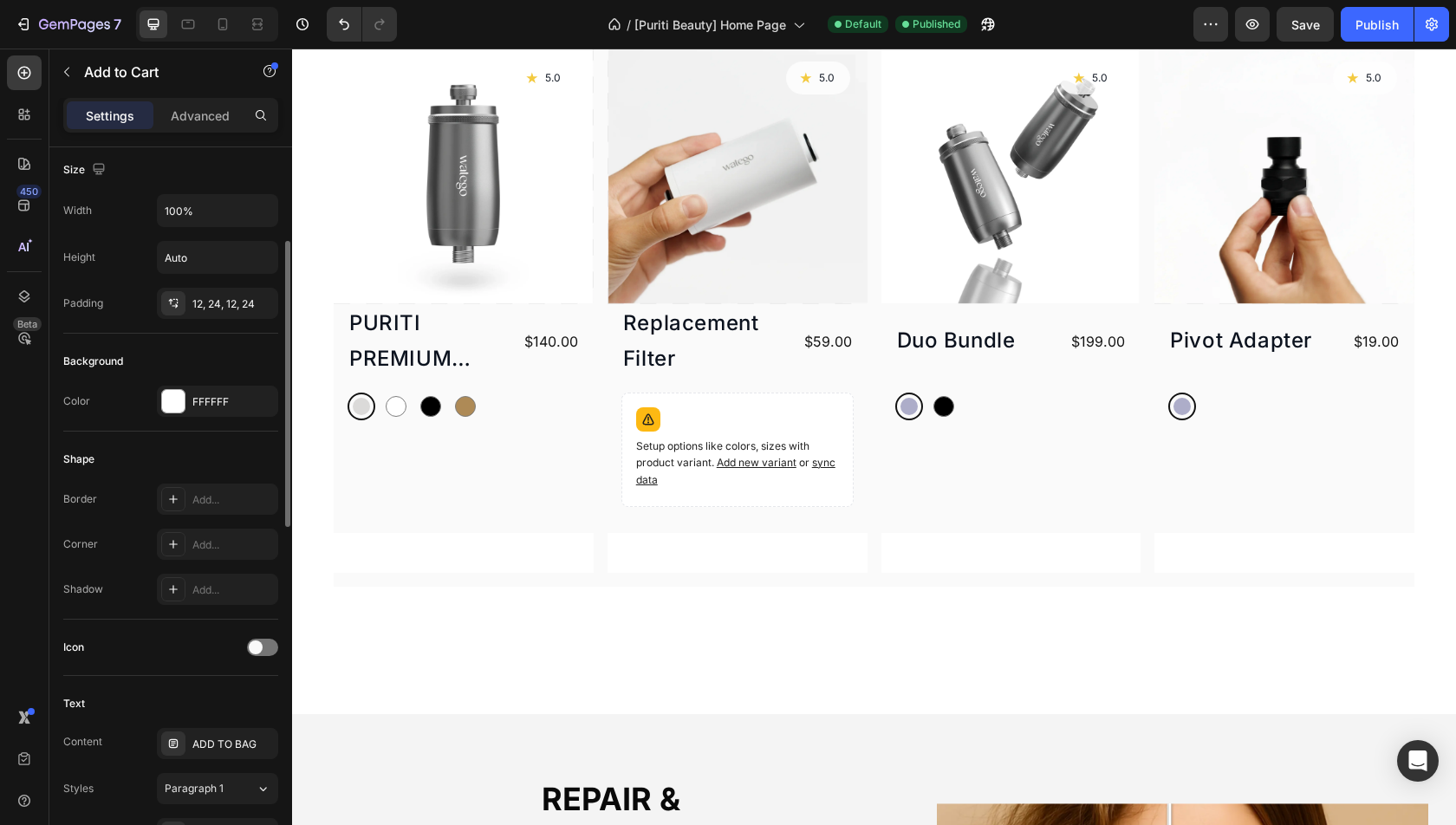
click at [197, 436] on div "Shape Border Add... Corner Add... Shadow Add..." at bounding box center [170, 526] width 215 height 188
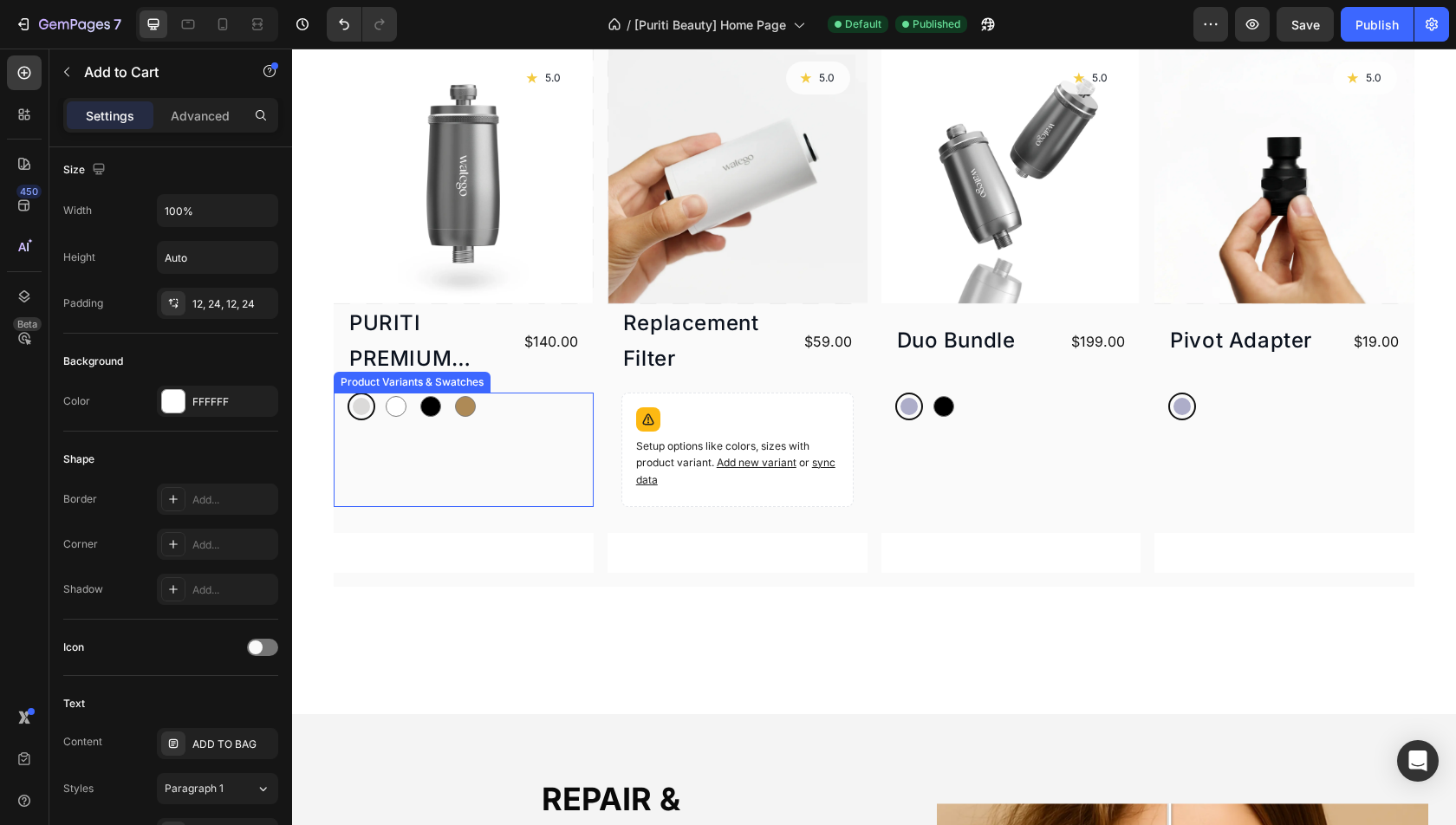
click at [406, 477] on div "Silver Silver White White Black Black Gold Gold Product Variants & Swatches" at bounding box center [463, 449] width 260 height 115
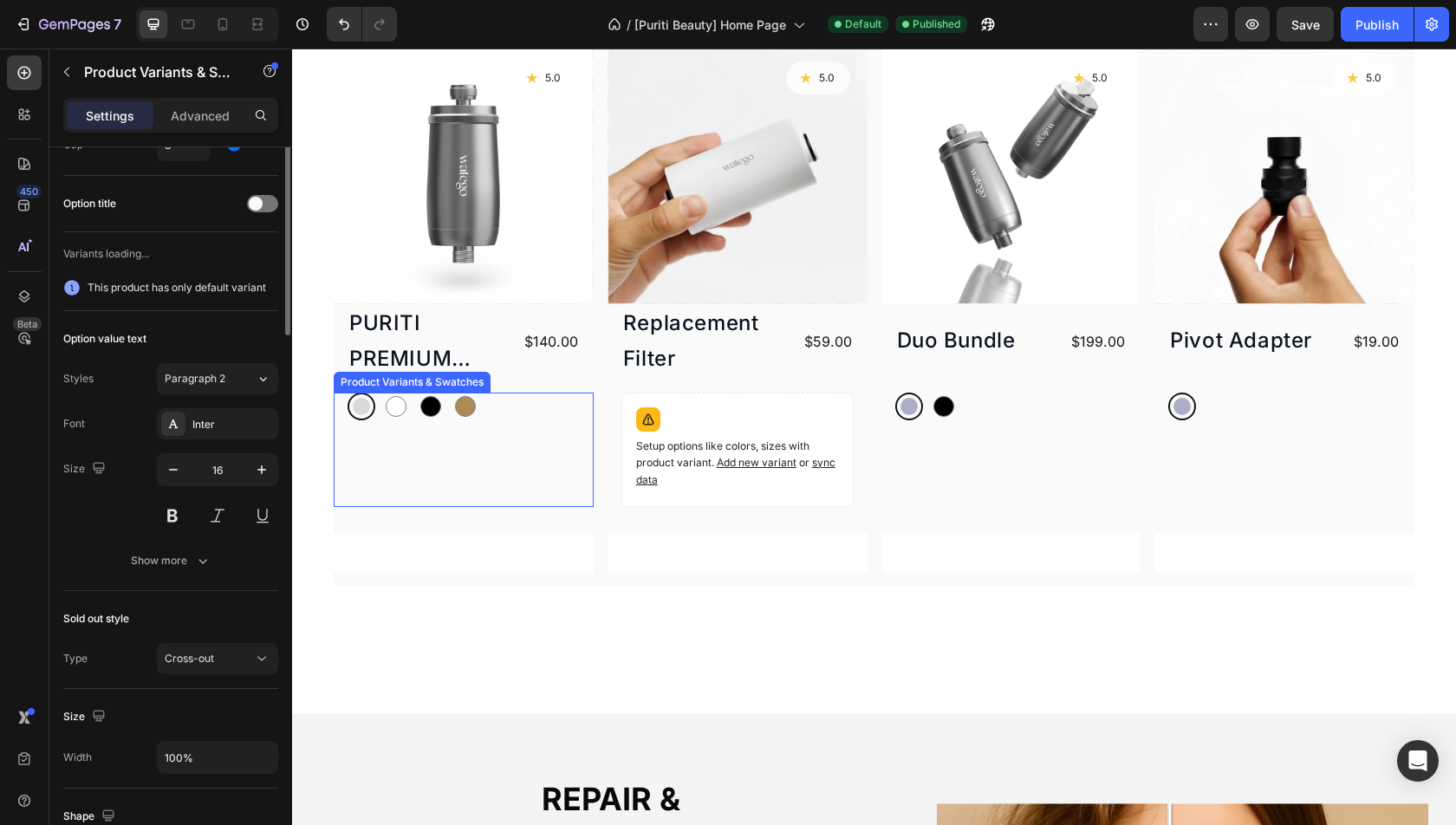
scroll to position [0, 0]
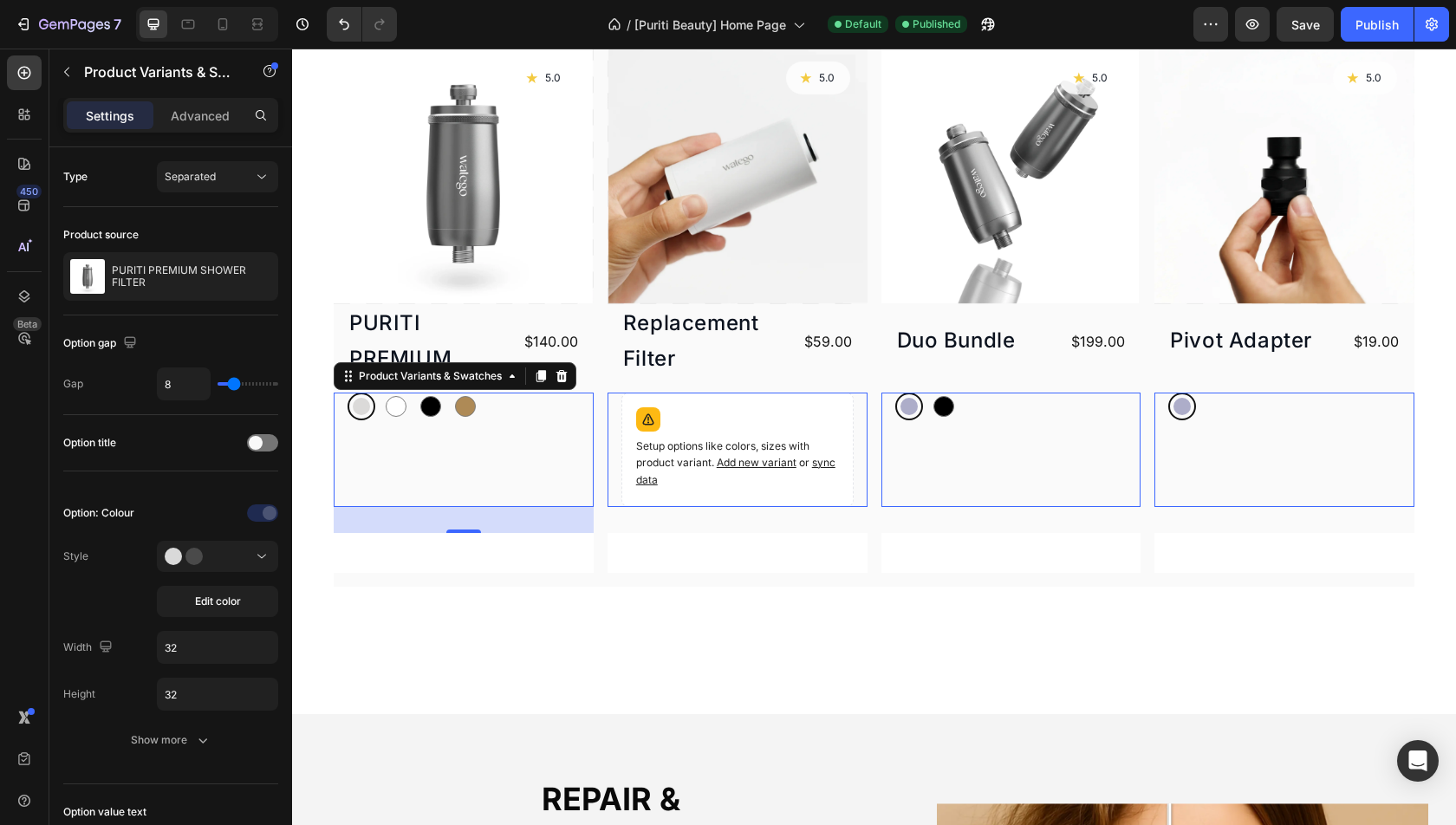
click at [476, 456] on div "Silver Silver White White Black Black Gold Gold Product Variants & Swatches 30" at bounding box center [463, 449] width 260 height 115
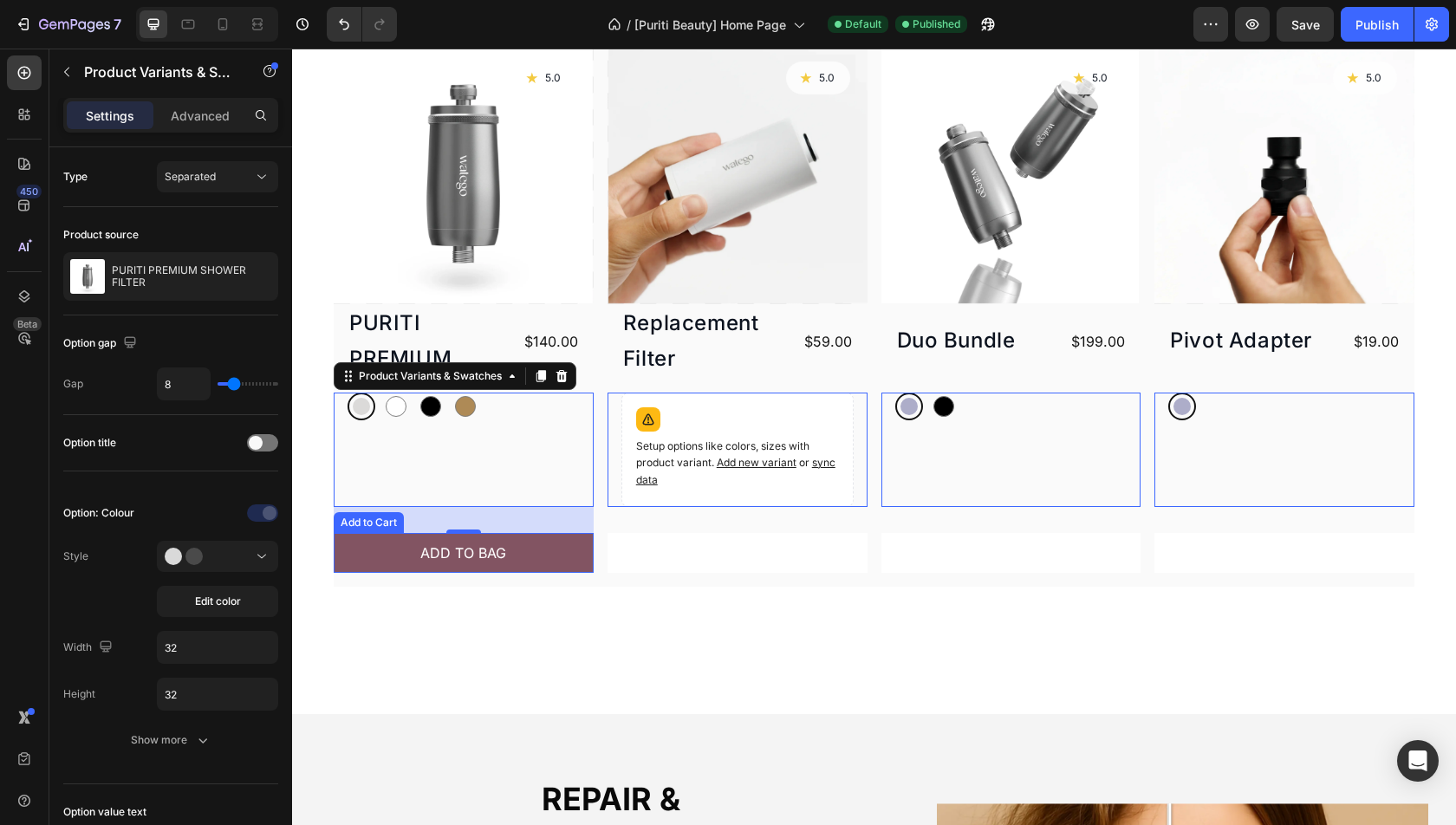
click at [413, 553] on button "ADD TO BAG" at bounding box center [463, 553] width 260 height 40
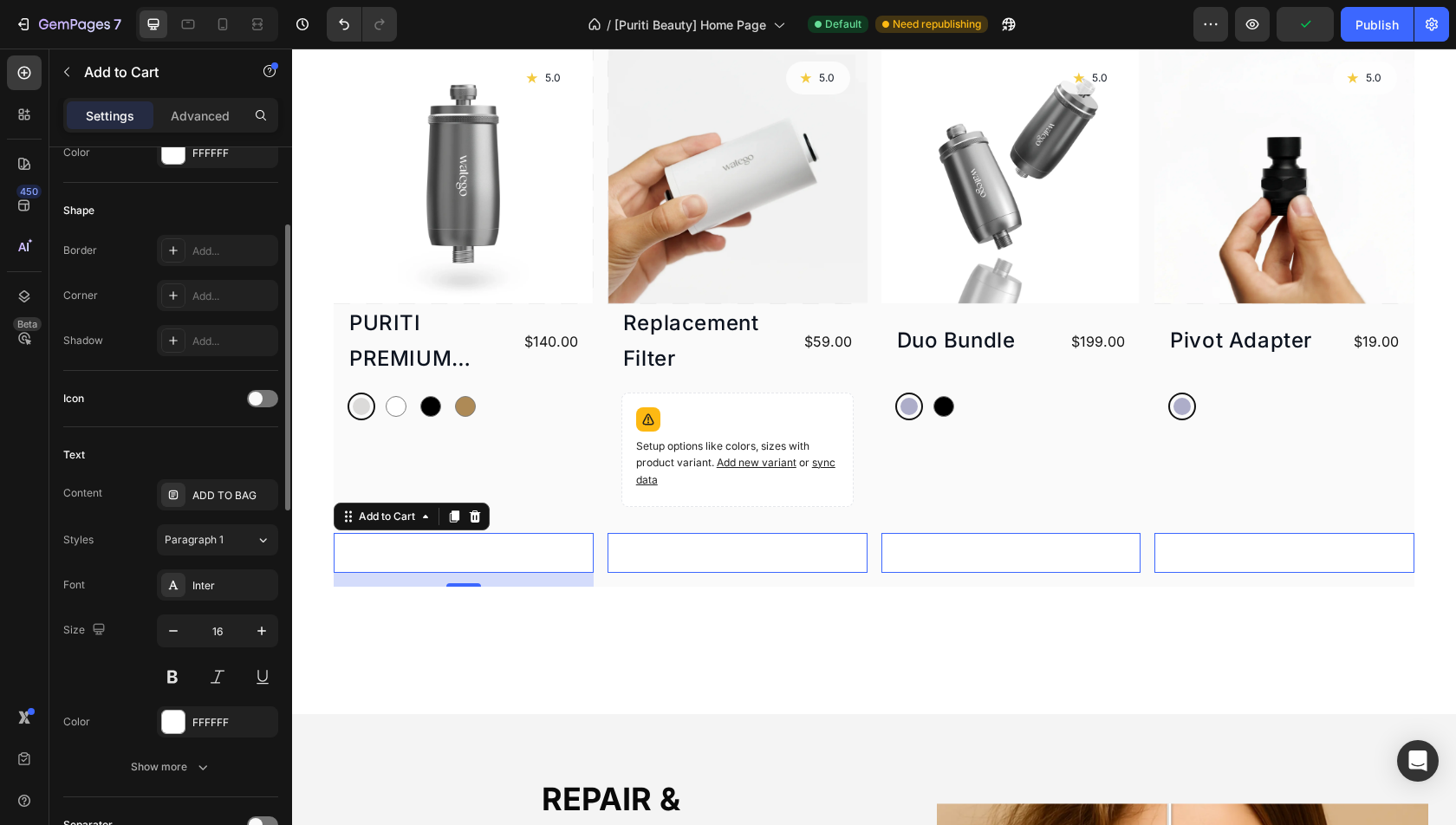
scroll to position [533, 0]
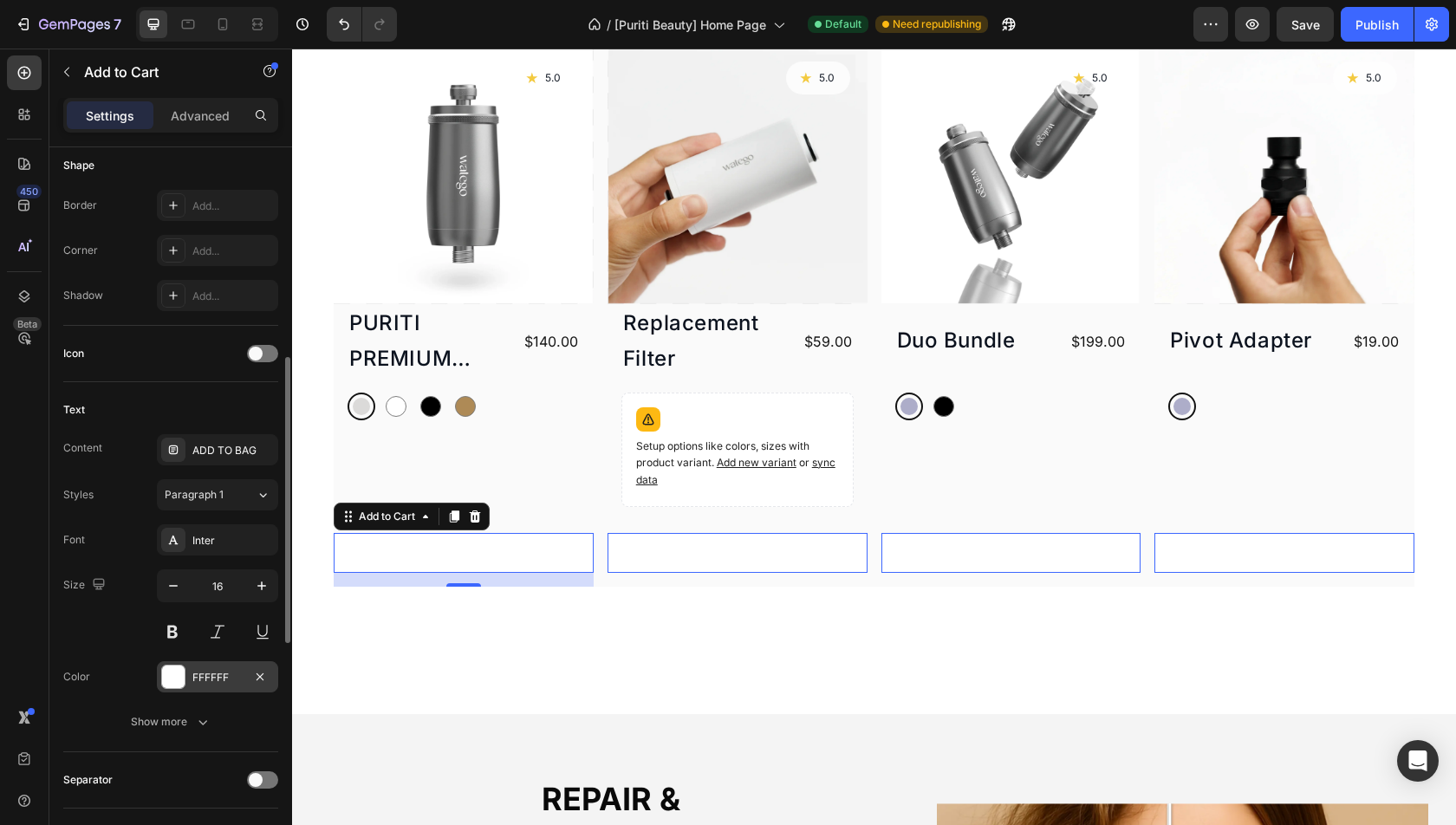
click at [212, 674] on div "FFFFFF" at bounding box center [218, 677] width 50 height 16
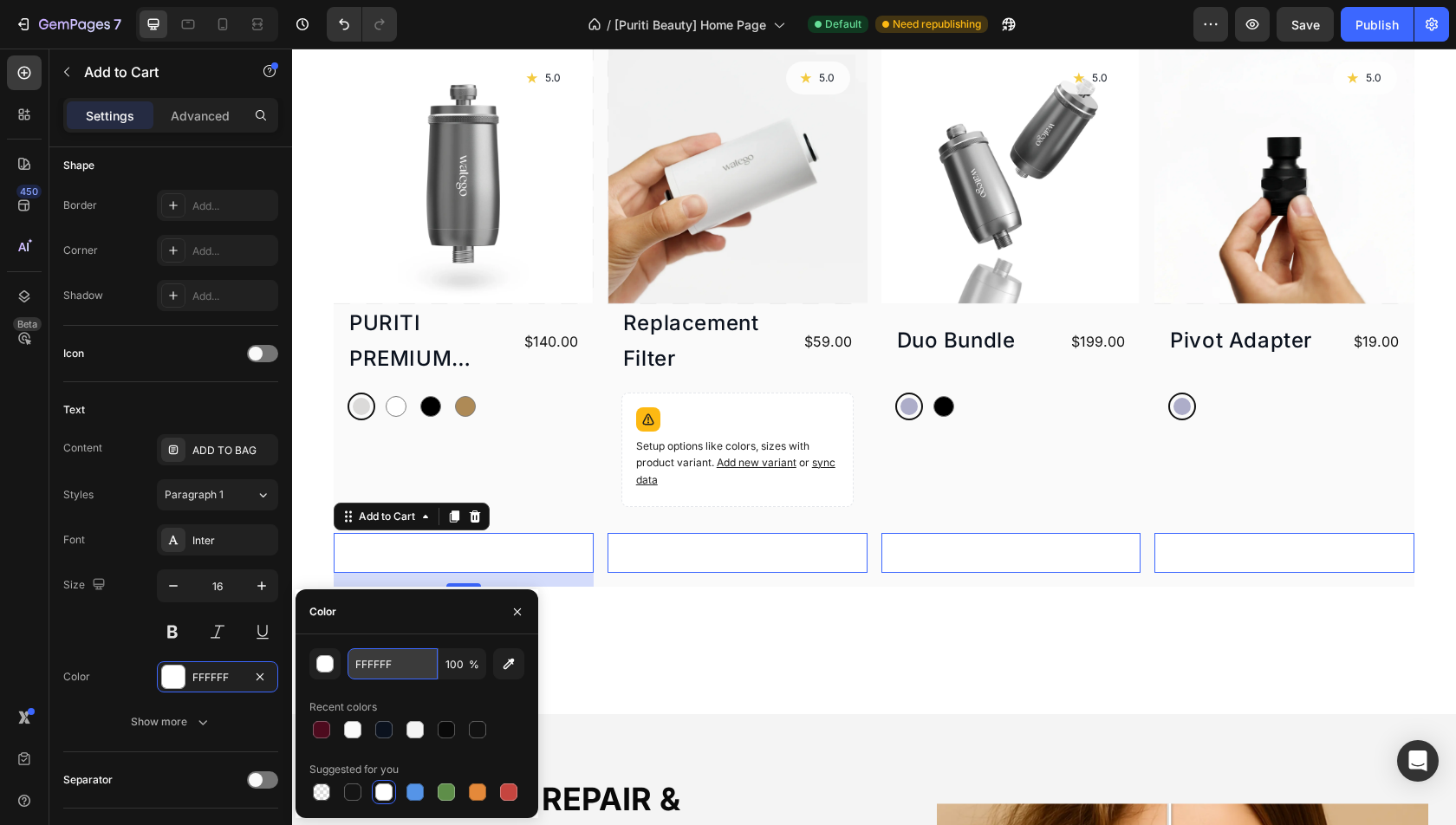
click at [393, 652] on input "FFFFFF" at bounding box center [392, 663] width 90 height 31
type input "161616"
click at [445, 701] on div "Recent colors" at bounding box center [416, 707] width 215 height 28
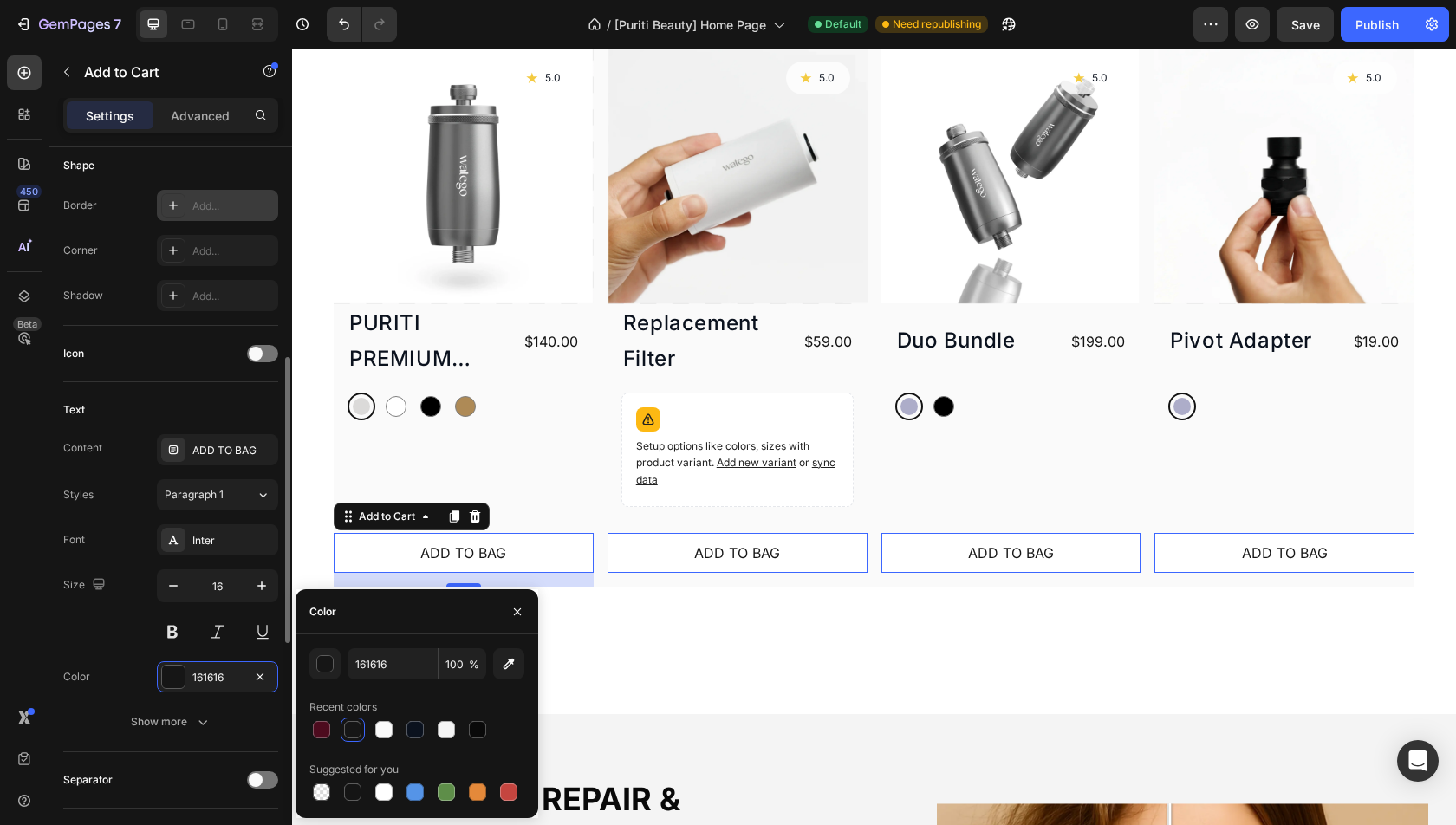
click at [176, 200] on icon at bounding box center [174, 206] width 14 height 14
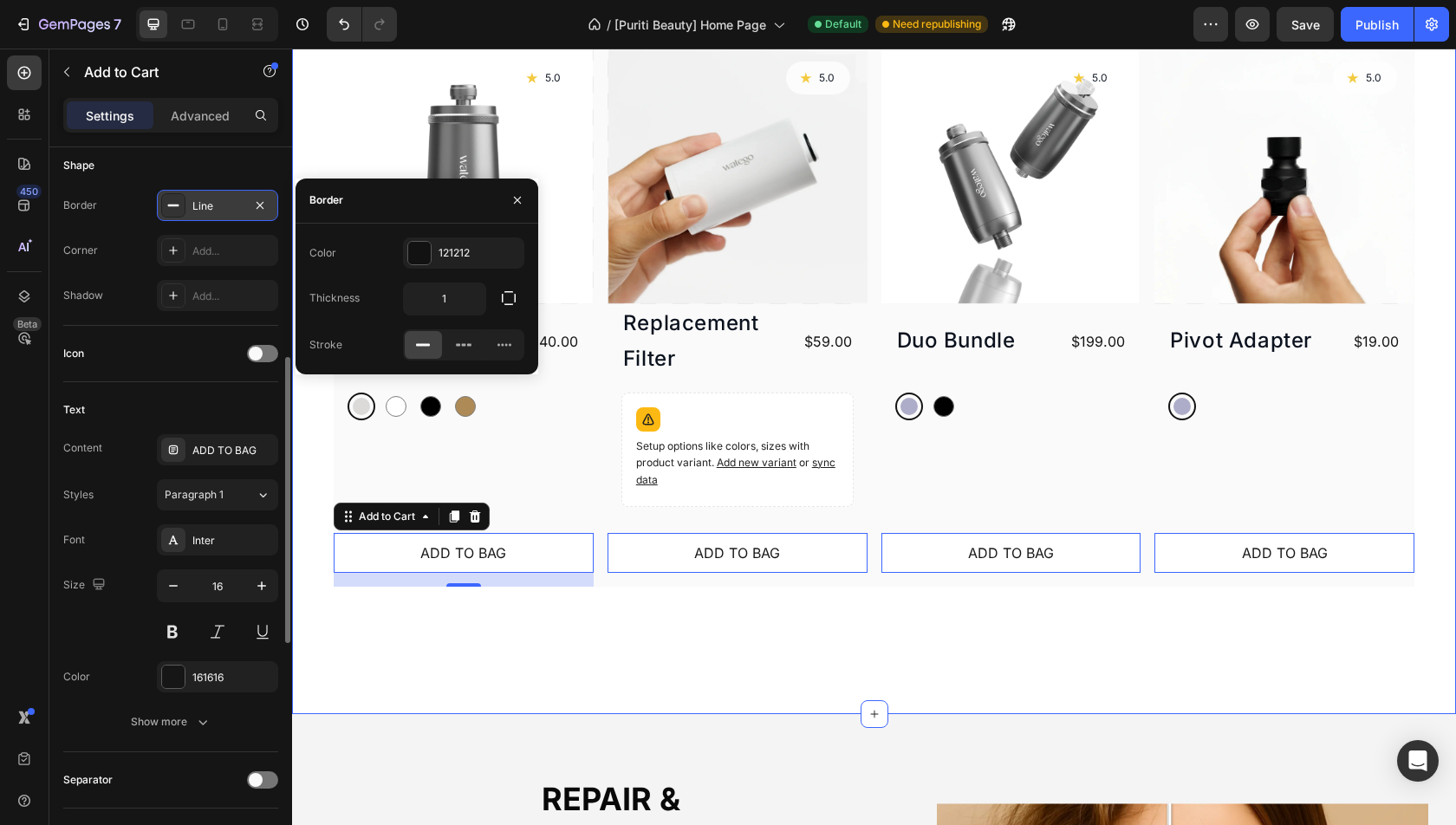
scroll to position [0, 0]
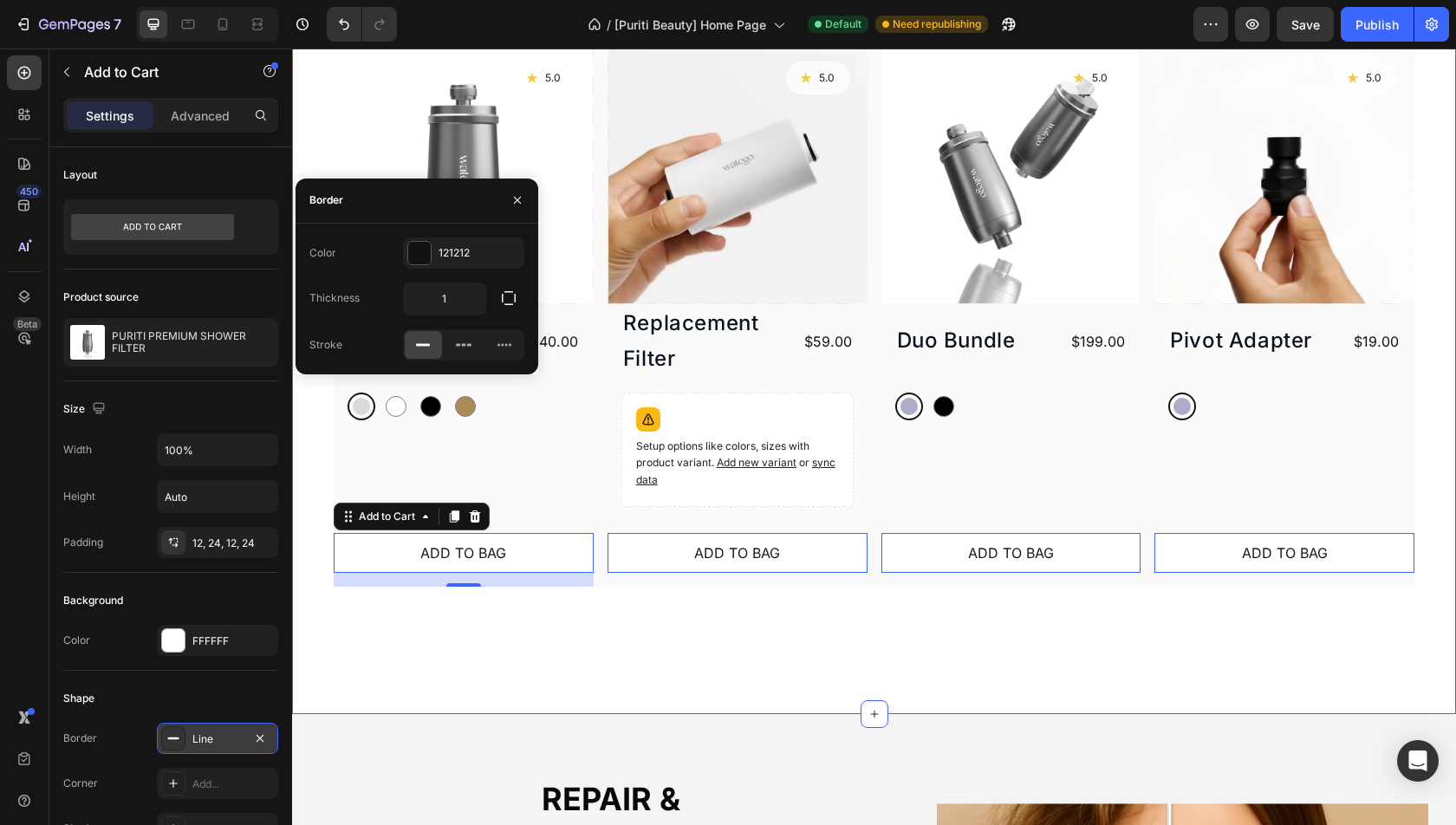
click at [457, 615] on div "Healthy hair and scalp is our mission Heading Product Images Icon 5.0 Text Bloc…" at bounding box center [874, 277] width 1164 height 873
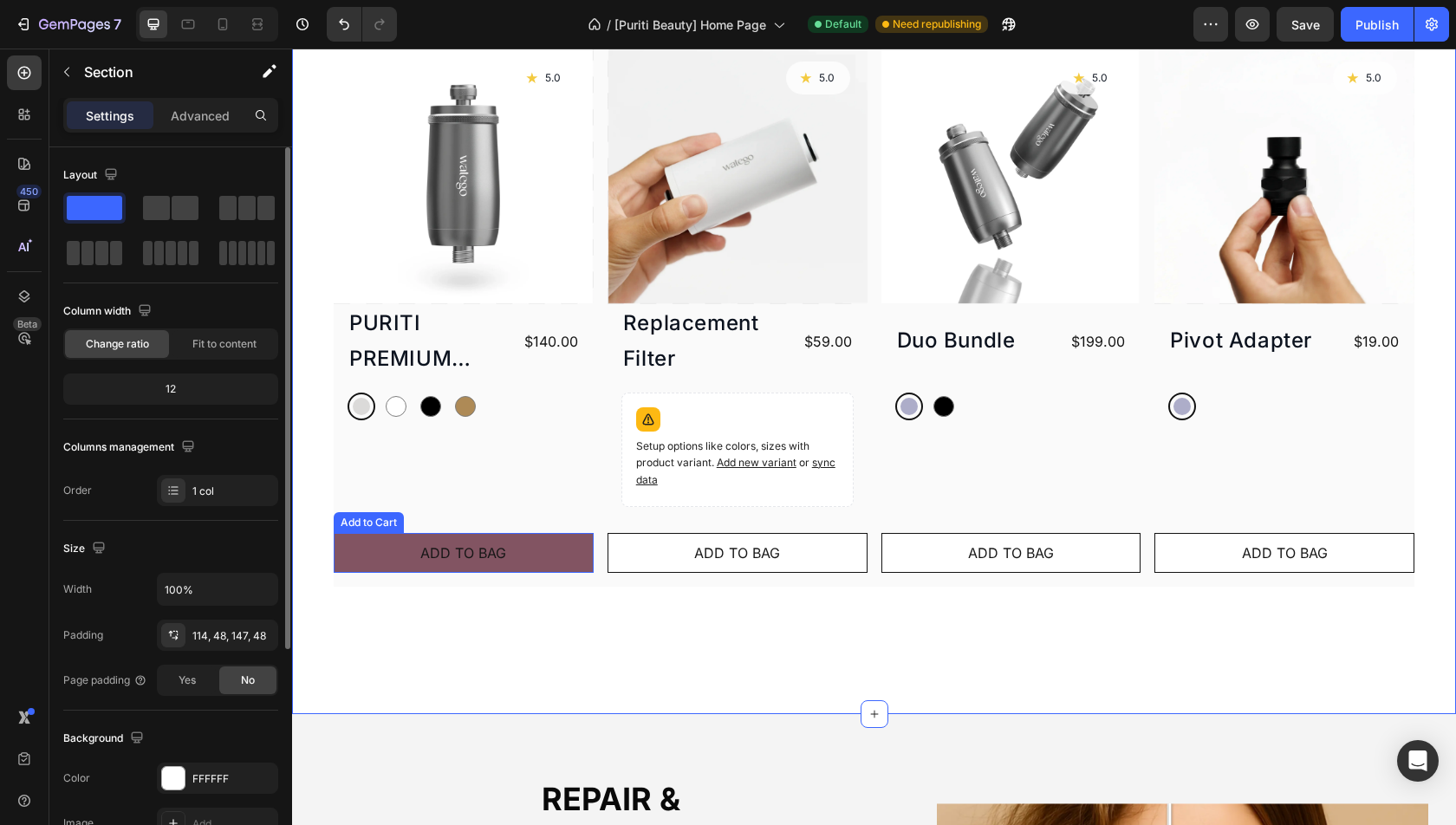
click at [535, 557] on button "ADD TO BAG" at bounding box center [463, 553] width 260 height 40
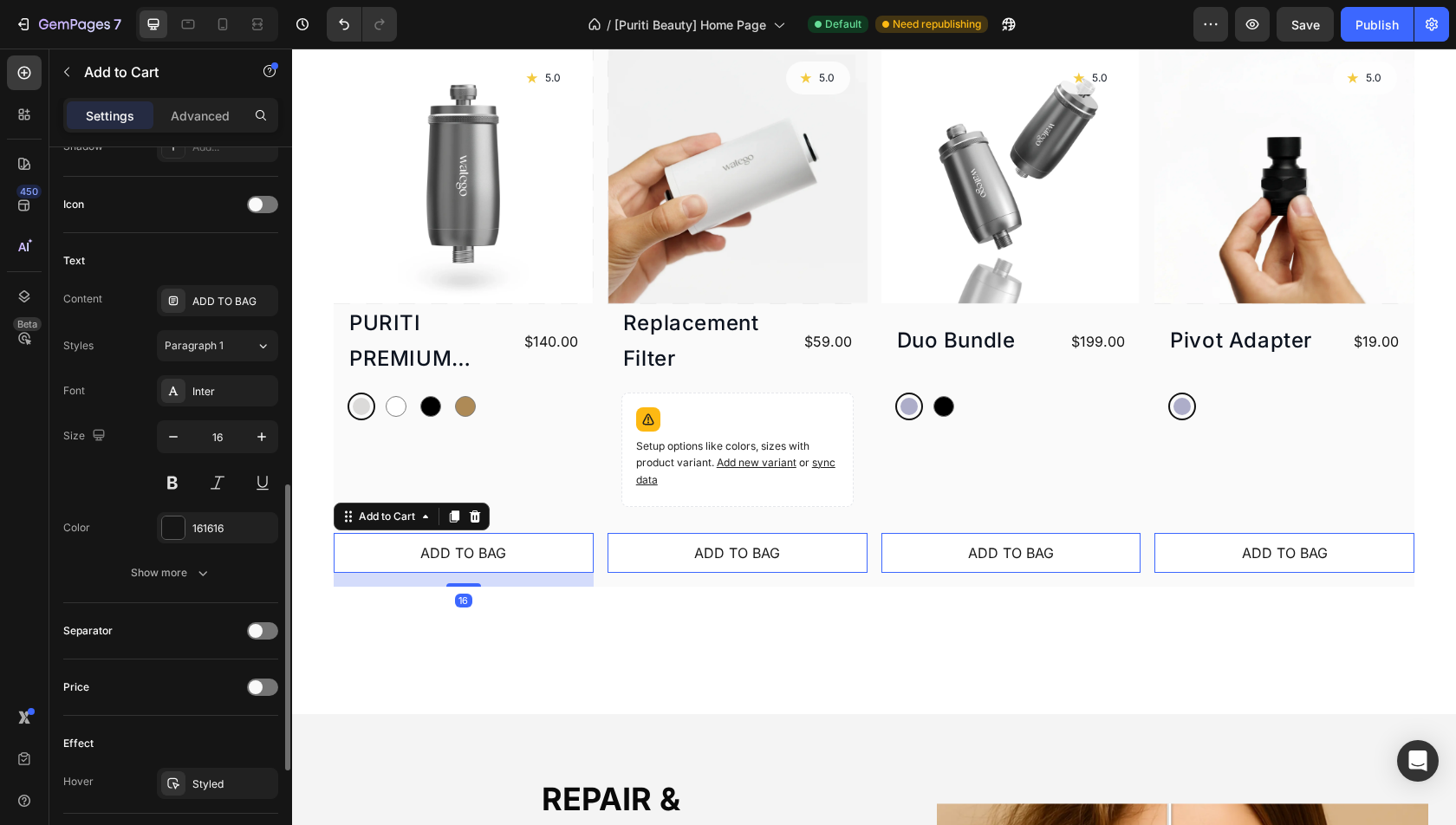
scroll to position [775, 0]
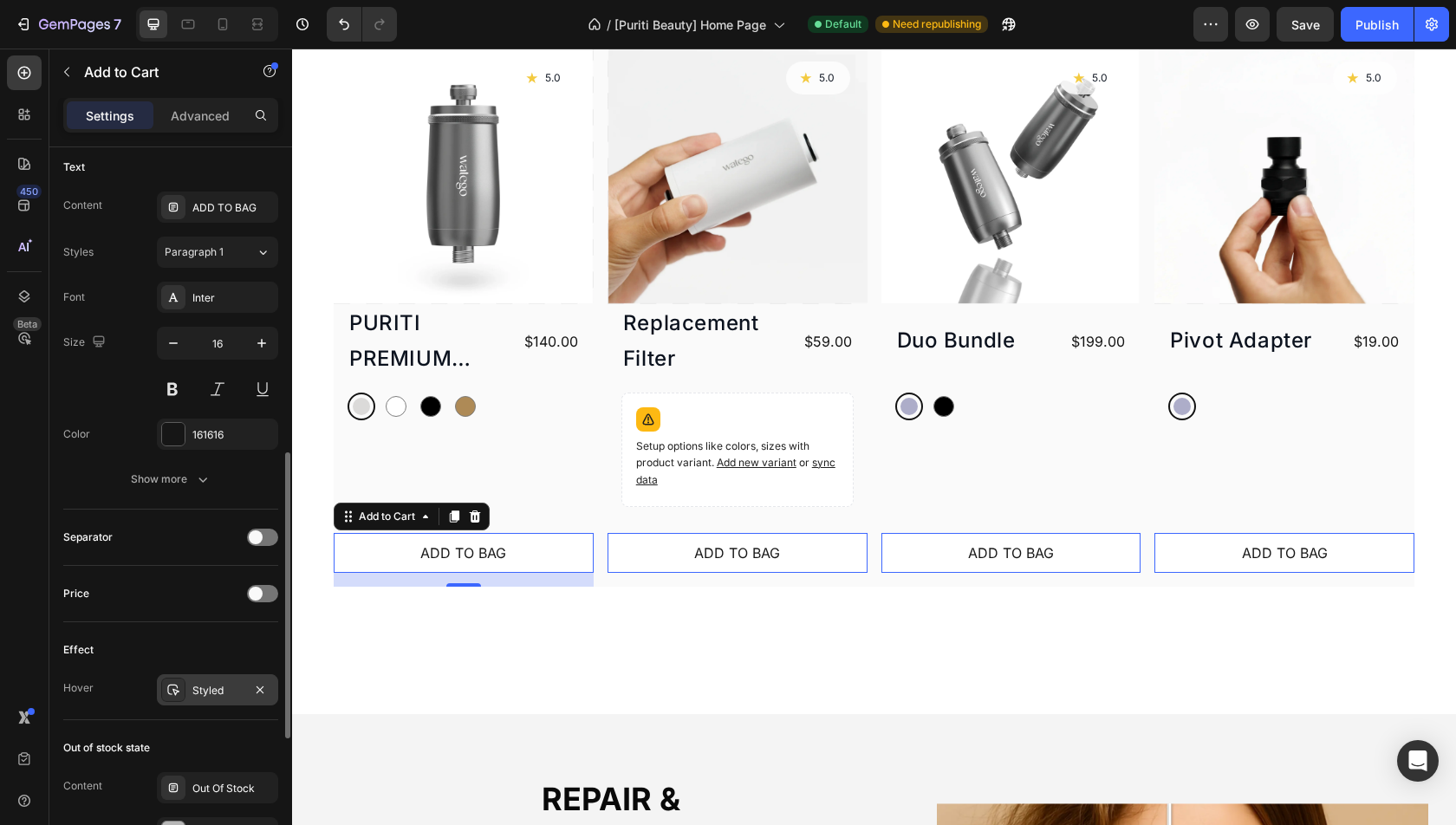
click at [234, 684] on div "Styled" at bounding box center [218, 690] width 50 height 16
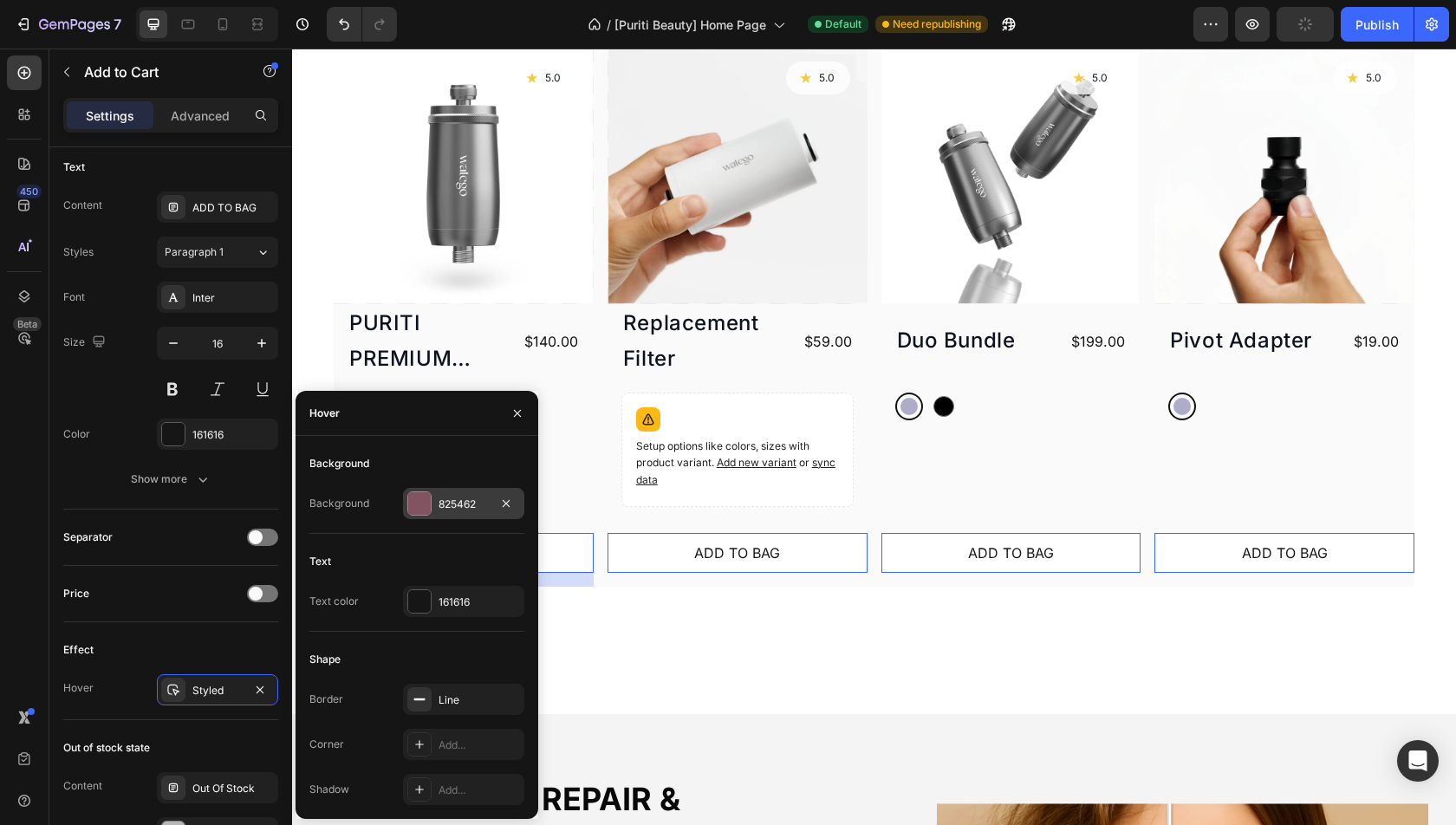
click at [443, 497] on div "825462" at bounding box center [463, 505] width 50 height 16
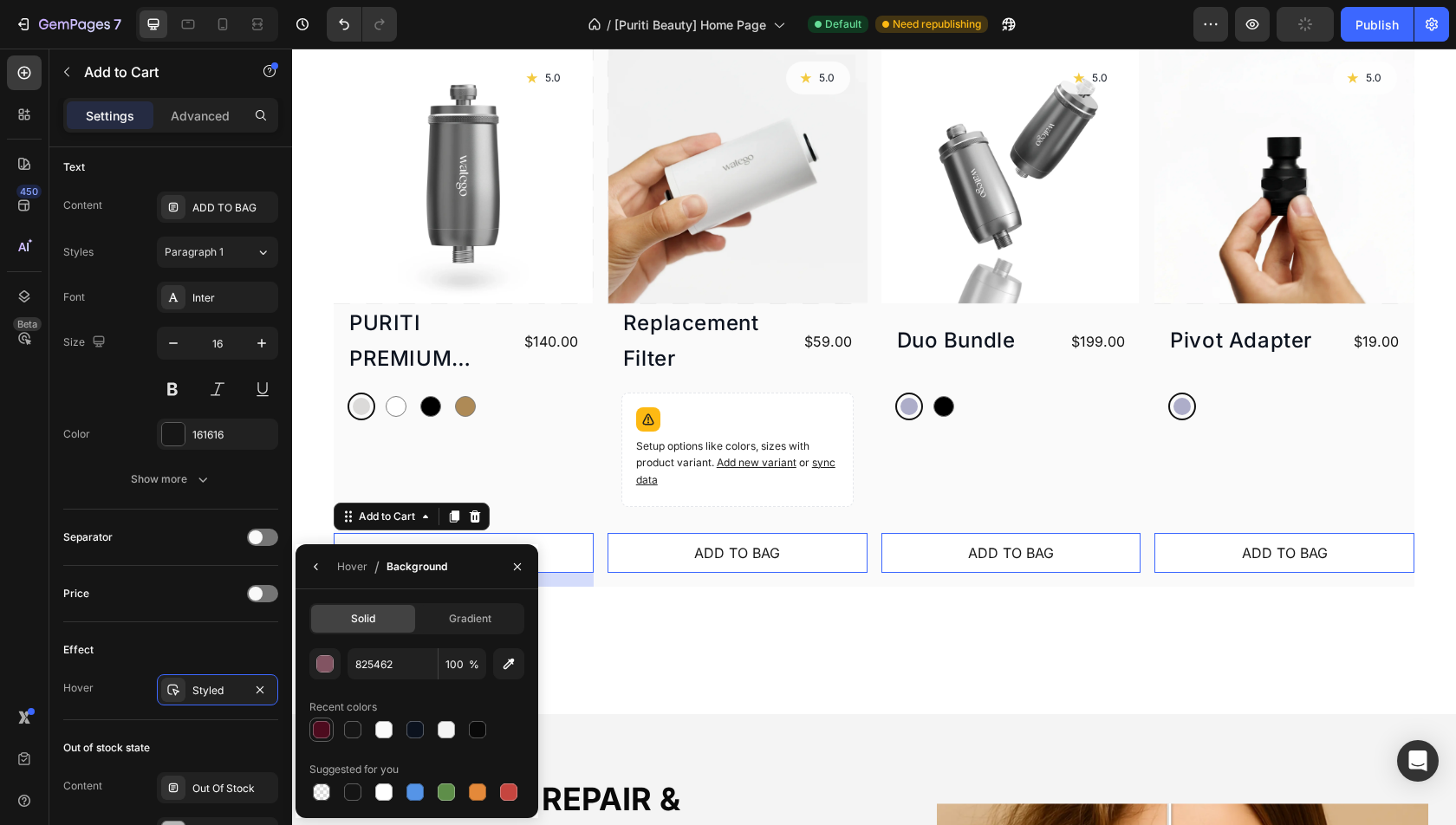
click at [319, 729] on div at bounding box center [321, 729] width 17 height 17
type input "4D0B1E"
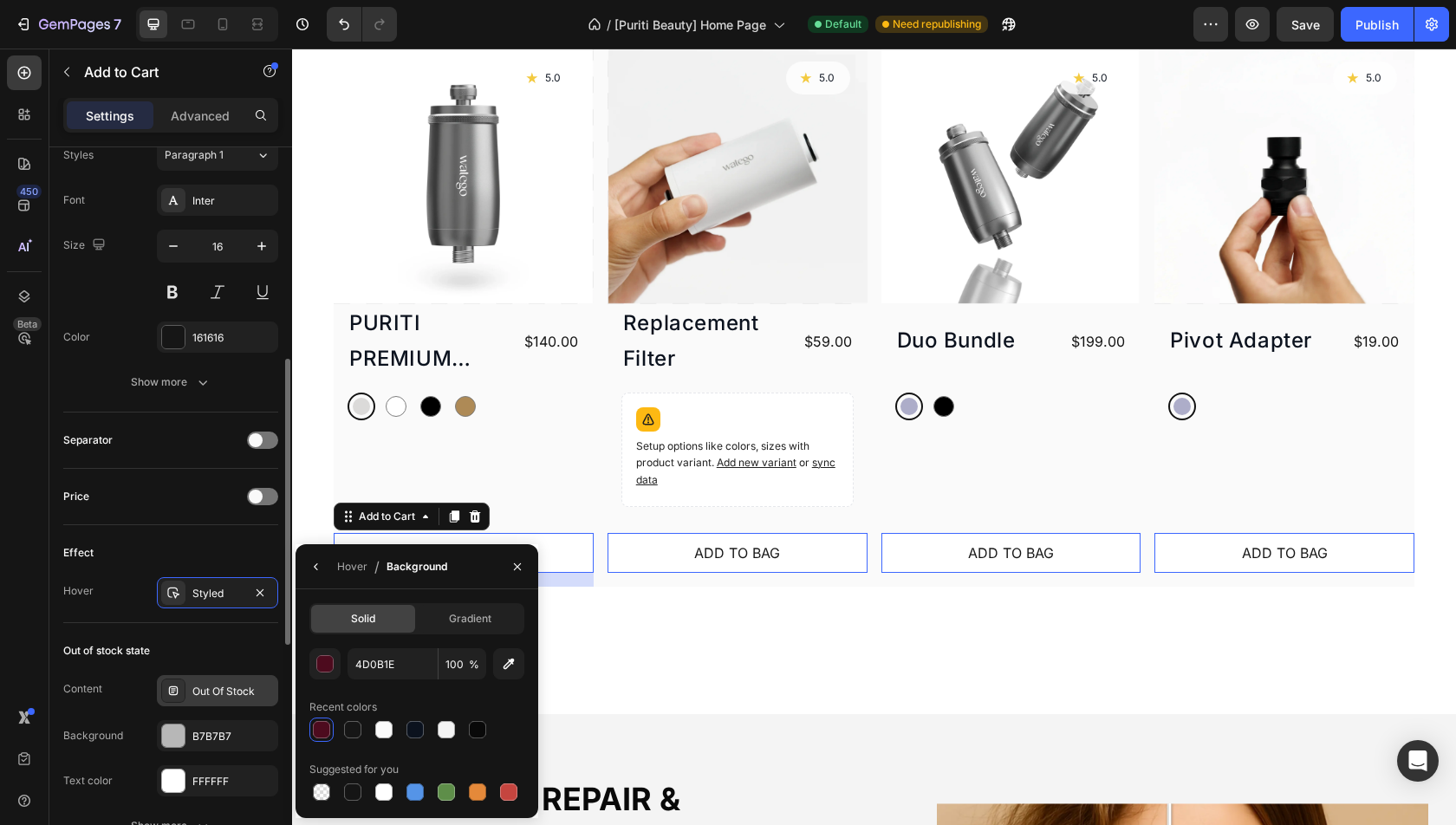
scroll to position [927, 0]
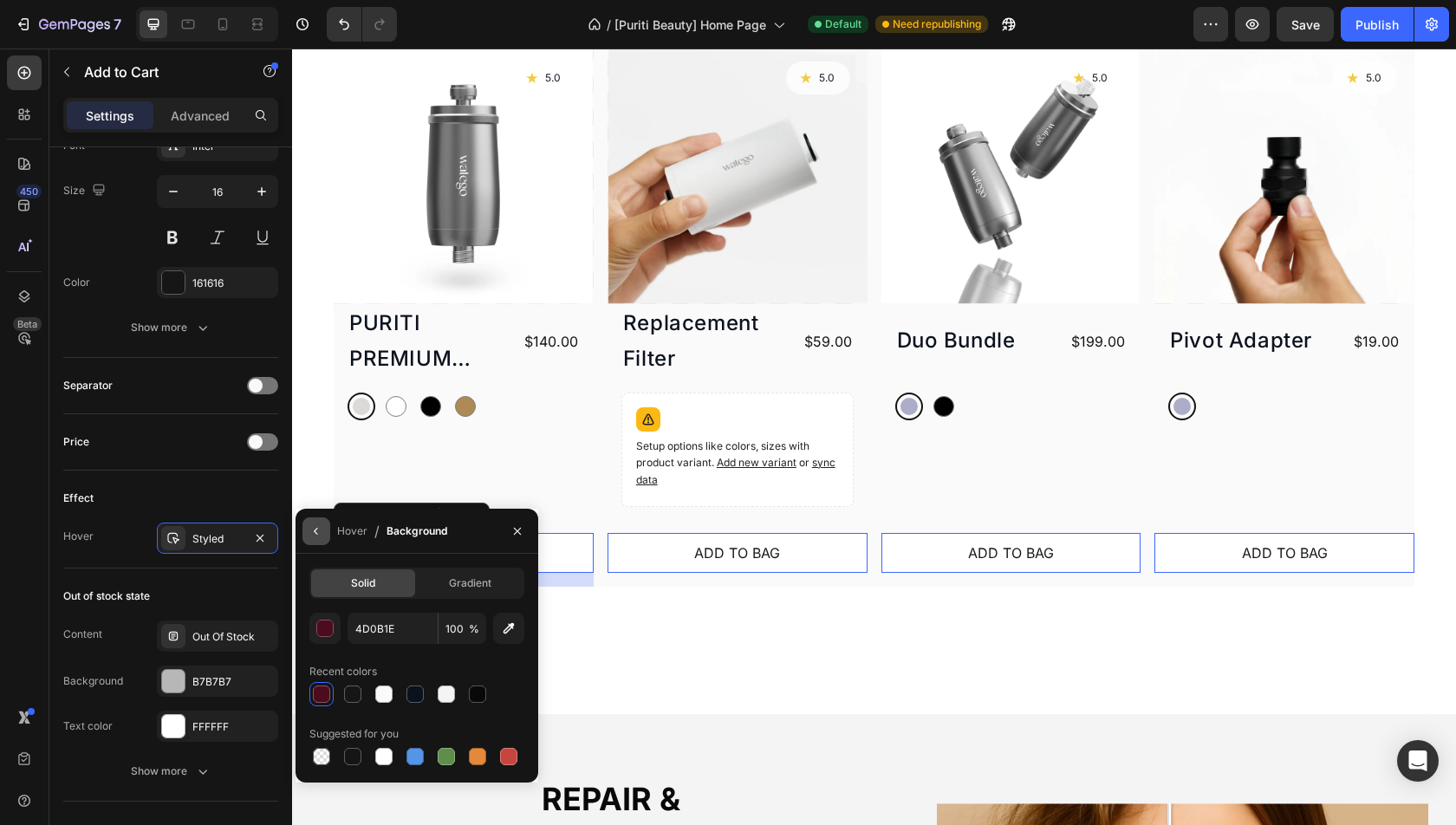
click at [316, 531] on icon "button" at bounding box center [316, 531] width 14 height 14
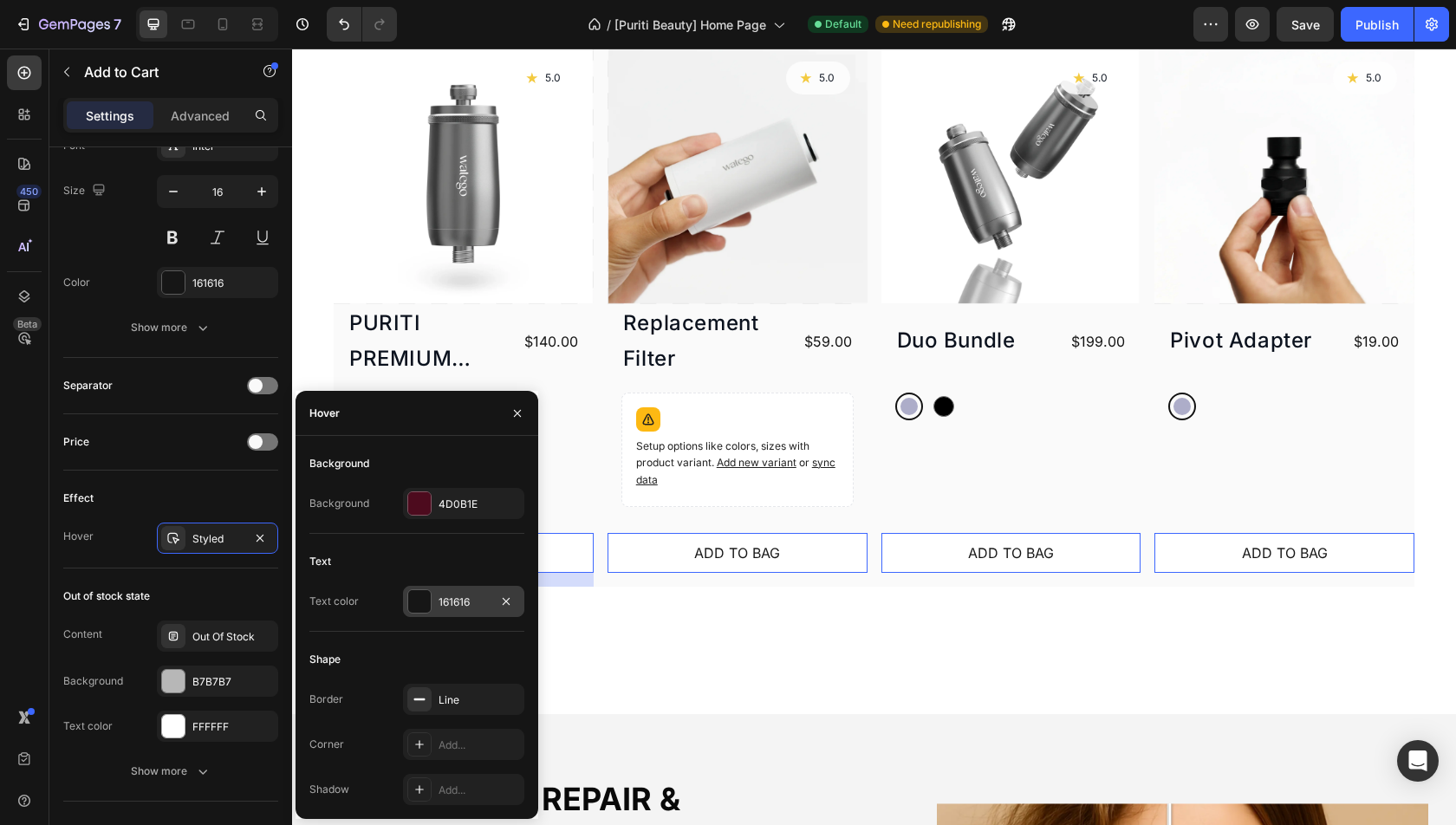
click at [458, 601] on div "161616" at bounding box center [463, 603] width 50 height 16
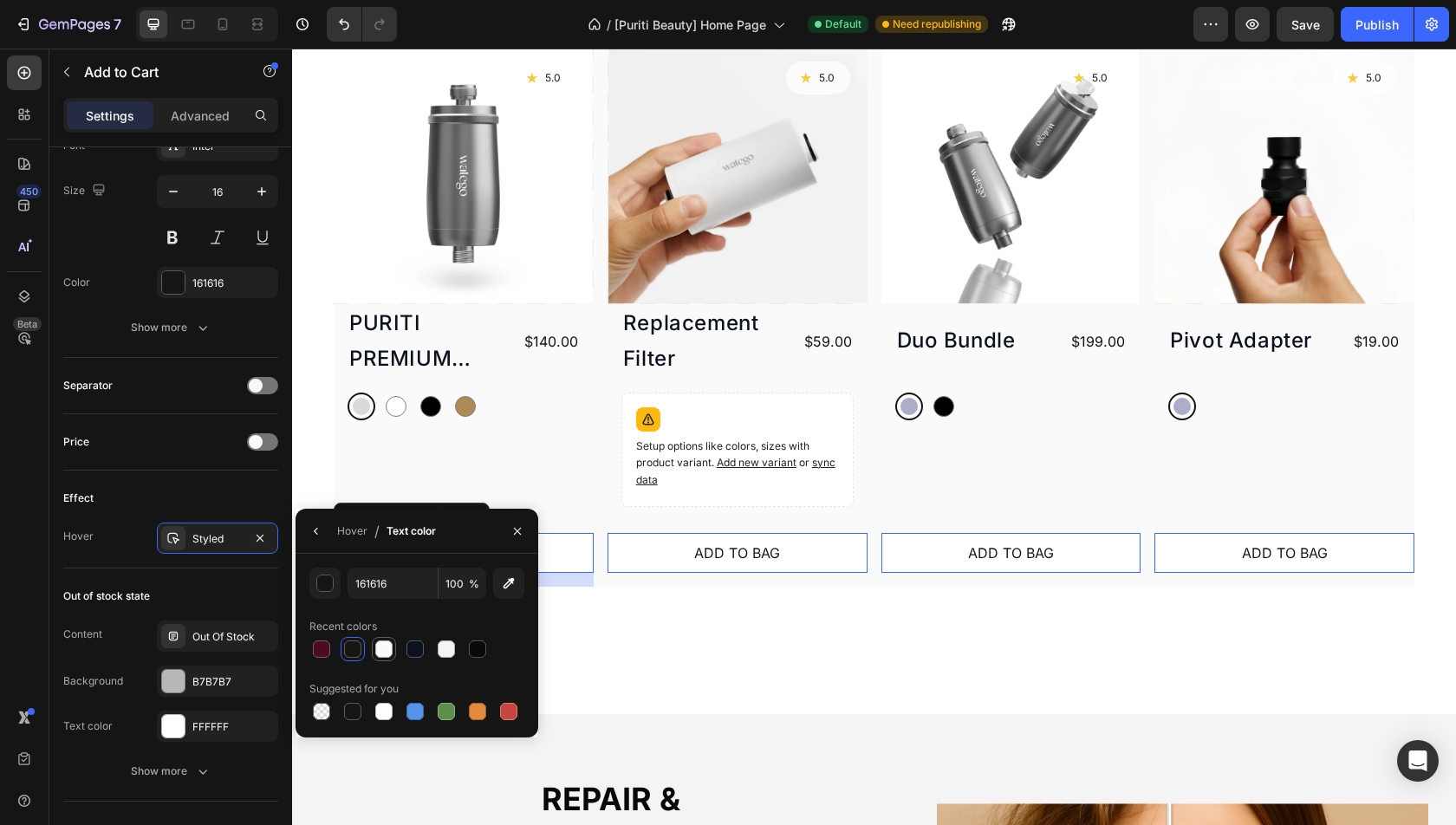
click at [383, 651] on div at bounding box center [383, 648] width 17 height 17
click at [434, 651] on div at bounding box center [446, 648] width 24 height 24
click at [385, 703] on div at bounding box center [383, 710] width 17 height 17
type input "FFFFFF"
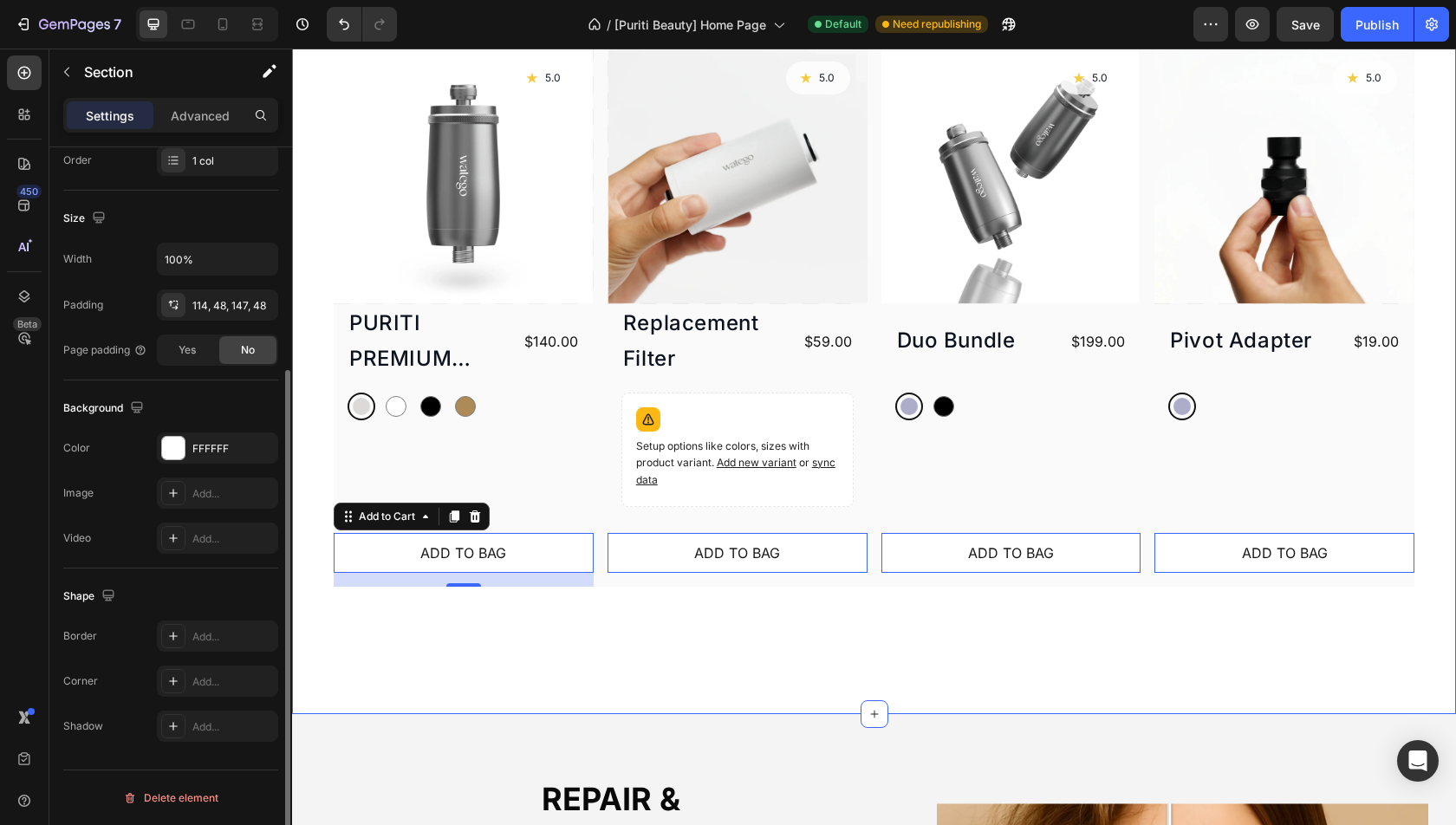
click at [669, 631] on div "Healthy hair and scalp is our mission Heading Product Images Icon 5.0 Text Bloc…" at bounding box center [874, 277] width 1164 height 873
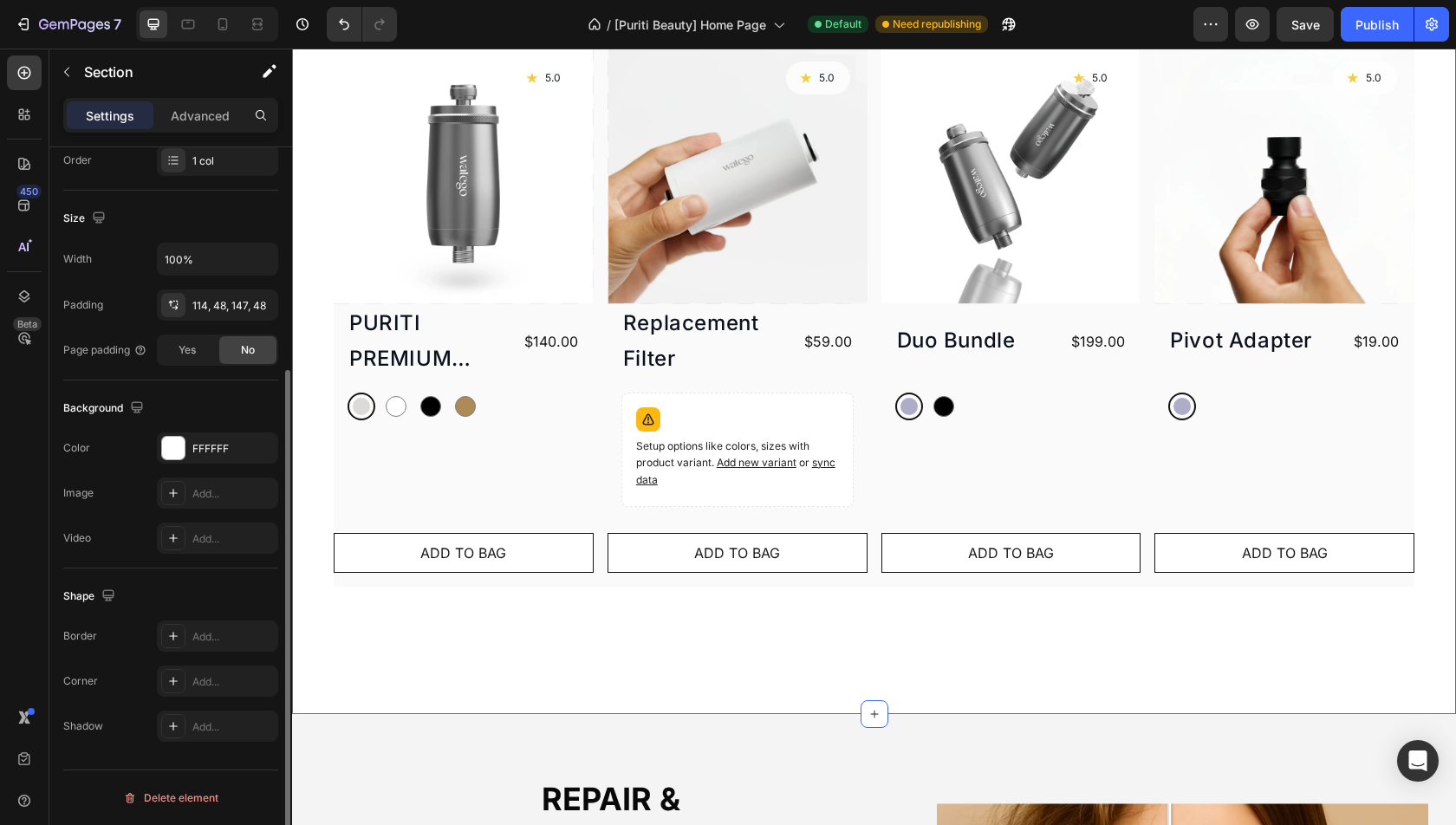
scroll to position [0, 0]
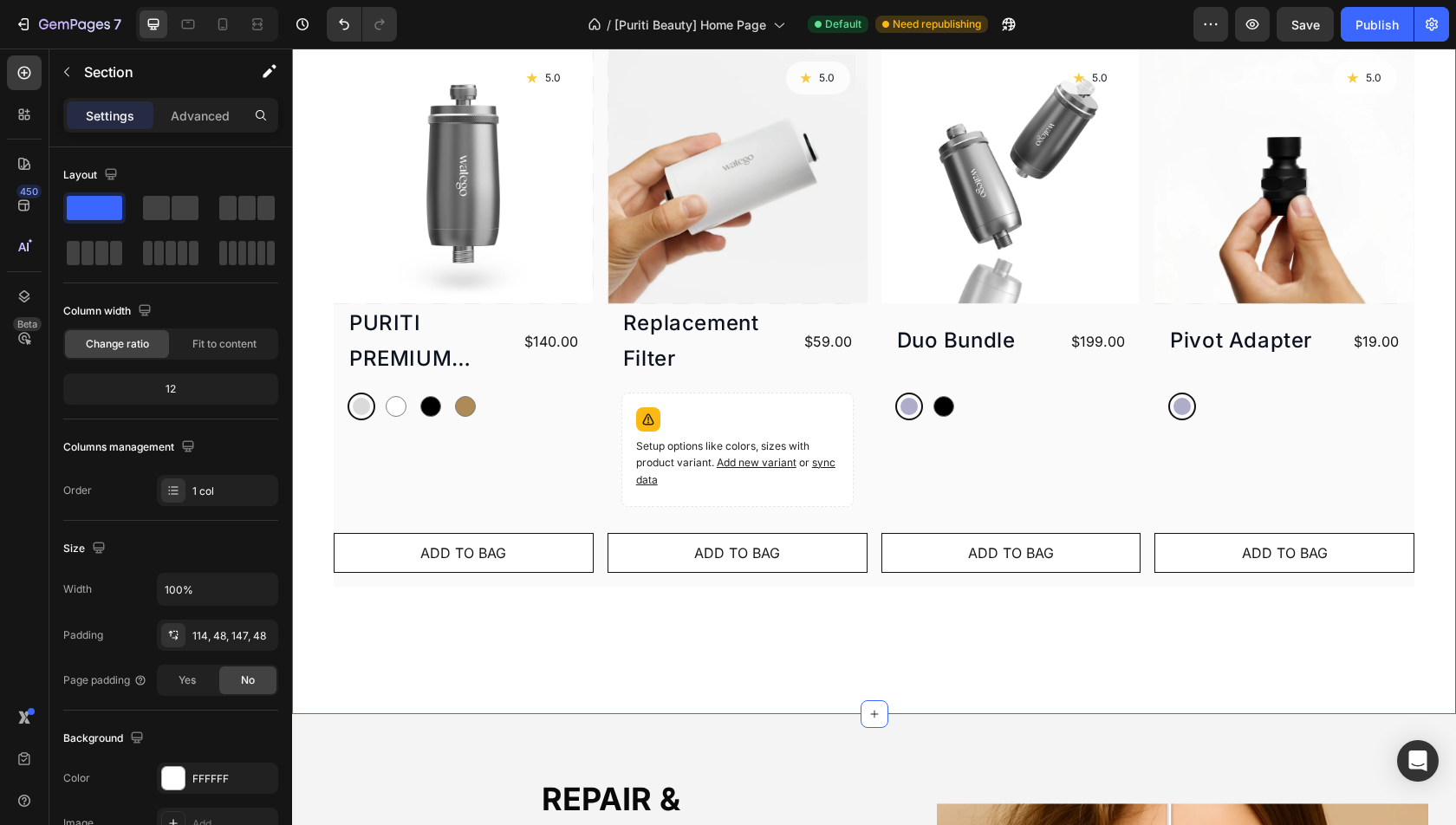
click at [734, 616] on div "Healthy hair and scalp is our mission Heading Product Images Icon 5.0 Text Bloc…" at bounding box center [874, 277] width 1164 height 873
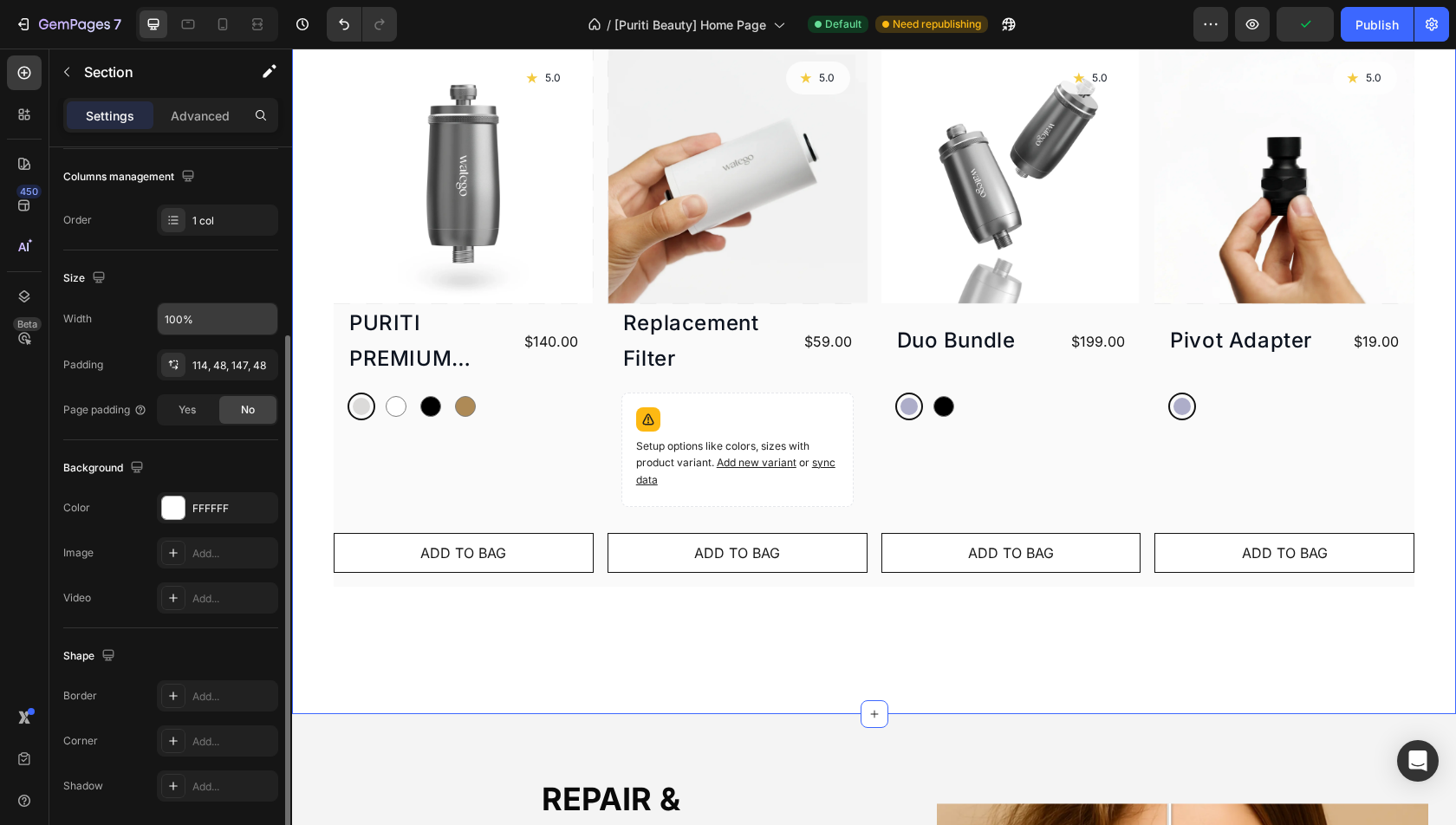
scroll to position [326, 0]
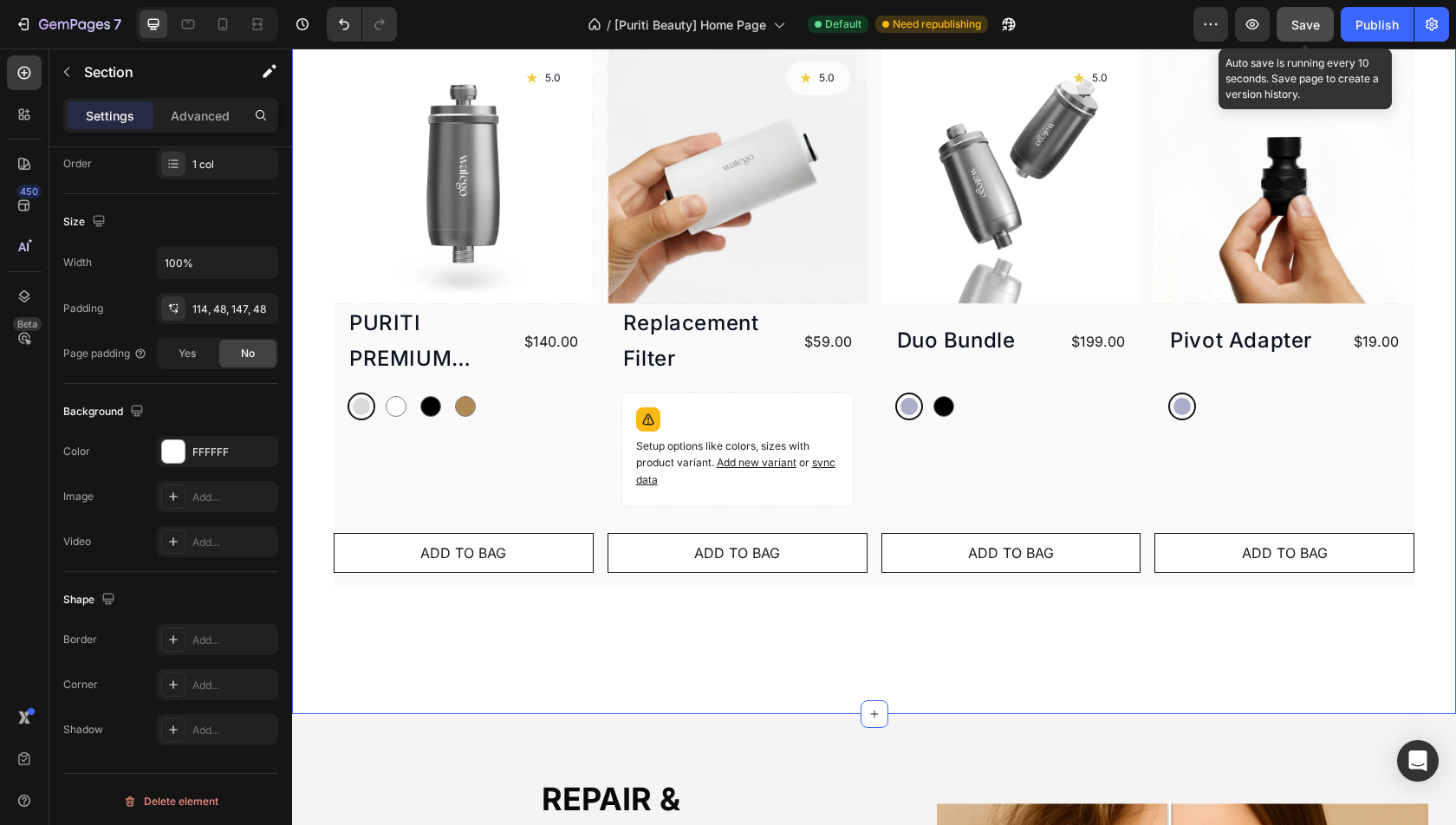
click at [1310, 36] on button "Save" at bounding box center [1304, 24] width 57 height 35
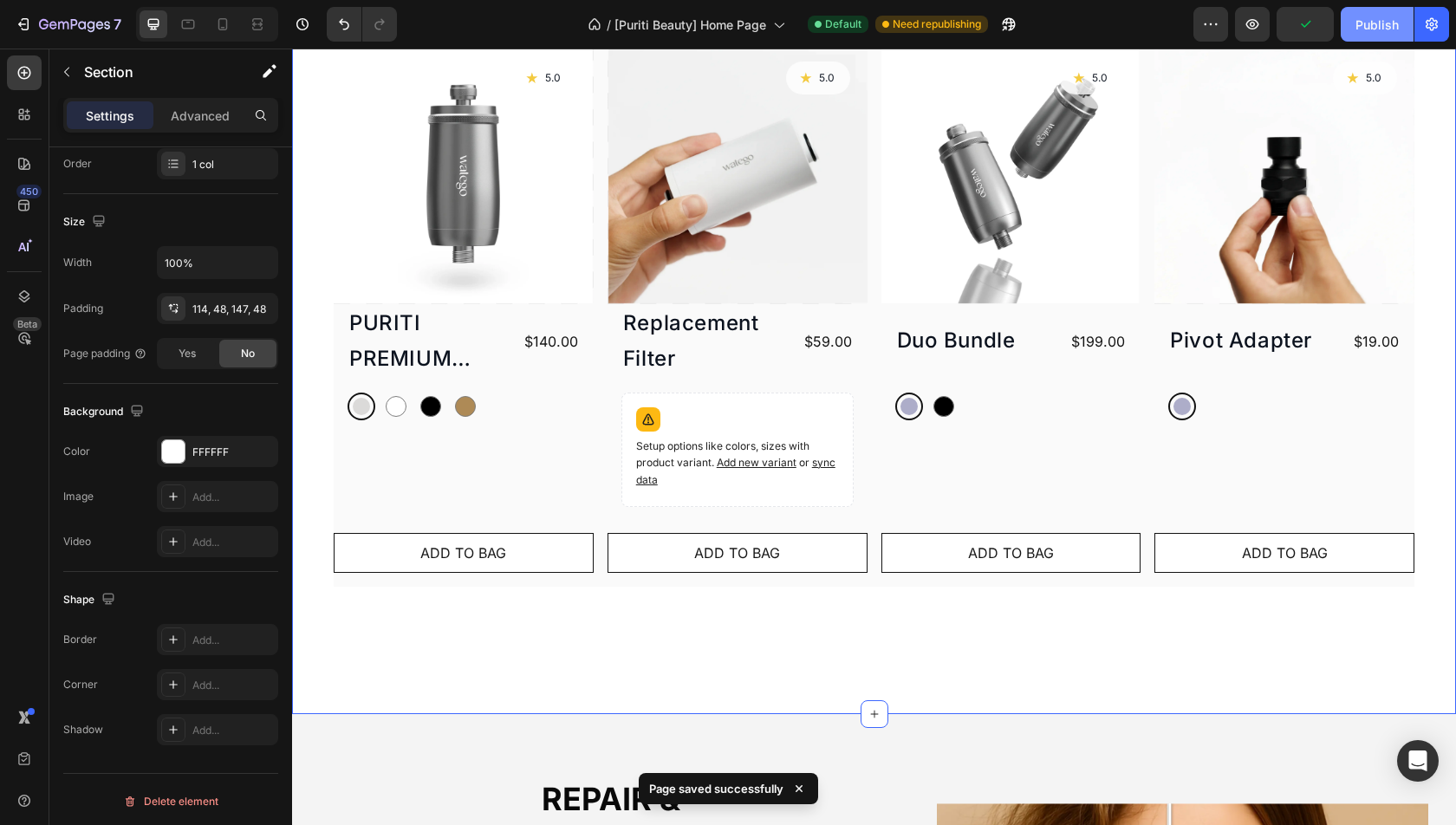
click at [1362, 33] on div "Publish" at bounding box center [1376, 25] width 43 height 18
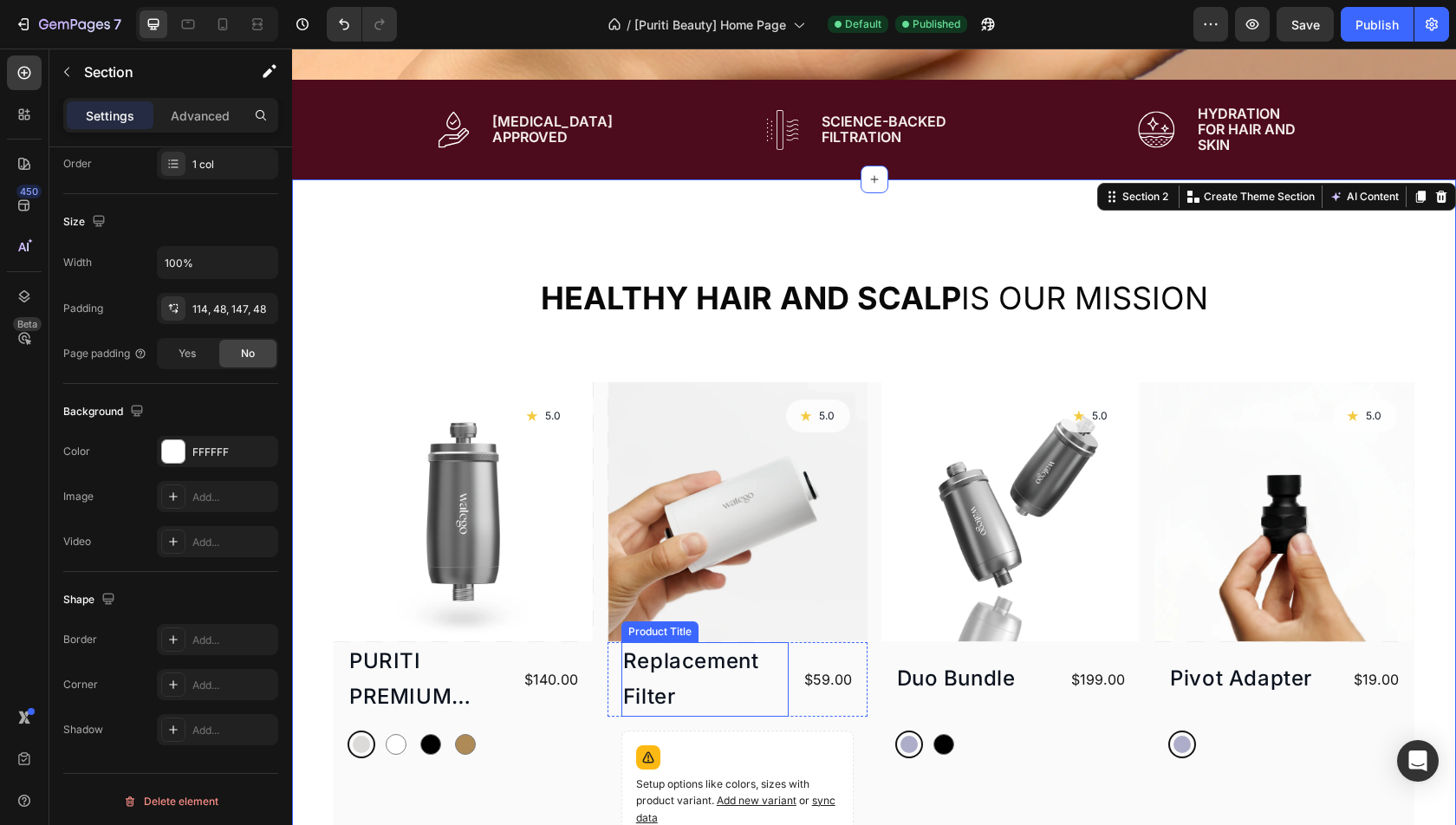
scroll to position [0, 0]
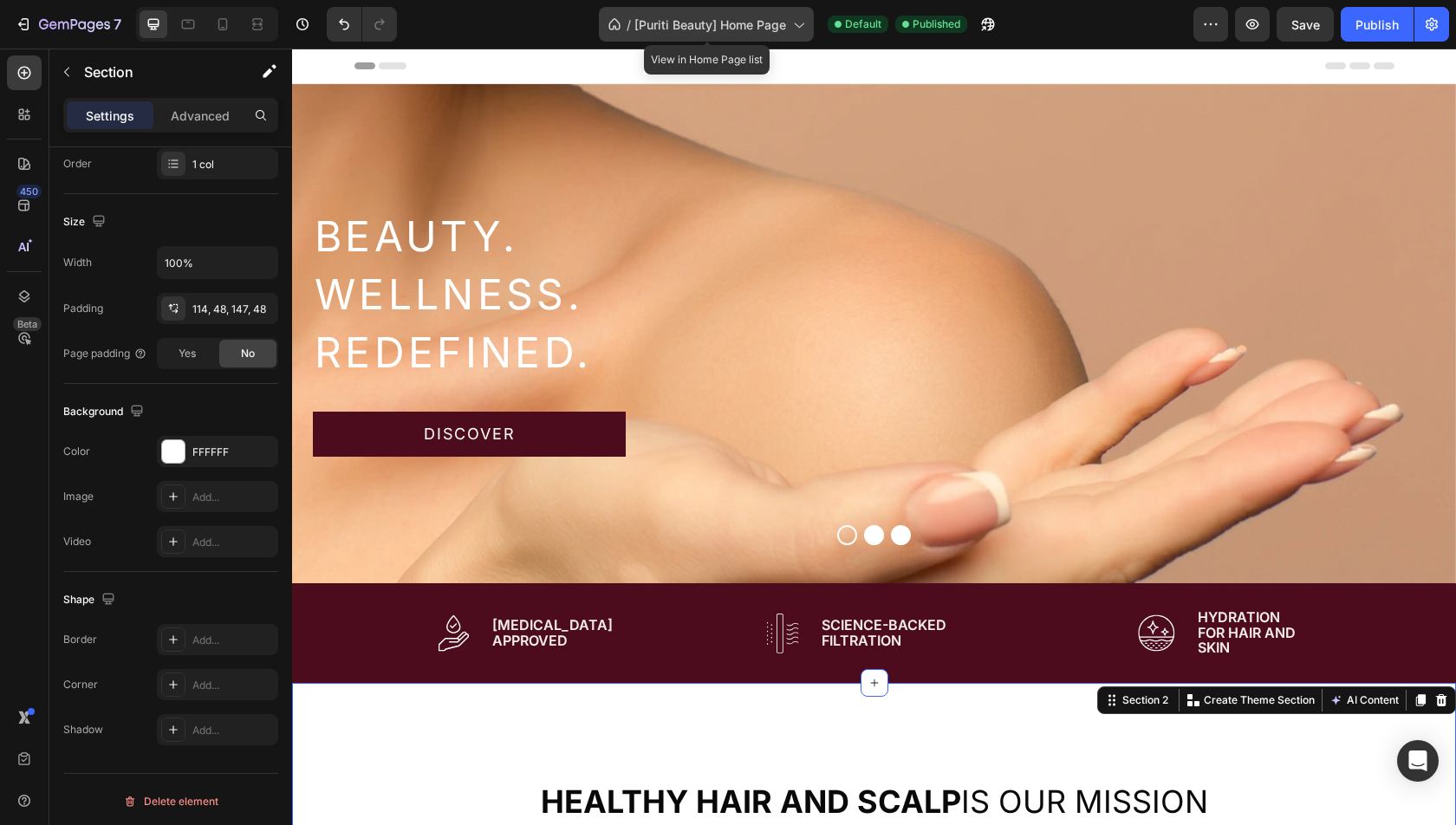
click at [720, 33] on span "[Puriti Beauty] Home Page" at bounding box center [711, 25] width 152 height 18
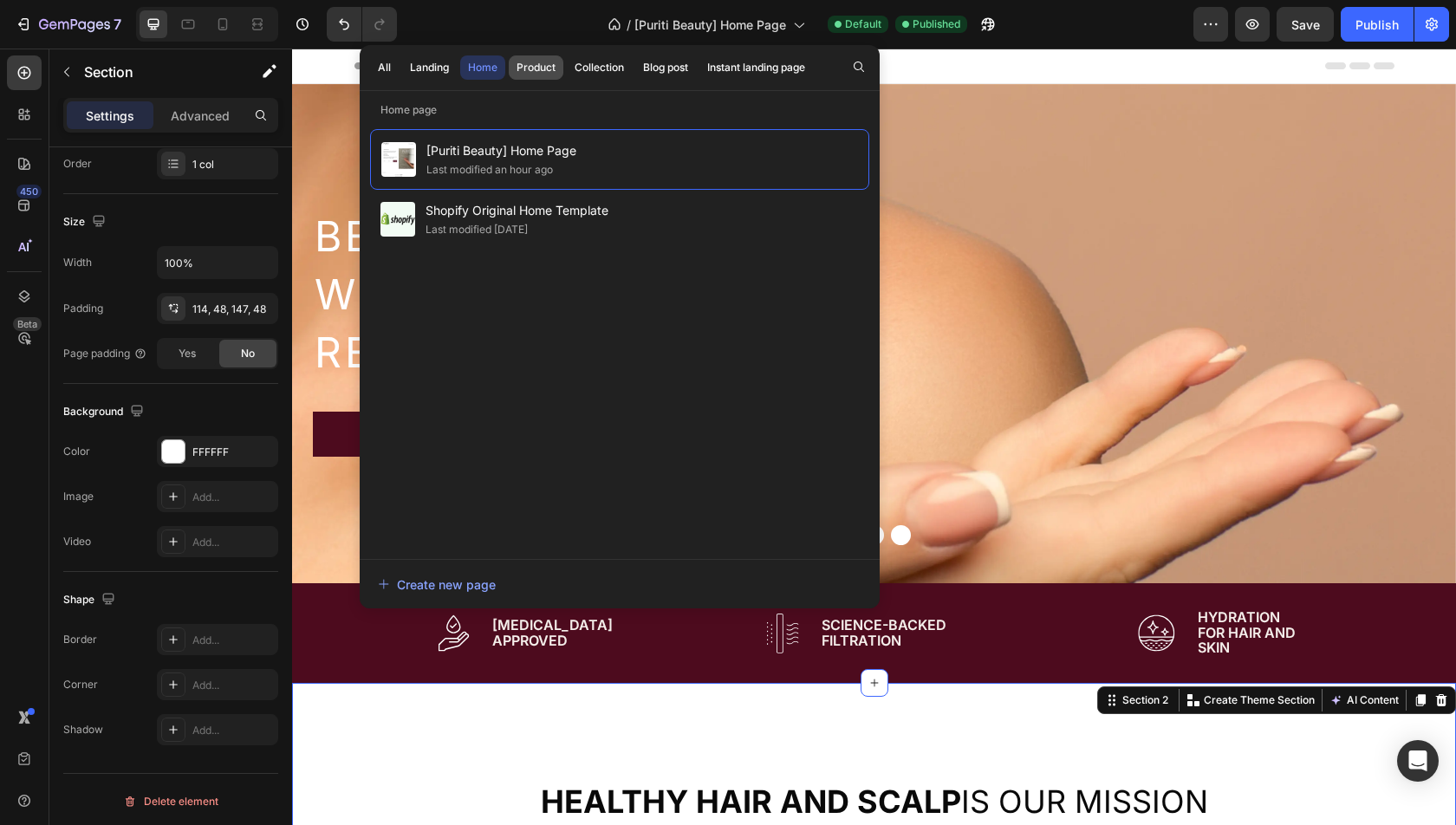
click at [542, 61] on div "Product" at bounding box center [536, 68] width 39 height 16
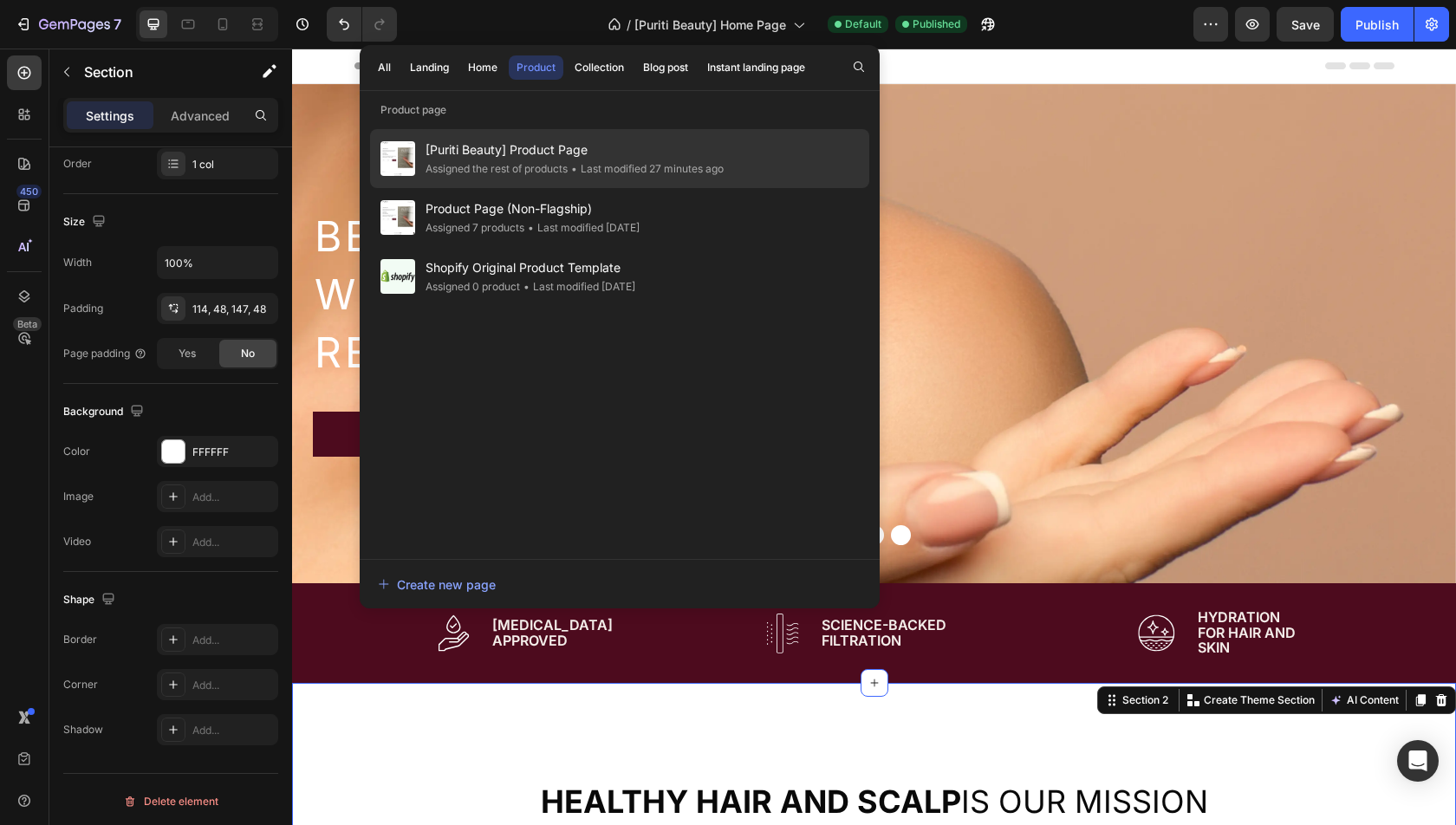
click at [541, 155] on span "[Puriti Beauty] Product Page" at bounding box center [574, 150] width 298 height 21
